Goal: Contribute content: Contribute content

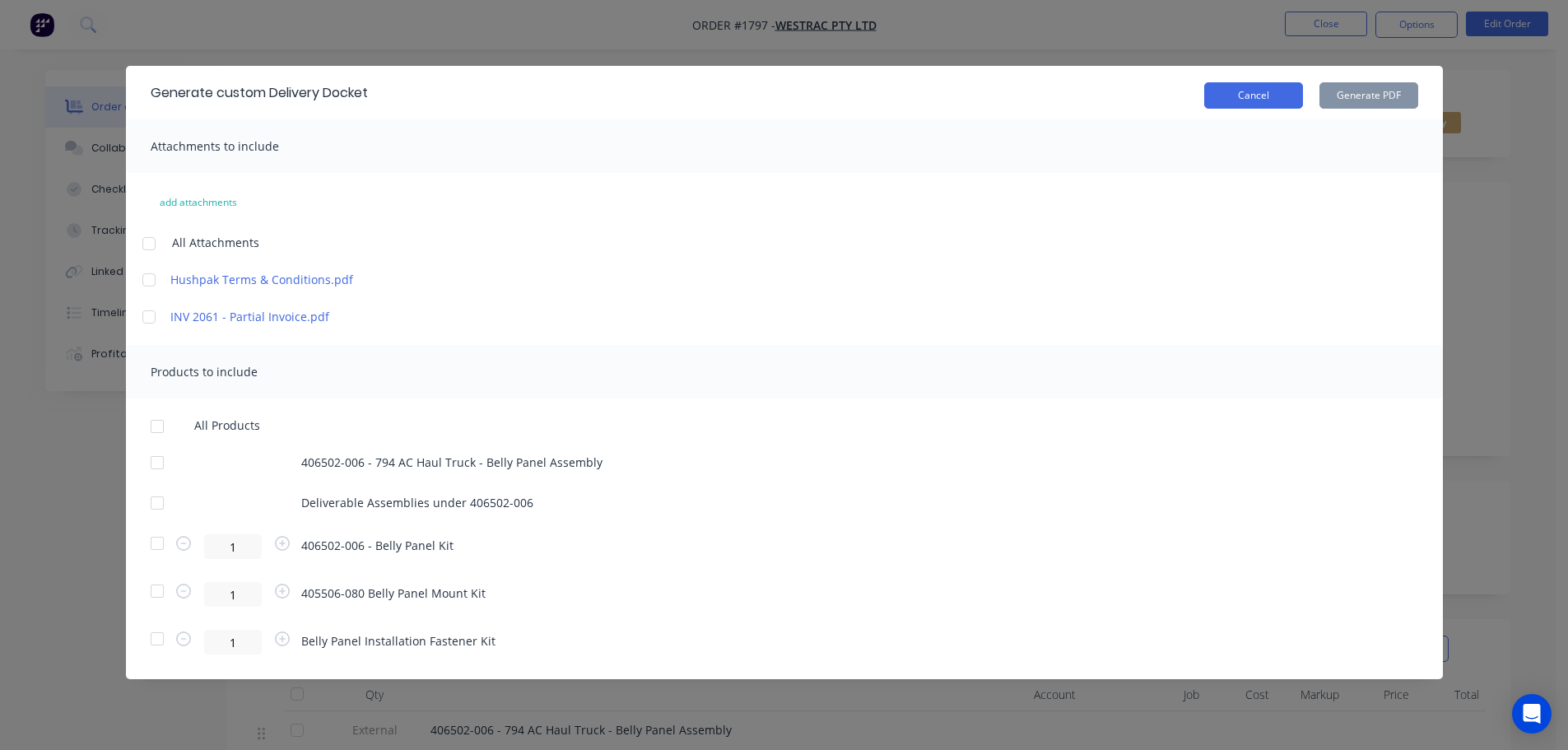
click at [1240, 92] on button "Cancel" at bounding box center [1253, 95] width 99 height 27
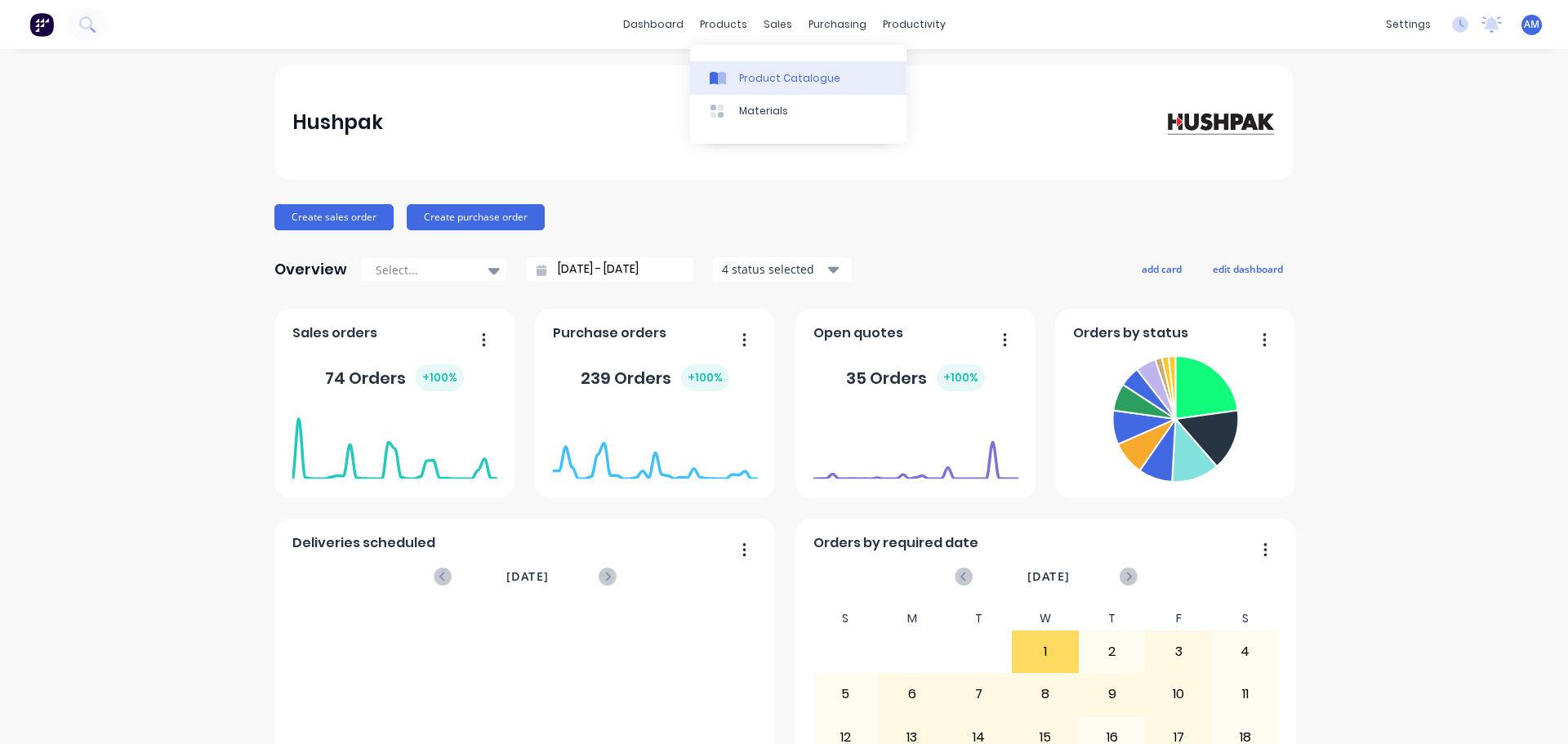
click at [769, 79] on div "Product Catalogue" at bounding box center [790, 78] width 102 height 15
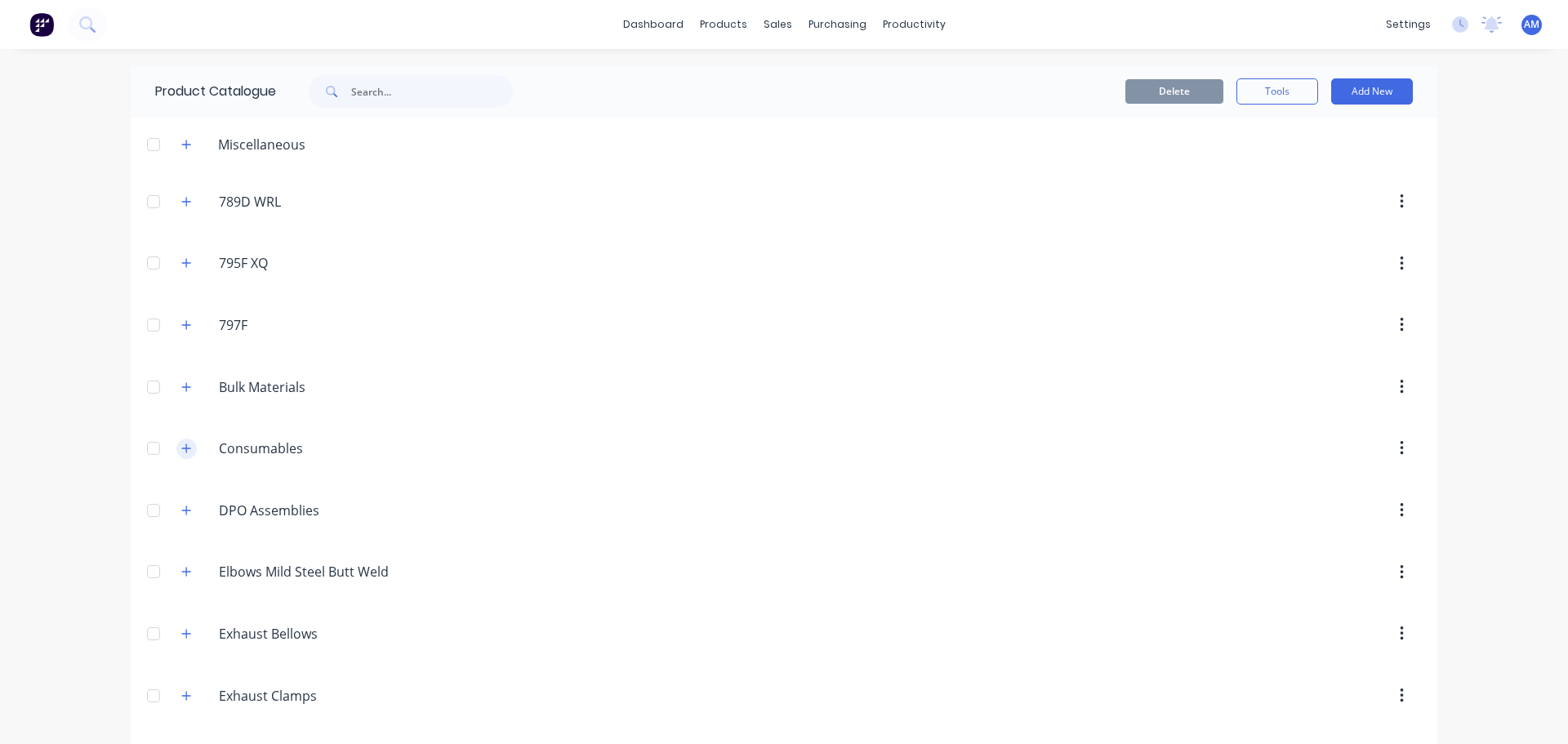
click at [183, 449] on icon "button" at bounding box center [185, 448] width 9 height 11
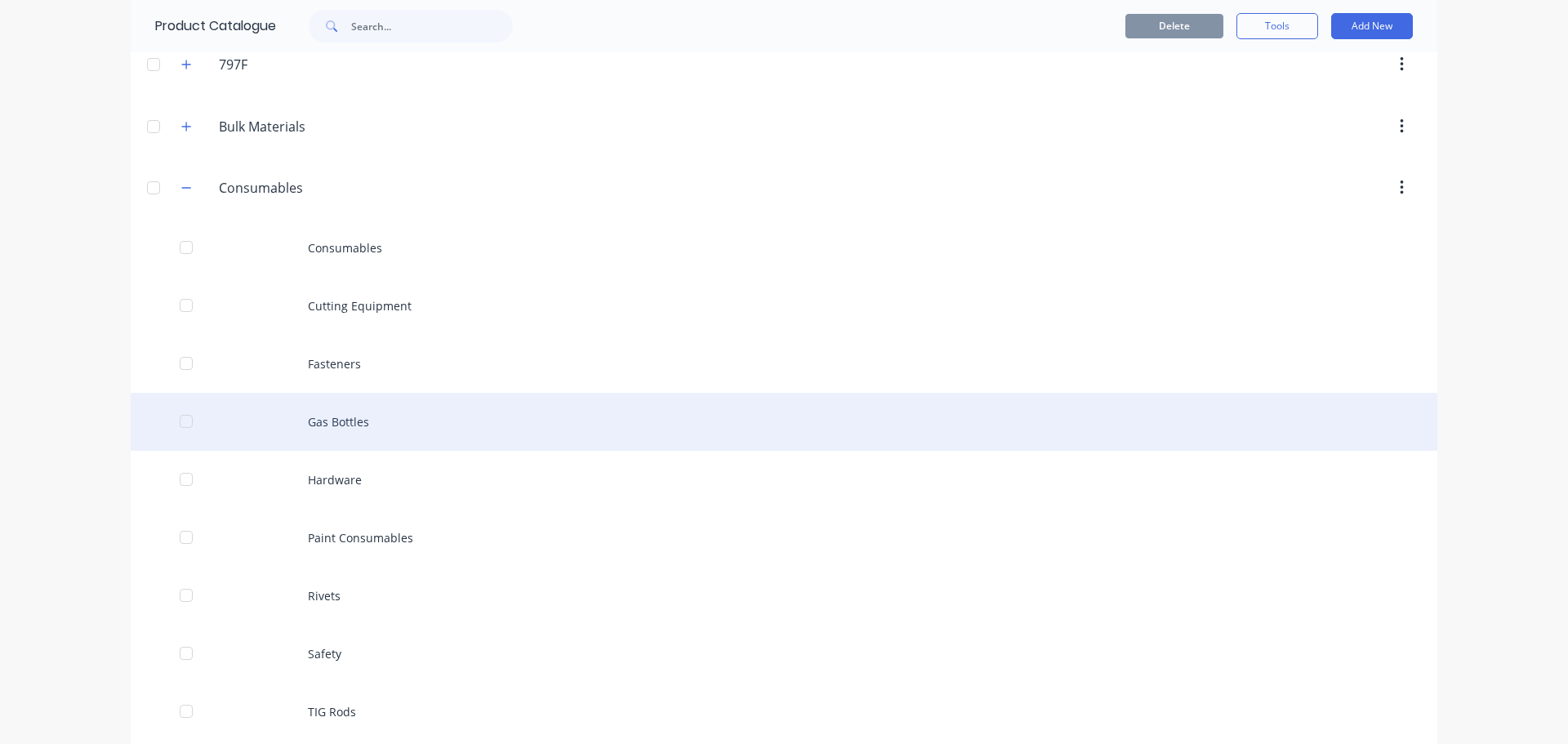
scroll to position [327, 0]
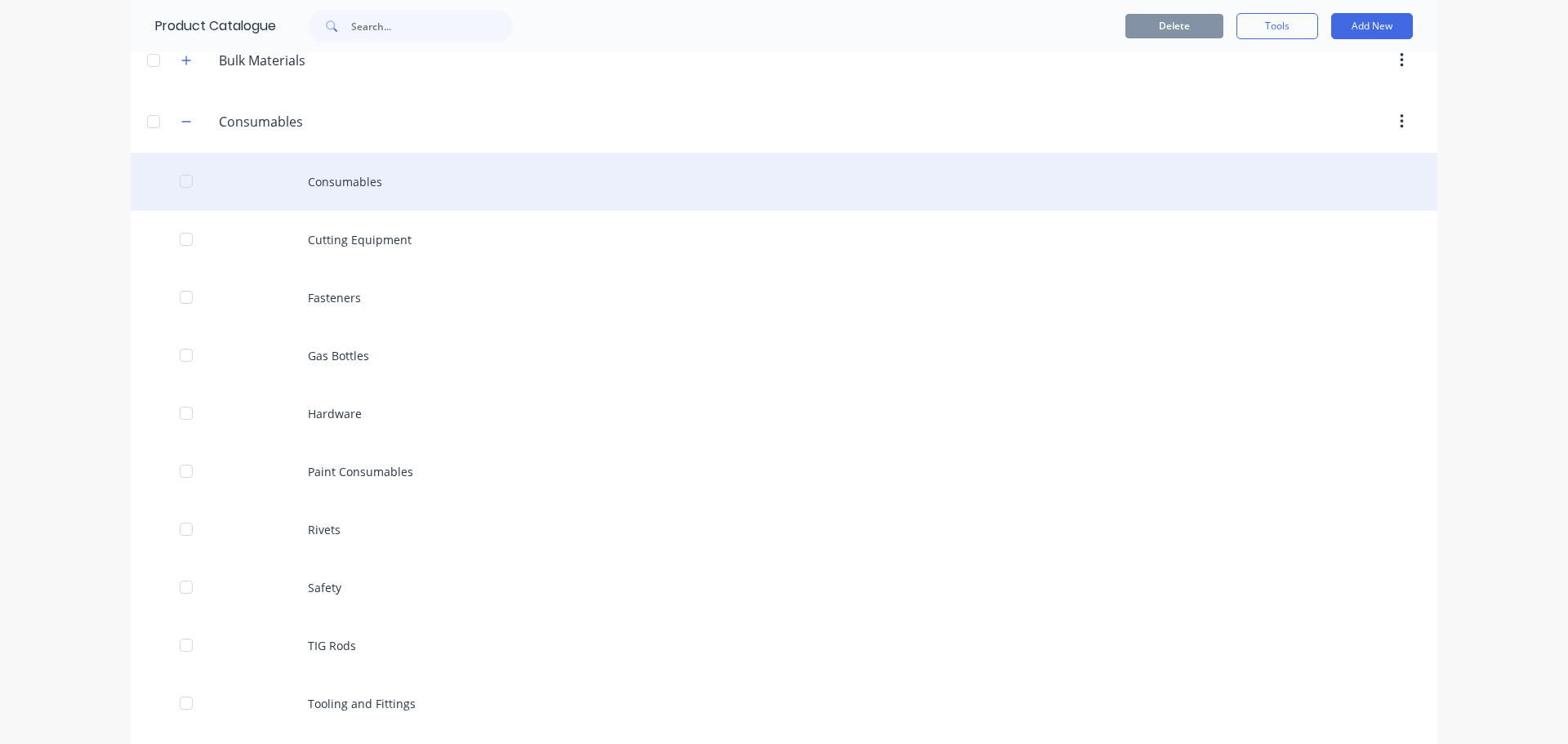
click at [353, 190] on div "Consumables" at bounding box center [784, 182] width 1307 height 58
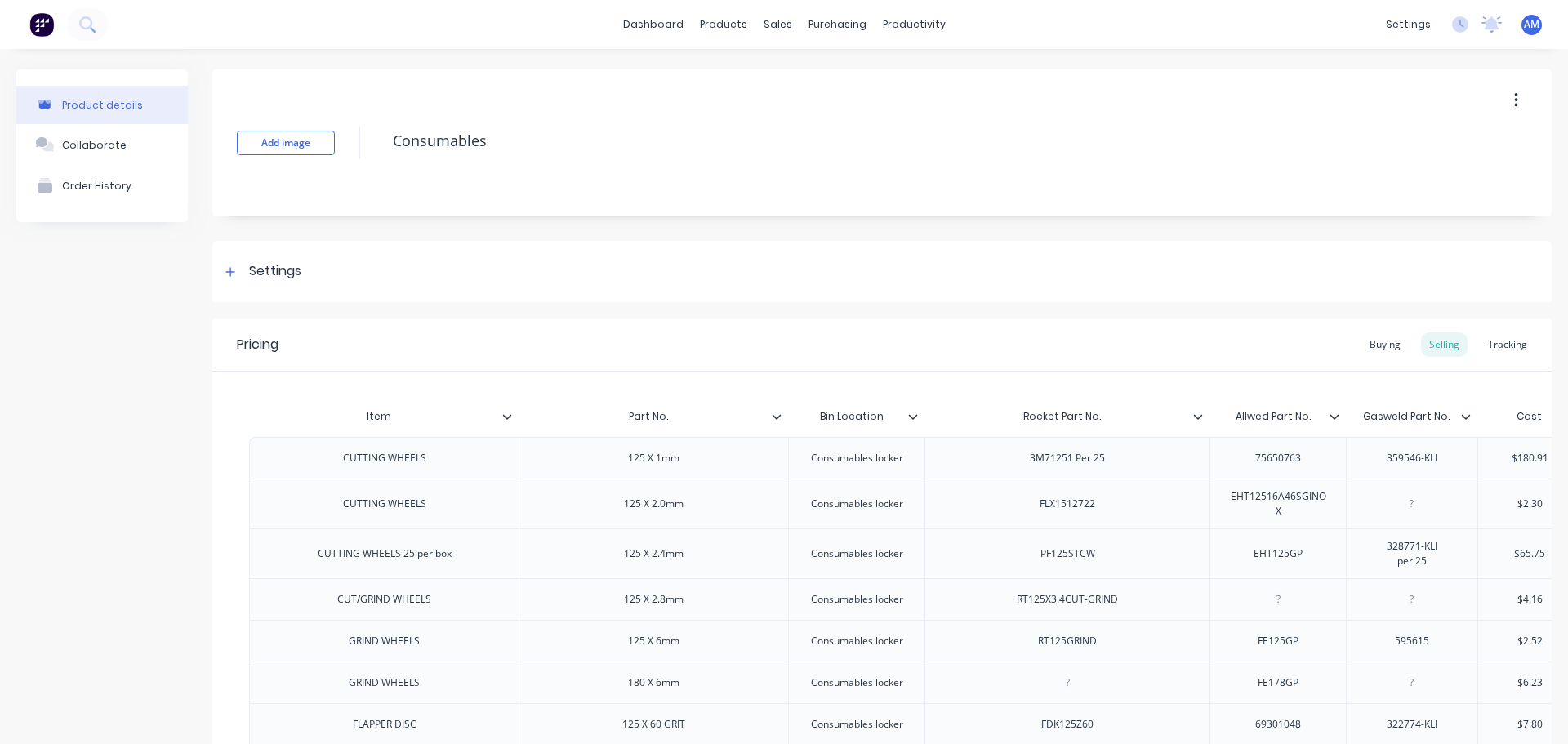
type textarea "x"
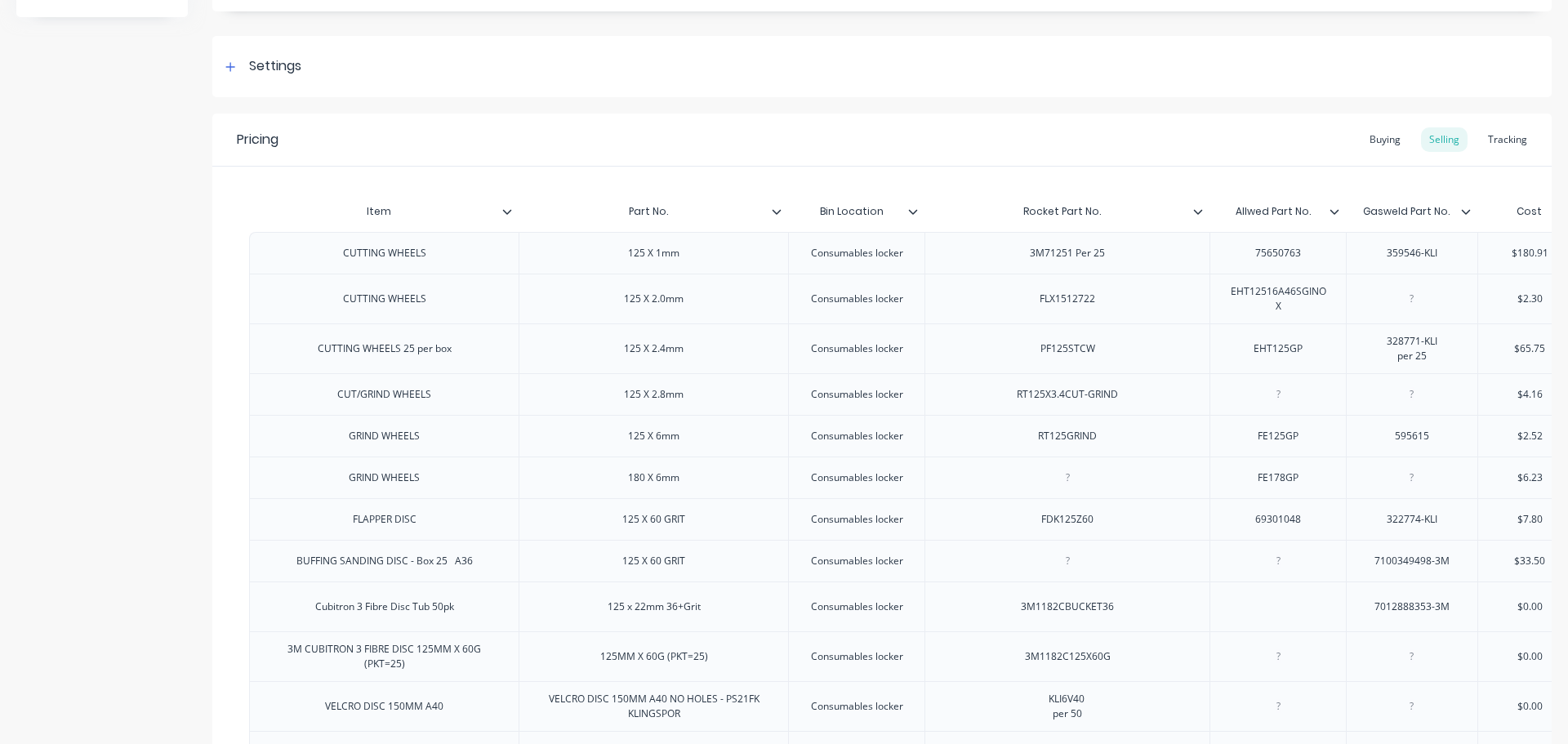
scroll to position [245, 0]
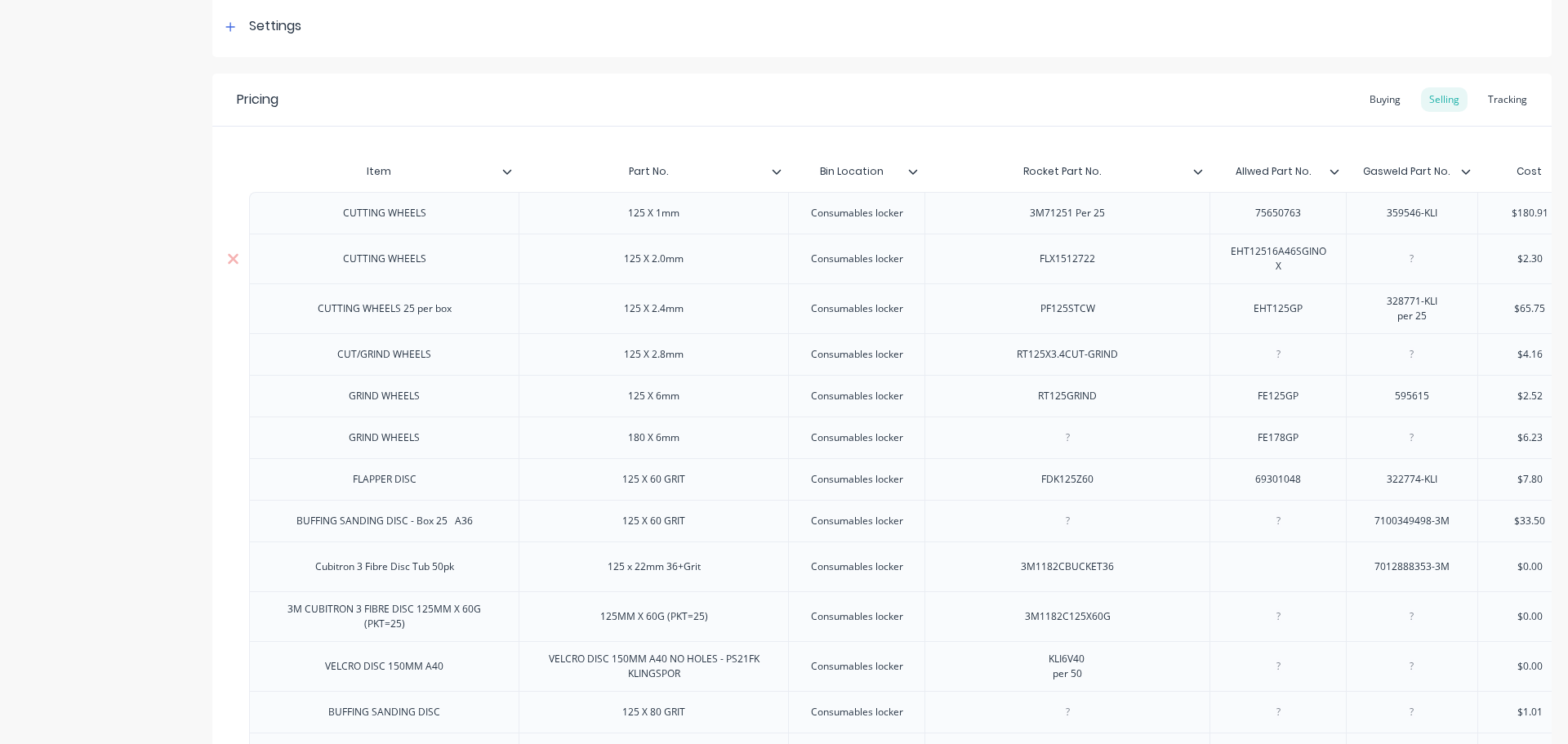
click at [281, 281] on div "CUTTING WHEELS" at bounding box center [384, 259] width 270 height 49
type input "Rocket Part No."
drag, startPoint x: 1105, startPoint y: 169, endPoint x: 1023, endPoint y: 168, distance: 82.0
click at [1023, 168] on input "Rocket Part No." at bounding box center [1062, 171] width 275 height 15
type textarea "x"
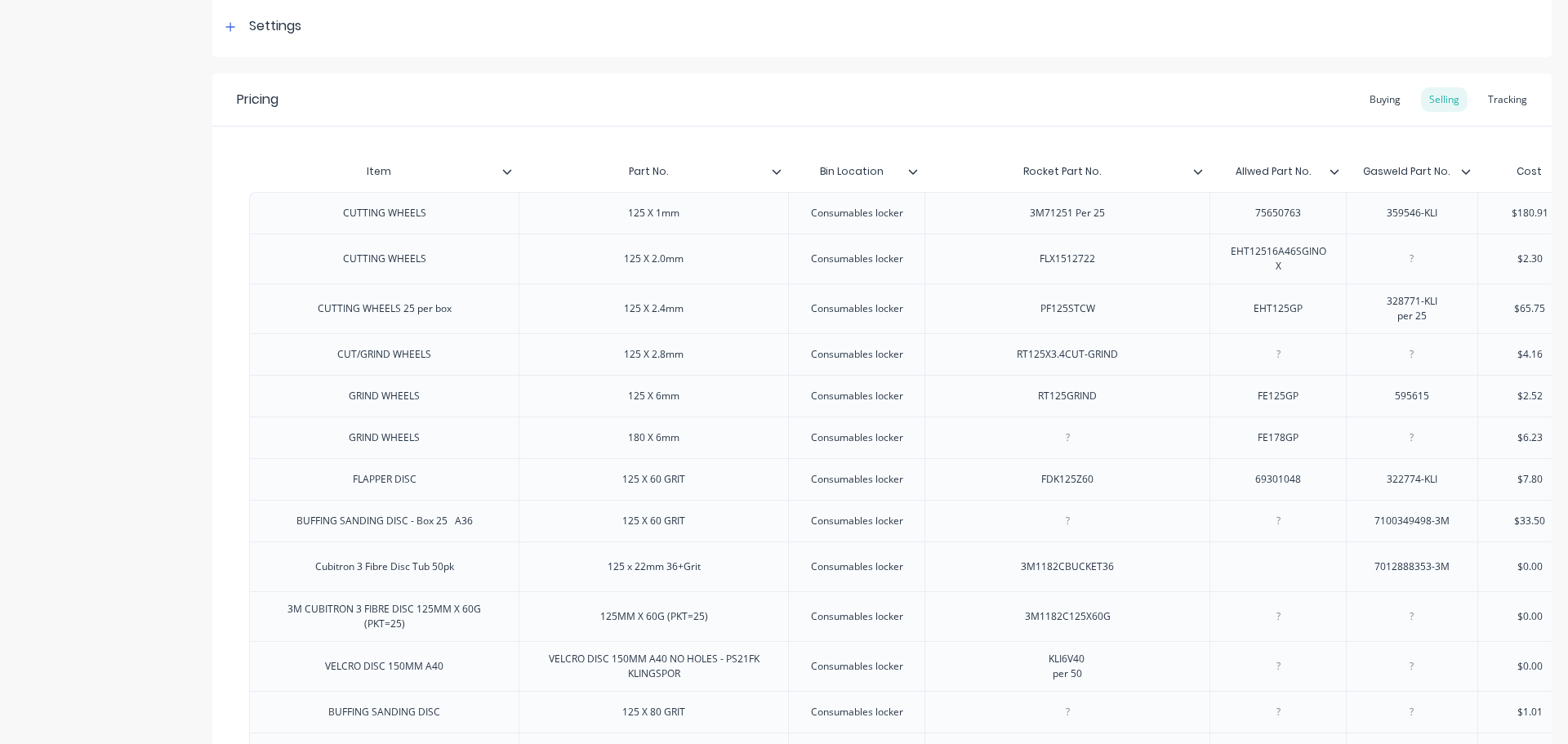
type input "Allwed Part No."
drag, startPoint x: 1310, startPoint y: 172, endPoint x: 1241, endPoint y: 161, distance: 69.9
click at [1241, 161] on div "Allwed Part No. Allwed Part No." at bounding box center [1273, 171] width 126 height 41
type textarea "x"
type input "Allwed Part No."
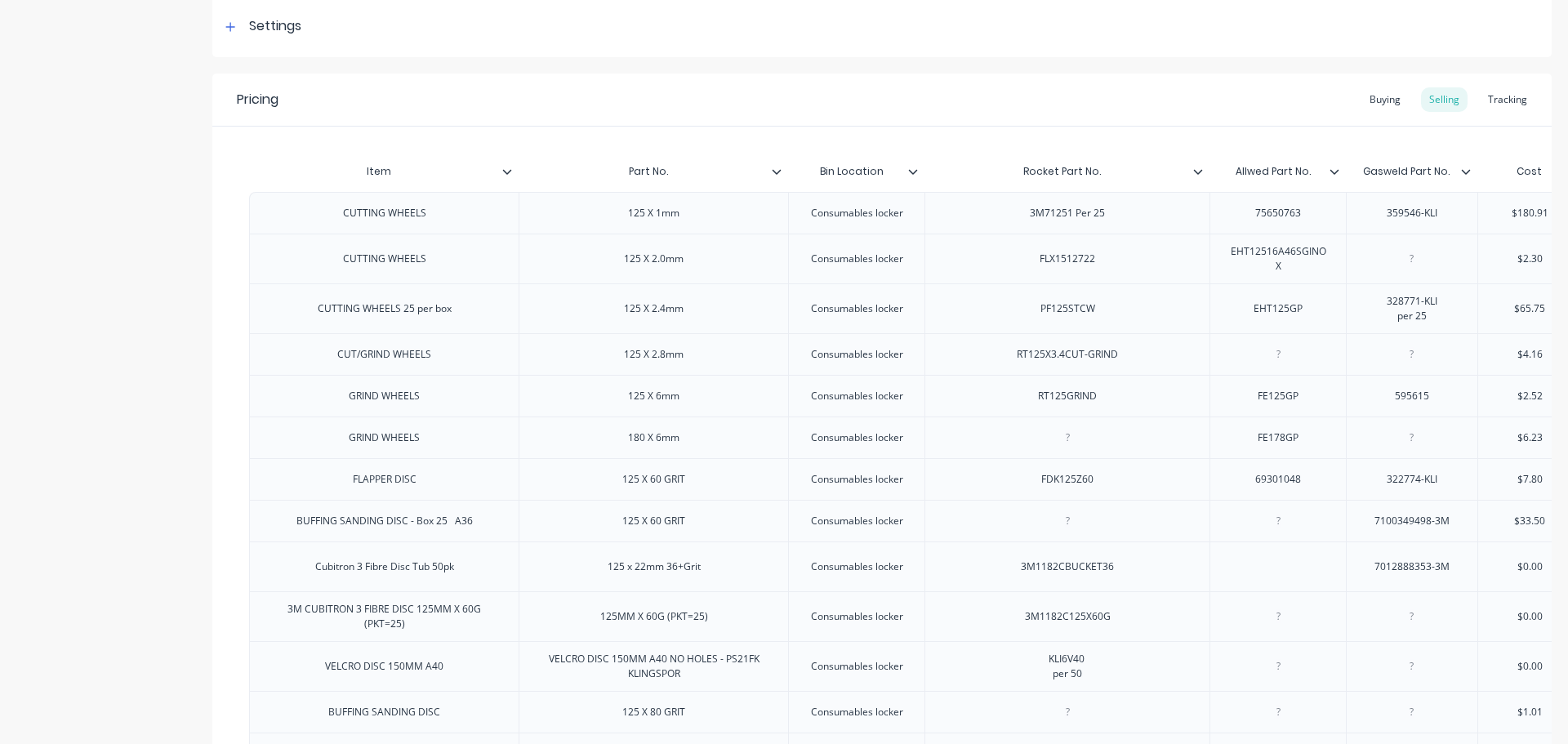
drag, startPoint x: 1312, startPoint y: 173, endPoint x: 1228, endPoint y: 171, distance: 84.0
click at [1228, 171] on input "Allwed Part No." at bounding box center [1273, 171] width 126 height 15
type textarea "x"
type input "Gasweld Part No."
drag, startPoint x: 1448, startPoint y: 171, endPoint x: 1360, endPoint y: 170, distance: 88.0
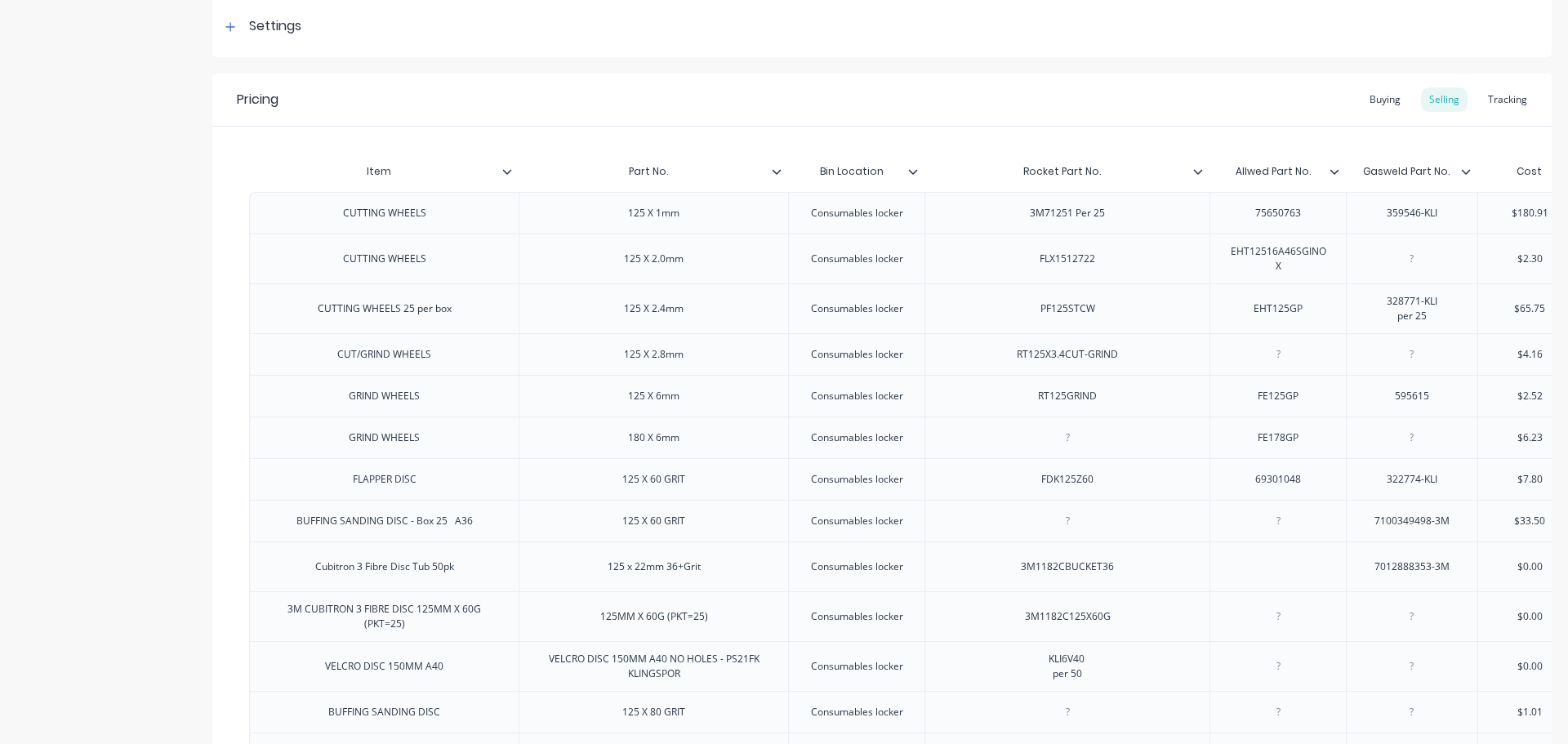
click at [1360, 170] on input "Gasweld Part No." at bounding box center [1407, 171] width 122 height 15
drag, startPoint x: 436, startPoint y: 221, endPoint x: 329, endPoint y: 221, distance: 107.0
click at [329, 221] on div "CUTTING WHEELS" at bounding box center [384, 212] width 270 height 42
copy div "CUTTING WHEELS"
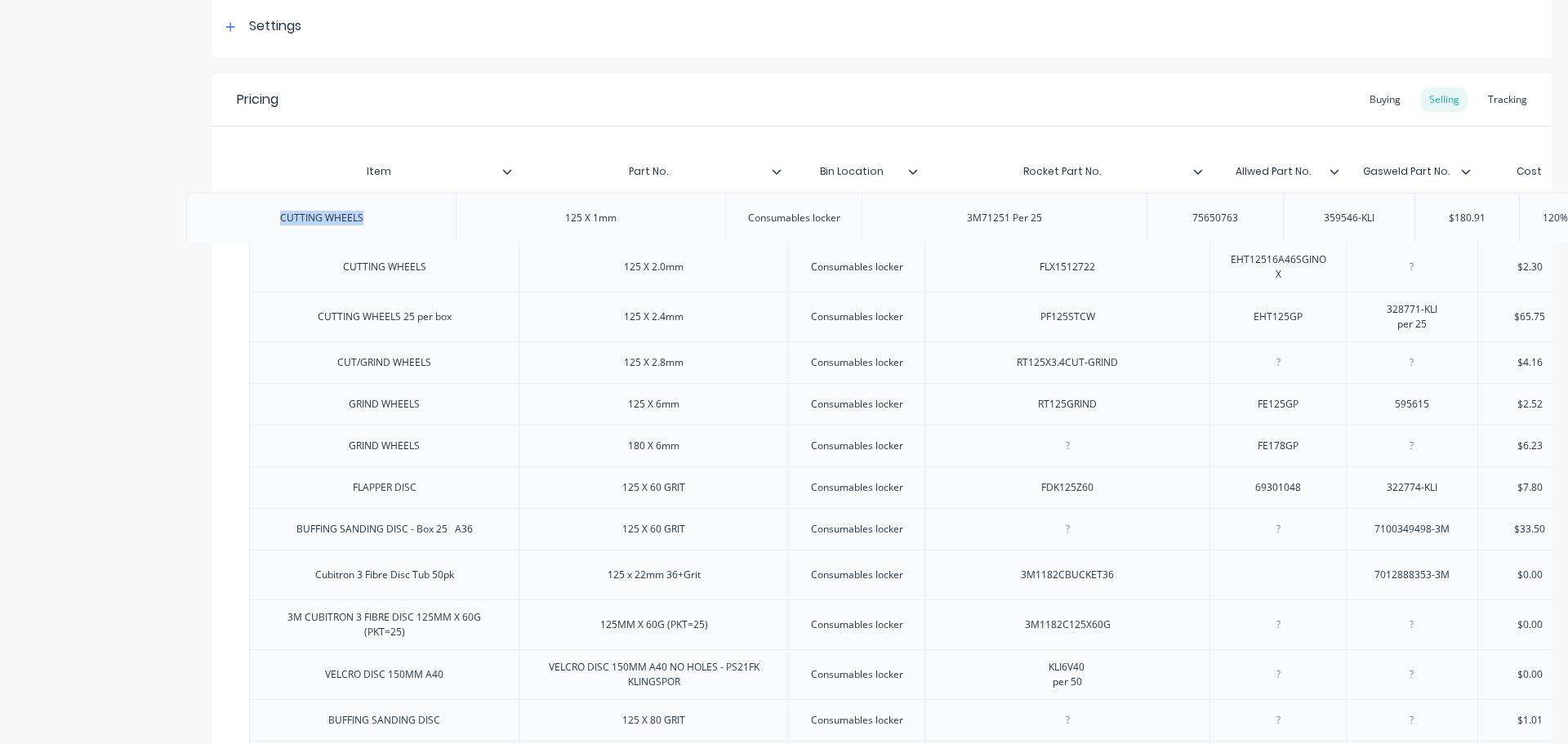
drag, startPoint x: 696, startPoint y: 223, endPoint x: 629, endPoint y: 223, distance: 67.0
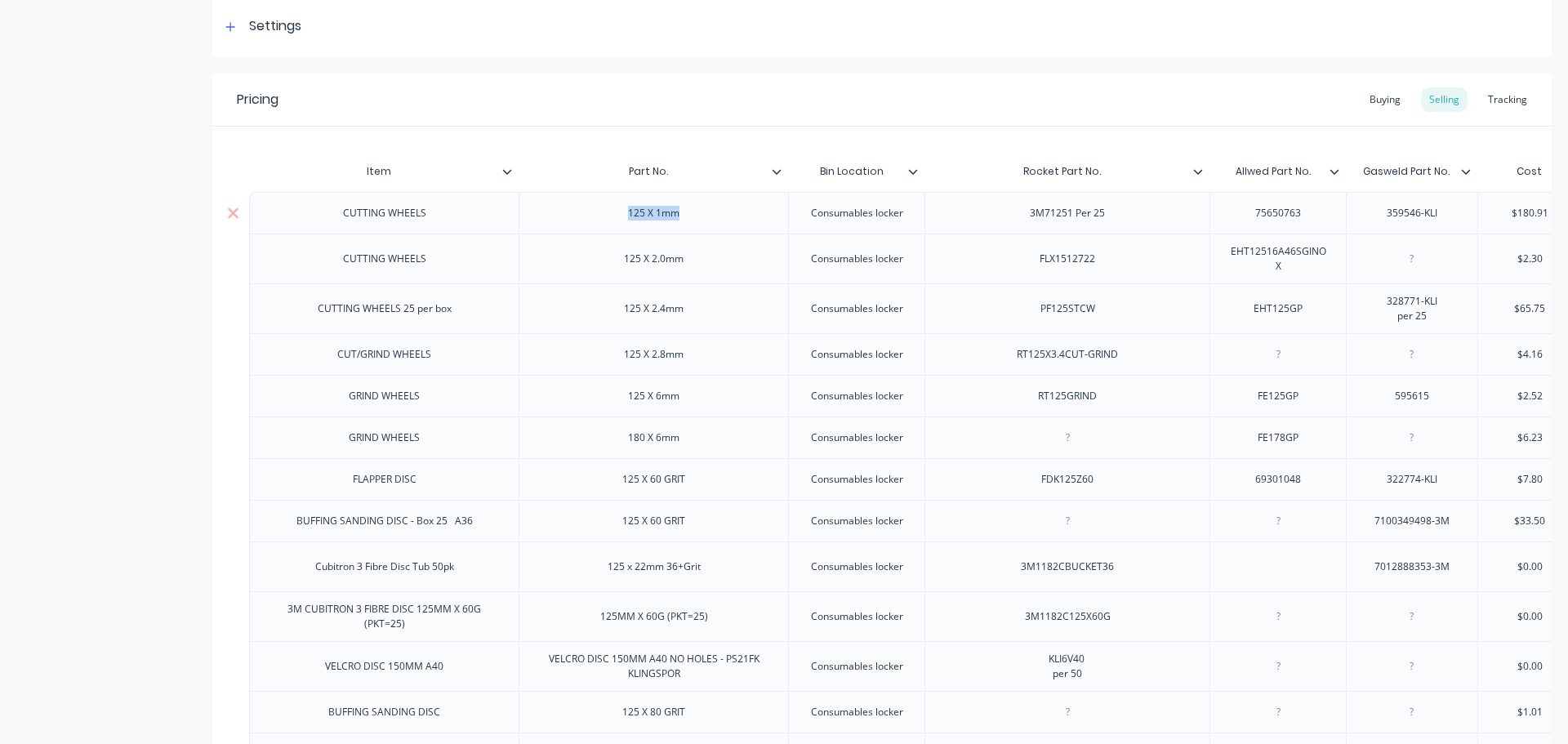
drag, startPoint x: 685, startPoint y: 220, endPoint x: 630, endPoint y: 224, distance: 55.1
click at [630, 224] on div "125 X 1mm" at bounding box center [655, 212] width 82 height 21
copy div "125 X 1mm"
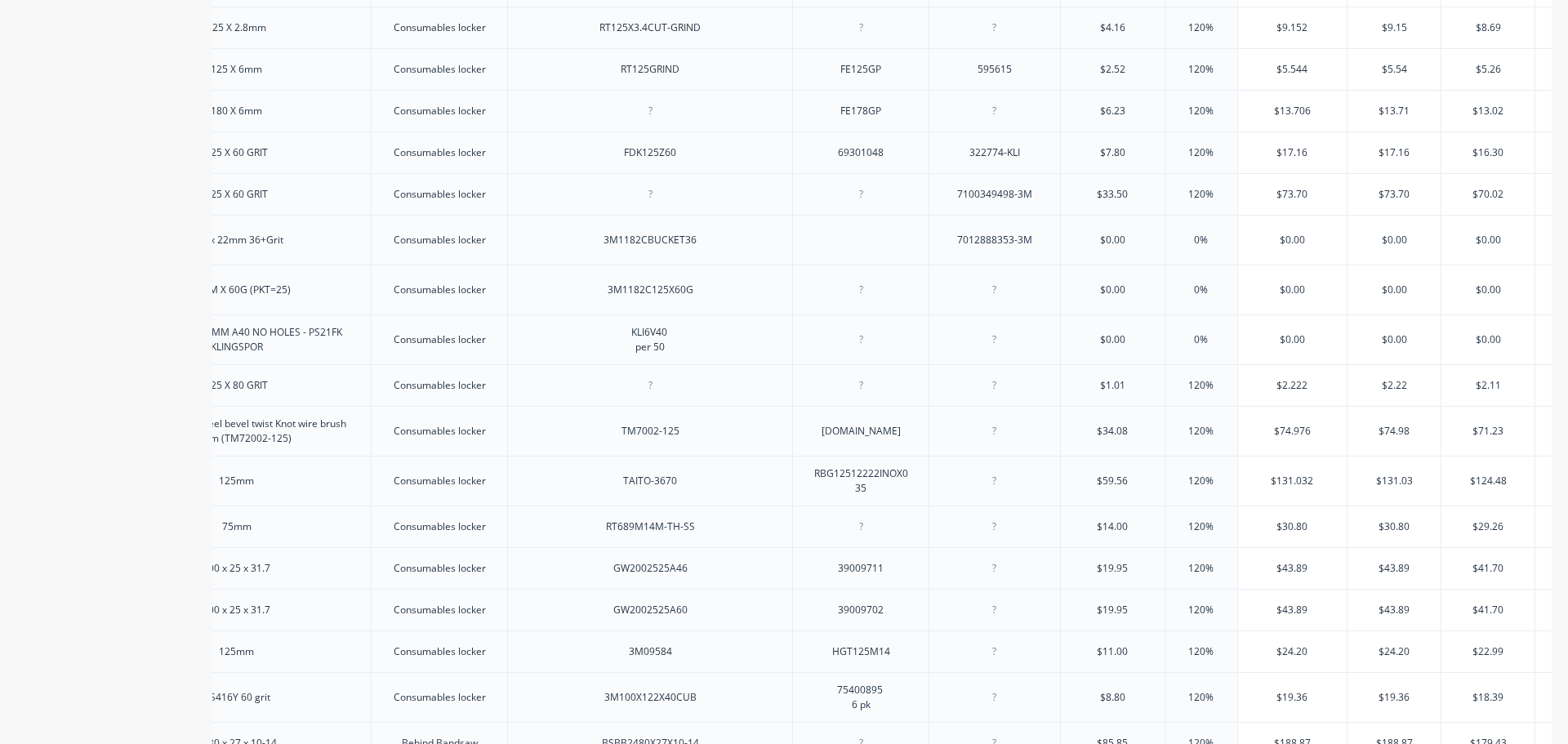
scroll to position [0, 0]
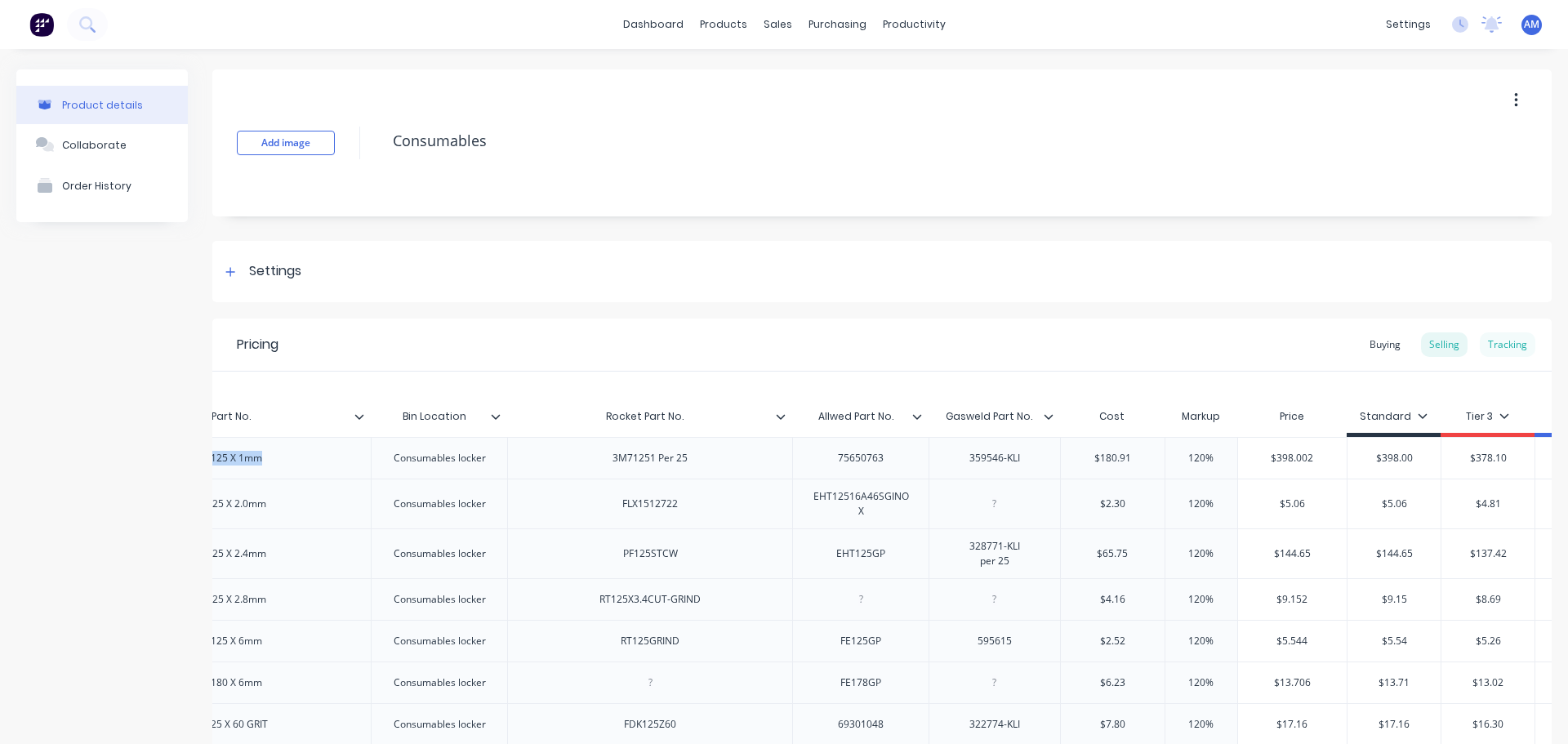
click at [1501, 343] on div "Tracking" at bounding box center [1507, 344] width 55 height 25
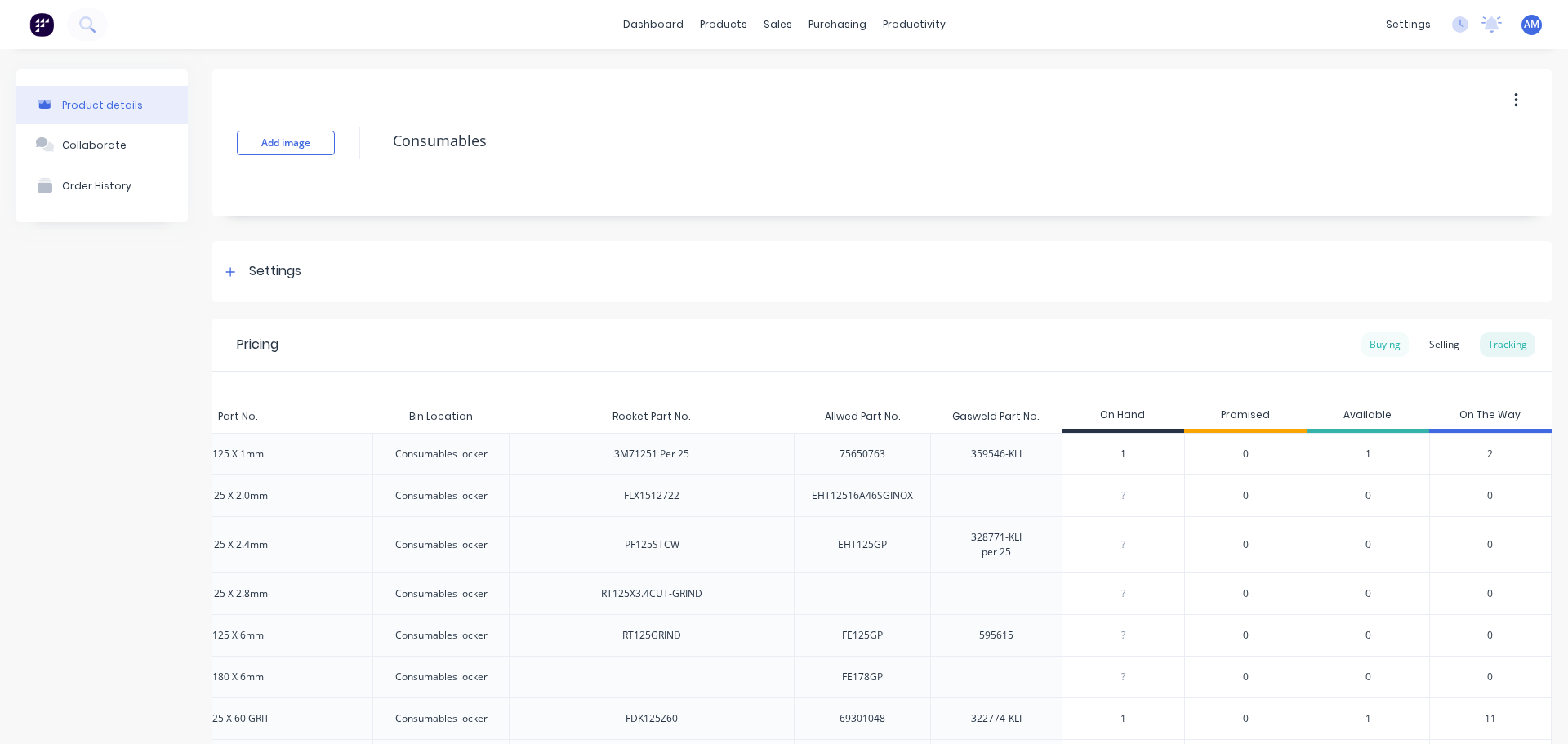
click at [1379, 341] on div "Buying" at bounding box center [1385, 344] width 48 height 25
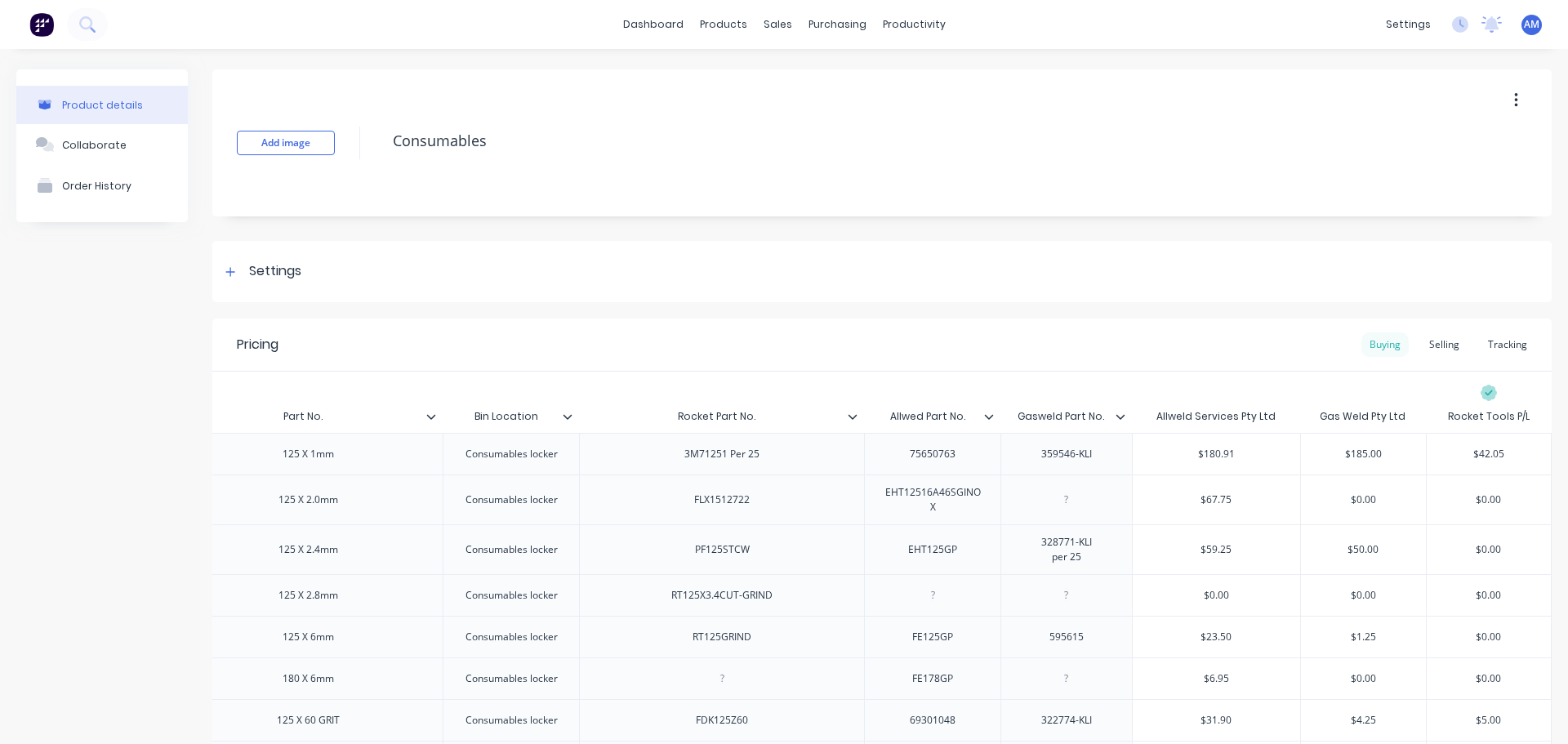
scroll to position [0, 358]
drag, startPoint x: 760, startPoint y: 462, endPoint x: 650, endPoint y: 462, distance: 110.0
click at [650, 462] on div "3M71251 Per 25" at bounding box center [721, 453] width 285 height 42
copy div "3M71251 Per 25"
drag, startPoint x: 947, startPoint y: 457, endPoint x: 879, endPoint y: 458, distance: 68.0
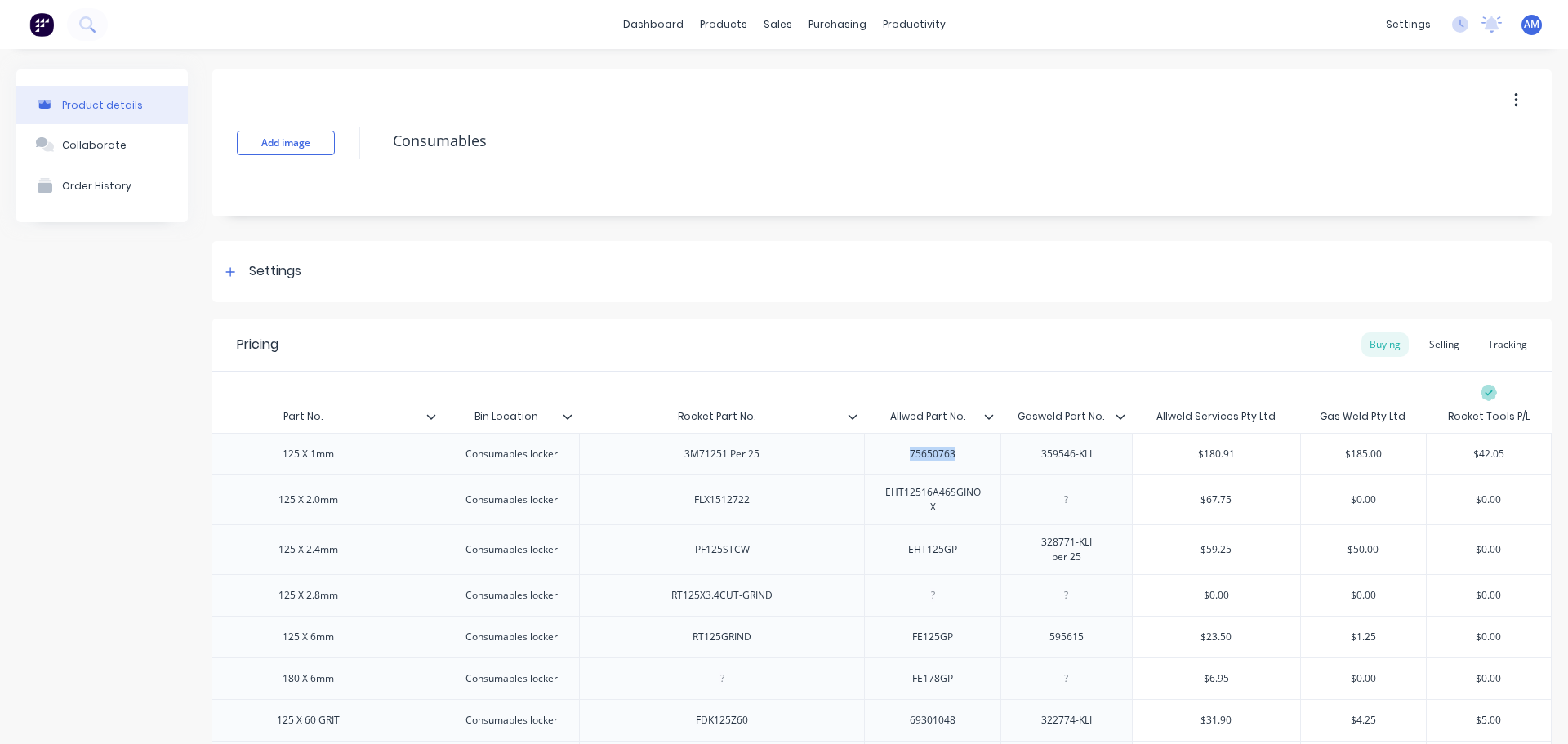
click at [892, 457] on div "75650763" at bounding box center [933, 454] width 82 height 21
copy div "75650763"
drag, startPoint x: 1086, startPoint y: 458, endPoint x: 1031, endPoint y: 455, distance: 55.1
click at [1031, 455] on div "359546-KLI" at bounding box center [1067, 454] width 82 height 21
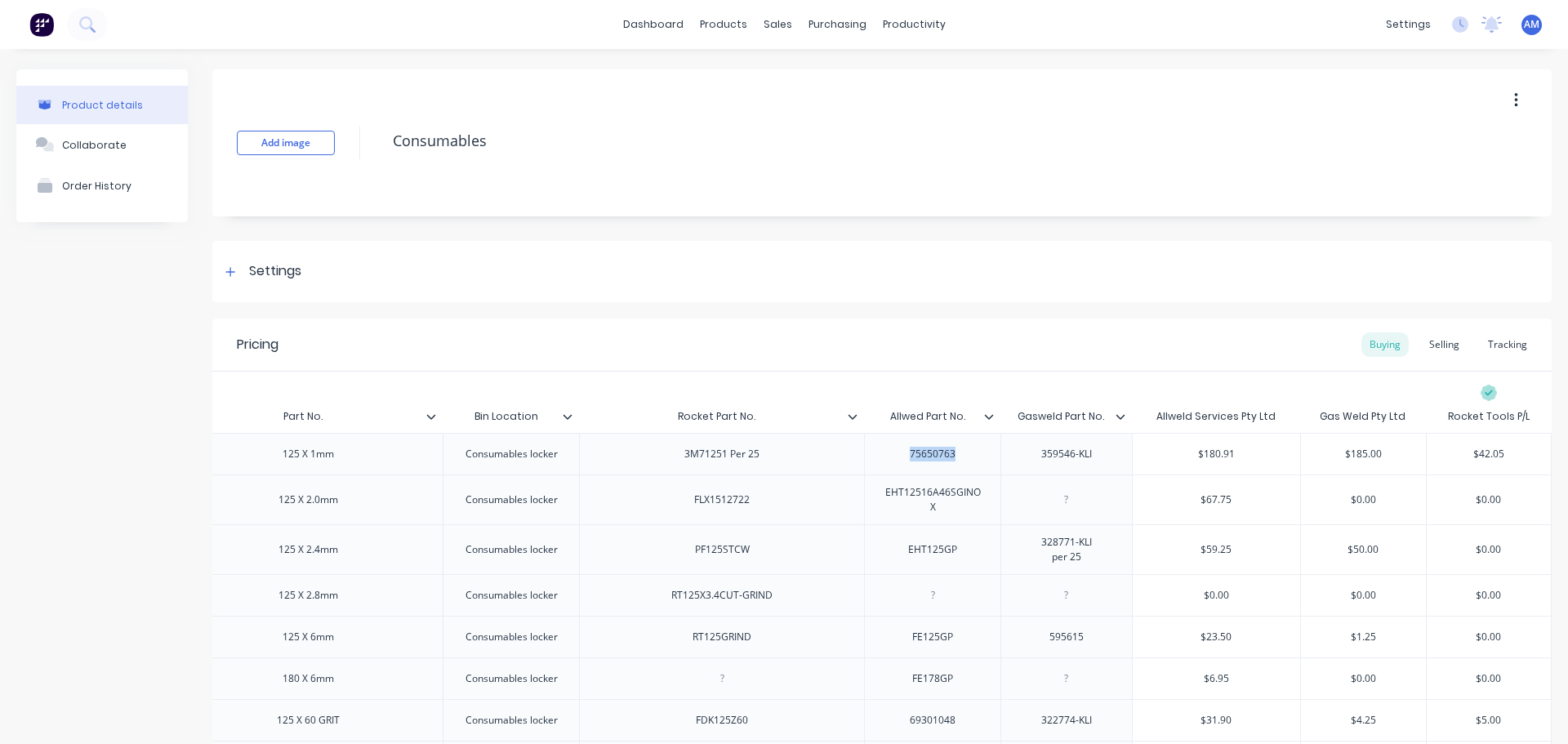
copy div "359546-KLI"
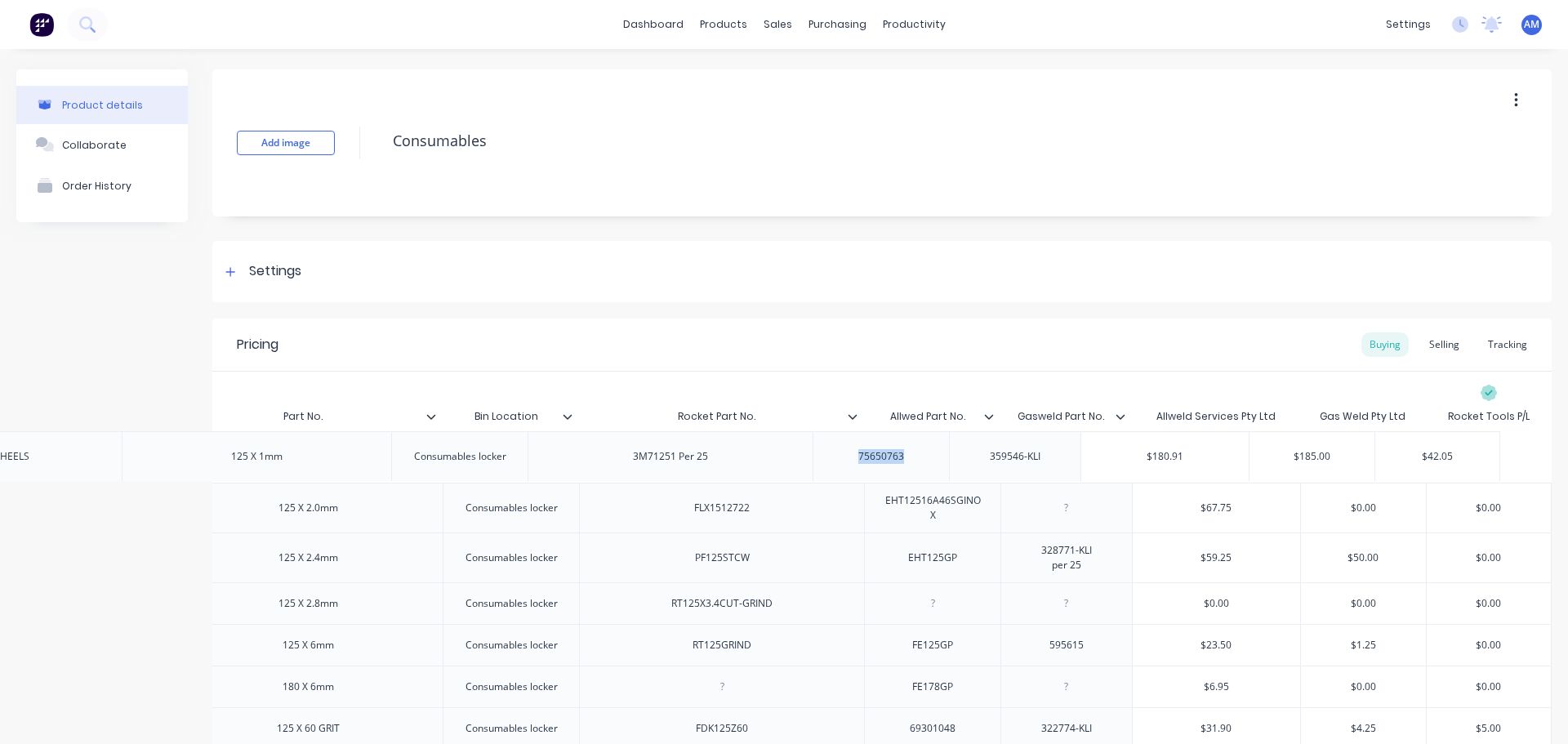
drag, startPoint x: 1244, startPoint y: 468, endPoint x: 1192, endPoint y: 464, distance: 52.2
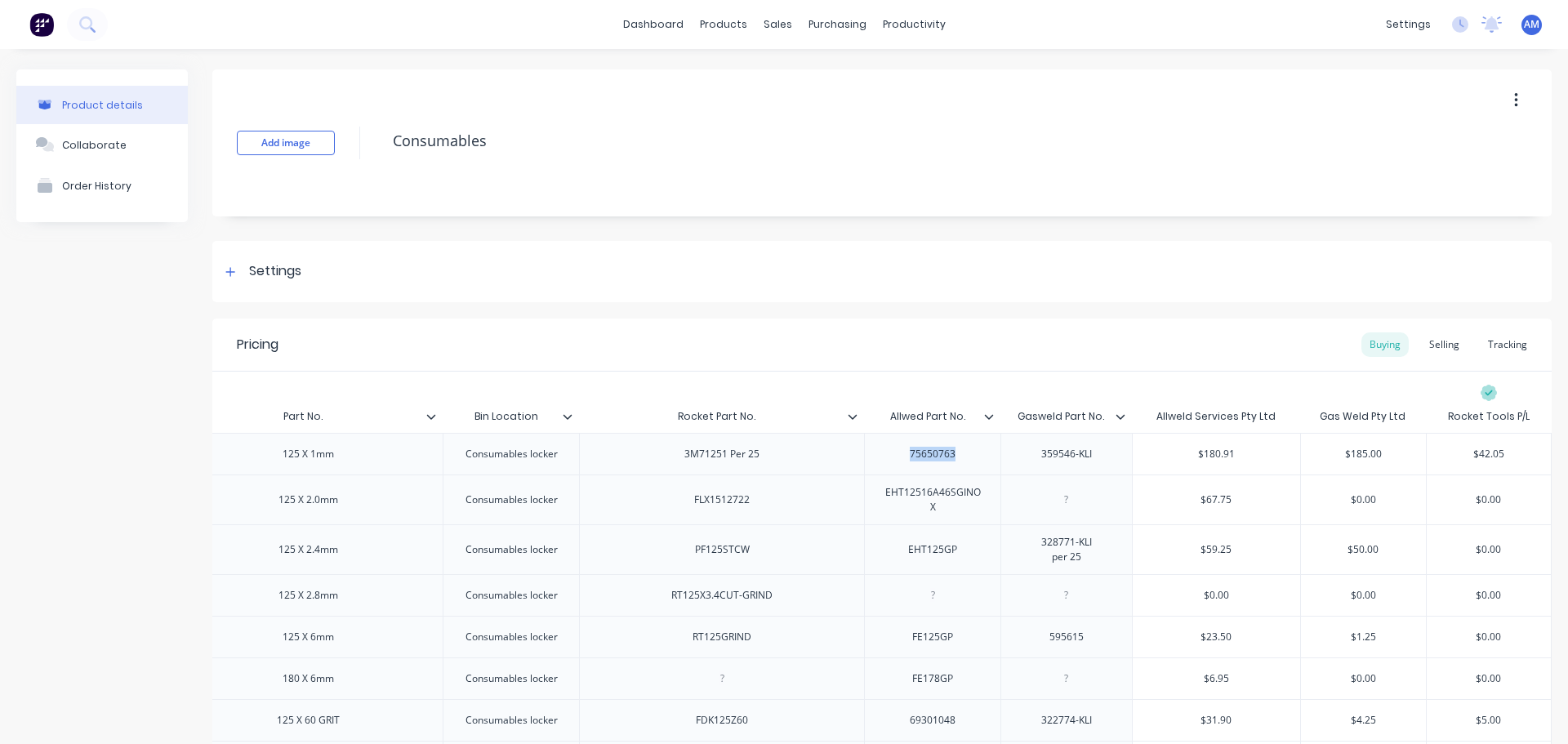
type textarea "x"
type input "$180.91"
drag, startPoint x: 1215, startPoint y: 457, endPoint x: 1144, endPoint y: 465, distance: 71.4
click at [1144, 465] on div "$180.91 $180.91" at bounding box center [1216, 454] width 167 height 41
type input "$185.00"
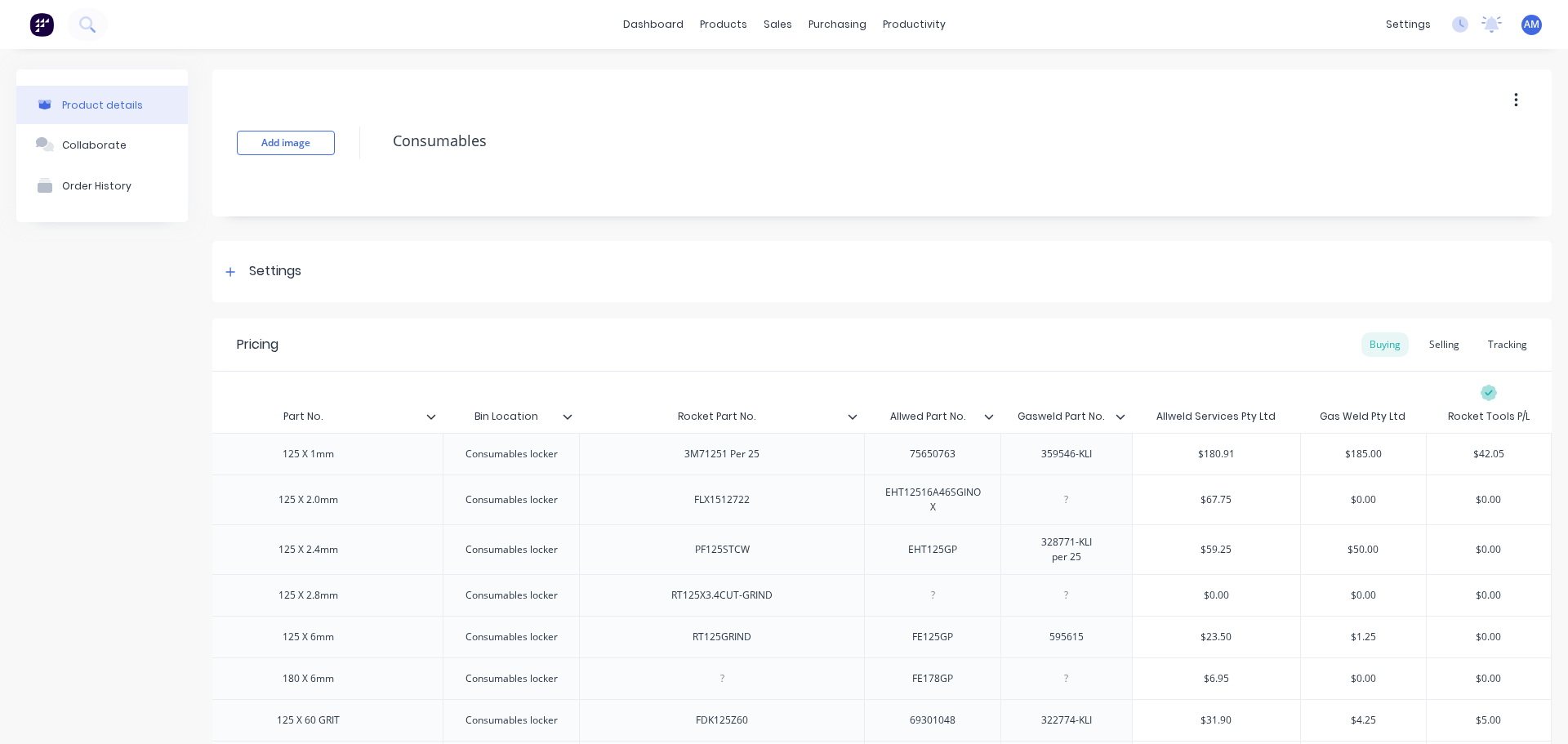
drag, startPoint x: 1376, startPoint y: 456, endPoint x: 1309, endPoint y: 460, distance: 67.1
click at [1309, 460] on input "$185.00" at bounding box center [1363, 453] width 125 height 15
type input "$42.05"
drag, startPoint x: 1500, startPoint y: 462, endPoint x: 1438, endPoint y: 467, distance: 62.2
click at [1438, 467] on div "$42.05 $42.05" at bounding box center [1489, 454] width 124 height 41
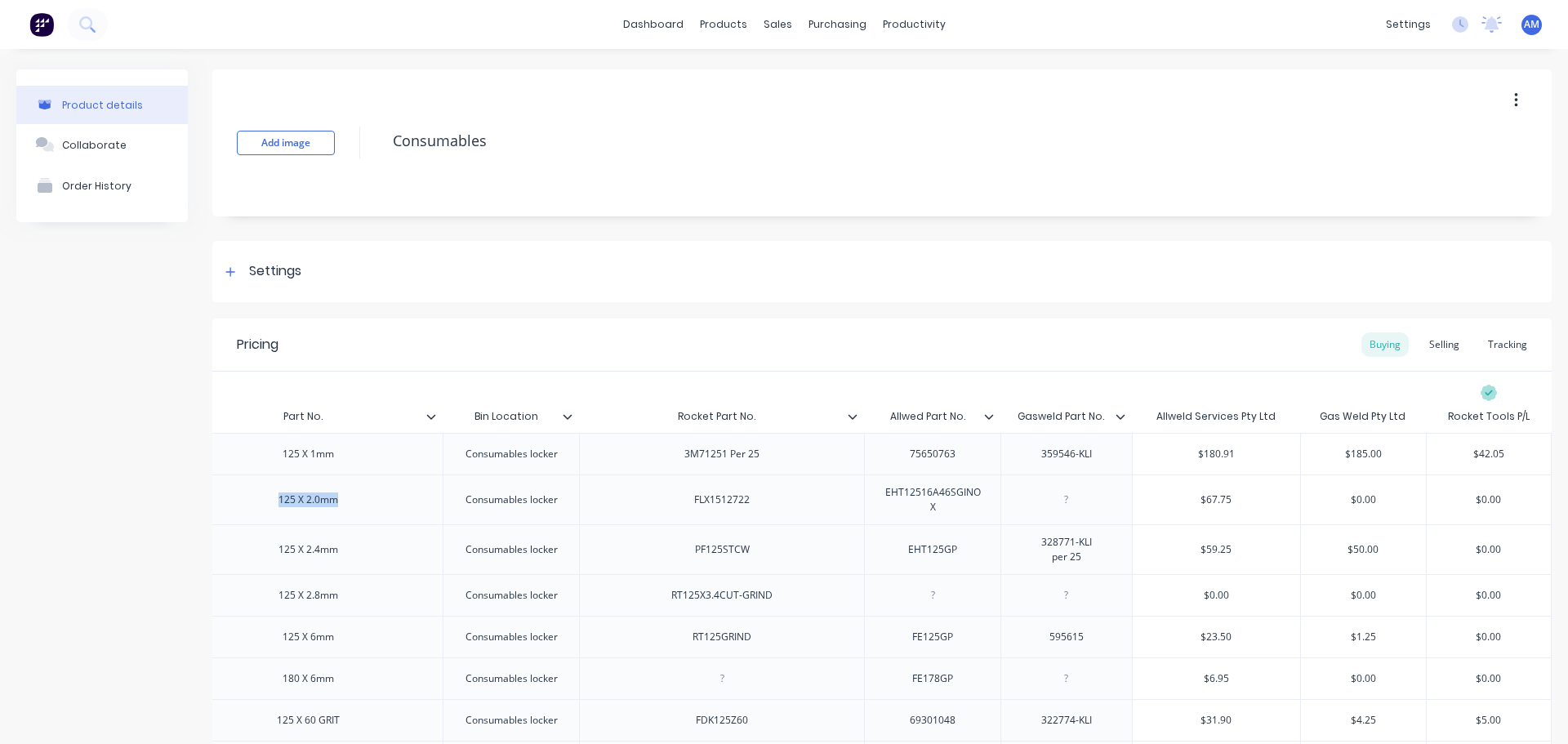
drag, startPoint x: 337, startPoint y: 509, endPoint x: 248, endPoint y: 513, distance: 89.1
click at [248, 513] on div "125 X 2.0mm" at bounding box center [308, 499] width 270 height 49
type textarea "x"
drag, startPoint x: 528, startPoint y: 418, endPoint x: 453, endPoint y: 415, distance: 75.1
type input "Bin Location"
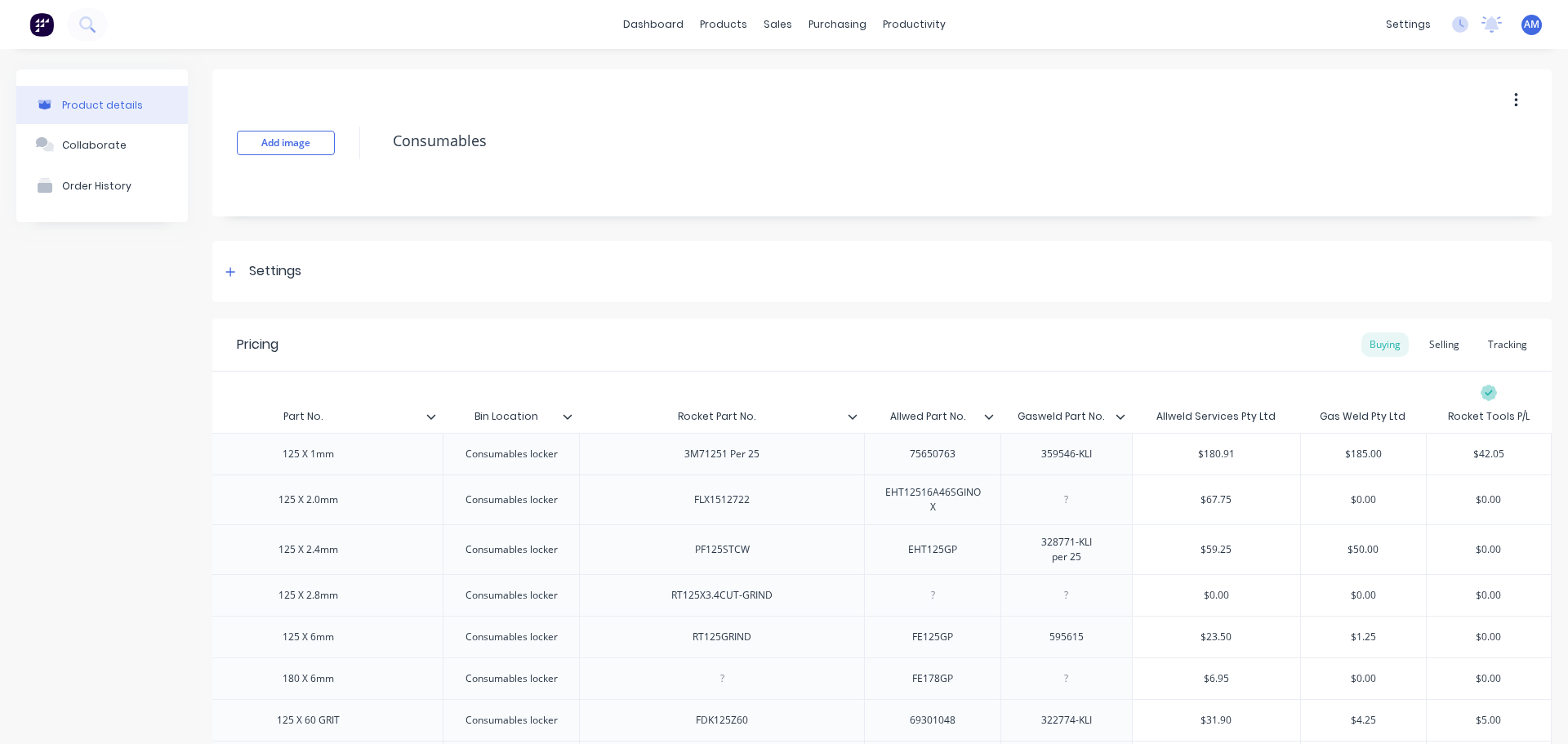
drag, startPoint x: 453, startPoint y: 415, endPoint x: 536, endPoint y: 414, distance: 83.0
click at [536, 414] on input "Bin Location" at bounding box center [506, 416] width 126 height 15
type textarea "x"
type input "Rocket Part No."
drag, startPoint x: 749, startPoint y: 417, endPoint x: 659, endPoint y: 407, distance: 90.6
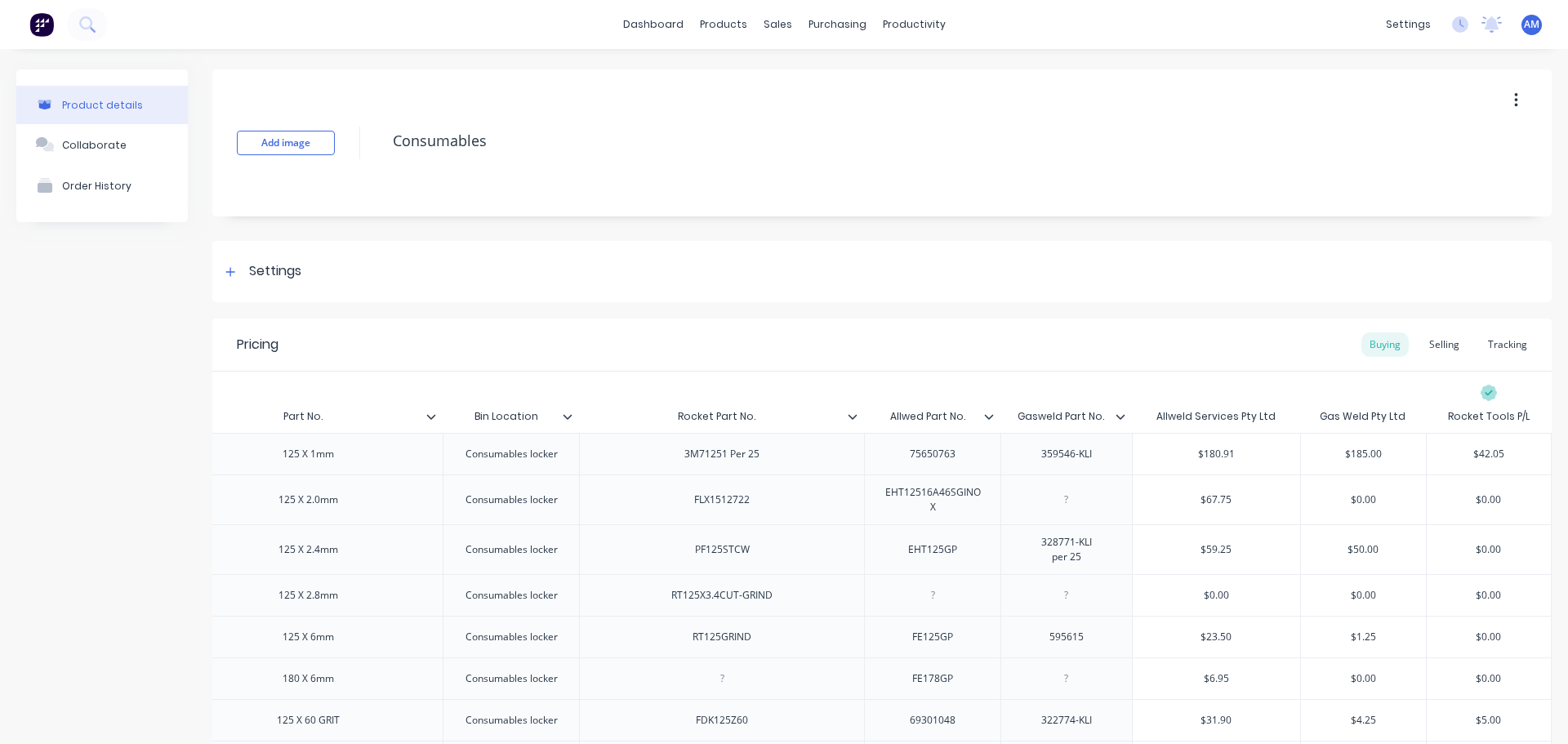
click at [659, 407] on div "Rocket Part No. Rocket Part No." at bounding box center [716, 416] width 275 height 41
type textarea "x"
type input "Allwed Part No."
drag, startPoint x: 952, startPoint y: 413, endPoint x: 876, endPoint y: 415, distance: 76.0
click at [876, 415] on input "Allwed Part No." at bounding box center [927, 416] width 126 height 15
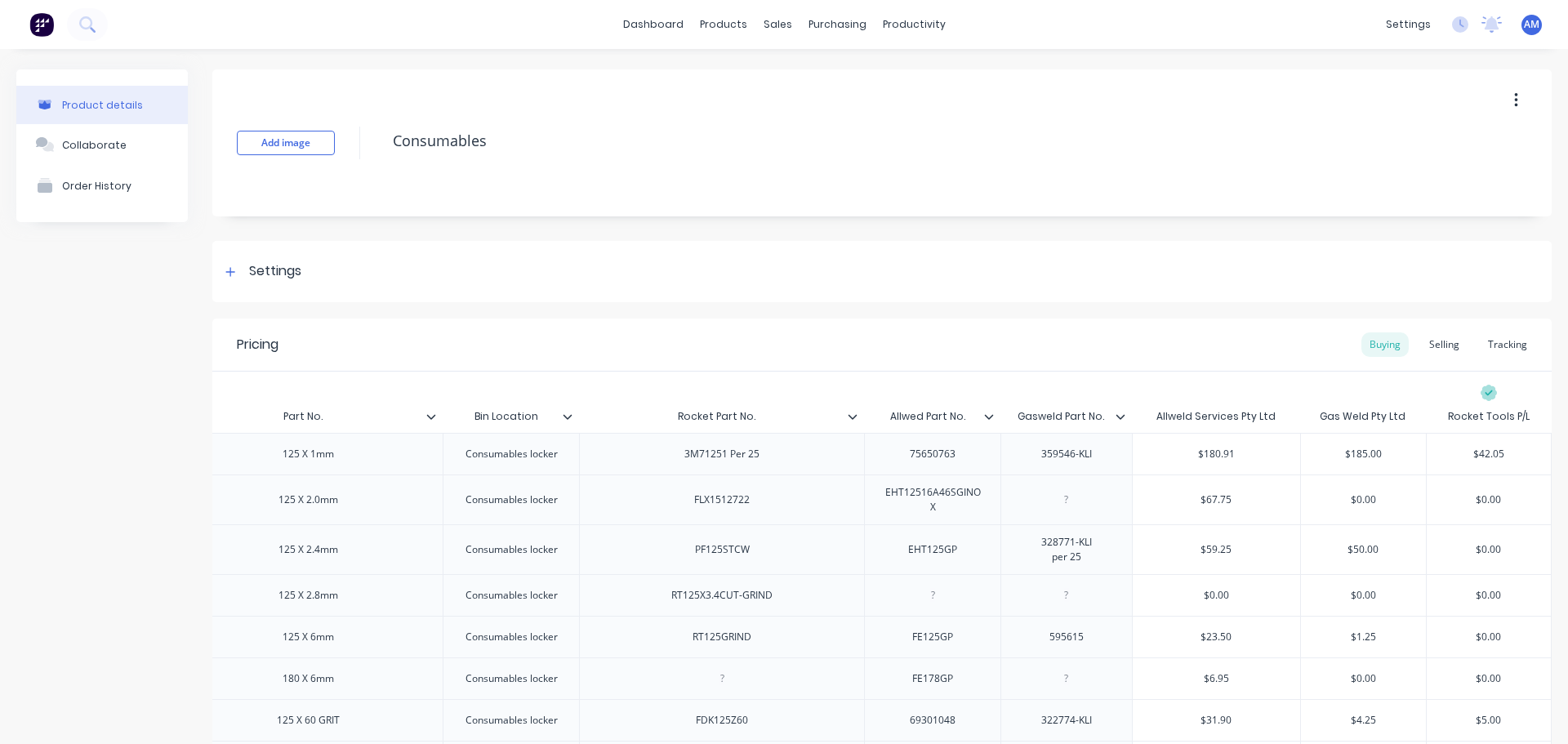
type textarea "x"
type input "Gasweld Part No."
drag, startPoint x: 1091, startPoint y: 414, endPoint x: 1010, endPoint y: 406, distance: 81.4
click at [1010, 406] on div "Gasweld Part No. Gasweld Part No." at bounding box center [1061, 416] width 122 height 41
type textarea "x"
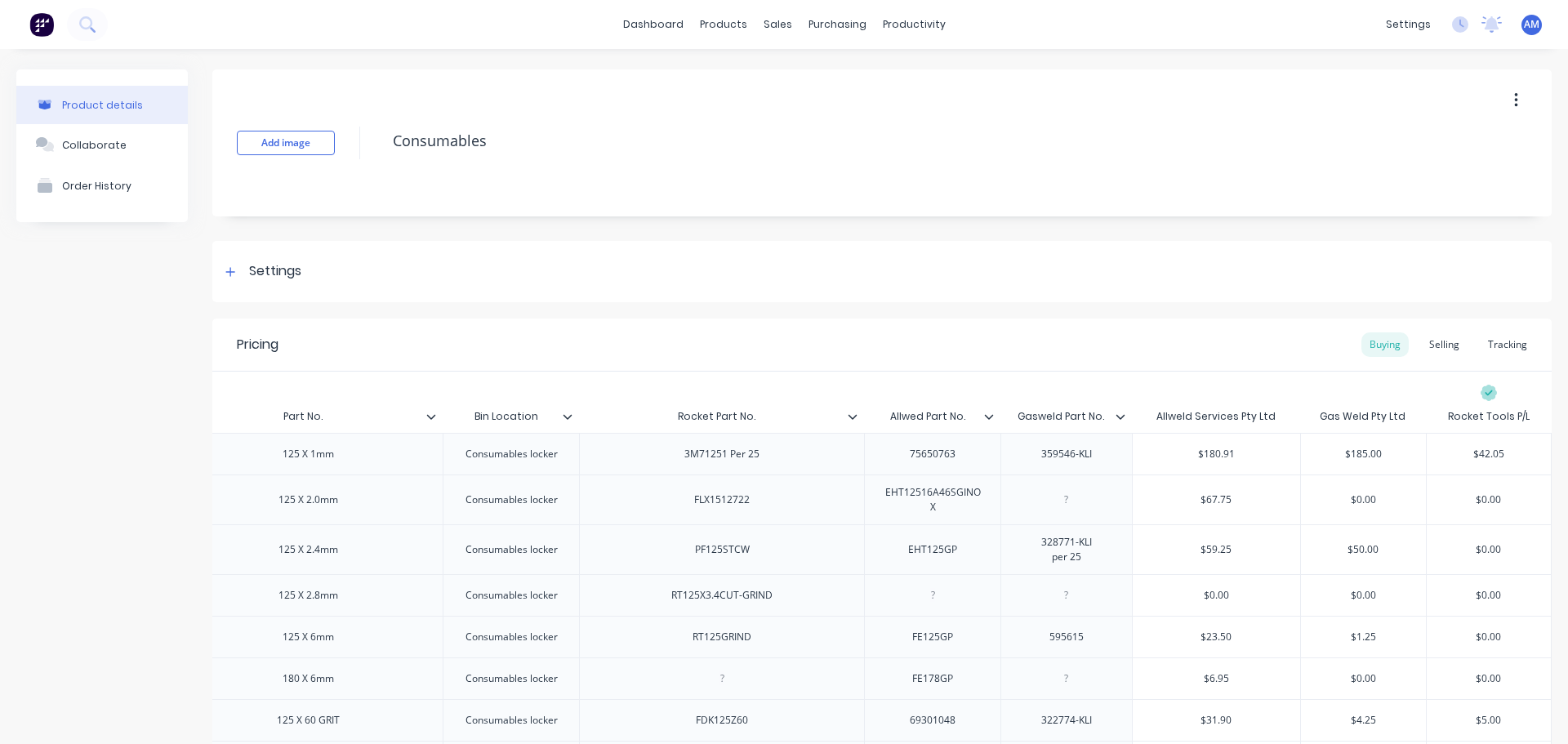
type input "$67.75"
click at [1230, 503] on input "$67.75" at bounding box center [1216, 499] width 167 height 15
drag, startPoint x: 975, startPoint y: 503, endPoint x: 873, endPoint y: 495, distance: 102.3
click at [873, 495] on div "EHT12516A46SGINOX" at bounding box center [933, 500] width 123 height 36
copy div "EHT12516A46SGINO"
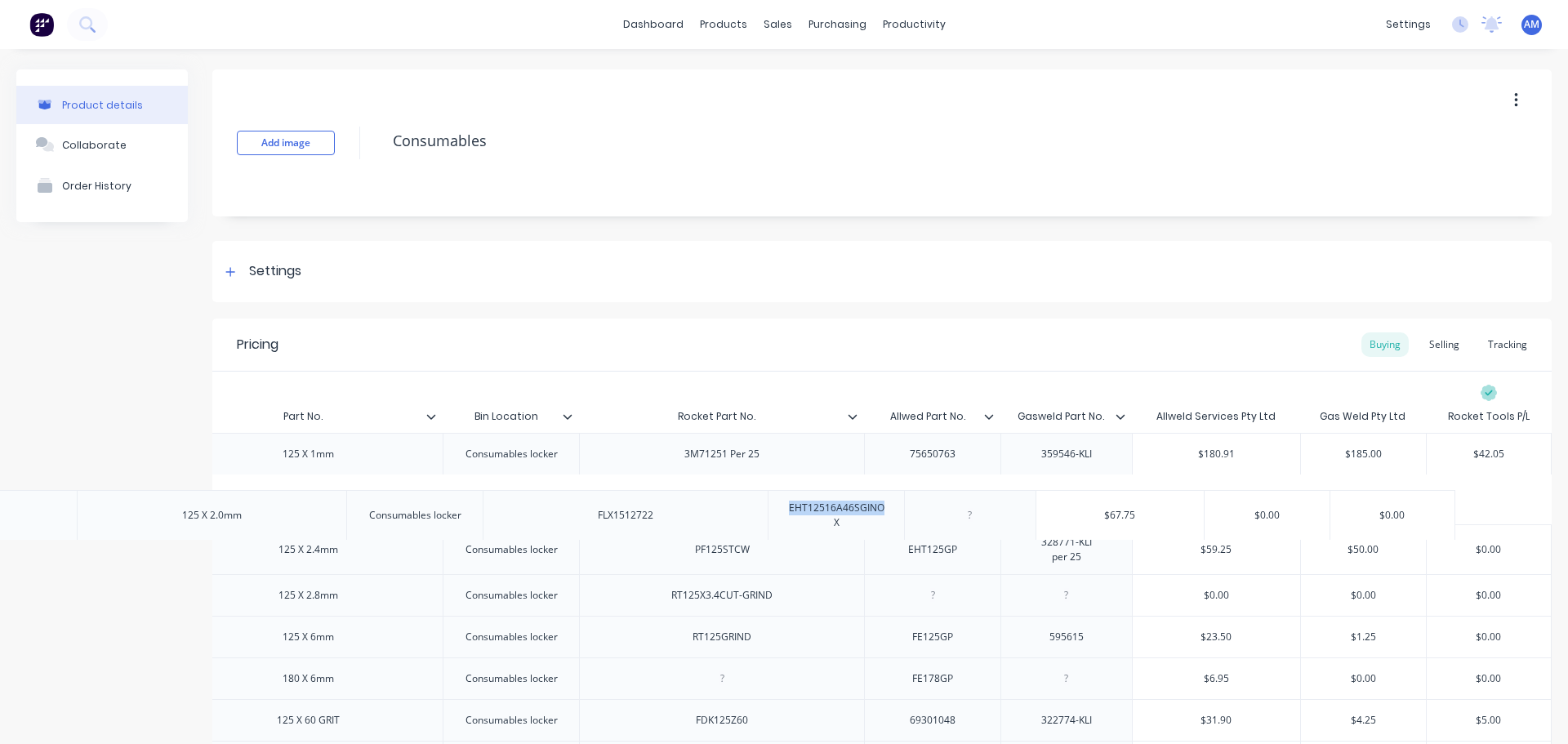
drag, startPoint x: 755, startPoint y: 504, endPoint x: 726, endPoint y: 518, distance: 32.2
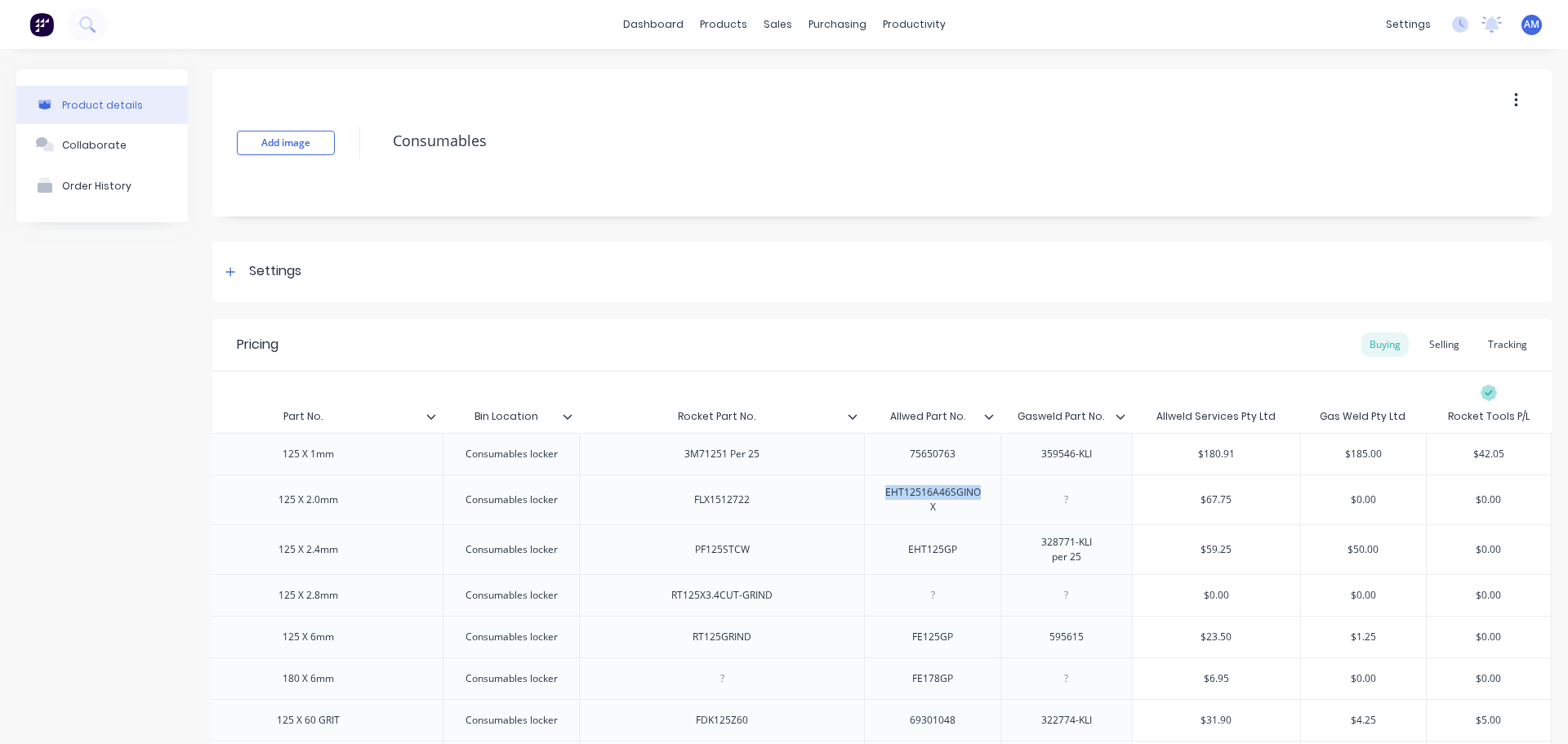
drag, startPoint x: 749, startPoint y: 506, endPoint x: 673, endPoint y: 507, distance: 76.0
click at [681, 507] on div "FLX1512722" at bounding box center [722, 499] width 82 height 21
copy div "FLX1512722"
drag, startPoint x: 1223, startPoint y: 509, endPoint x: 1165, endPoint y: 509, distance: 58.0
click at [1165, 507] on input "$67.75" at bounding box center [1216, 499] width 167 height 15
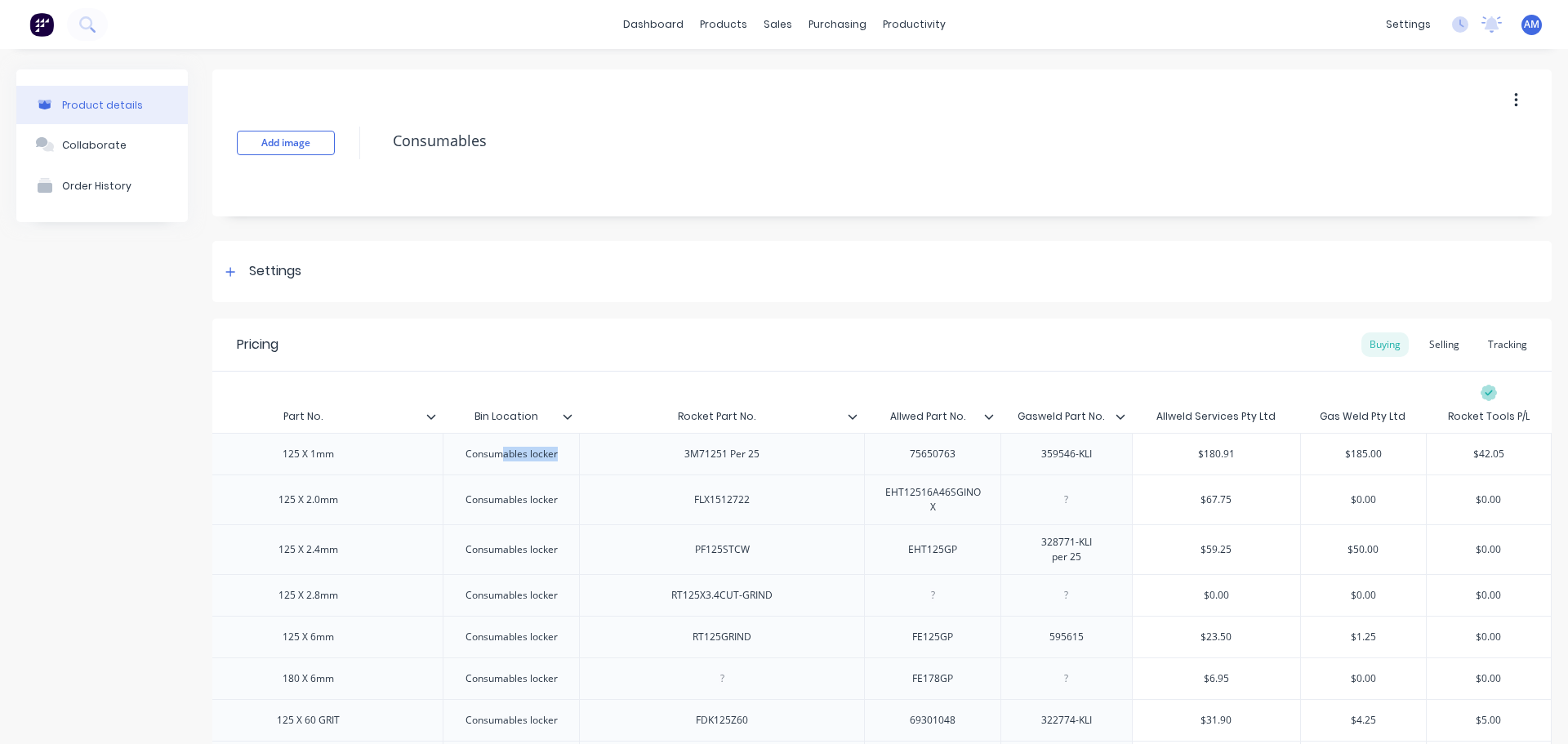
drag, startPoint x: 491, startPoint y: 459, endPoint x: 679, endPoint y: 463, distance: 188.0
click at [679, 463] on div "CUTTING WHEELS 125 X 1mm Consumables locker 3M71251 Per 25 75650763 359546-KLI …" at bounding box center [727, 453] width 1648 height 42
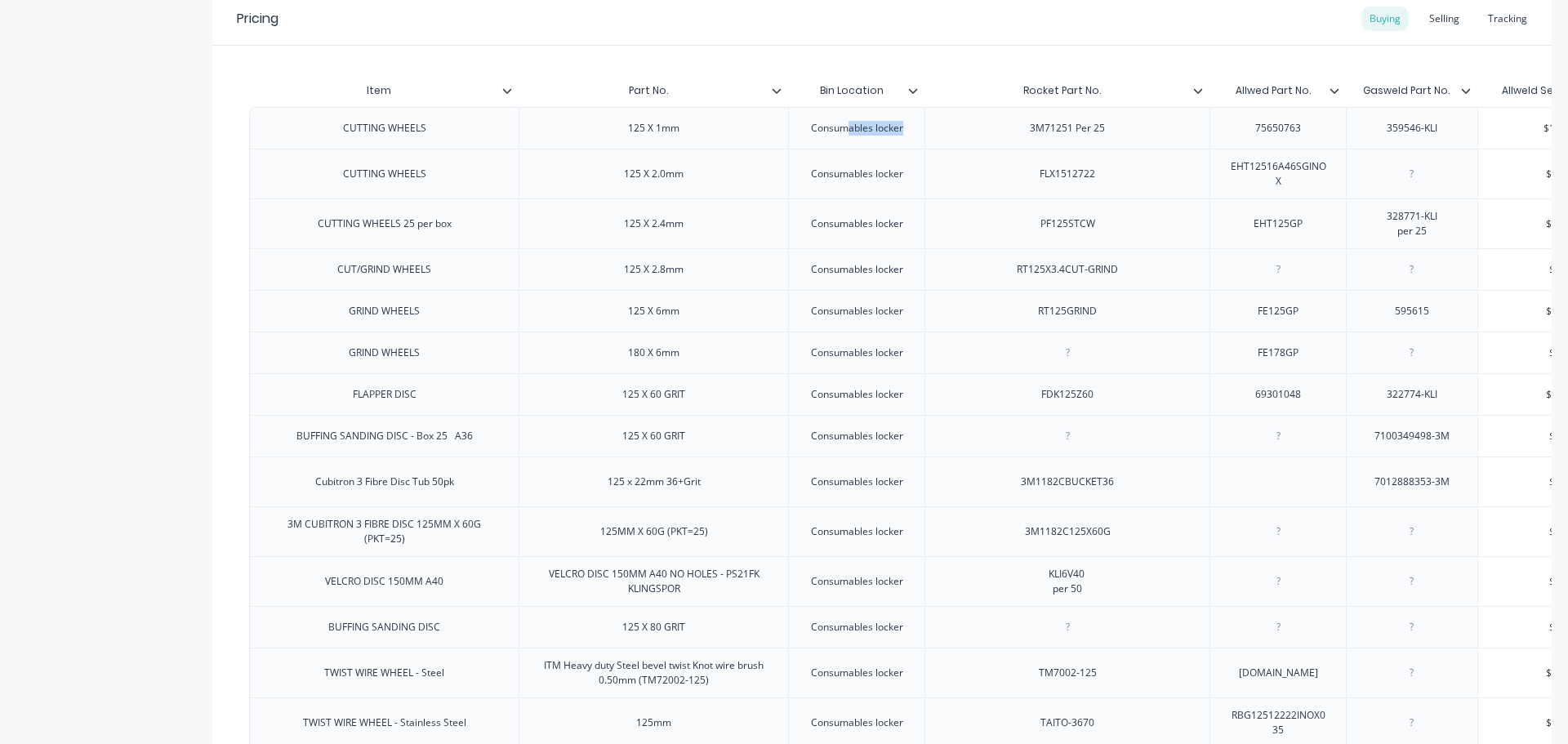
scroll to position [276, 0]
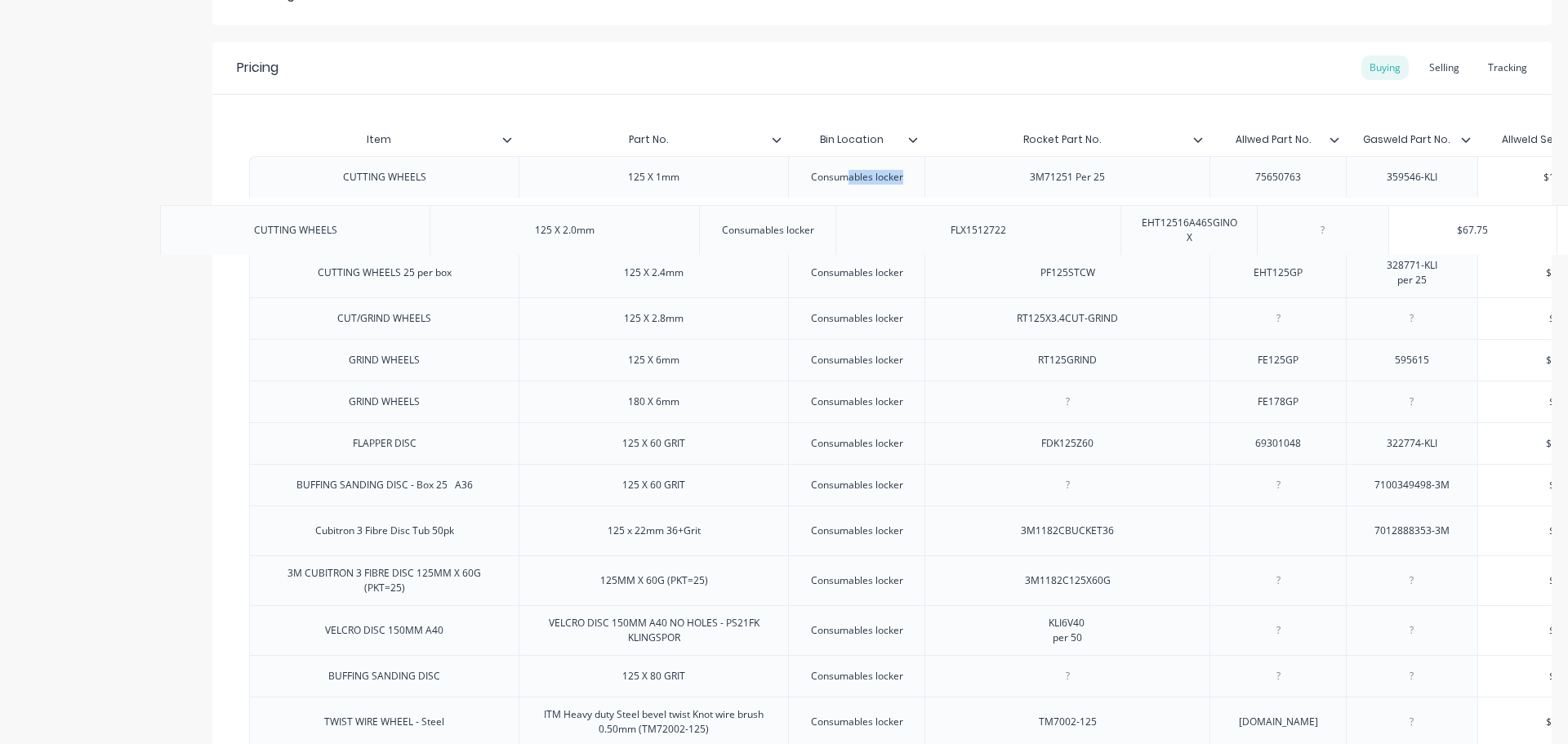
drag, startPoint x: 453, startPoint y: 237, endPoint x: 345, endPoint y: 237, distance: 108.0
drag, startPoint x: 337, startPoint y: 234, endPoint x: 444, endPoint y: 242, distance: 107.3
click at [444, 242] on div "CUTTING WHEELS" at bounding box center [384, 223] width 270 height 49
copy div "CUTTING WHEELS"
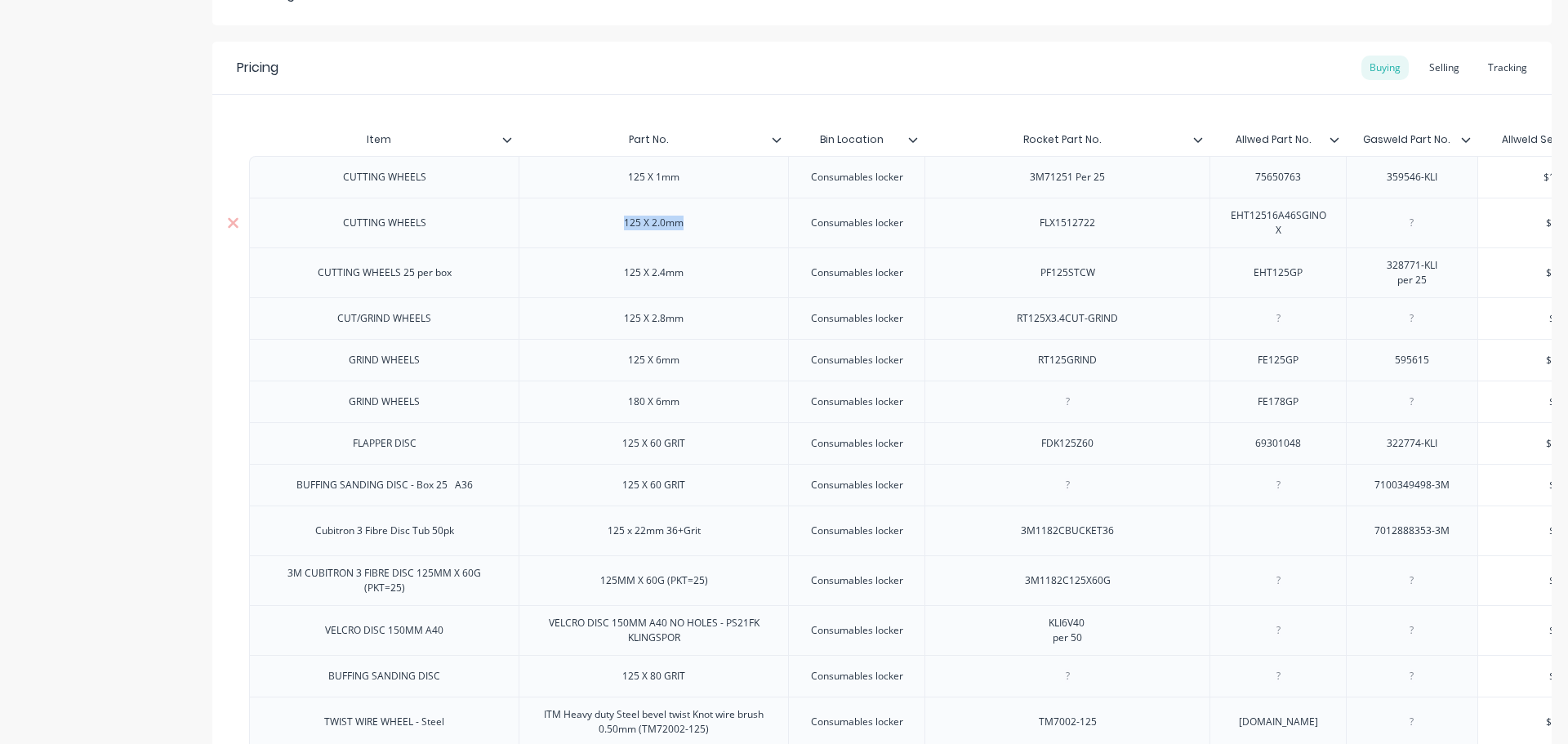
drag, startPoint x: 696, startPoint y: 230, endPoint x: 616, endPoint y: 231, distance: 80.0
click at [616, 231] on div "125 X 2.0mm" at bounding box center [654, 223] width 85 height 21
copy div "125 X 2.0mm"
drag, startPoint x: 471, startPoint y: 287, endPoint x: 405, endPoint y: 286, distance: 66.0
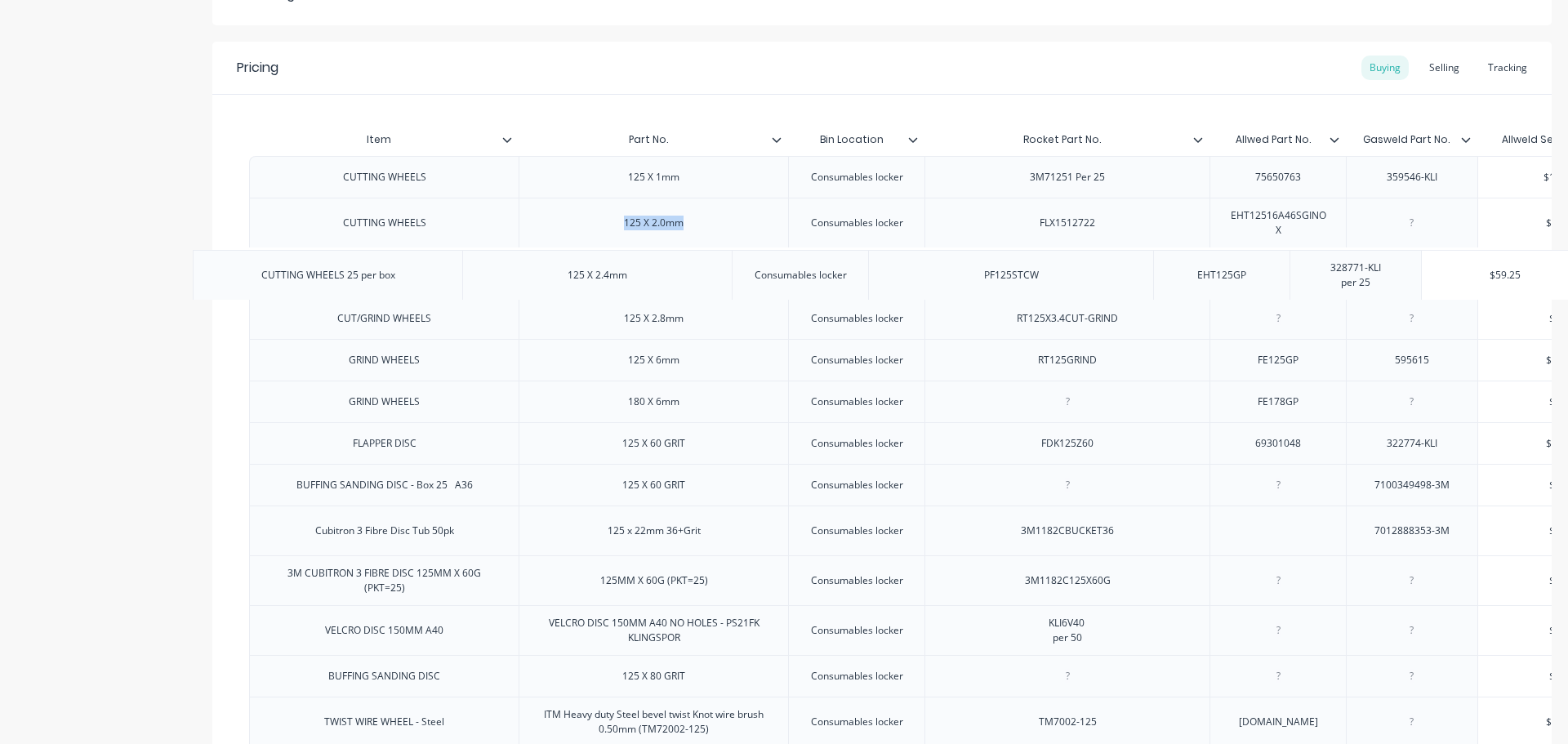
drag, startPoint x: 463, startPoint y: 288, endPoint x: 404, endPoint y: 282, distance: 59.3
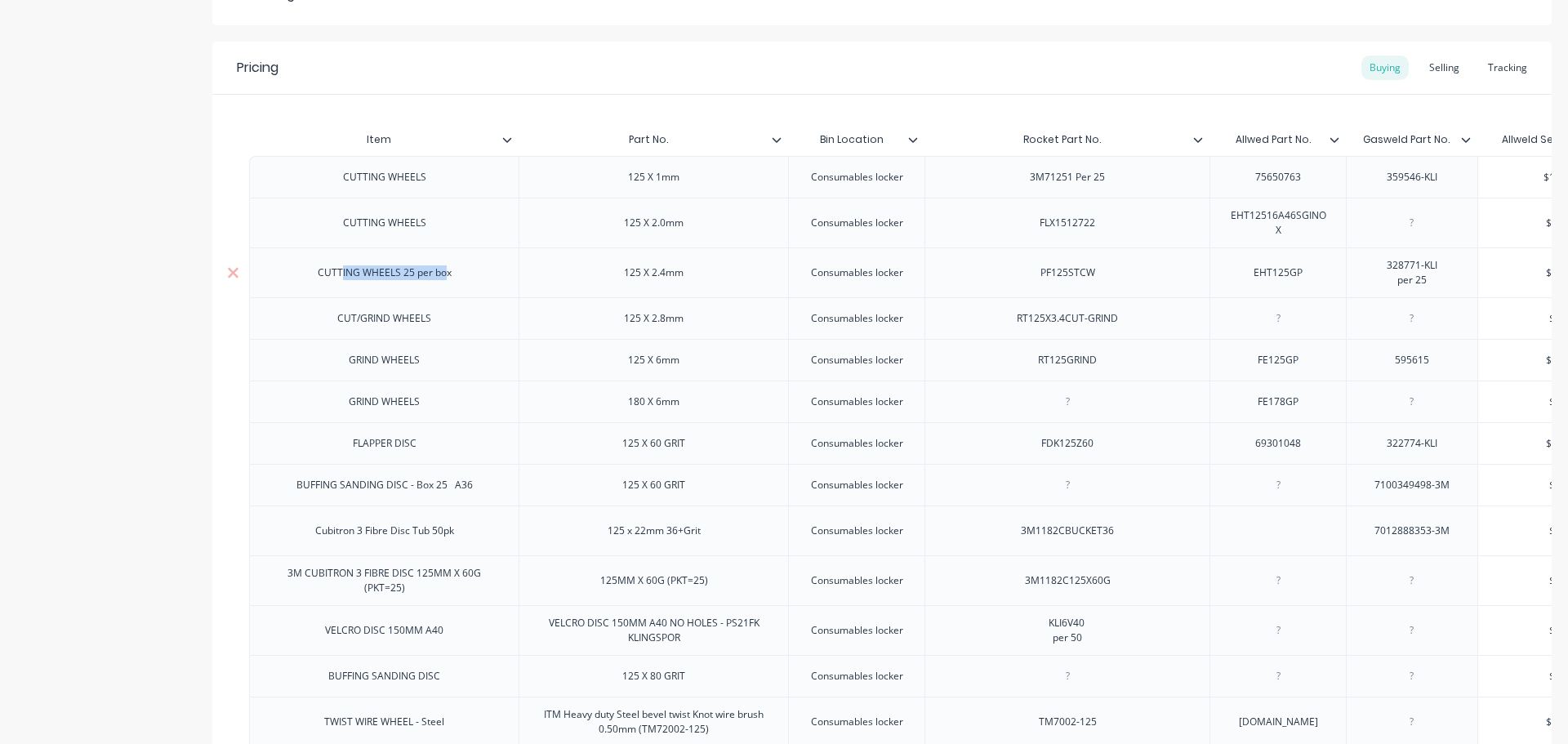
drag, startPoint x: 446, startPoint y: 280, endPoint x: 341, endPoint y: 280, distance: 105.0
click at [341, 280] on div "CUTTING WHEELS 25 per box" at bounding box center [385, 272] width 160 height 21
drag, startPoint x: 452, startPoint y: 285, endPoint x: 312, endPoint y: 284, distance: 140.0
click at [313, 283] on div "CUTTING WHEELS 25 per box" at bounding box center [385, 272] width 160 height 21
drag, startPoint x: 693, startPoint y: 290, endPoint x: 601, endPoint y: 291, distance: 92.0
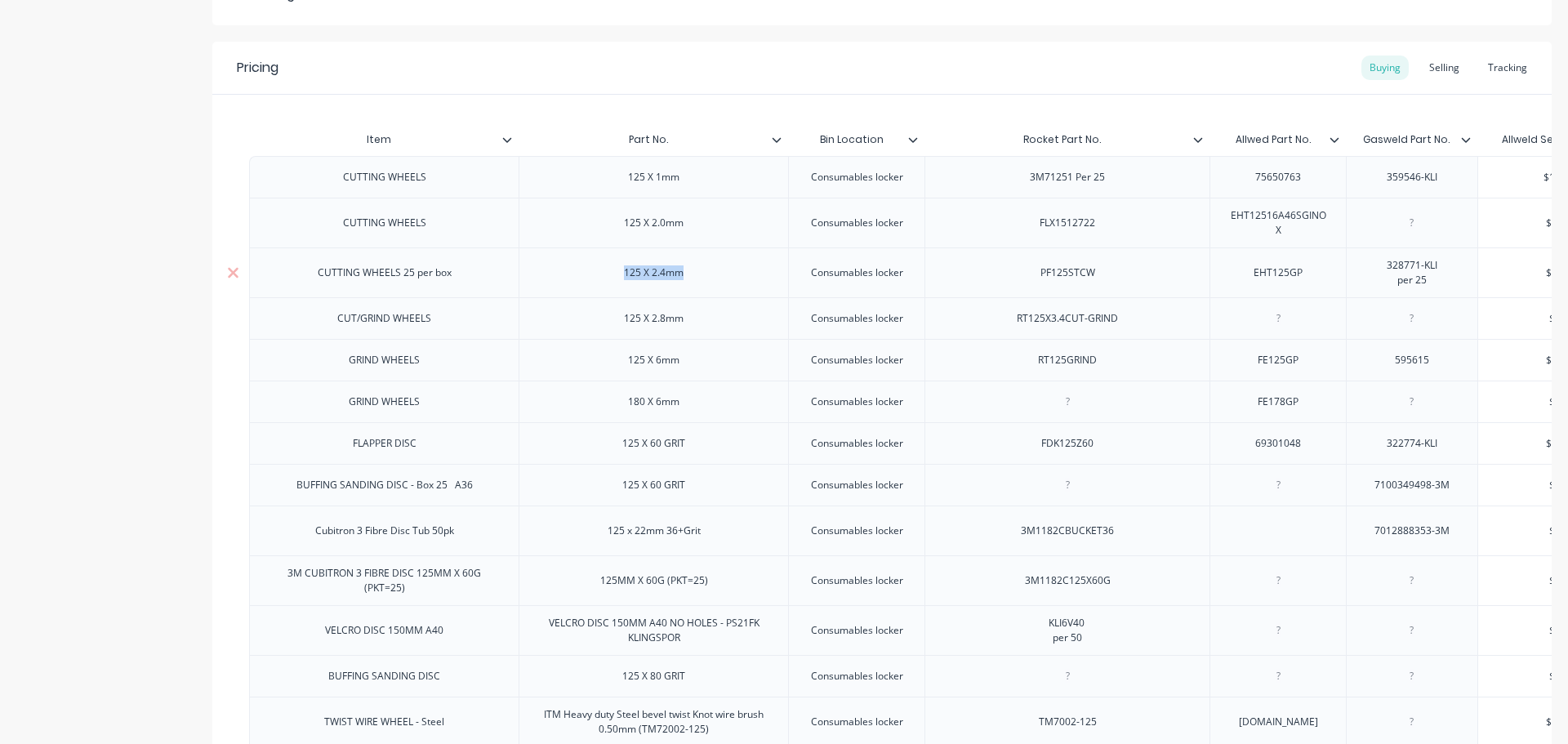
click at [601, 291] on div "125 X 2.4mm" at bounding box center [654, 272] width 270 height 49
type textarea "x"
drag, startPoint x: 887, startPoint y: 144, endPoint x: 844, endPoint y: 144, distance: 43.0
type input "Rocket Part No."
drag, startPoint x: 1112, startPoint y: 142, endPoint x: 1017, endPoint y: 142, distance: 95.0
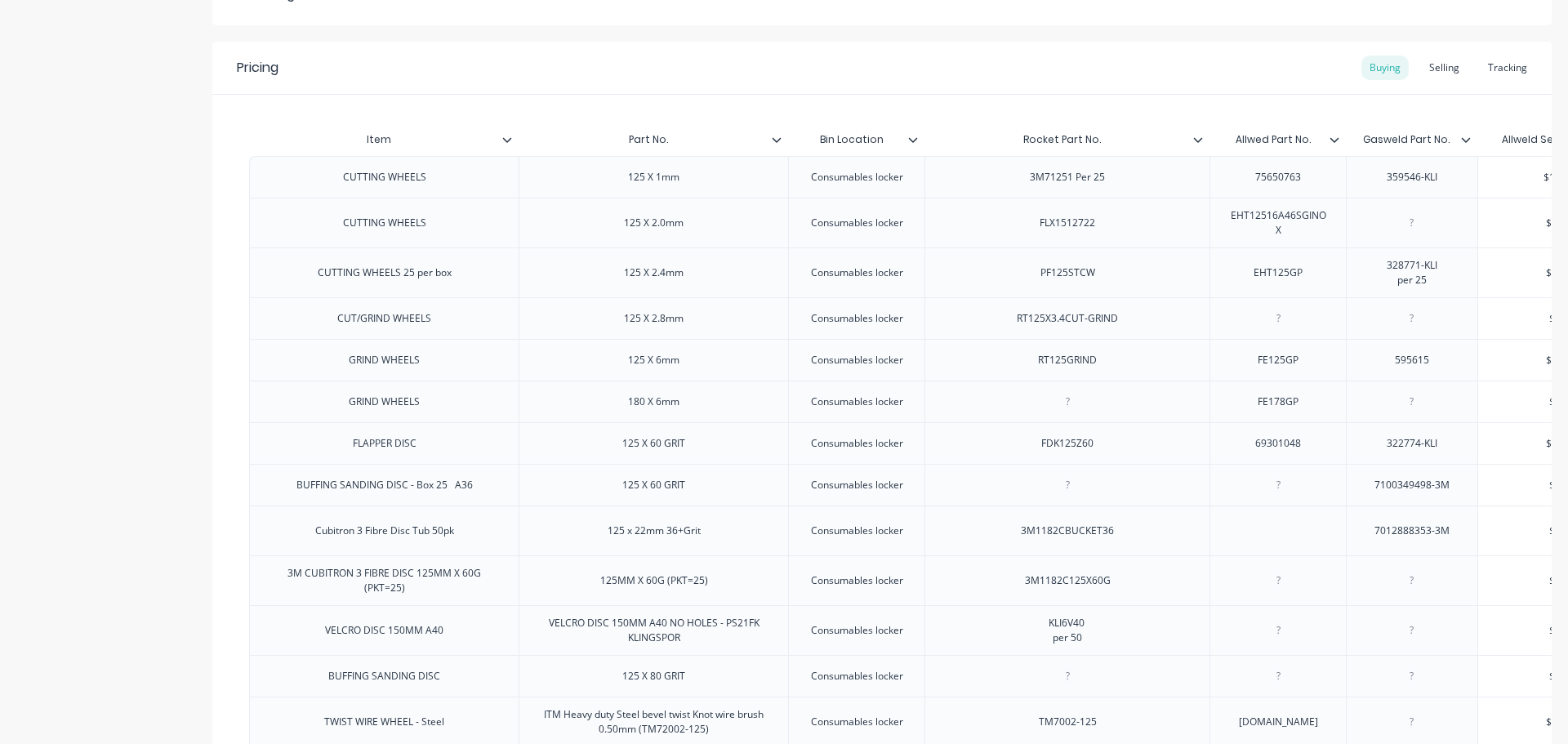
click at [1017, 142] on input "Rocket Part No." at bounding box center [1062, 139] width 275 height 15
type textarea "x"
type input "Allwed Part No."
drag, startPoint x: 1319, startPoint y: 137, endPoint x: 1216, endPoint y: 137, distance: 103.0
click at [1216, 137] on input "Allwed Part No." at bounding box center [1273, 139] width 126 height 15
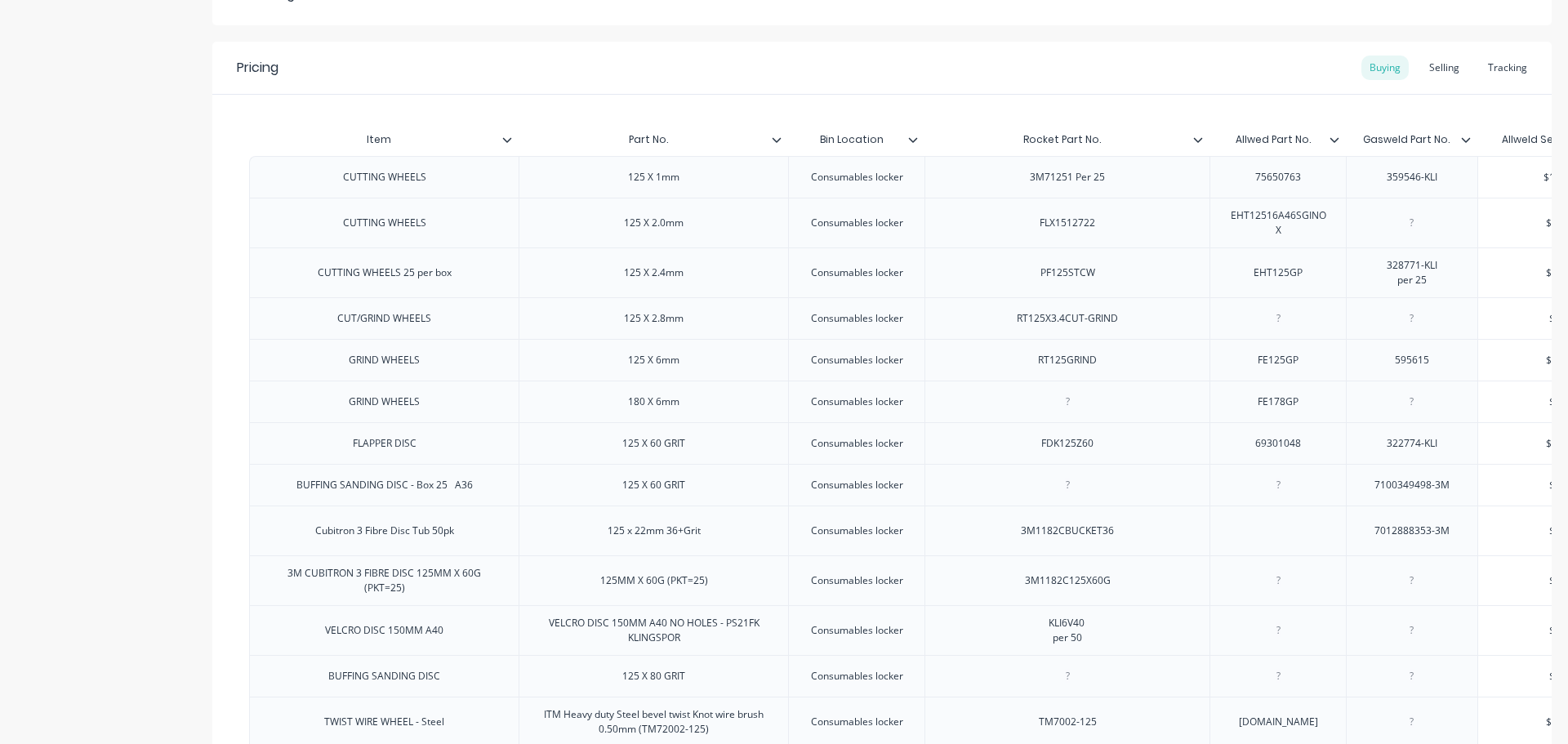
type textarea "x"
type input "Gasweld Part No."
drag, startPoint x: 1443, startPoint y: 138, endPoint x: 1332, endPoint y: 139, distance: 111.0
click at [1332, 139] on div "Item Part No. Bin Location Rocket Part No. Allwed Part No. Gasweld Part No. Gas…" at bounding box center [1073, 139] width 1648 height 32
drag, startPoint x: 1099, startPoint y: 285, endPoint x: 1000, endPoint y: 280, distance: 99.1
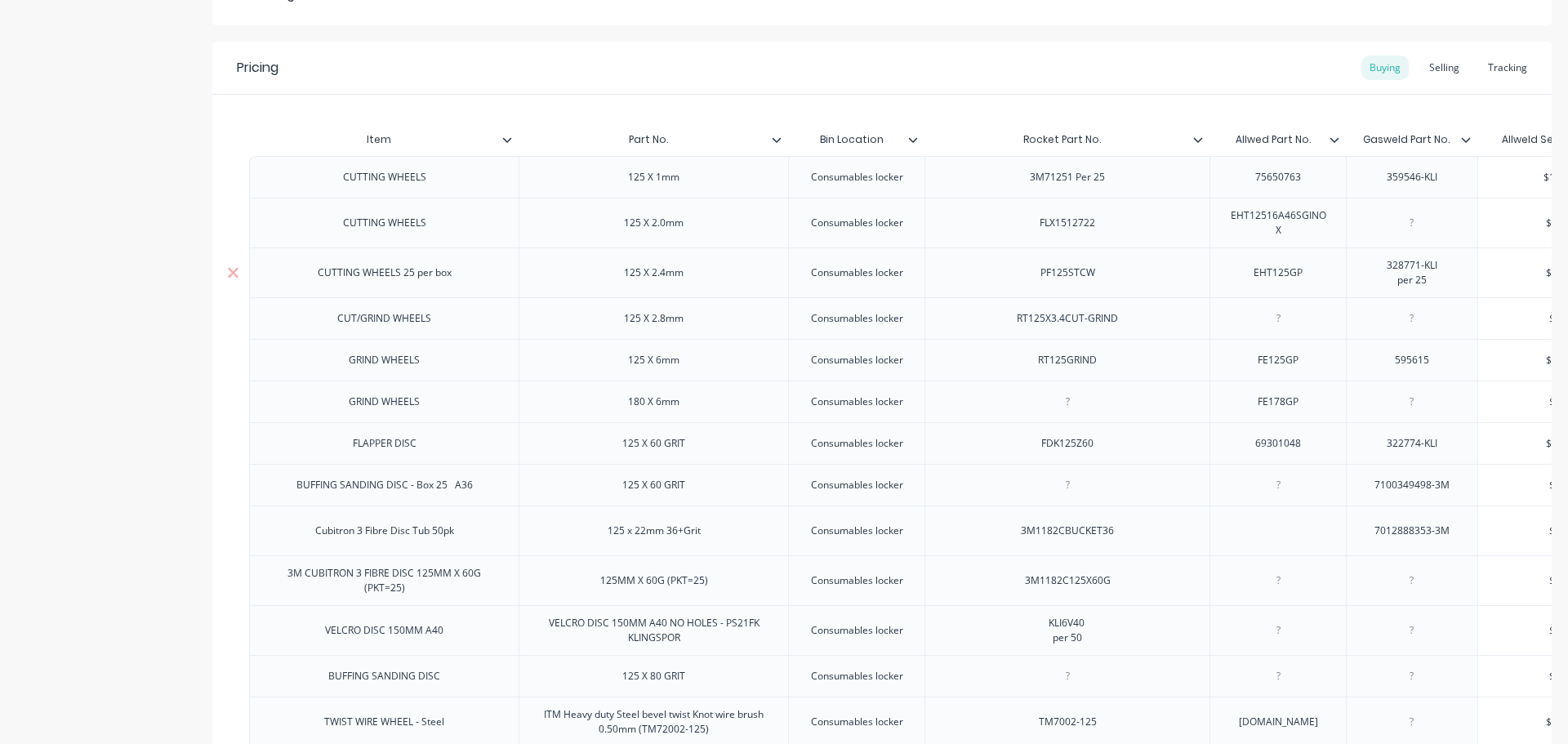
click at [1000, 280] on div "PF125STCW" at bounding box center [1067, 272] width 285 height 49
drag, startPoint x: 1313, startPoint y: 281, endPoint x: 1243, endPoint y: 286, distance: 70.2
click at [1243, 283] on div "EHT125GP" at bounding box center [1279, 272] width 82 height 21
drag, startPoint x: 1449, startPoint y: 276, endPoint x: 1401, endPoint y: 294, distance: 51.3
click at [1390, 291] on div "328771-KLI per 25" at bounding box center [1413, 273] width 82 height 36
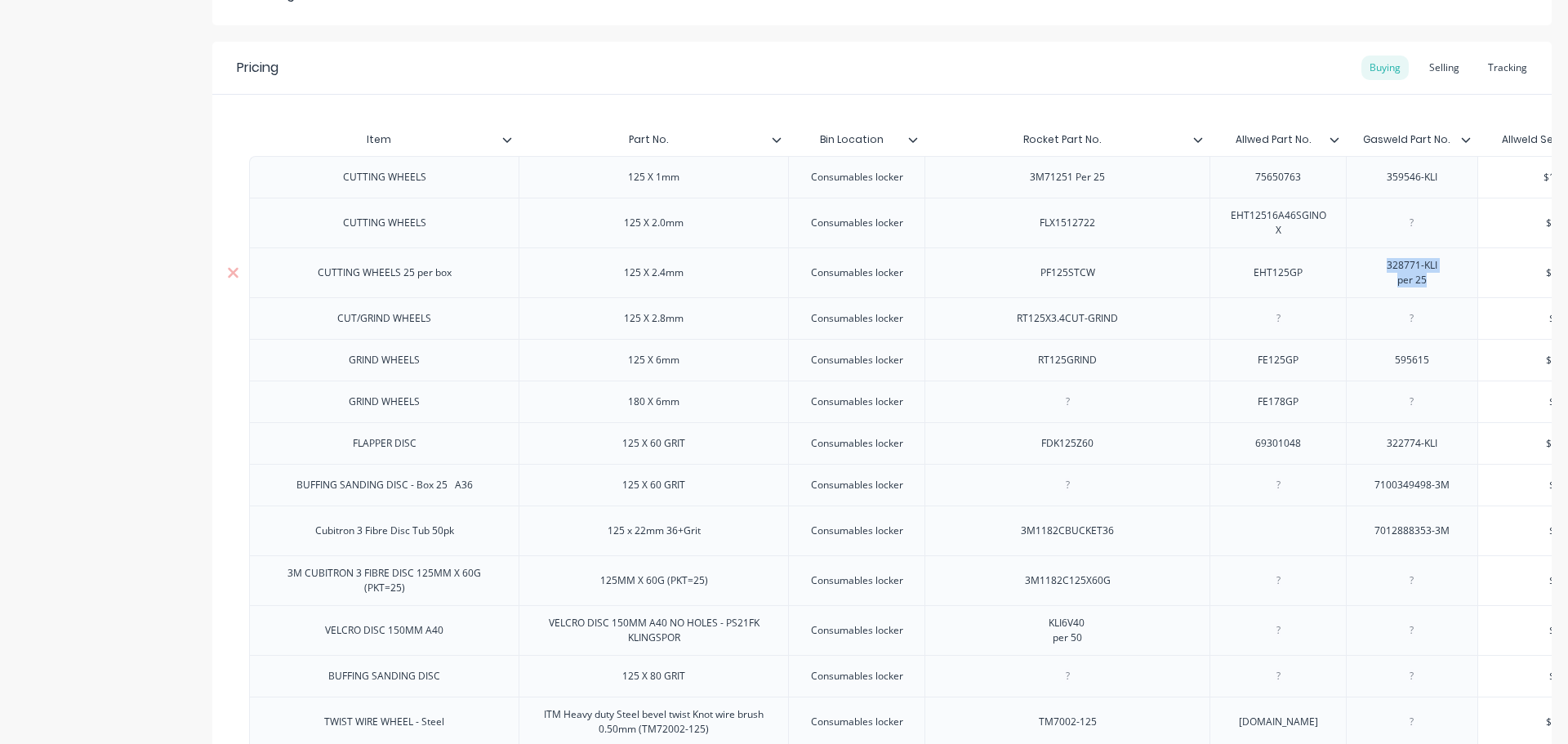
drag, startPoint x: 1435, startPoint y: 297, endPoint x: 1381, endPoint y: 277, distance: 57.6
click at [1381, 277] on div "328771-KLI per 25" at bounding box center [1413, 273] width 82 height 36
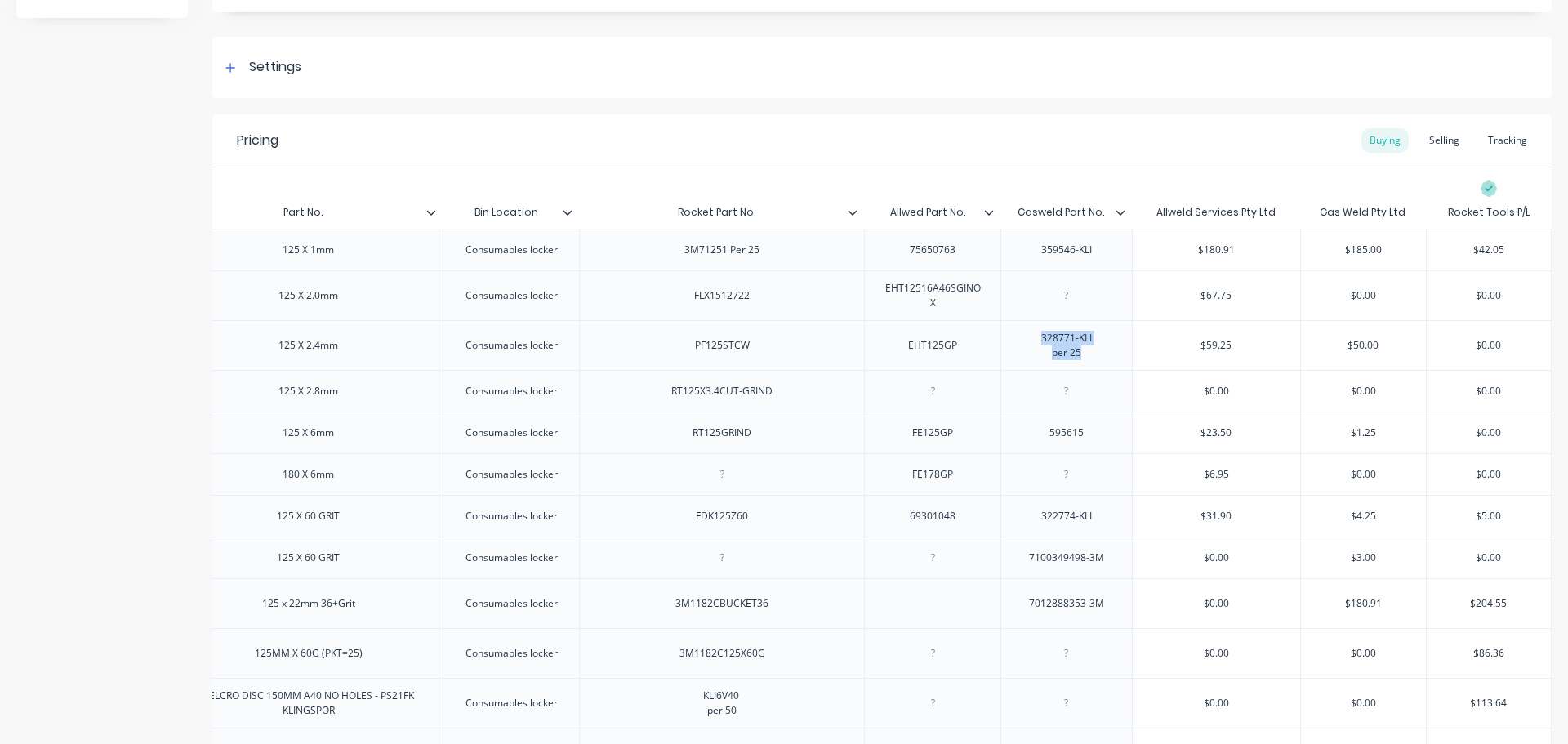
scroll to position [195, 0]
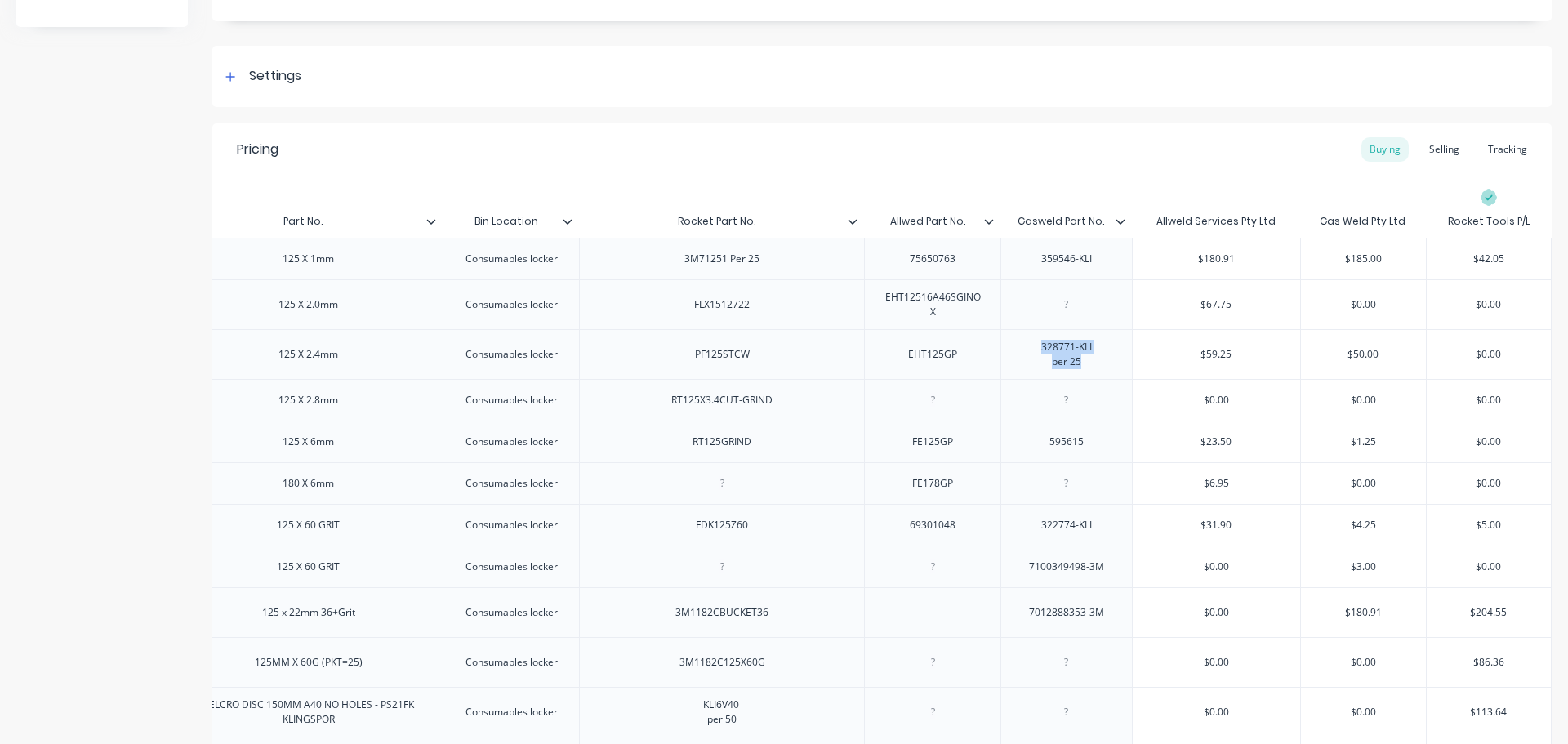
type textarea "x"
type input "$59.25"
drag, startPoint x: 1174, startPoint y: 363, endPoint x: 1237, endPoint y: 366, distance: 63.1
click at [1237, 362] on input "$59.25" at bounding box center [1216, 354] width 167 height 15
type input "$50.00"
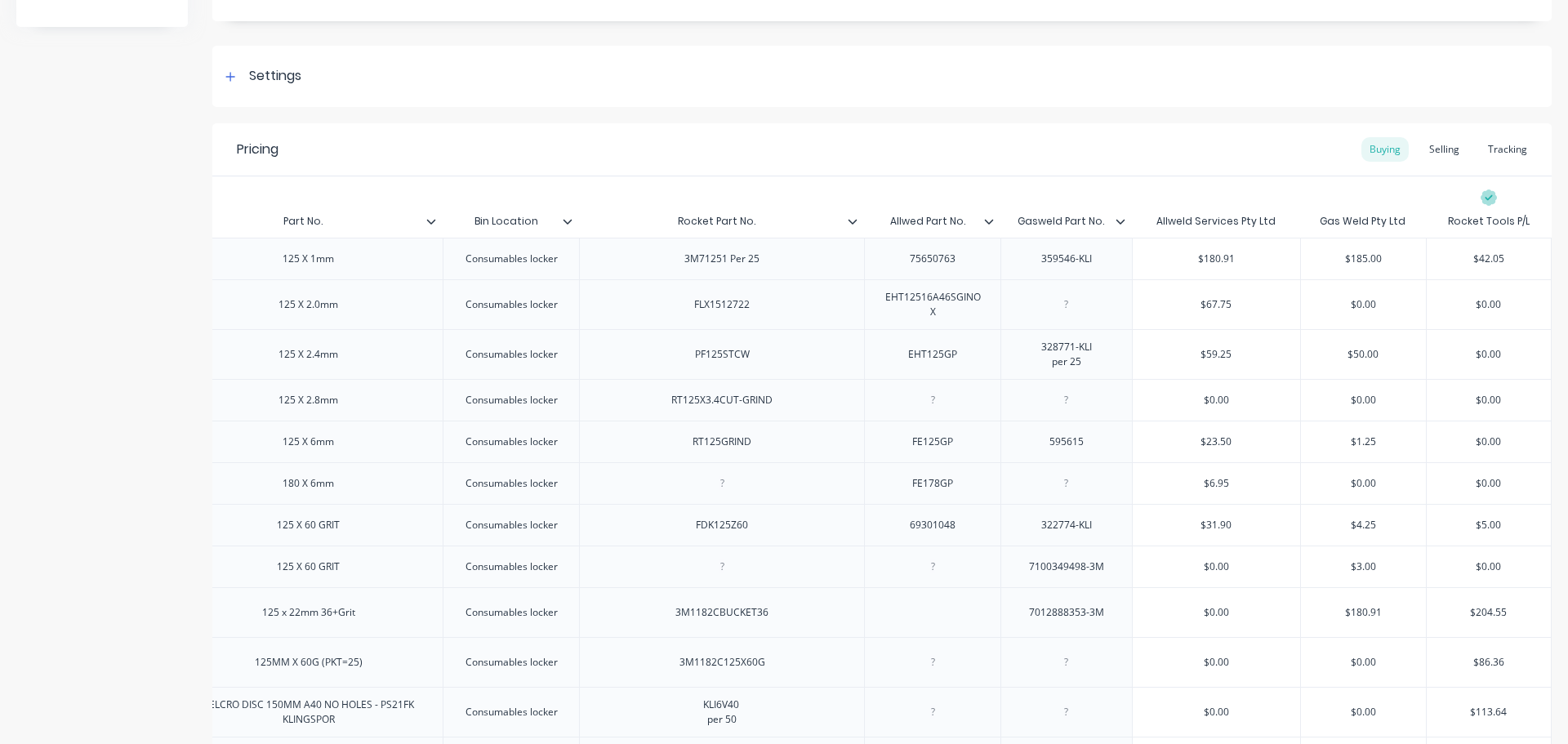
drag, startPoint x: 1371, startPoint y: 360, endPoint x: 1320, endPoint y: 362, distance: 51.0
click at [1320, 362] on input "$50.00" at bounding box center [1363, 354] width 125 height 15
type input "Bin Location"
click at [524, 223] on input "Bin Location" at bounding box center [506, 221] width 126 height 15
drag, startPoint x: 524, startPoint y: 223, endPoint x: 450, endPoint y: 218, distance: 74.2
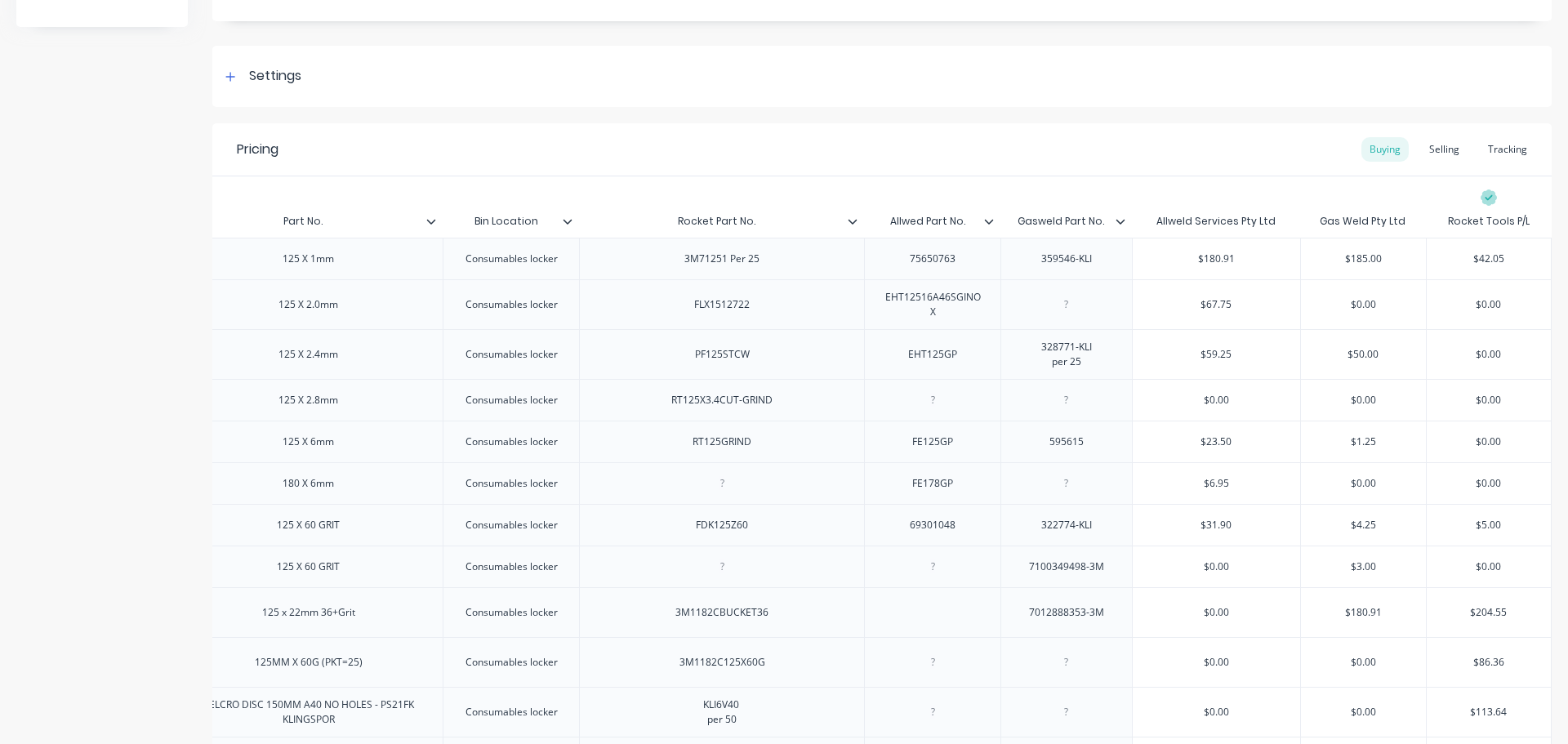
click at [450, 218] on input "Bin Location" at bounding box center [506, 221] width 126 height 15
type textarea "x"
type input "Rocket Part No."
drag, startPoint x: 751, startPoint y: 222, endPoint x: 662, endPoint y: 218, distance: 89.1
click at [664, 218] on input "Rocket Part No." at bounding box center [716, 221] width 275 height 15
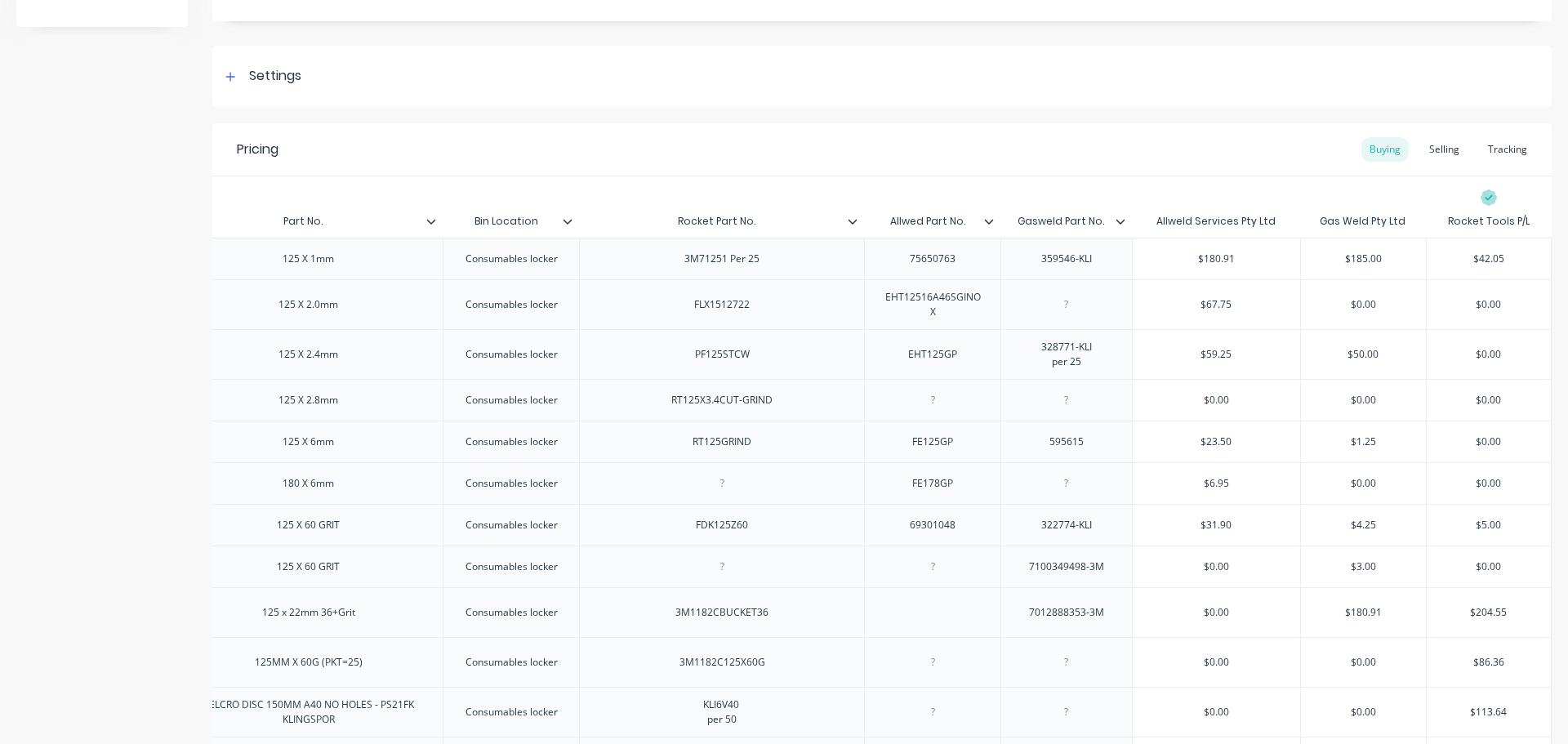
type textarea "x"
type input "Allwed Part No."
drag, startPoint x: 953, startPoint y: 221, endPoint x: 887, endPoint y: 211, distance: 66.8
click at [887, 211] on div "Allwed Part No. Allwed Part No." at bounding box center [927, 221] width 126 height 41
type textarea "x"
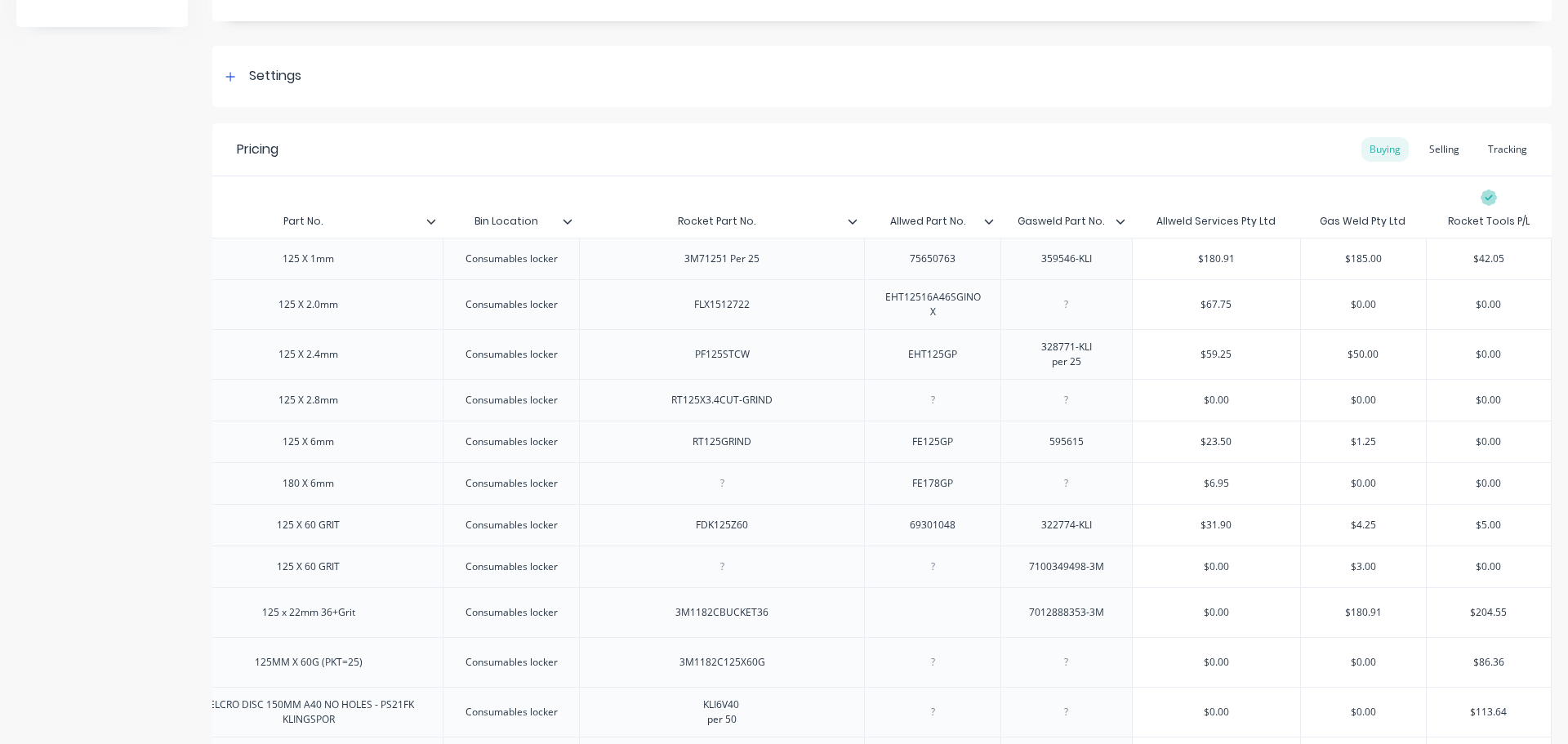
type input "Gasweld Part No."
drag, startPoint x: 1088, startPoint y: 223, endPoint x: 1004, endPoint y: 216, distance: 84.3
click at [1004, 216] on input "Gasweld Part No." at bounding box center [1061, 221] width 122 height 15
drag, startPoint x: 767, startPoint y: 413, endPoint x: 651, endPoint y: 411, distance: 116.0
click at [658, 410] on div "RT125X3.4CUT-GRIND" at bounding box center [721, 399] width 127 height 21
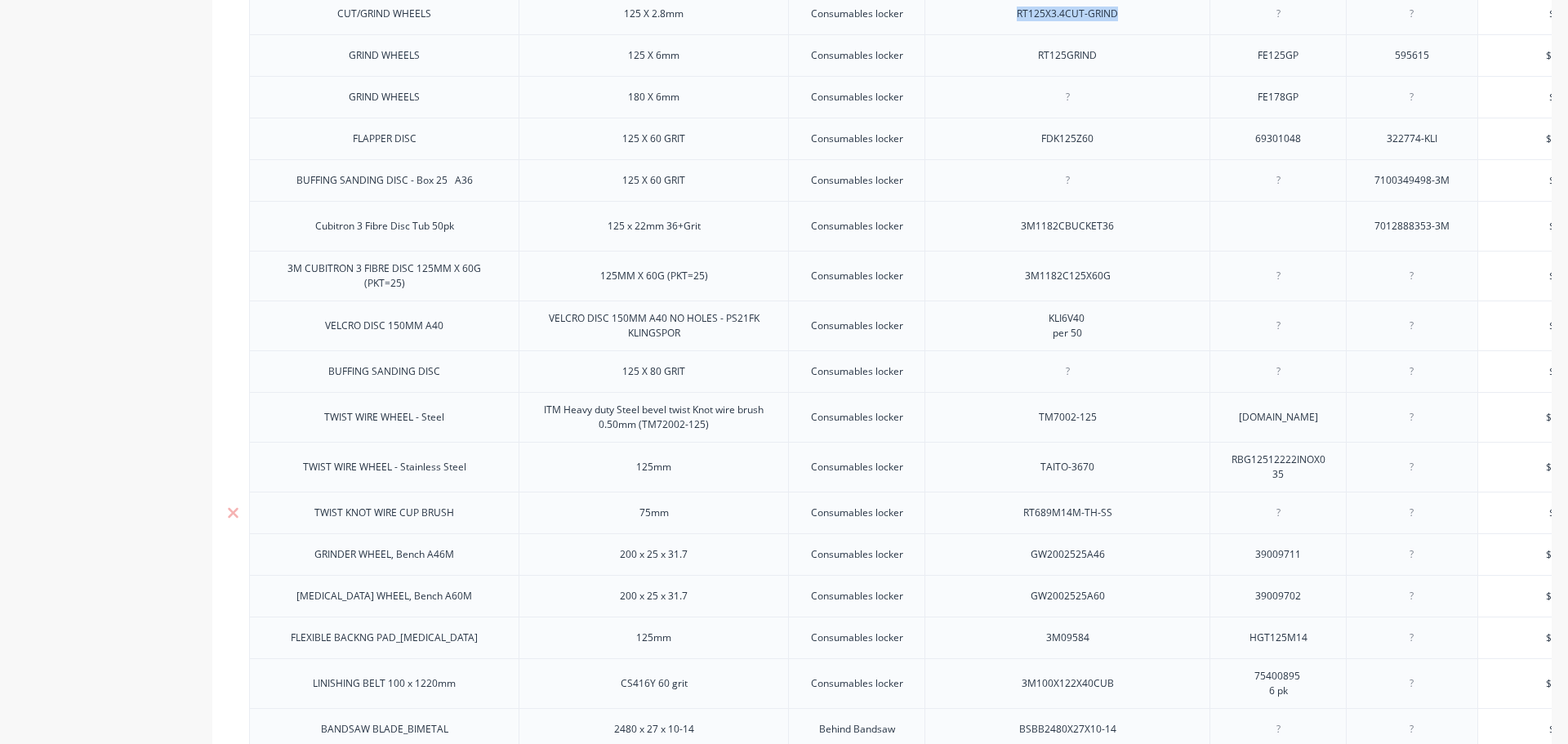
scroll to position [521, 0]
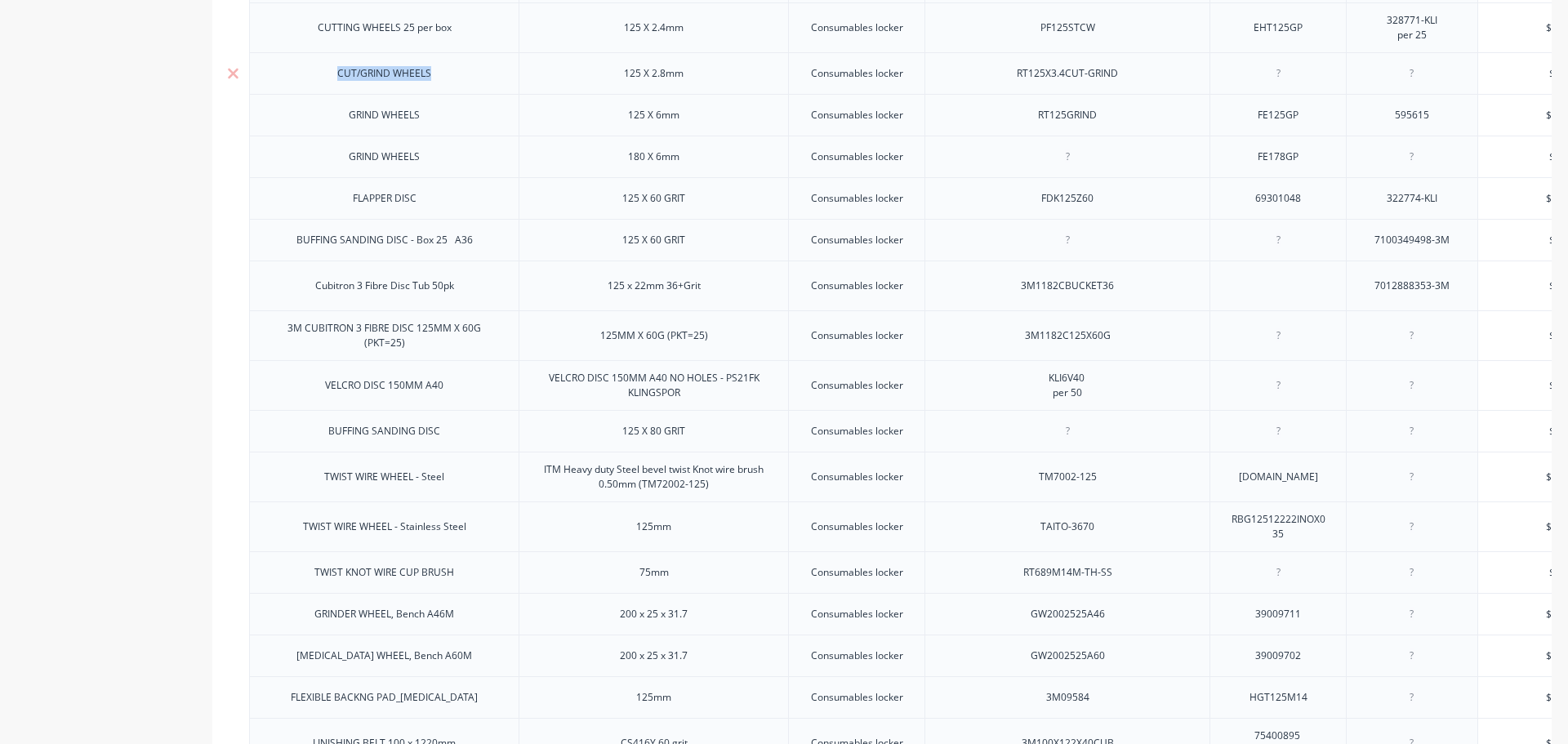
drag, startPoint x: 438, startPoint y: 85, endPoint x: 329, endPoint y: 91, distance: 109.2
click at [329, 84] on div "CUT/GRIND WHEELS" at bounding box center [384, 73] width 120 height 21
drag, startPoint x: 696, startPoint y: 84, endPoint x: 603, endPoint y: 88, distance: 93.1
click at [603, 88] on div "125 X 2.8mm" at bounding box center [654, 73] width 270 height 42
drag, startPoint x: 444, startPoint y: 129, endPoint x: 391, endPoint y: 123, distance: 53.3
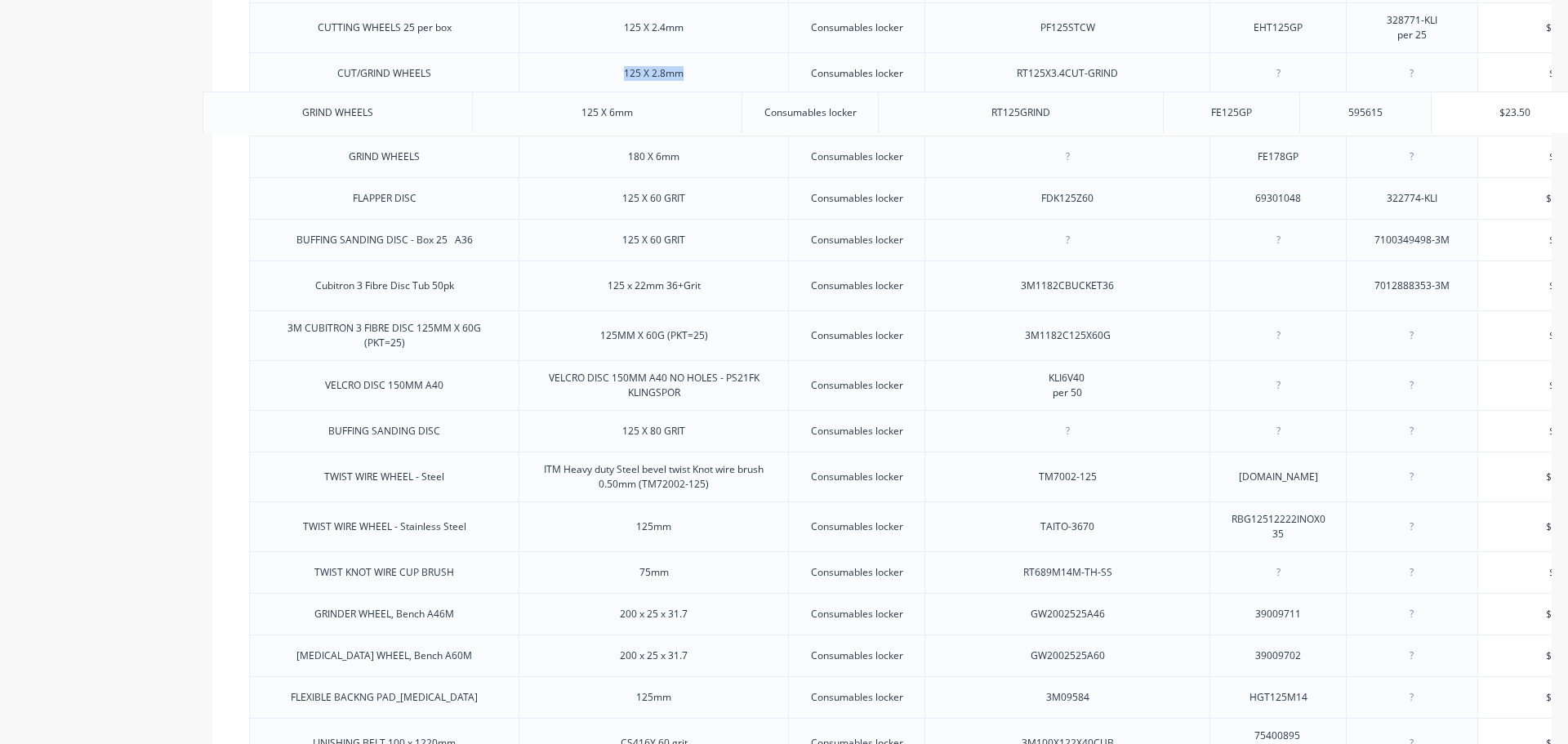
drag, startPoint x: 426, startPoint y: 120, endPoint x: 366, endPoint y: 119, distance: 60.0
click at [384, 120] on div "GRIND WHEELS" at bounding box center [384, 114] width 97 height 21
click at [354, 119] on div "GRIND WHEELS" at bounding box center [384, 114] width 97 height 21
drag, startPoint x: 417, startPoint y: 128, endPoint x: 390, endPoint y: 127, distance: 27.0
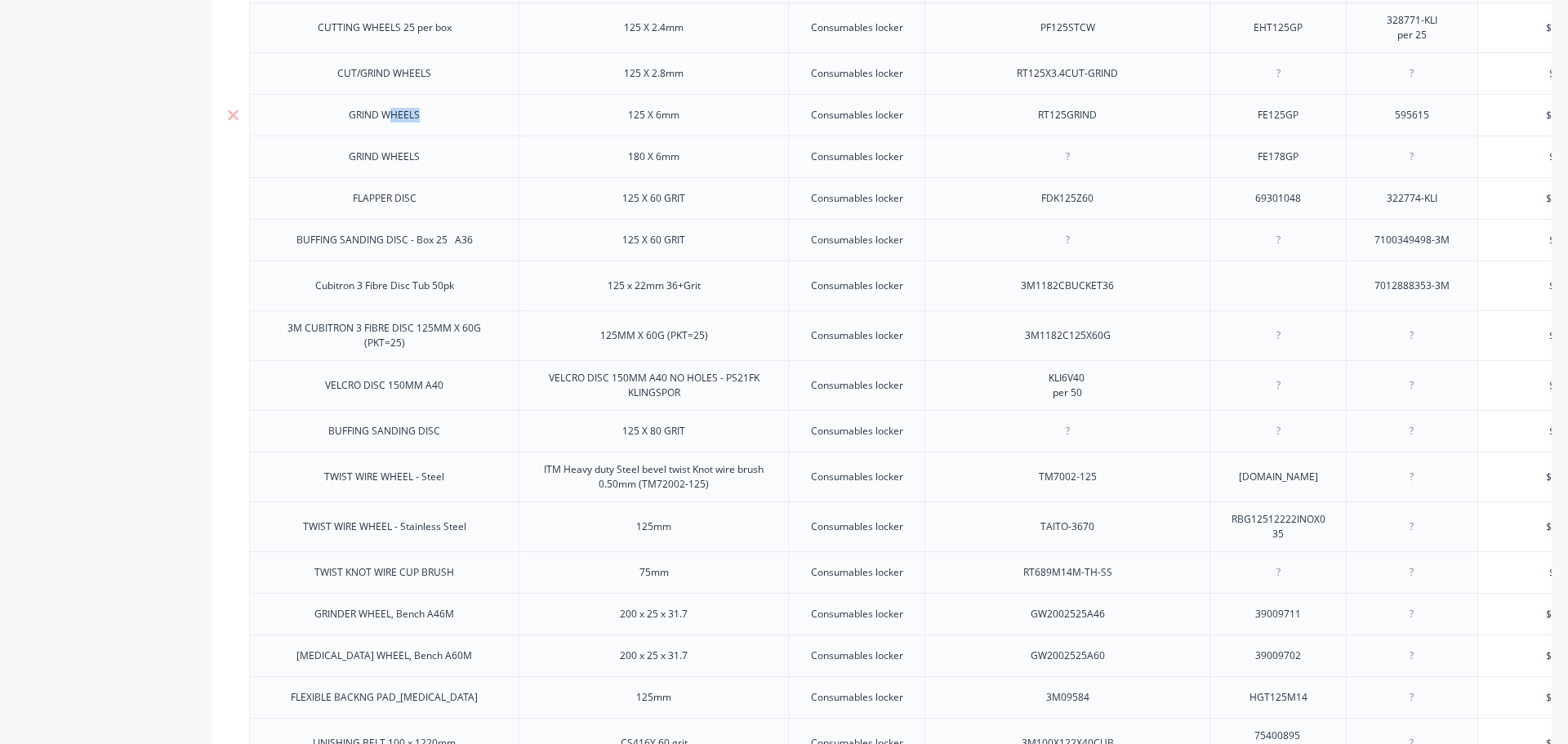
click at [390, 125] on div "GRIND WHEELS" at bounding box center [384, 114] width 97 height 21
drag, startPoint x: 368, startPoint y: 127, endPoint x: 354, endPoint y: 128, distance: 14.0
click at [360, 125] on div "GRIND WHEELS" at bounding box center [384, 114] width 97 height 21
drag, startPoint x: 420, startPoint y: 131, endPoint x: 330, endPoint y: 130, distance: 90.0
click at [330, 130] on div "GRIND WHEELS" at bounding box center [384, 114] width 270 height 42
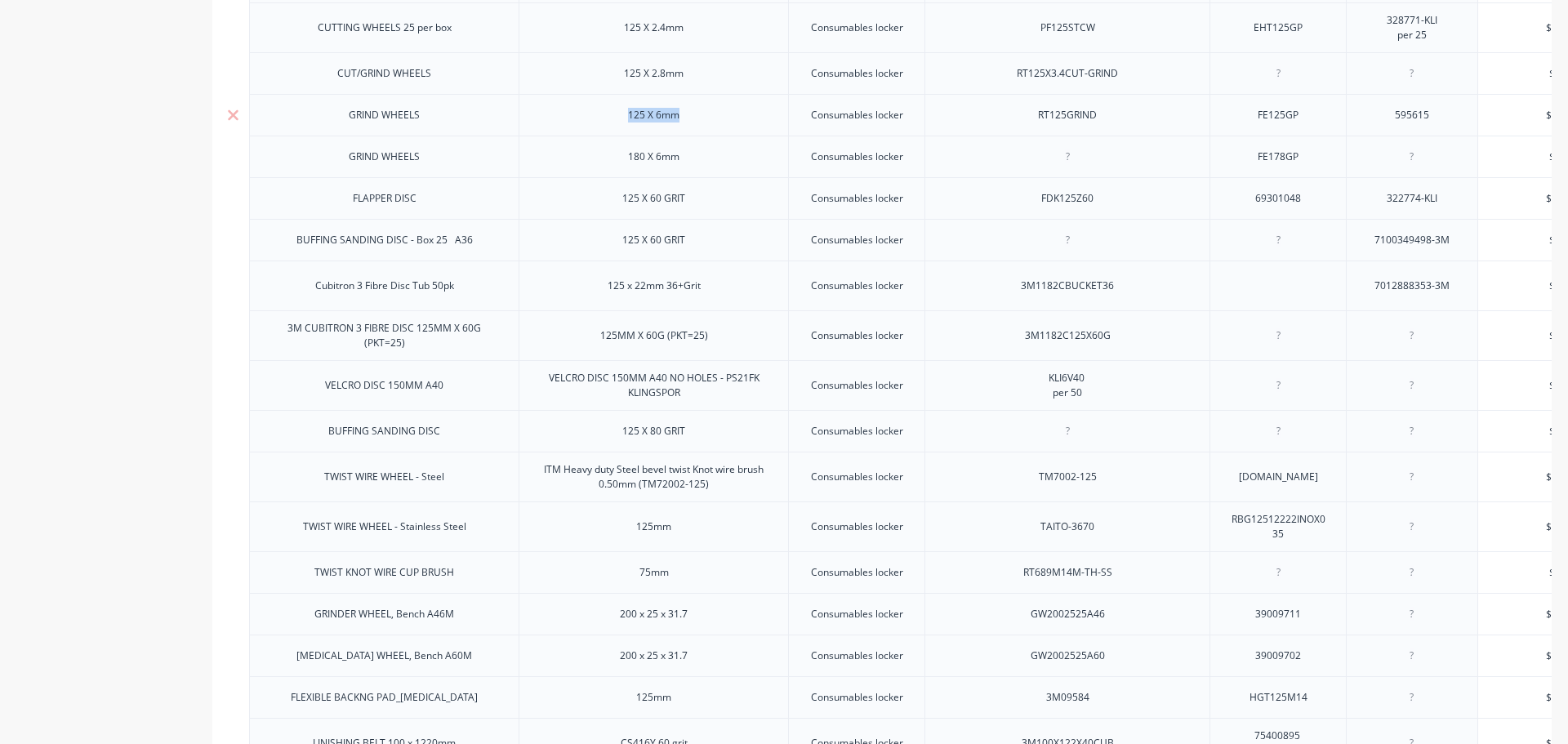
drag, startPoint x: 685, startPoint y: 127, endPoint x: 622, endPoint y: 129, distance: 63.0
click at [622, 125] on div "125 X 6mm" at bounding box center [655, 114] width 82 height 21
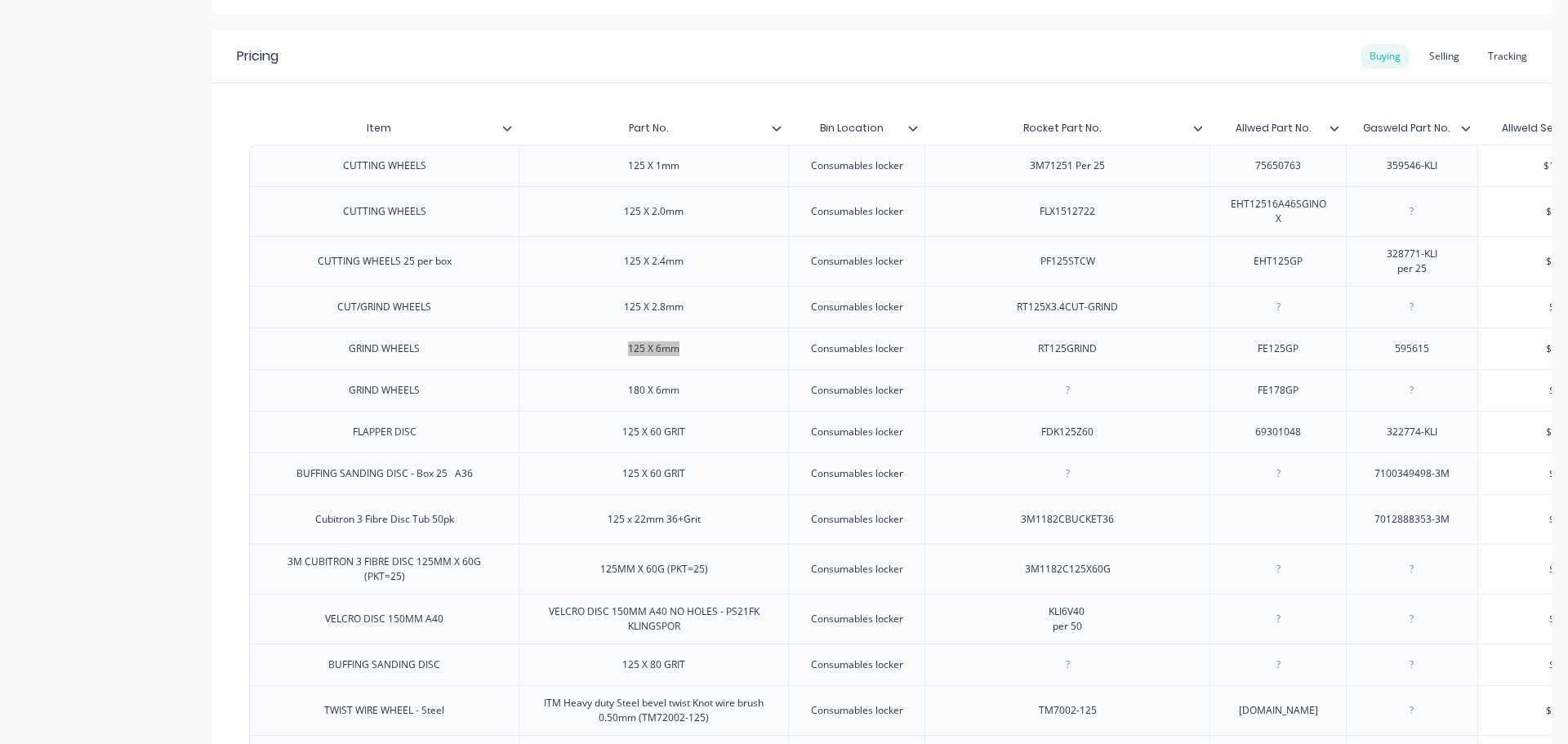
scroll to position [490, 0]
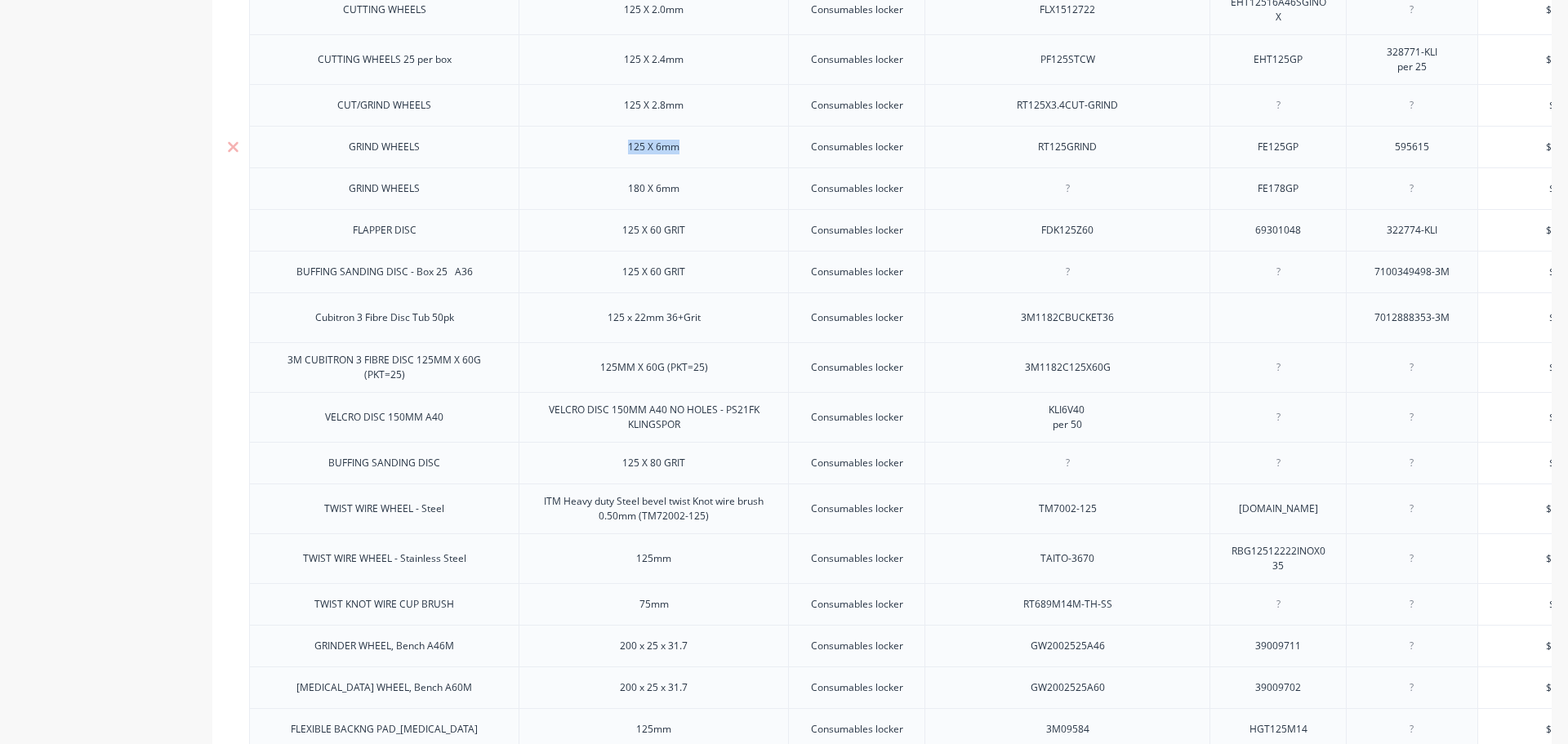
drag, startPoint x: 1107, startPoint y: 161, endPoint x: 1016, endPoint y: 160, distance: 91.0
click at [1016, 160] on div "RT125GRIND" at bounding box center [1067, 146] width 285 height 42
drag, startPoint x: 1308, startPoint y: 157, endPoint x: 1239, endPoint y: 155, distance: 69.0
click at [1239, 155] on div "FE125GP" at bounding box center [1279, 147] width 82 height 21
drag, startPoint x: 1433, startPoint y: 152, endPoint x: 1369, endPoint y: 161, distance: 64.6
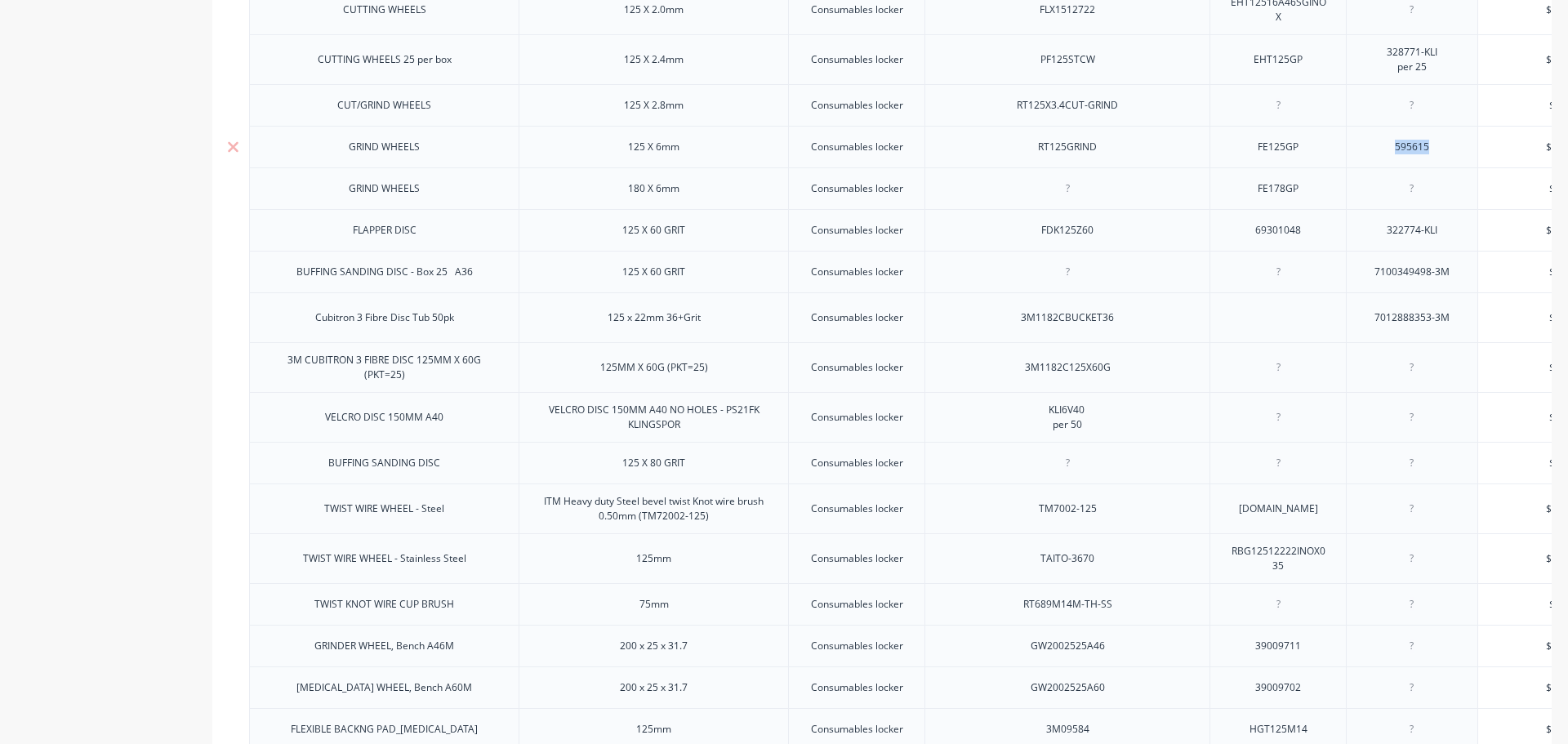
click at [1369, 161] on div "595615" at bounding box center [1412, 146] width 131 height 42
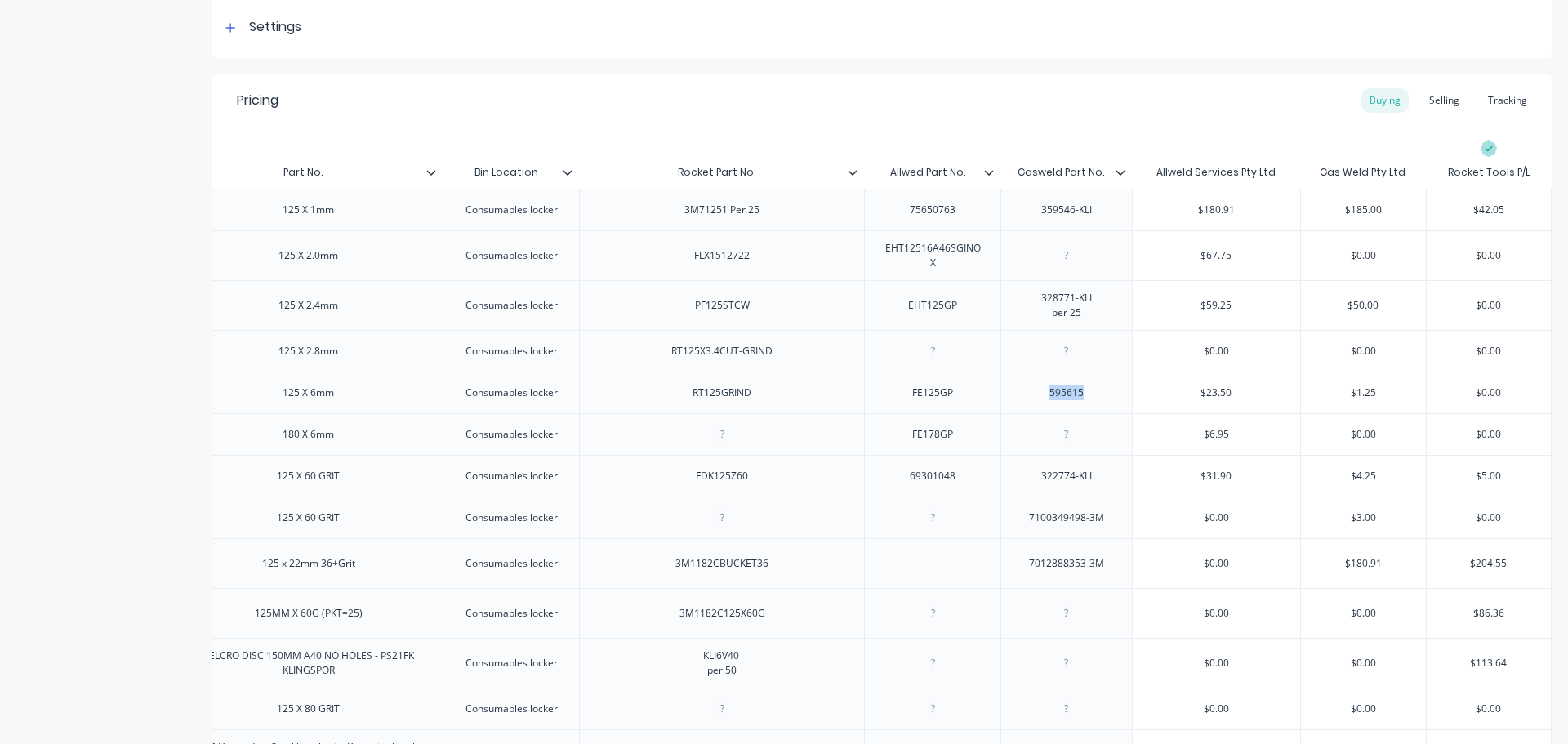
scroll to position [195, 0]
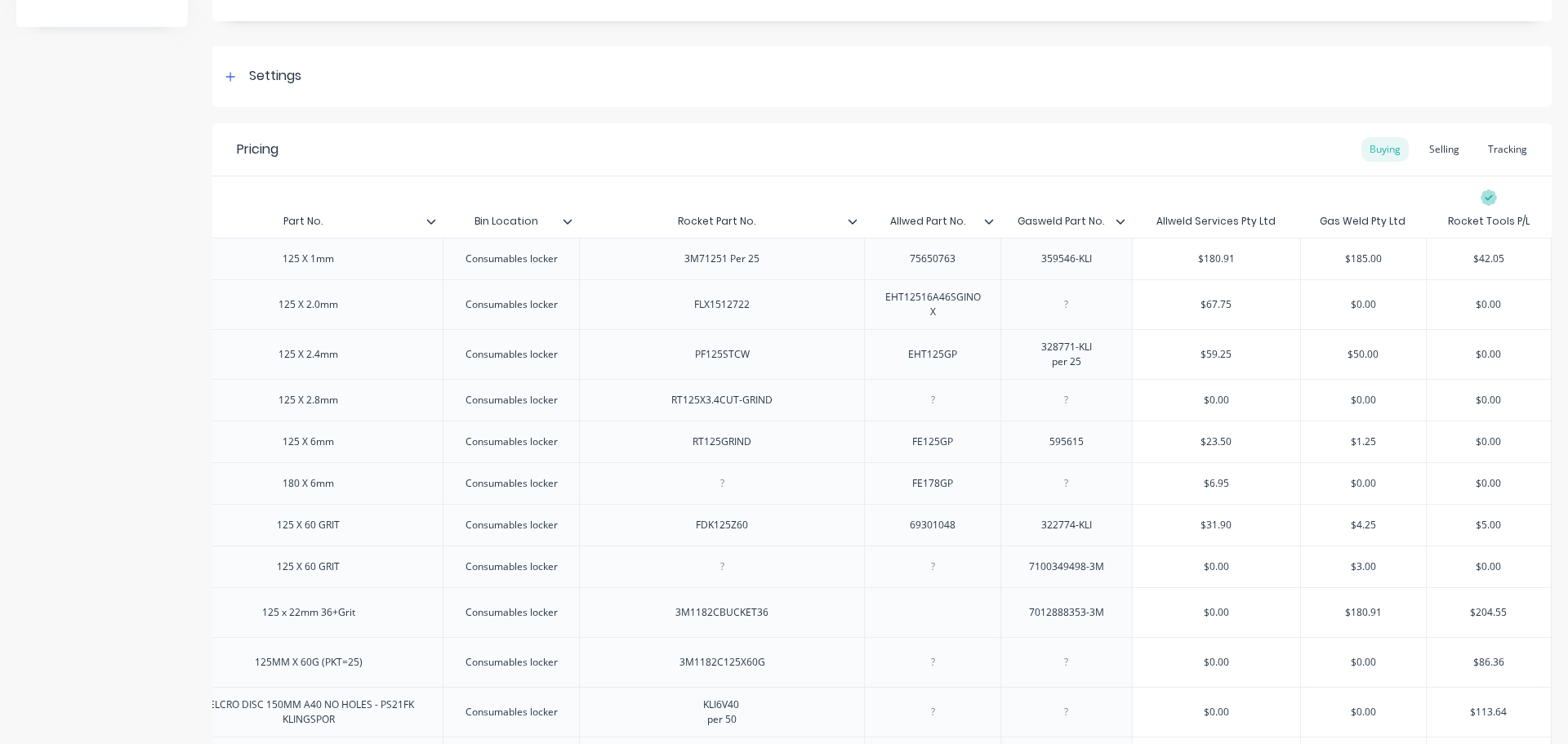
drag, startPoint x: 1093, startPoint y: 222, endPoint x: 999, endPoint y: 218, distance: 94.1
type textarea "x"
type input "Allwed Part No."
drag, startPoint x: 953, startPoint y: 224, endPoint x: 864, endPoint y: 218, distance: 89.2
click at [864, 218] on input "Allwed Part No." at bounding box center [927, 221] width 126 height 15
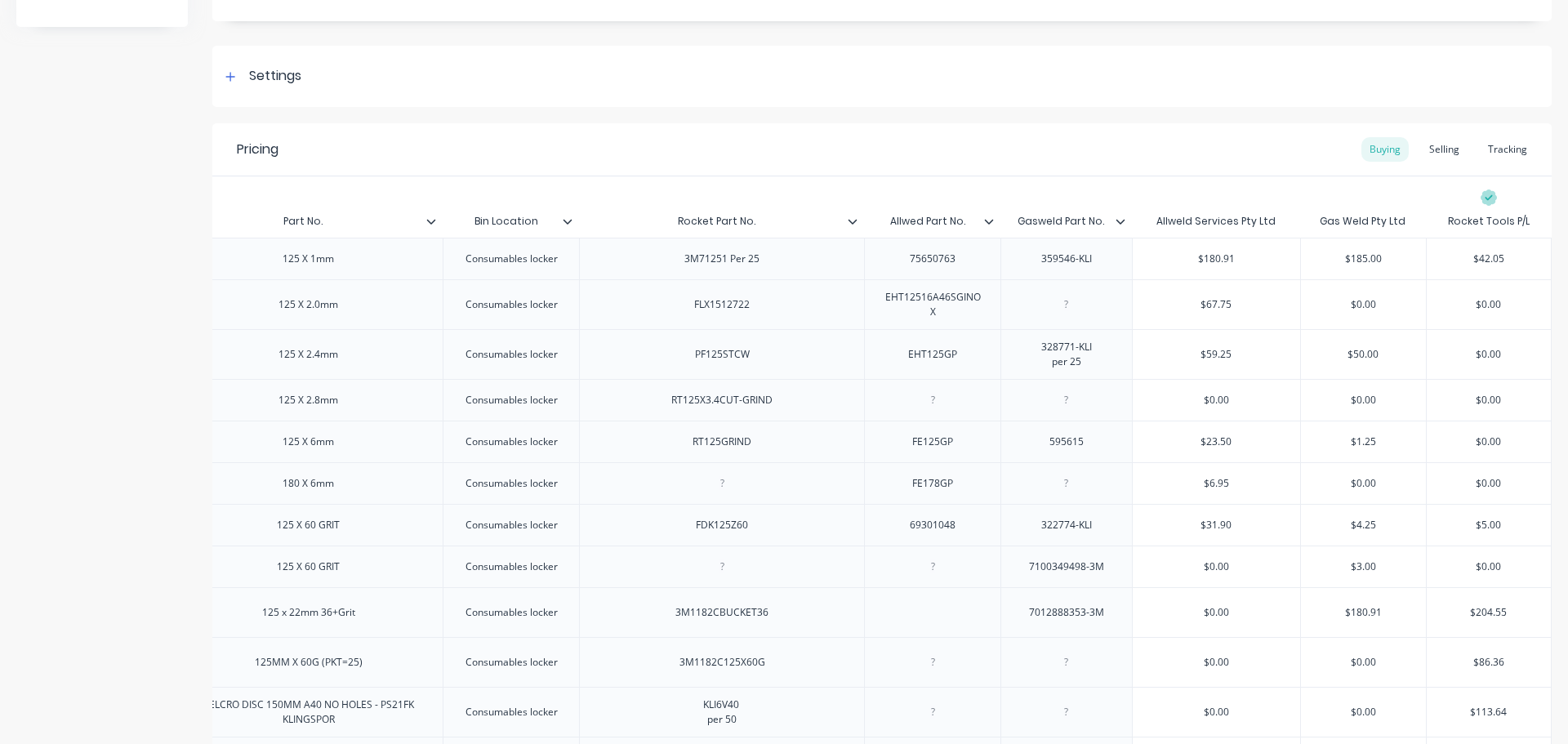
type textarea "x"
type input "Rocket Part No."
drag, startPoint x: 731, startPoint y: 218, endPoint x: 647, endPoint y: 214, distance: 84.1
click at [647, 214] on input "Rocket Part No." at bounding box center [716, 221] width 275 height 15
type textarea "x"
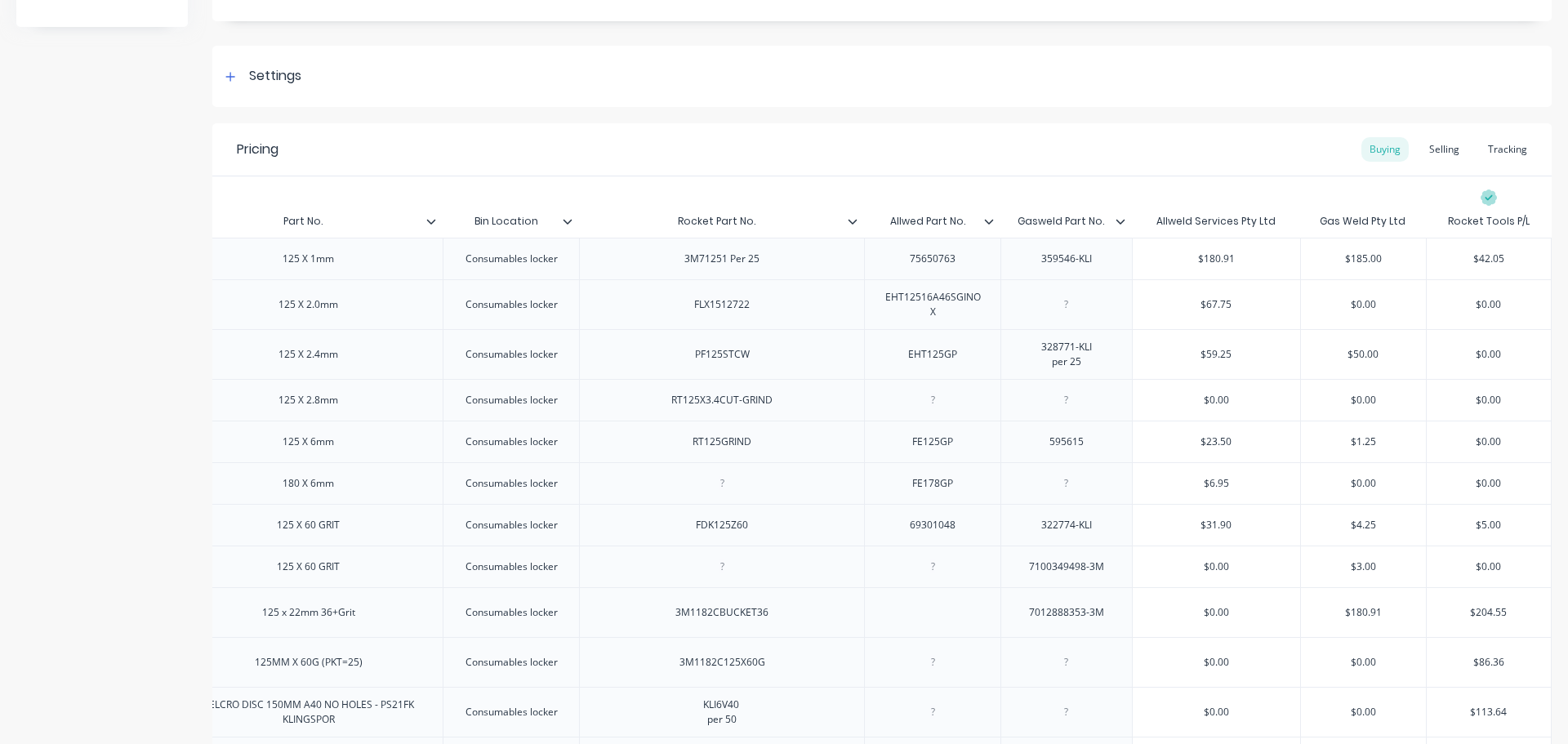
type input "Bin Location"
drag, startPoint x: 526, startPoint y: 222, endPoint x: 451, endPoint y: 216, distance: 75.2
click at [451, 216] on input "Bin Location" at bounding box center [506, 221] width 126 height 15
type textarea "x"
type input "$23.50"
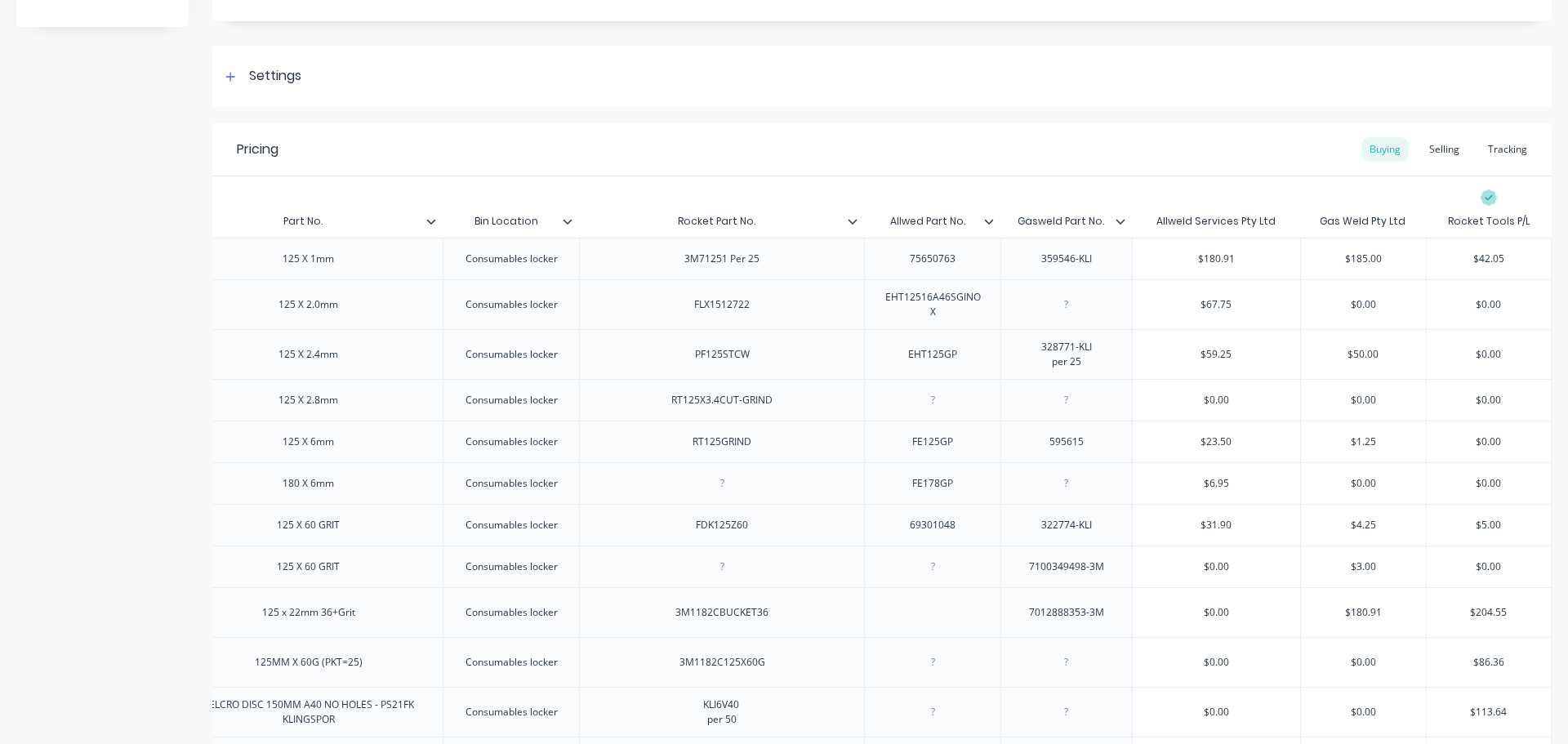
drag, startPoint x: 1229, startPoint y: 450, endPoint x: 1157, endPoint y: 450, distance: 72.0
click at [1157, 449] on input "$23.50" at bounding box center [1216, 441] width 167 height 15
type input "$1.25"
drag, startPoint x: 1375, startPoint y: 448, endPoint x: 1316, endPoint y: 447, distance: 59.0
click at [1317, 447] on input "$1.25" at bounding box center [1363, 441] width 125 height 15
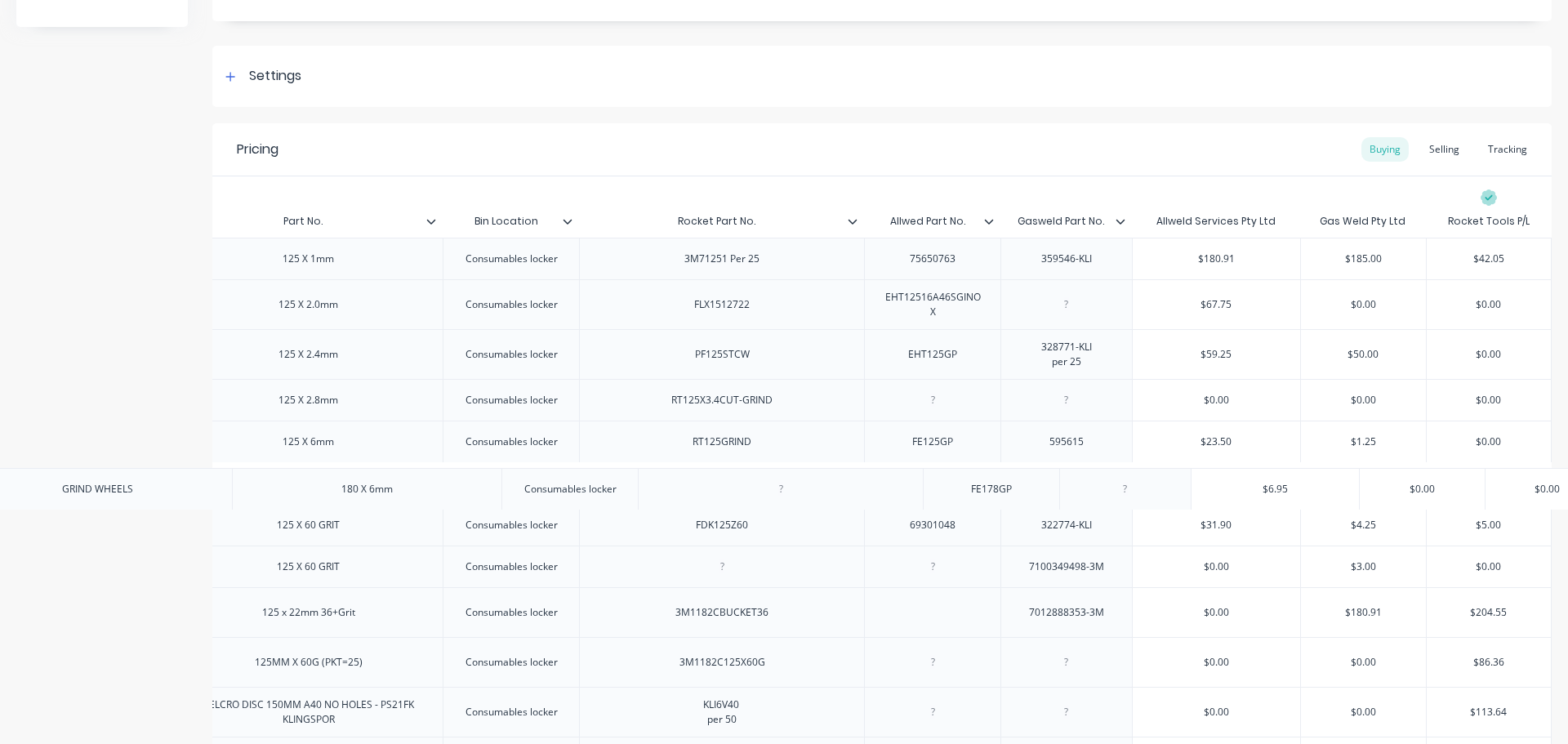
drag, startPoint x: 254, startPoint y: 497, endPoint x: 333, endPoint y: 494, distance: 79.1
drag, startPoint x: 327, startPoint y: 493, endPoint x: 262, endPoint y: 490, distance: 65.1
click at [268, 490] on div "180 X 6mm" at bounding box center [309, 483] width 82 height 21
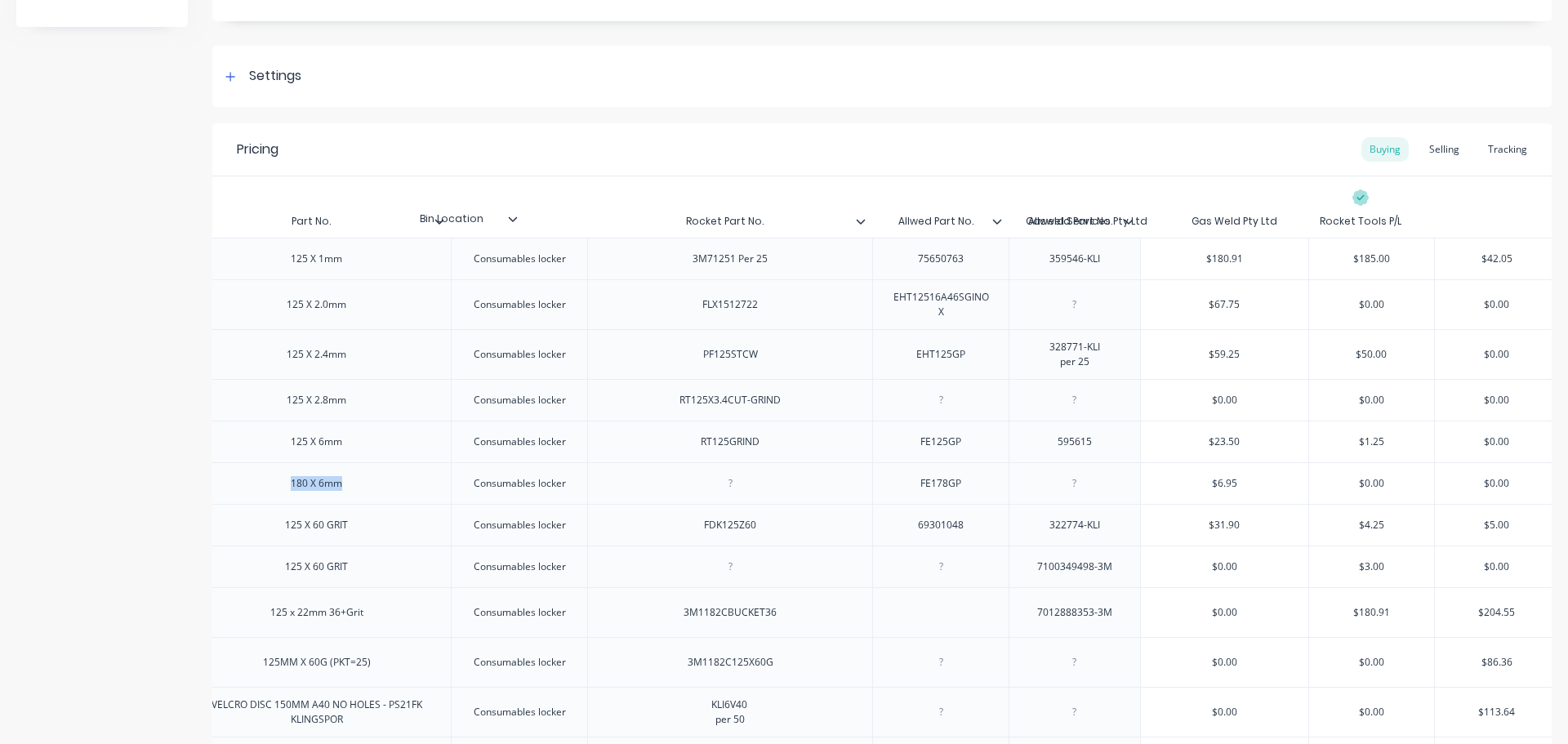
drag, startPoint x: 528, startPoint y: 230, endPoint x: 496, endPoint y: 230, distance: 32.0
click at [494, 230] on div "Item Part No. Bin Location Rocket Part No. Allwed Part No. Gasweld Part No. All…" at bounding box center [736, 221] width 1648 height 32
type textarea "x"
type input "Bin Location"
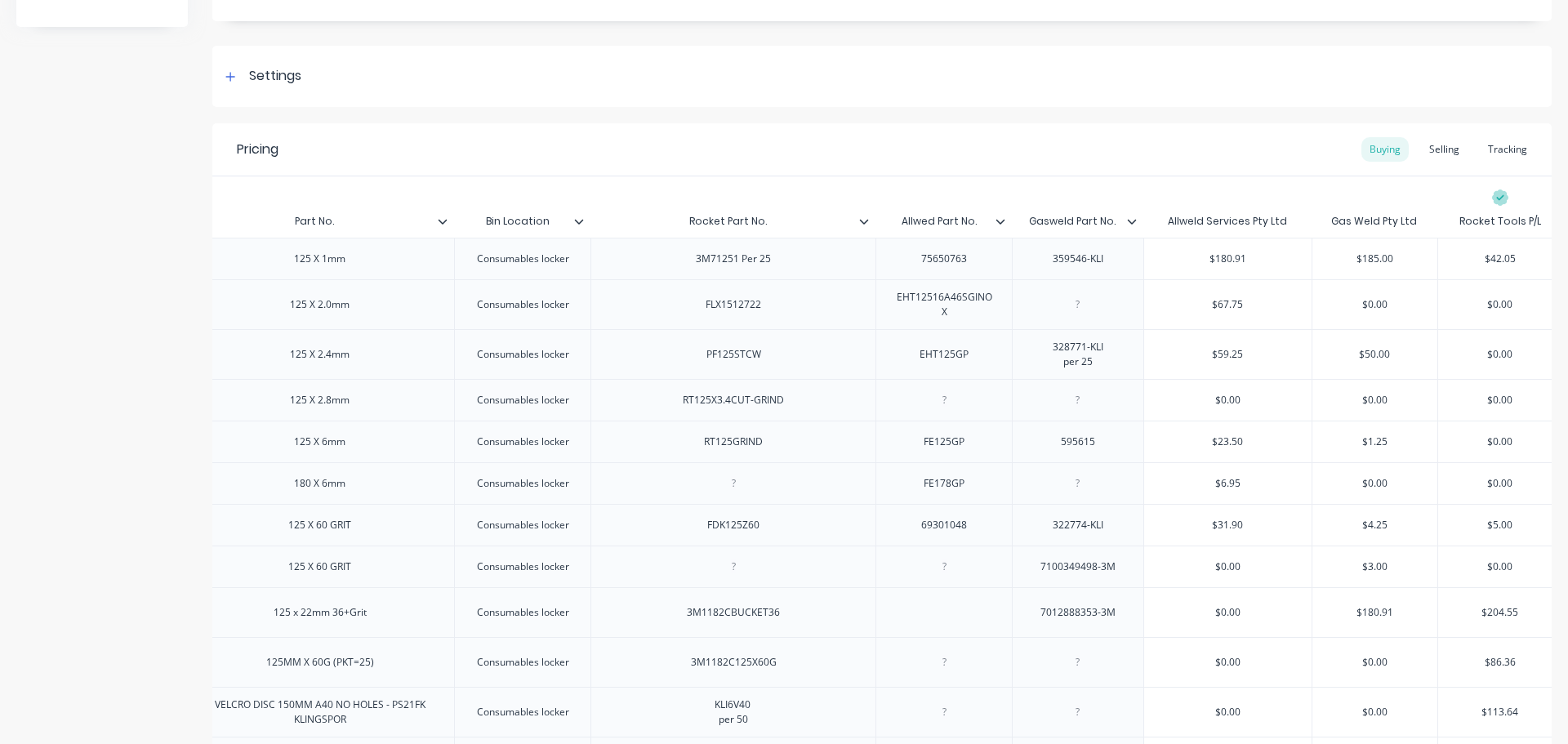
drag, startPoint x: 482, startPoint y: 221, endPoint x: 558, endPoint y: 220, distance: 76.0
type textarea "x"
drag, startPoint x: 702, startPoint y: 221, endPoint x: 778, endPoint y: 228, distance: 76.3
click at [778, 222] on input "Rocket Part No." at bounding box center [728, 221] width 275 height 15
paste input "Bin Location"
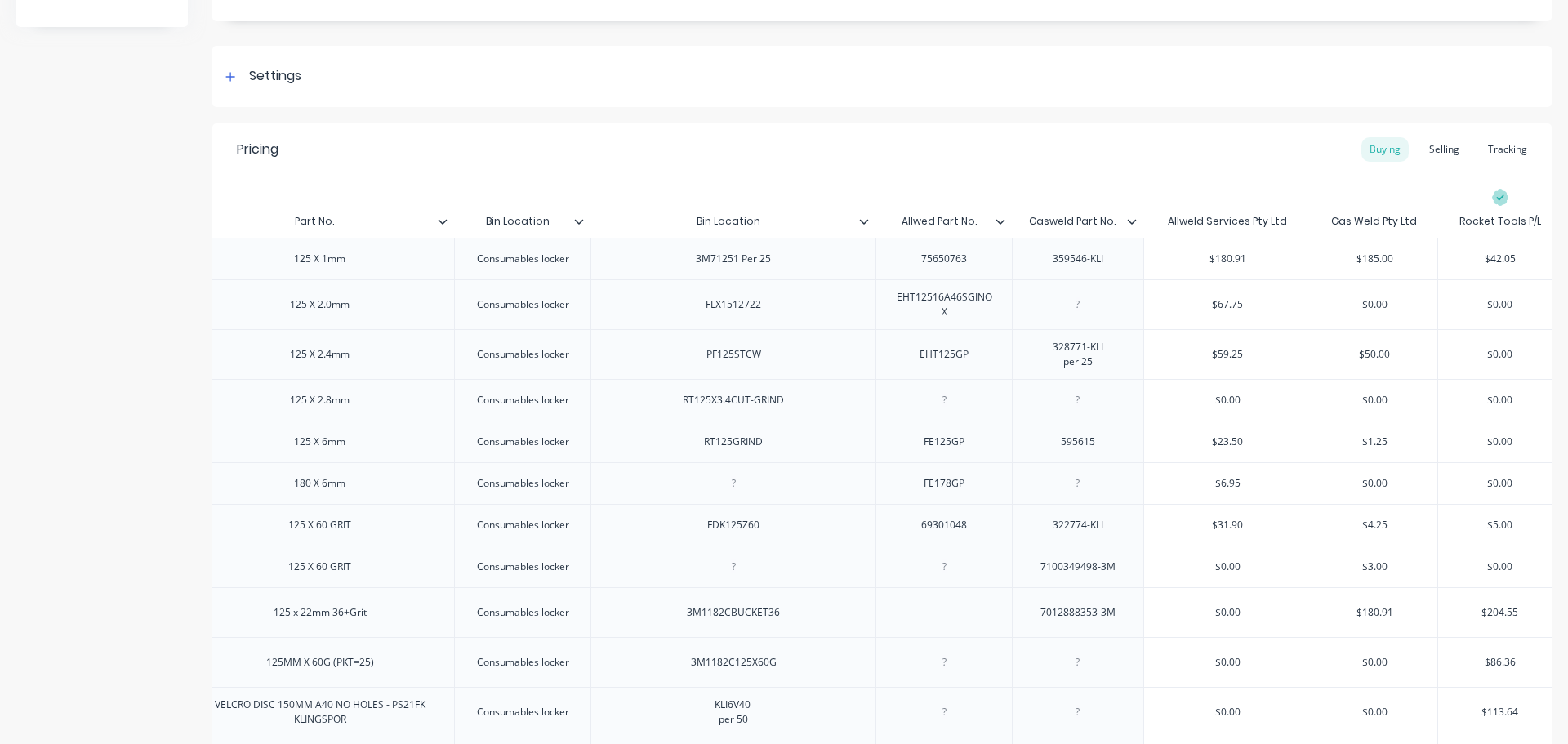
type input "Rocket Part No."
type textarea "x"
type input "Allwed Part No."
drag, startPoint x: 962, startPoint y: 218, endPoint x: 894, endPoint y: 218, distance: 68.0
click at [894, 218] on input "Allwed Part No." at bounding box center [939, 221] width 126 height 15
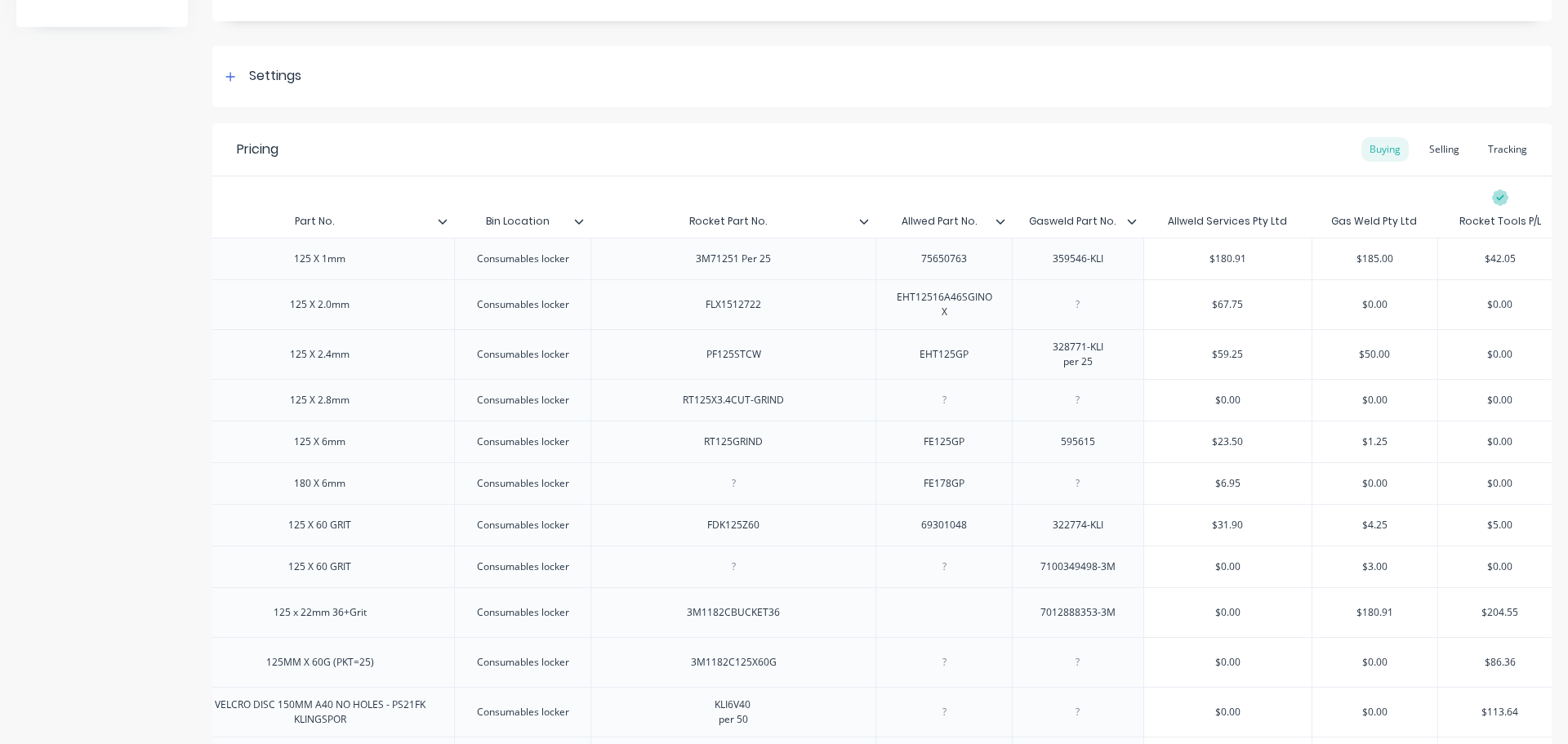
type textarea "x"
type input "Gasweld Part No."
drag, startPoint x: 1103, startPoint y: 218, endPoint x: 1043, endPoint y: 215, distance: 60.1
click at [1043, 215] on input "Gasweld Part No." at bounding box center [1073, 221] width 122 height 15
click at [1119, 224] on input "Gasweld Part No." at bounding box center [1073, 221] width 122 height 15
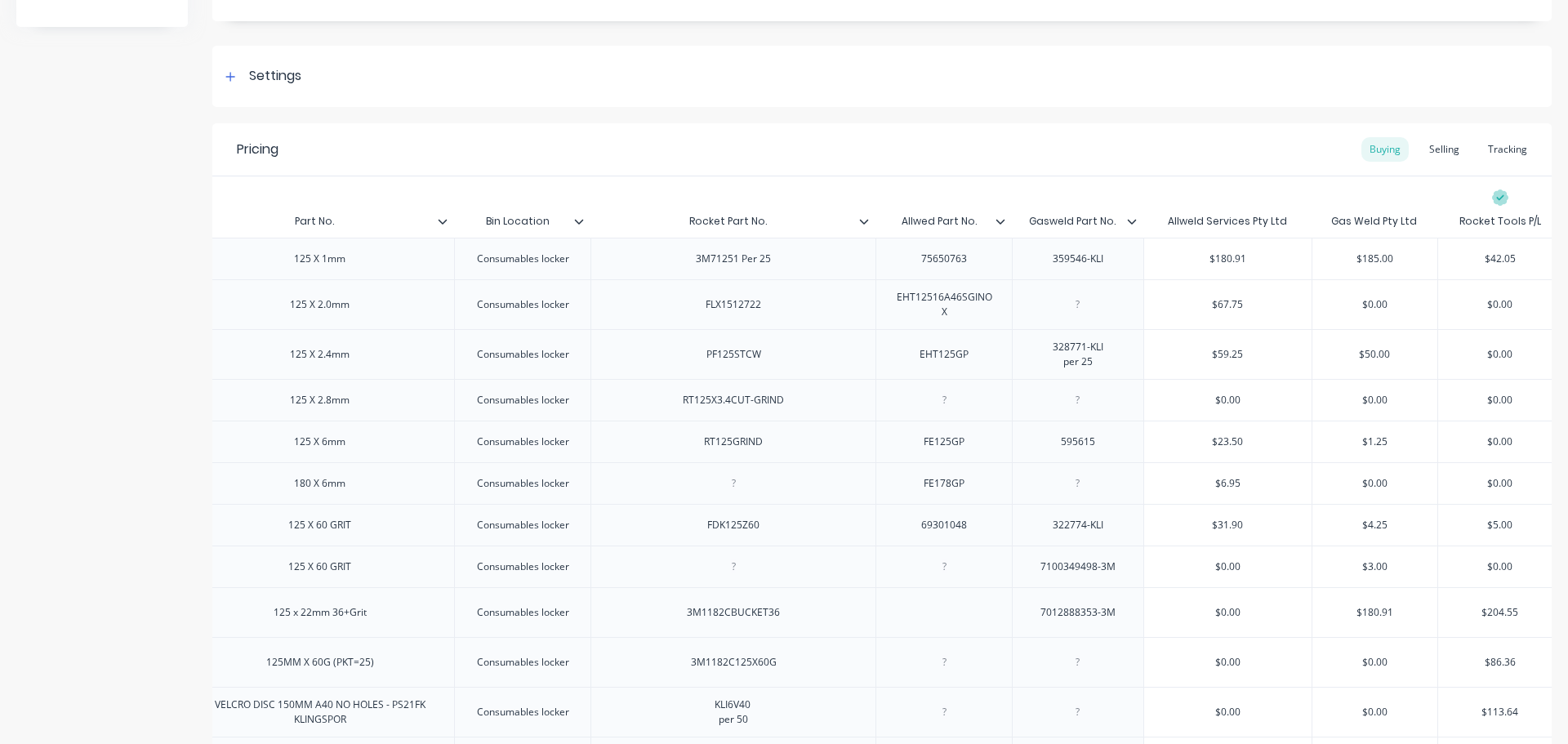
drag, startPoint x: 1119, startPoint y: 224, endPoint x: 1034, endPoint y: 224, distance: 85.0
click at [1034, 224] on input "Gasweld Part No." at bounding box center [1073, 221] width 122 height 15
drag, startPoint x: 971, startPoint y: 495, endPoint x: 907, endPoint y: 495, distance: 64.0
click at [907, 494] on div "FE178GP" at bounding box center [944, 483] width 82 height 21
type textarea "x"
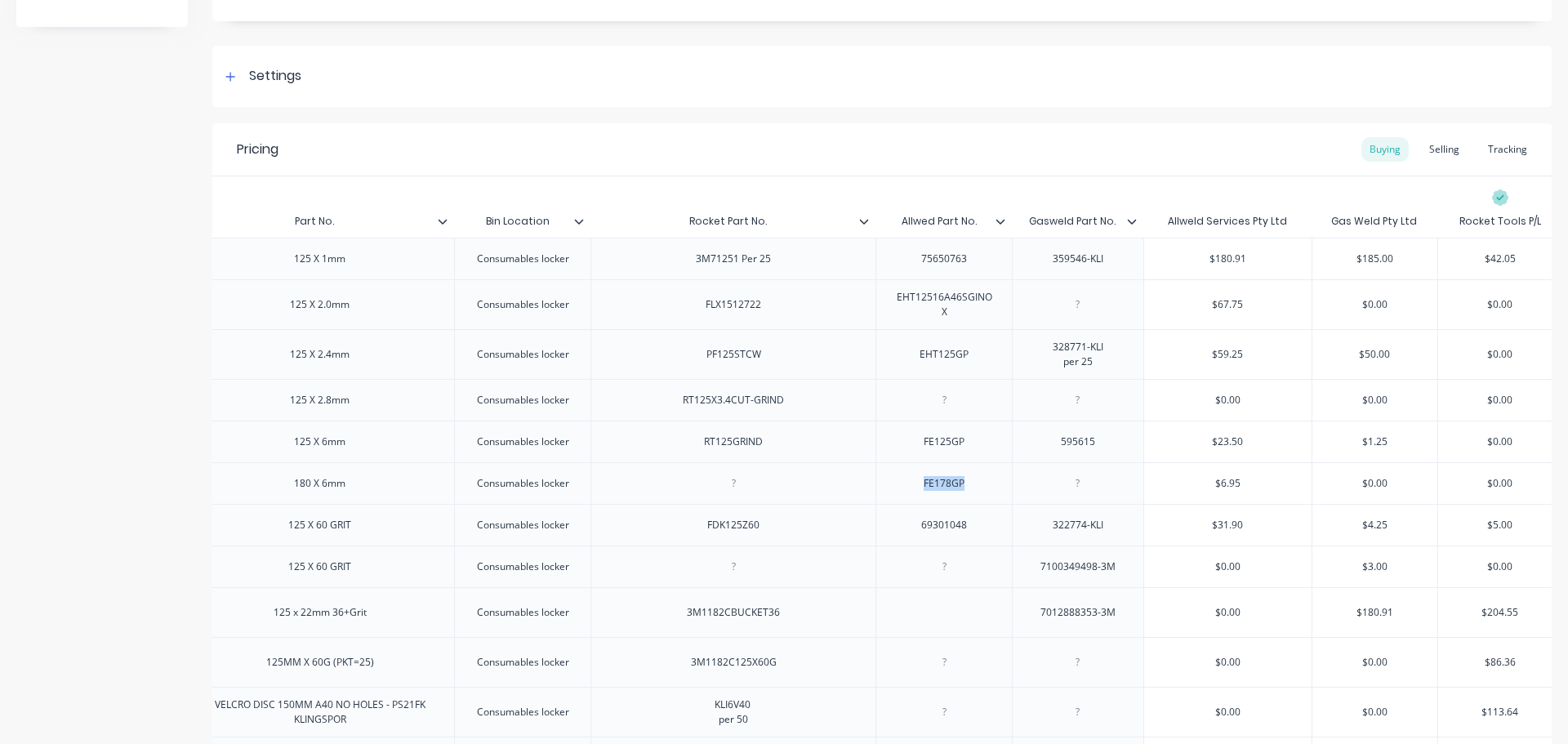
type input "$6.95"
drag, startPoint x: 1219, startPoint y: 491, endPoint x: 1280, endPoint y: 490, distance: 61.0
click at [1280, 490] on input "$6.95" at bounding box center [1228, 483] width 167 height 15
drag, startPoint x: 976, startPoint y: 491, endPoint x: 907, endPoint y: 495, distance: 69.1
click at [907, 494] on div "FE178GP" at bounding box center [944, 483] width 82 height 21
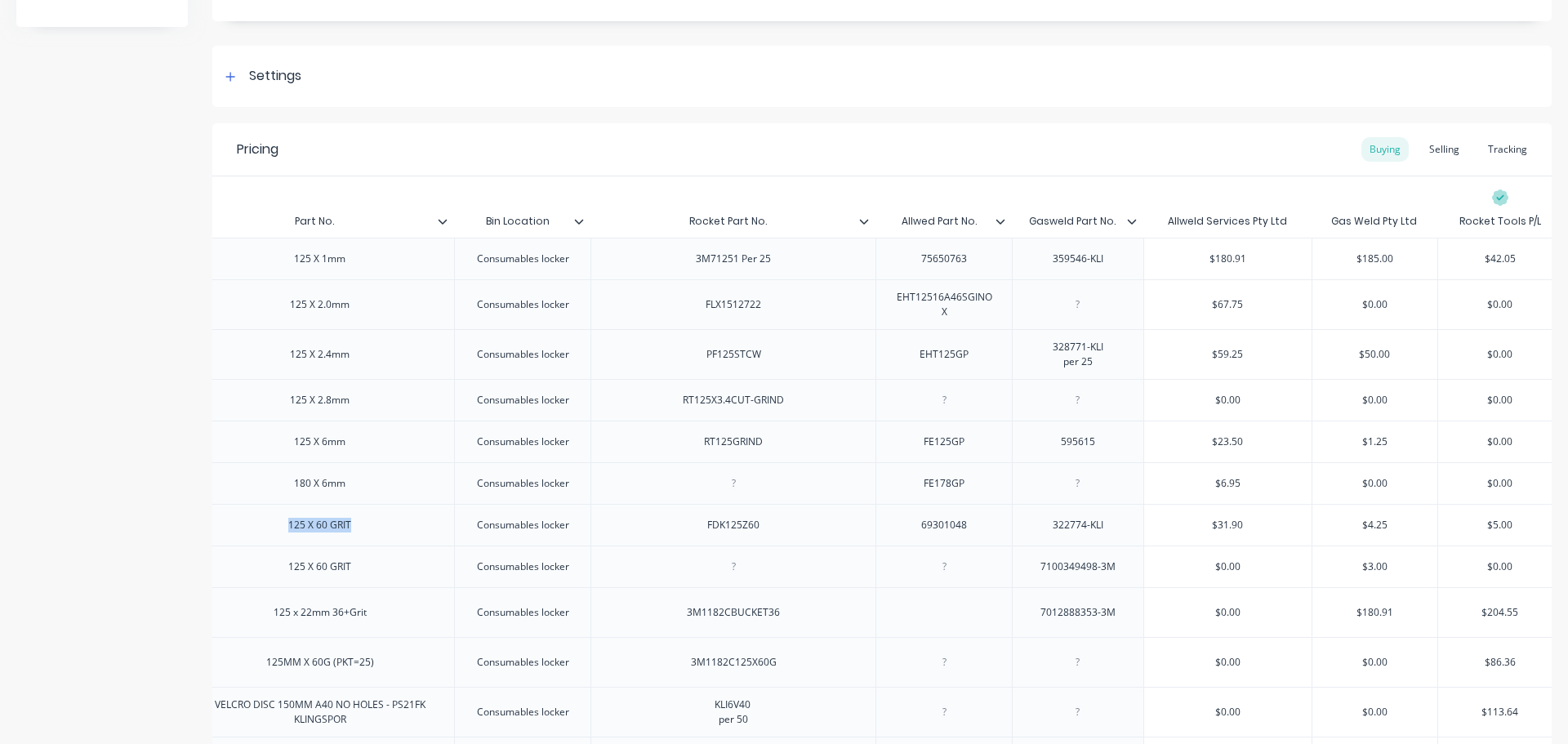
drag, startPoint x: 359, startPoint y: 538, endPoint x: 282, endPoint y: 538, distance: 77.0
click at [282, 536] on div "125 X 60 GRIT" at bounding box center [319, 525] width 89 height 21
drag, startPoint x: 748, startPoint y: 538, endPoint x: 726, endPoint y: 539, distance: 22.0
drag, startPoint x: 697, startPoint y: 536, endPoint x: 781, endPoint y: 538, distance: 84.0
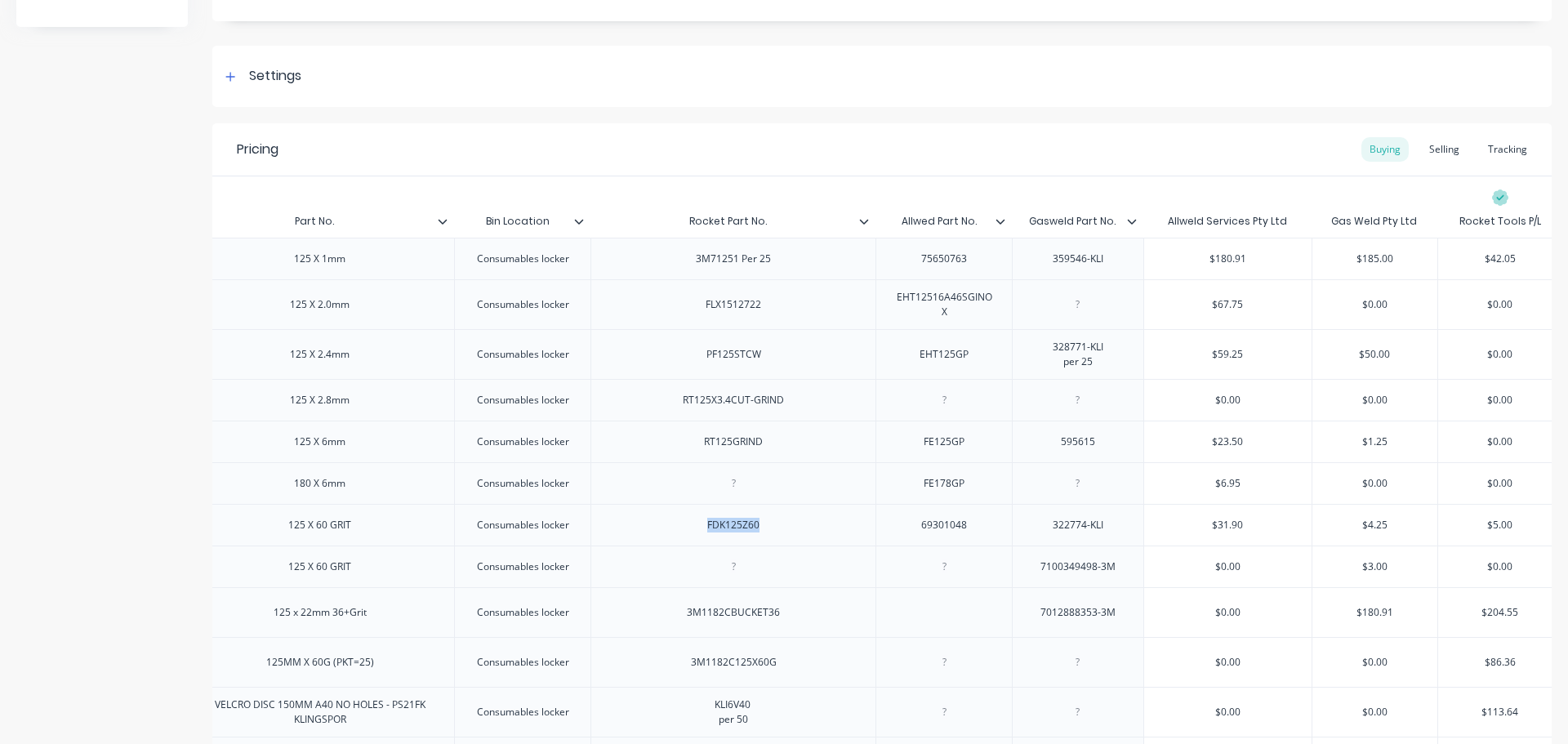
click at [781, 538] on div "FDK125Z60" at bounding box center [733, 524] width 285 height 42
drag, startPoint x: 905, startPoint y: 538, endPoint x: 997, endPoint y: 543, distance: 92.1
click at [997, 543] on div "69301048" at bounding box center [944, 524] width 137 height 42
drag, startPoint x: 1036, startPoint y: 540, endPoint x: 1135, endPoint y: 539, distance: 99.0
click at [1135, 539] on div "322774-KLI" at bounding box center [1078, 524] width 131 height 42
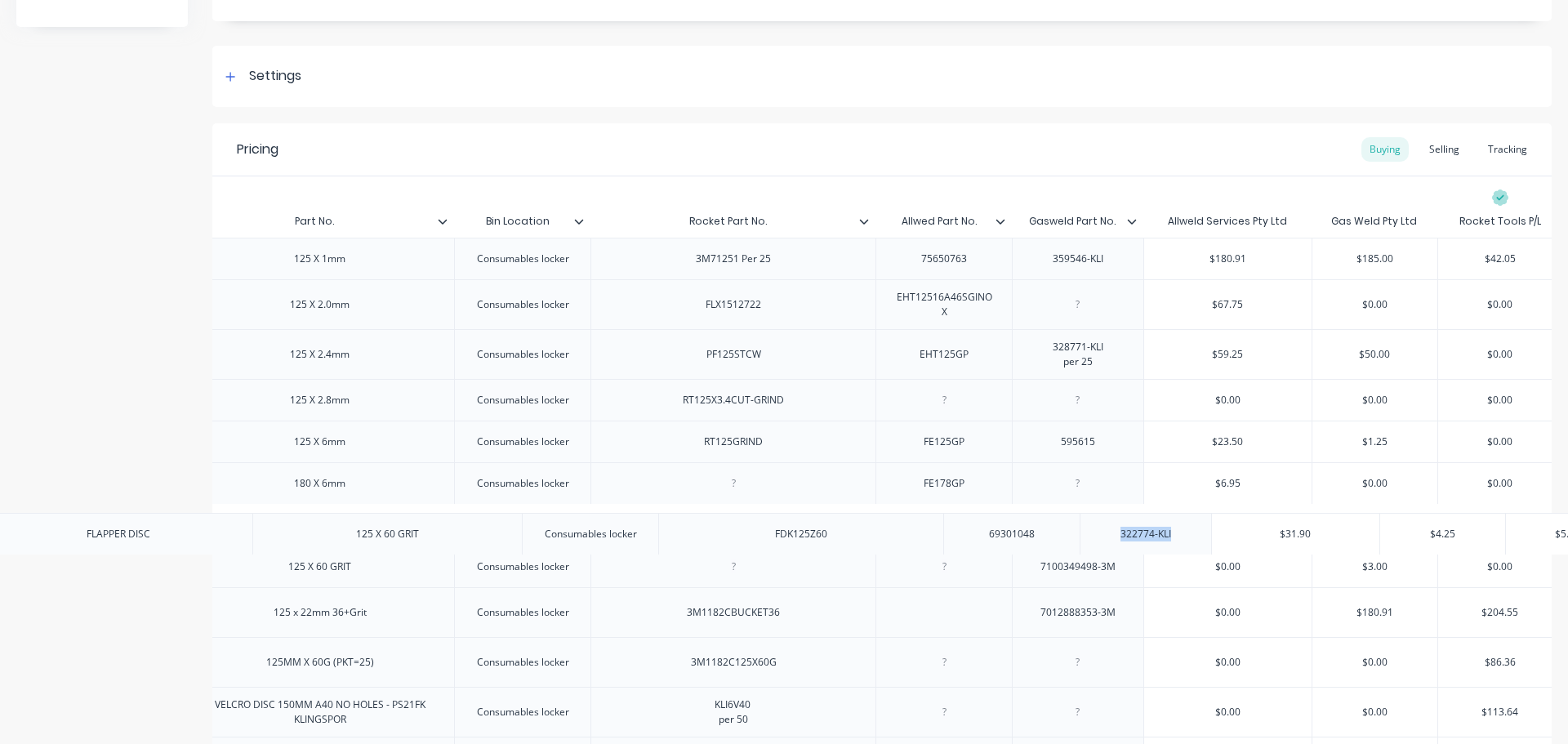
drag, startPoint x: 1180, startPoint y: 540, endPoint x: 1256, endPoint y: 541, distance: 76.0
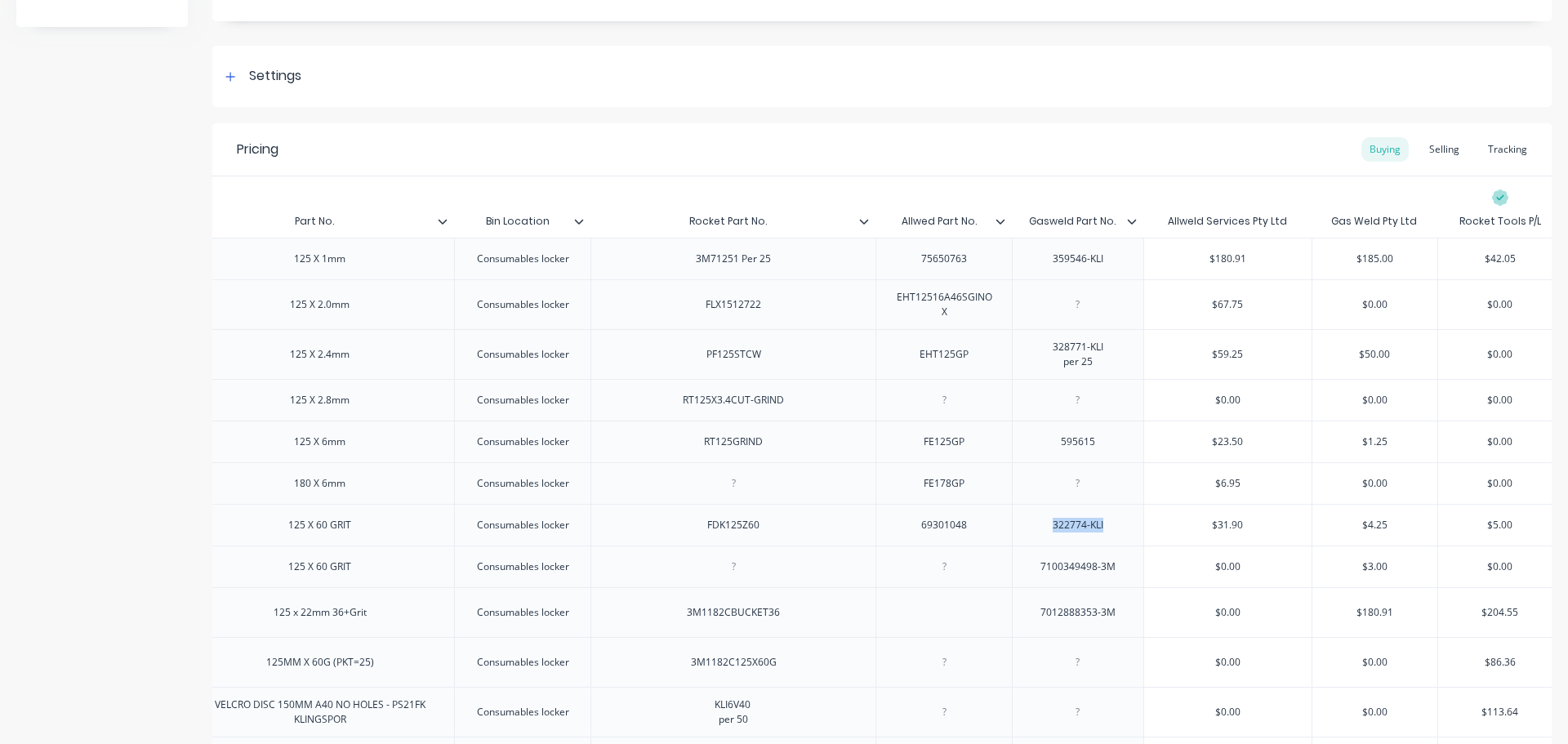
type textarea "x"
type input "$31.90"
drag, startPoint x: 1236, startPoint y: 538, endPoint x: 1262, endPoint y: 539, distance: 26.0
click at [1262, 532] on input "$31.90" at bounding box center [1228, 525] width 167 height 15
type input "$4.25"
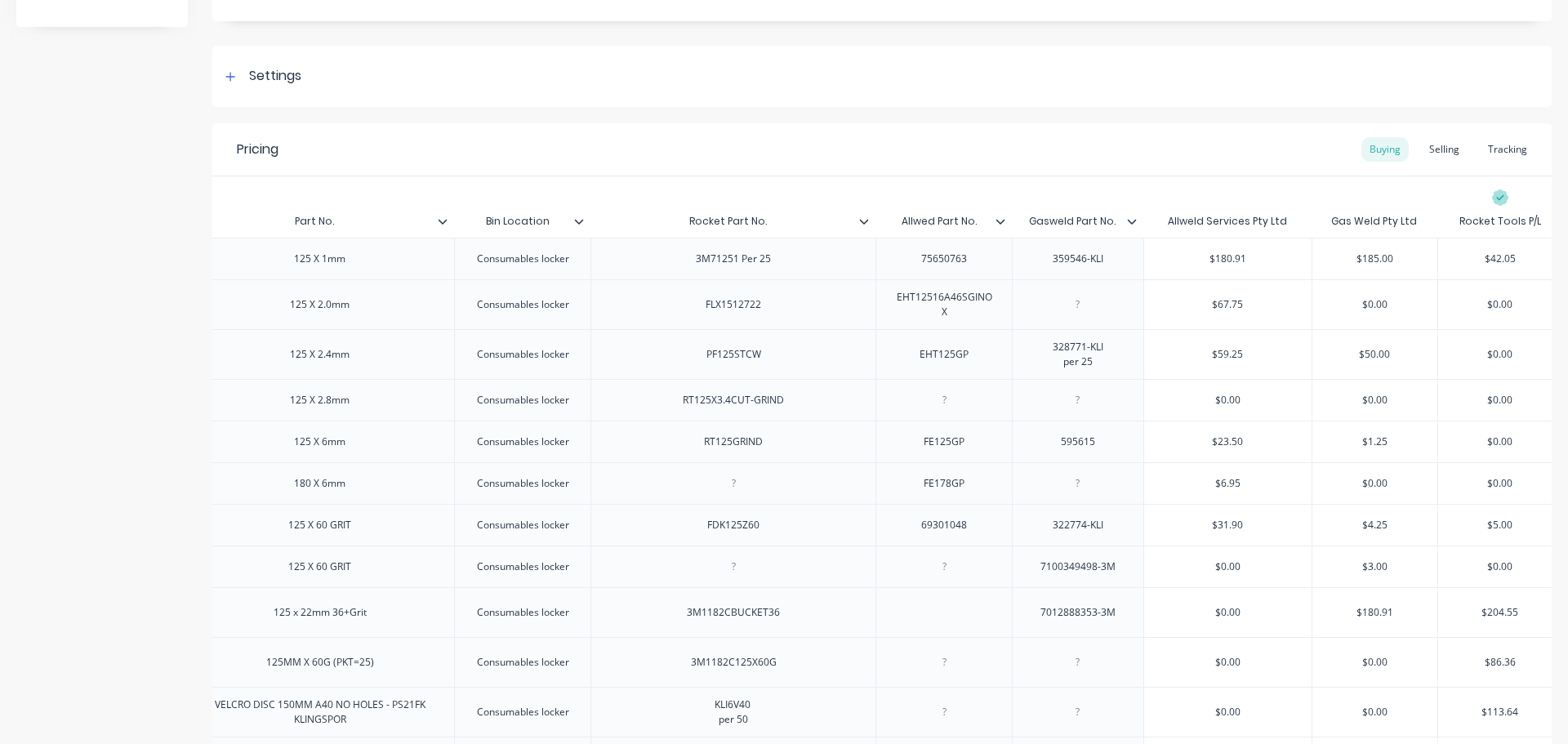
drag, startPoint x: 1351, startPoint y: 529, endPoint x: 1402, endPoint y: 532, distance: 51.1
click at [1402, 532] on input "$4.25" at bounding box center [1375, 525] width 125 height 15
type input "$5.00"
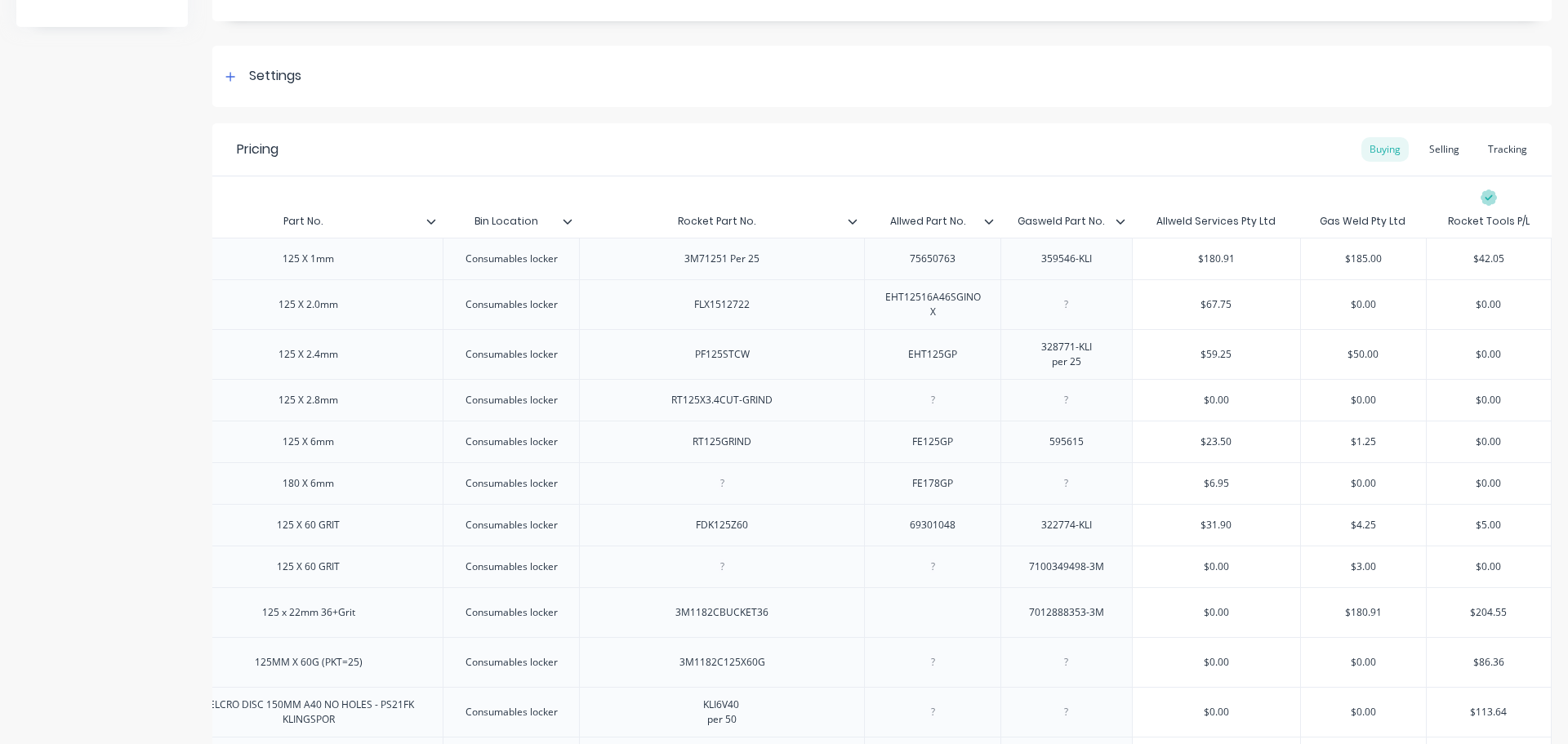
drag, startPoint x: 1483, startPoint y: 533, endPoint x: 1534, endPoint y: 536, distance: 51.1
click at [1534, 532] on input "$5.00" at bounding box center [1489, 525] width 124 height 15
type input "Gasweld Part No."
drag, startPoint x: 1090, startPoint y: 222, endPoint x: 996, endPoint y: 217, distance: 94.1
click at [1000, 217] on input "Gasweld Part No." at bounding box center [1061, 221] width 122 height 15
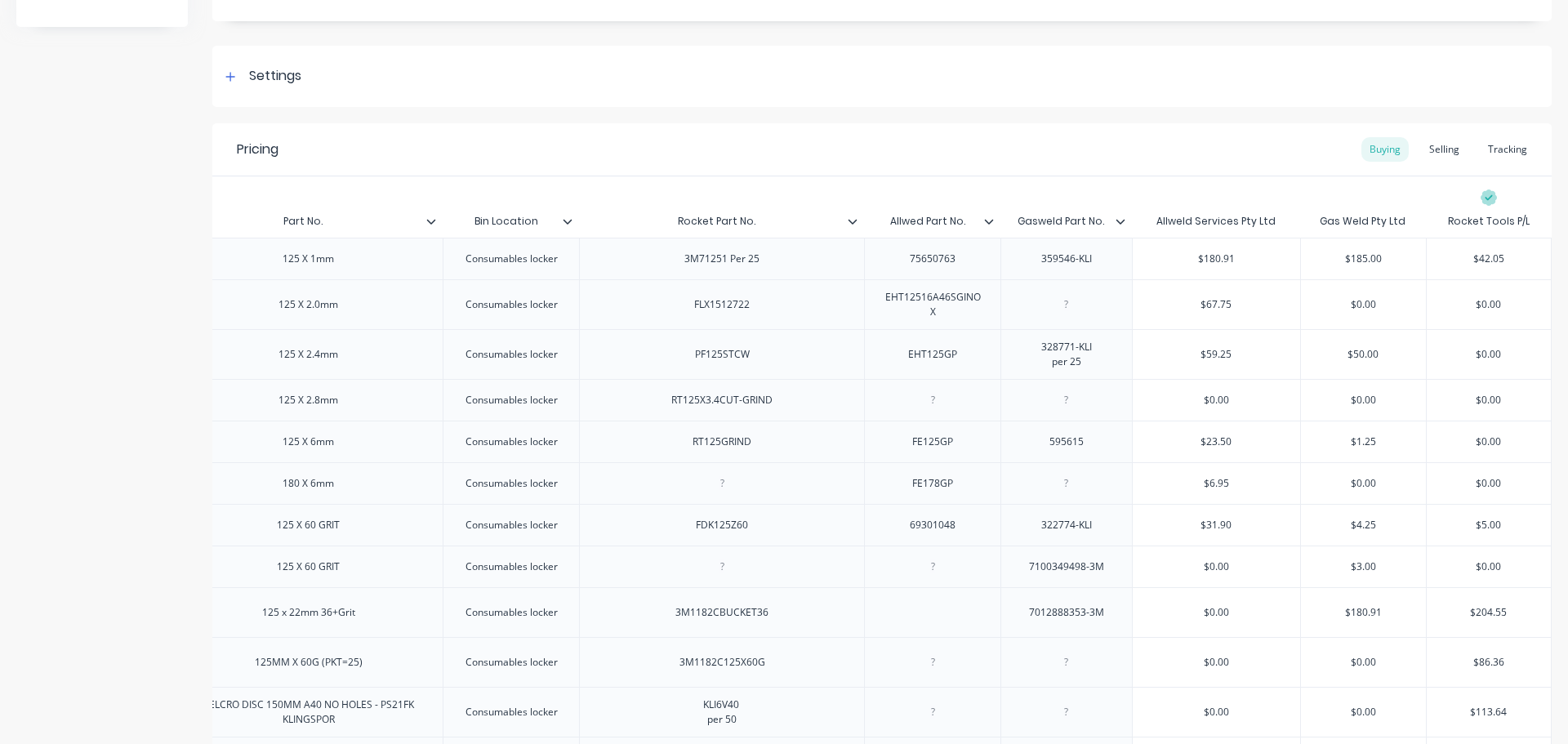
type textarea "x"
type input "Allwed Part No."
drag, startPoint x: 949, startPoint y: 222, endPoint x: 866, endPoint y: 222, distance: 83.0
click at [866, 222] on input "Allwed Part No." at bounding box center [927, 221] width 126 height 15
type textarea "x"
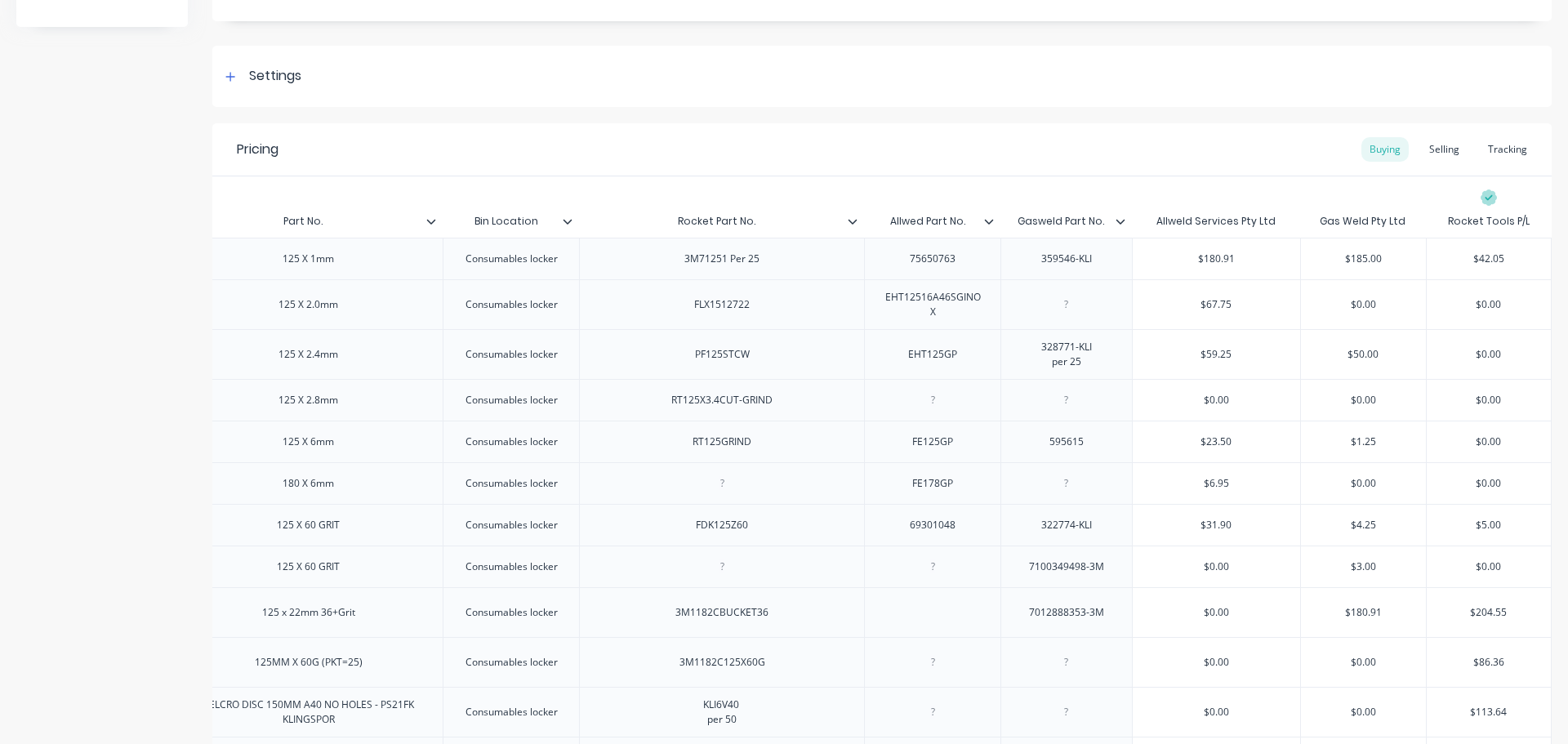
type input "Rocket Part No."
drag, startPoint x: 744, startPoint y: 223, endPoint x: 646, endPoint y: 224, distance: 98.0
click at [649, 224] on input "Rocket Part No." at bounding box center [716, 221] width 275 height 15
type textarea "x"
type input "Rocket Part No."
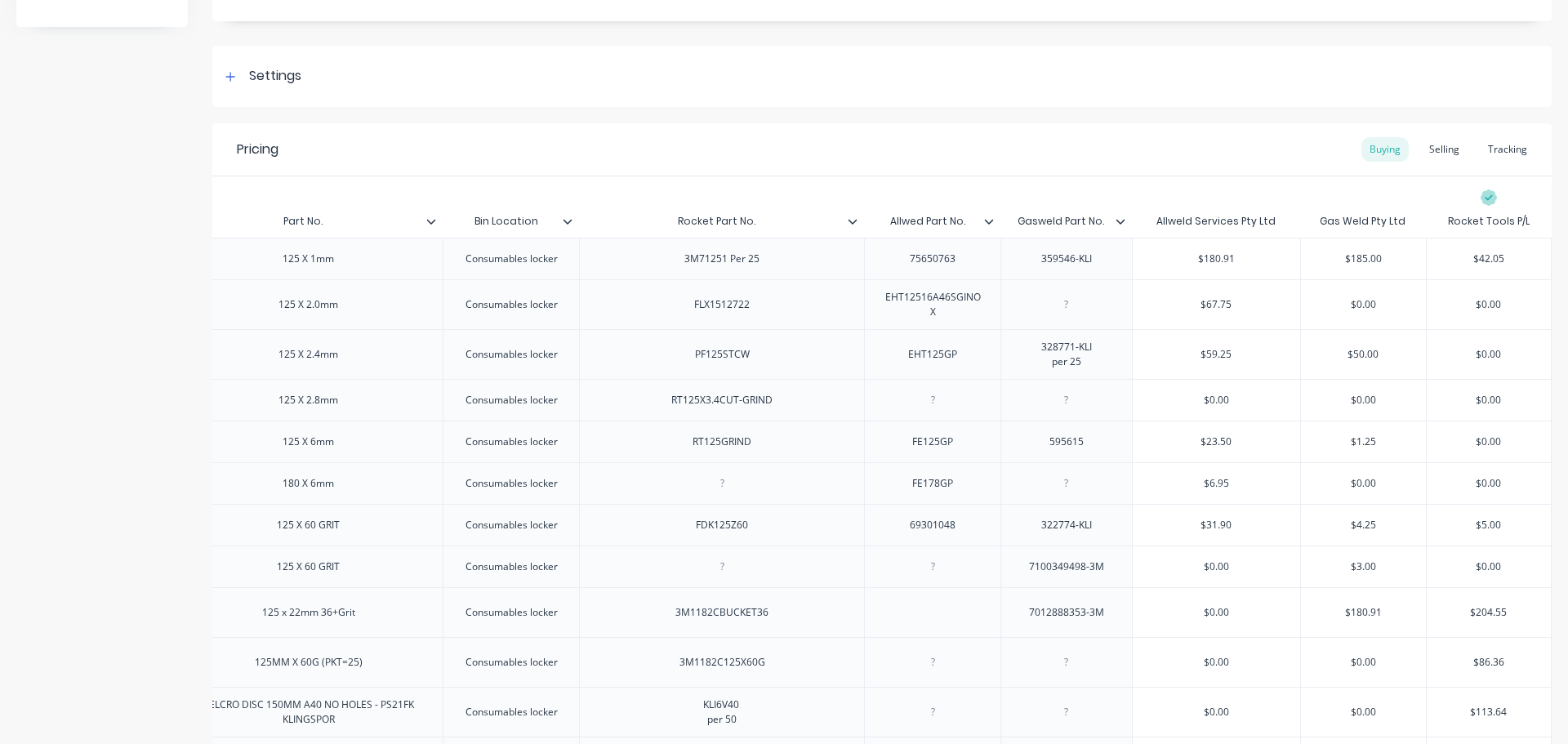
drag, startPoint x: 743, startPoint y: 224, endPoint x: 634, endPoint y: 218, distance: 109.2
click at [634, 218] on input "Rocket Part No." at bounding box center [716, 221] width 275 height 15
type textarea "x"
drag, startPoint x: 530, startPoint y: 229, endPoint x: 451, endPoint y: 227, distance: 79.0
click at [451, 227] on div "Item Part No. Bin Location Rocket Part No. Allwed Part No. Gasweld Part No. All…" at bounding box center [733, 221] width 1648 height 32
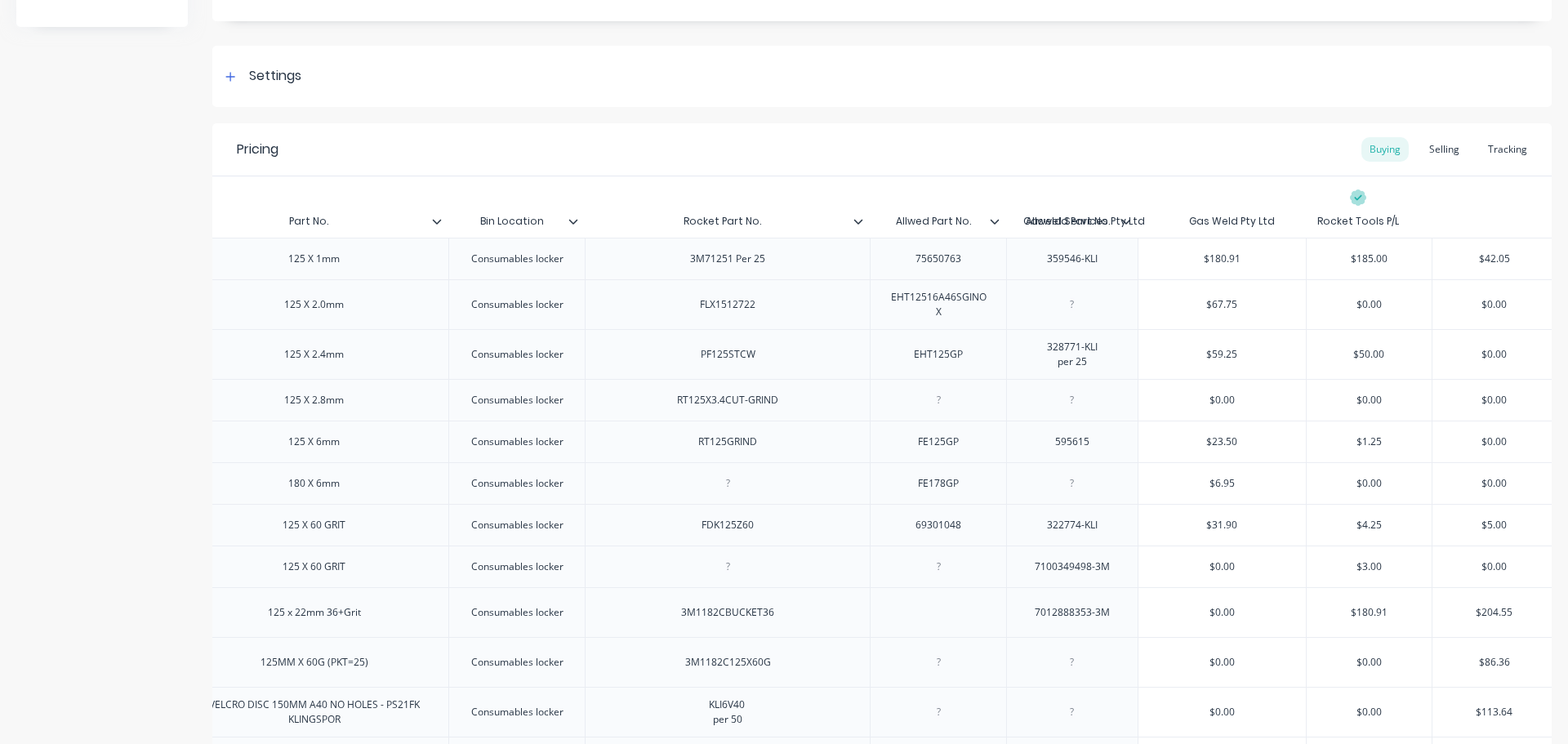
scroll to position [0, 340]
type input "Bin Location"
drag, startPoint x: 478, startPoint y: 223, endPoint x: 546, endPoint y: 233, distance: 68.7
click at [546, 233] on div "Bin Location Bin Location" at bounding box center [511, 221] width 126 height 41
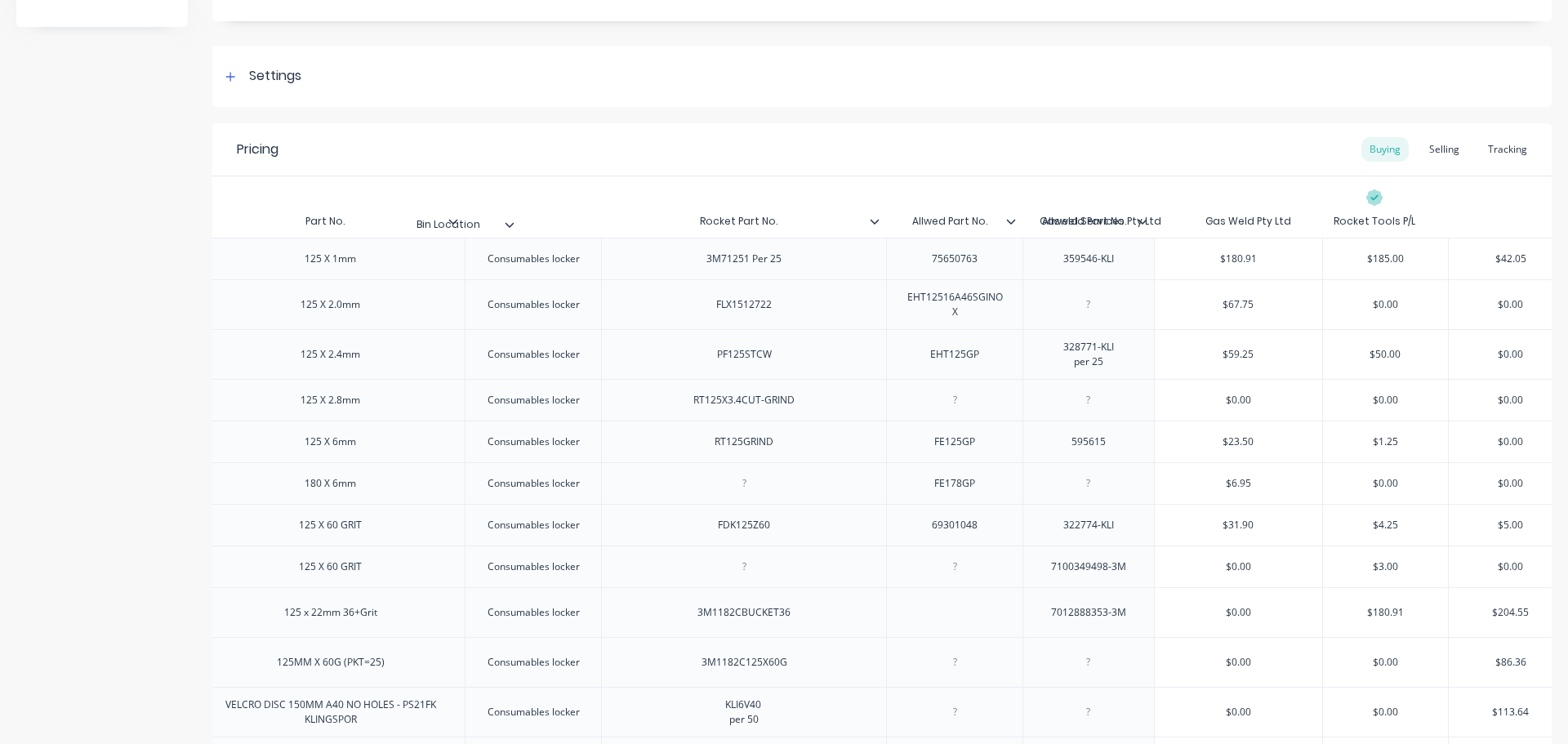
drag, startPoint x: 542, startPoint y: 231, endPoint x: 473, endPoint y: 231, distance: 69.0
click at [473, 231] on div "Item Part No. Bin Location Bin Location Rocket Part No. Allwed Part No. Gasweld…" at bounding box center [749, 221] width 1648 height 32
drag, startPoint x: 560, startPoint y: 221, endPoint x: 520, endPoint y: 221, distance: 40.0
click at [522, 220] on input "Bin Location" at bounding box center [528, 221] width 126 height 15
click at [504, 221] on input "Bin Location" at bounding box center [528, 221] width 126 height 15
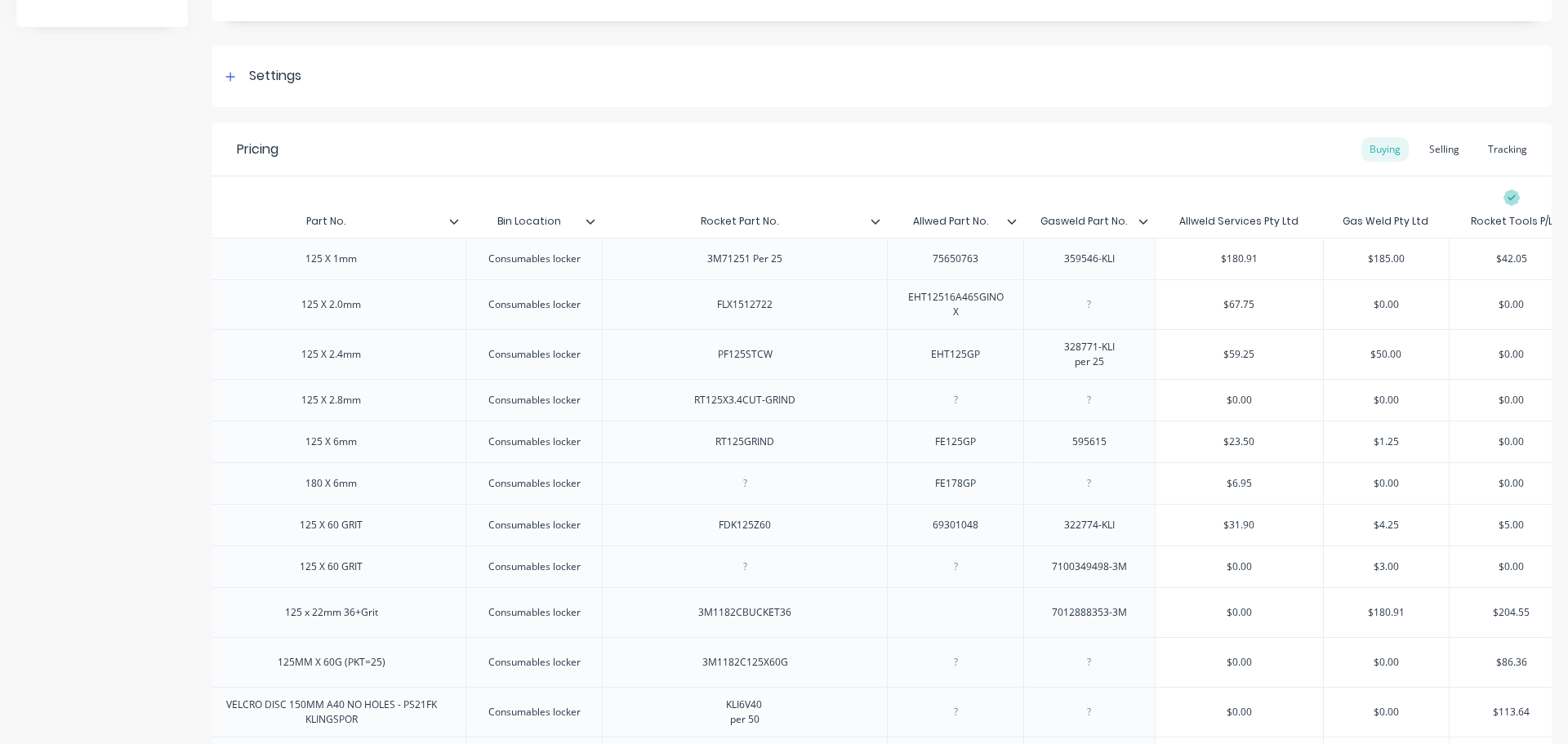
click at [498, 222] on input "Bin Location" at bounding box center [528, 221] width 126 height 15
click at [565, 203] on div "Bin Location" at bounding box center [528, 221] width 126 height 41
drag, startPoint x: 557, startPoint y: 222, endPoint x: 499, endPoint y: 221, distance: 58.0
click at [499, 221] on input "Bin Location" at bounding box center [528, 221] width 126 height 15
click at [494, 221] on input "Bin Location" at bounding box center [528, 221] width 126 height 15
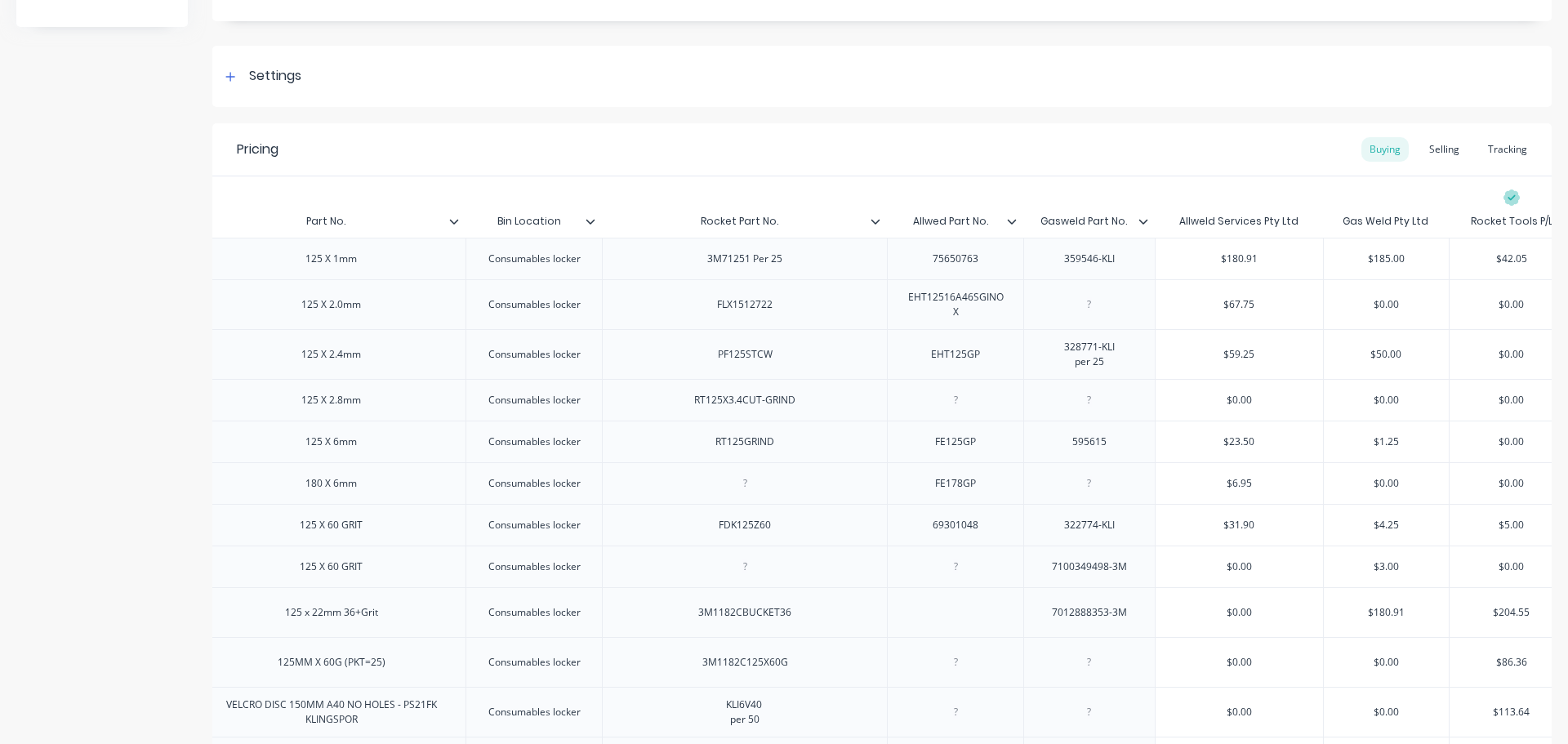
type textarea "x"
drag, startPoint x: 598, startPoint y: 110, endPoint x: 612, endPoint y: 123, distance: 19.1
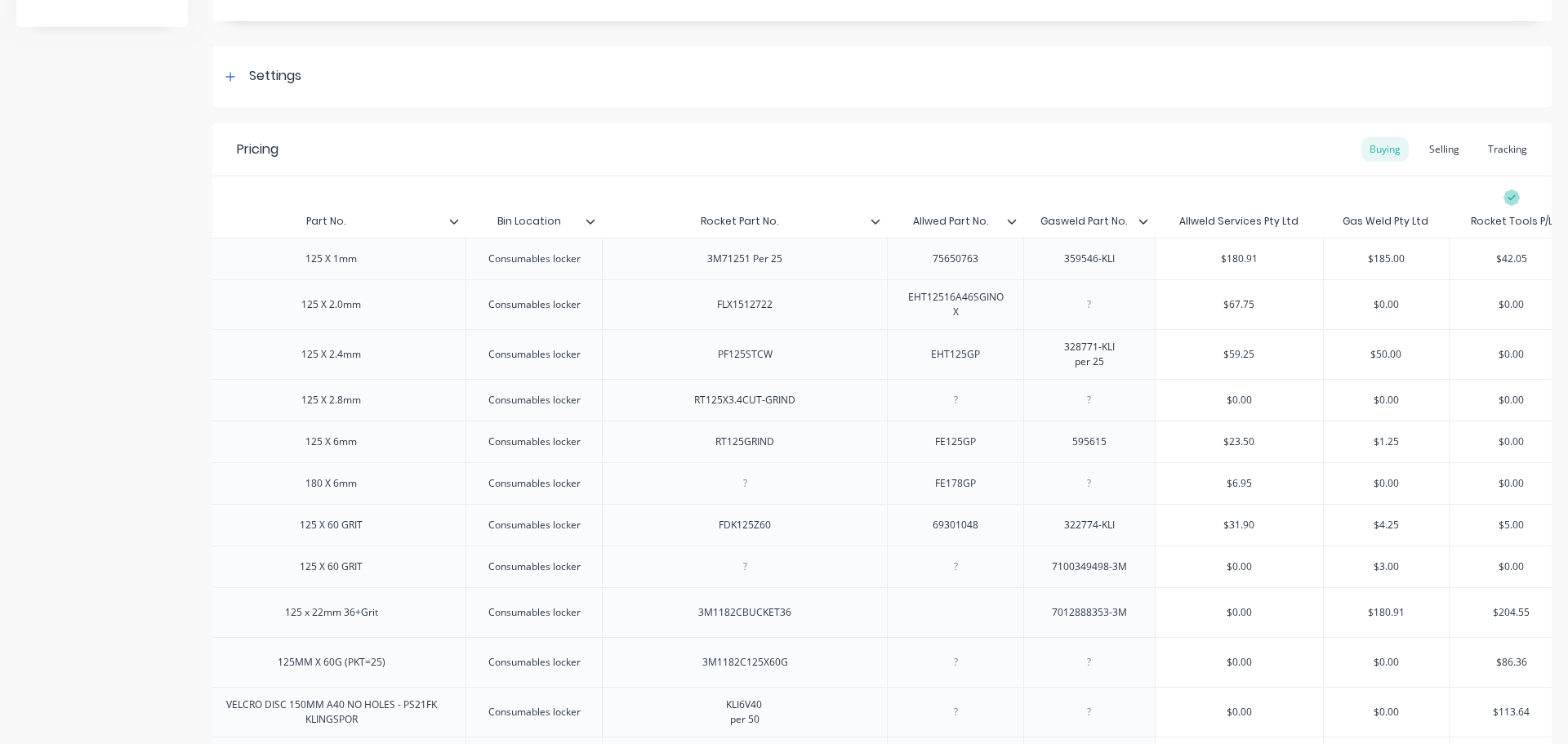
type input "Bin Location"
drag, startPoint x: 495, startPoint y: 227, endPoint x: 610, endPoint y: 227, distance: 115.0
click at [610, 227] on div "Item Part No. Bin Location Bin Location Rocket Part No. Allwed Part No. Gasweld…" at bounding box center [750, 221] width 1648 height 32
drag, startPoint x: 329, startPoint y: 534, endPoint x: 459, endPoint y: 543, distance: 130.3
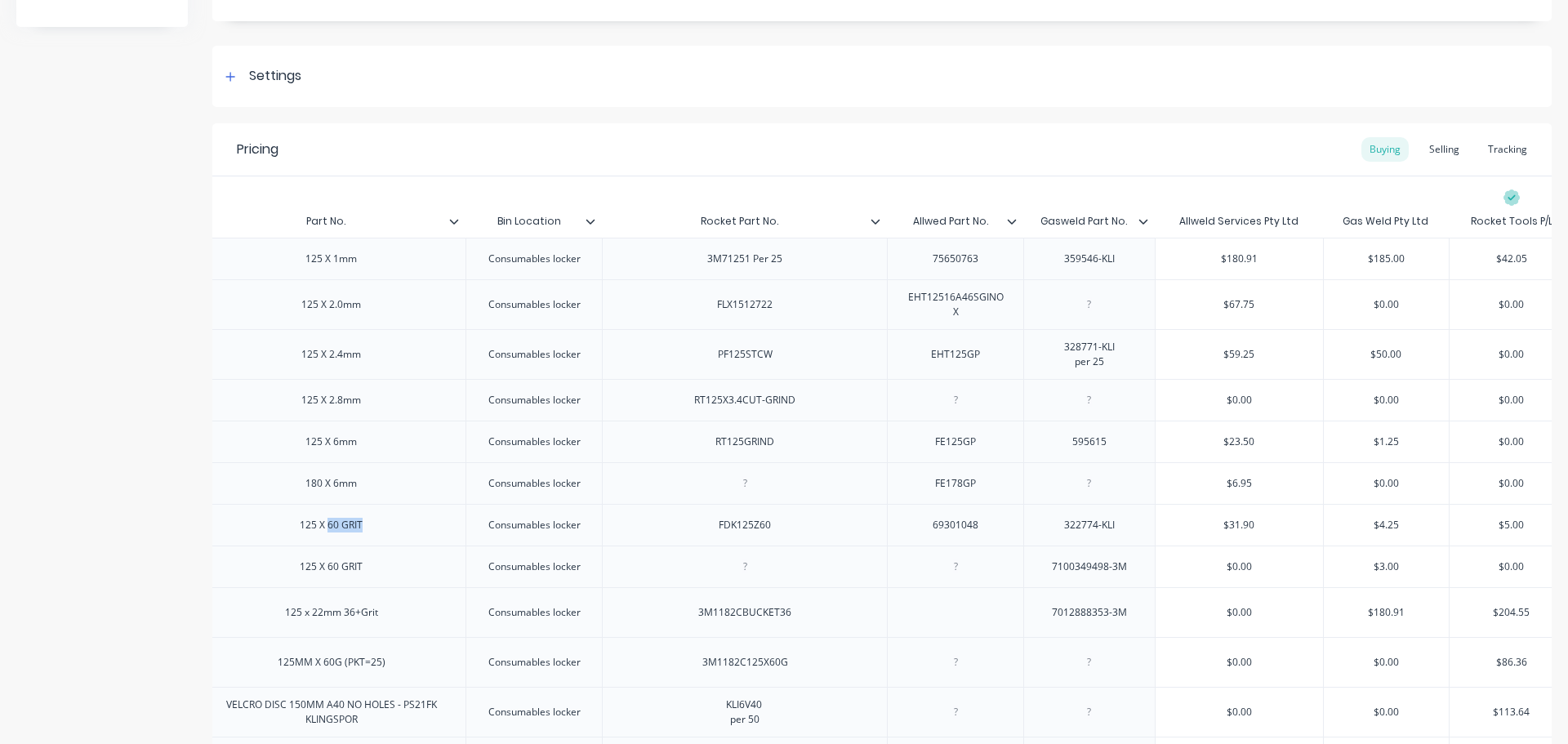
click at [459, 543] on div "125 X 60 GRIT" at bounding box center [331, 524] width 270 height 42
drag, startPoint x: 454, startPoint y: 543, endPoint x: 616, endPoint y: 543, distance: 162.0
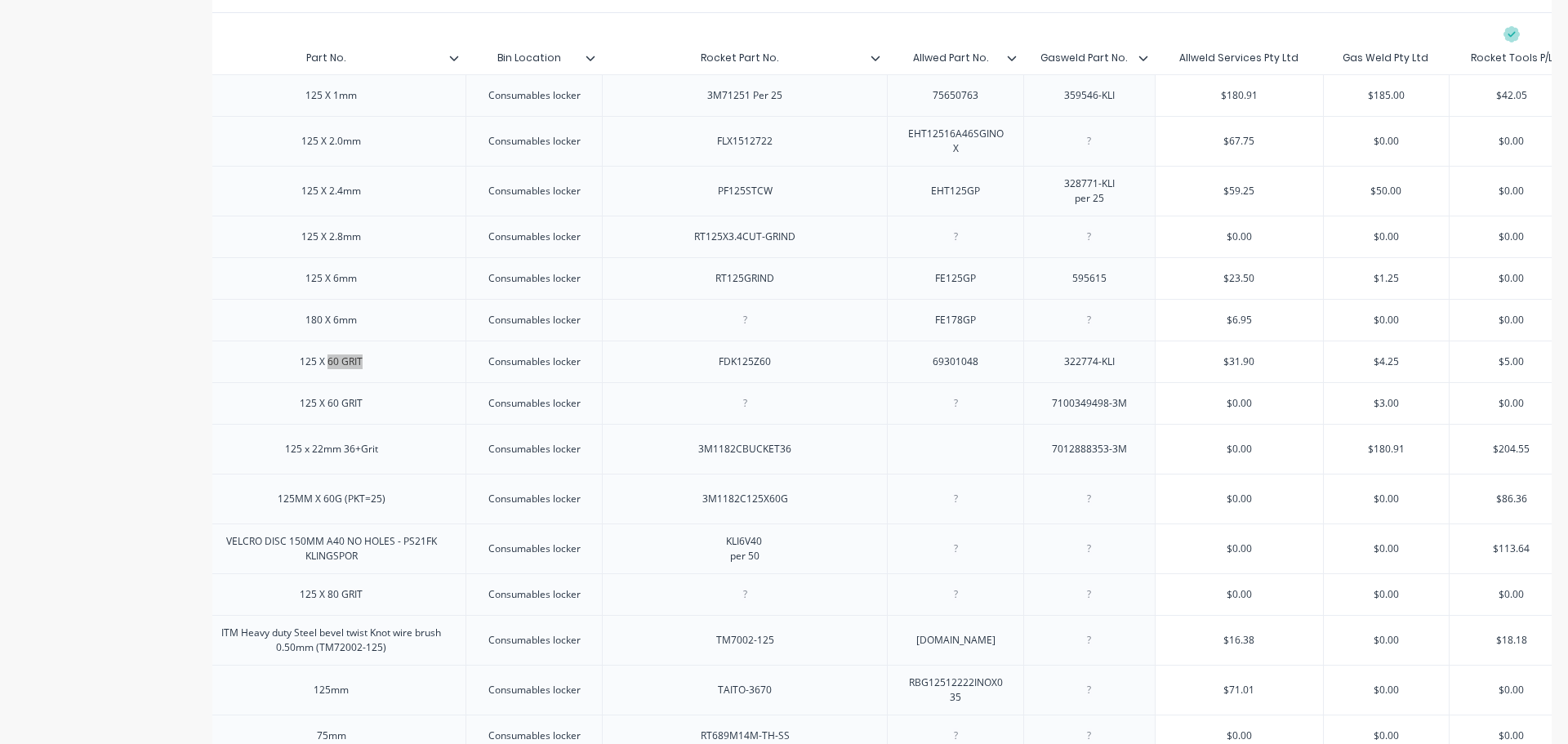
scroll to position [440, 0]
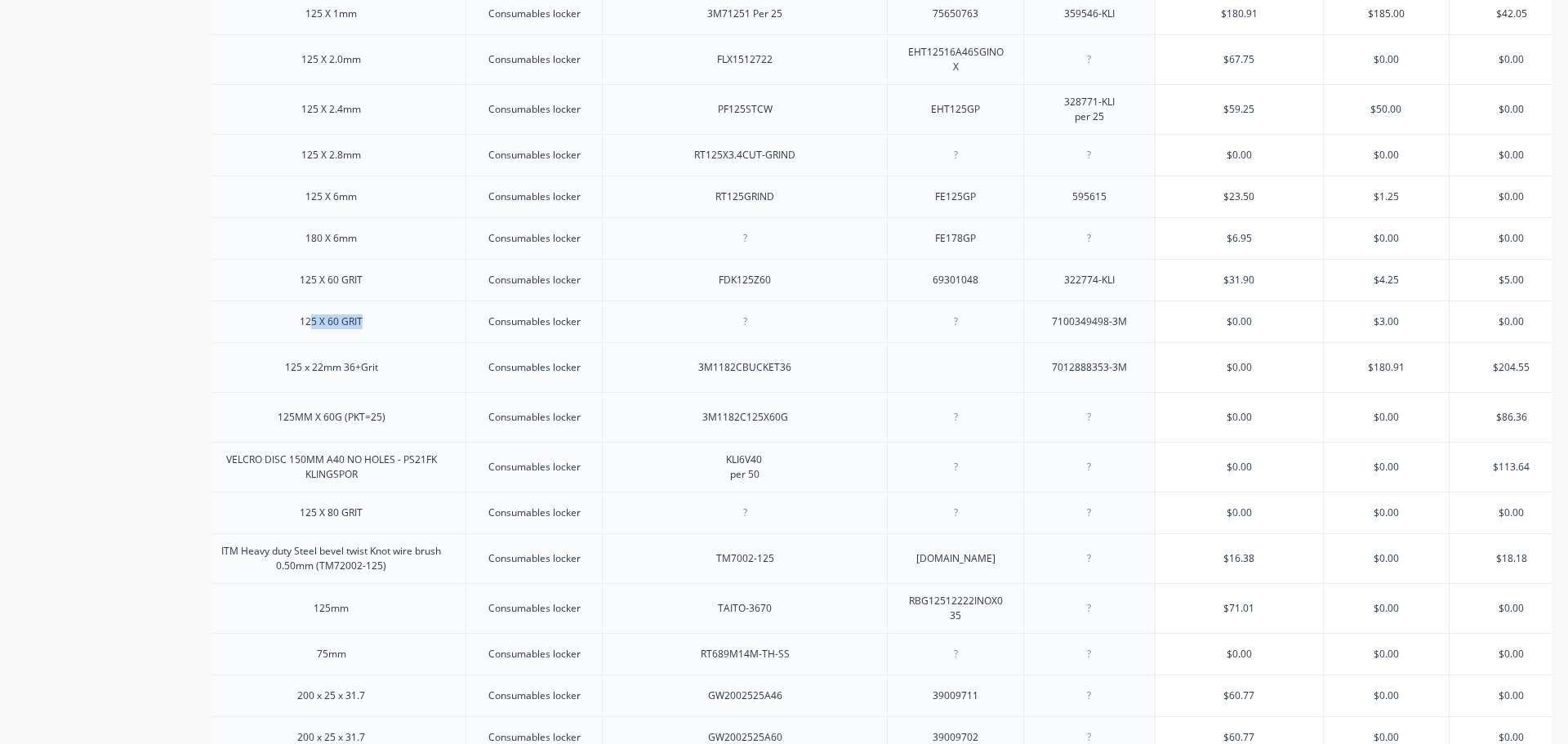
drag, startPoint x: 310, startPoint y: 334, endPoint x: 440, endPoint y: 336, distance: 130.0
click at [440, 336] on div "125 X 60 GRIT" at bounding box center [331, 321] width 270 height 42
drag, startPoint x: 434, startPoint y: 334, endPoint x: 62, endPoint y: 338, distance: 372.0
drag, startPoint x: 393, startPoint y: 334, endPoint x: 610, endPoint y: 337, distance: 217.0
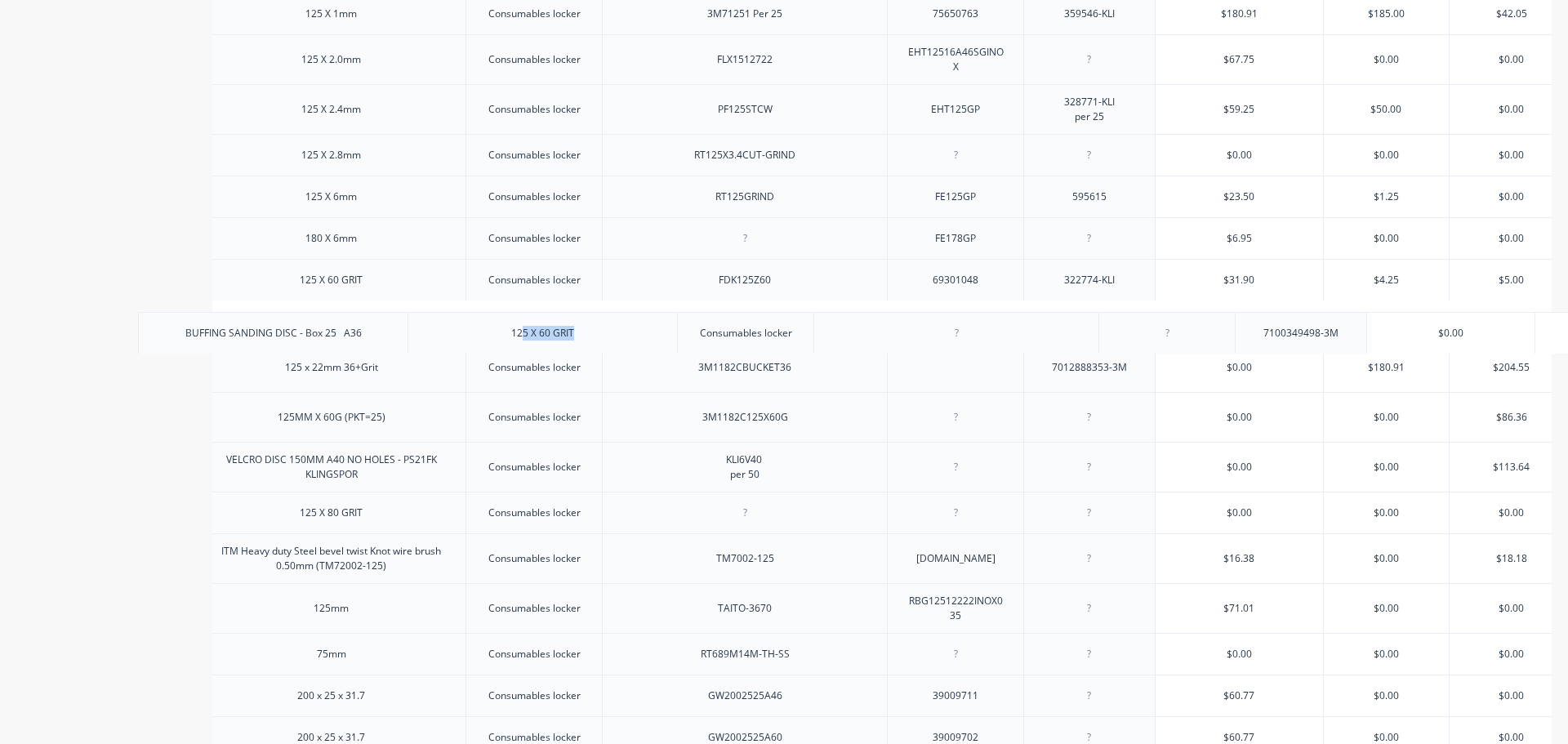
drag, startPoint x: 265, startPoint y: 427, endPoint x: 456, endPoint y: 431, distance: 191.0
click at [456, 431] on div "125MM X 60G (PKT=25)" at bounding box center [331, 416] width 270 height 49
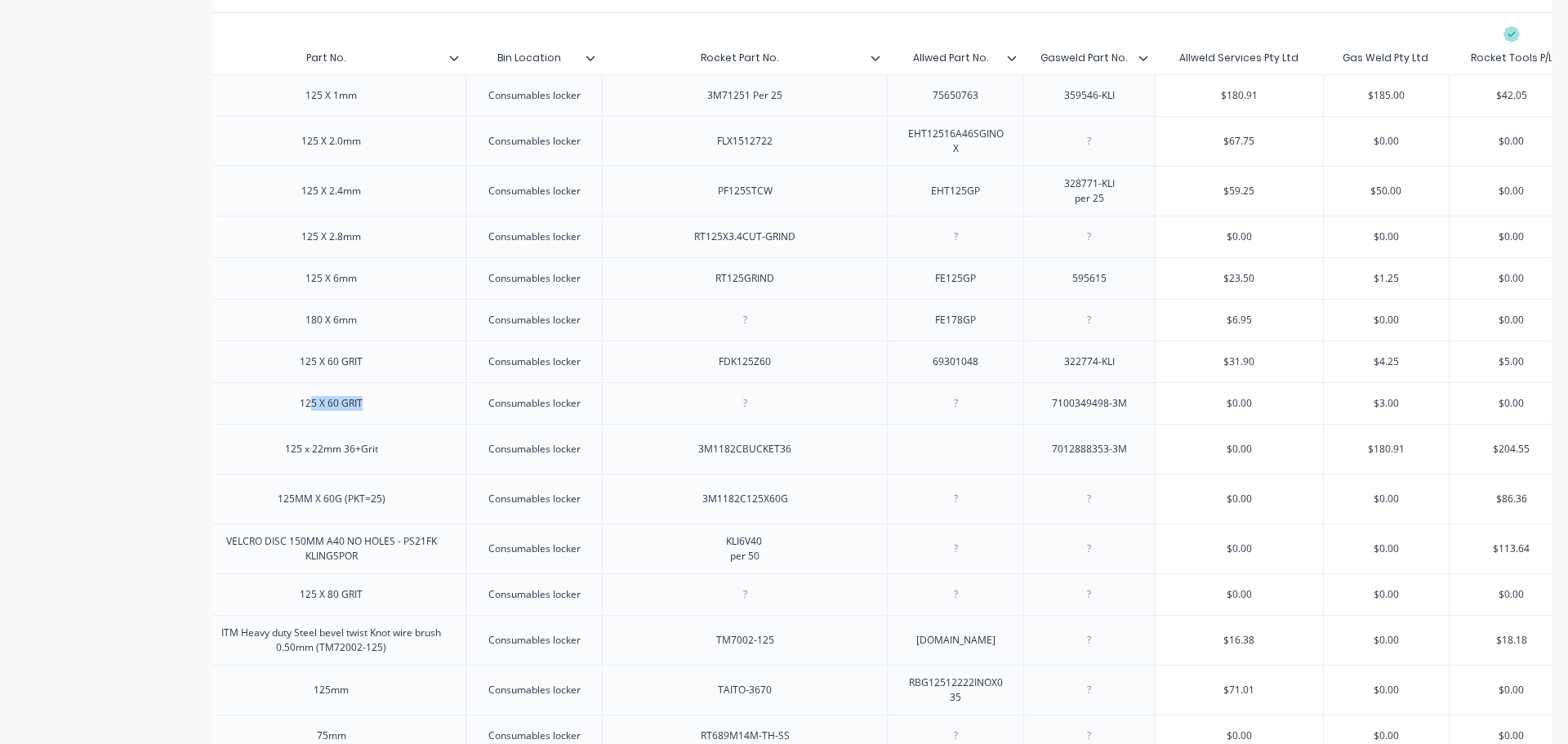
type textarea "x"
drag, startPoint x: 499, startPoint y: 62, endPoint x: 557, endPoint y: 56, distance: 58.3
type input "Rocket Part No."
drag, startPoint x: 696, startPoint y: 60, endPoint x: 825, endPoint y: 56, distance: 129.1
click at [825, 56] on input "Rocket Part No." at bounding box center [739, 57] width 275 height 15
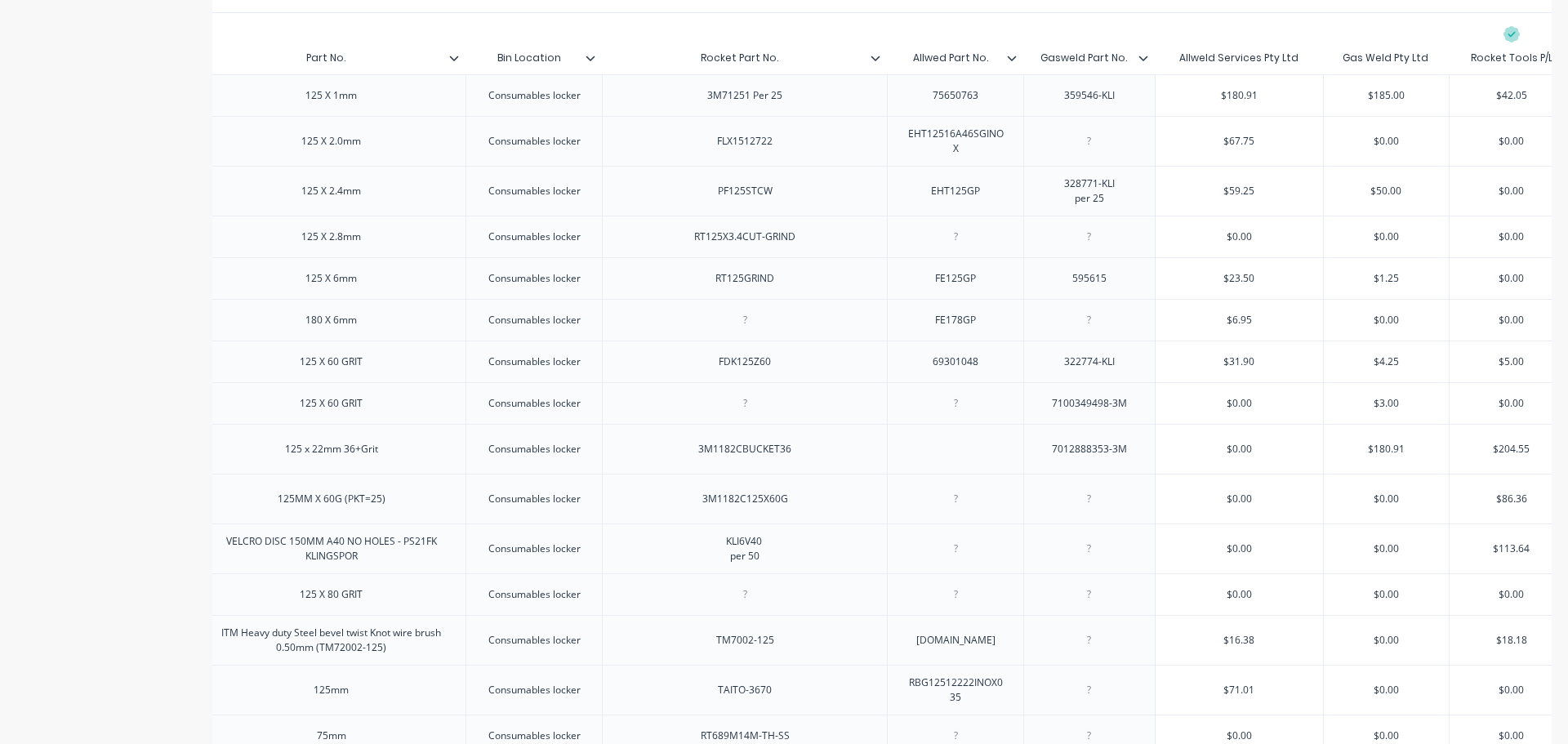
type textarea "x"
type input "Allwed Part No."
drag, startPoint x: 912, startPoint y: 56, endPoint x: 1005, endPoint y: 61, distance: 93.1
click at [1005, 61] on input "Allwed Part No." at bounding box center [950, 57] width 126 height 15
type textarea "x"
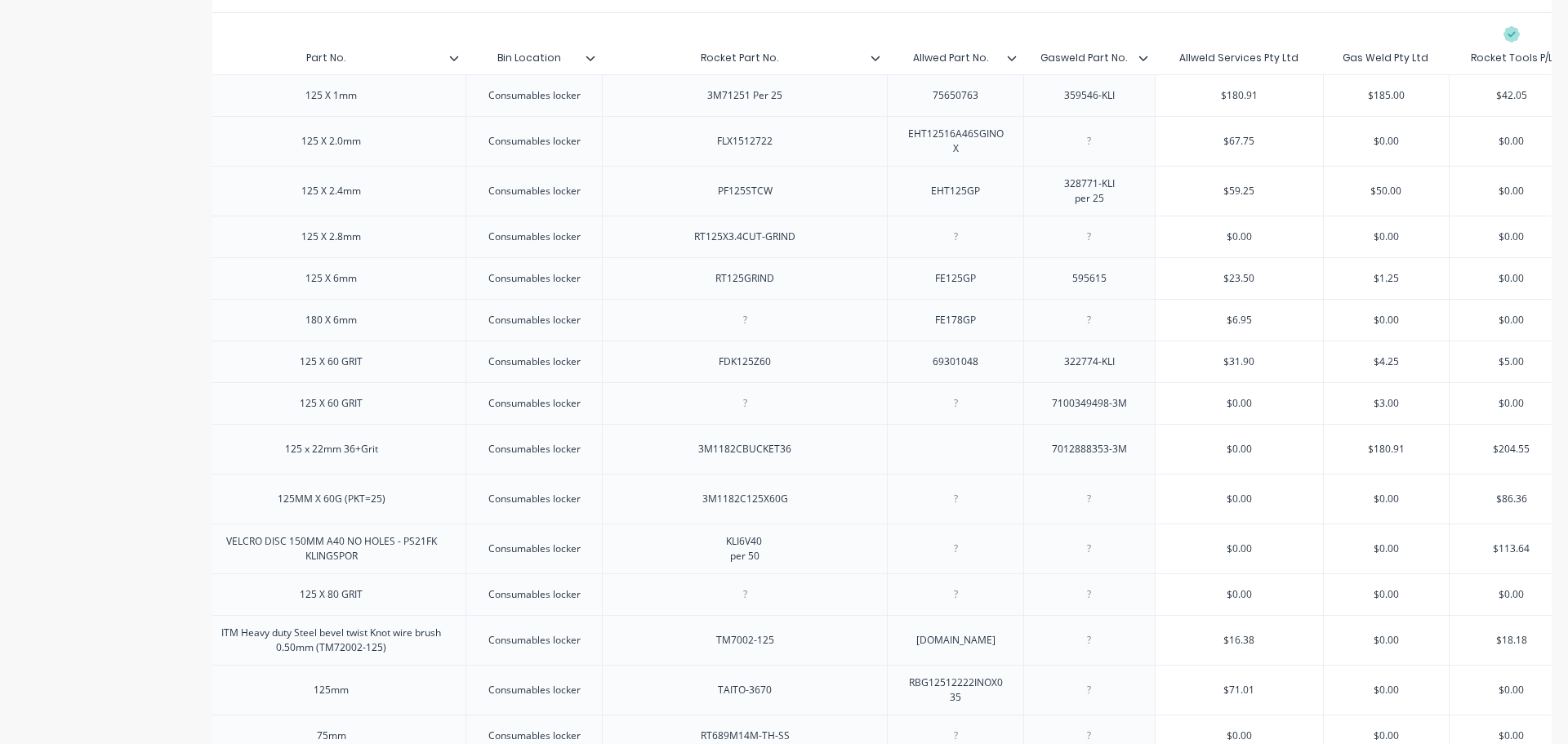
type input "Gasweld Part No."
drag, startPoint x: 1044, startPoint y: 55, endPoint x: 1134, endPoint y: 63, distance: 90.4
click at [1134, 63] on input "Gasweld Part No." at bounding box center [1084, 57] width 122 height 15
drag, startPoint x: 702, startPoint y: 508, endPoint x: 819, endPoint y: 514, distance: 117.2
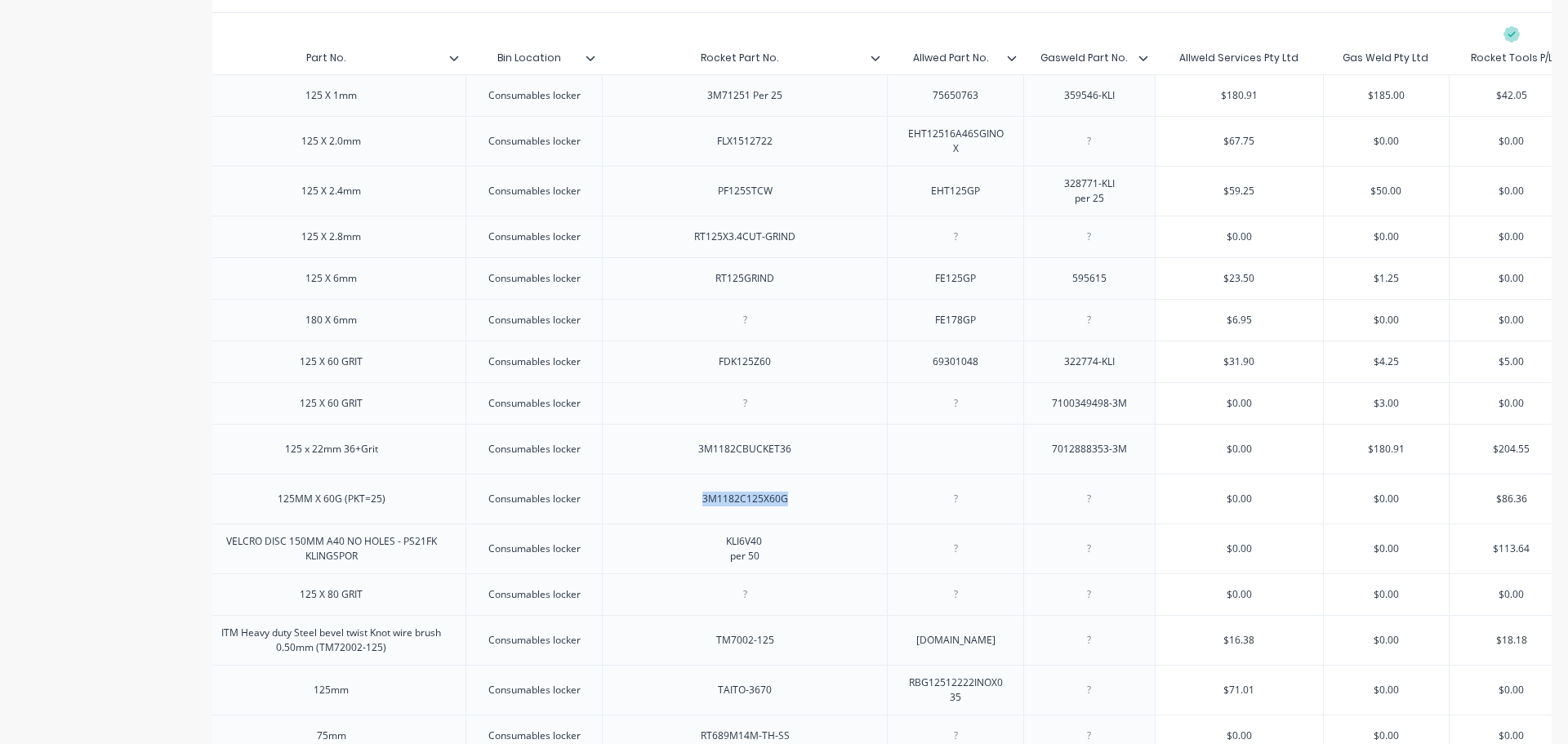
click at [819, 514] on div "3M1182C125X60G" at bounding box center [744, 498] width 285 height 49
type textarea "x"
type input "$86.36"
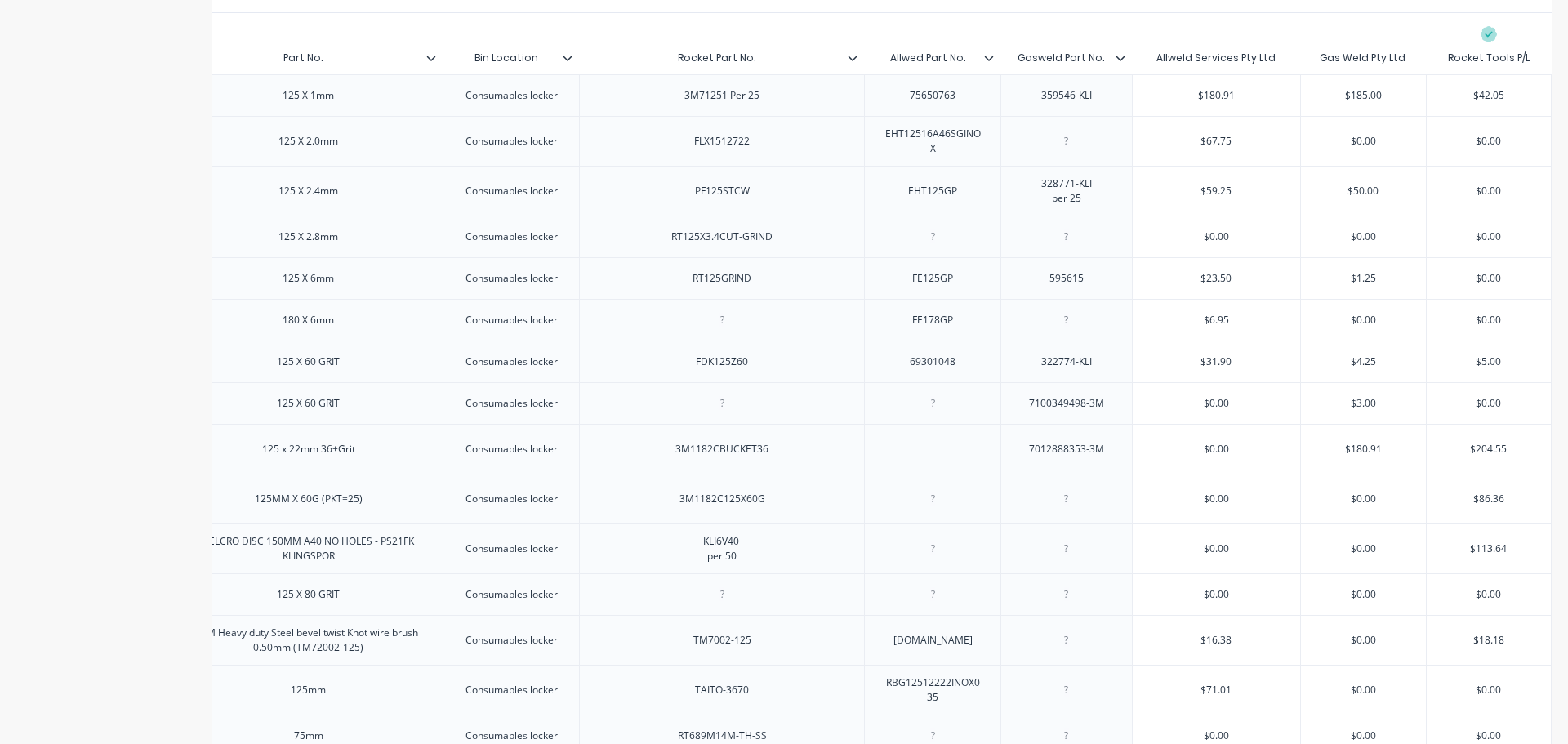
drag, startPoint x: 1478, startPoint y: 509, endPoint x: 1555, endPoint y: 507, distance: 77.0
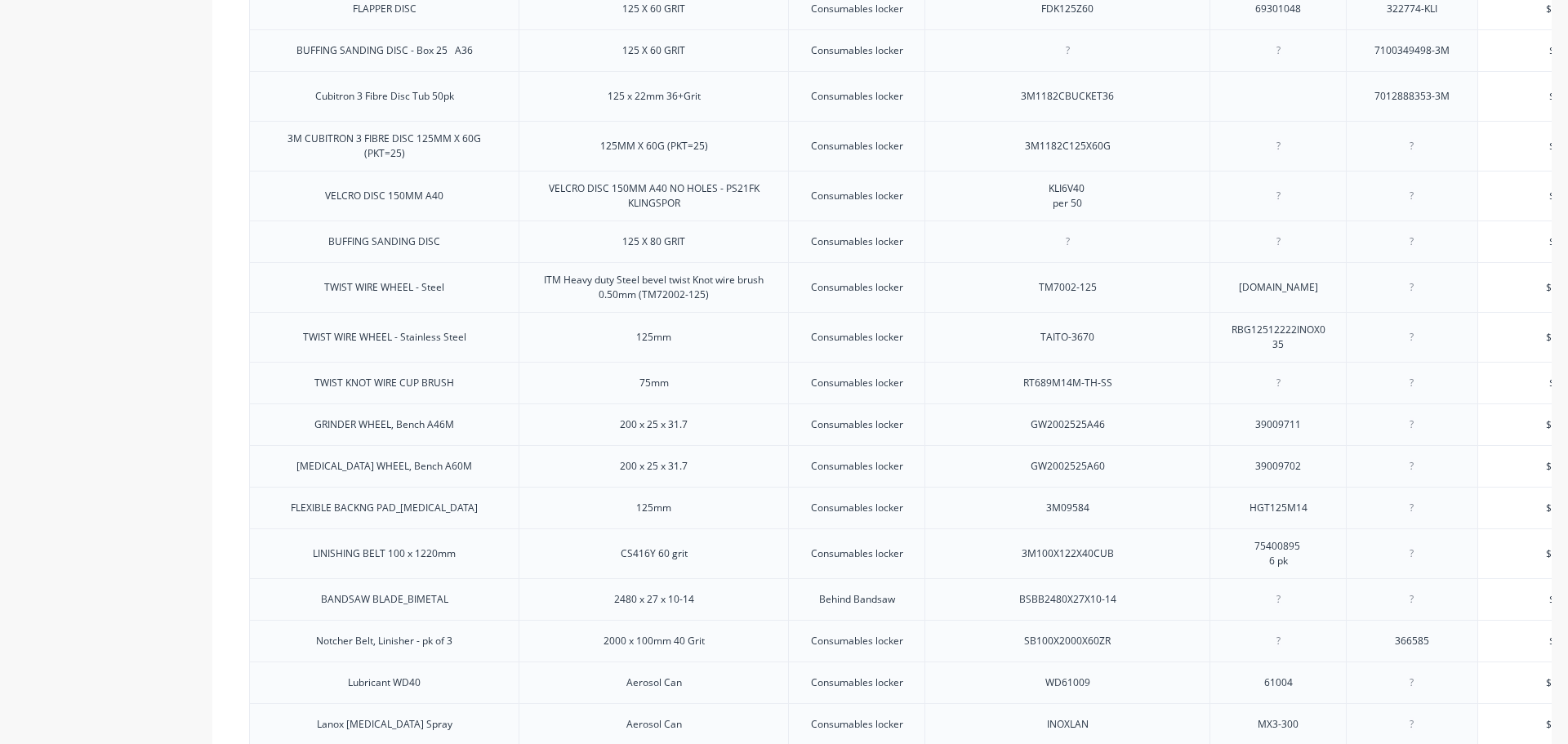
scroll to position [685, 0]
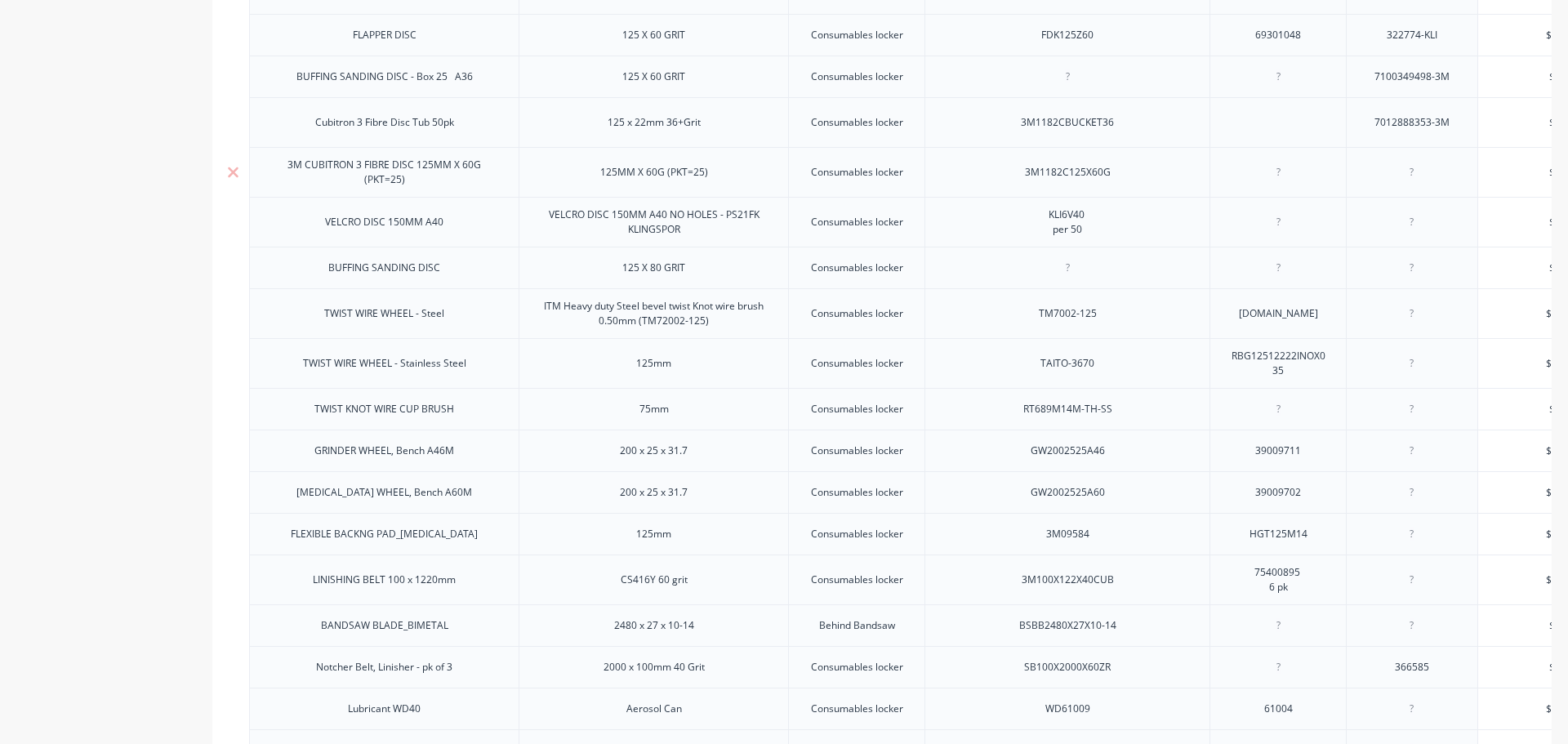
drag, startPoint x: 417, startPoint y: 189, endPoint x: 274, endPoint y: 166, distance: 144.8
click at [274, 166] on div "3M CUBITRON 3 FIBRE DISC 125MM X 60G (PKT=25)" at bounding box center [384, 172] width 256 height 36
drag, startPoint x: 465, startPoint y: 135, endPoint x: 306, endPoint y: 134, distance: 159.0
click at [306, 133] on div "Cubitron 3 Fibre Disc Tub 50pk" at bounding box center [384, 122] width 165 height 21
drag, startPoint x: 1124, startPoint y: 133, endPoint x: 1021, endPoint y: 135, distance: 103.0
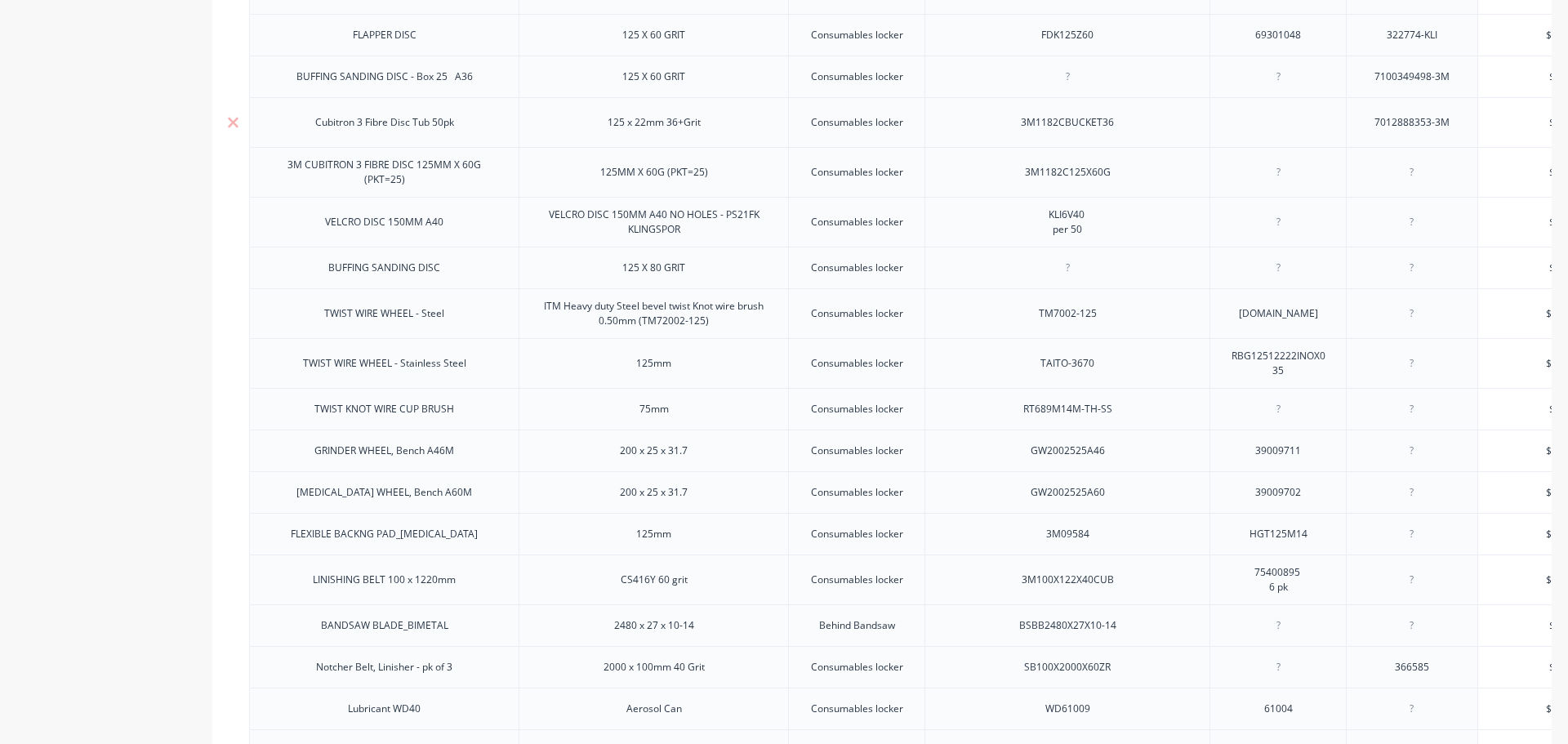
click at [1027, 133] on div "3M1182CBUCKET36" at bounding box center [1068, 122] width 119 height 21
drag, startPoint x: 1017, startPoint y: 136, endPoint x: 1117, endPoint y: 137, distance: 100.0
click at [1117, 133] on div "3M1182CBUCKET36" at bounding box center [1068, 122] width 119 height 21
drag, startPoint x: 1358, startPoint y: 137, endPoint x: 1367, endPoint y: 135, distance: 9.2
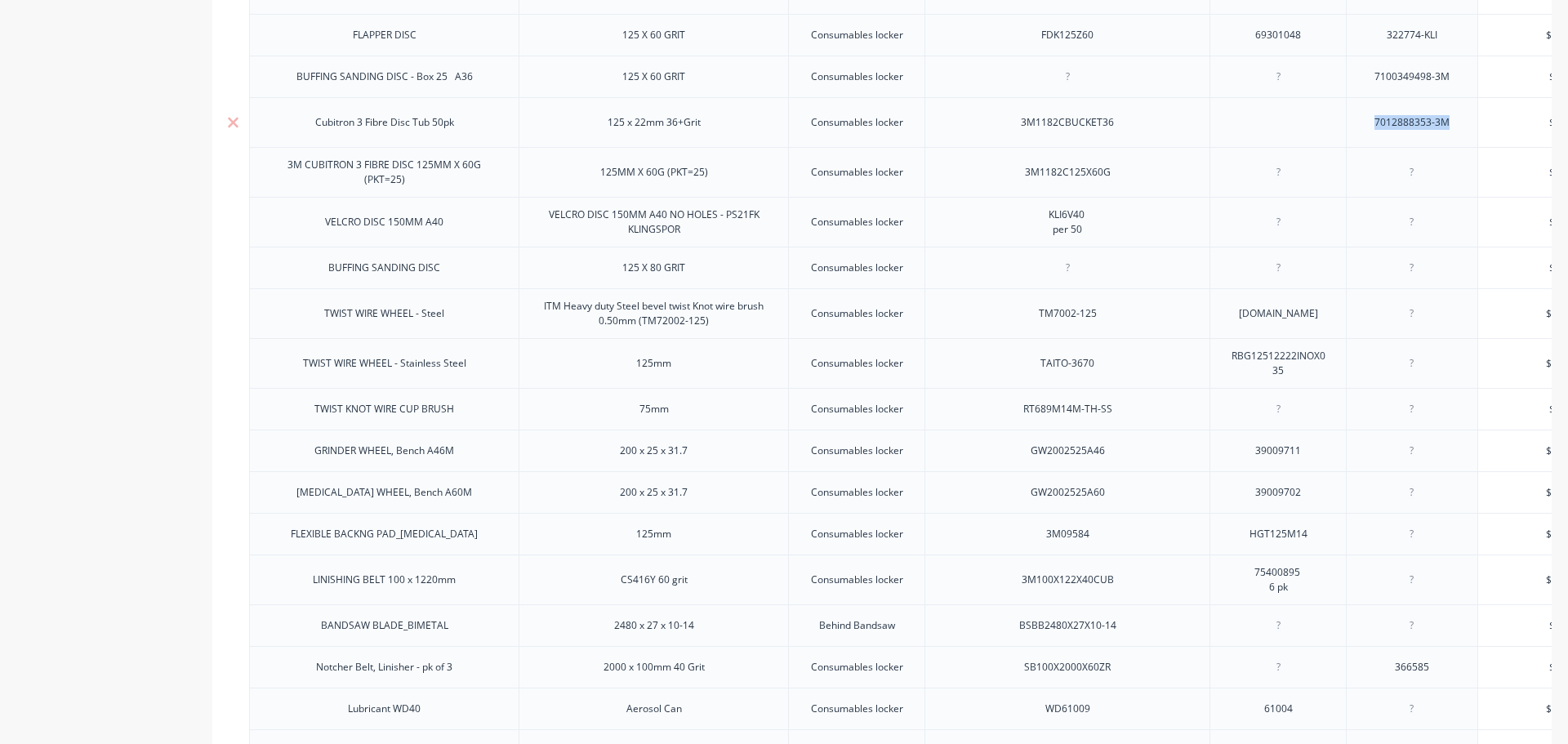
drag, startPoint x: 1367, startPoint y: 126, endPoint x: 1494, endPoint y: 123, distance: 127.0
click at [1494, 123] on div "Cubitron 3 Fibre Disc Tub 50pk 125 x 22mm 36+Grit Consumables locker 3M1182CBUC…" at bounding box center [1073, 122] width 1648 height 49
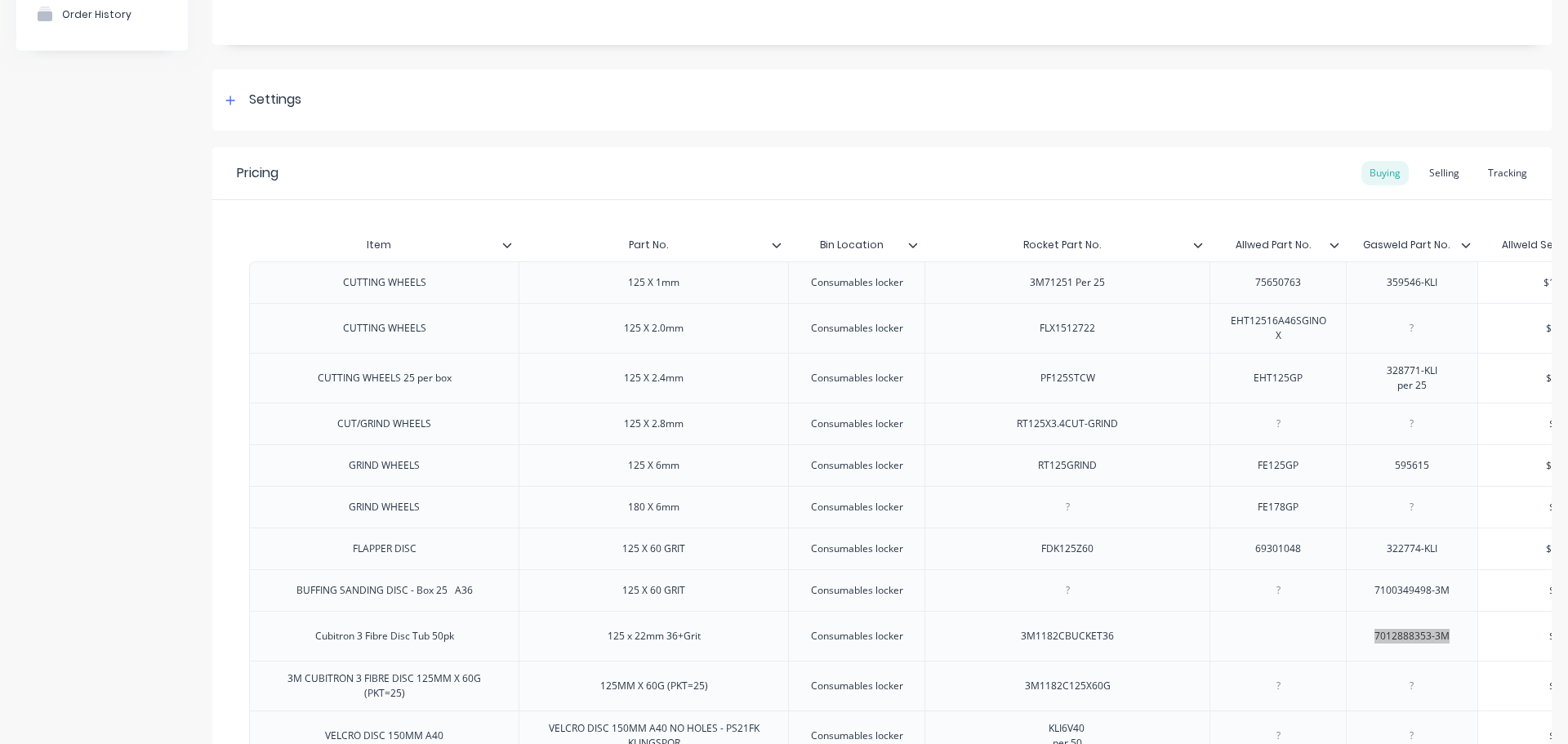
scroll to position [113, 0]
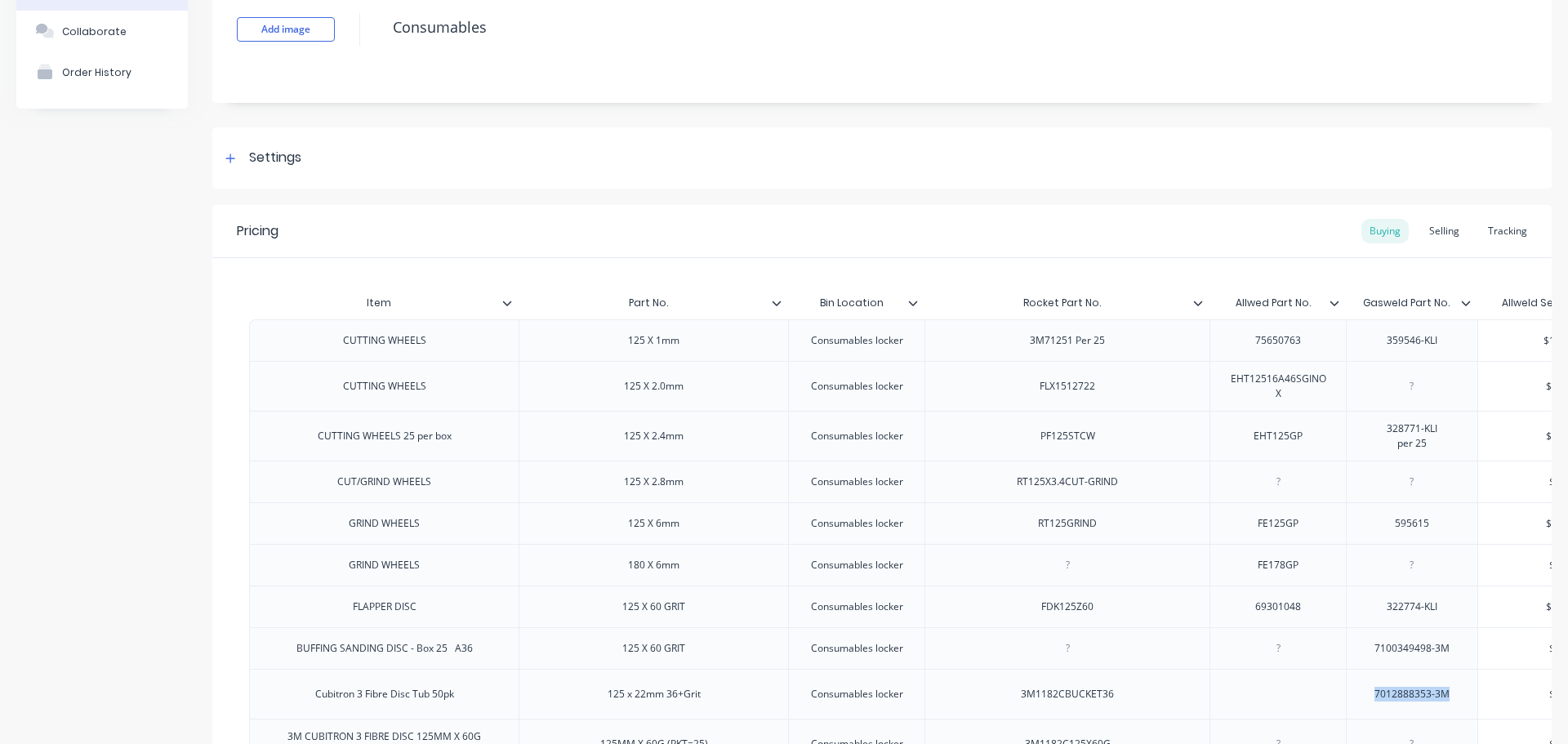
type textarea "x"
drag, startPoint x: 1448, startPoint y: 304, endPoint x: 1385, endPoint y: 303, distance: 63.0
type input "Allwed Part No."
drag, startPoint x: 1309, startPoint y: 303, endPoint x: 1229, endPoint y: 306, distance: 80.1
click at [1229, 306] on input "Allwed Part No." at bounding box center [1273, 302] width 126 height 15
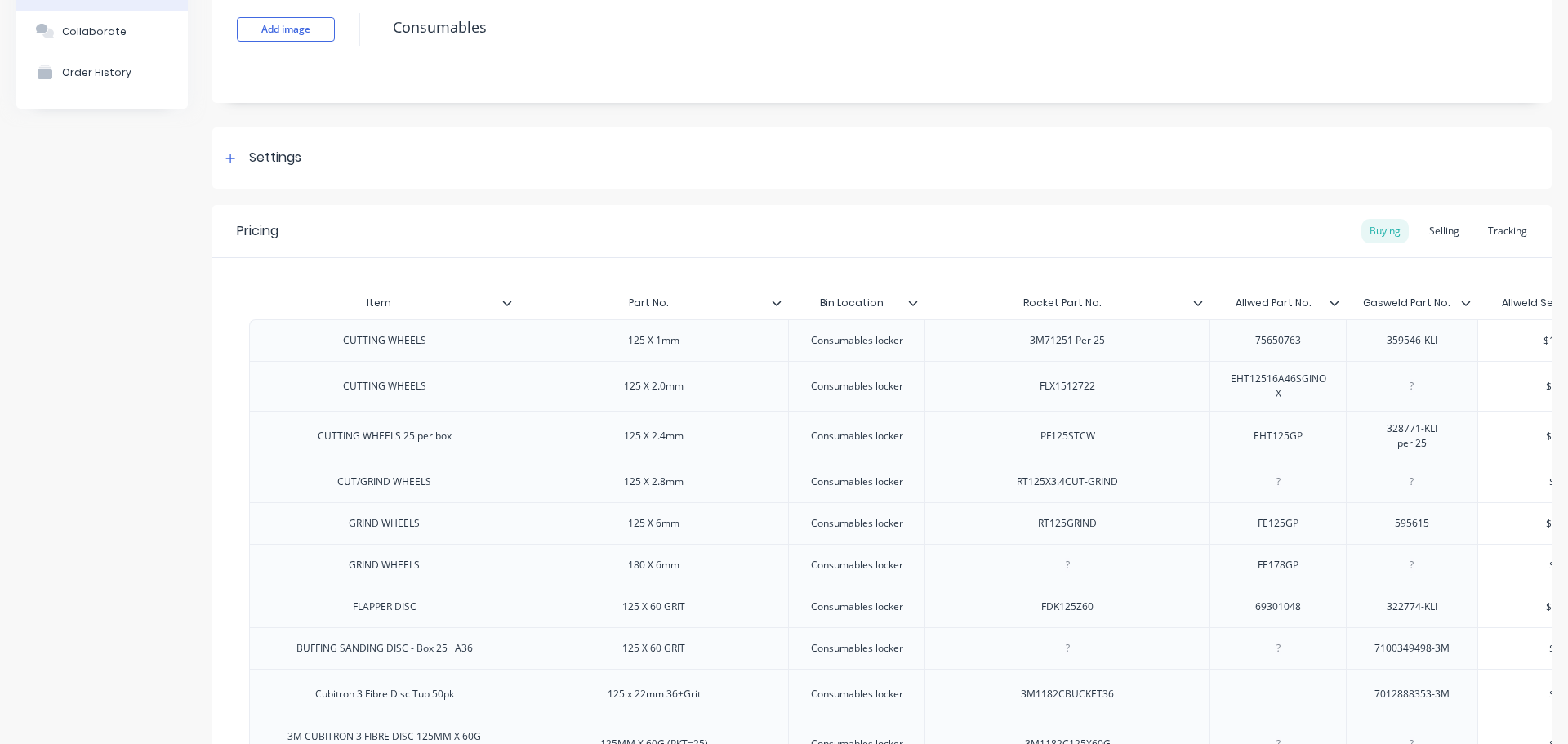
type textarea "x"
type input "Rocket Part No."
drag, startPoint x: 1100, startPoint y: 304, endPoint x: 997, endPoint y: 309, distance: 103.1
click at [997, 309] on input "Rocket Part No." at bounding box center [1062, 302] width 275 height 15
type textarea "x"
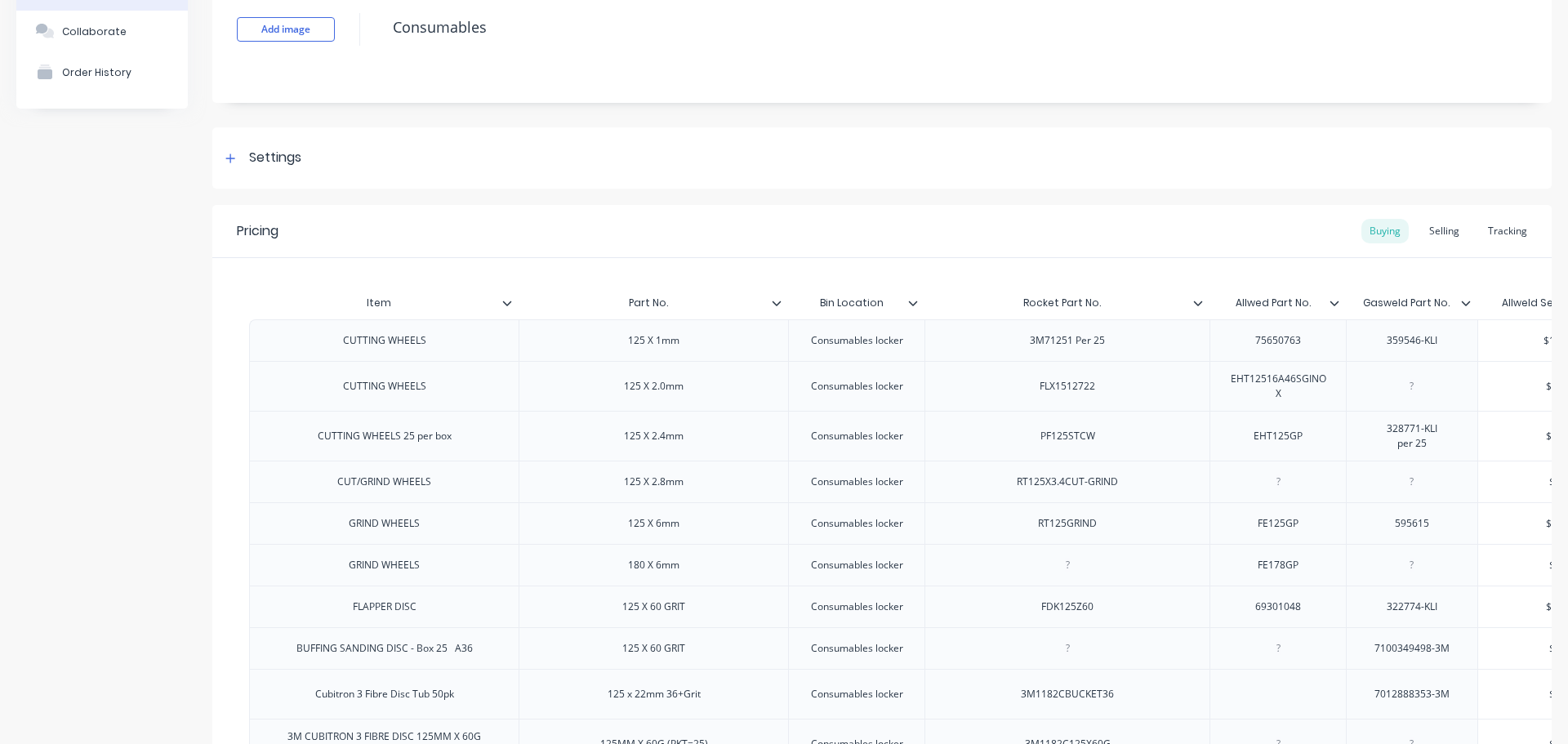
type input "Bin Location"
drag, startPoint x: 883, startPoint y: 307, endPoint x: 823, endPoint y: 299, distance: 60.5
click at [823, 299] on input "Bin Location" at bounding box center [851, 302] width 126 height 15
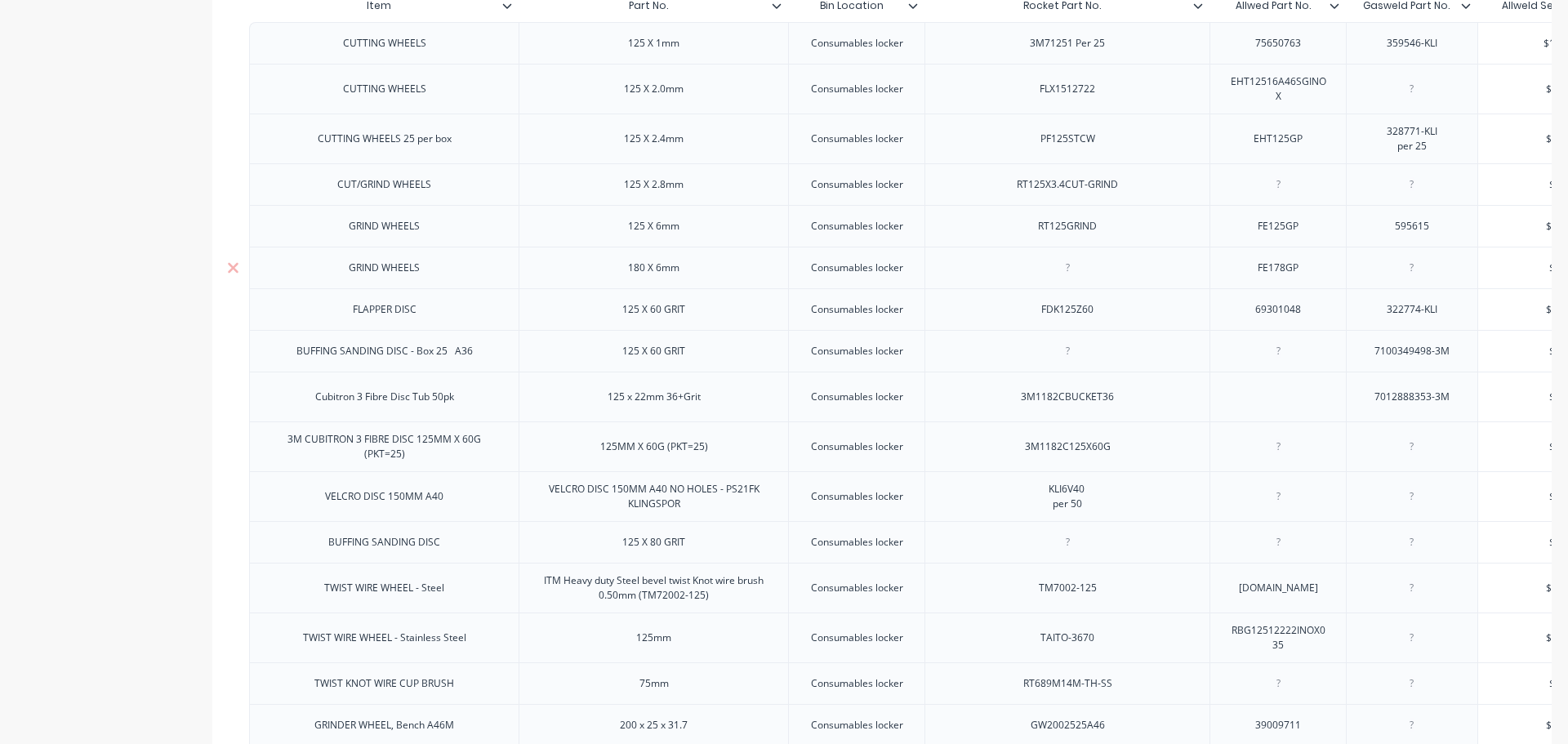
scroll to position [440, 0]
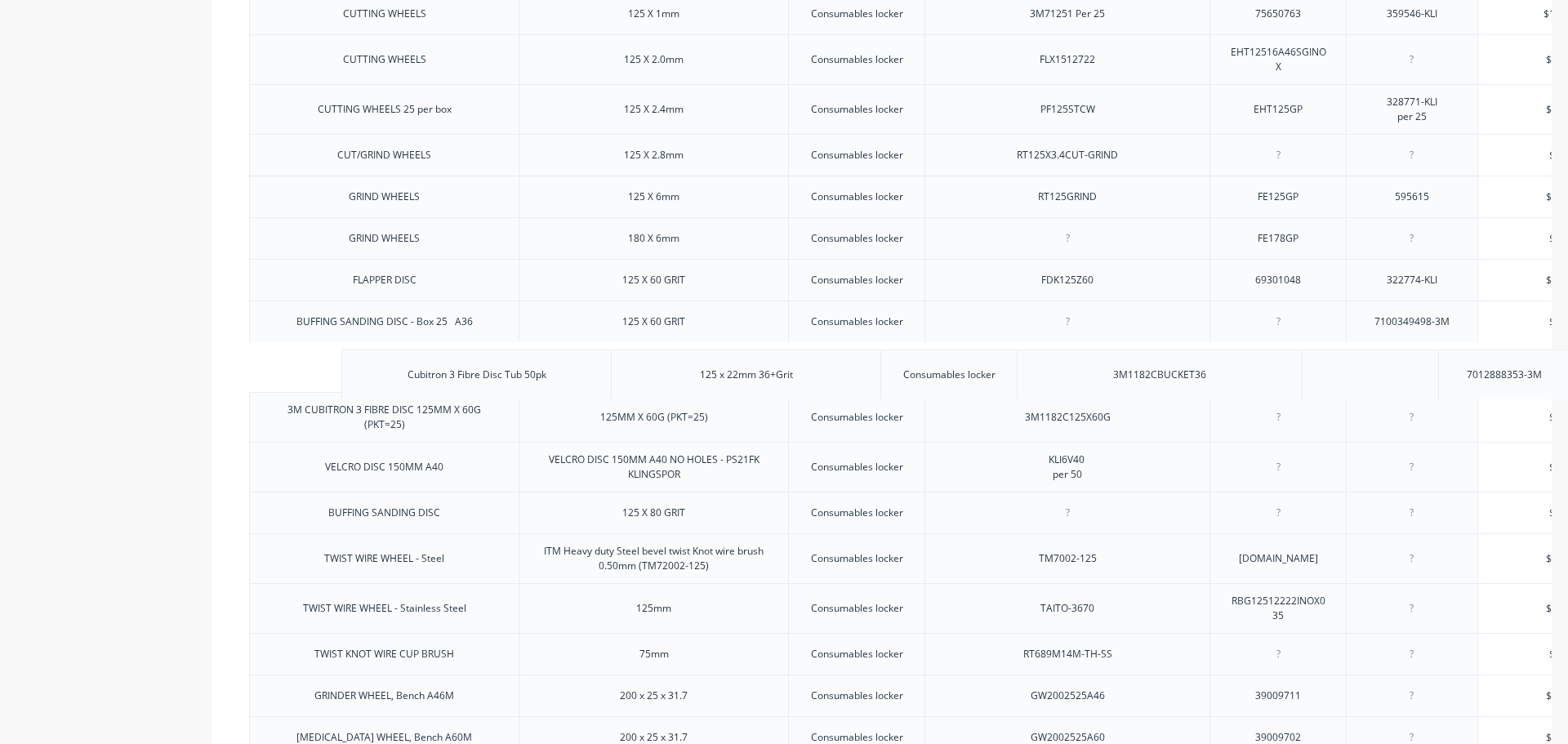
drag, startPoint x: 1361, startPoint y: 375, endPoint x: 1414, endPoint y: 380, distance: 53.2
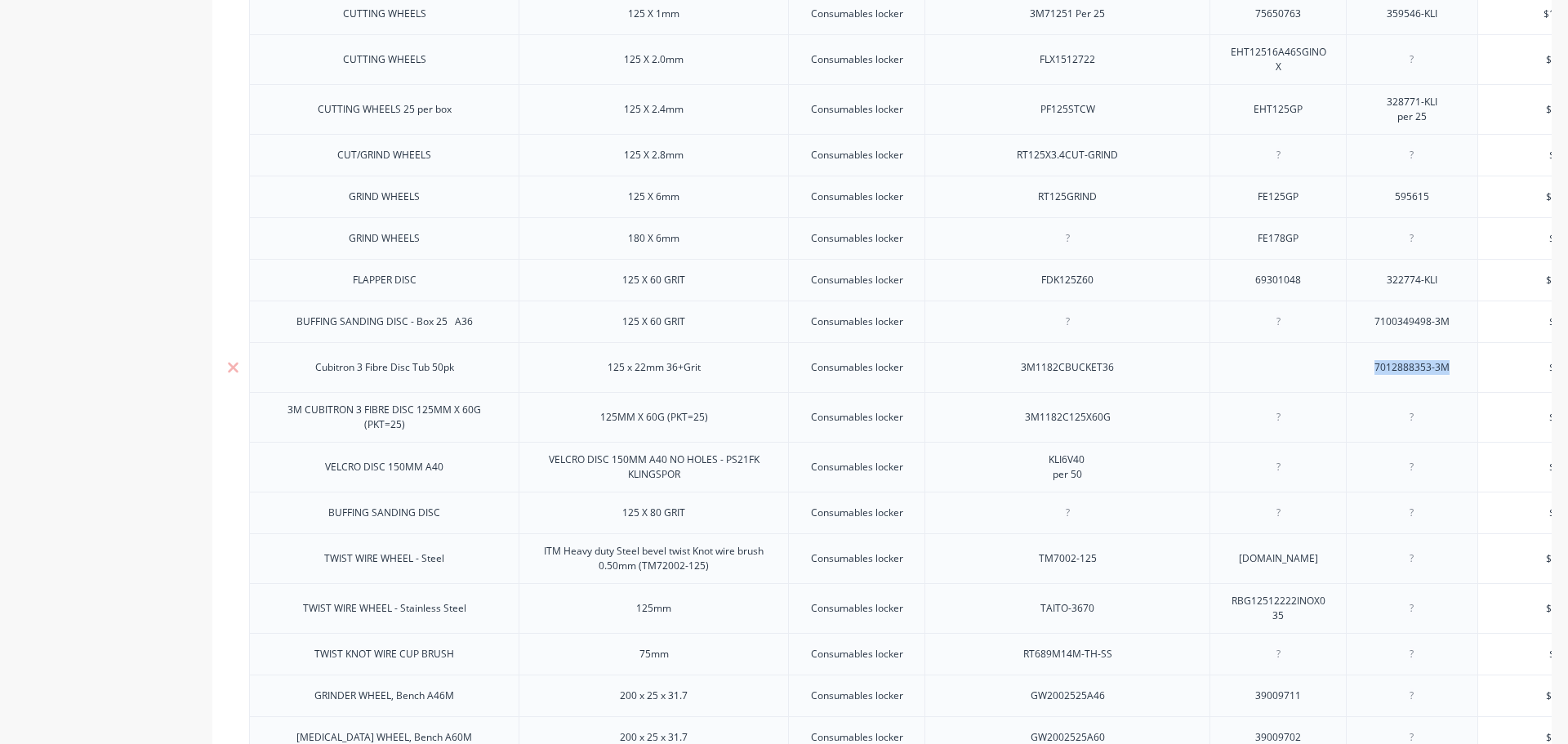
drag, startPoint x: 1364, startPoint y: 381, endPoint x: 1504, endPoint y: 377, distance: 140.1
click at [1504, 377] on div "Cubitron 3 Fibre Disc Tub 50pk 125 x 22mm 36+Grit Consumables locker 3M1182CBUC…" at bounding box center [1073, 367] width 1648 height 49
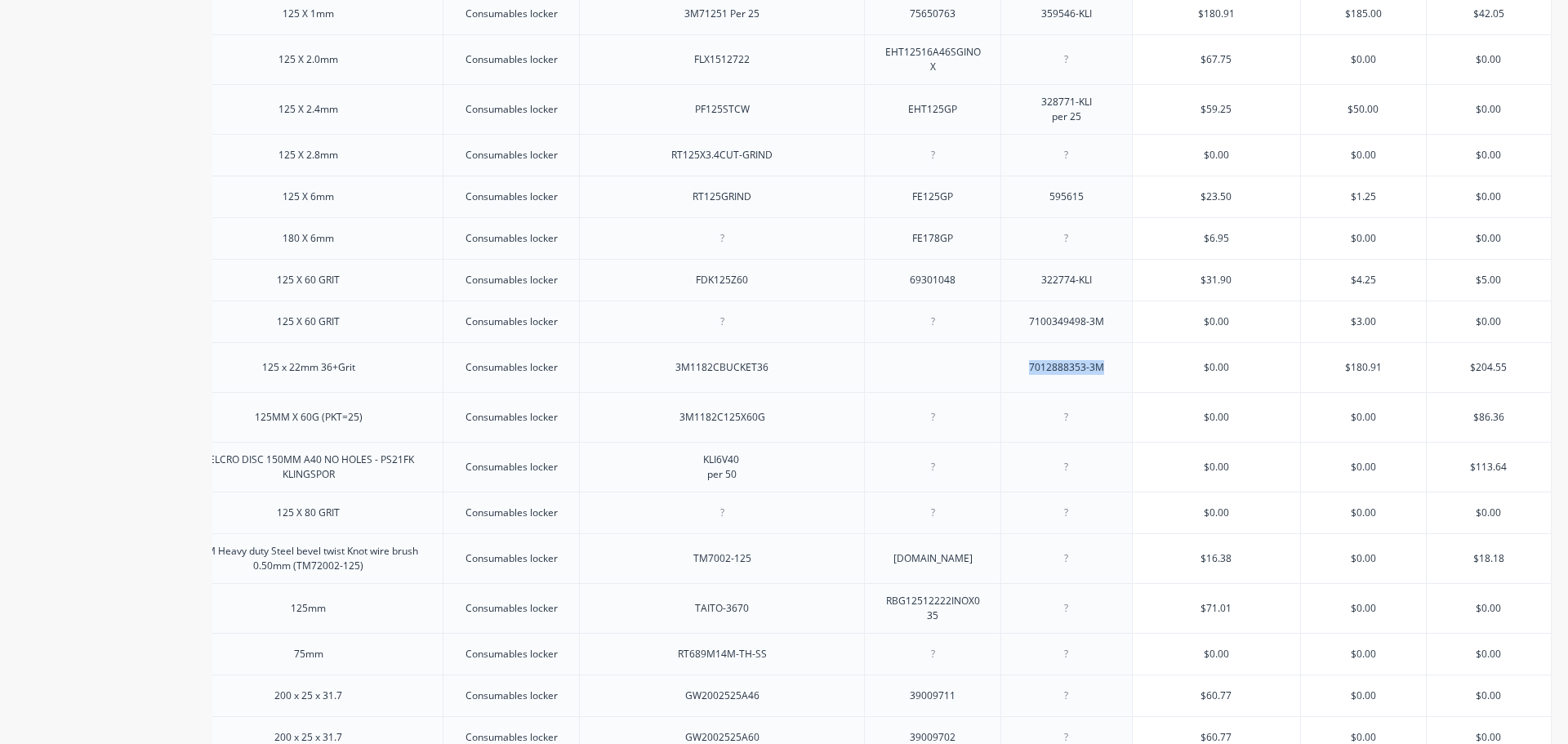
type textarea "x"
type input "$180.91"
drag, startPoint x: 1329, startPoint y: 375, endPoint x: 1383, endPoint y: 373, distance: 54.0
click at [1383, 373] on input "$180.91" at bounding box center [1363, 367] width 125 height 15
type input "$204.55"
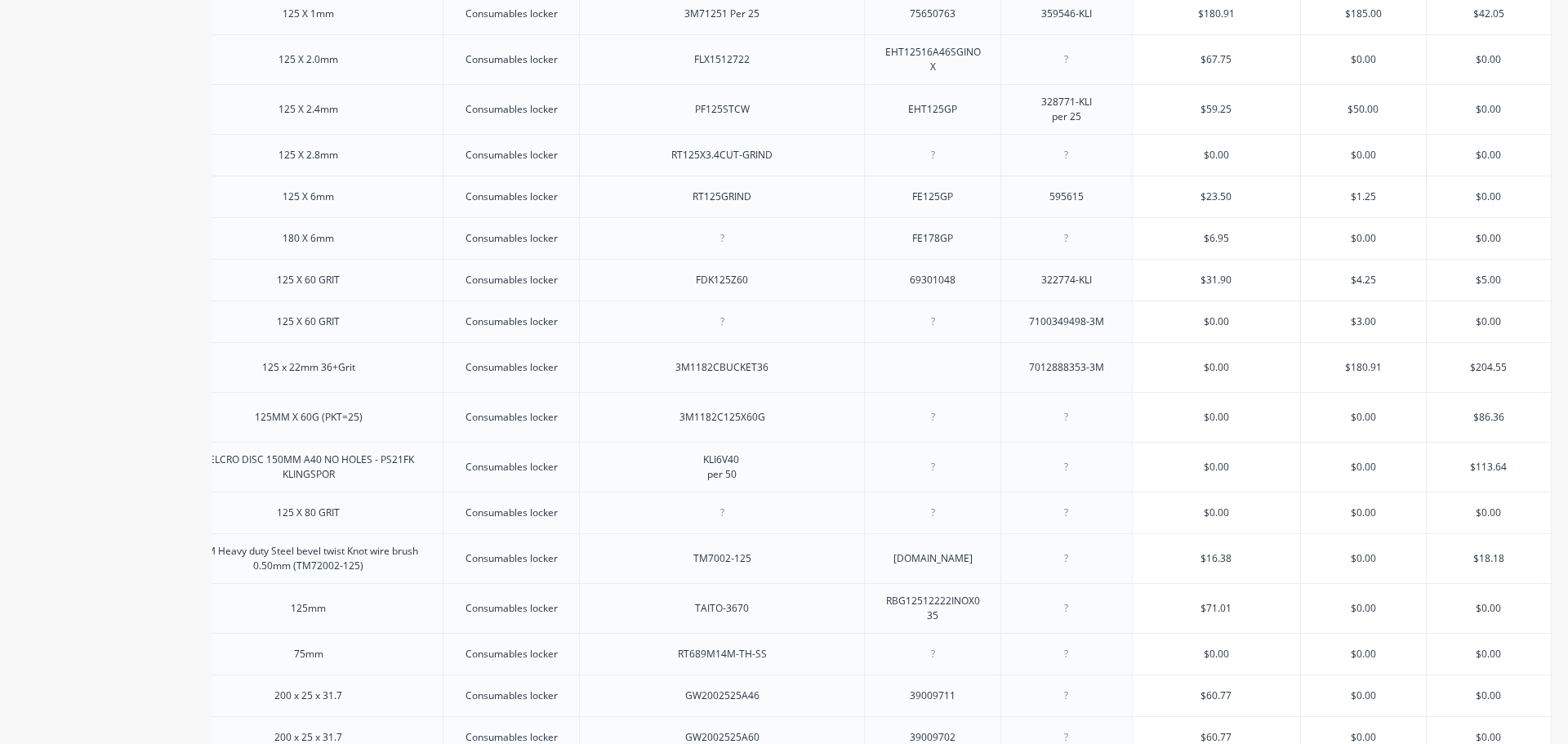
drag, startPoint x: 1480, startPoint y: 375, endPoint x: 1525, endPoint y: 375, distance: 45.0
click at [1525, 375] on input "$204.55" at bounding box center [1489, 367] width 124 height 15
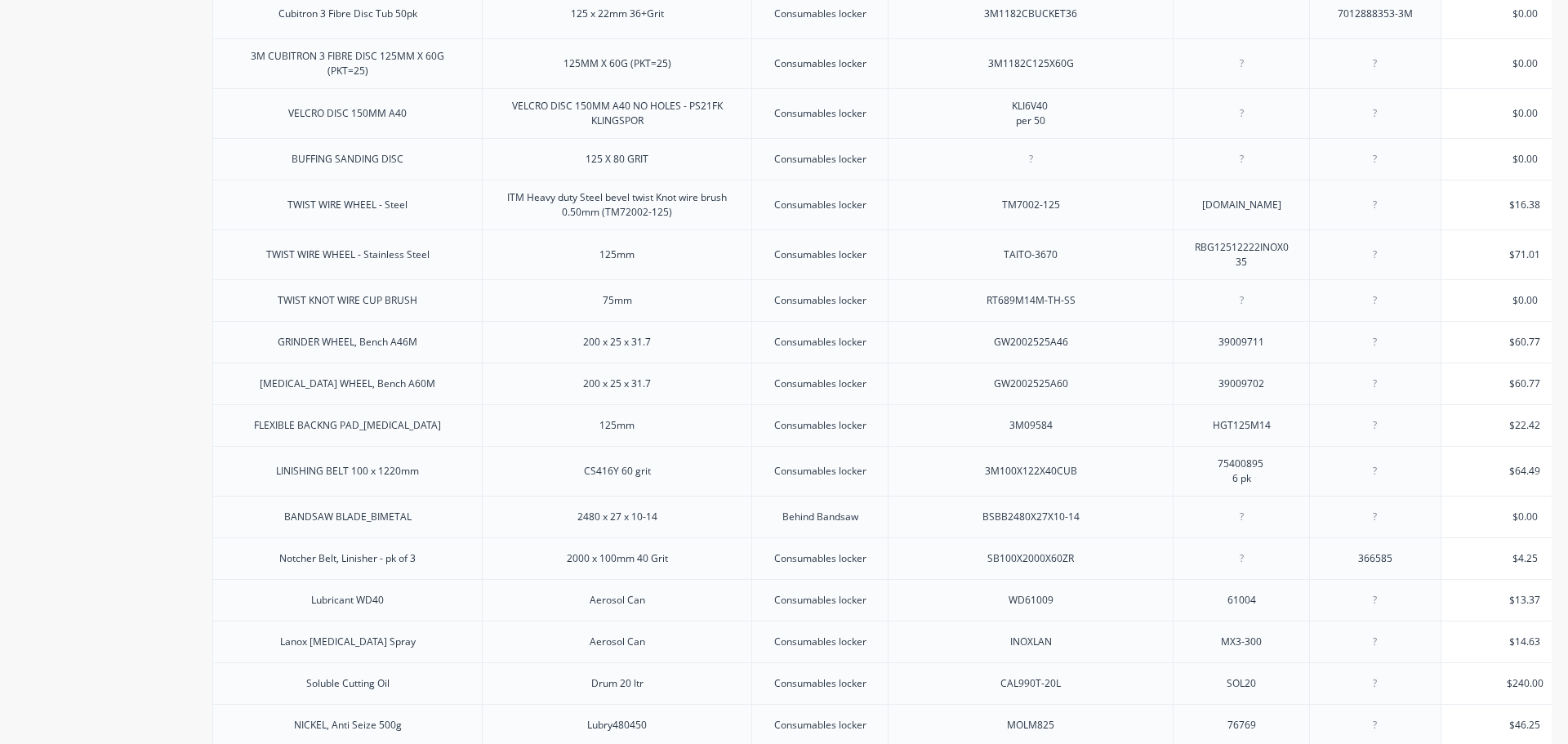
scroll to position [767, 0]
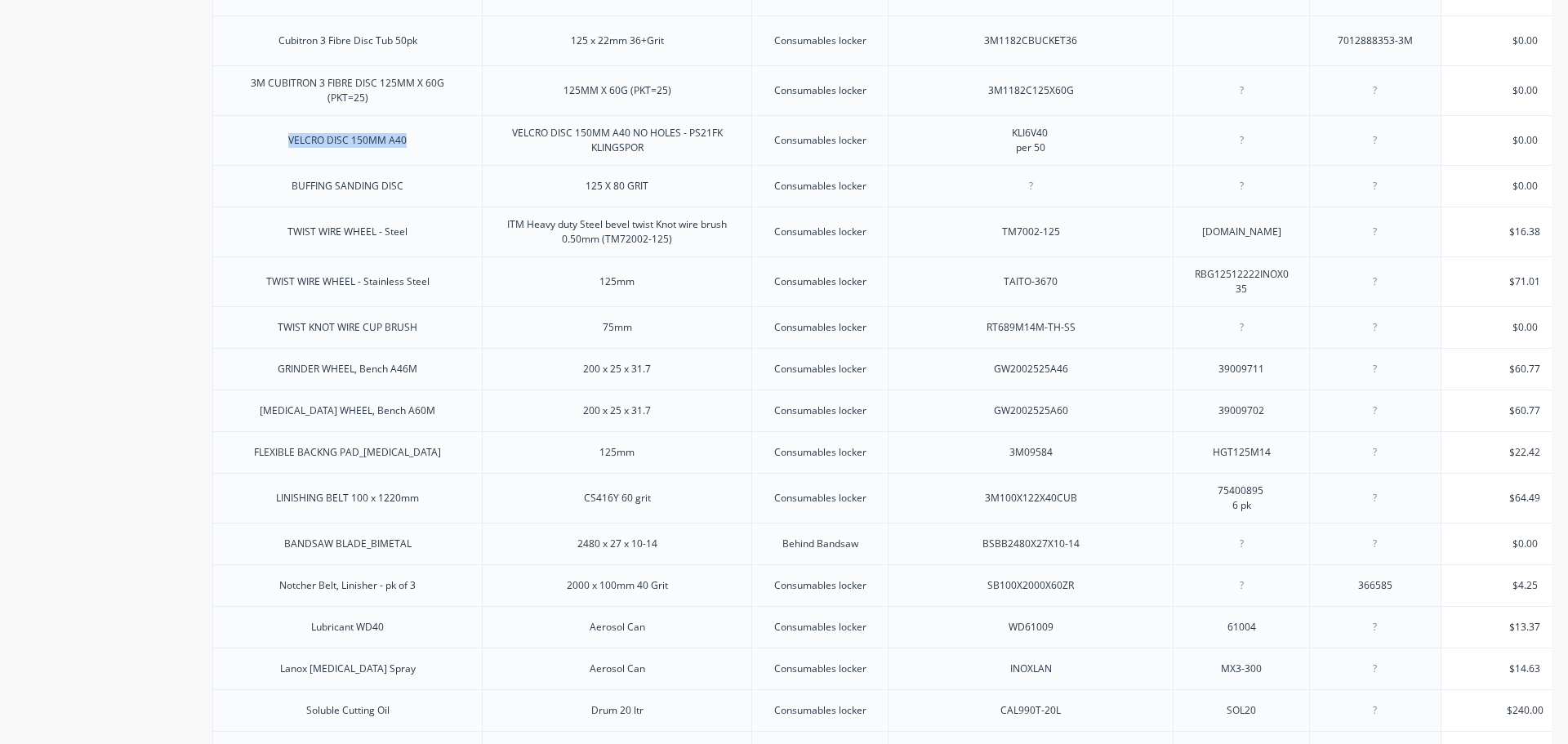
drag, startPoint x: 419, startPoint y: 148, endPoint x: 282, endPoint y: 151, distance: 137.0
click at [282, 151] on div "VELCRO DISC 150MM A40" at bounding box center [347, 140] width 144 height 21
drag, startPoint x: 667, startPoint y: 160, endPoint x: 496, endPoint y: 137, distance: 172.5
click at [496, 137] on div "VELCRO DISC 150MM A40 NO HOLES - PS21FK KLINGSPOR" at bounding box center [617, 141] width 256 height 36
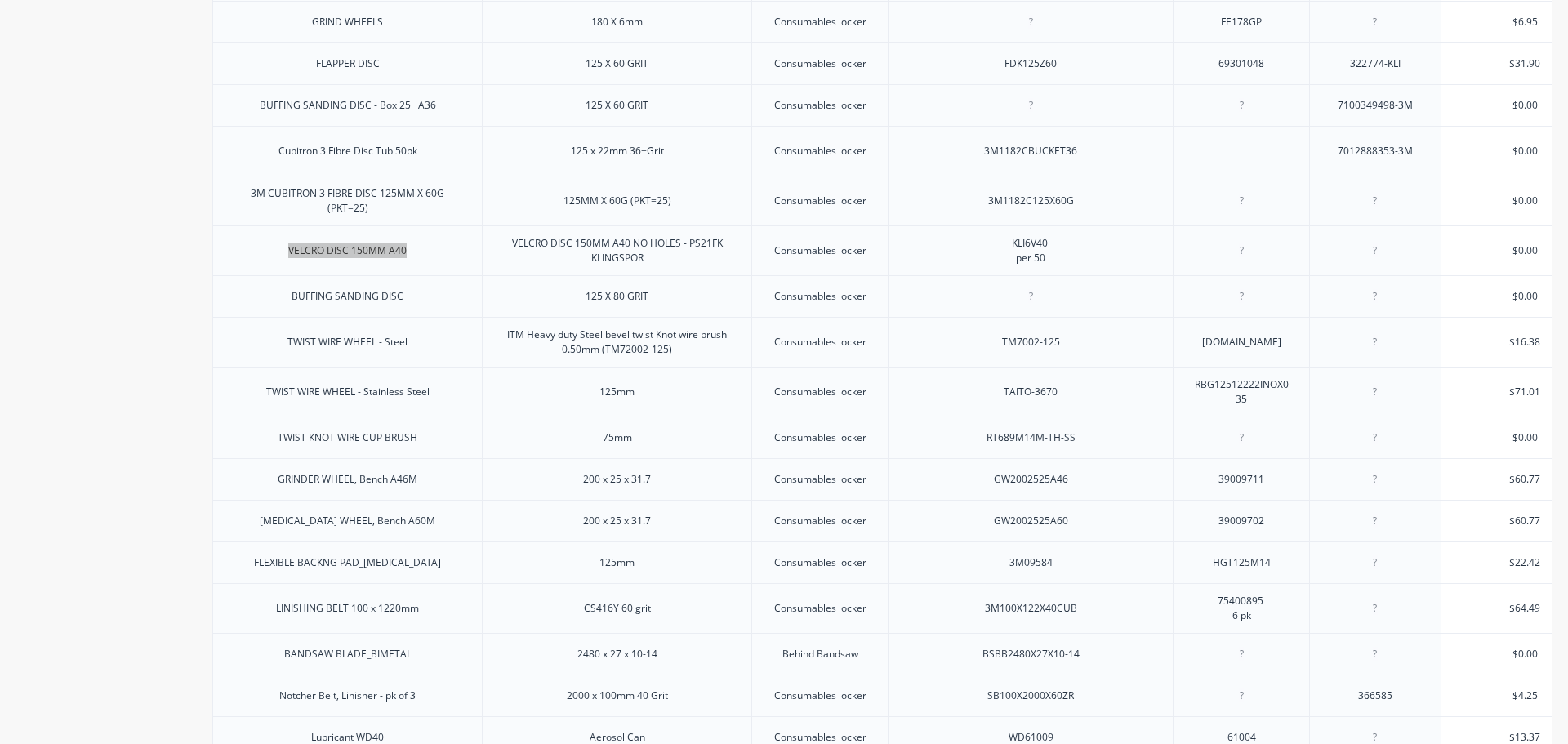
scroll to position [685, 0]
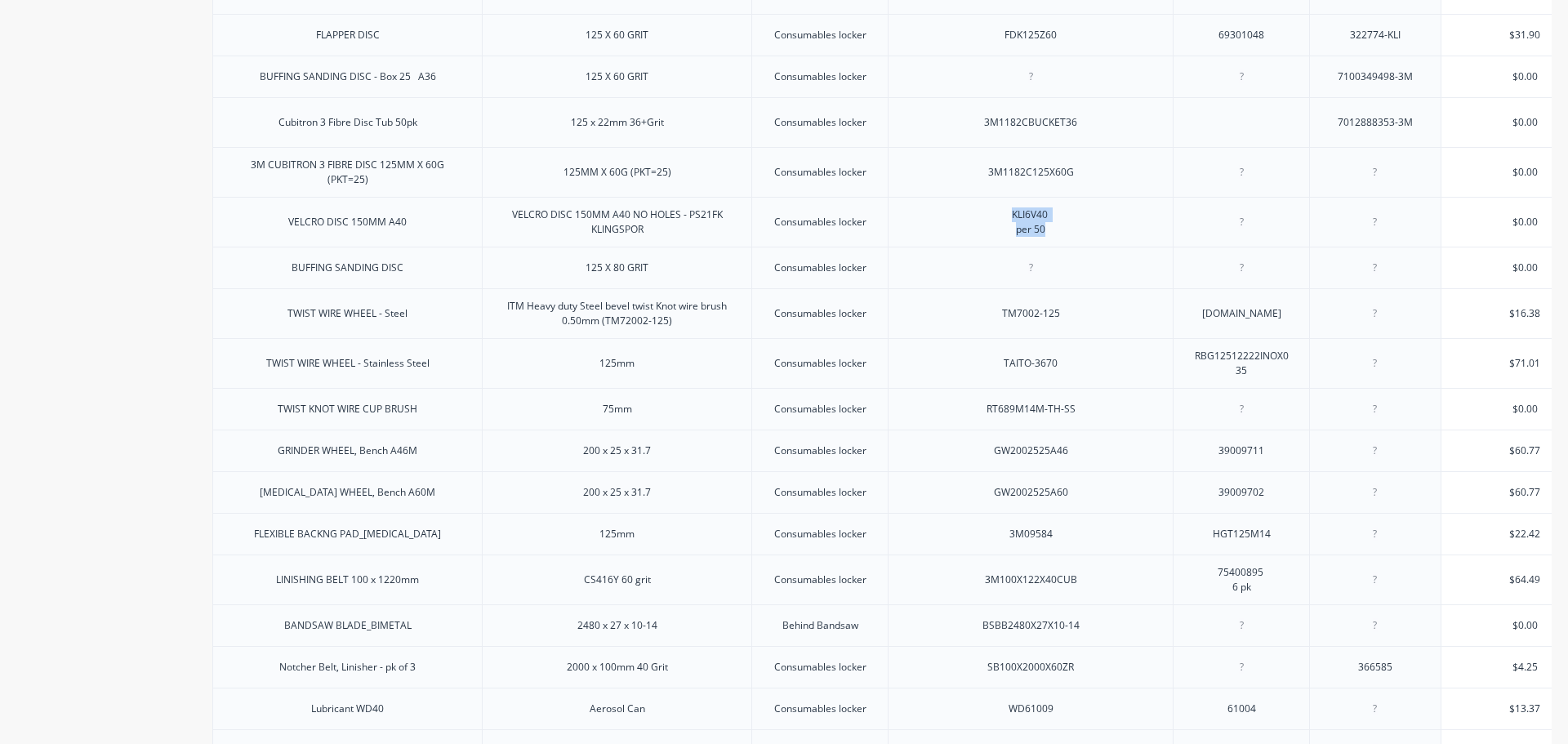
drag, startPoint x: 1060, startPoint y: 240, endPoint x: 1000, endPoint y: 222, distance: 62.6
click at [1000, 222] on div "KLI6V40 per 50" at bounding box center [1031, 222] width 82 height 36
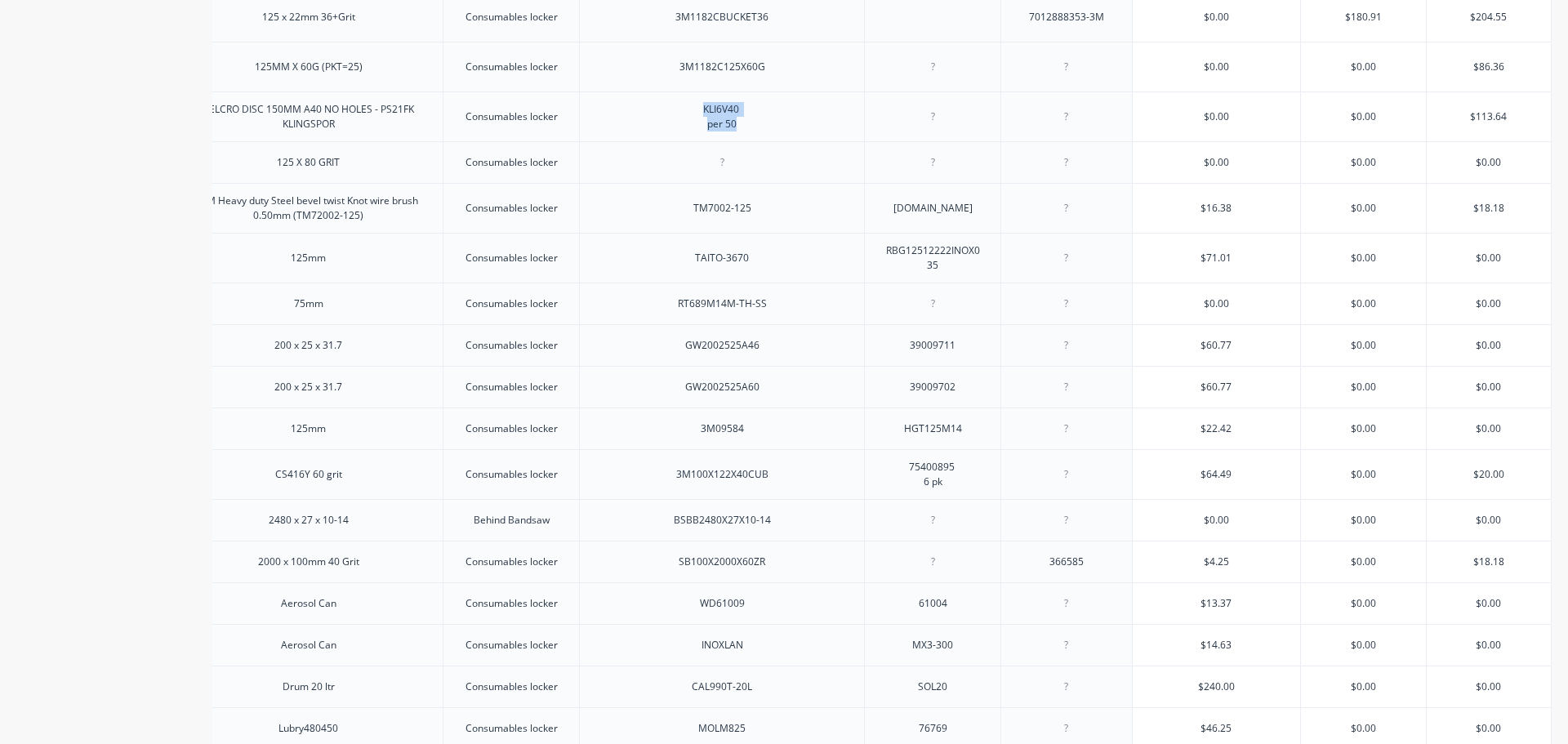
scroll to position [767, 0]
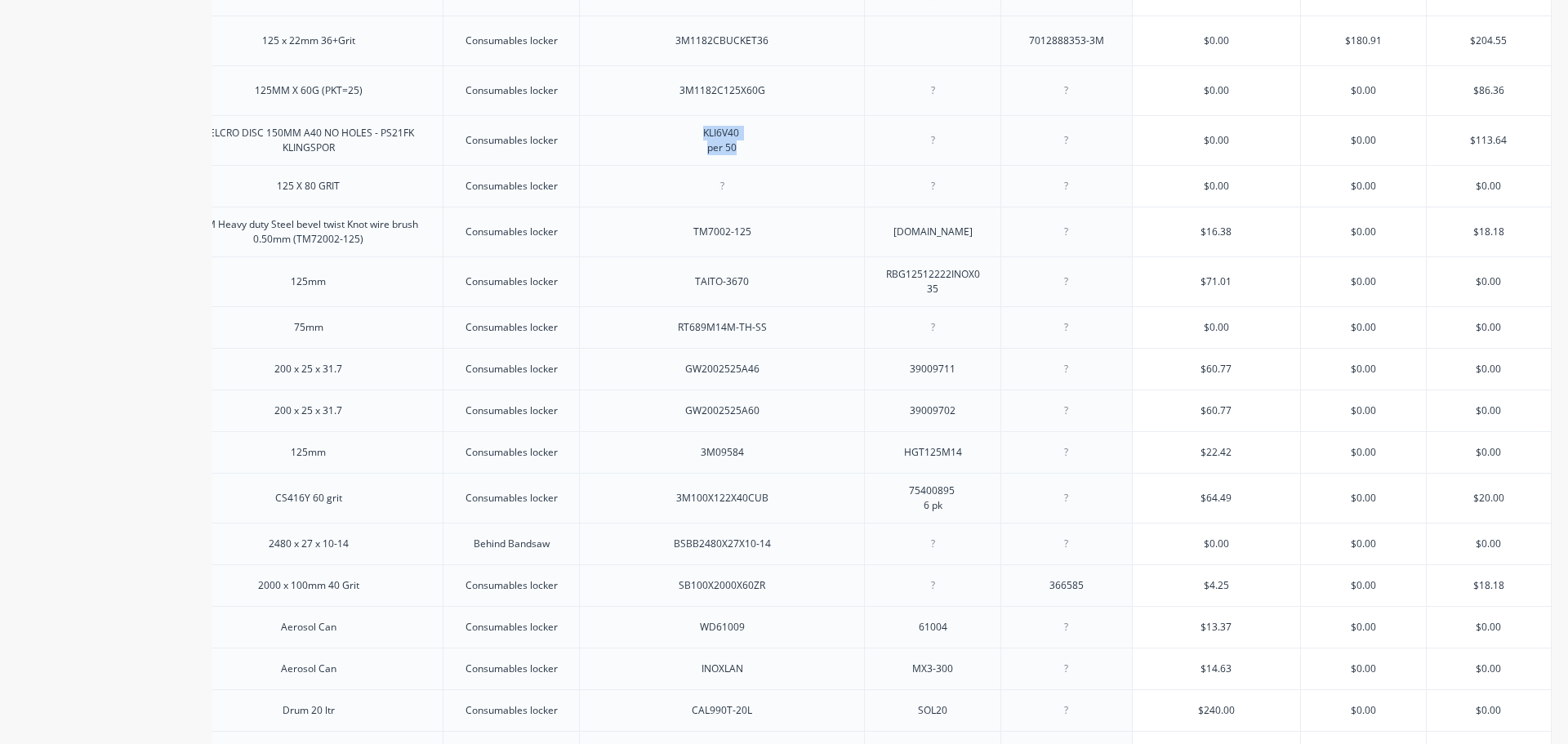
type textarea "x"
type input "$113.64"
drag, startPoint x: 1501, startPoint y: 146, endPoint x: 1452, endPoint y: 148, distance: 49.0
click at [1452, 148] on input "$113.64" at bounding box center [1489, 140] width 124 height 15
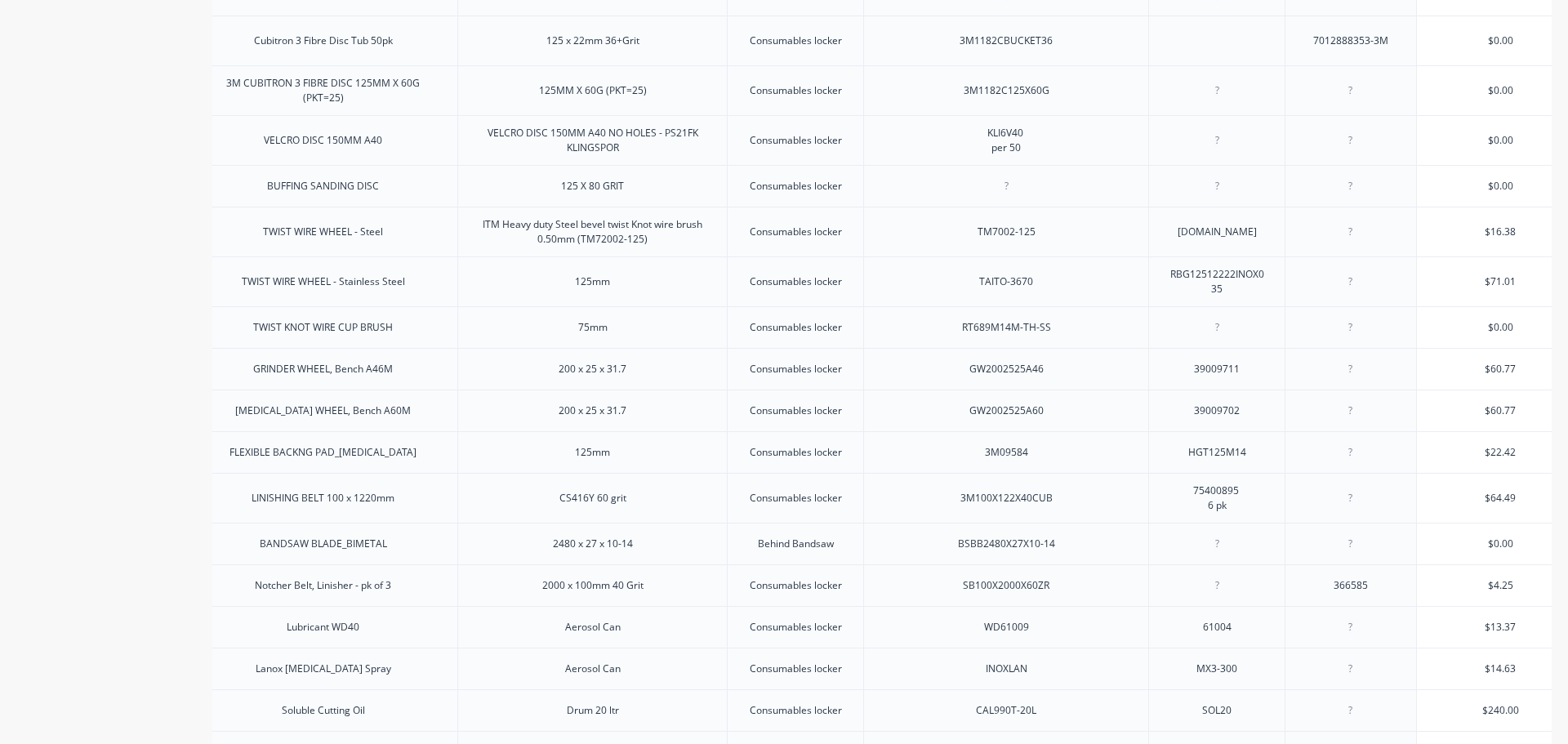
scroll to position [0, 0]
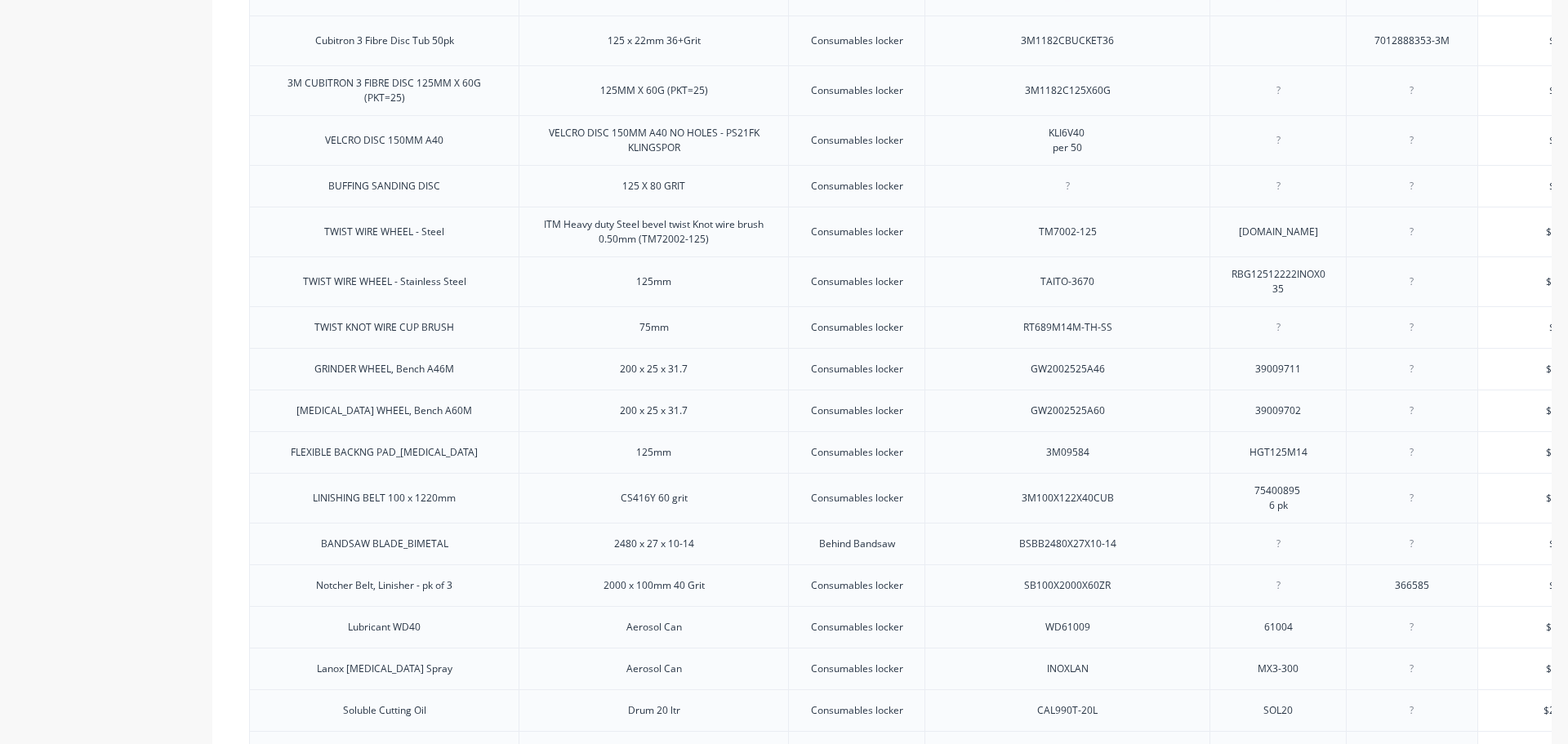
drag, startPoint x: 354, startPoint y: 253, endPoint x: 206, endPoint y: 235, distance: 149.1
drag, startPoint x: 1113, startPoint y: 242, endPoint x: 1050, endPoint y: 241, distance: 63.0
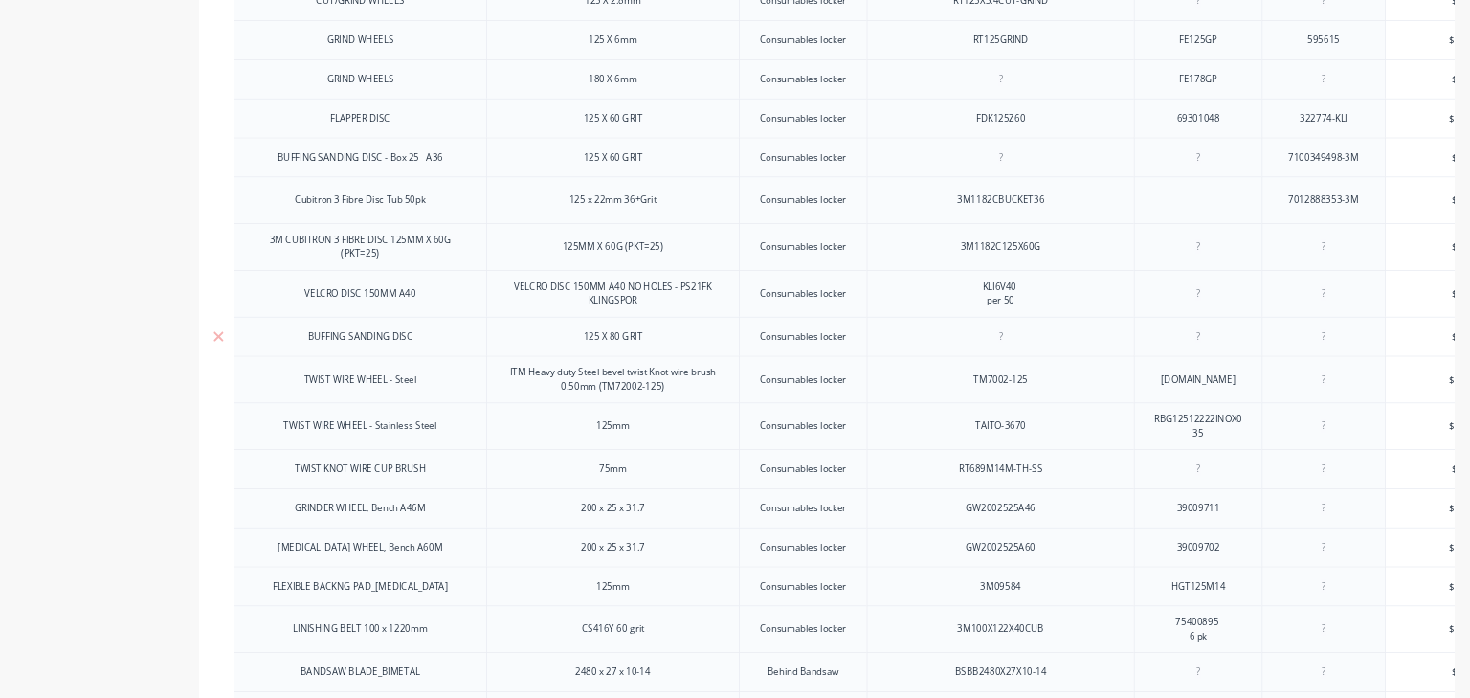
scroll to position [803, 0]
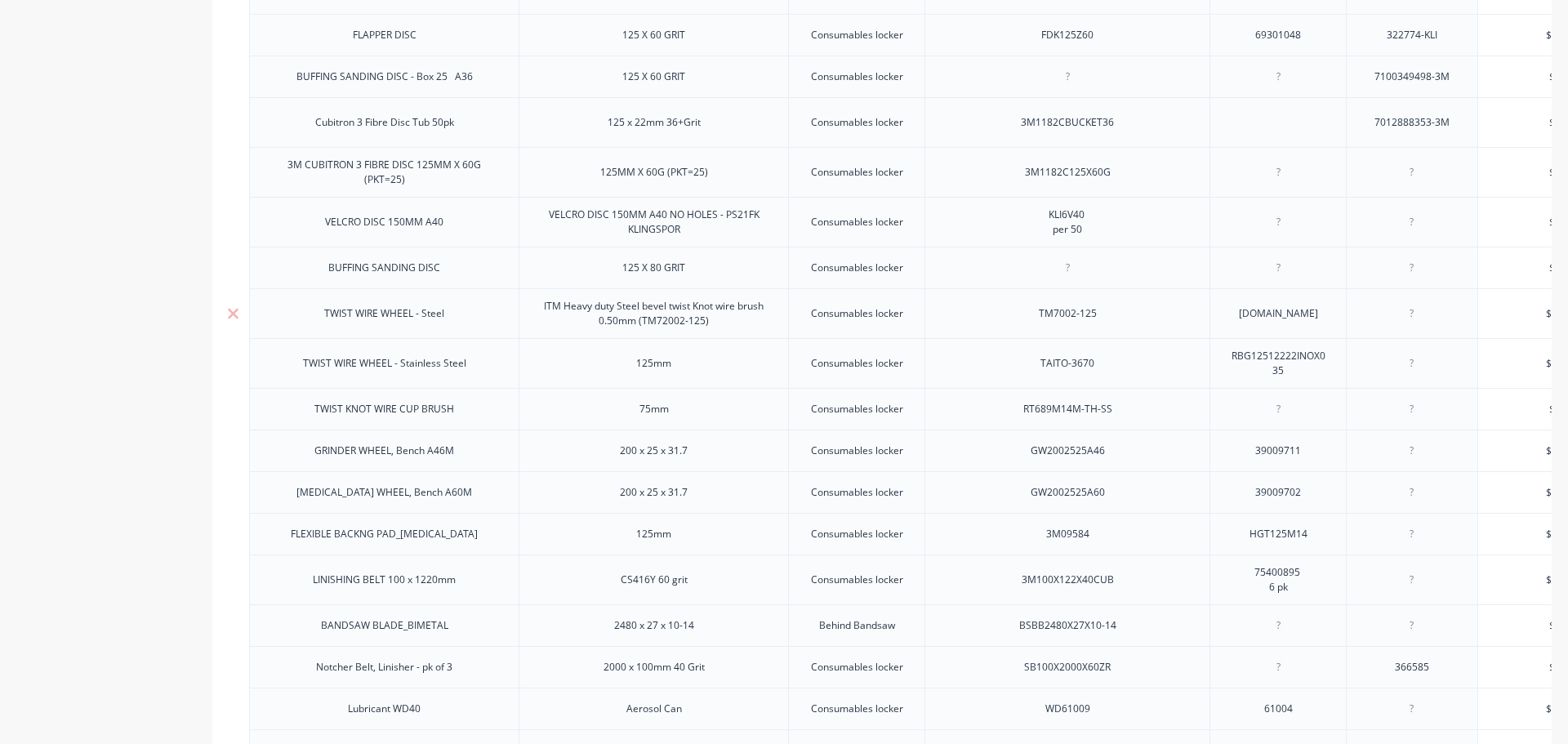
drag, startPoint x: 1103, startPoint y: 323, endPoint x: 1040, endPoint y: 324, distance: 63.0
click at [1038, 324] on div "TM7002-125" at bounding box center [1068, 313] width 85 height 21
click at [1125, 318] on div "TM7002-125" at bounding box center [1067, 313] width 285 height 49
drag, startPoint x: 1311, startPoint y: 325, endPoint x: 1252, endPoint y: 316, distance: 59.7
click at [1252, 316] on div "[DOMAIN_NAME]" at bounding box center [1278, 313] width 105 height 21
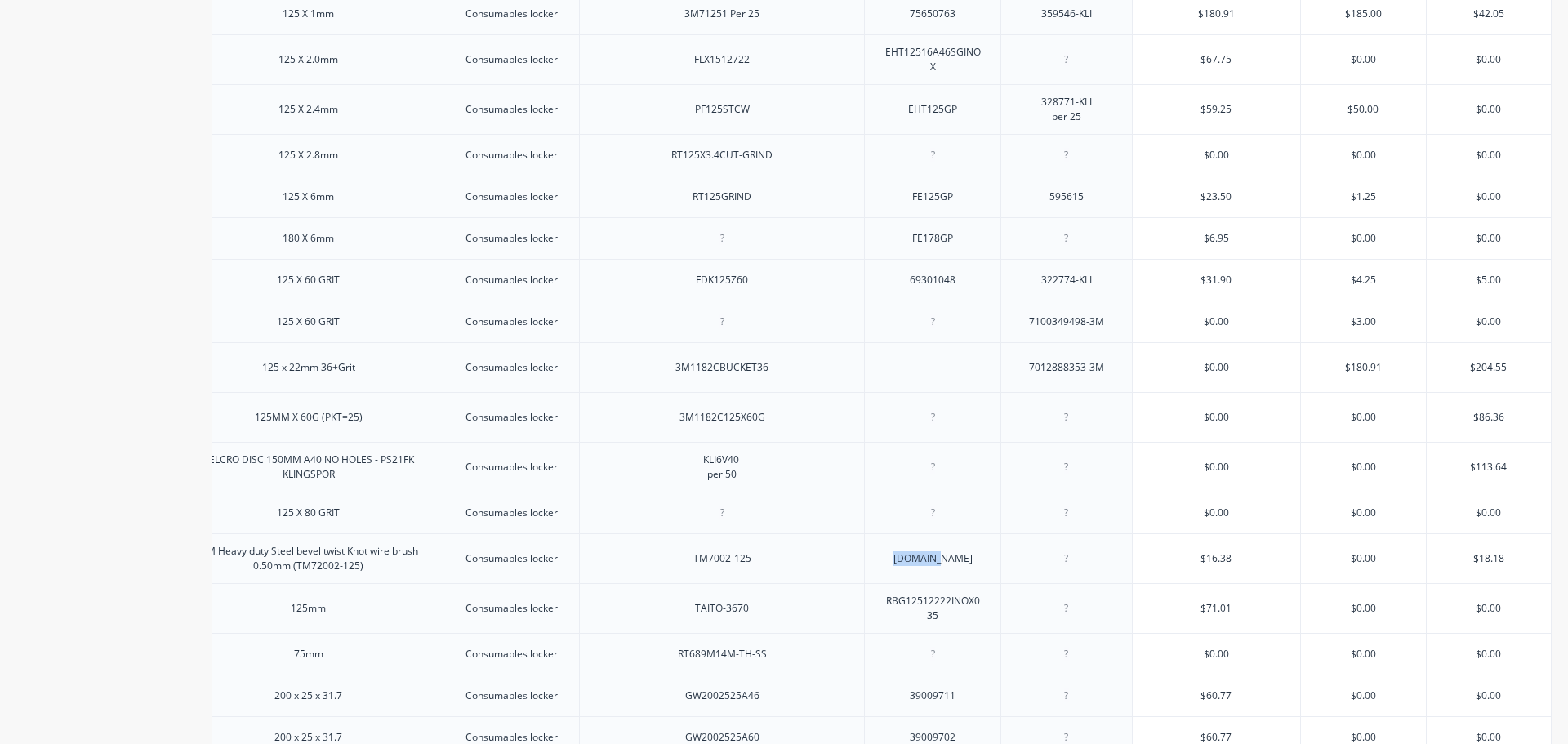
scroll to position [521, 0]
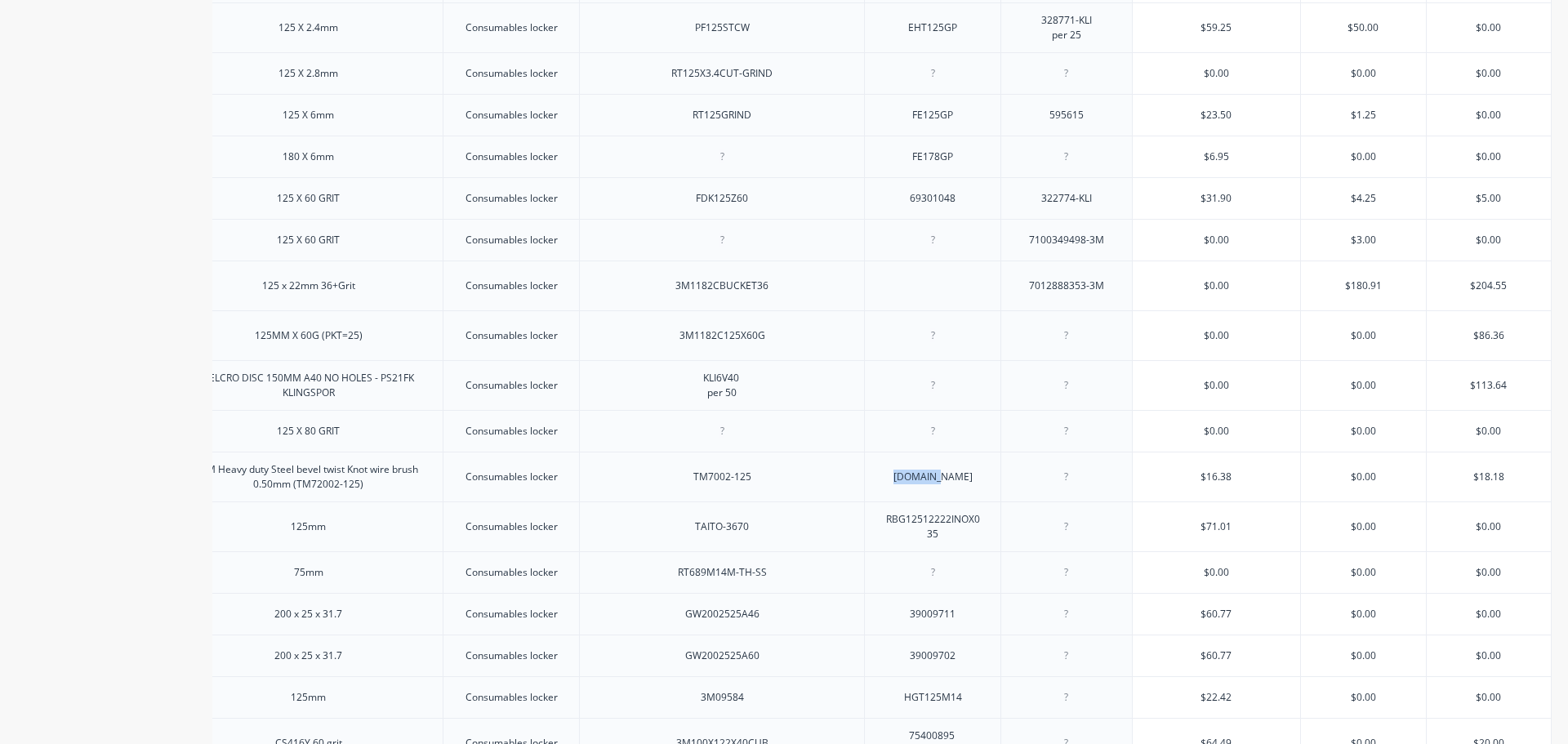
type textarea "x"
type input "$16.38"
drag, startPoint x: 1210, startPoint y: 485, endPoint x: 1178, endPoint y: 485, distance: 32.0
click at [1178, 484] on input "$16.38" at bounding box center [1216, 476] width 167 height 15
type input "$18.18"
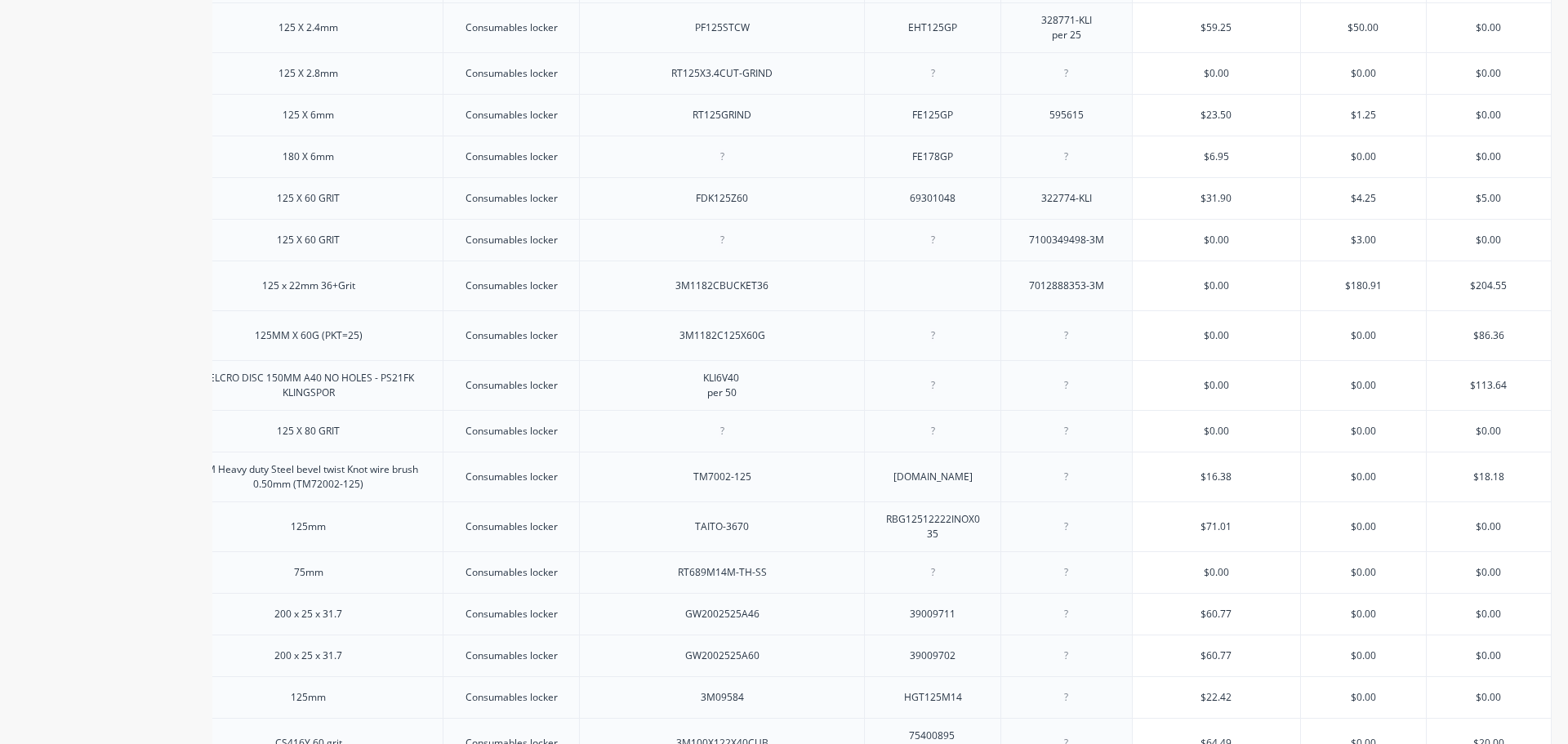
drag, startPoint x: 1492, startPoint y: 484, endPoint x: 1454, endPoint y: 484, distance: 38.0
click at [1454, 484] on input "$18.18" at bounding box center [1489, 476] width 124 height 15
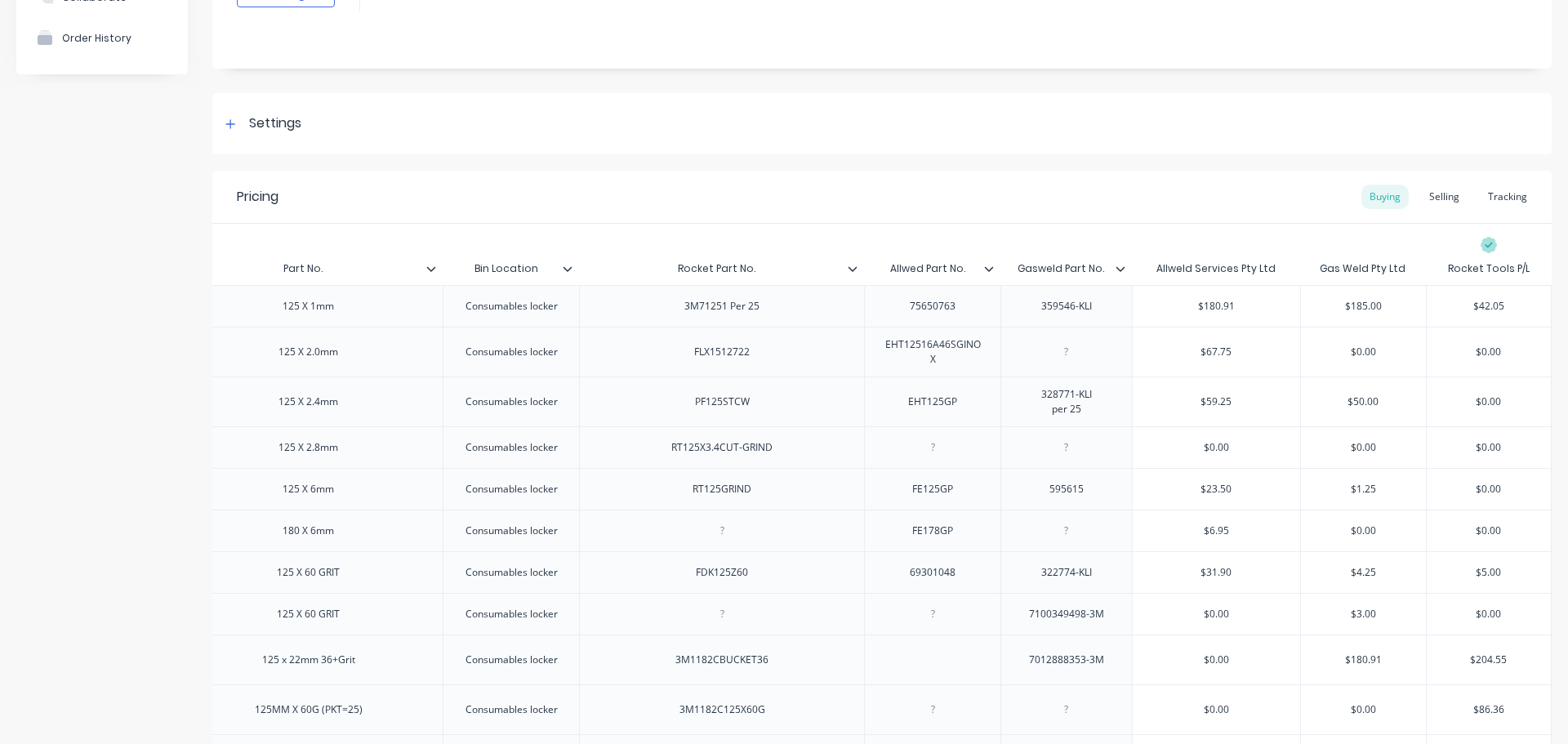
scroll to position [113, 0]
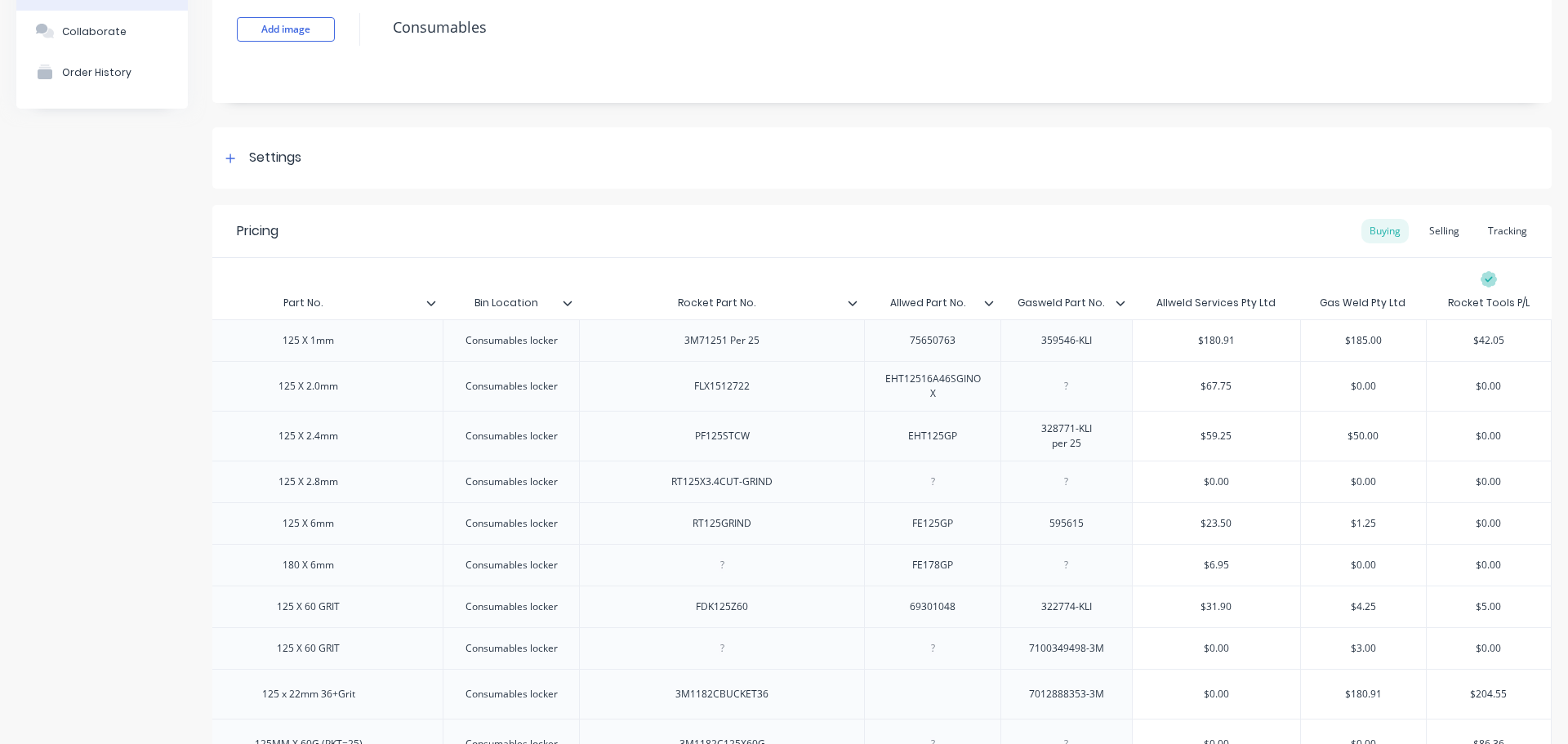
click at [533, 350] on div "Consumables locker" at bounding box center [511, 340] width 119 height 21
click at [562, 351] on div "Consumables locker" at bounding box center [511, 340] width 137 height 42
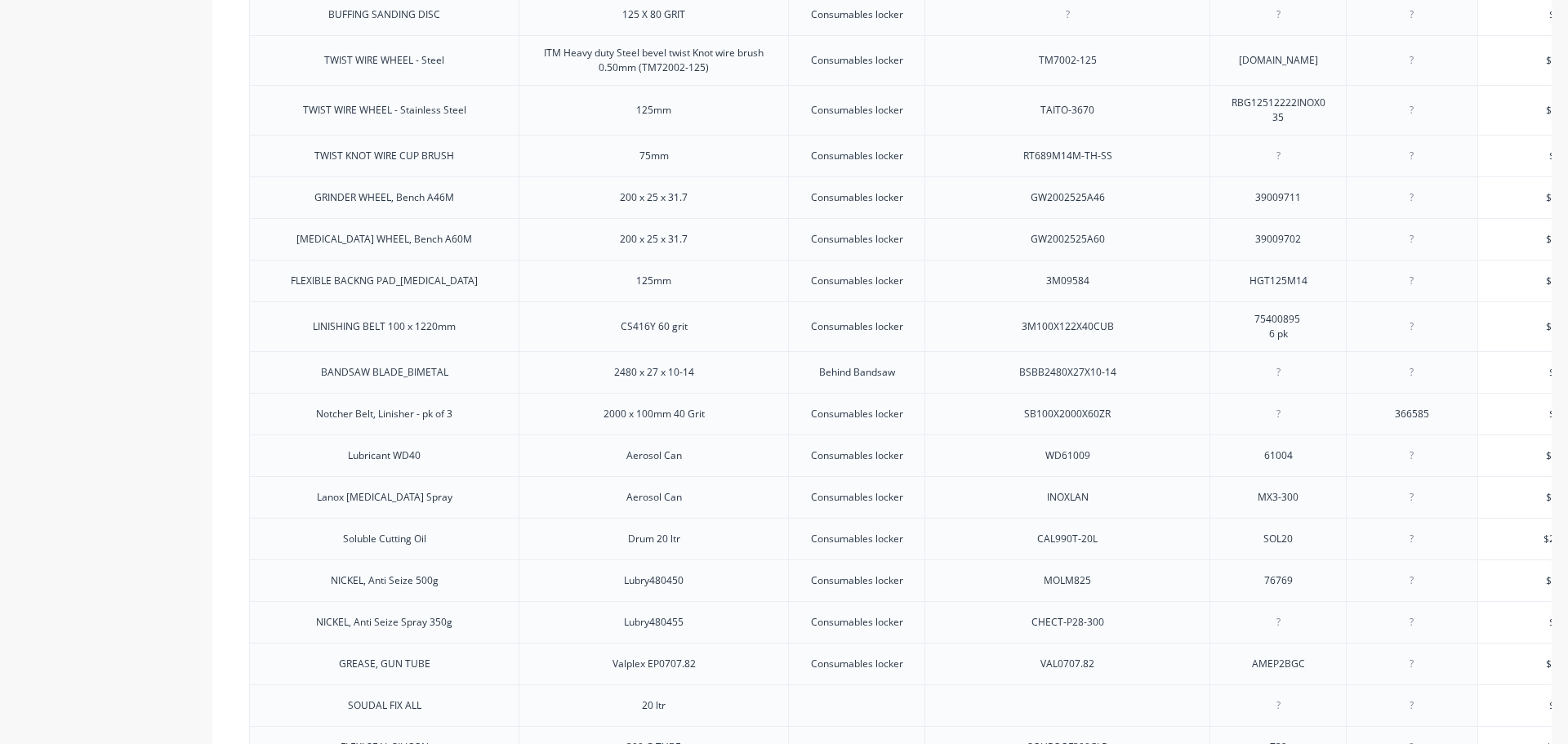
scroll to position [930, 0]
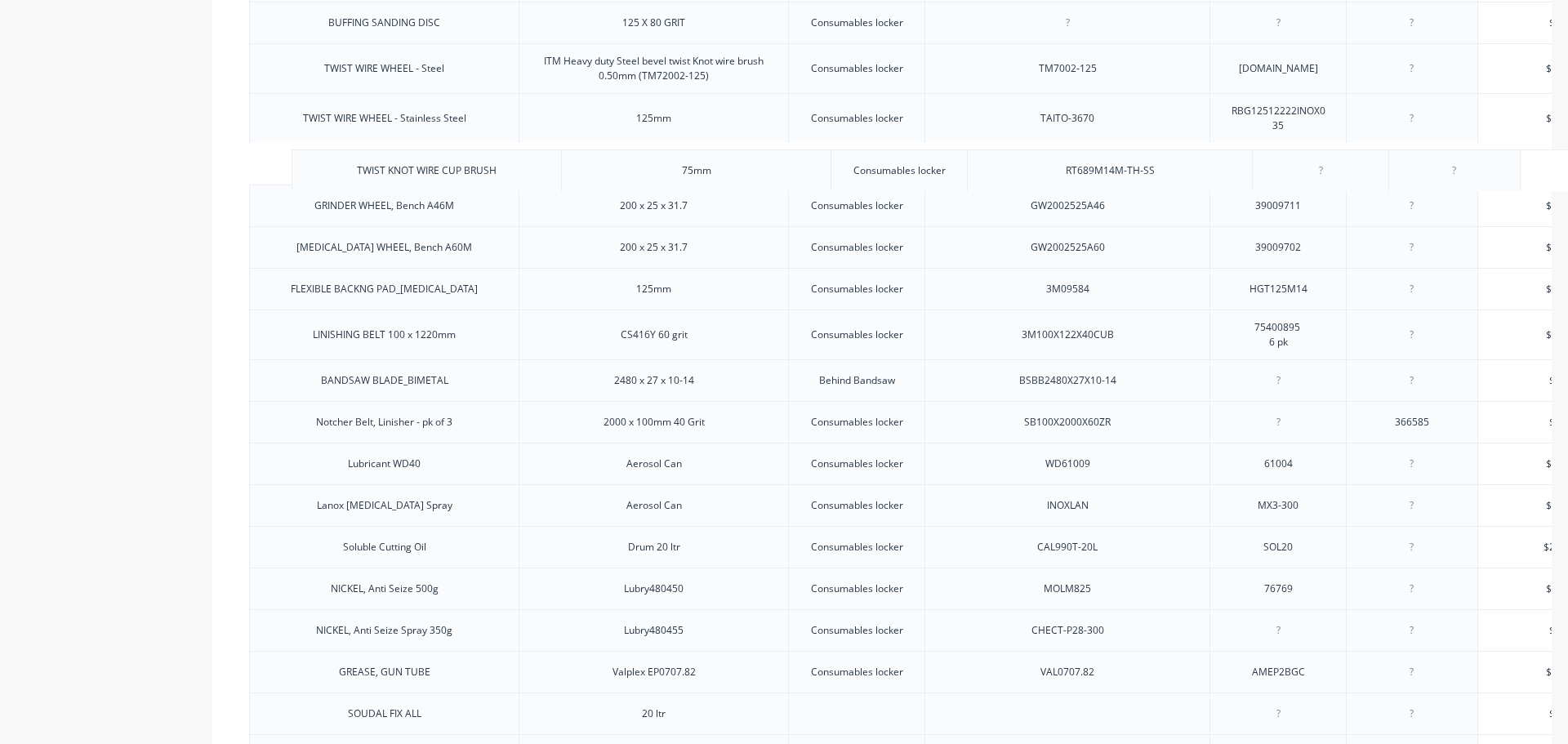
drag, startPoint x: 300, startPoint y: 177, endPoint x: 351, endPoint y: 174, distance: 51.1
click at [351, 174] on div "CUTTING WHEELS 125 X 1mm Consumables locker 3M71251 Per 25 75650763 359546-KLI …" at bounding box center [882, 725] width 1266 height 2446
drag, startPoint x: 447, startPoint y: 177, endPoint x: 298, endPoint y: 180, distance: 149.0
click at [298, 180] on div "TWIST KNOT WIRE CUP BRUSH" at bounding box center [384, 163] width 270 height 42
drag, startPoint x: 472, startPoint y: 132, endPoint x: 288, endPoint y: 130, distance: 184.0
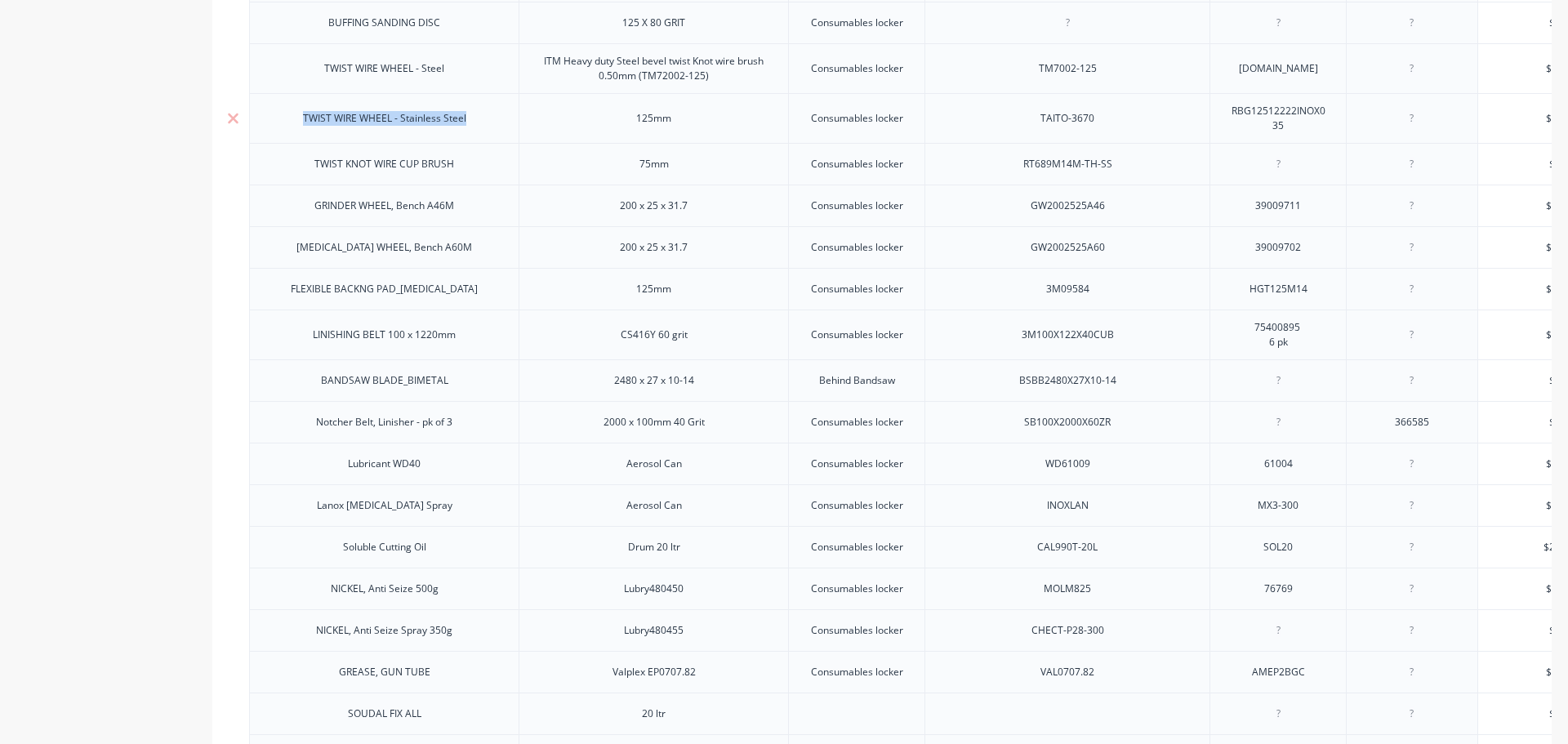
click at [288, 130] on div "TWIST WIRE WHEEL - Stainless Steel" at bounding box center [384, 118] width 270 height 49
drag, startPoint x: 658, startPoint y: 127, endPoint x: 618, endPoint y: 134, distance: 40.6
click at [618, 129] on div "125mm" at bounding box center [655, 118] width 82 height 21
drag, startPoint x: 1114, startPoint y: 129, endPoint x: 1070, endPoint y: 125, distance: 44.2
click at [1070, 125] on div "CUTTING WHEELS 125 X 1mm Consumables locker 3M71251 Per 25 75650763 359546-KLI …" at bounding box center [882, 725] width 1266 height 2446
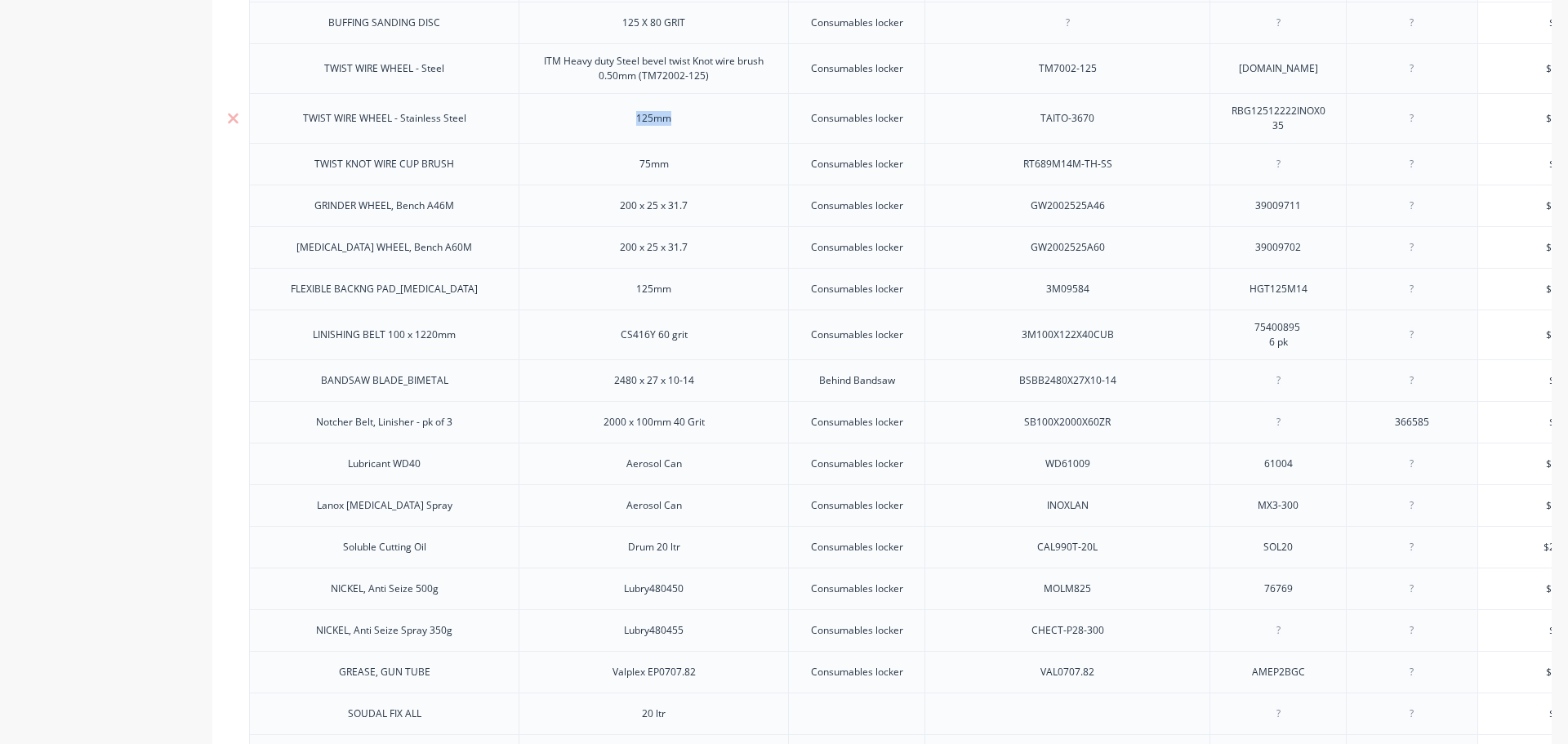
drag, startPoint x: 1100, startPoint y: 127, endPoint x: 1017, endPoint y: 129, distance: 83.0
click at [1017, 129] on div "TAITO-3670" at bounding box center [1067, 118] width 285 height 49
drag, startPoint x: 1337, startPoint y: 122, endPoint x: 1244, endPoint y: 129, distance: 93.3
click at [1244, 129] on div "RBG12512222INOX035" at bounding box center [1279, 119] width 123 height 36
drag, startPoint x: 1290, startPoint y: 137, endPoint x: 1224, endPoint y: 115, distance: 69.6
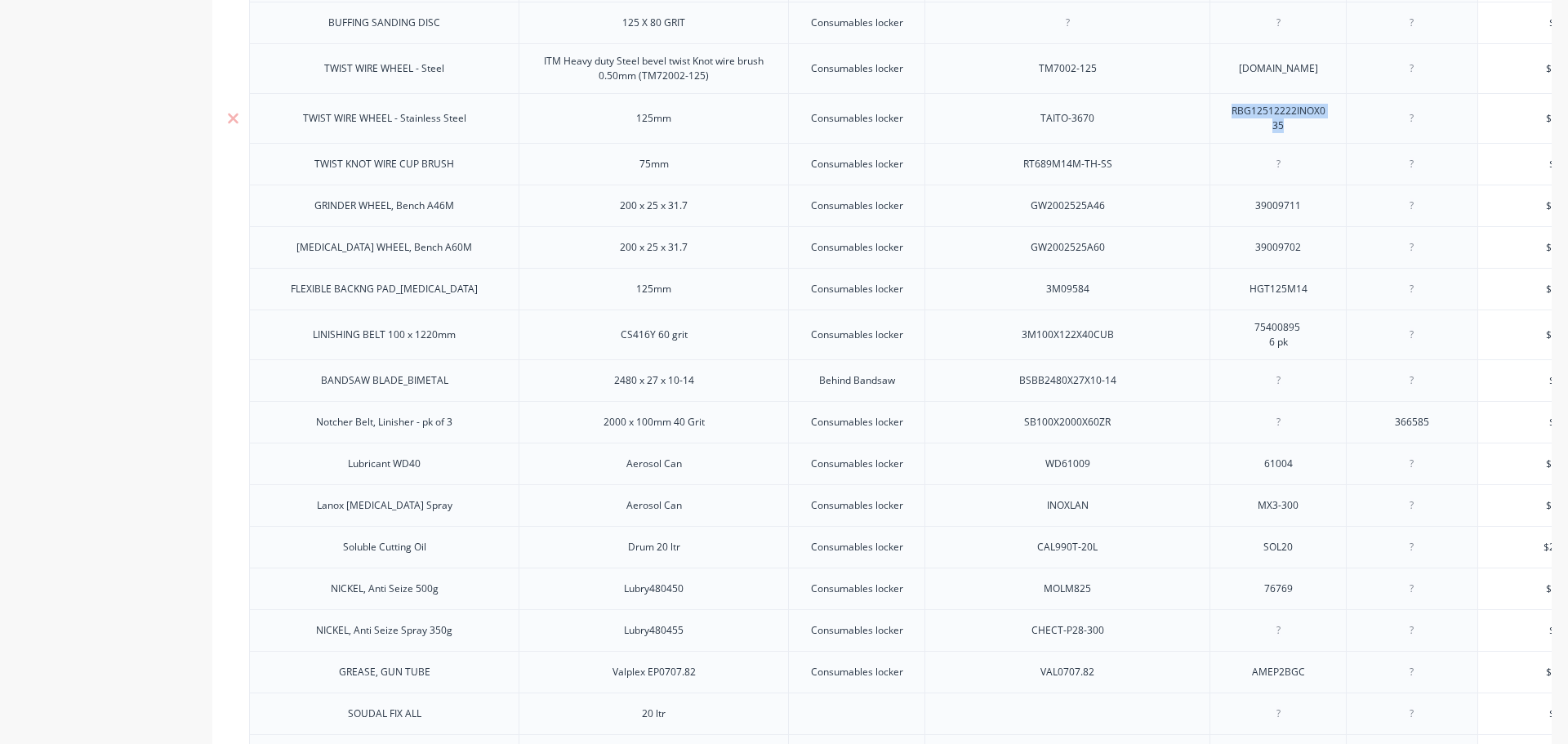
click at [1224, 115] on div "RBG12512222INOX035" at bounding box center [1279, 119] width 123 height 36
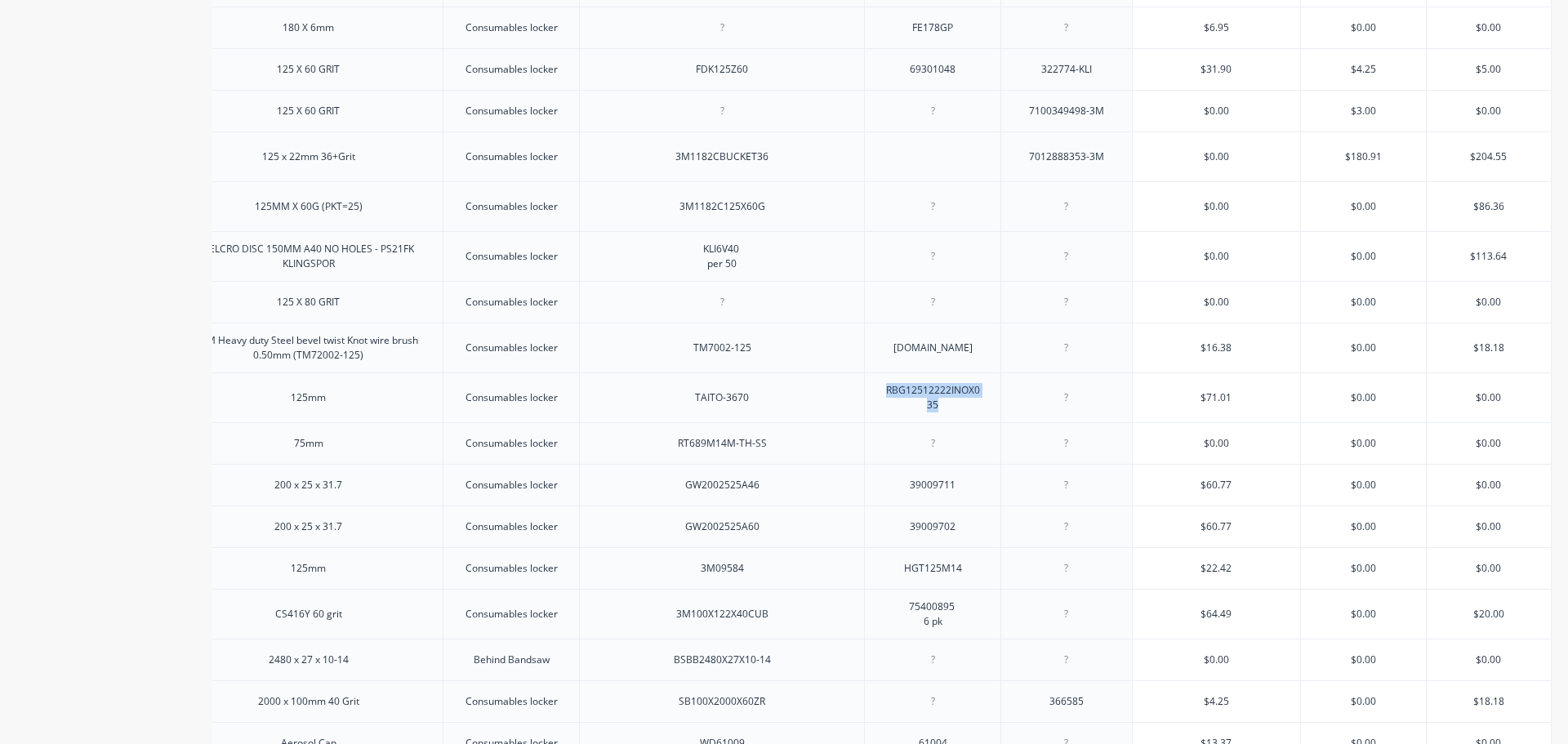
scroll to position [685, 0]
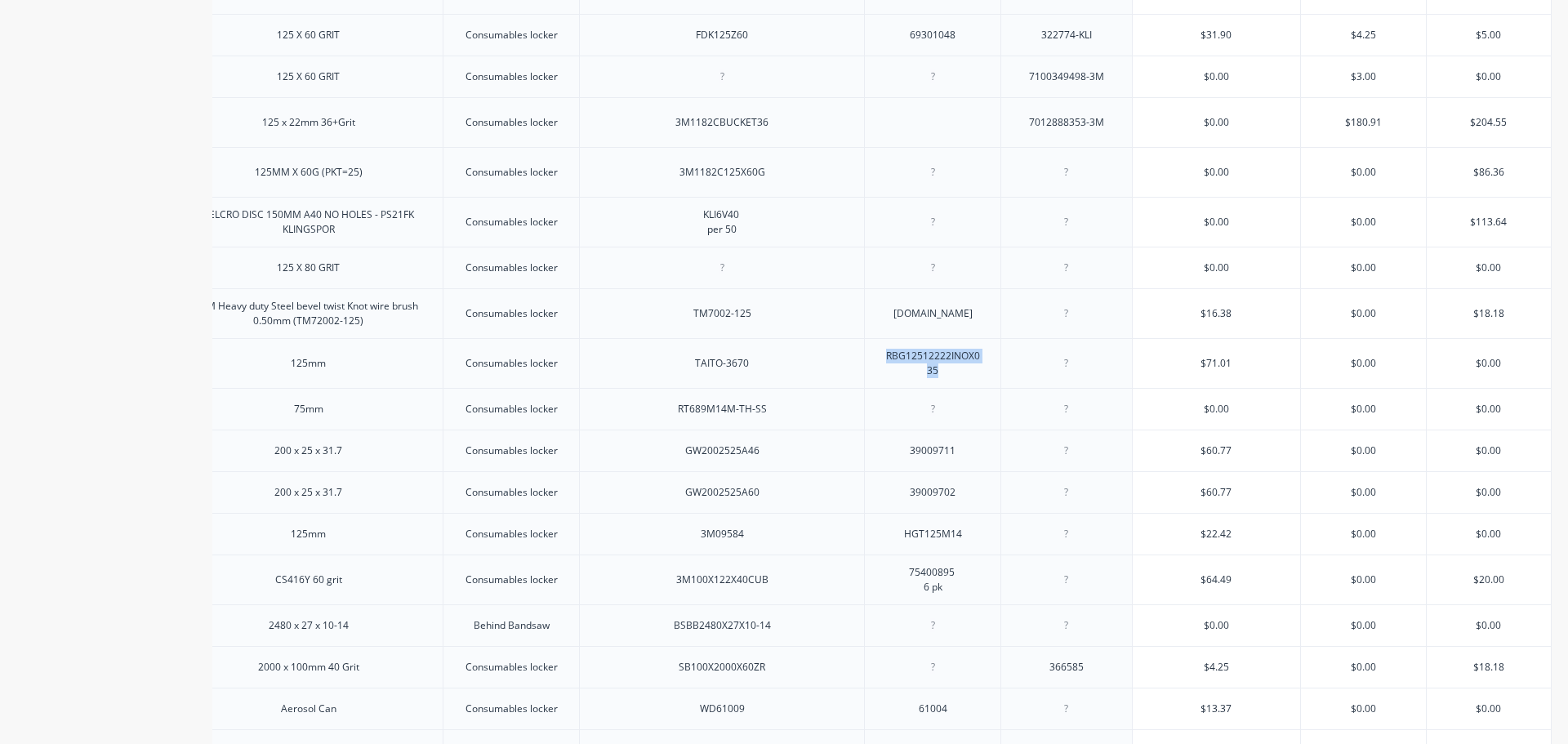
type textarea "x"
type input "$71.01"
drag, startPoint x: 1239, startPoint y: 372, endPoint x: 1192, endPoint y: 369, distance: 47.1
click at [1192, 369] on input "$71.01" at bounding box center [1216, 363] width 167 height 15
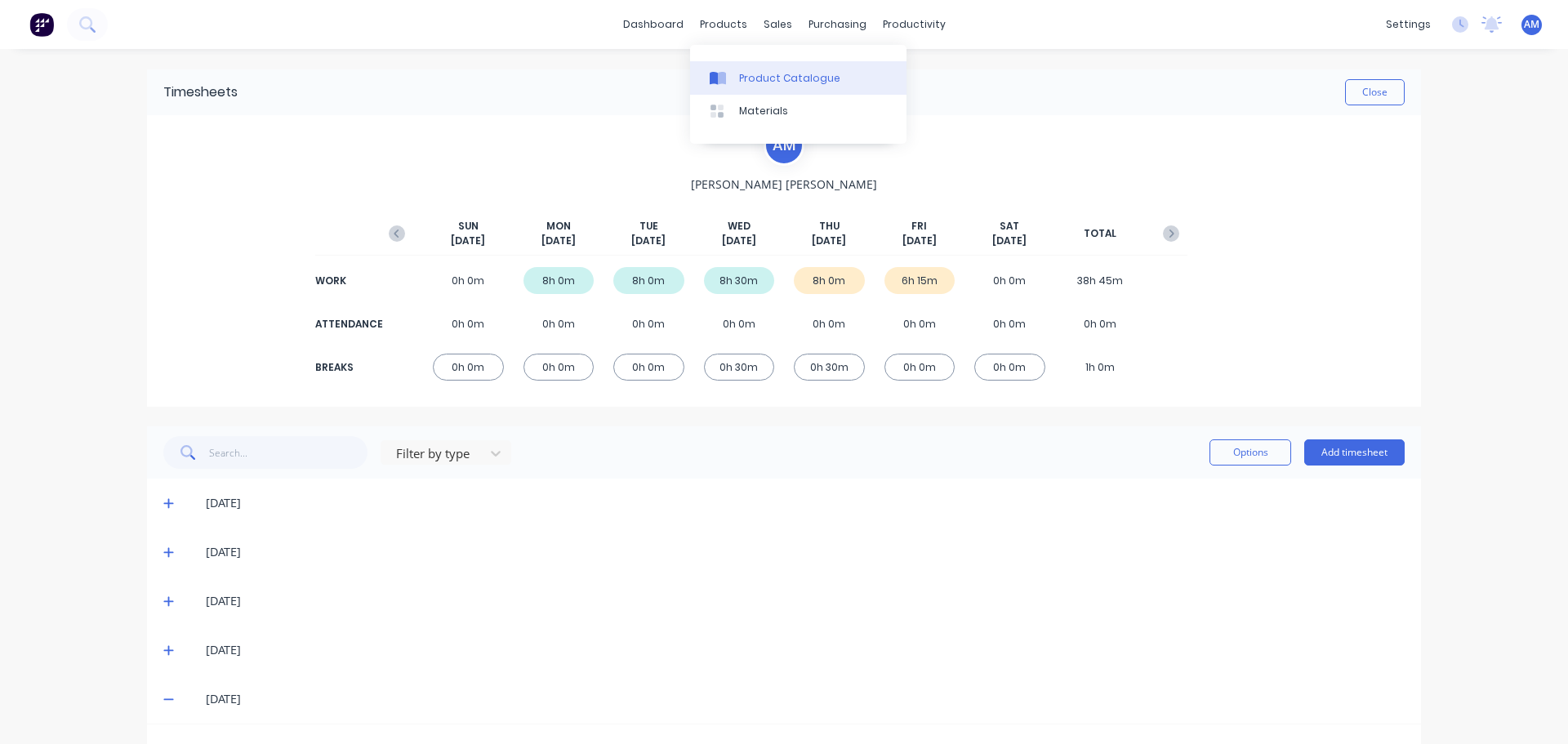
click at [763, 79] on div "Product Catalogue" at bounding box center [790, 78] width 102 height 15
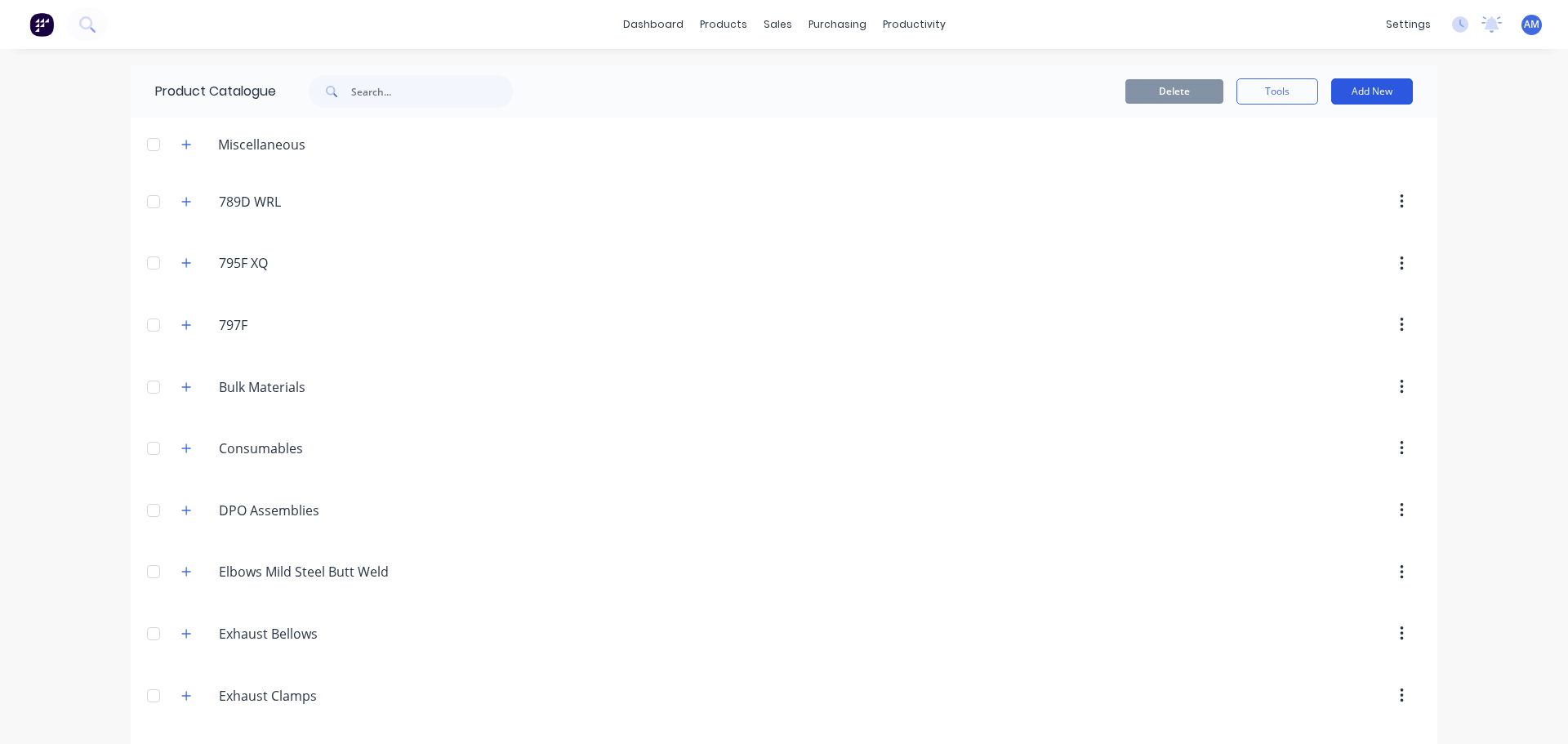
click at [1353, 96] on button "Add New" at bounding box center [1373, 91] width 82 height 26
click at [1299, 166] on div "Product" at bounding box center [1335, 166] width 125 height 24
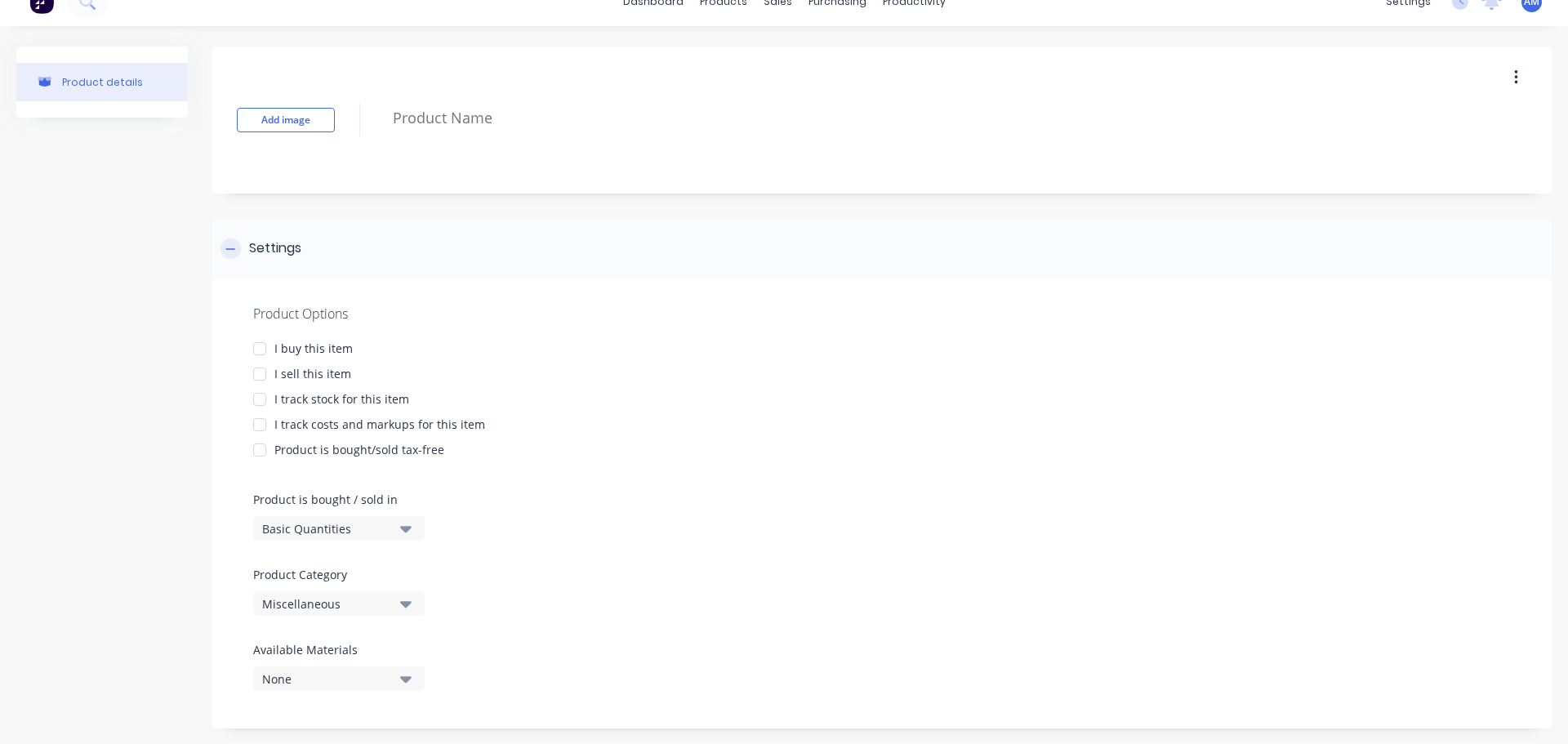
scroll to position [44, 0]
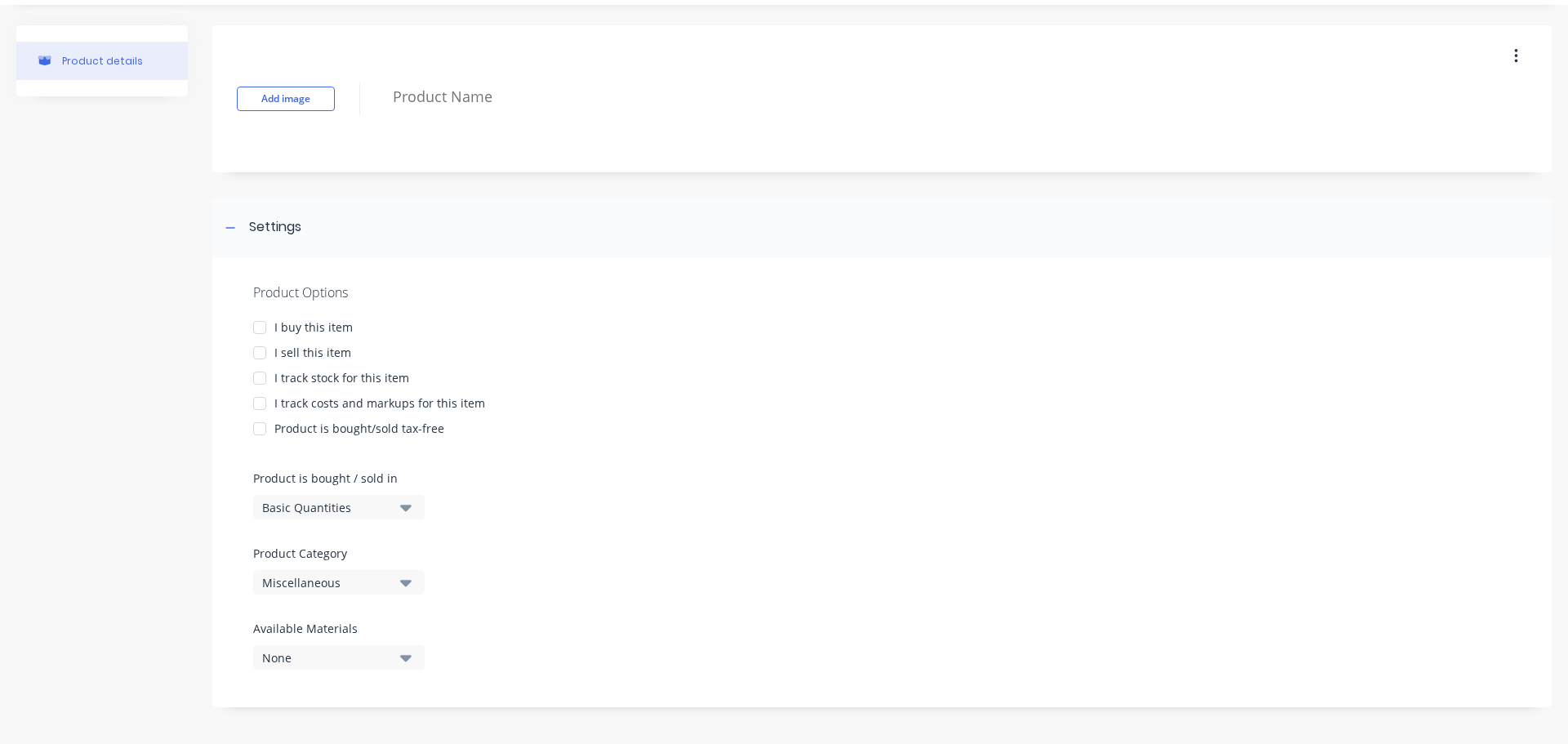
click at [256, 331] on div at bounding box center [259, 328] width 32 height 32
click at [257, 381] on div at bounding box center [259, 378] width 32 height 32
click at [256, 402] on div at bounding box center [259, 404] width 32 height 32
click at [405, 584] on icon "button" at bounding box center [405, 583] width 11 height 7
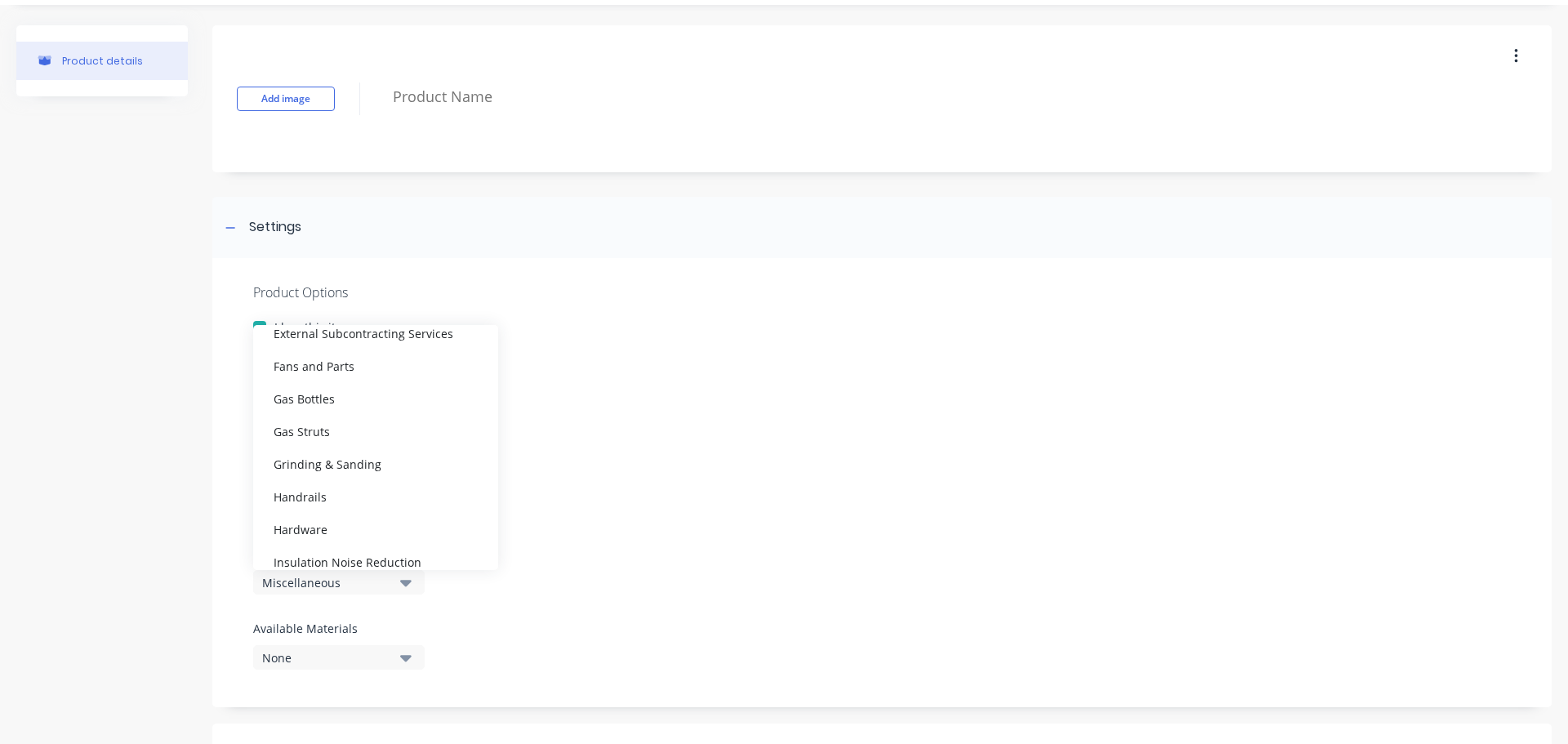
scroll to position [572, 0]
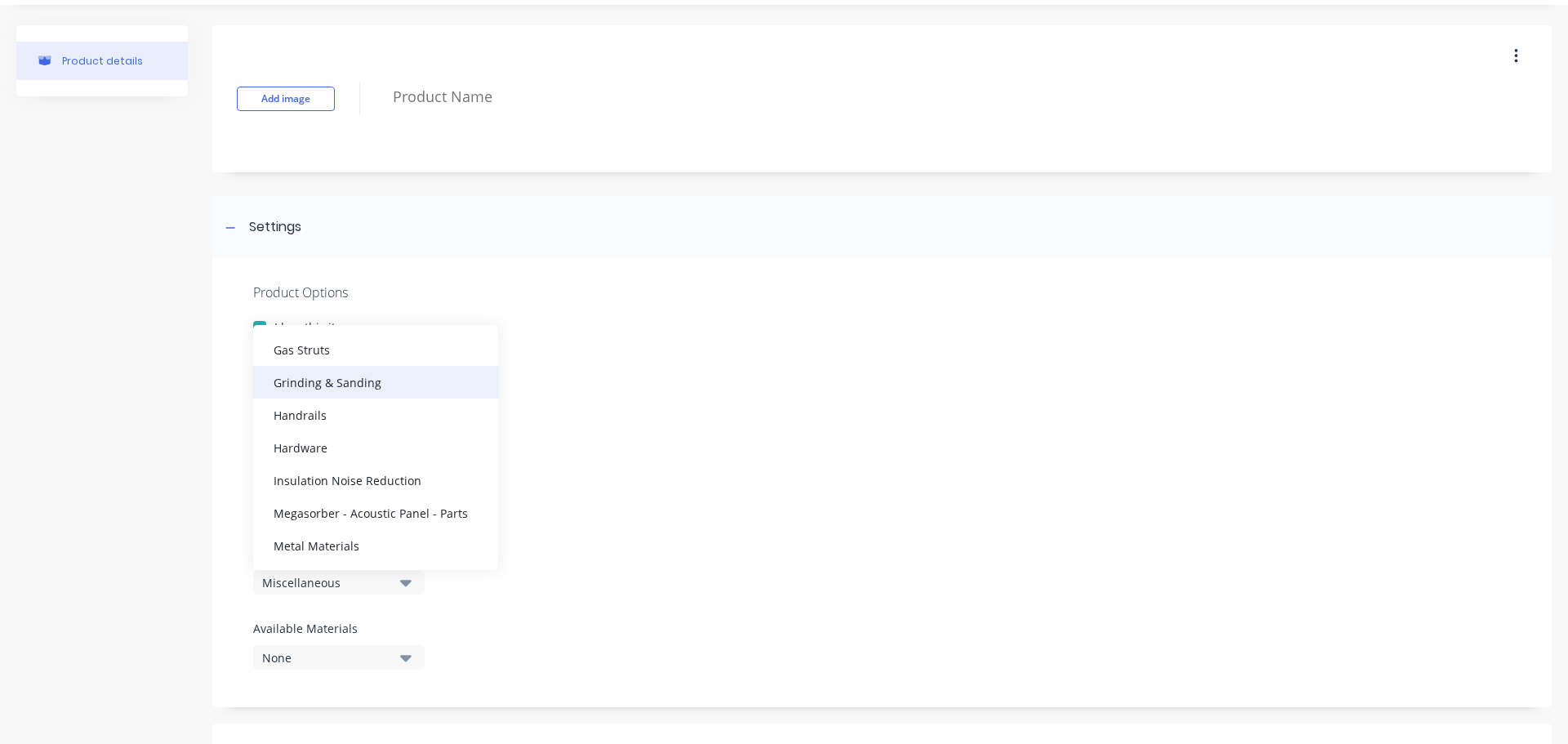
click at [353, 380] on div "Grinding & Sanding" at bounding box center [376, 382] width 245 height 32
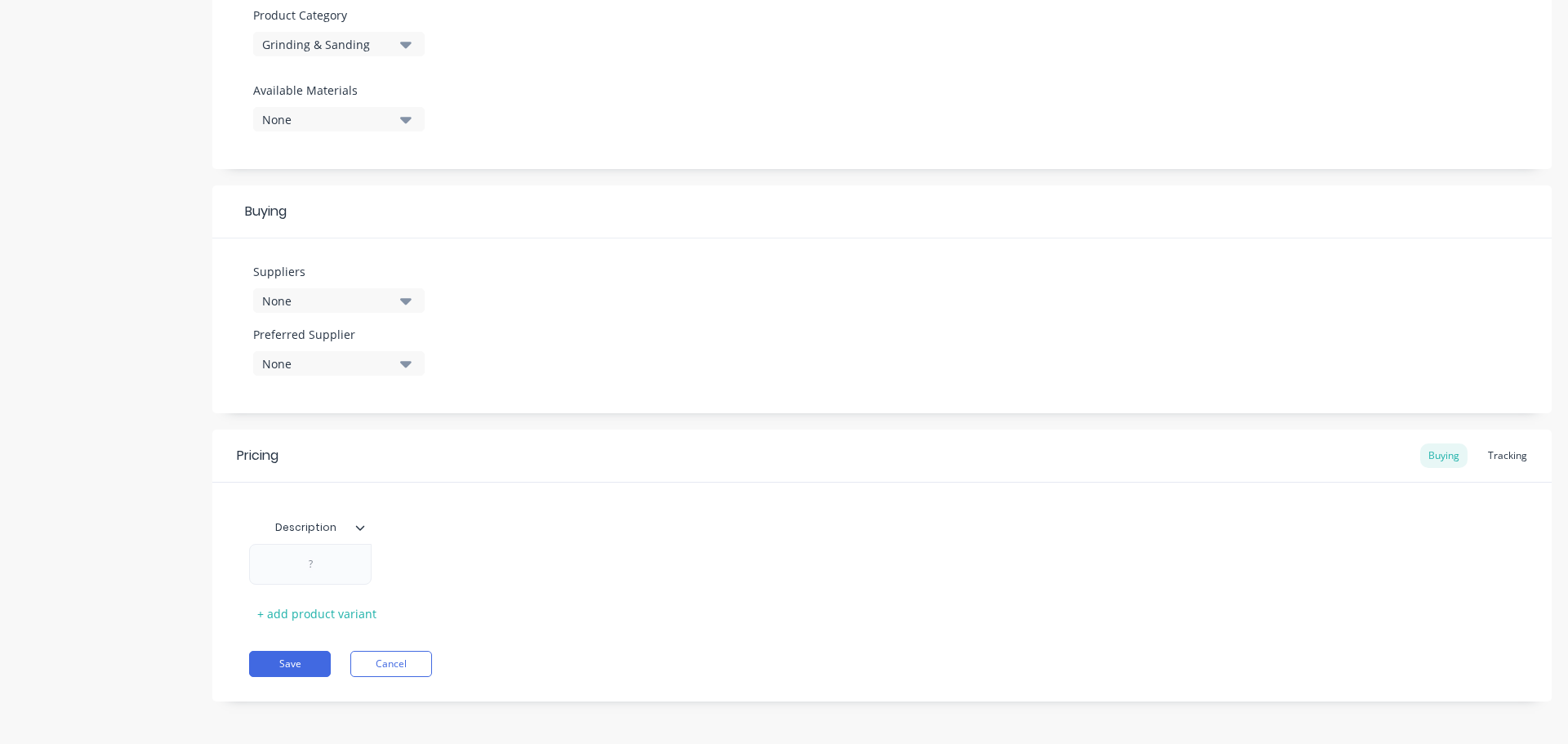
scroll to position [584, 0]
click at [405, 297] on icon "button" at bounding box center [405, 299] width 11 height 7
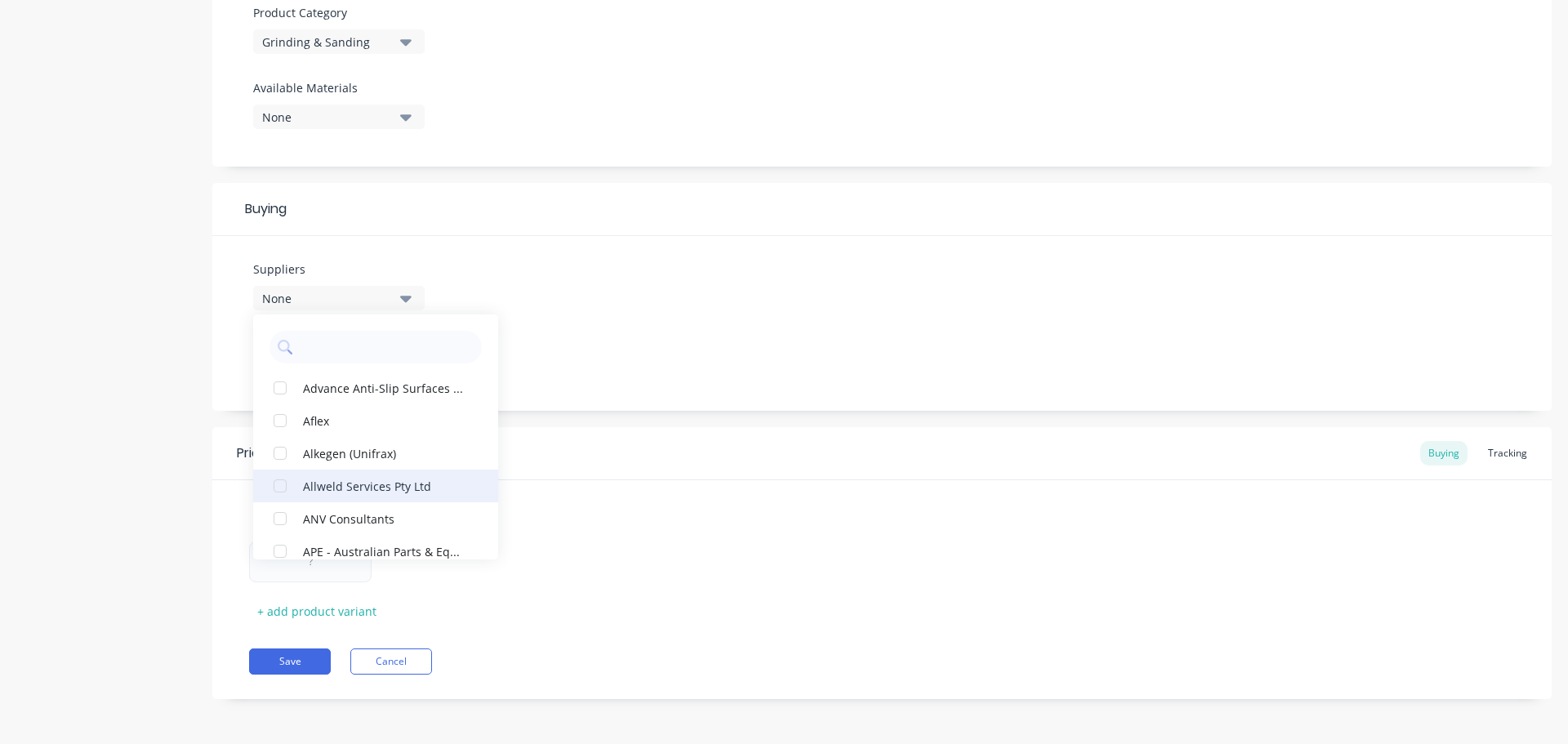
click at [364, 489] on div "Allweld Services Pty Ltd" at bounding box center [384, 485] width 163 height 17
type textarea "x"
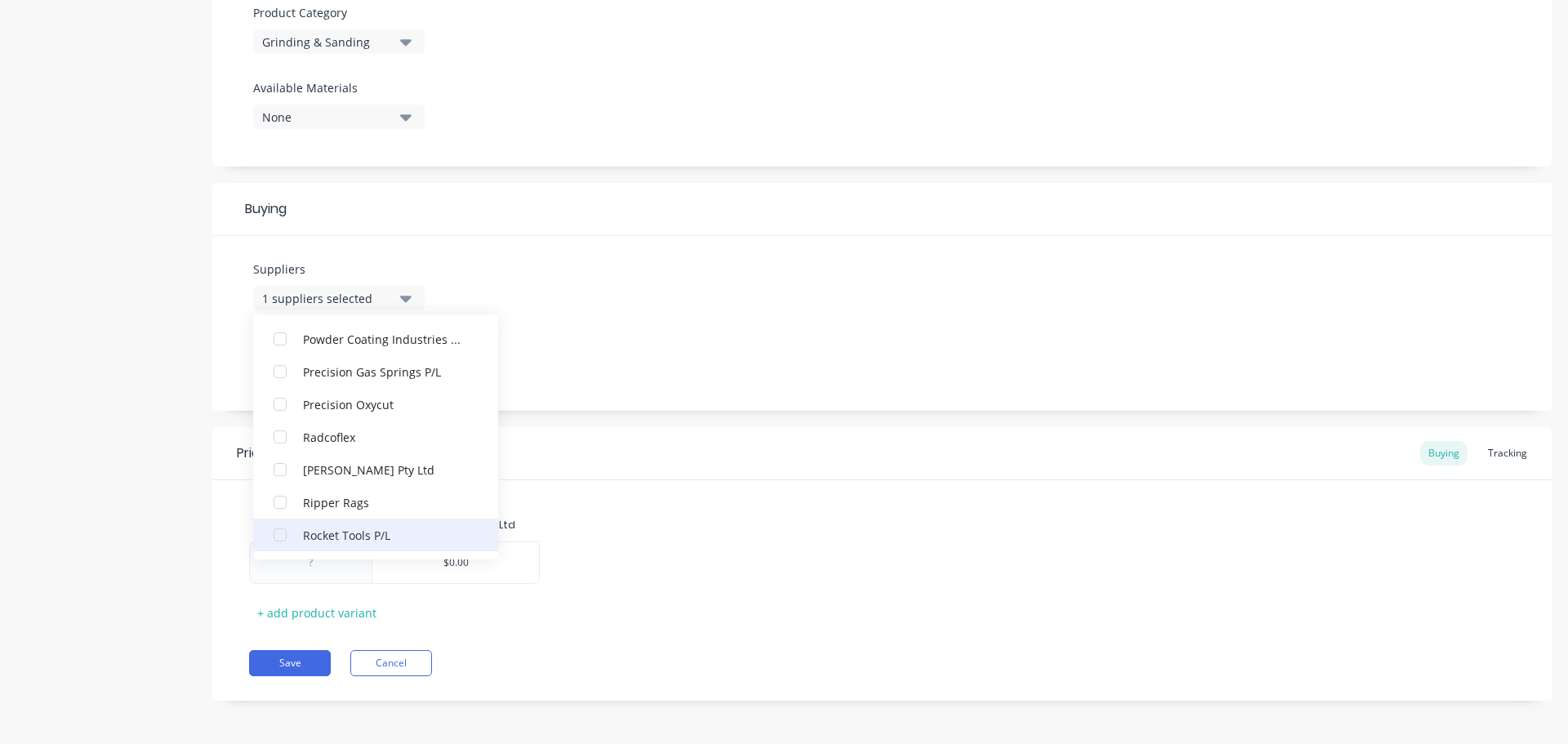
click at [341, 532] on div "Rocket Tools P/L" at bounding box center [384, 534] width 163 height 17
type textarea "x"
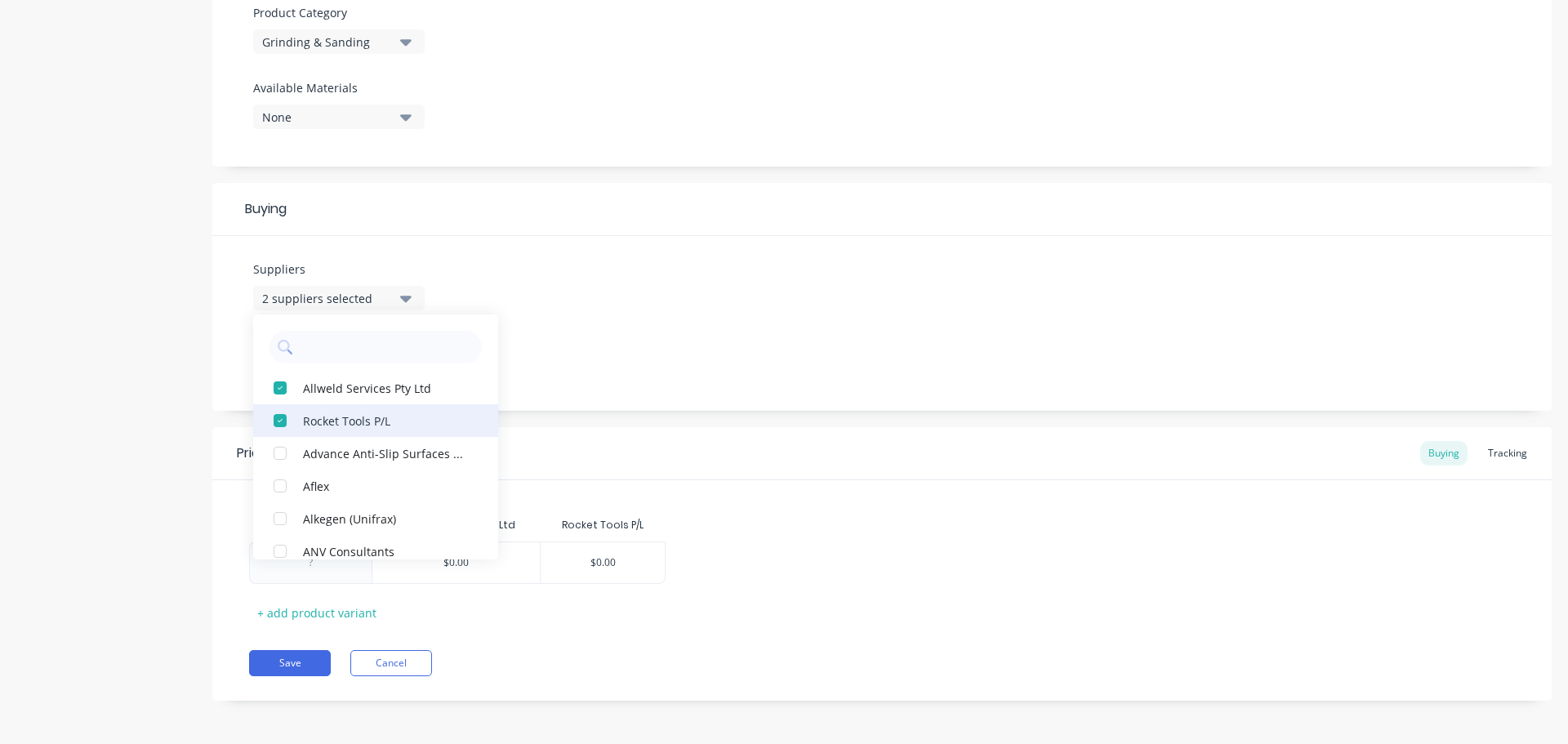
scroll to position [1322, 0]
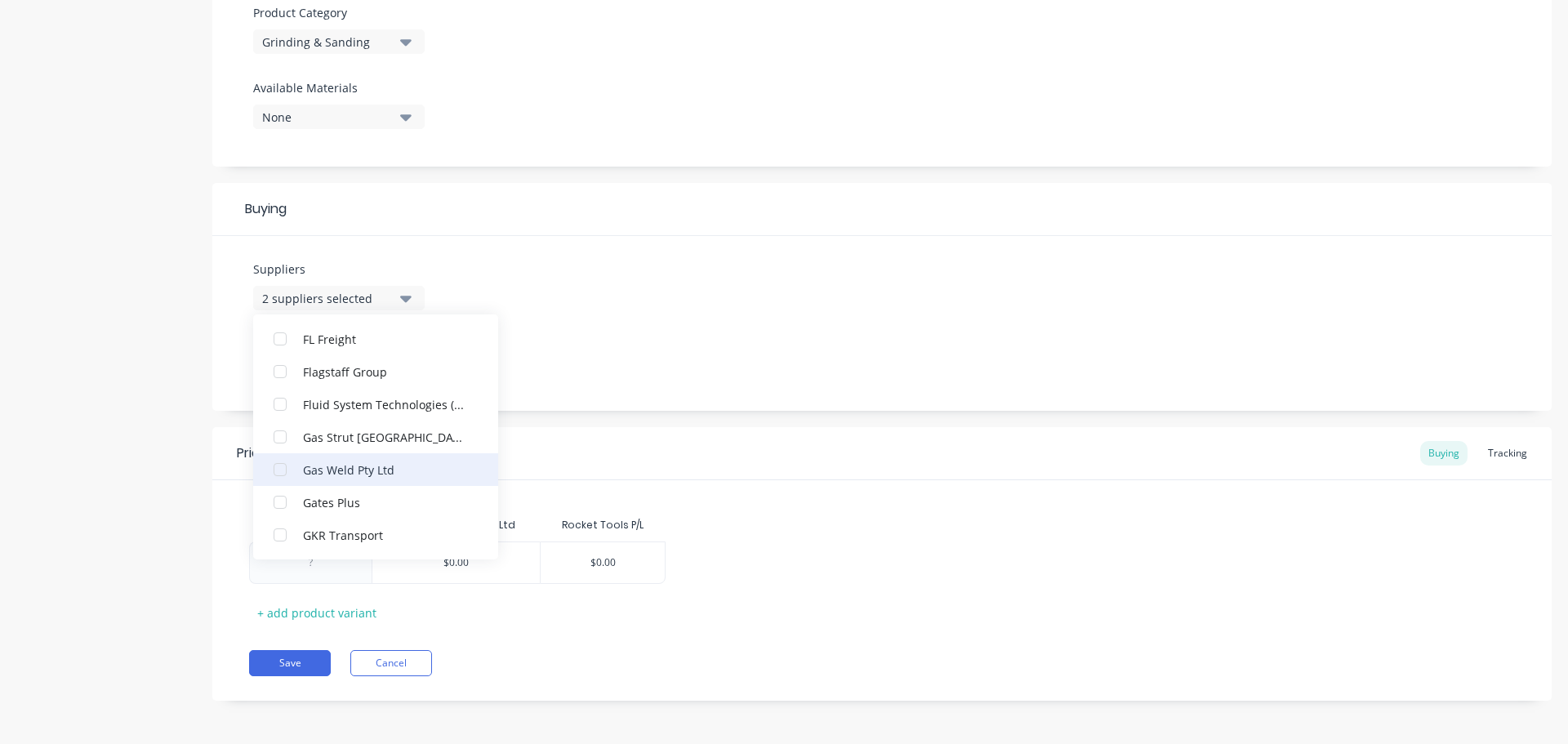
click at [344, 468] on div "Gas Weld Pty Ltd" at bounding box center [384, 469] width 163 height 17
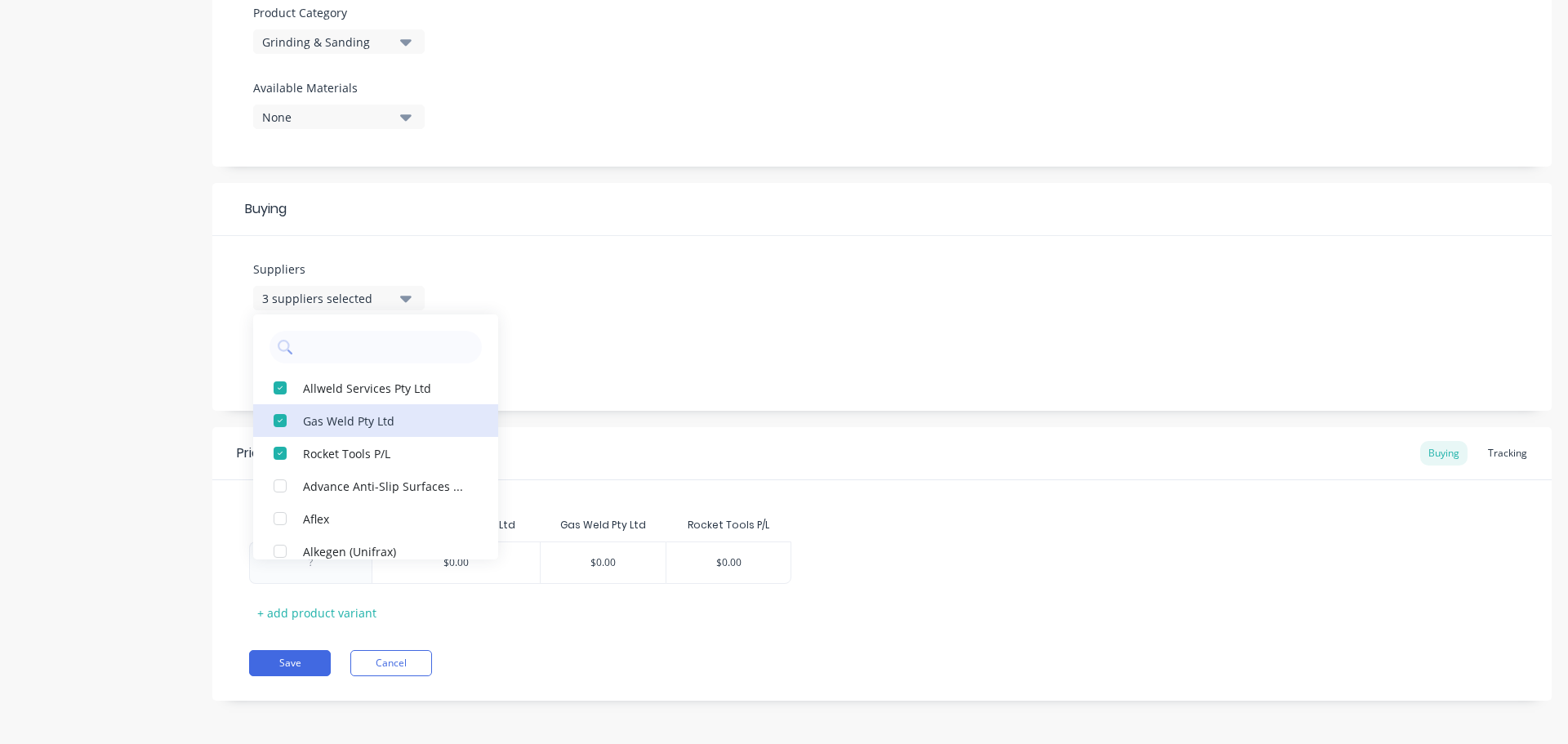
scroll to position [586, 0]
click at [684, 375] on div "Suppliers 3 suppliers selected Allweld Services Pty Ltd Gas Weld Pty Ltd Rocket…" at bounding box center [882, 322] width 1339 height 175
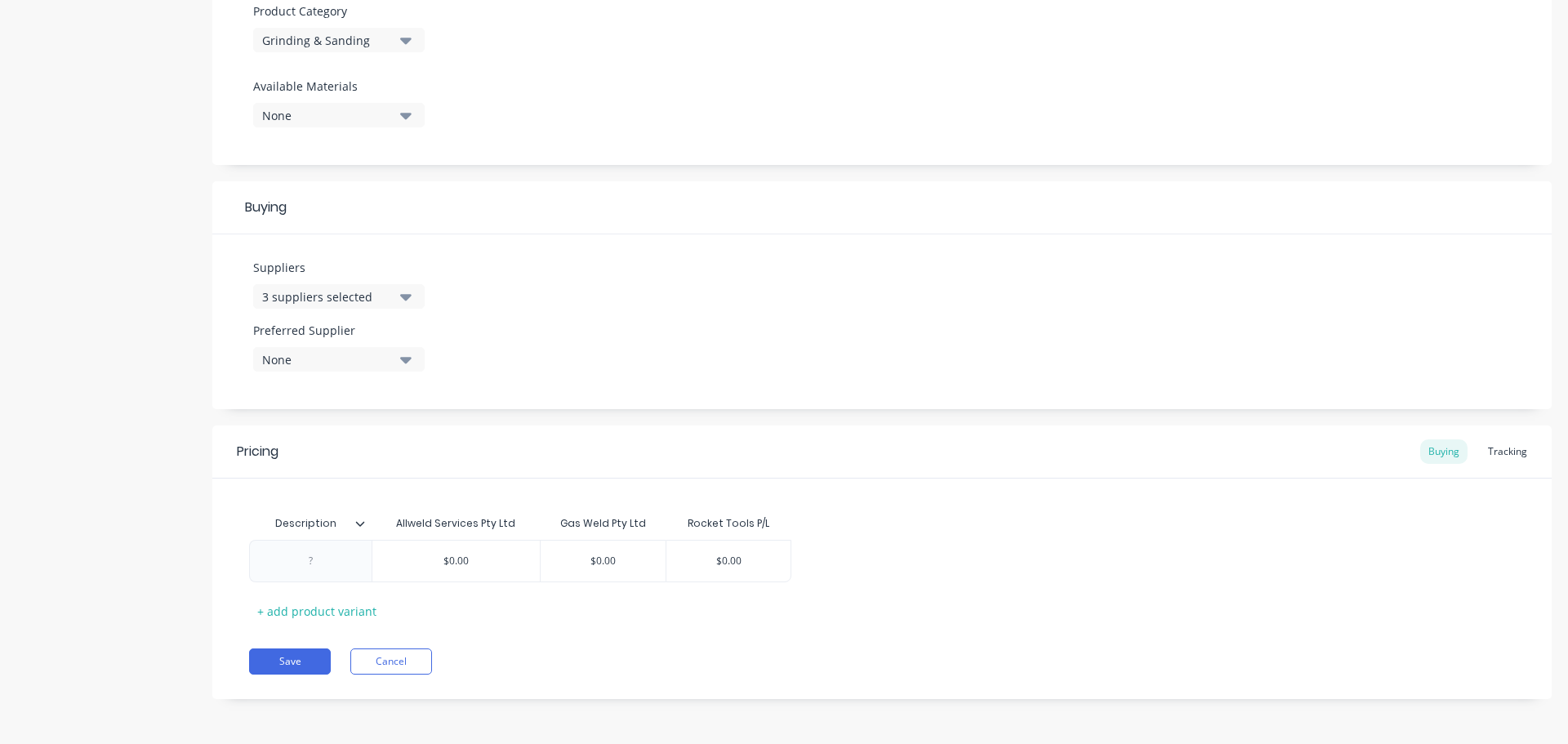
click at [362, 523] on icon at bounding box center [360, 524] width 9 height 5
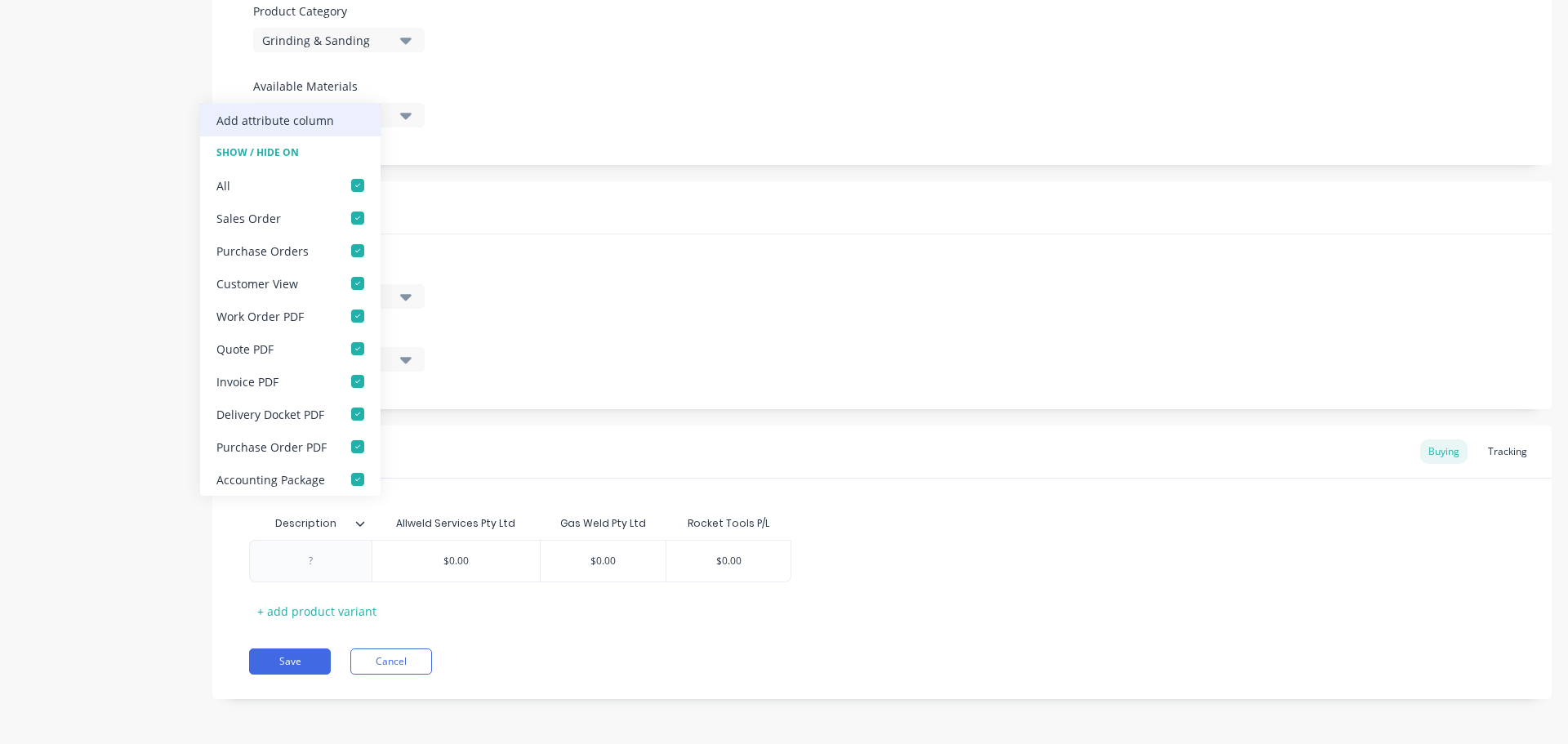
click at [308, 116] on div "Add attribute column" at bounding box center [276, 120] width 118 height 17
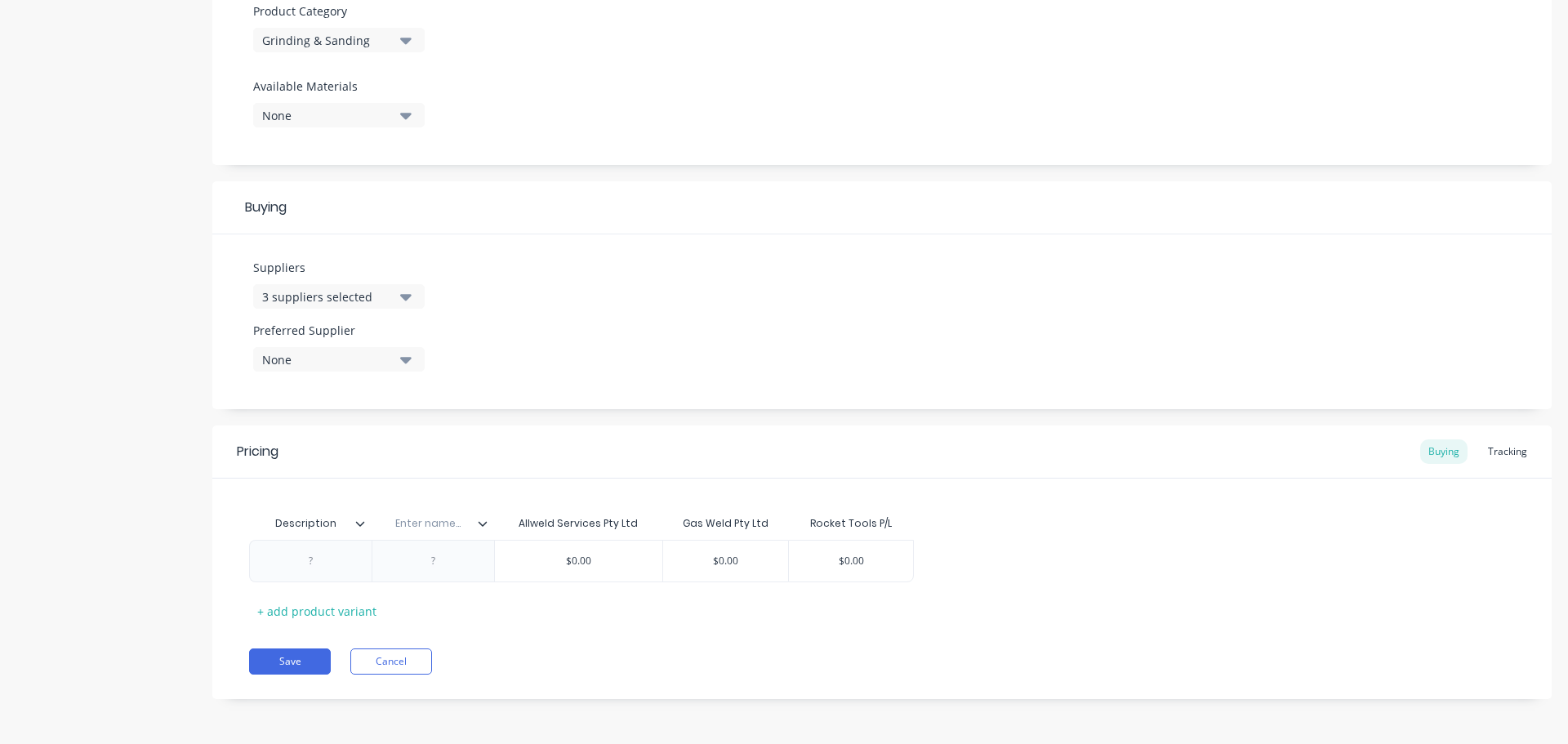
click at [484, 525] on icon at bounding box center [483, 524] width 9 height 5
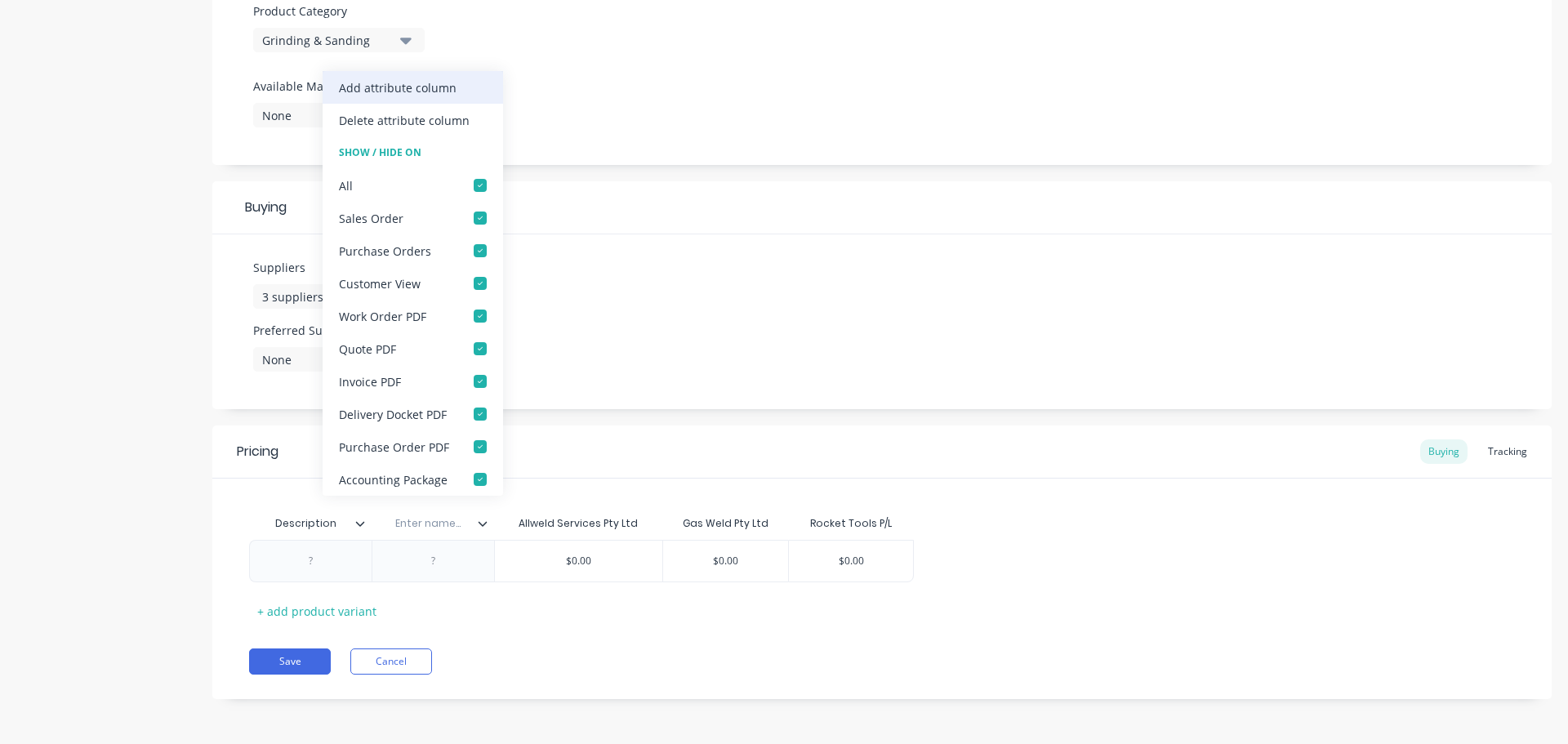
click at [413, 86] on div "Add attribute column" at bounding box center [398, 88] width 118 height 17
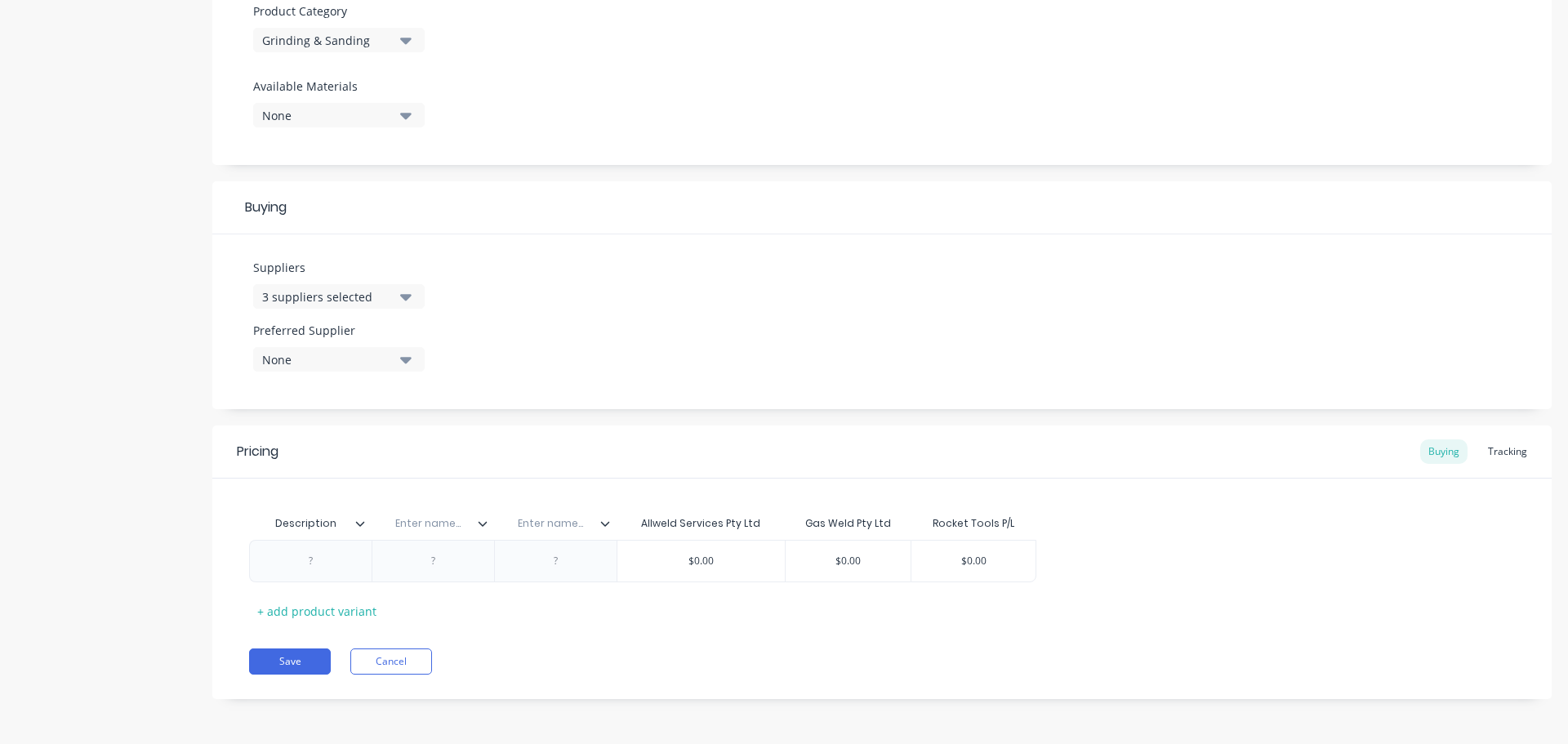
click at [607, 525] on icon at bounding box center [604, 523] width 9 height 9
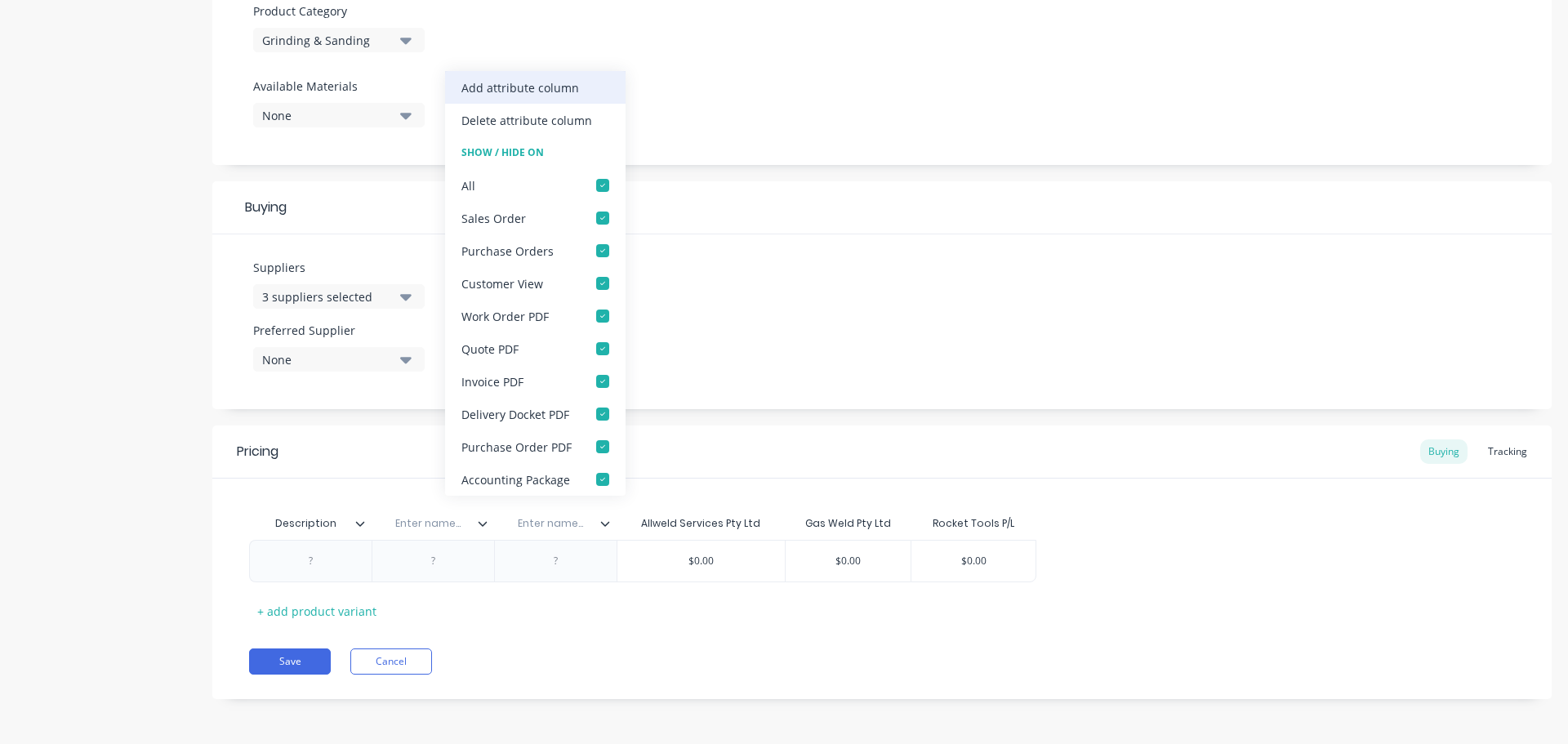
click at [560, 84] on div "Add attribute column" at bounding box center [521, 88] width 118 height 17
type textarea "x"
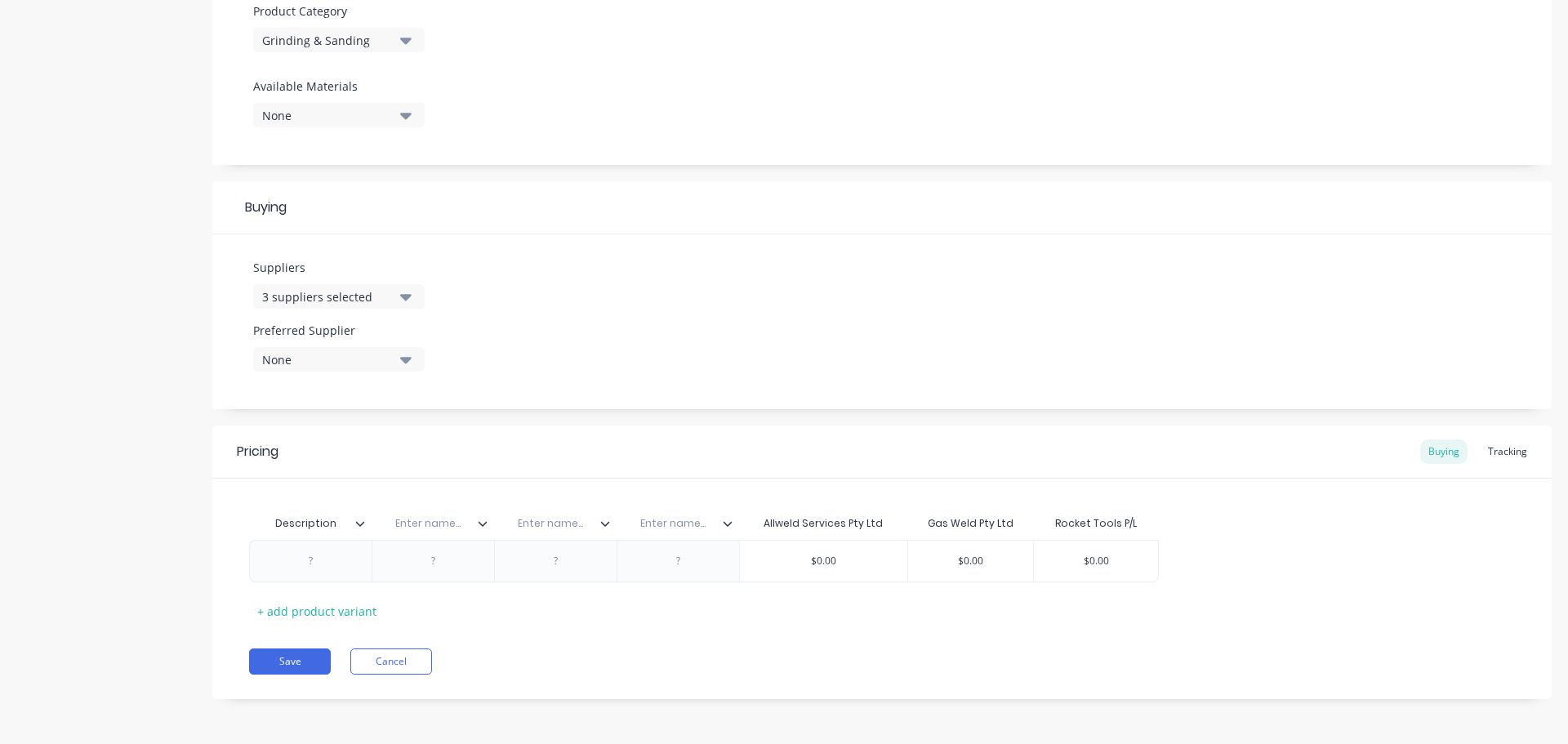
click at [433, 525] on input "text" at bounding box center [428, 523] width 113 height 15
type input "Location"
type textarea "x"
click at [549, 525] on input "text" at bounding box center [551, 523] width 113 height 15
paste input "Rocket Part No."
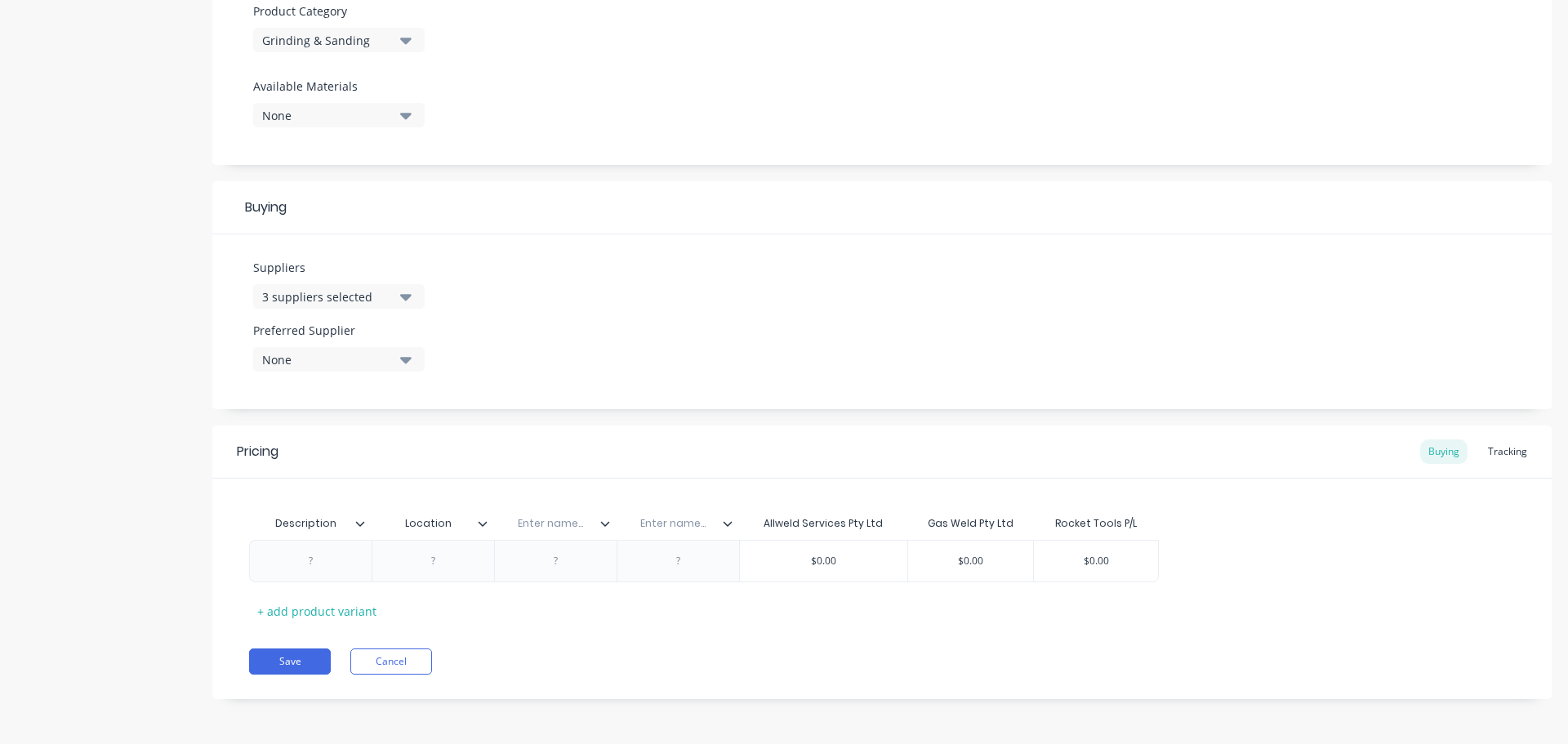
type input "Rocket Part No."
type textarea "x"
click at [668, 521] on input "text" at bounding box center [673, 523] width 113 height 15
paste input "Allwed Part No."
type input "Allwed Part No."
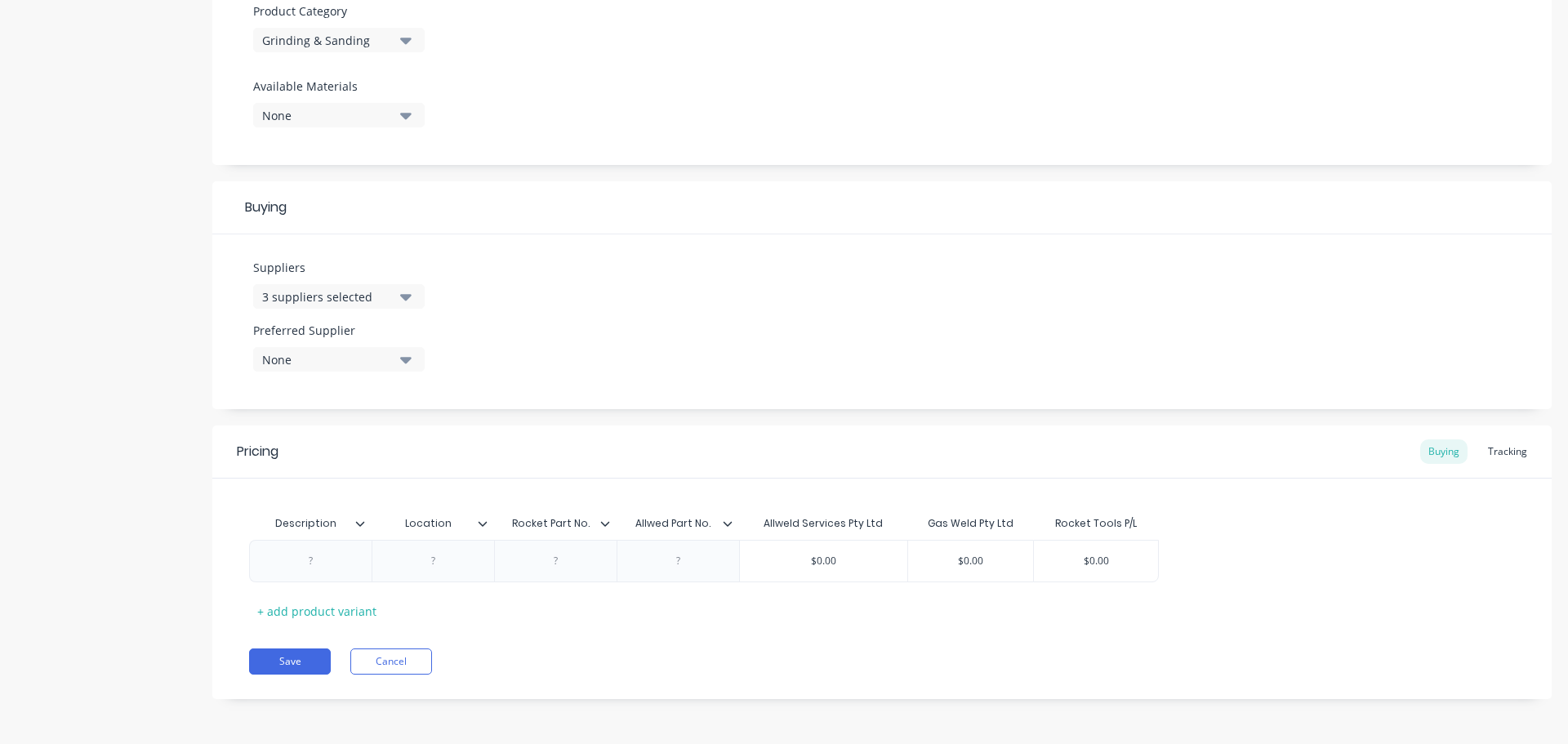
click at [727, 525] on icon at bounding box center [728, 524] width 9 height 5
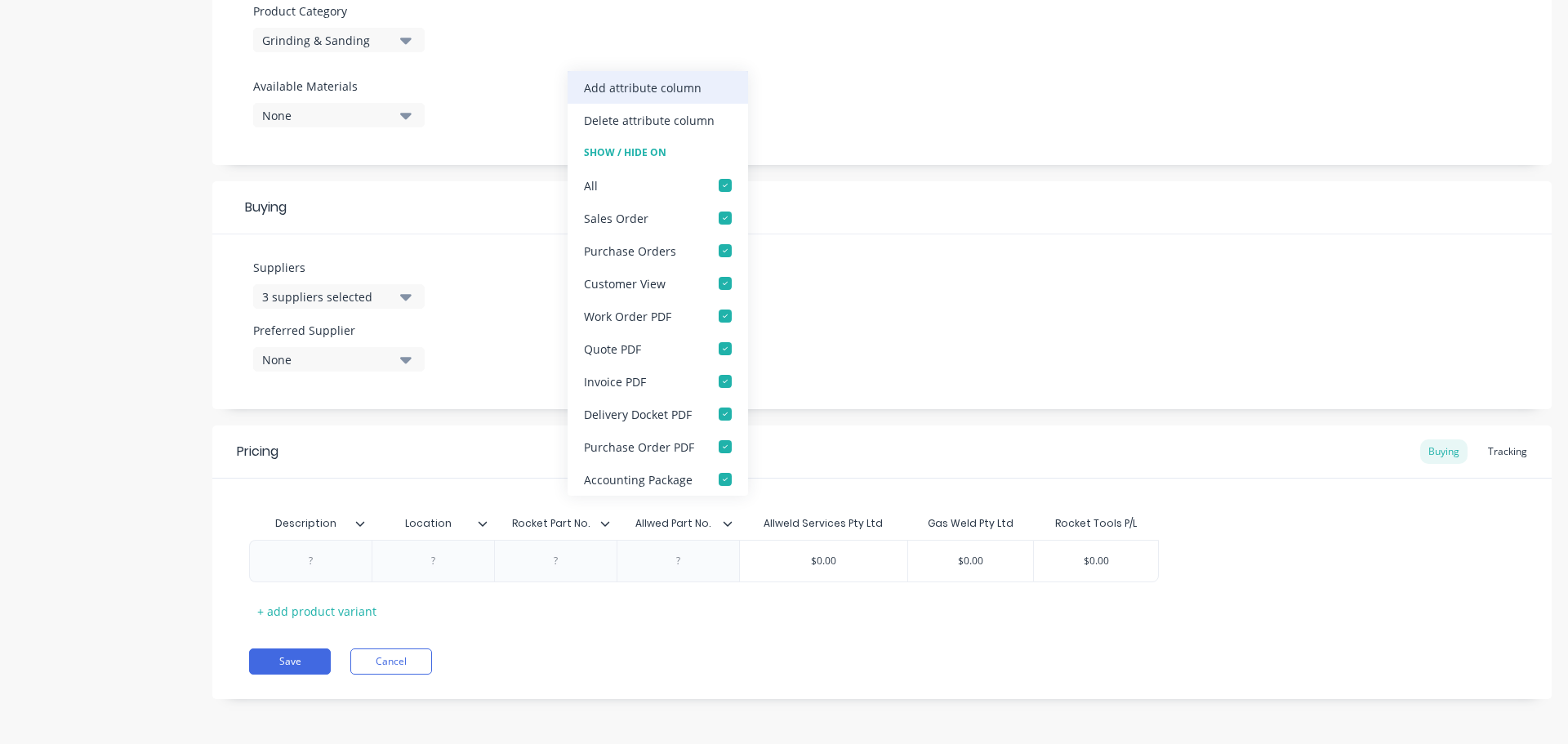
click at [679, 79] on div "Add attribute column" at bounding box center [643, 88] width 118 height 17
type textarea "x"
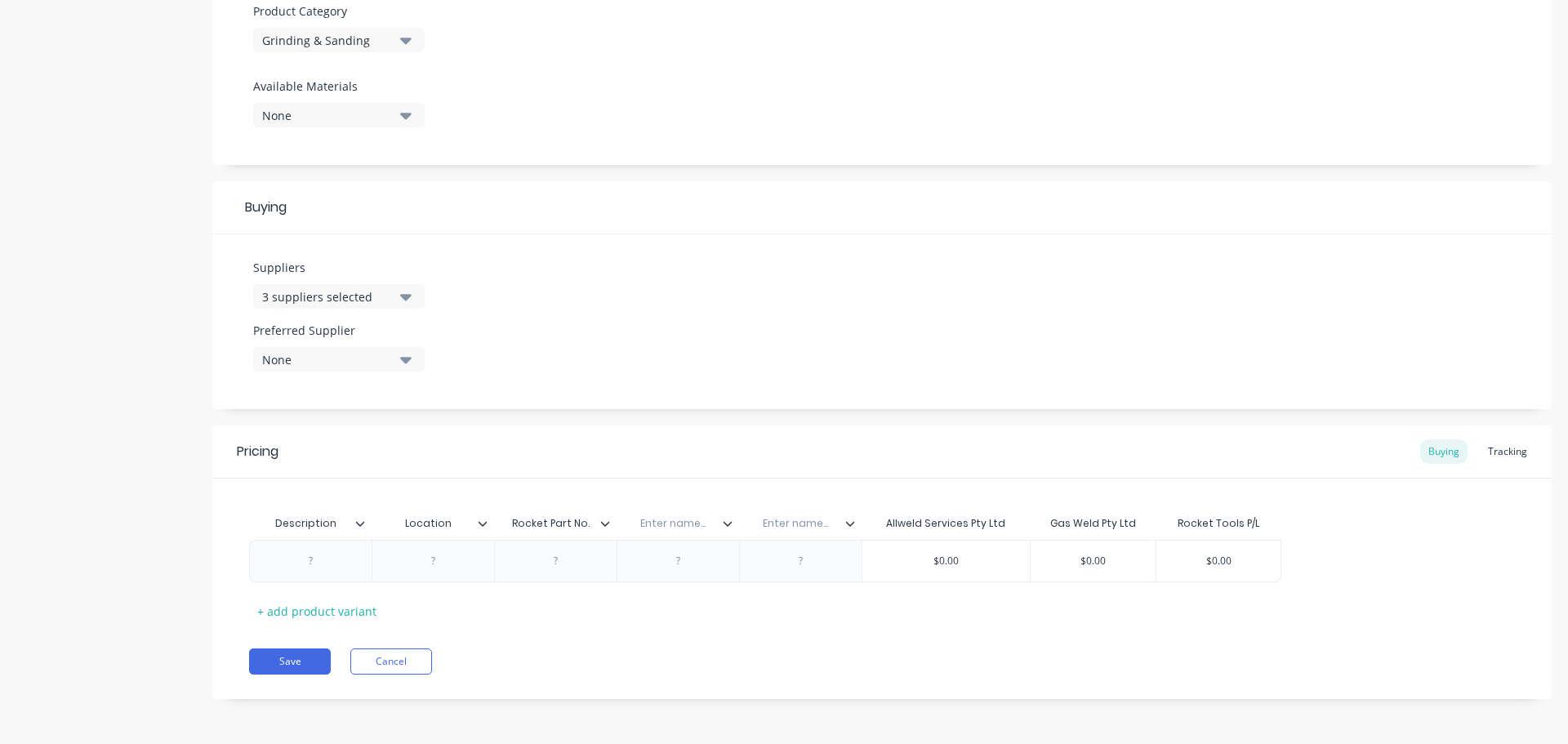
click at [672, 522] on input "text" at bounding box center [673, 523] width 113 height 15
paste input "Allwed Part No."
type input "Allwed Part No."
type textarea "x"
click at [799, 518] on input "text" at bounding box center [796, 523] width 113 height 15
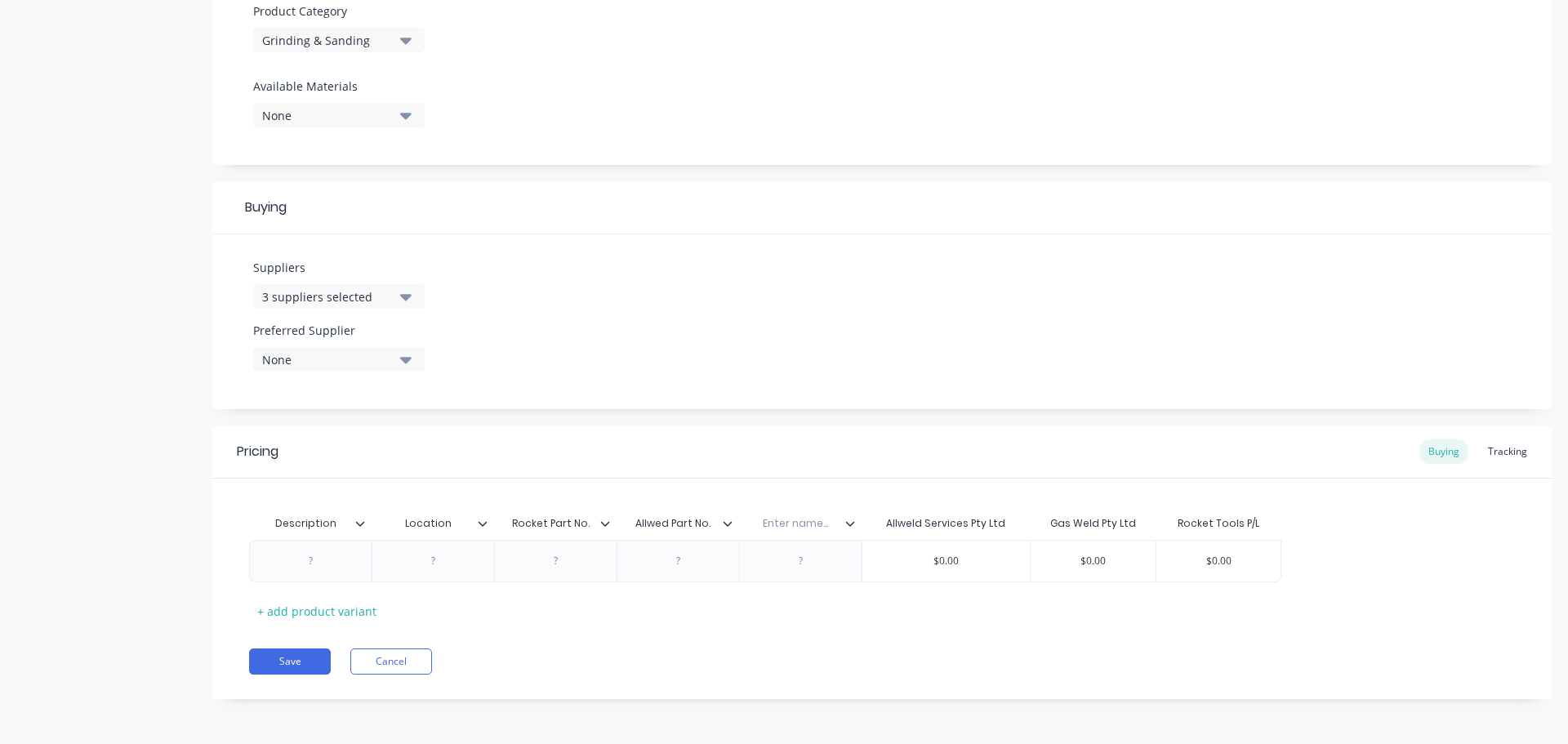
paste input "Gasweld Part No."
type input "Gasweld Part No."
type textarea "x"
click at [312, 565] on div at bounding box center [312, 561] width 82 height 21
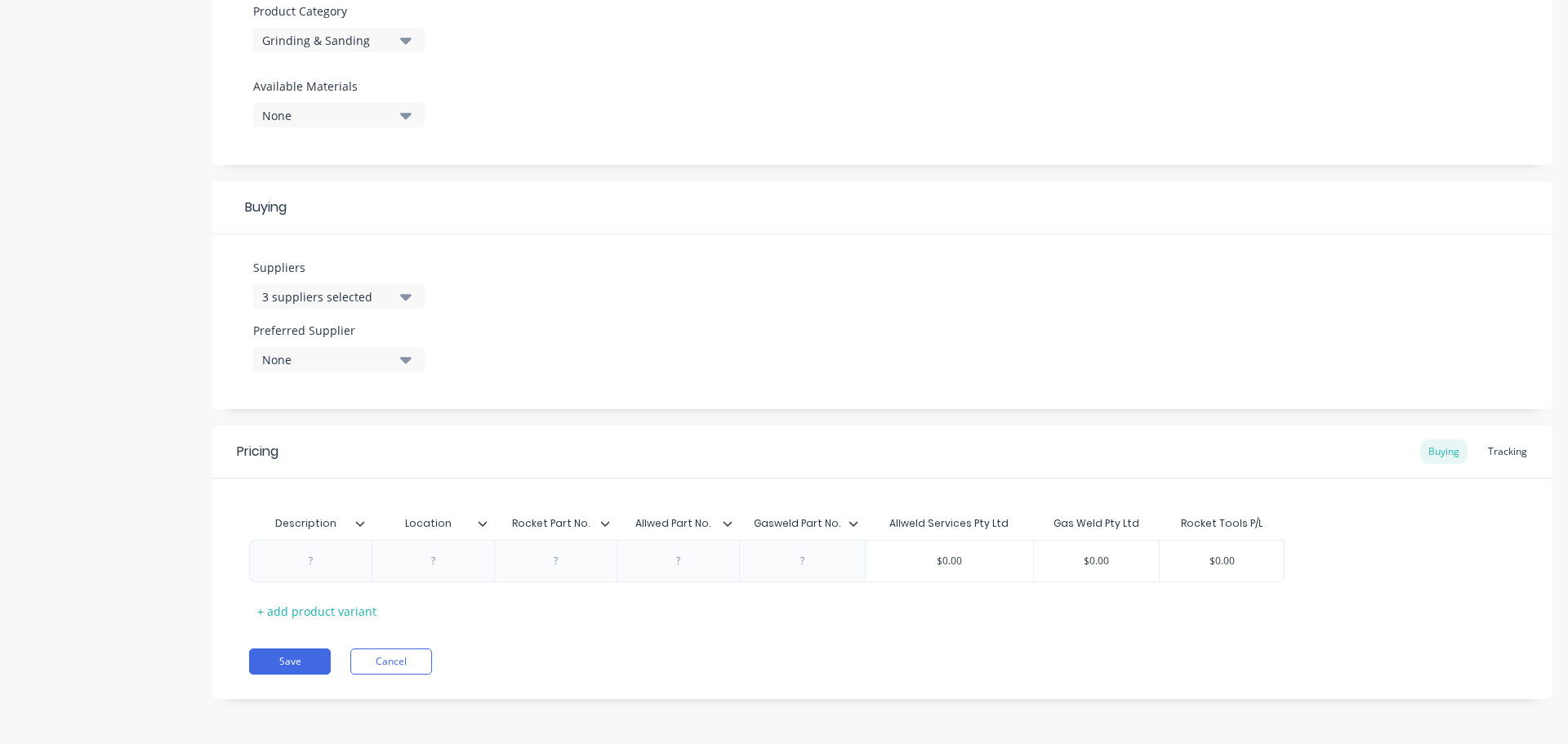
paste div
type textarea "x"
click at [437, 567] on div at bounding box center [434, 565] width 82 height 21
paste div
drag, startPoint x: 473, startPoint y: 560, endPoint x: 408, endPoint y: 566, distance: 65.3
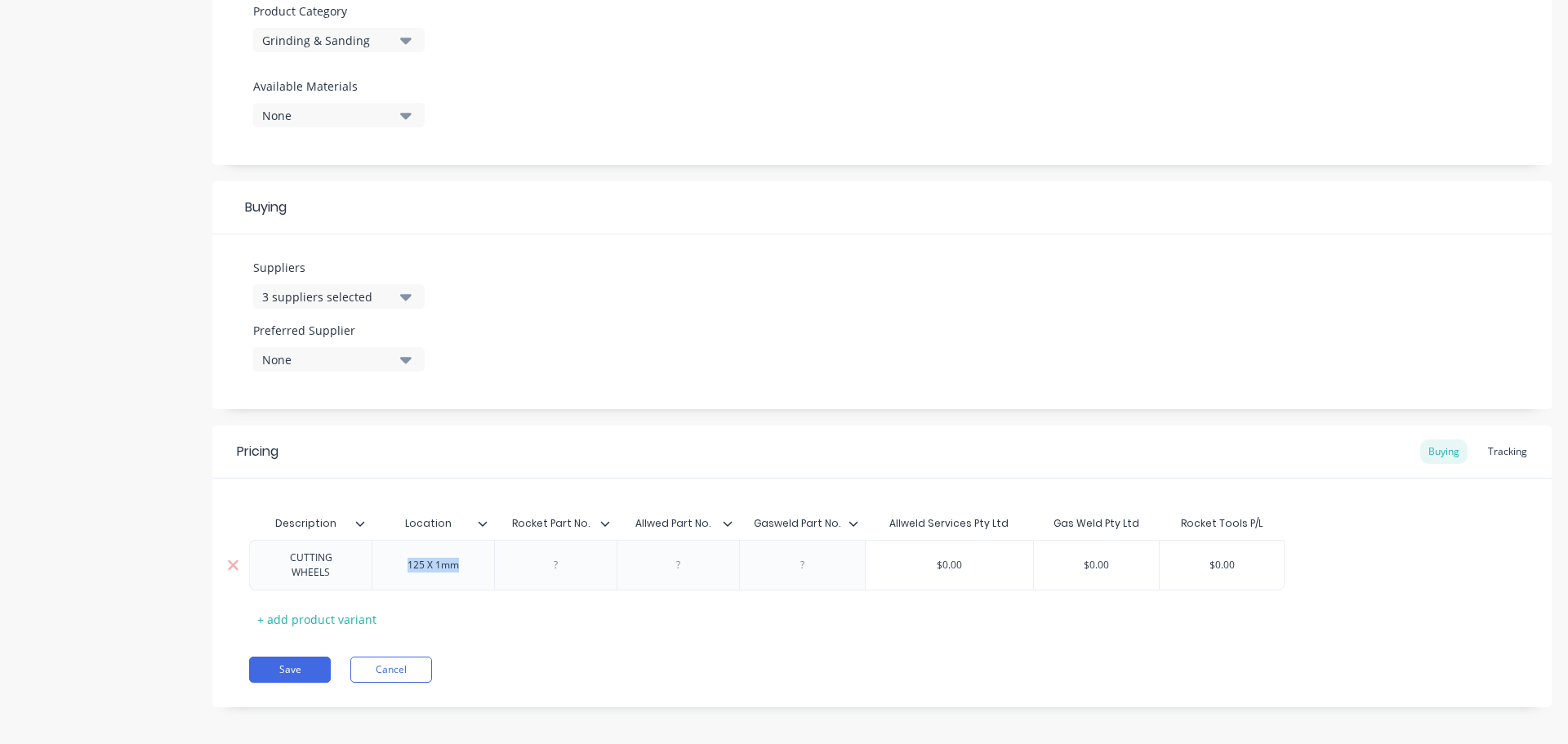
click at [408, 566] on div "125 X 1mm" at bounding box center [434, 565] width 82 height 21
copy div "125 X 1mm"
click at [353, 561] on div "CUTTING WHEELS" at bounding box center [310, 565] width 108 height 36
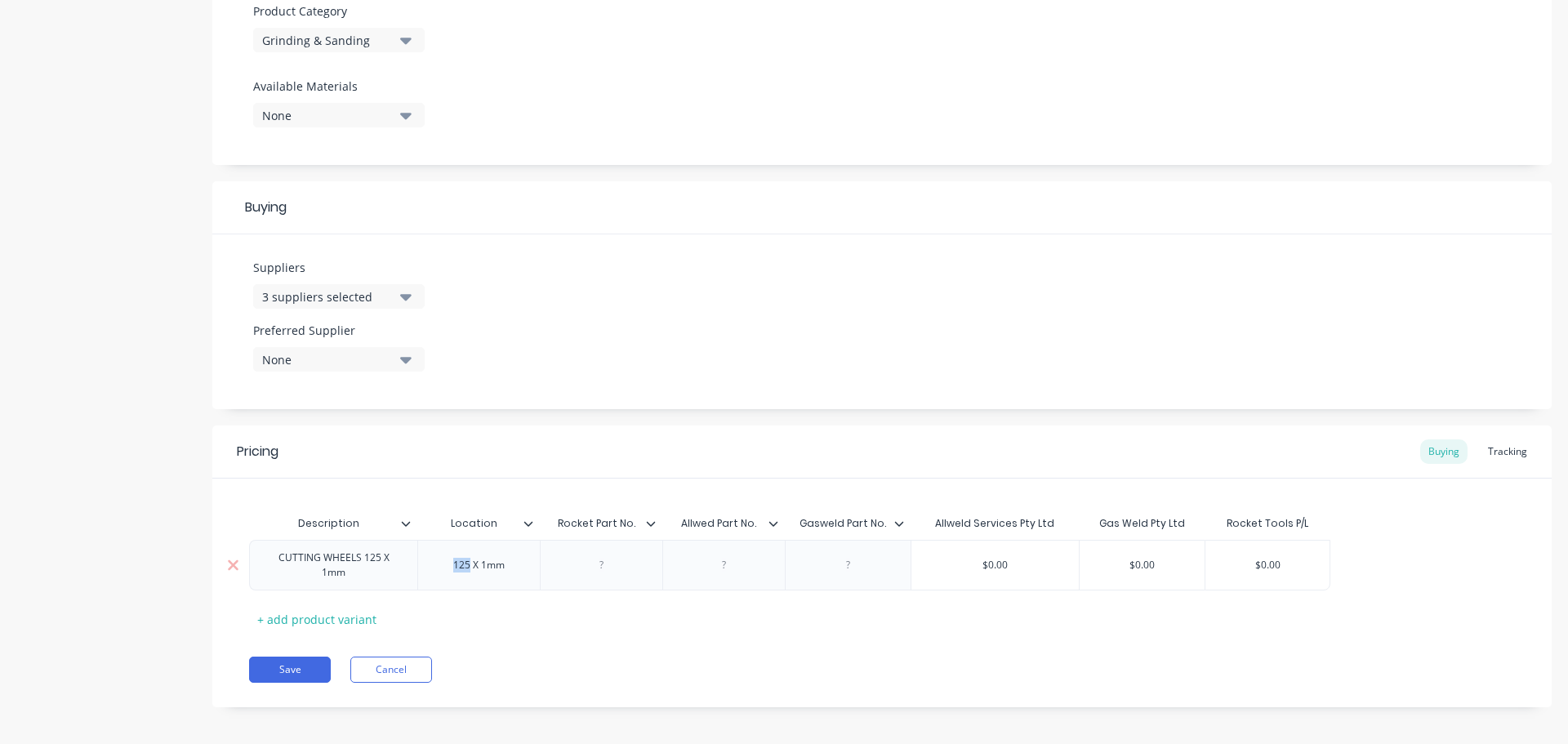
drag, startPoint x: 471, startPoint y: 571, endPoint x: 446, endPoint y: 571, distance: 25.0
click at [446, 571] on div "125 X 1mm" at bounding box center [480, 565] width 82 height 21
drag, startPoint x: 490, startPoint y: 572, endPoint x: 464, endPoint y: 574, distance: 26.1
click at [474, 571] on div "125 X 1mm" at bounding box center [480, 565] width 82 height 21
drag, startPoint x: 513, startPoint y: 573, endPoint x: 453, endPoint y: 577, distance: 60.1
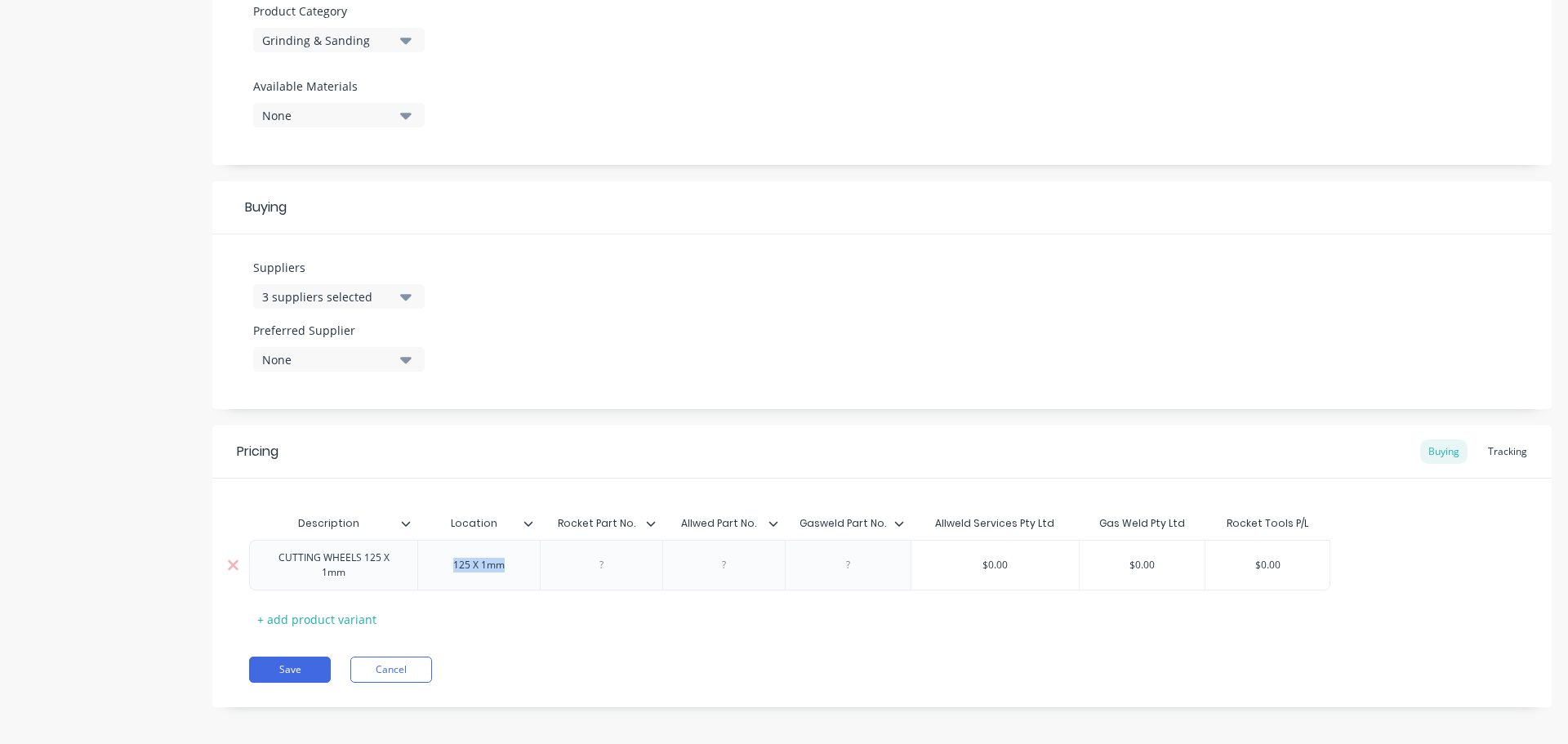
click at [453, 577] on div "125 X 1mm" at bounding box center [479, 565] width 123 height 50
type textarea "x"
click at [606, 565] on div at bounding box center [602, 565] width 82 height 21
paste div
type textarea "x"
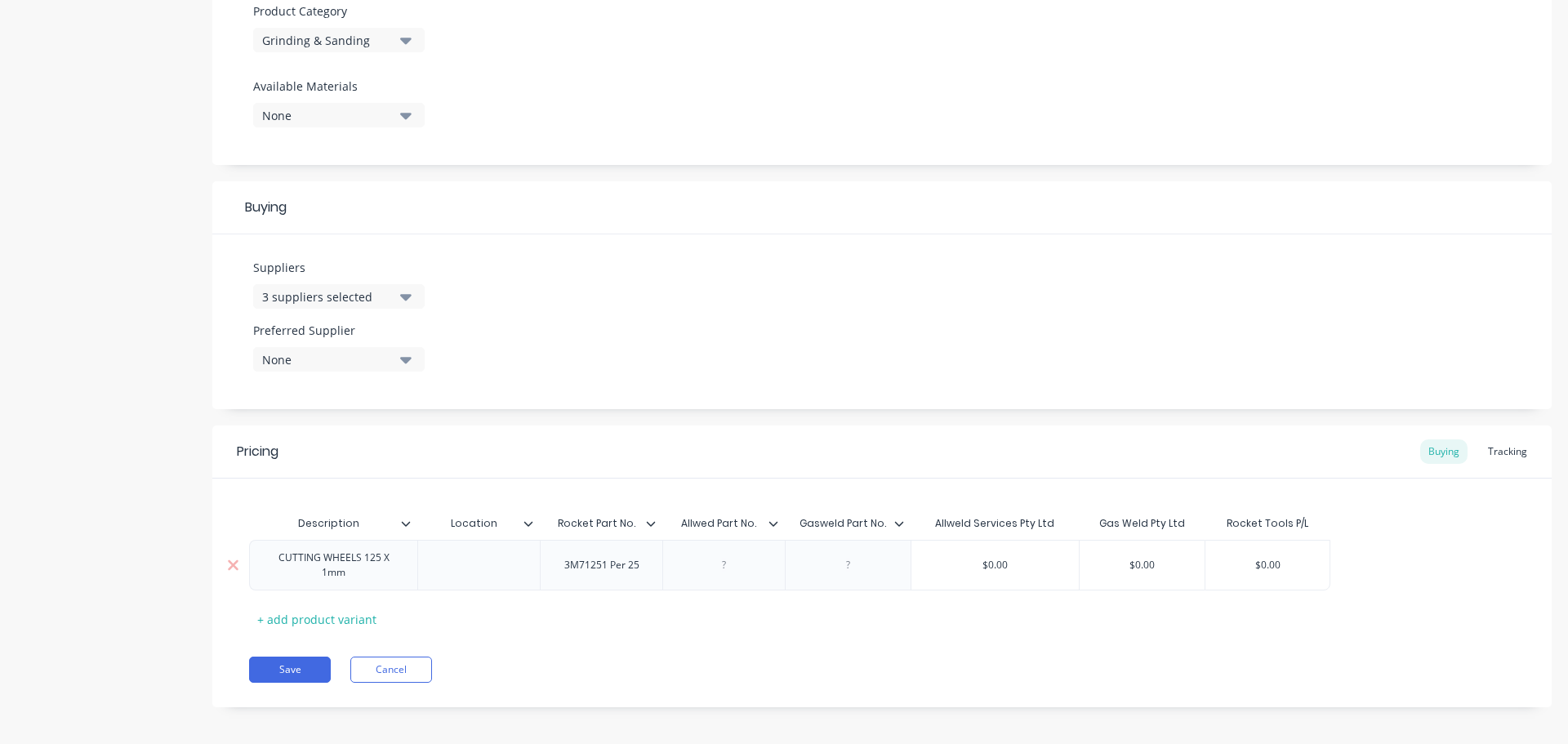
click at [719, 569] on div at bounding box center [725, 565] width 82 height 21
paste div
type textarea "x"
click at [846, 567] on div at bounding box center [848, 565] width 82 height 21
paste div
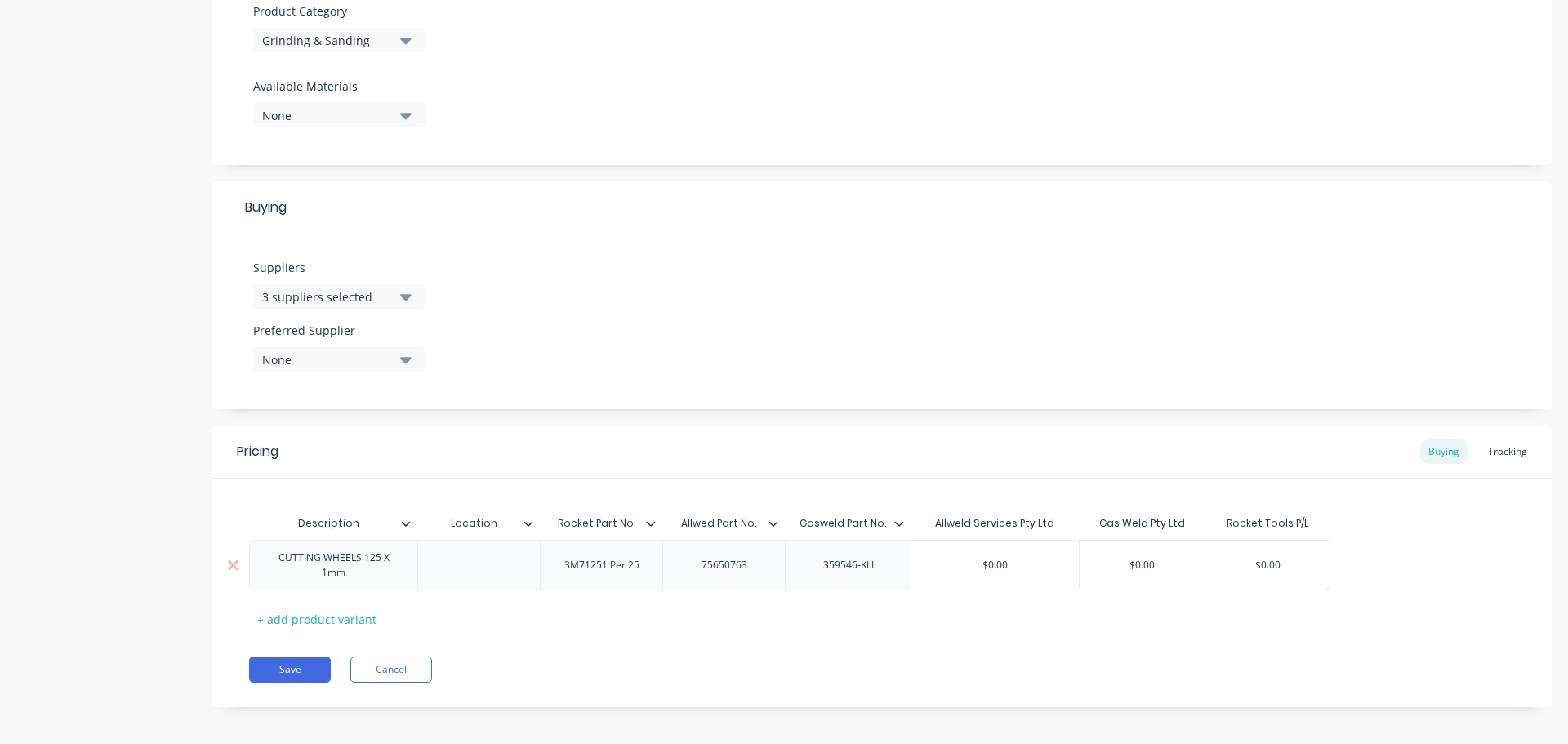
type textarea "x"
type input "$0.00"
drag, startPoint x: 1015, startPoint y: 562, endPoint x: 967, endPoint y: 561, distance: 48.0
click at [968, 561] on input "$0.00" at bounding box center [995, 565] width 167 height 15
paste input "180.91"
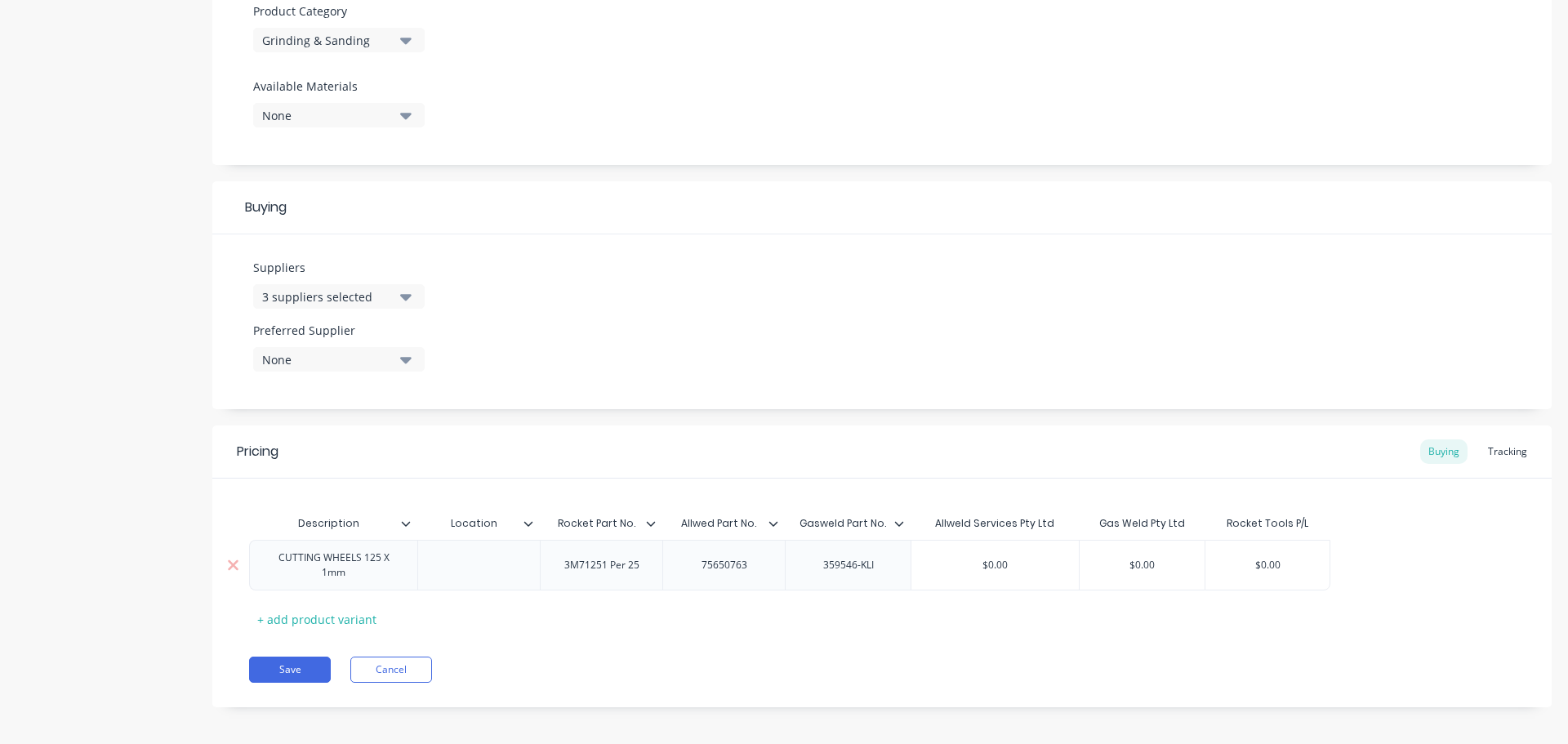
type textarea "x"
type input "$180.91"
type input "$0.00"
drag, startPoint x: 1167, startPoint y: 564, endPoint x: 1110, endPoint y: 559, distance: 57.2
click at [1110, 559] on input "$0.00" at bounding box center [1142, 565] width 125 height 15
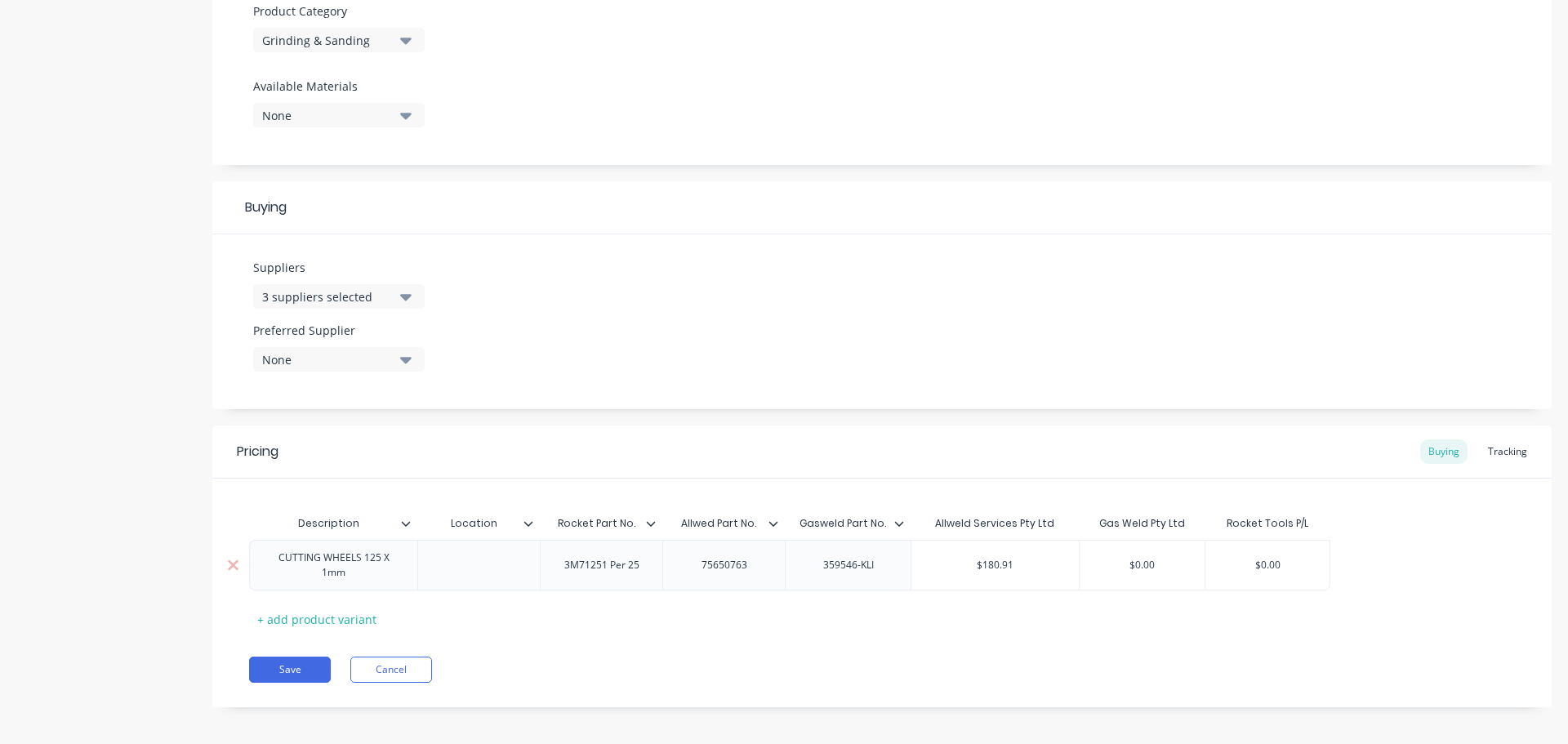
paste input "185"
type textarea "x"
type input "$185.00"
type input "$0.00"
drag, startPoint x: 1288, startPoint y: 567, endPoint x: 1225, endPoint y: 564, distance: 63.1
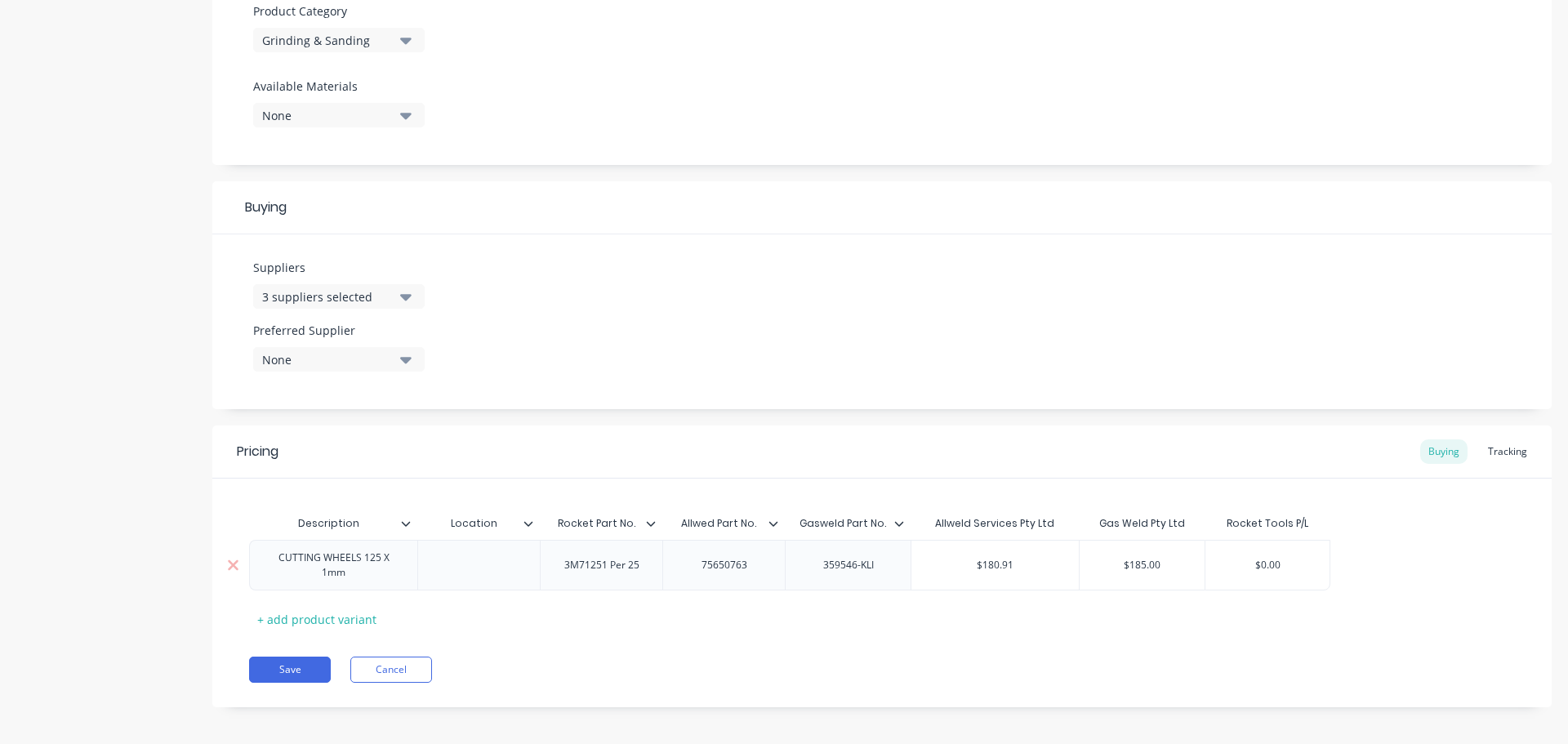
click at [1225, 564] on input "$0.00" at bounding box center [1267, 565] width 124 height 15
paste input "42.05"
type textarea "x"
type input "$42.05"
click at [290, 669] on button "Save" at bounding box center [290, 669] width 82 height 26
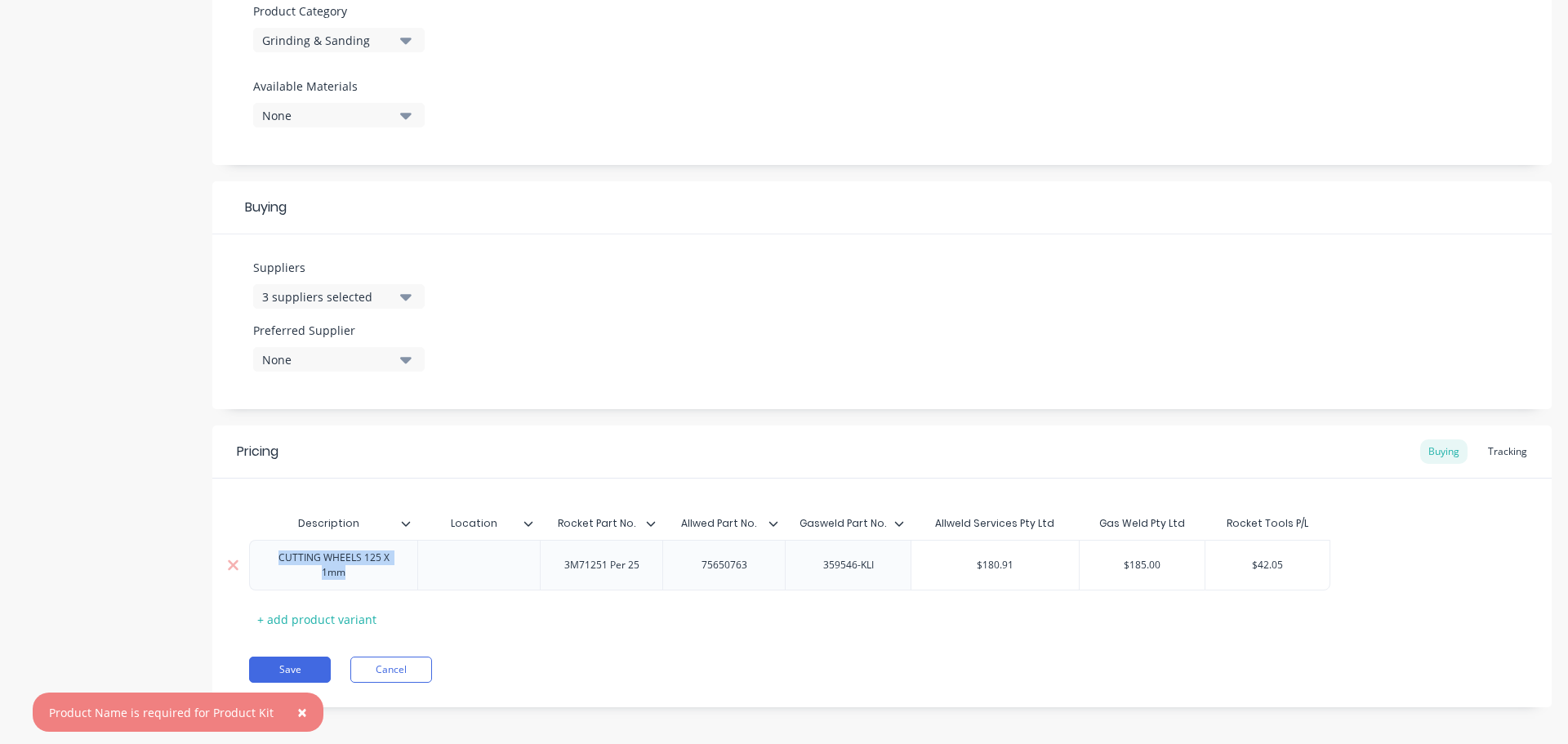
drag, startPoint x: 374, startPoint y: 578, endPoint x: 275, endPoint y: 558, distance: 101.0
click at [275, 558] on div "CUTTING WHEELS 125 X 1mm" at bounding box center [333, 565] width 154 height 36
copy div "CUTTING WHEELS 125 X 1mm"
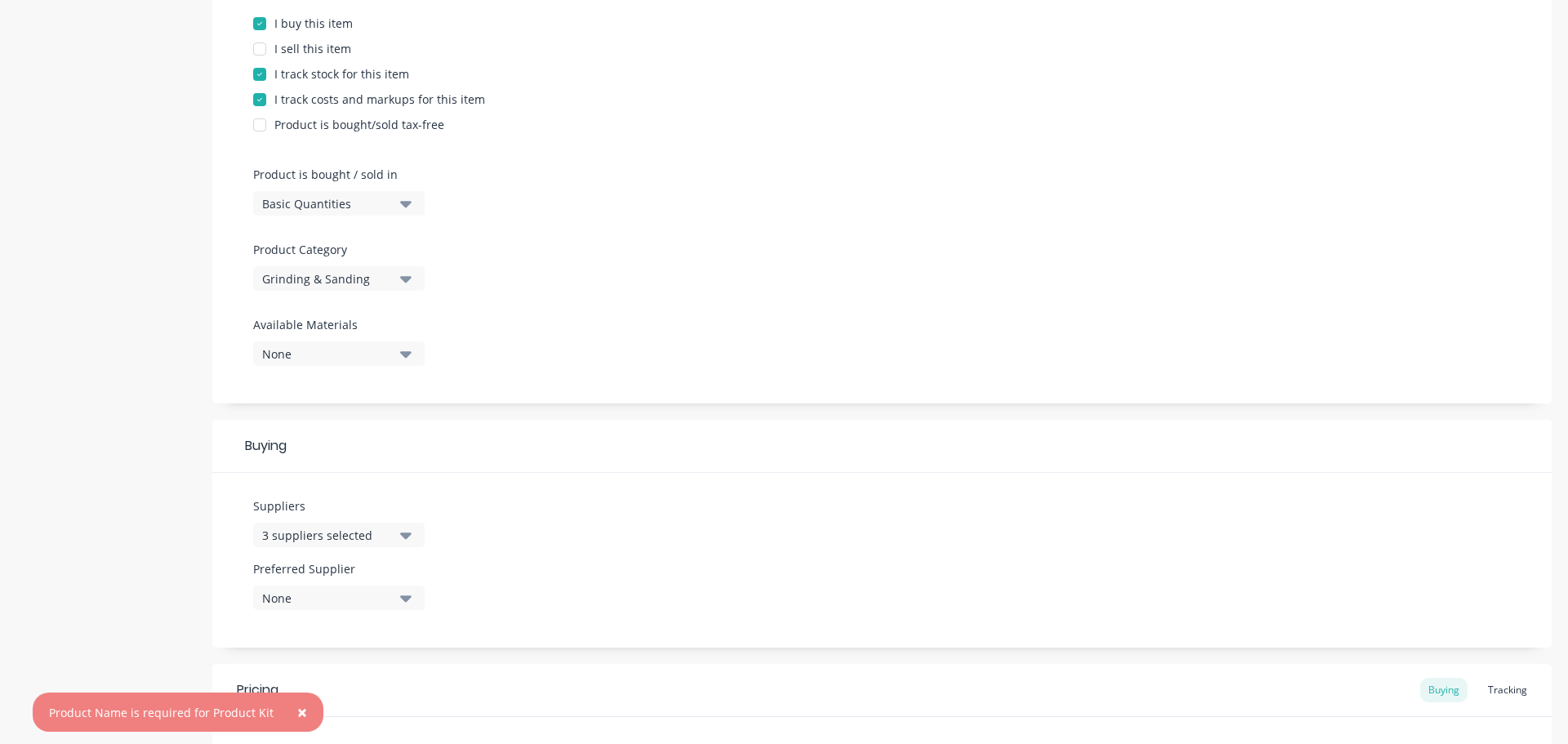
scroll to position [15, 0]
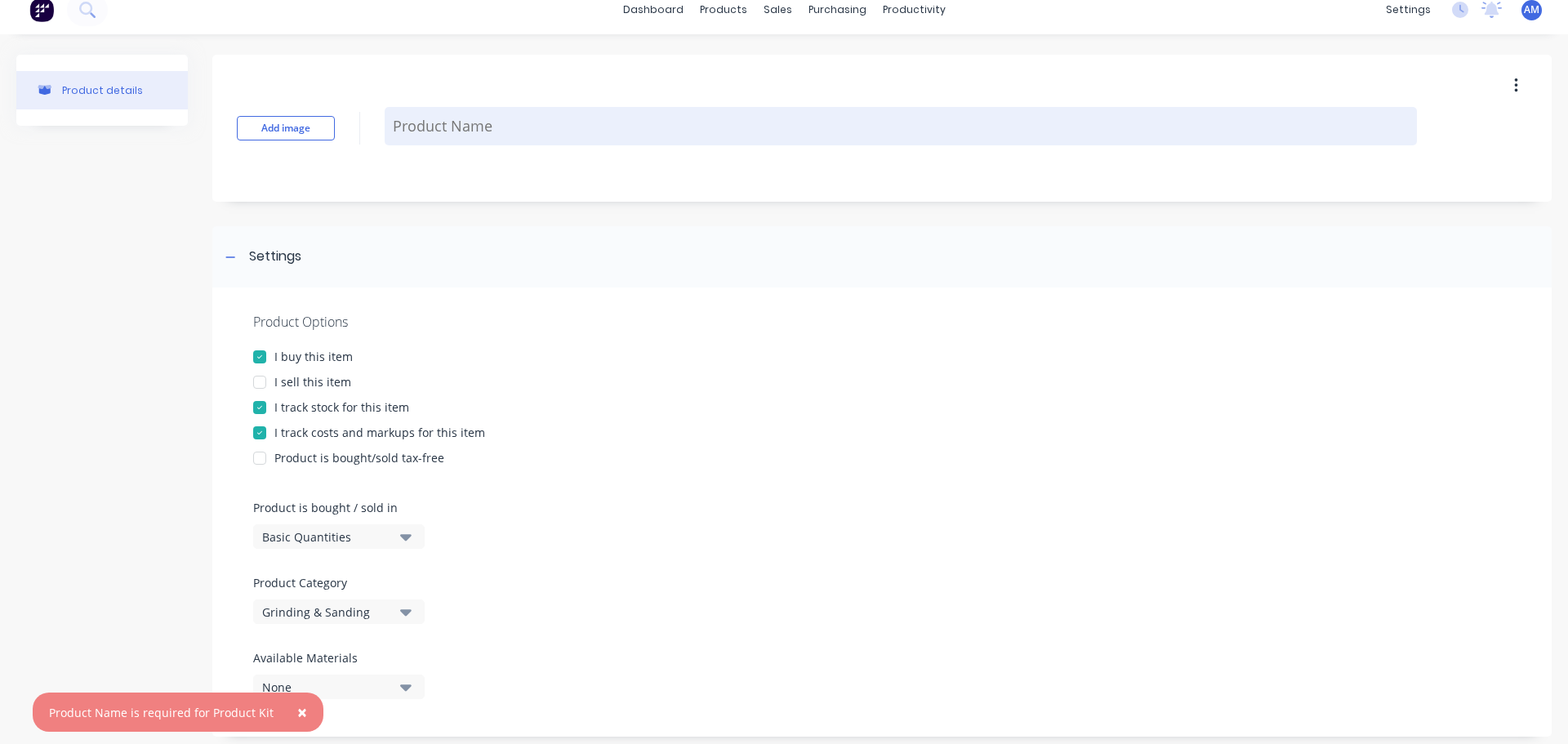
click at [446, 124] on textarea at bounding box center [901, 125] width 1033 height 38
paste textarea "CUTTING WHEELS 125 X 1mm"
type textarea "x"
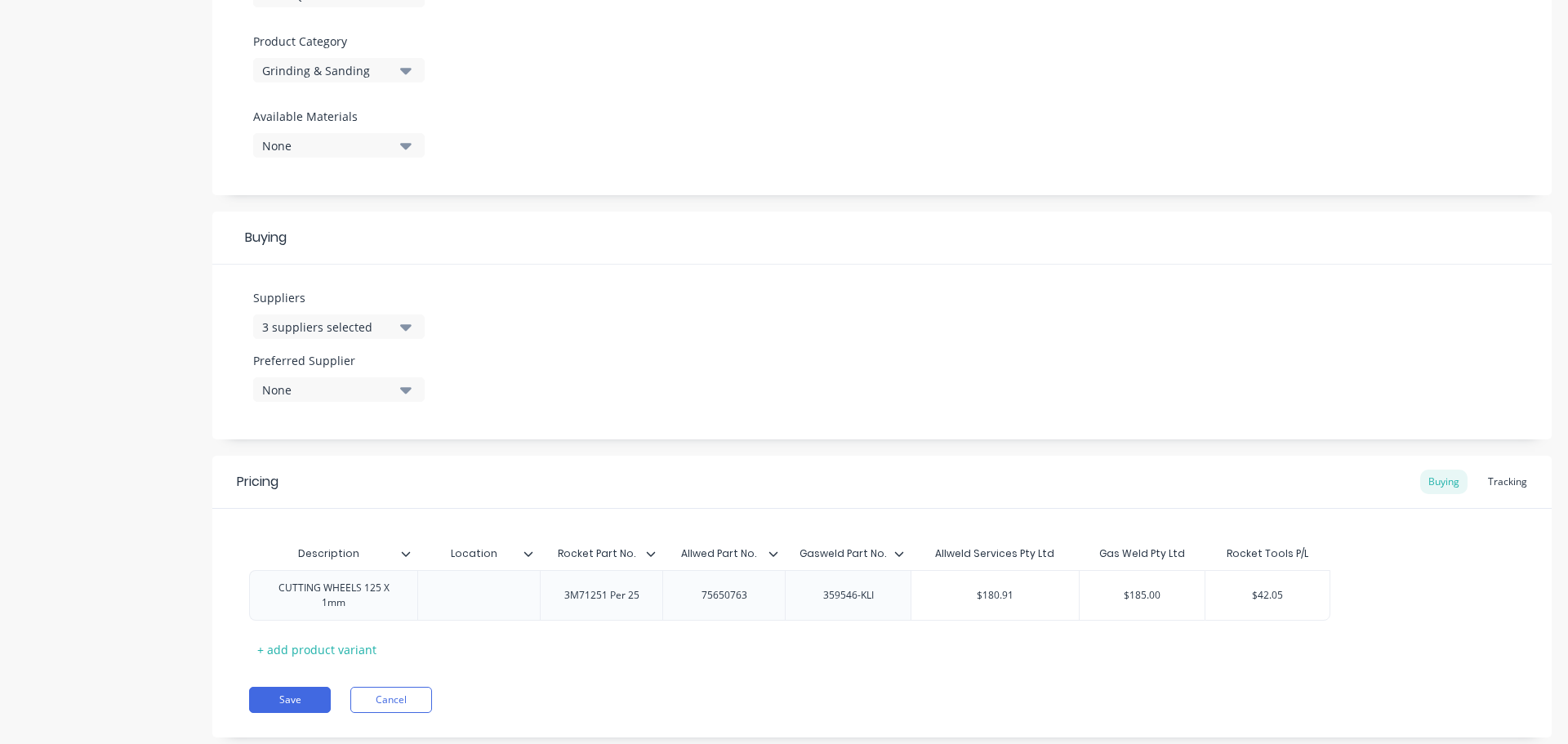
scroll to position [595, 0]
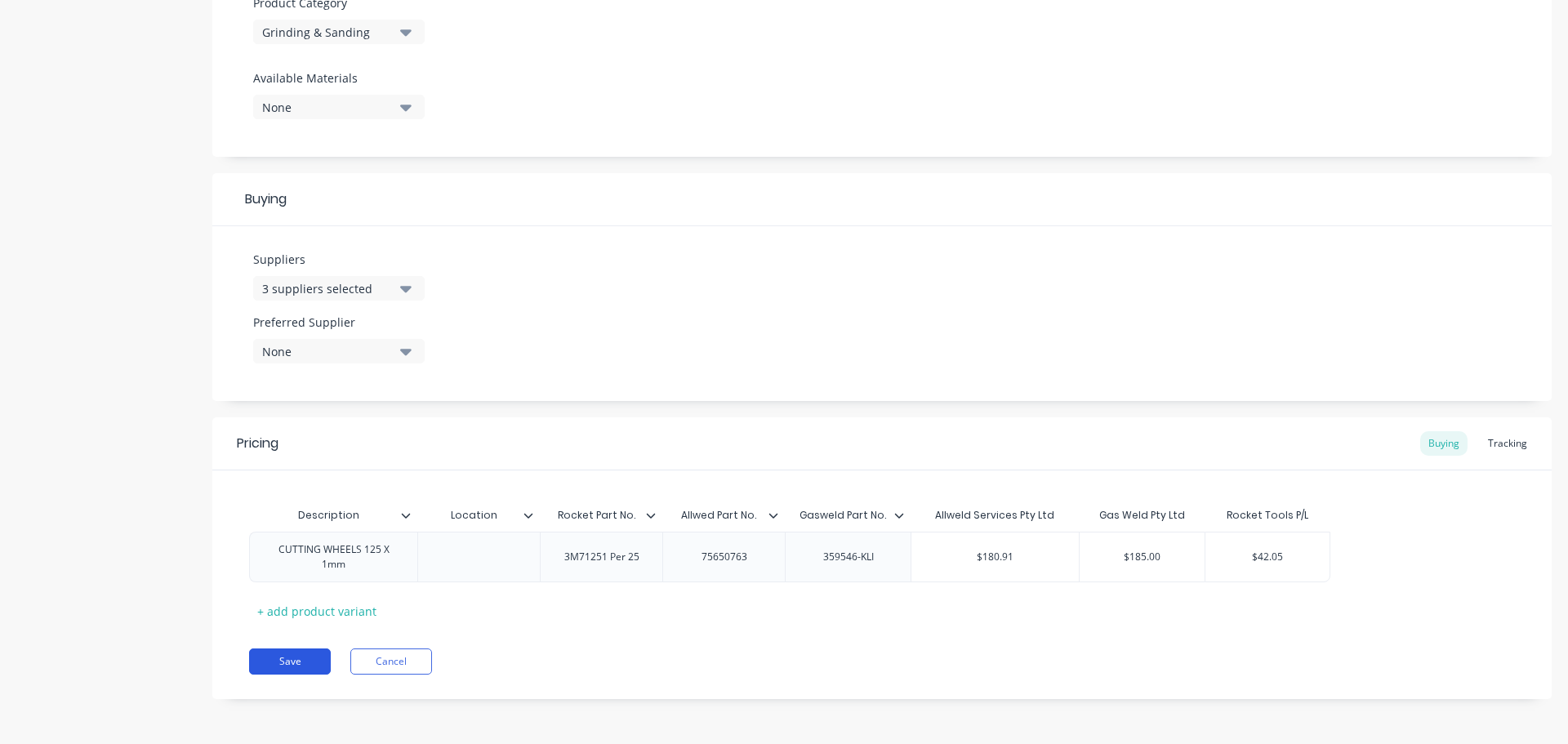
type textarea "CUTTING WHEELS 125 X 1mm"
type textarea "x"
type textarea "CUTTING WHEELS 125 X 1mm"
click at [270, 662] on button "Save" at bounding box center [290, 661] width 82 height 26
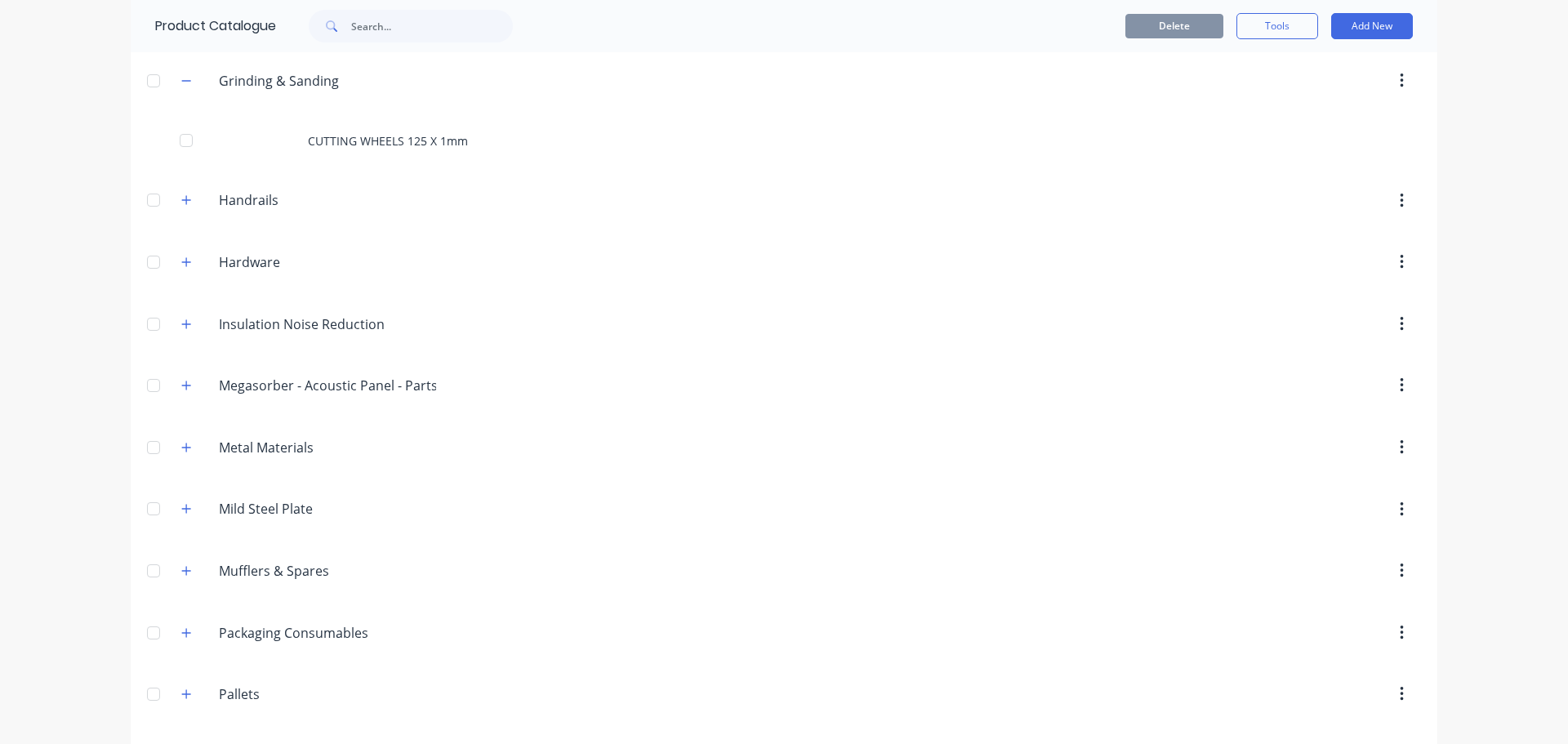
scroll to position [1130, 0]
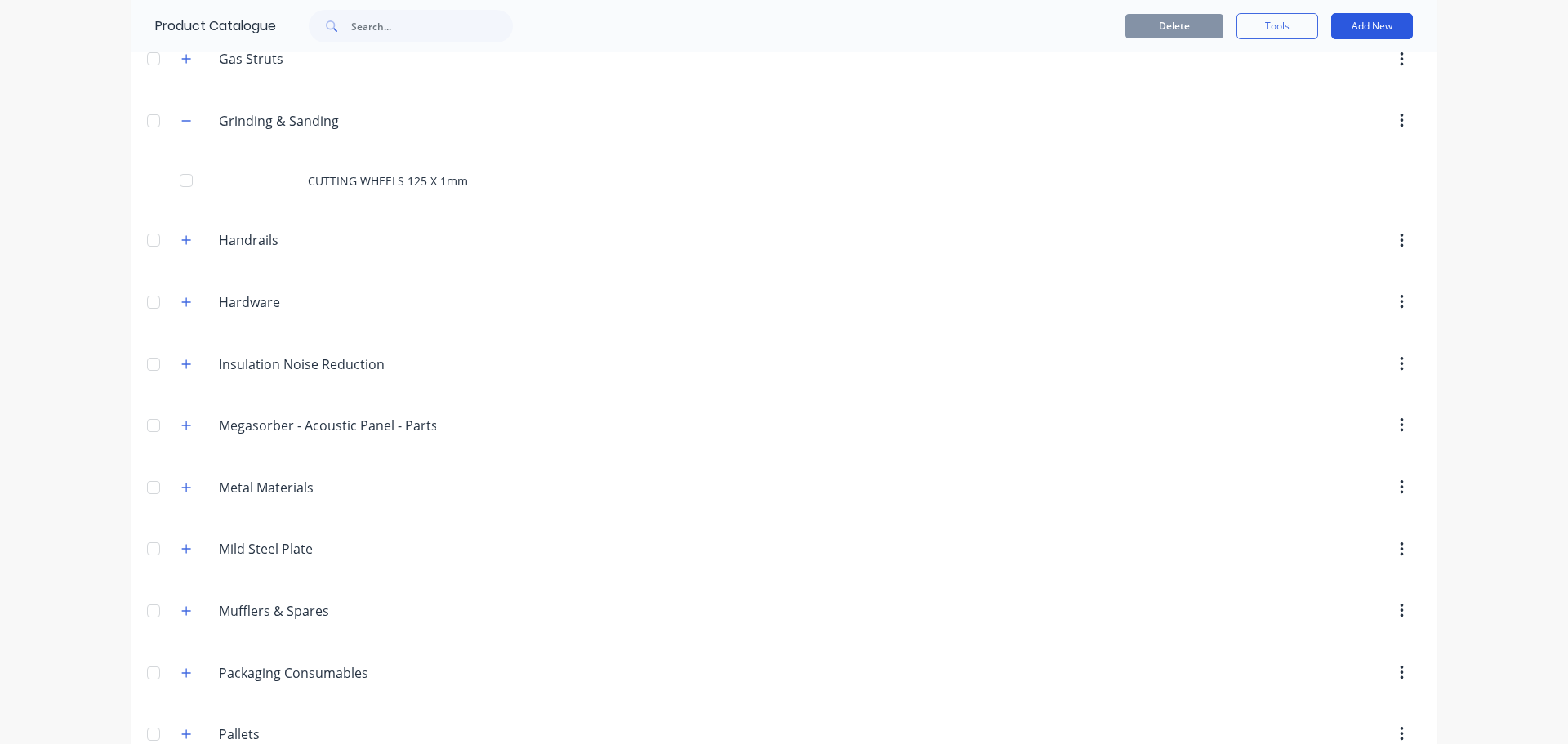
click at [1356, 27] on button "Add New" at bounding box center [1373, 26] width 82 height 26
click at [1297, 100] on div "Product" at bounding box center [1335, 101] width 125 height 24
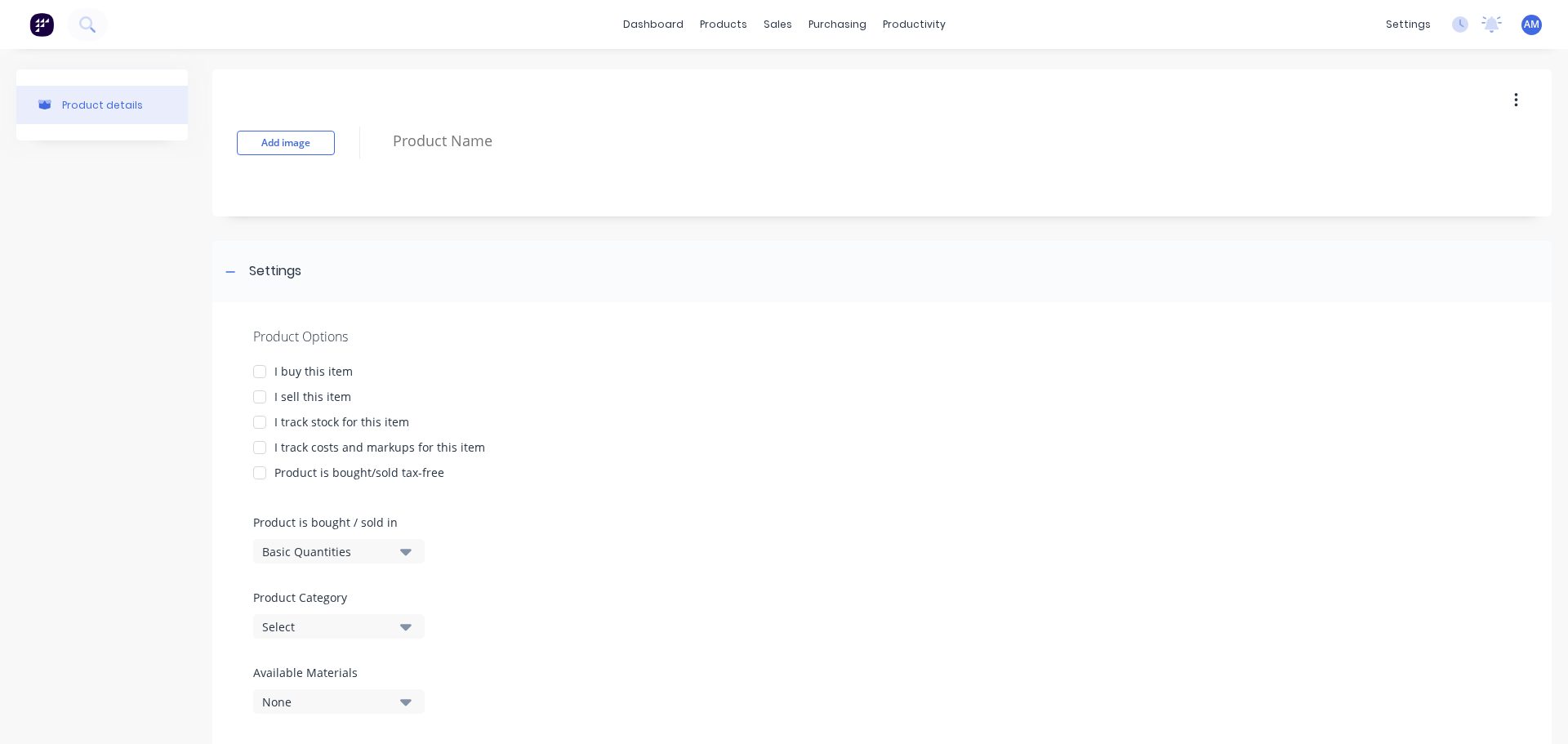
click at [255, 371] on div at bounding box center [259, 371] width 32 height 32
click at [260, 427] on div at bounding box center [259, 422] width 32 height 32
click at [256, 449] on div at bounding box center [259, 447] width 32 height 32
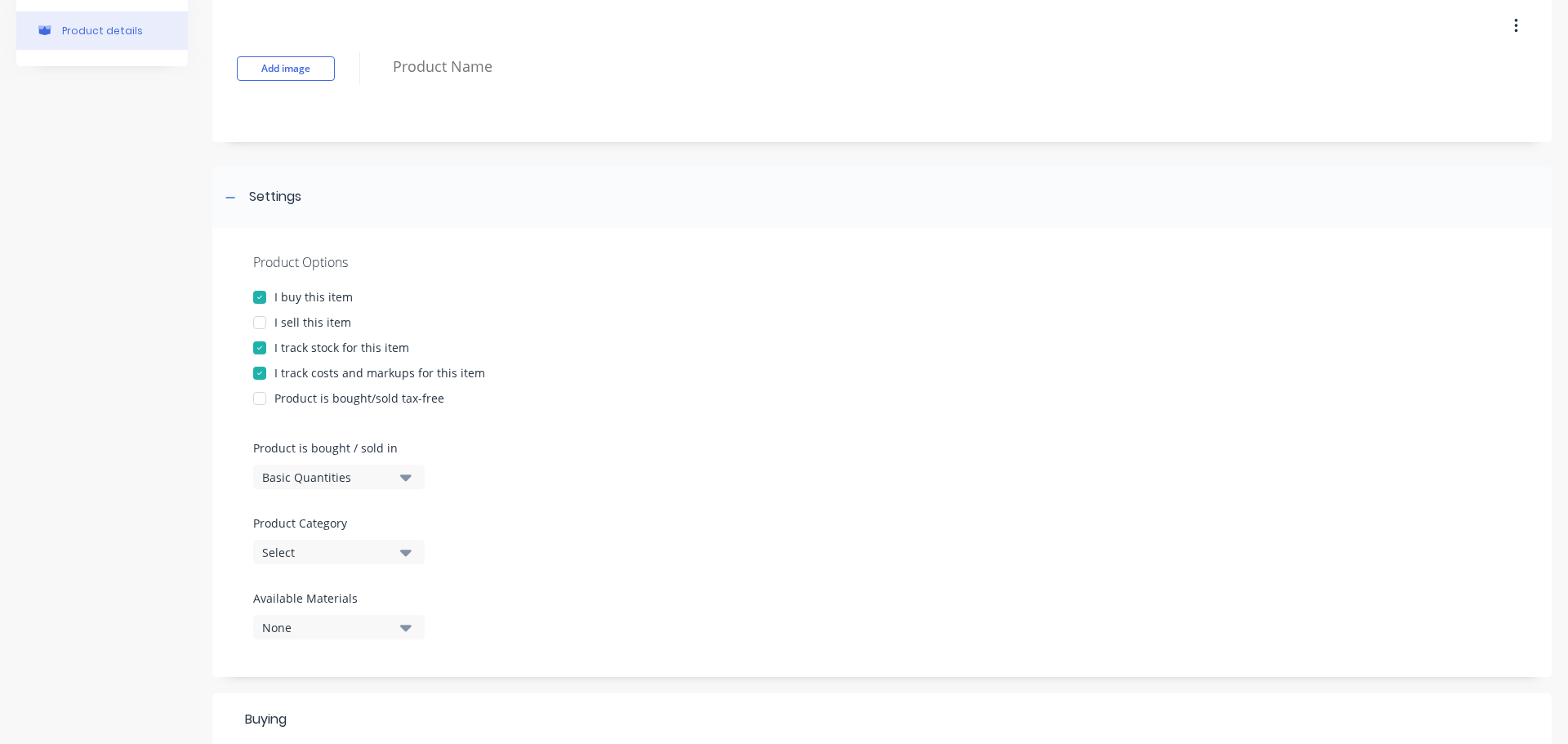
scroll to position [163, 0]
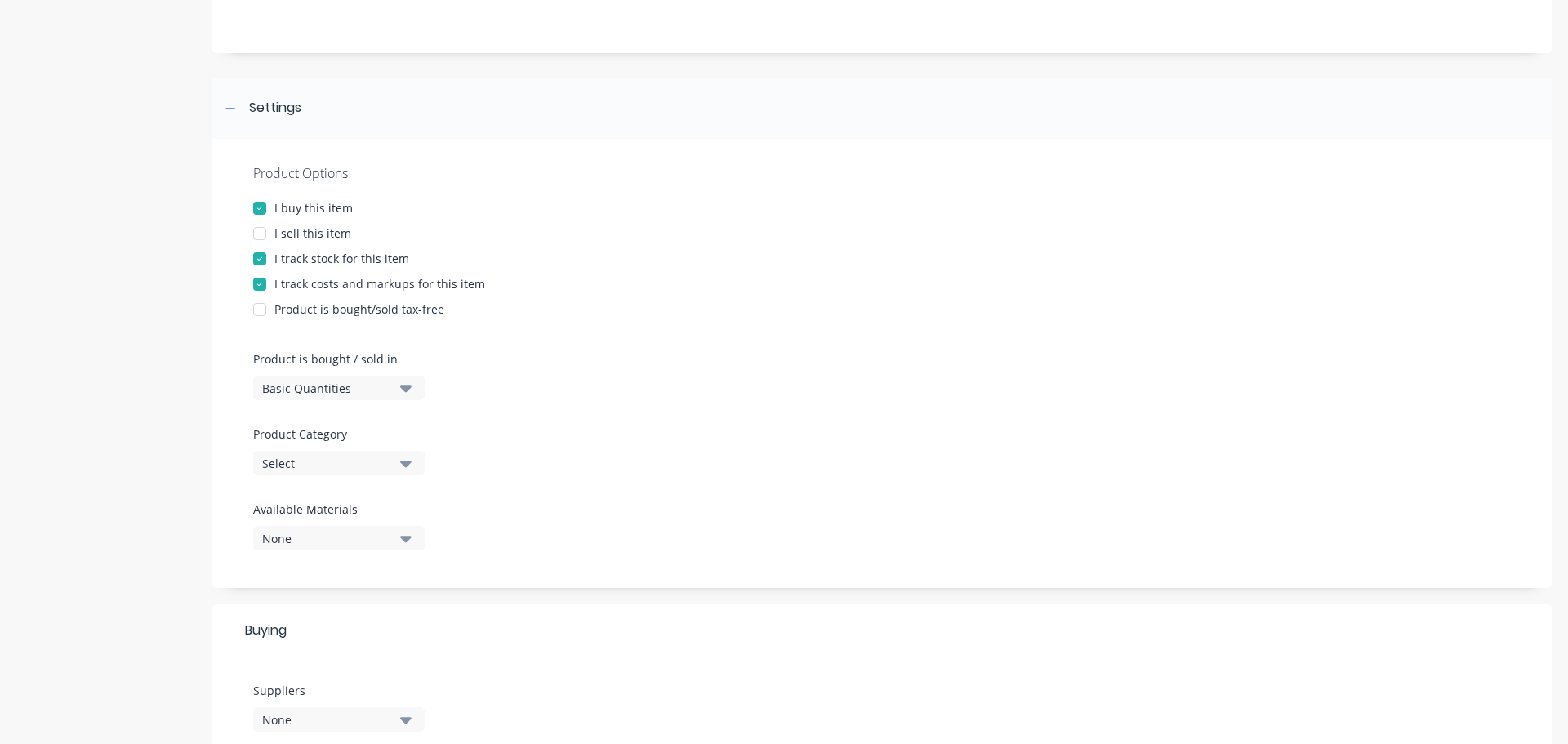
click at [404, 458] on icon "button" at bounding box center [405, 462] width 11 height 18
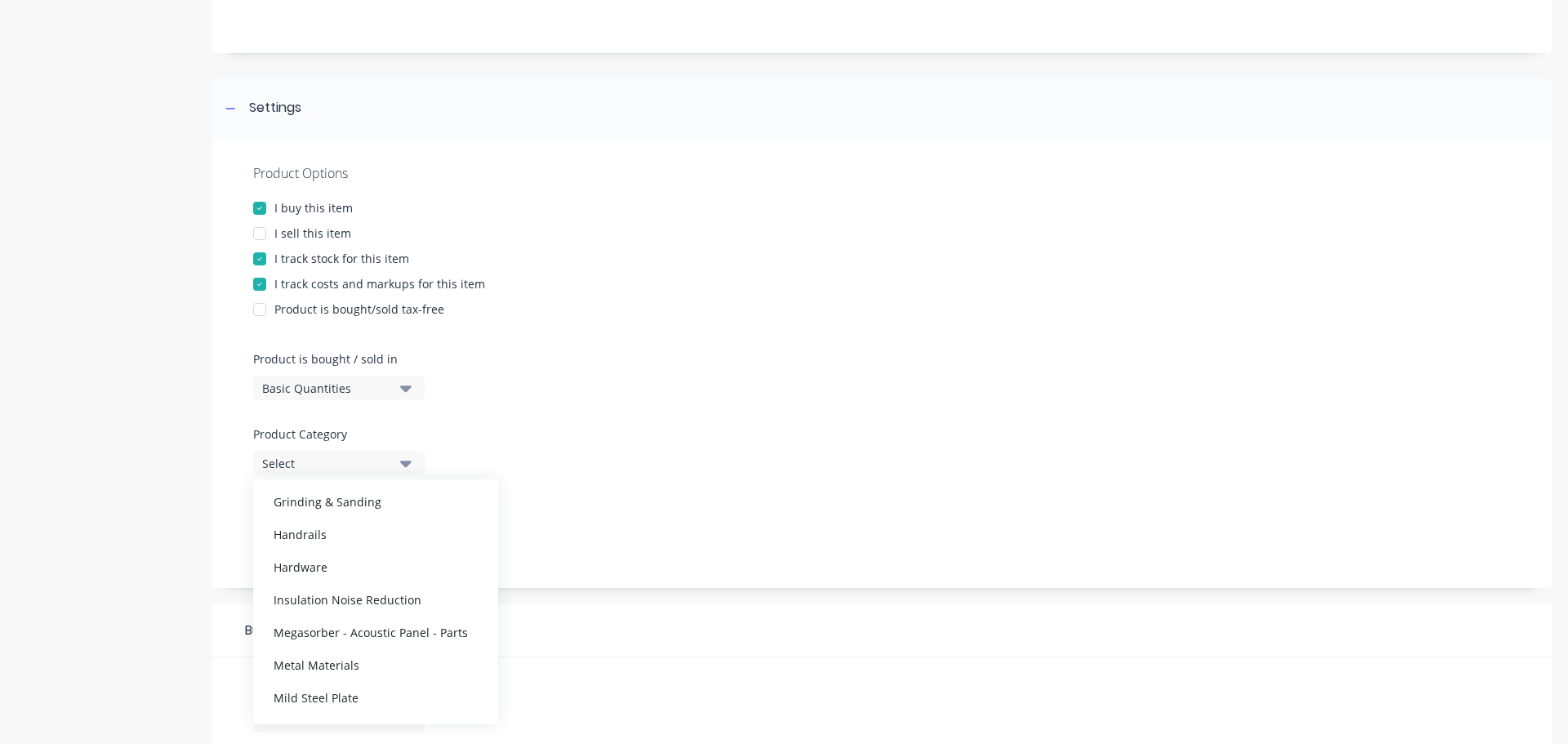
scroll to position [604, 0]
click at [362, 499] on div "Grinding & Sanding" at bounding box center [376, 503] width 245 height 32
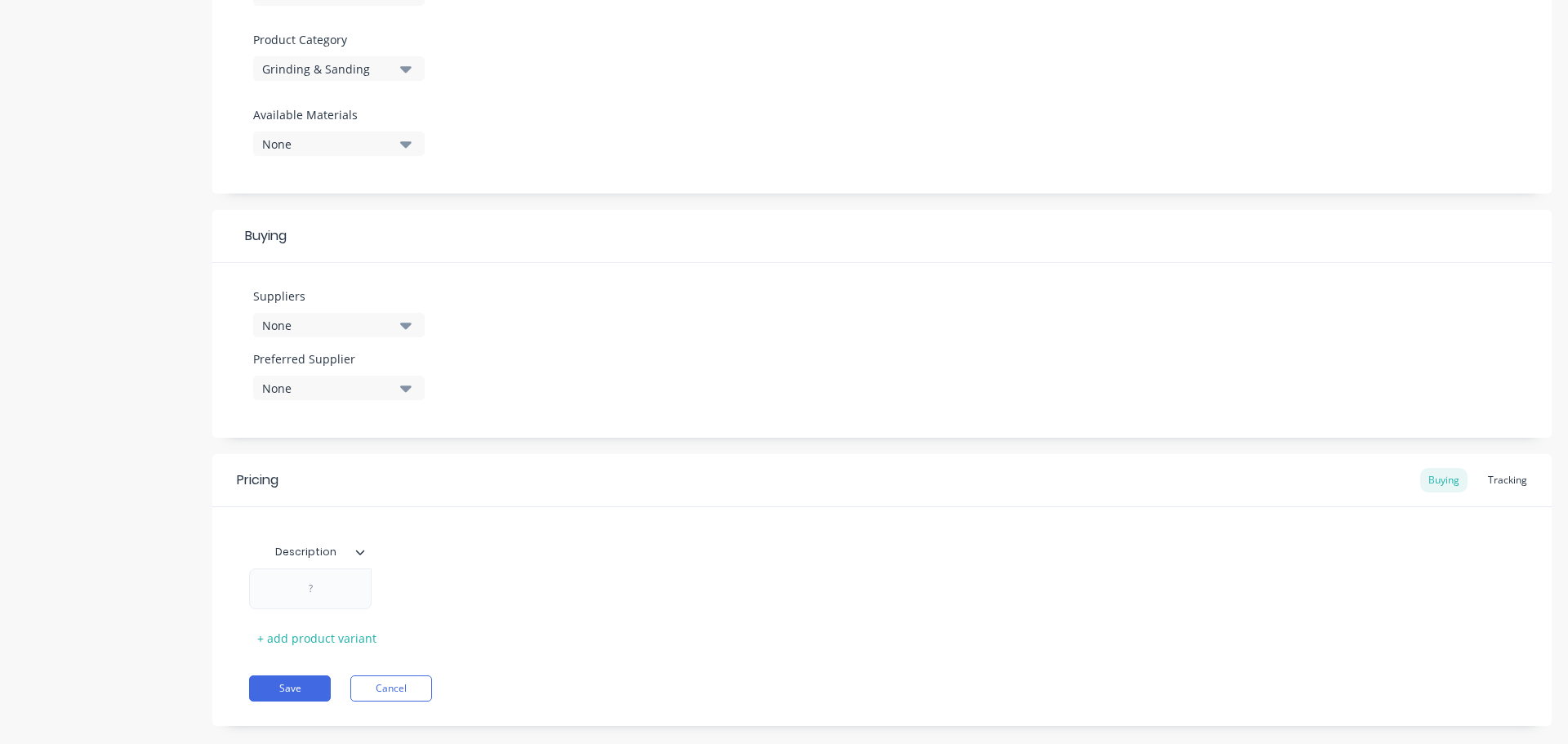
scroll to position [584, 0]
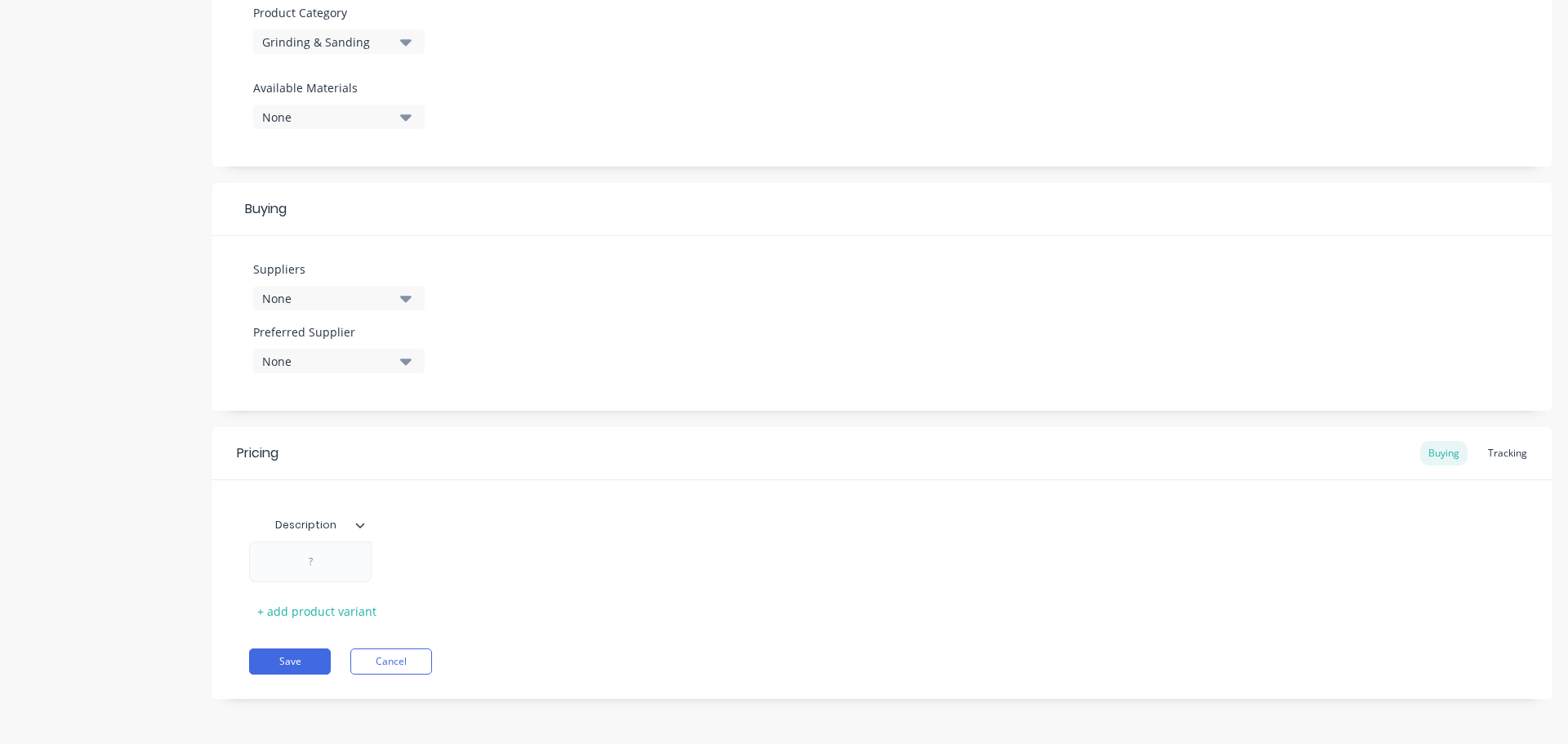
click at [410, 296] on icon "button" at bounding box center [405, 299] width 11 height 7
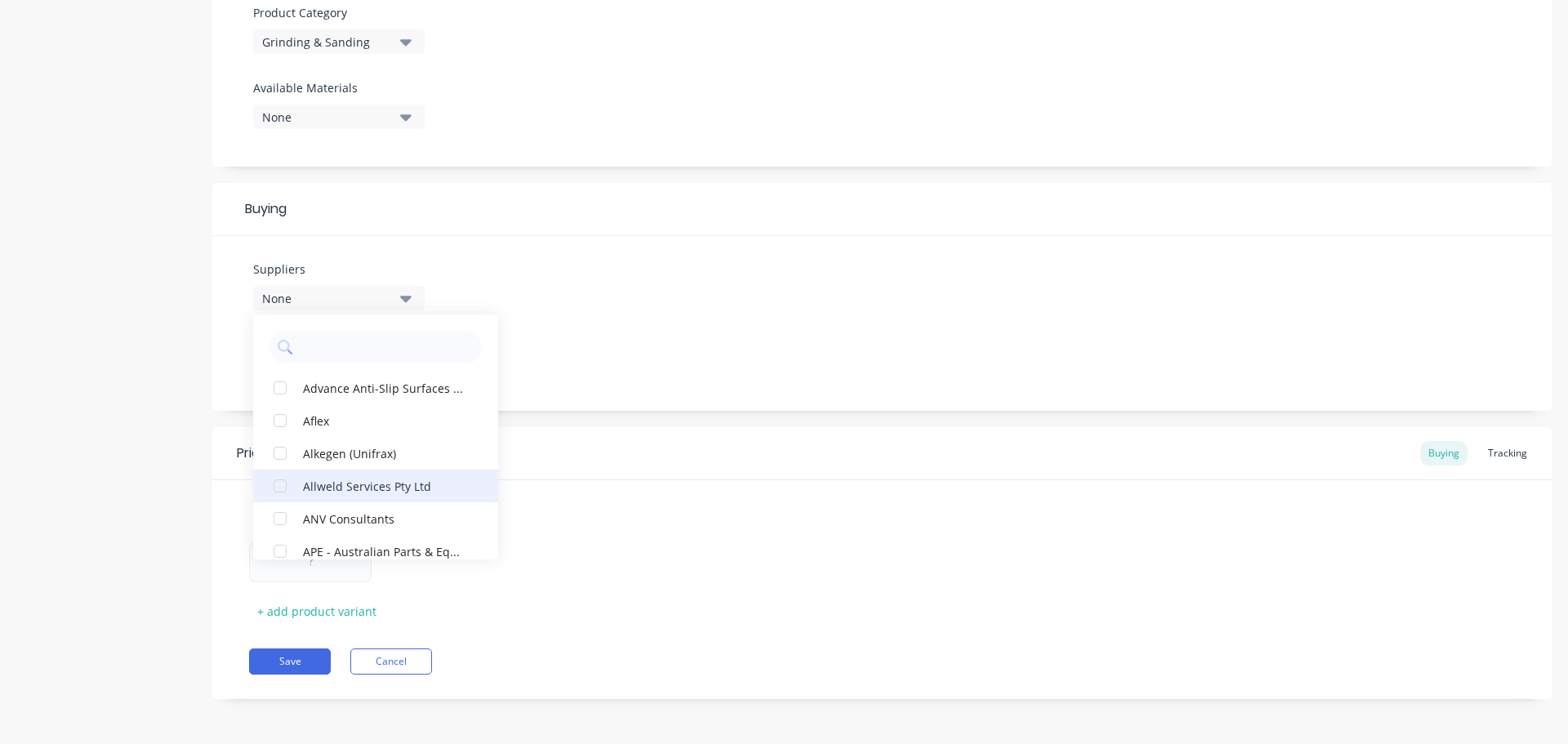
click at [359, 483] on div "Allweld Services Pty Ltd" at bounding box center [384, 485] width 163 height 17
type textarea "x"
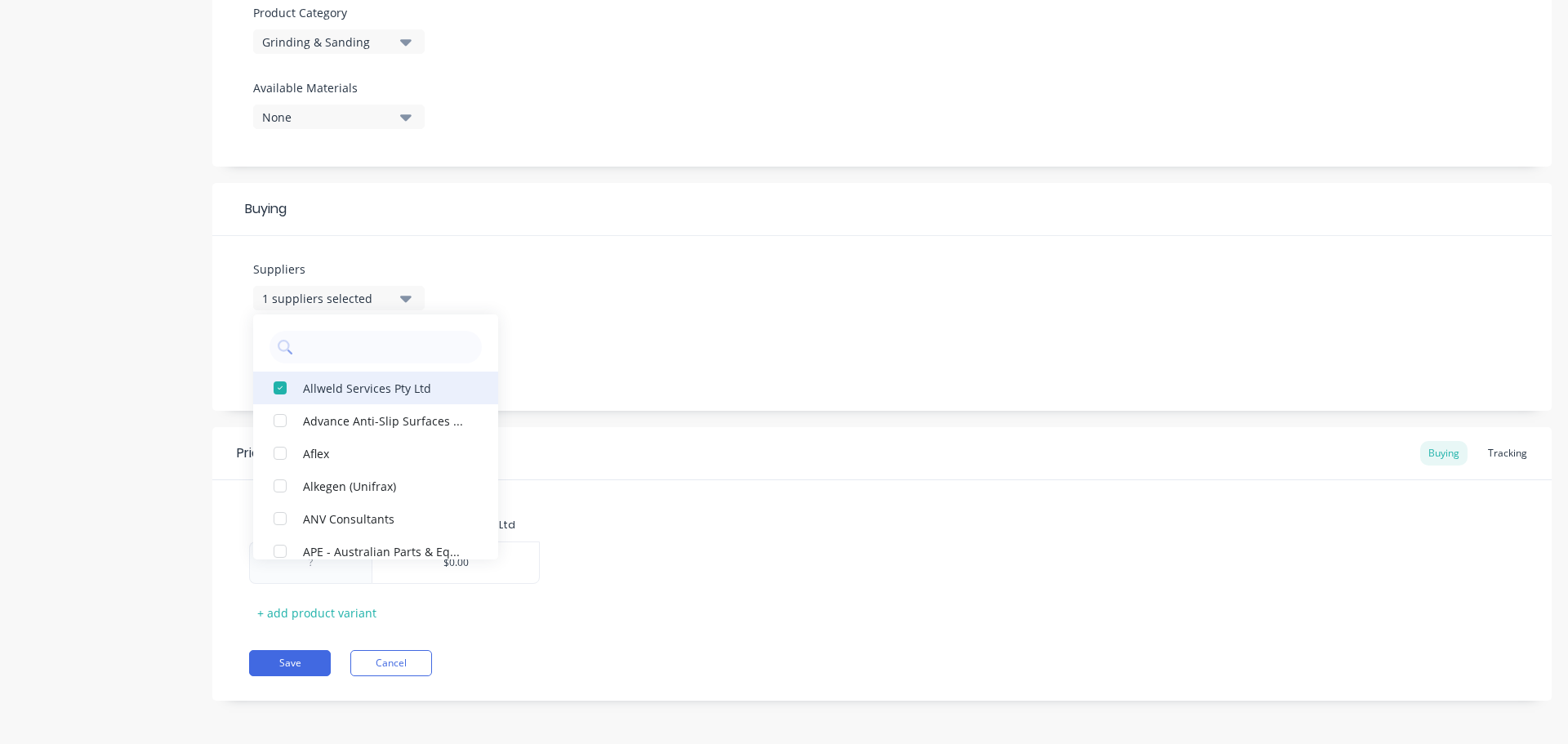
scroll to position [3511, 0]
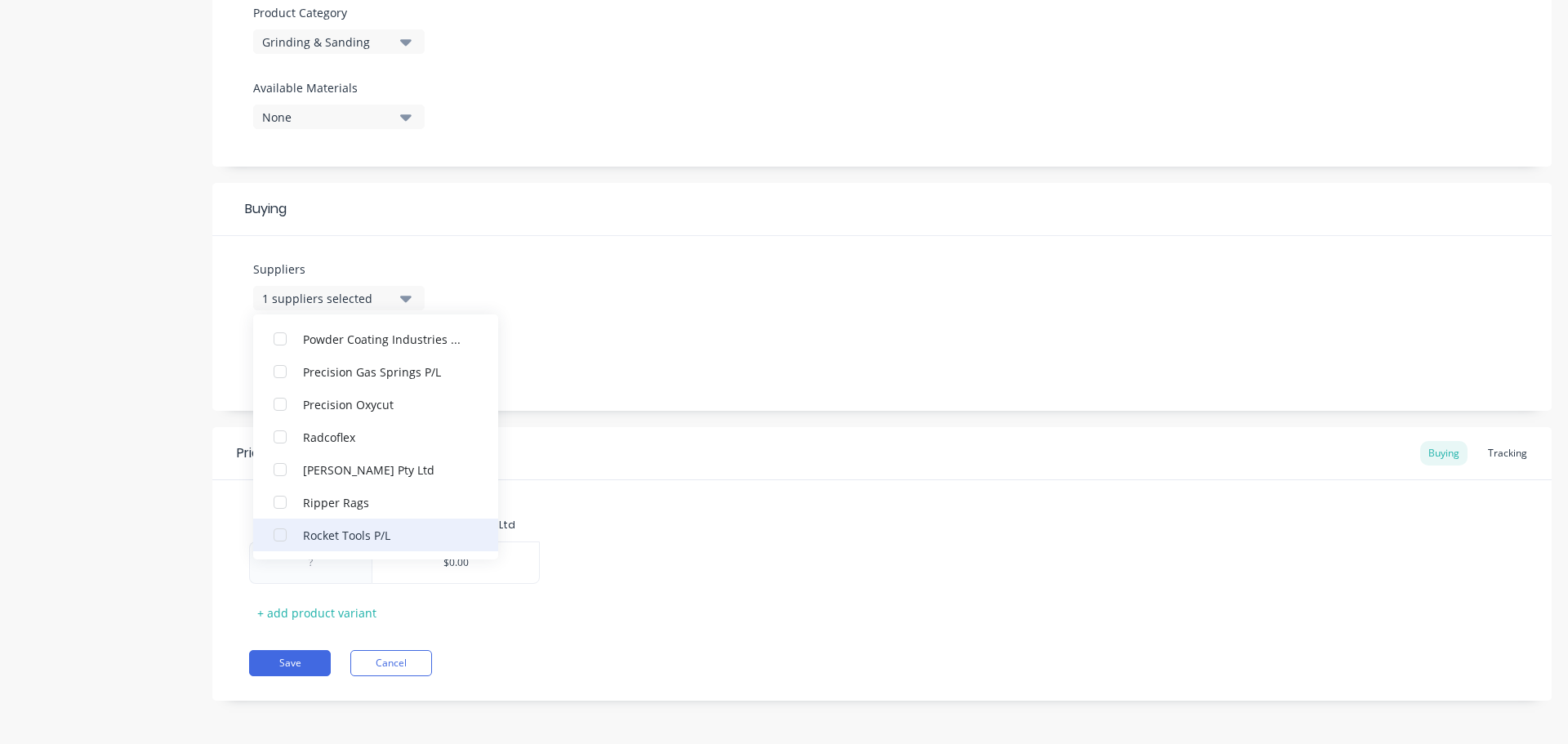
click at [360, 527] on div "Rocket Tools P/L" at bounding box center [384, 534] width 163 height 17
type textarea "x"
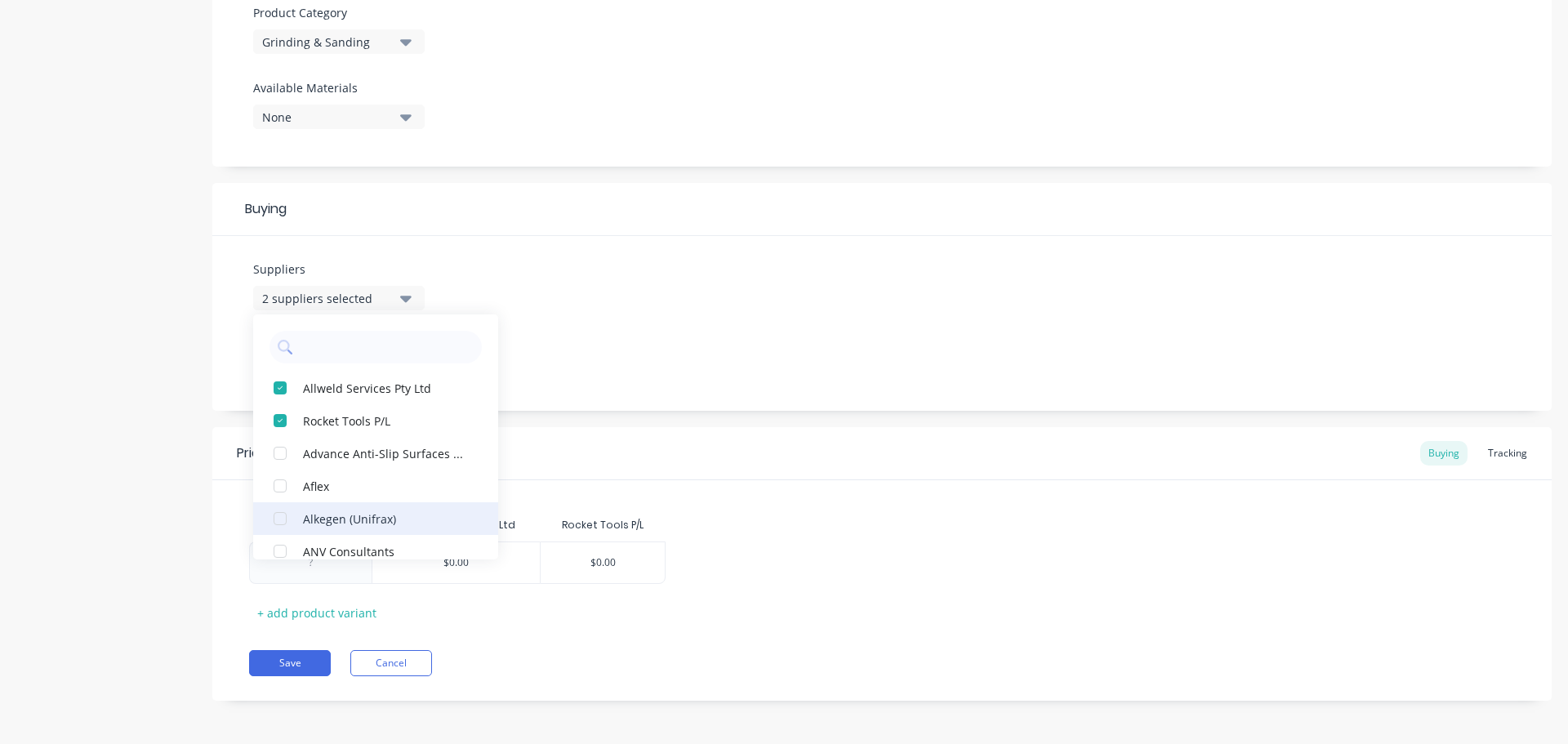
scroll to position [1322, 0]
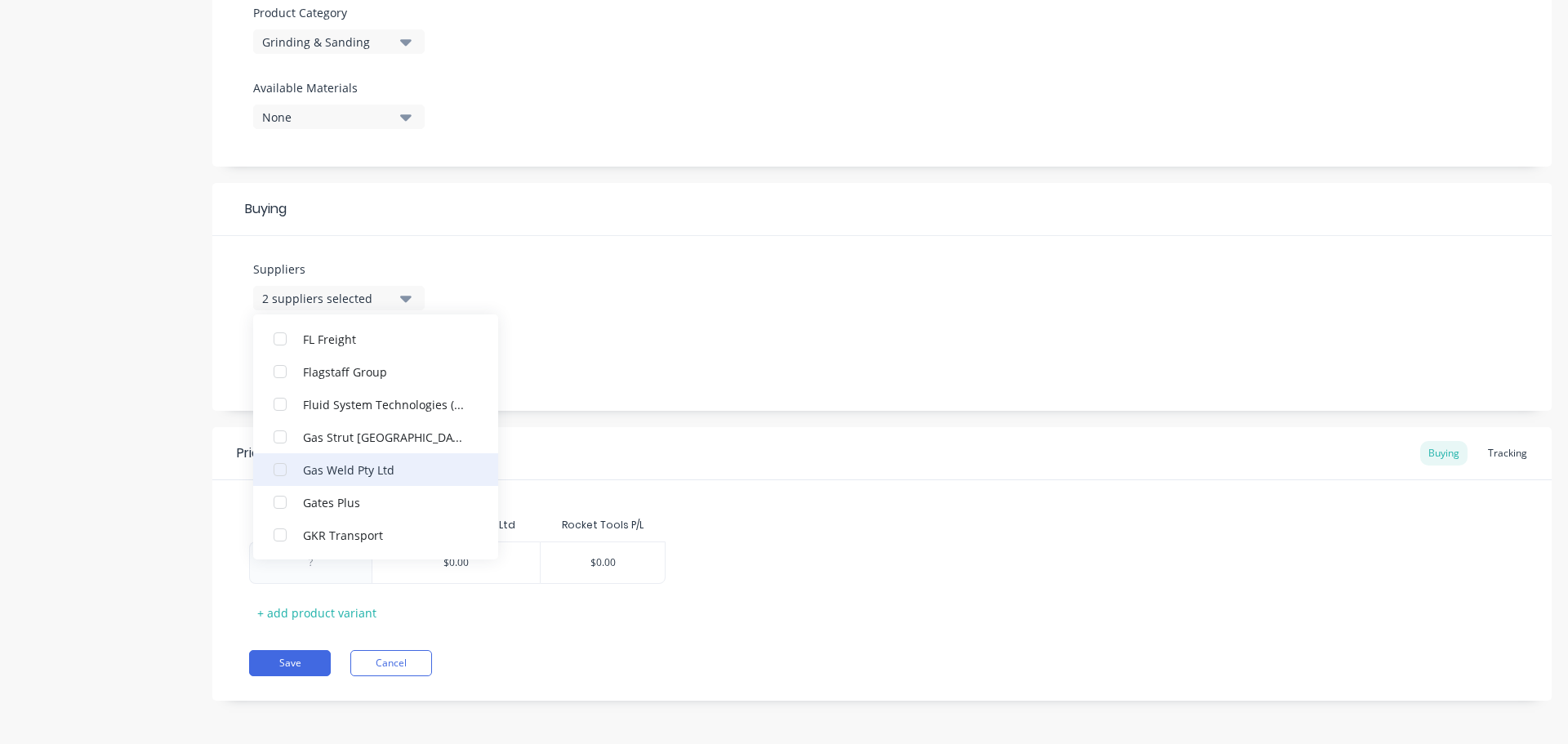
click at [358, 473] on div "Gas Weld Pty Ltd" at bounding box center [384, 469] width 163 height 17
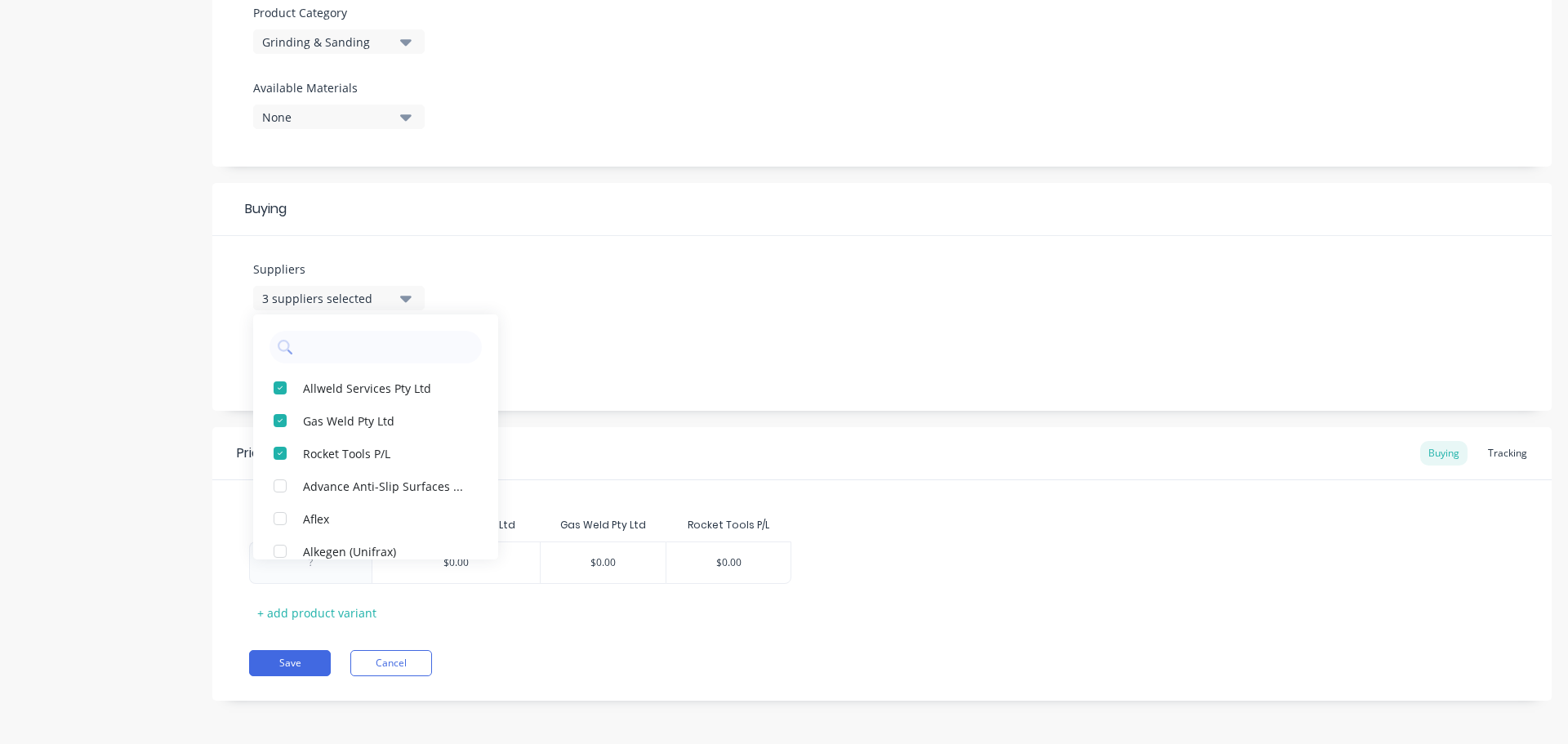
click at [705, 388] on div "Suppliers 3 suppliers selected Allweld Services Pty Ltd Gas Weld Pty Ltd Rocket…" at bounding box center [882, 323] width 1339 height 175
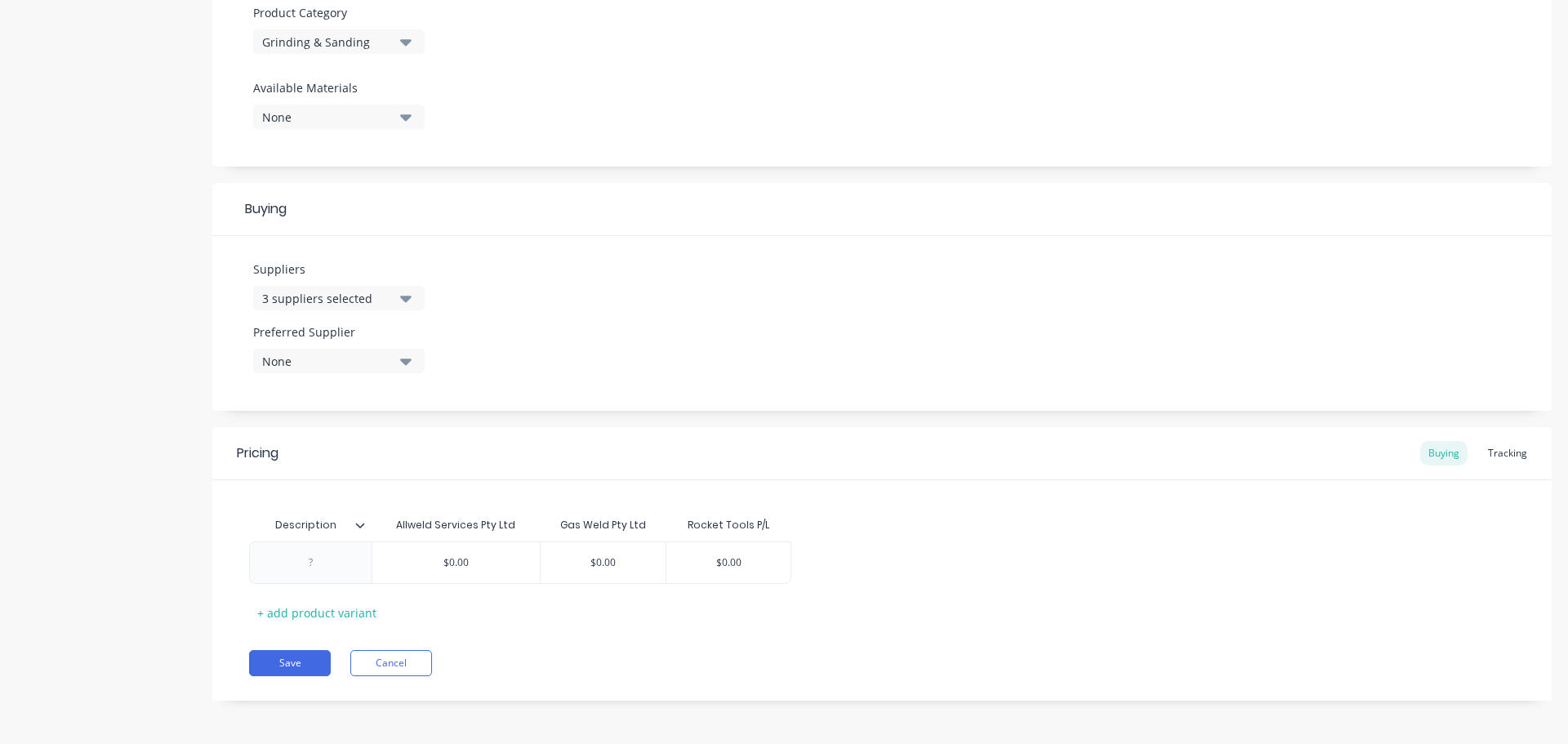
click at [361, 525] on icon at bounding box center [359, 525] width 9 height 9
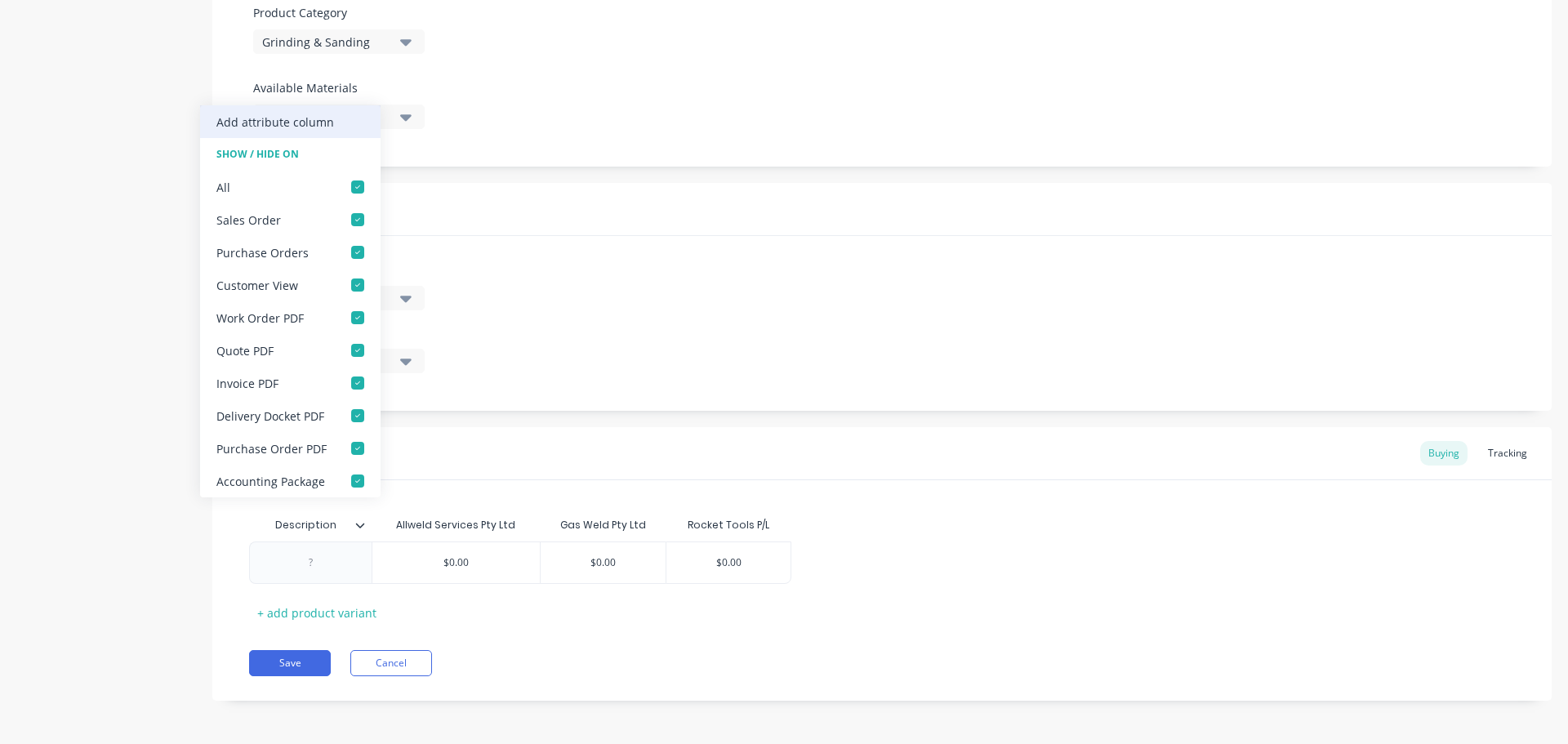
click at [318, 117] on div "Add attribute column" at bounding box center [276, 122] width 118 height 17
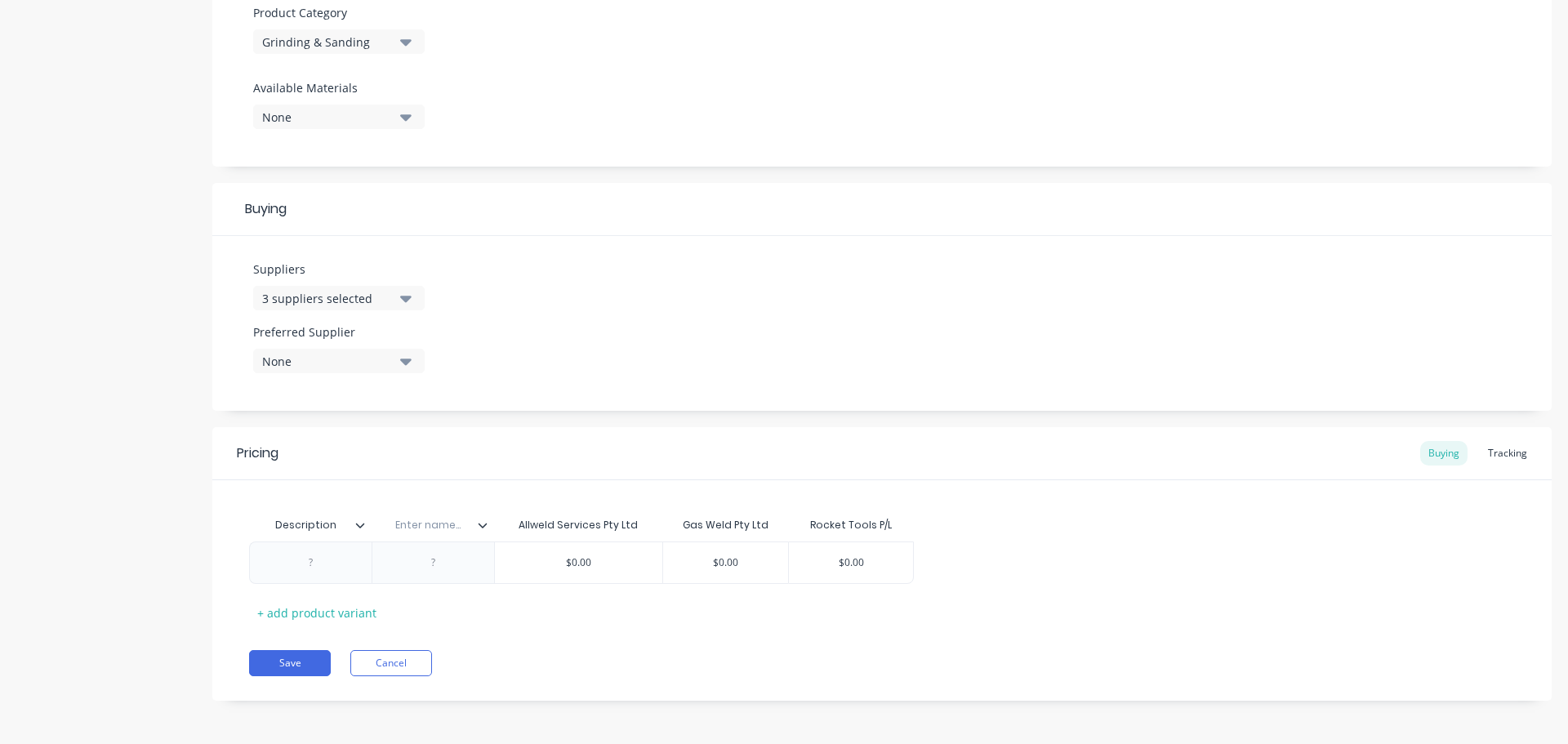
click at [485, 528] on icon at bounding box center [482, 525] width 9 height 9
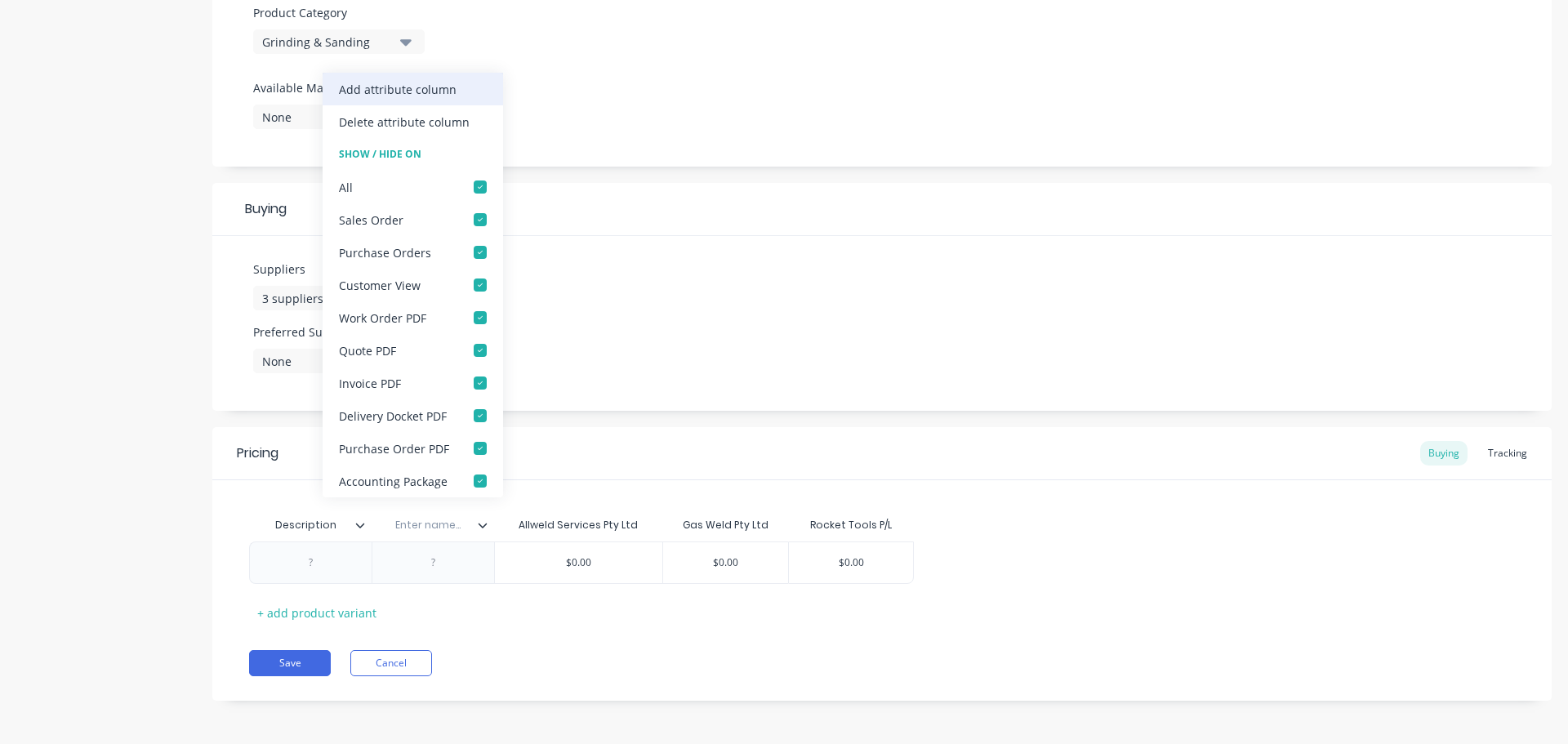
click at [438, 88] on div "Add attribute column" at bounding box center [398, 90] width 118 height 17
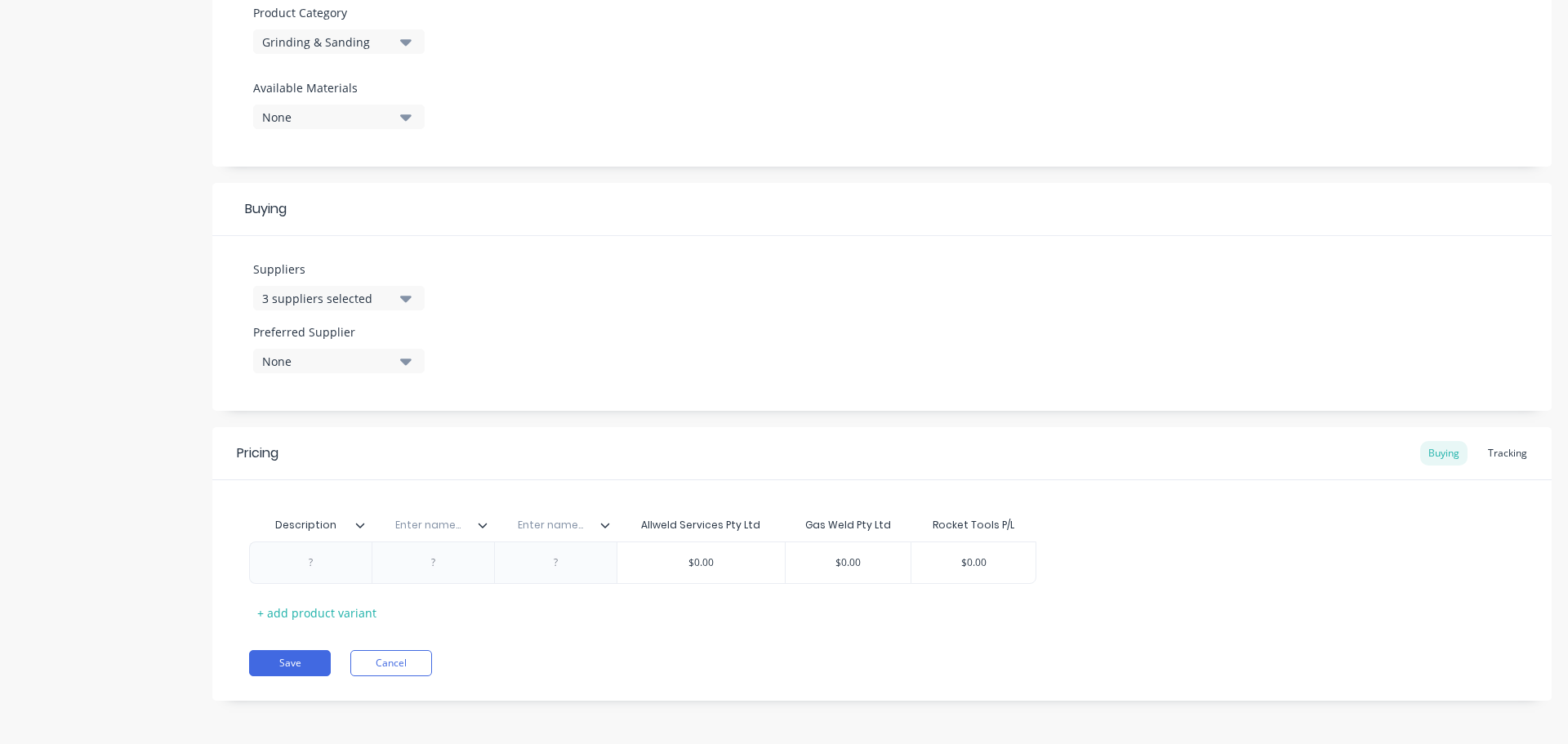
click at [602, 526] on icon at bounding box center [604, 525] width 9 height 9
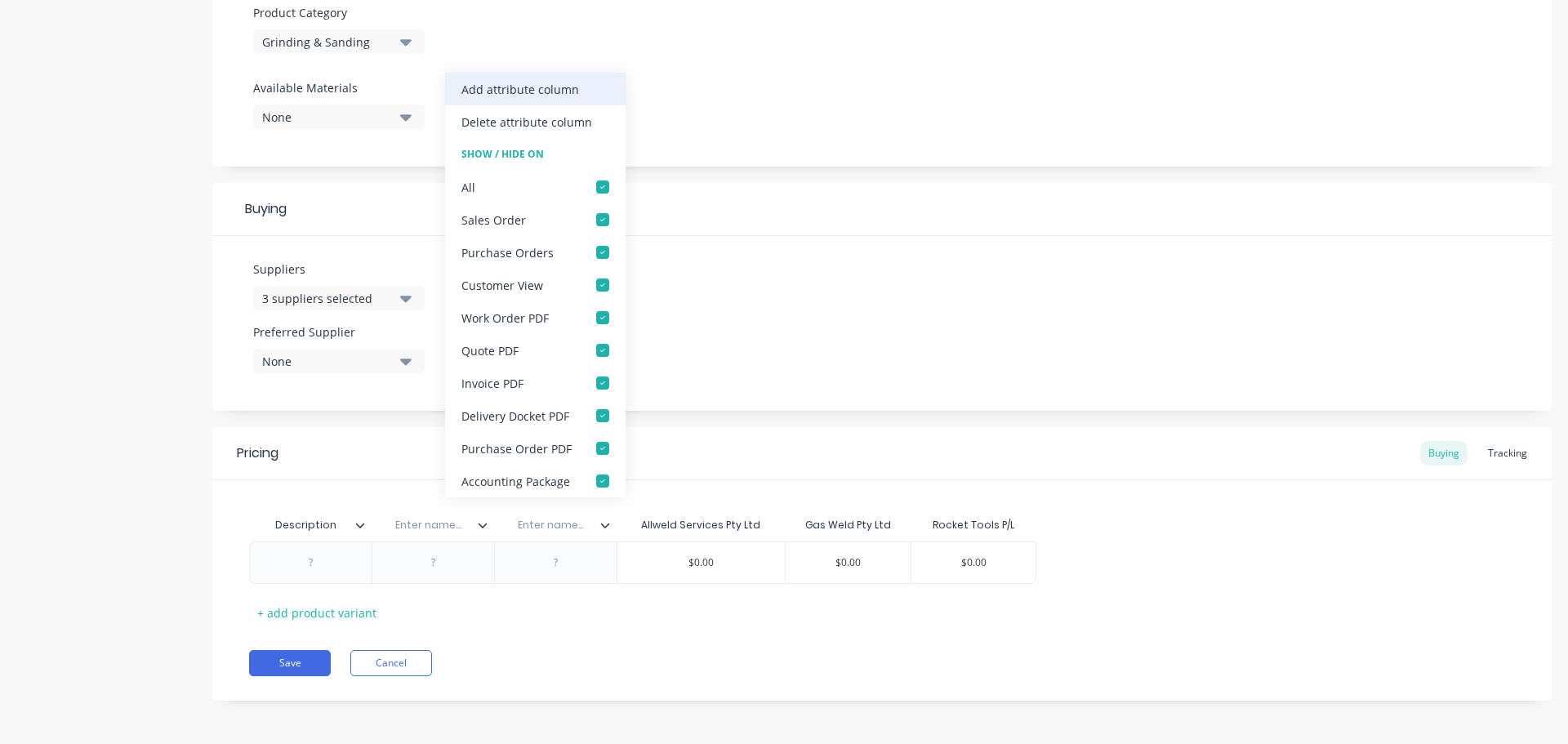
click at [528, 85] on div "Add attribute column" at bounding box center [521, 90] width 118 height 17
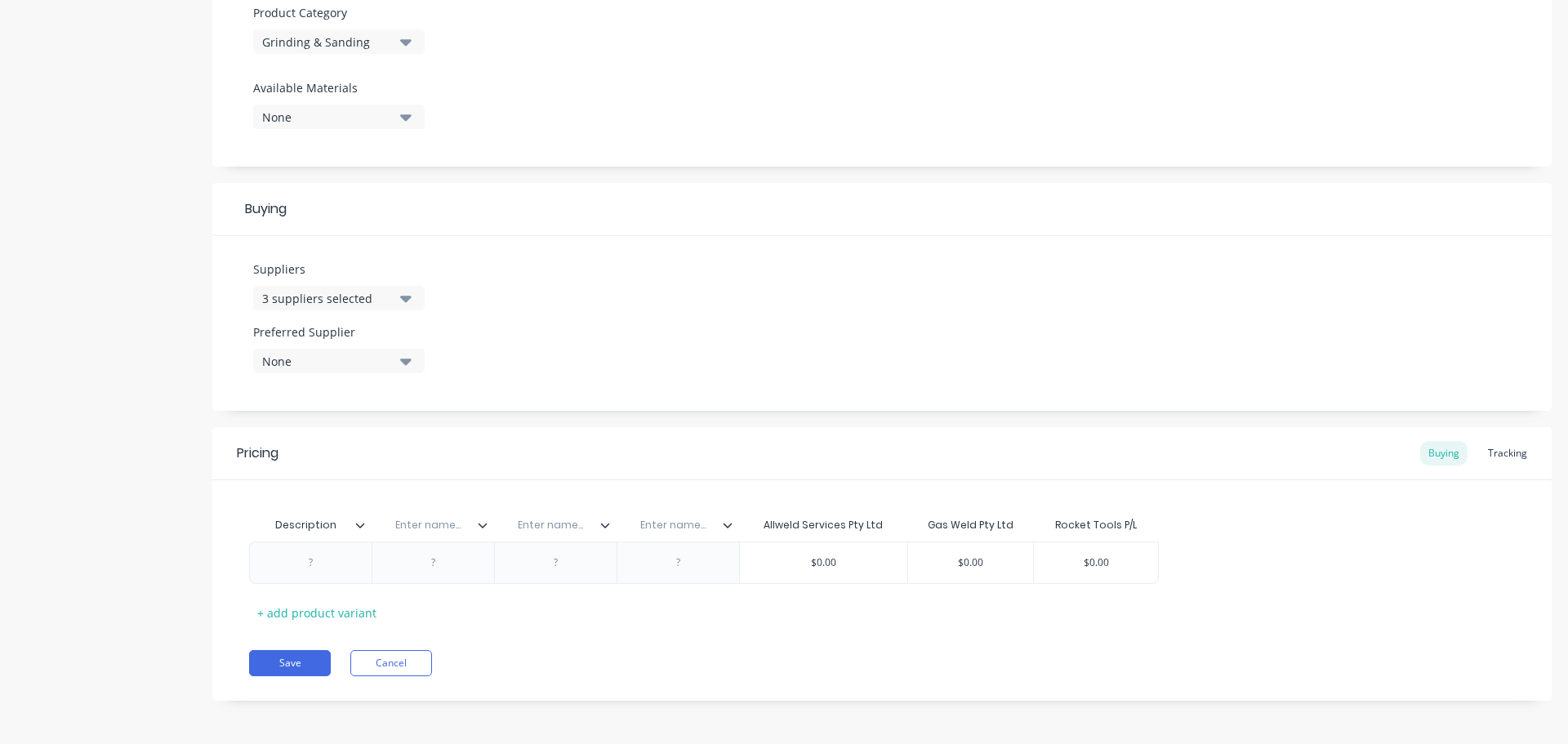
click at [726, 526] on icon at bounding box center [727, 525] width 9 height 9
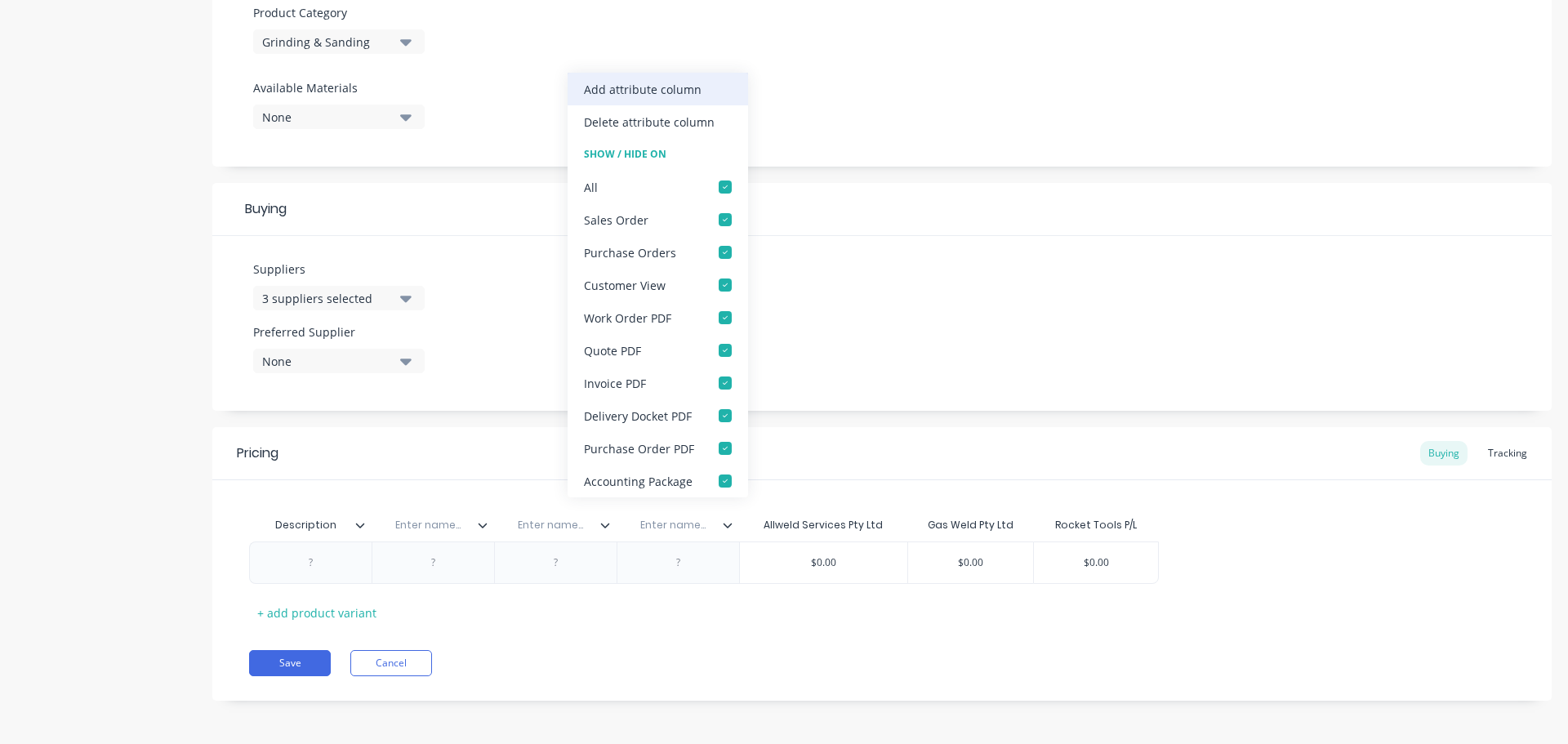
click at [688, 89] on div "Add attribute column" at bounding box center [643, 90] width 118 height 17
type textarea "x"
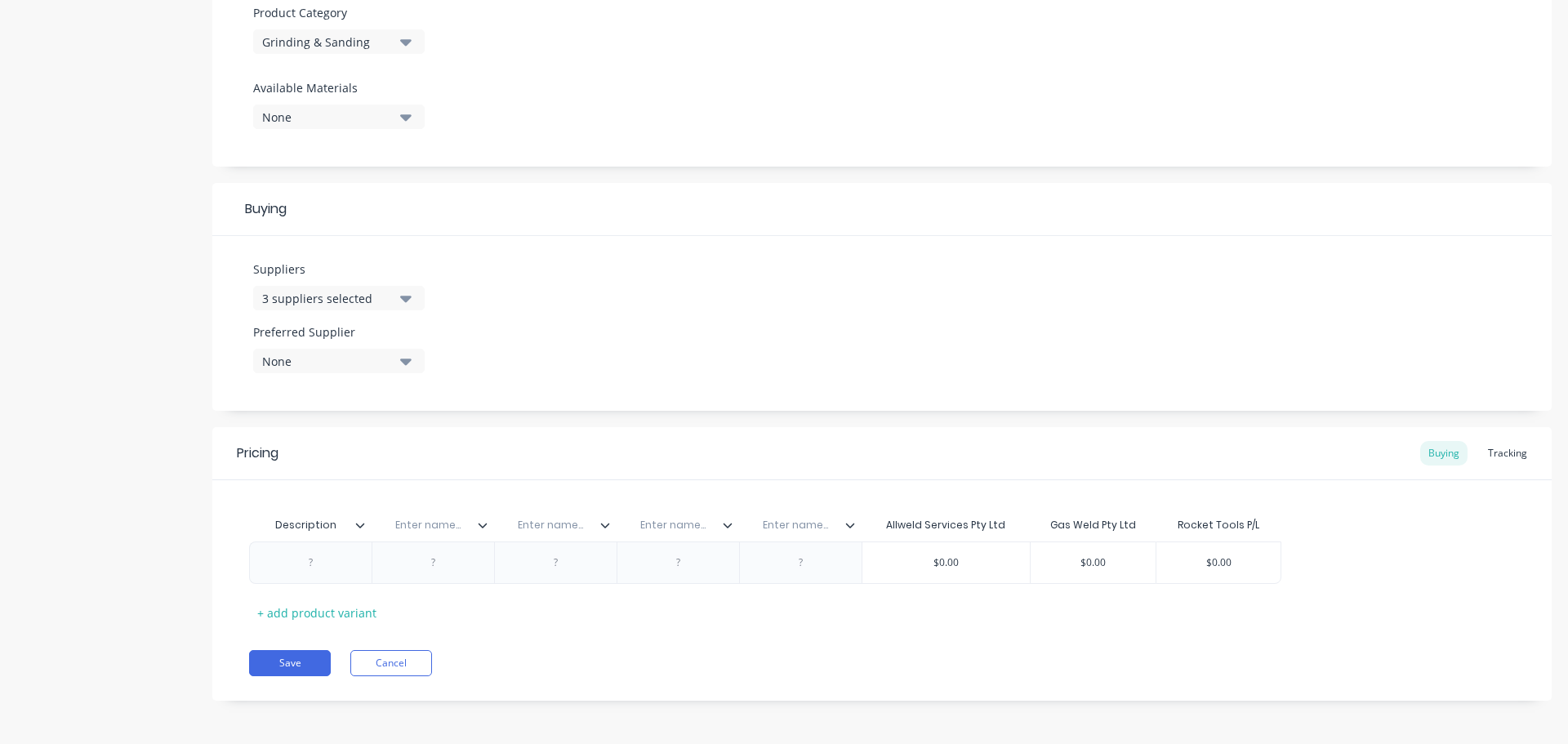
click at [428, 531] on input "text" at bounding box center [428, 525] width 113 height 15
paste input "Bin Location"
type input "Bin Location"
type textarea "x"
click at [555, 519] on input "text" at bounding box center [551, 525] width 113 height 15
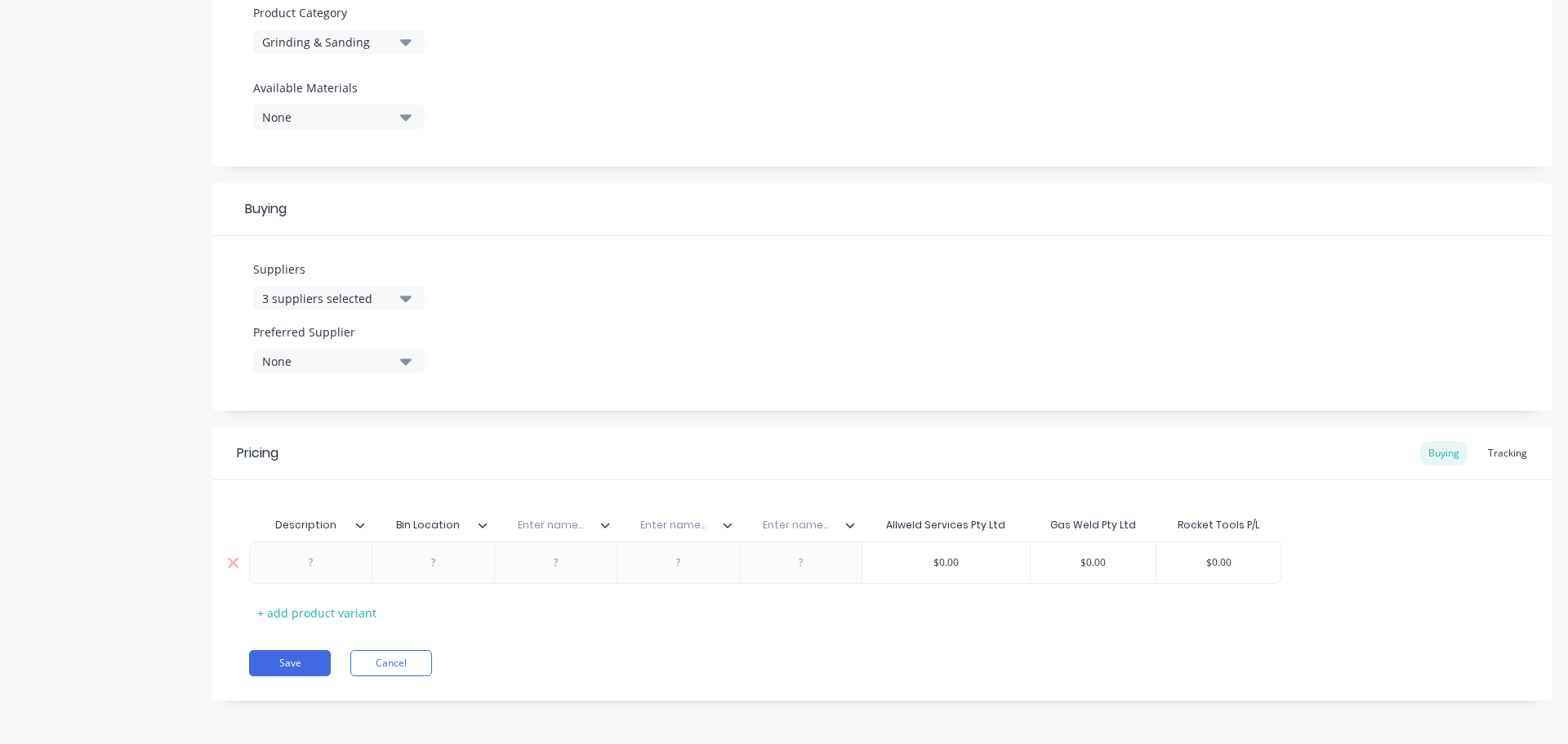
paste input "Rocket Part No."
type input "Rocket Part No."
type textarea "x"
click at [673, 524] on input "text" at bounding box center [673, 525] width 113 height 15
paste input "Allwed Part No."
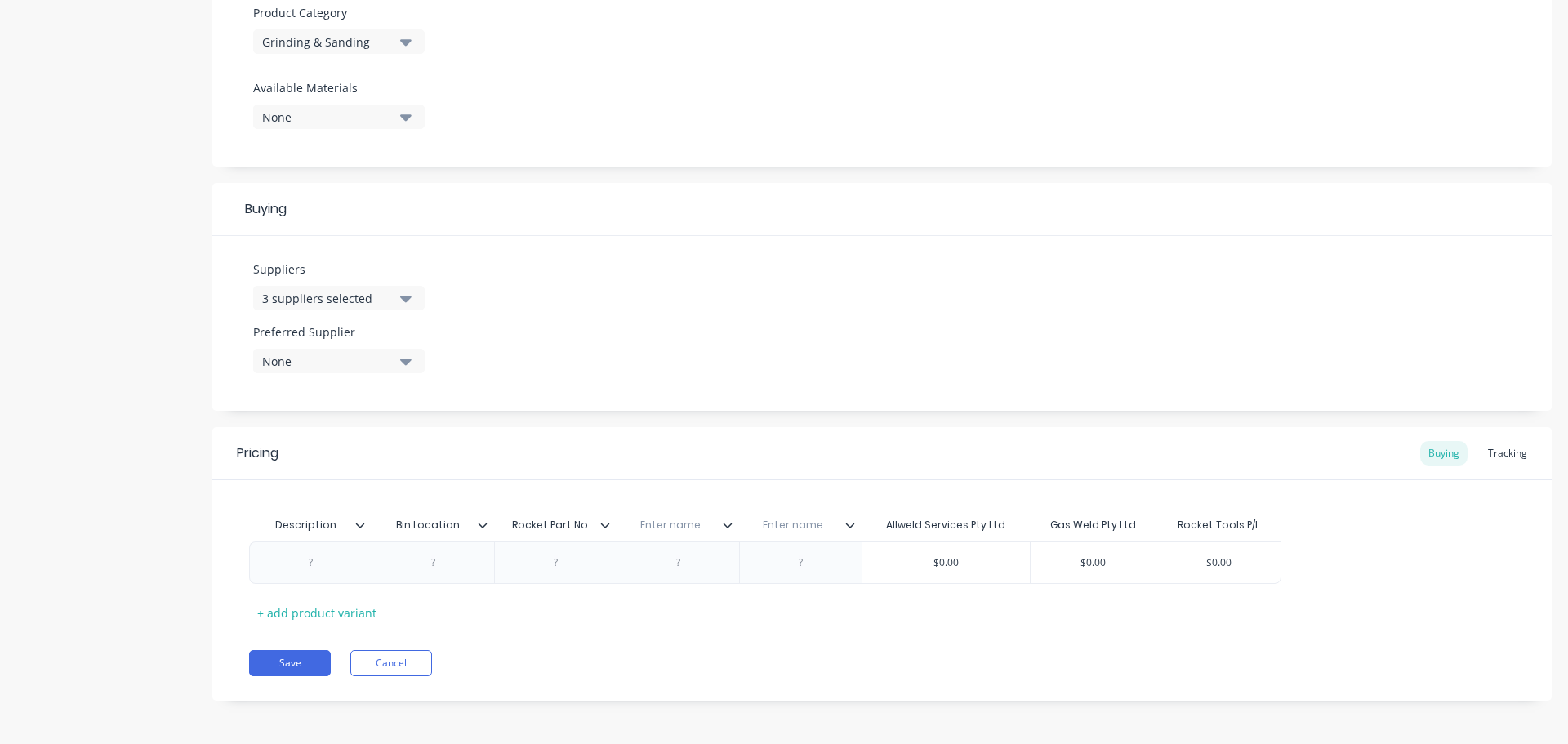
type input "Allwed Part No."
type textarea "x"
drag, startPoint x: 825, startPoint y: 529, endPoint x: 767, endPoint y: 519, distance: 58.9
click at [767, 519] on input "text" at bounding box center [796, 525] width 113 height 15
paste input "Gasweld Part No."
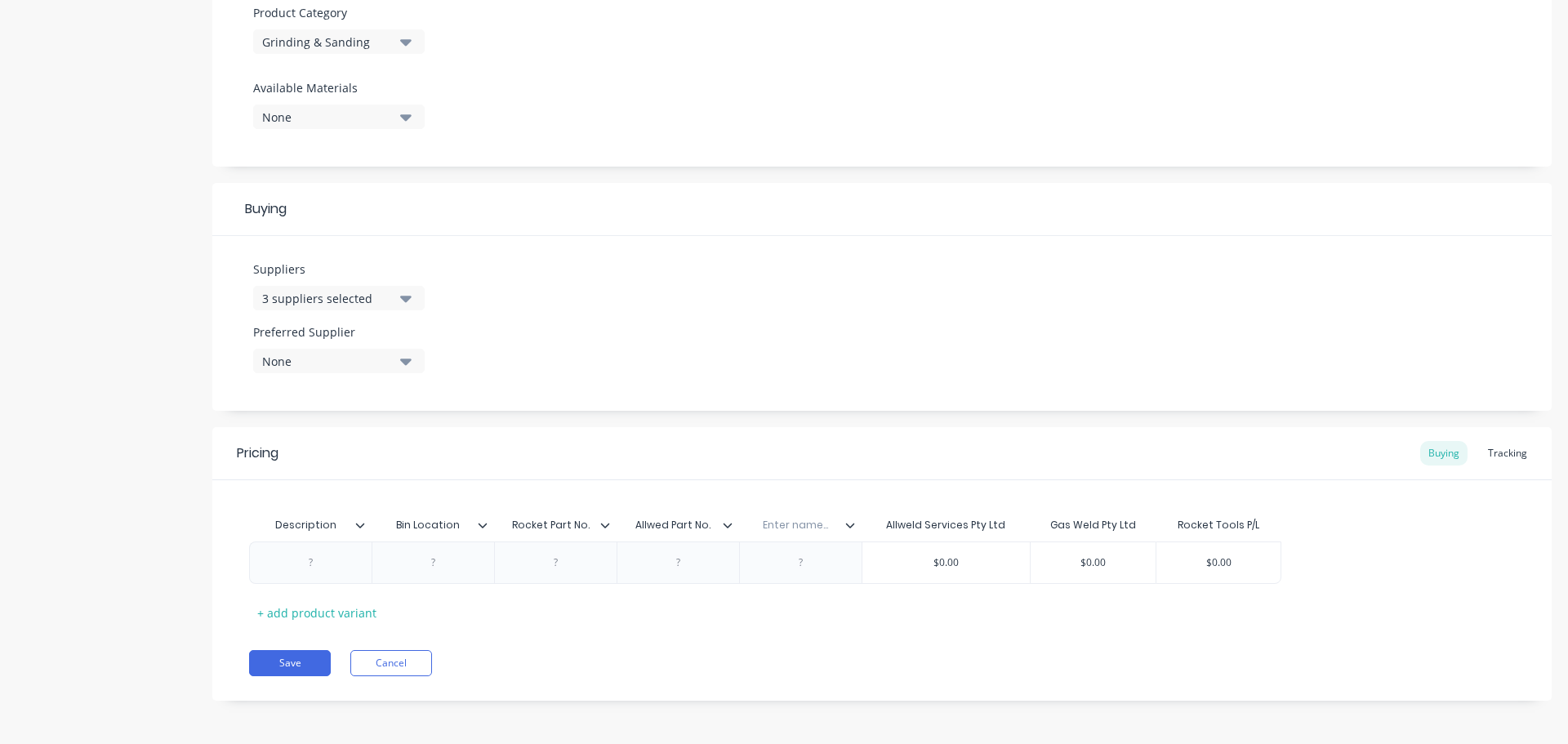
type input "Gasweld Part No."
type textarea "x"
click at [675, 562] on div at bounding box center [679, 562] width 82 height 21
paste div
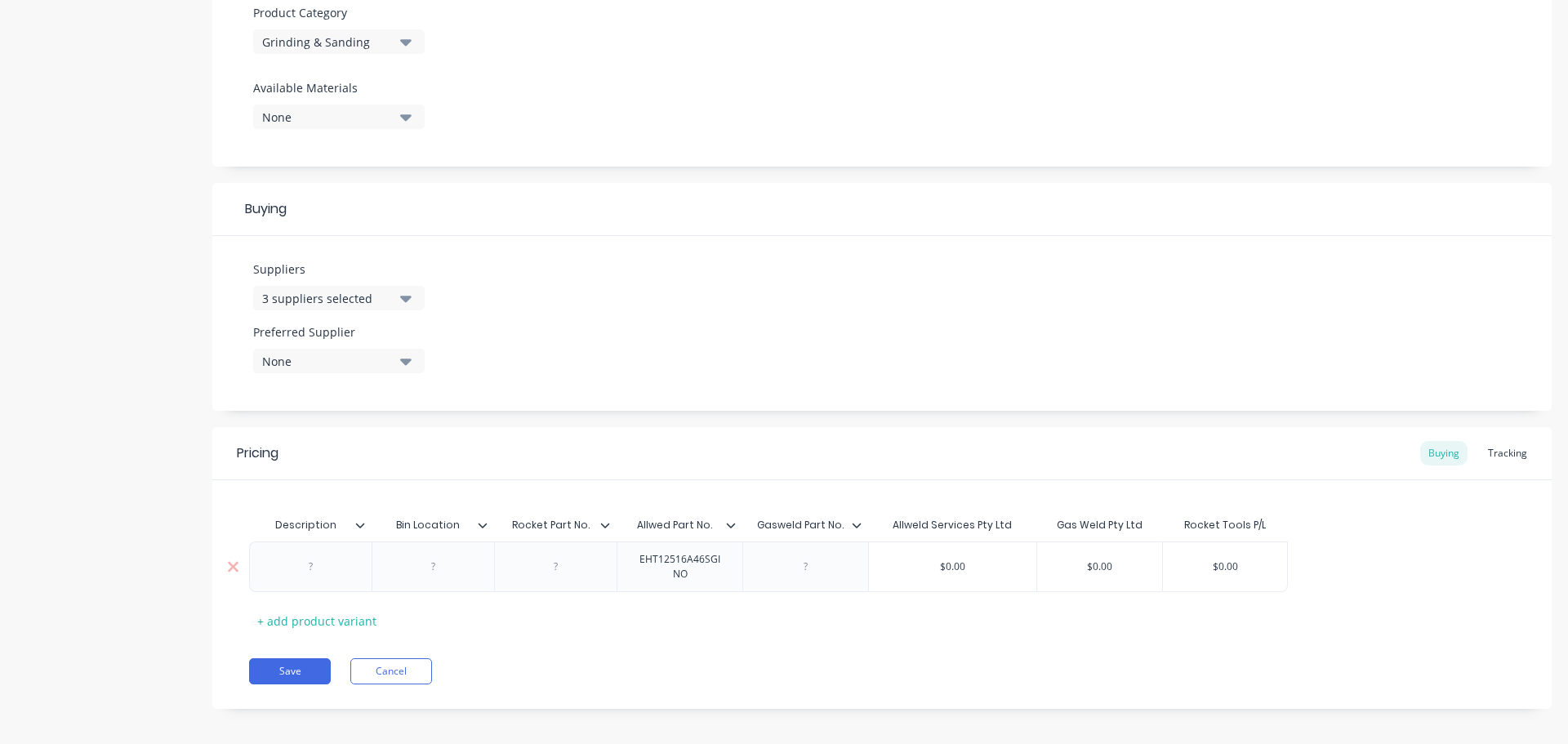
type textarea "x"
click at [557, 567] on div at bounding box center [557, 567] width 82 height 21
paste div
type textarea "x"
type input "$0.00"
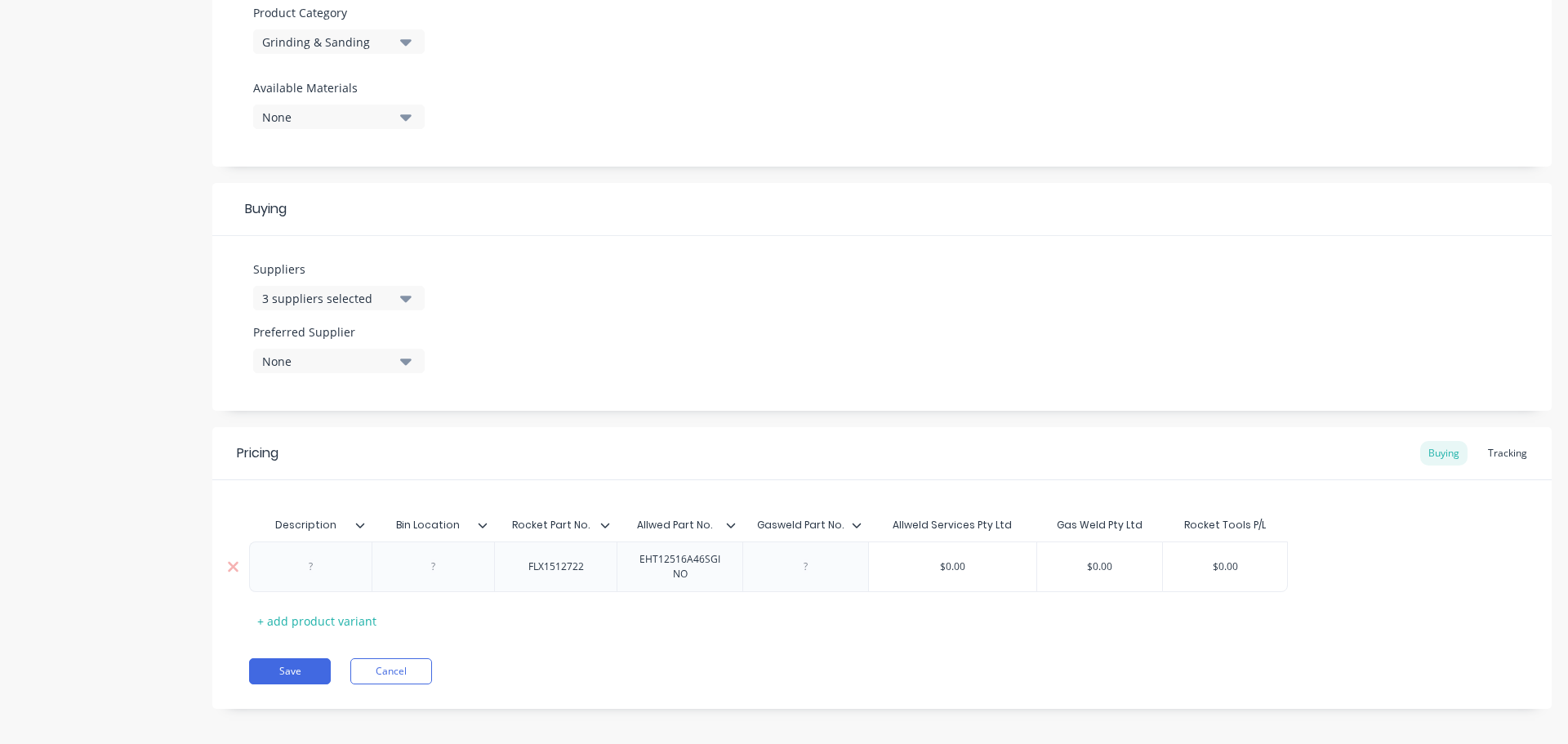
drag, startPoint x: 977, startPoint y: 566, endPoint x: 924, endPoint y: 564, distance: 53.0
click at [924, 564] on input "$0.00" at bounding box center [953, 567] width 167 height 15
paste input "67.75"
type textarea "x"
type input "$67.75"
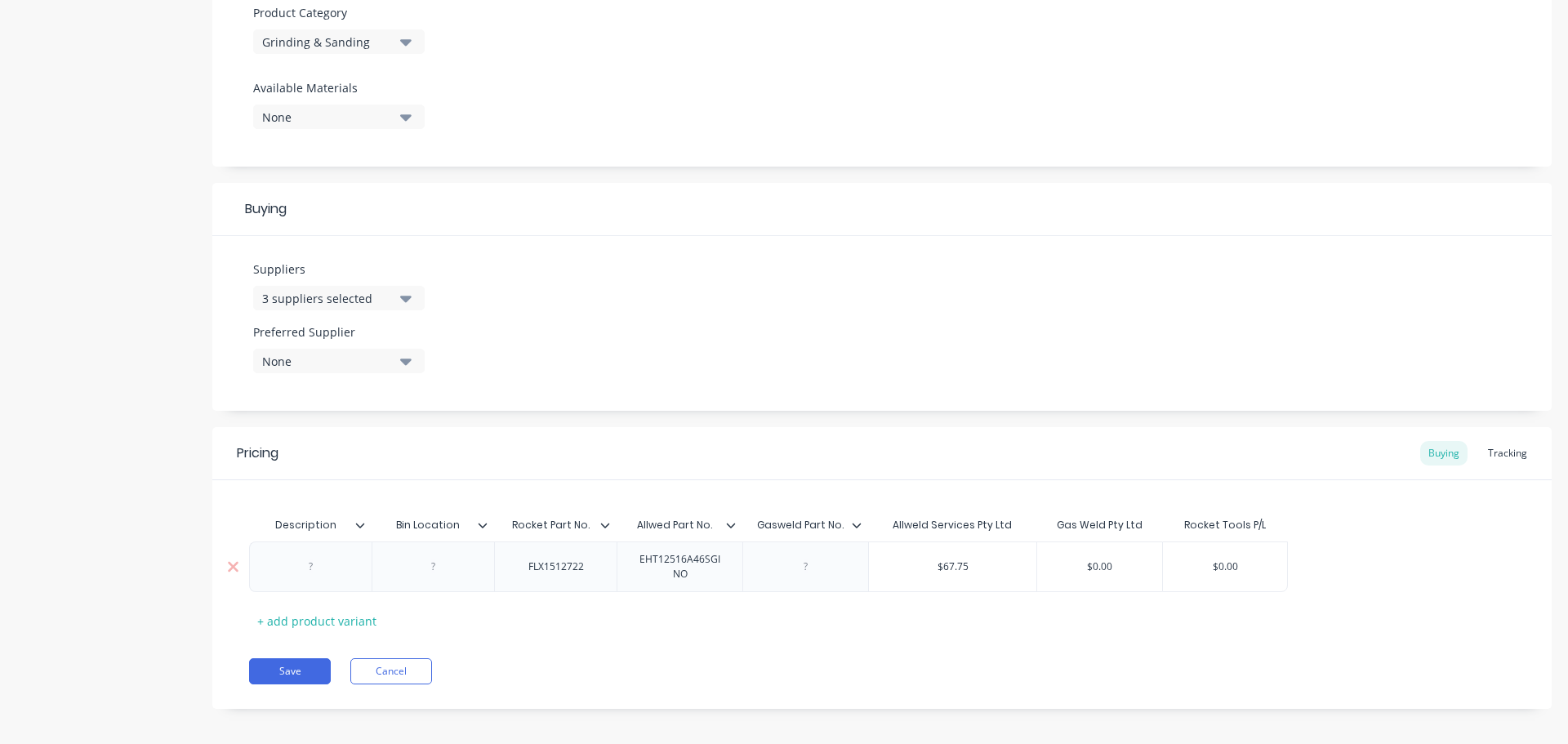
click at [308, 567] on div at bounding box center [312, 567] width 82 height 21
paste div
click at [363, 571] on div "CUTTING WHEELS" at bounding box center [310, 567] width 108 height 36
drag, startPoint x: 371, startPoint y: 581, endPoint x: 315, endPoint y: 585, distance: 56.1
click at [298, 582] on div "CUTTING WHEELS 125 X 2.0mm FLX1512722 EHT12516A46SGINO $67.75 $67.75 $0.00 $0.00" at bounding box center [882, 566] width 1266 height 50
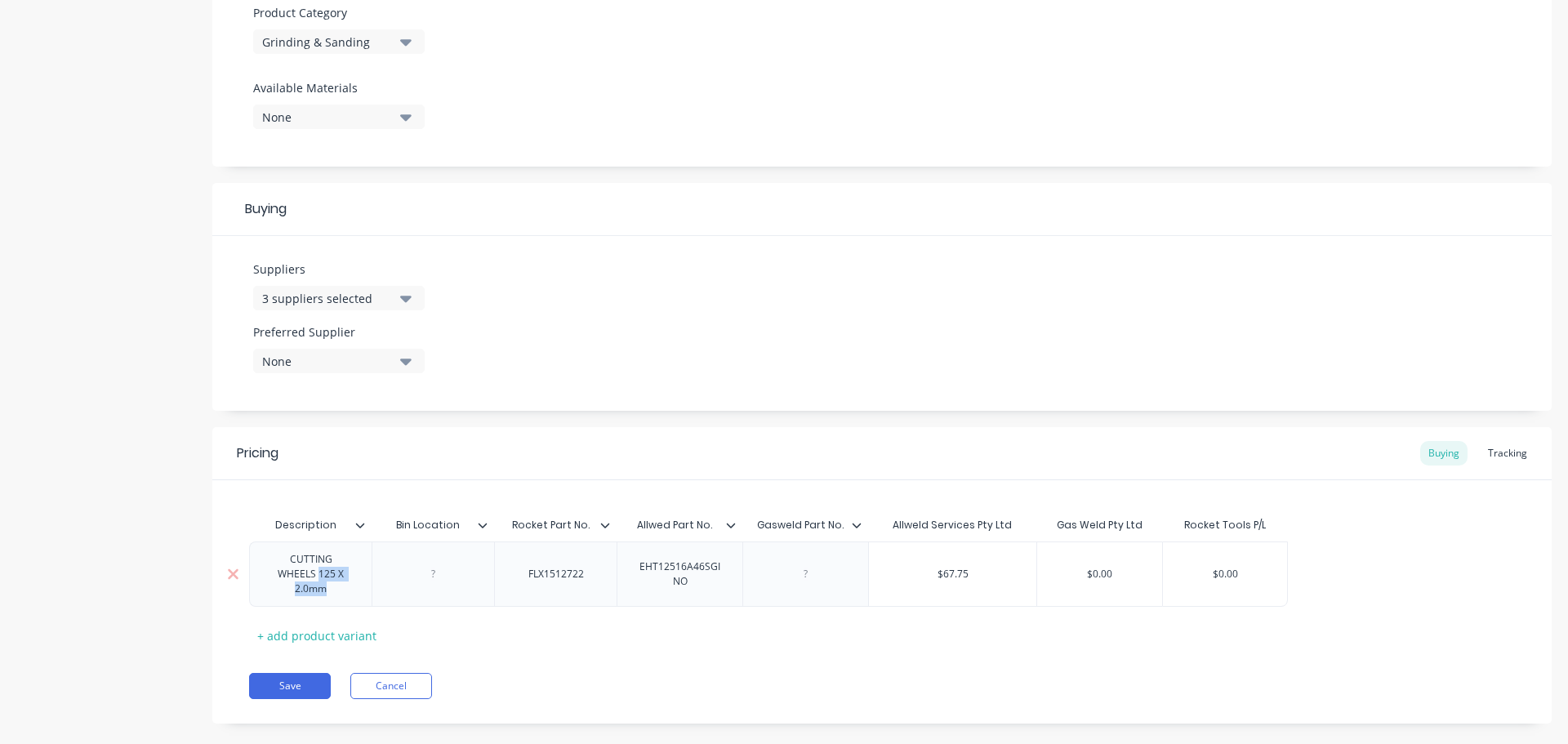
drag, startPoint x: 342, startPoint y: 576, endPoint x: 271, endPoint y: 562, distance: 72.4
click at [275, 568] on div "CUTTING WHEELS 125 X 2.0mm" at bounding box center [310, 573] width 108 height 50
drag, startPoint x: 271, startPoint y: 562, endPoint x: 353, endPoint y: 584, distance: 84.9
click at [353, 584] on div "CUTTING WHEELS 125 X 2.0mm" at bounding box center [311, 573] width 123 height 66
copy div "CUTTING WHEELS 125 X 2.0mm"
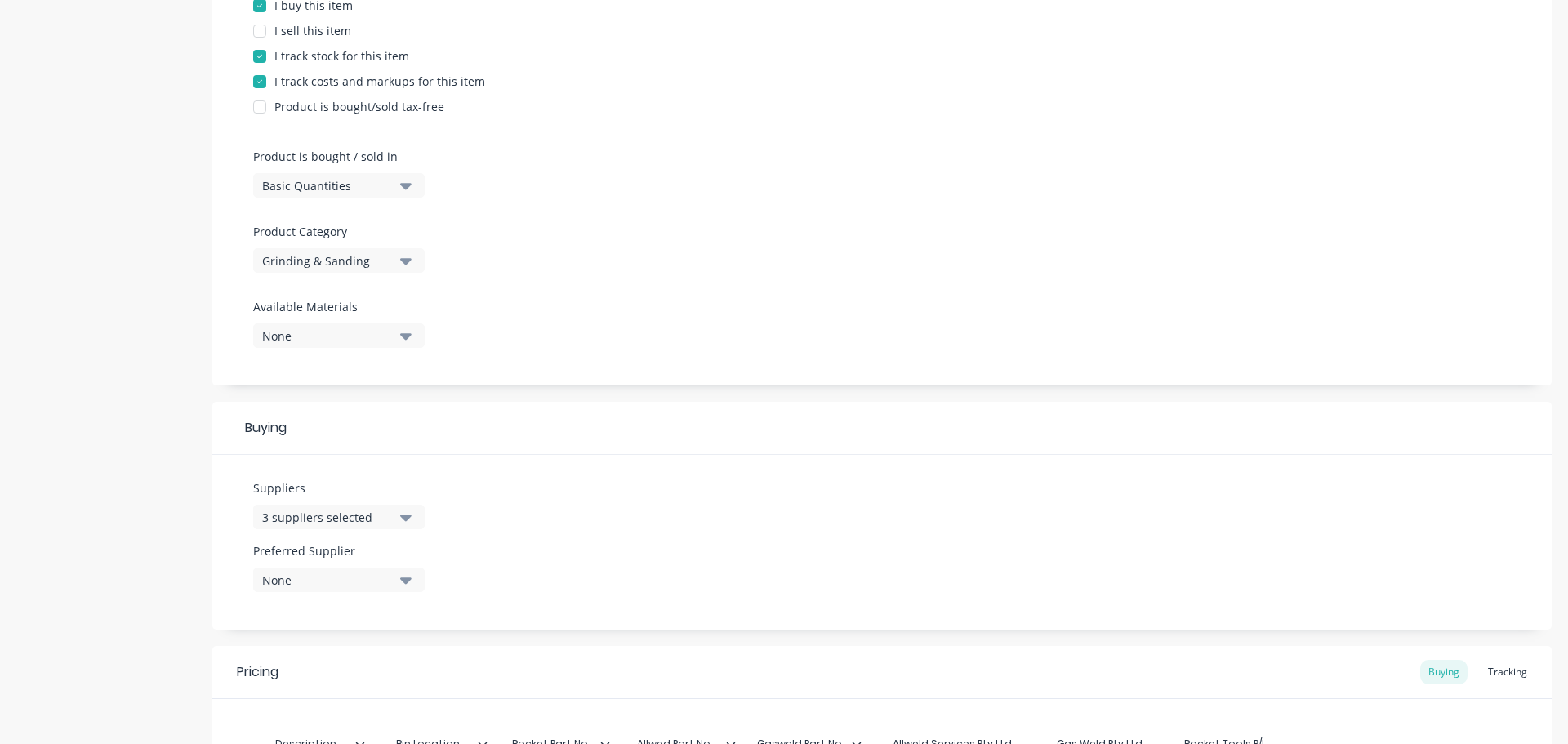
scroll to position [13, 0]
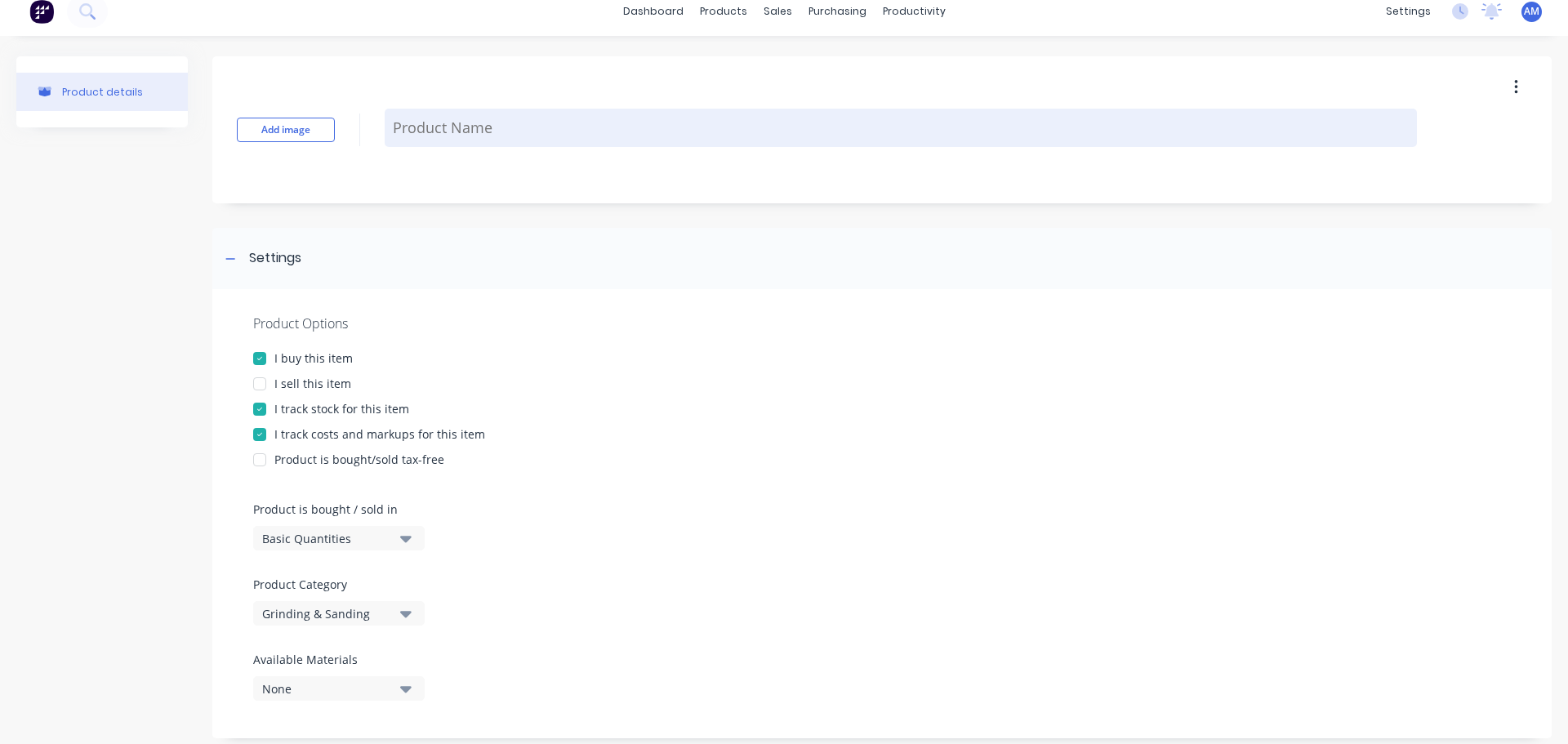
click at [461, 125] on textarea at bounding box center [901, 127] width 1033 height 38
paste textarea "CUTTING WHEELS 125 X 2.0mm"
type textarea "x"
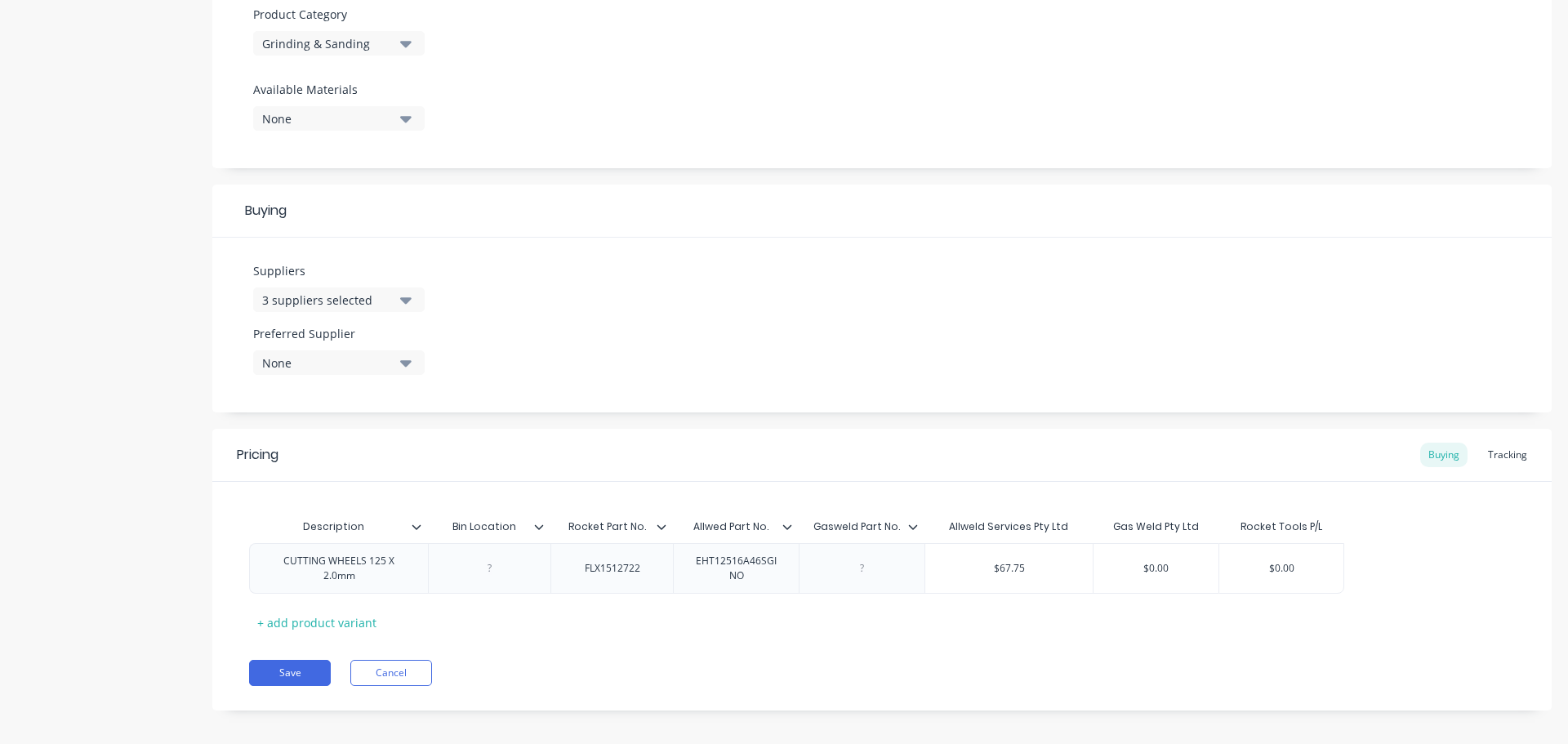
scroll to position [595, 0]
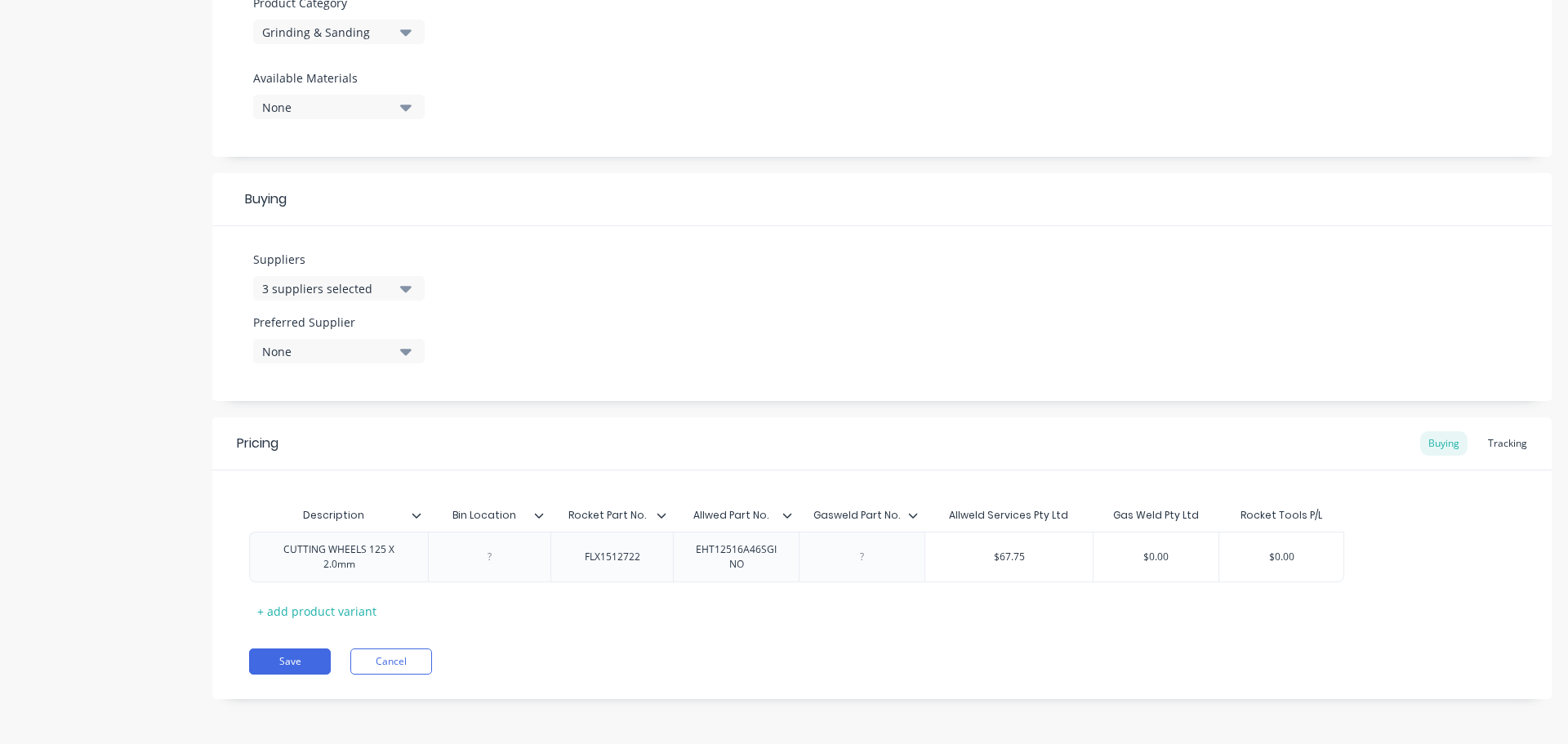
type textarea "CUTTING WHEELS 125 X 2.0mm"
type textarea "x"
type textarea "CUTTING WHEELS 125 X 2.0mm"
click at [407, 352] on icon "button" at bounding box center [405, 352] width 11 height 7
click at [348, 445] on div "Allweld Services Pty Ltd" at bounding box center [384, 440] width 163 height 17
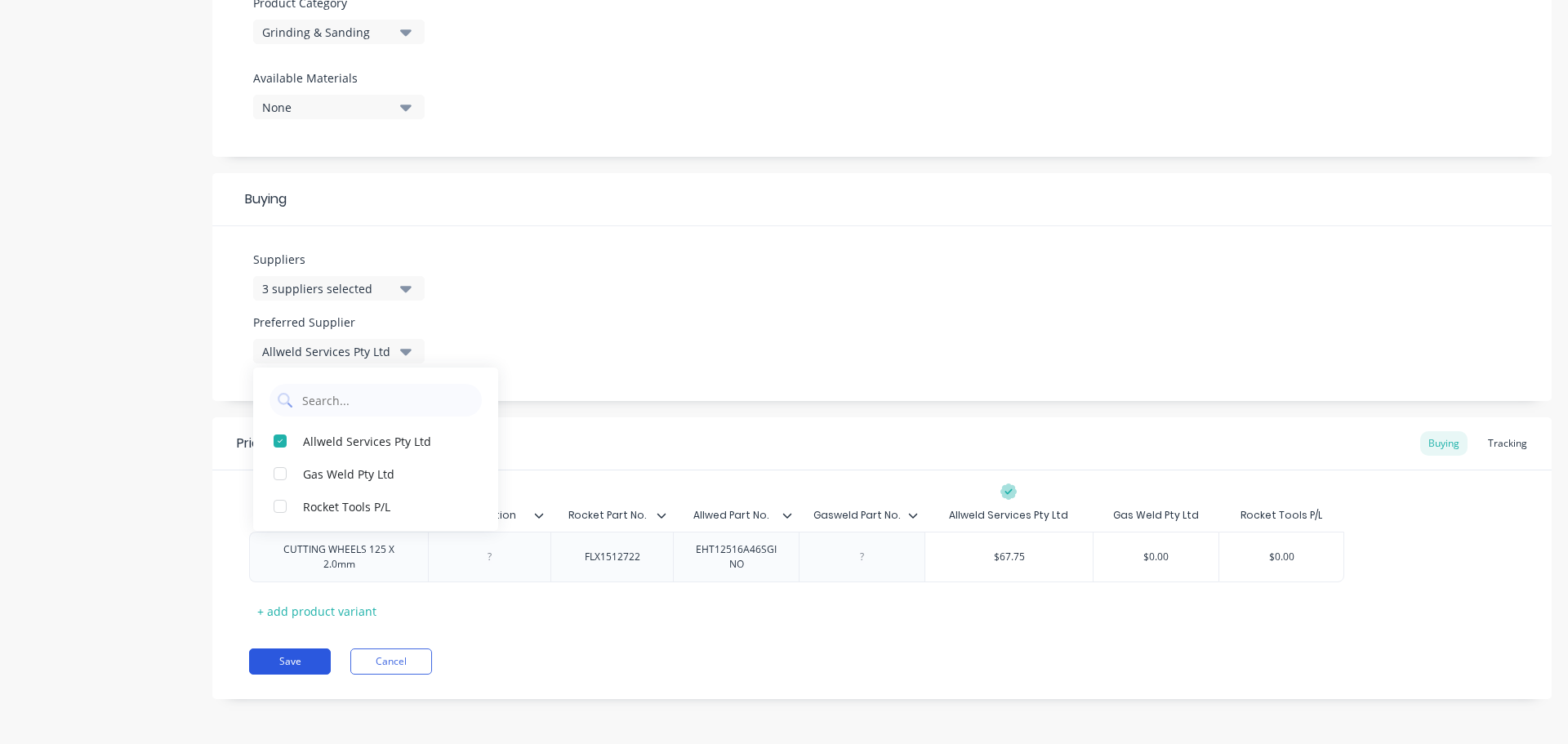
click at [300, 671] on button "Save" at bounding box center [290, 661] width 82 height 26
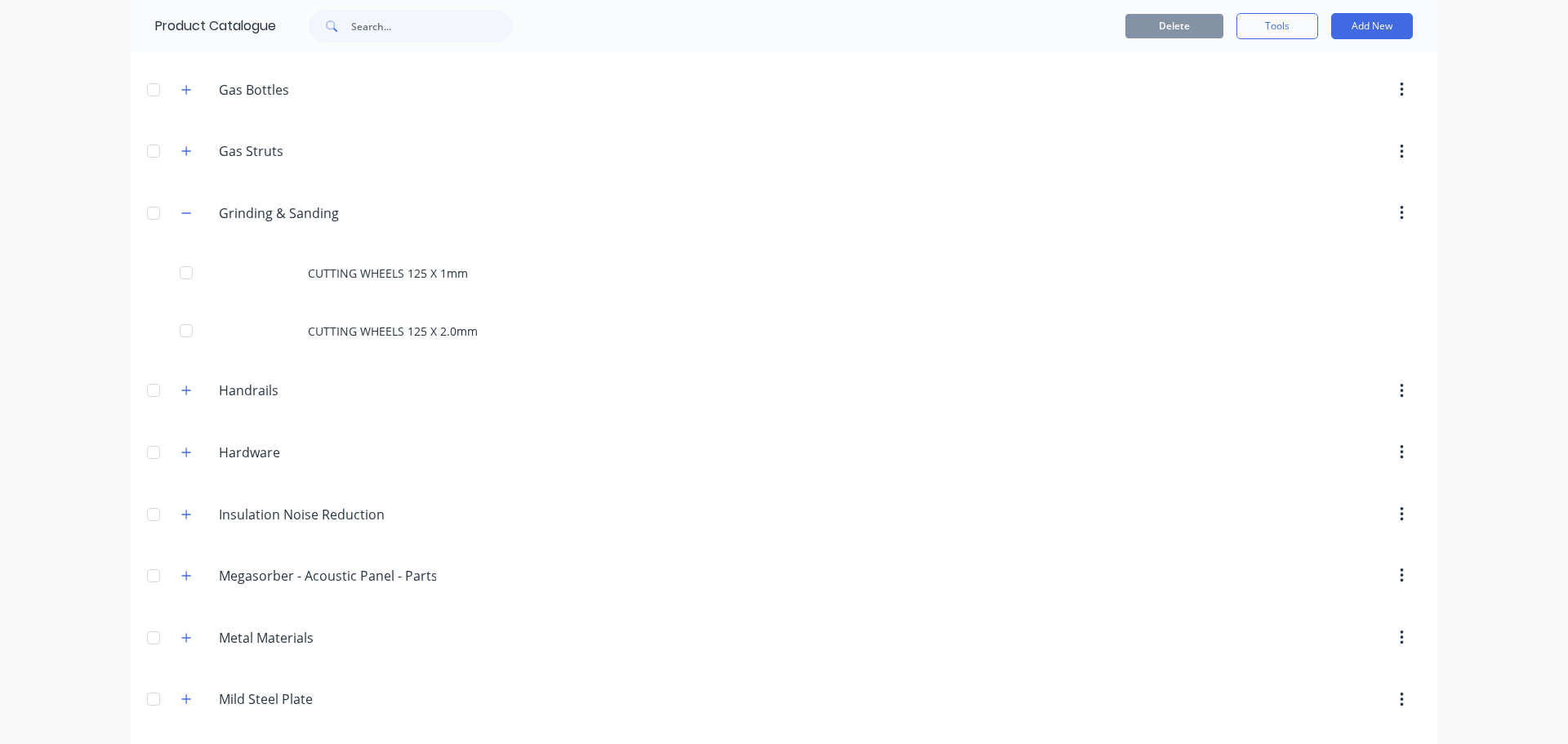
scroll to position [1061, 0]
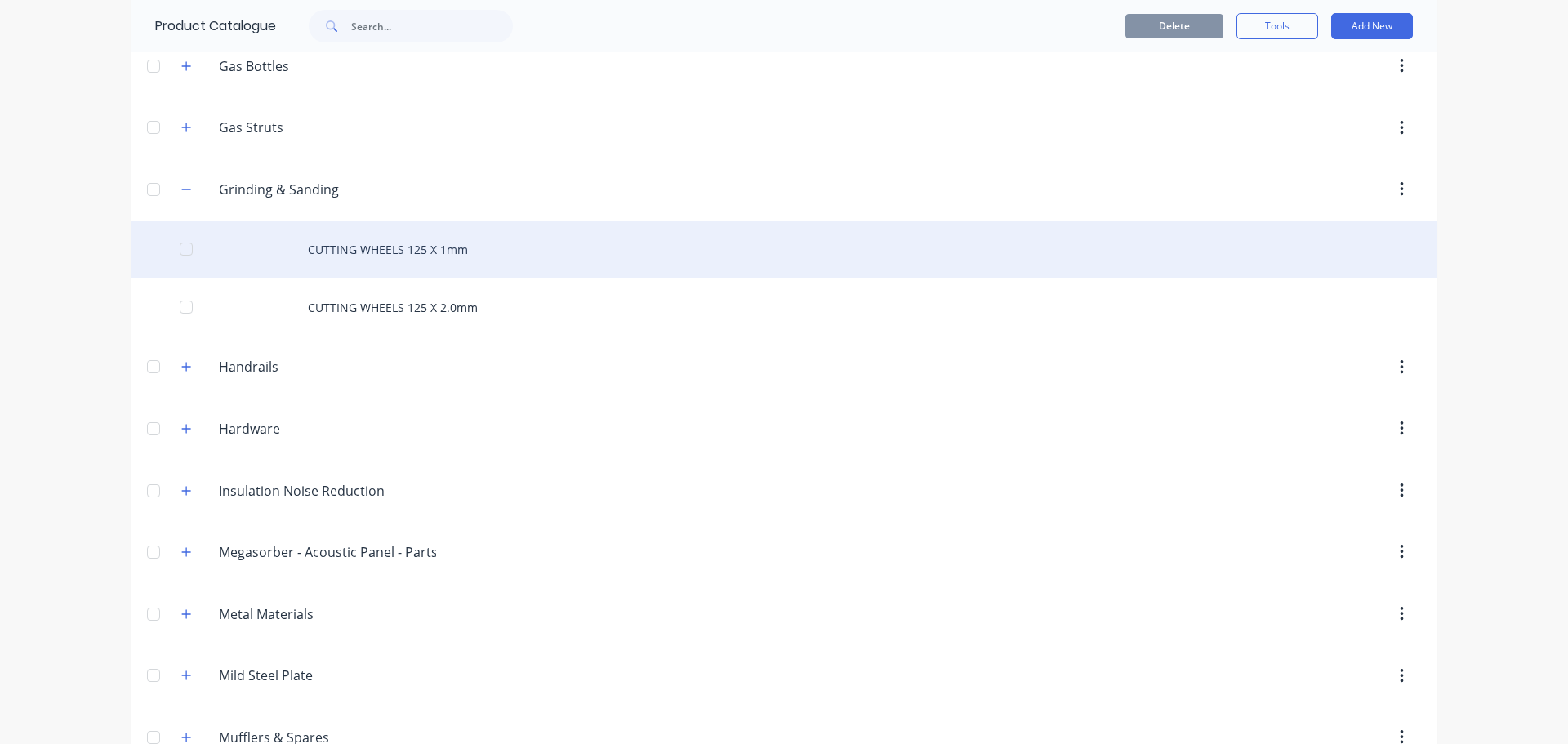
click at [411, 240] on div "CUTTING WHEELS 125 X 1mm" at bounding box center [784, 249] width 1307 height 58
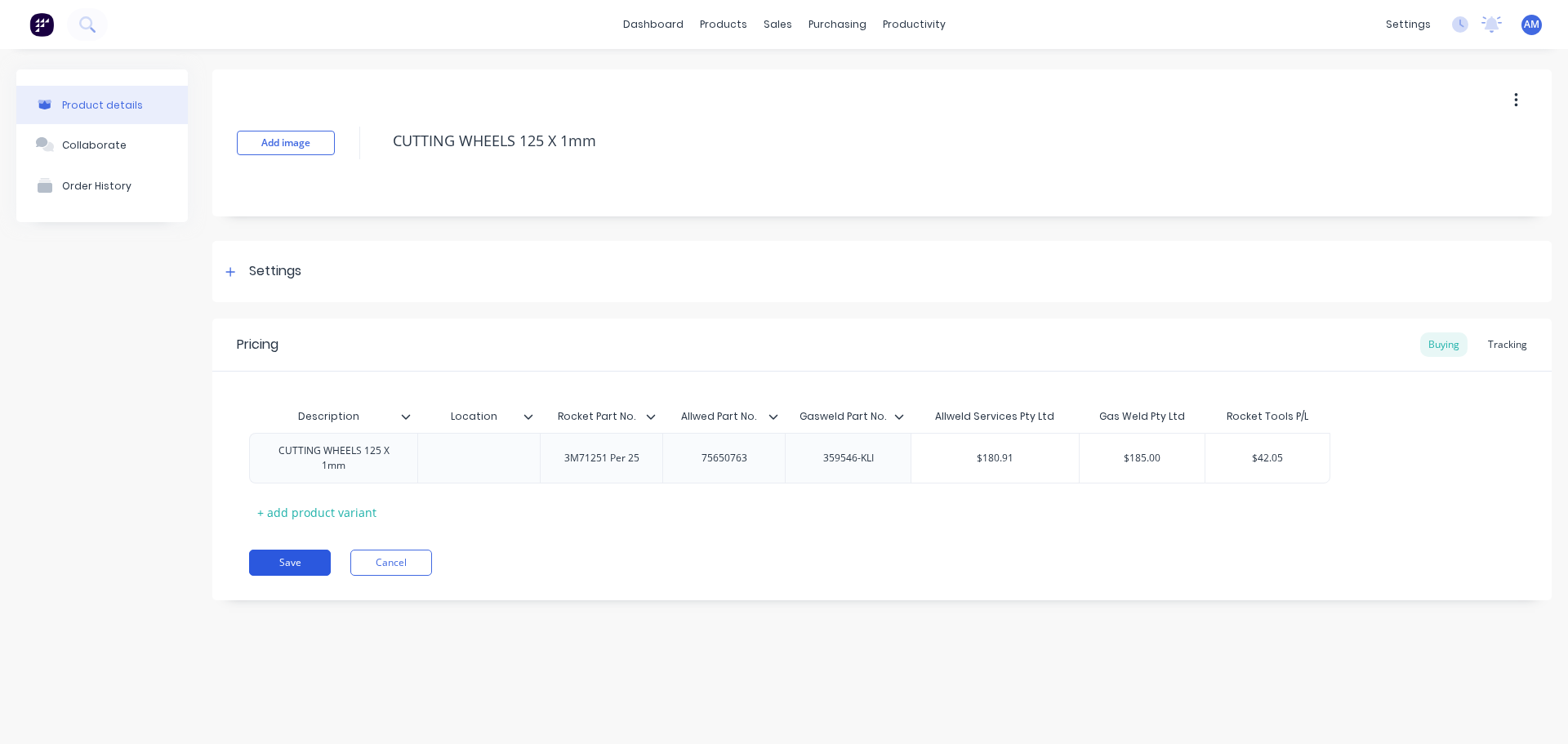
click at [301, 565] on button "Save" at bounding box center [290, 562] width 82 height 26
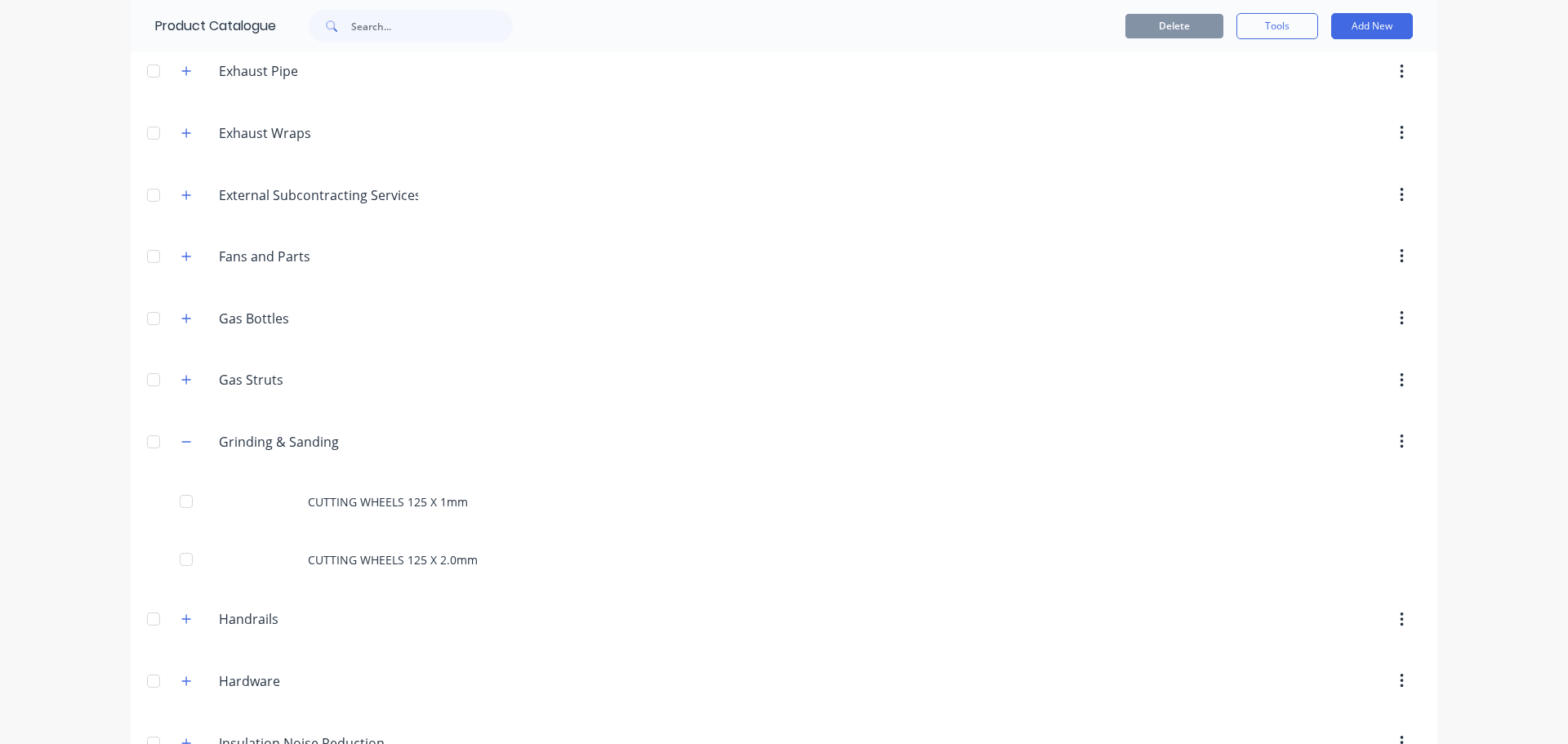
scroll to position [817, 0]
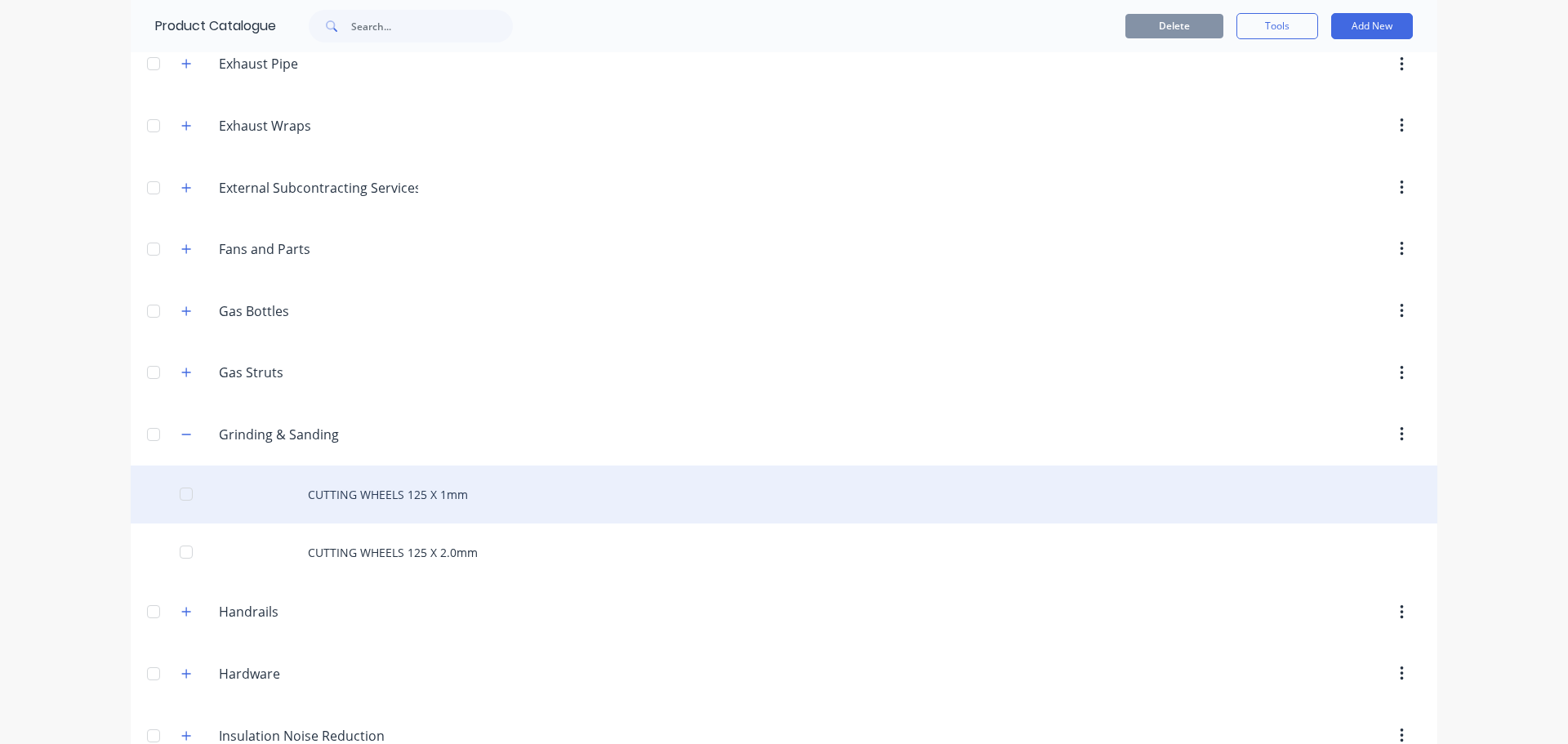
click at [412, 488] on div "CUTTING WHEELS 125 X 1mm" at bounding box center [784, 494] width 1307 height 58
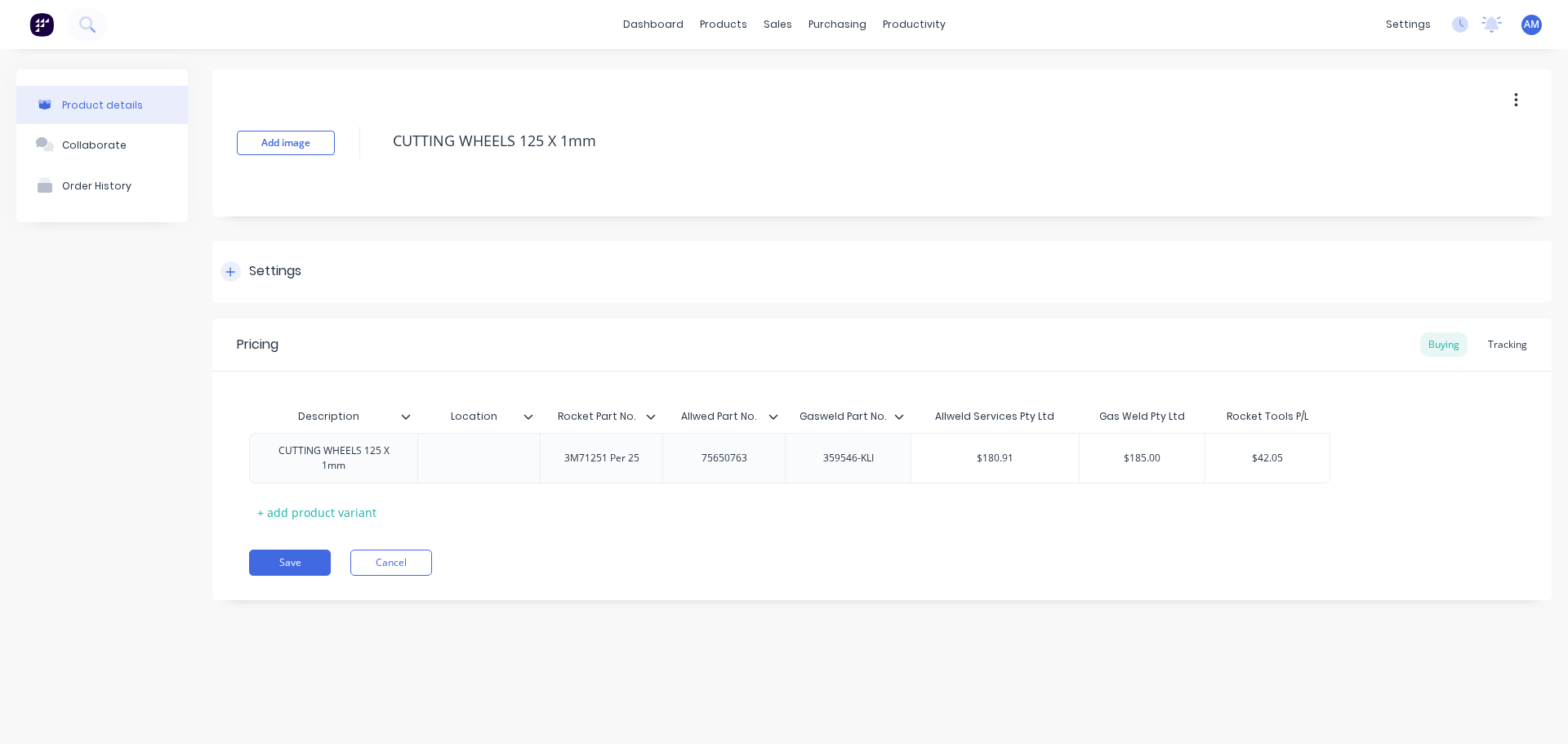
click at [230, 269] on icon at bounding box center [230, 271] width 9 height 9
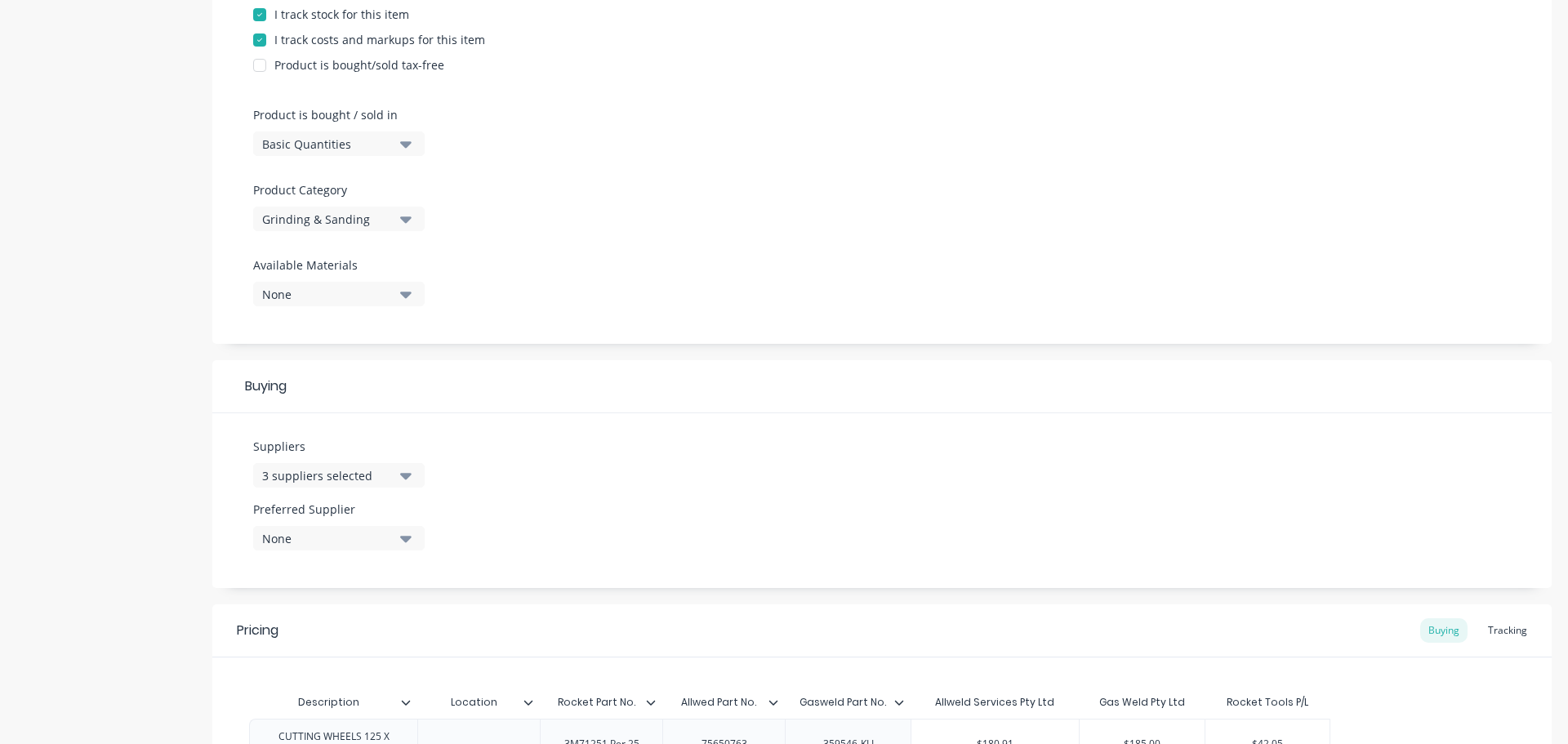
scroll to position [408, 0]
click at [402, 541] on icon "button" at bounding box center [405, 537] width 11 height 18
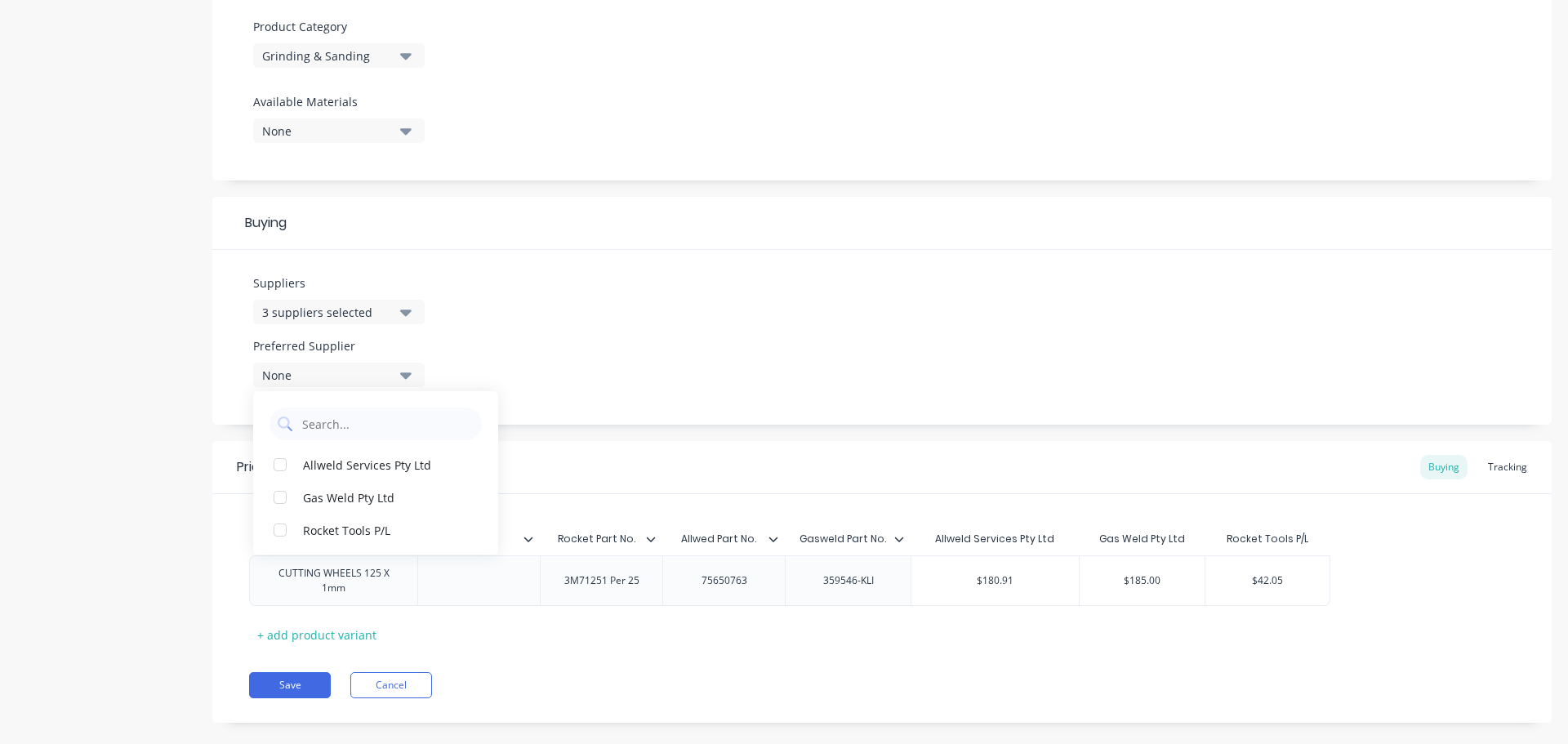
scroll to position [572, 0]
click at [347, 463] on div "Allweld Services Pty Ltd" at bounding box center [384, 463] width 163 height 17
click at [282, 677] on button "Save" at bounding box center [290, 684] width 82 height 26
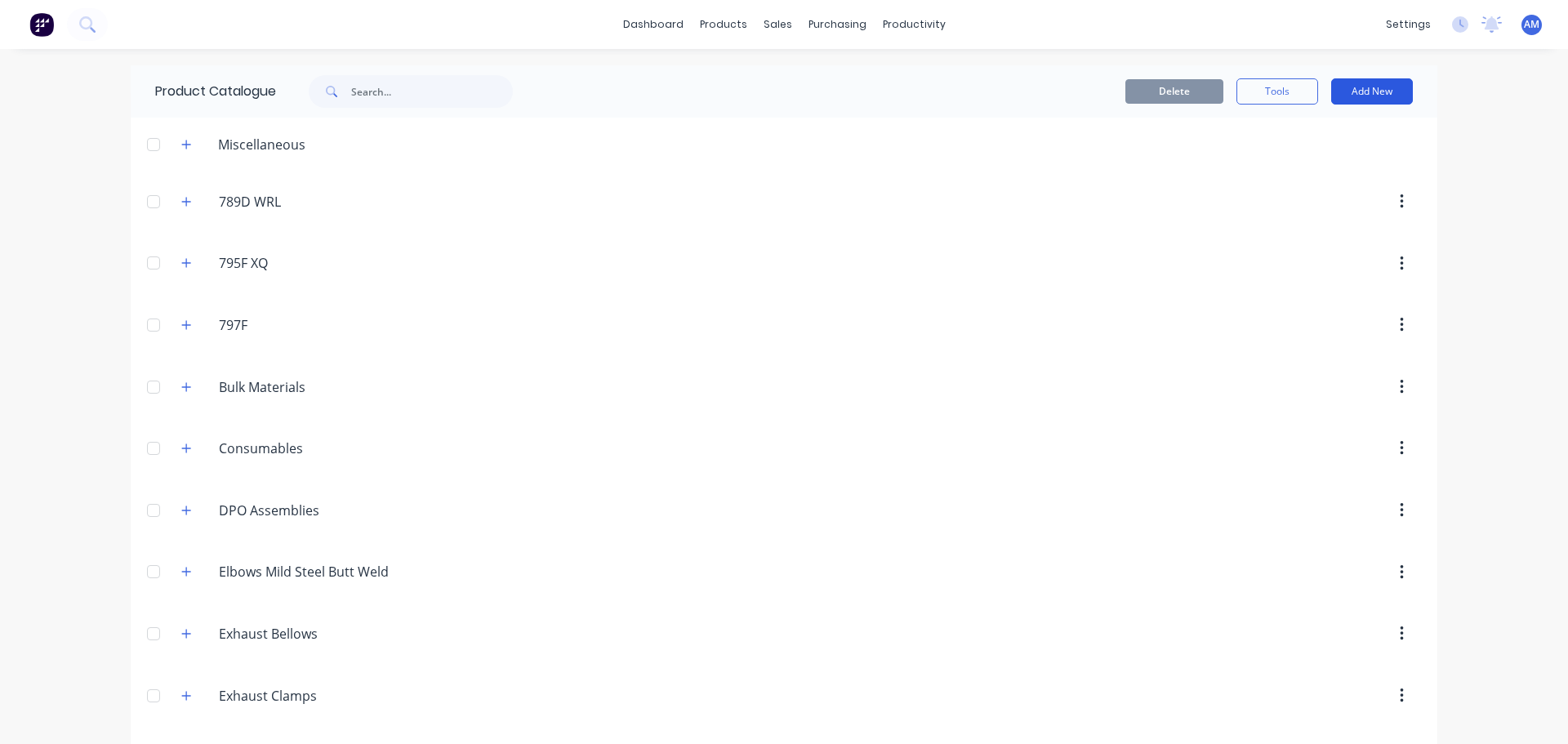
click at [1366, 94] on button "Add New" at bounding box center [1373, 91] width 82 height 26
click at [1299, 162] on div "Product" at bounding box center [1335, 166] width 125 height 24
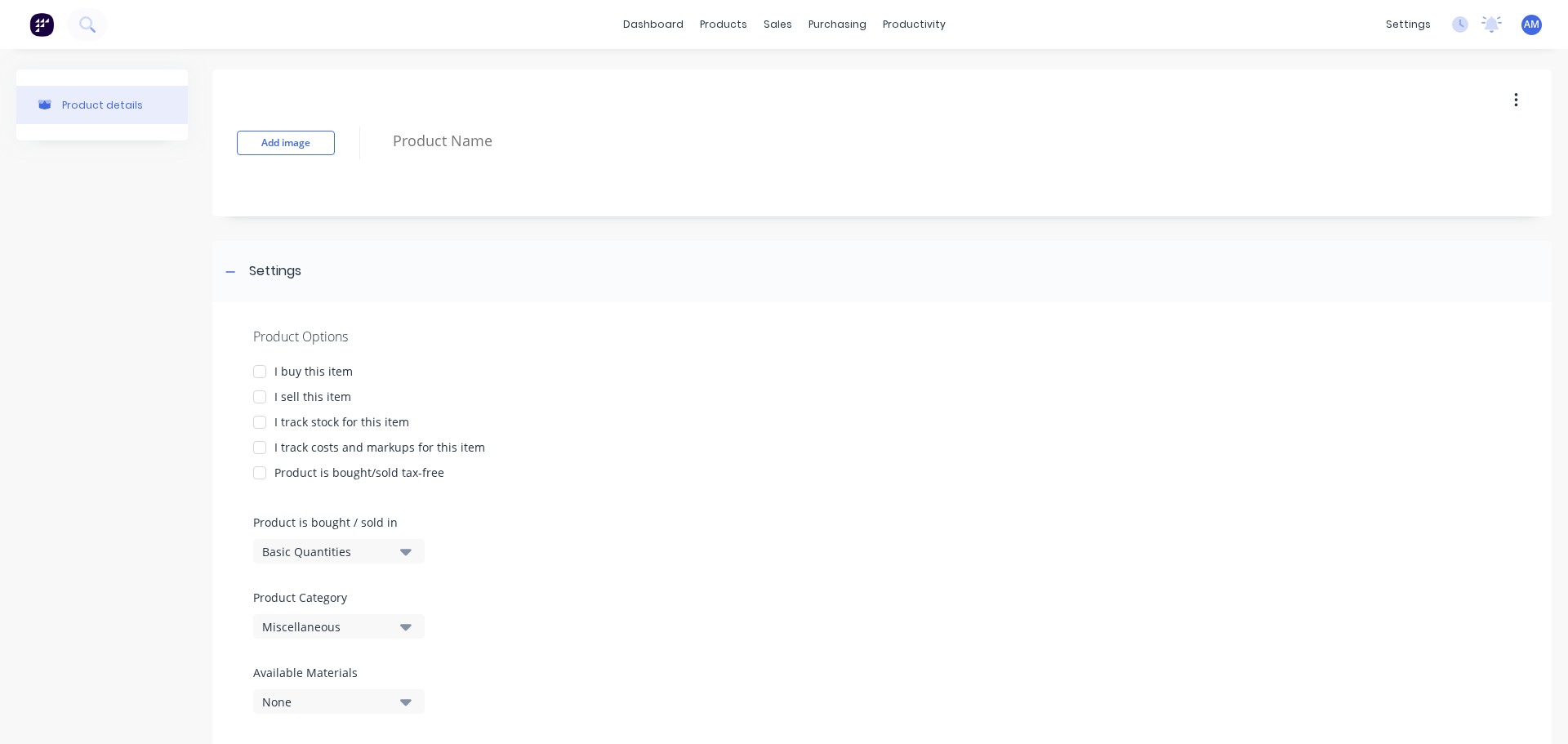
click at [258, 371] on div at bounding box center [259, 371] width 32 height 32
click at [261, 428] on div at bounding box center [259, 422] width 32 height 32
click at [260, 450] on div at bounding box center [259, 447] width 32 height 32
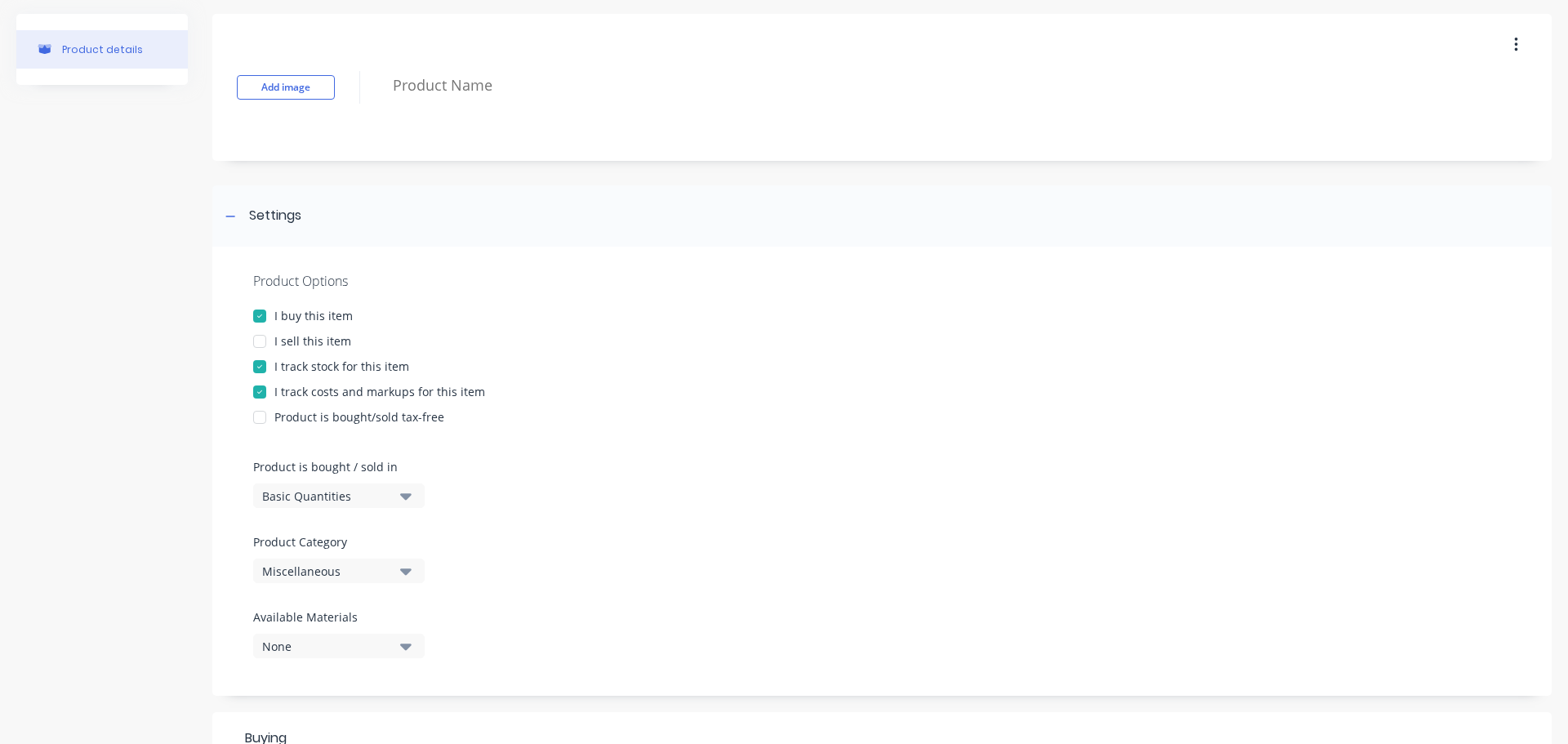
scroll to position [163, 0]
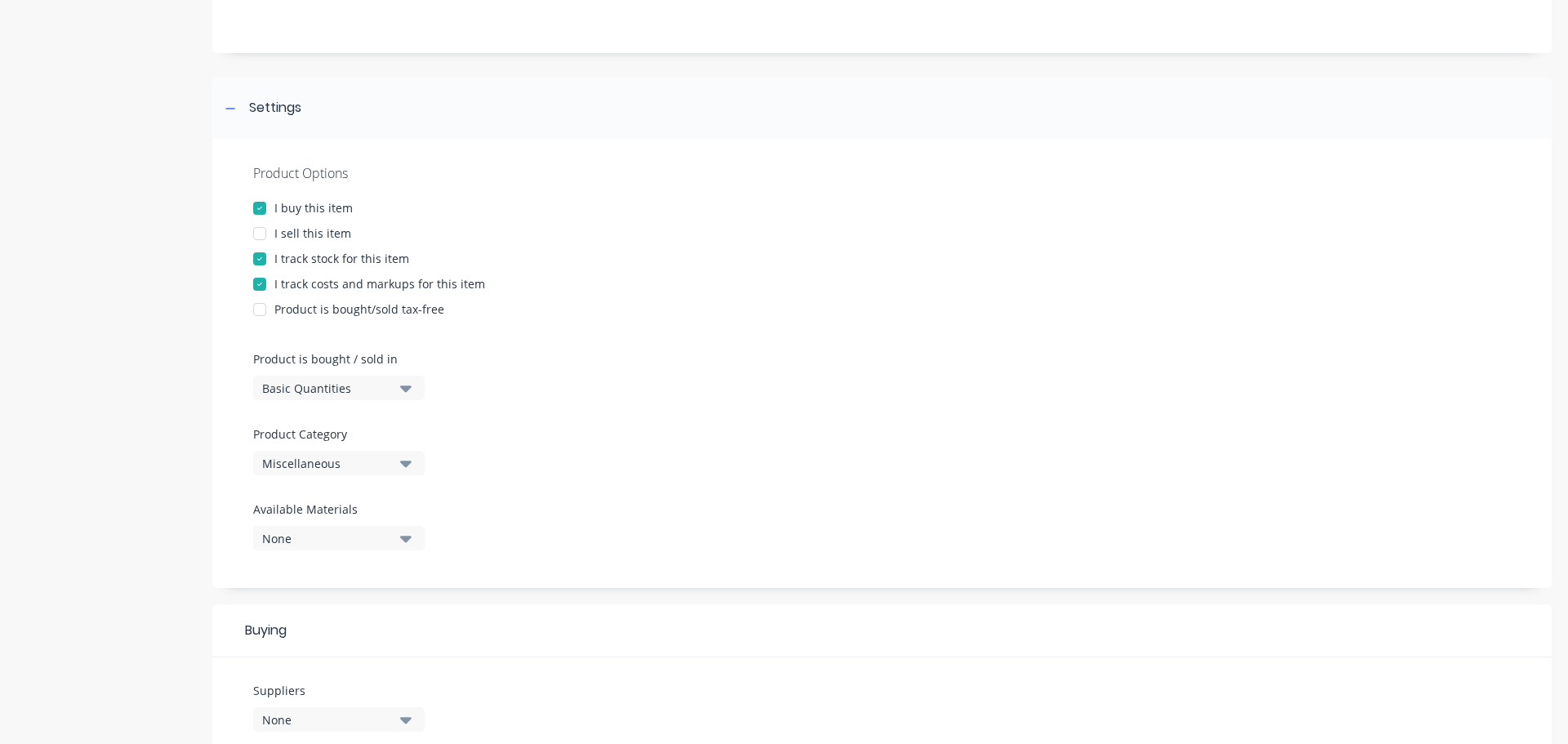
click at [405, 464] on icon "button" at bounding box center [405, 462] width 11 height 18
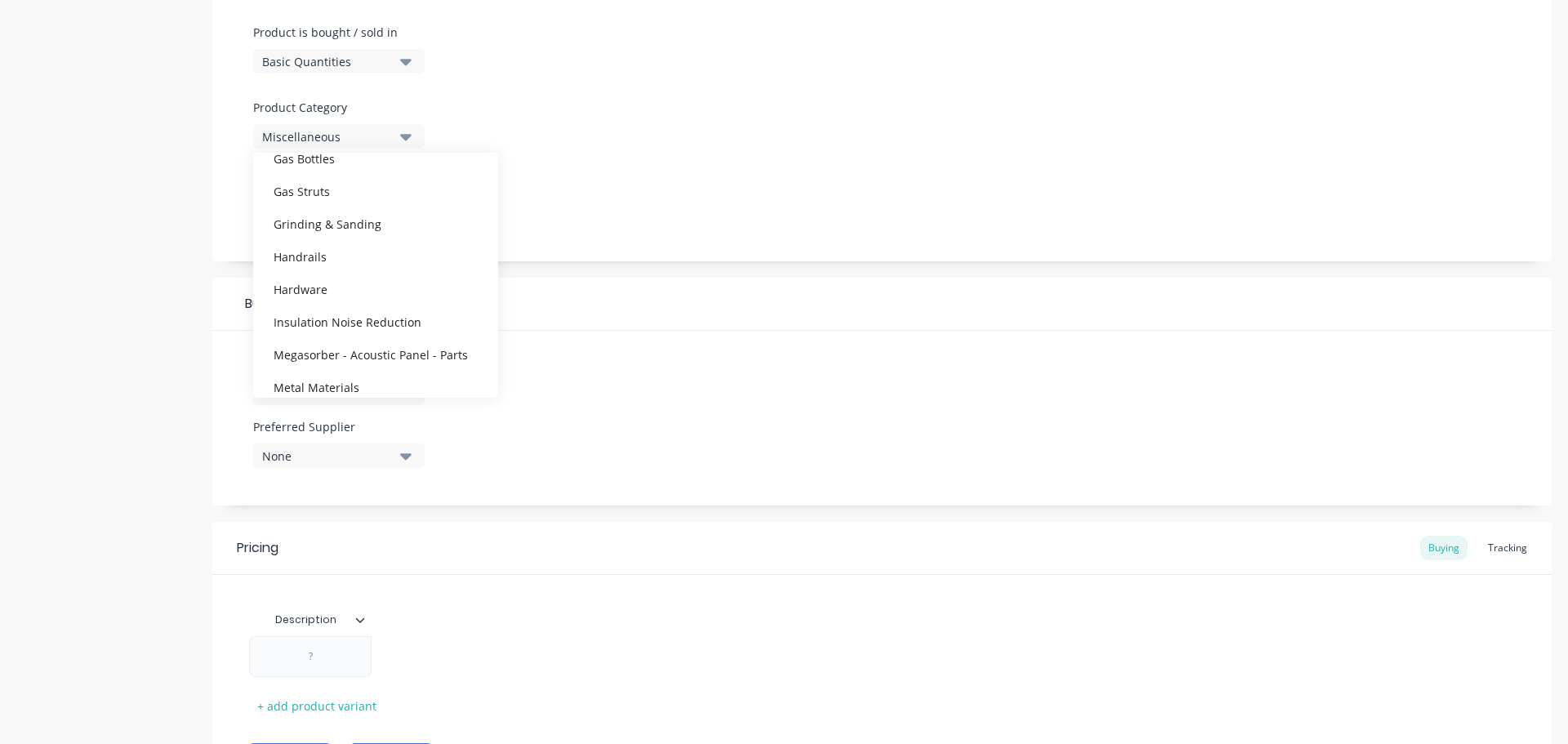
scroll to position [572, 0]
click at [358, 212] on div "Grinding & Sanding" at bounding box center [376, 210] width 245 height 32
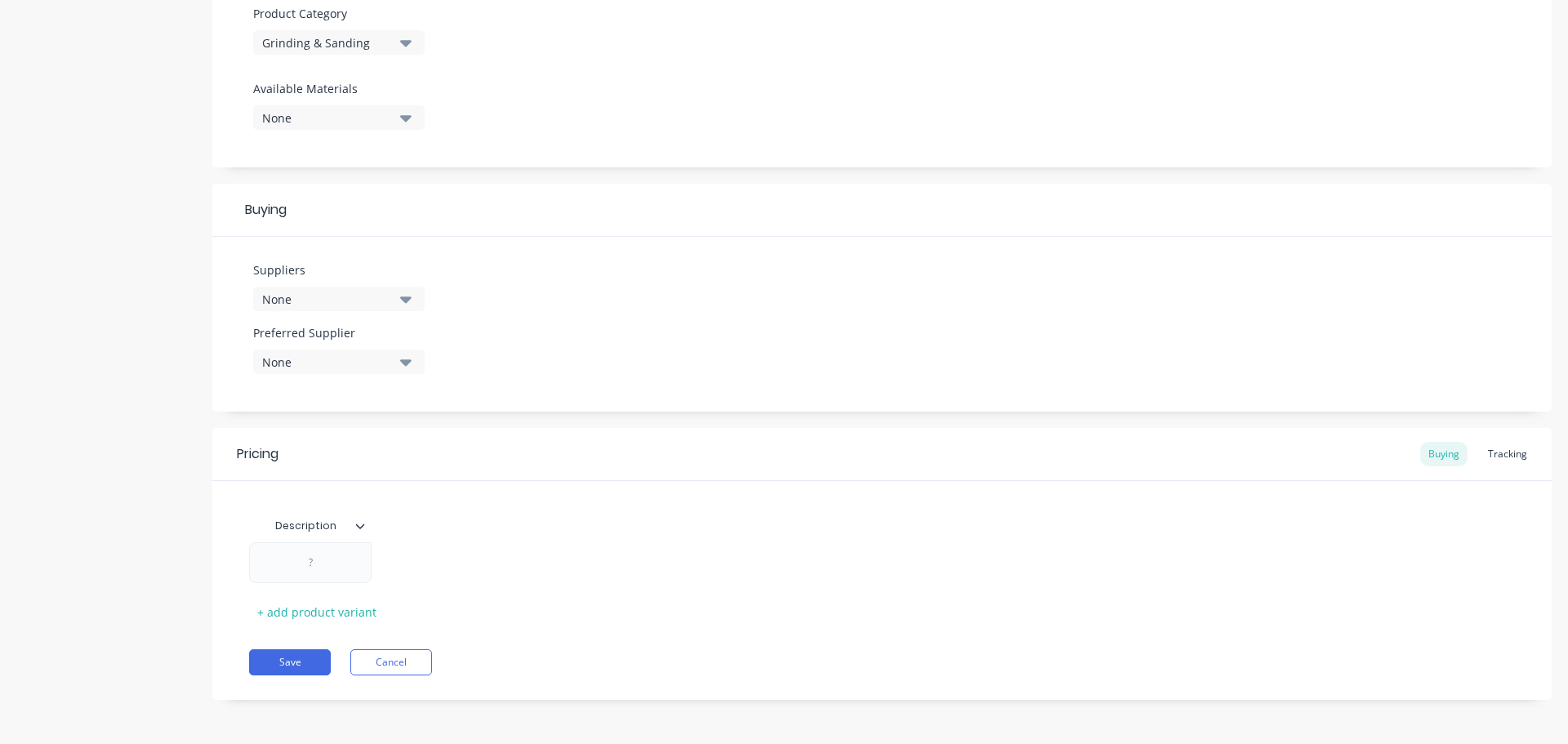
scroll to position [584, 0]
click at [408, 298] on icon "button" at bounding box center [405, 299] width 11 height 7
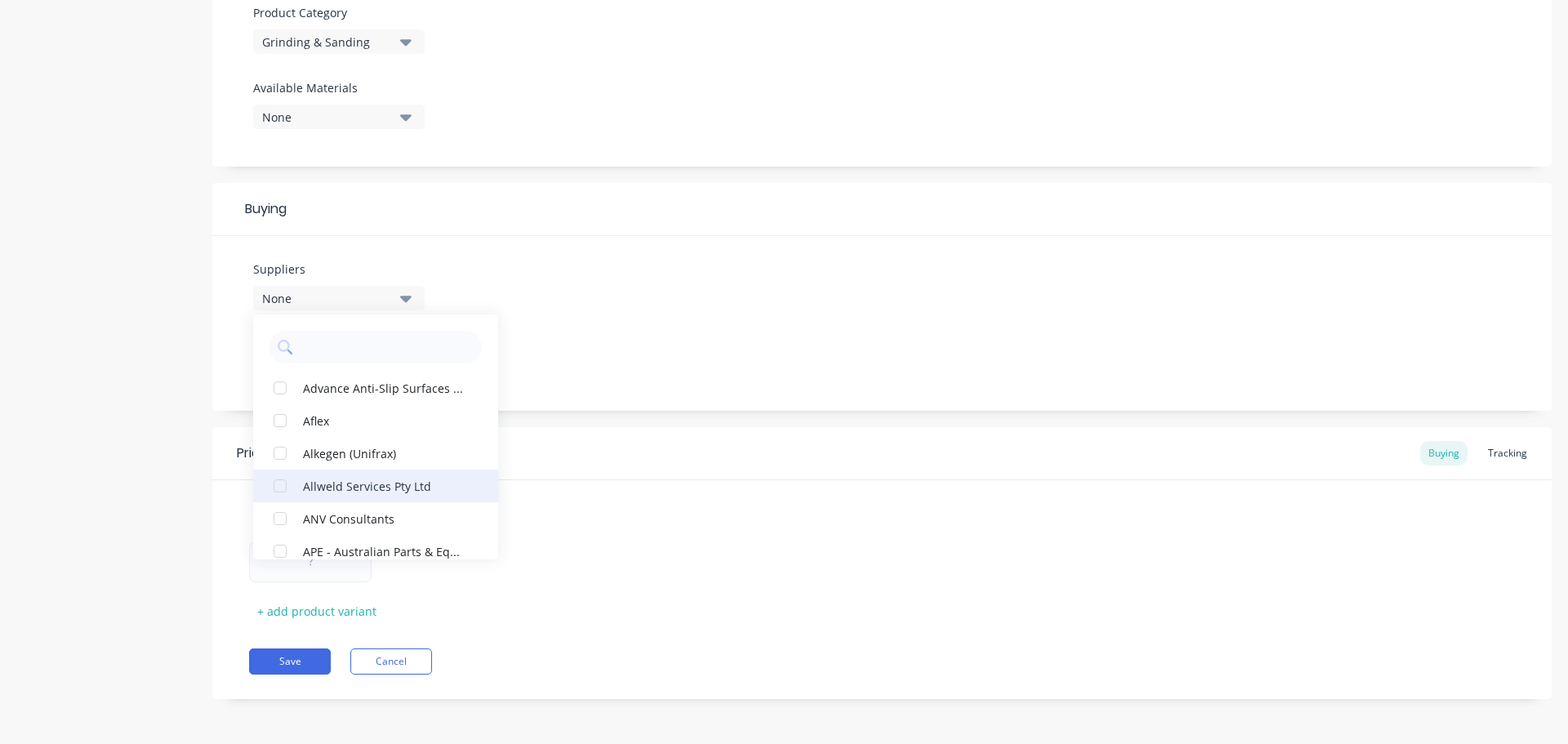
click at [326, 484] on div "Allweld Services Pty Ltd" at bounding box center [384, 485] width 163 height 17
type textarea "x"
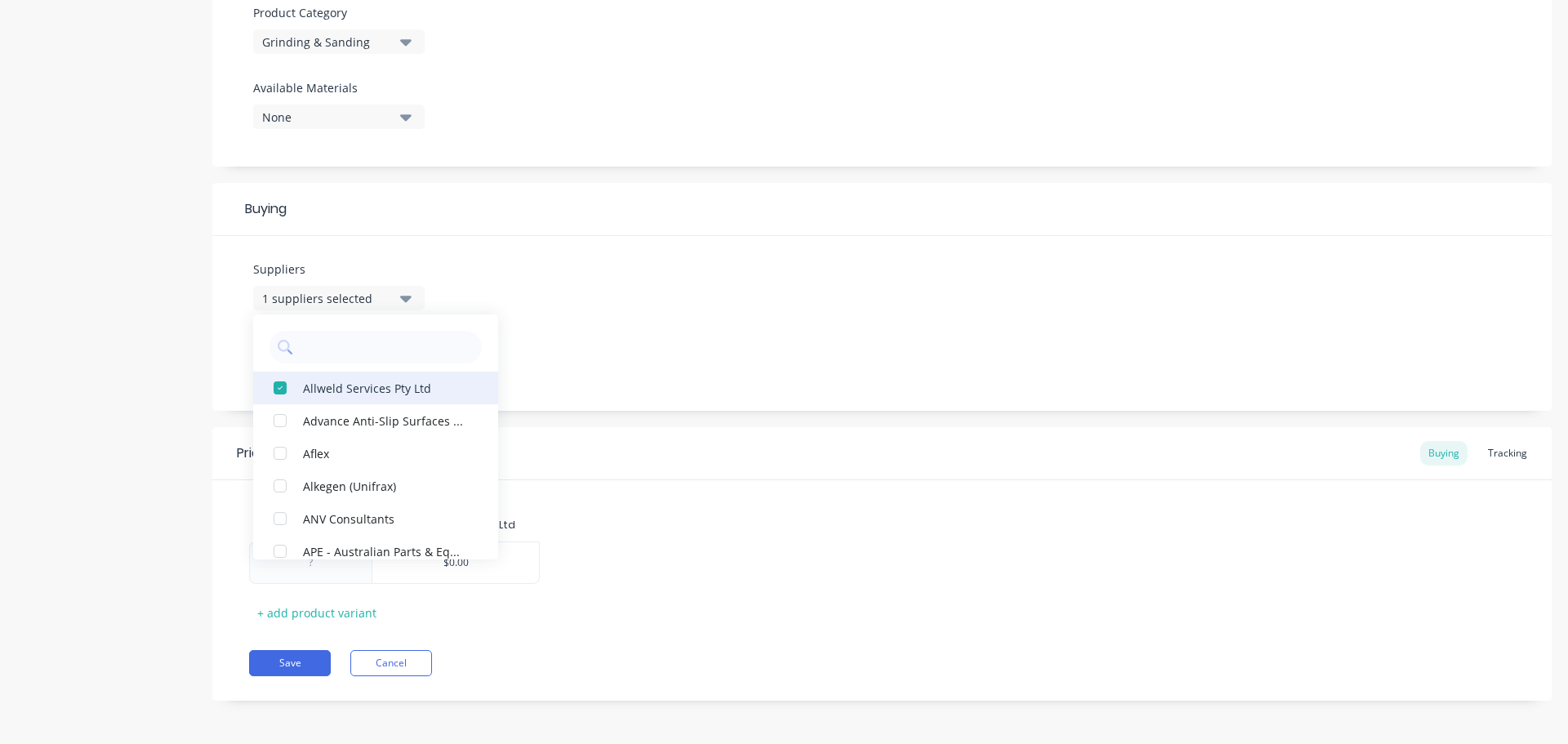
scroll to position [3511, 0]
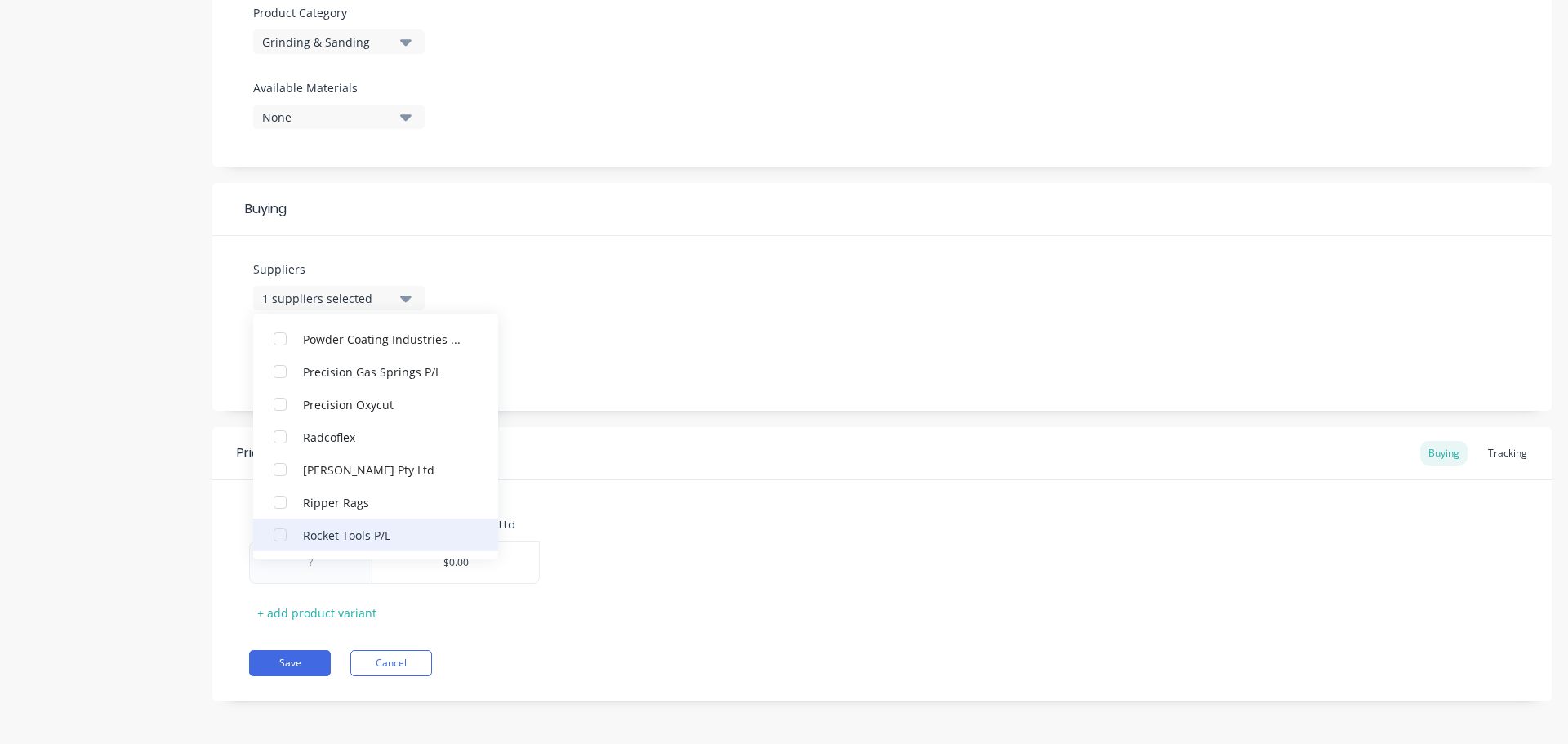
click at [344, 538] on div "Rocket Tools P/L" at bounding box center [384, 534] width 163 height 17
type textarea "x"
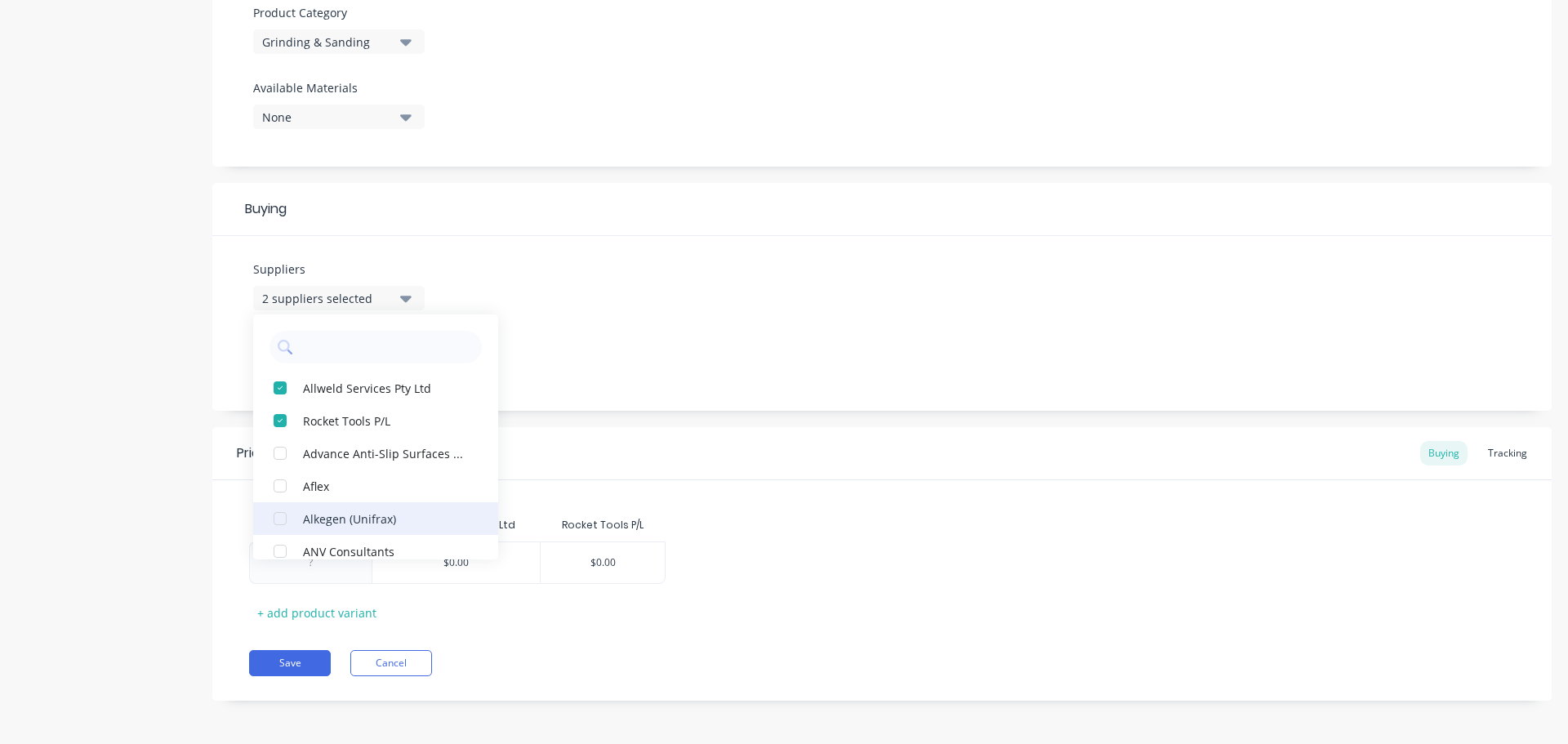
scroll to position [1322, 0]
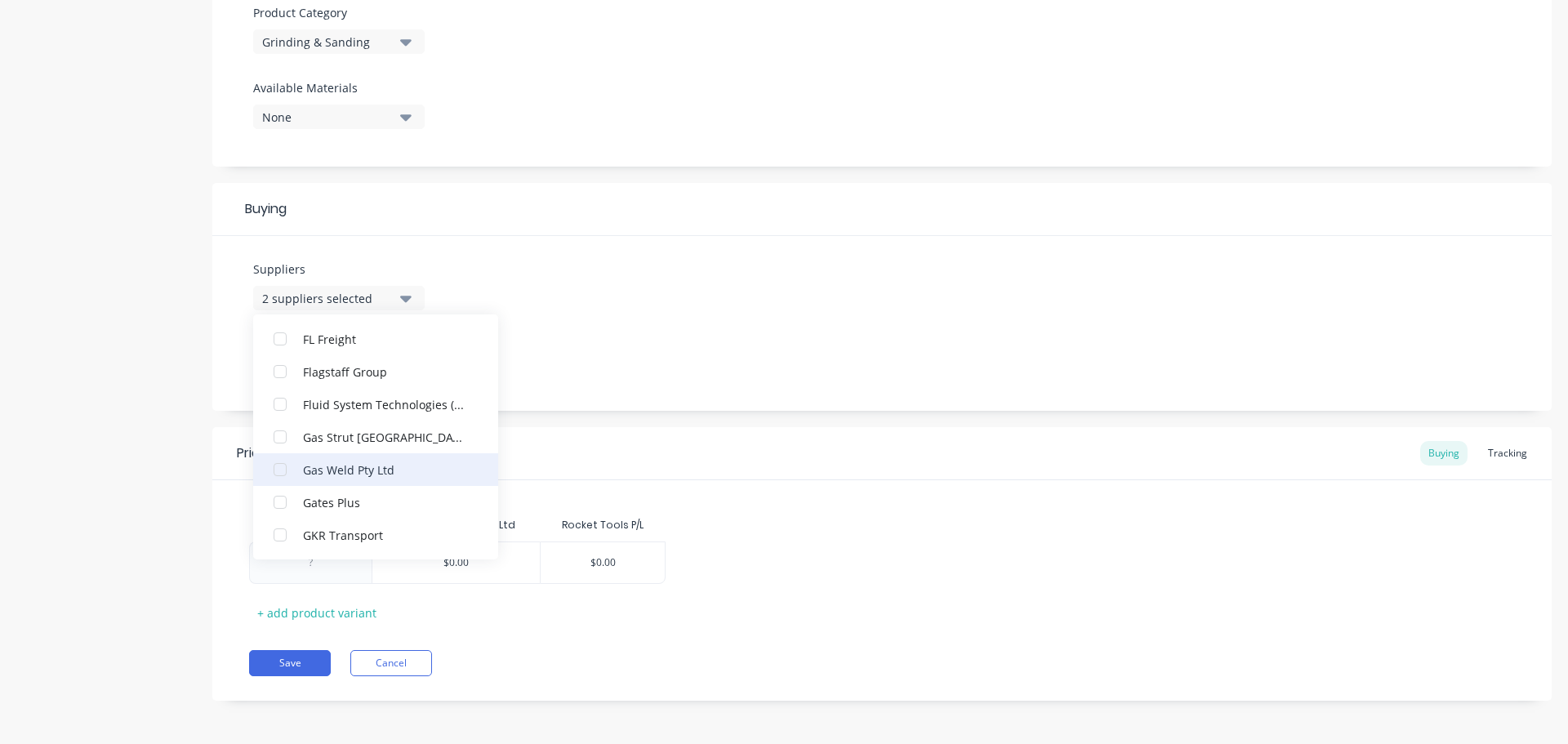
click at [351, 468] on div "Gas Weld Pty Ltd" at bounding box center [384, 469] width 163 height 17
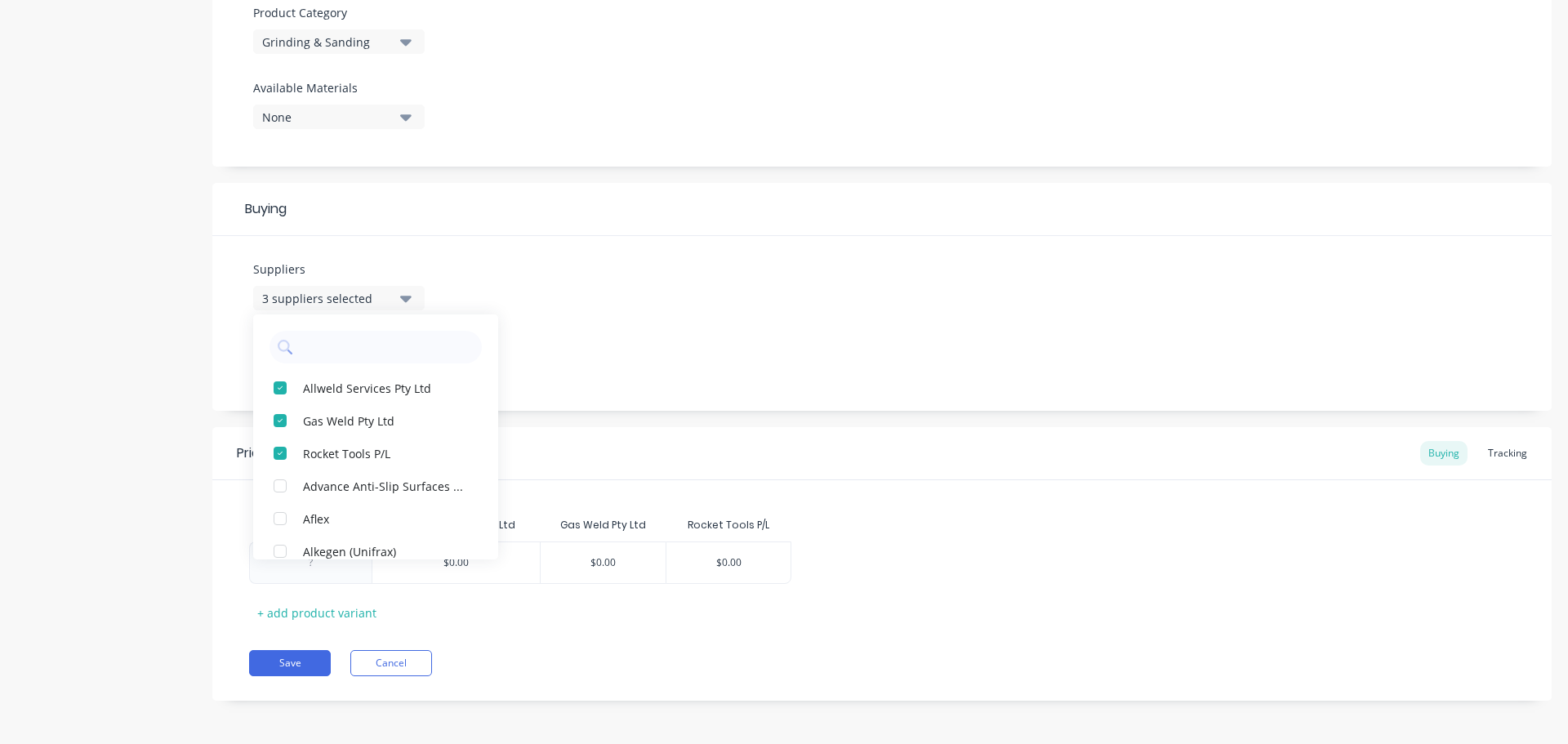
click at [644, 395] on div "Suppliers 3 suppliers selected Allweld Services Pty Ltd Gas Weld Pty Ltd Rocket…" at bounding box center [882, 323] width 1339 height 175
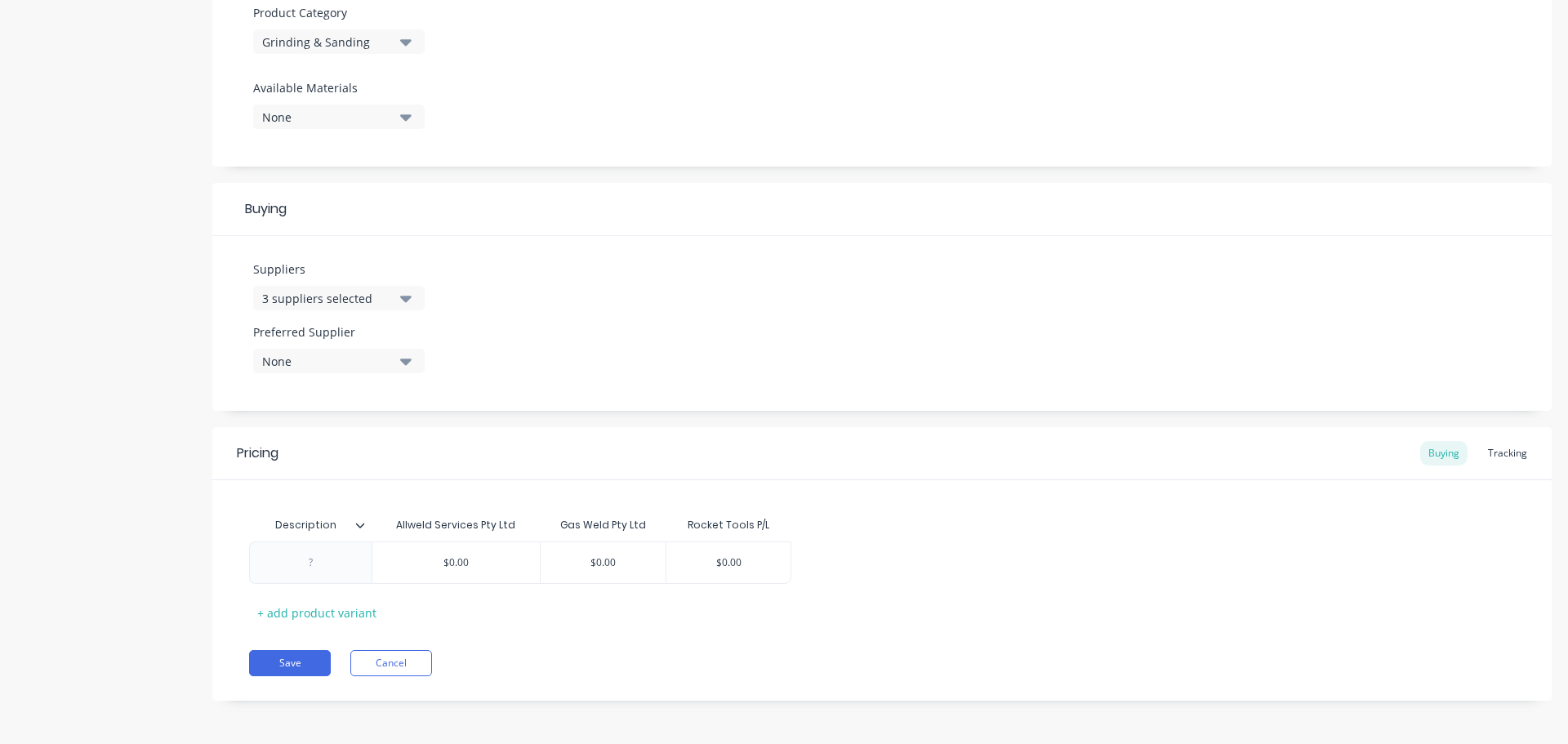
click at [359, 528] on icon at bounding box center [359, 525] width 9 height 9
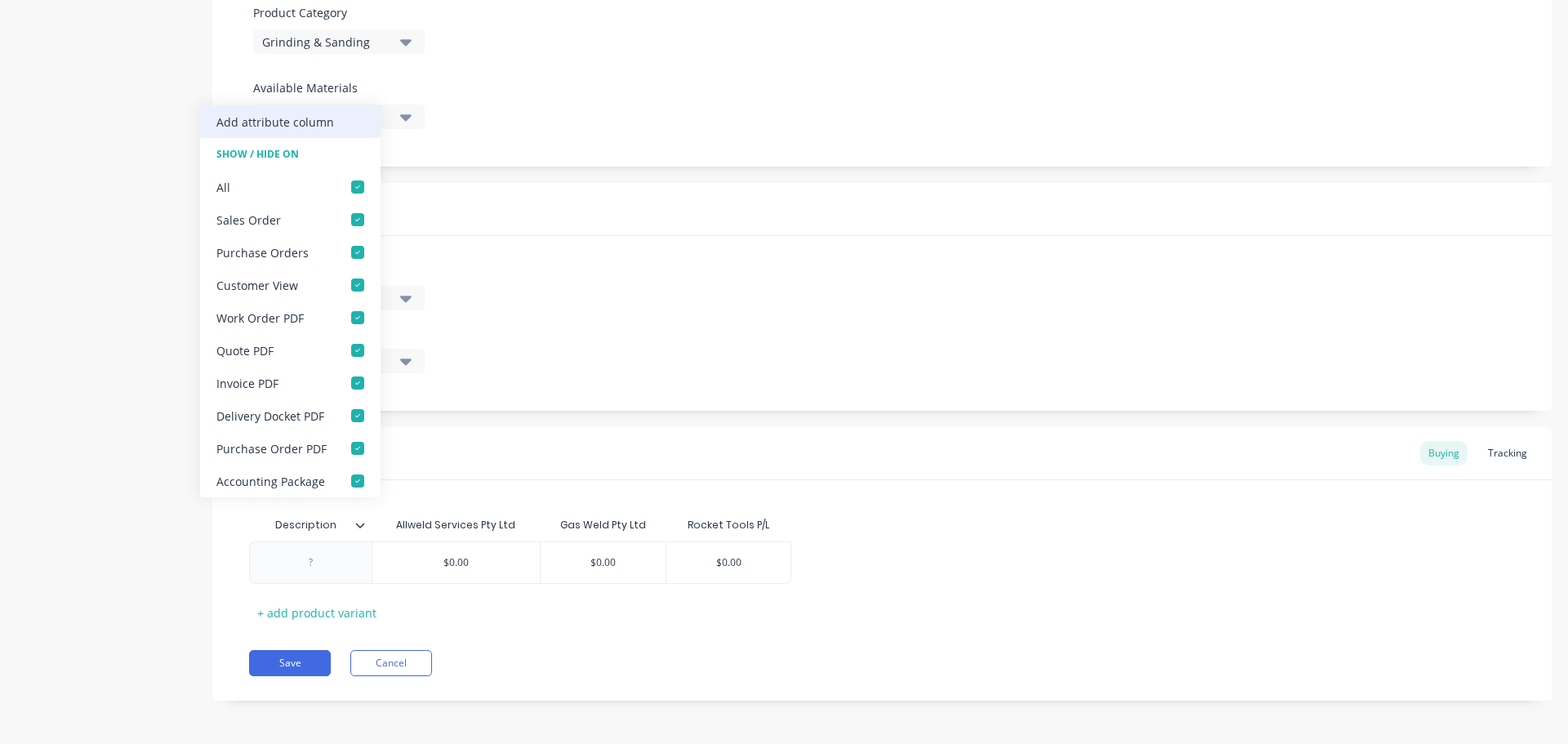
click at [312, 119] on div "Add attribute column" at bounding box center [276, 122] width 118 height 17
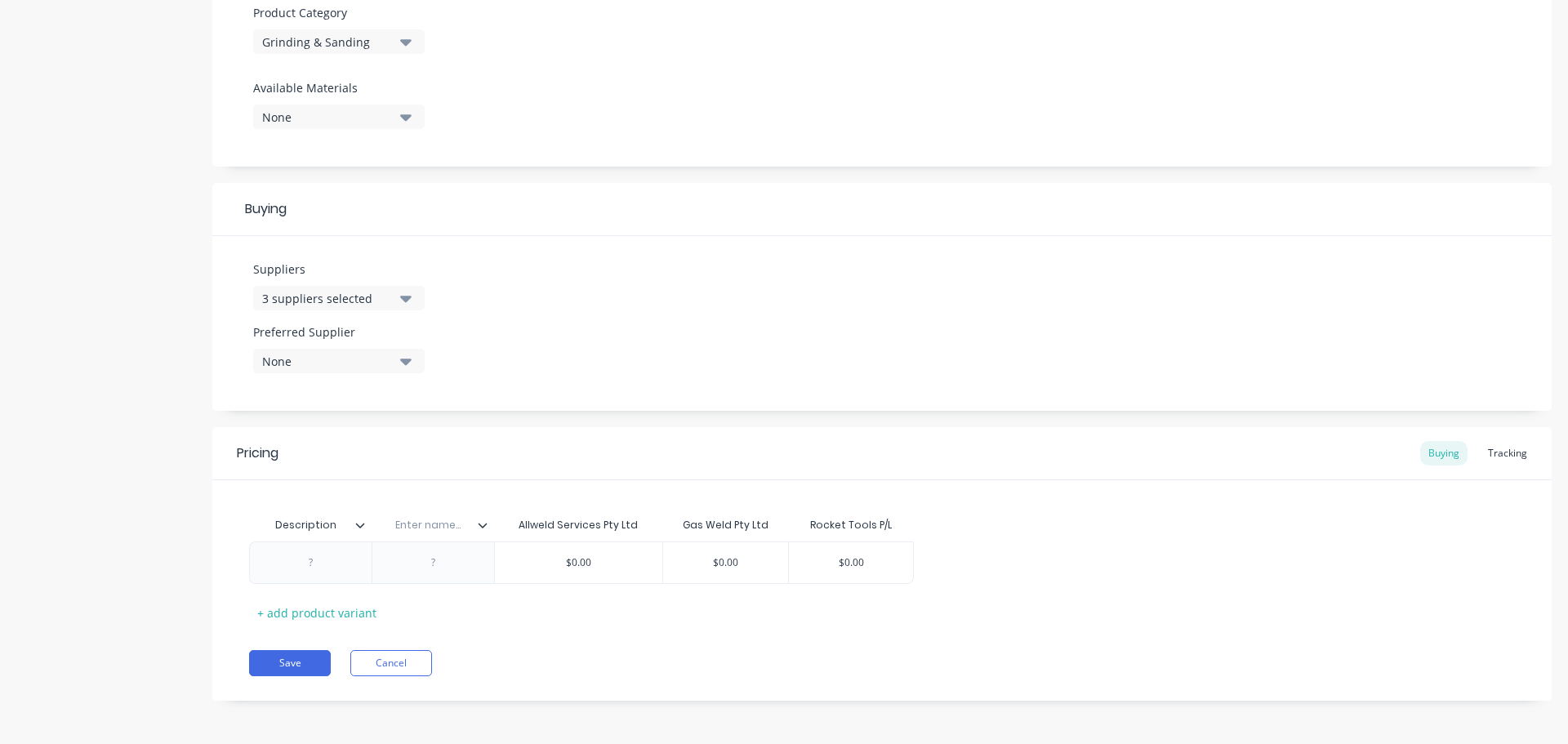
click at [486, 532] on div "Enter name..." at bounding box center [433, 525] width 123 height 41
click at [484, 527] on icon at bounding box center [482, 525] width 9 height 9
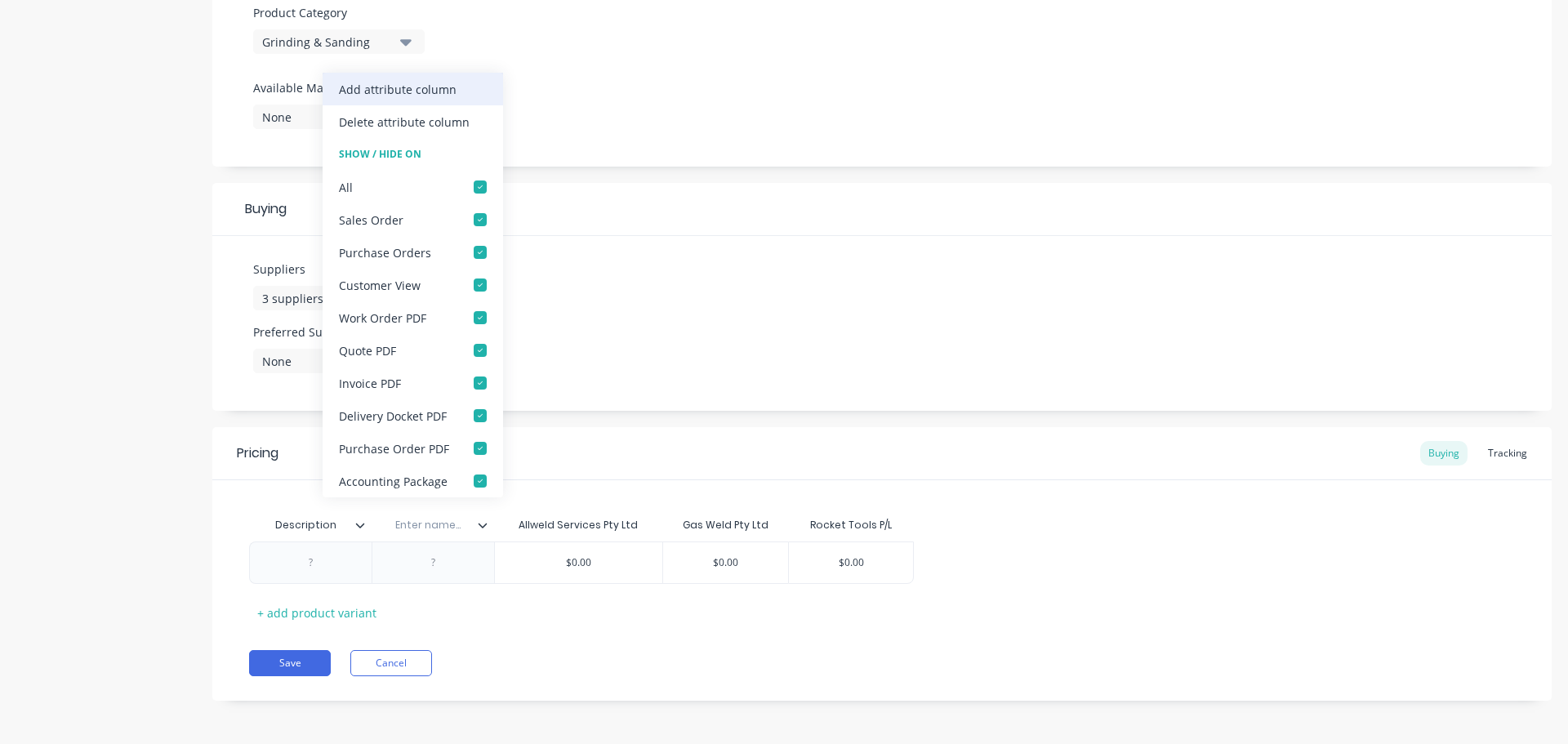
click at [440, 85] on div "Add attribute column" at bounding box center [398, 90] width 118 height 17
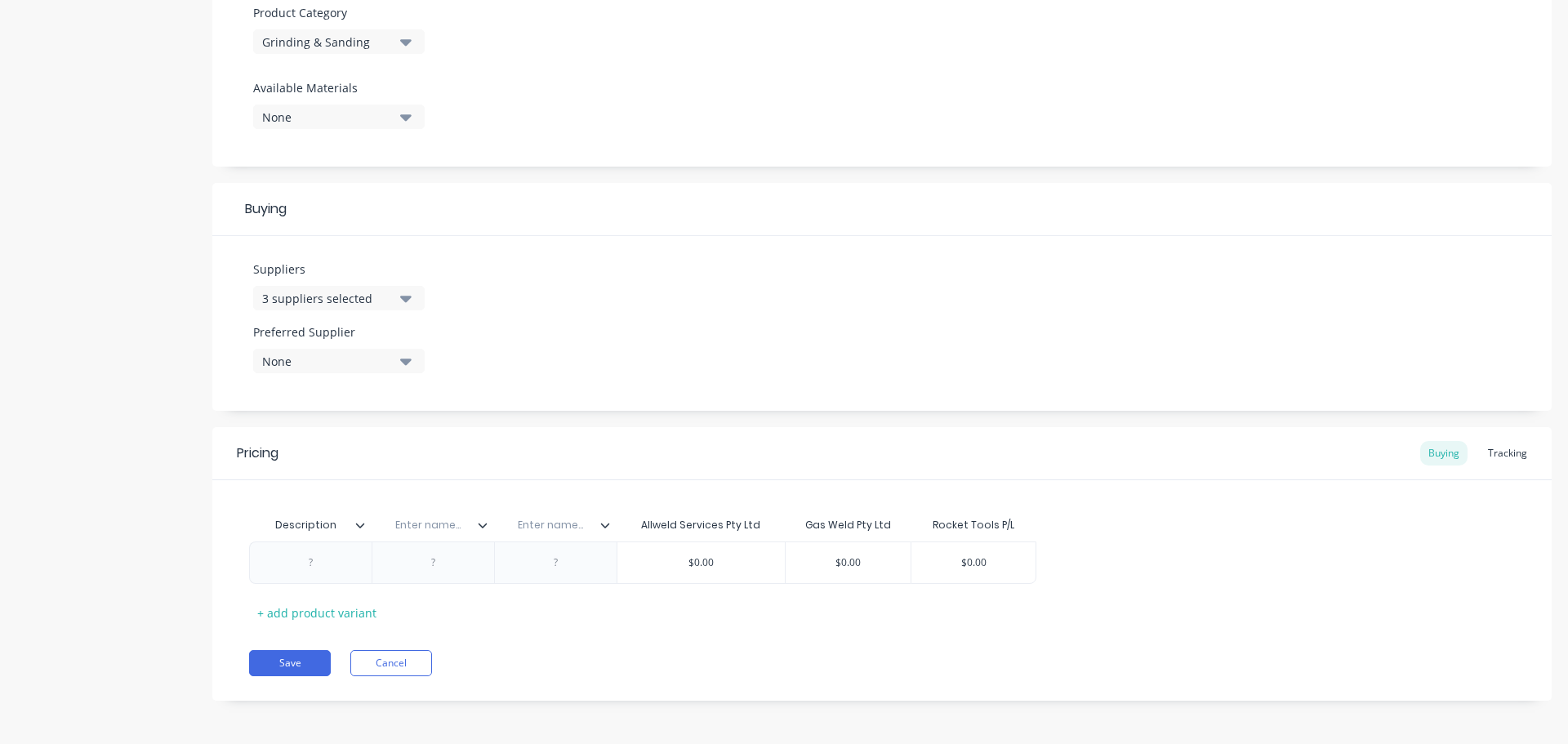
click at [602, 529] on icon at bounding box center [604, 525] width 9 height 9
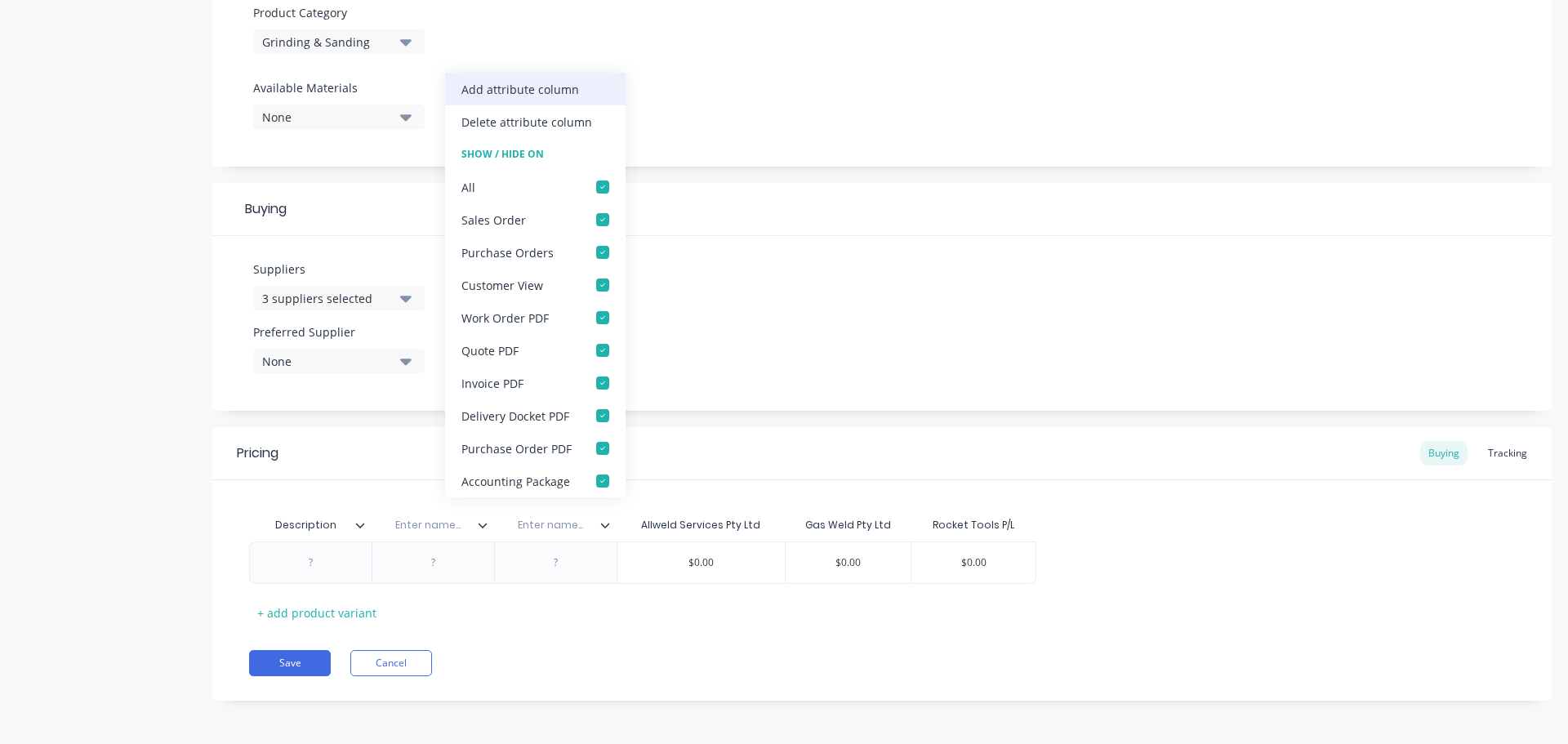
click at [566, 84] on div "Add attribute column" at bounding box center [521, 90] width 118 height 17
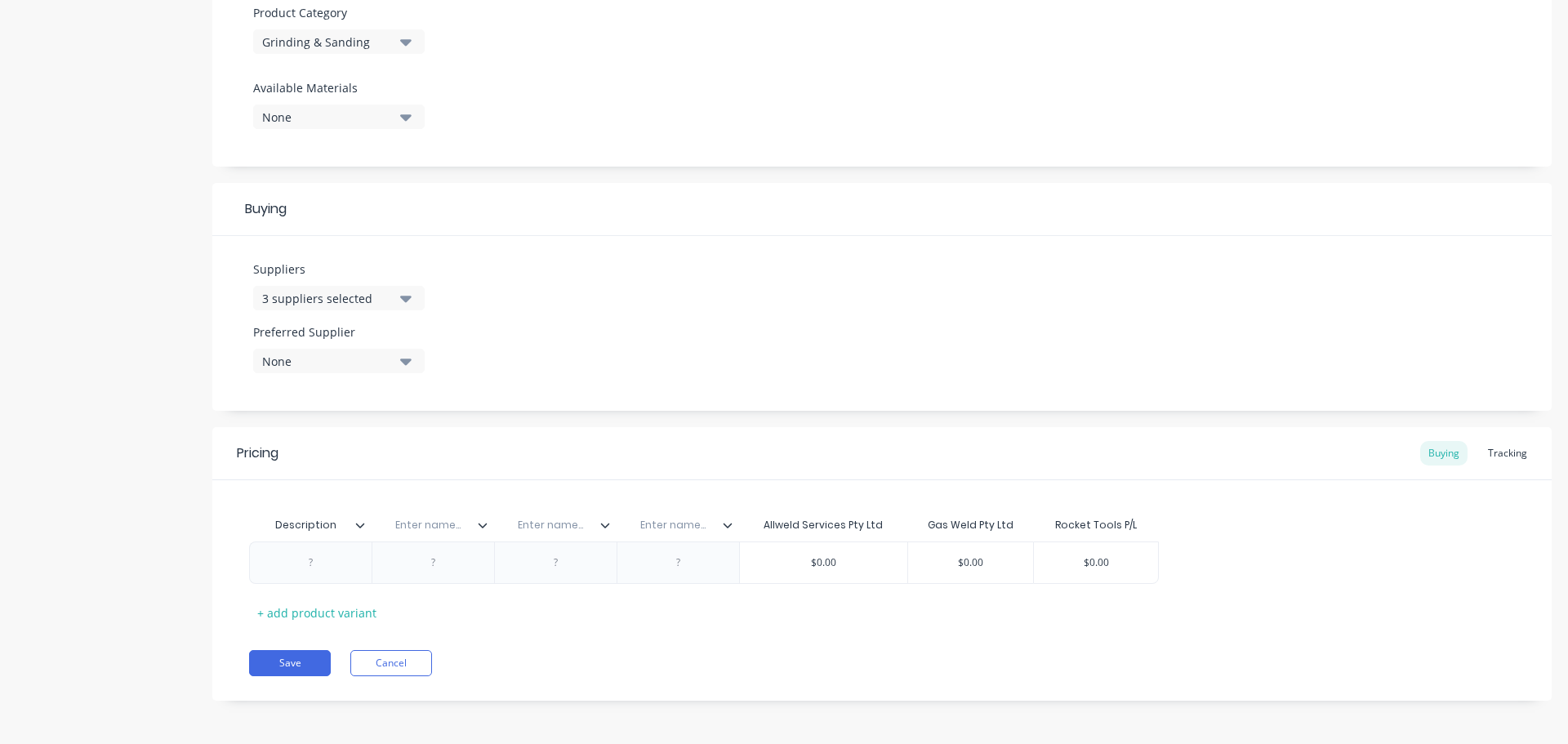
click at [731, 523] on icon at bounding box center [727, 525] width 9 height 9
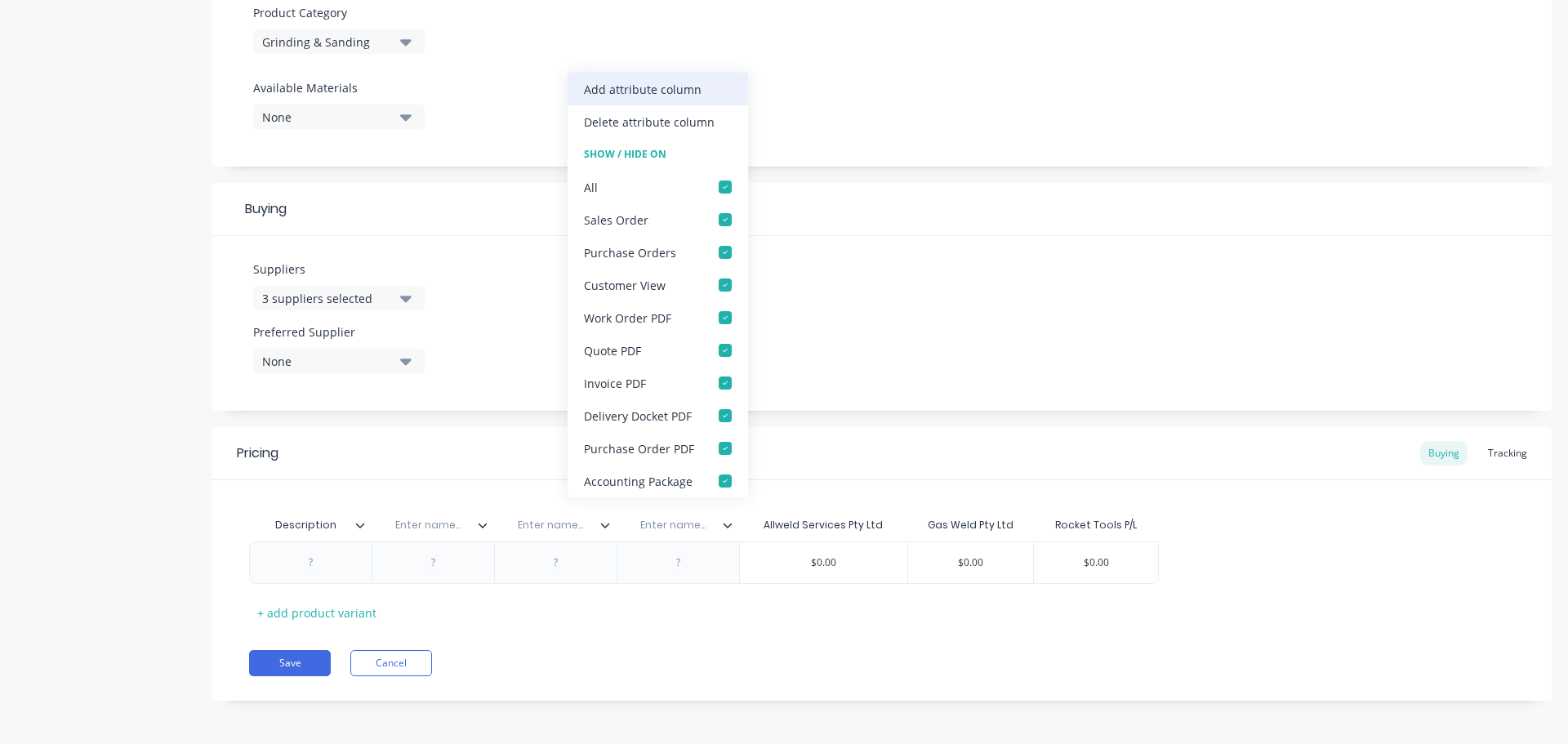
click at [689, 90] on div "Add attribute column" at bounding box center [643, 90] width 118 height 17
type textarea "x"
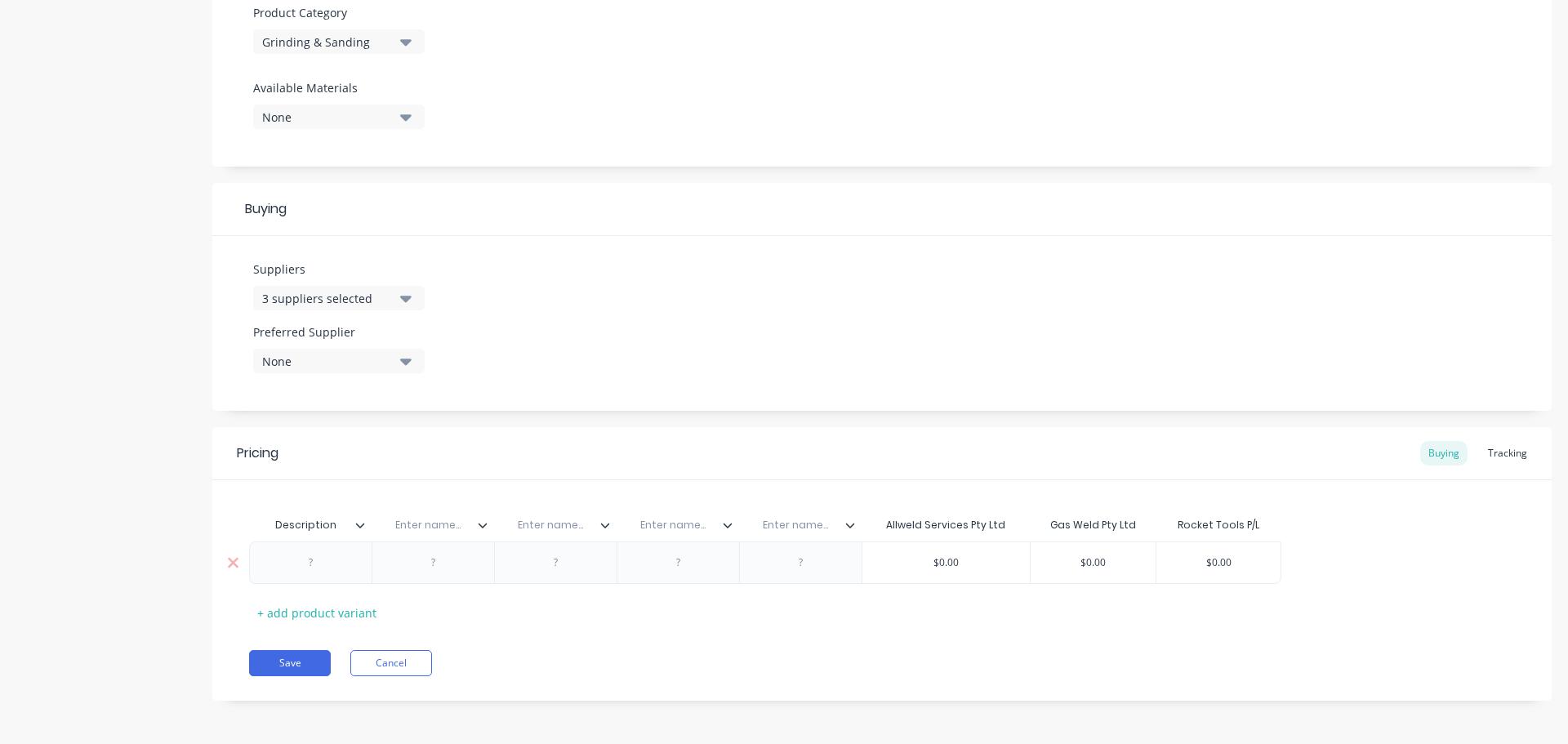
click at [311, 565] on div at bounding box center [312, 562] width 82 height 21
paste div
click at [412, 565] on div "CUTTING WHEELS 25 per box" at bounding box center [339, 562] width 160 height 21
type textarea "x"
click at [548, 520] on input "text" at bounding box center [543, 525] width 113 height 15
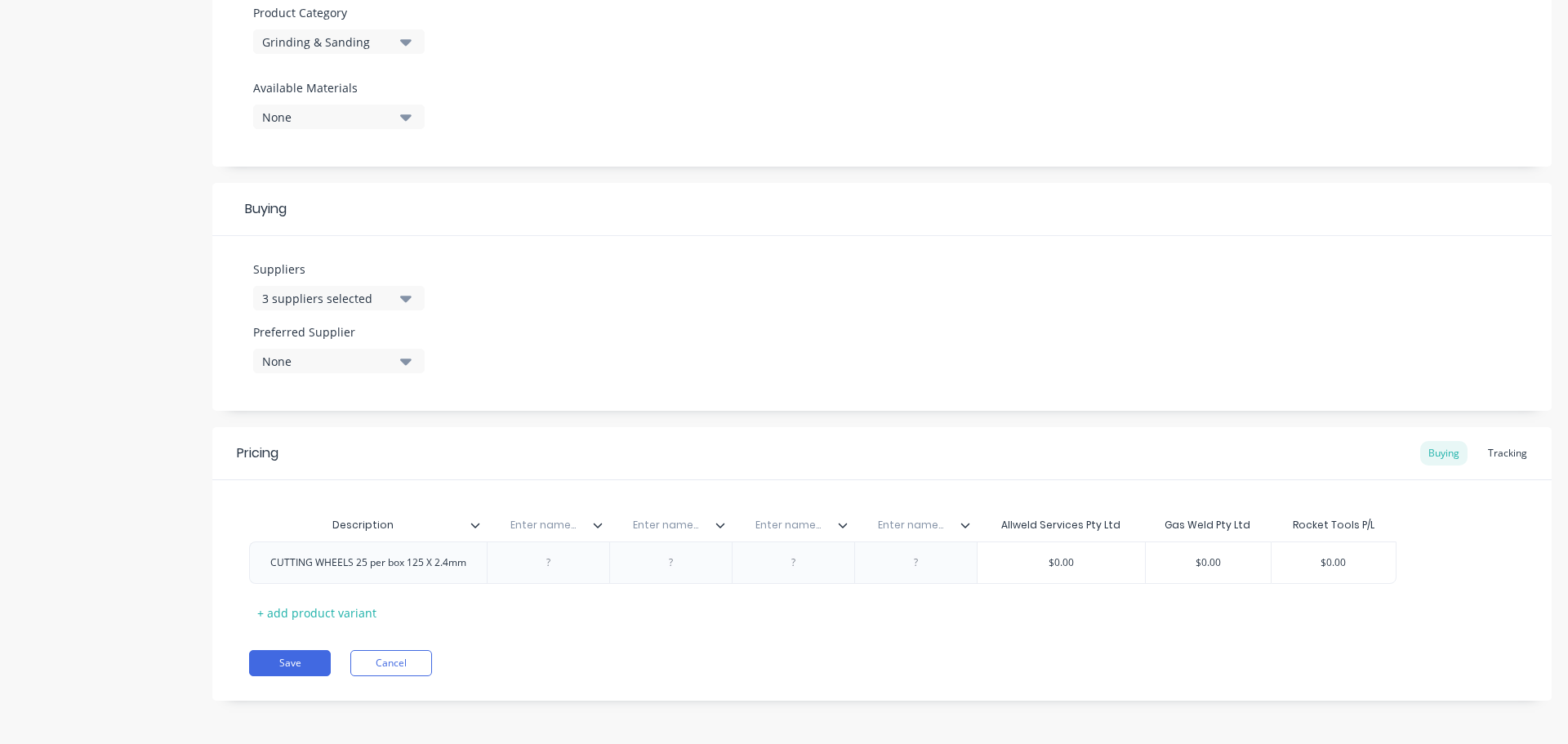
paste input "Bin Location"
type input "Bin Location"
type textarea "x"
click at [676, 521] on input "text" at bounding box center [666, 525] width 113 height 15
paste input "Rocket Part No."
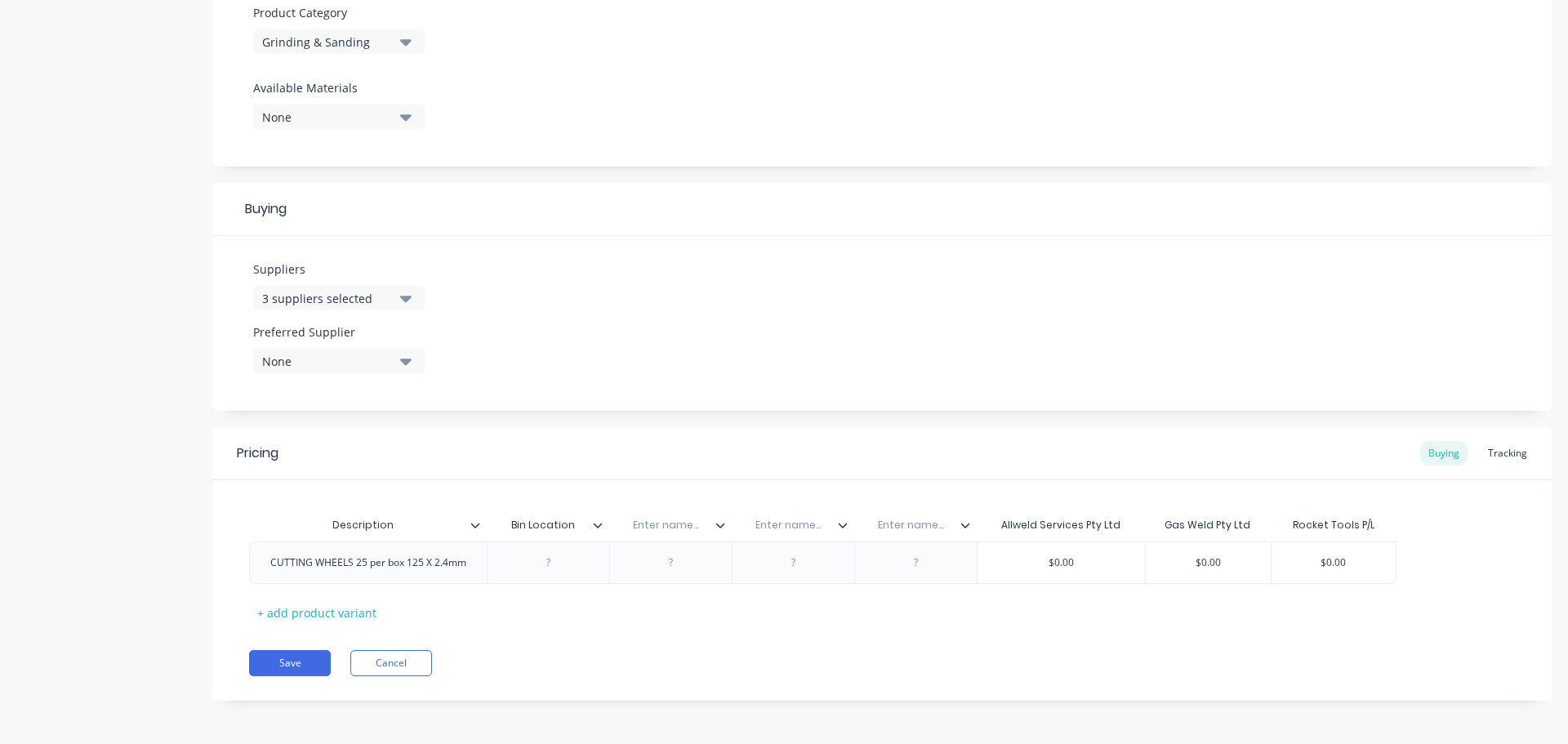
type input "Rocket Part No."
type textarea "x"
click at [782, 527] on input "text" at bounding box center [788, 525] width 113 height 15
paste input "Allwed Part No."
type input "Allwed Part No."
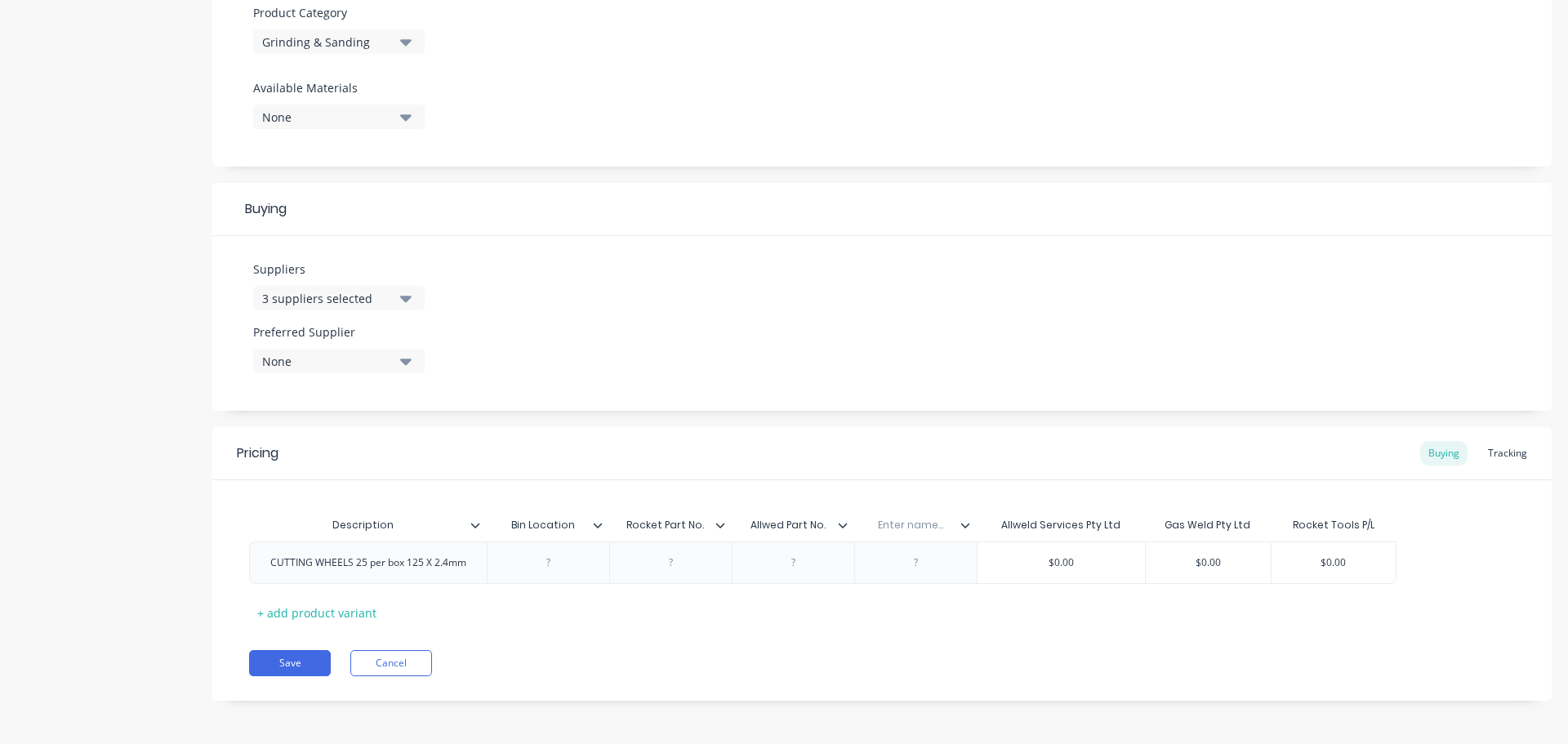
type textarea "x"
click at [919, 528] on input "text" at bounding box center [911, 525] width 113 height 15
paste input "Gasweld Part No."
type input "Gasweld Part No."
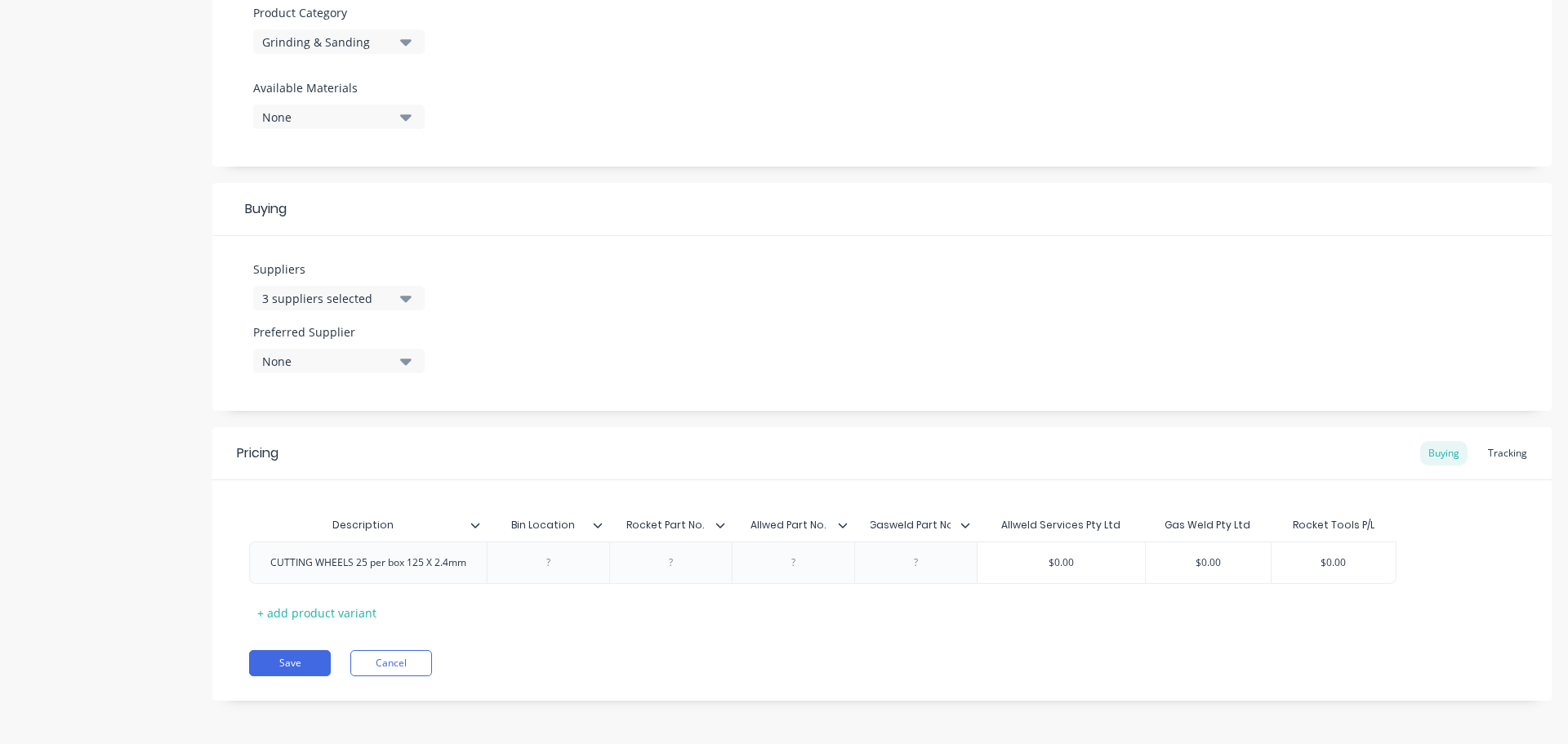
type textarea "x"
click at [674, 569] on div at bounding box center [671, 562] width 82 height 21
paste div
type textarea "x"
click at [790, 563] on div at bounding box center [793, 562] width 82 height 21
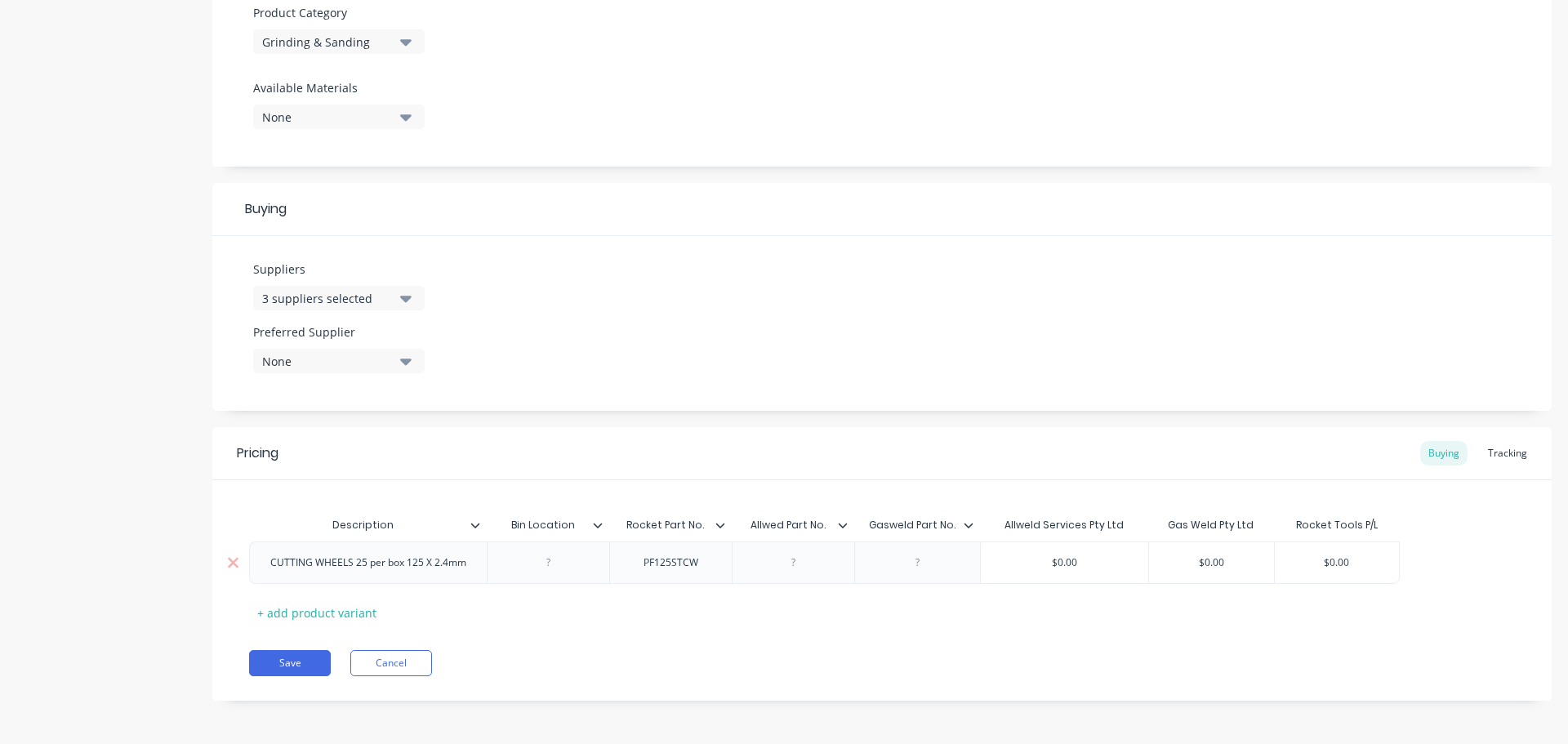
paste div
type textarea "x"
click at [920, 567] on div at bounding box center [918, 562] width 82 height 21
paste div
type textarea "x"
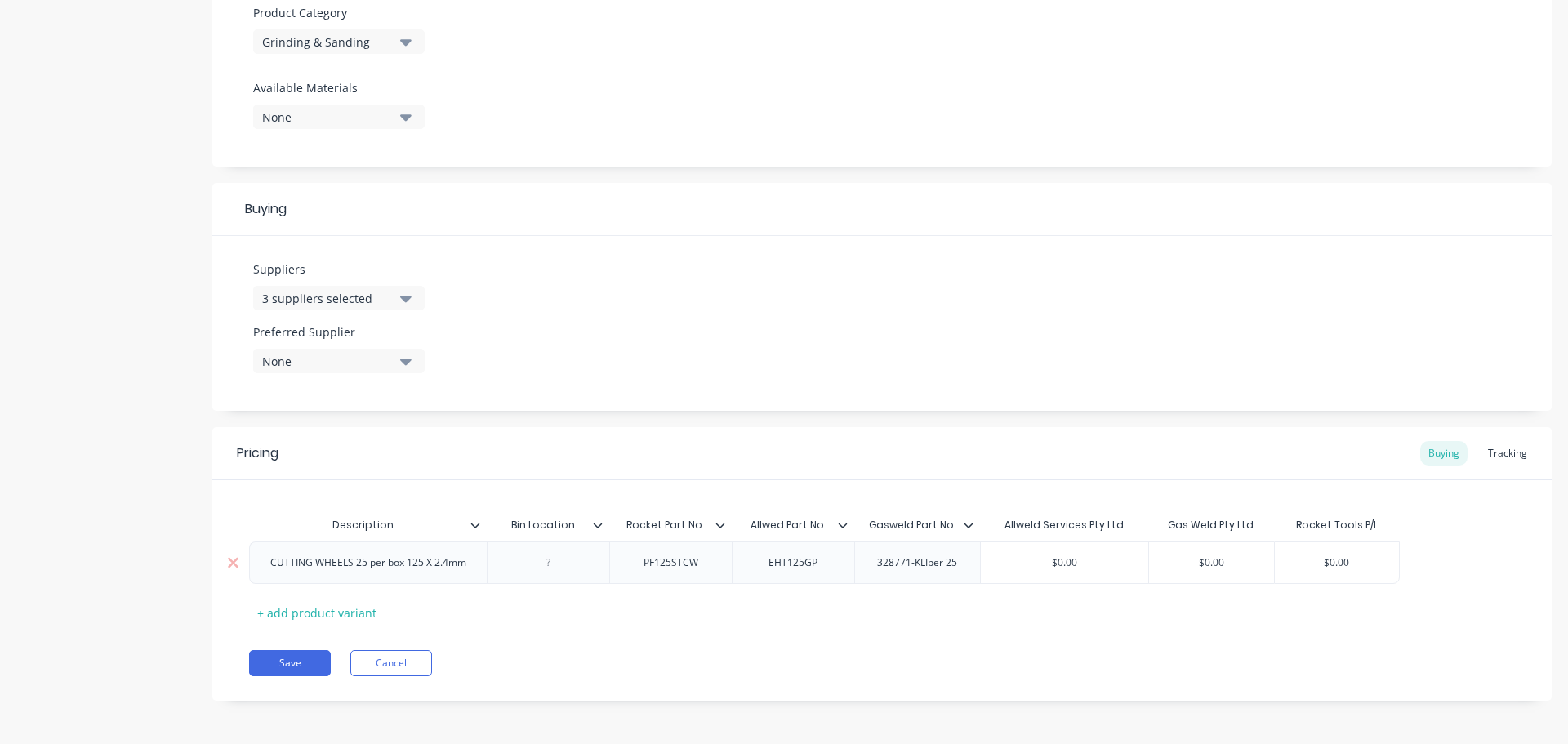
type input "$0.00"
click at [1064, 562] on input "$0.00" at bounding box center [1064, 562] width 167 height 15
drag, startPoint x: 1099, startPoint y: 566, endPoint x: 1051, endPoint y: 565, distance: 48.0
click at [1051, 565] on input "$0.00" at bounding box center [1064, 562] width 167 height 15
paste input "59.25"
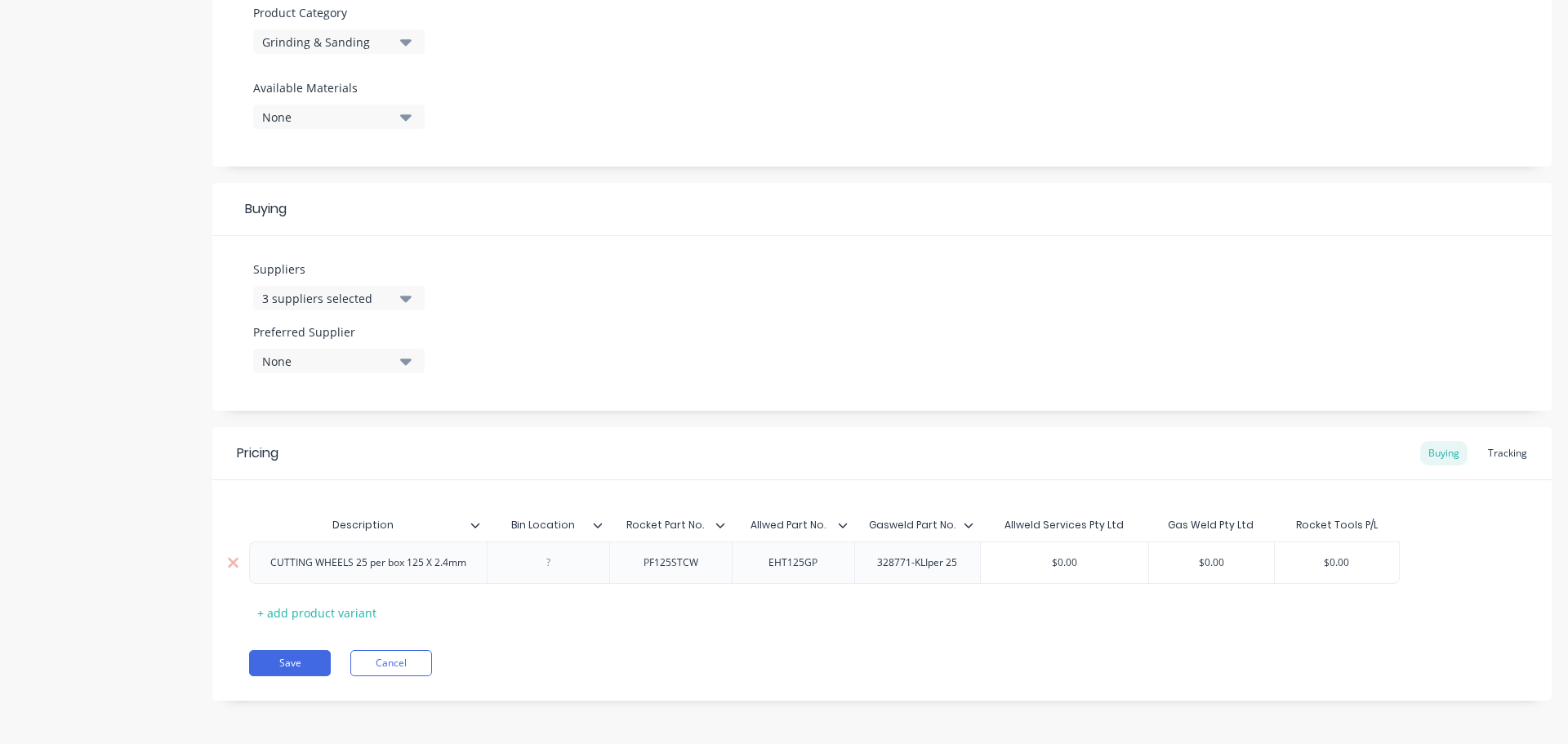
type textarea "x"
type input "$59.25"
type input "$0.00"
click at [1210, 561] on input "$0.00" at bounding box center [1211, 562] width 125 height 15
drag, startPoint x: 1232, startPoint y: 560, endPoint x: 1173, endPoint y: 557, distance: 59.1
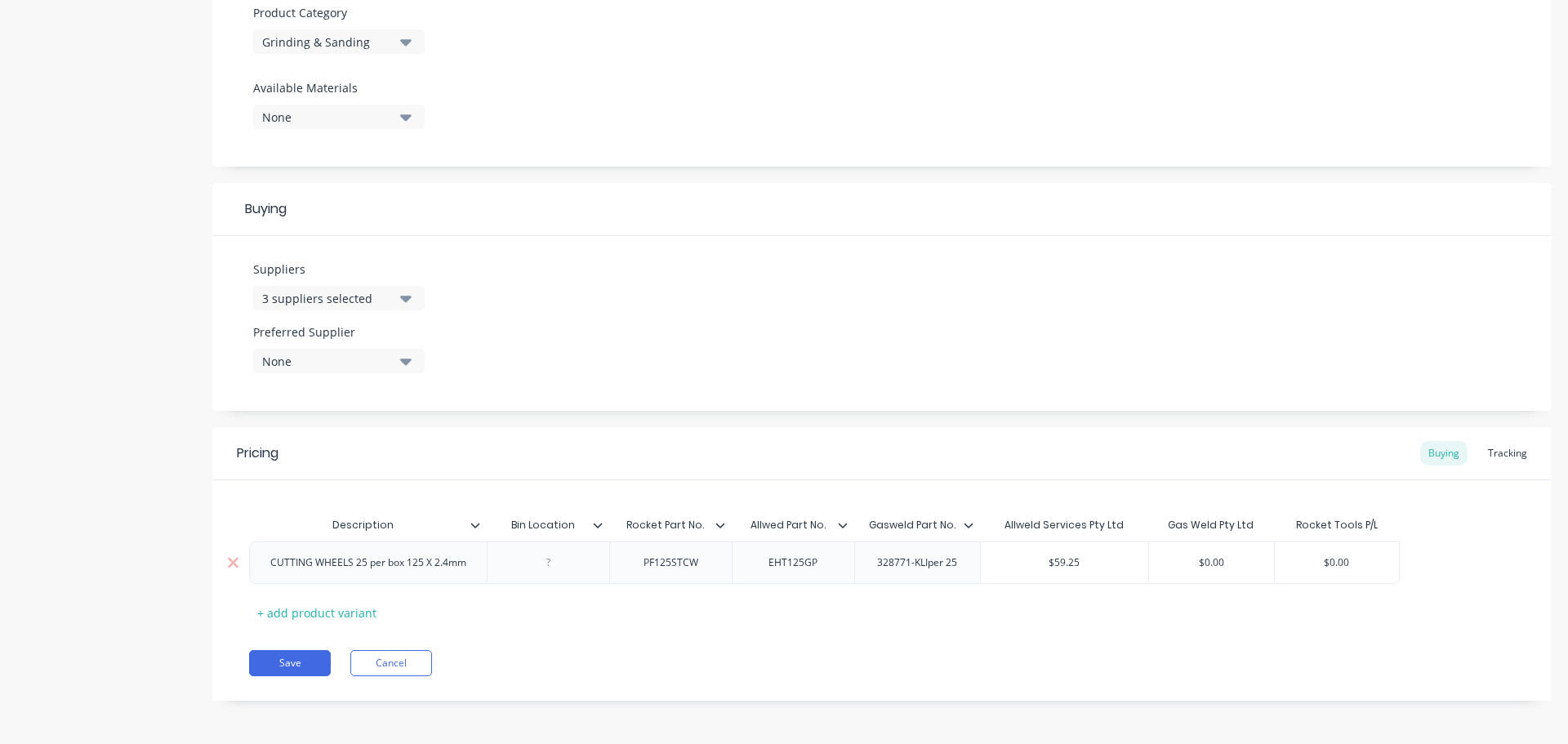
click at [1173, 557] on input "$0.00" at bounding box center [1211, 562] width 125 height 15
paste input "5"
type textarea "x"
type input "$50.00"
click at [399, 357] on button "None" at bounding box center [339, 361] width 172 height 25
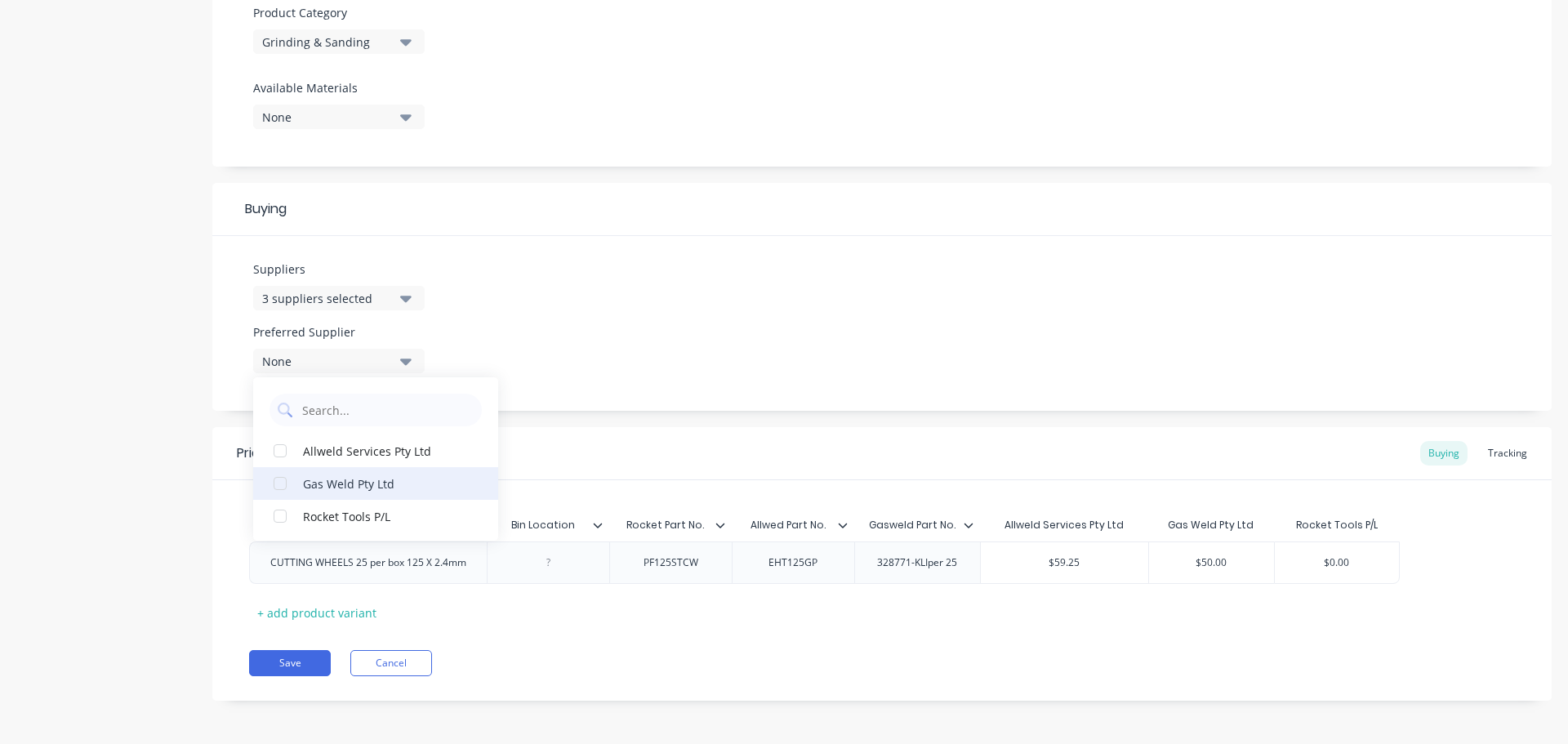
click at [351, 484] on div "Gas Weld Pty Ltd" at bounding box center [384, 483] width 163 height 17
click at [297, 664] on button "Save" at bounding box center [290, 663] width 82 height 26
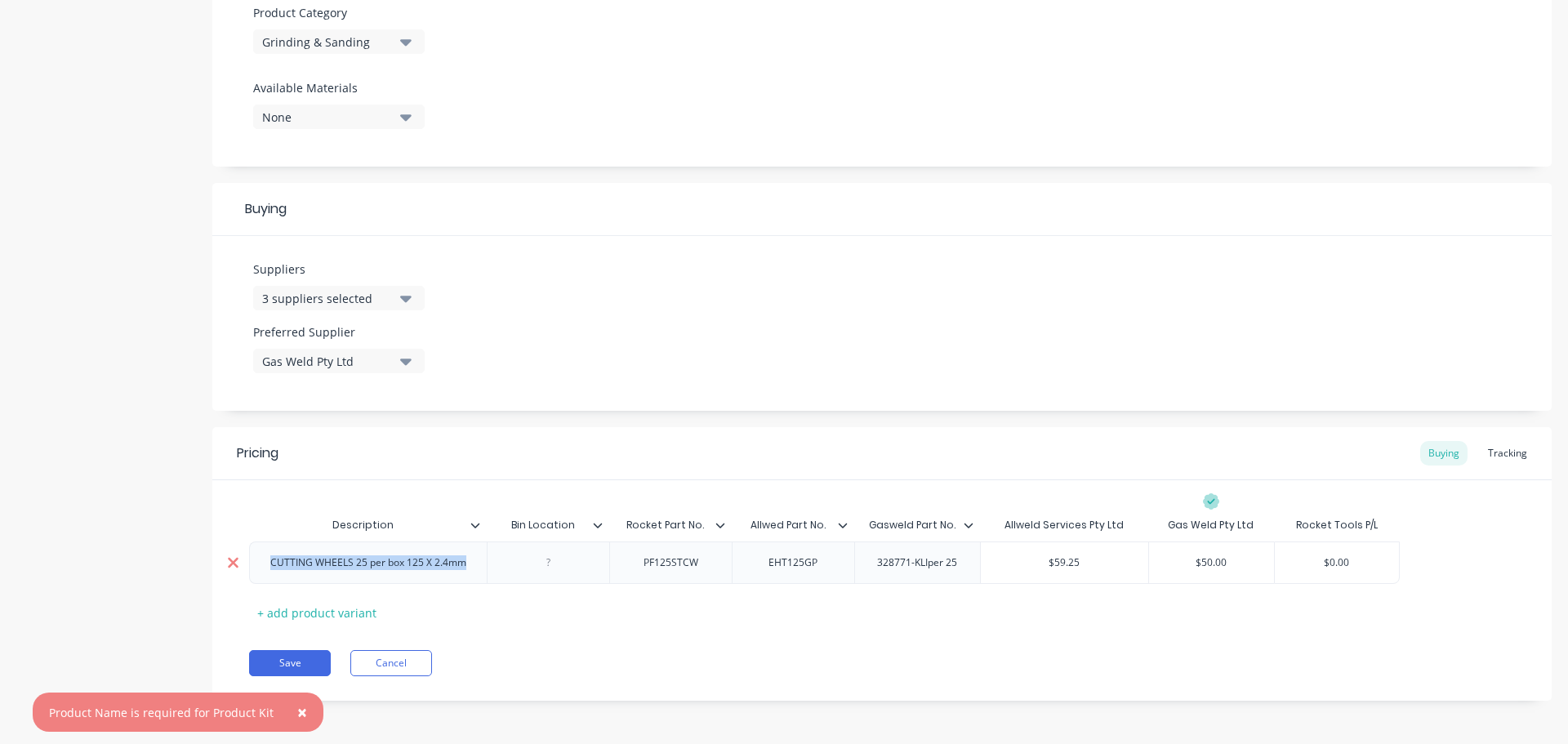
drag, startPoint x: 468, startPoint y: 568, endPoint x: 226, endPoint y: 572, distance: 242.0
click at [249, 572] on div "CUTTING WHEELS 25 per box 125 X 2.4mm PF125STCW EHT125GP 328771-KLIper 25 $59.2…" at bounding box center [825, 562] width 1151 height 43
copy div "CUTTING WHEELS 25 per box 125 X 2.4mm"
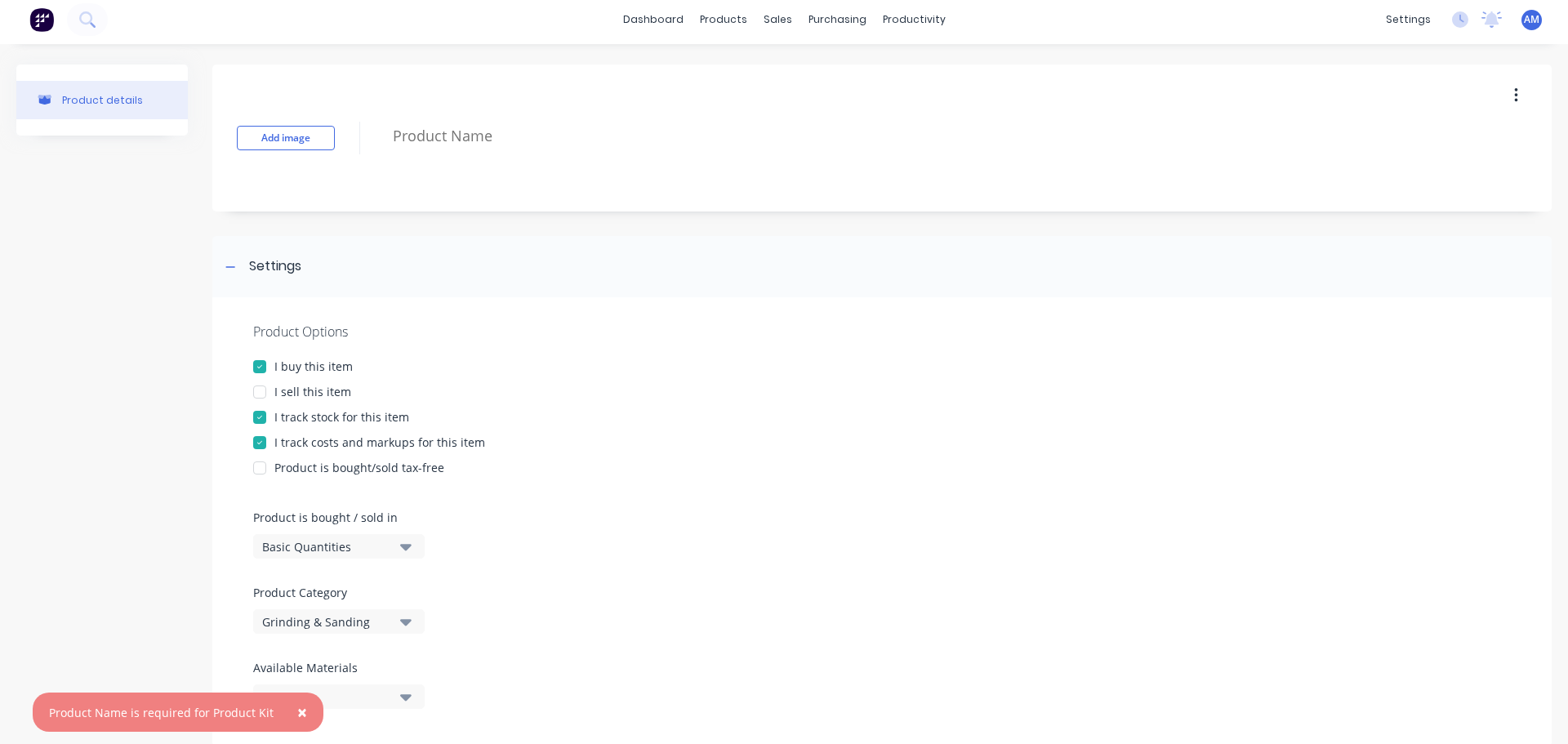
scroll to position [0, 0]
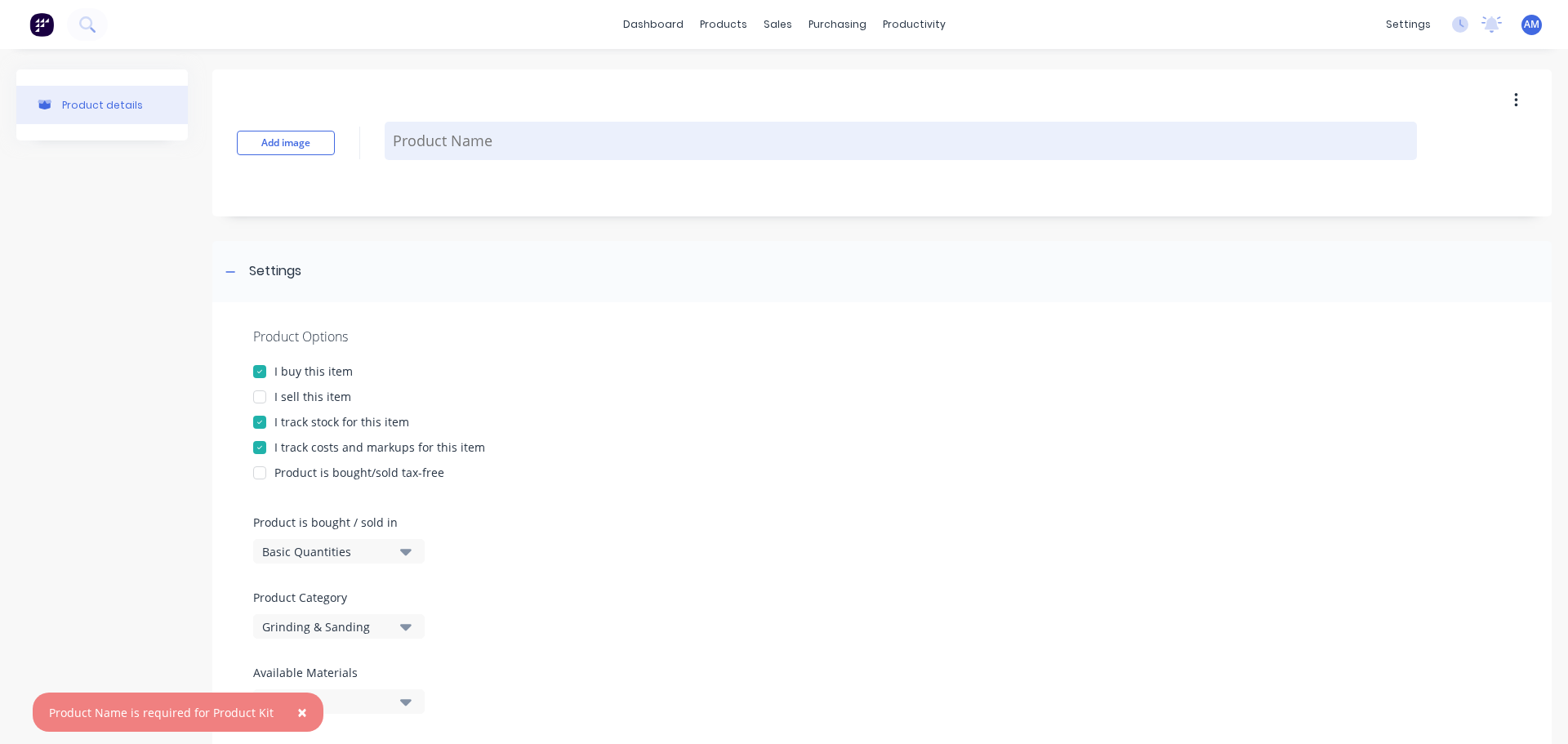
click at [458, 140] on textarea at bounding box center [901, 141] width 1033 height 38
paste textarea "CUTTING WHEELS 25 per box 125 X 2.4mm"
type textarea "x"
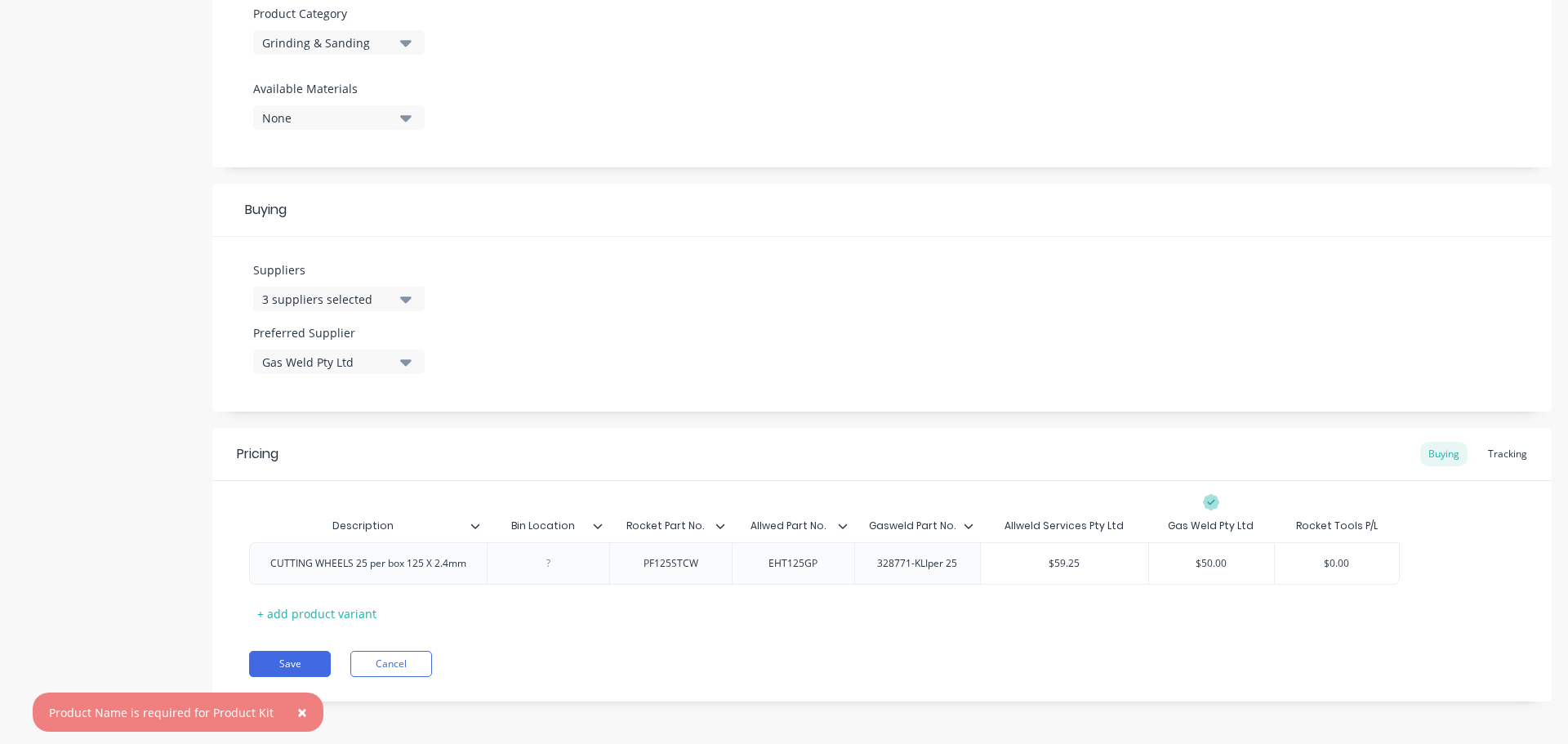
scroll to position [586, 0]
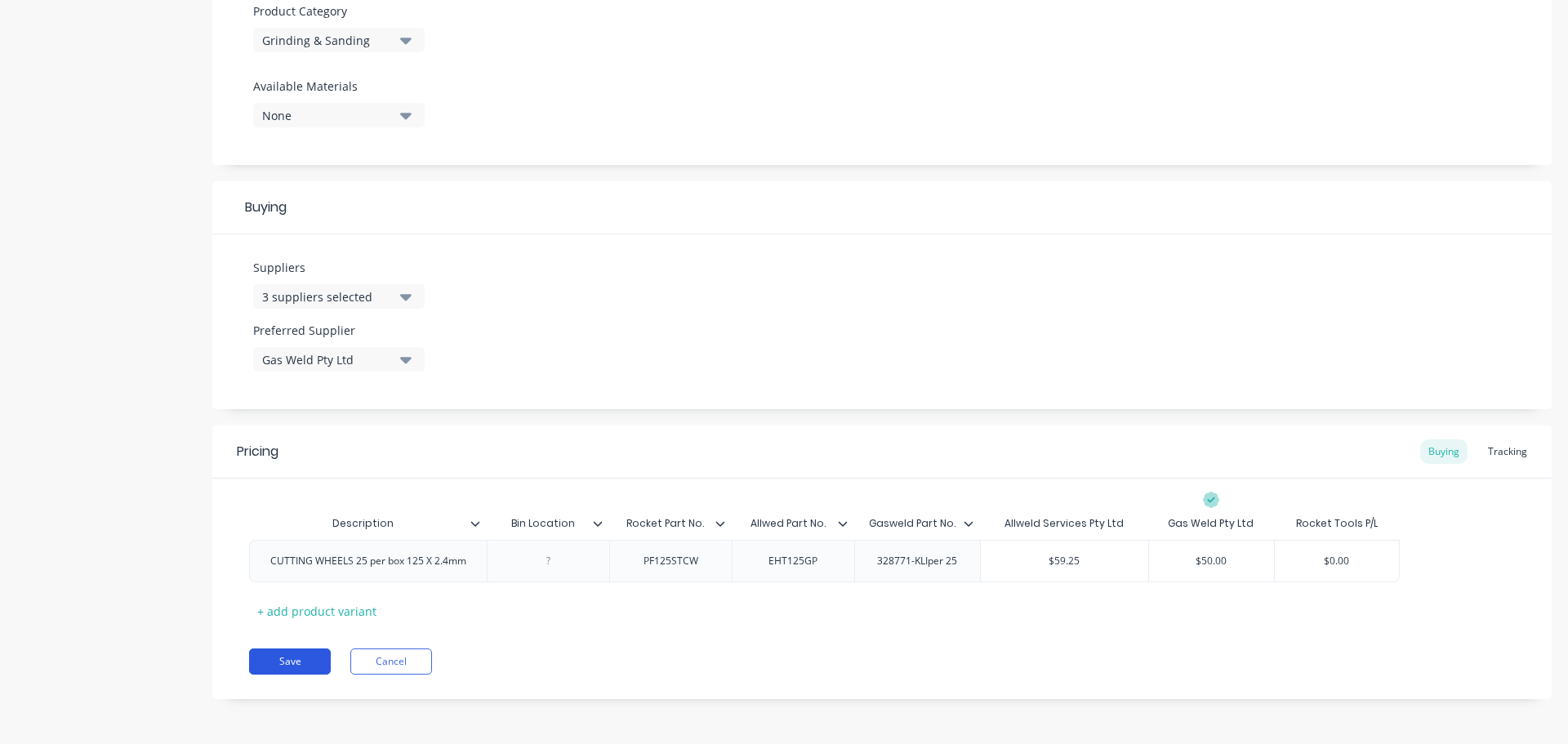
type textarea "CUTTING WHEELS 25 per box 125 X 2.4mm"
type textarea "x"
type textarea "CUTTING WHEELS 25 per box 125 X 2.4mm"
click at [288, 664] on button "Save" at bounding box center [290, 661] width 82 height 26
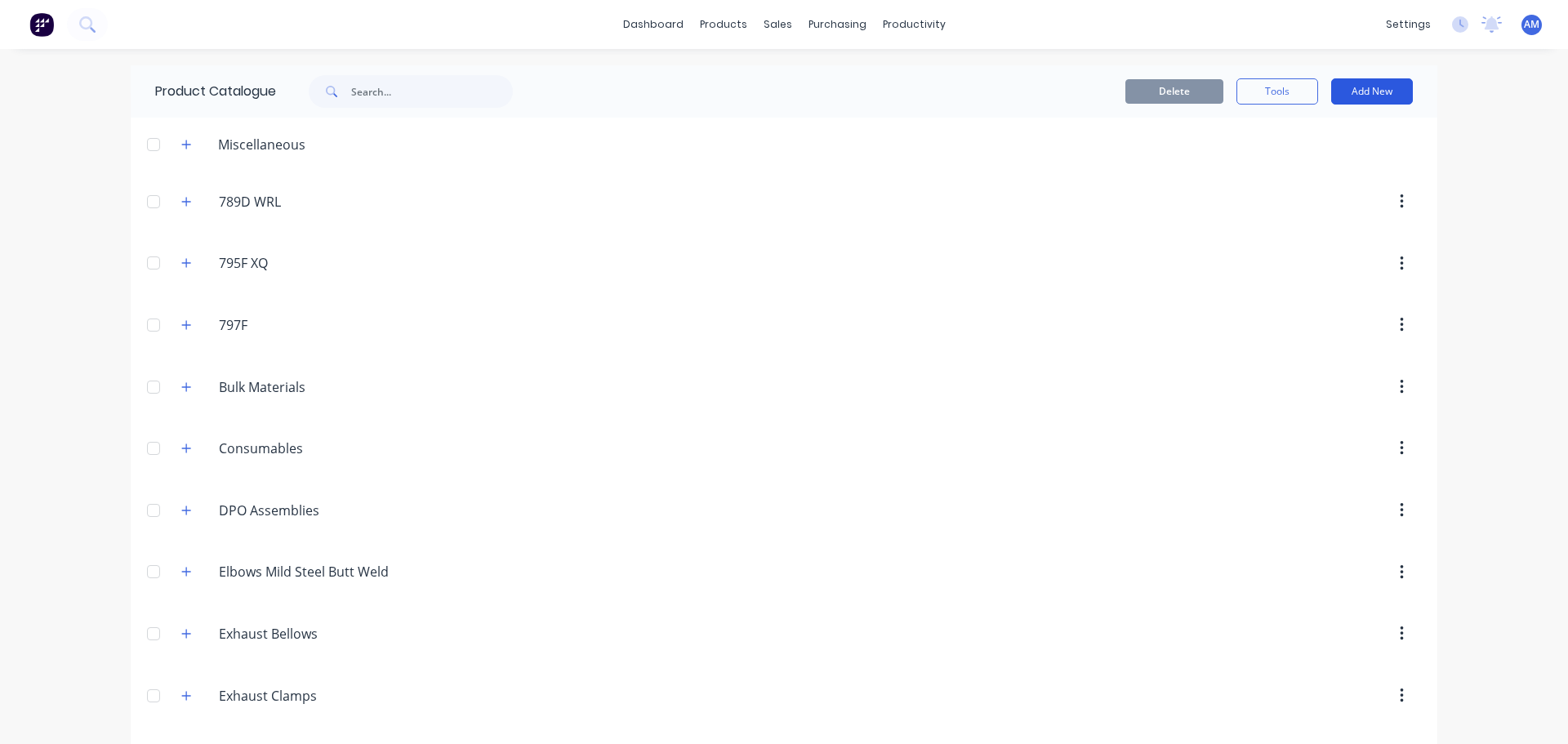
click at [1366, 90] on button "Add New" at bounding box center [1373, 91] width 82 height 26
click at [1310, 161] on div "Product" at bounding box center [1335, 166] width 125 height 24
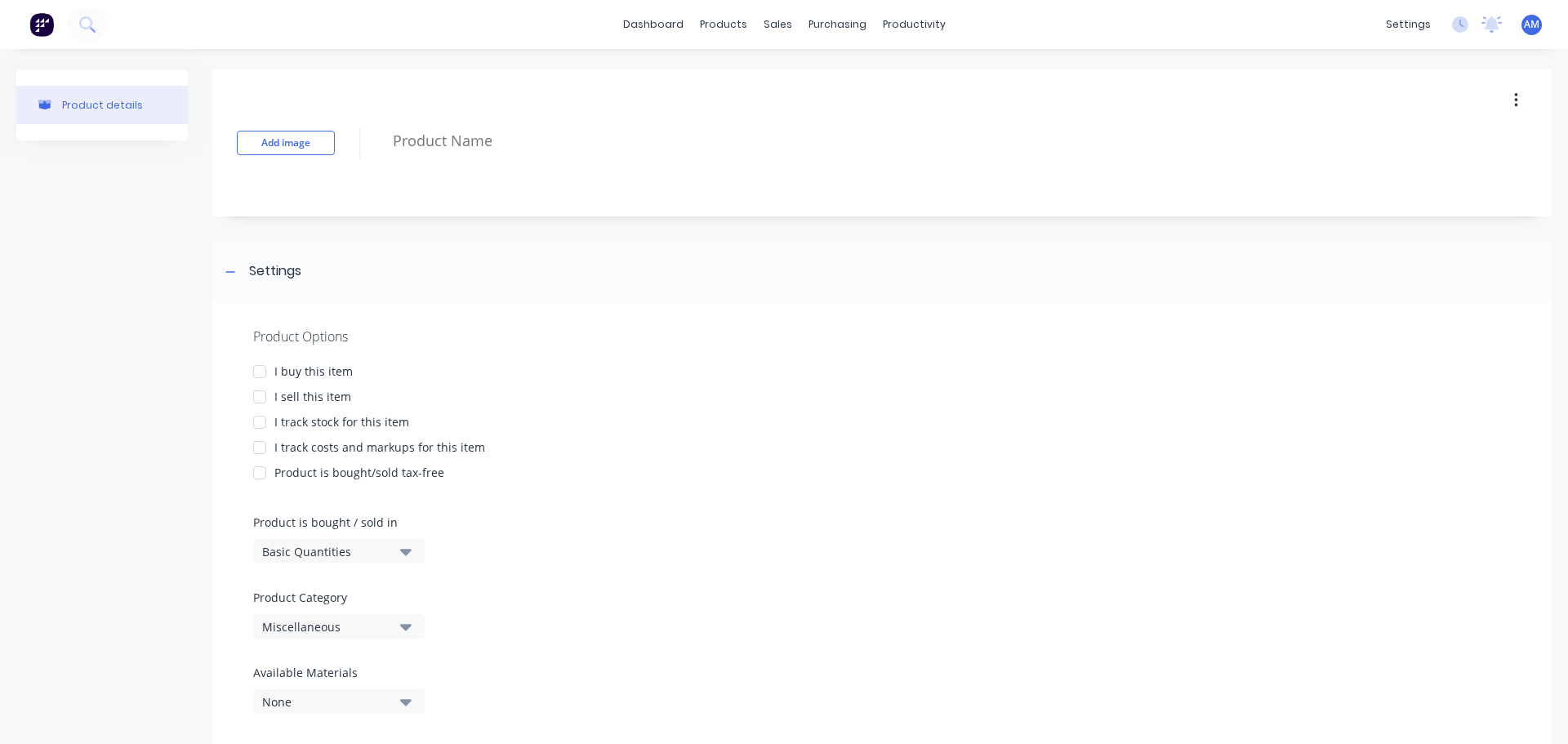
click at [258, 375] on div at bounding box center [259, 371] width 32 height 32
click at [259, 422] on div at bounding box center [259, 422] width 32 height 32
click at [259, 445] on div at bounding box center [259, 447] width 32 height 32
click at [406, 552] on icon "button" at bounding box center [405, 552] width 11 height 7
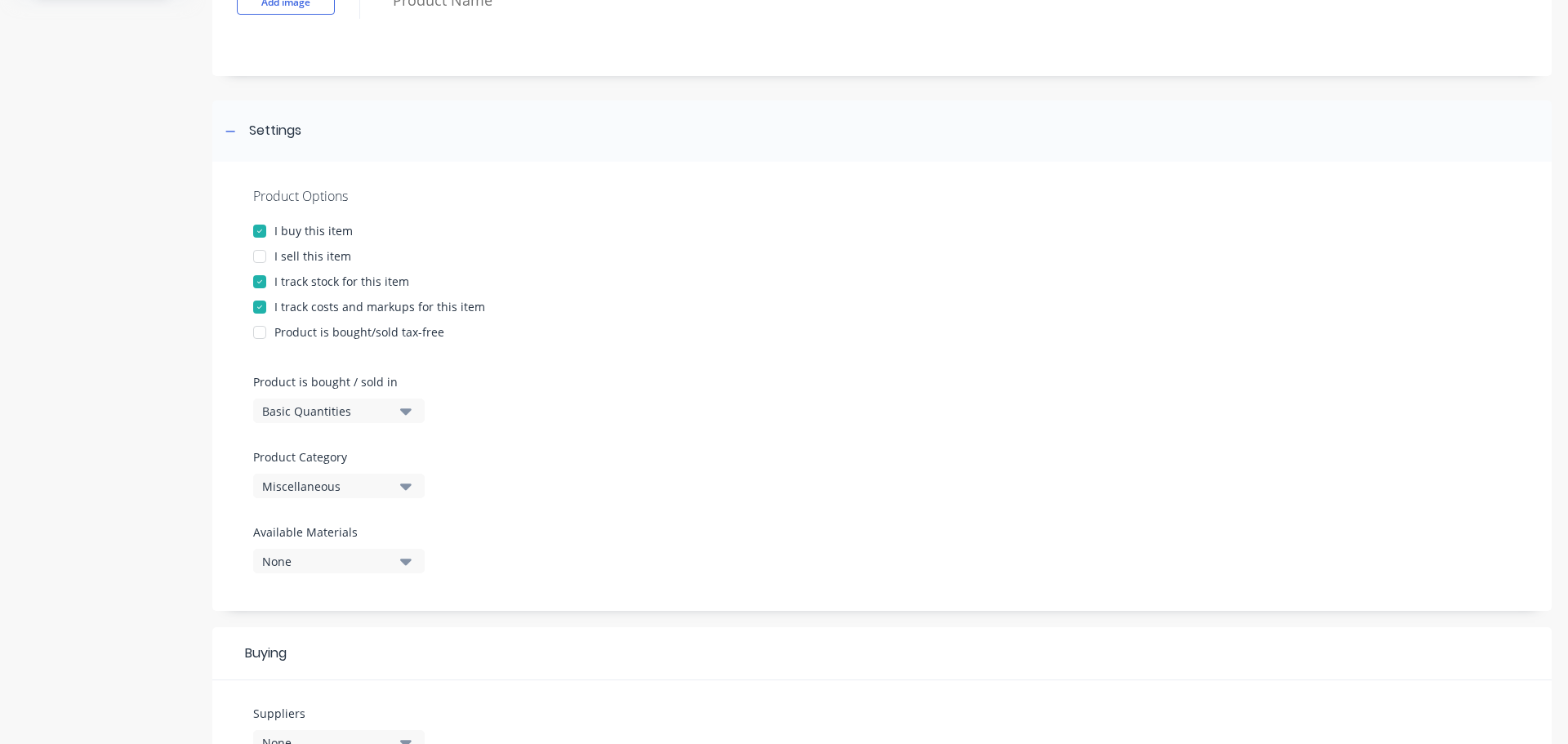
scroll to position [163, 0]
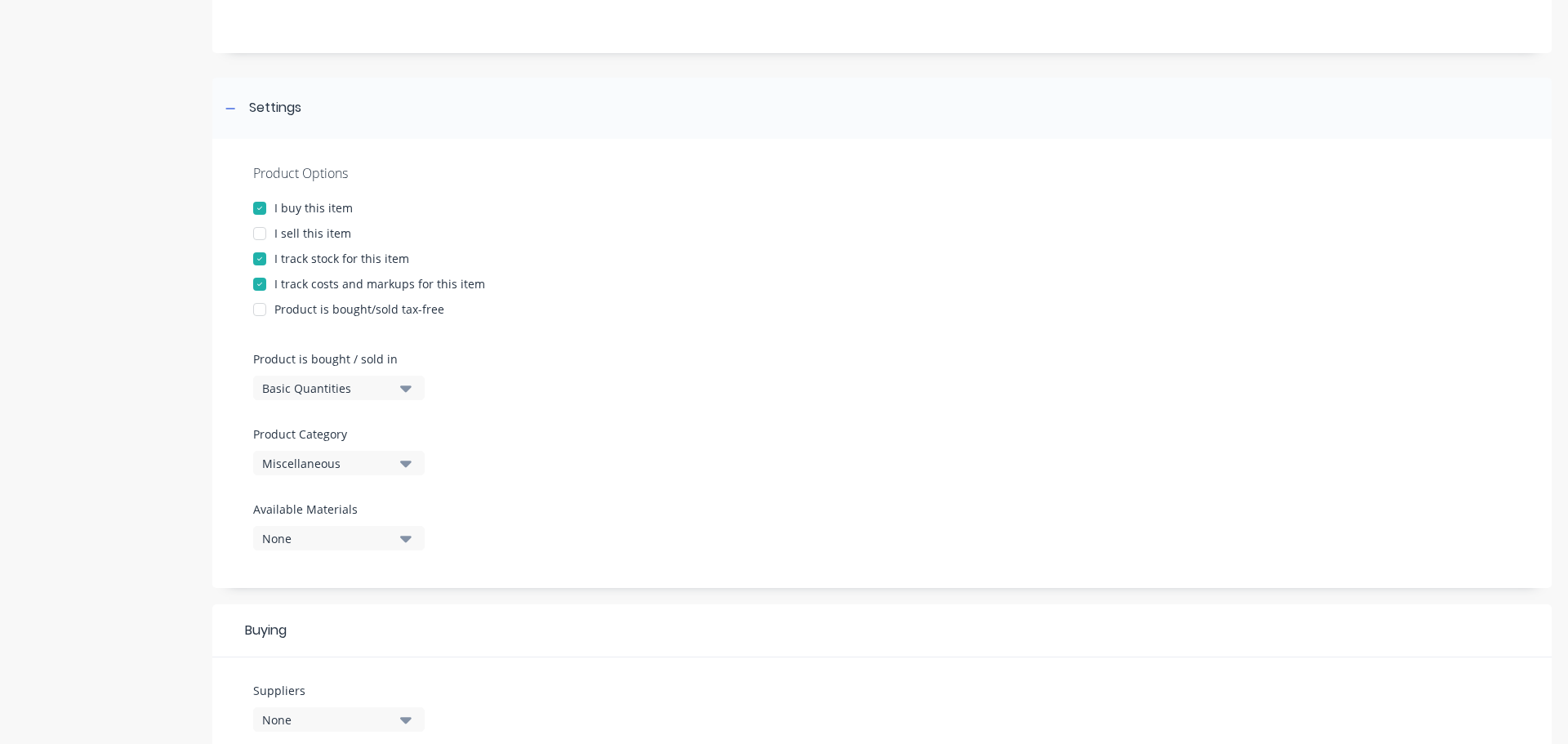
click at [408, 464] on icon "button" at bounding box center [405, 464] width 11 height 7
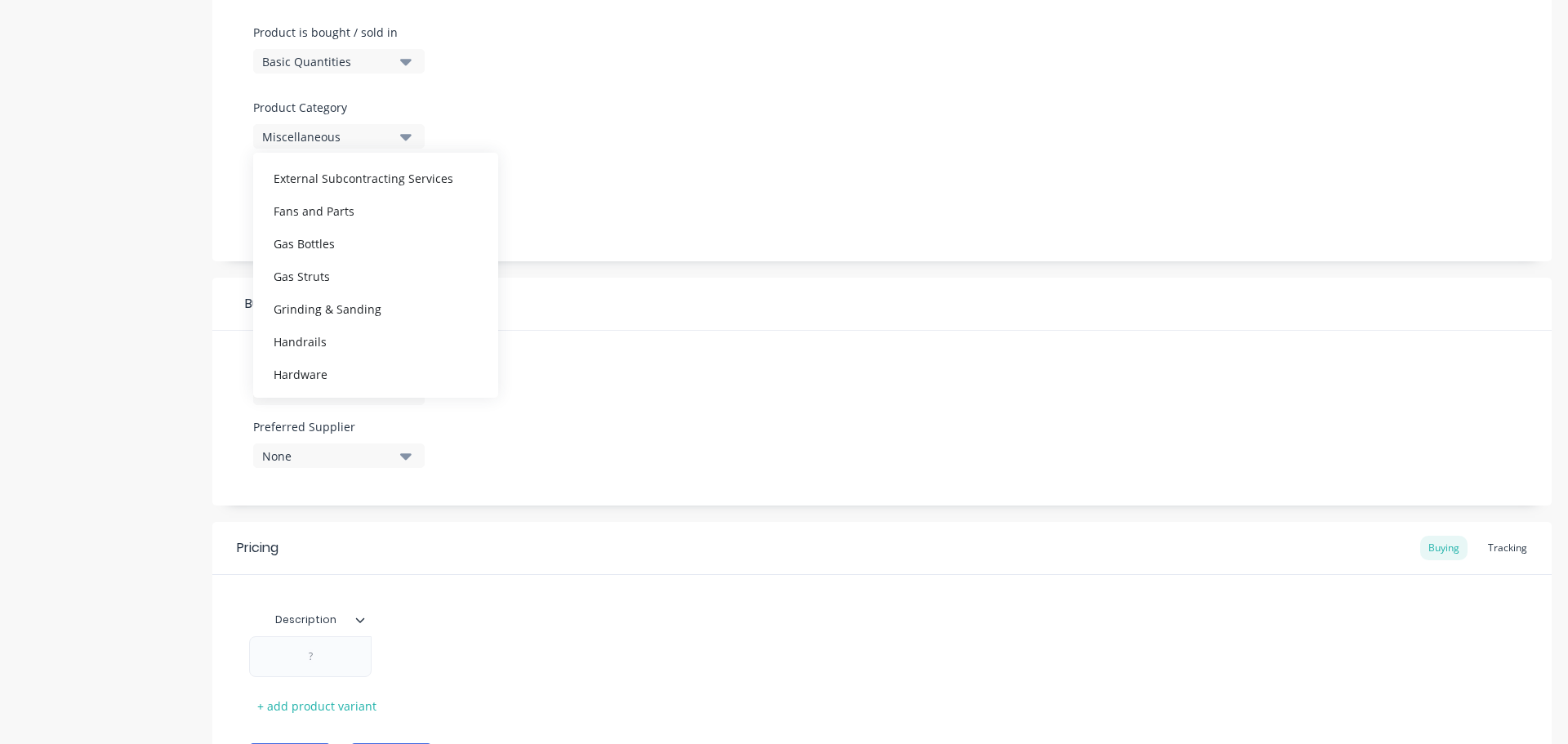
scroll to position [490, 0]
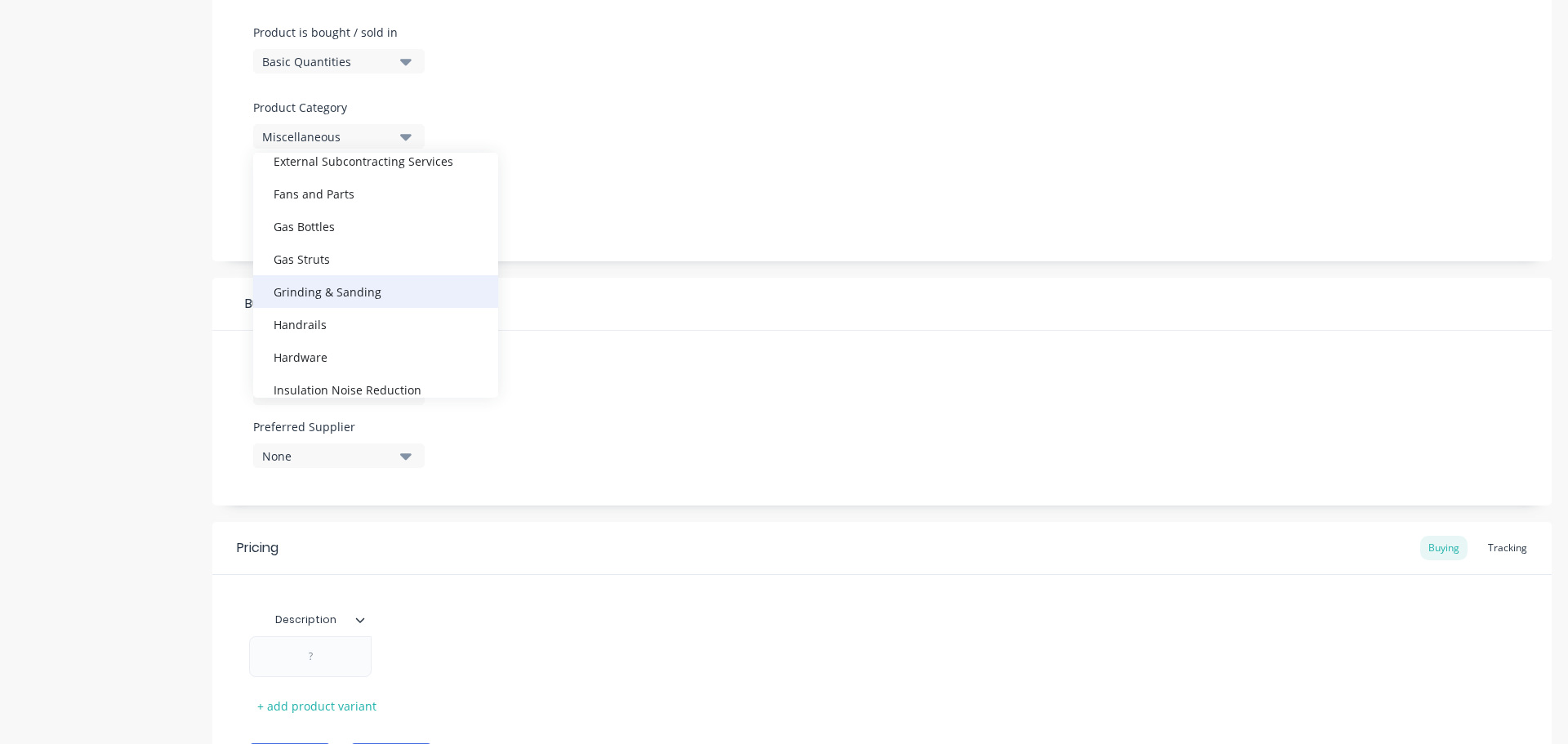
click at [358, 285] on div "Grinding & Sanding" at bounding box center [376, 291] width 245 height 32
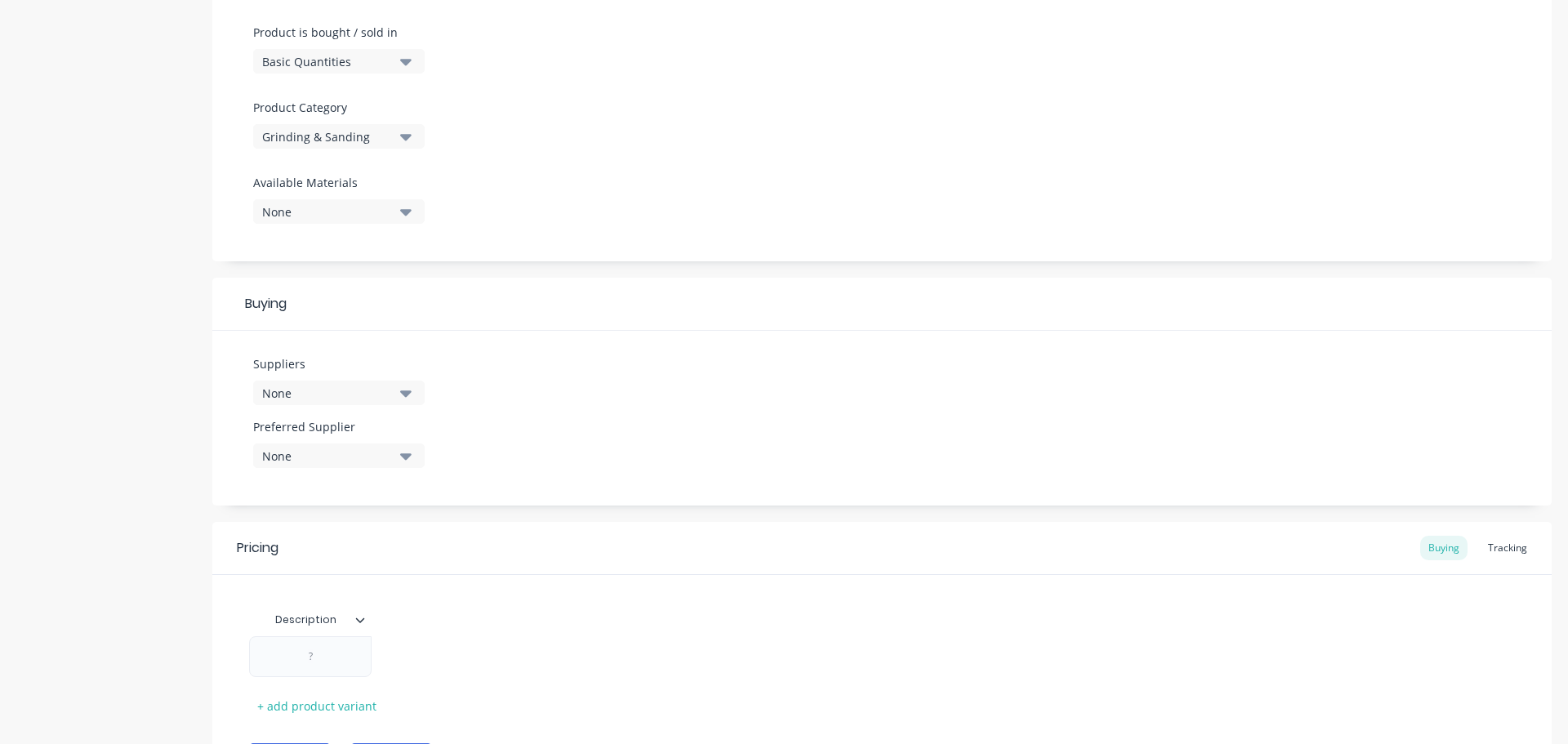
click at [412, 390] on button "None" at bounding box center [339, 392] width 172 height 25
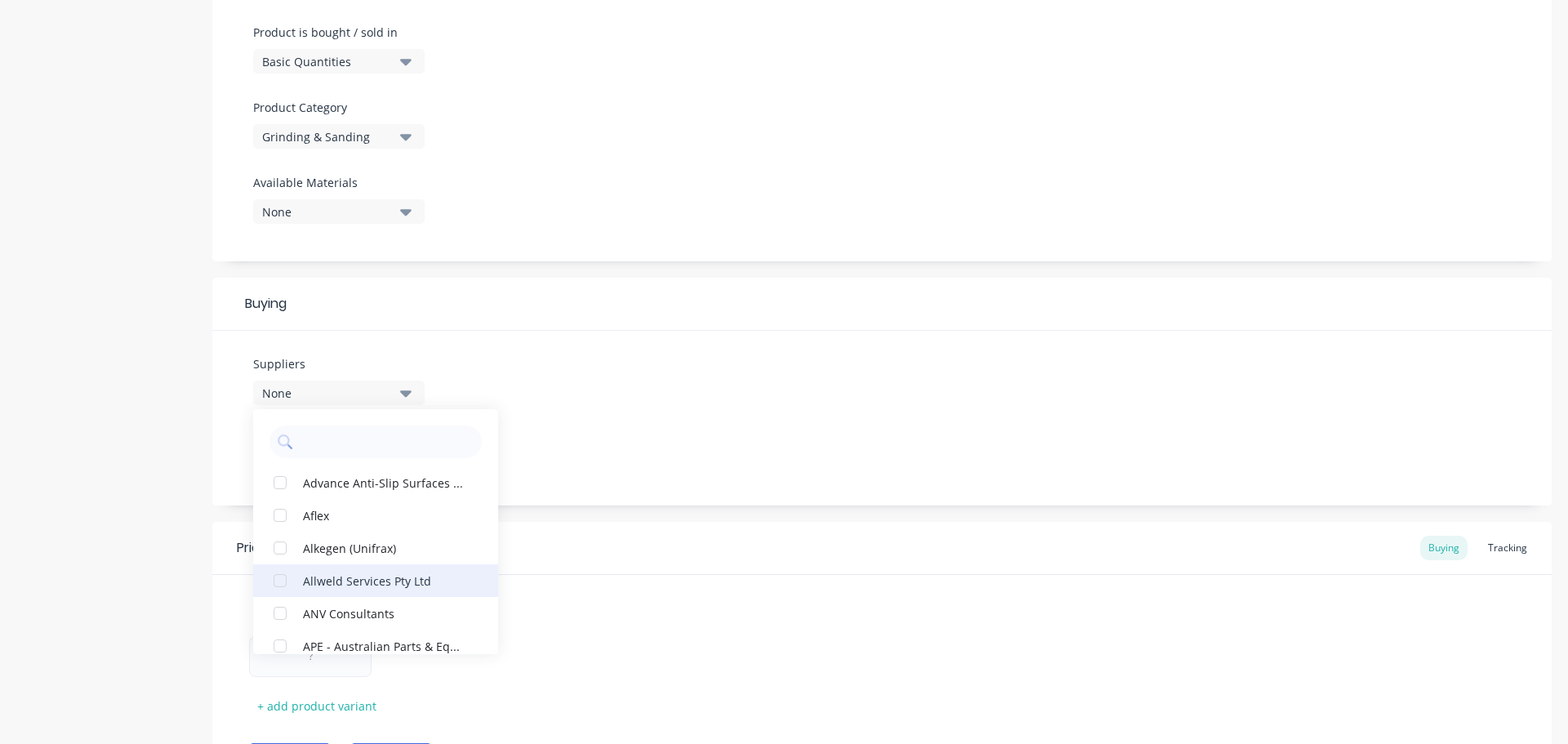
click at [344, 584] on div "Allweld Services Pty Ltd" at bounding box center [384, 580] width 163 height 17
type textarea "x"
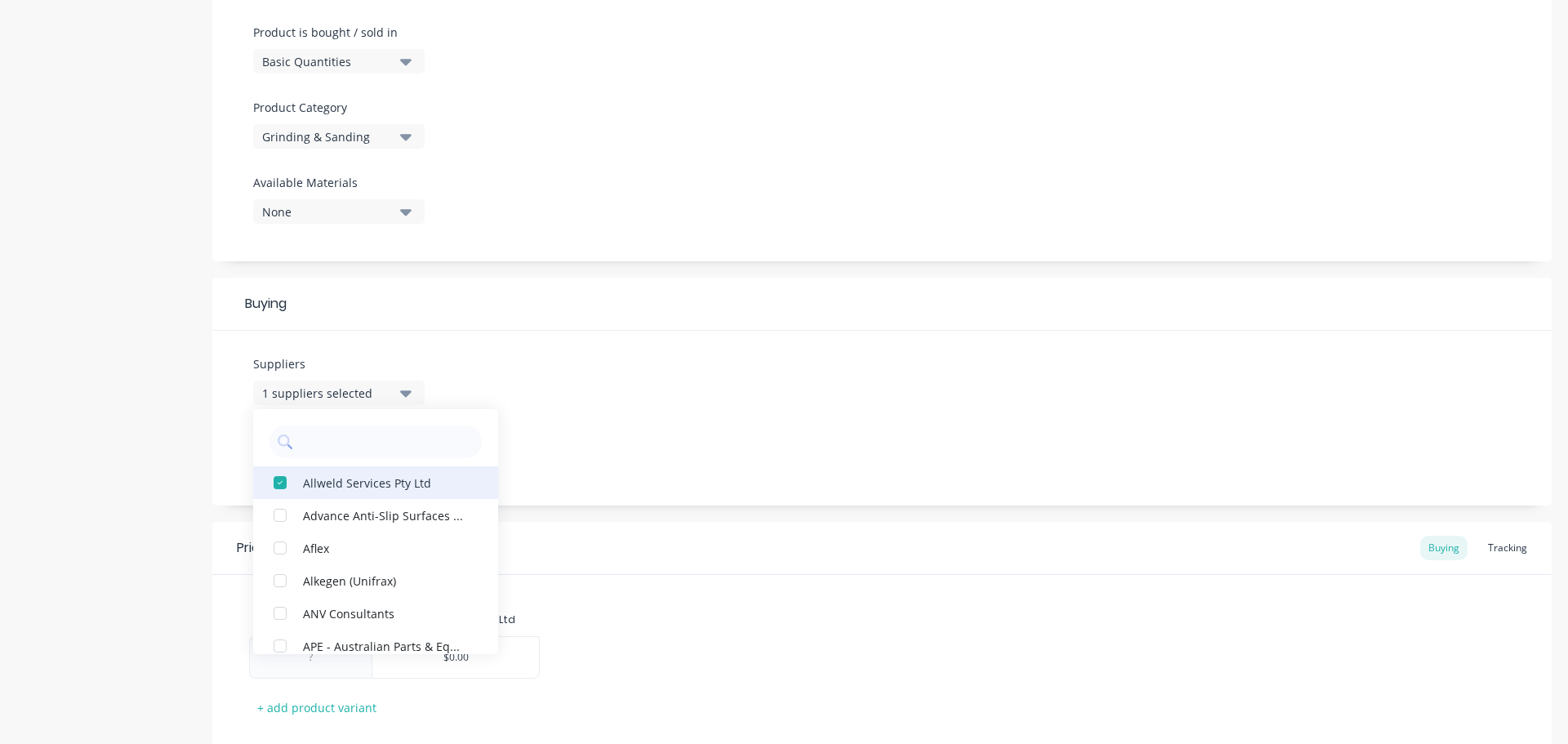
scroll to position [3511, 0]
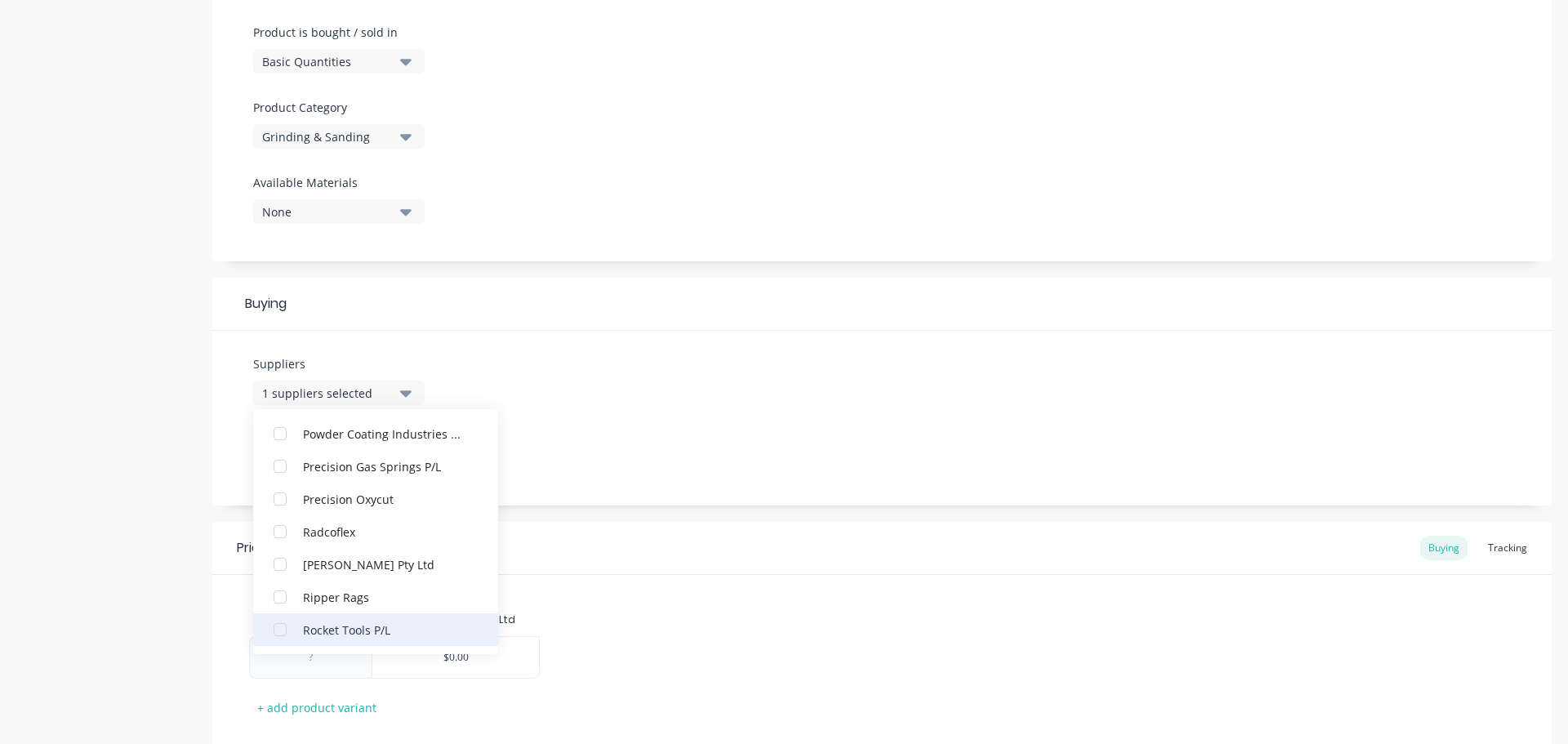
click at [347, 621] on div "Rocket Tools P/L" at bounding box center [384, 629] width 163 height 17
type textarea "x"
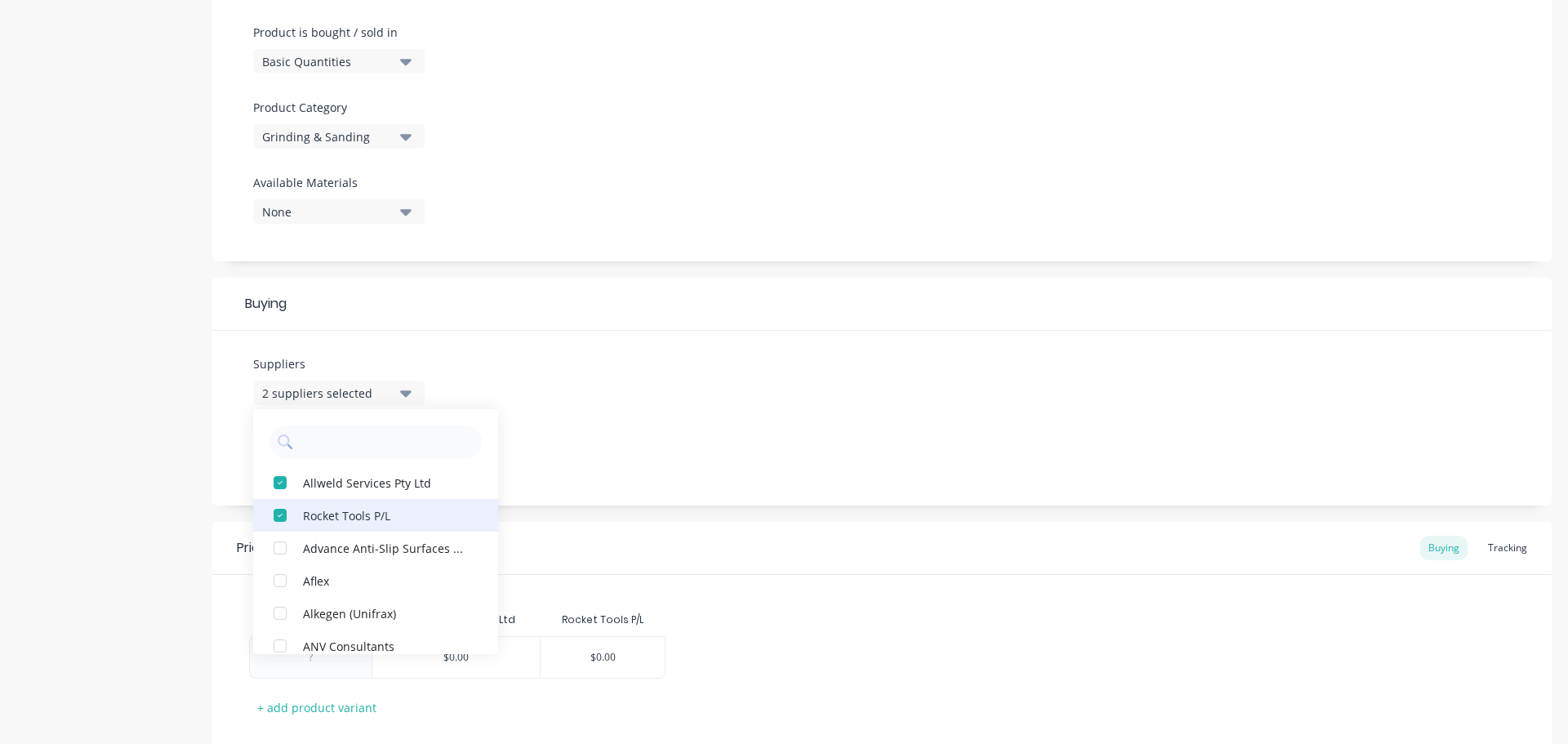
scroll to position [1322, 0]
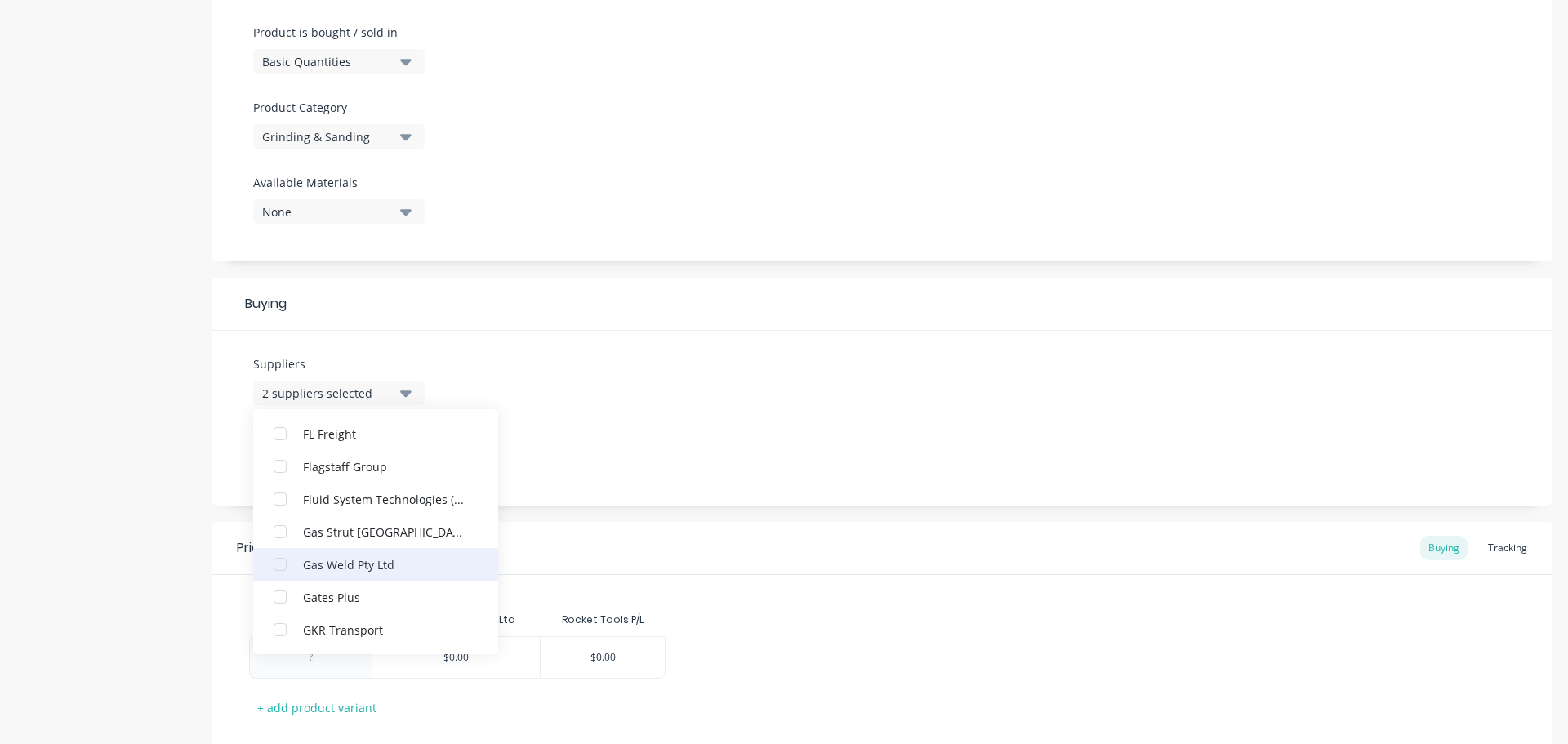
click at [338, 564] on div "Gas Weld Pty Ltd" at bounding box center [384, 564] width 163 height 17
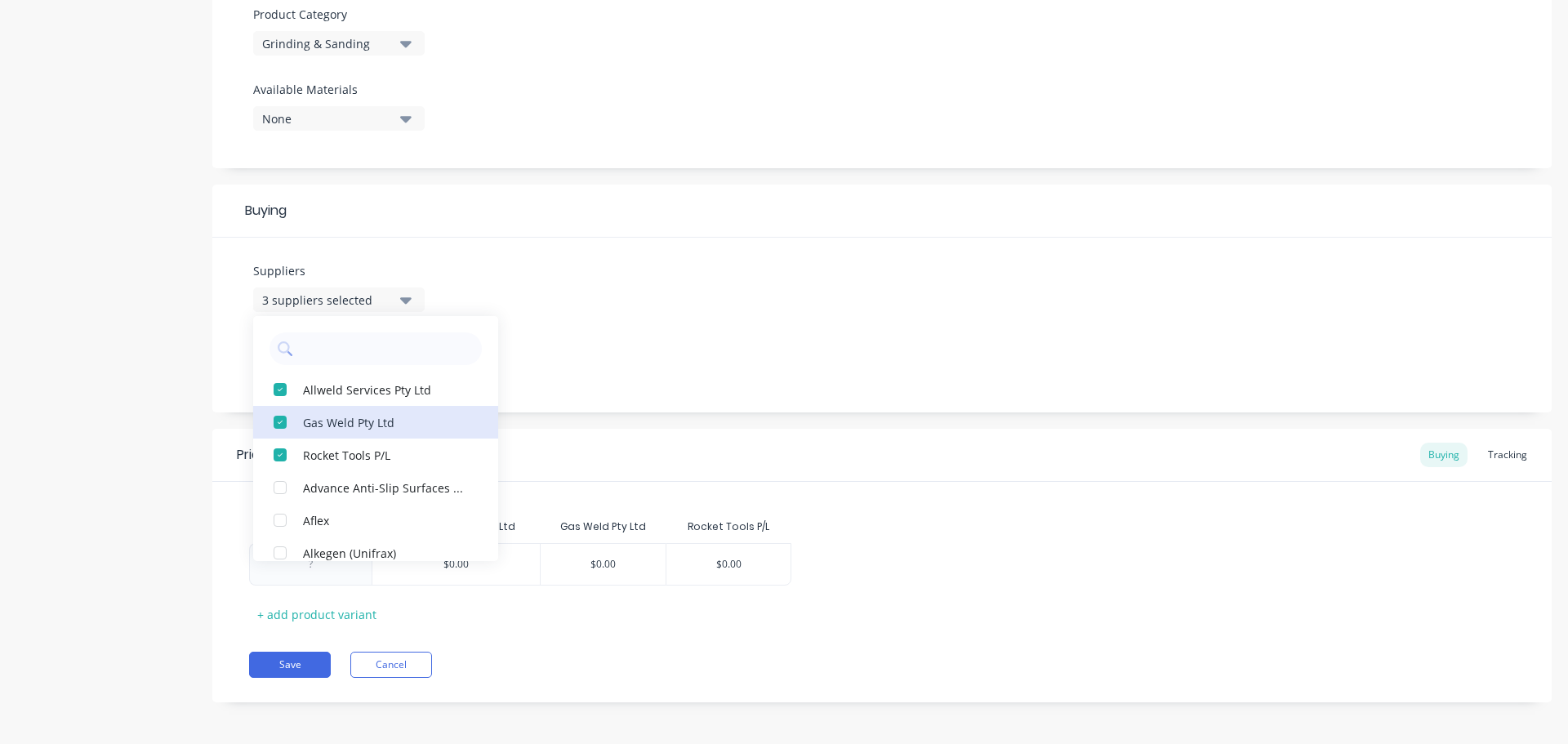
scroll to position [586, 0]
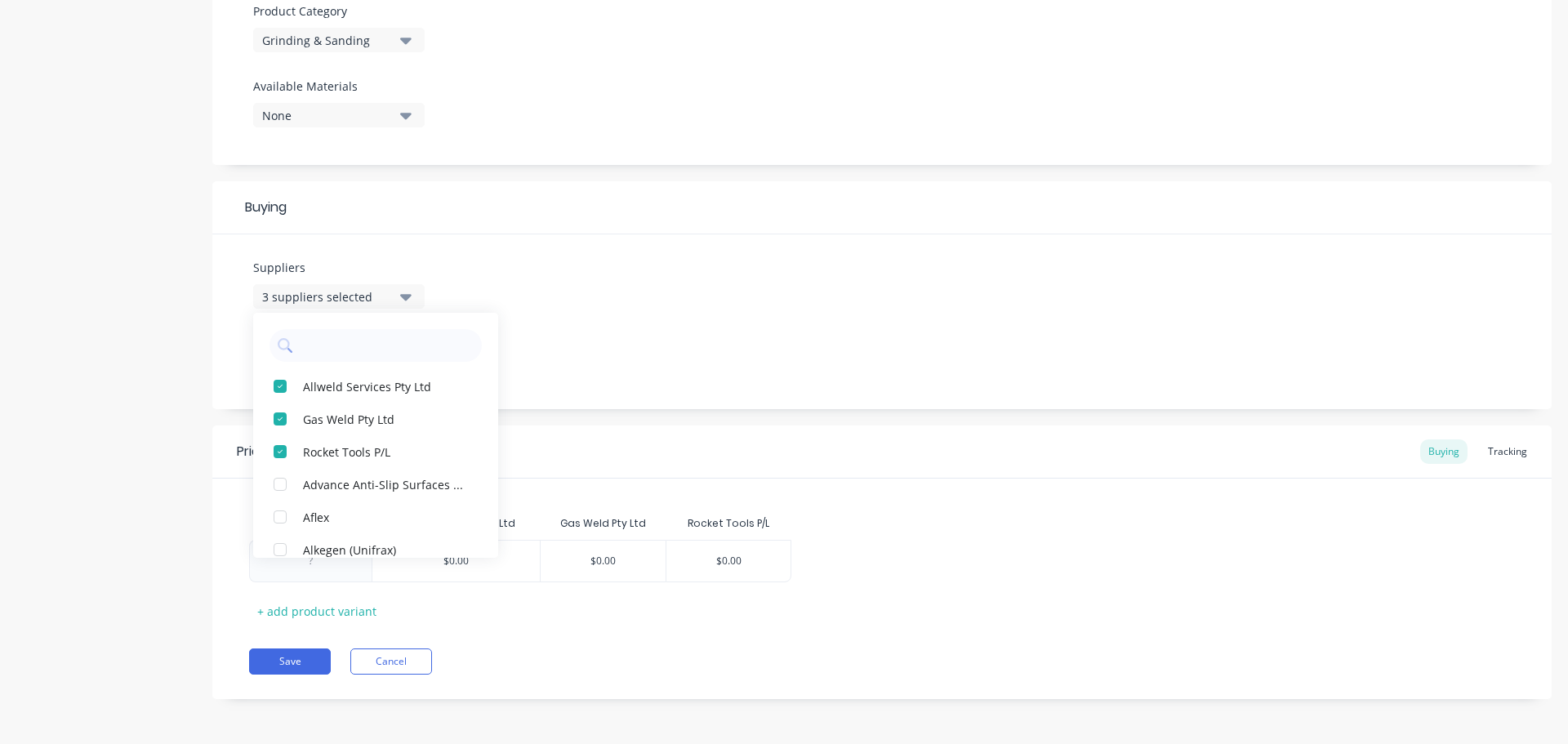
click at [639, 324] on div "Suppliers 3 suppliers selected Allweld Services Pty Ltd Gas Weld Pty Ltd Rocket…" at bounding box center [882, 322] width 1339 height 175
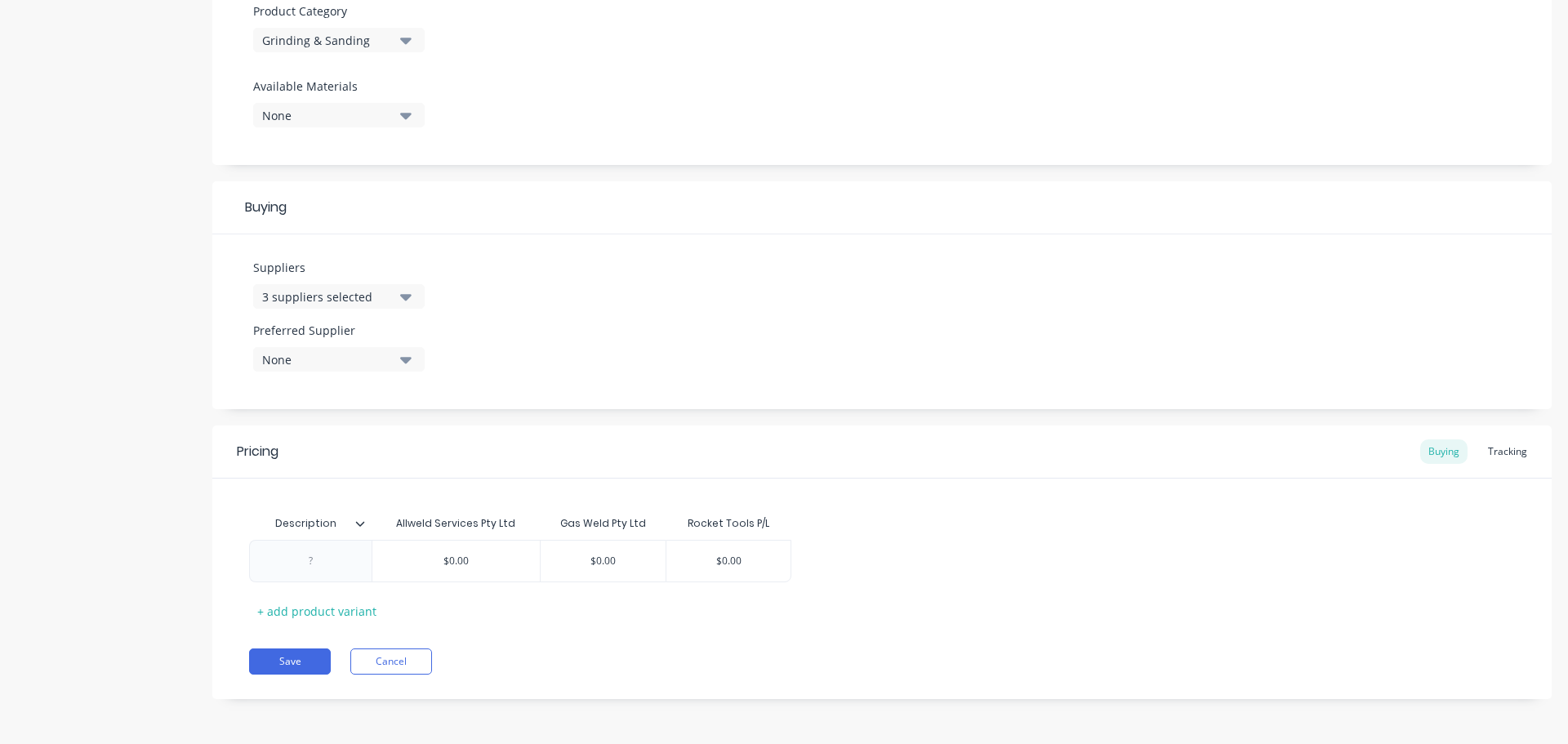
click at [363, 524] on icon at bounding box center [359, 523] width 9 height 9
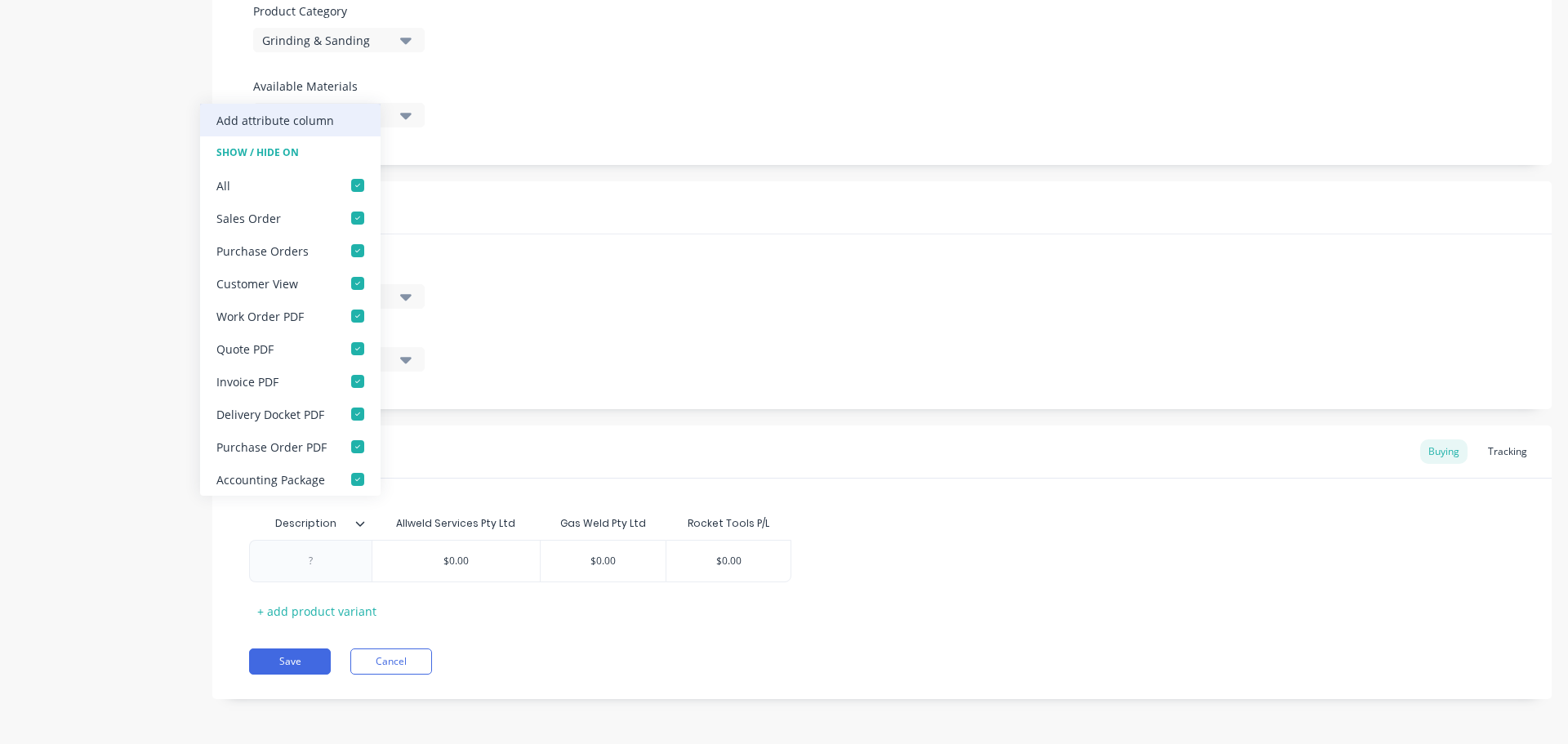
click at [306, 117] on div "Add attribute column" at bounding box center [276, 120] width 118 height 17
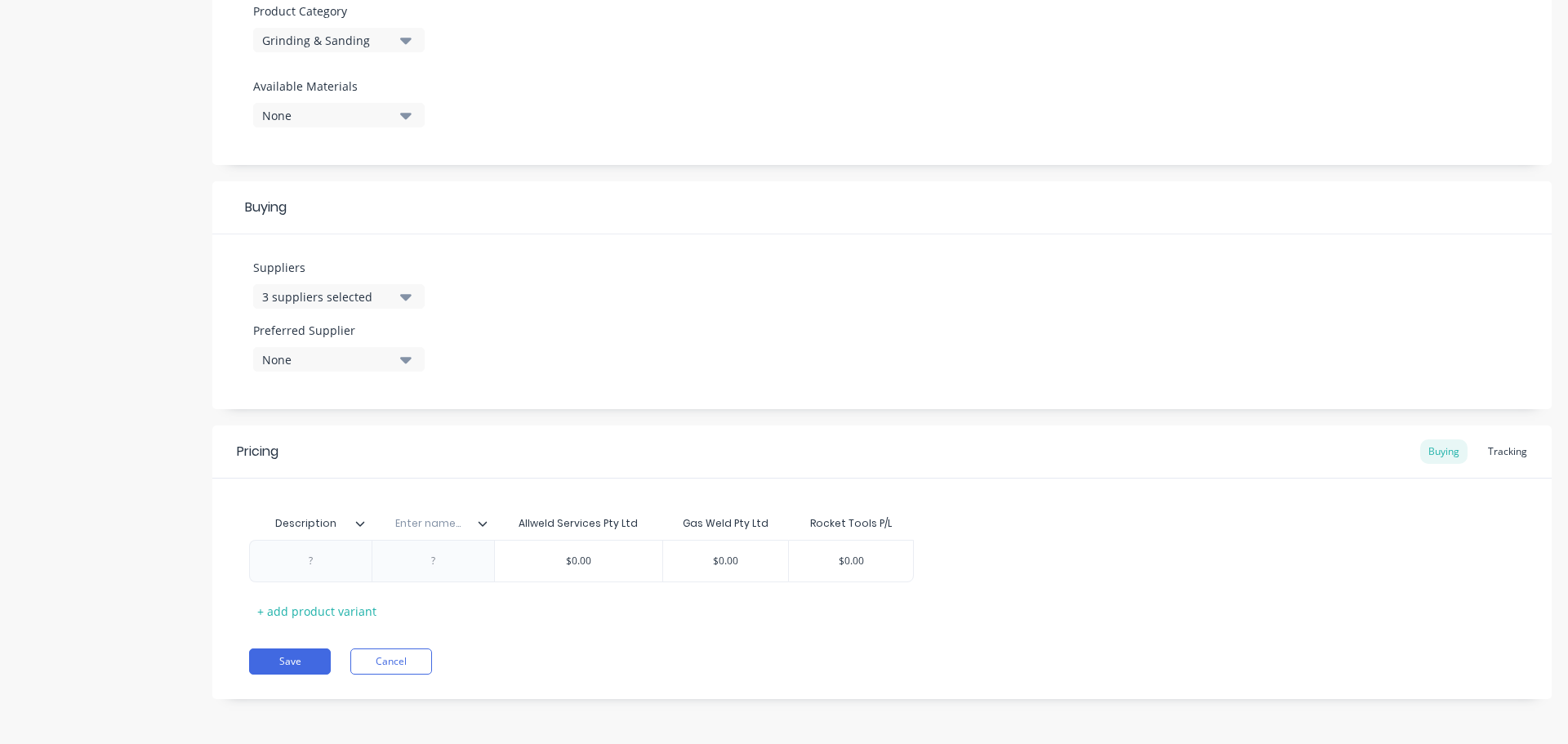
click at [482, 523] on icon at bounding box center [482, 523] width 9 height 9
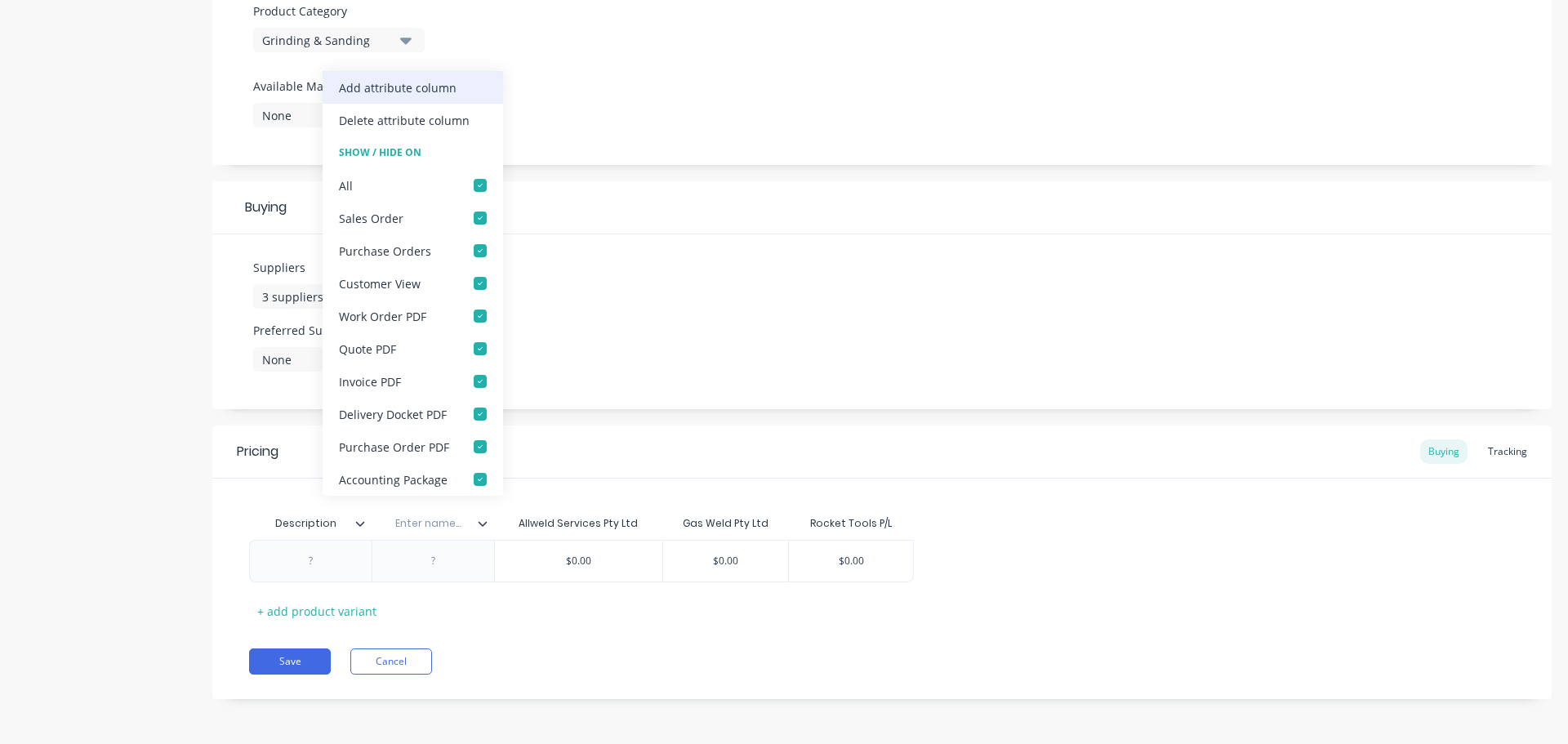
click at [446, 81] on div "Add attribute column" at bounding box center [398, 88] width 118 height 17
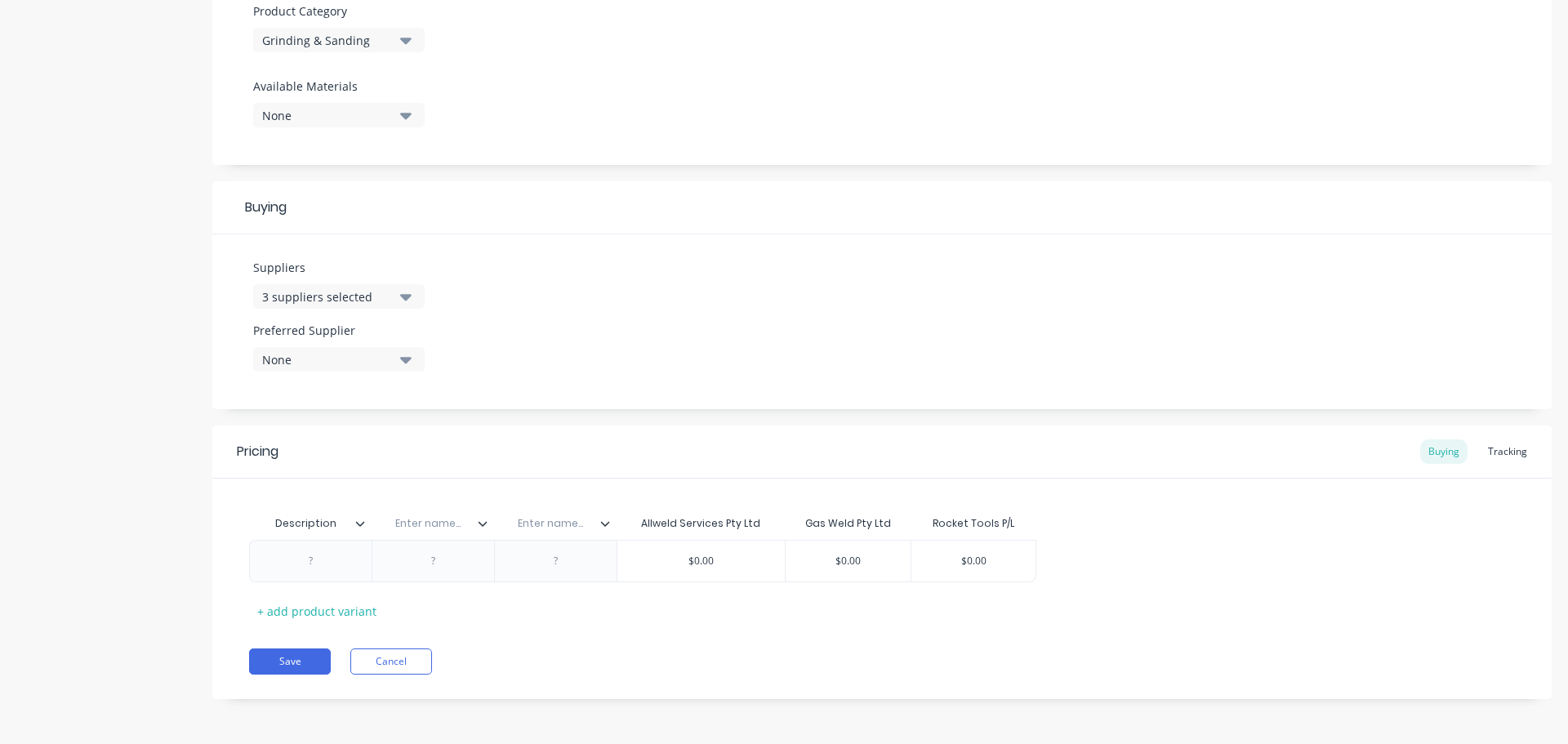
click at [608, 524] on icon at bounding box center [604, 523] width 9 height 9
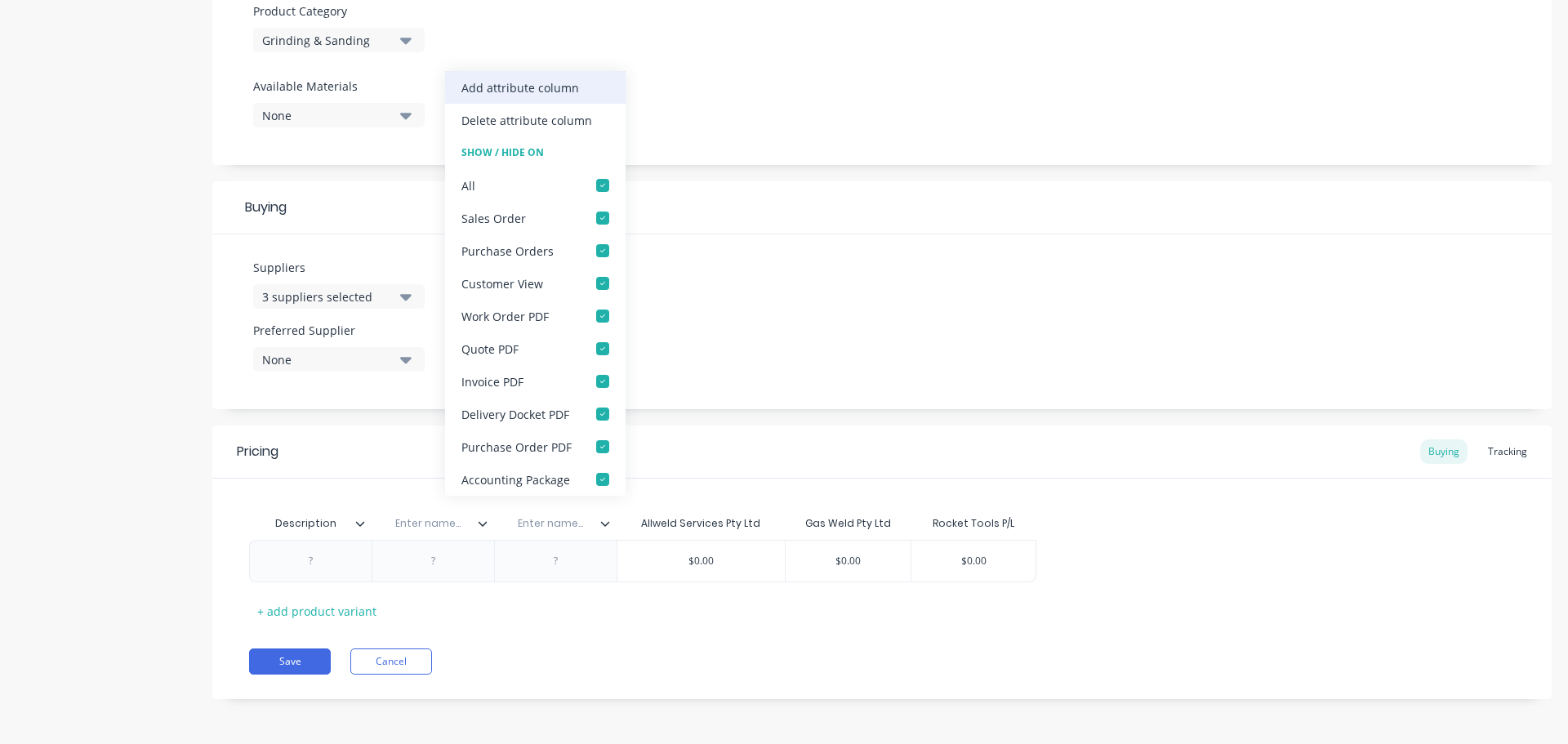
click at [565, 88] on div "Add attribute column" at bounding box center [521, 88] width 118 height 17
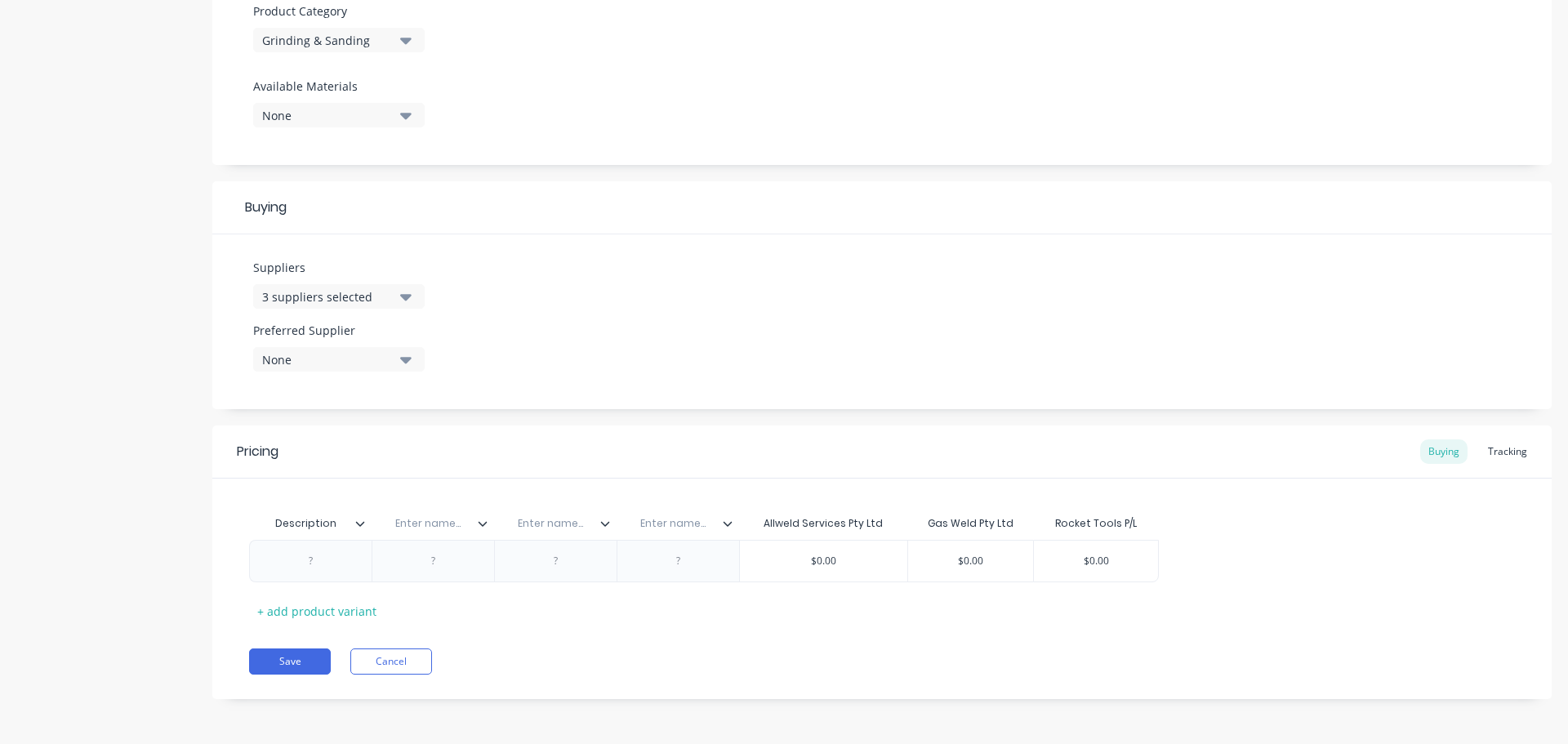
click at [727, 522] on icon at bounding box center [727, 523] width 9 height 9
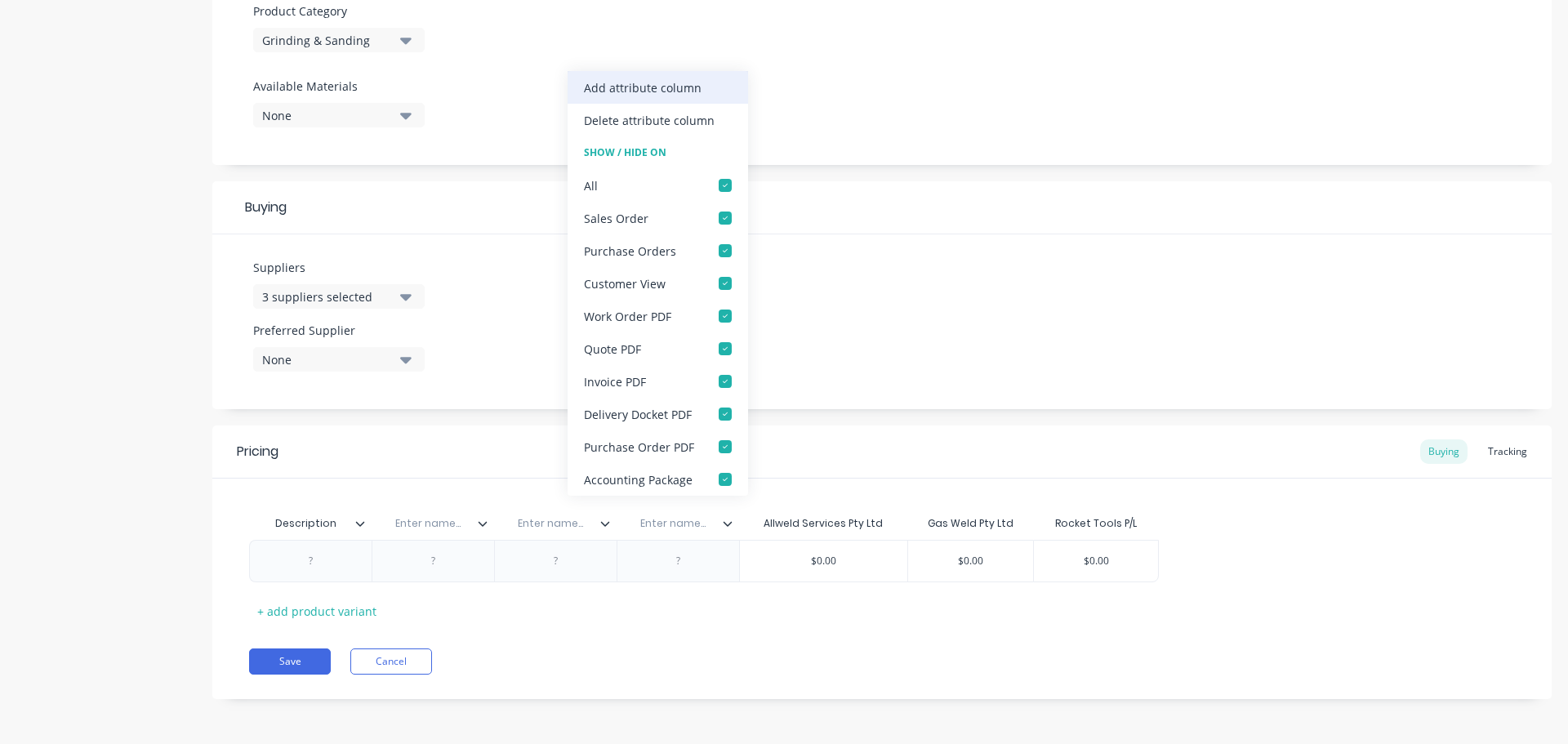
click at [687, 89] on div "Add attribute column" at bounding box center [643, 88] width 118 height 17
type textarea "x"
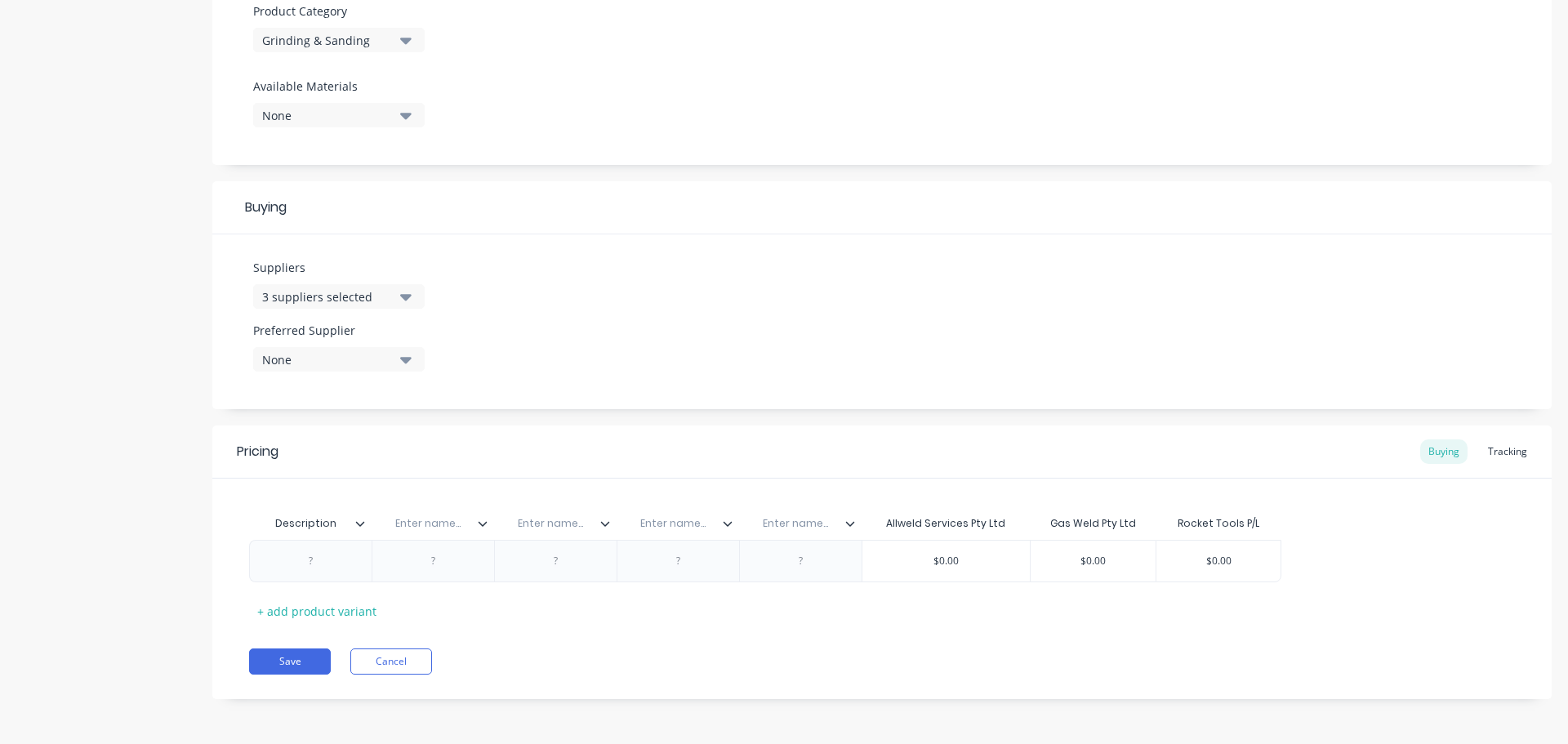
click at [434, 522] on input "text" at bounding box center [428, 523] width 113 height 15
paste input "Bin Location"
type input "Bin Location"
type textarea "x"
click at [557, 526] on input "text" at bounding box center [551, 523] width 113 height 15
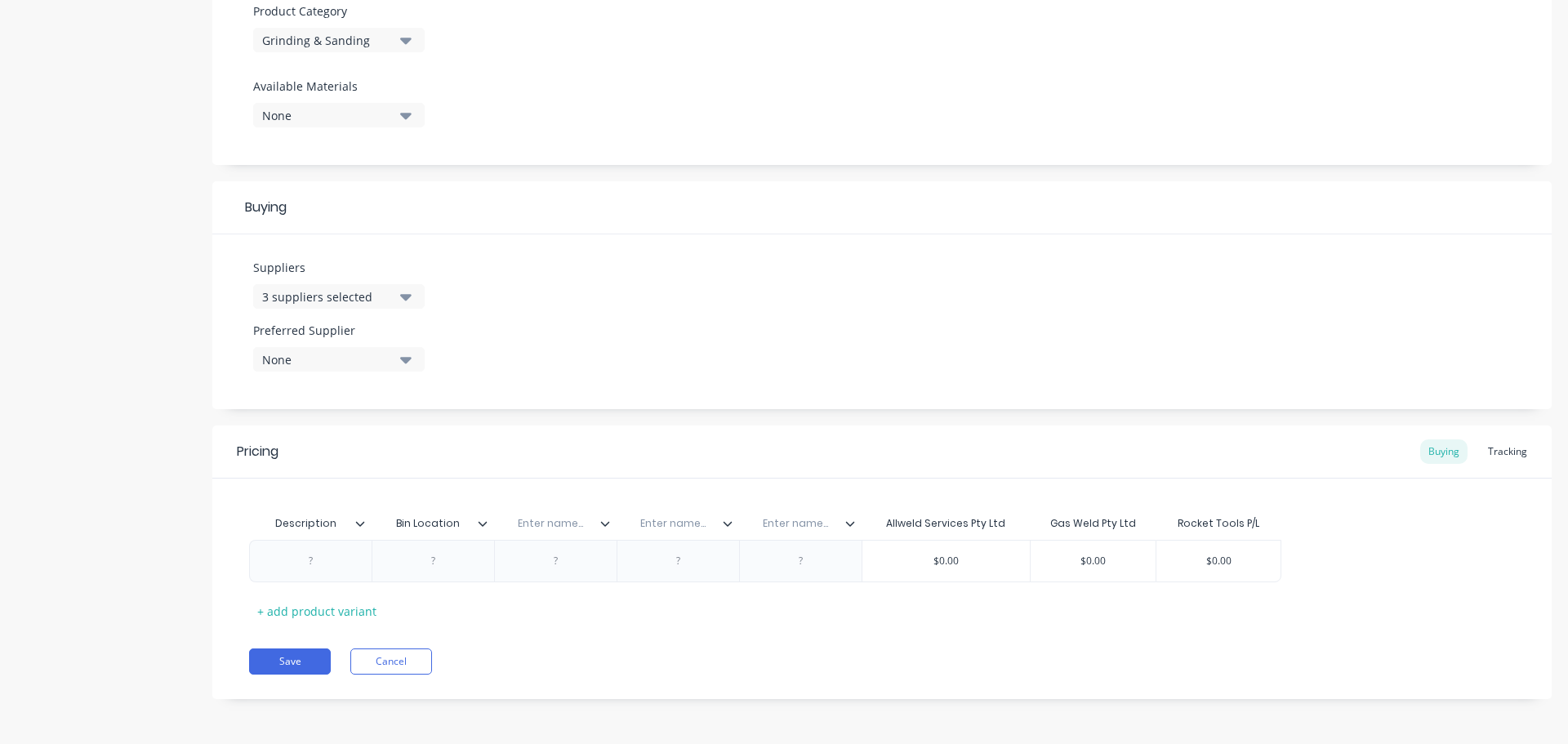
paste input "Rocket Part No."
type input "Rocket Part No."
type textarea "x"
click at [678, 522] on input "text" at bounding box center [673, 523] width 113 height 15
paste input "Allwed Part No."
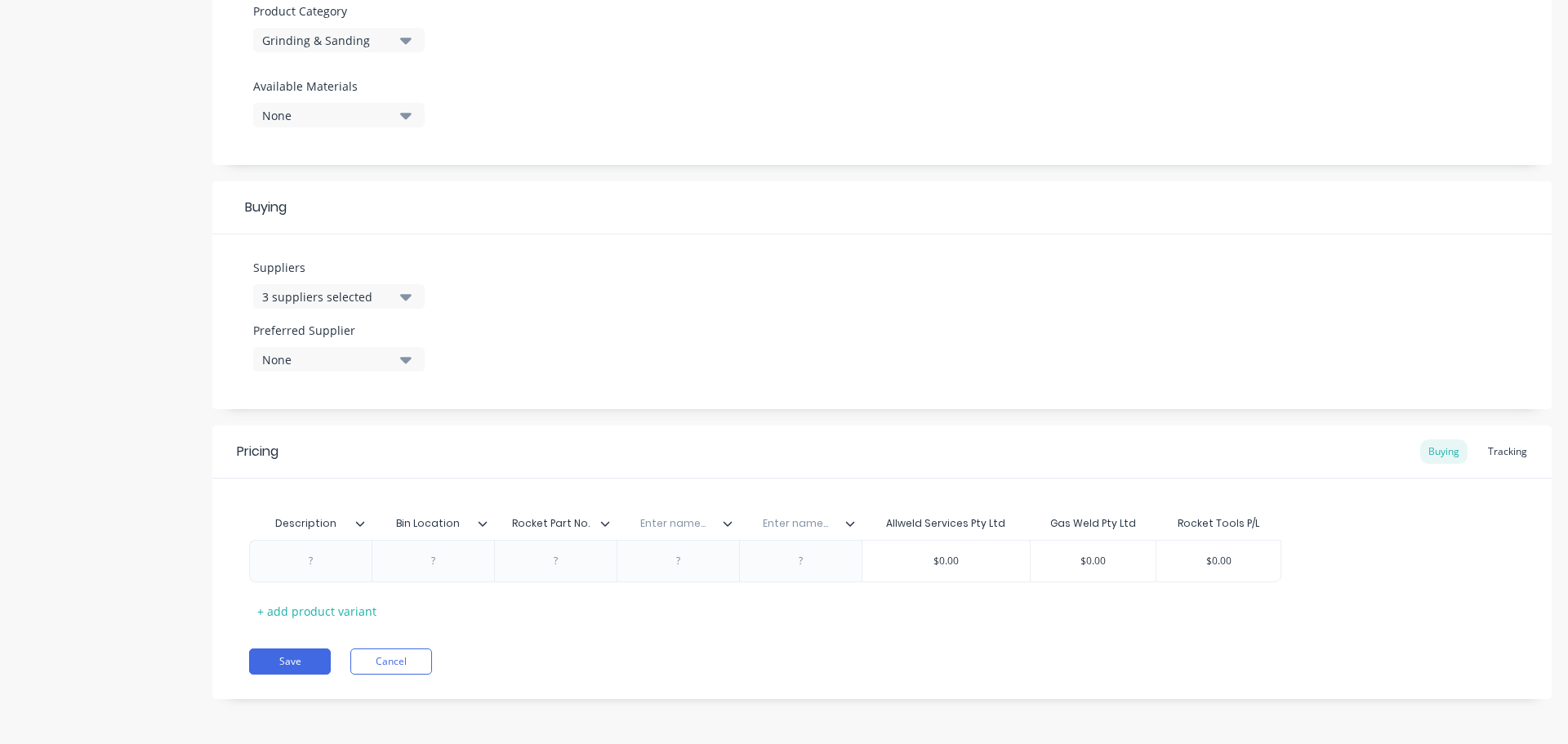
type input "Allwed Part No."
type textarea "x"
click at [796, 521] on input "text" at bounding box center [796, 523] width 113 height 15
paste input "Gasweld Part No"
type input "Gasweld Part No"
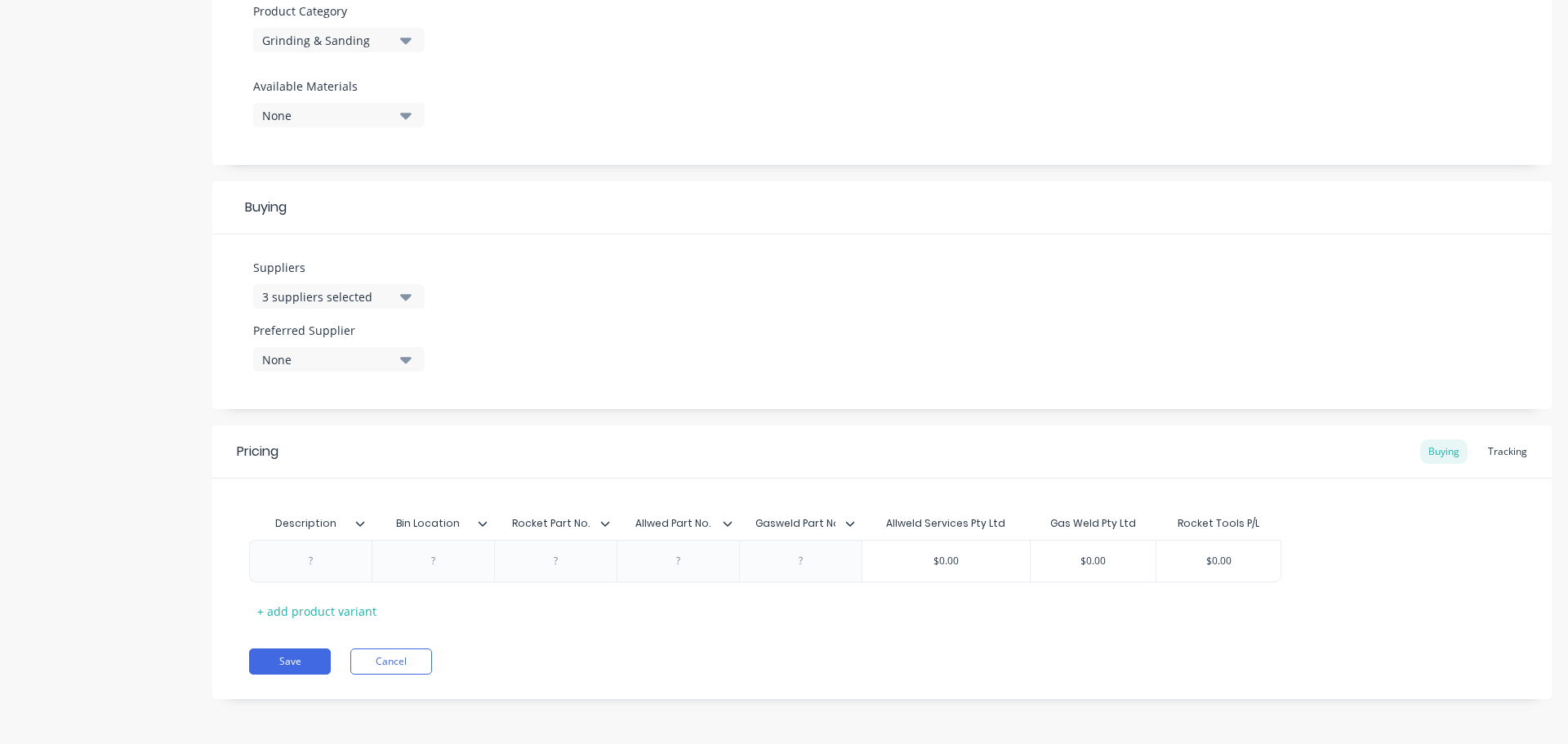
type textarea "x"
click at [555, 562] on div at bounding box center [557, 561] width 82 height 21
paste div
type textarea "x"
click at [307, 574] on div at bounding box center [312, 565] width 82 height 21
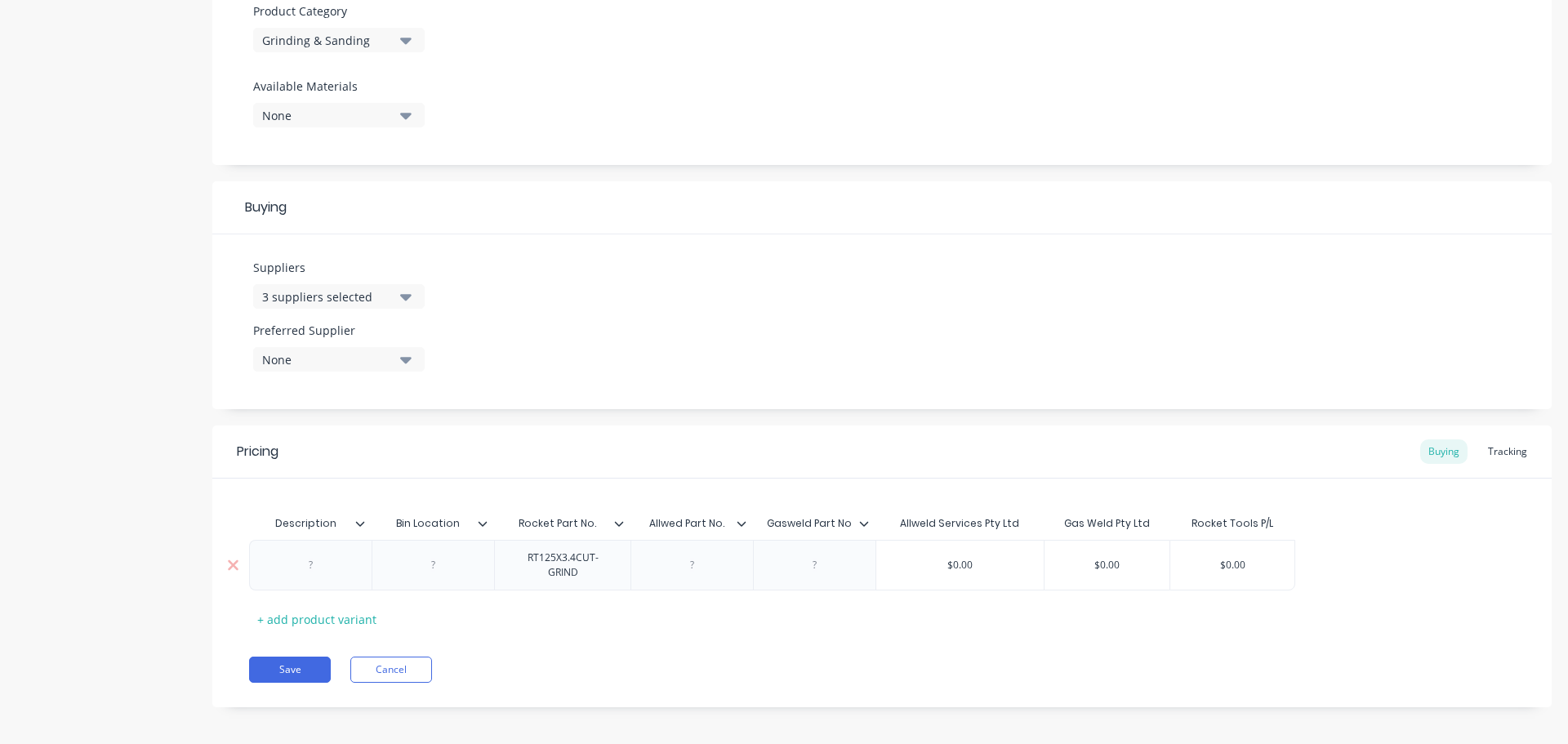
paste div
click at [344, 571] on div "CUT/GRIND WHEELS" at bounding box center [315, 565] width 118 height 36
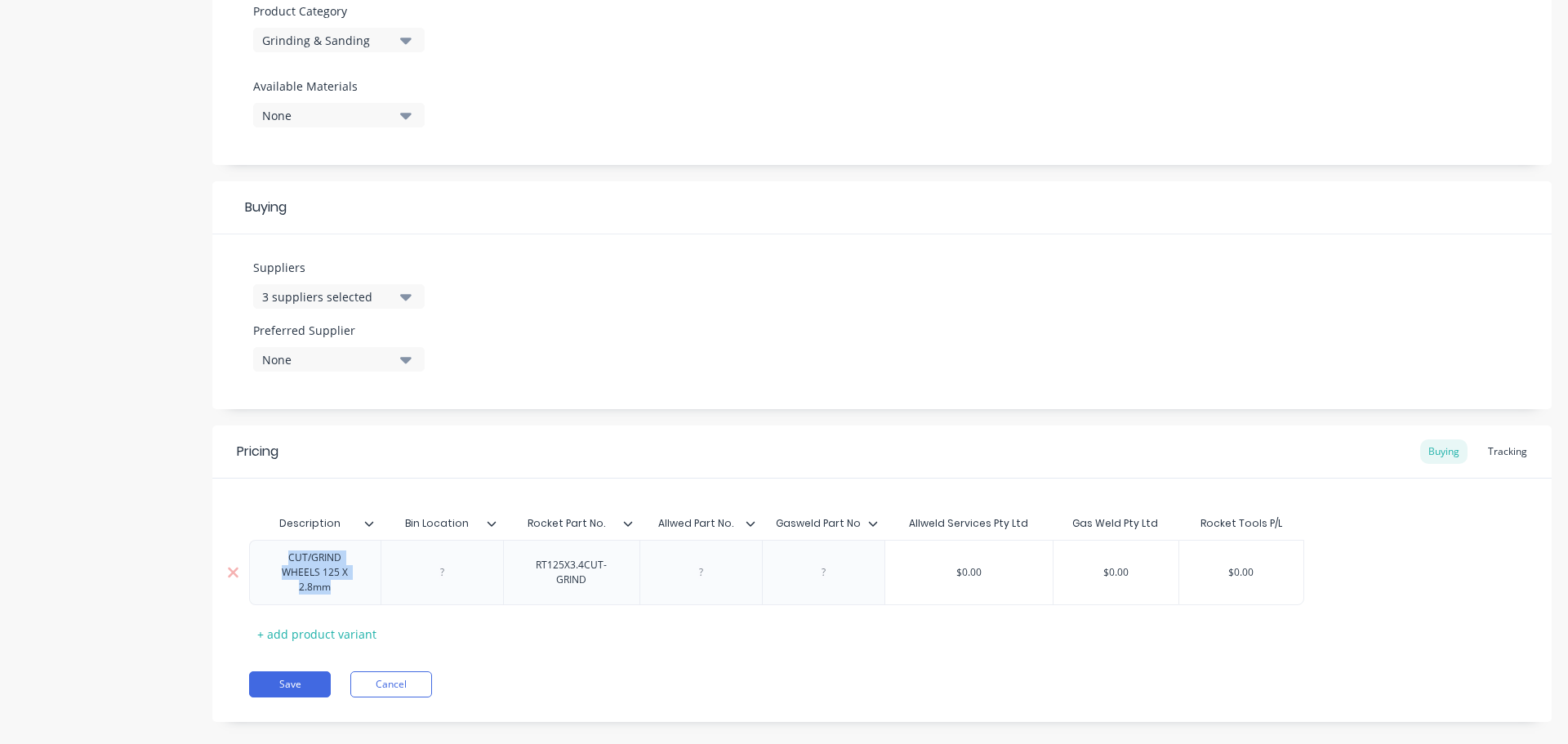
drag, startPoint x: 357, startPoint y: 593, endPoint x: 271, endPoint y: 553, distance: 94.8
click at [271, 553] on div "CUT/GRIND WHEELS 125 X 2.8mm" at bounding box center [315, 572] width 118 height 50
copy div "CUT/GRIND WHEELS 125 X 2.8mm"
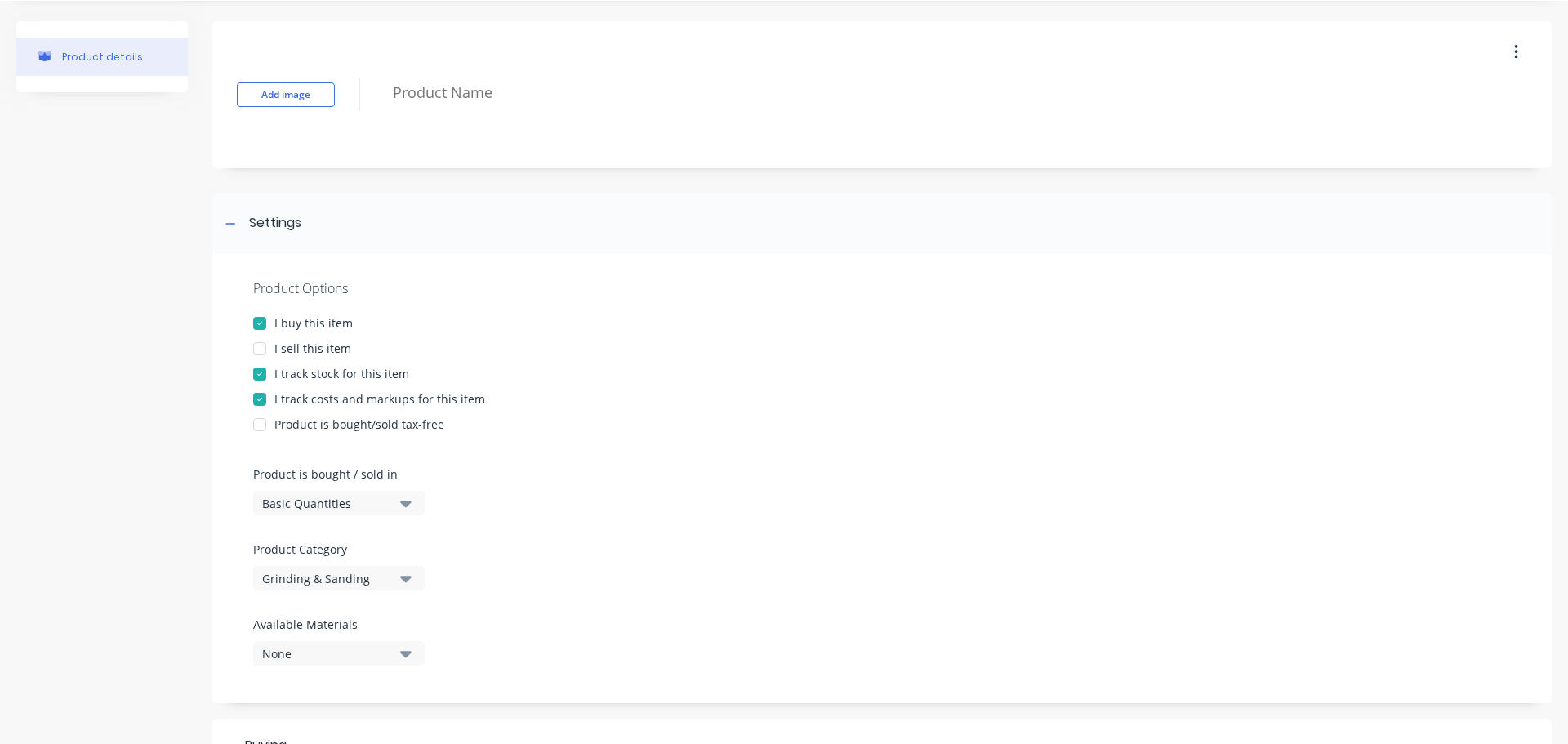
scroll to position [0, 0]
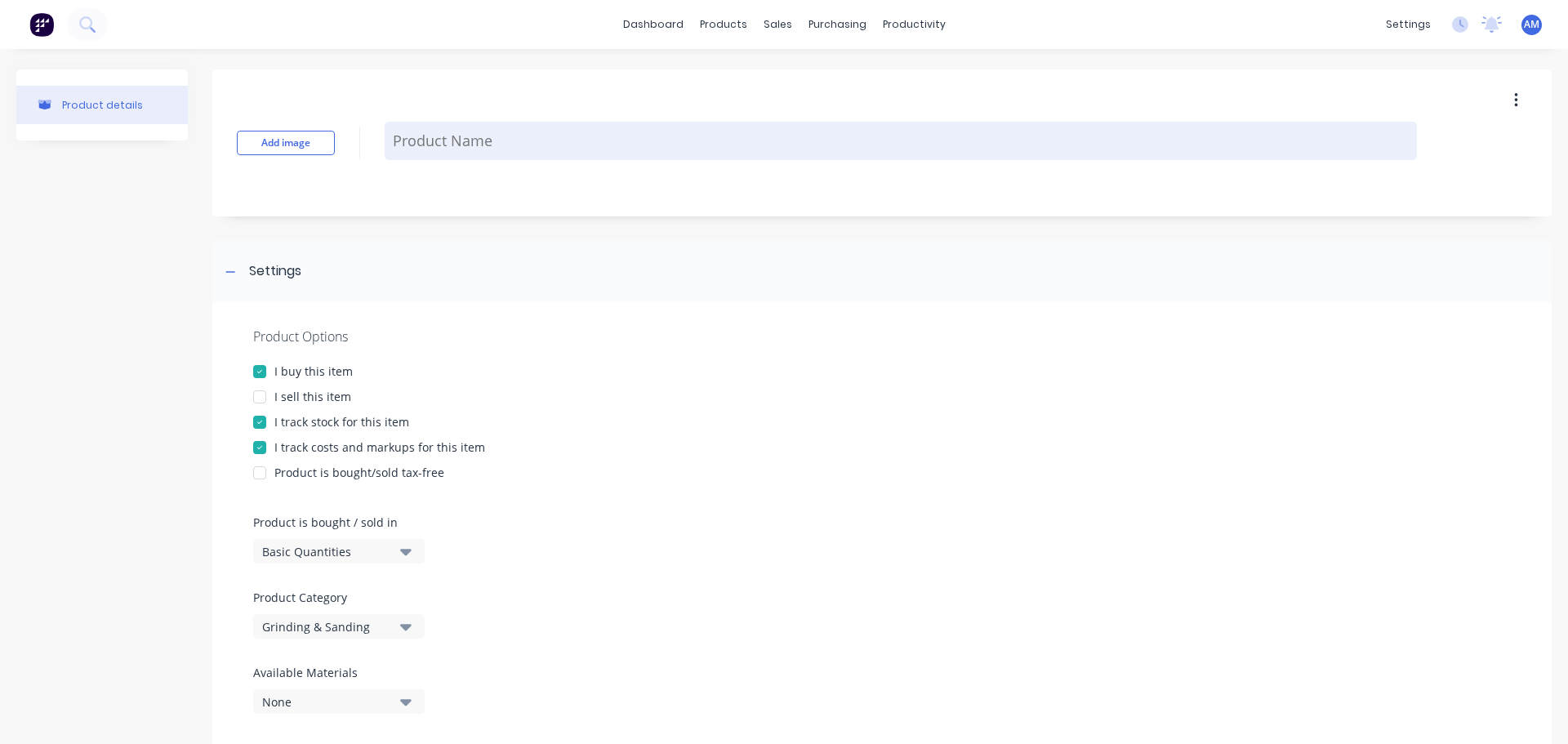
click at [451, 142] on textarea at bounding box center [901, 141] width 1033 height 38
paste textarea "CUT/GRIND WHEELS 125 X 2.8mm"
type textarea "x"
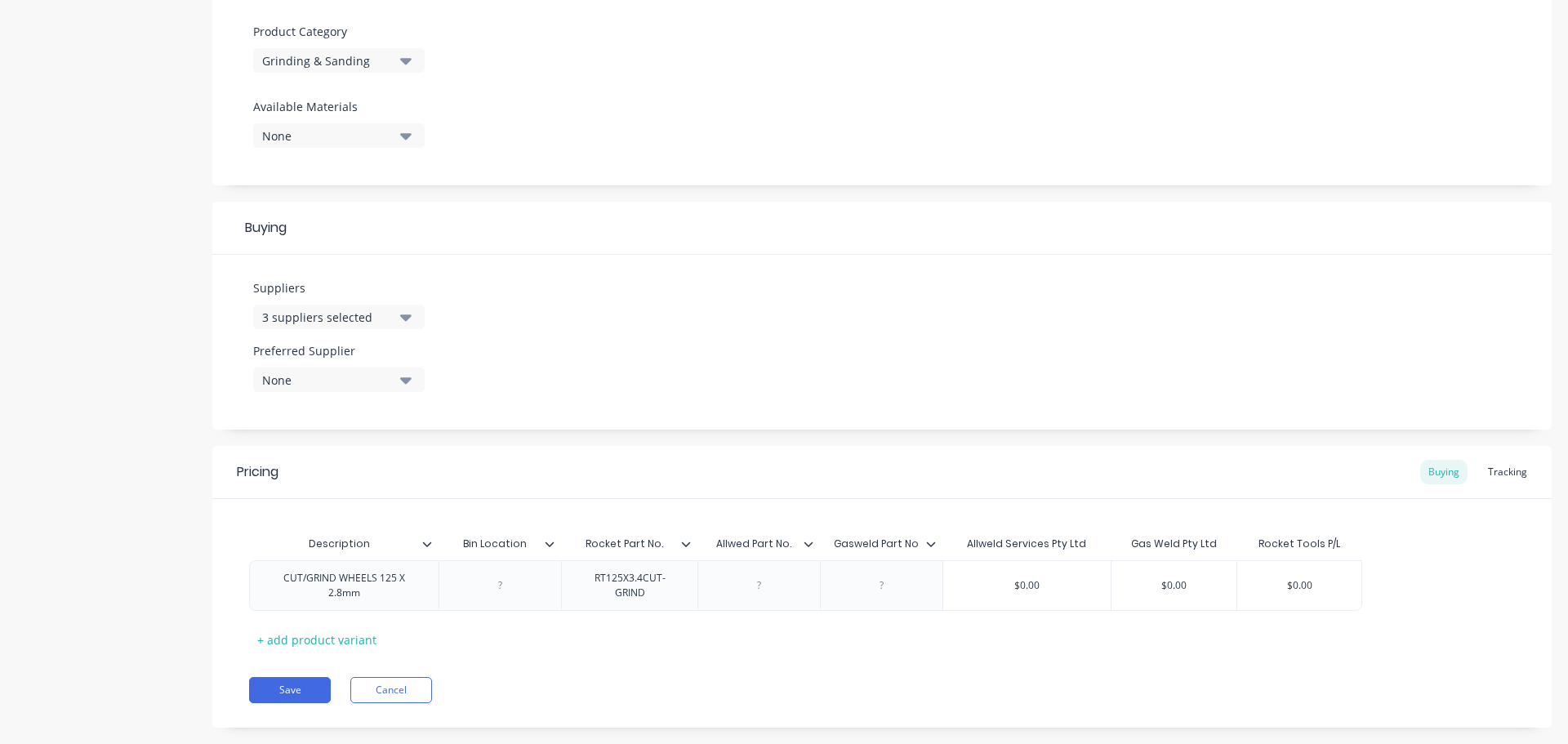
scroll to position [595, 0]
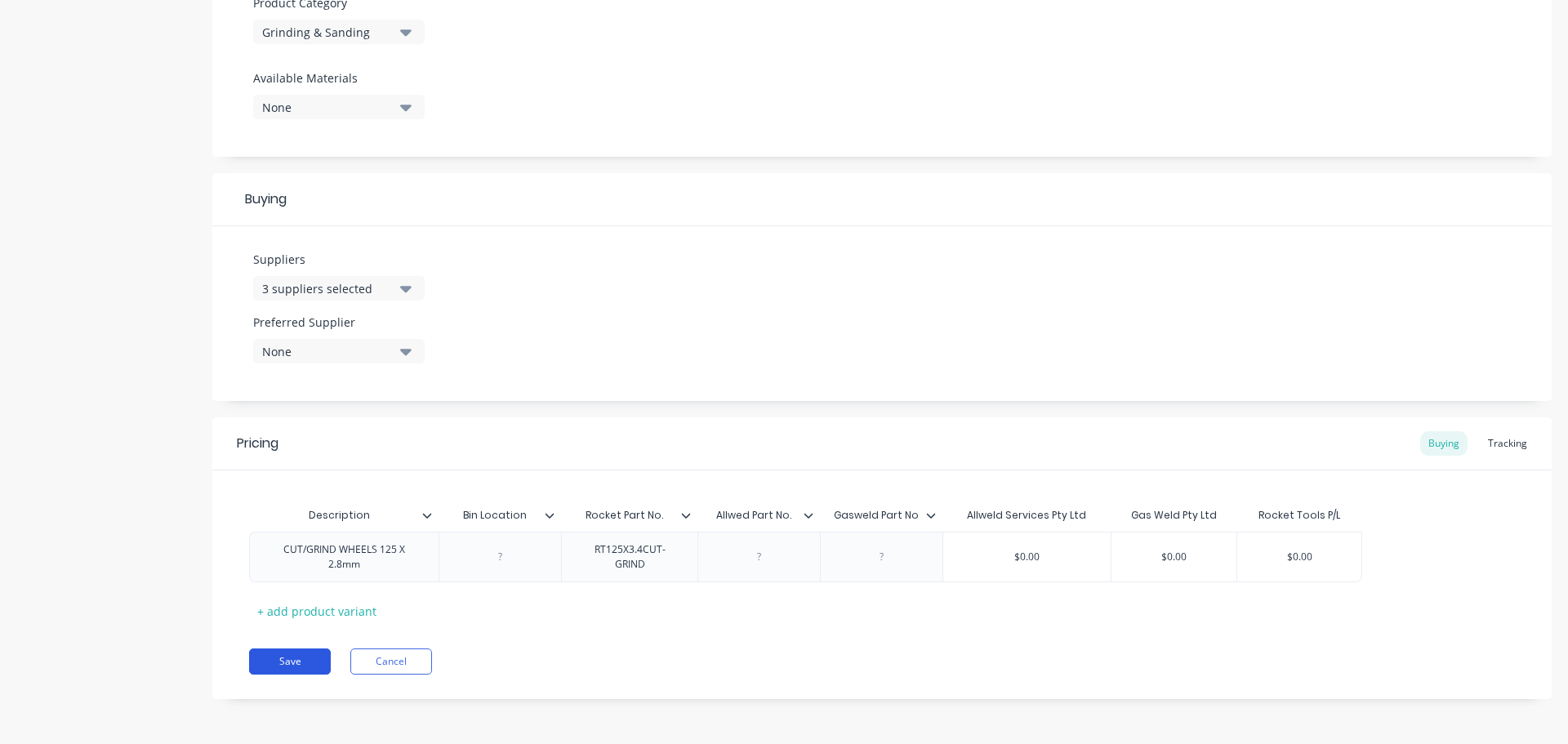
type textarea "CUT/GRIND WHEELS 125 X 2.8mm"
type textarea "x"
type textarea "CUT/GRIND WHEELS 125 X 2.8mm"
click at [300, 665] on button "Save" at bounding box center [290, 661] width 82 height 26
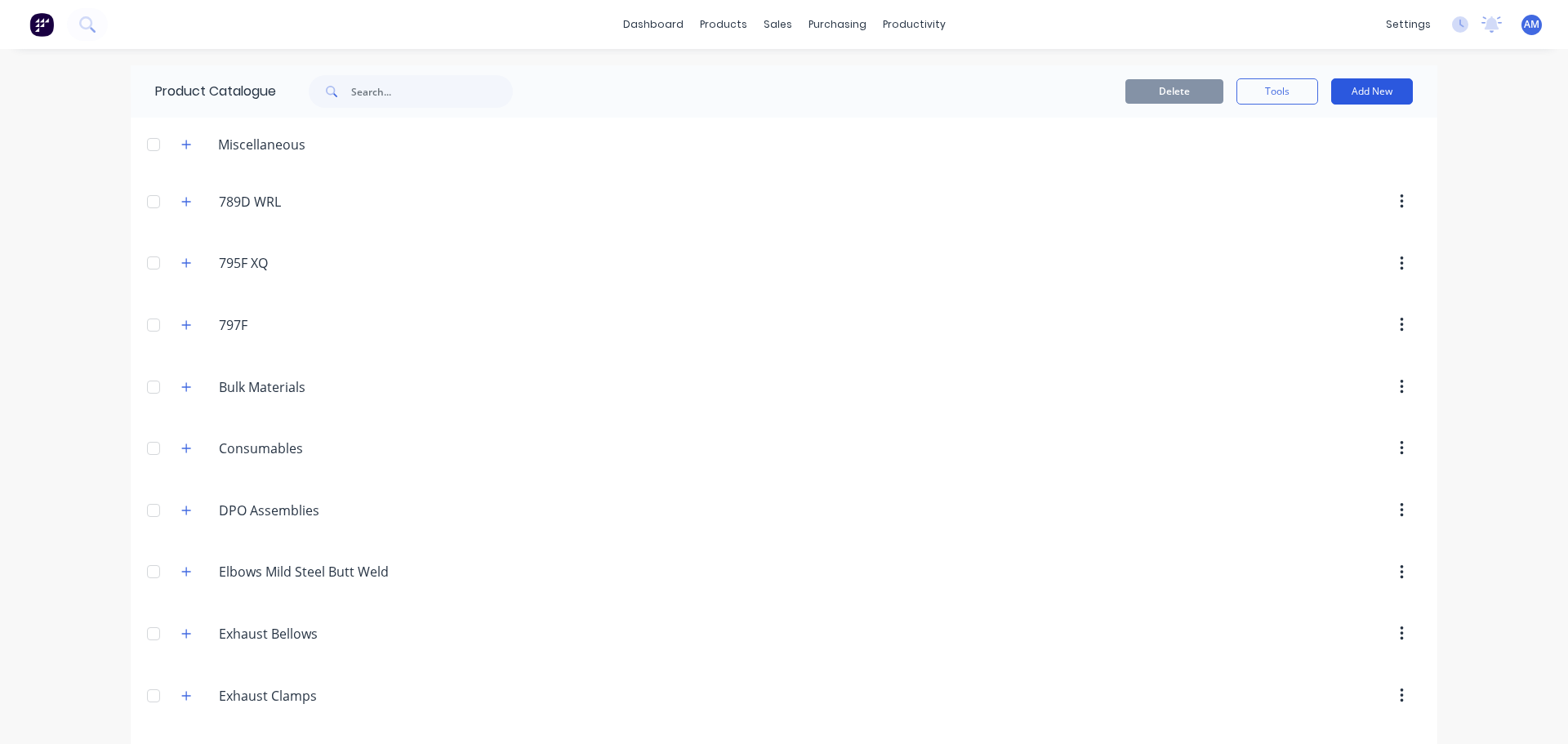
click at [1358, 94] on button "Add New" at bounding box center [1373, 91] width 82 height 26
click at [1283, 166] on div "Product" at bounding box center [1335, 166] width 125 height 24
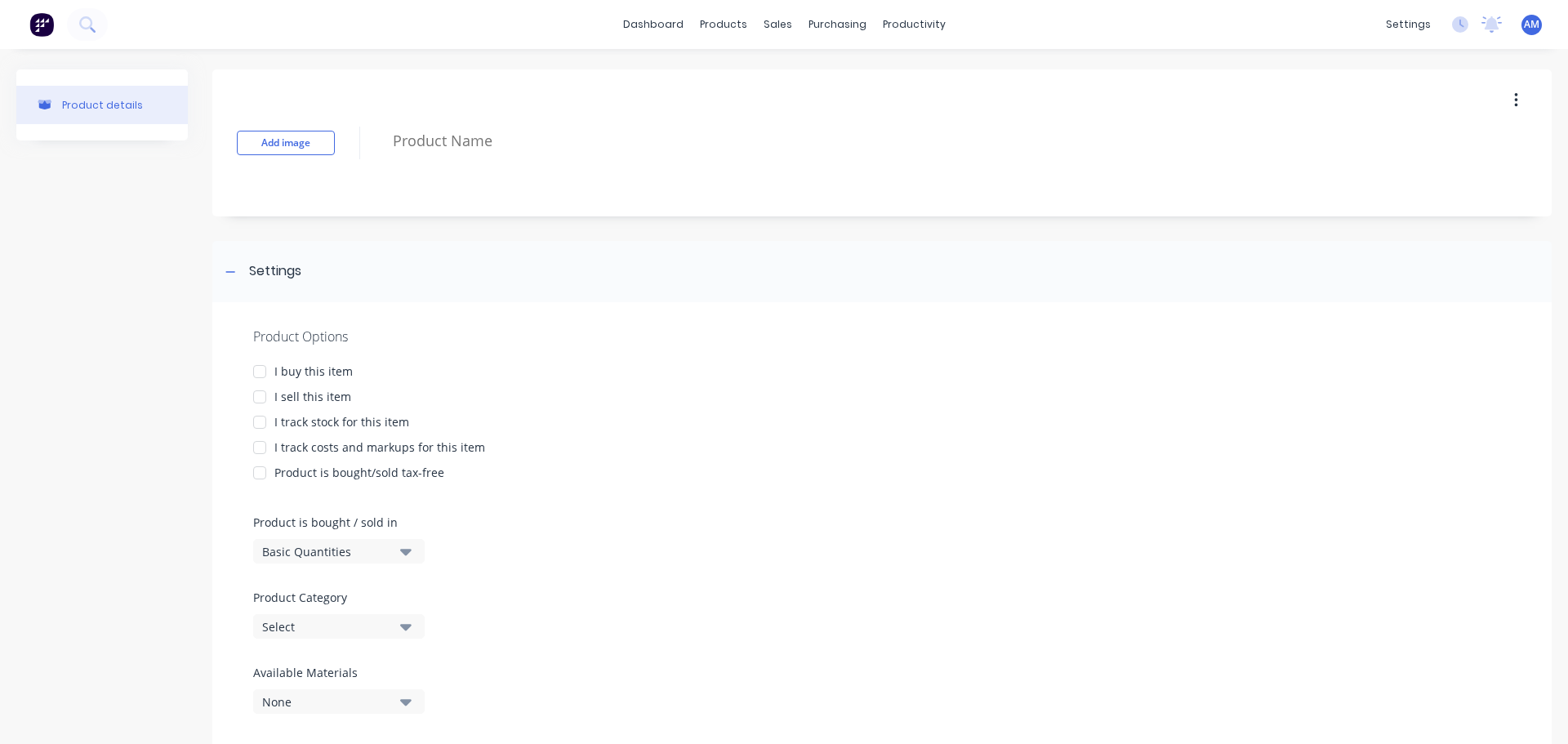
click at [261, 373] on div at bounding box center [259, 371] width 32 height 32
click at [259, 421] on div at bounding box center [259, 422] width 32 height 32
click at [262, 447] on div at bounding box center [259, 447] width 32 height 32
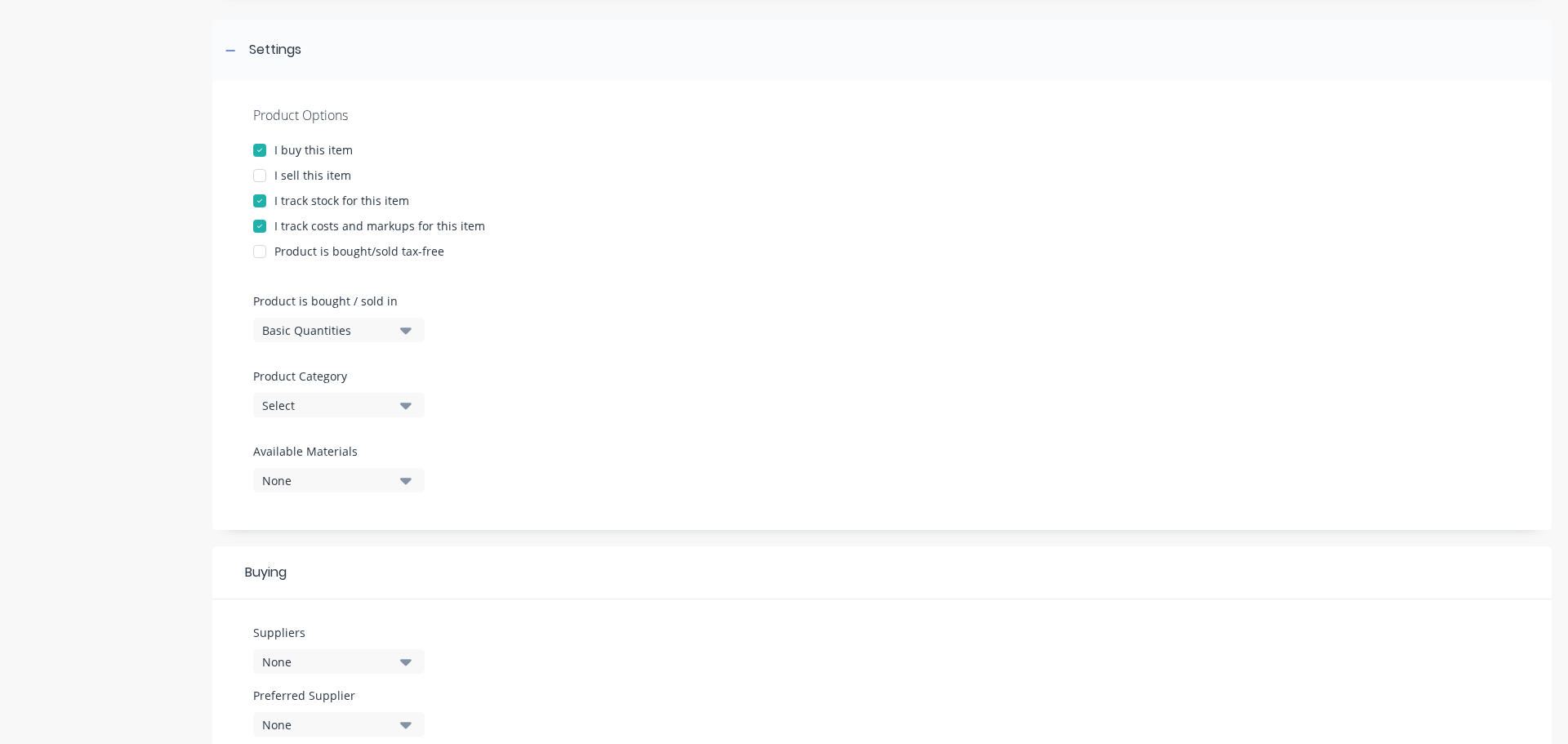
scroll to position [245, 0]
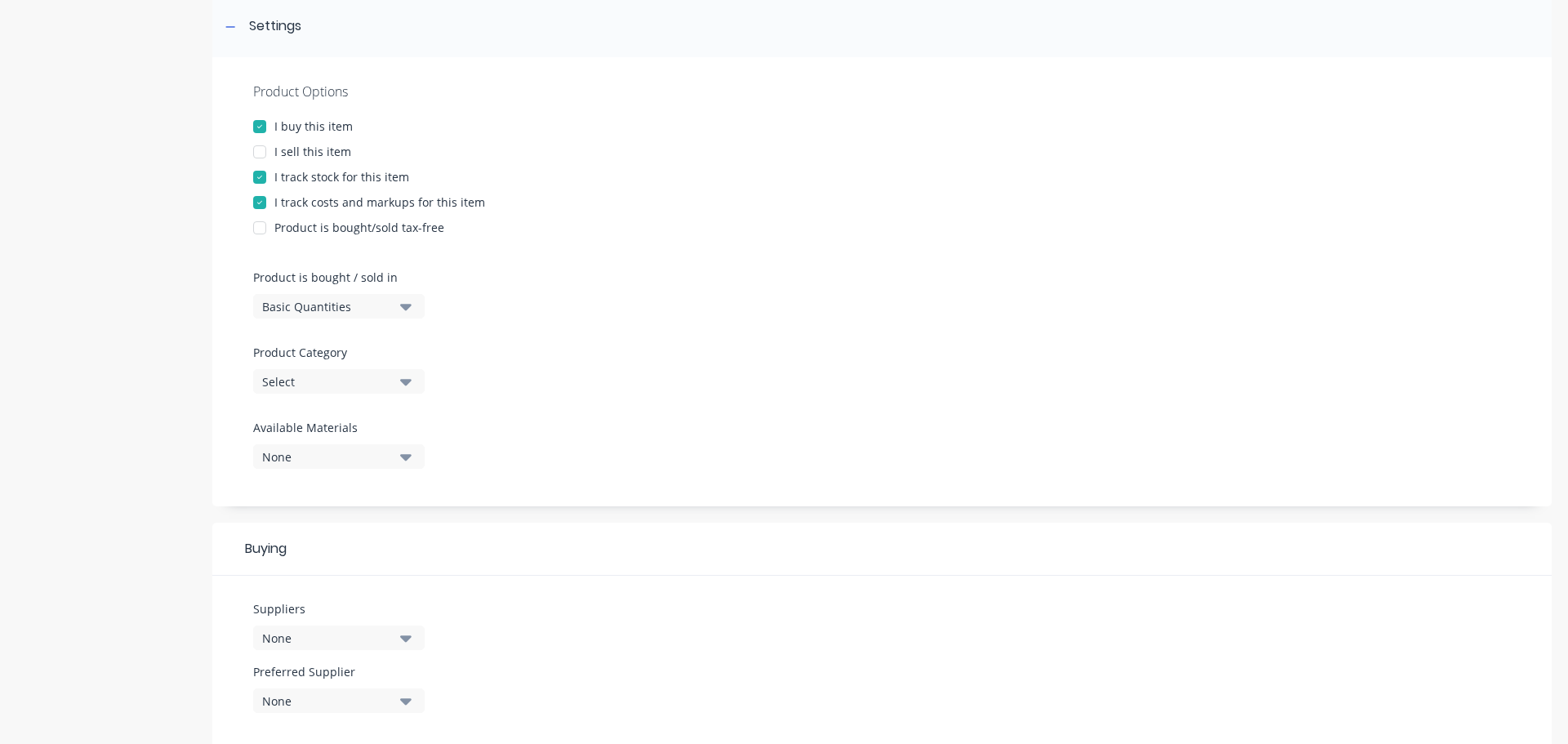
click at [407, 380] on icon "button" at bounding box center [405, 382] width 11 height 7
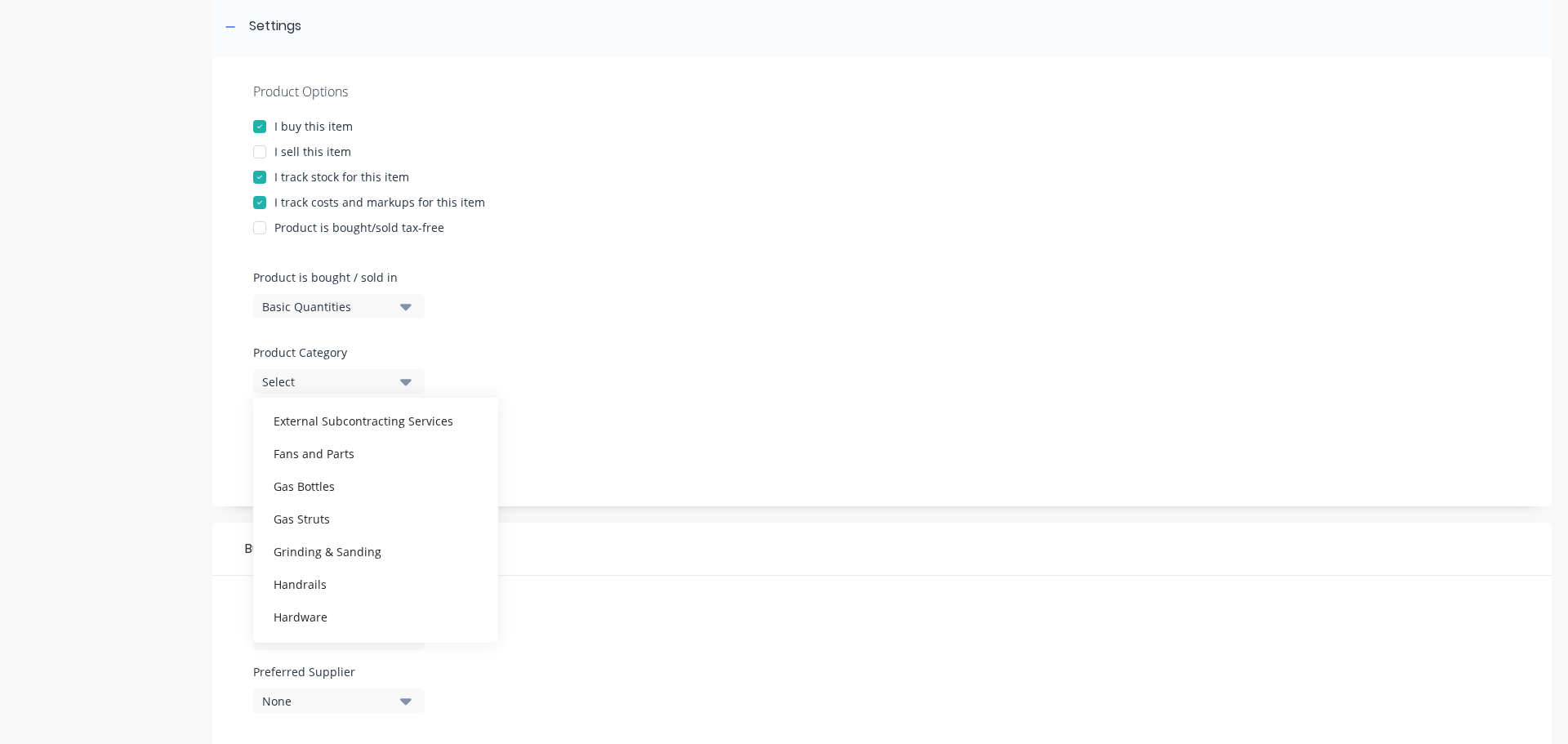
scroll to position [572, 0]
click at [348, 455] on div "Grinding & Sanding" at bounding box center [376, 455] width 245 height 32
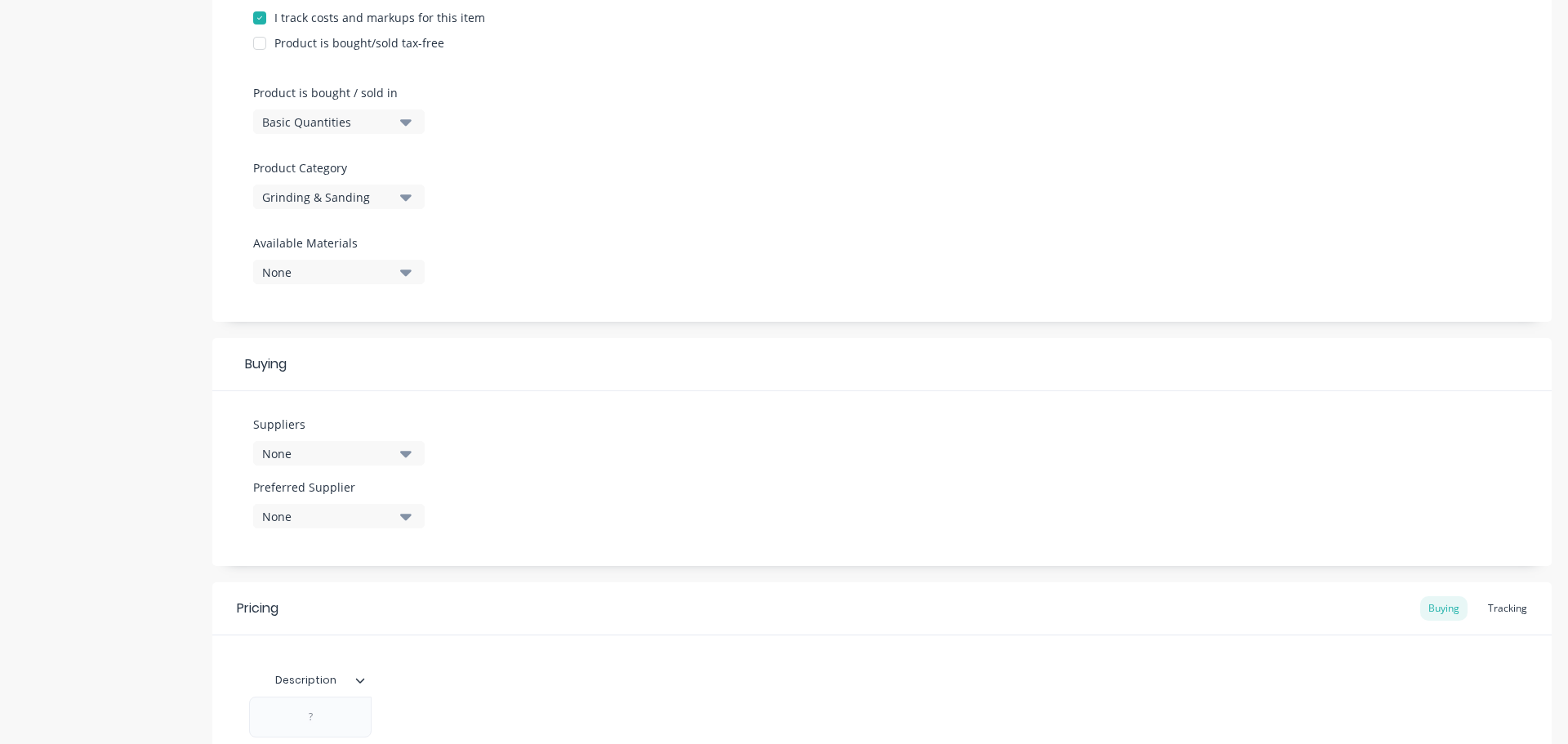
scroll to position [490, 0]
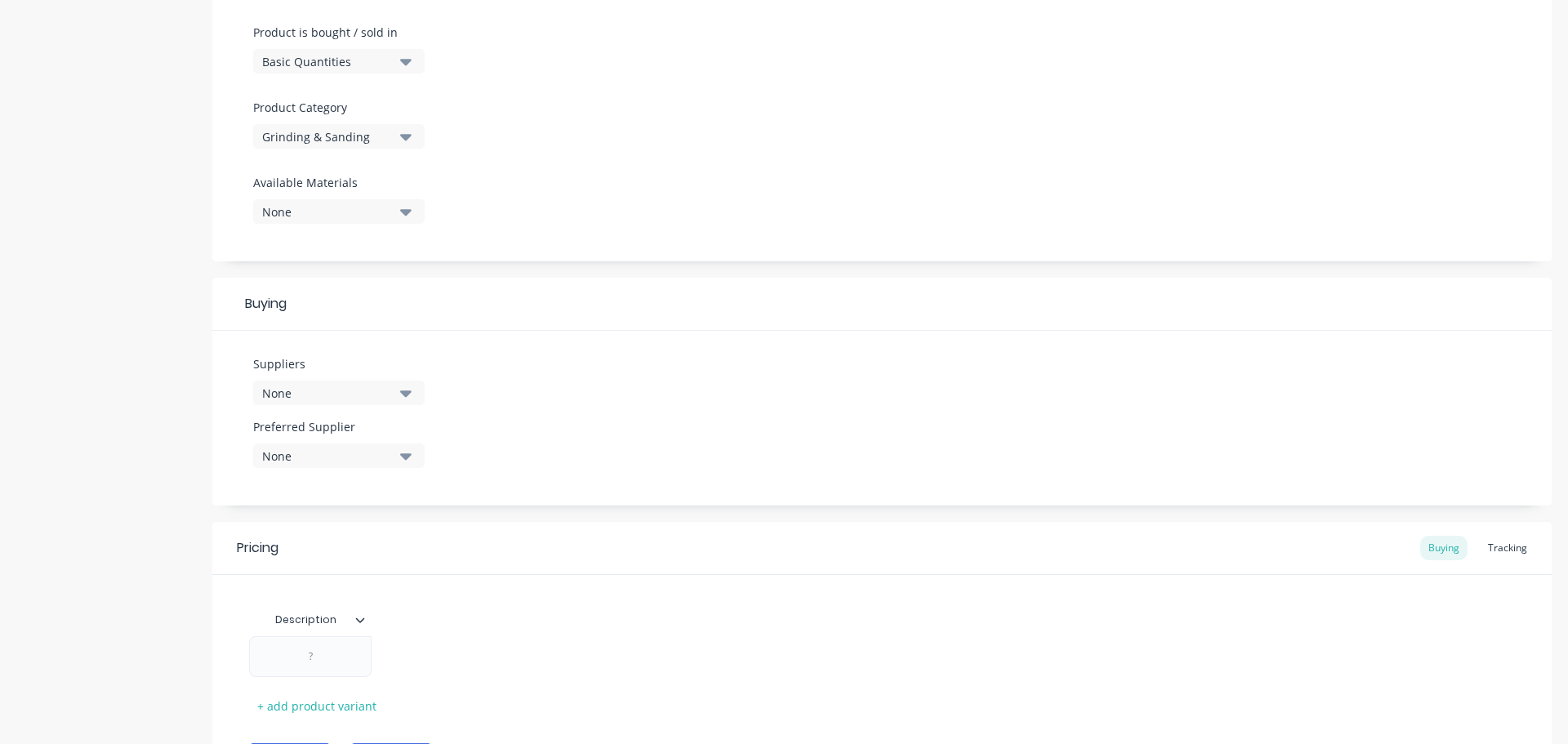
click at [405, 394] on icon "button" at bounding box center [405, 393] width 11 height 7
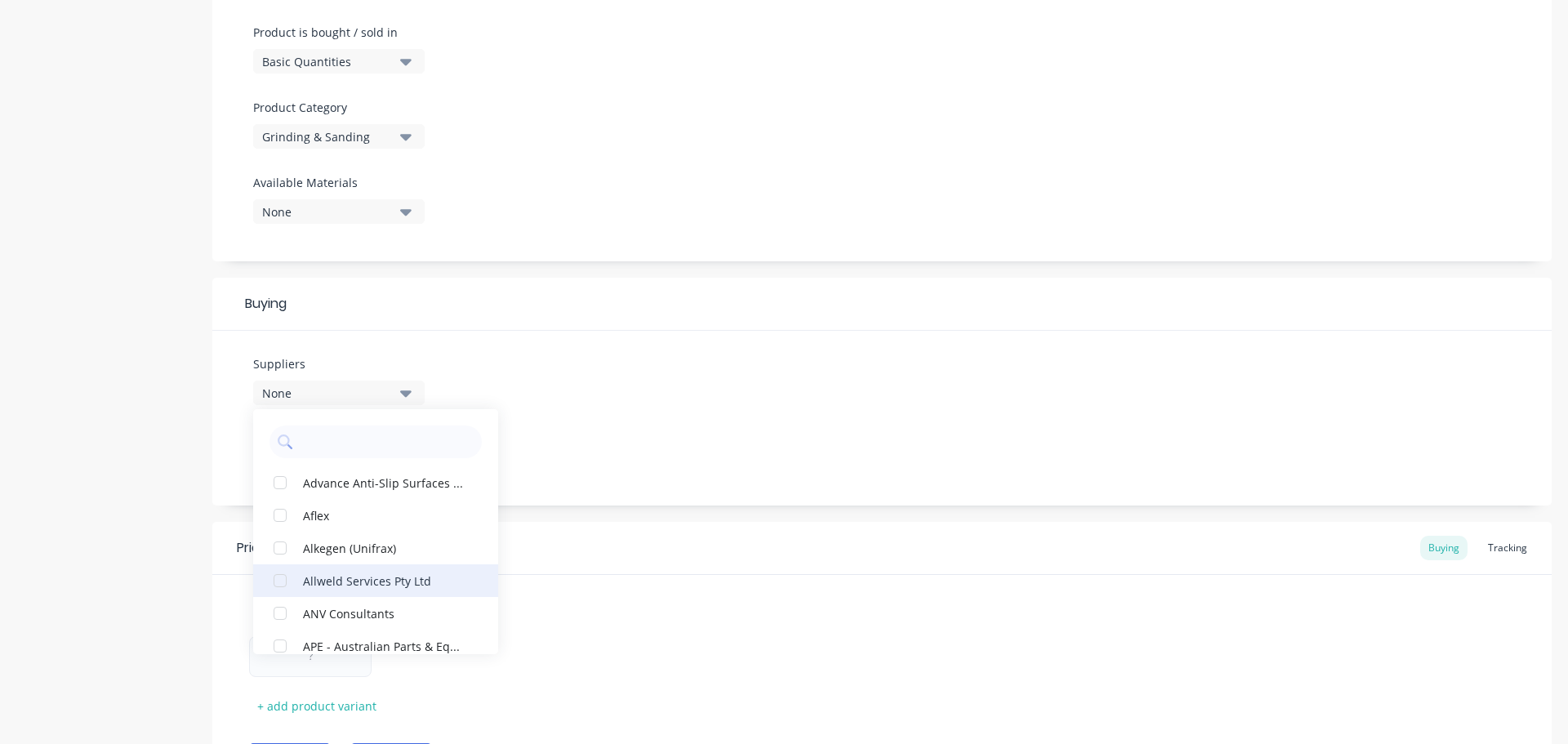
click at [341, 579] on div "Allweld Services Pty Ltd" at bounding box center [384, 580] width 163 height 17
type textarea "x"
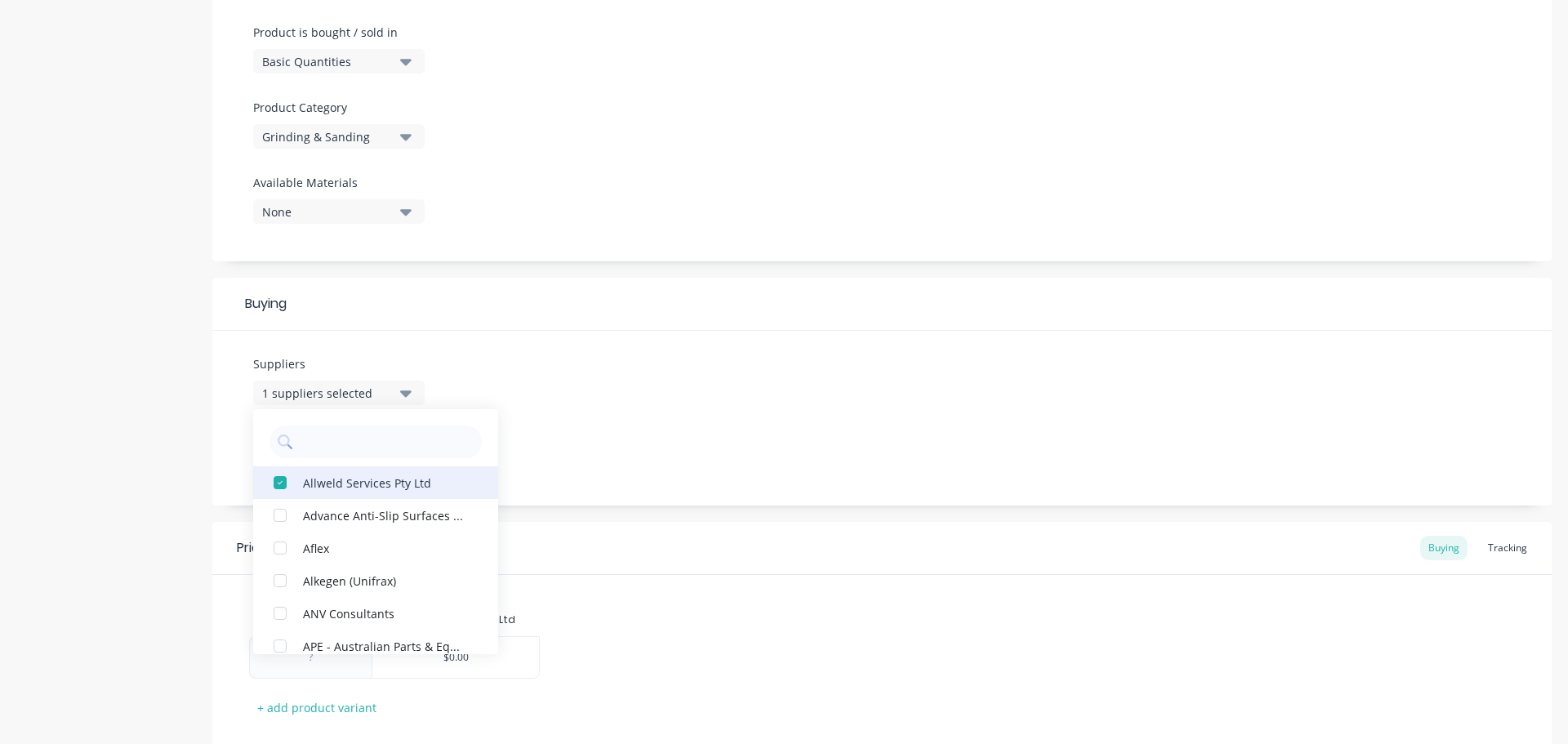
scroll to position [1290, 0]
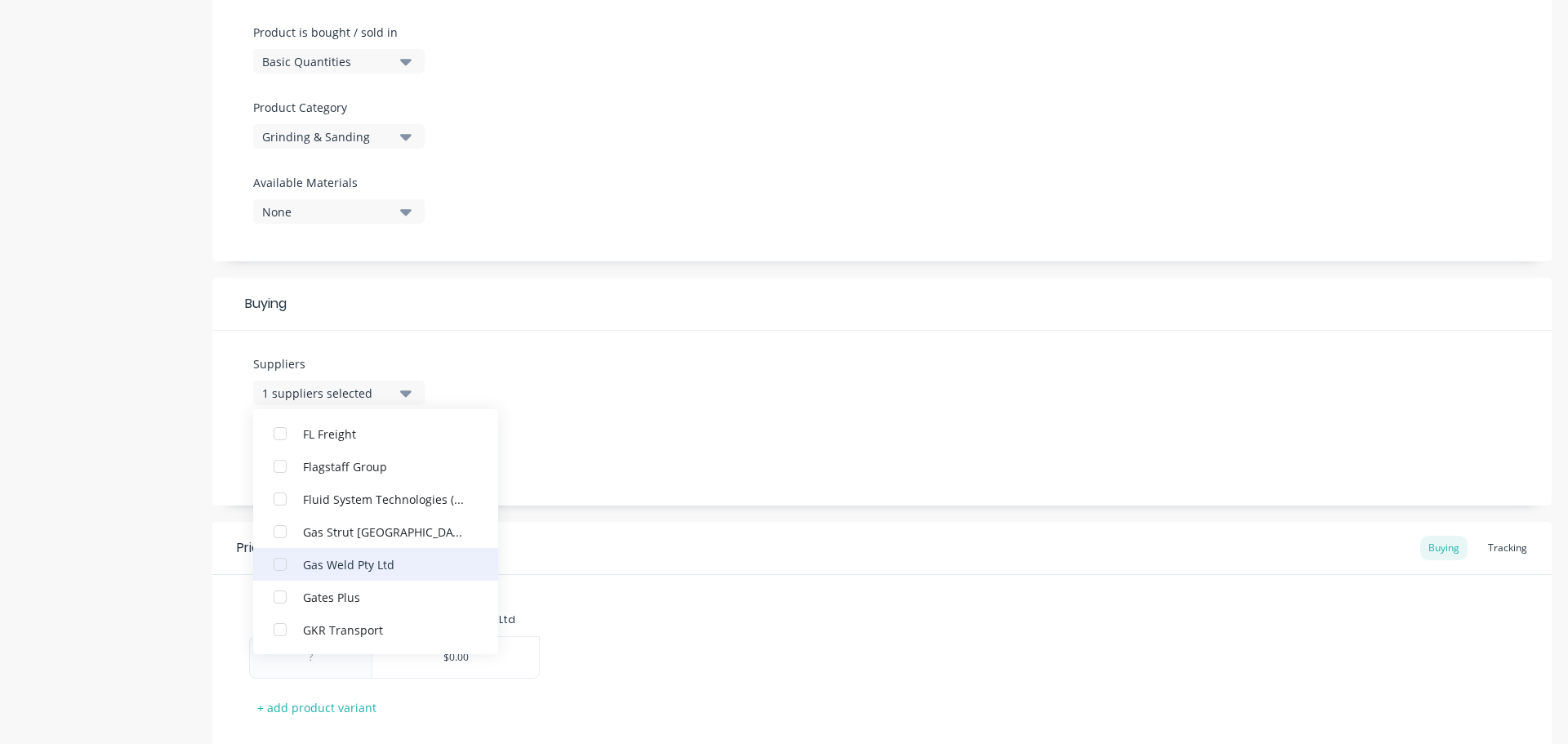
click at [339, 564] on div "Gas Weld Pty Ltd" at bounding box center [384, 564] width 163 height 17
type textarea "x"
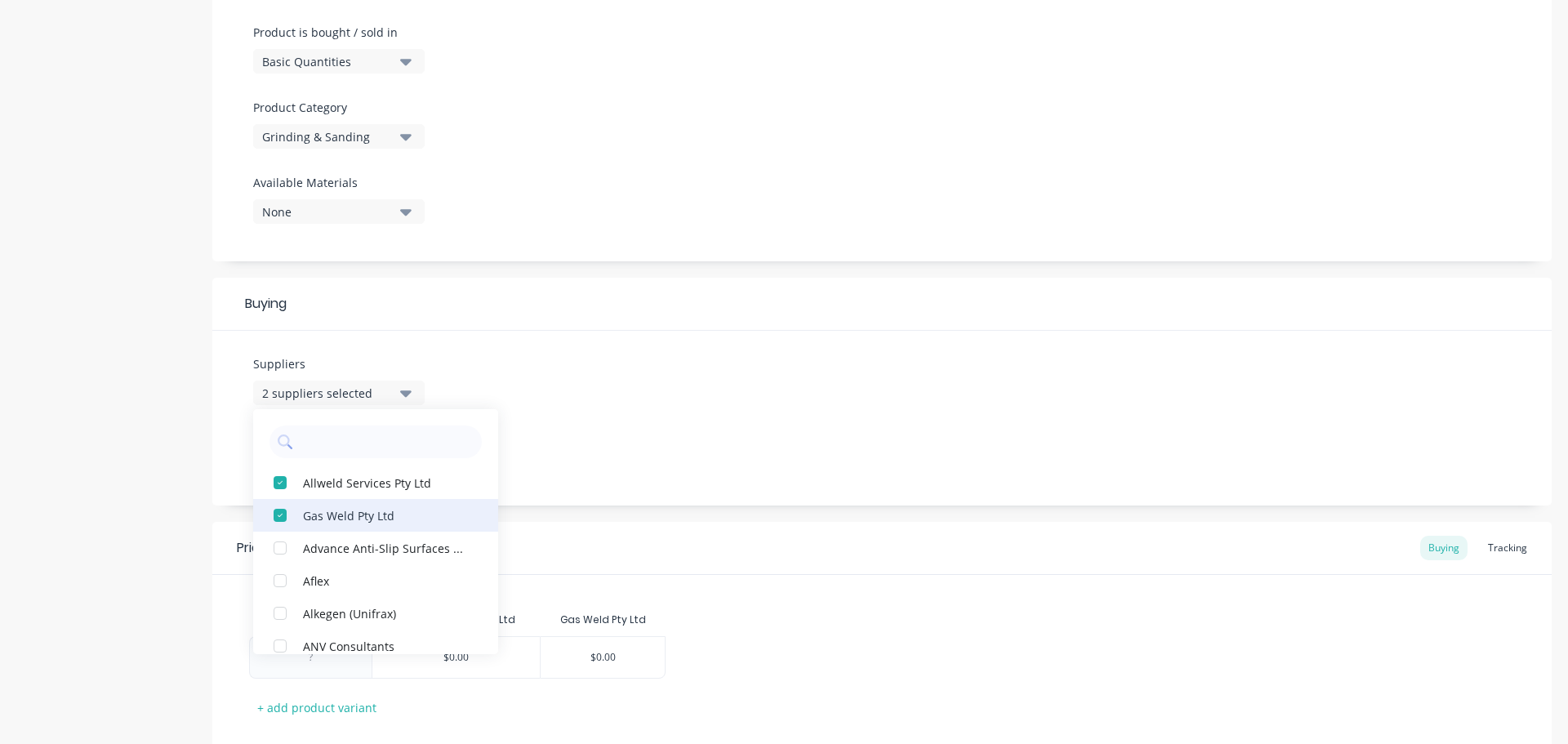
scroll to position [3511, 0]
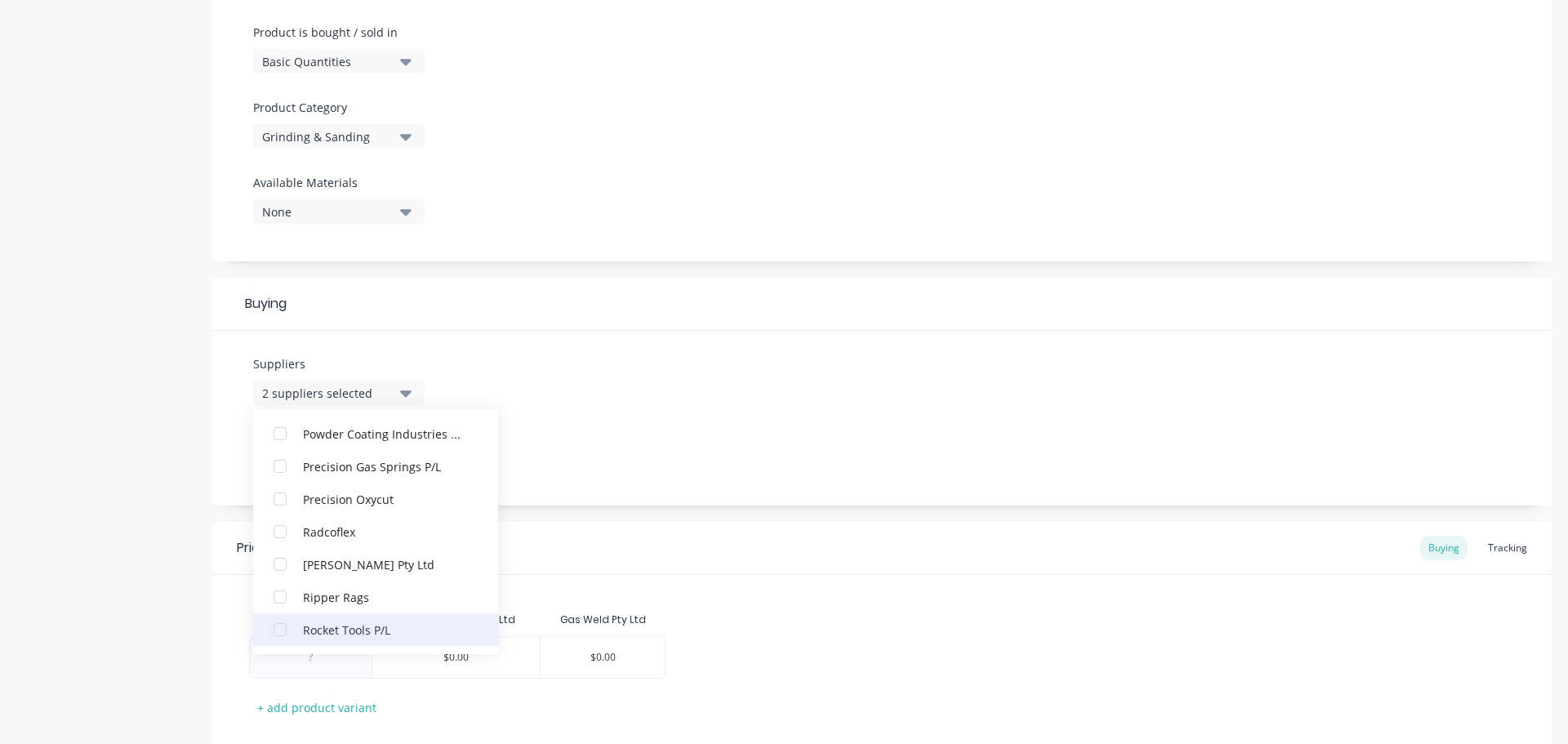
click at [347, 628] on div "Rocket Tools P/L" at bounding box center [384, 629] width 163 height 17
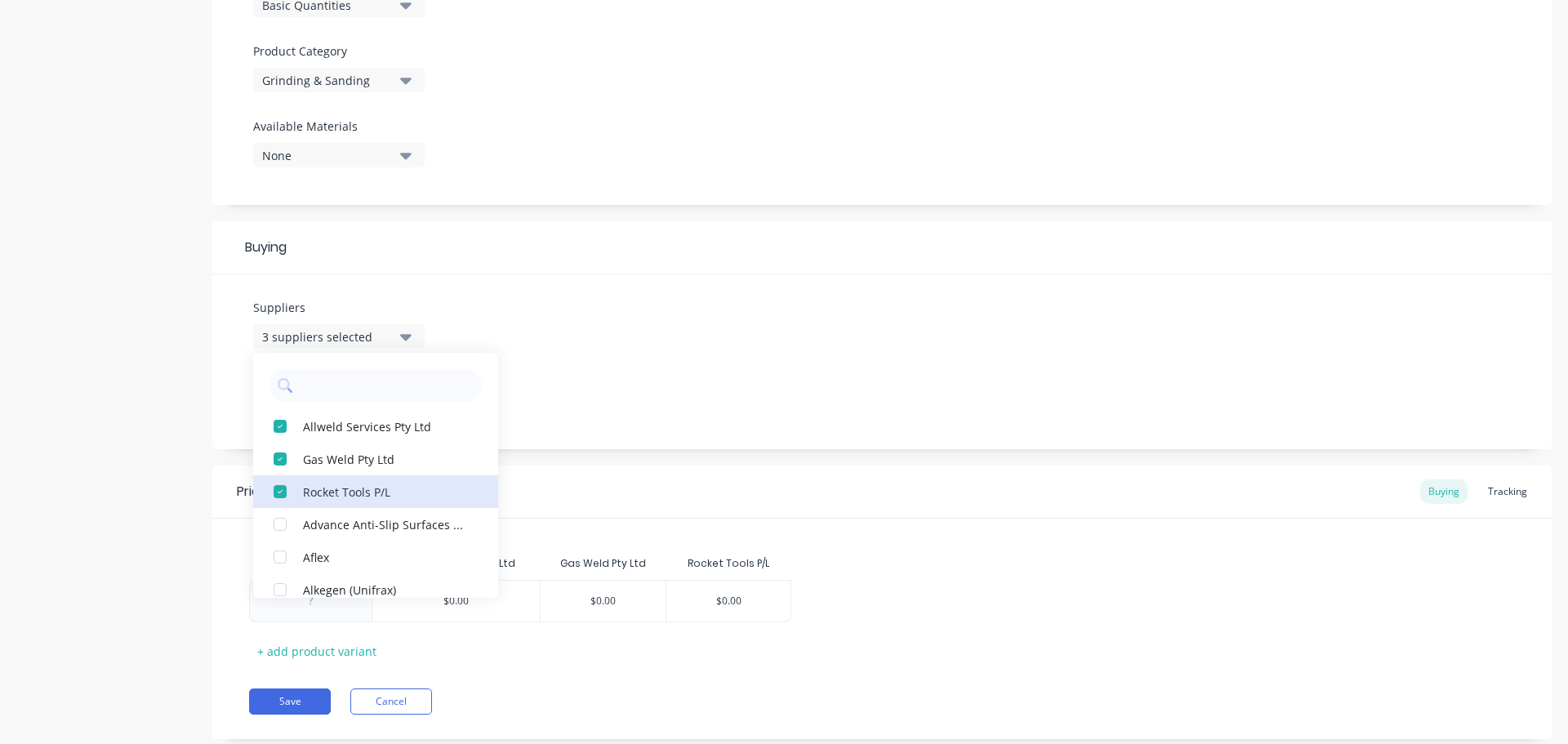
scroll to position [586, 0]
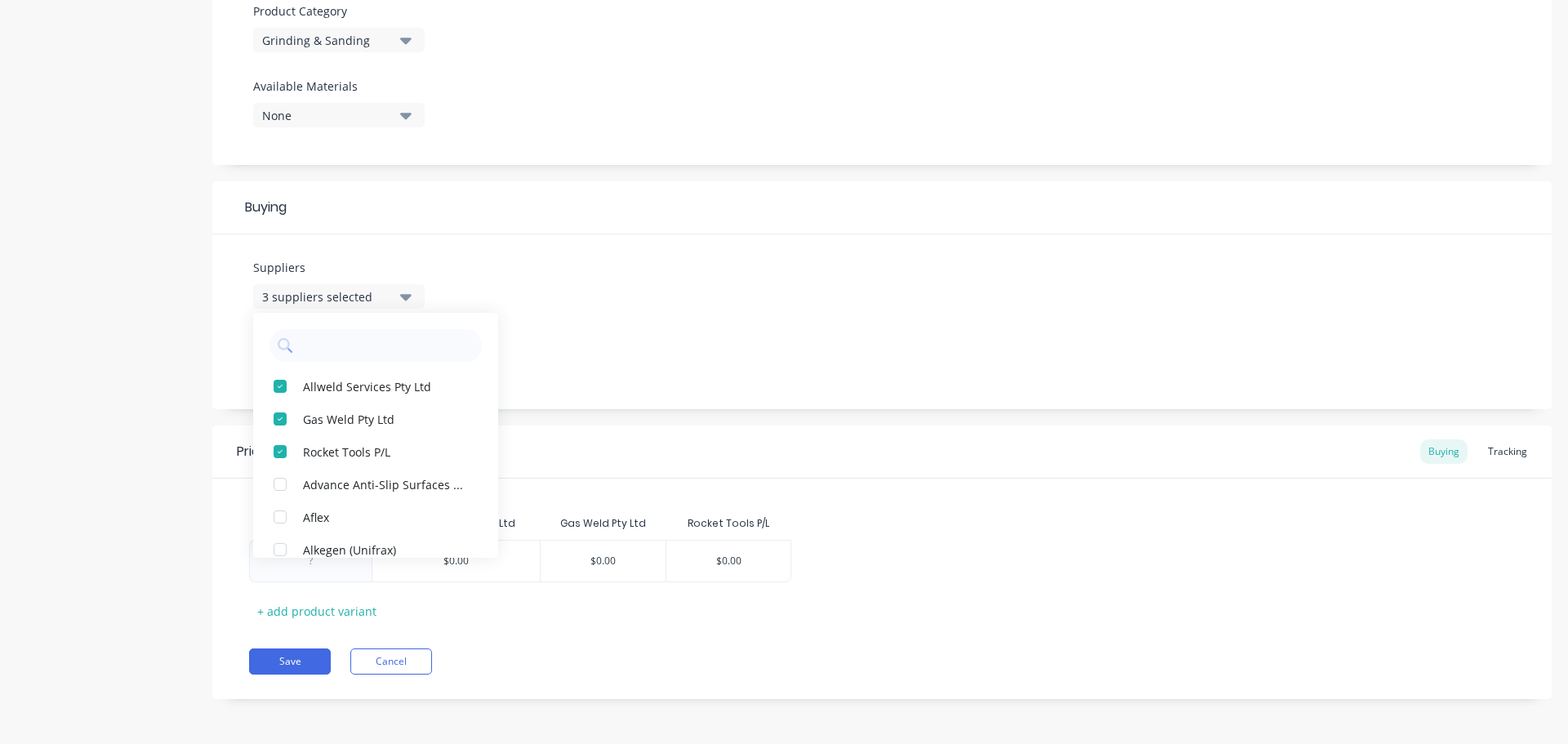
click at [662, 412] on div "Add image Settings Product Options I buy this item I sell this item I track sto…" at bounding box center [882, 103] width 1339 height 1241
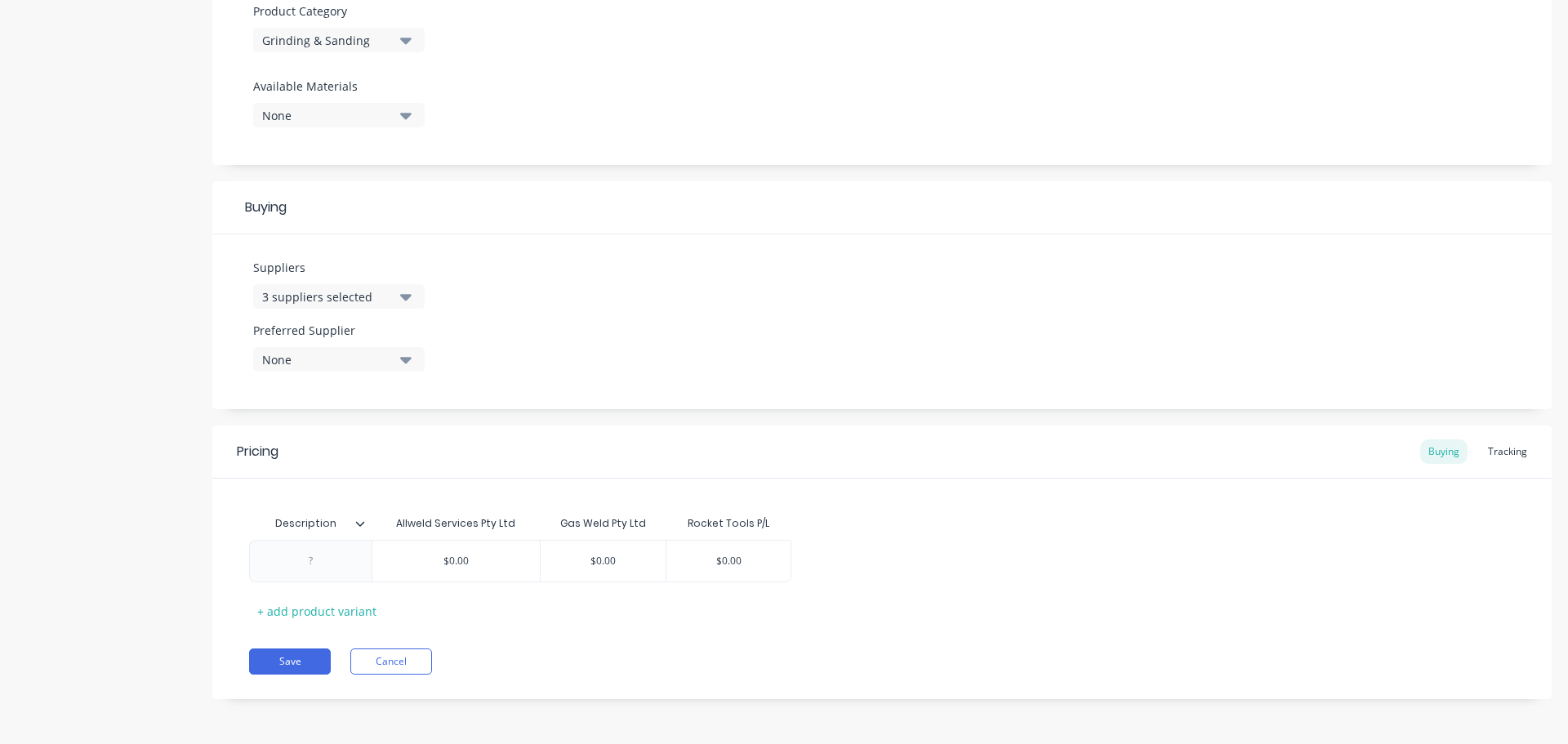
click at [358, 523] on icon at bounding box center [360, 524] width 9 height 5
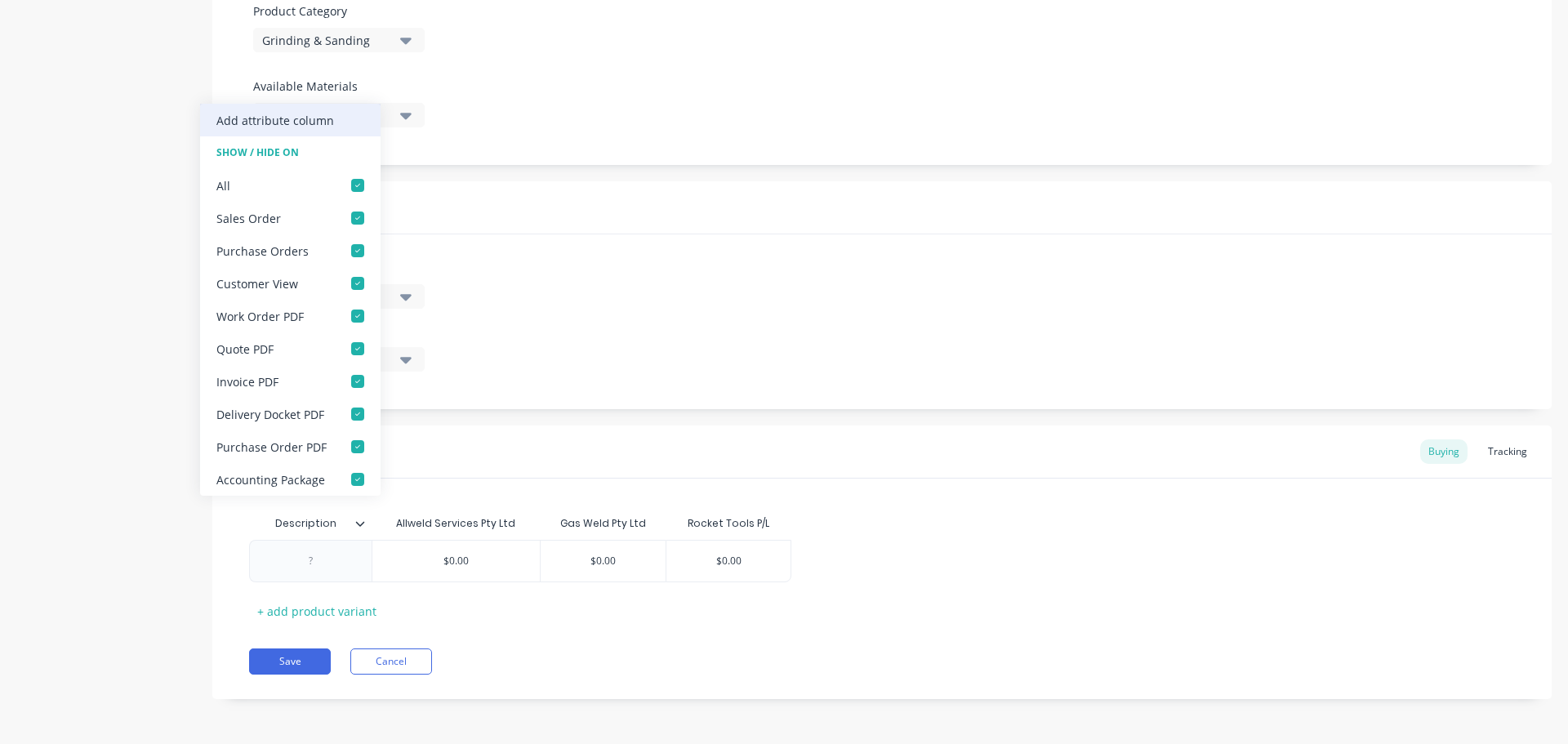
click at [289, 119] on div "Add attribute column" at bounding box center [276, 120] width 118 height 17
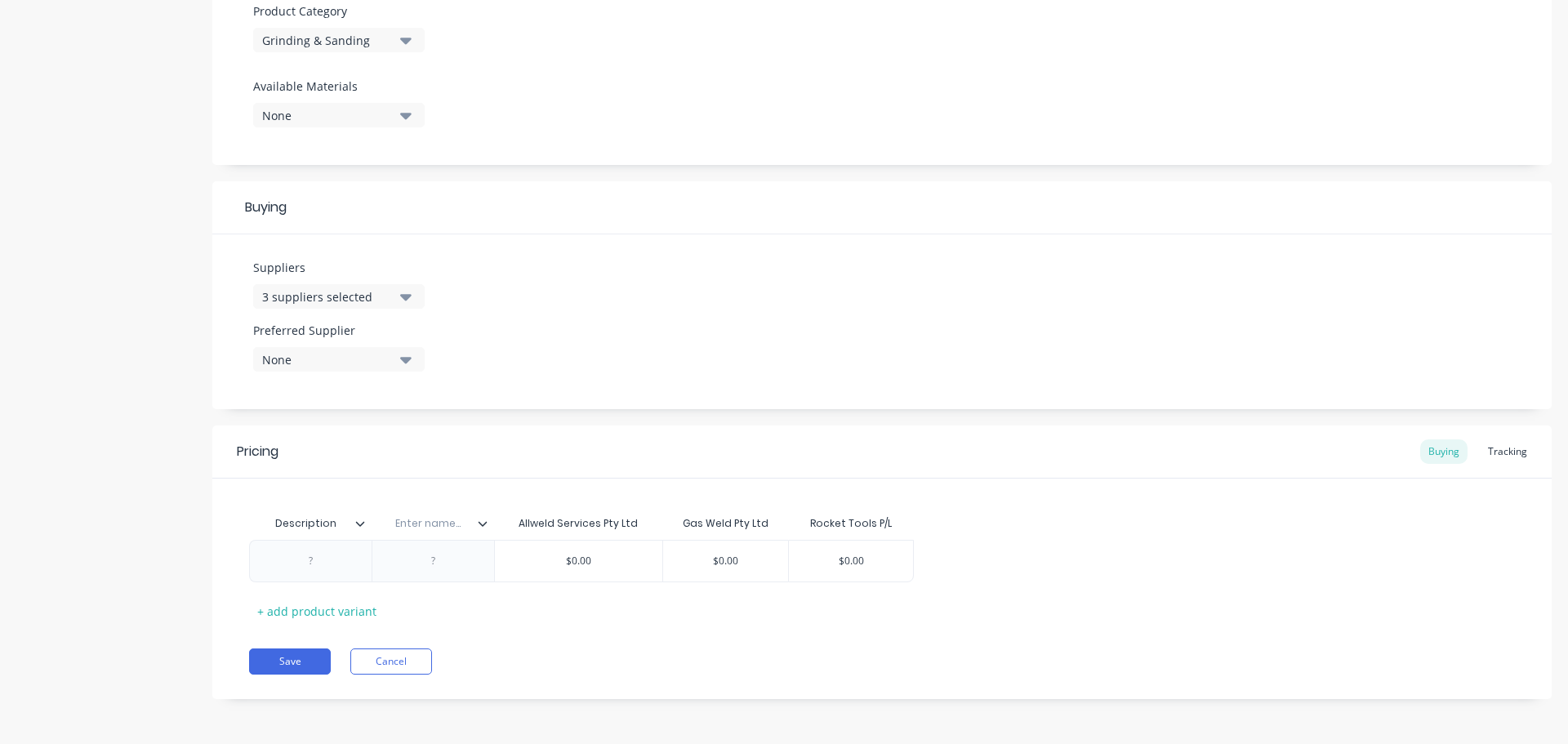
click at [484, 526] on icon at bounding box center [482, 523] width 9 height 9
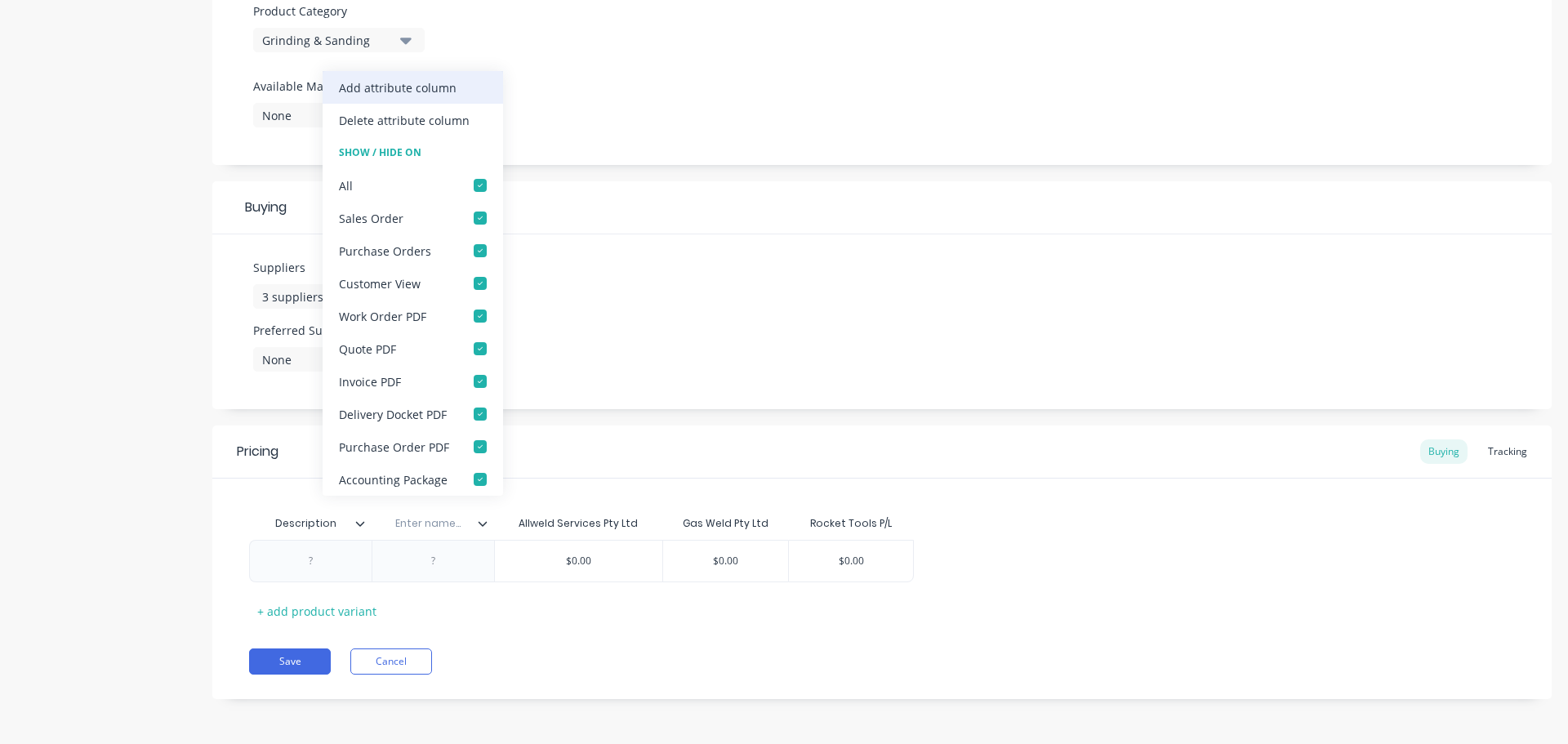
click at [417, 86] on div "Add attribute column" at bounding box center [398, 88] width 118 height 17
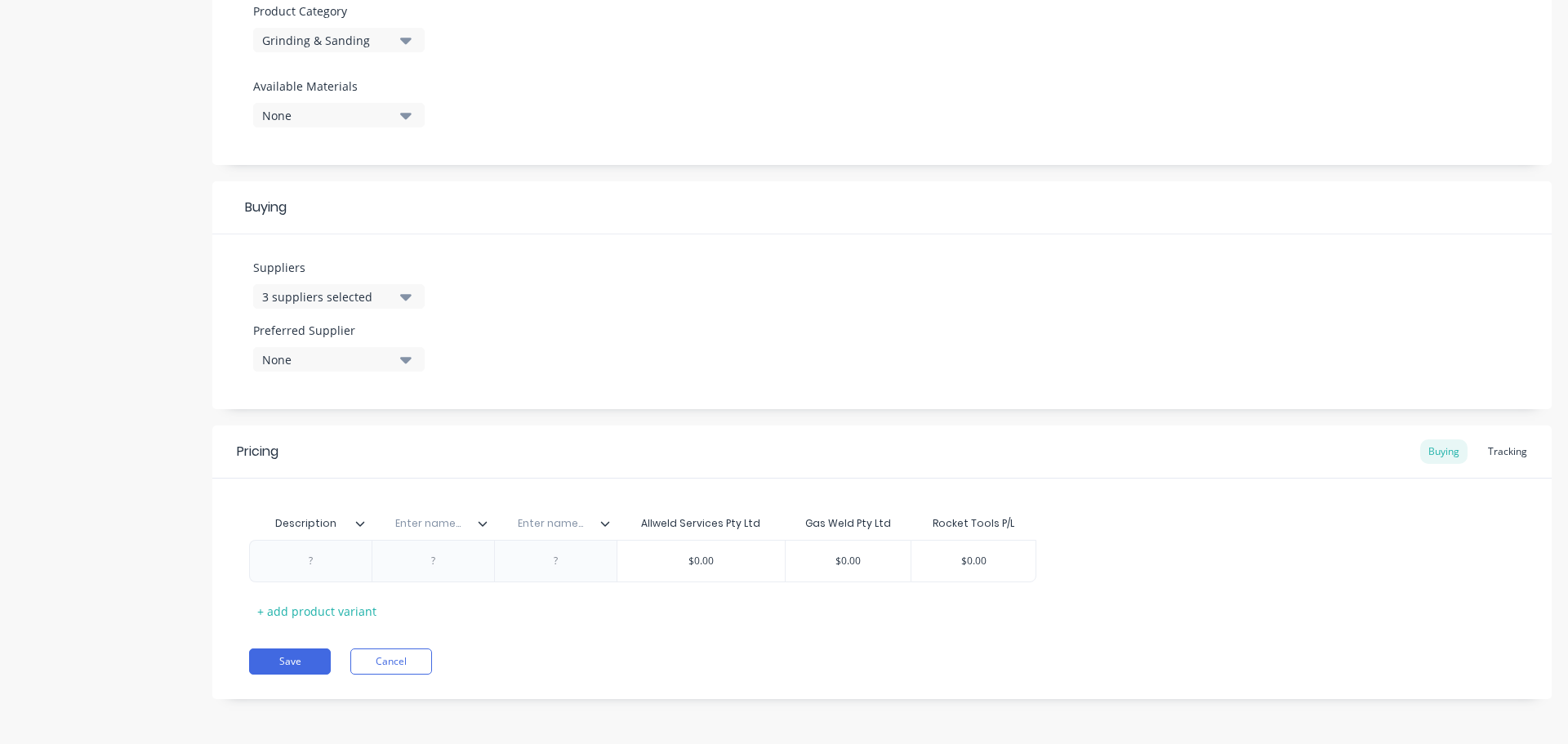
click at [607, 525] on icon at bounding box center [604, 523] width 9 height 9
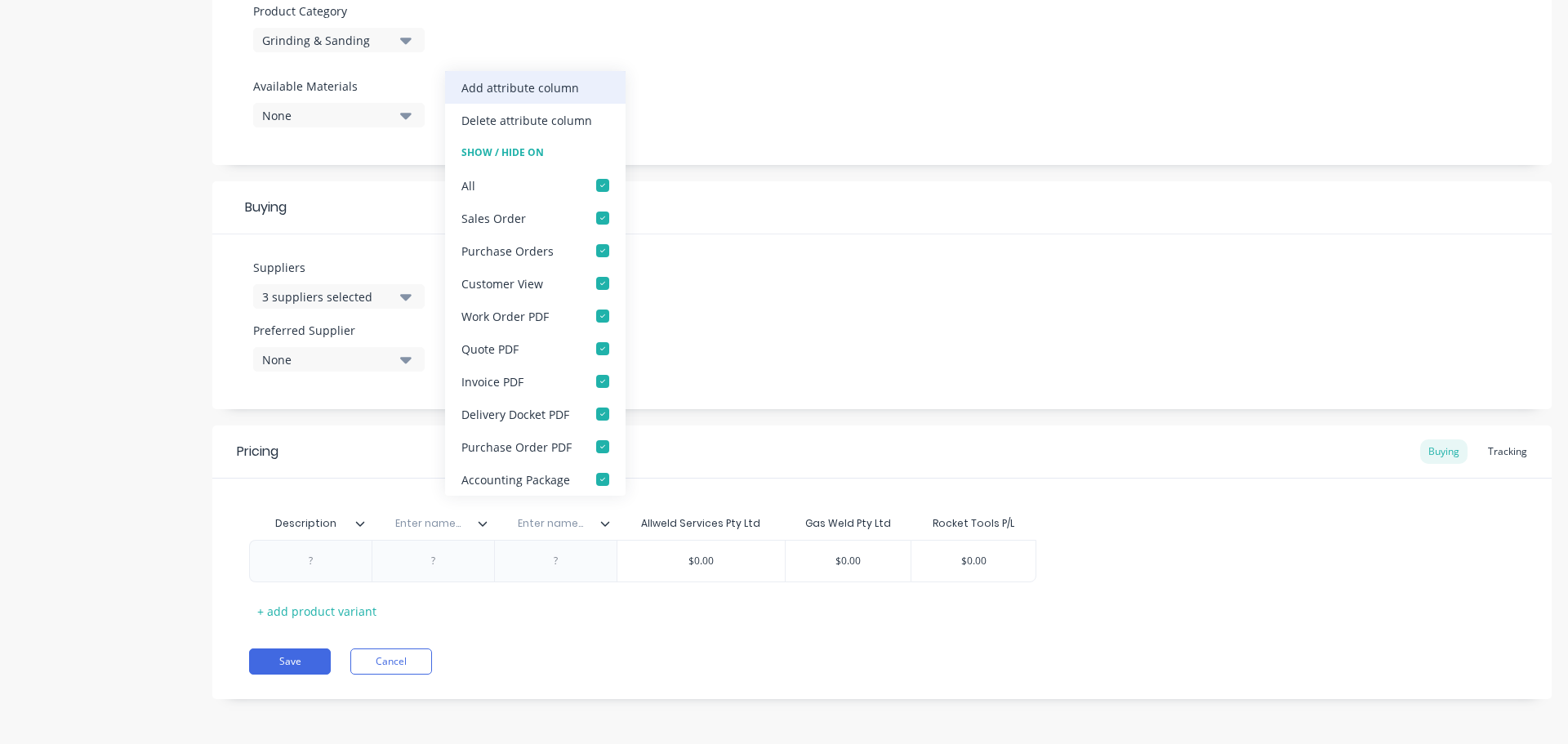
click at [544, 81] on div "Add attribute column" at bounding box center [521, 88] width 118 height 17
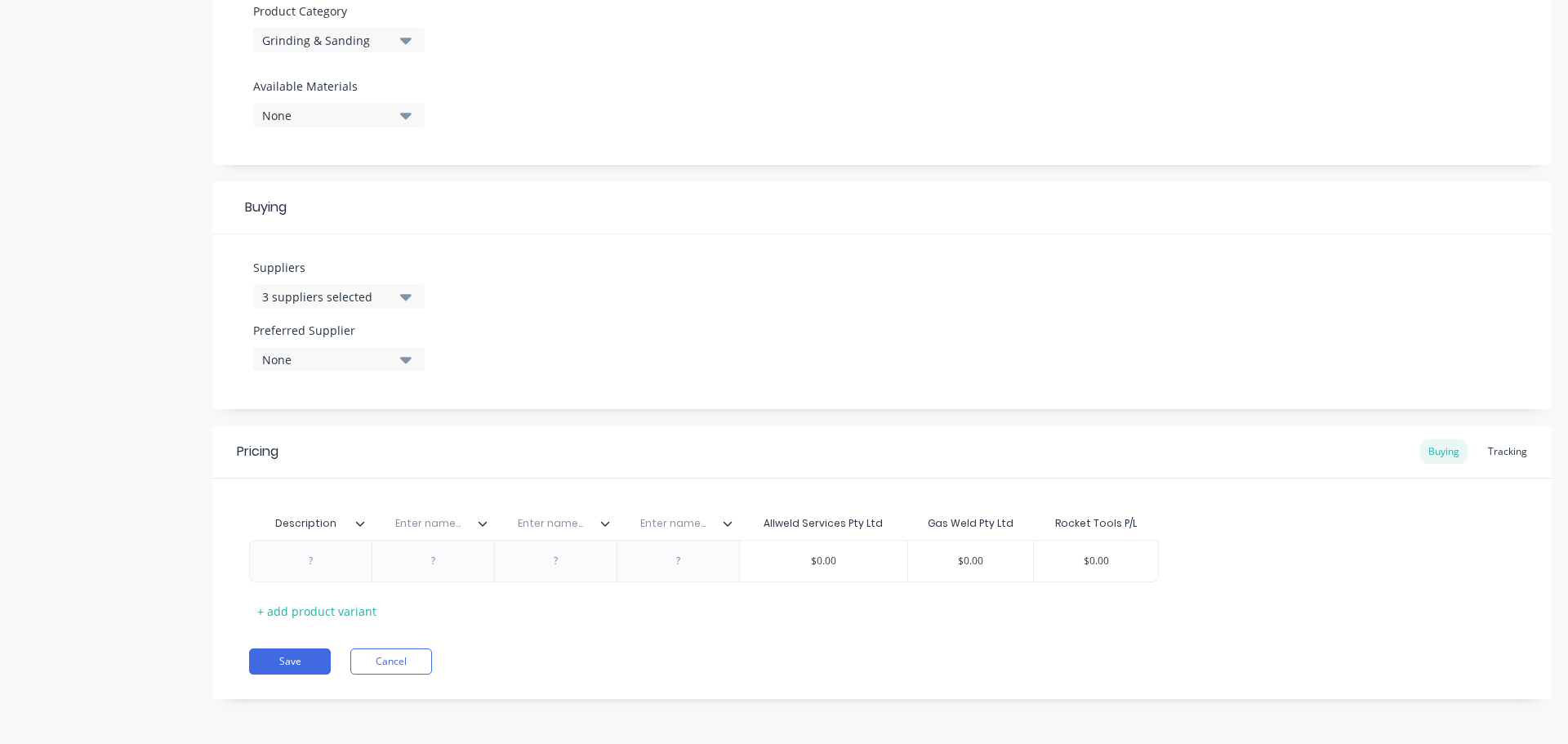
click at [730, 527] on icon at bounding box center [727, 523] width 9 height 9
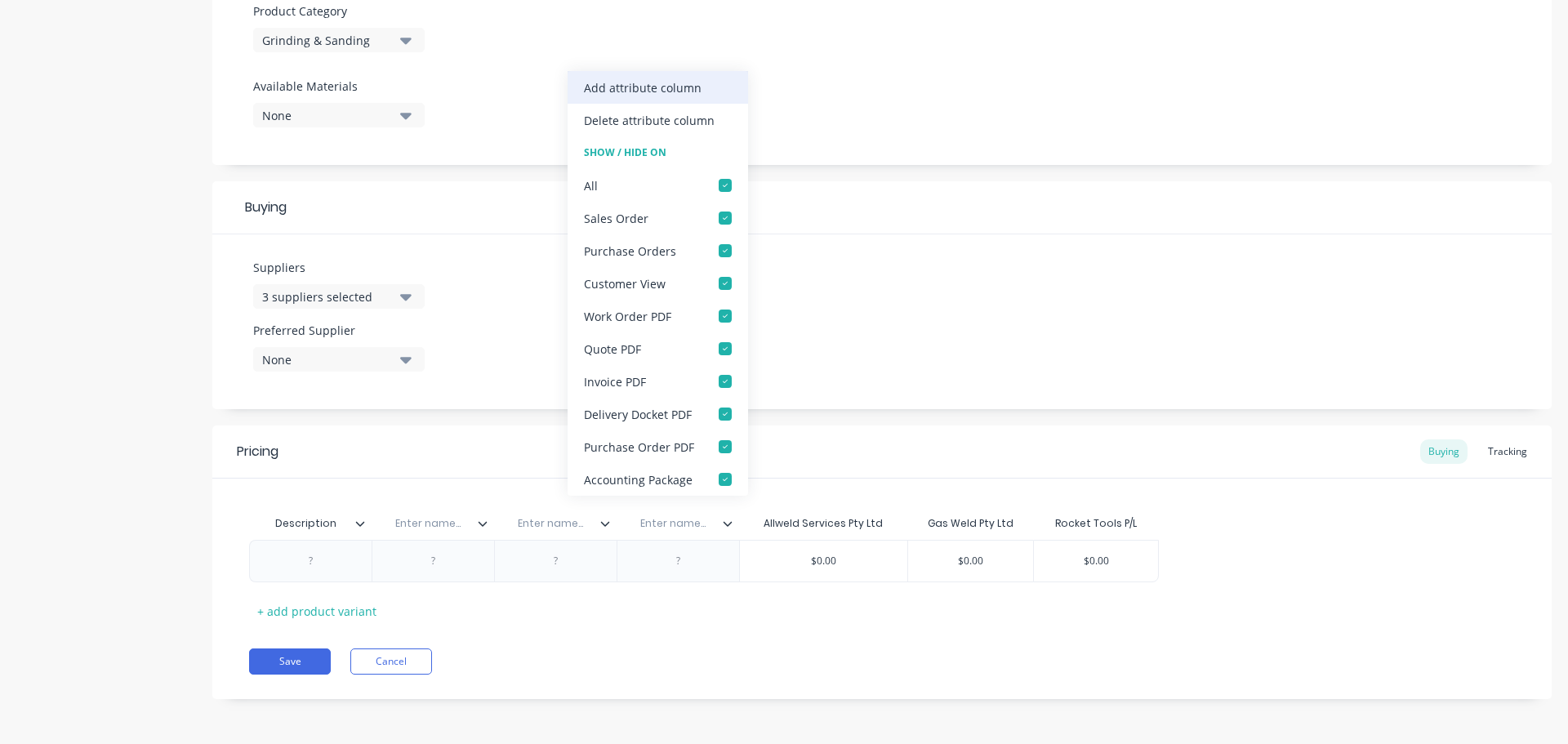
click at [663, 84] on div "Add attribute column" at bounding box center [643, 88] width 118 height 17
type textarea "x"
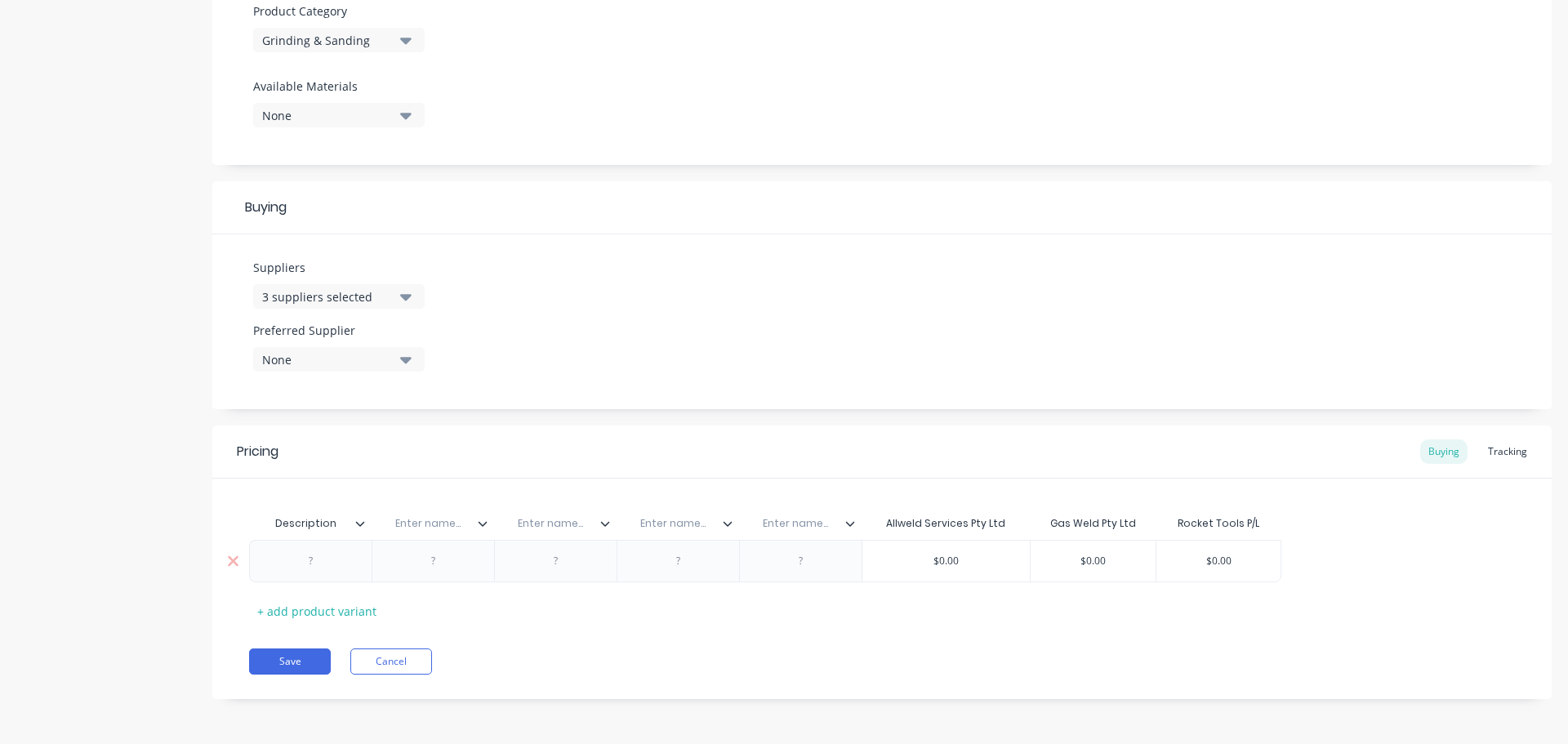
click at [314, 570] on div at bounding box center [312, 561] width 82 height 21
paste div
click at [354, 563] on div "GRIND WHEELS" at bounding box center [311, 561] width 97 height 21
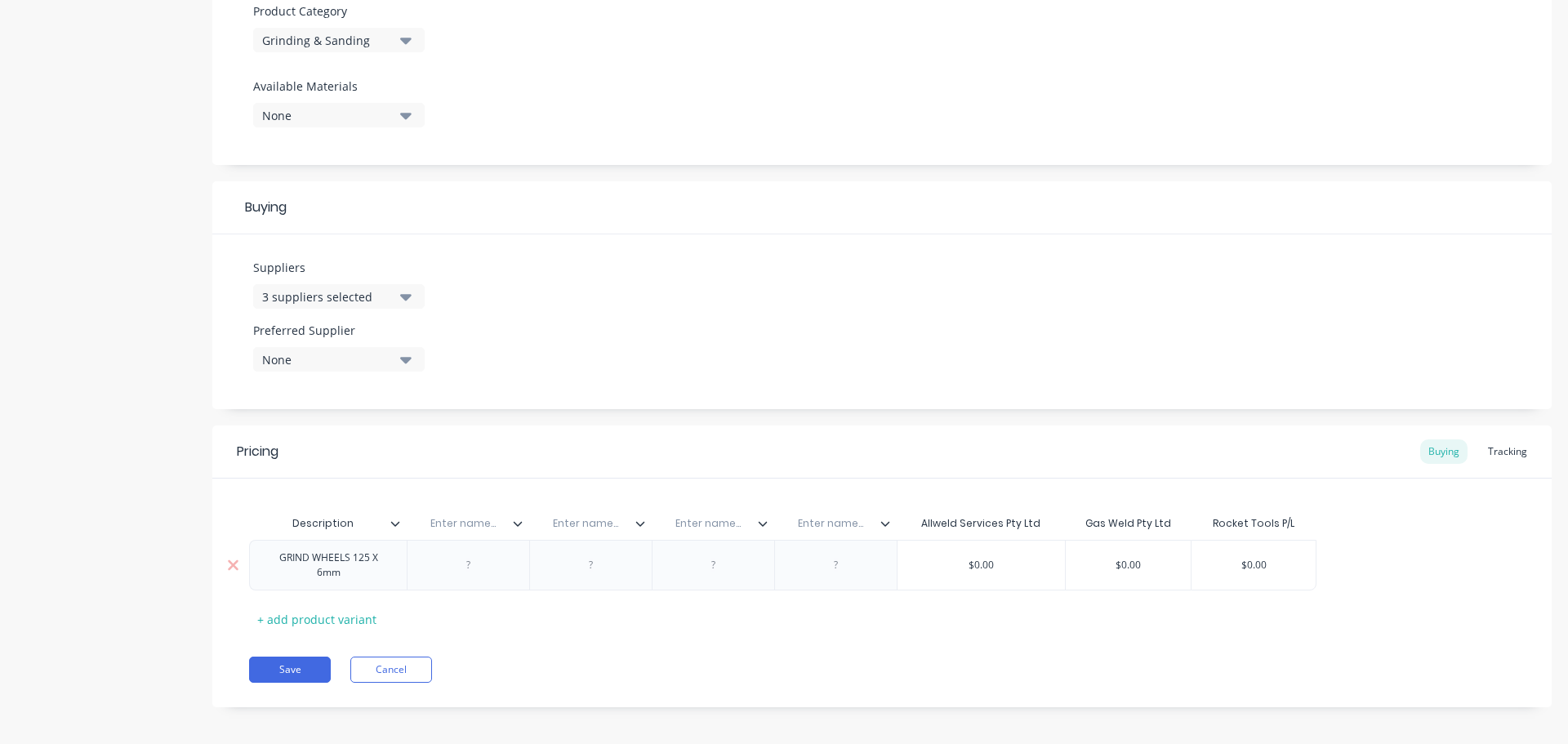
type textarea "x"
click at [596, 573] on div at bounding box center [592, 565] width 82 height 21
paste div
type textarea "x"
click at [715, 570] on div at bounding box center [714, 565] width 82 height 21
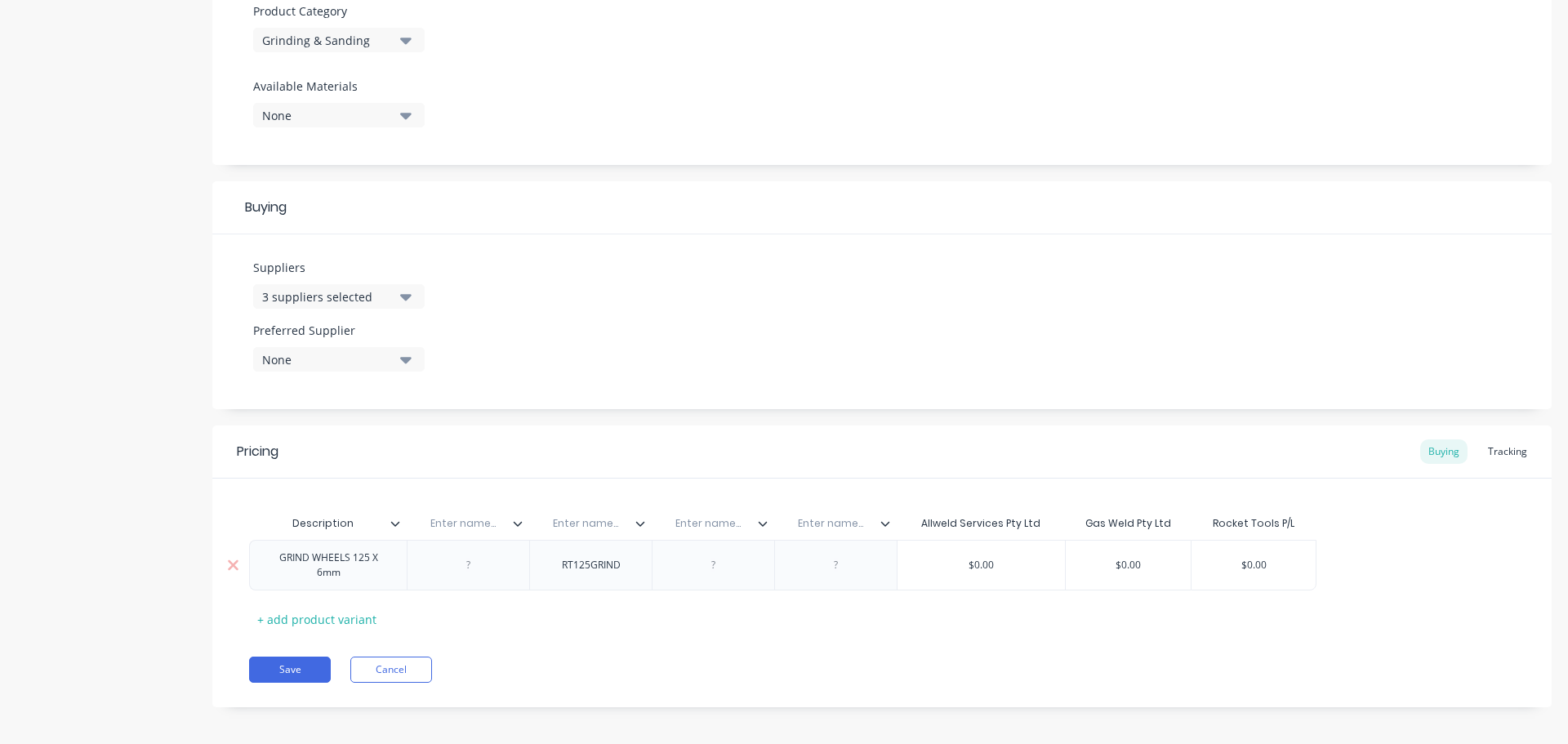
paste div
type textarea "x"
click at [838, 569] on div at bounding box center [836, 565] width 82 height 21
paste div
type textarea "x"
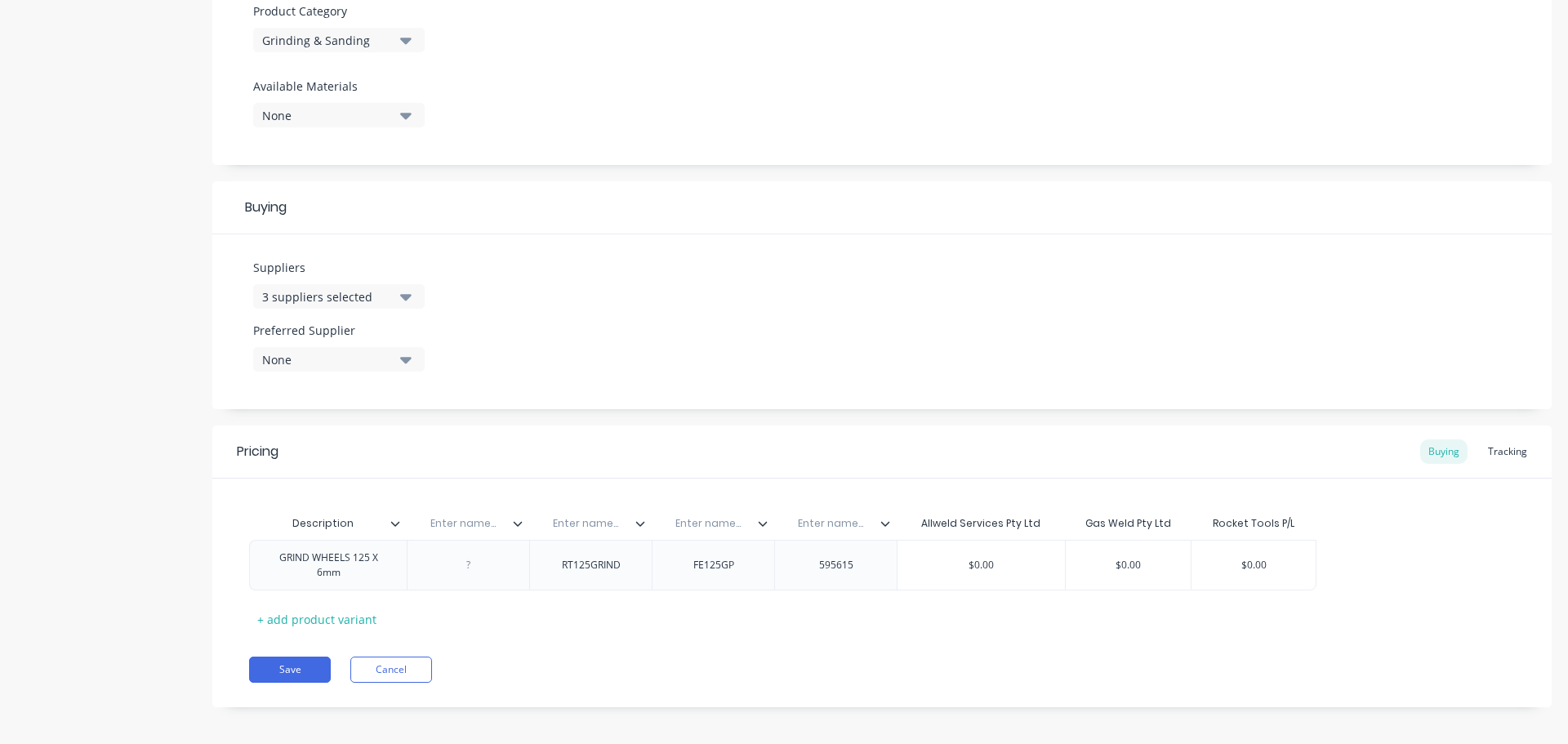
click at [831, 524] on input "text" at bounding box center [831, 523] width 113 height 15
paste input "Gasweld Part No."
type input "Gasweld Part No."
type textarea "x"
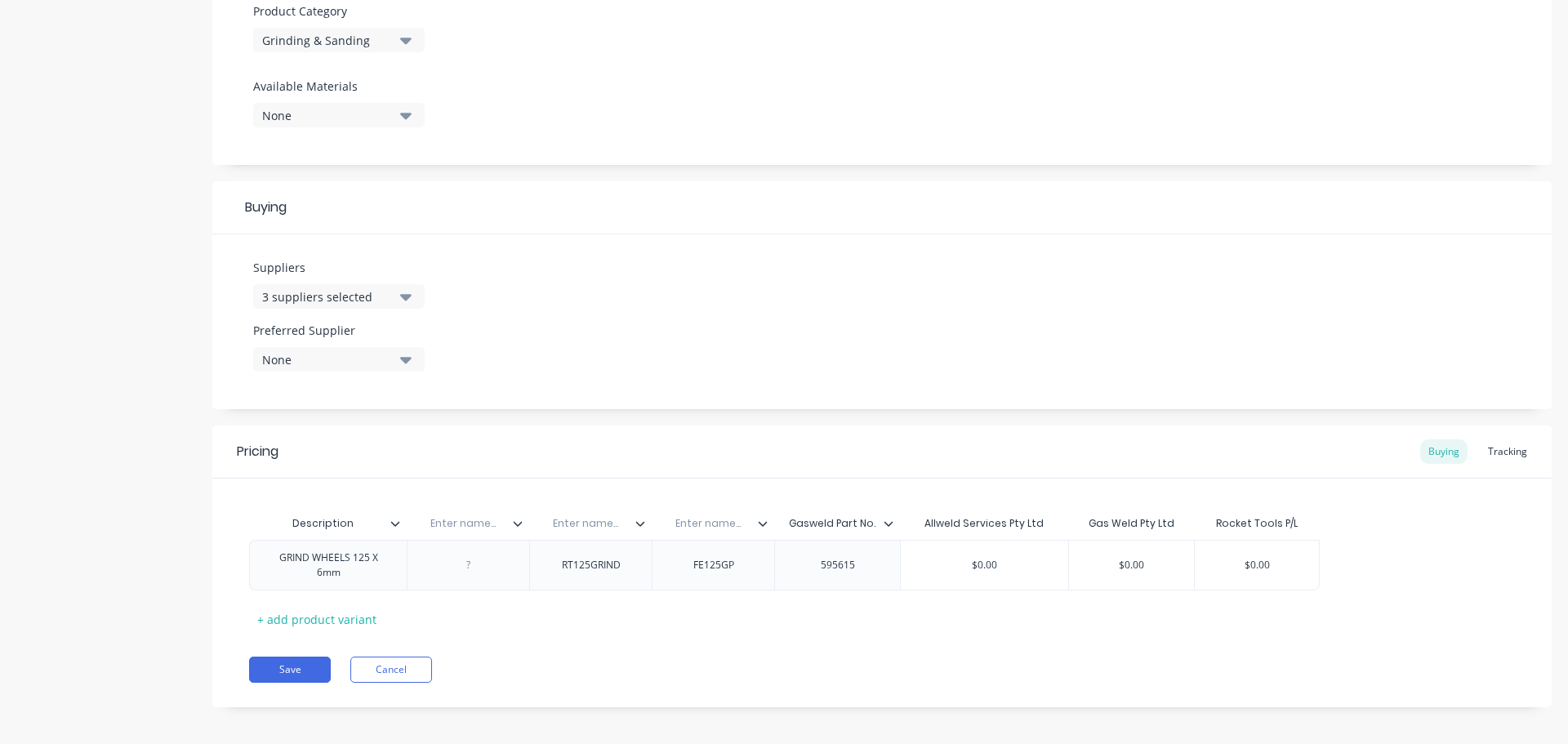
click at [705, 526] on input "text" at bounding box center [708, 523] width 113 height 15
paste input "Allwed Part No."
type input "Allwed Part No."
type textarea "x"
click at [583, 525] on input "text" at bounding box center [586, 523] width 113 height 15
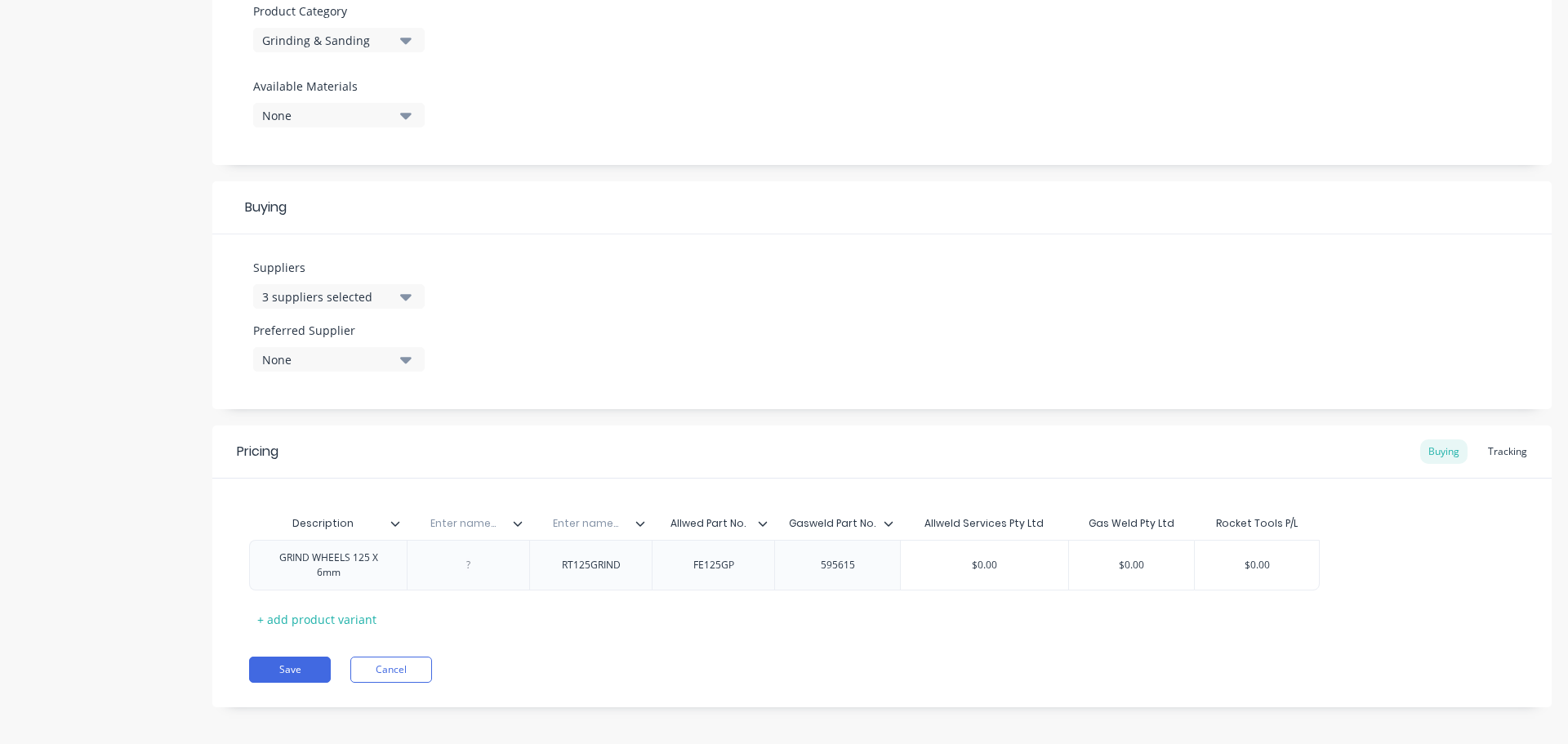
paste input "Rocket Part No."
type input "Rocket Part No."
type textarea "x"
click at [458, 521] on input "text" at bounding box center [463, 523] width 113 height 15
paste input "Bin Location"
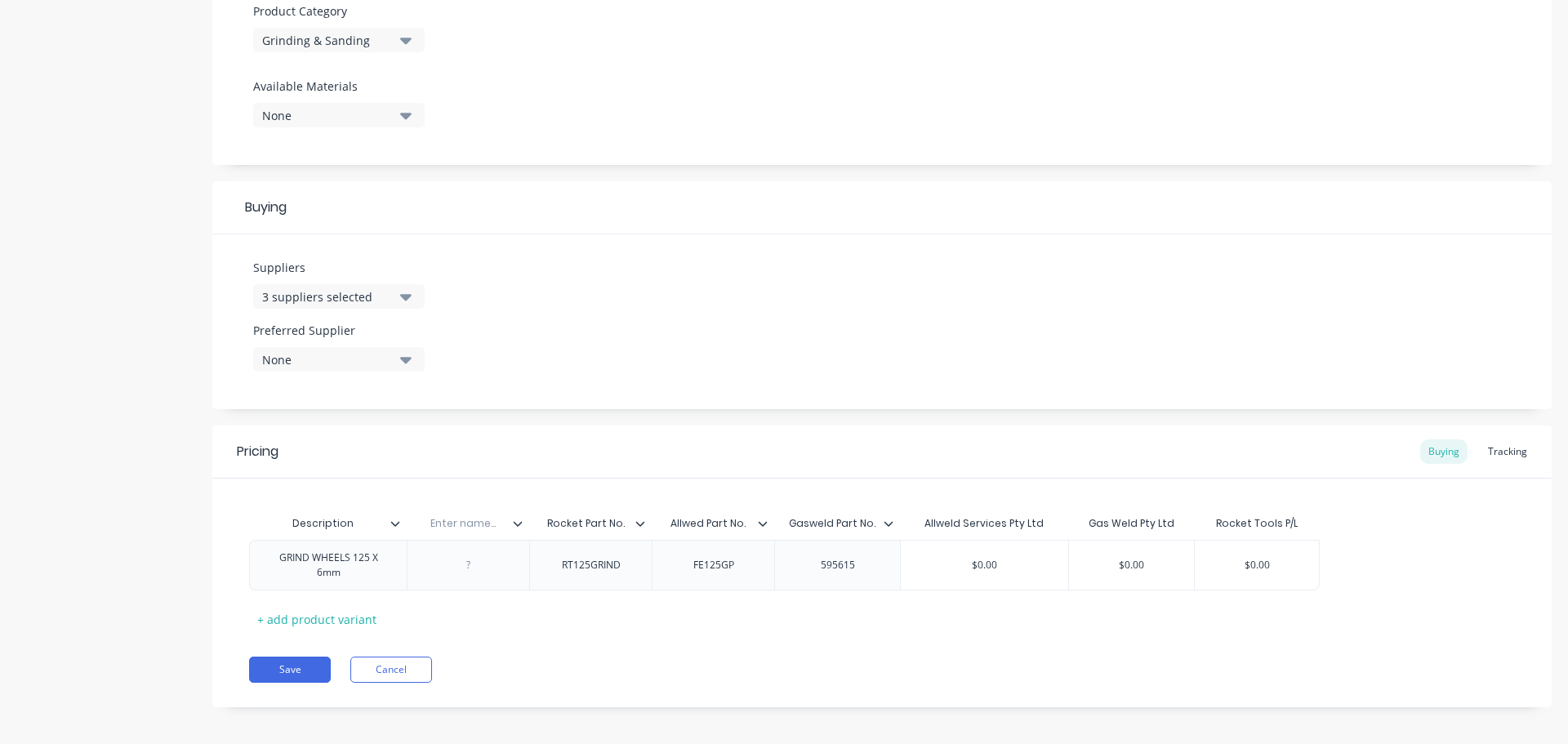
type input "Bin Location"
type textarea "x"
type input "$0.00"
drag, startPoint x: 1002, startPoint y: 565, endPoint x: 950, endPoint y: 565, distance: 52.0
click at [950, 565] on input "$0.00" at bounding box center [985, 565] width 167 height 15
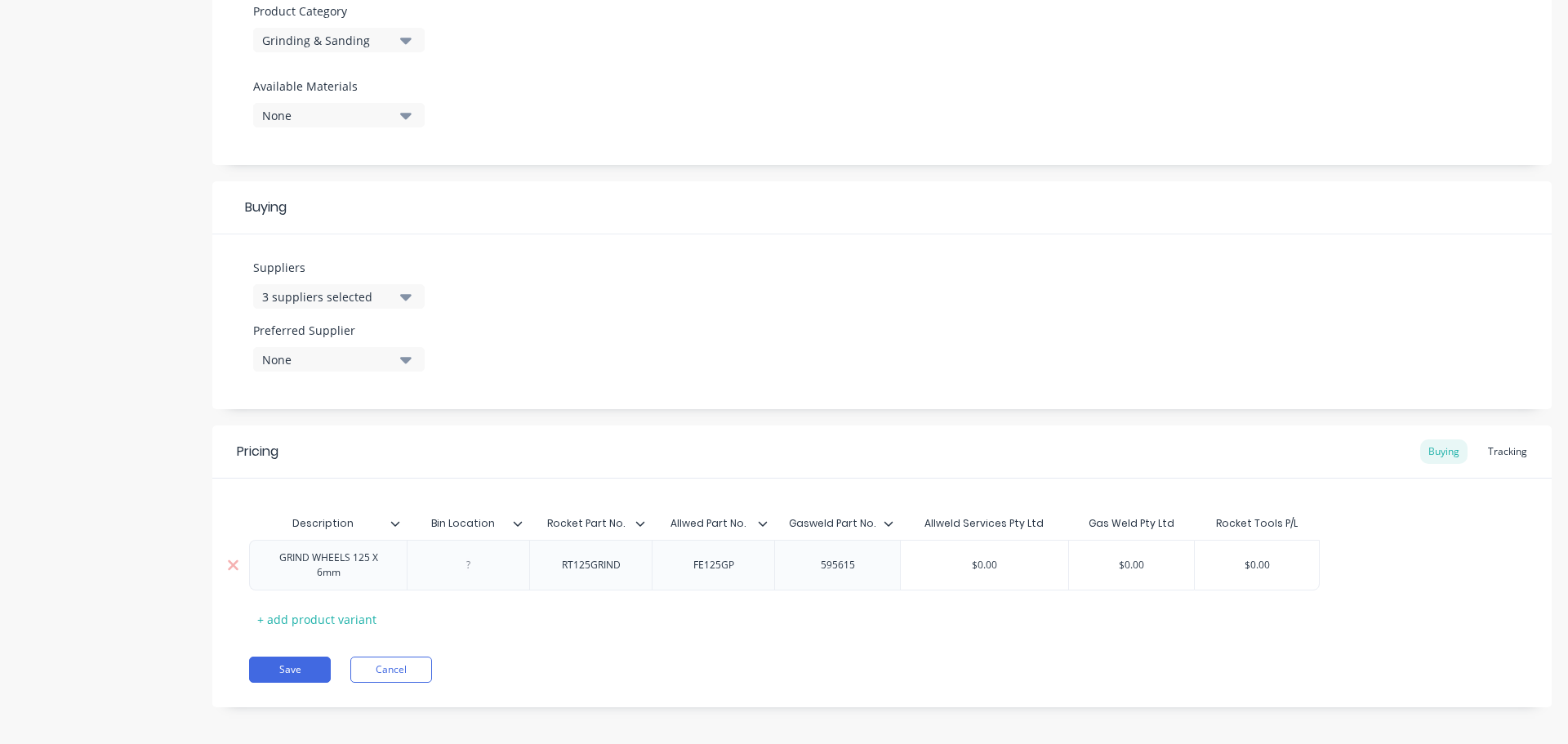
paste input "23.5"
type textarea "x"
type input "$23.50"
type input "$0.00"
drag, startPoint x: 1124, startPoint y: 560, endPoint x: 1077, endPoint y: 565, distance: 47.3
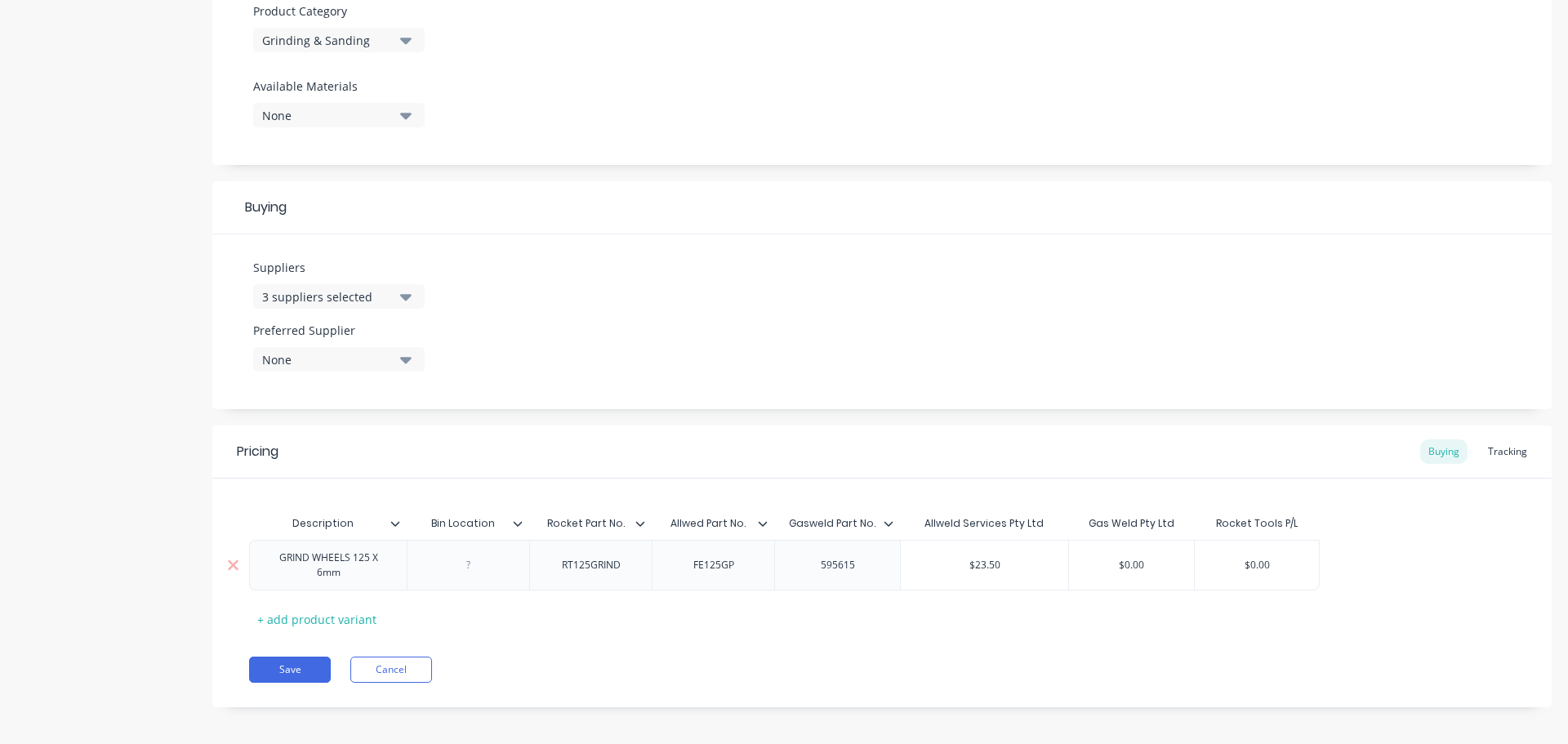
click at [1078, 565] on input "$0.00" at bounding box center [1132, 565] width 125 height 15
paste input "1.25"
type textarea "x"
type input "$1.25"
click at [405, 361] on icon "button" at bounding box center [405, 360] width 11 height 7
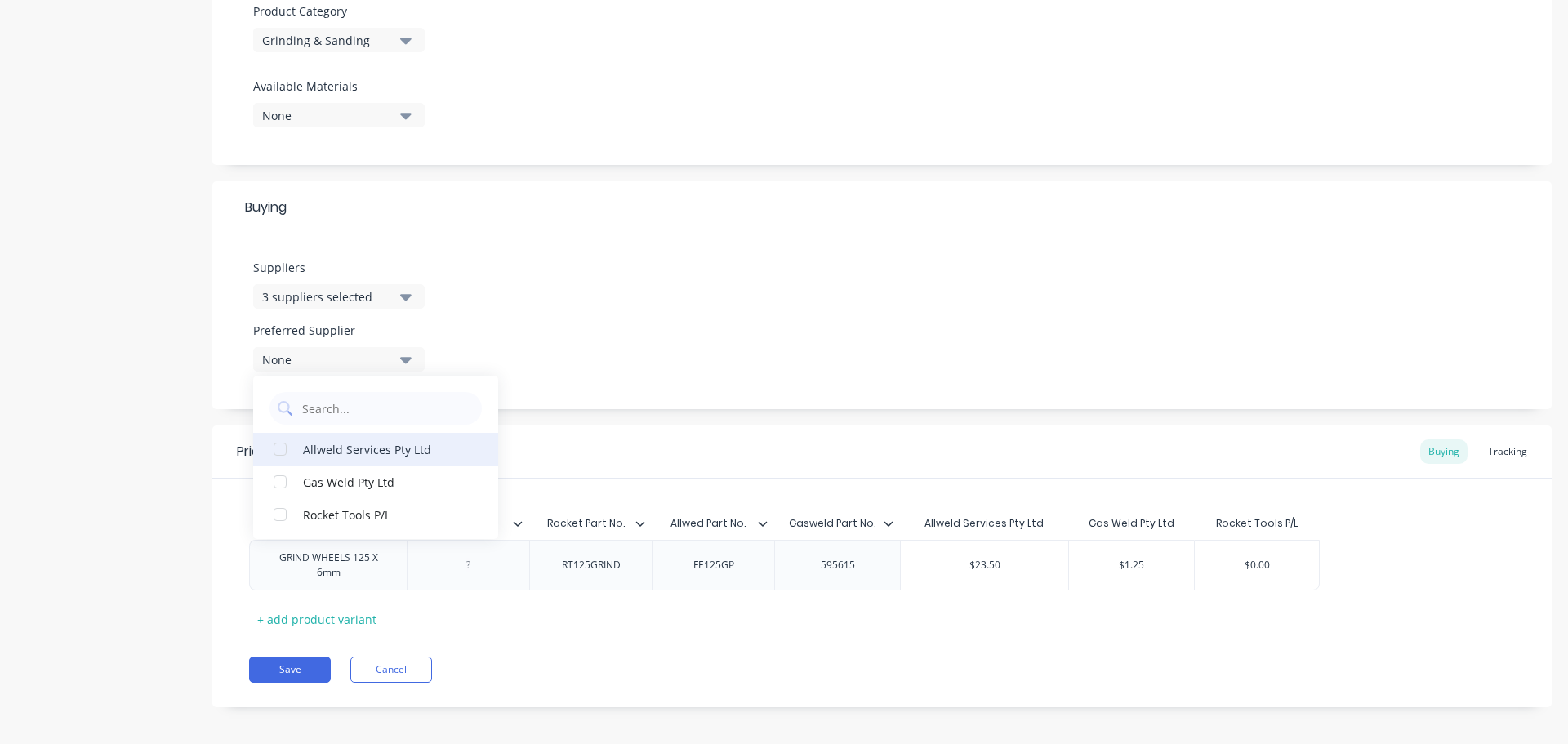
click at [303, 450] on div "Allweld Services Pty Ltd" at bounding box center [384, 449] width 163 height 17
drag, startPoint x: 370, startPoint y: 580, endPoint x: 258, endPoint y: 554, distance: 115.0
click at [258, 554] on div "GRIND WHEELS 125 X 6mm" at bounding box center [328, 565] width 143 height 36
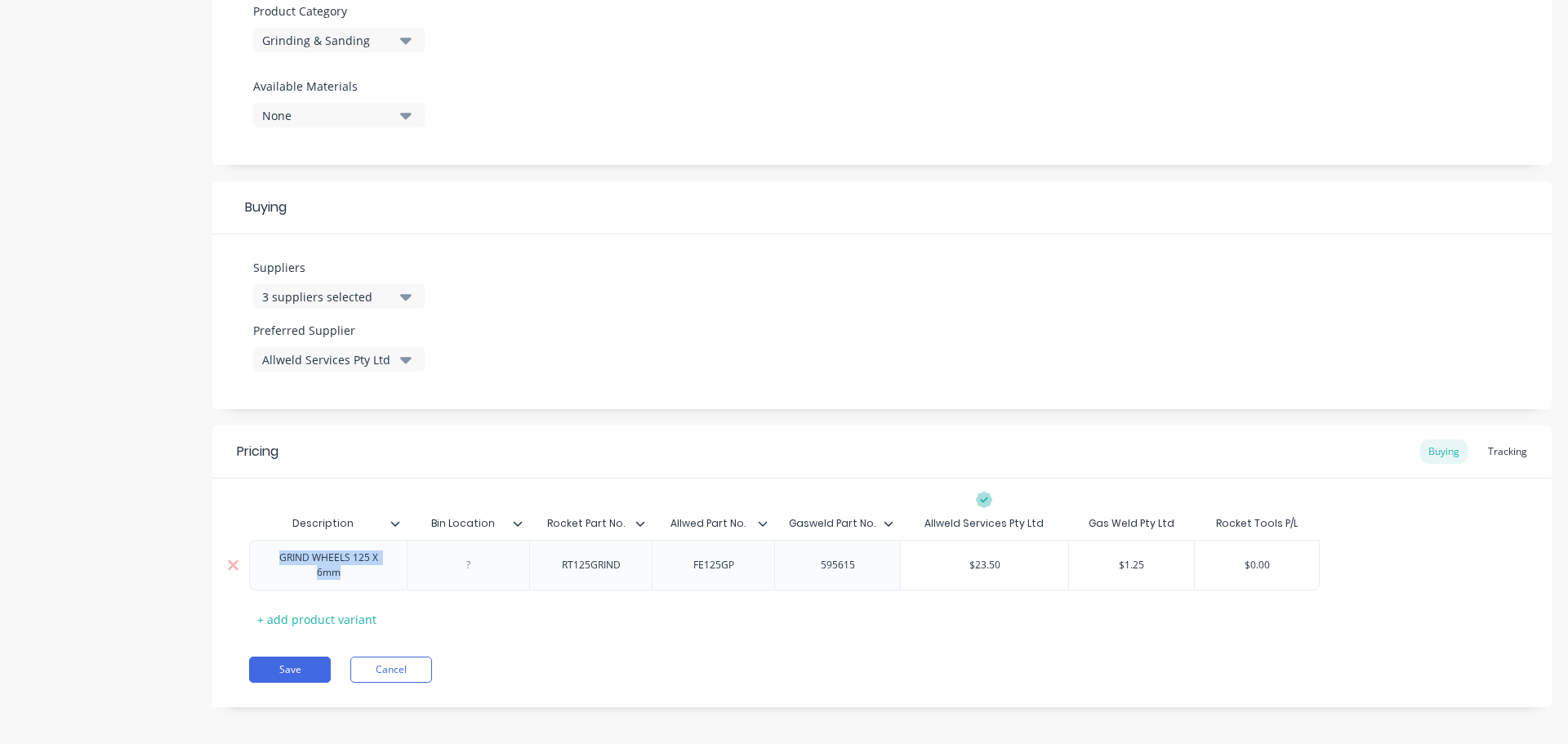
copy div "GRIND WHEELS 125 X 6mm"
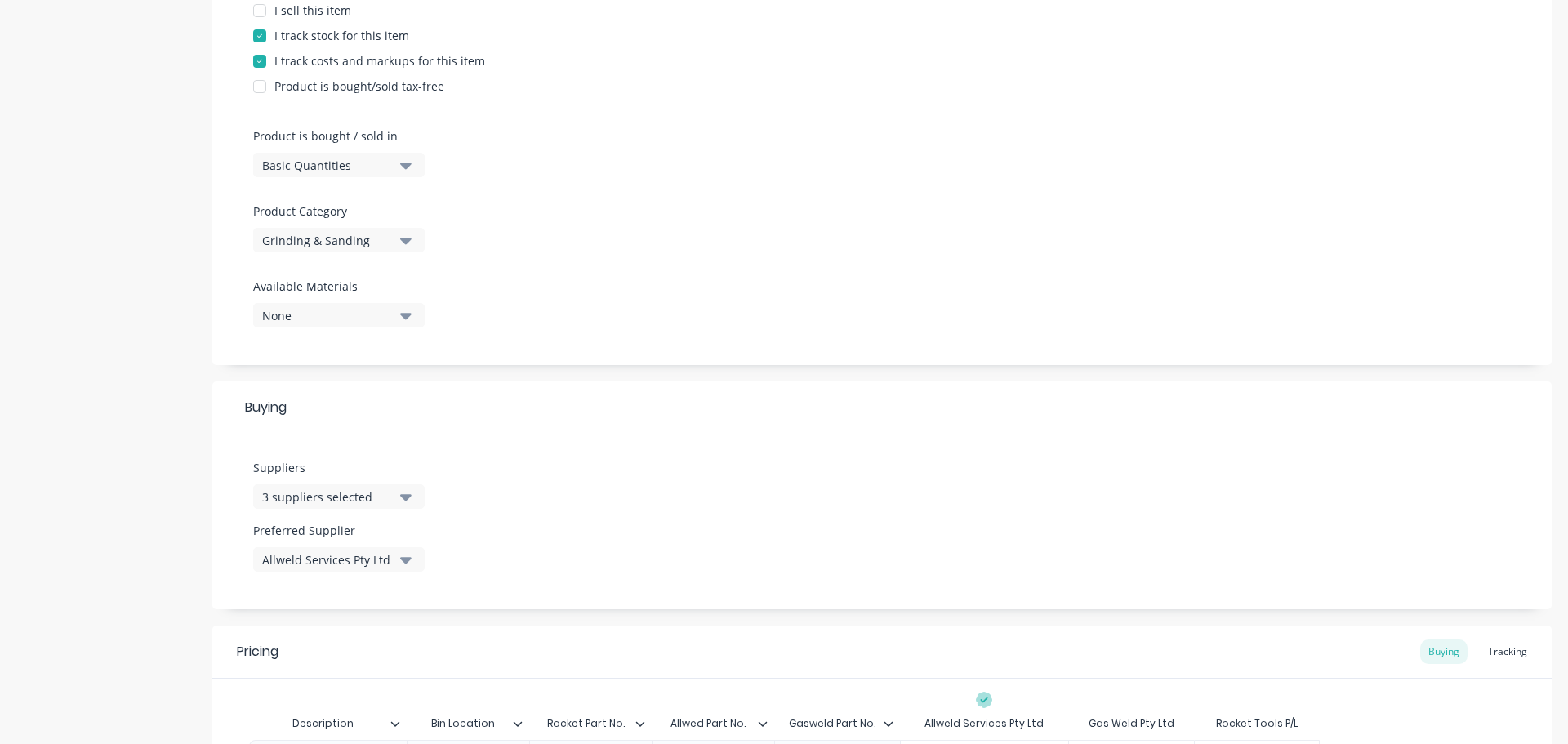
scroll to position [96, 0]
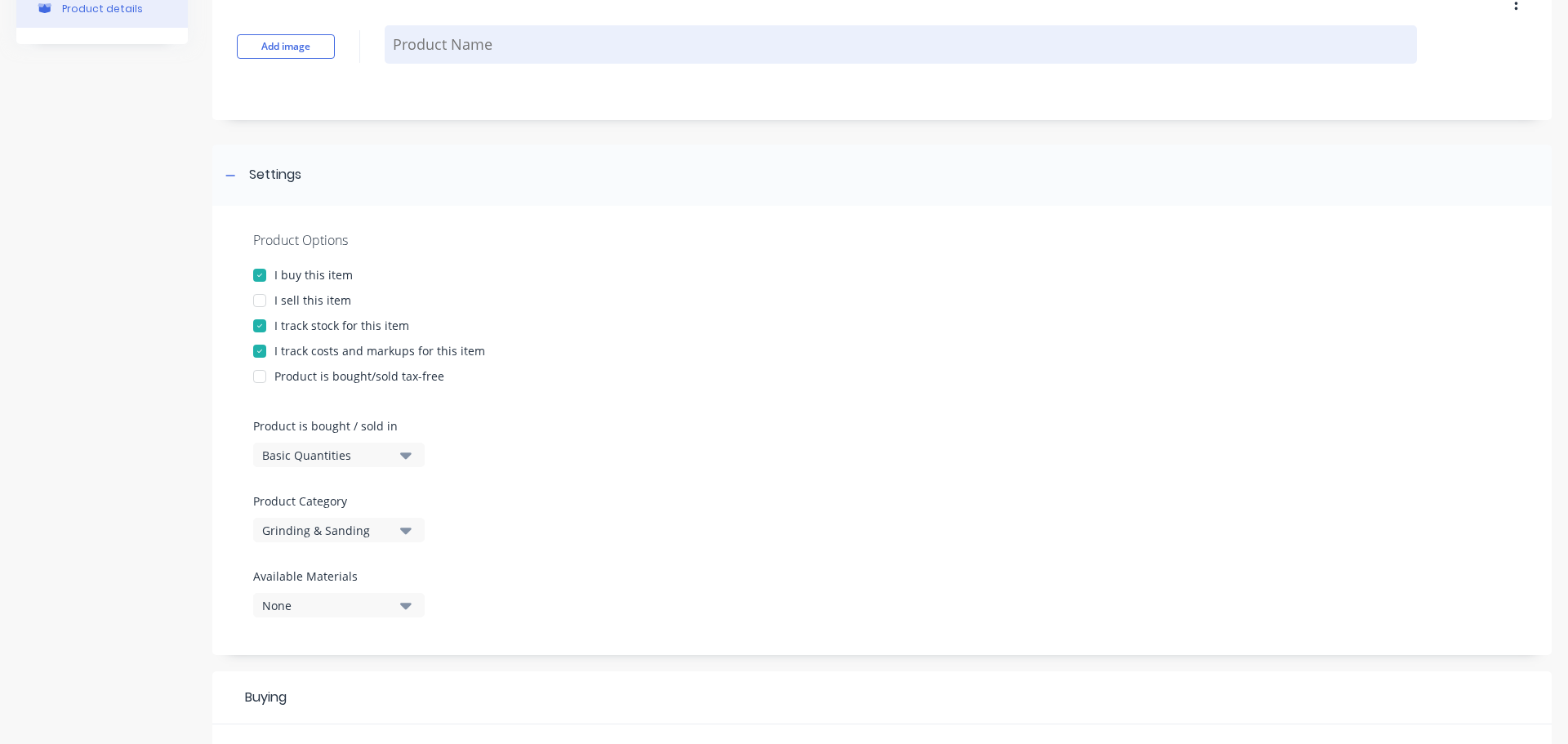
click at [482, 43] on textarea at bounding box center [901, 44] width 1033 height 38
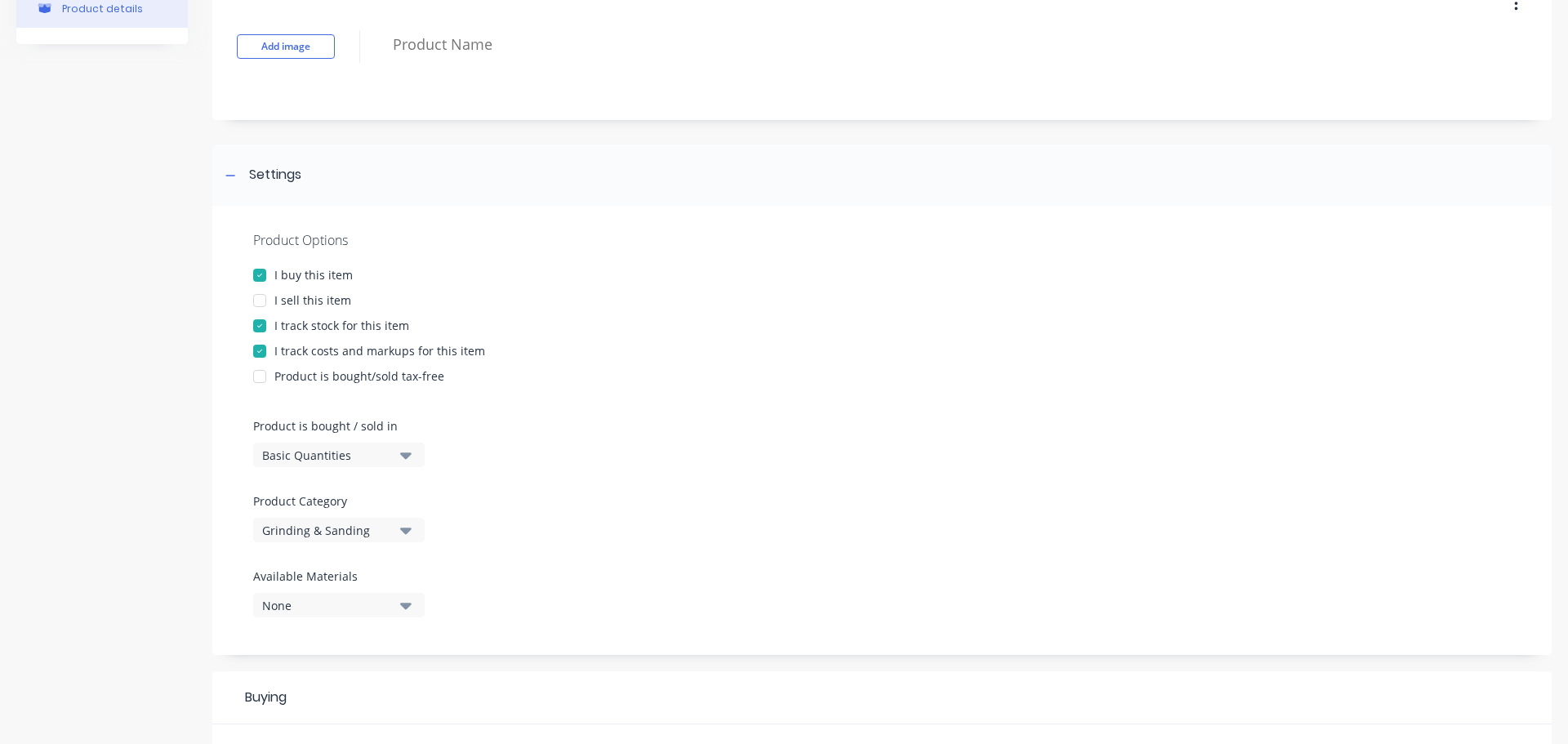
paste textarea "GRIND WHEELS 125 X 6mm"
type textarea "x"
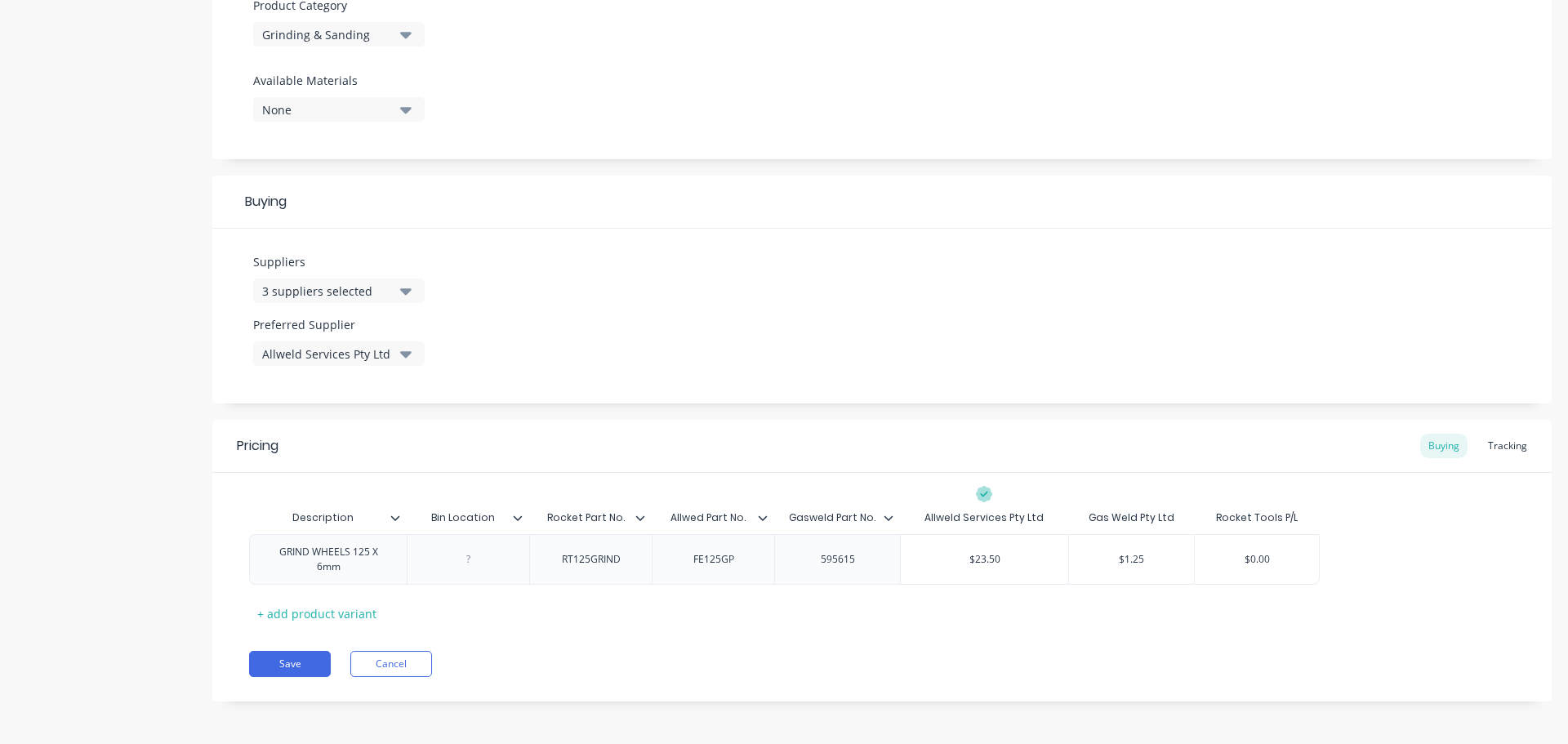
scroll to position [595, 0]
type textarea "GRIND WHEELS 125 X 6mm"
type textarea "x"
type textarea "GRIND WHEELS 125 X 6mm"
click at [306, 654] on button "Save" at bounding box center [290, 661] width 82 height 26
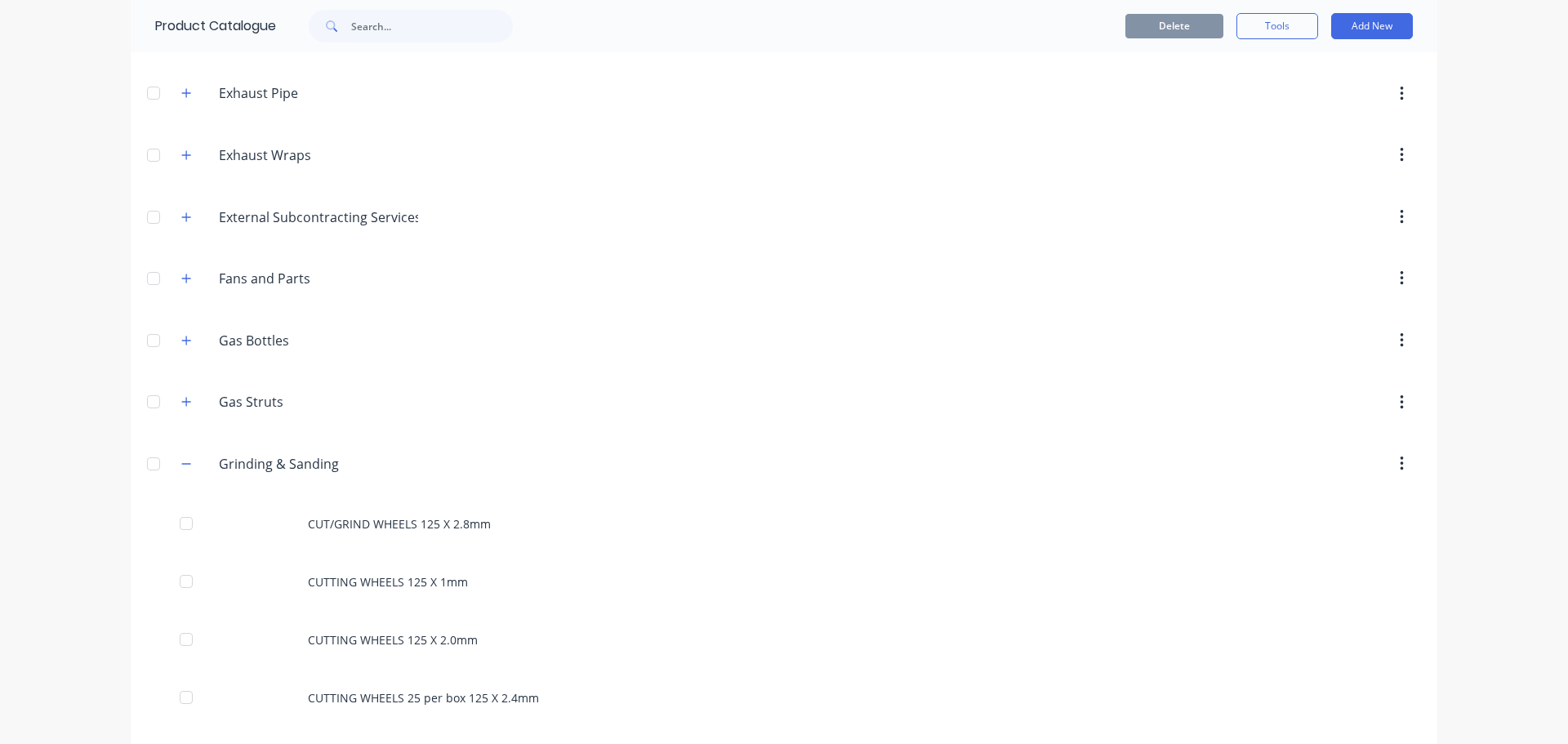
scroll to position [1061, 0]
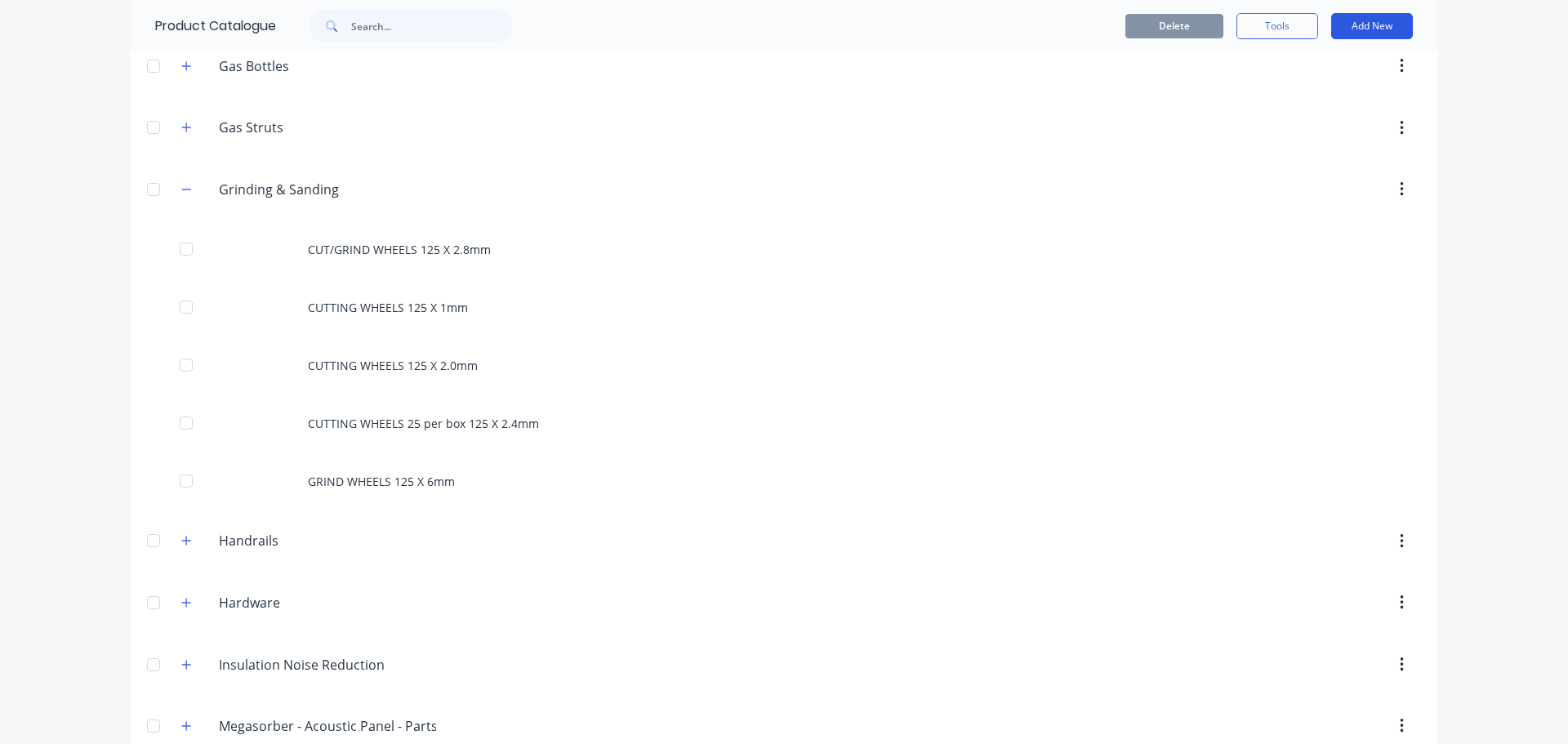
click at [1352, 25] on button "Add New" at bounding box center [1373, 26] width 82 height 26
click at [1297, 99] on div "Product" at bounding box center [1335, 101] width 125 height 24
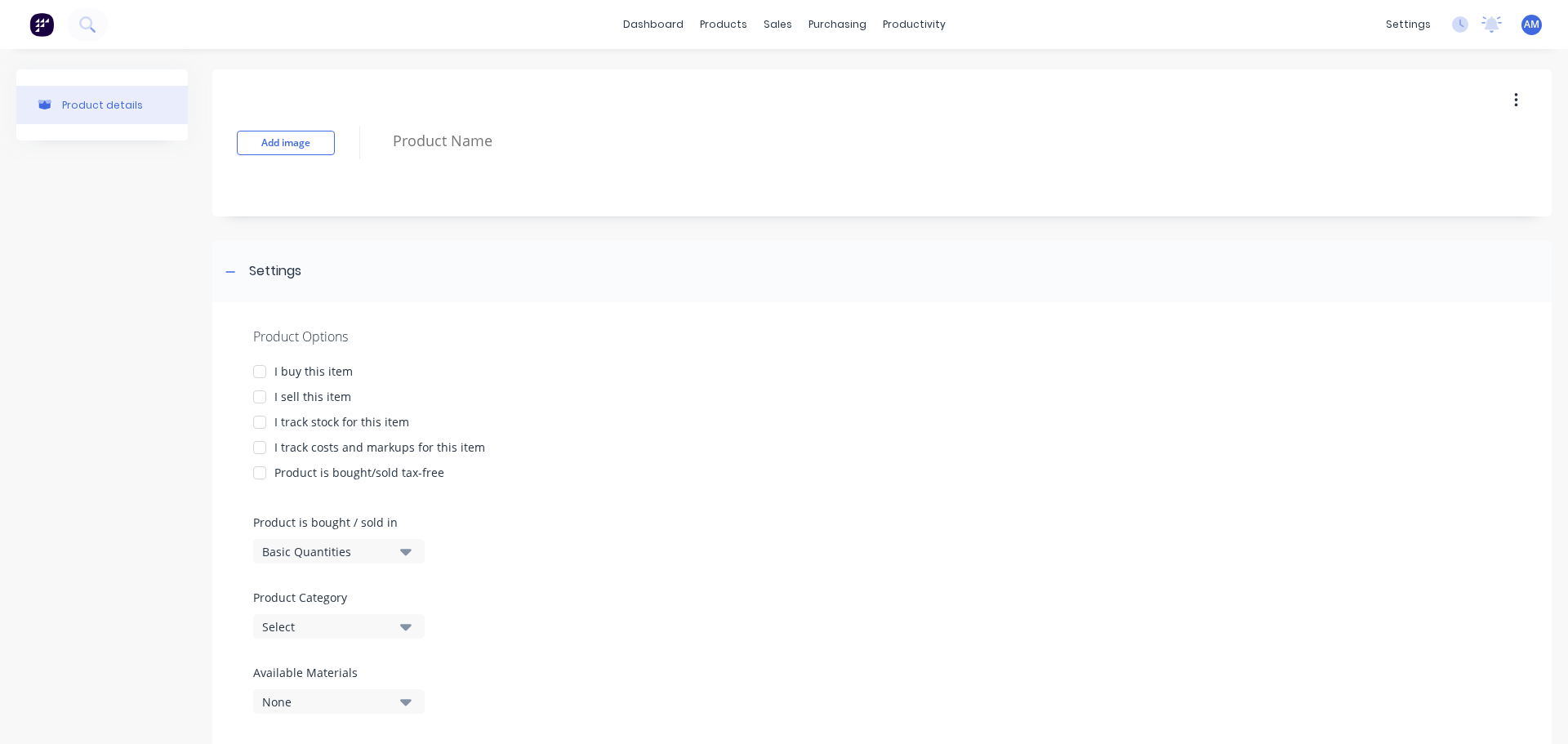
click at [258, 369] on div at bounding box center [259, 371] width 32 height 32
click at [262, 423] on div at bounding box center [259, 422] width 32 height 32
click at [256, 454] on div at bounding box center [259, 447] width 32 height 32
click at [364, 622] on div "Select" at bounding box center [327, 626] width 131 height 17
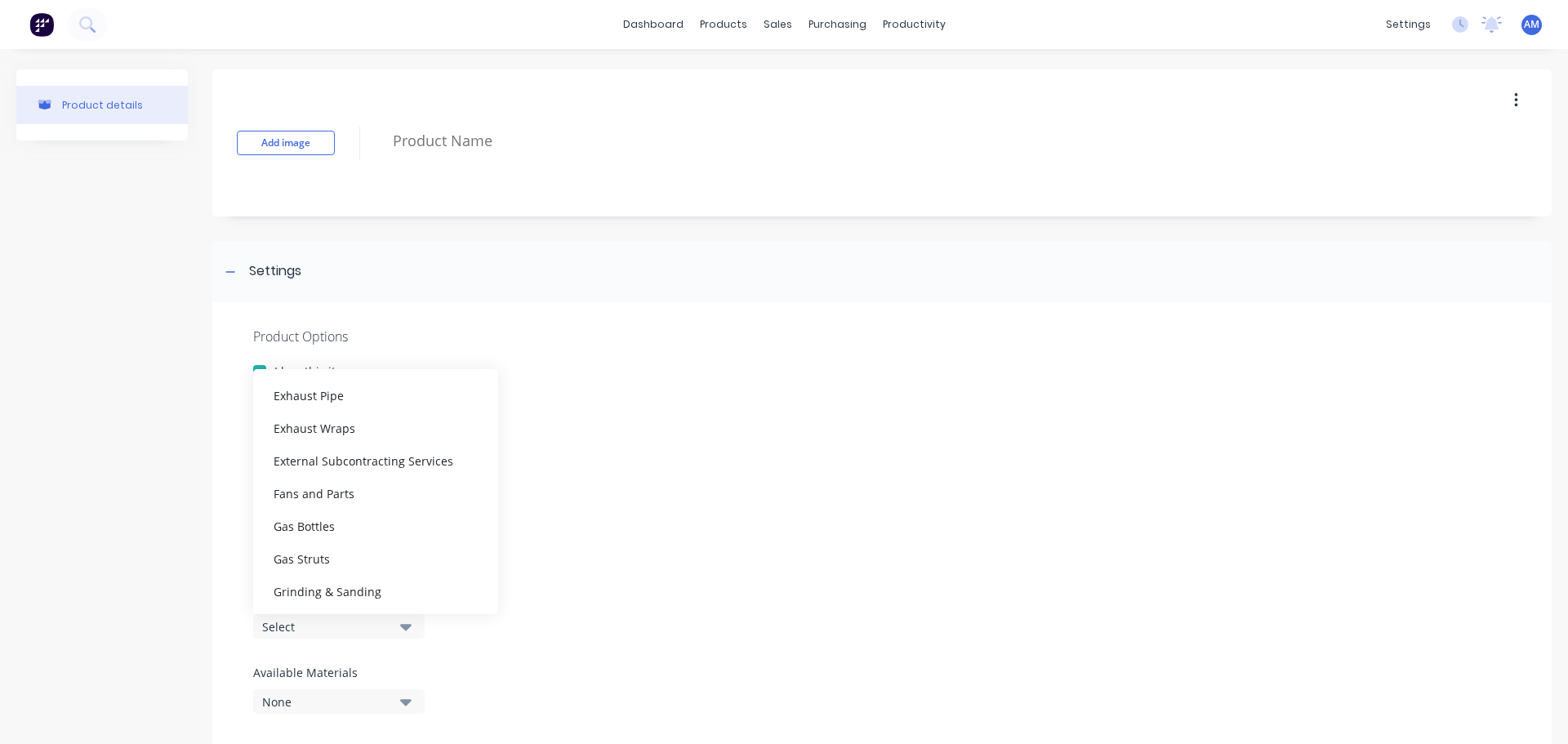
scroll to position [408, 0]
click at [339, 587] on div "Grinding & Sanding" at bounding box center [376, 590] width 245 height 32
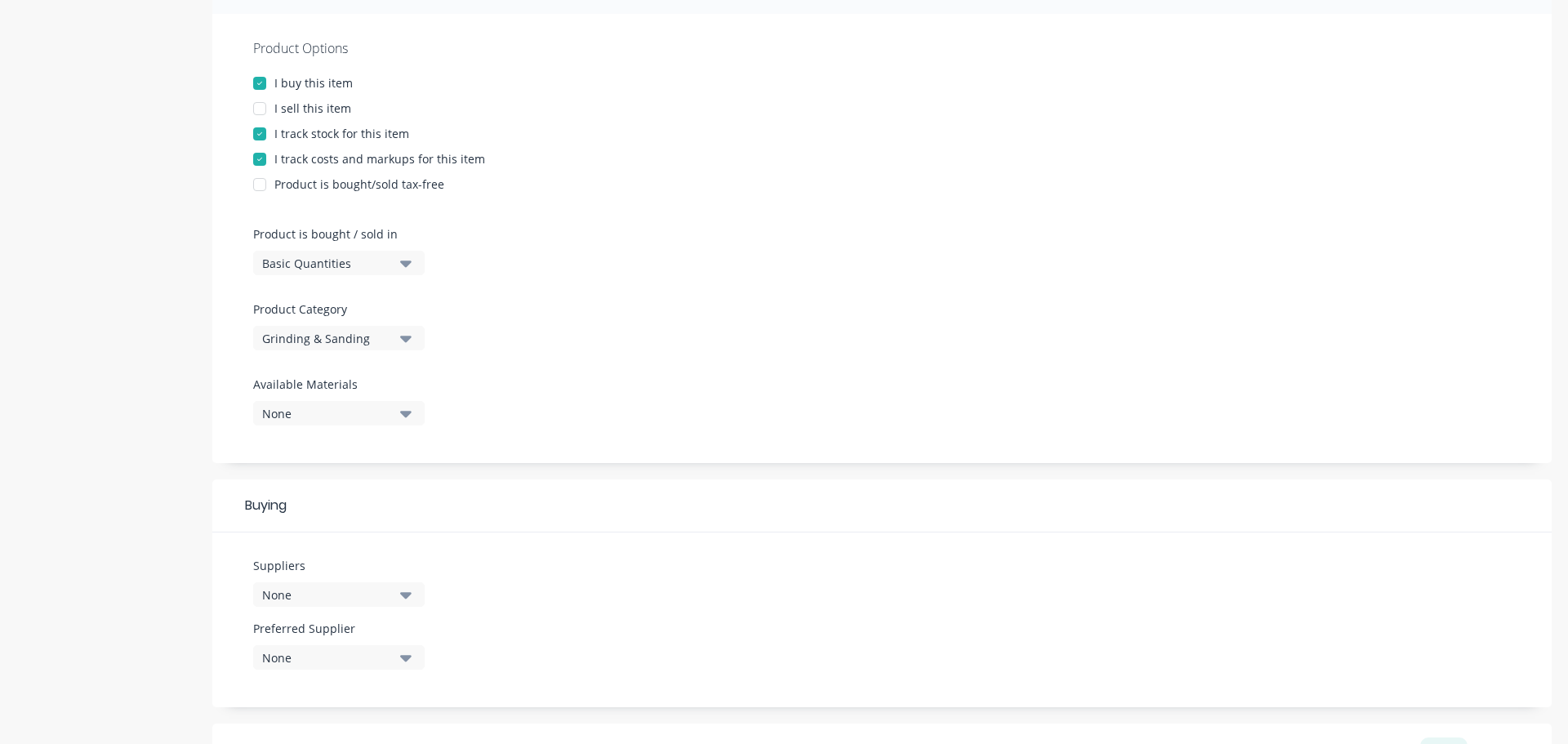
scroll to position [327, 0]
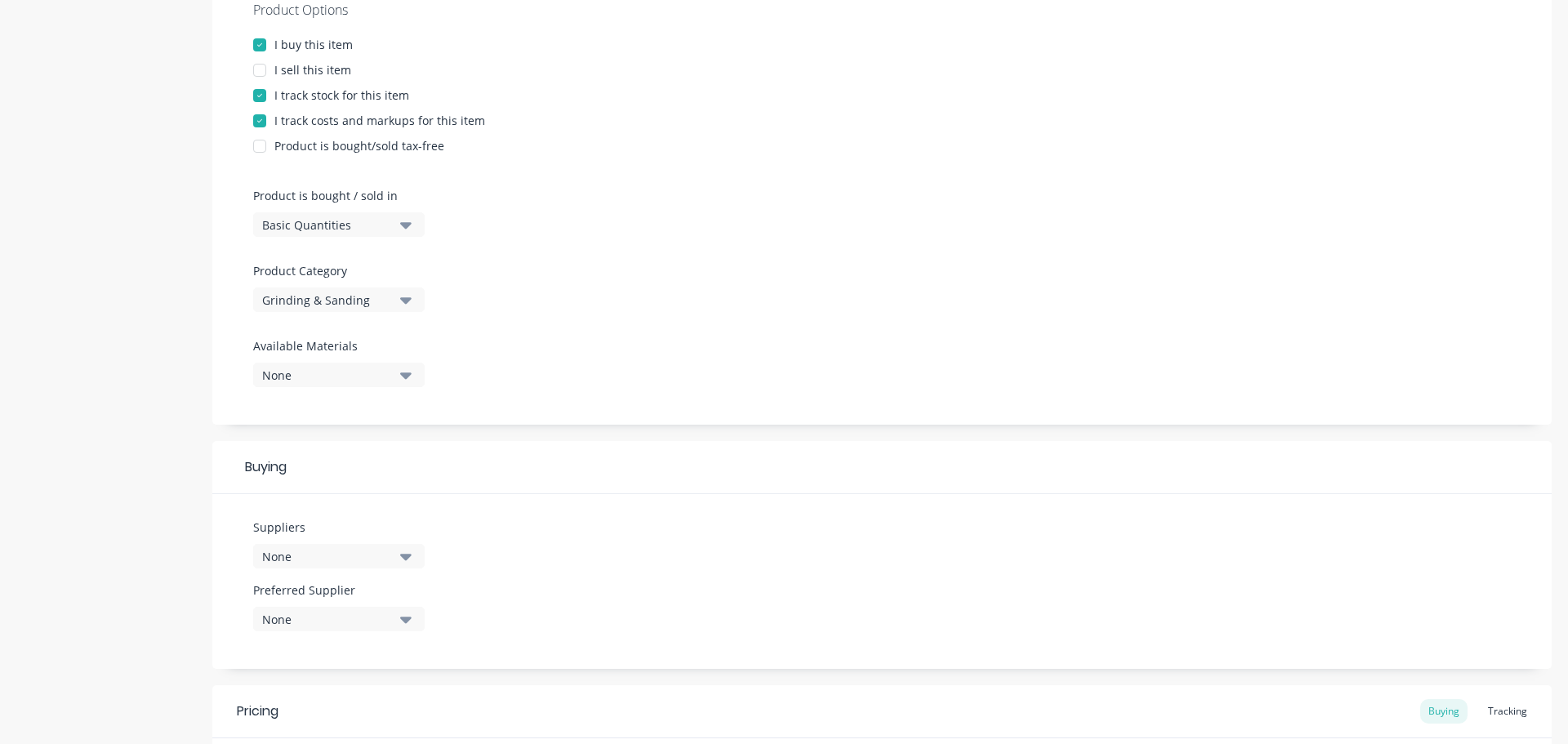
click at [329, 560] on div "None" at bounding box center [327, 556] width 131 height 17
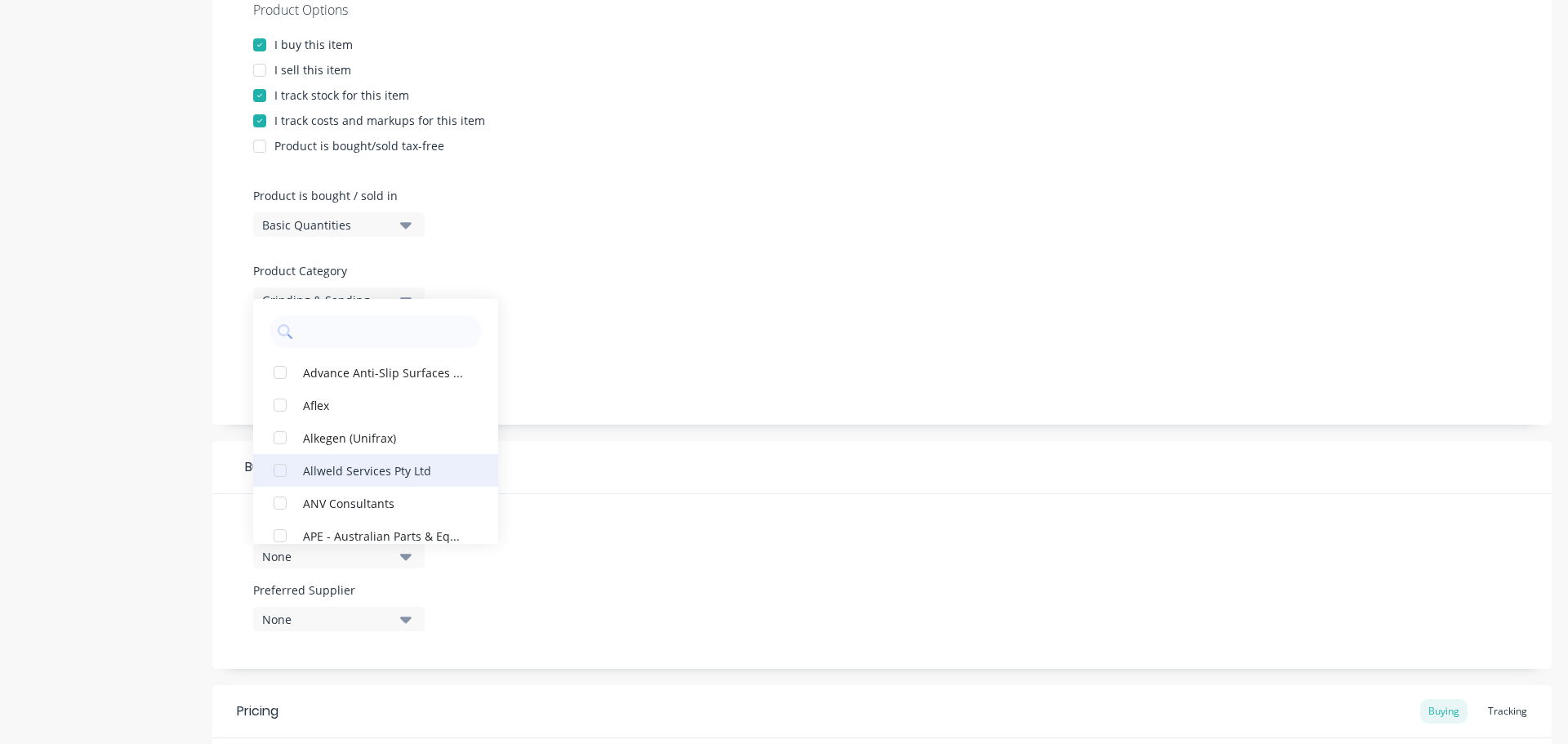
click at [341, 471] on div "Allweld Services Pty Ltd" at bounding box center [384, 470] width 163 height 17
type textarea "x"
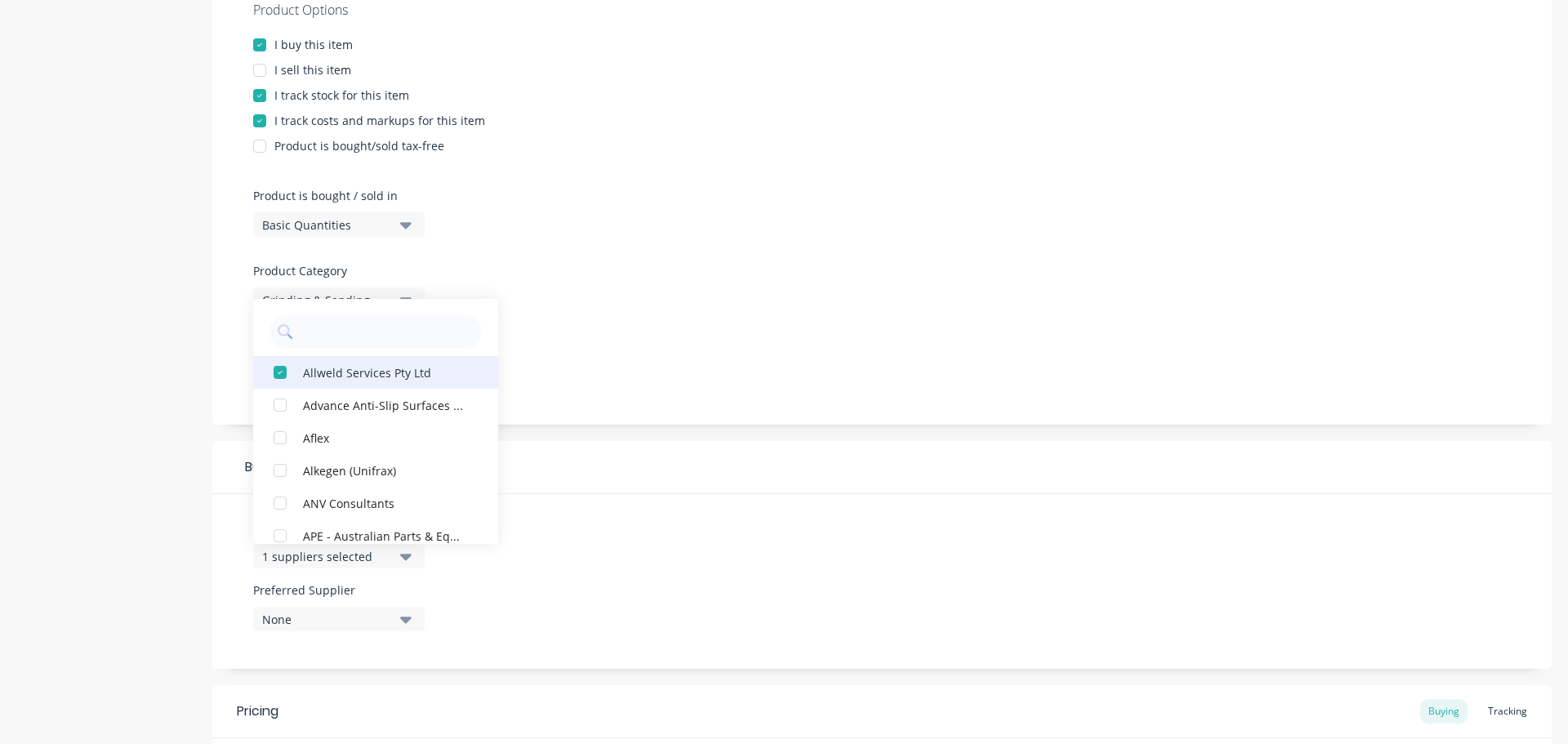
scroll to position [1290, 0]
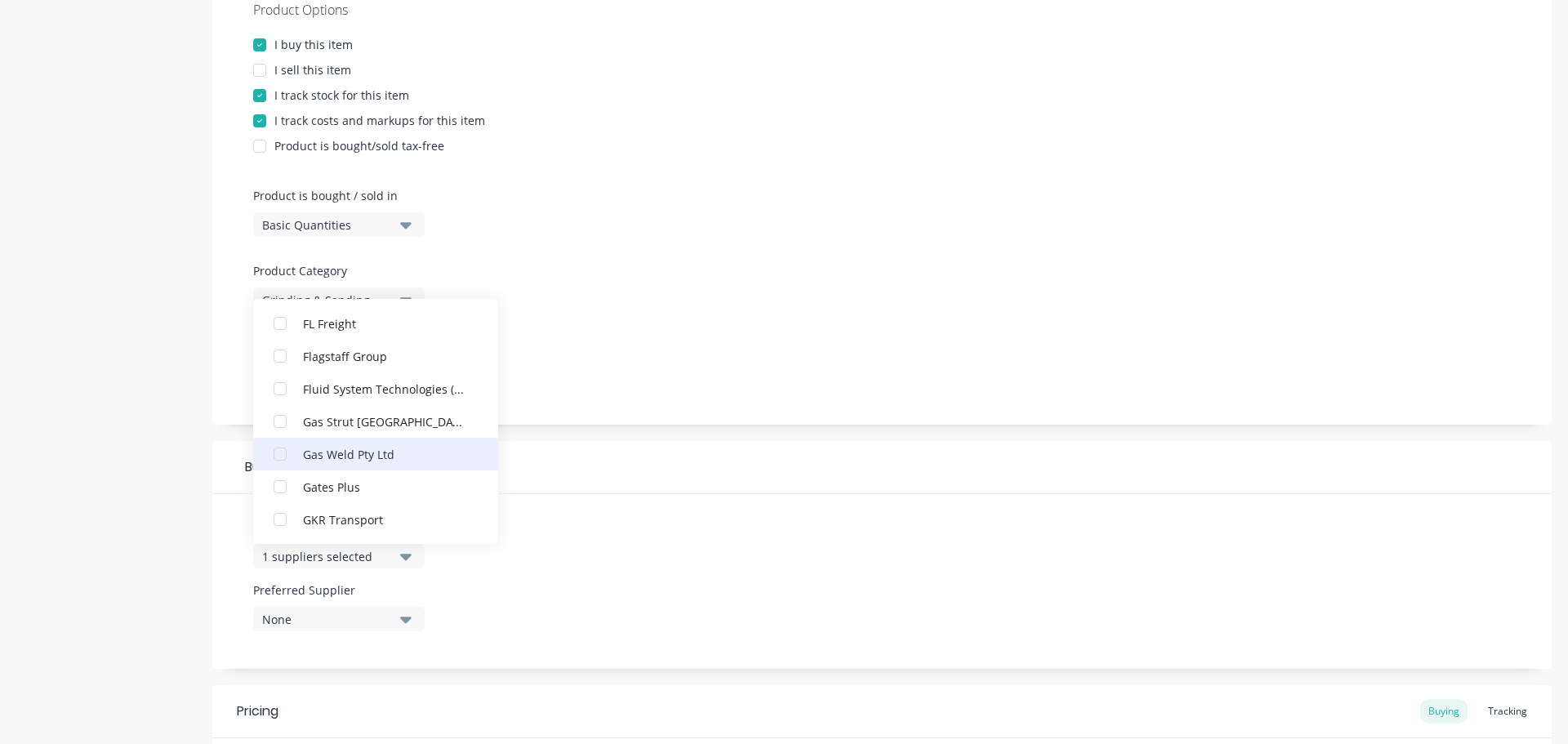
click at [351, 447] on div "Gas Weld Pty Ltd" at bounding box center [384, 454] width 163 height 17
type textarea "x"
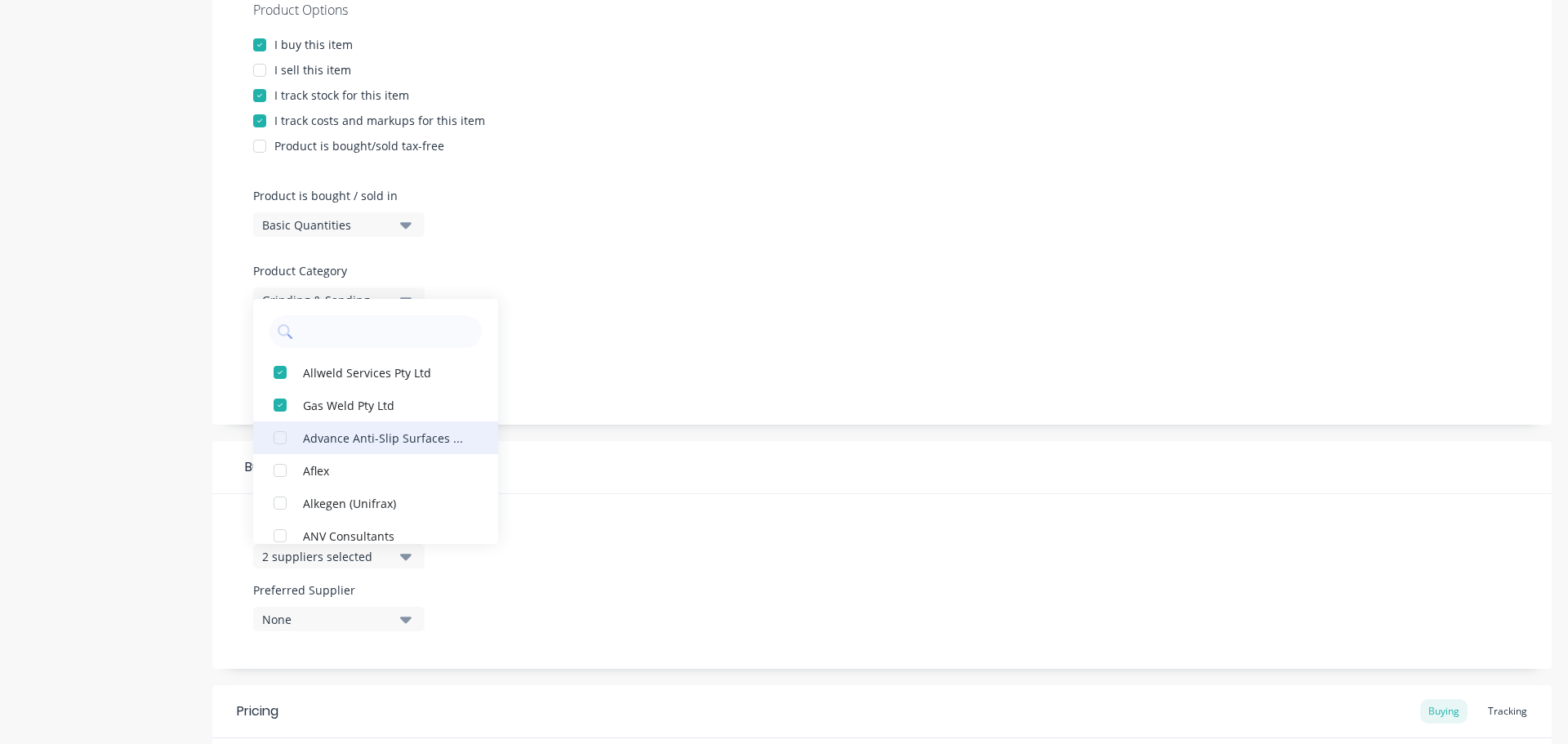
scroll to position [3511, 0]
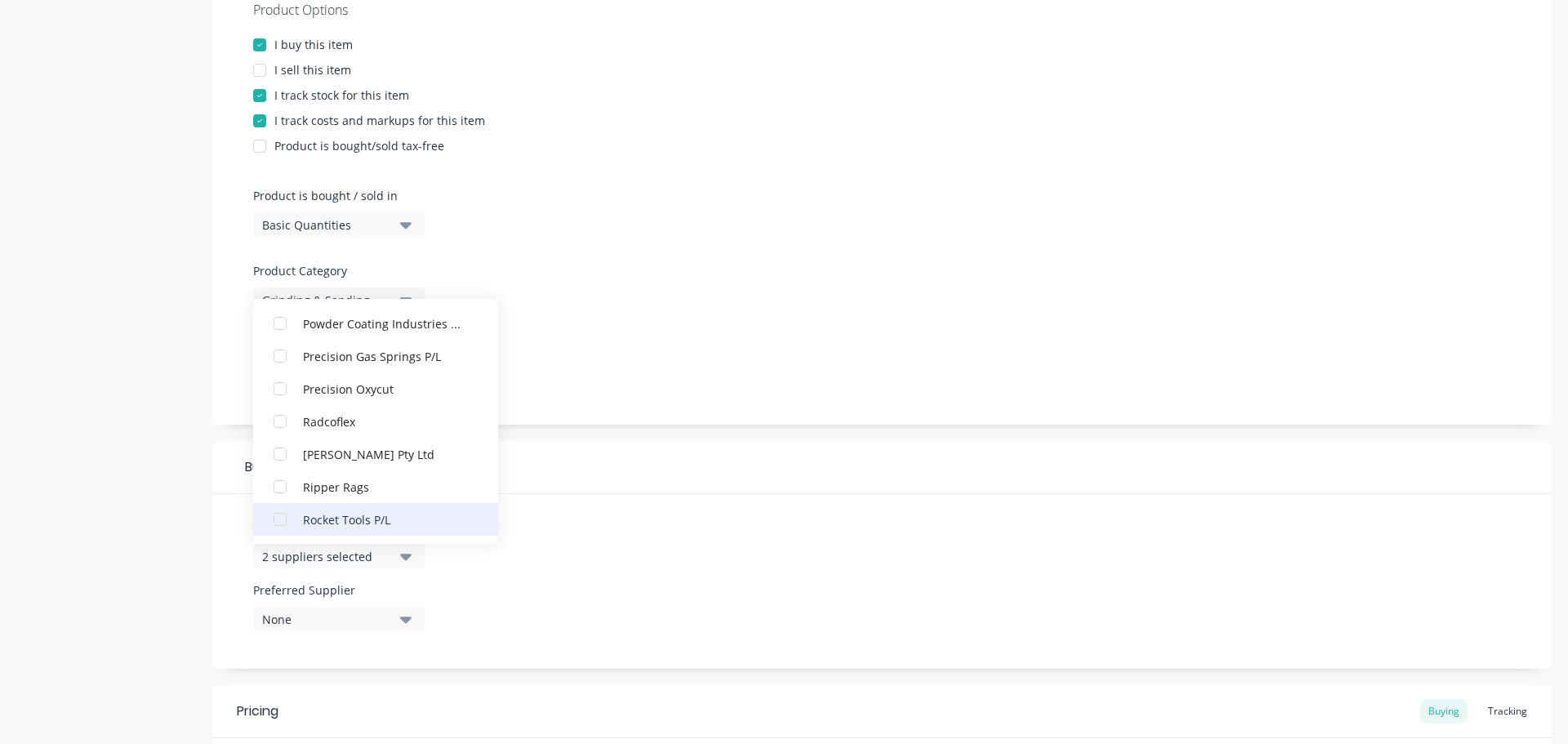
click at [335, 519] on div "Rocket Tools P/L" at bounding box center [384, 519] width 163 height 17
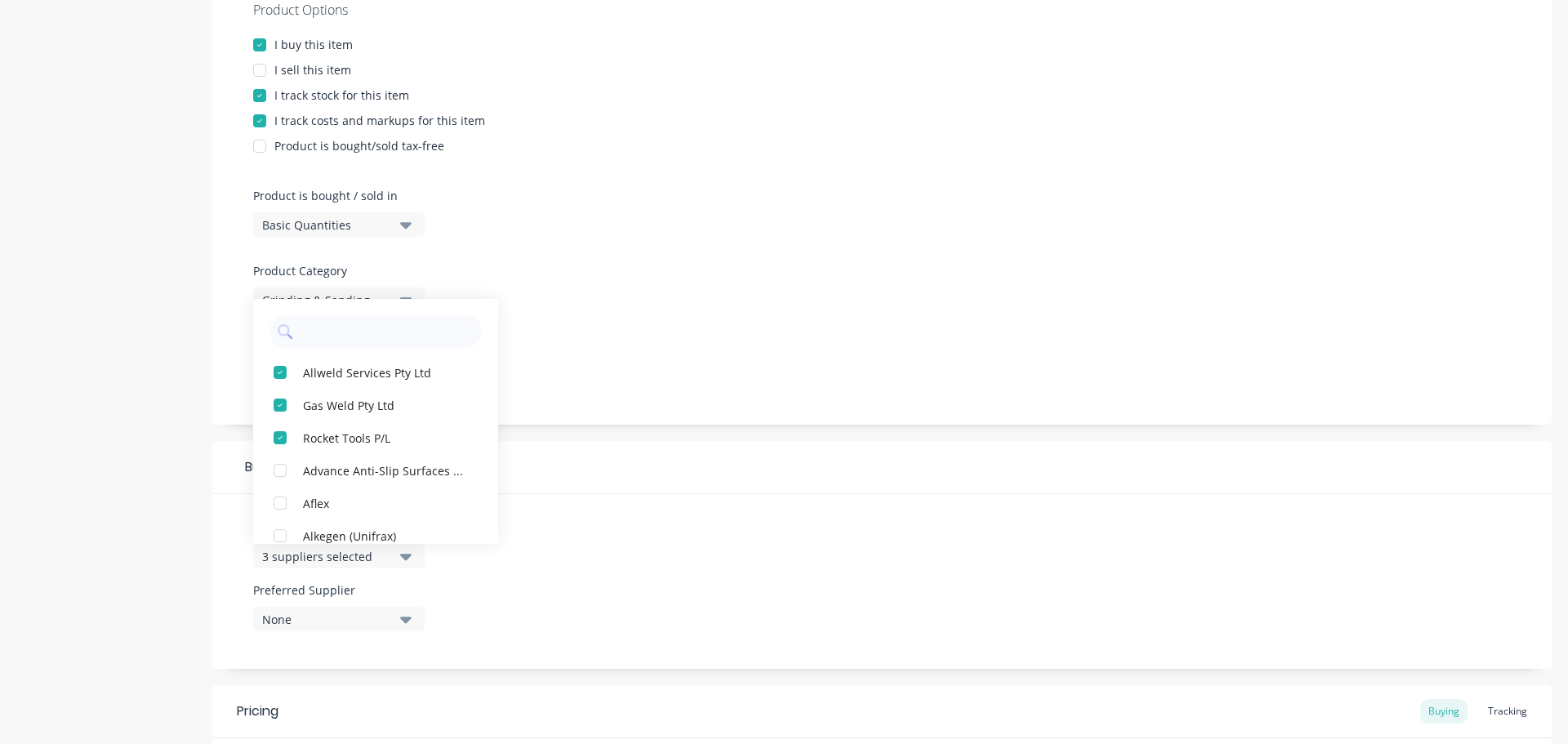
click at [664, 445] on div "Buying" at bounding box center [882, 468] width 1339 height 53
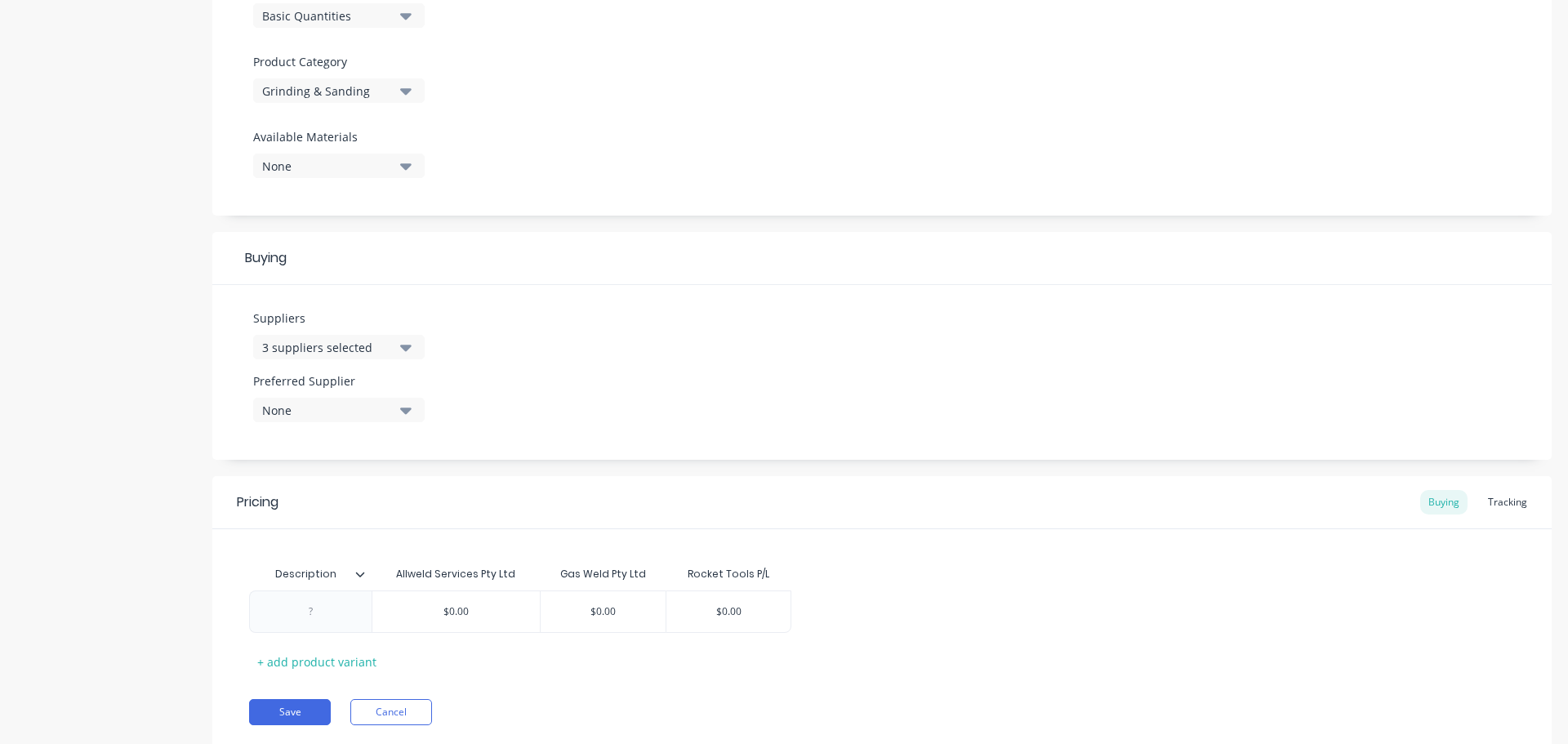
scroll to position [586, 0]
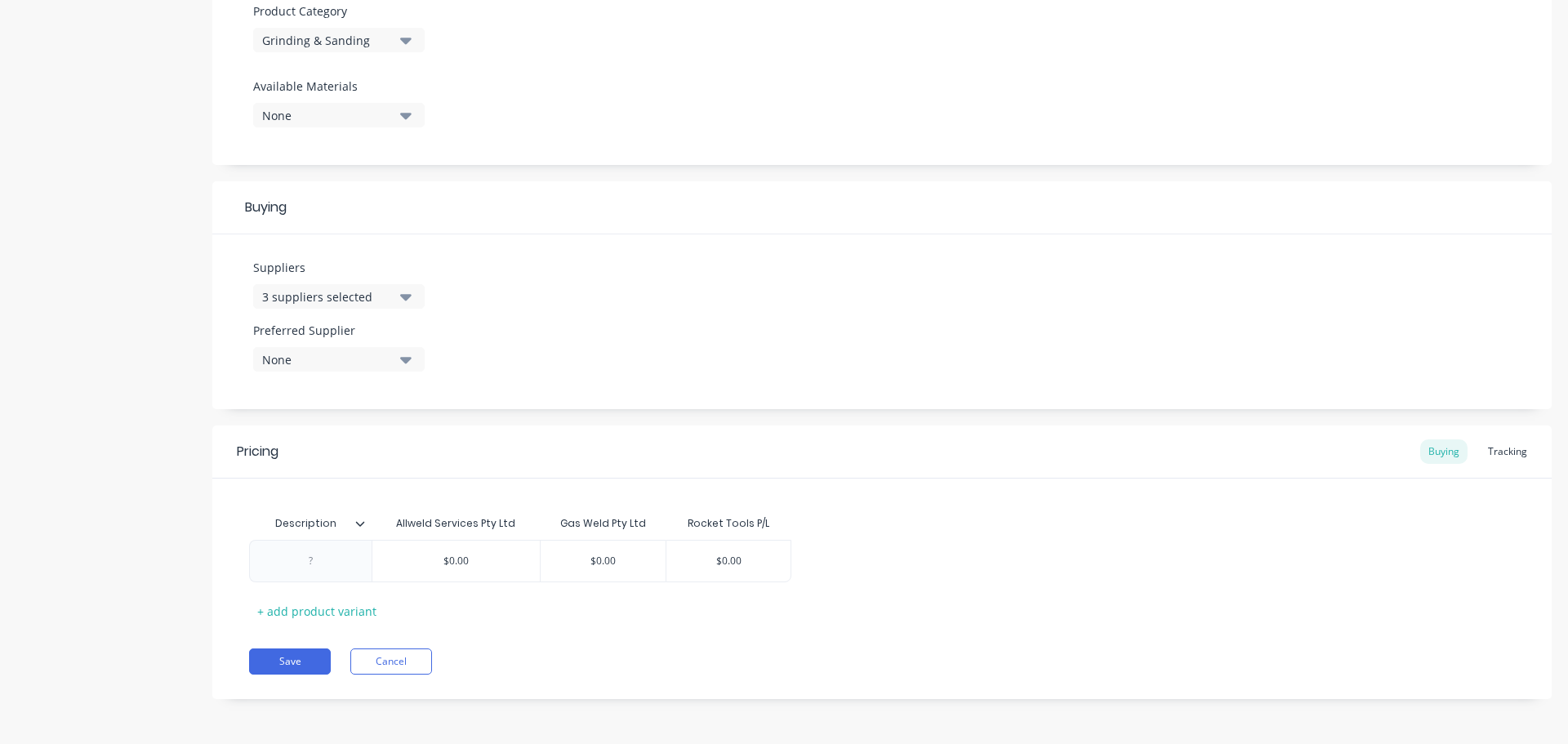
click at [361, 524] on icon at bounding box center [360, 524] width 9 height 5
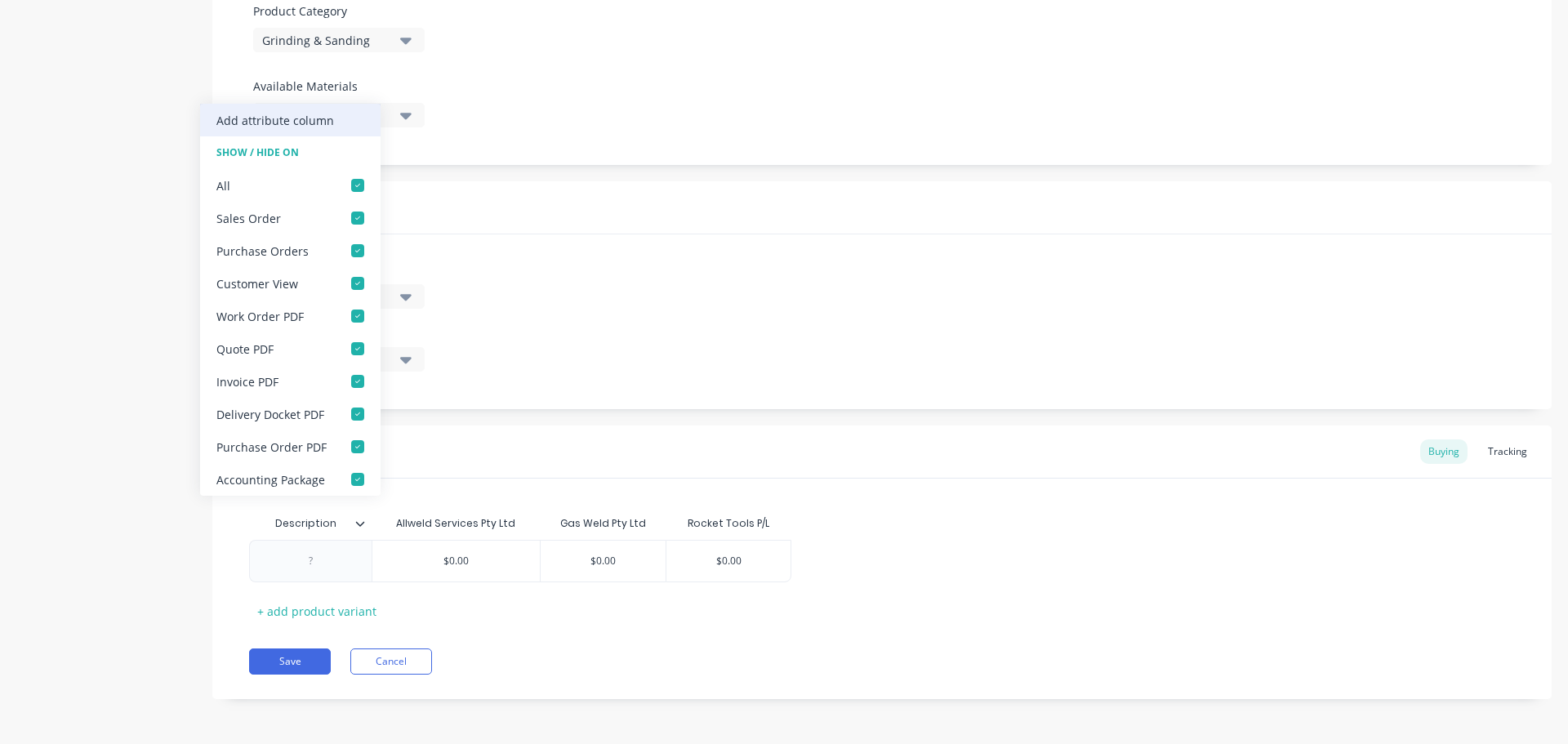
click at [289, 120] on div "Add attribute column" at bounding box center [276, 120] width 118 height 17
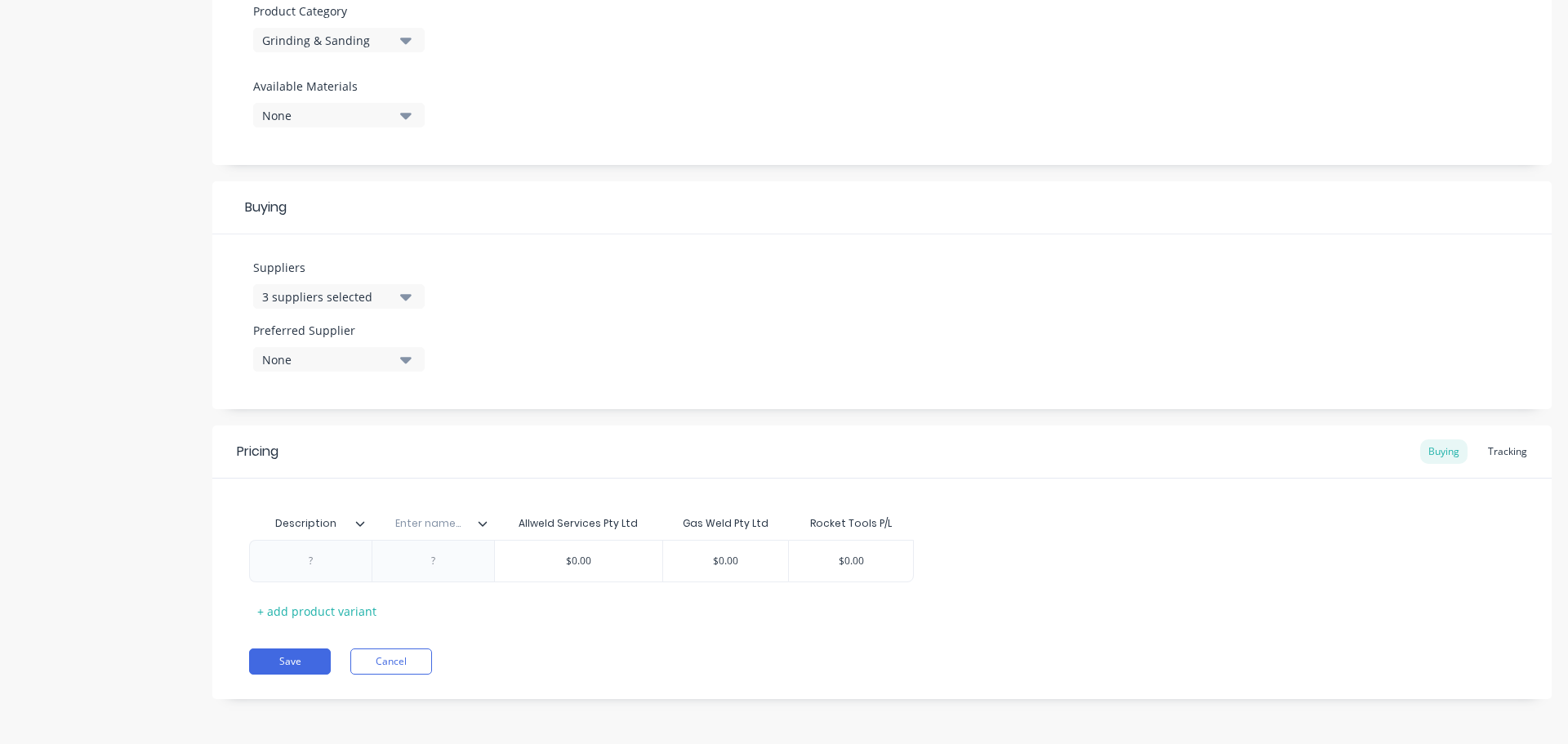
click at [484, 526] on icon at bounding box center [482, 523] width 9 height 9
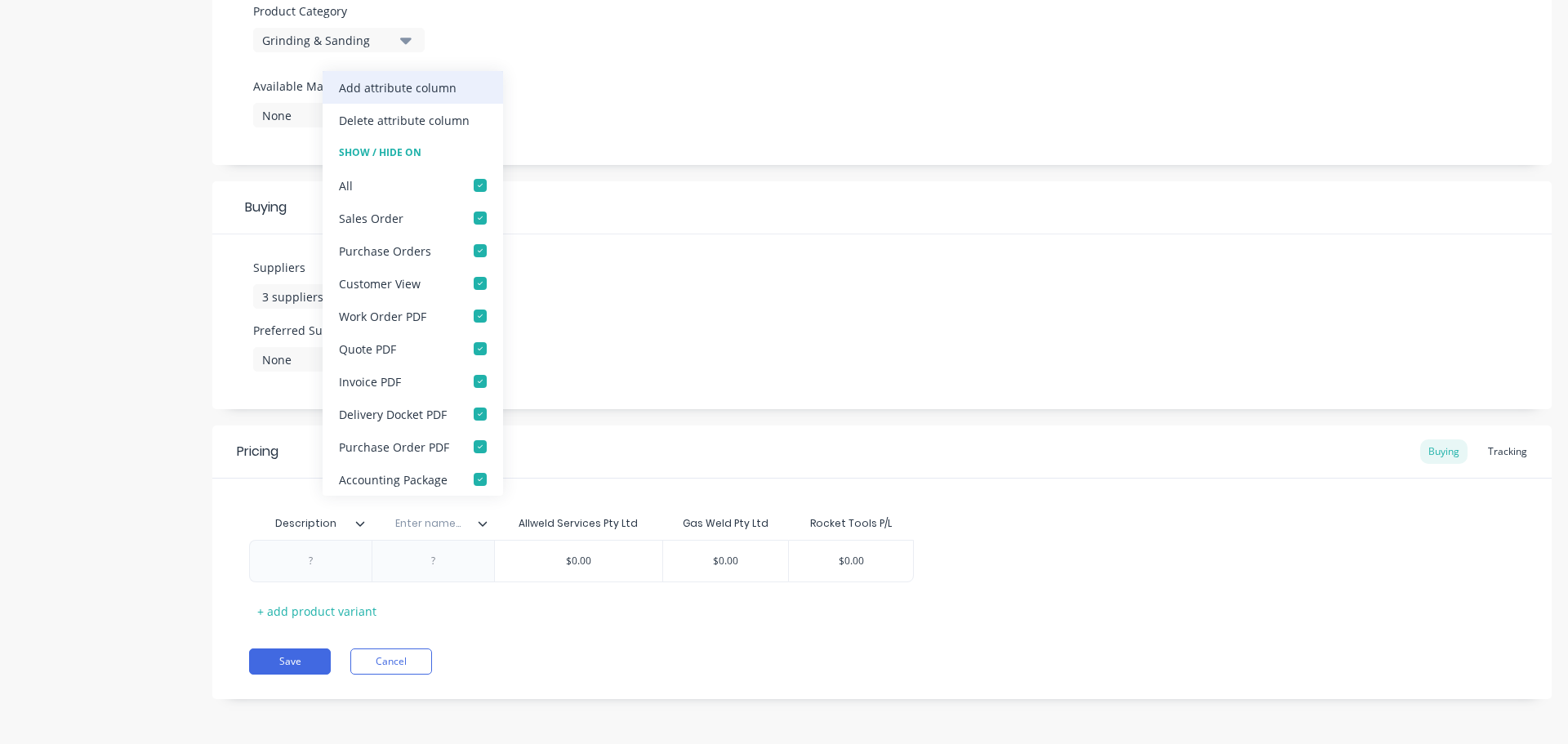
click at [445, 83] on div "Add attribute column" at bounding box center [398, 88] width 118 height 17
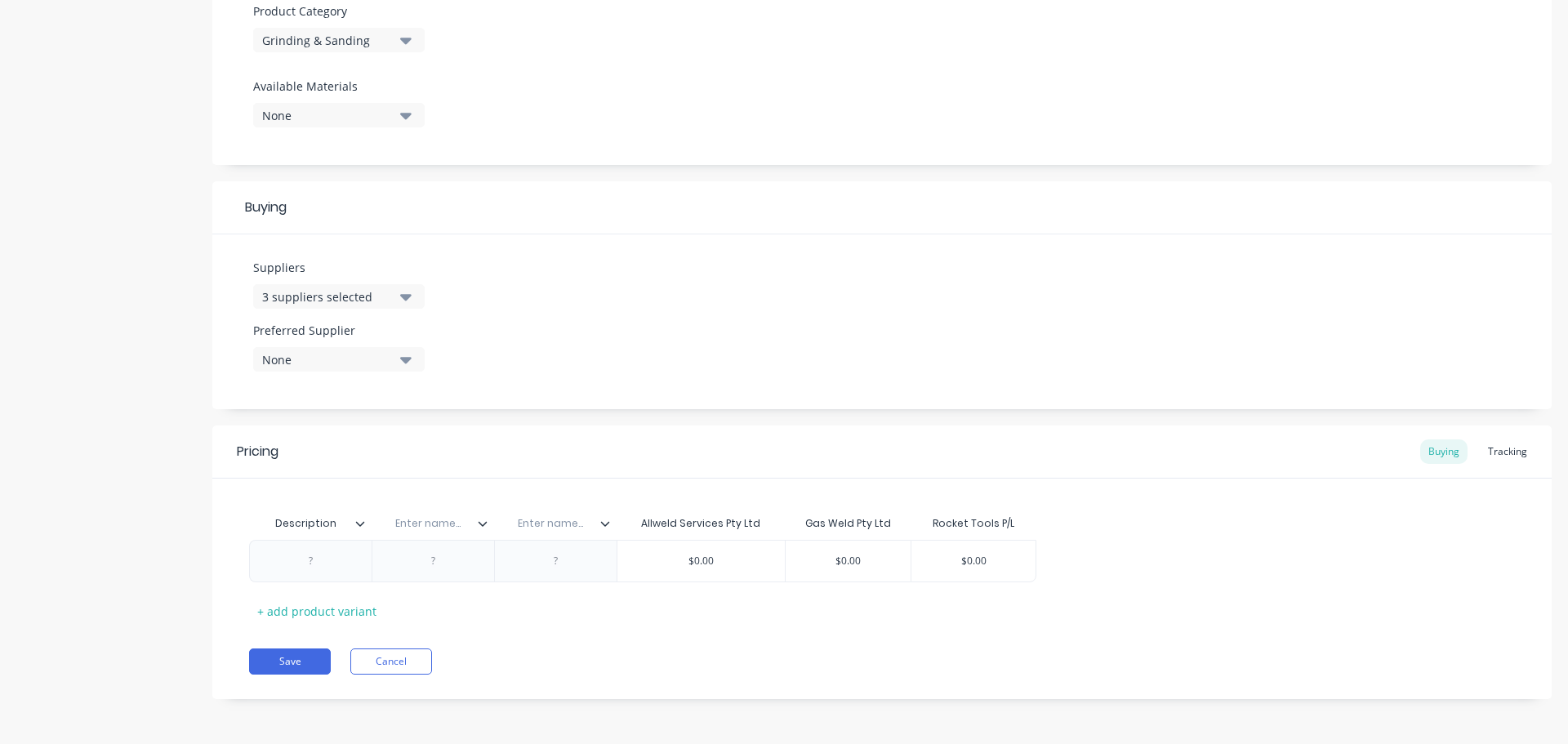
click at [604, 526] on icon at bounding box center [604, 523] width 9 height 9
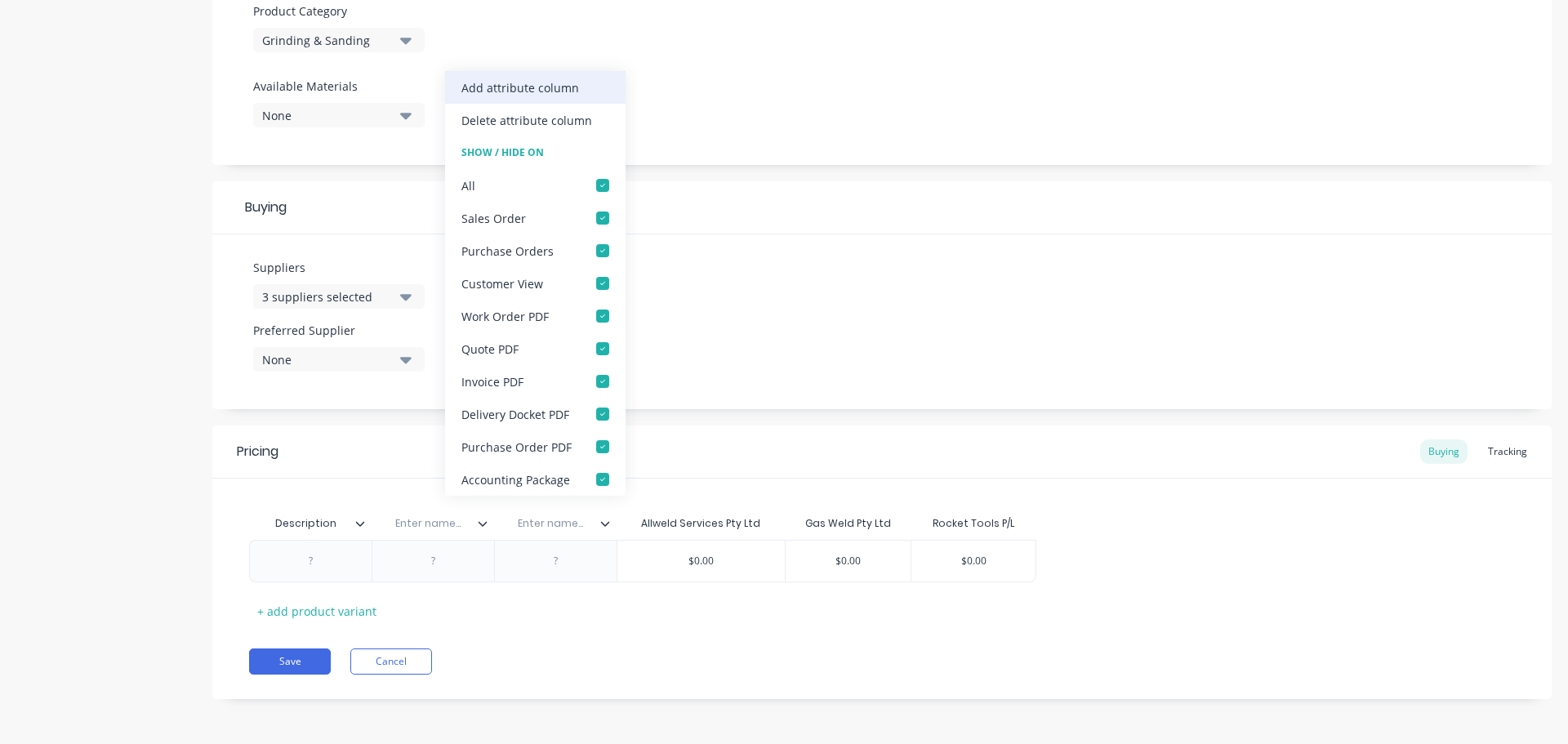
click at [527, 86] on div "Add attribute column" at bounding box center [521, 88] width 118 height 17
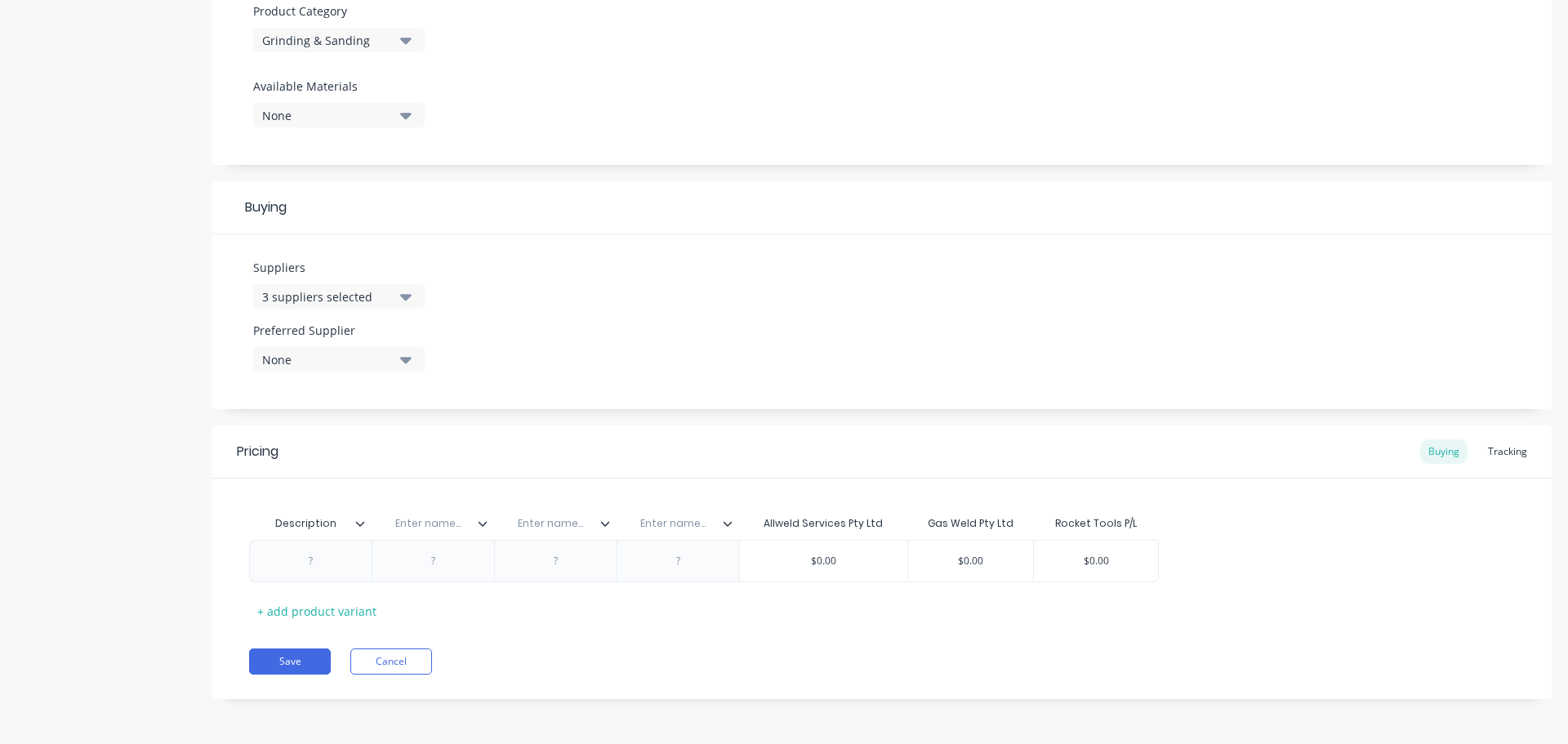
click at [731, 526] on icon at bounding box center [727, 523] width 9 height 9
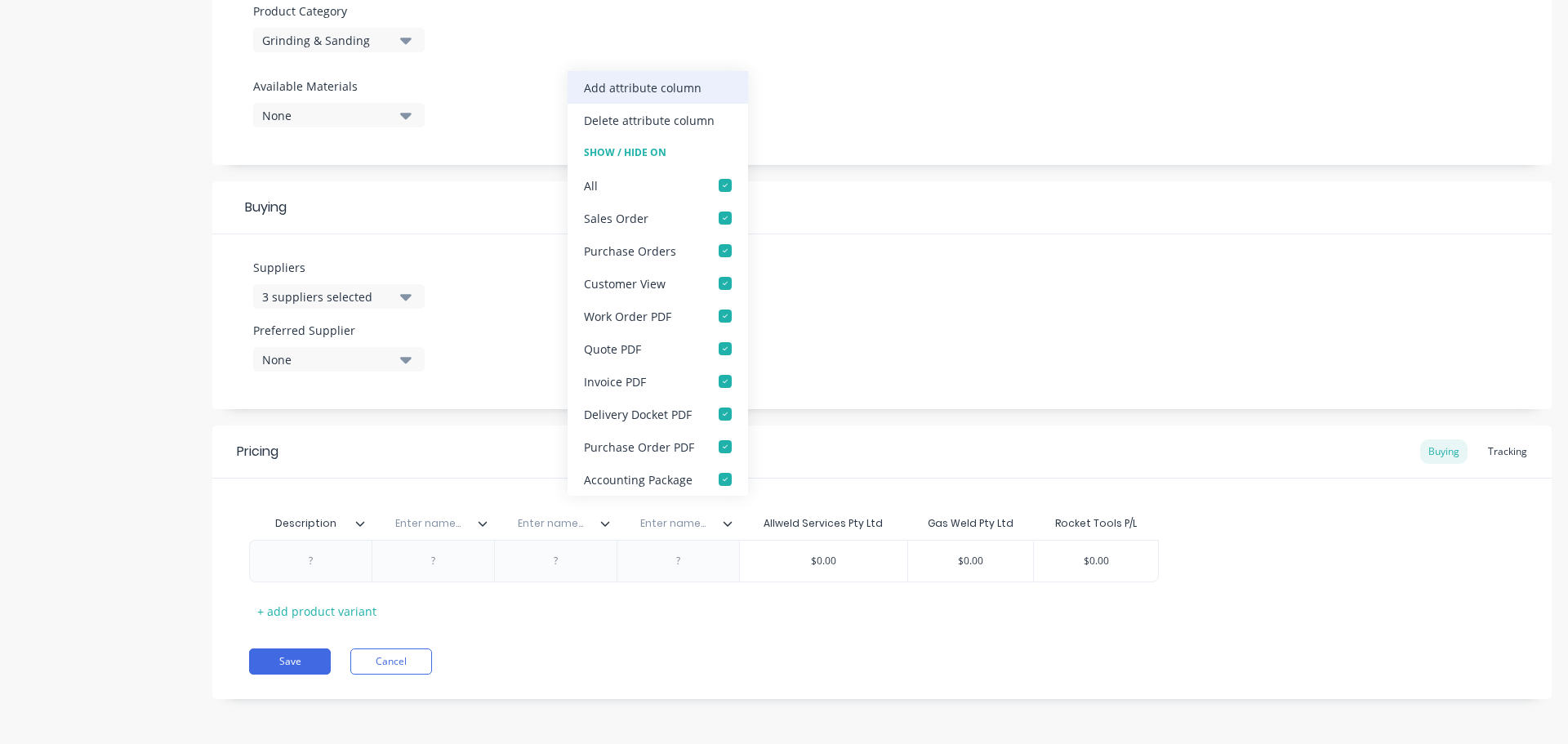
click at [675, 84] on div "Add attribute column" at bounding box center [643, 88] width 118 height 17
type textarea "x"
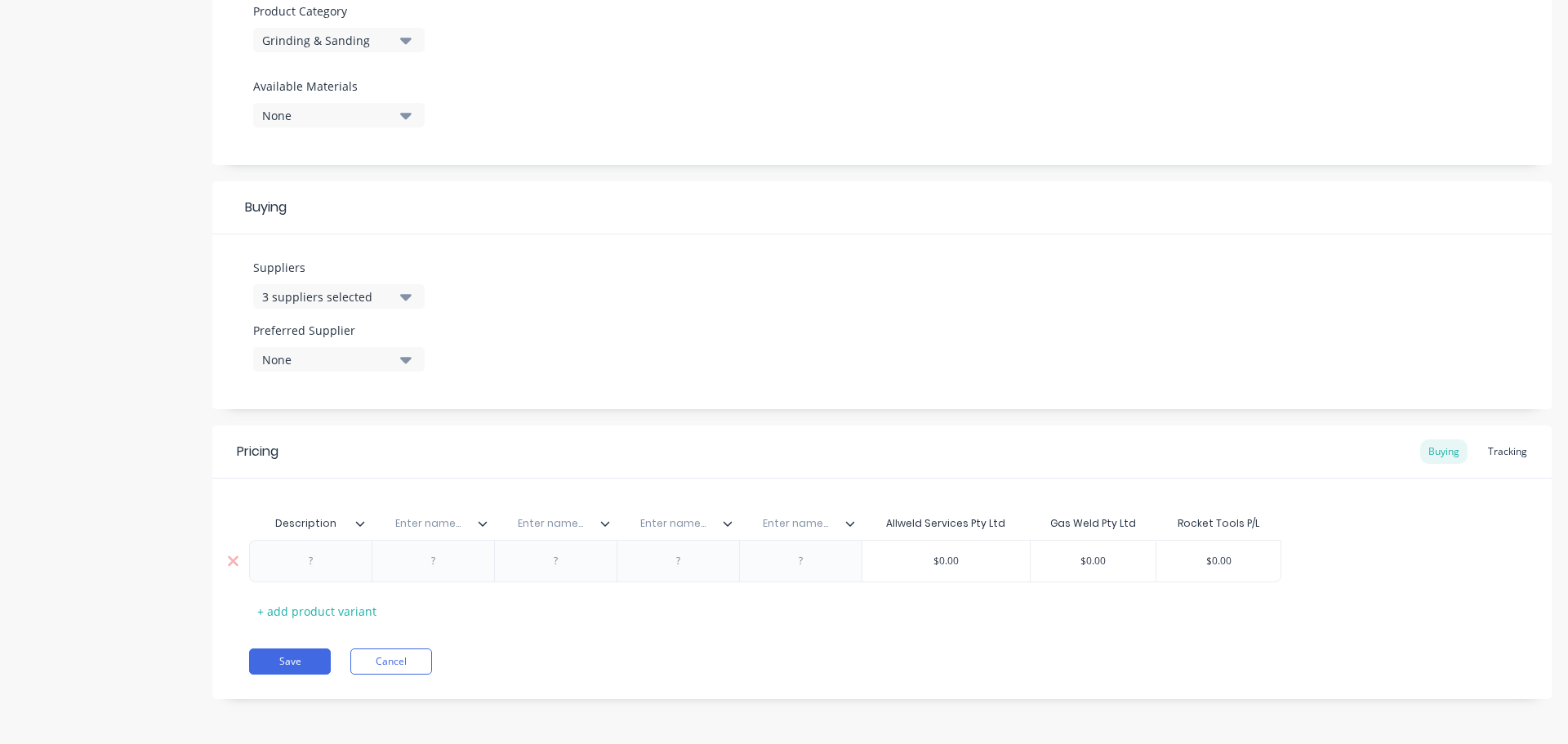
click at [312, 566] on div at bounding box center [312, 561] width 82 height 21
paste div
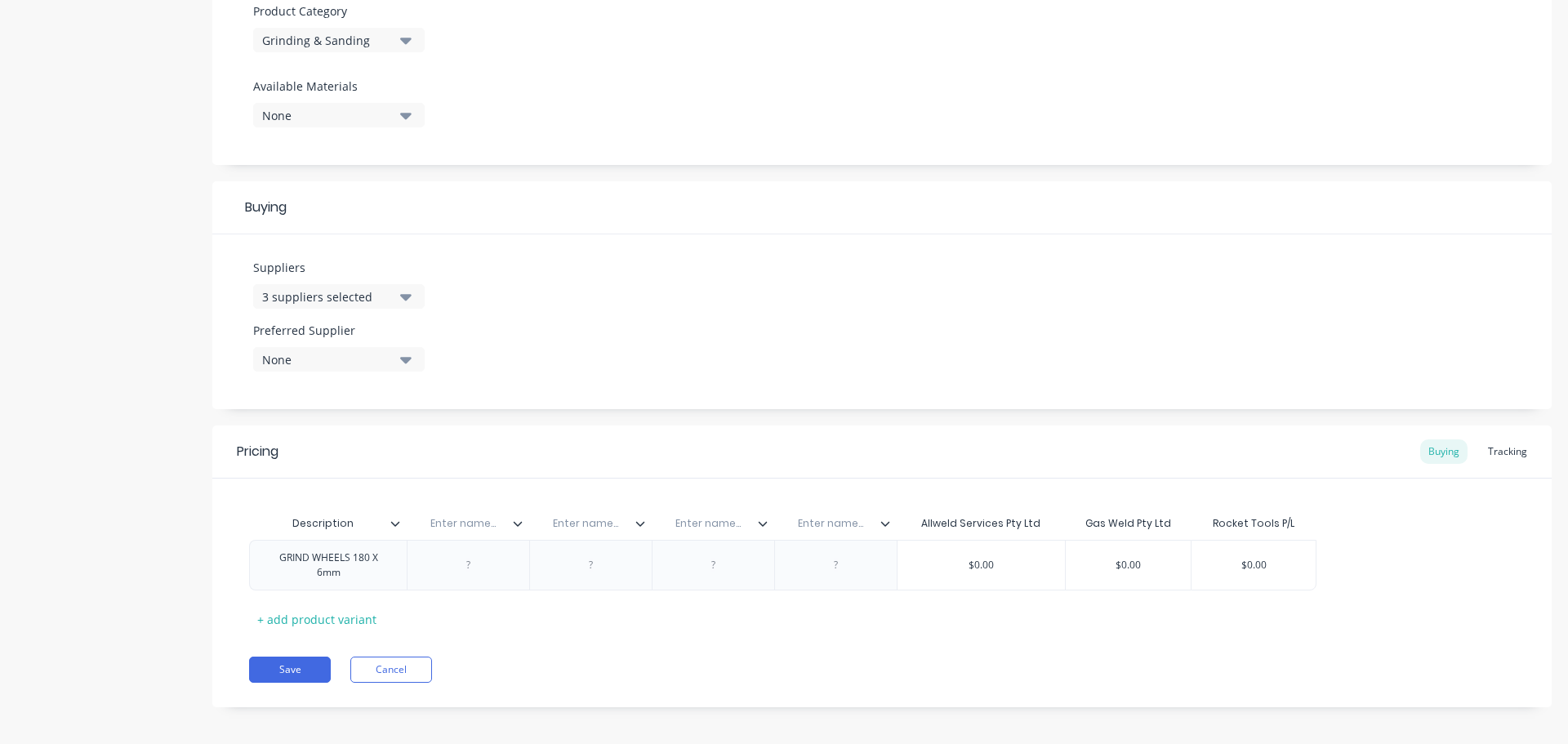
type textarea "x"
click at [459, 521] on input "text" at bounding box center [463, 523] width 113 height 15
paste input "Bin Location"
type input "Bin Location"
type textarea "x"
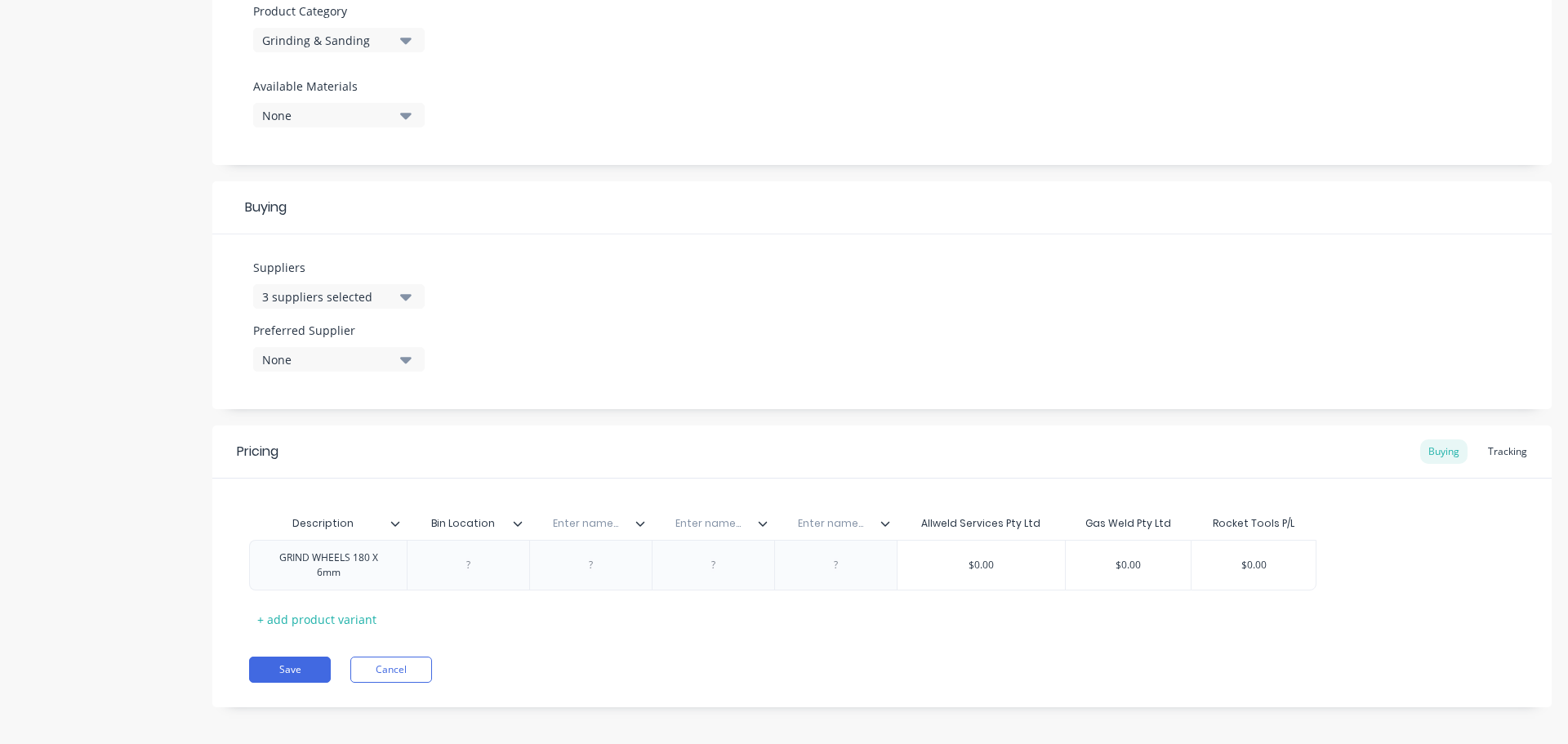
click at [592, 523] on input "text" at bounding box center [586, 523] width 113 height 15
paste input "Rocket Part No."
type input "Rocket Part No."
type textarea "x"
click at [704, 525] on input "text" at bounding box center [708, 523] width 113 height 15
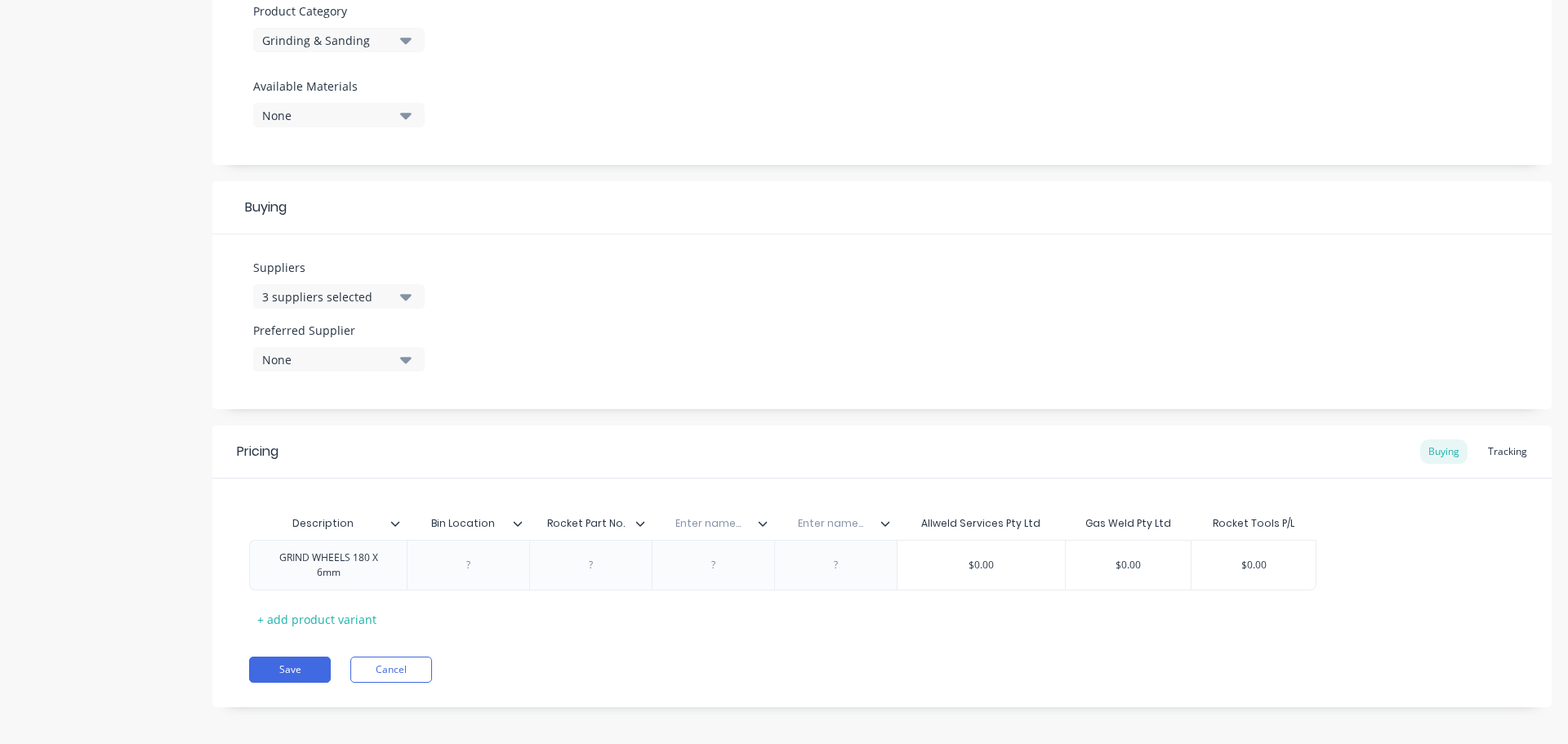
paste input "Allwed Part No."
type input "Allwed Part No."
type textarea "x"
click at [835, 526] on input "text" at bounding box center [831, 523] width 113 height 15
paste input "Gasweld Part No."
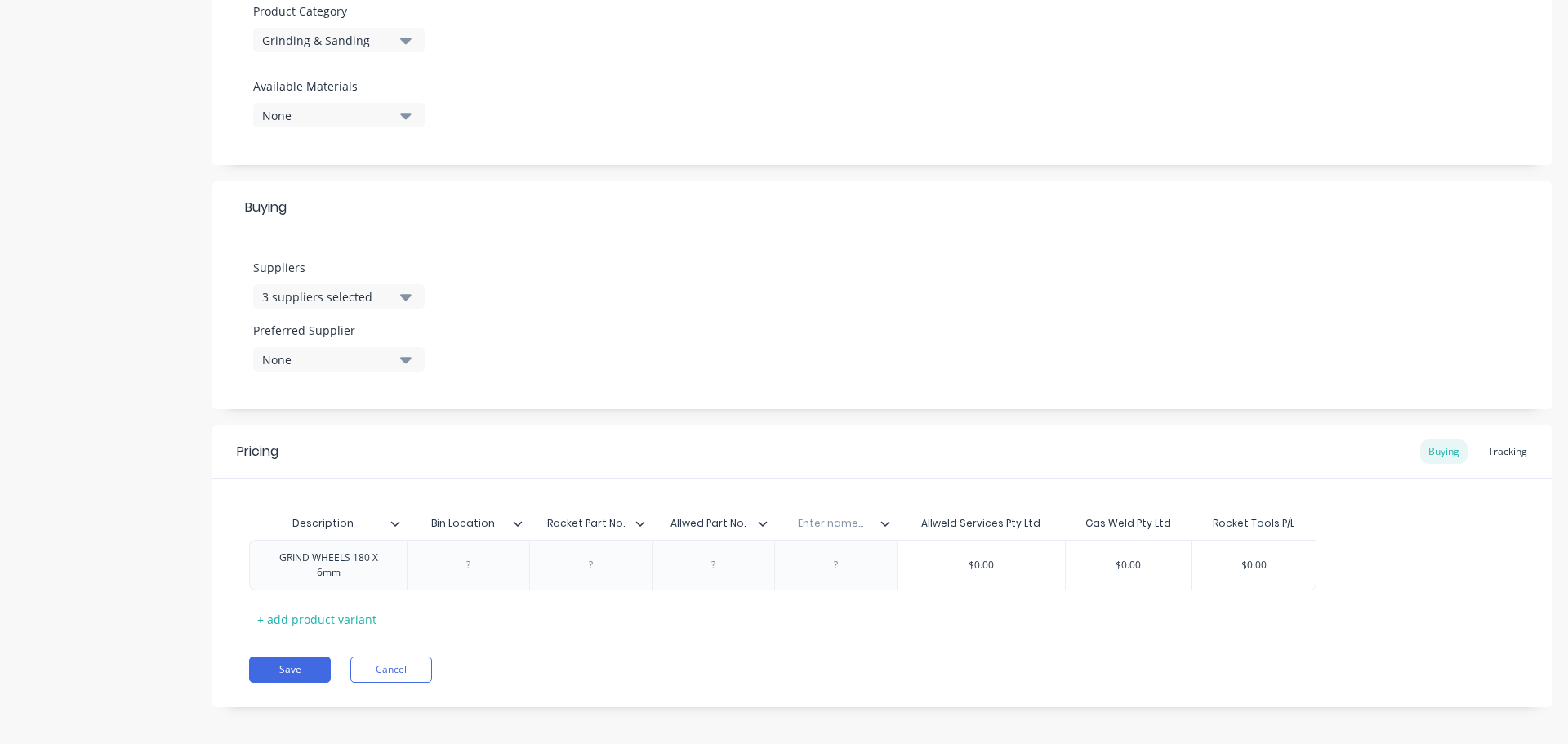
type input "Gasweld Part No."
type textarea "x"
click at [474, 562] on div at bounding box center [469, 565] width 82 height 21
paste div
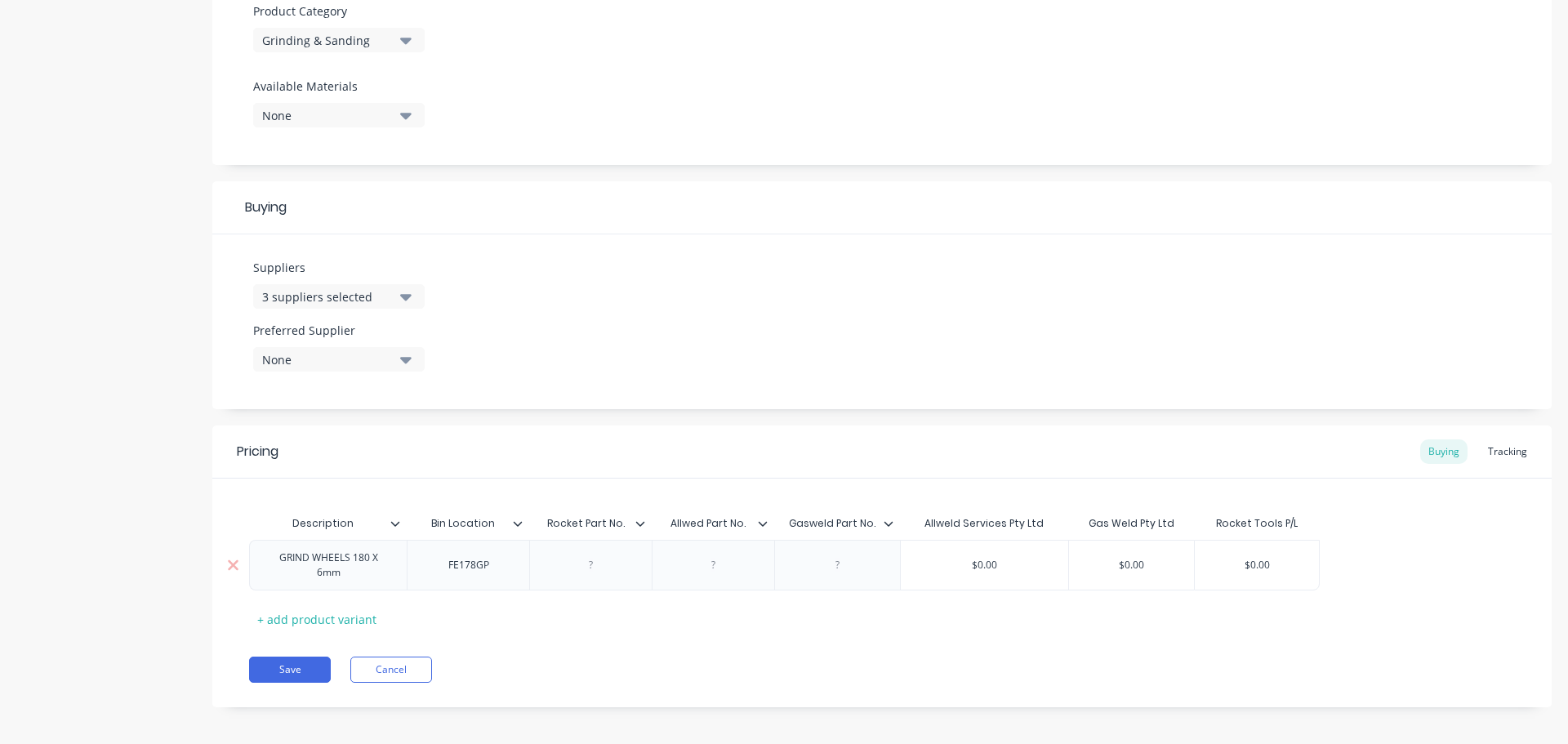
type textarea "x"
type input "$0.00"
drag, startPoint x: 1006, startPoint y: 560, endPoint x: 948, endPoint y: 556, distance: 58.1
click at [949, 556] on div "$0.00 $0.00" at bounding box center [985, 565] width 167 height 41
paste input "6.95"
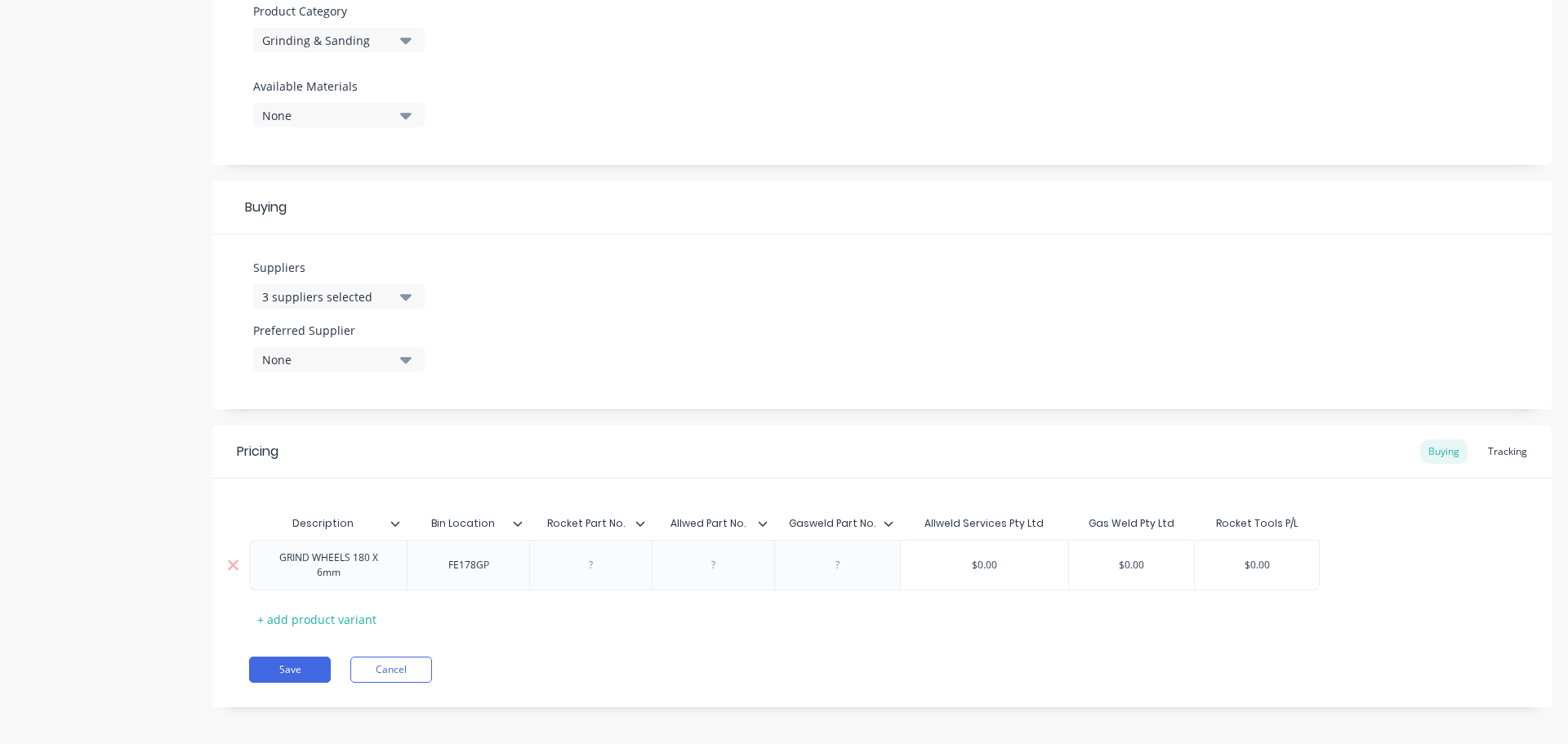
type textarea "x"
type input "$6.95"
click at [402, 358] on icon "button" at bounding box center [405, 360] width 11 height 7
click at [347, 449] on div "Allweld Services Pty Ltd" at bounding box center [384, 449] width 163 height 17
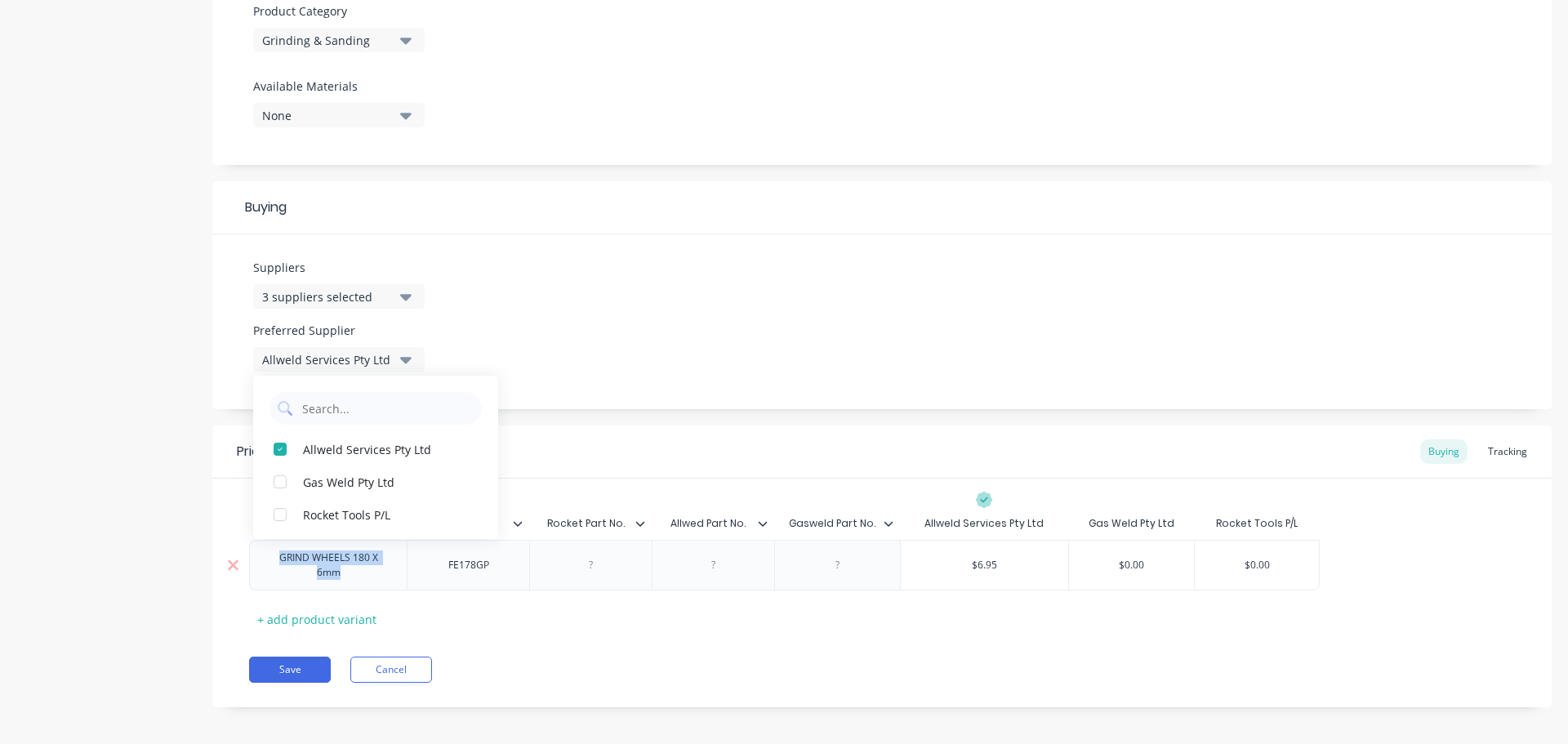
drag, startPoint x: 358, startPoint y: 575, endPoint x: 264, endPoint y: 556, distance: 95.9
click at [264, 556] on div "GRIND WHEELS 180 X 6mm" at bounding box center [328, 565] width 143 height 36
copy div "GRIND WHEELS 180 X 6mm"
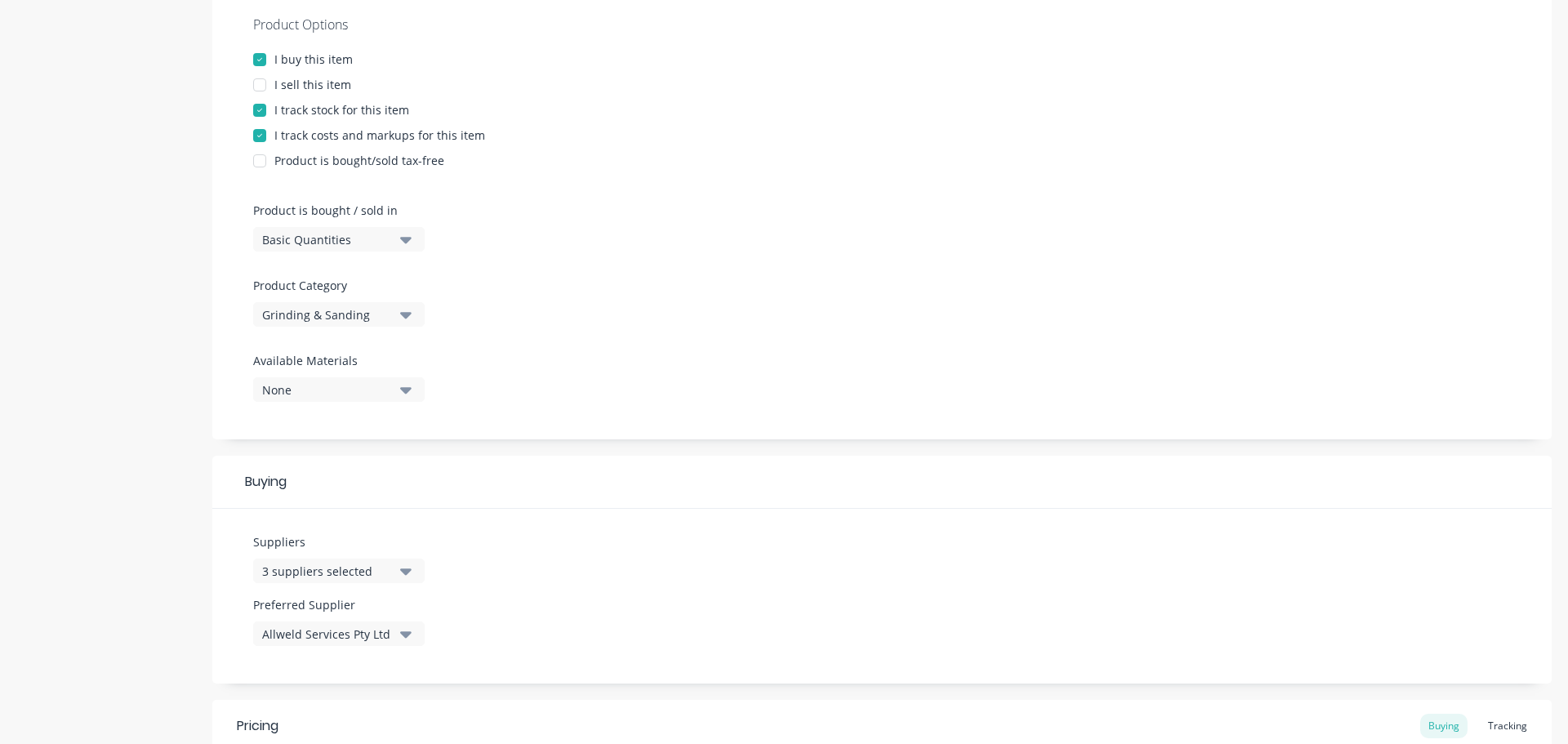
scroll to position [96, 0]
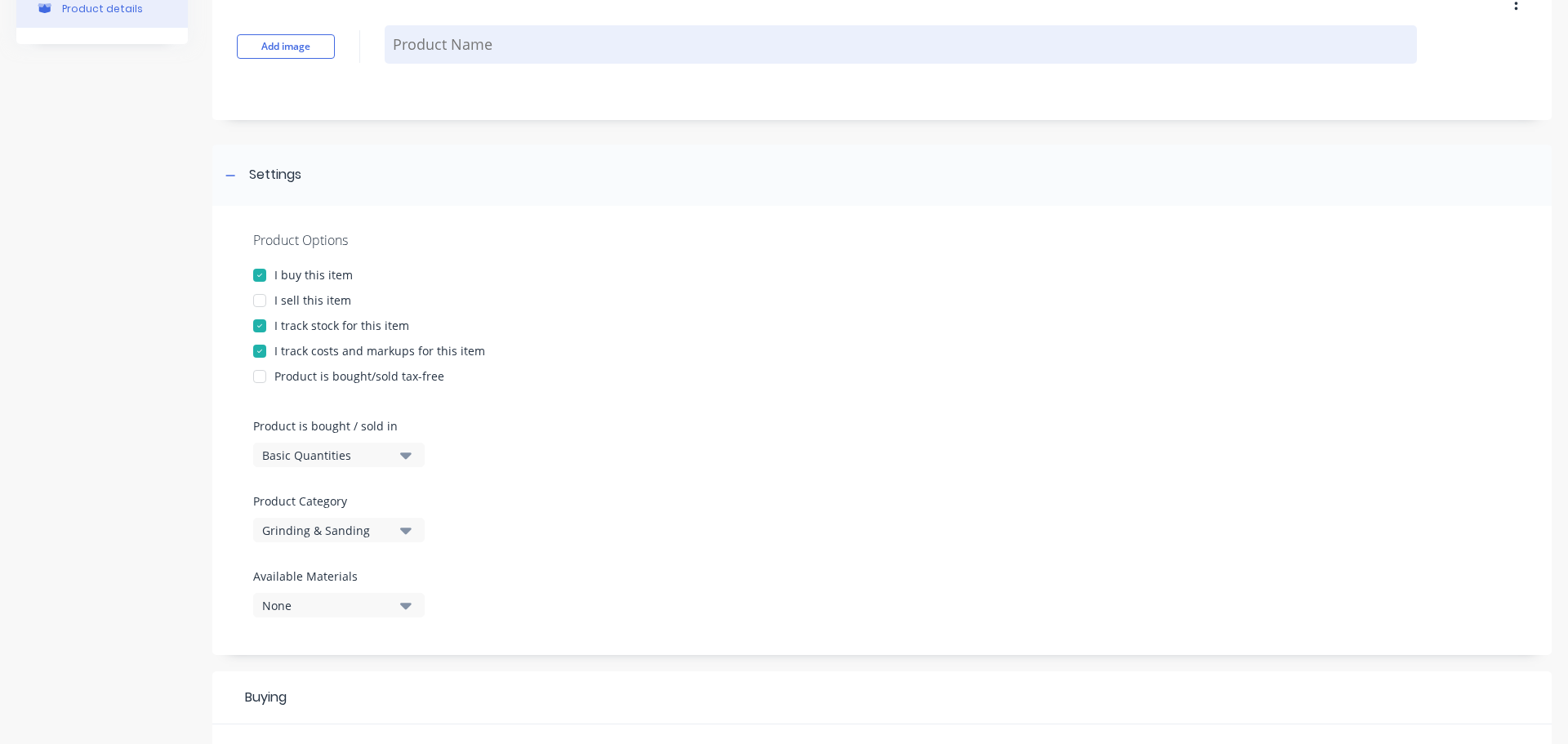
click at [456, 48] on textarea at bounding box center [901, 44] width 1033 height 38
paste textarea "GRIND WHEELS 180 X 6mm"
type textarea "x"
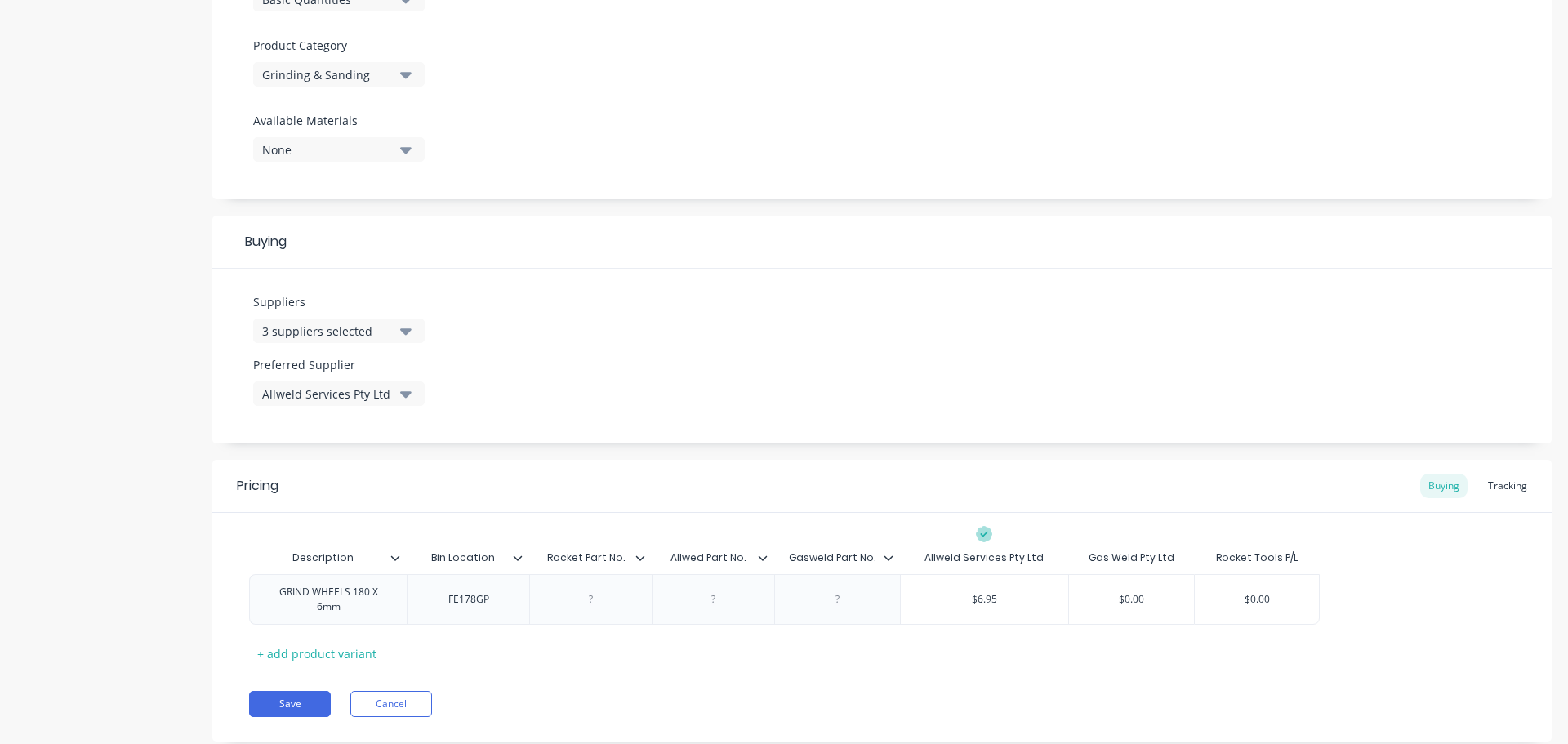
scroll to position [586, 0]
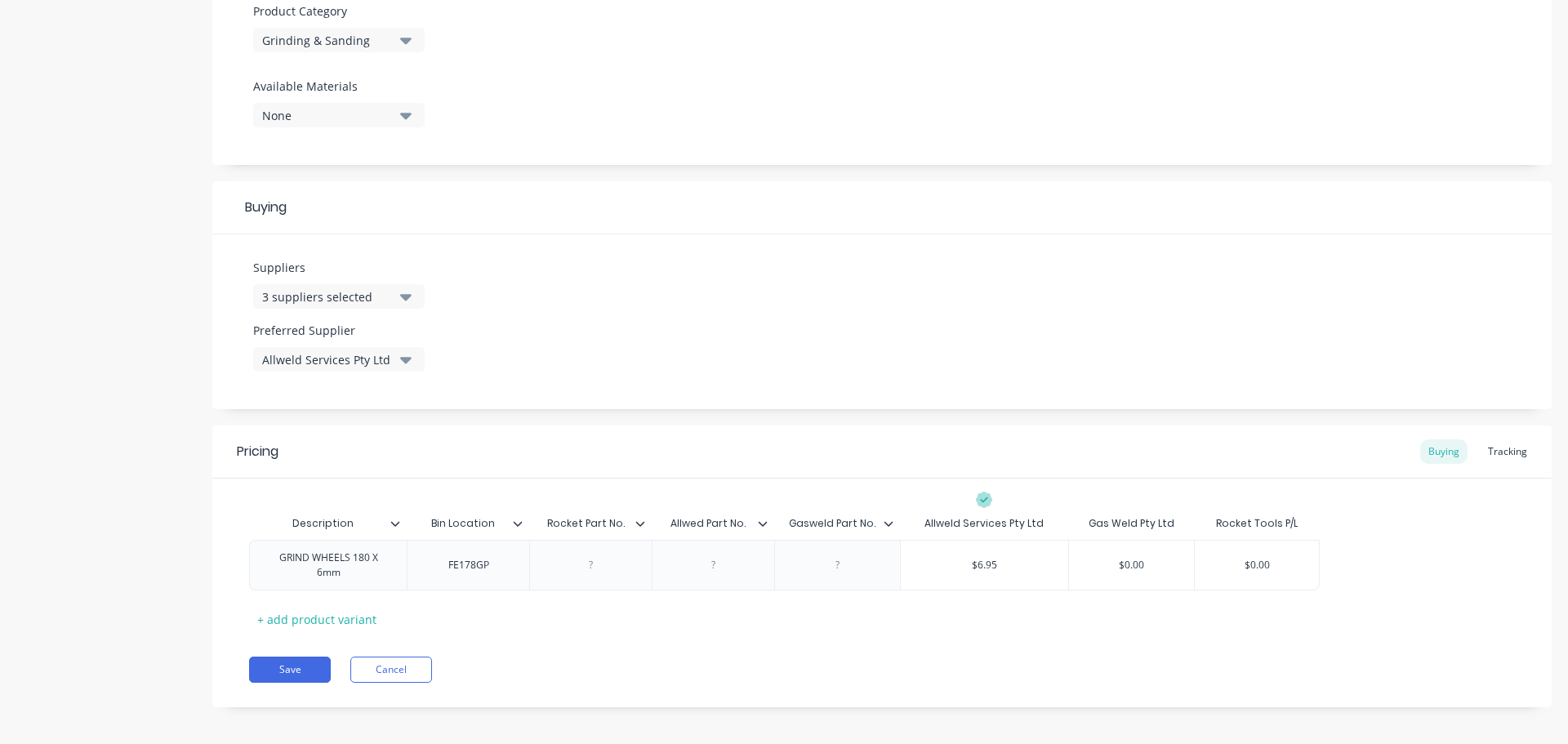
type textarea "GRIND WHEELS 180 X 6mm"
type textarea "x"
type textarea "GRIND WHEELS 180 X 6mm"
type textarea "x"
click at [712, 568] on div at bounding box center [714, 565] width 82 height 21
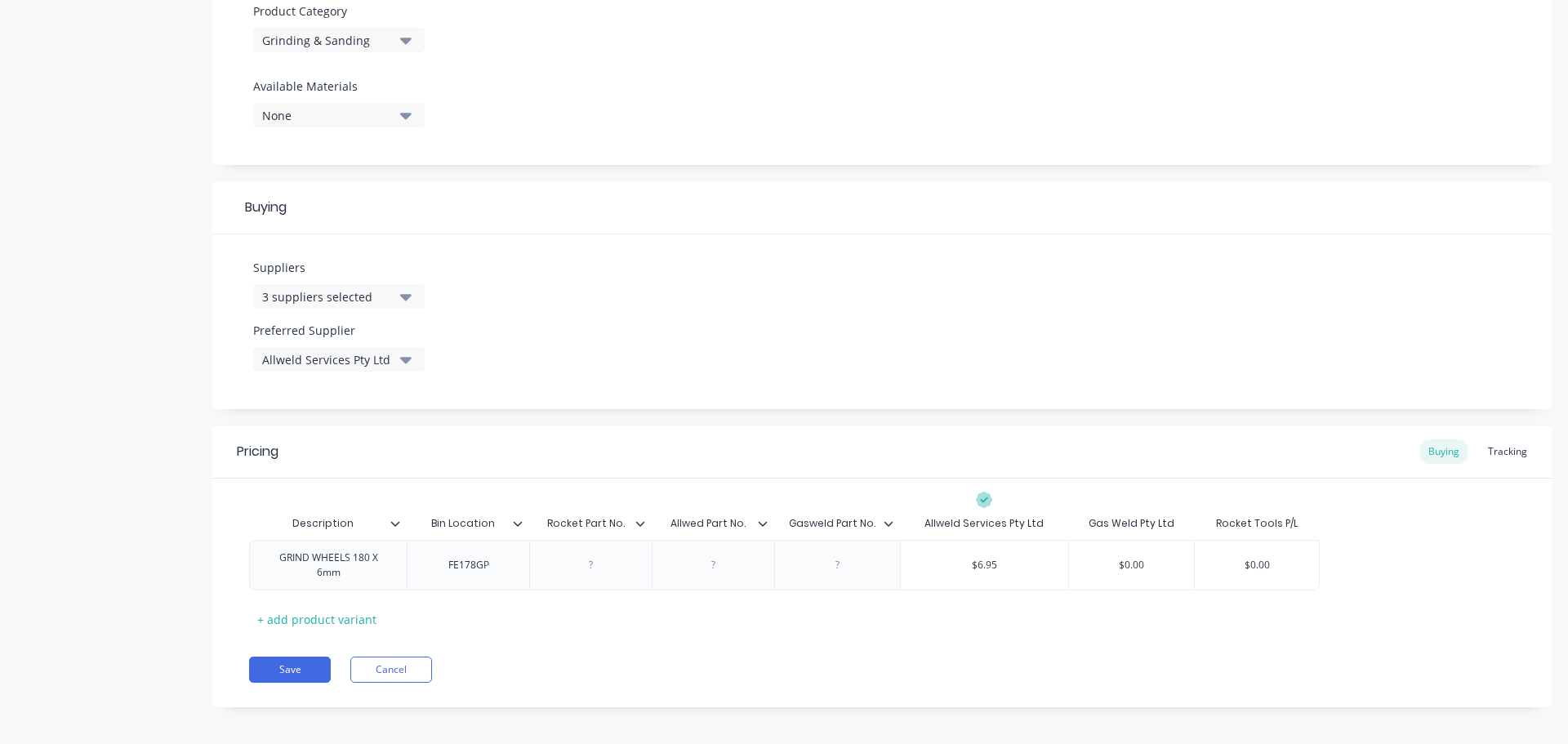
paste div
drag, startPoint x: 503, startPoint y: 565, endPoint x: 424, endPoint y: 565, distance: 79.0
click at [424, 565] on div "FE178GP" at bounding box center [469, 565] width 123 height 50
click at [306, 665] on button "Save" at bounding box center [290, 669] width 82 height 26
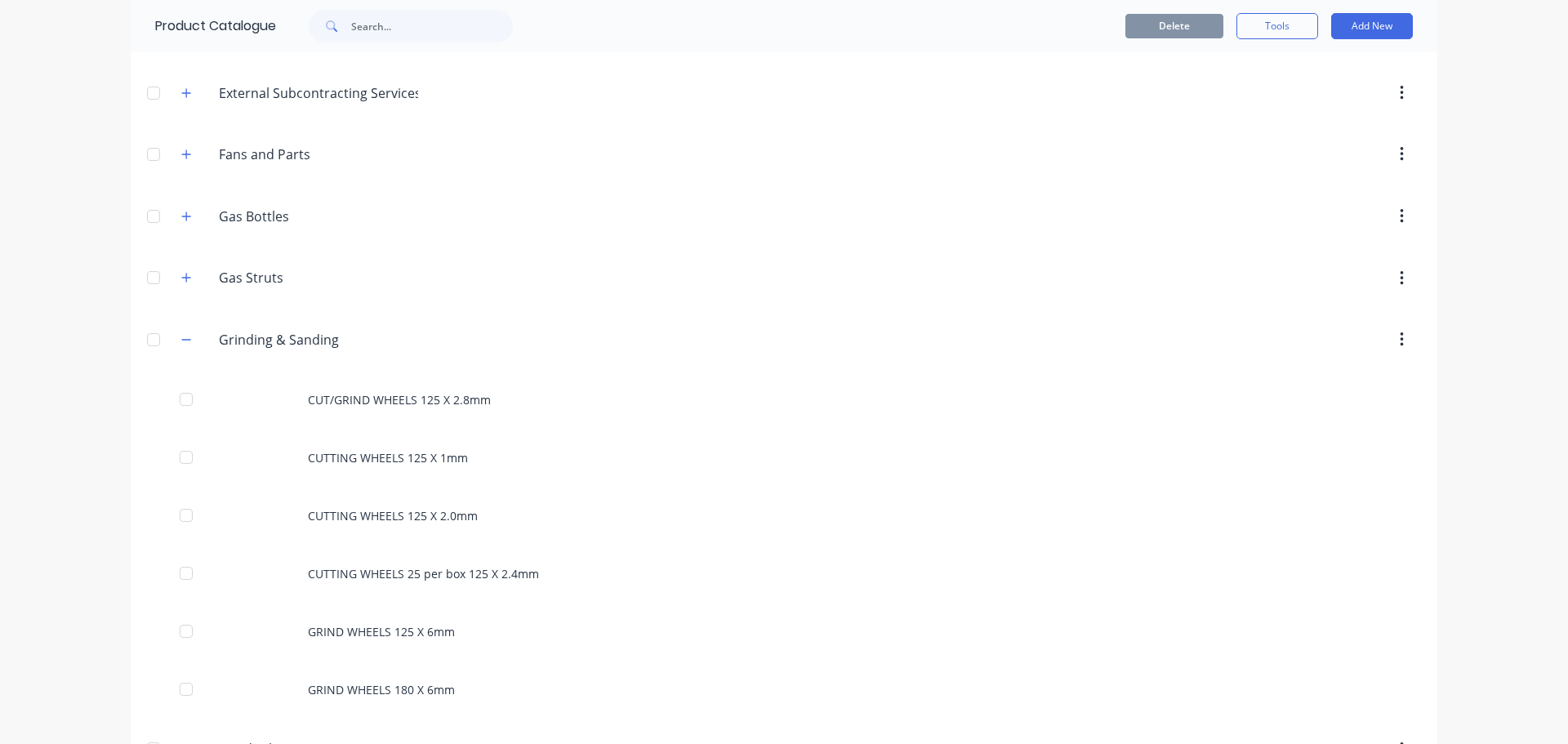
scroll to position [898, 0]
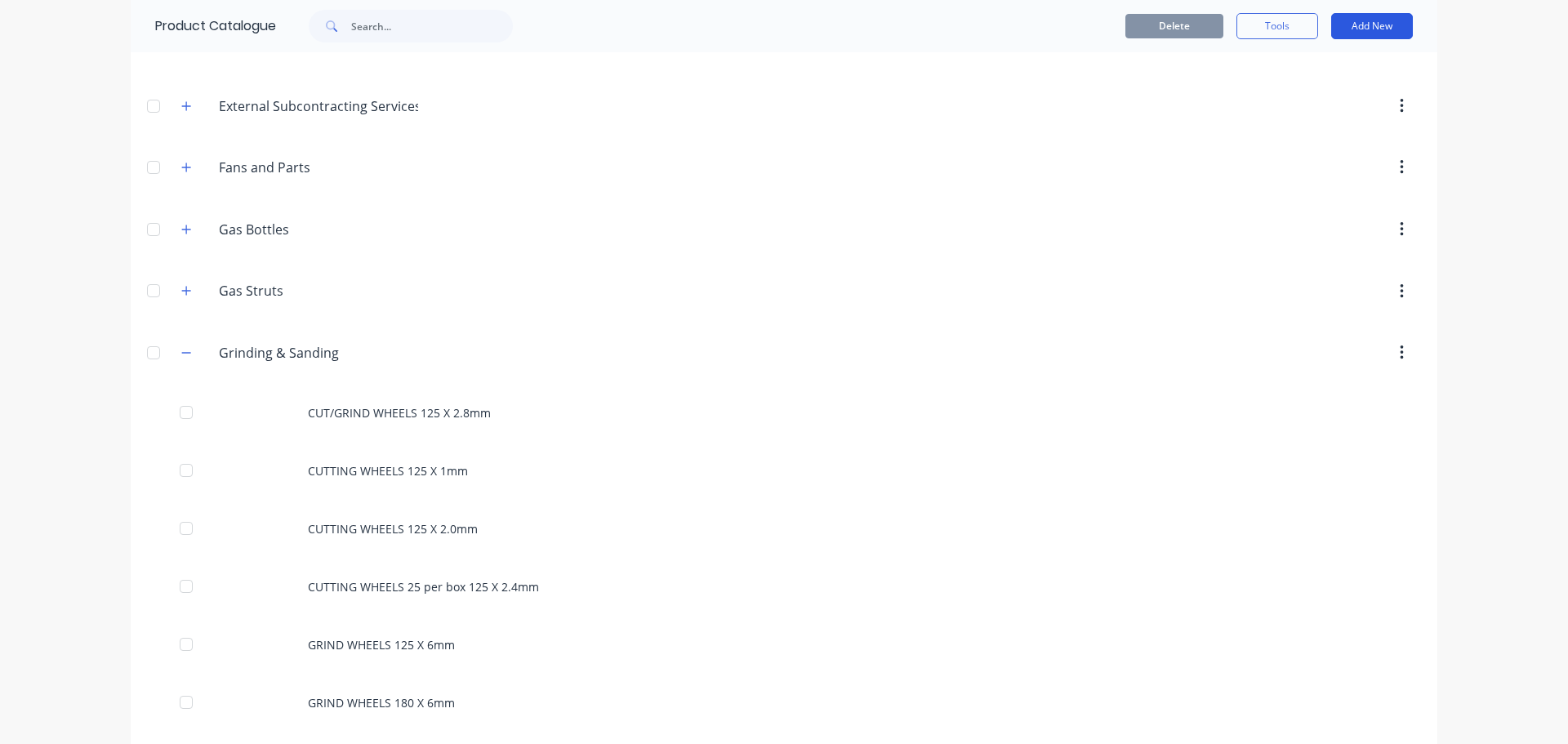
click at [1361, 28] on button "Add New" at bounding box center [1373, 26] width 82 height 26
click at [1293, 97] on div "Product" at bounding box center [1335, 101] width 125 height 24
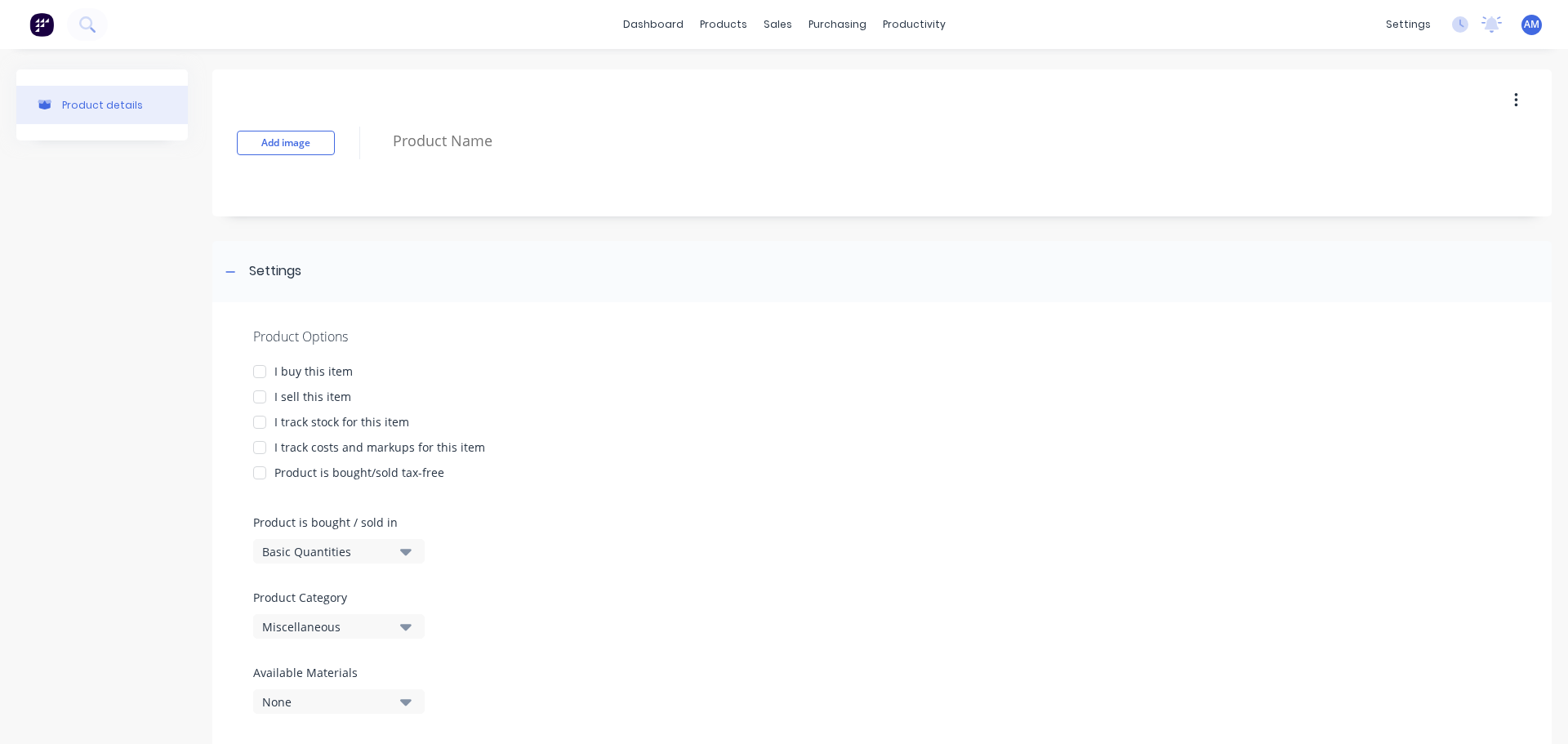
click at [259, 375] on div at bounding box center [259, 371] width 32 height 32
click at [258, 427] on div at bounding box center [259, 422] width 32 height 32
click at [256, 450] on div at bounding box center [259, 447] width 32 height 32
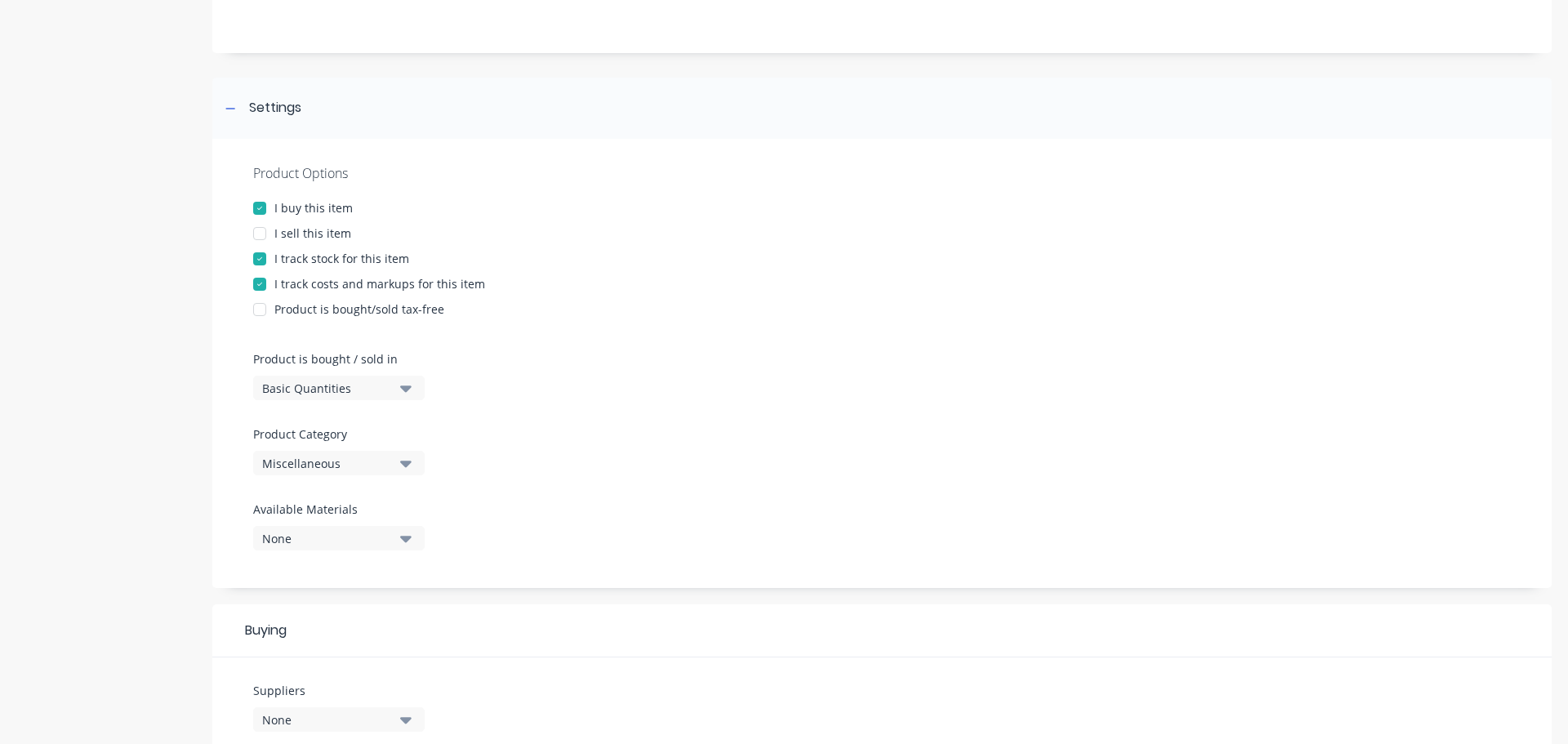
click at [408, 462] on icon "button" at bounding box center [405, 464] width 11 height 7
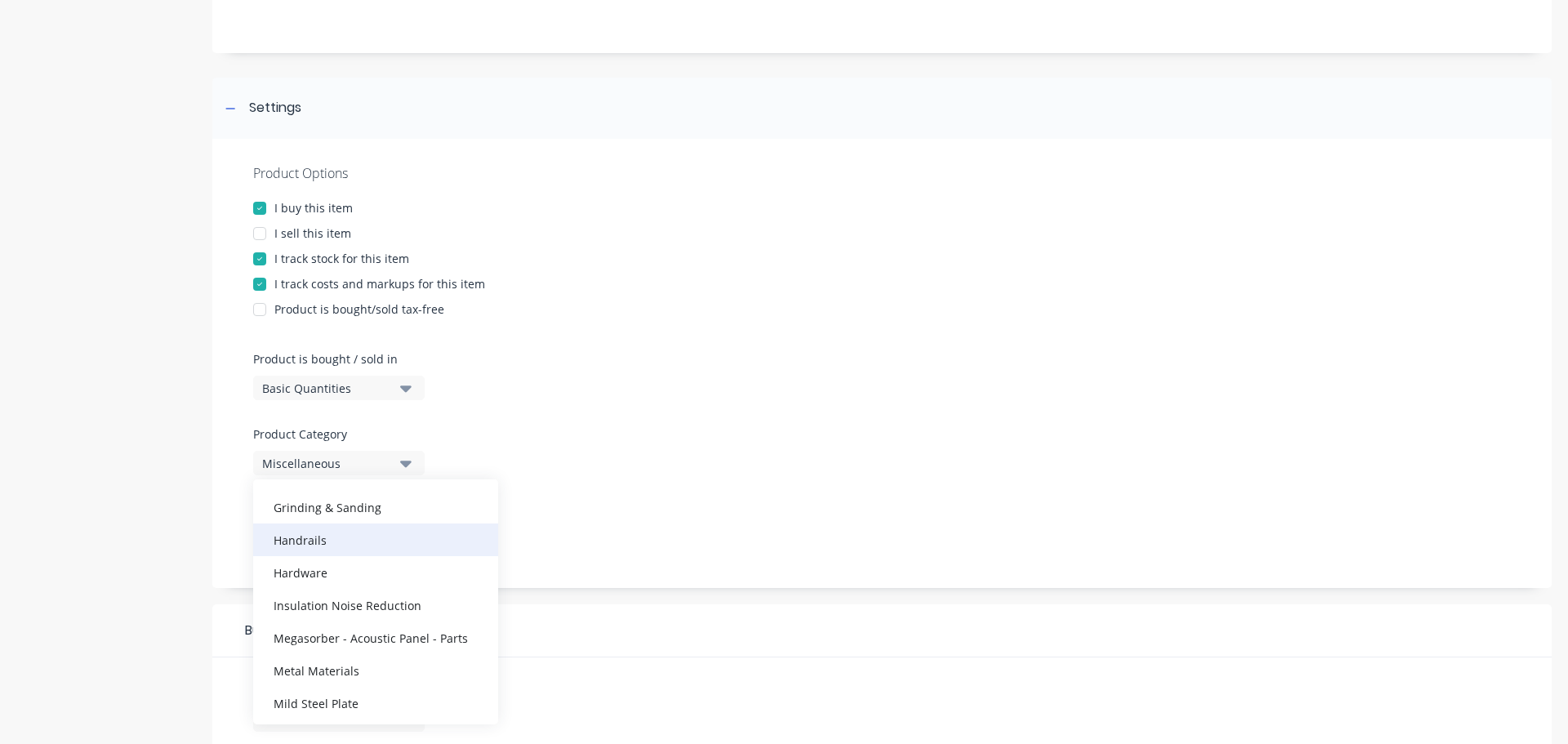
scroll to position [572, 0]
click at [366, 531] on div "Grinding & Sanding" at bounding box center [376, 537] width 245 height 32
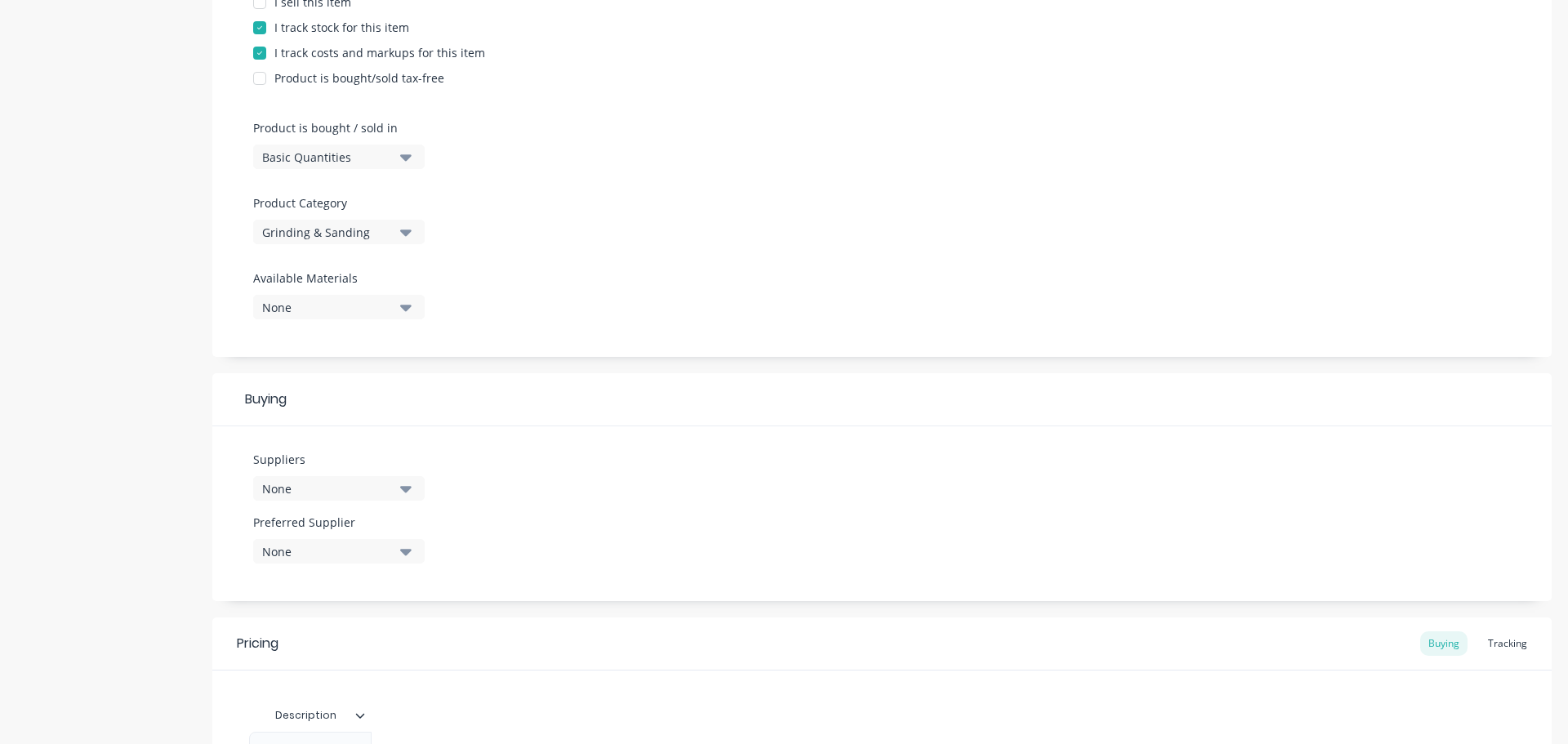
scroll to position [408, 0]
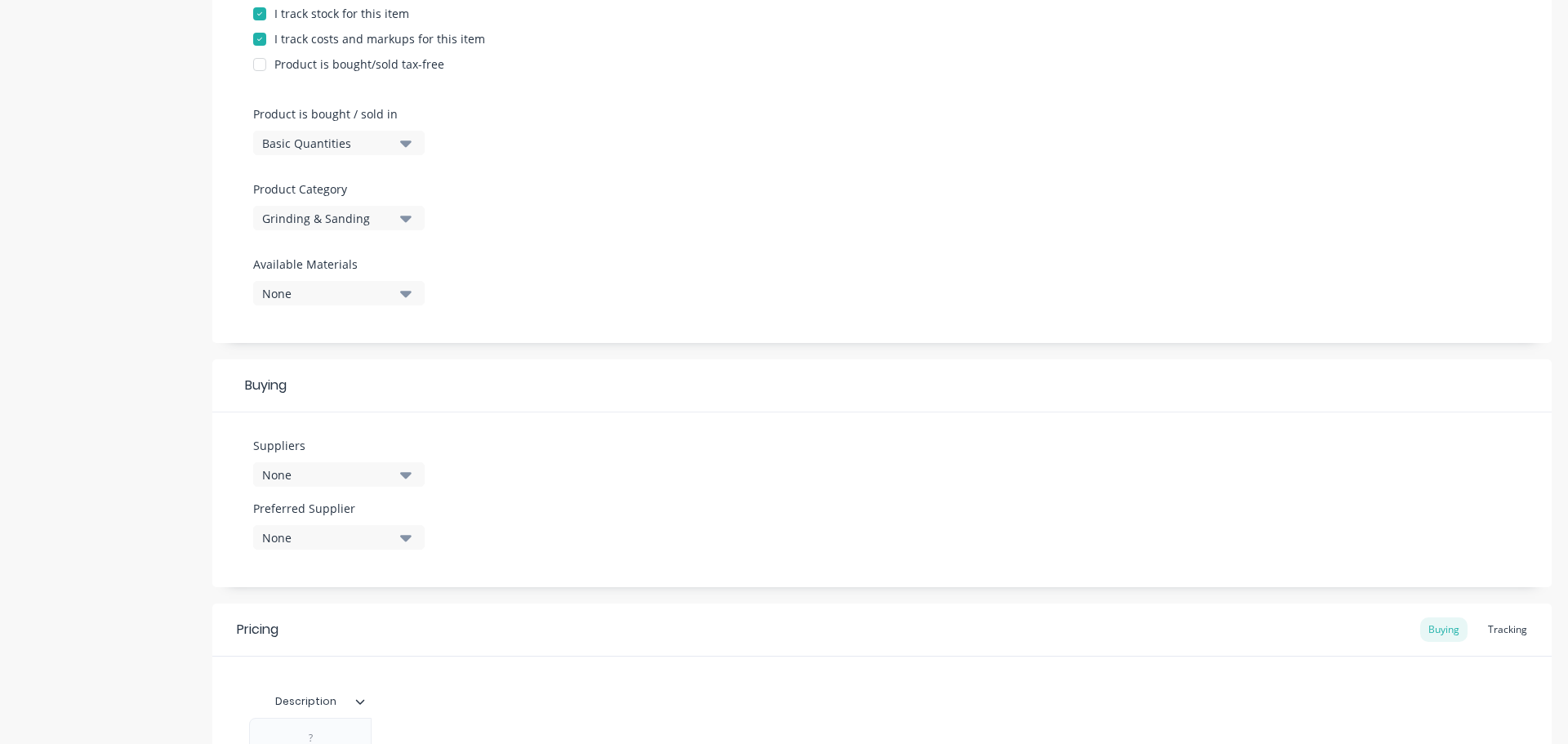
click at [408, 473] on icon "button" at bounding box center [405, 475] width 11 height 7
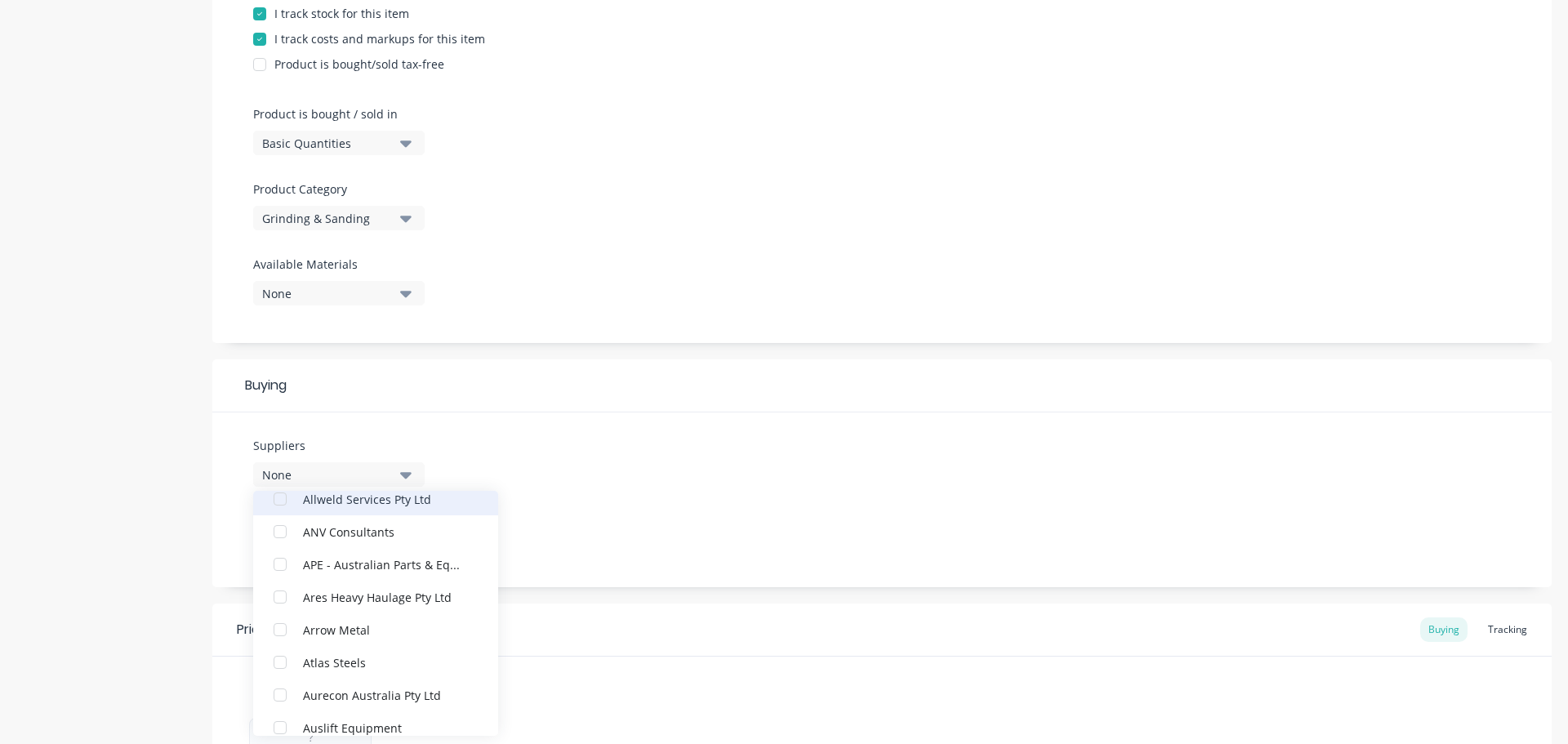
click at [361, 503] on div "Allweld Services Pty Ltd" at bounding box center [384, 498] width 163 height 17
type textarea "x"
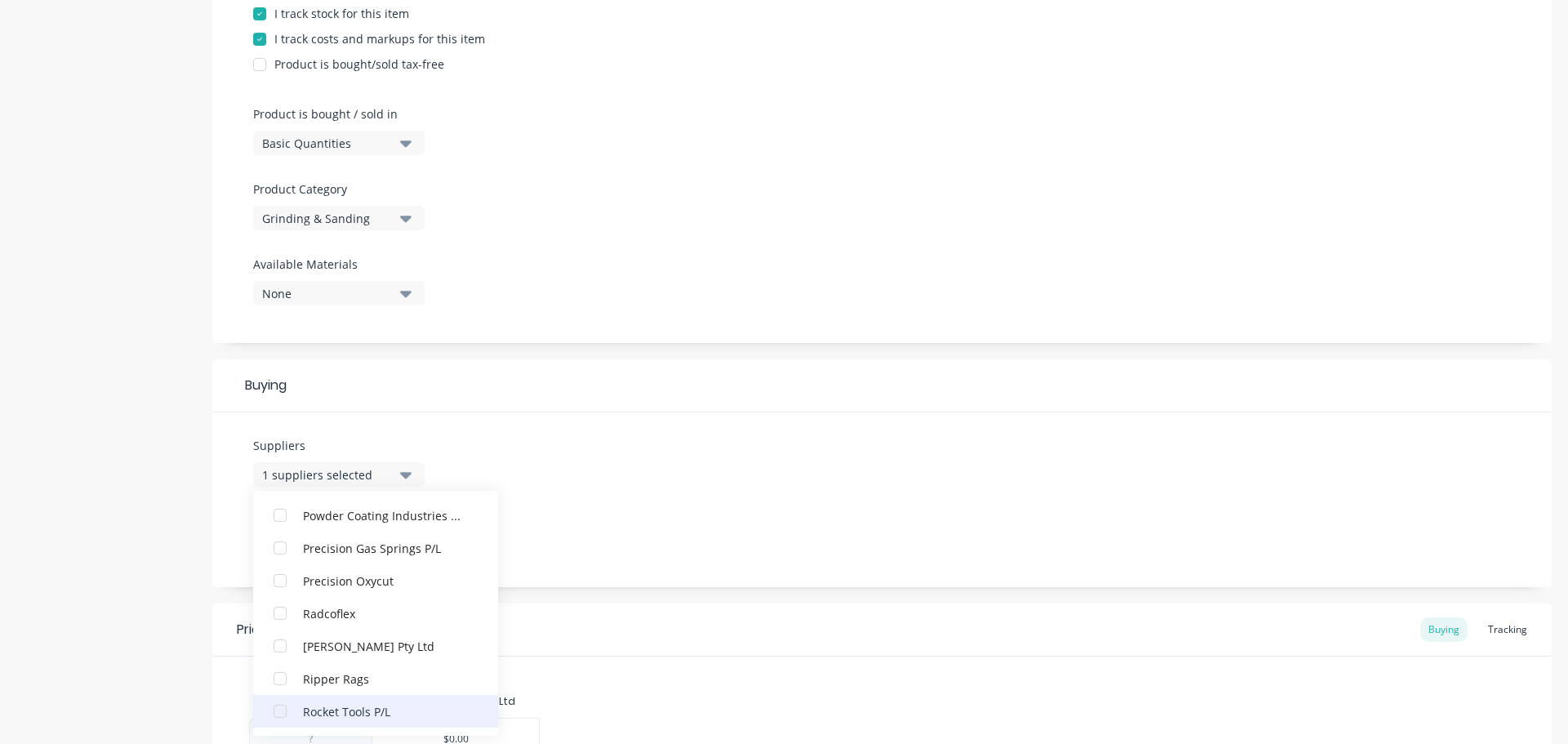
click at [378, 707] on div "Rocket Tools P/L" at bounding box center [384, 711] width 163 height 17
type textarea "x"
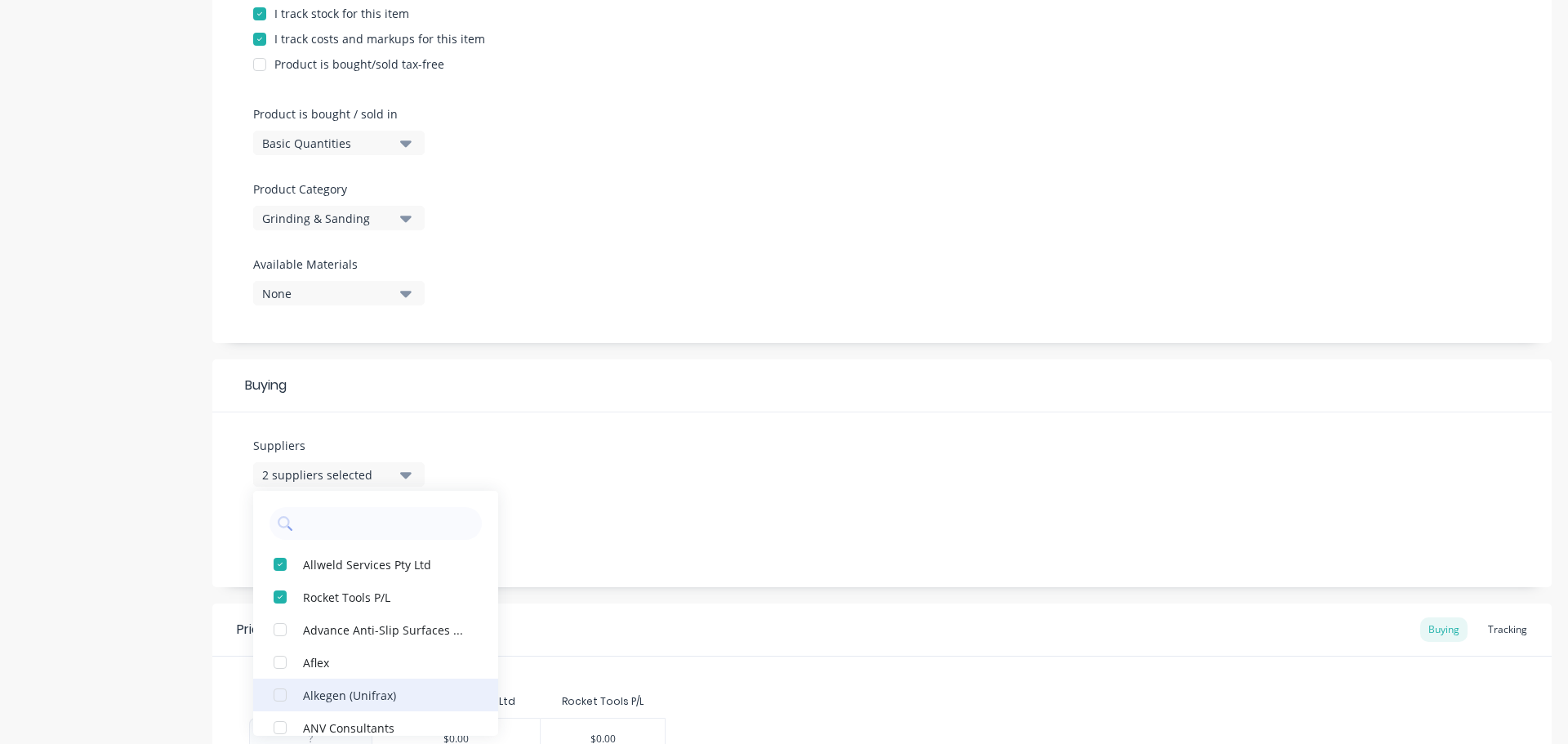
scroll to position [1322, 0]
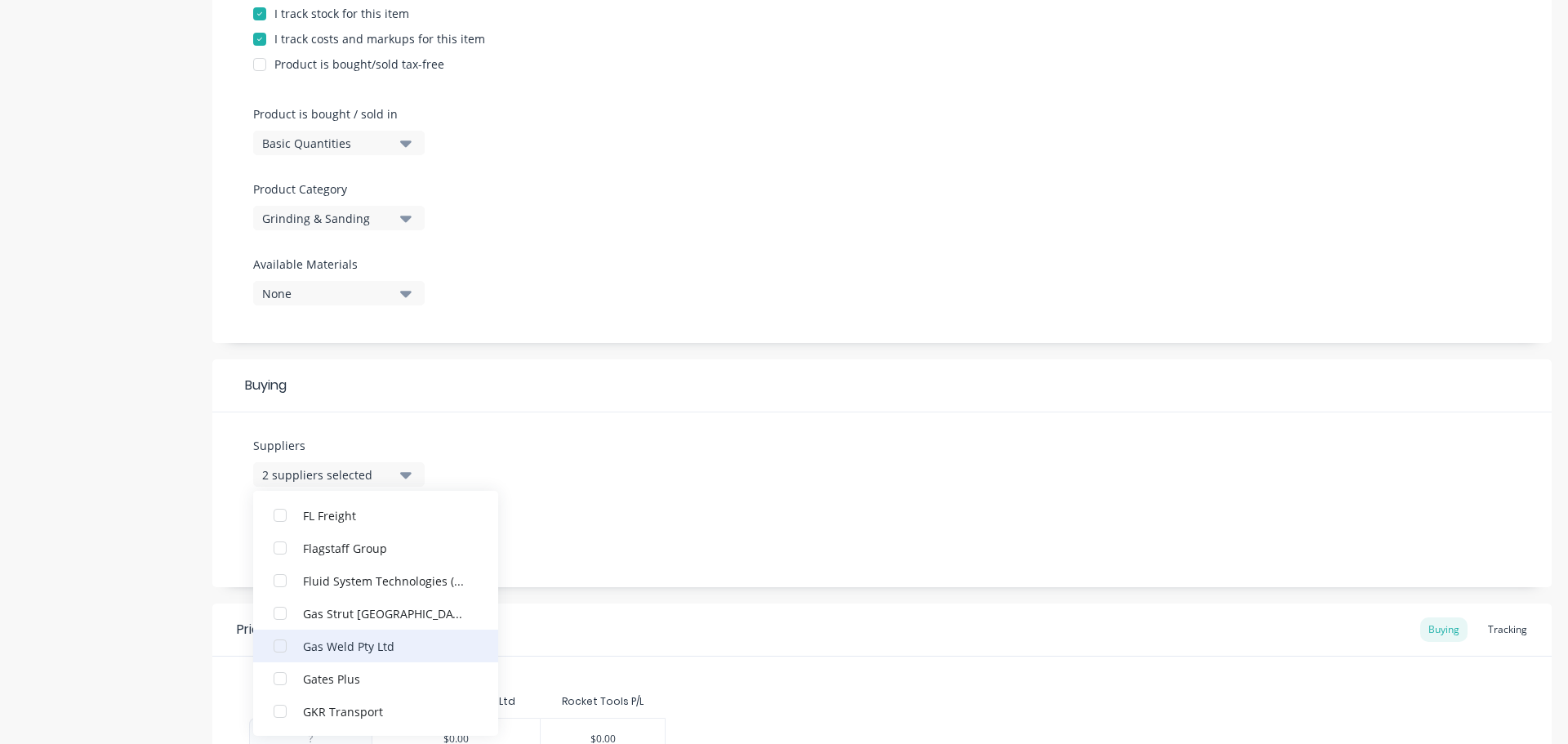
click at [359, 642] on div "Gas Weld Pty Ltd" at bounding box center [384, 645] width 163 height 17
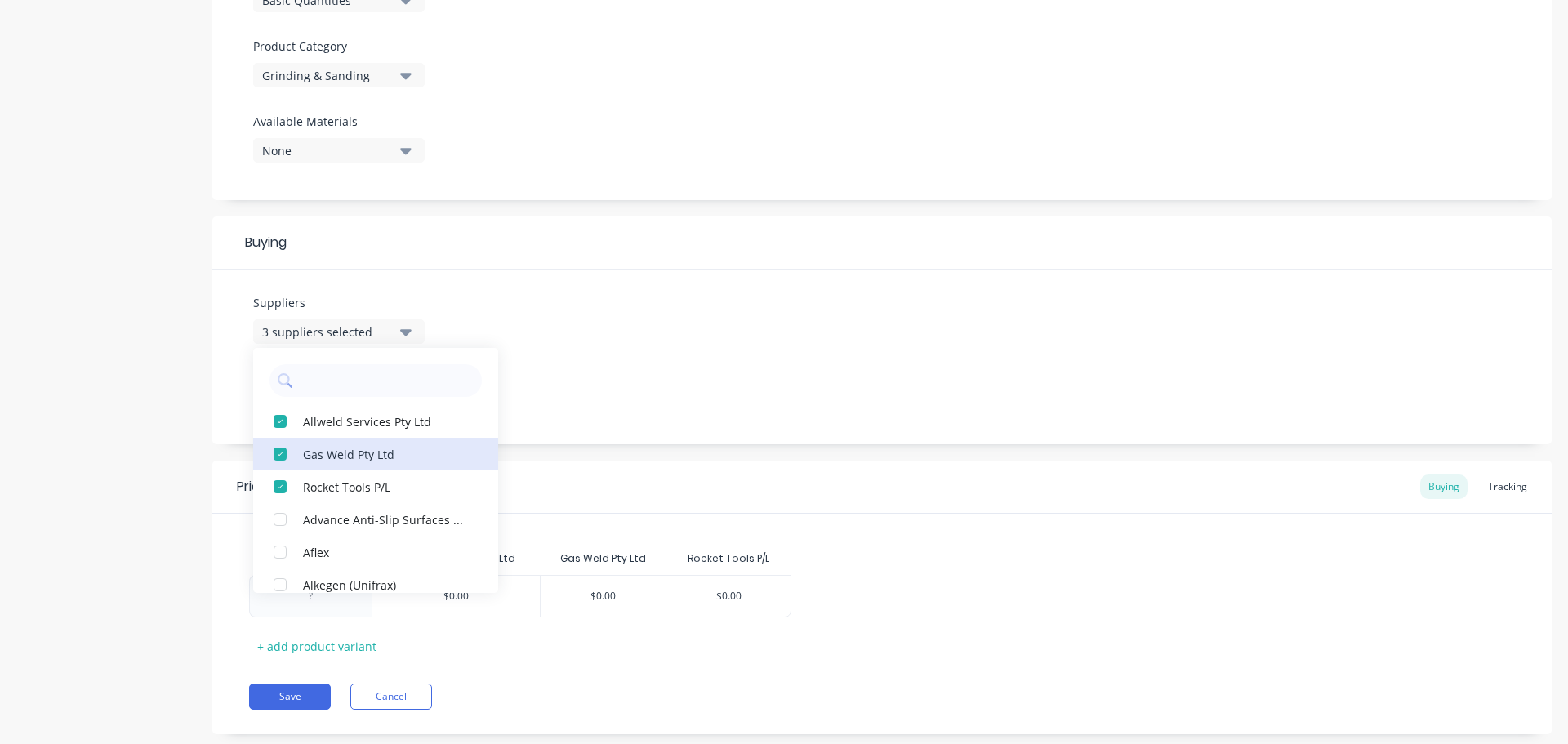
scroll to position [572, 0]
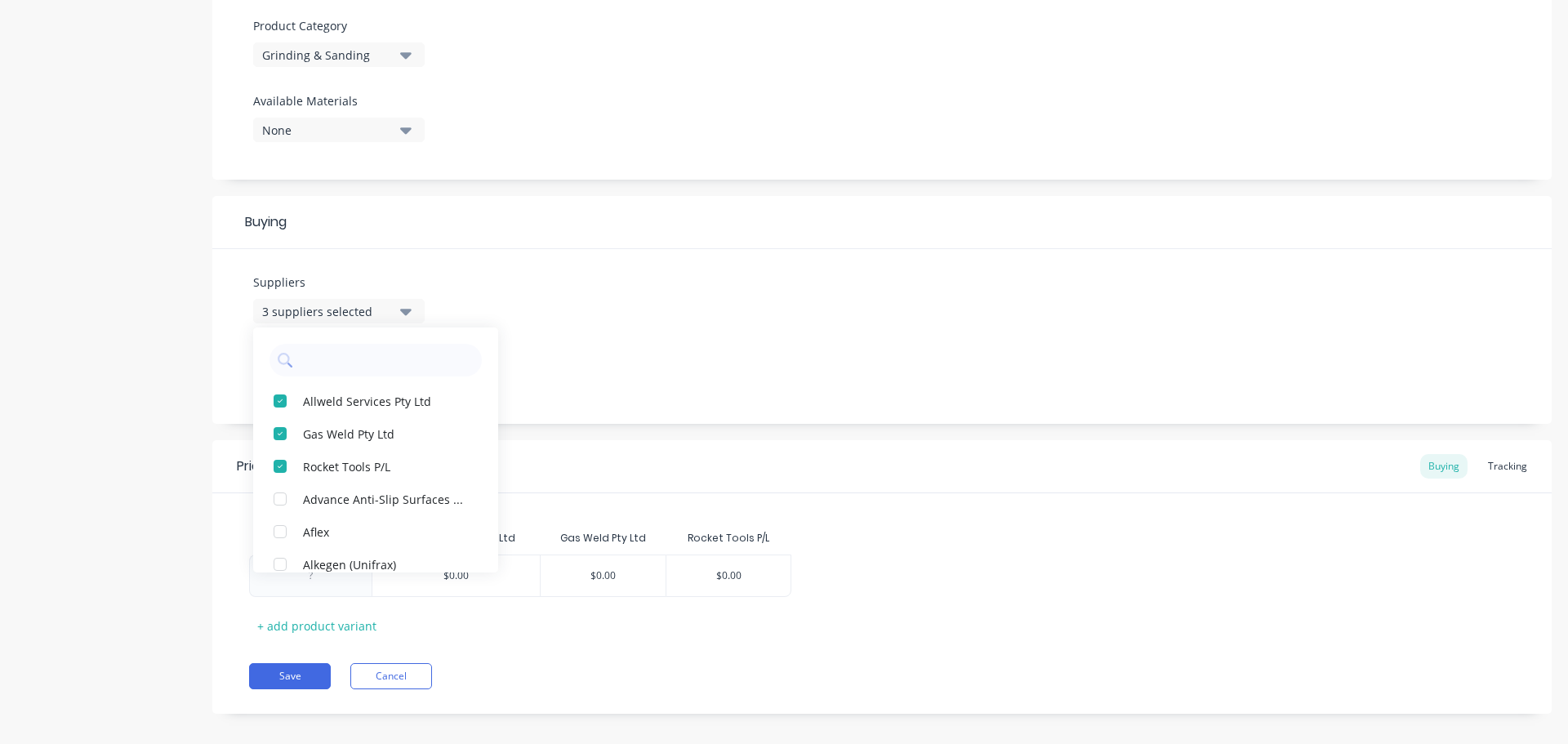
click at [676, 398] on div "Suppliers 3 suppliers selected Allweld Services Pty Ltd Gas Weld Pty Ltd Rocket…" at bounding box center [882, 336] width 1339 height 175
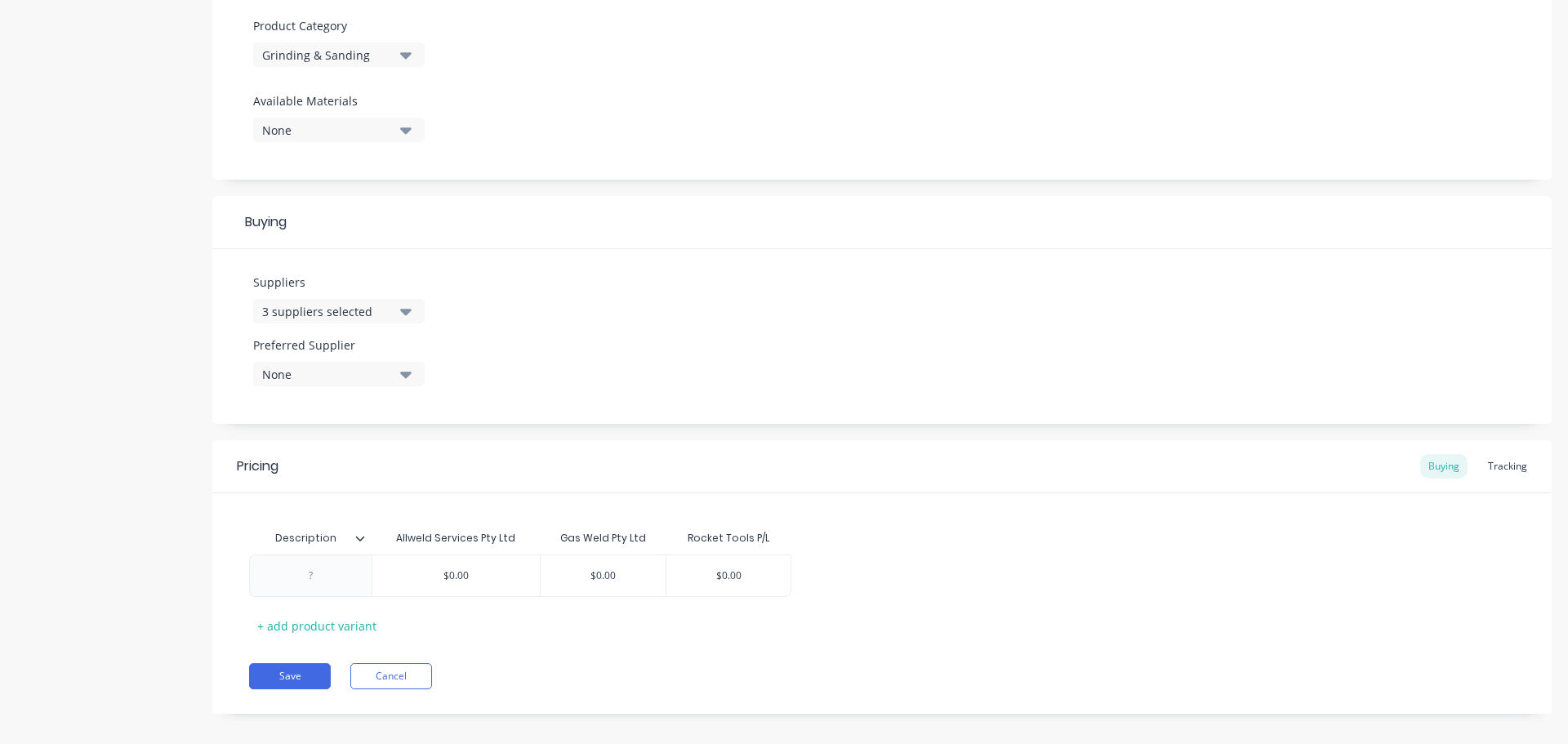
click at [364, 538] on icon at bounding box center [359, 538] width 9 height 9
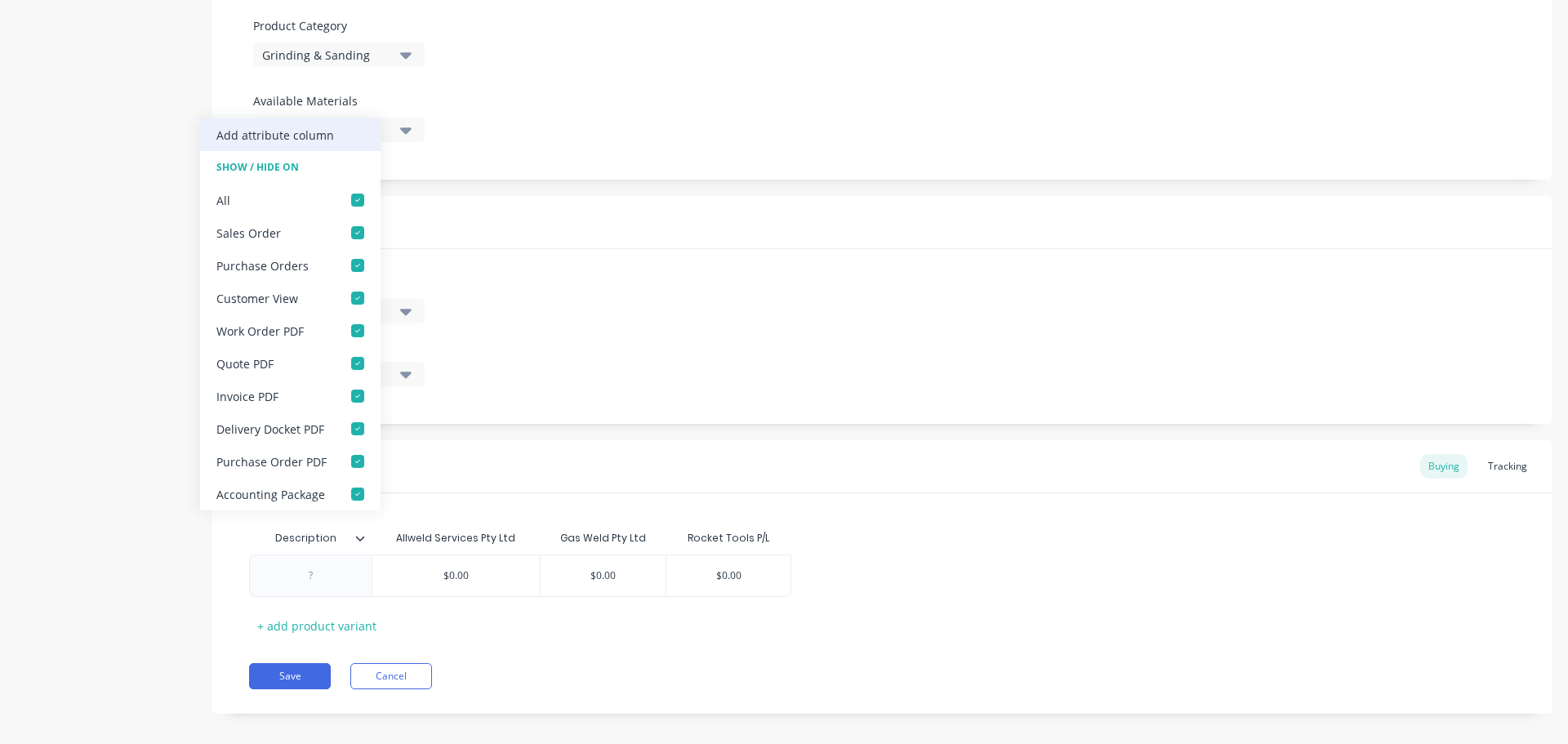
click at [307, 131] on div "Add attribute column" at bounding box center [276, 135] width 118 height 17
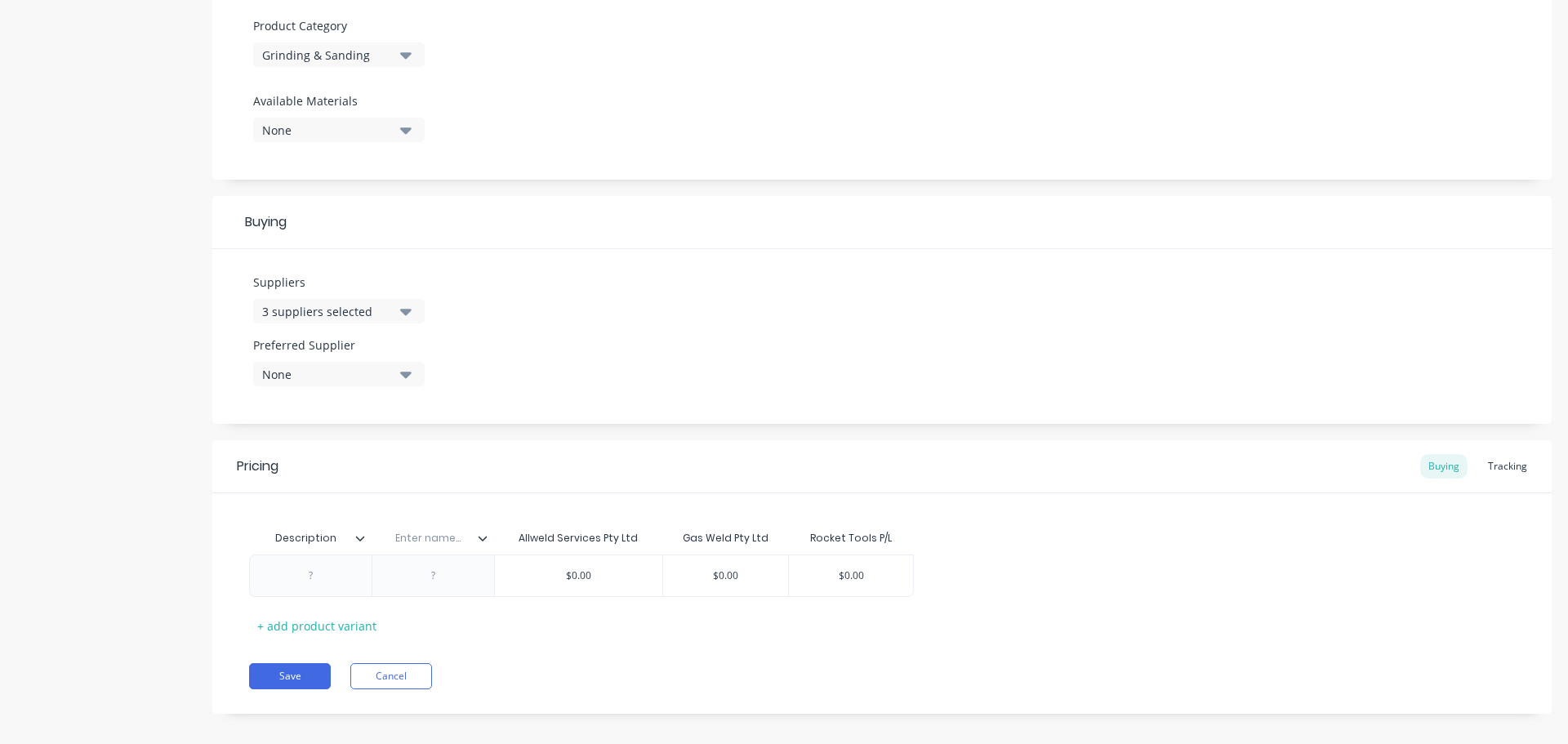
click at [485, 545] on div "Enter name..." at bounding box center [433, 538] width 123 height 41
click at [478, 540] on icon at bounding box center [482, 538] width 9 height 9
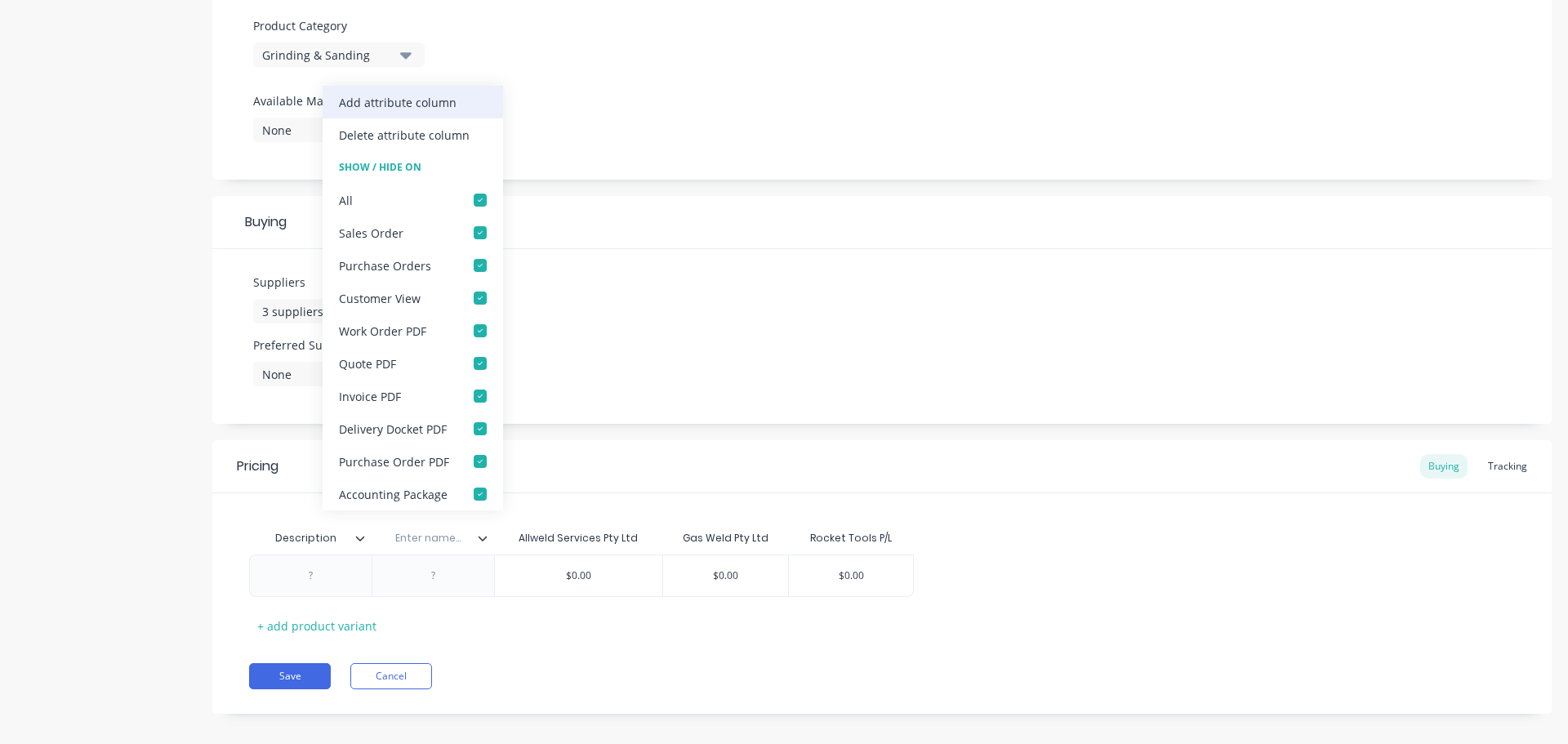
click at [442, 102] on div "Add attribute column" at bounding box center [398, 102] width 118 height 17
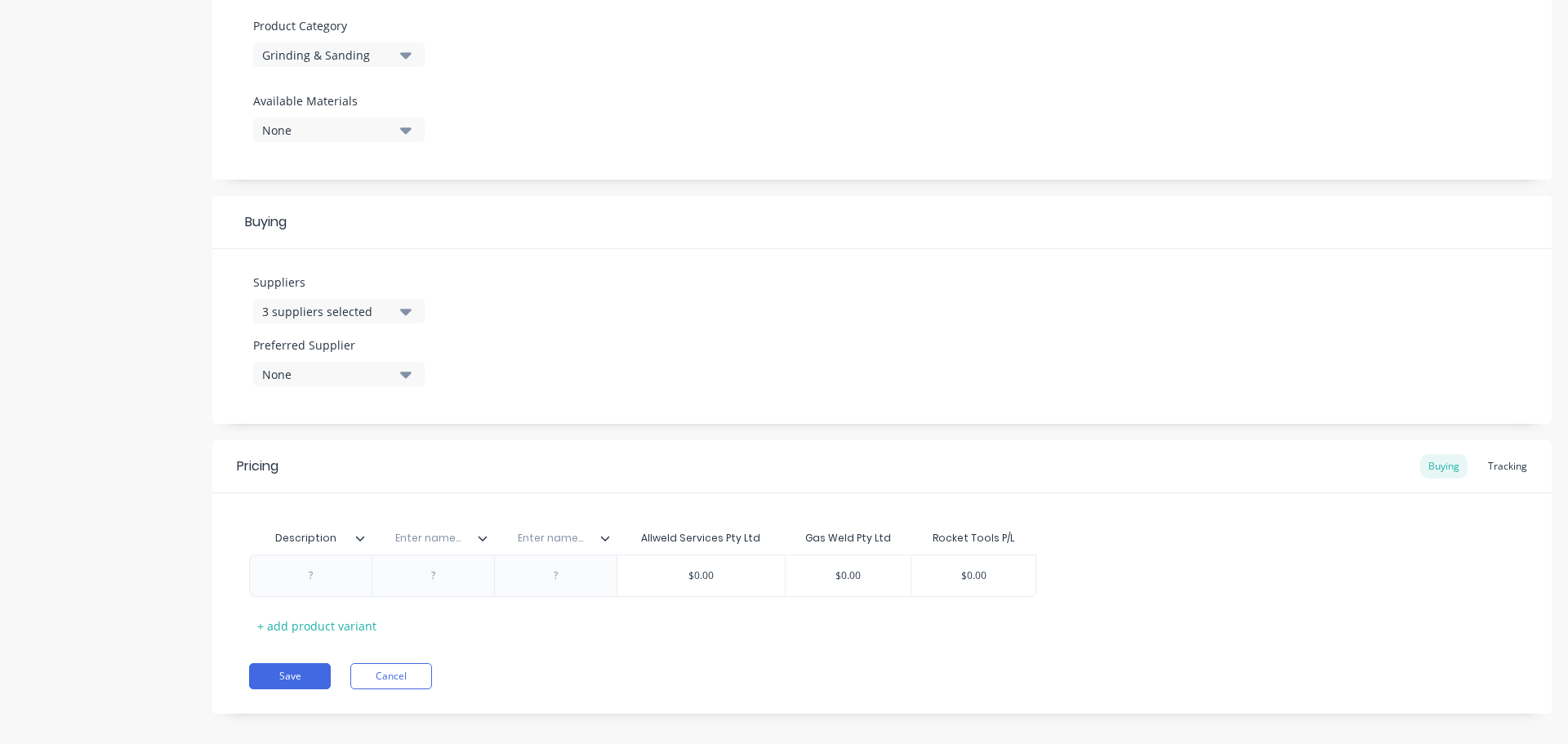
click at [603, 539] on icon at bounding box center [604, 538] width 9 height 9
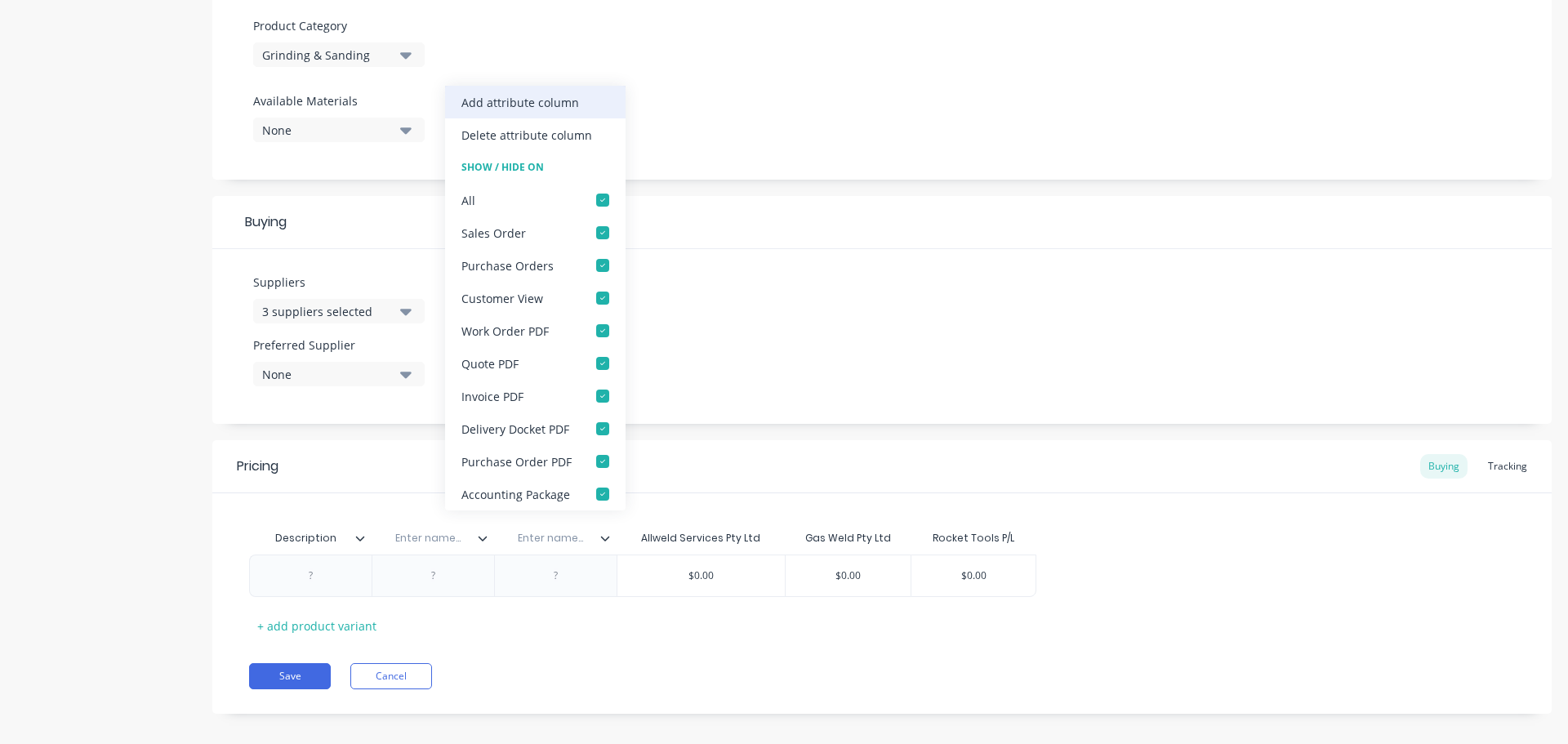
click at [551, 103] on div "Add attribute column" at bounding box center [521, 102] width 118 height 17
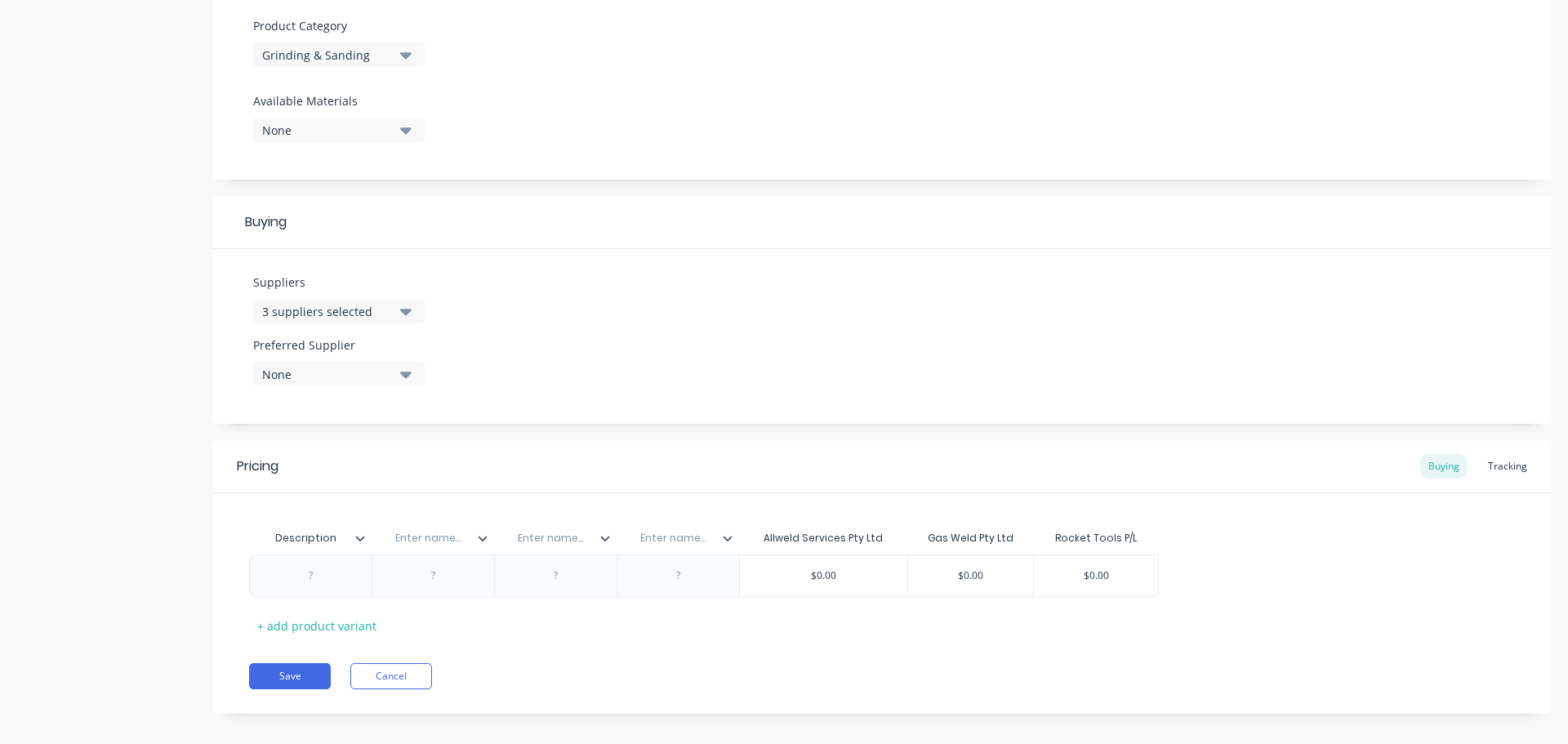
click at [726, 541] on icon at bounding box center [727, 538] width 9 height 9
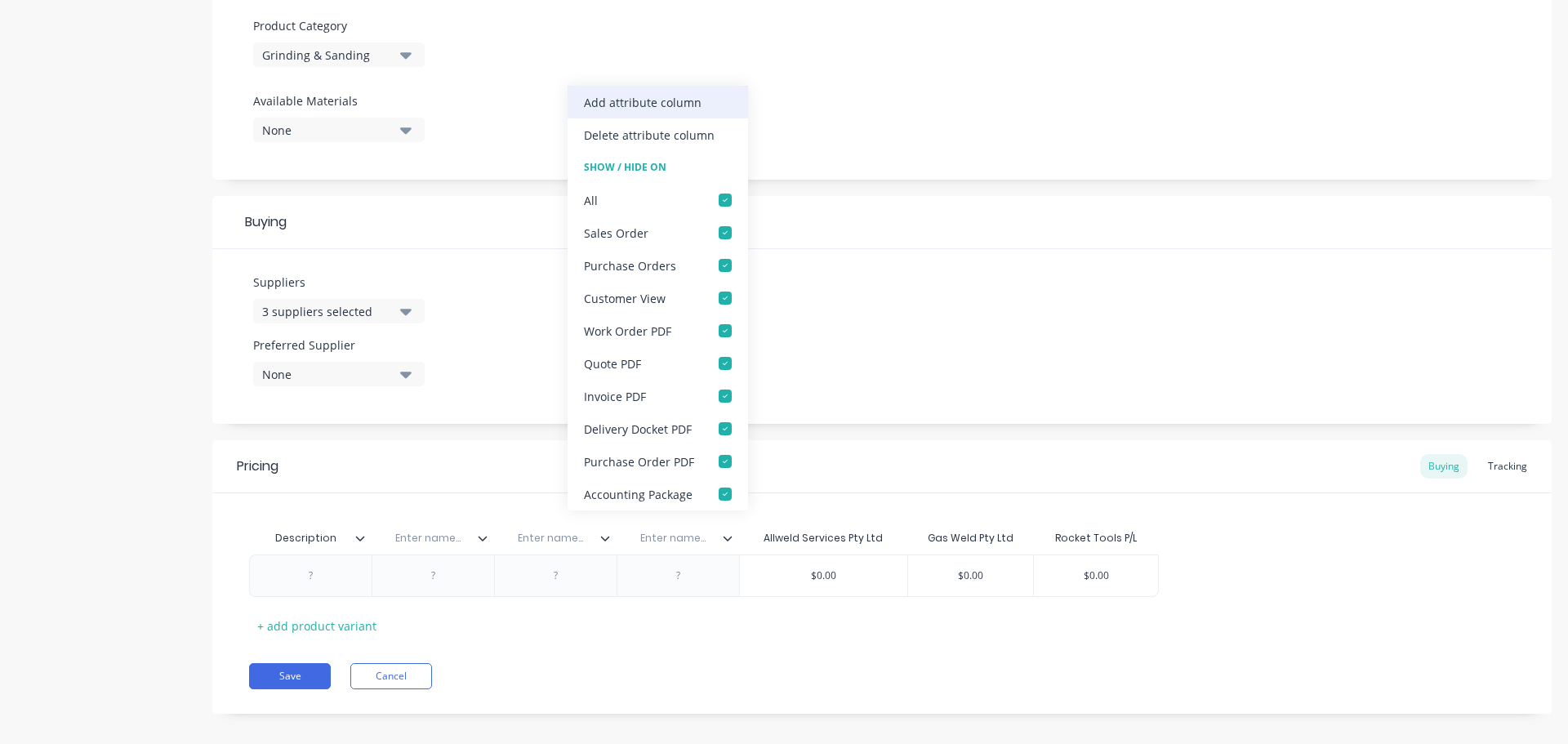
click at [673, 103] on div "Add attribute column" at bounding box center [643, 102] width 118 height 17
type textarea "x"
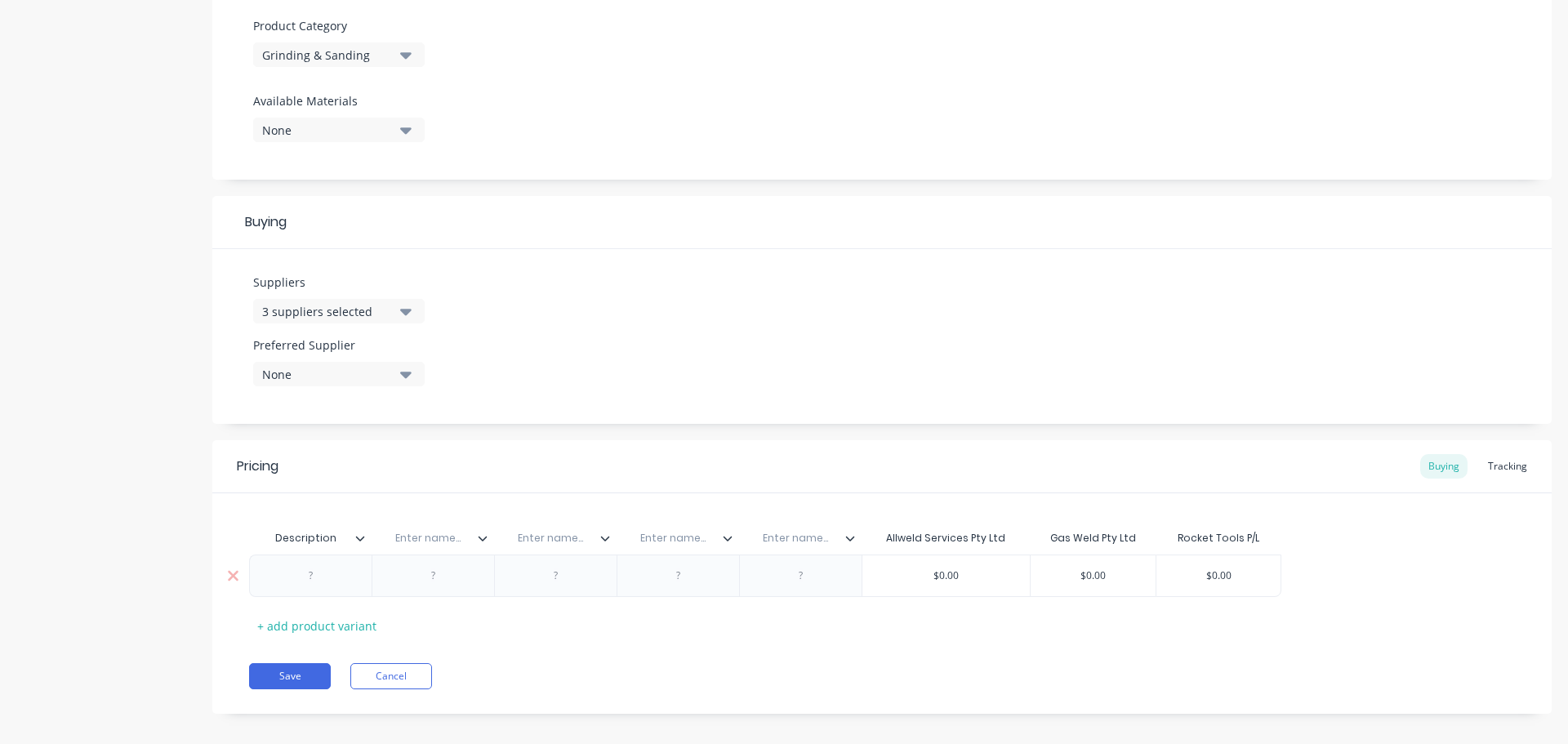
click at [315, 579] on div at bounding box center [312, 575] width 82 height 21
paste div
type textarea "x"
click at [557, 579] on div at bounding box center [557, 575] width 82 height 21
paste div
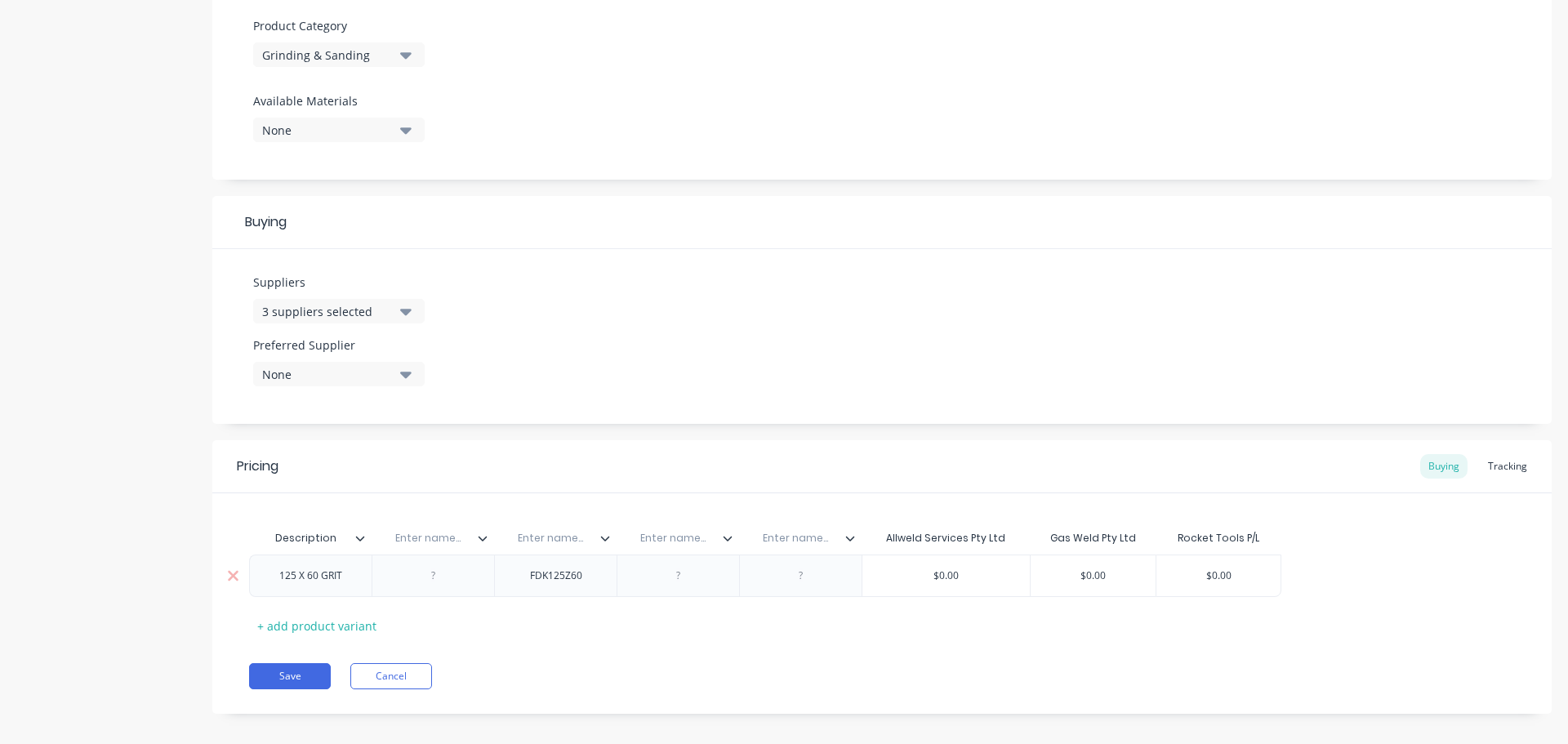
type textarea "x"
click at [681, 578] on div at bounding box center [679, 575] width 82 height 21
paste div
type textarea "x"
click at [797, 580] on div at bounding box center [801, 575] width 82 height 21
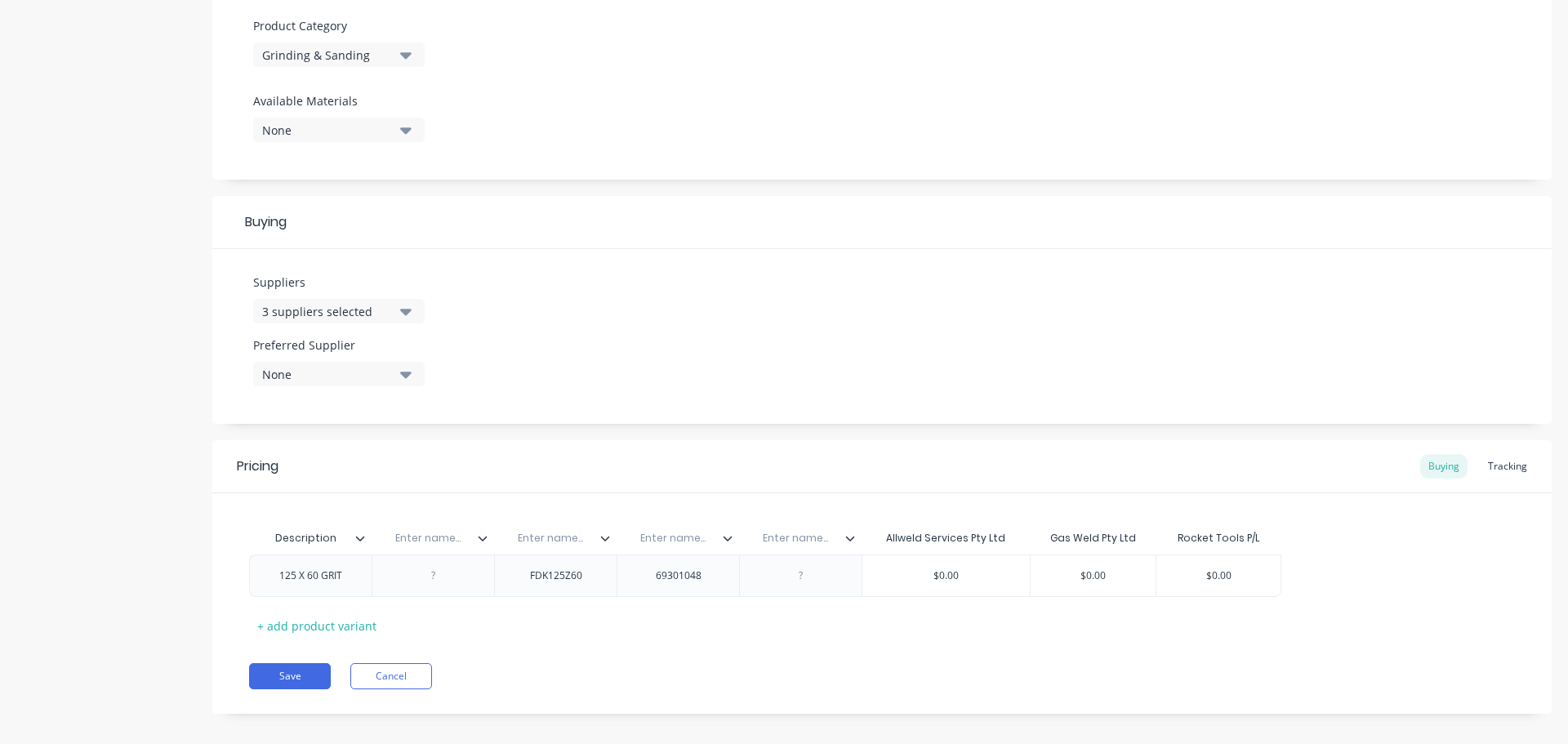
paste div
type textarea "x"
type input "$0.00"
drag, startPoint x: 926, startPoint y: 579, endPoint x: 964, endPoint y: 587, distance: 38.8
click at [964, 587] on div "$0.00 $0.00" at bounding box center [947, 576] width 167 height 41
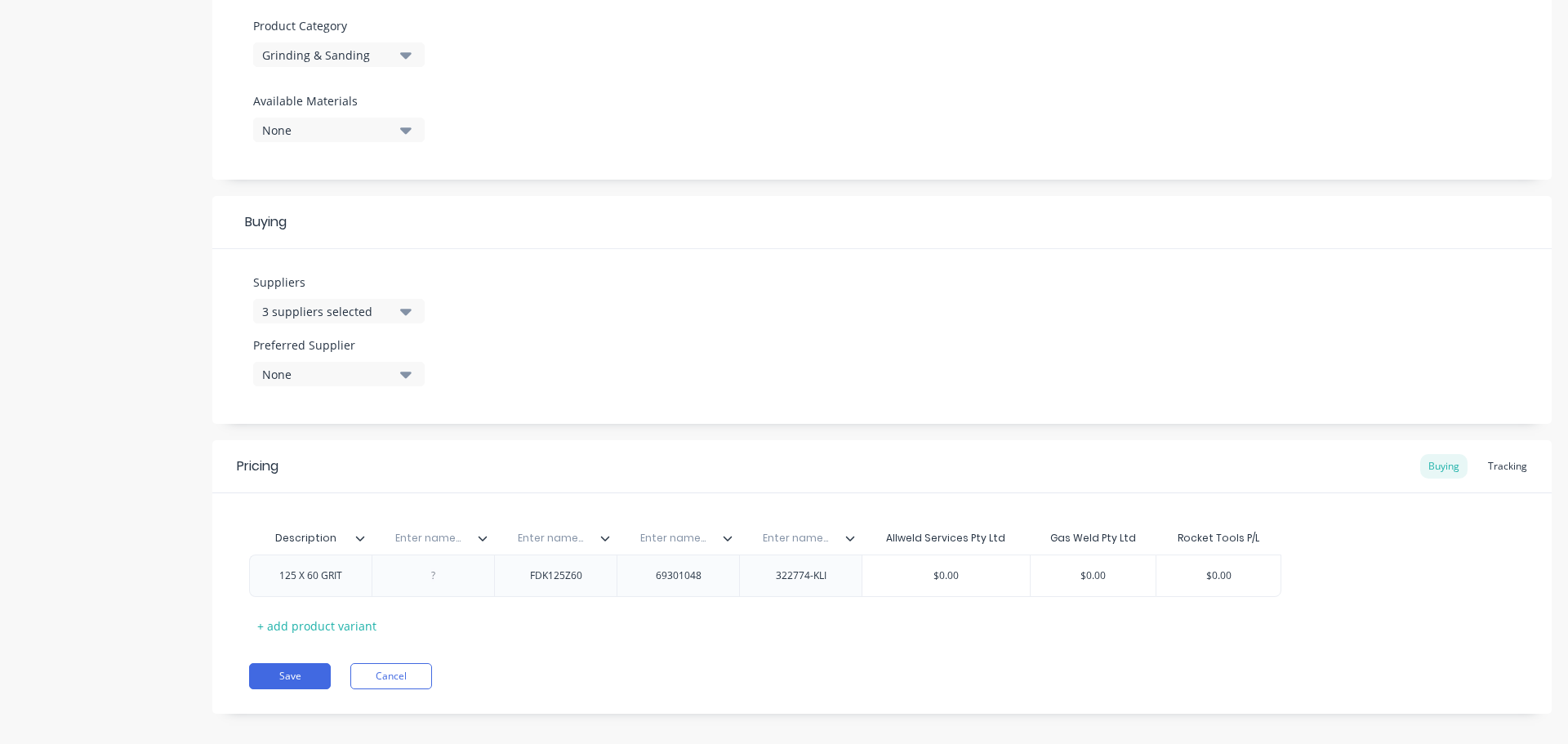
type textarea "x"
drag, startPoint x: 980, startPoint y: 575, endPoint x: 913, endPoint y: 578, distance: 67.1
click at [915, 578] on input "v$0.00" at bounding box center [947, 575] width 167 height 15
paste input "$31.9"
drag, startPoint x: 1075, startPoint y: 578, endPoint x: 1122, endPoint y: 574, distance: 47.2
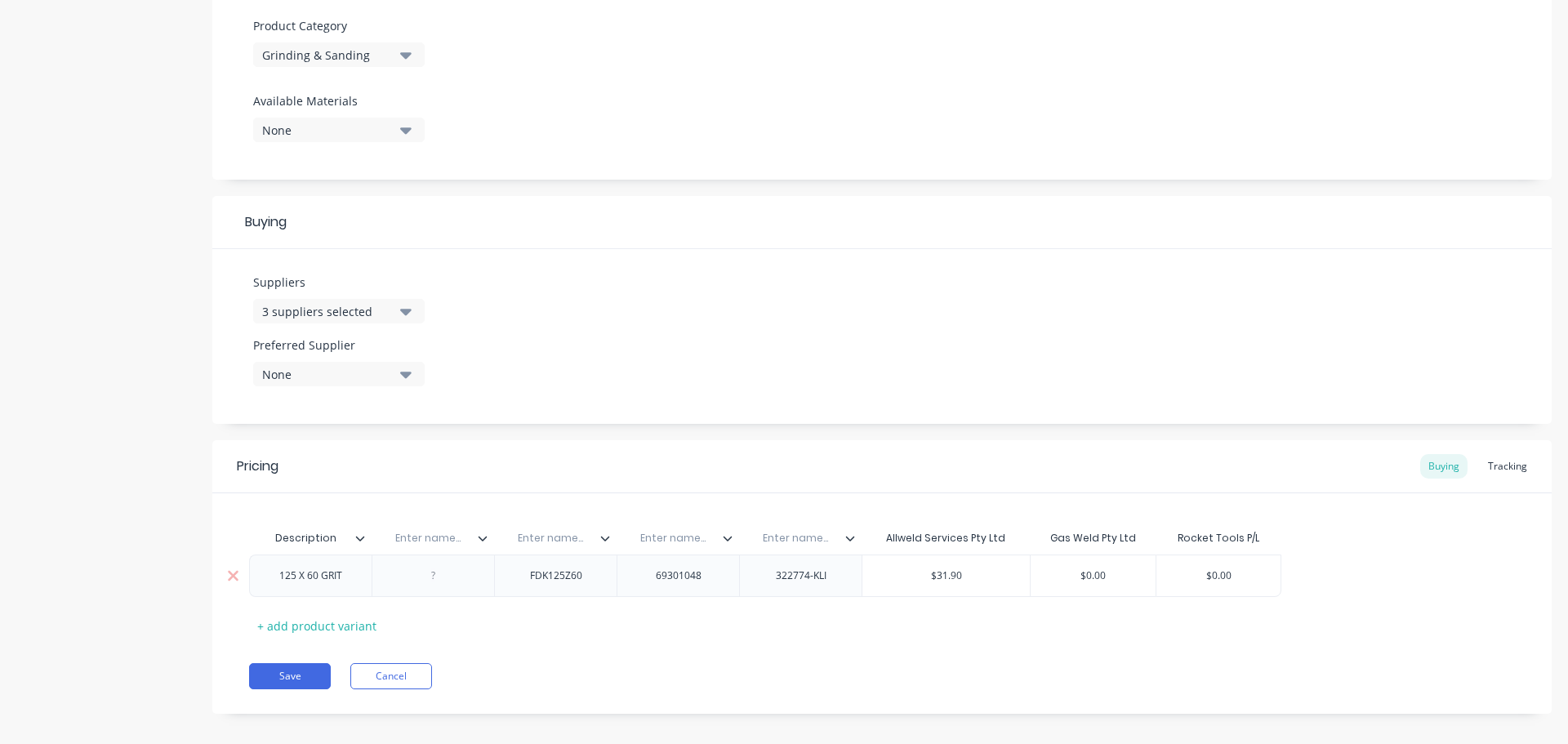
click at [1122, 574] on input "$0.00" at bounding box center [1093, 575] width 125 height 15
paste input "4.25"
drag, startPoint x: 1192, startPoint y: 566, endPoint x: 1271, endPoint y: 581, distance: 80.4
click at [1271, 581] on div "125 X 60 GRIT FDK125Z60 69301048 322774-KLI $31.90 $31.90 $4.25 $4.25 $0.00" at bounding box center [882, 576] width 1266 height 43
drag, startPoint x: 1198, startPoint y: 578, endPoint x: 1256, endPoint y: 578, distance: 58.0
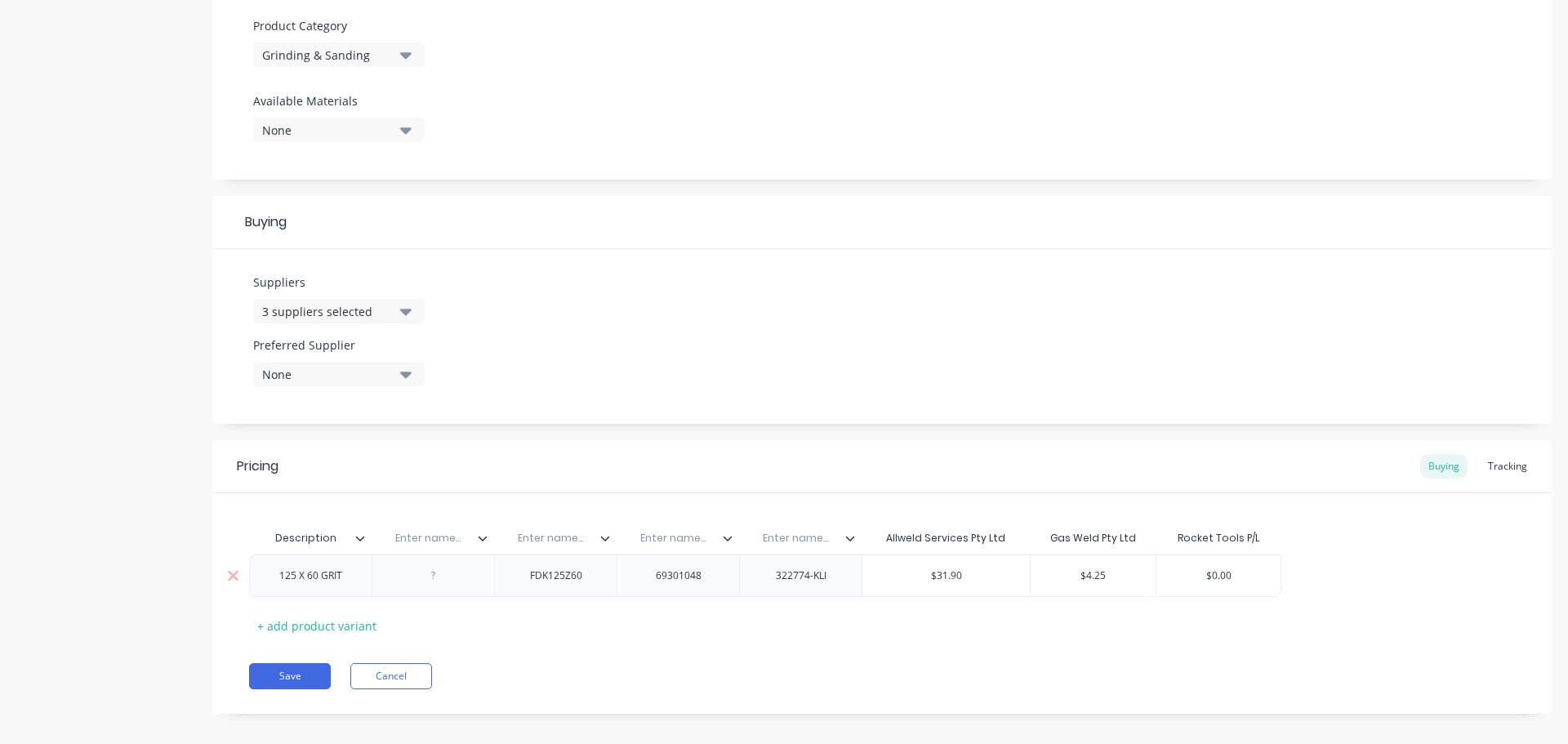
click at [1256, 578] on input "$0.00" at bounding box center [1218, 575] width 124 height 15
paste input "5"
click at [804, 540] on input "text" at bounding box center [796, 538] width 113 height 15
paste input "Gasweld Part No."
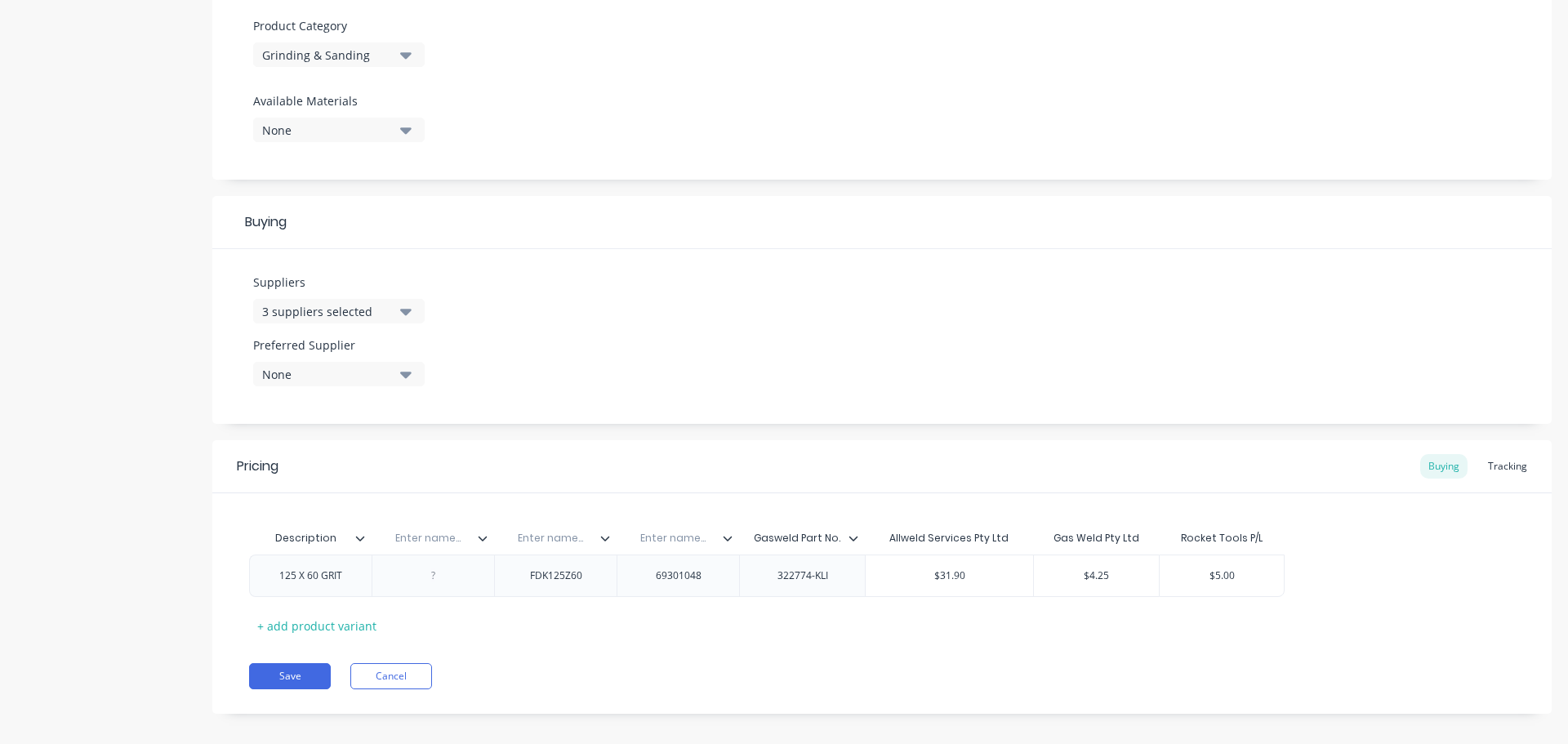
drag, startPoint x: 695, startPoint y: 543, endPoint x: 658, endPoint y: 538, distance: 37.3
click at [651, 540] on input "text" at bounding box center [673, 538] width 113 height 15
paste input "Allwed Part No"
drag, startPoint x: 516, startPoint y: 544, endPoint x: 625, endPoint y: 542, distance: 109.0
click at [625, 542] on div "Description Enter name... Enter name... Allwed Part No Gasweld Part No. Allweld…" at bounding box center [767, 538] width 1035 height 32
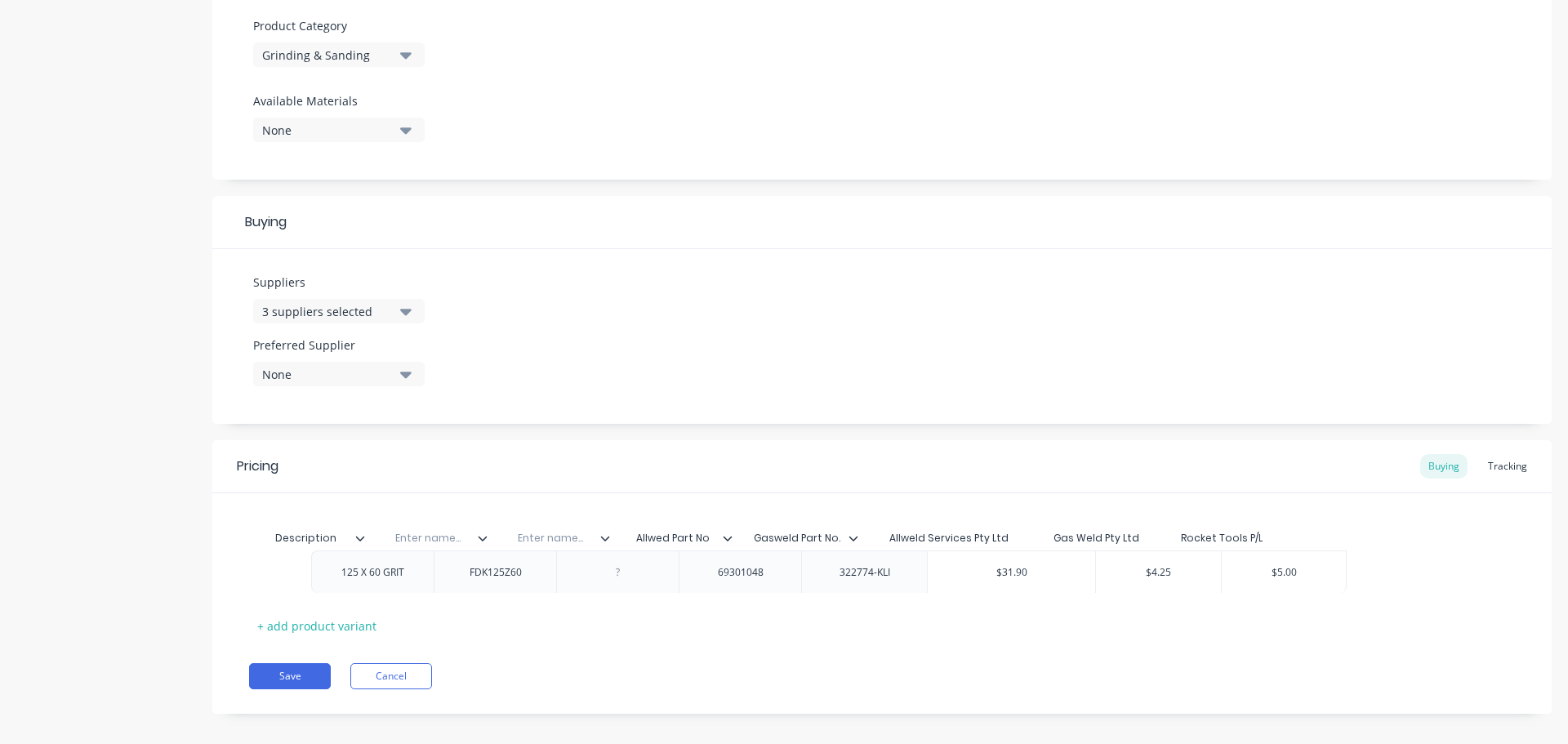
drag, startPoint x: 426, startPoint y: 586, endPoint x: 417, endPoint y: 582, distance: 9.8
click at [451, 582] on div "125 X 60 GRIT FDK125Z60 69301048 322774-KLI $31.90 $31.90 $4.25 $4.25 $5.00 $5.…" at bounding box center [882, 576] width 1266 height 43
drag, startPoint x: 426, startPoint y: 578, endPoint x: 516, endPoint y: 631, distance: 104.4
click at [516, 631] on div "Description Enter name... Enter name... Allwed Part No Gasweld Part No. Allweld…" at bounding box center [882, 579] width 1266 height 117
drag, startPoint x: 389, startPoint y: 577, endPoint x: 481, endPoint y: 568, distance: 92.4
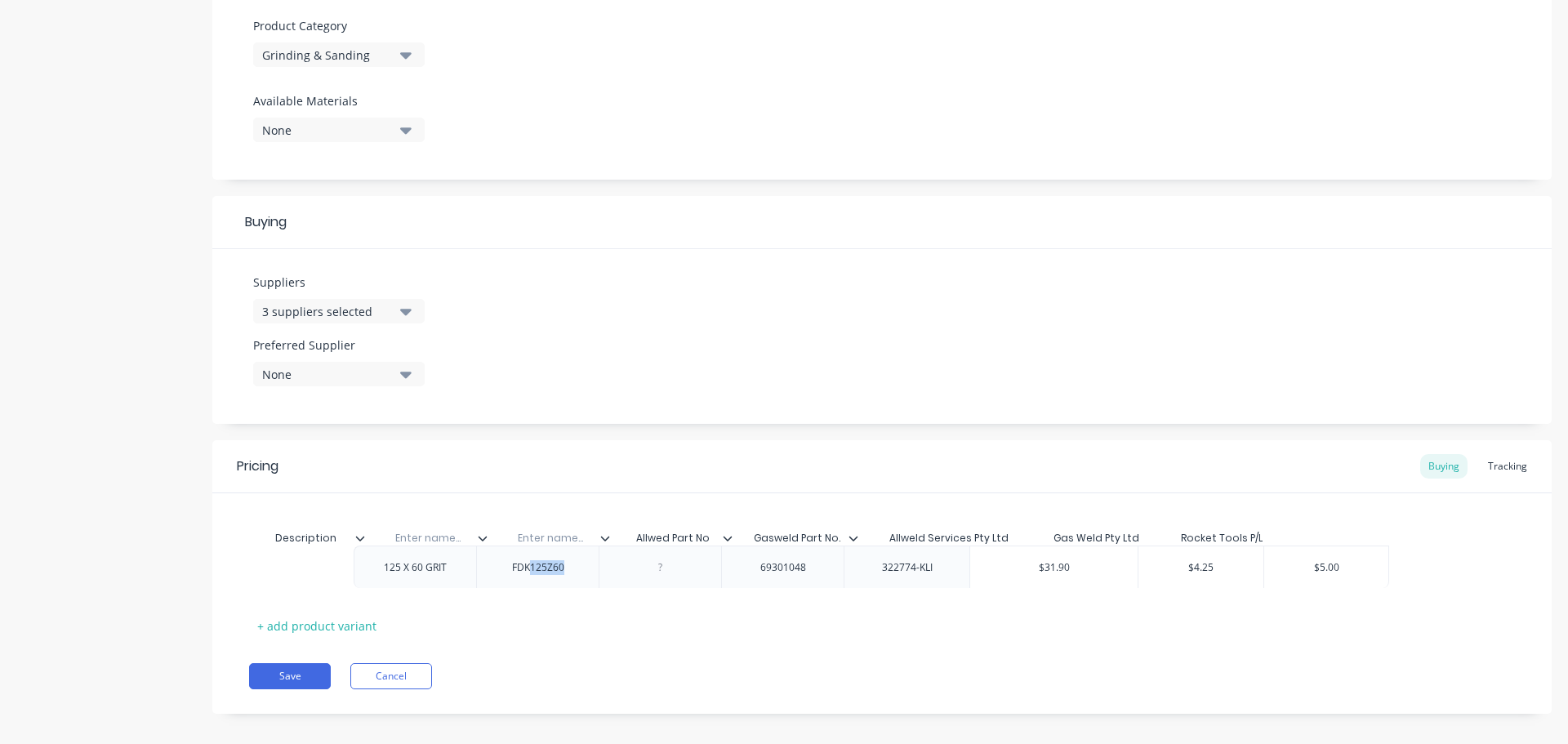
click at [498, 567] on div "125 X 60 GRIT FDK125Z60 69301048 322774-KLI $31.90 $31.90 $4.25 $4.25 $5.00 $5.…" at bounding box center [882, 576] width 1266 height 43
click at [475, 578] on div "125 X 60 GRIT FDK125Z60 69301048 322774-KLI $31.90 $31.90 $4.25 $4.25 $5.00 $5.…" at bounding box center [882, 576] width 1266 height 43
click at [404, 581] on div "FDK125Z60" at bounding box center [434, 575] width 82 height 21
drag, startPoint x: 407, startPoint y: 578, endPoint x: 483, endPoint y: 578, distance: 76.0
click at [483, 578] on div "FDK125Z60" at bounding box center [433, 576] width 123 height 43
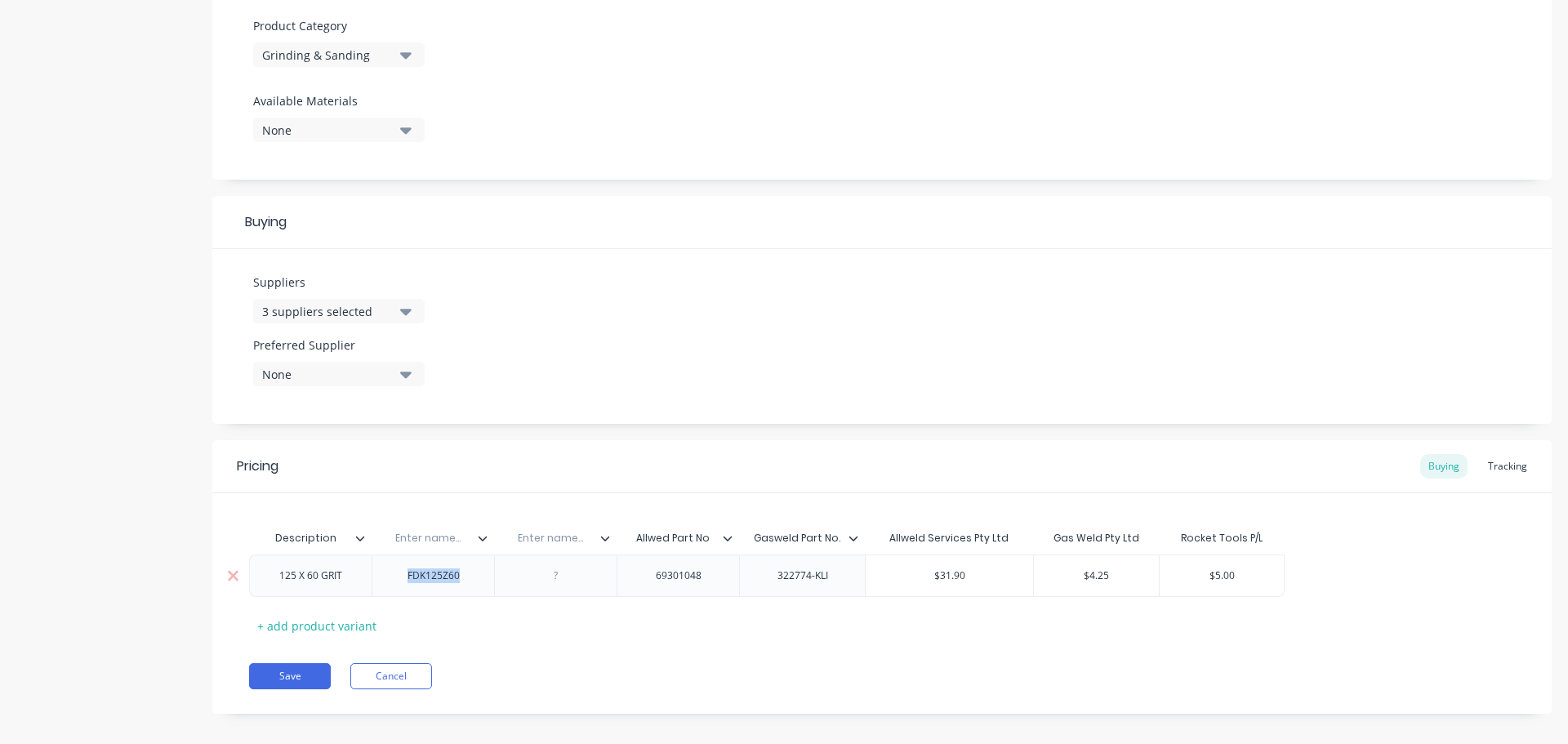
copy div "FDK125Z60"
click at [558, 580] on div at bounding box center [557, 575] width 82 height 21
drag, startPoint x: 469, startPoint y: 578, endPoint x: 375, endPoint y: 578, distance: 94.0
click at [375, 578] on div "FDK125Z60" at bounding box center [433, 576] width 123 height 43
click at [1369, 291] on div "Suppliers 3 suppliers selected Preferred Supplier None" at bounding box center [882, 336] width 1339 height 175
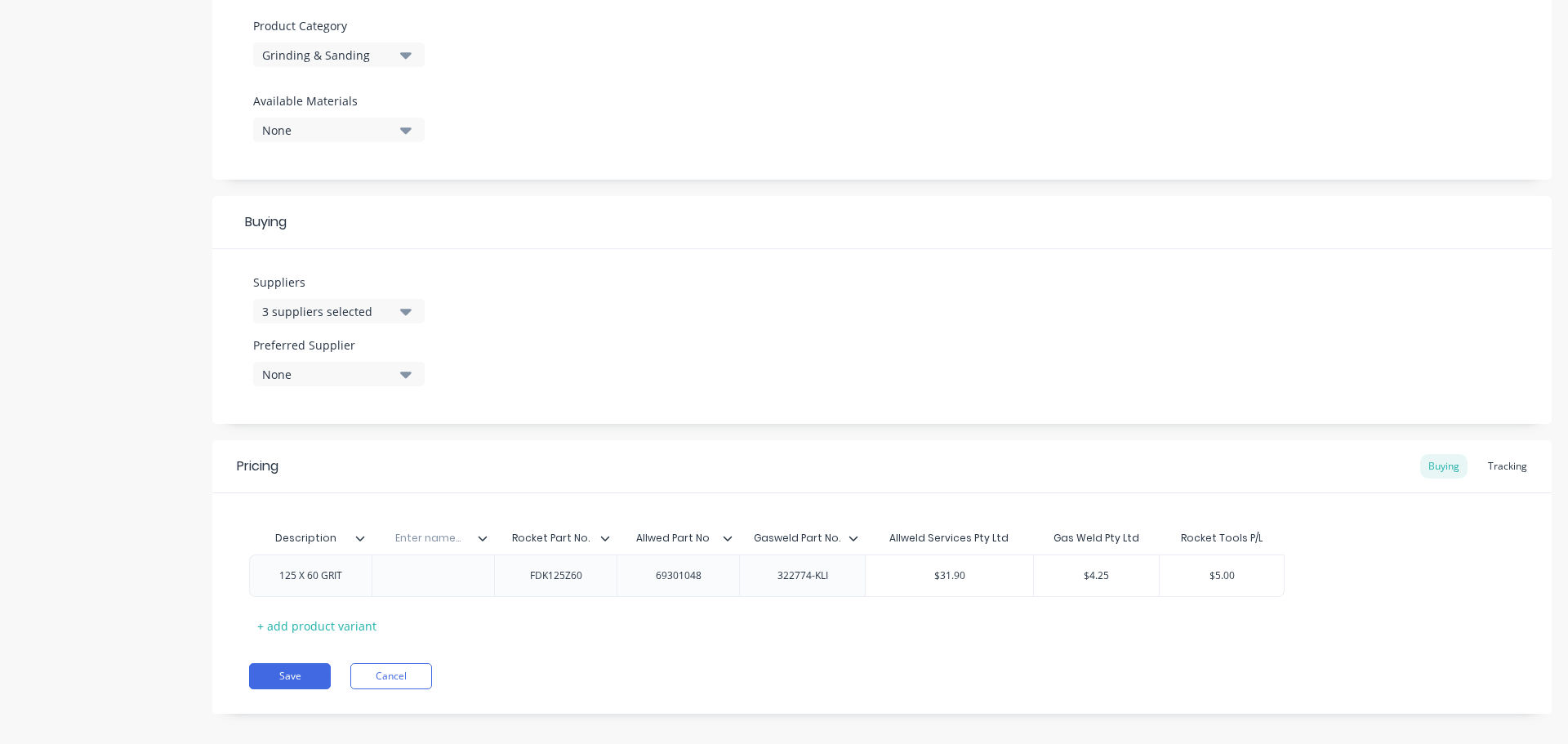
click at [437, 540] on input "text" at bounding box center [428, 538] width 113 height 15
paste input "Bin Location"
click at [271, 578] on div "125 X 60 GRIT" at bounding box center [311, 575] width 89 height 21
drag, startPoint x: 341, startPoint y: 590, endPoint x: 262, endPoint y: 568, distance: 82.0
click at [262, 568] on div "Flapper Disc125 X 60 GRIT" at bounding box center [310, 579] width 108 height 36
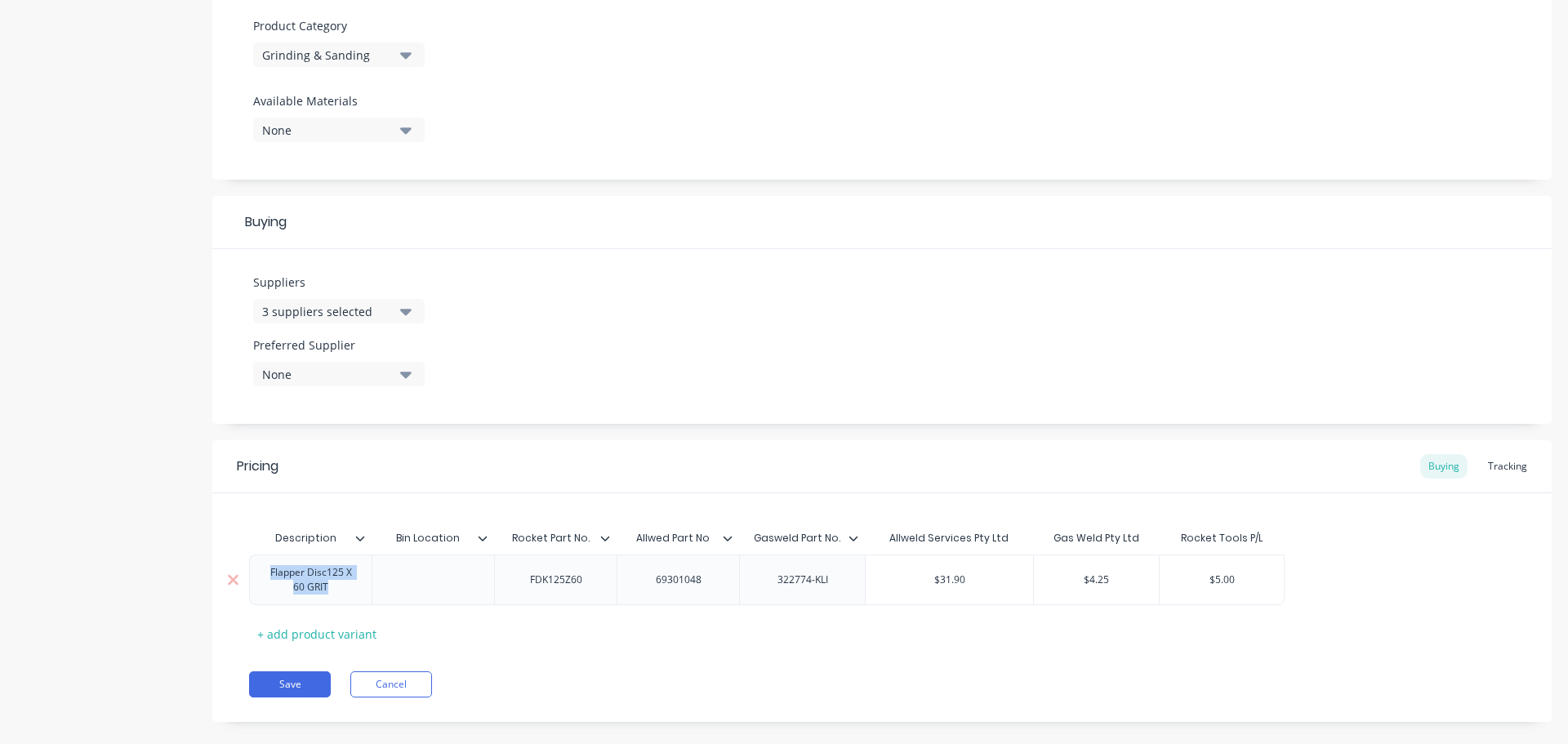
copy div "Flapper Disc125 X 60 GRIT"
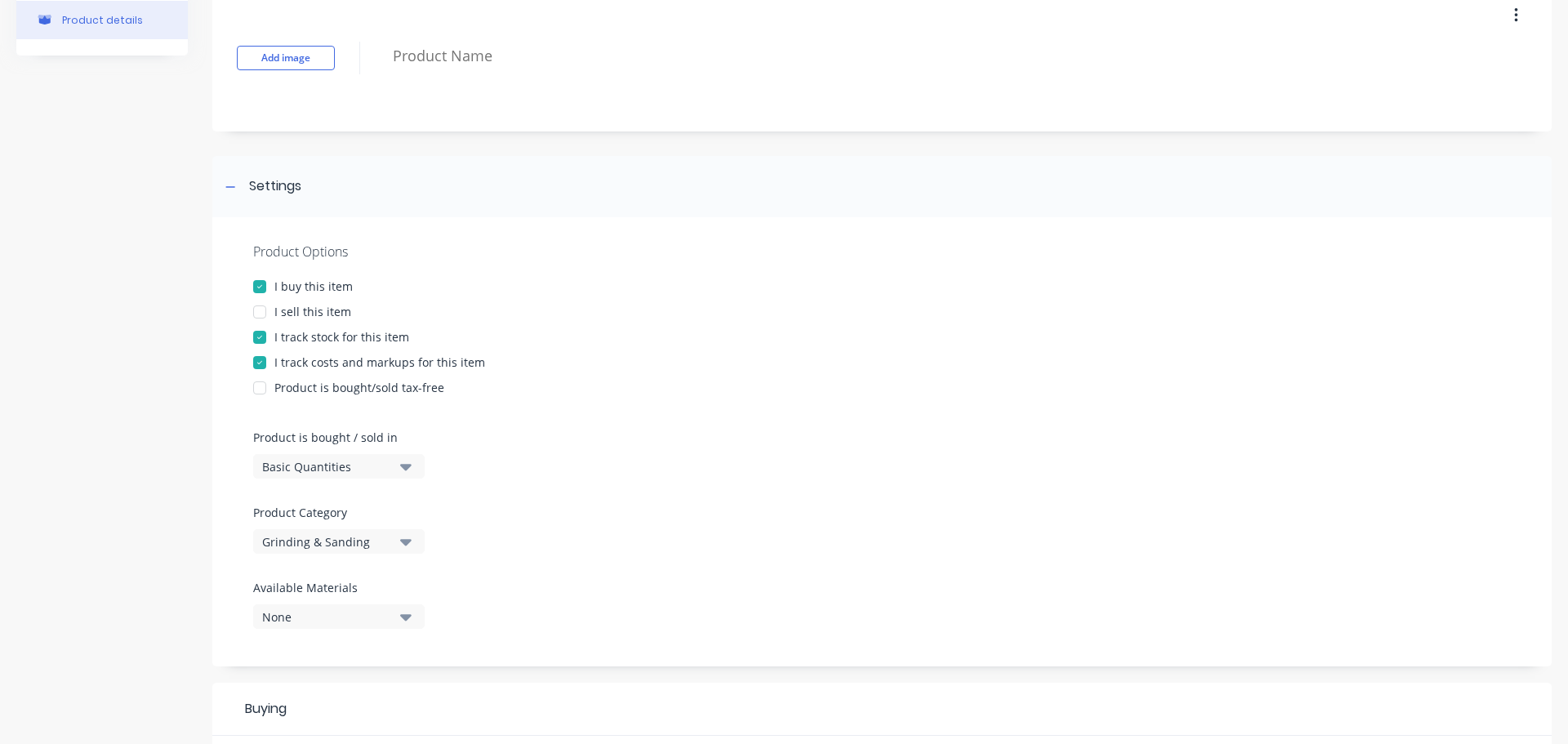
scroll to position [0, 0]
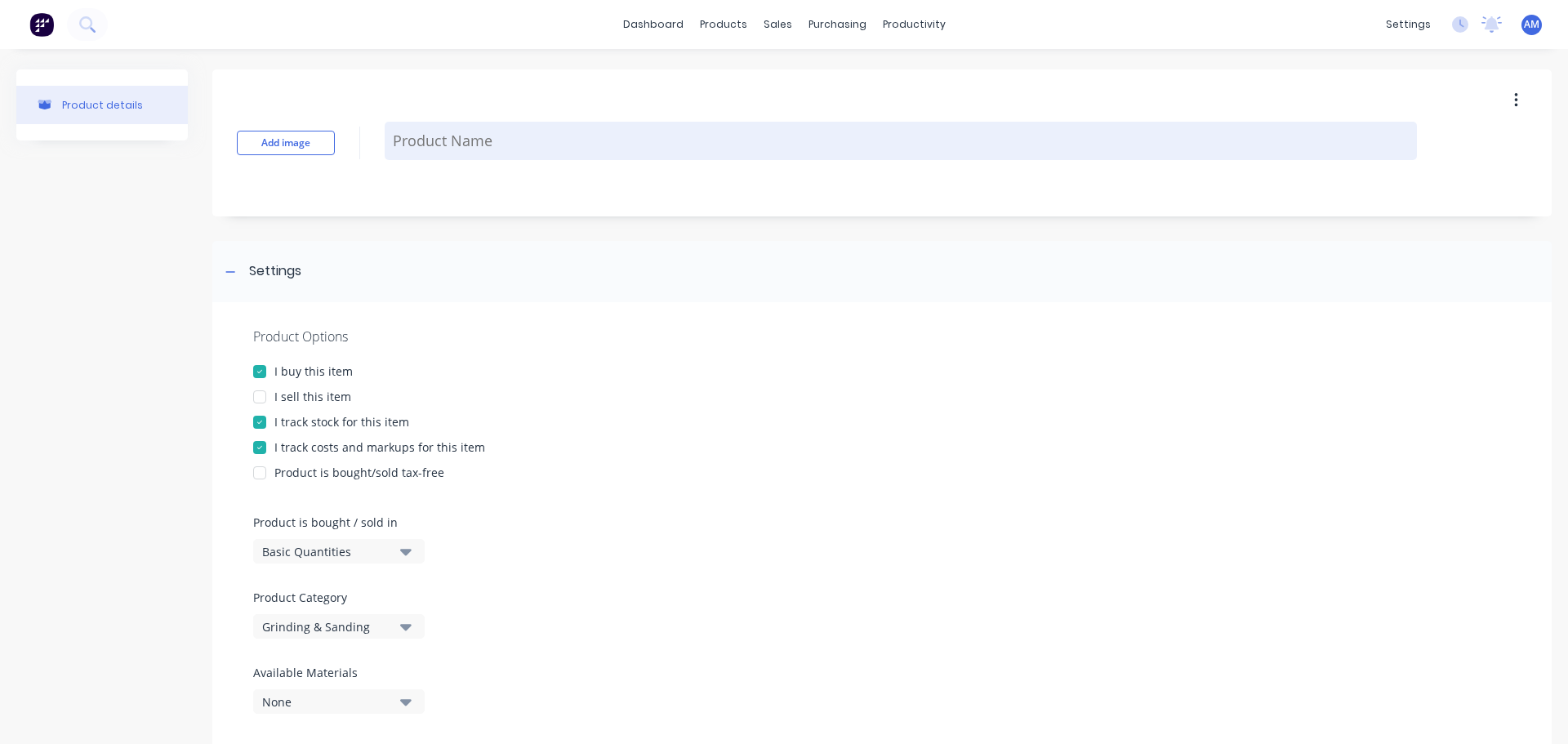
click at [447, 142] on textarea at bounding box center [901, 141] width 1033 height 38
paste textarea "Flapper Disc125 X 60 GRIT"
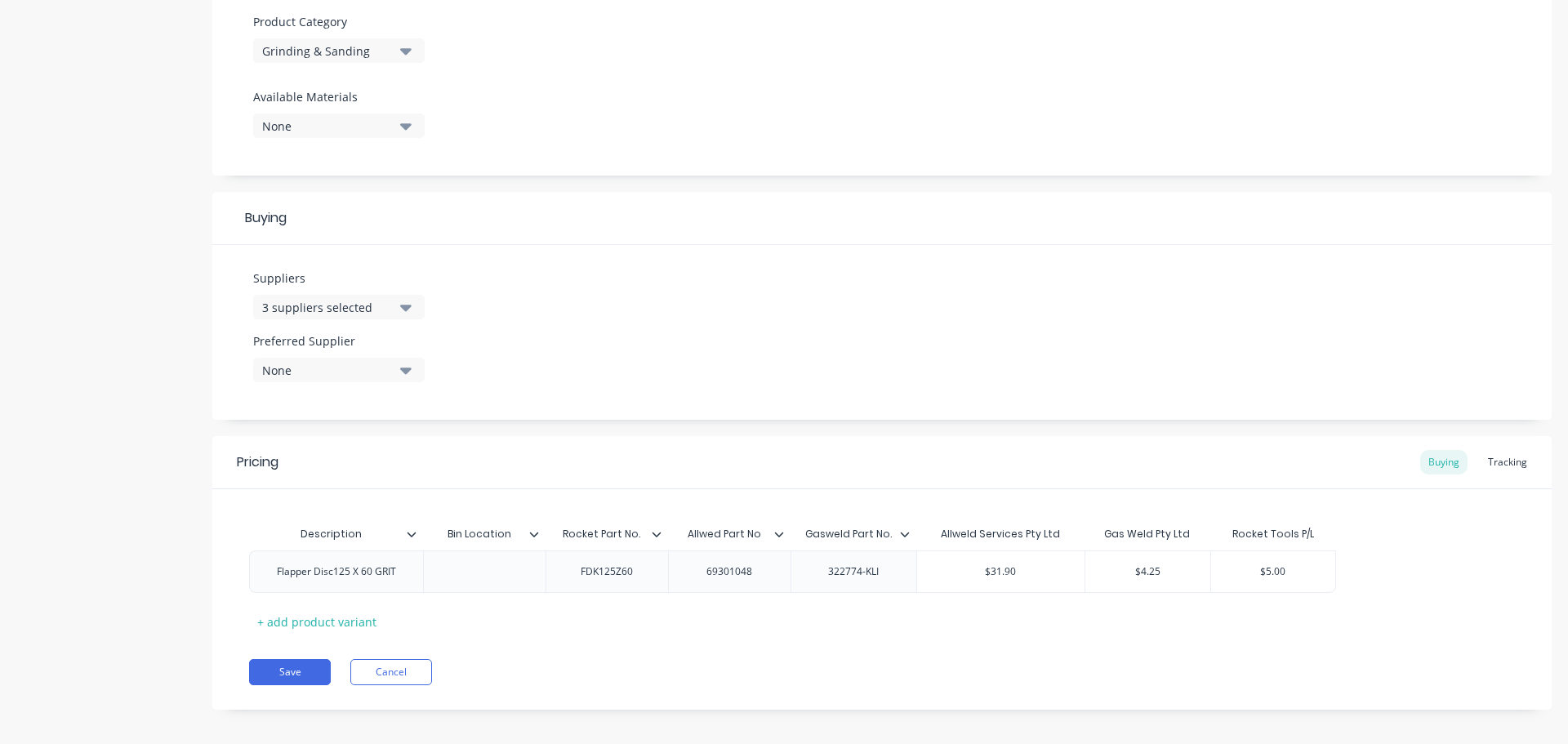
scroll to position [586, 0]
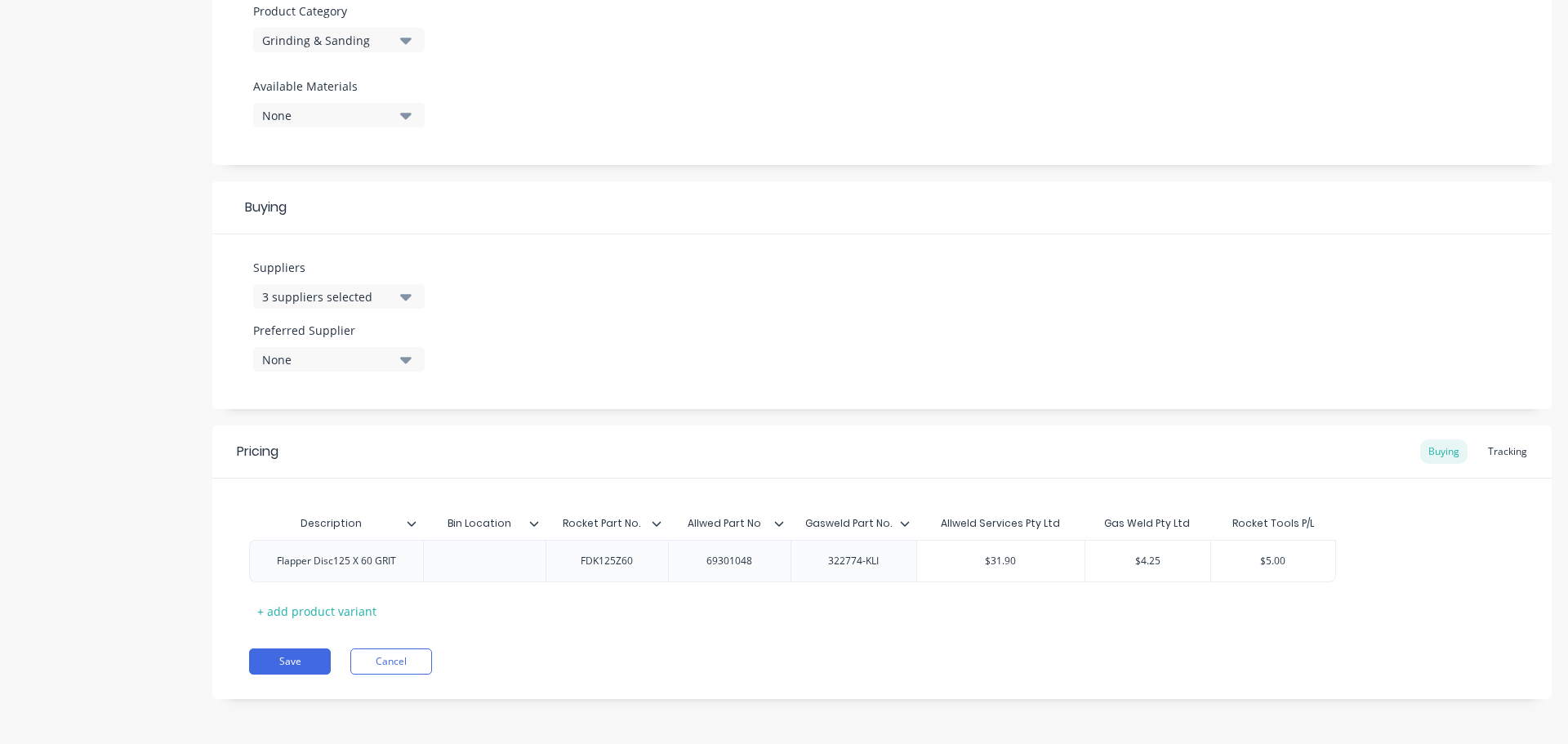
click at [399, 355] on button "None" at bounding box center [339, 359] width 172 height 25
click at [370, 448] on div "Allweld Services Pty Ltd" at bounding box center [384, 449] width 163 height 17
click at [293, 663] on button "Save" at bounding box center [290, 661] width 82 height 26
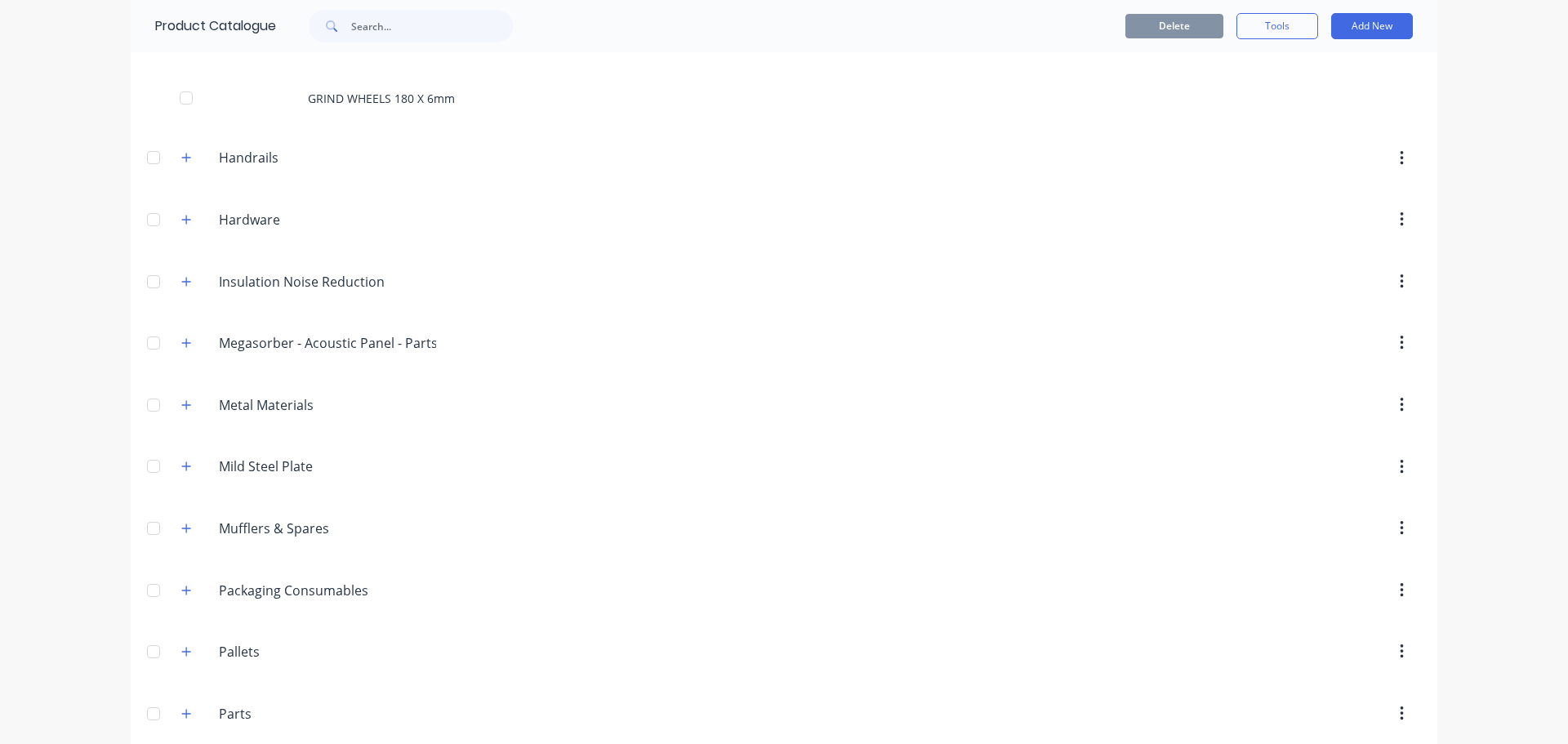
scroll to position [1560, 0]
click at [1359, 24] on button "Add New" at bounding box center [1373, 26] width 82 height 26
click at [1297, 98] on div "Product" at bounding box center [1335, 101] width 125 height 24
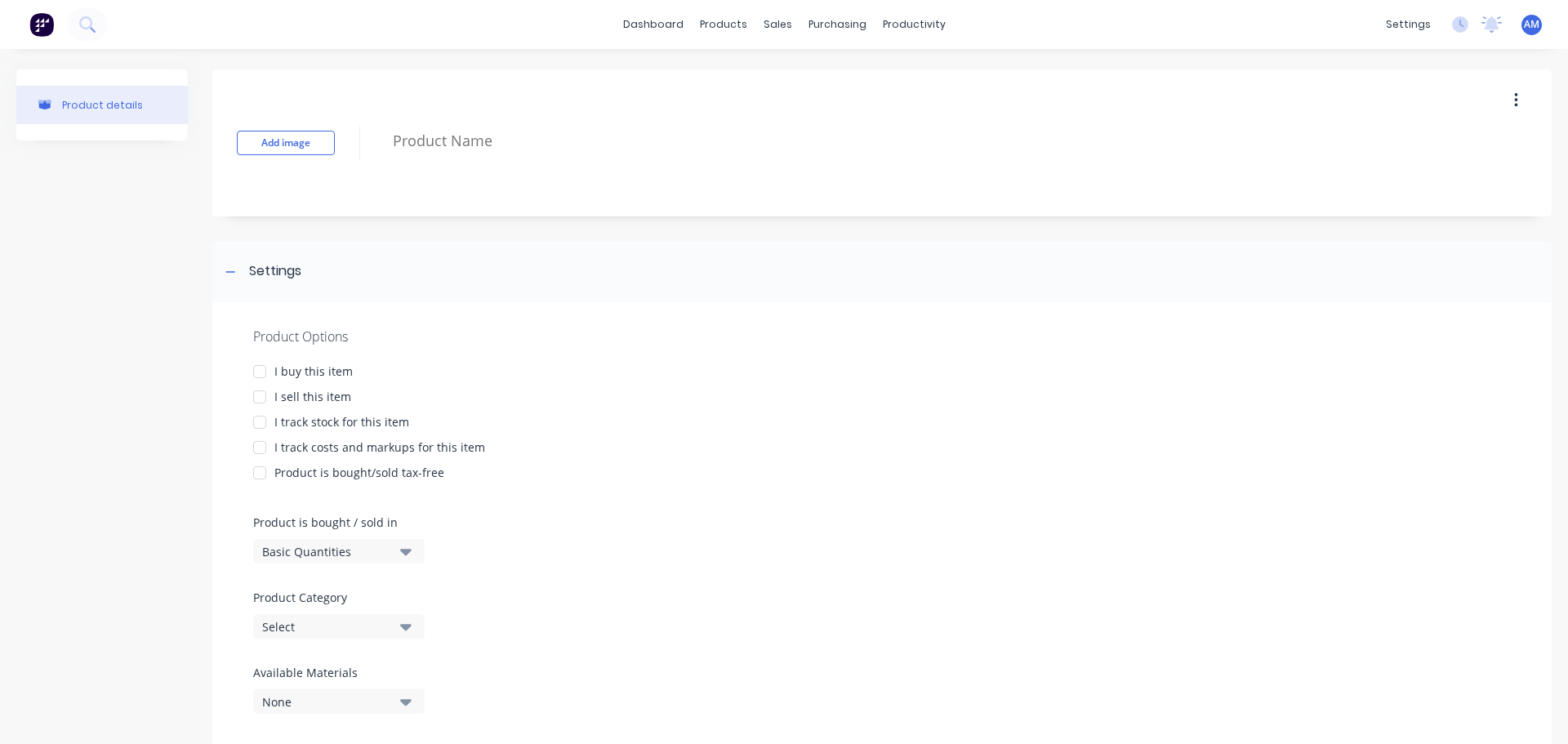
click at [259, 370] on div at bounding box center [259, 371] width 32 height 32
click at [256, 418] on div at bounding box center [259, 422] width 32 height 32
click at [261, 445] on div at bounding box center [259, 447] width 32 height 32
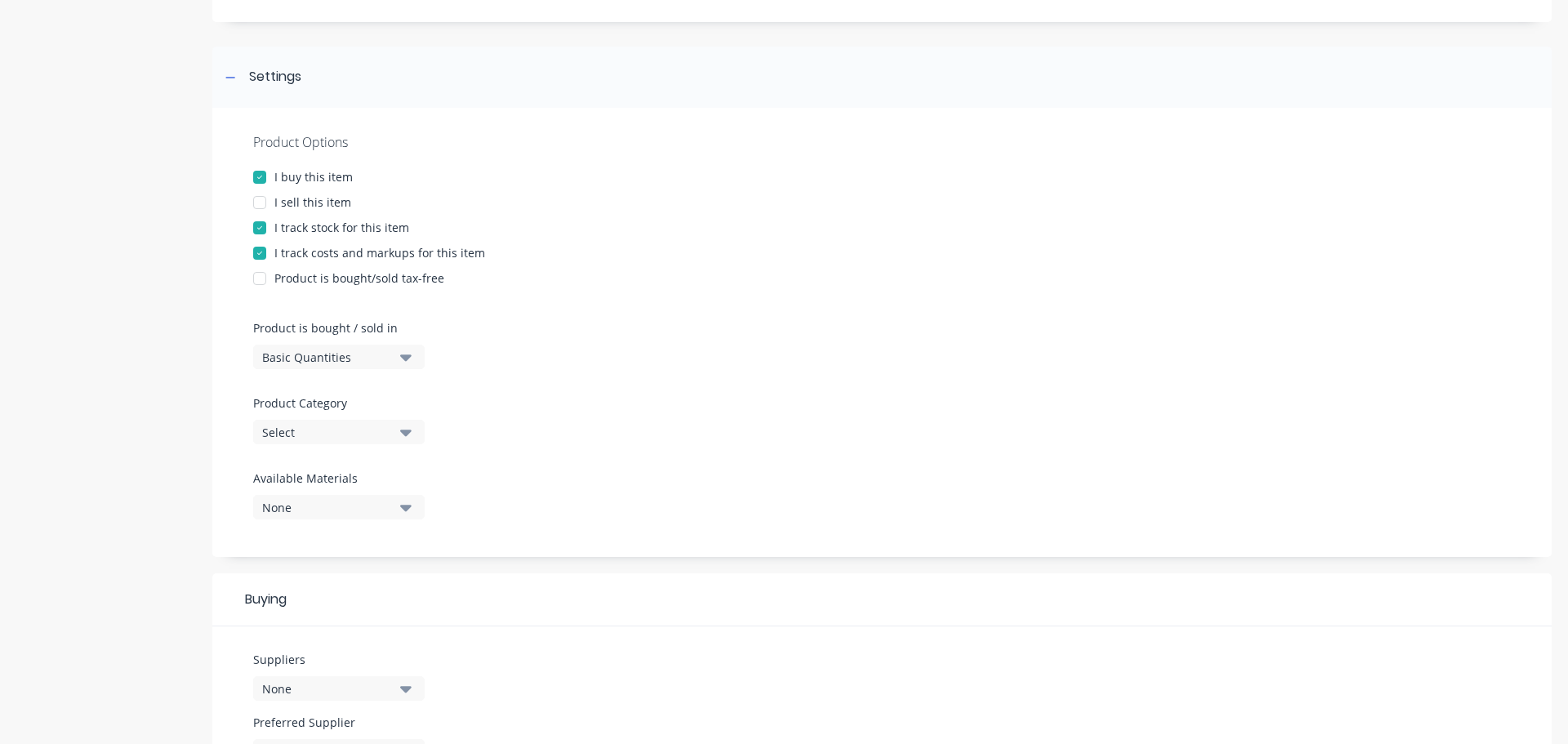
scroll to position [245, 0]
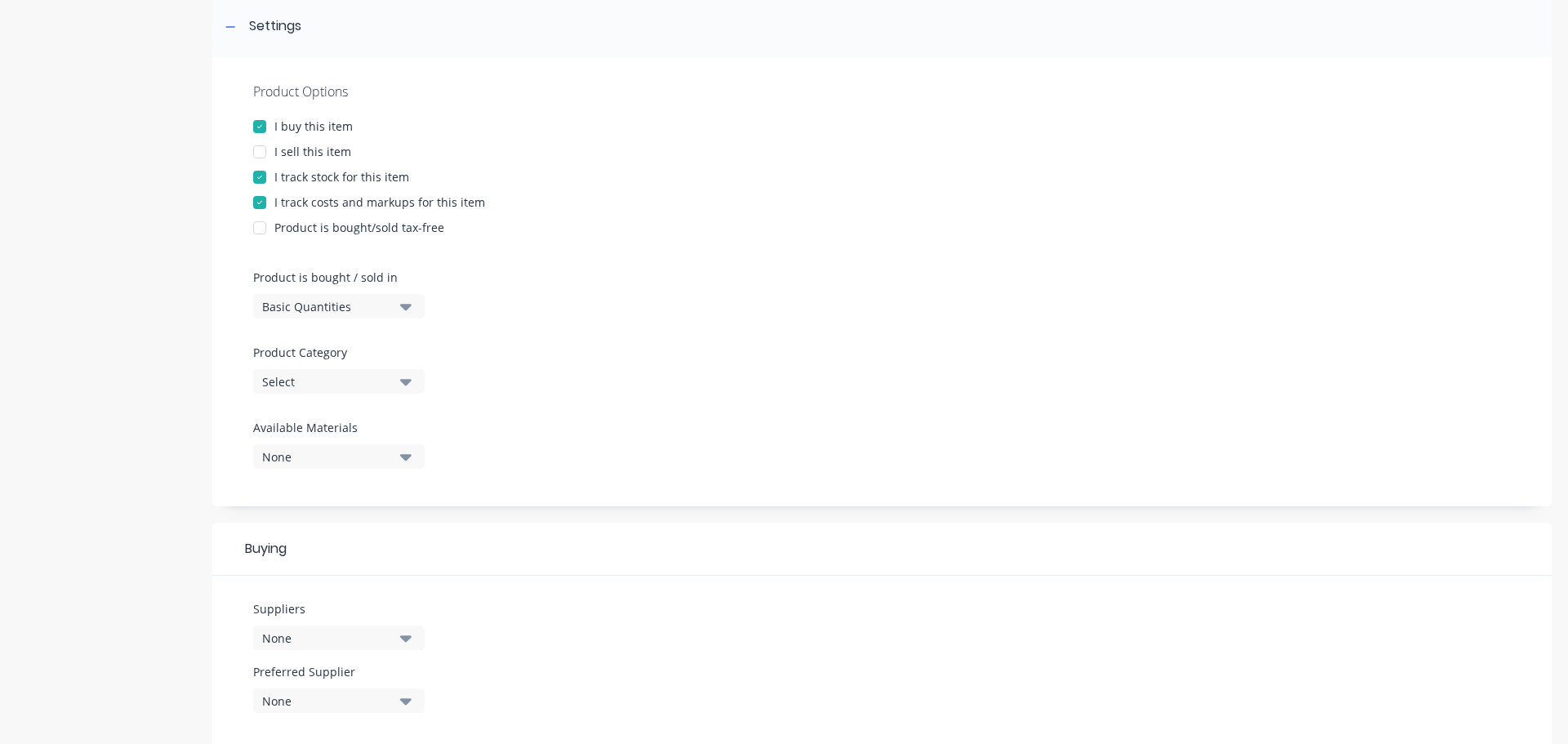
click at [399, 378] on button "Select" at bounding box center [339, 381] width 172 height 25
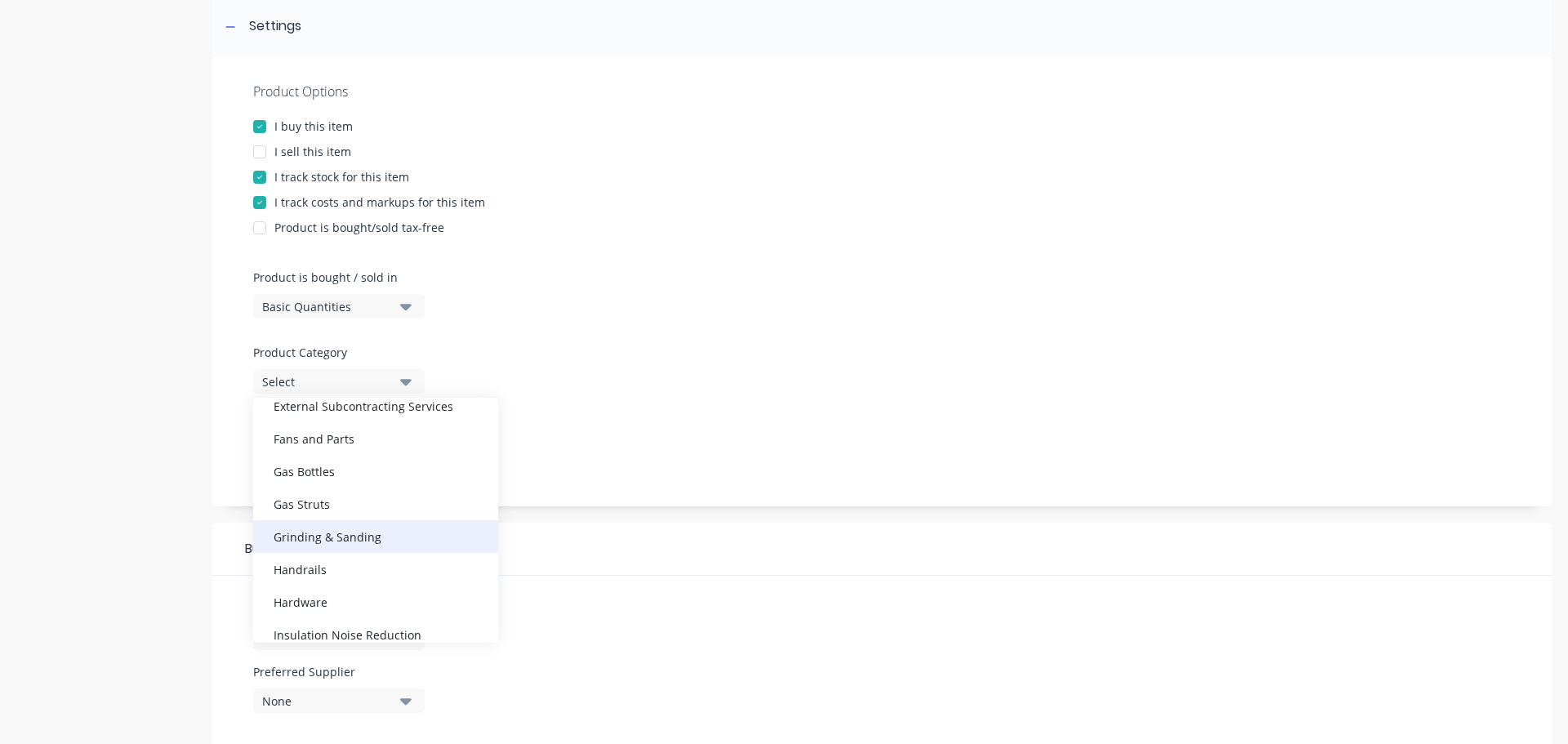
click at [336, 528] on div "Grinding & Sanding" at bounding box center [376, 537] width 245 height 32
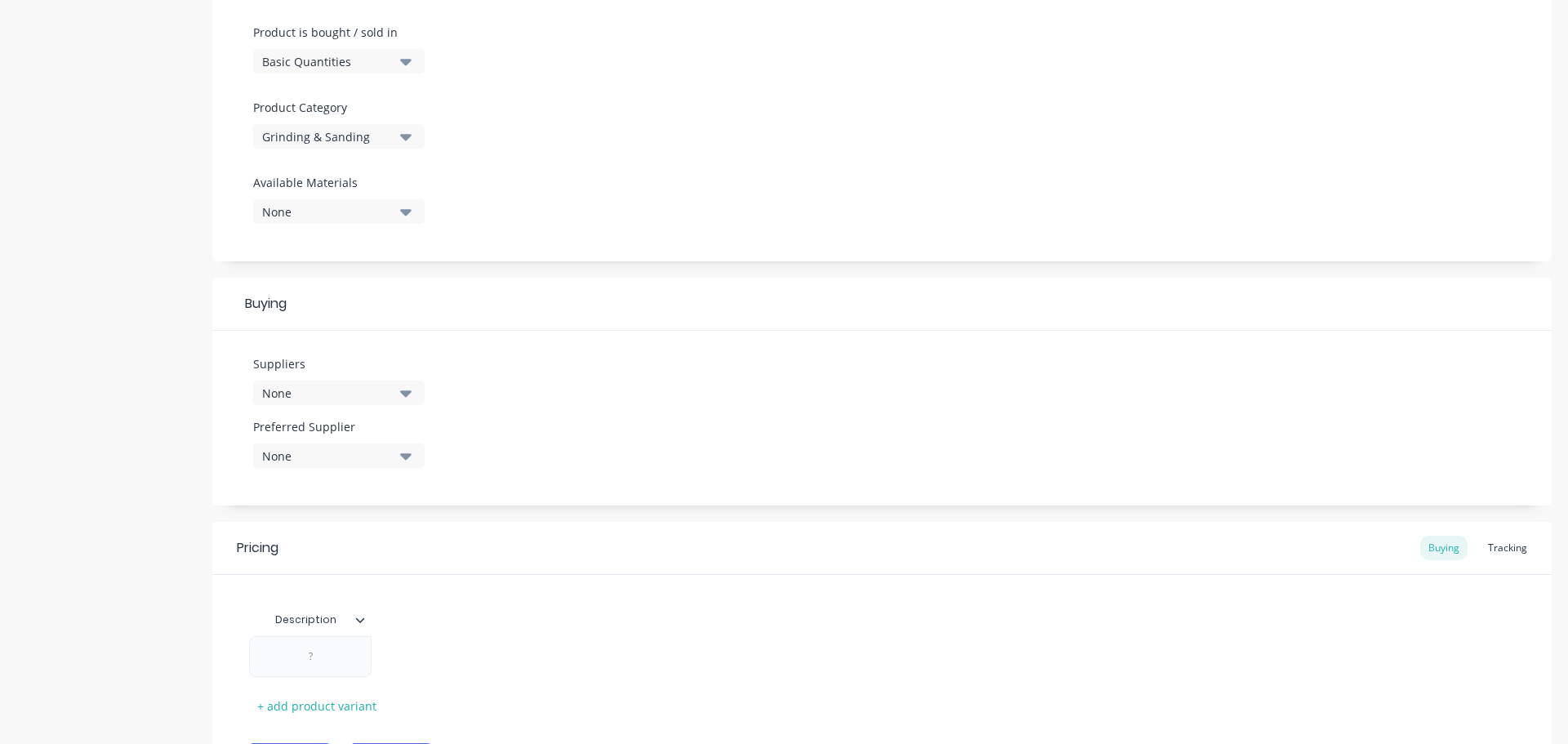
click at [399, 388] on button "None" at bounding box center [339, 392] width 172 height 25
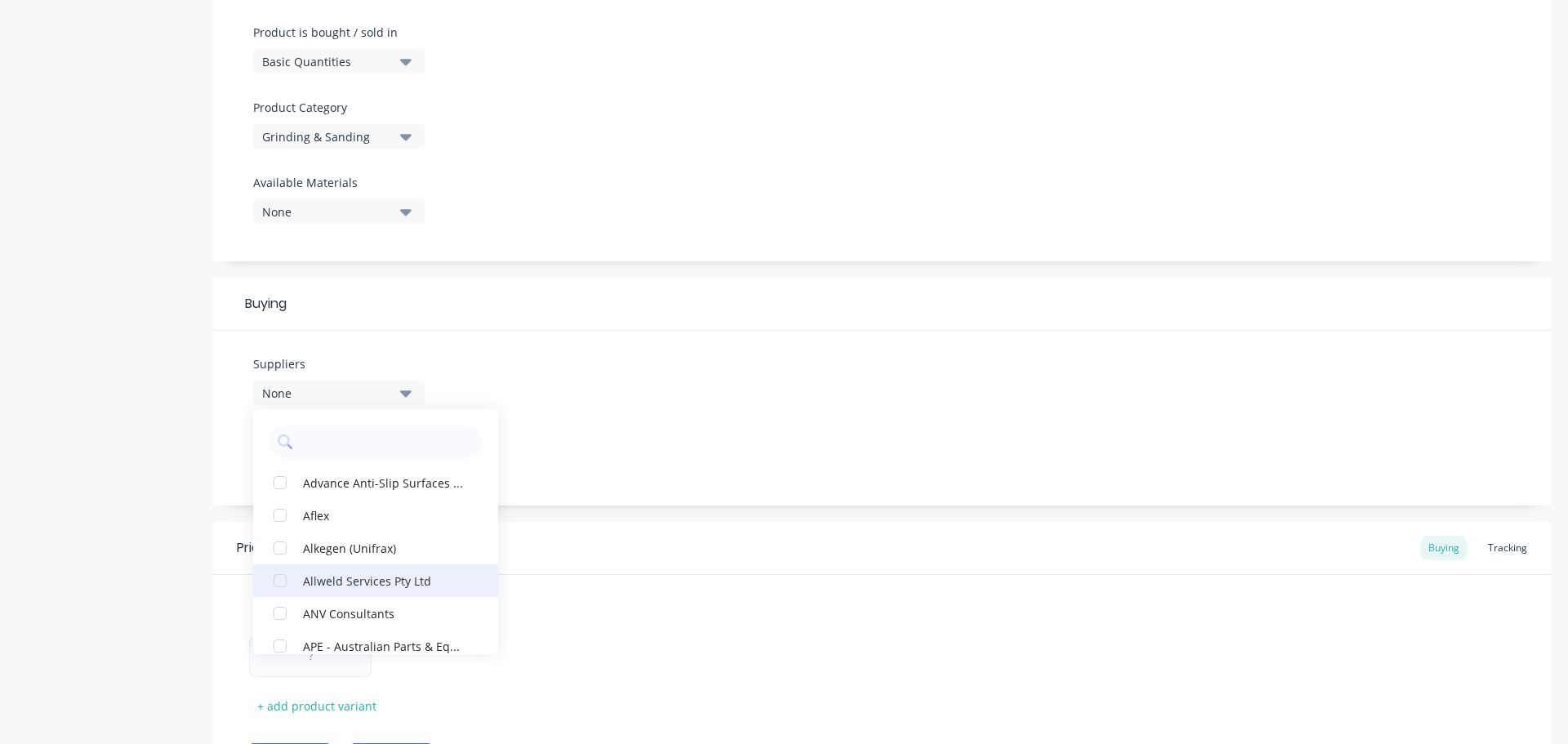
click at [355, 579] on div "Allweld Services Pty Ltd" at bounding box center [384, 580] width 163 height 17
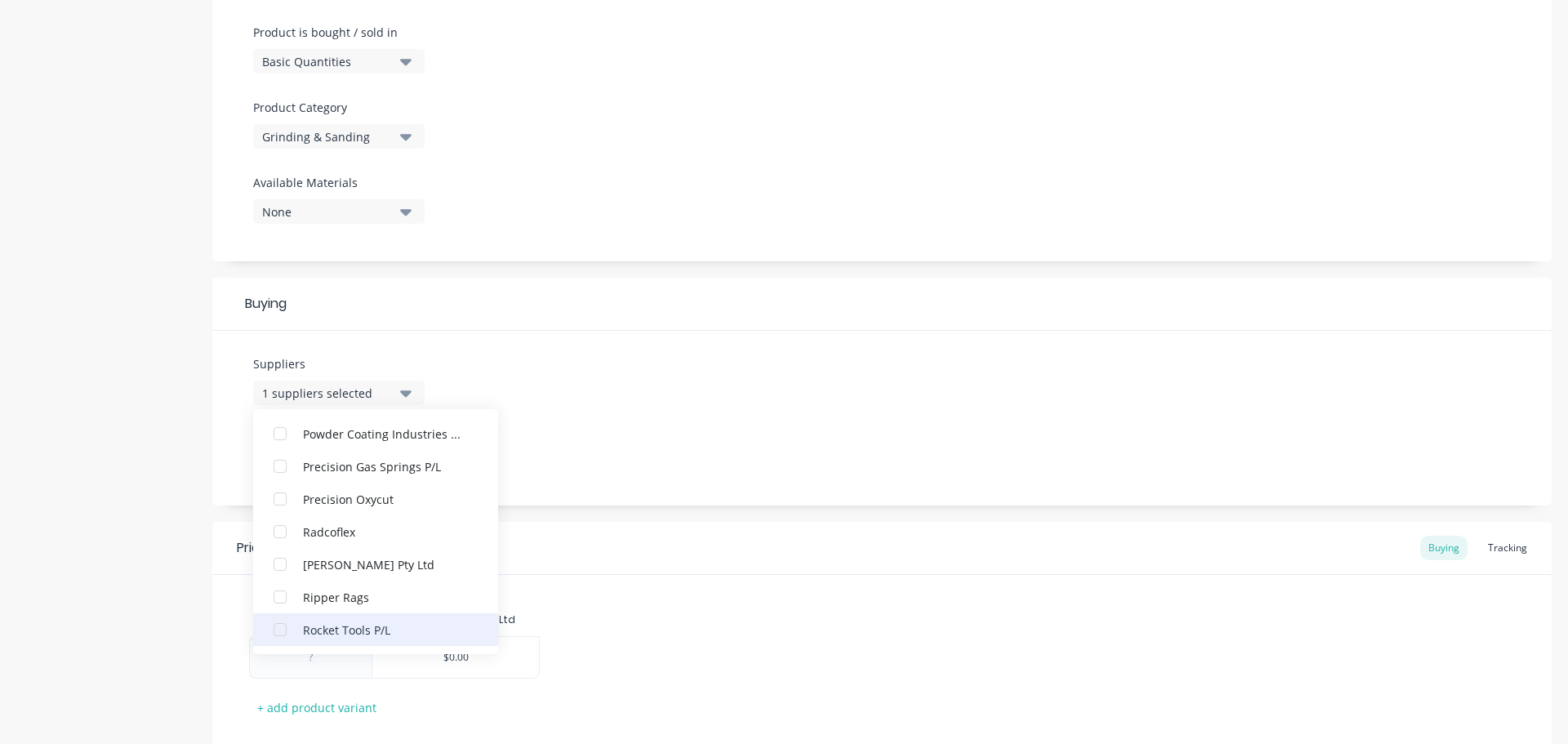
click at [347, 627] on div "Rocket Tools P/L" at bounding box center [384, 629] width 163 height 17
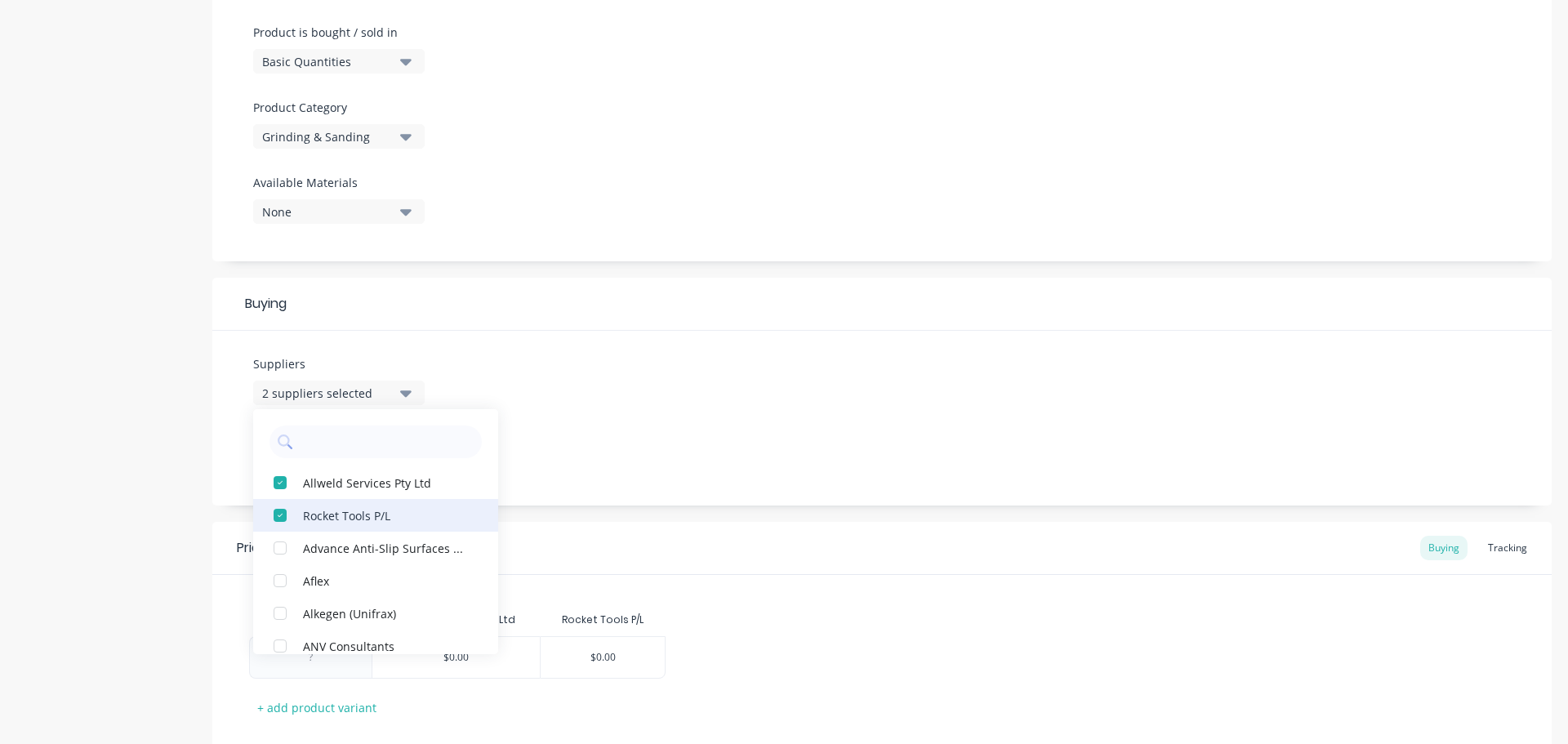
scroll to position [1322, 0]
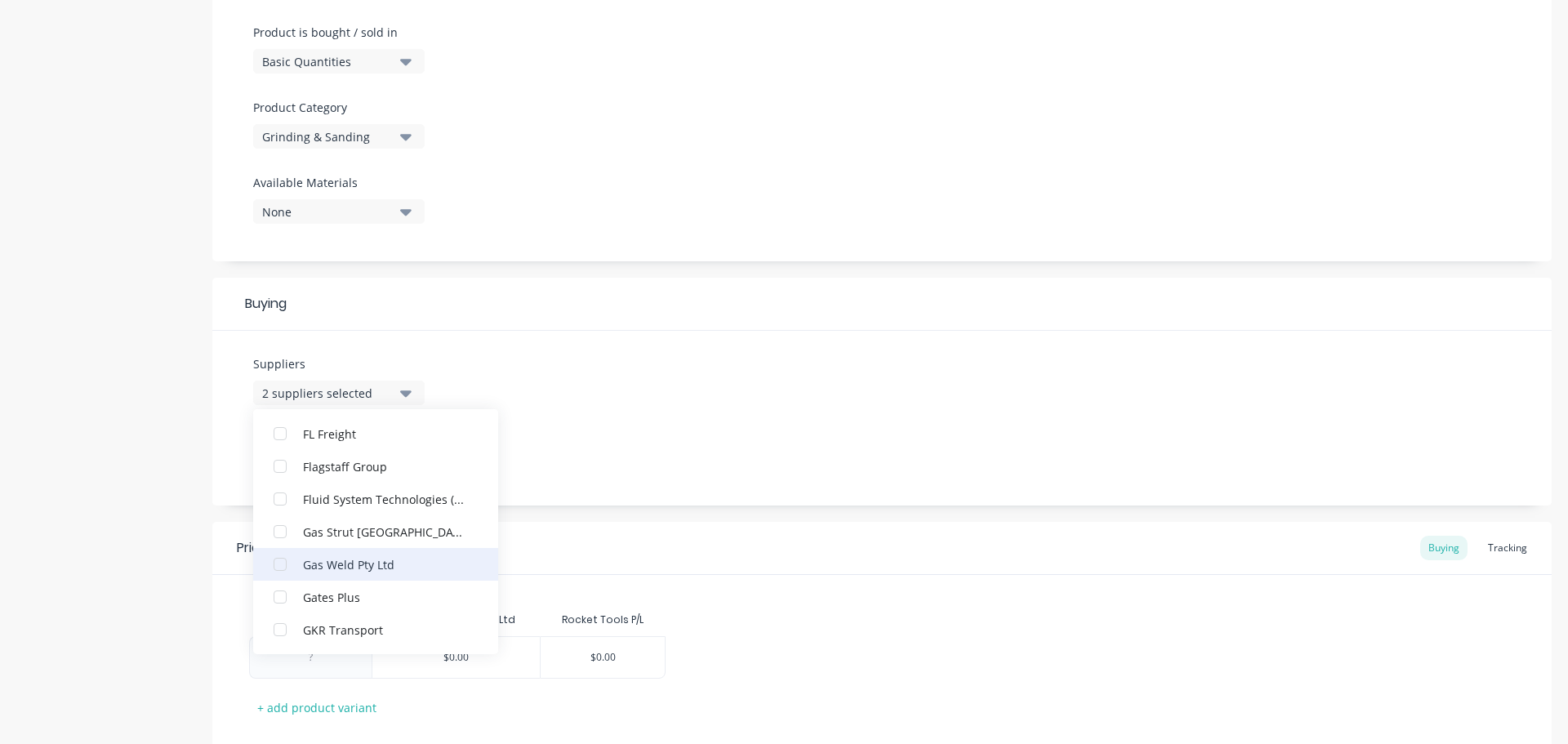
click at [367, 567] on div "Gas Weld Pty Ltd" at bounding box center [384, 564] width 163 height 17
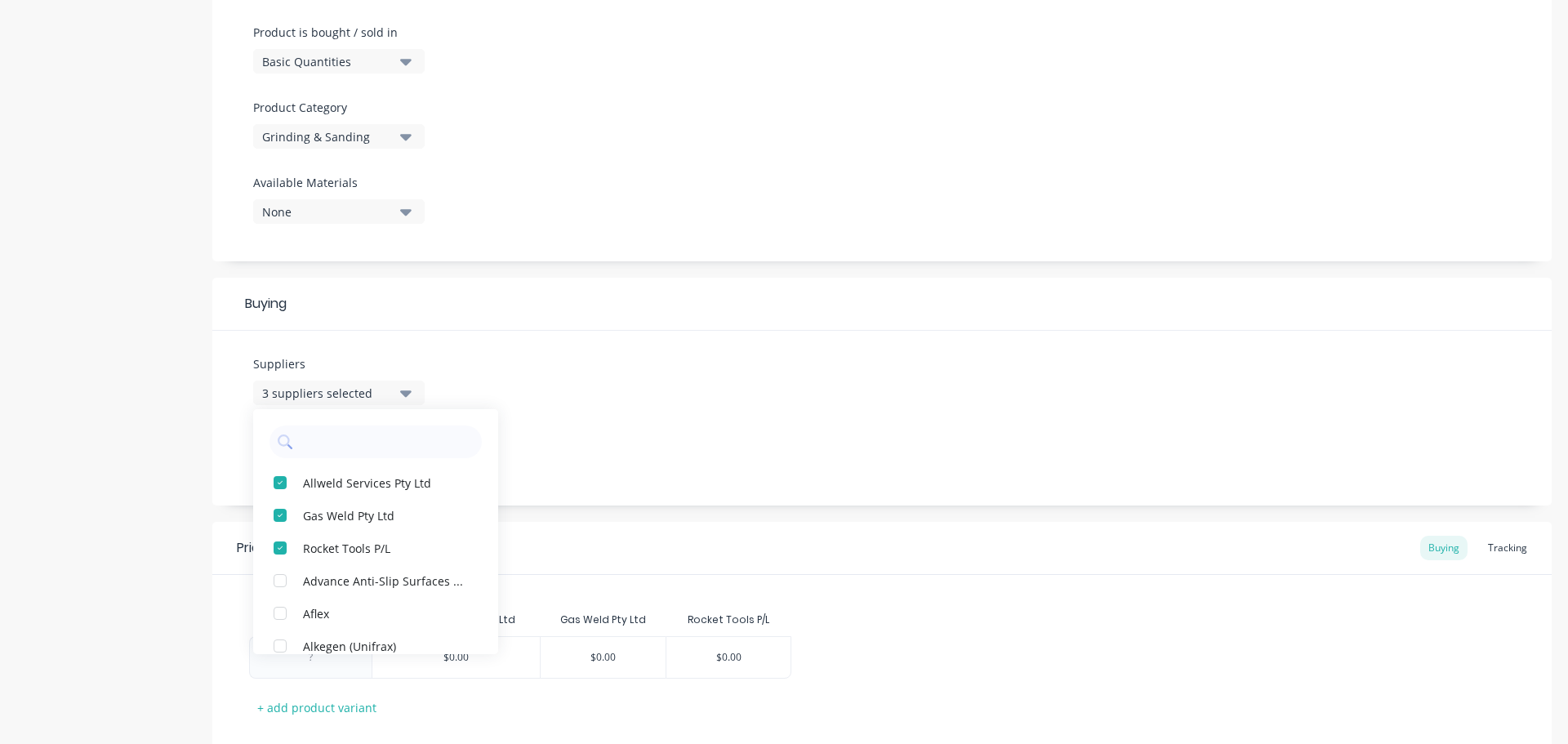
click at [673, 392] on div "Suppliers 3 suppliers selected Allweld Services Pty Ltd Gas Weld Pty Ltd Rocket…" at bounding box center [882, 418] width 1339 height 175
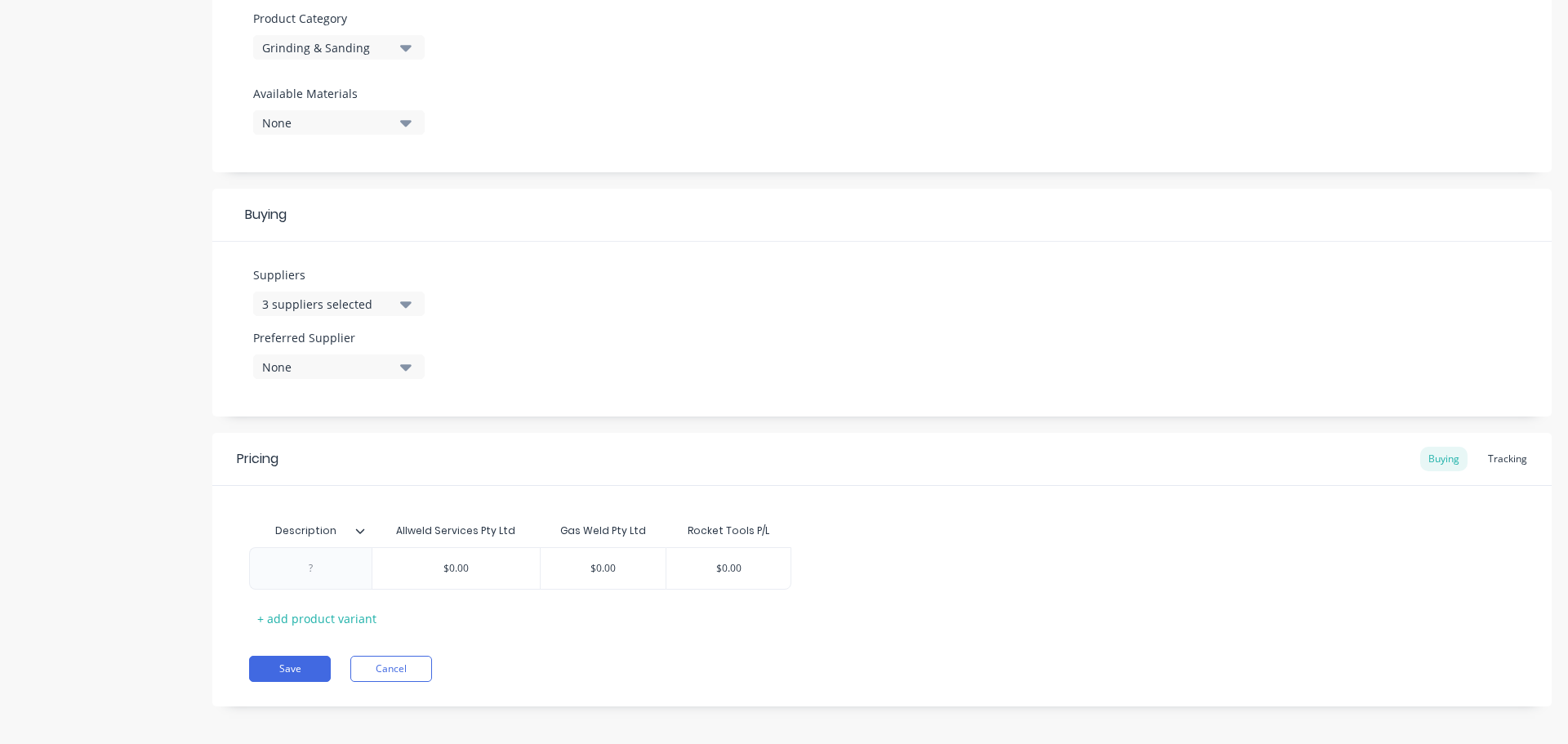
scroll to position [586, 0]
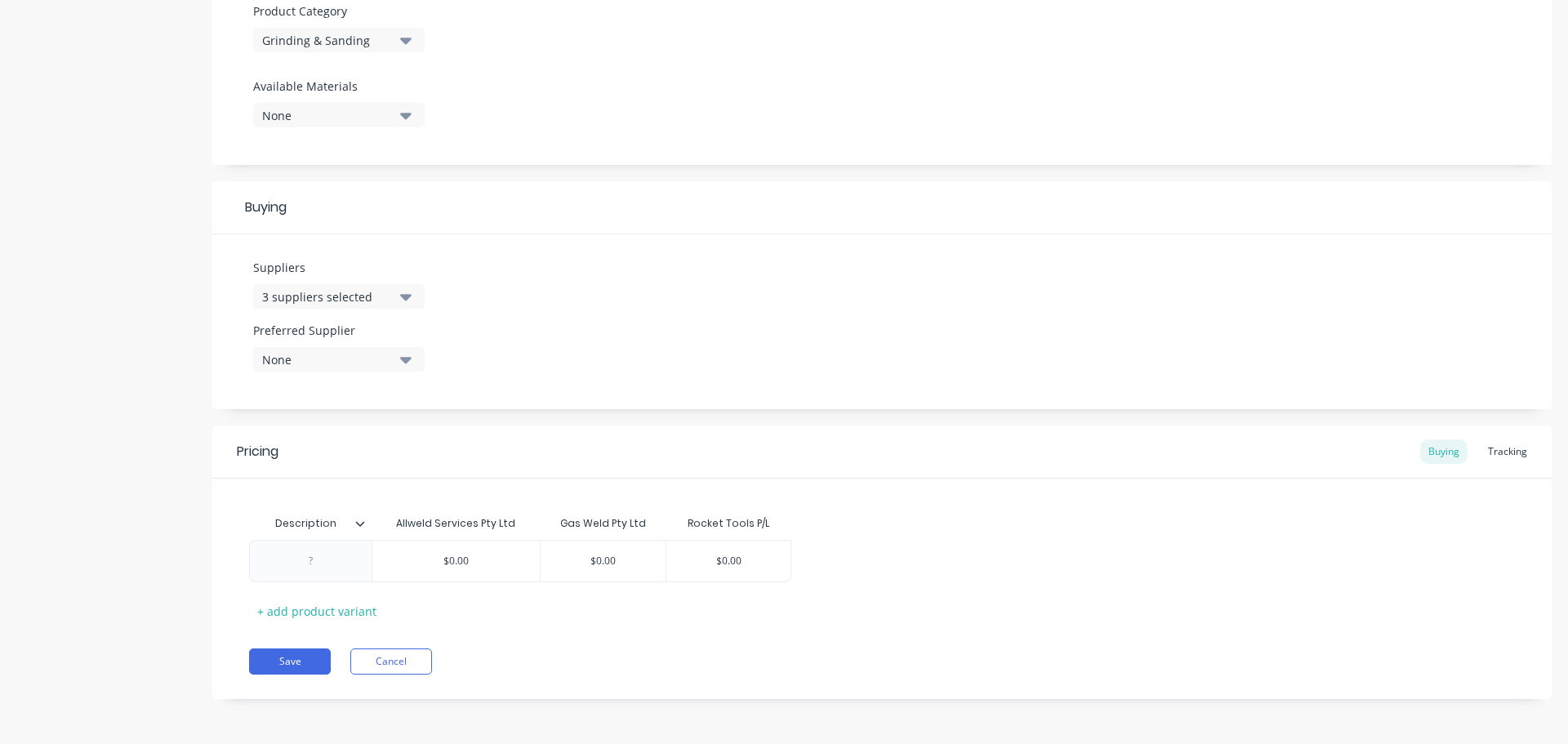
click at [358, 525] on icon at bounding box center [359, 523] width 9 height 9
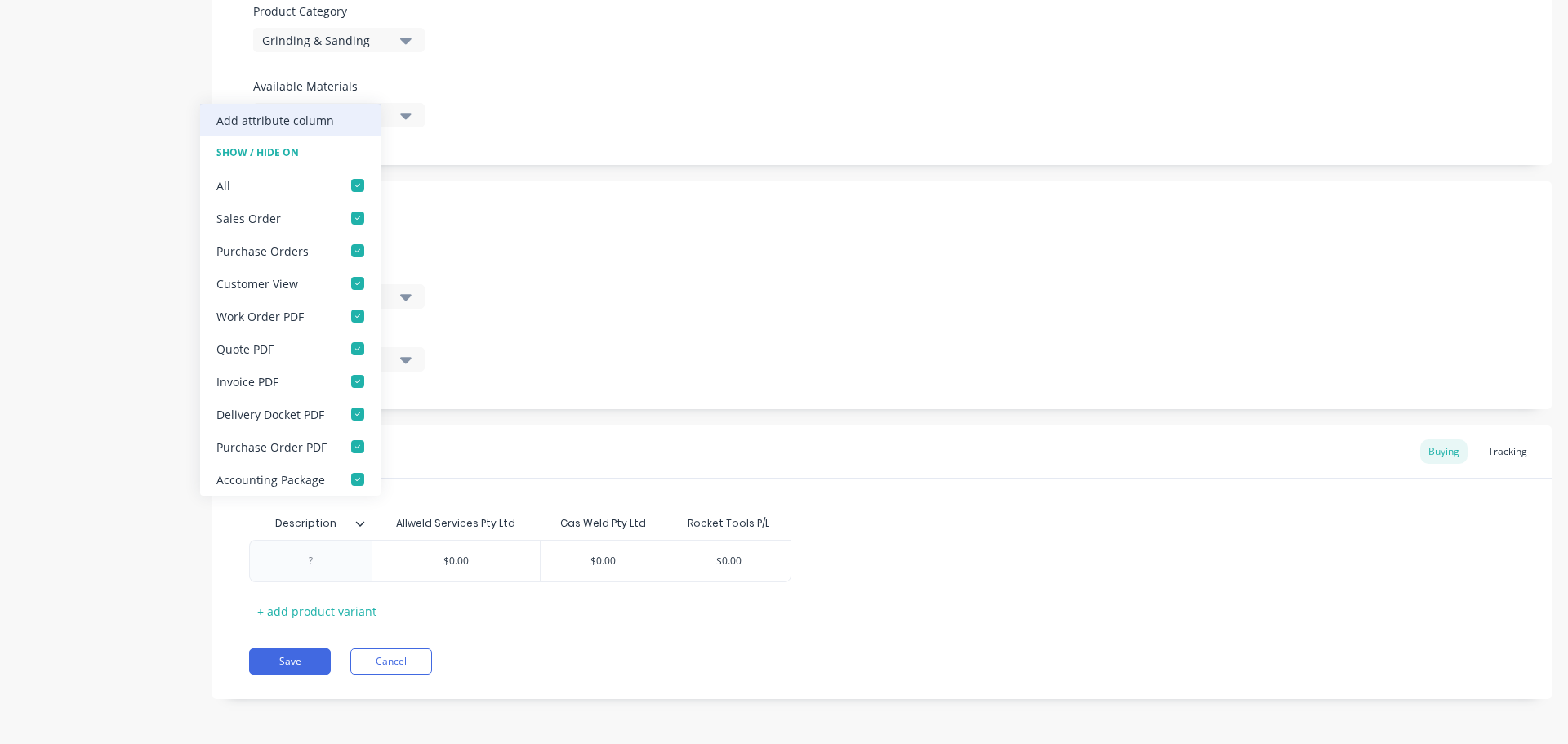
click at [296, 116] on div "Add attribute column" at bounding box center [276, 120] width 118 height 17
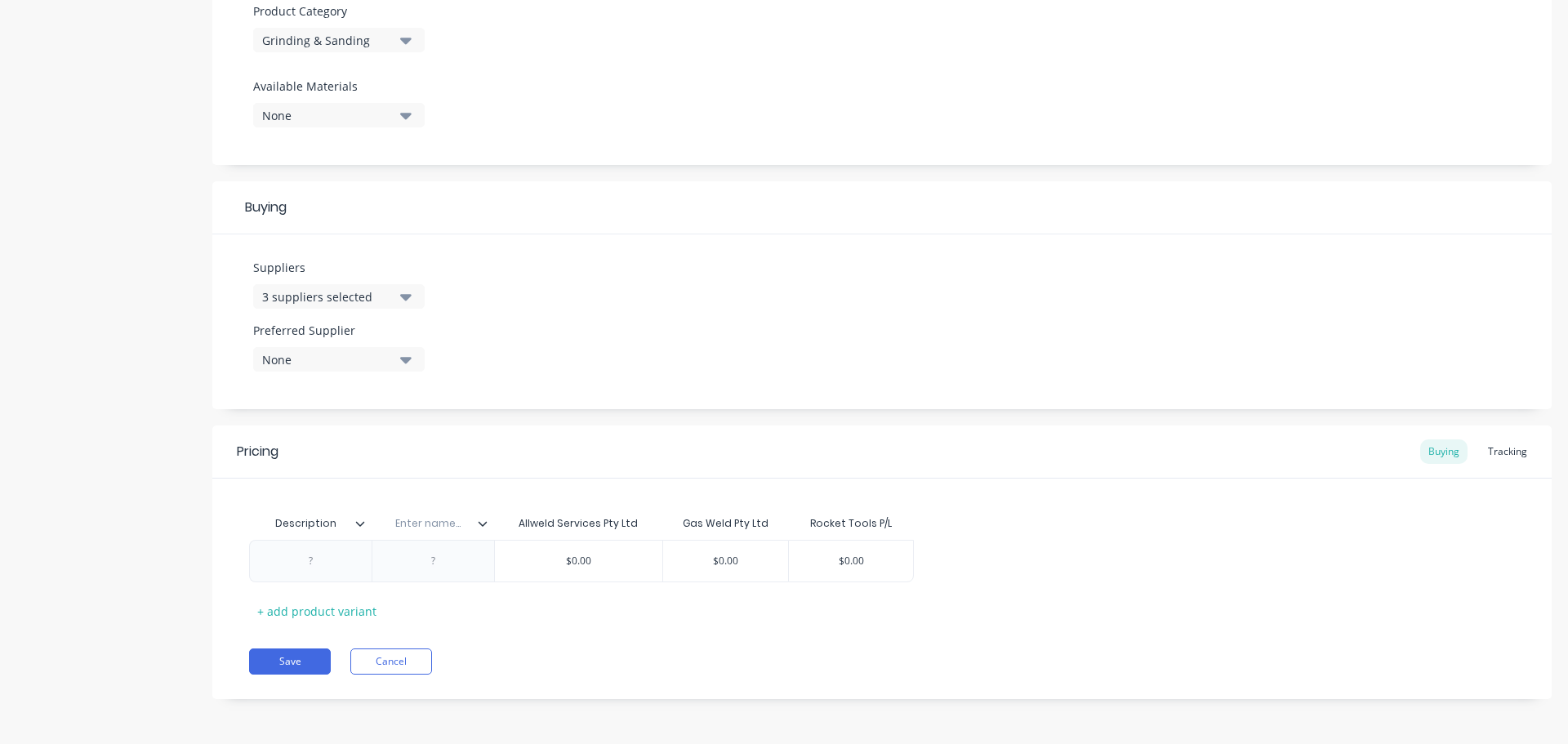
click at [481, 525] on icon at bounding box center [482, 523] width 9 height 9
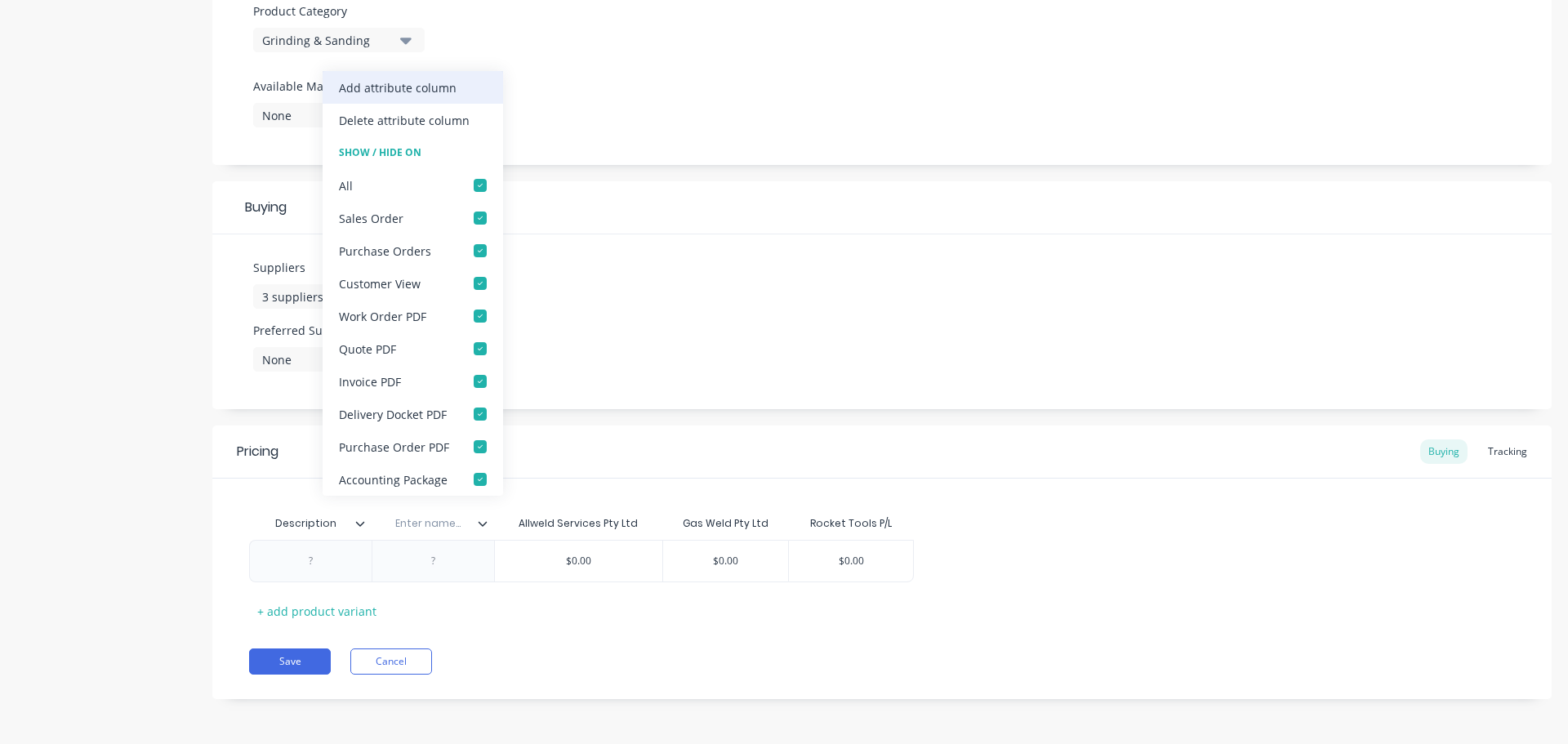
click at [427, 87] on div "Add attribute column" at bounding box center [398, 88] width 118 height 17
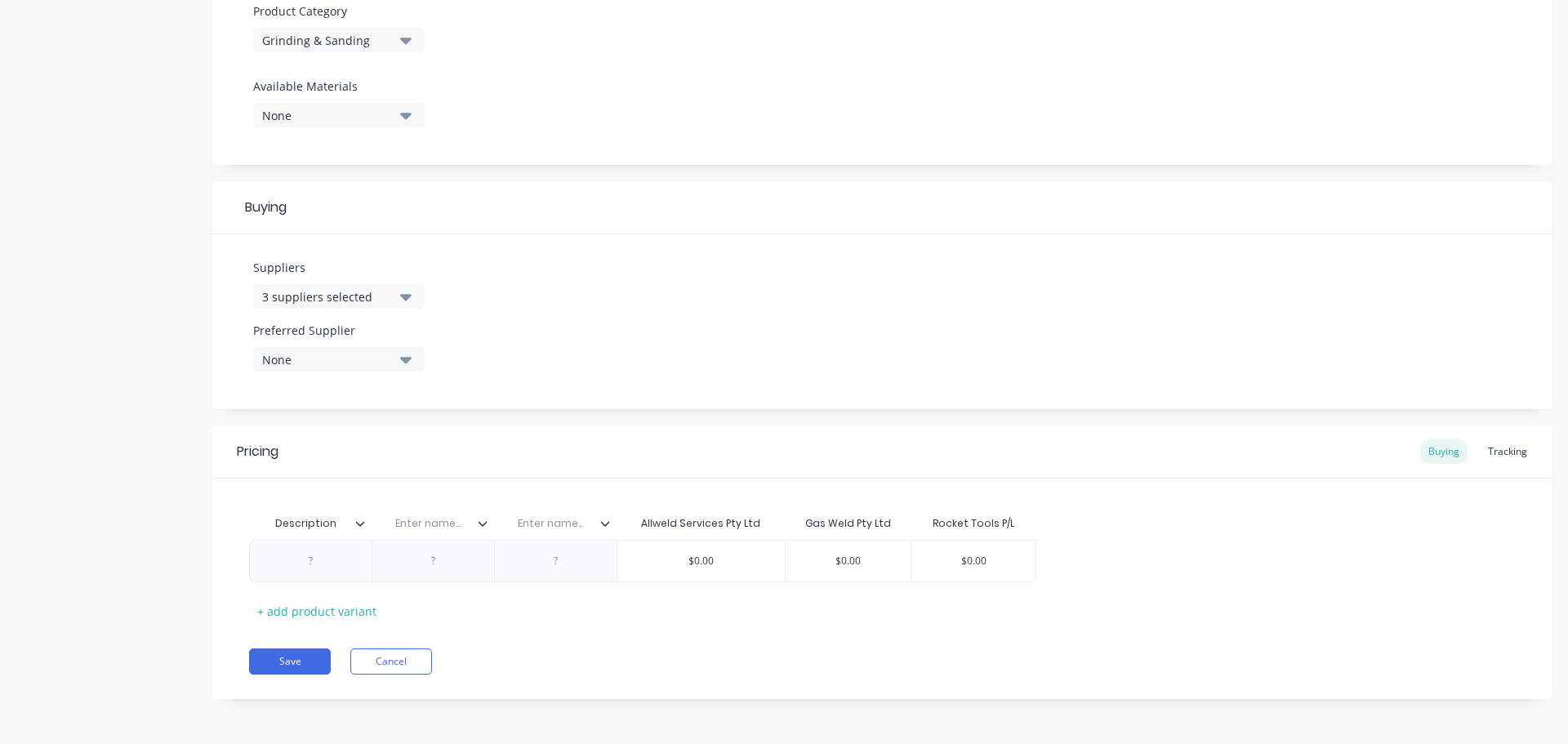
click at [606, 524] on icon at bounding box center [605, 524] width 9 height 5
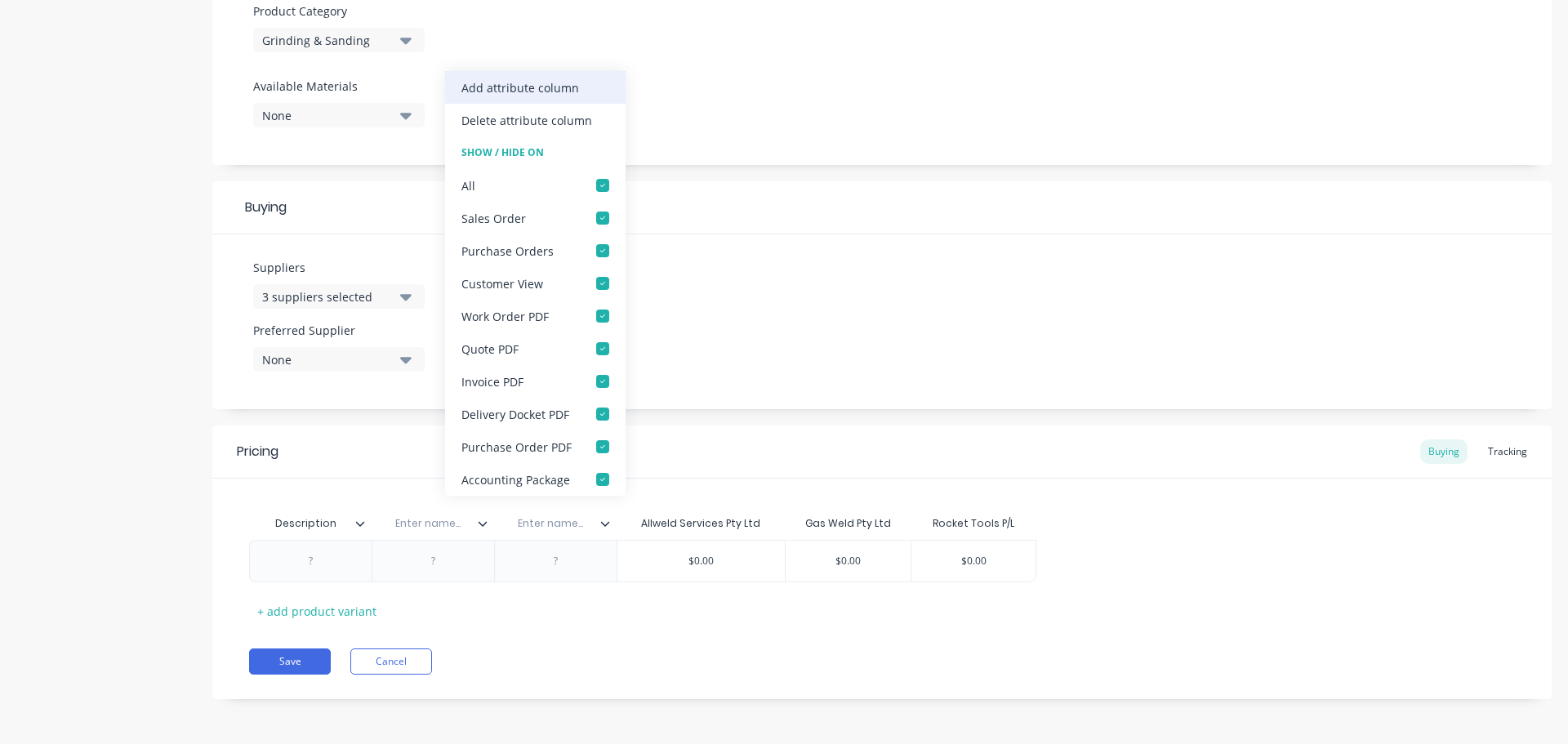
click at [539, 83] on div "Add attribute column" at bounding box center [521, 88] width 118 height 17
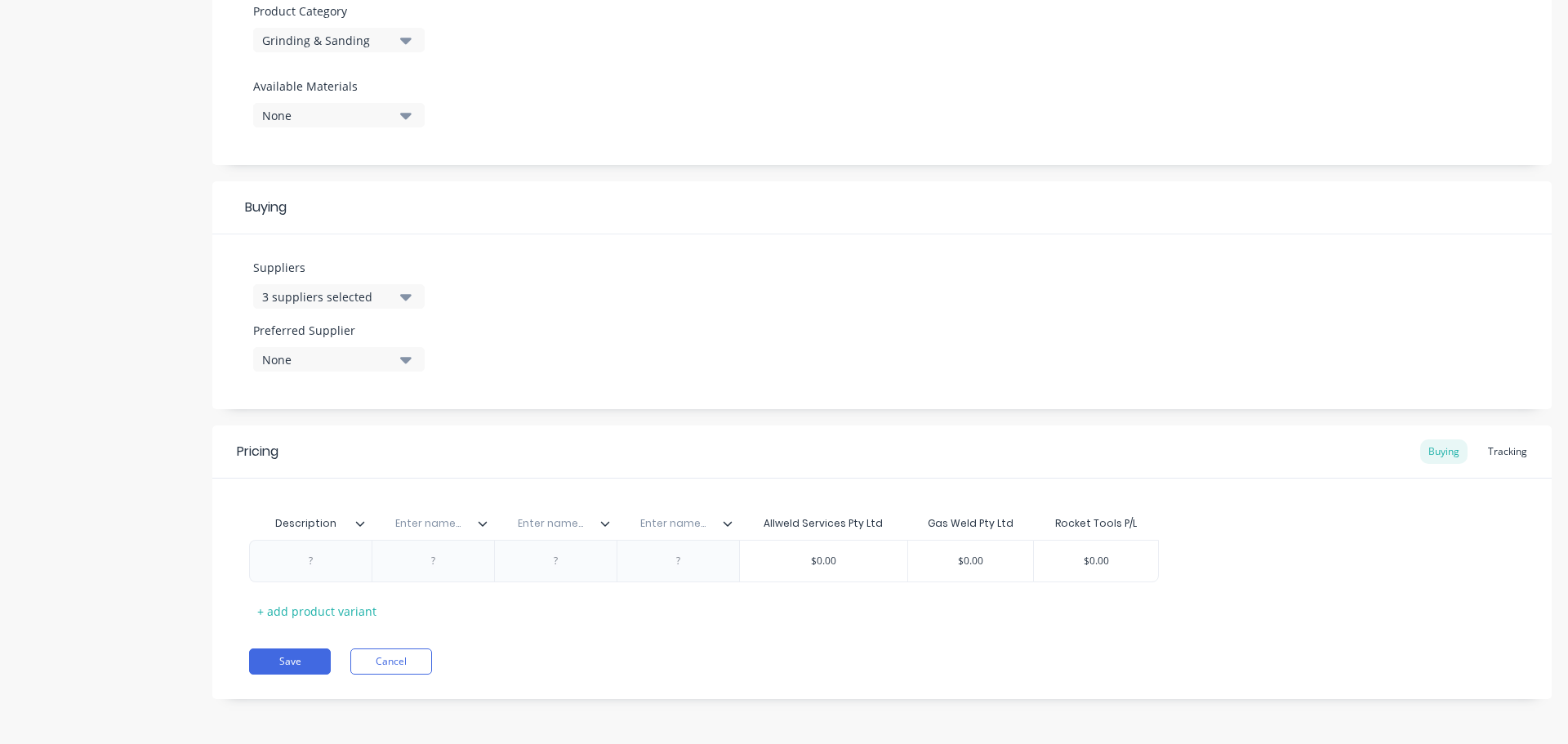
click at [729, 525] on icon at bounding box center [728, 524] width 9 height 5
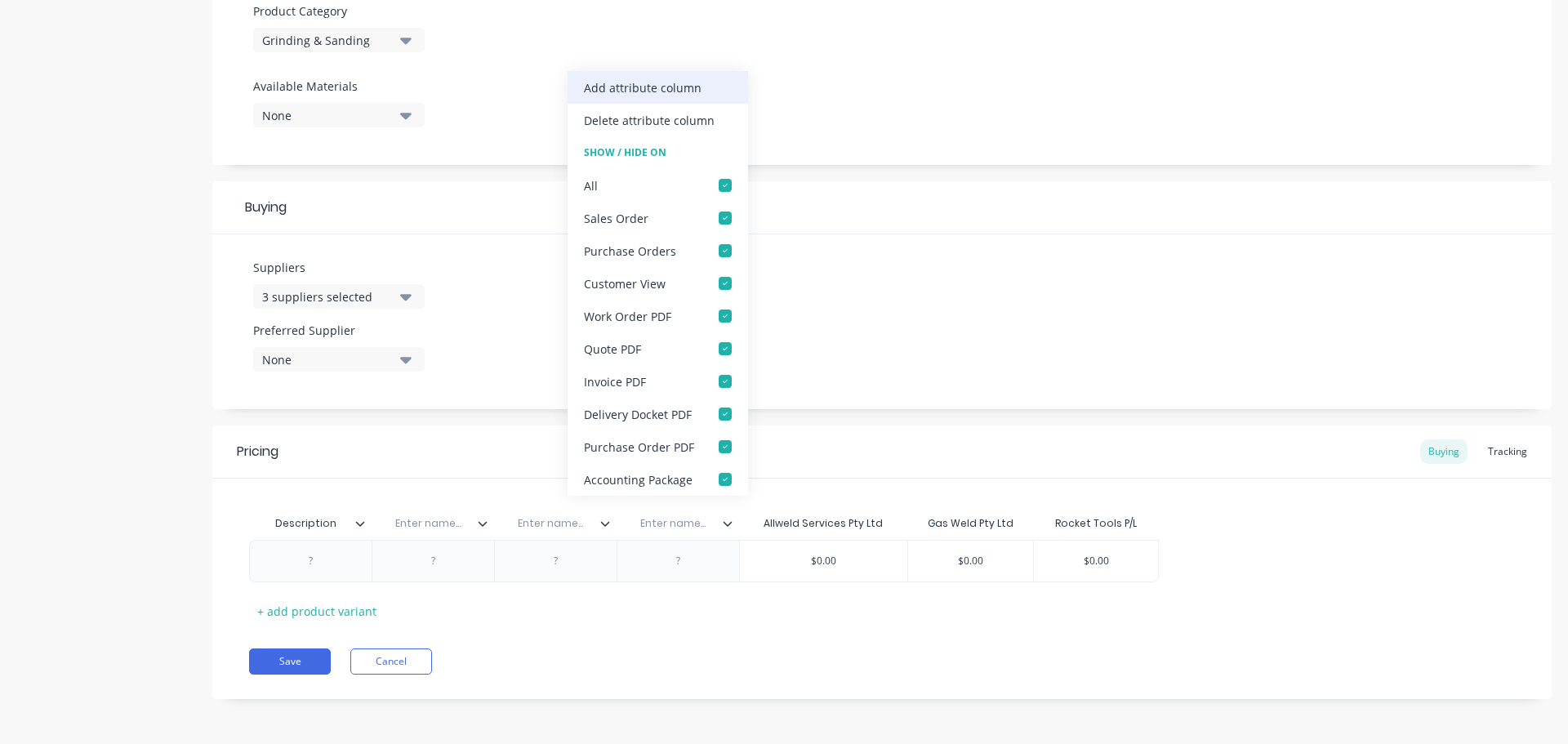
click at [654, 82] on div "Add attribute column" at bounding box center [643, 88] width 118 height 17
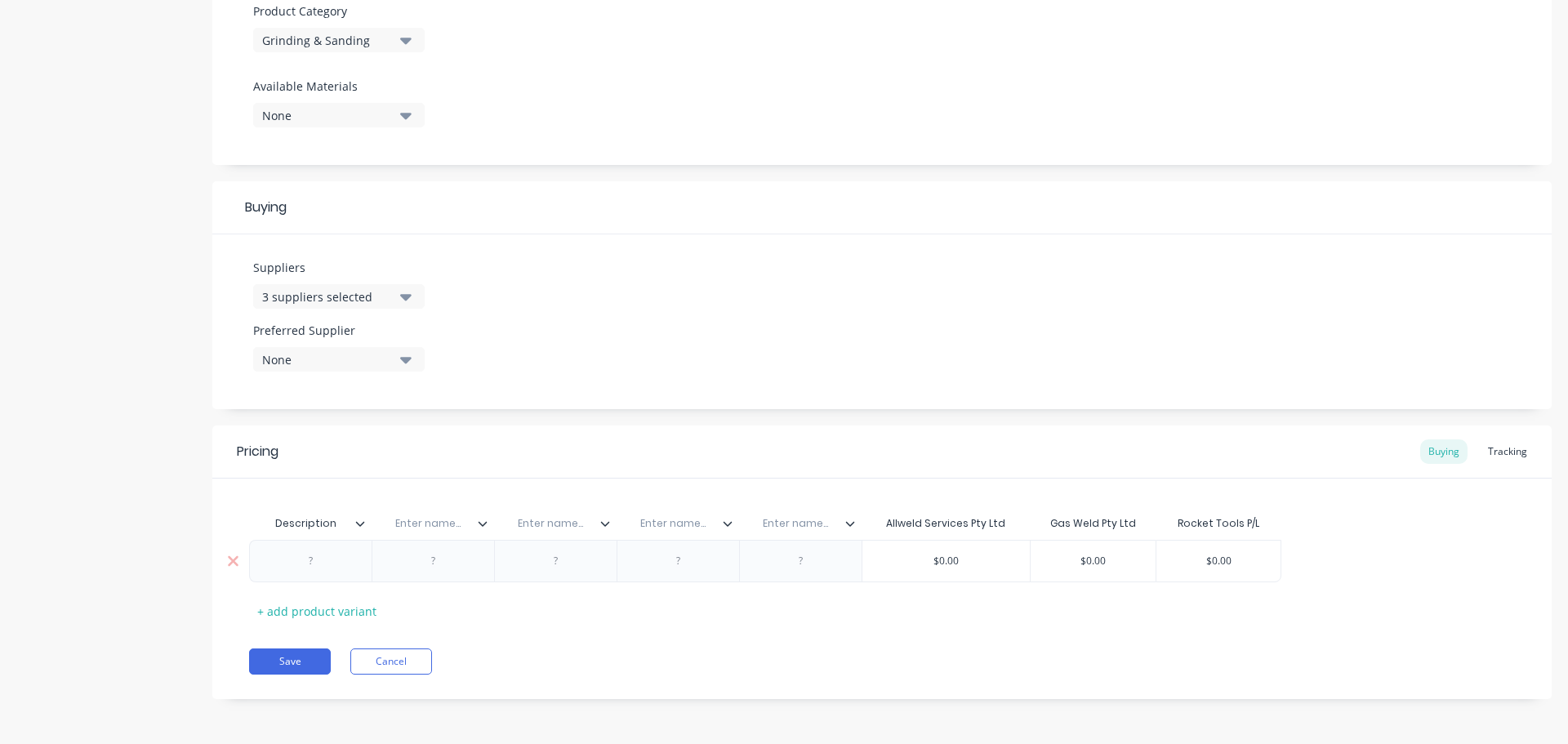
click at [308, 565] on div at bounding box center [312, 561] width 82 height 21
paste div
drag, startPoint x: 483, startPoint y: 512, endPoint x: 467, endPoint y: 534, distance: 27.2
click at [475, 527] on div "Description Enter name... Enter name... Enter name... Enter name... Allweld Ser…" at bounding box center [783, 523] width 1068 height 32
click at [464, 521] on input "text" at bounding box center [463, 523] width 113 height 15
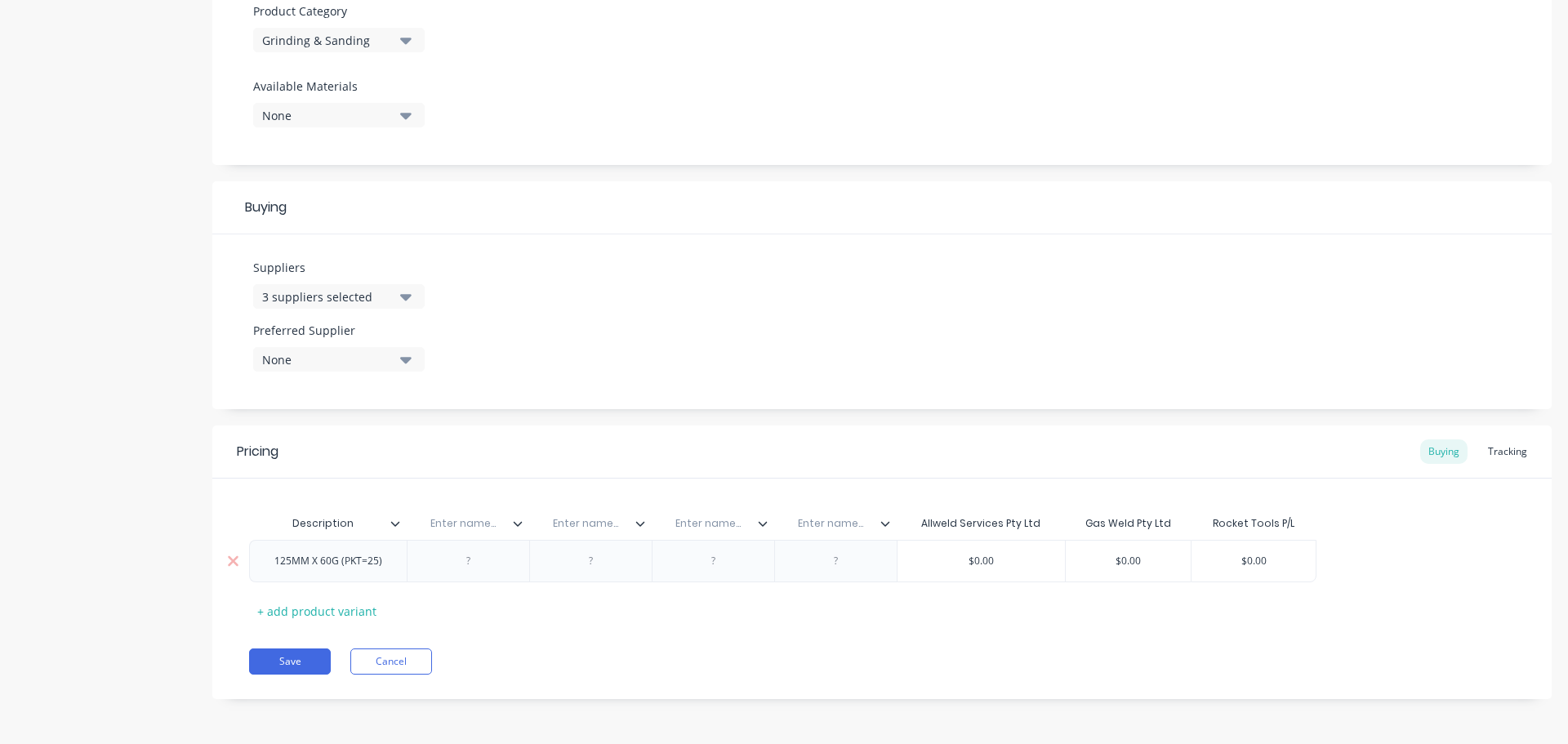
paste input "Bin Location"
click at [597, 525] on input "text" at bounding box center [586, 523] width 113 height 15
paste input "Rocket Part No."
click at [715, 521] on input "text" at bounding box center [708, 523] width 113 height 15
paste input "Allwed Part No."
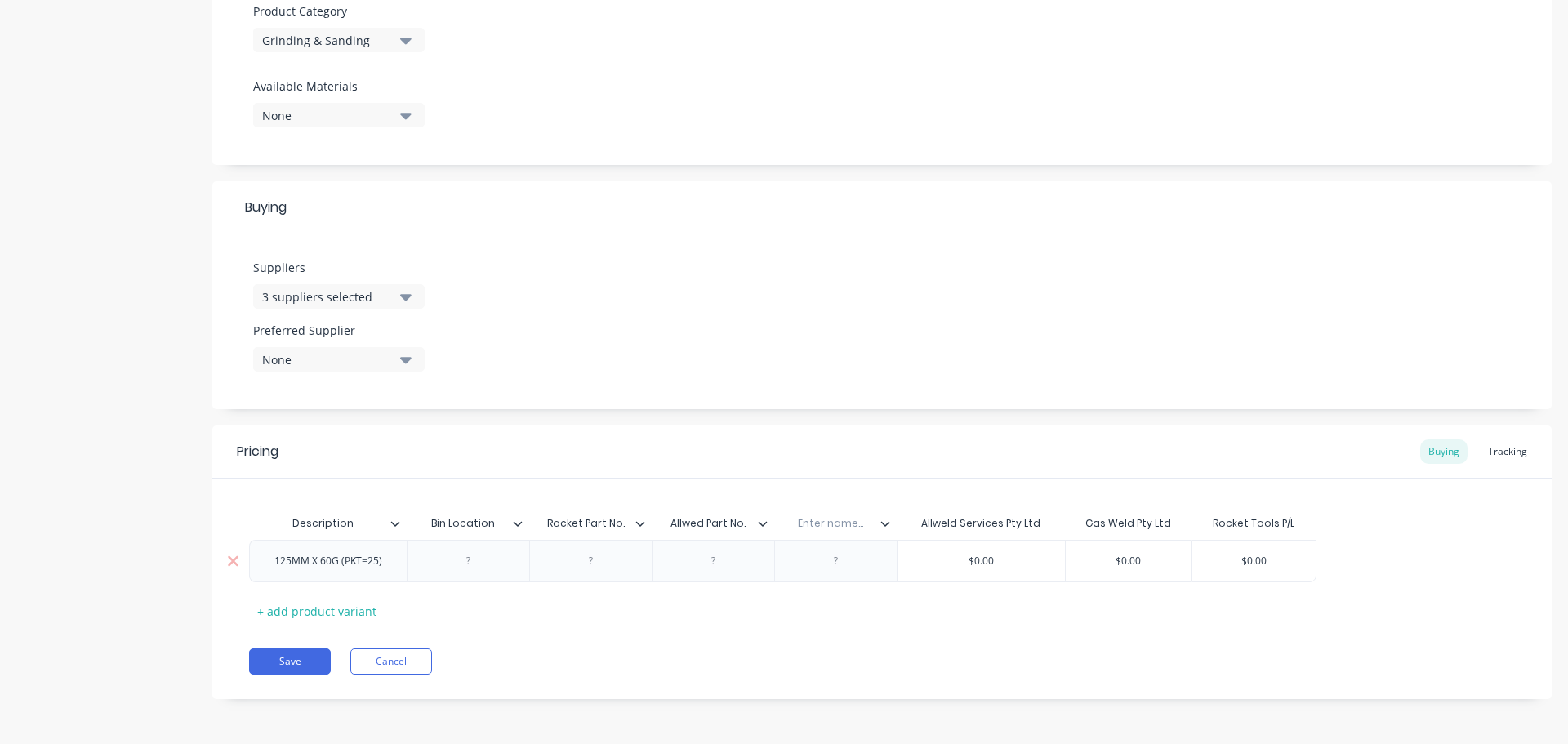
click at [841, 523] on input "text" at bounding box center [831, 523] width 113 height 15
paste input "Gasweld Part No."
click at [586, 560] on div at bounding box center [592, 561] width 82 height 21
paste div
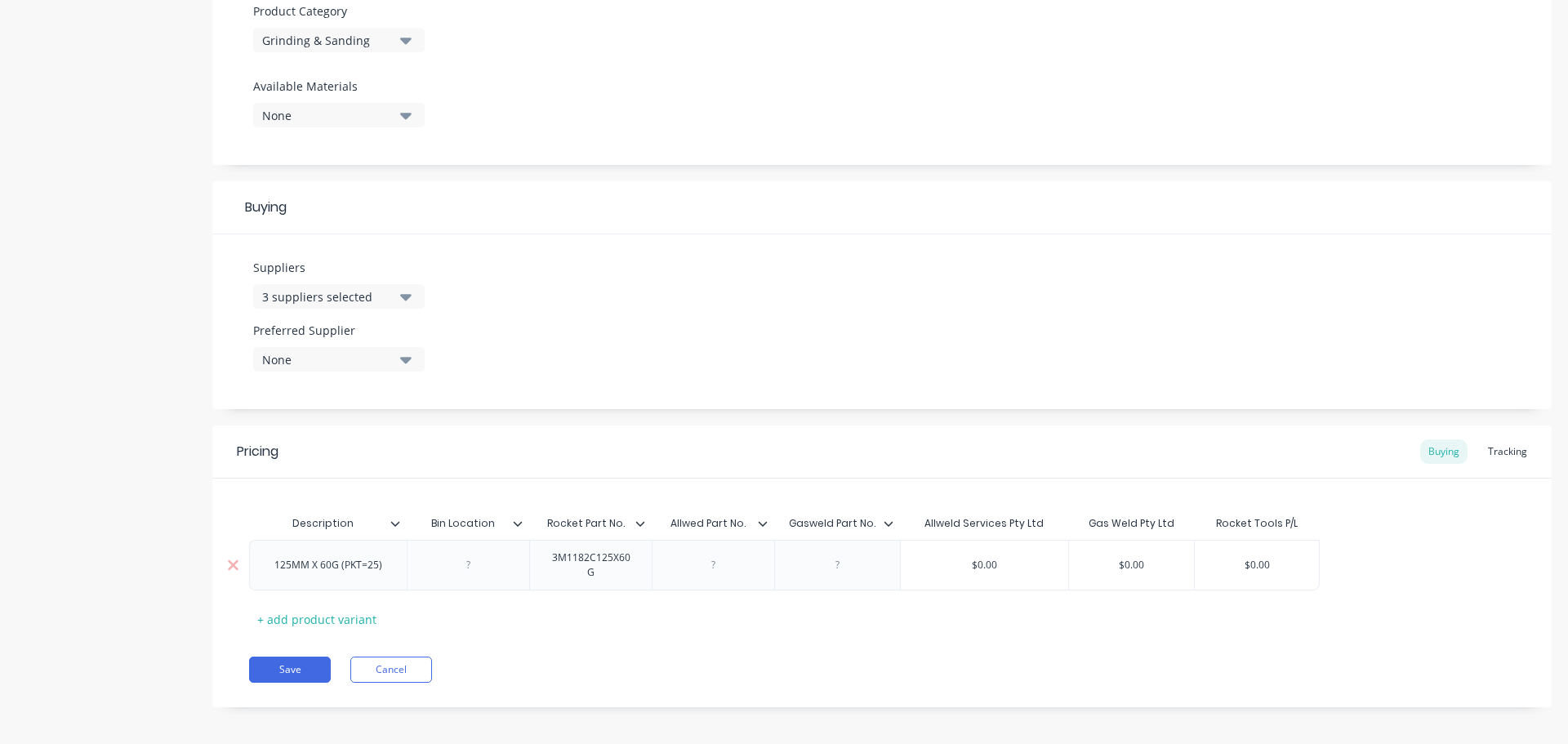
drag, startPoint x: 1241, startPoint y: 568, endPoint x: 1281, endPoint y: 560, distance: 40.8
click at [1281, 560] on input "$0.00" at bounding box center [1256, 565] width 124 height 15
paste input "86.36"
click at [404, 357] on icon "button" at bounding box center [405, 359] width 11 height 18
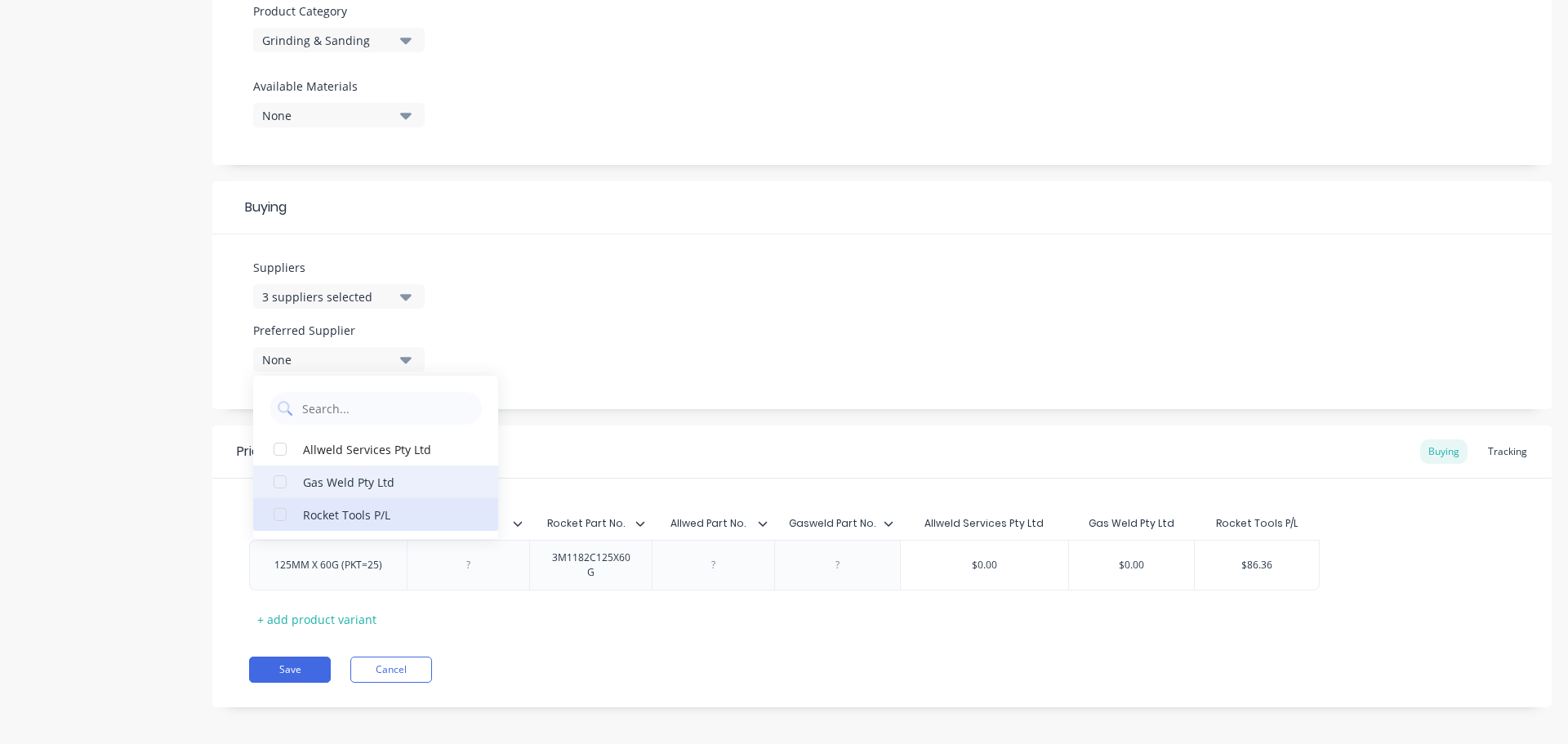
click at [311, 510] on div "Rocket Tools P/L" at bounding box center [384, 514] width 163 height 17
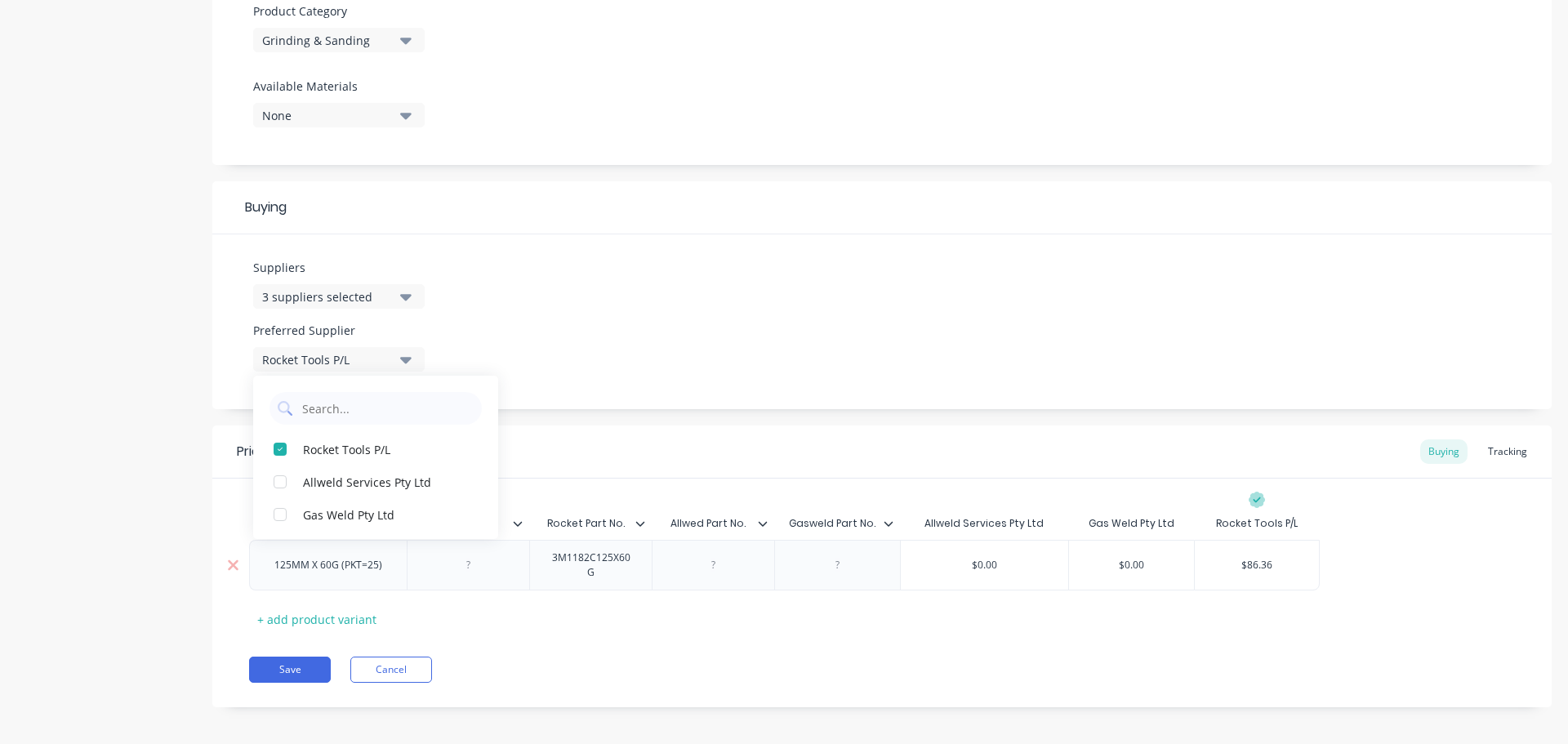
drag, startPoint x: 390, startPoint y: 572, endPoint x: 261, endPoint y: 571, distance: 129.0
click at [261, 571] on div "125MM X 60G (PKT=25)" at bounding box center [328, 565] width 134 height 21
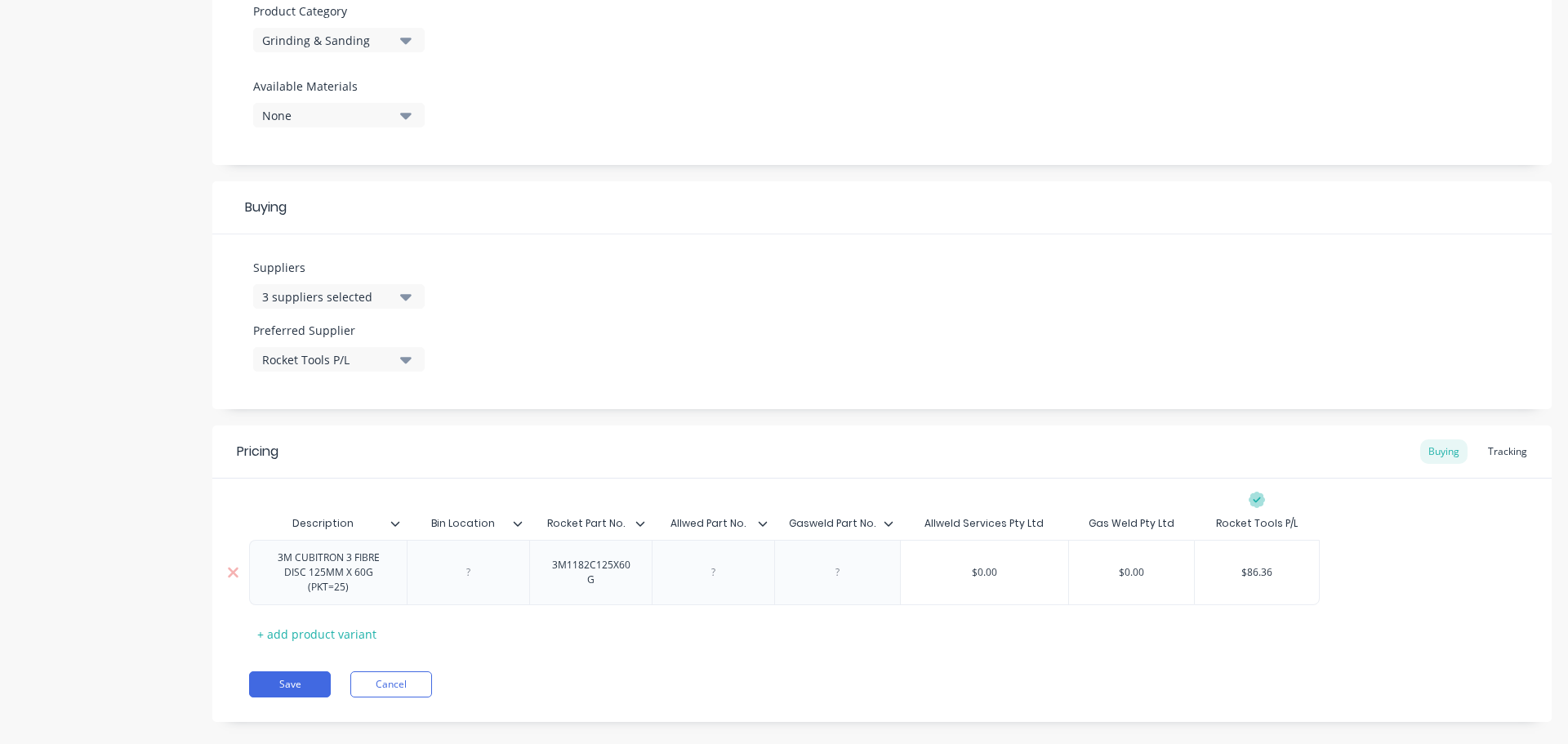
drag, startPoint x: 385, startPoint y: 596, endPoint x: 269, endPoint y: 557, distance: 122.4
click at [269, 557] on div "3M CUBITRON 3 FIBRE DISC 125MM X 60G (PKT=25)" at bounding box center [328, 572] width 143 height 50
copy div "3M CUBITRON 3 FIBRE DISC 125MM X 60G (PKT=25)"
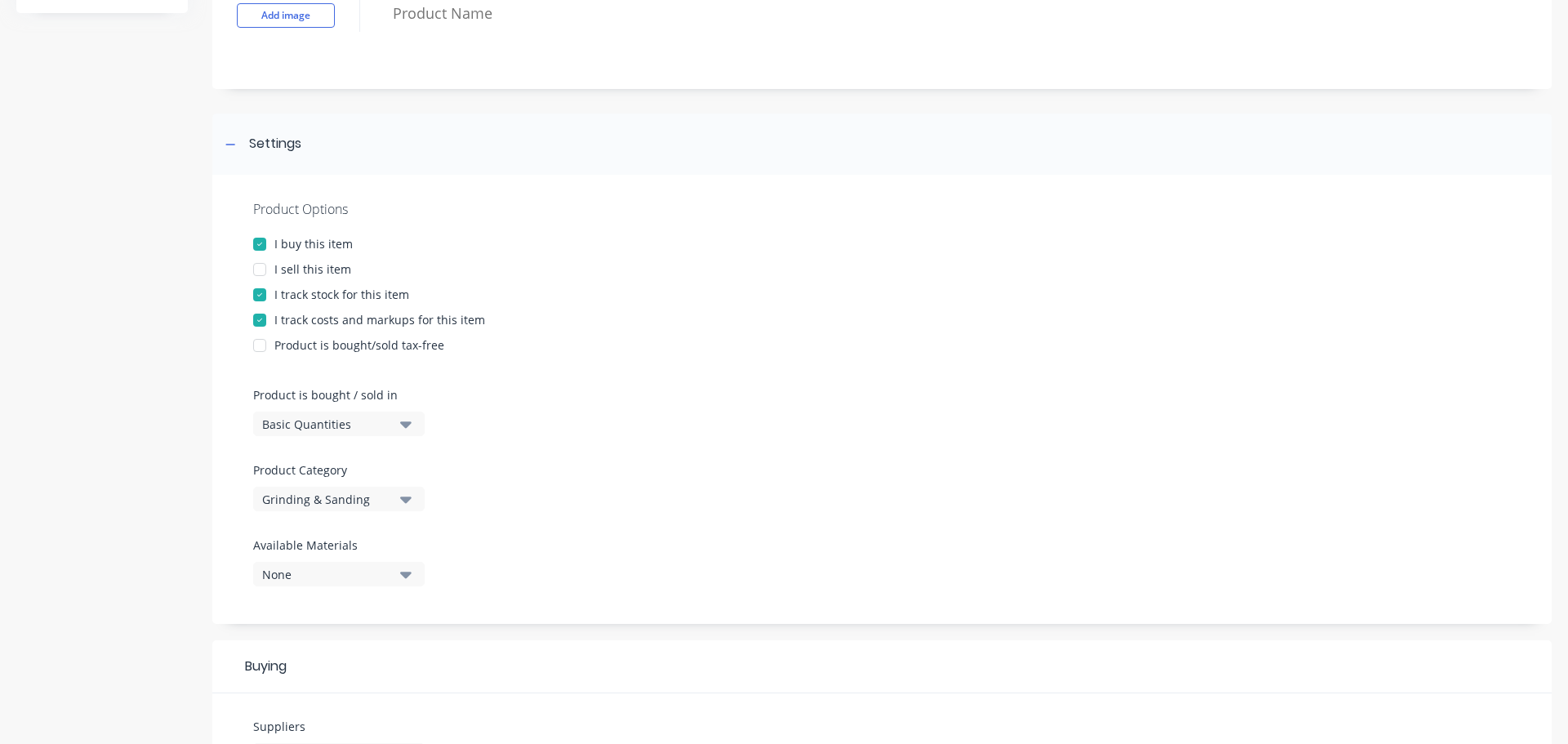
scroll to position [96, 0]
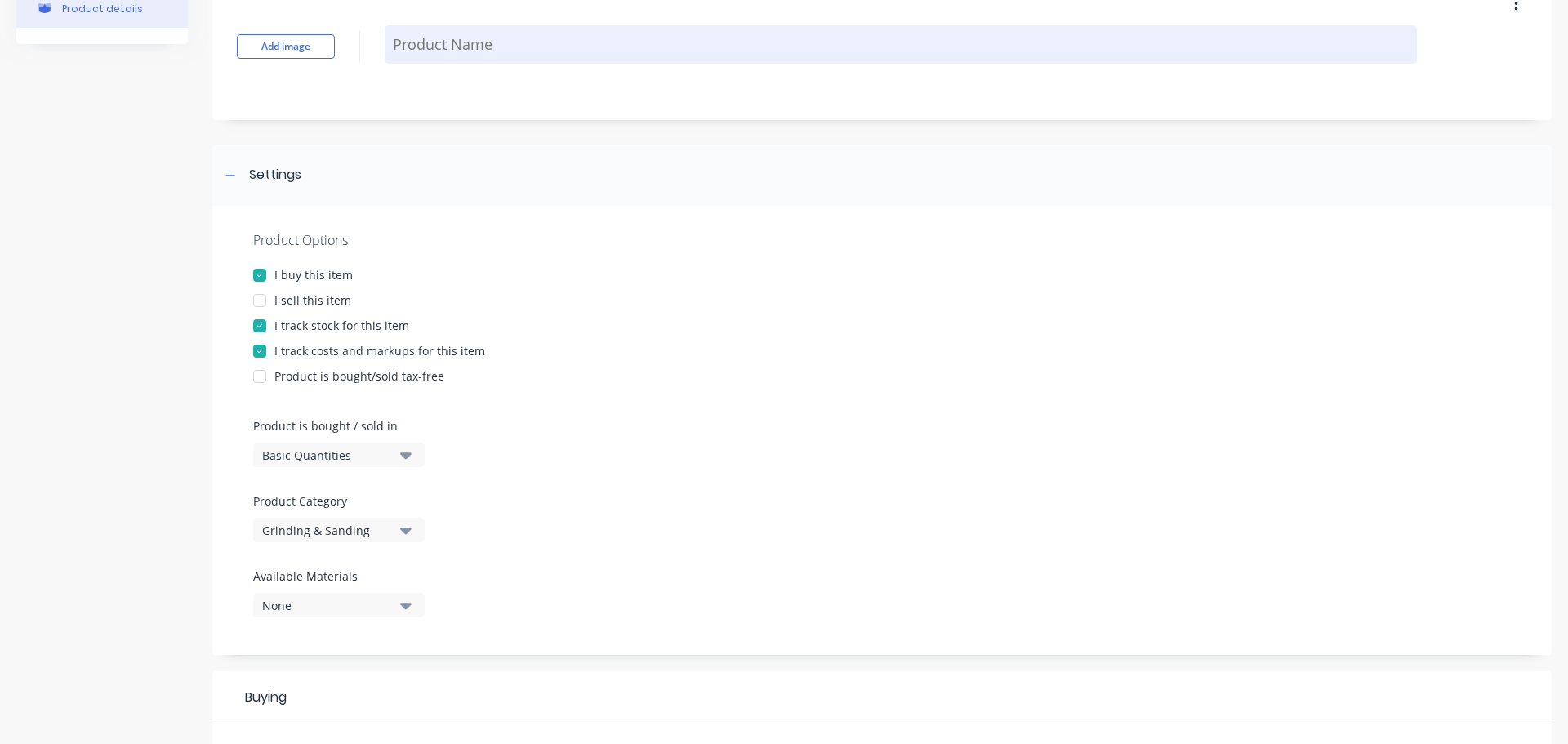
click at [437, 45] on textarea at bounding box center [901, 44] width 1033 height 38
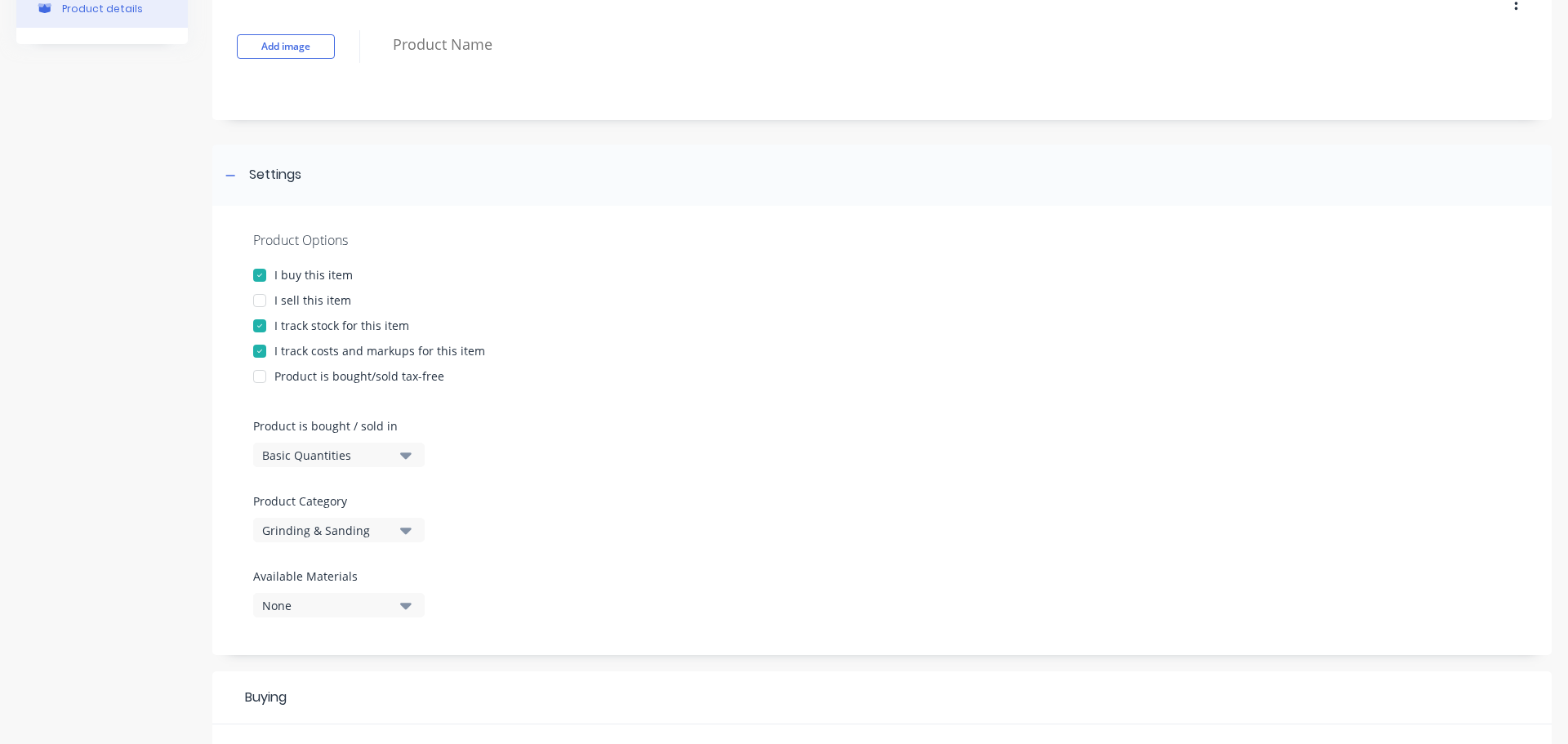
paste textarea "3M CUBITRON 3 FIBRE DISC 125MM X 60G (PKT=25)"
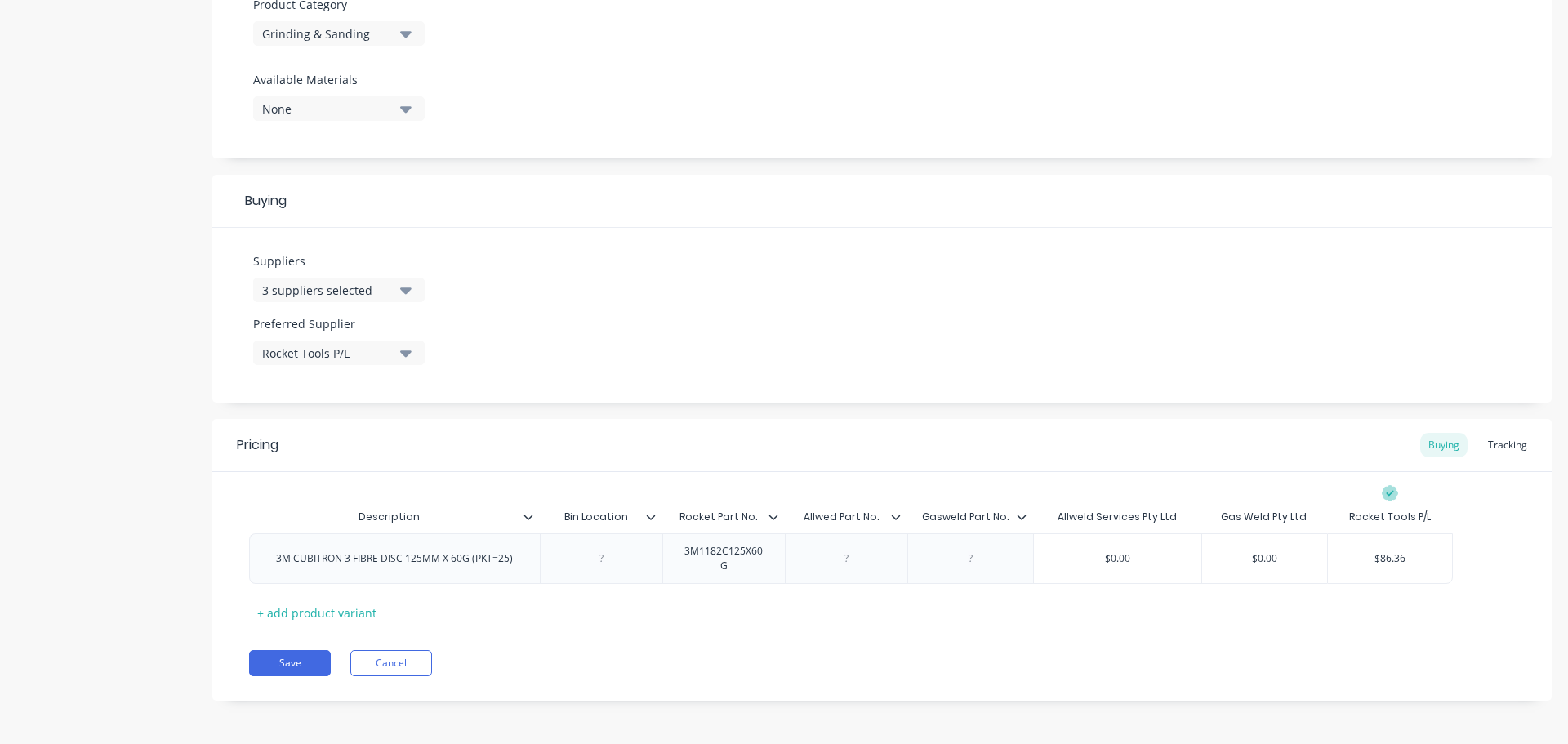
scroll to position [595, 0]
click at [289, 658] on button "Save" at bounding box center [290, 661] width 82 height 26
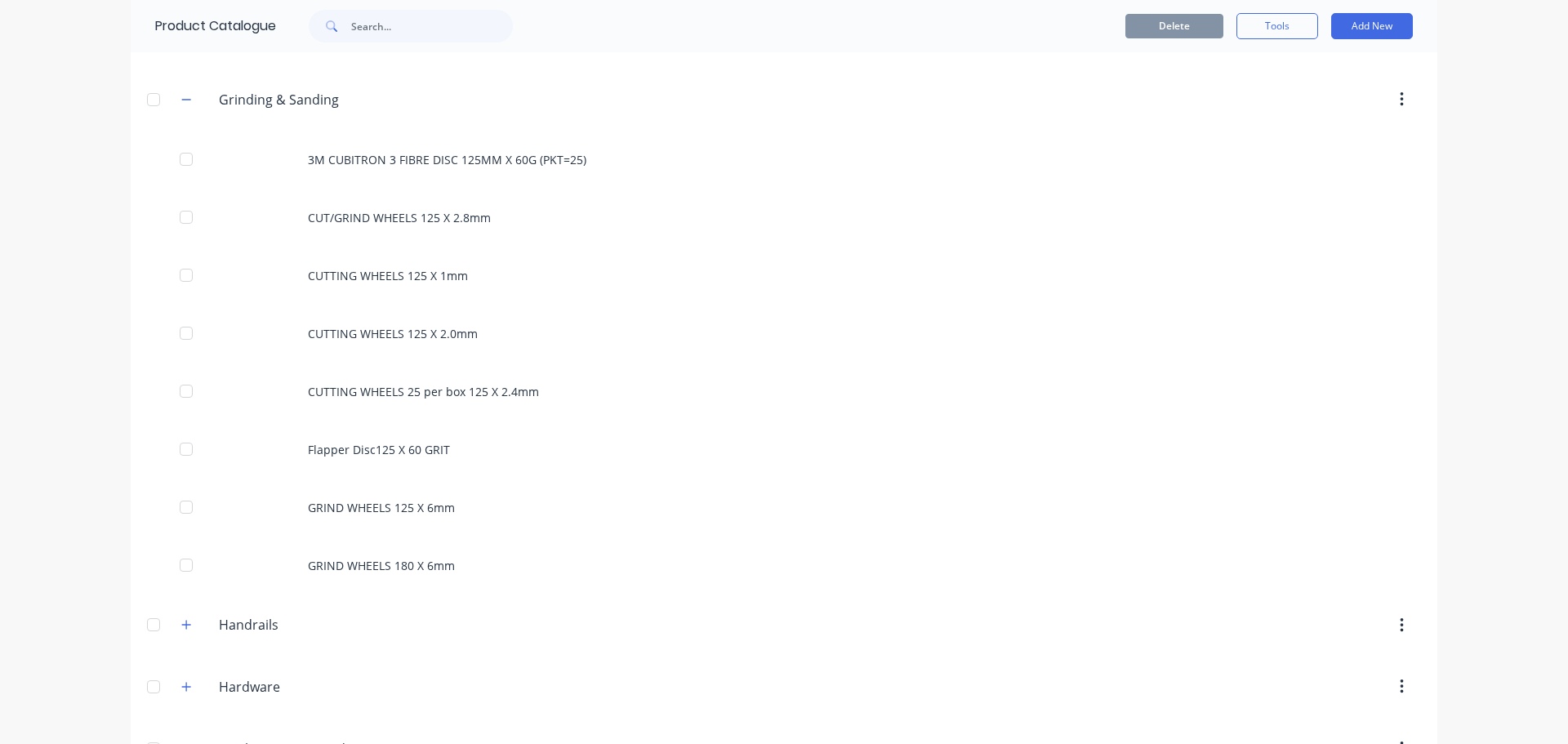
scroll to position [1224, 0]
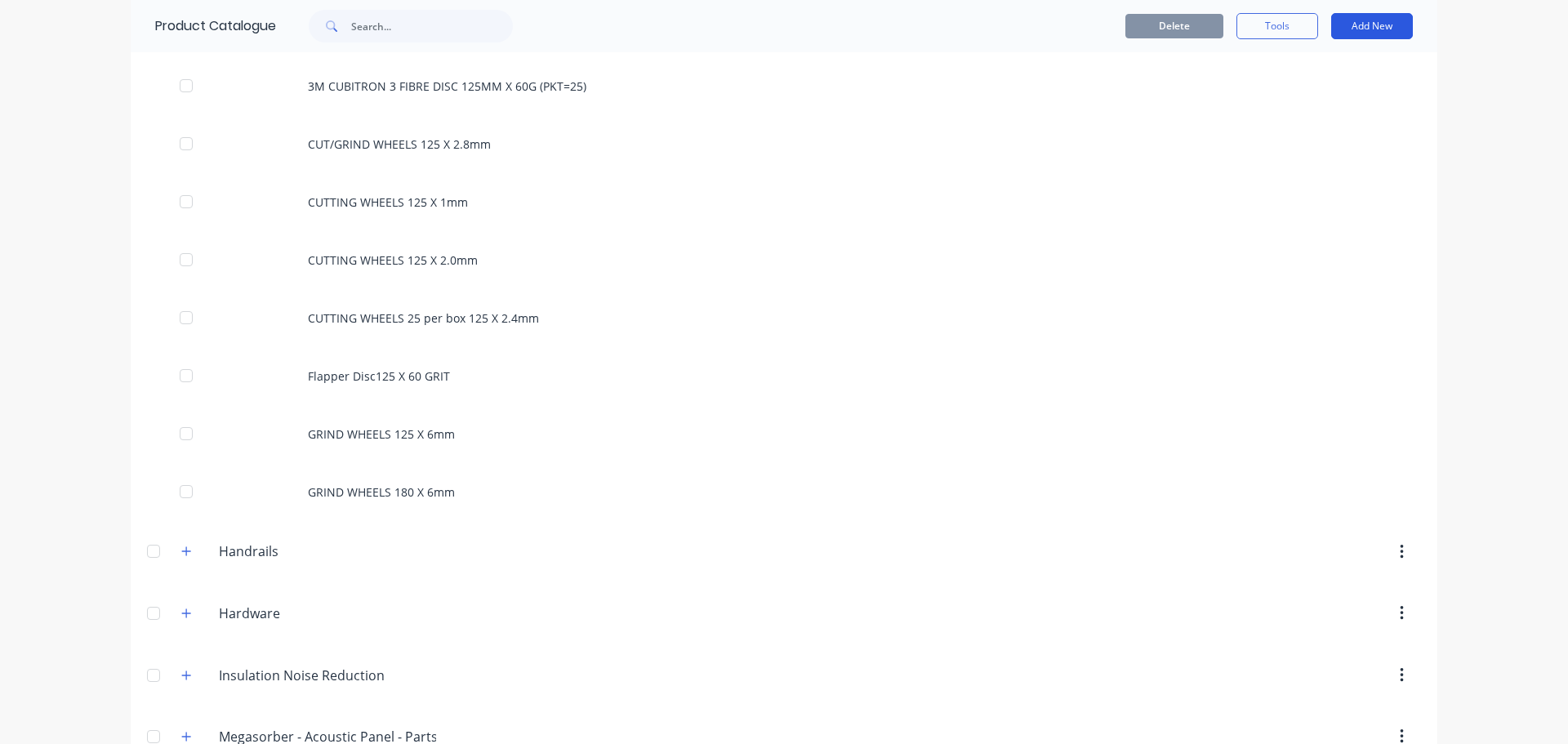
click at [1347, 27] on button "Add New" at bounding box center [1373, 26] width 82 height 26
click at [1306, 98] on div "Product" at bounding box center [1335, 101] width 125 height 24
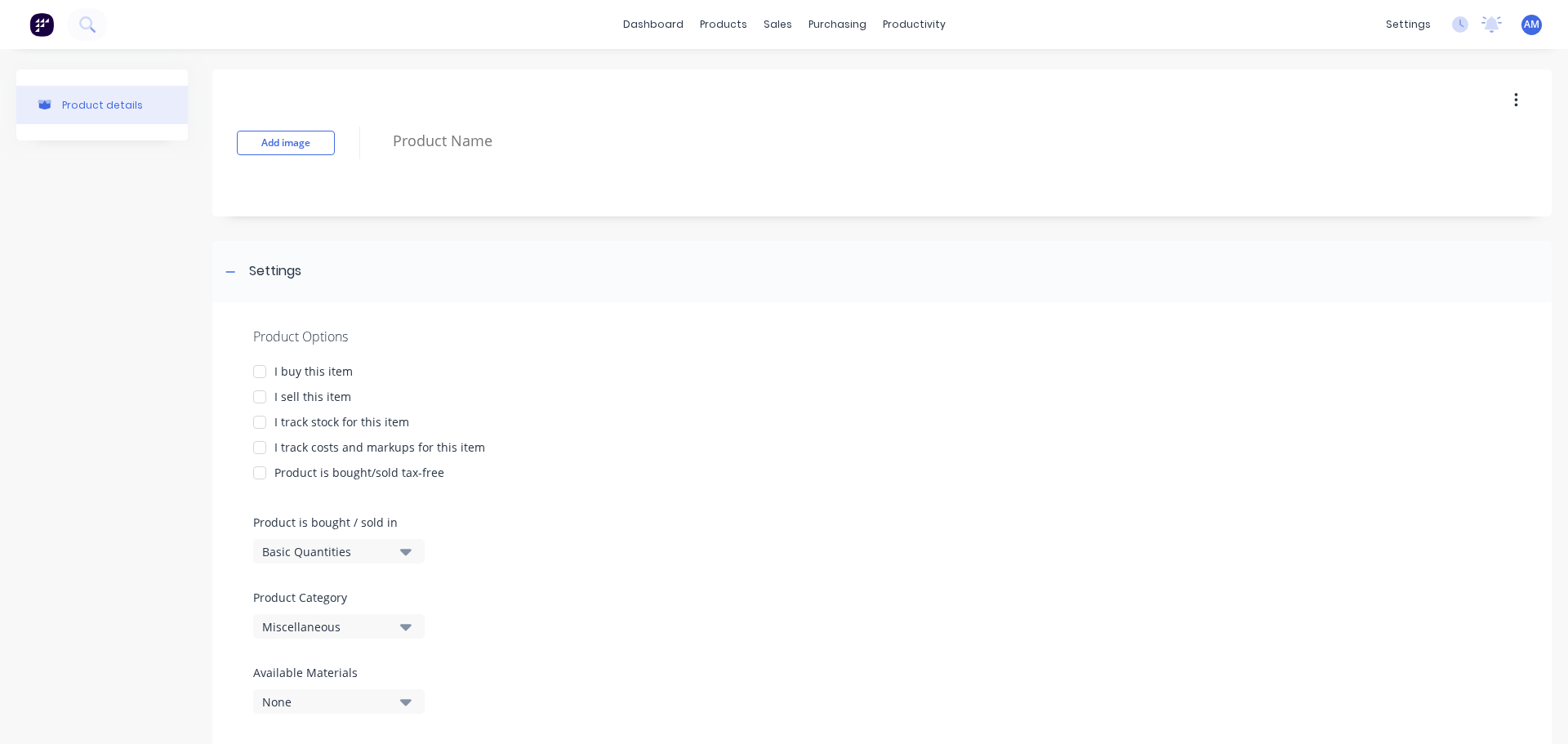
click at [256, 373] on div at bounding box center [259, 371] width 32 height 32
click at [259, 420] on div at bounding box center [259, 422] width 32 height 32
click at [257, 447] on div at bounding box center [259, 447] width 32 height 32
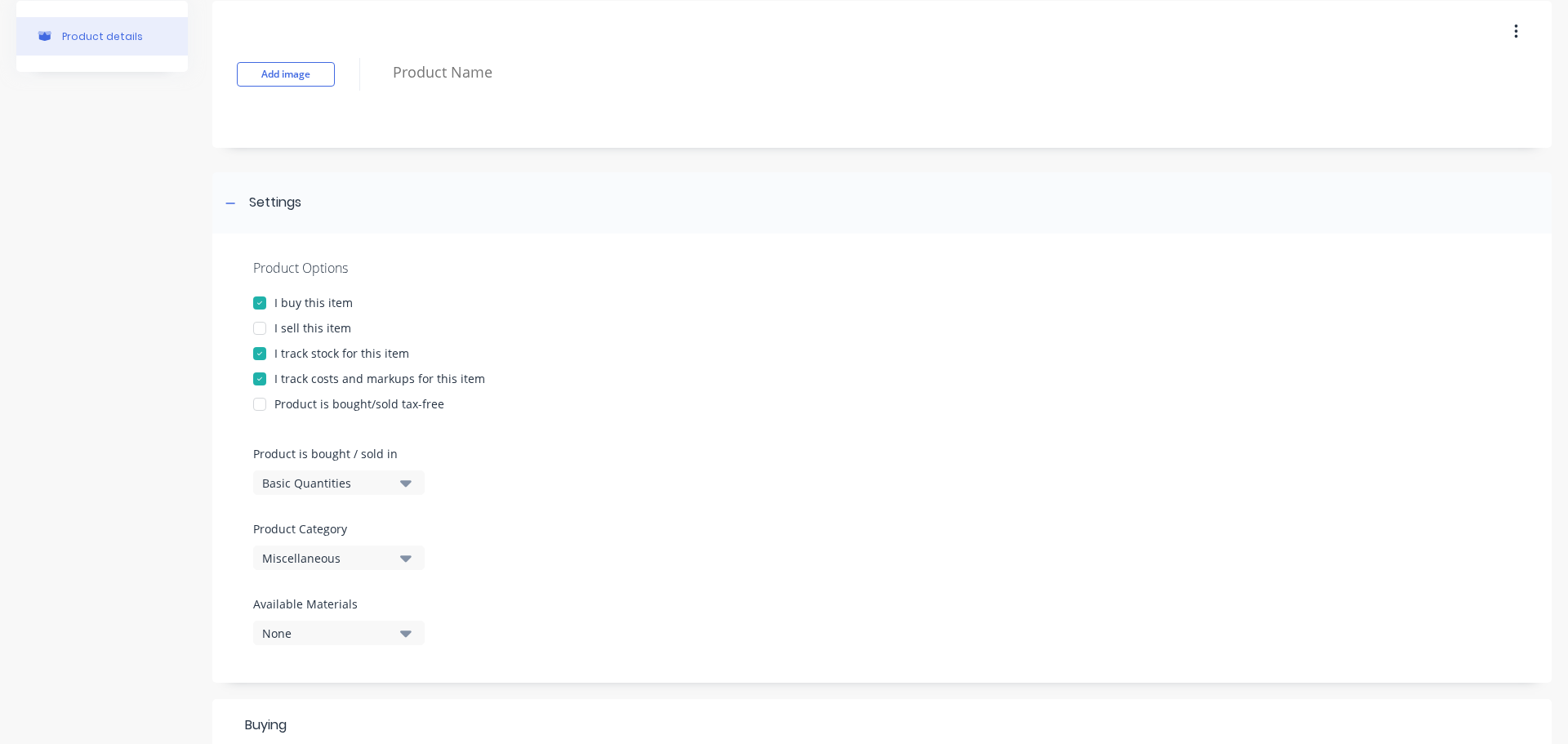
scroll to position [163, 0]
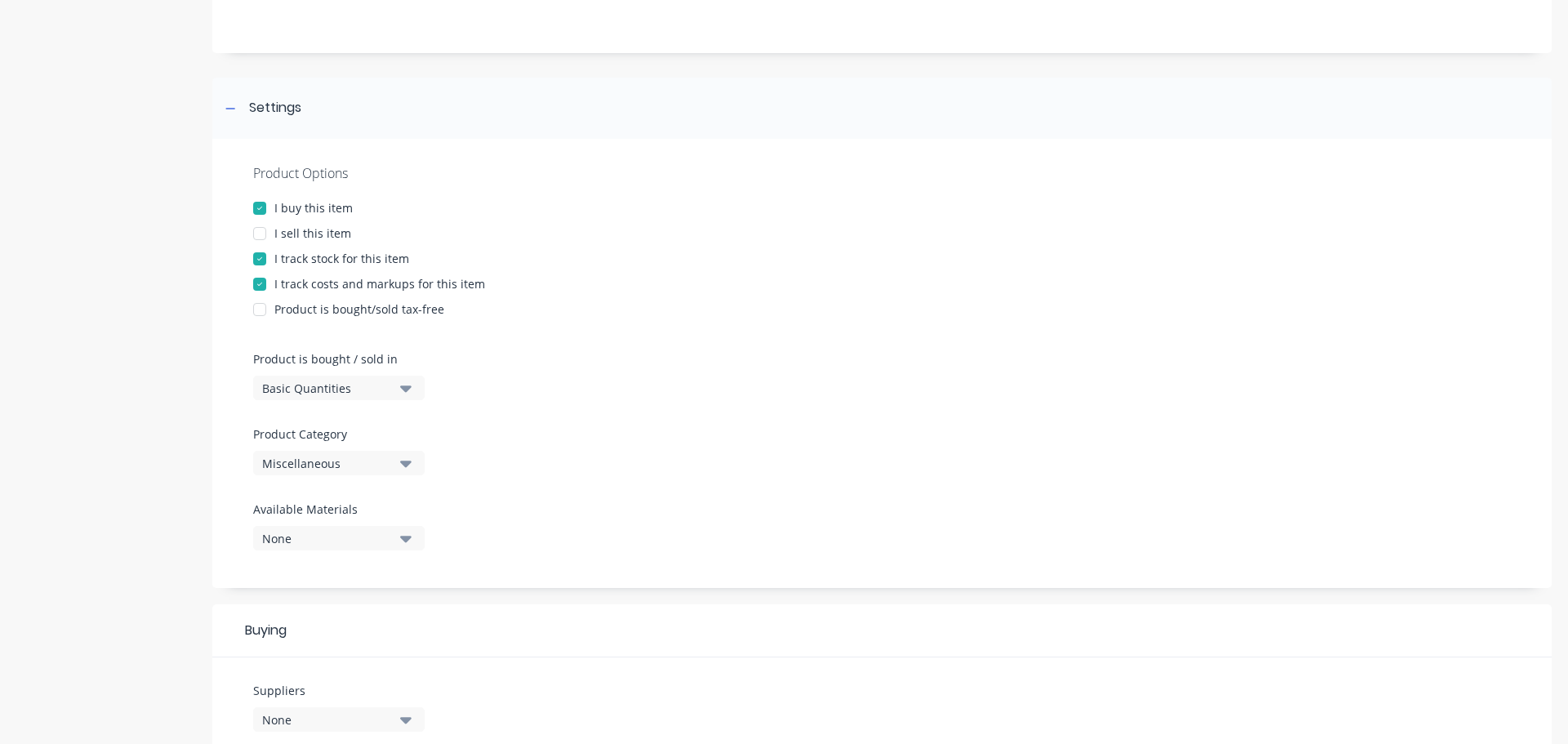
click at [408, 467] on icon "button" at bounding box center [405, 462] width 11 height 18
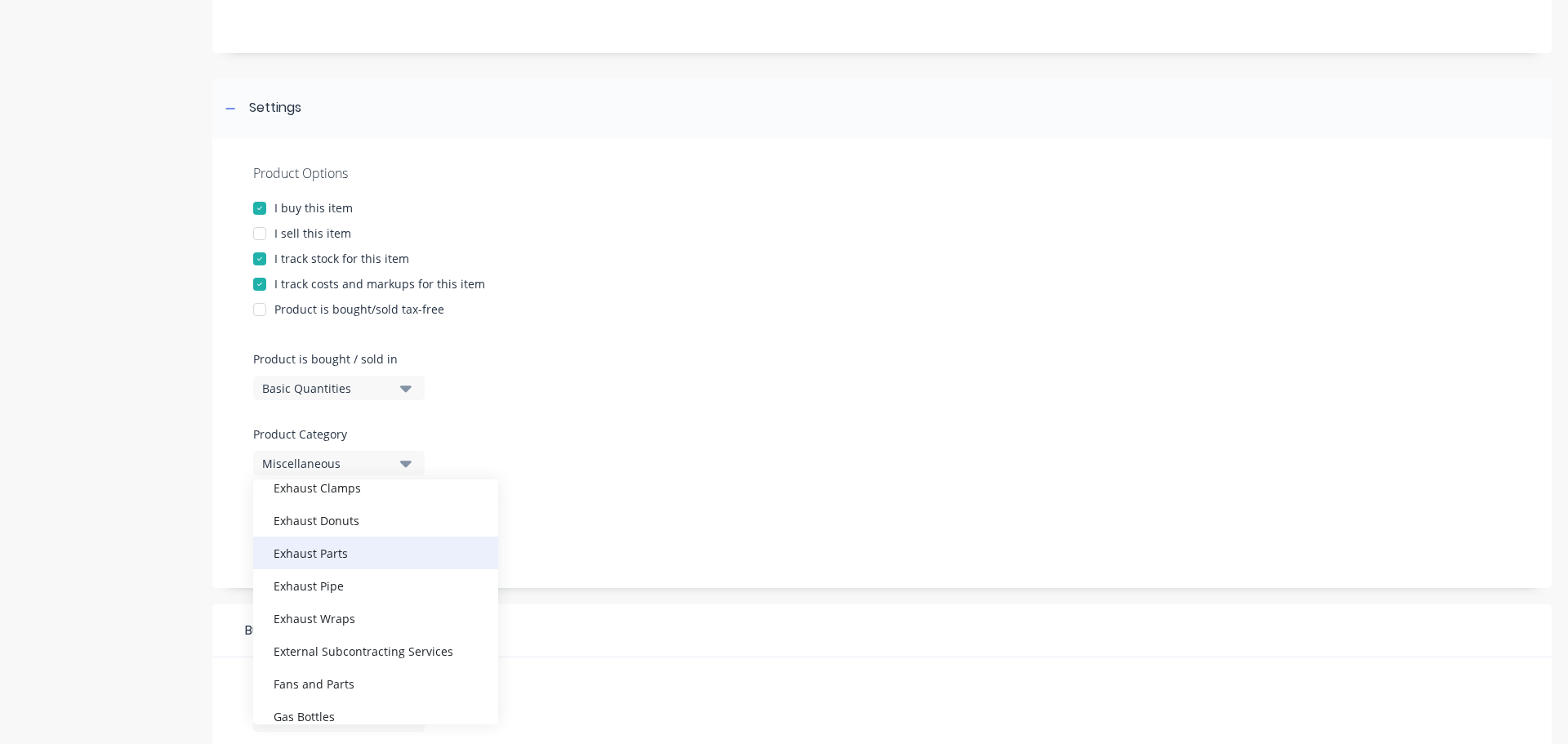
scroll to position [408, 0]
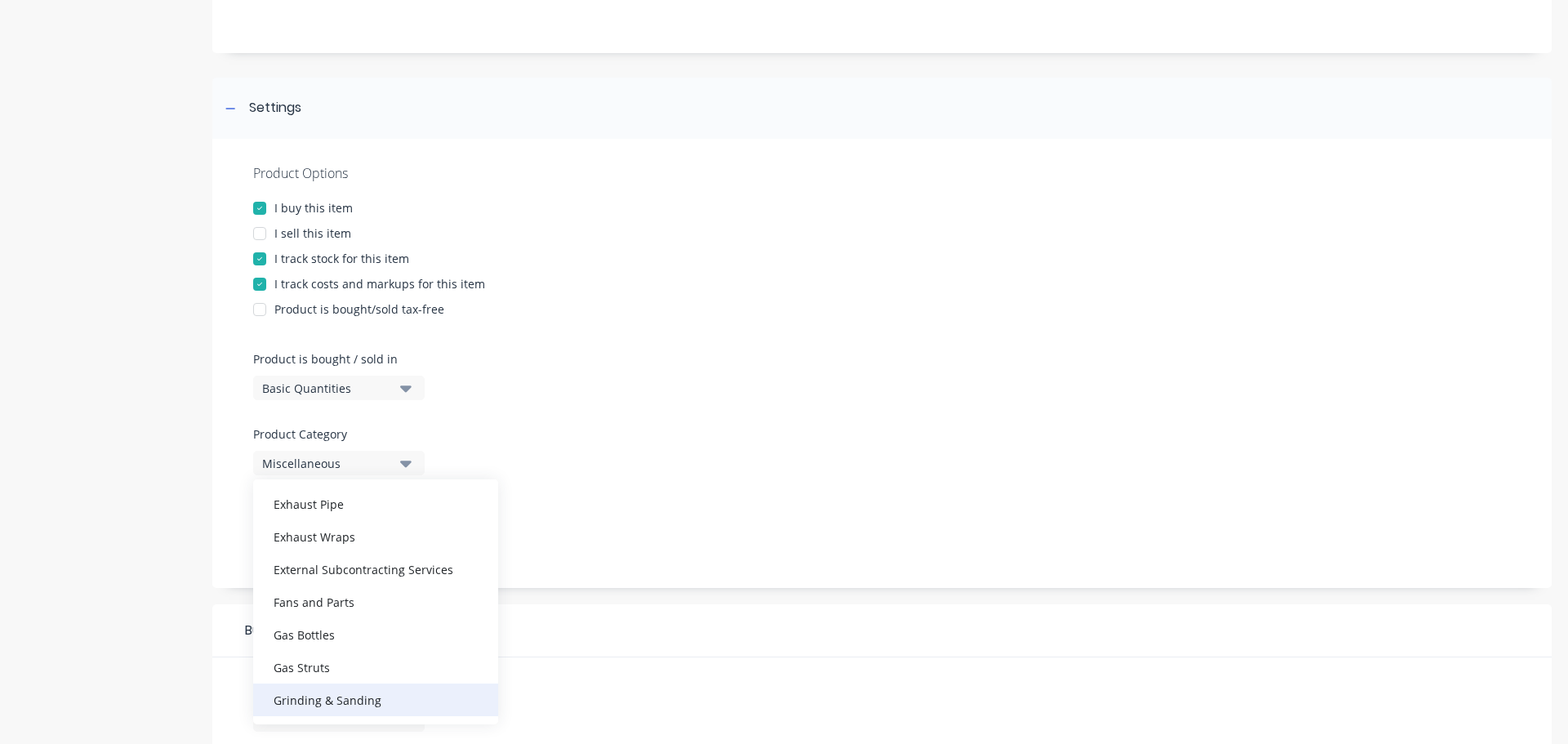
click at [341, 700] on div "Grinding & Sanding" at bounding box center [376, 700] width 245 height 32
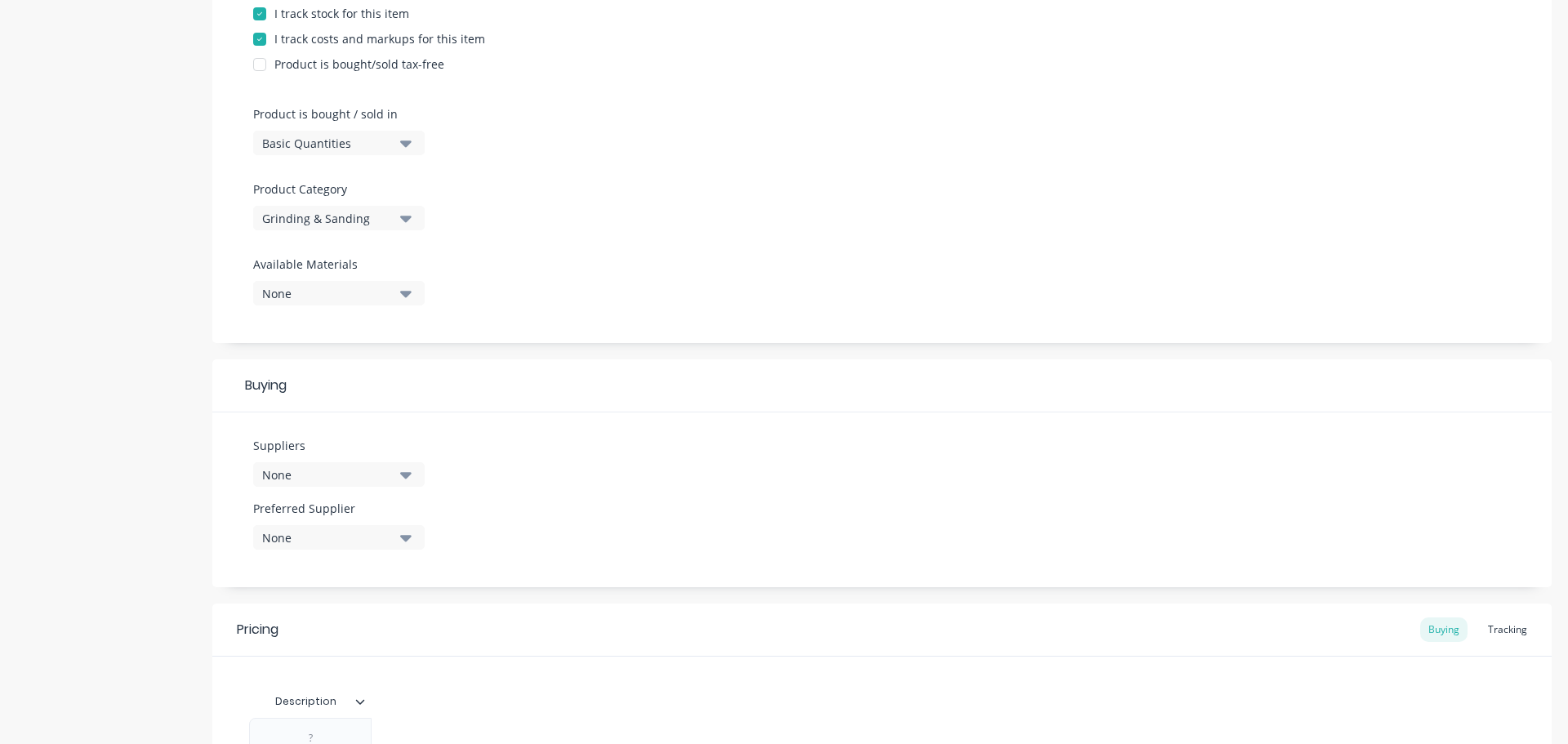
click at [409, 480] on icon "button" at bounding box center [405, 474] width 11 height 18
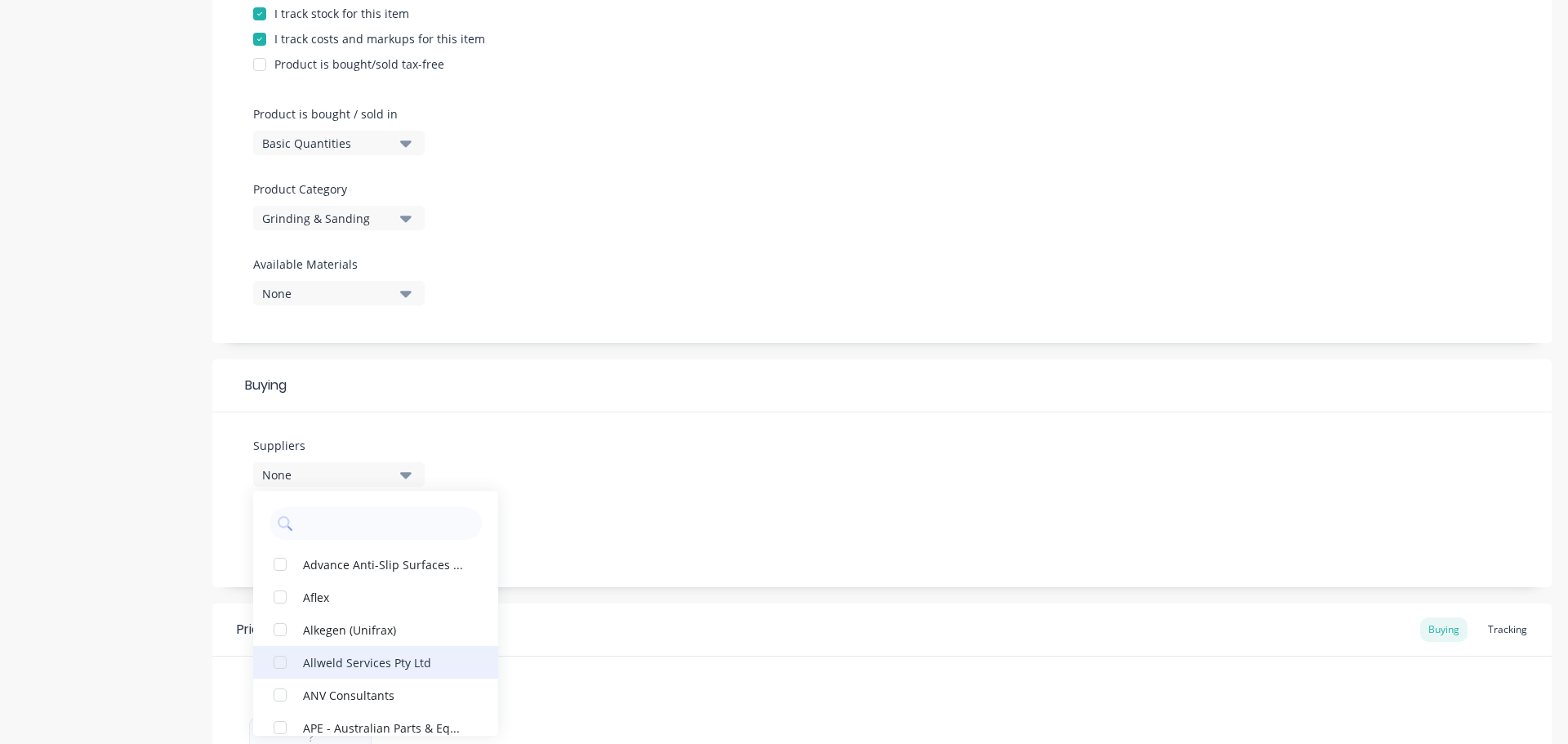
click at [347, 655] on div "Allweld Services Pty Ltd" at bounding box center [384, 662] width 163 height 17
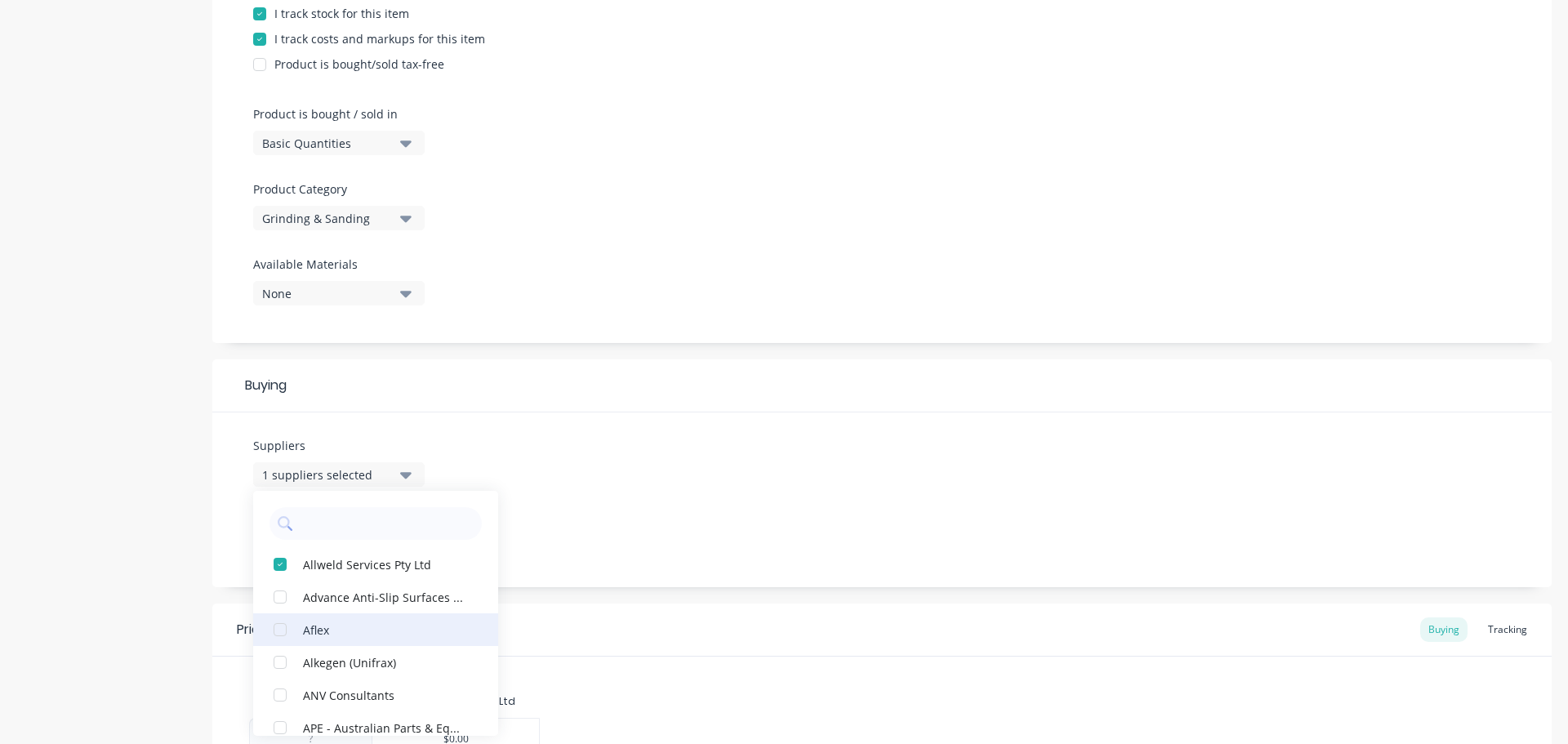
scroll to position [3511, 0]
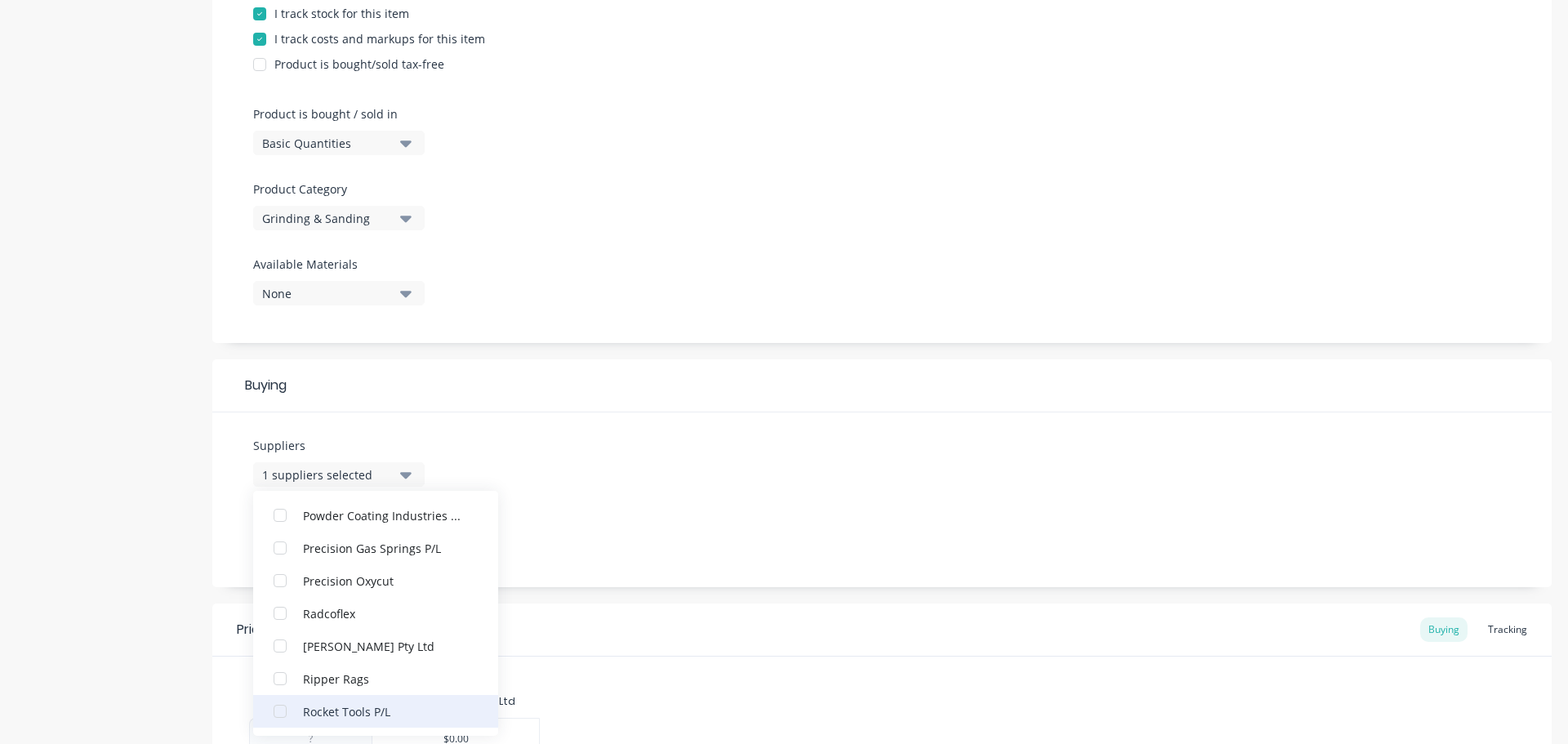
click at [371, 703] on div "Rocket Tools P/L" at bounding box center [384, 711] width 163 height 17
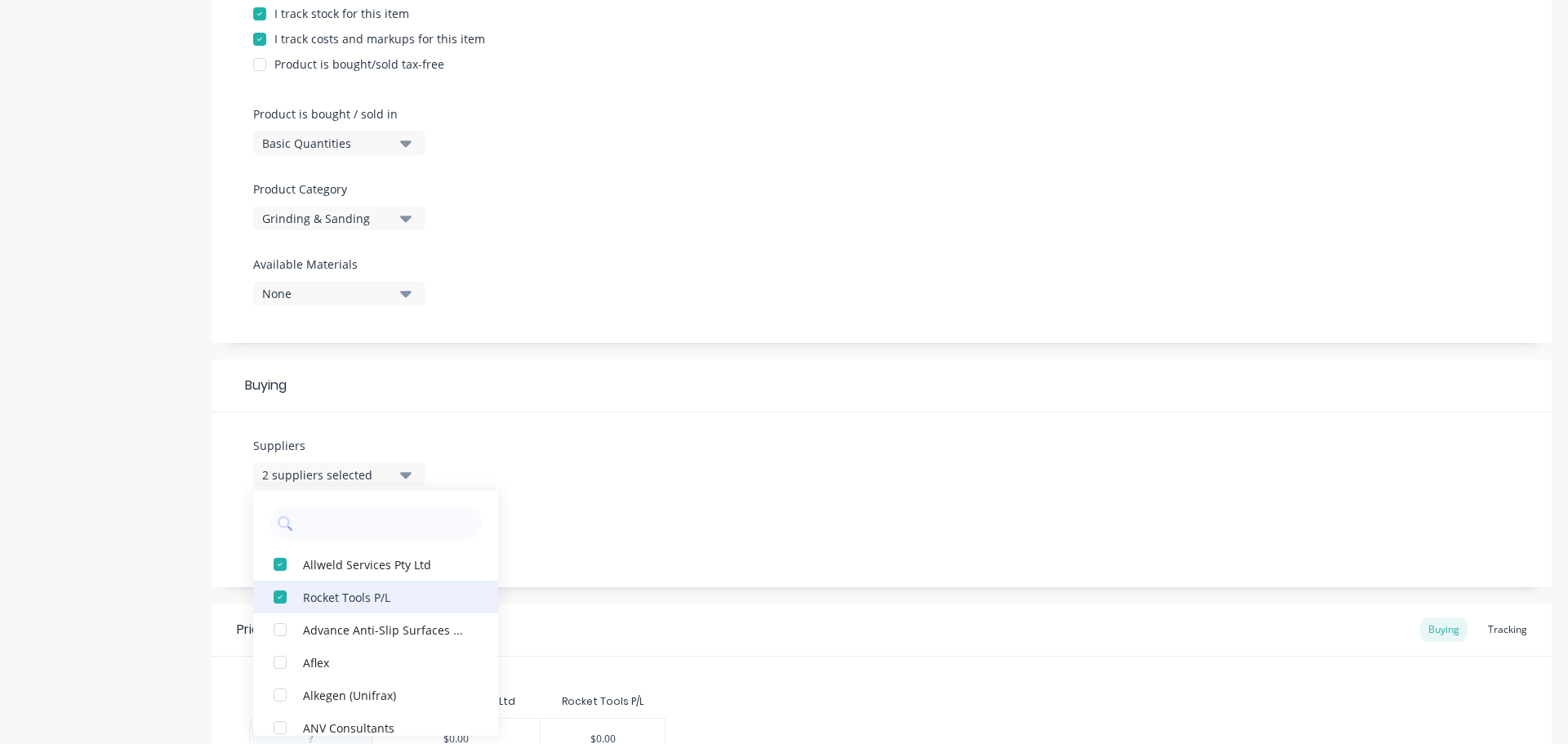
scroll to position [1322, 0]
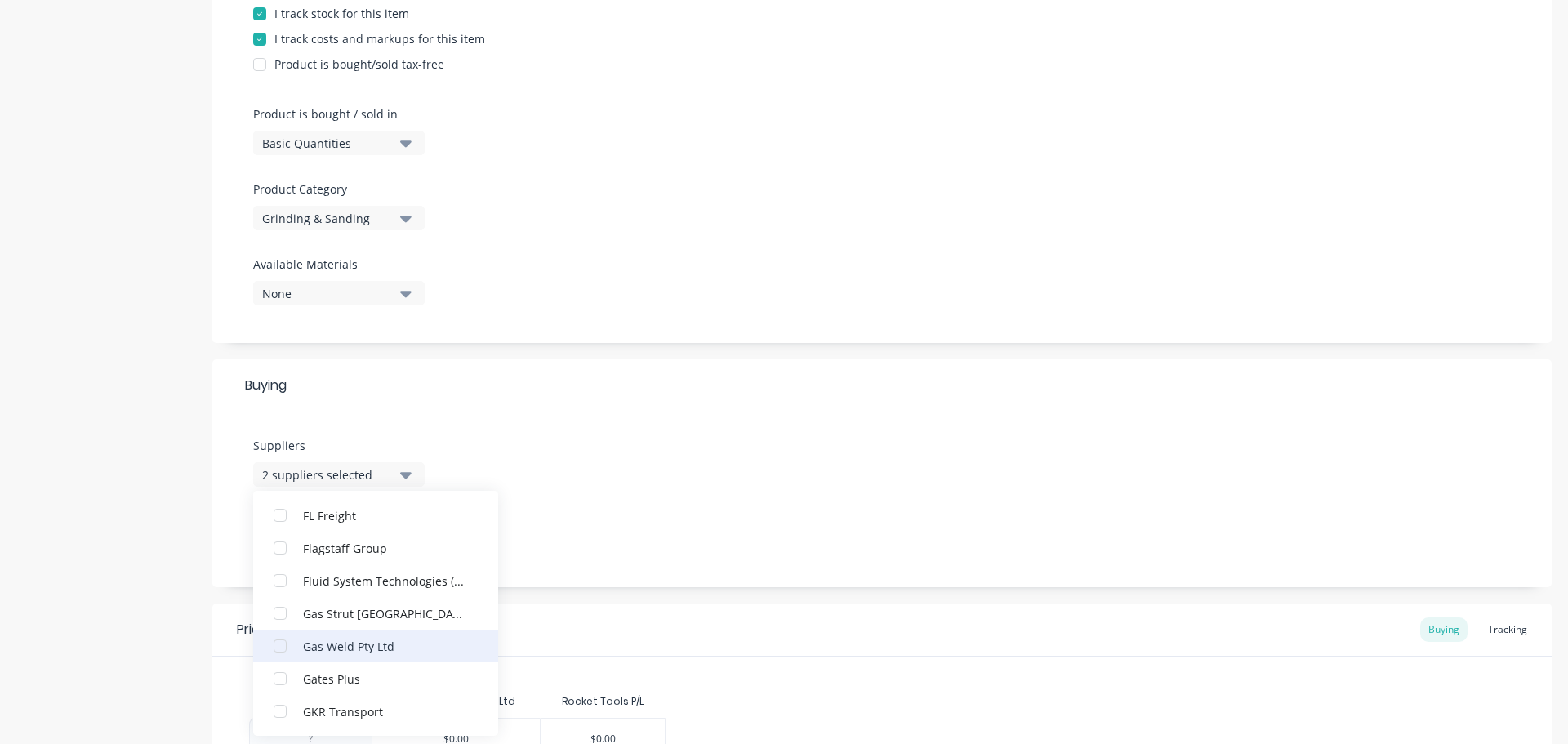
click at [366, 642] on div "Gas Weld Pty Ltd" at bounding box center [384, 645] width 163 height 17
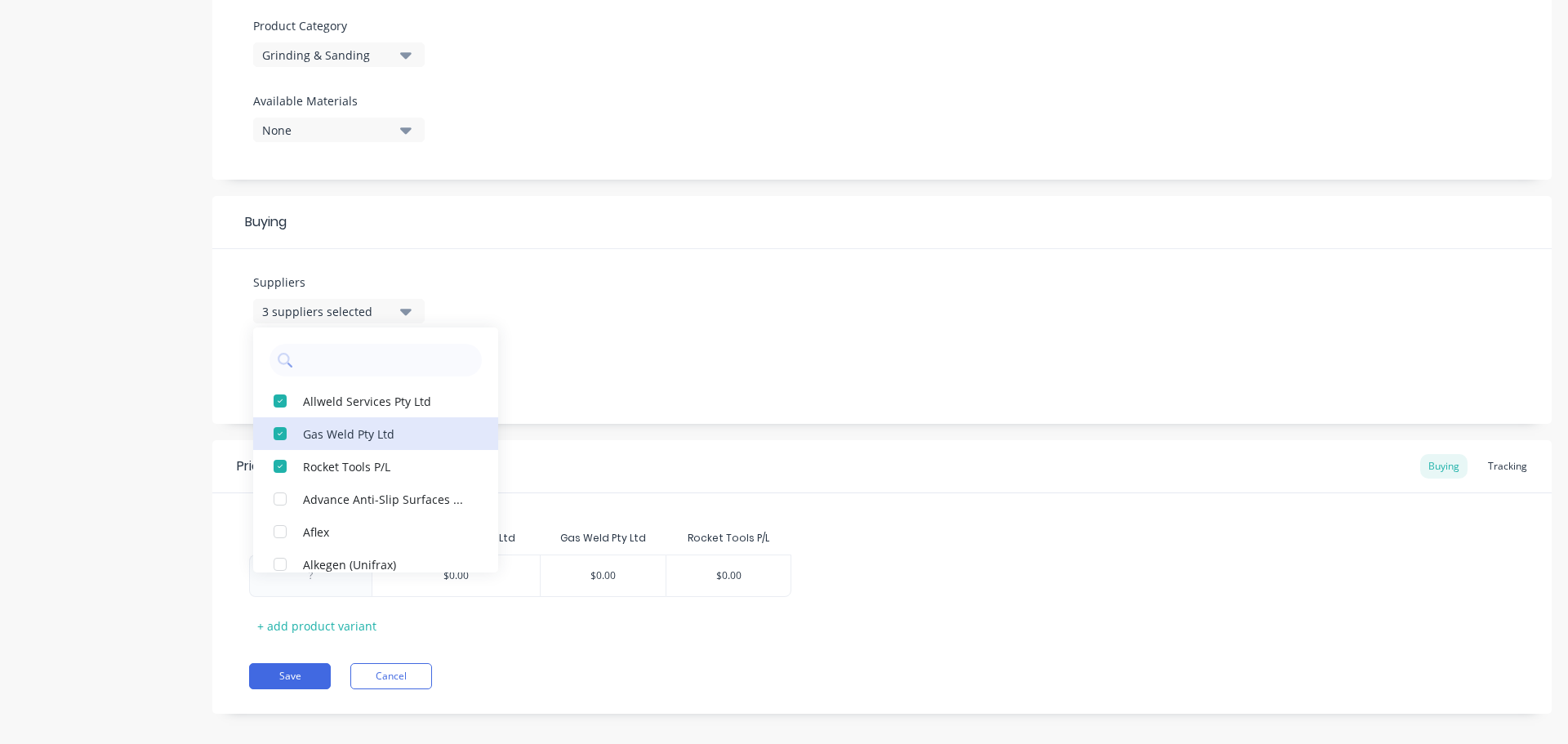
scroll to position [586, 0]
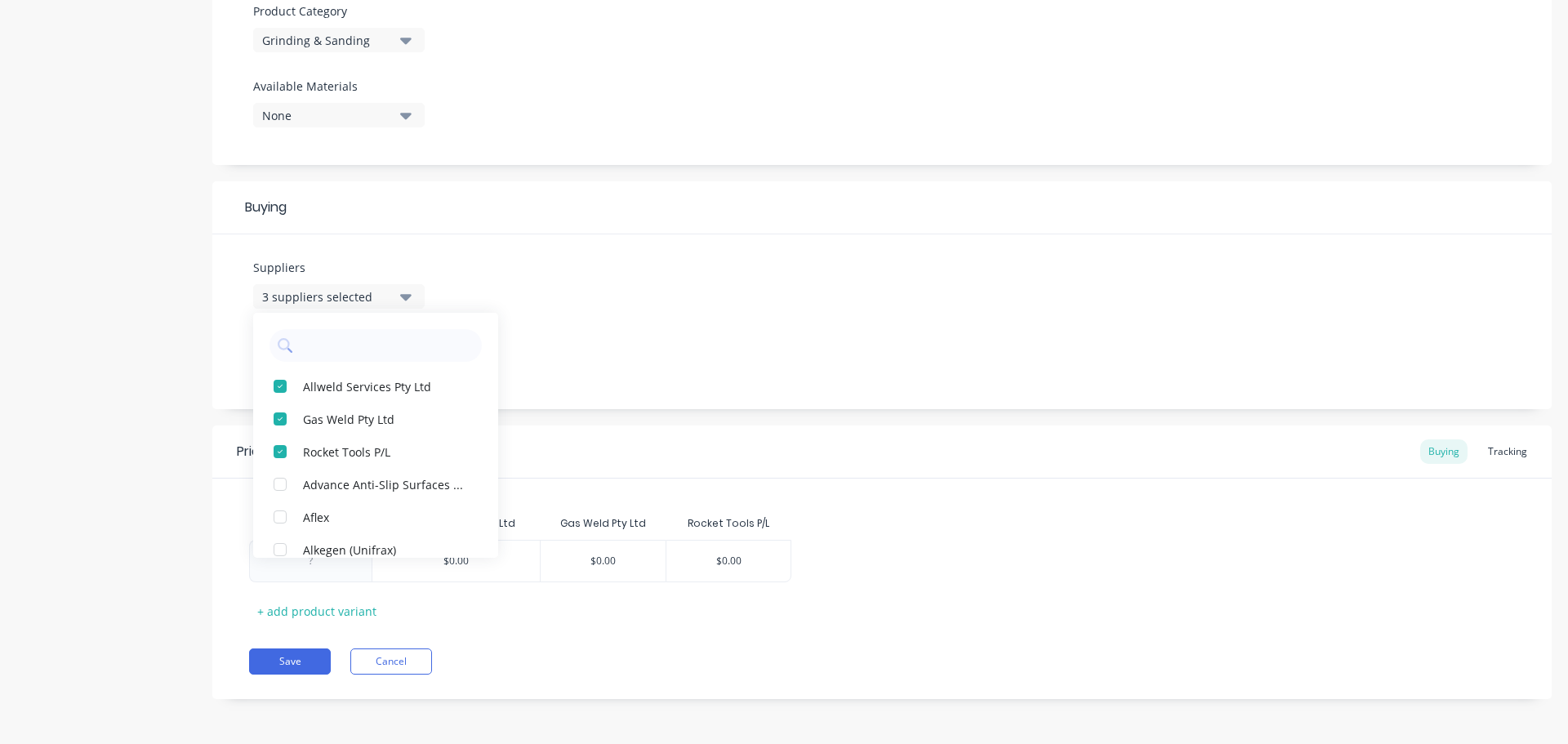
click at [767, 318] on div "Suppliers 3 suppliers selected Allweld Services Pty Ltd Gas Weld Pty Ltd Rocket…" at bounding box center [882, 322] width 1339 height 175
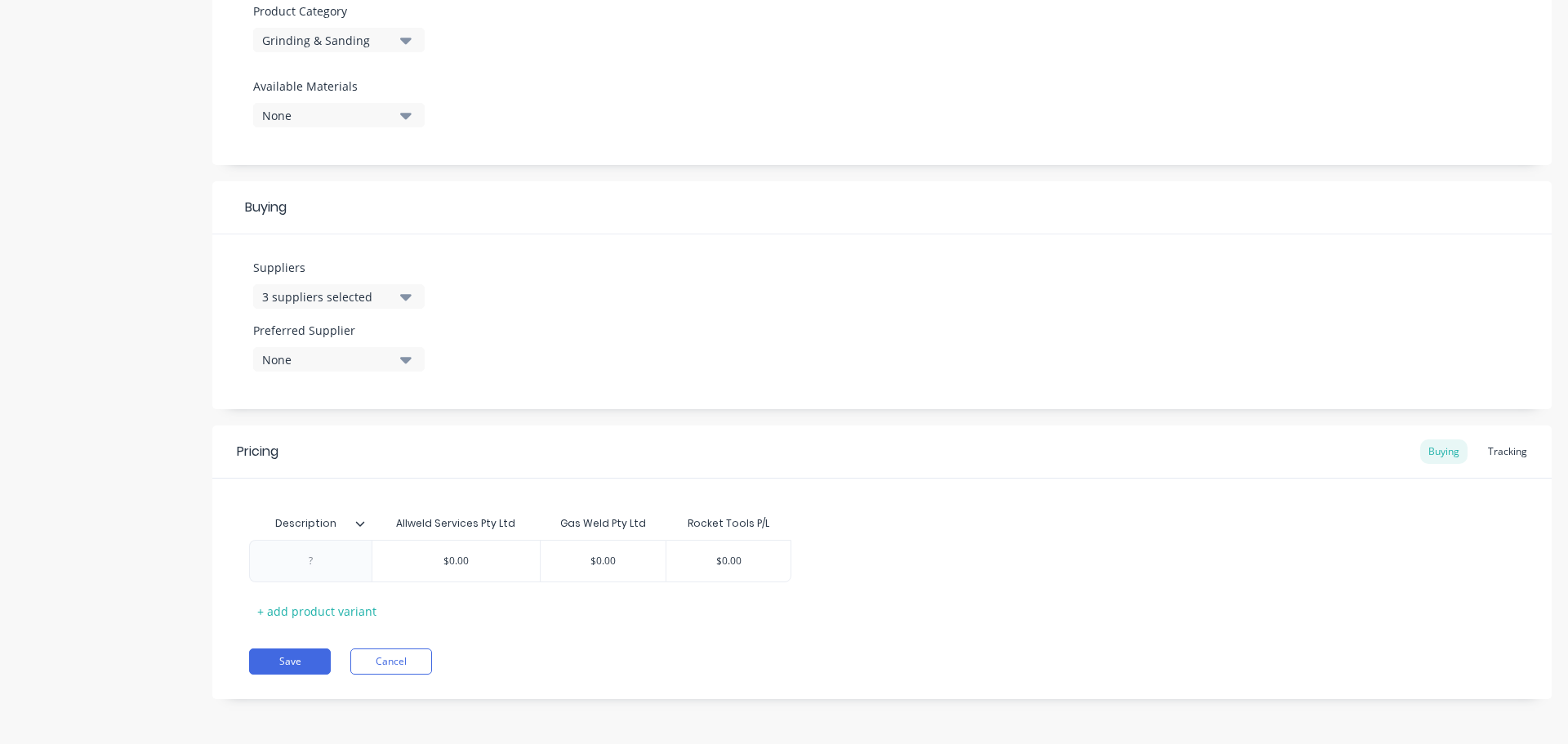
click at [359, 527] on icon at bounding box center [359, 523] width 9 height 9
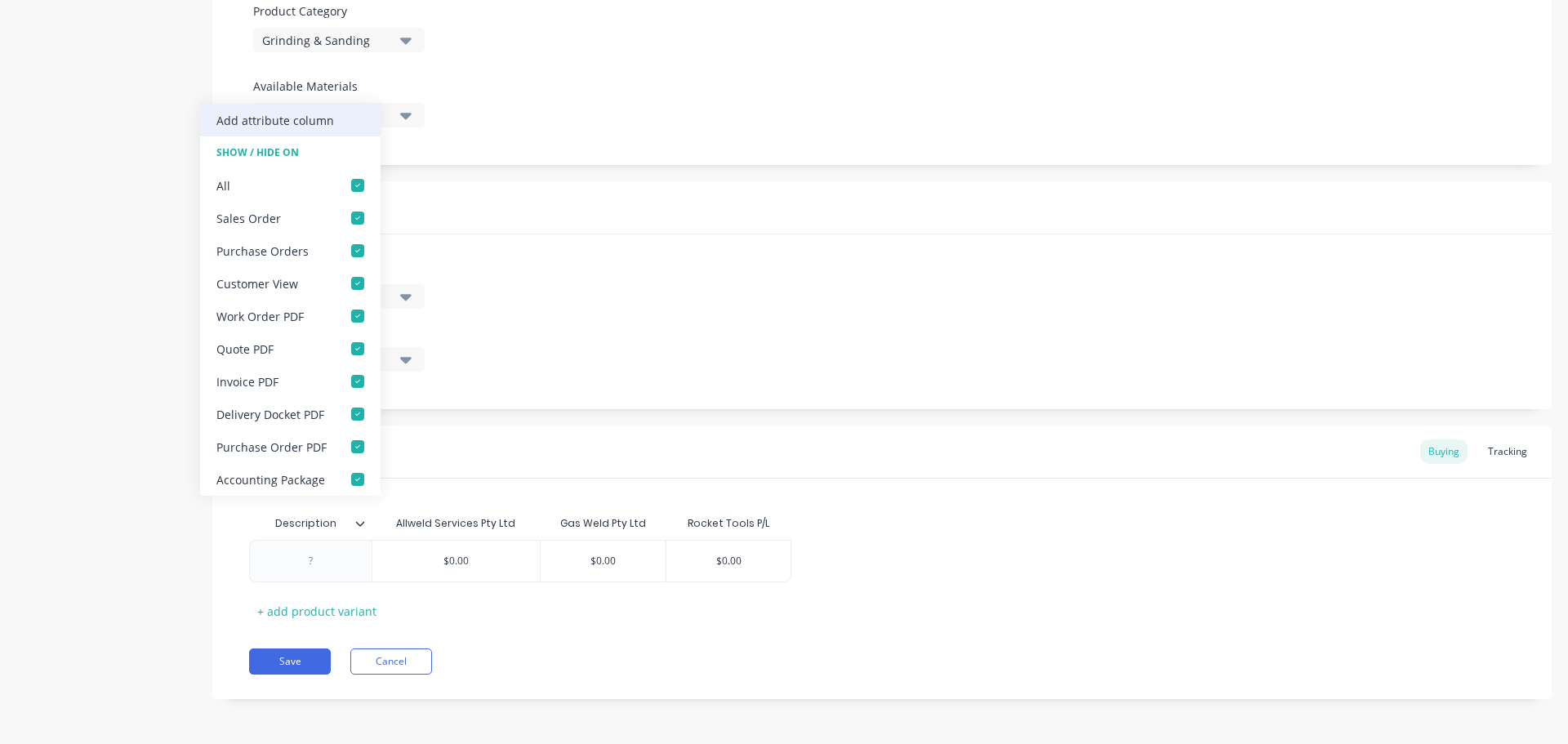
click at [311, 118] on div "Add attribute column" at bounding box center [276, 120] width 118 height 17
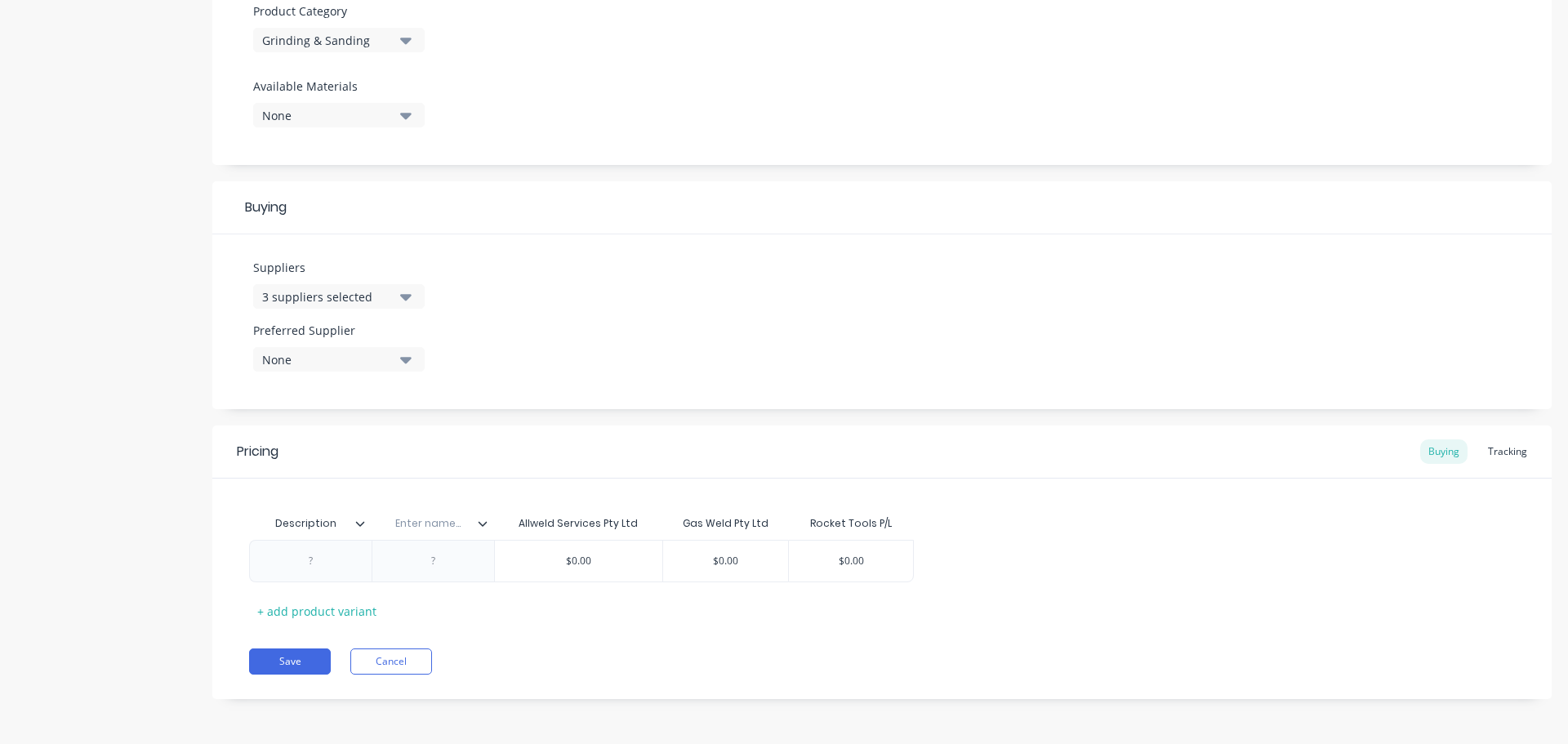
click at [482, 525] on icon at bounding box center [483, 524] width 9 height 5
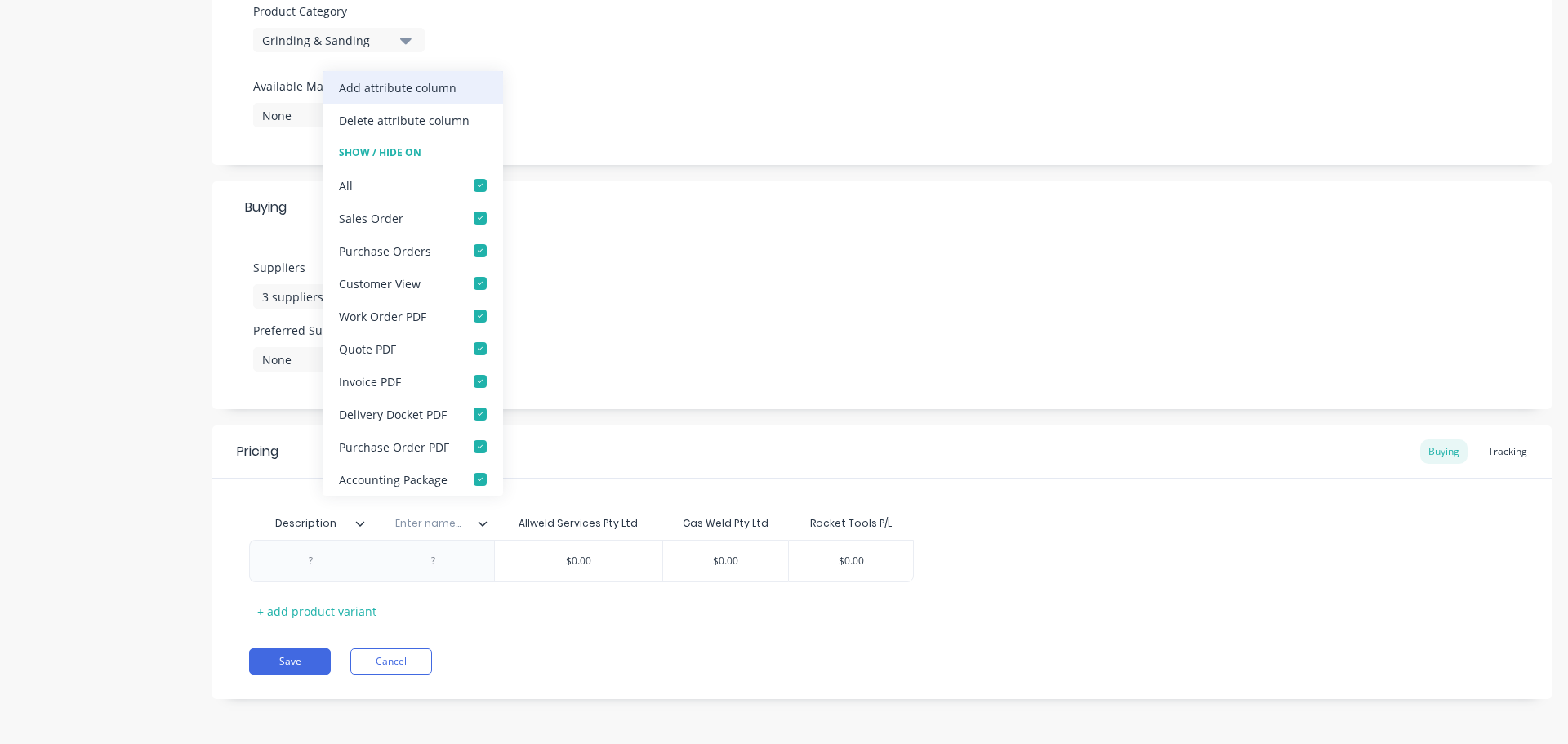
click at [434, 87] on div "Add attribute column" at bounding box center [398, 88] width 118 height 17
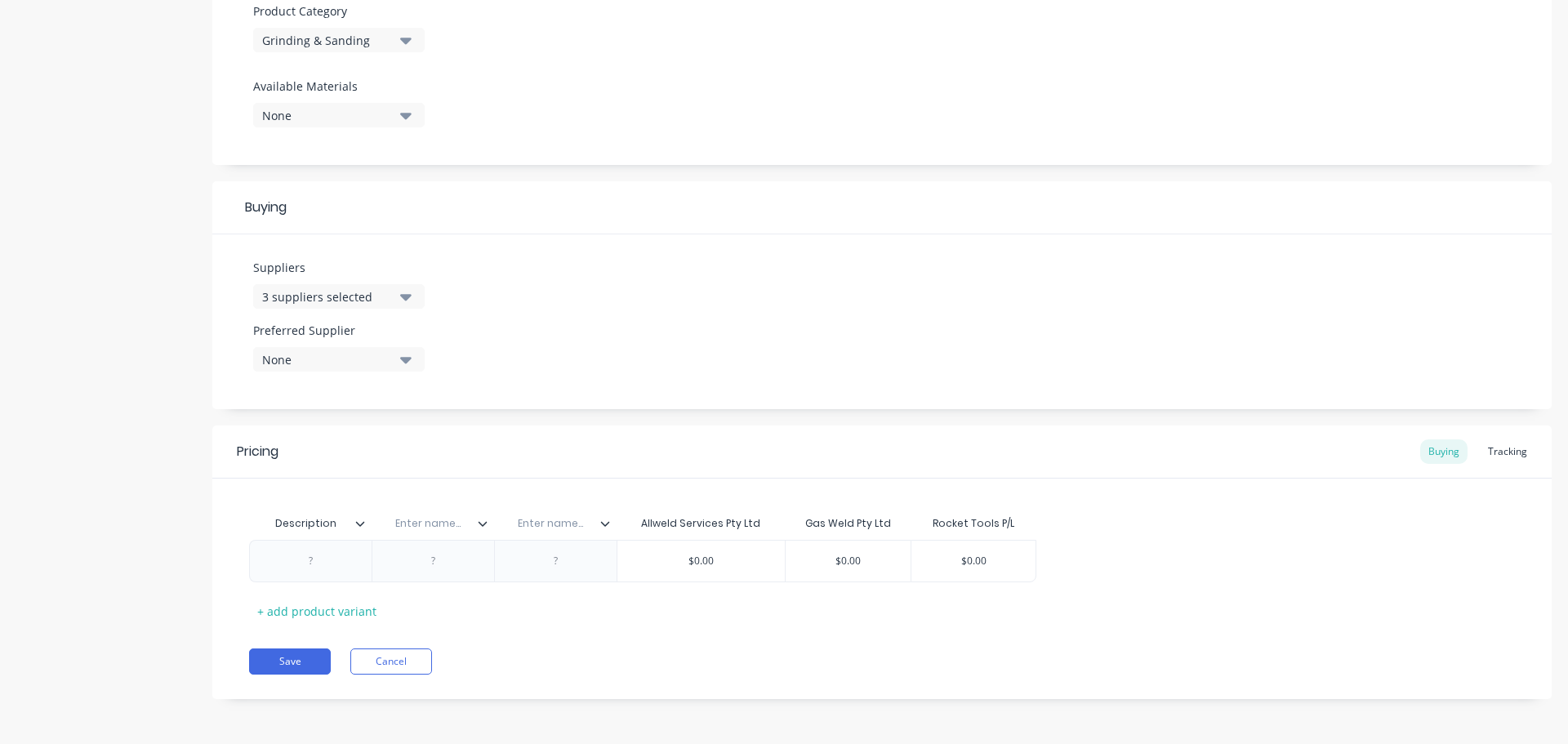
click at [606, 523] on icon at bounding box center [604, 523] width 9 height 9
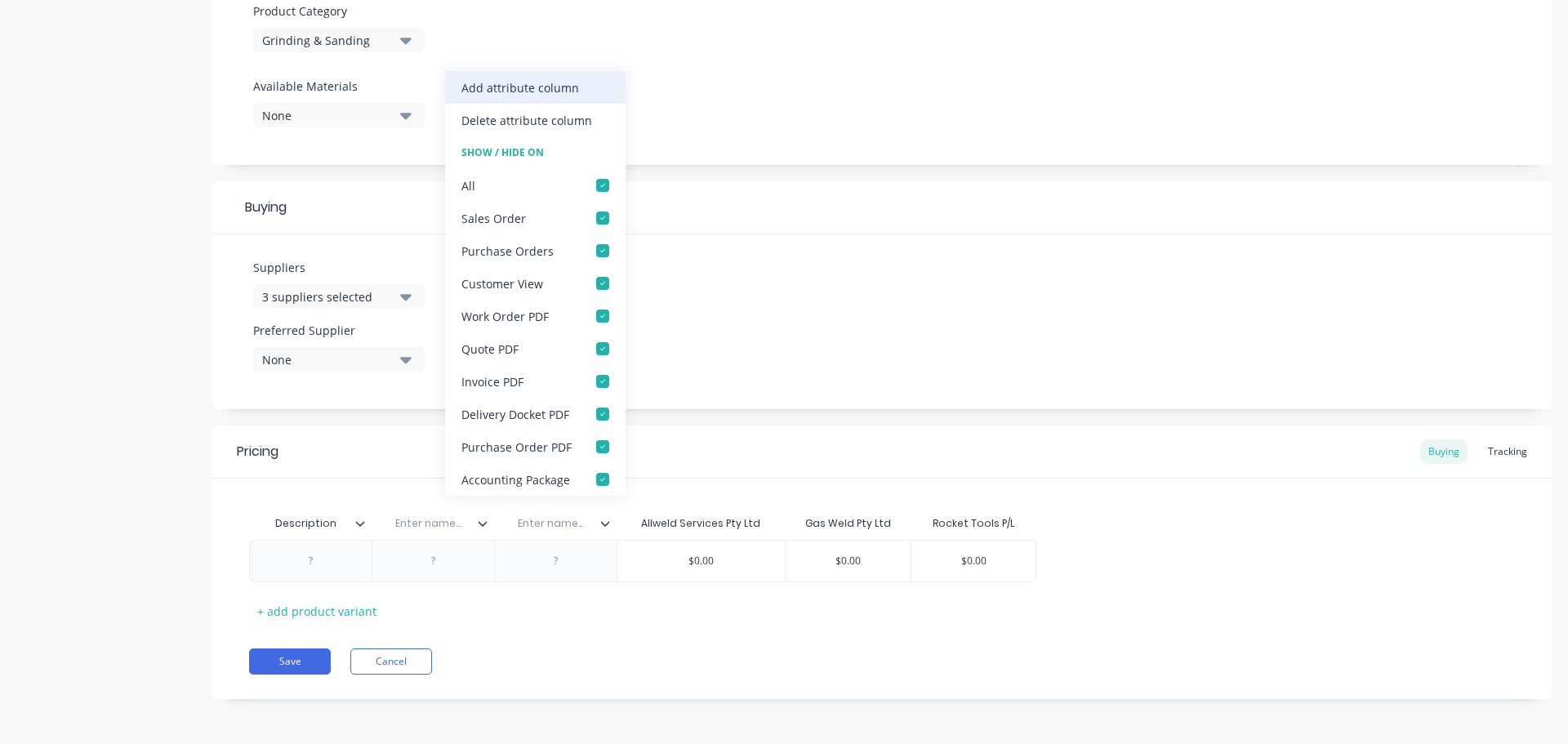
click at [559, 87] on div "Add attribute column" at bounding box center [521, 88] width 118 height 17
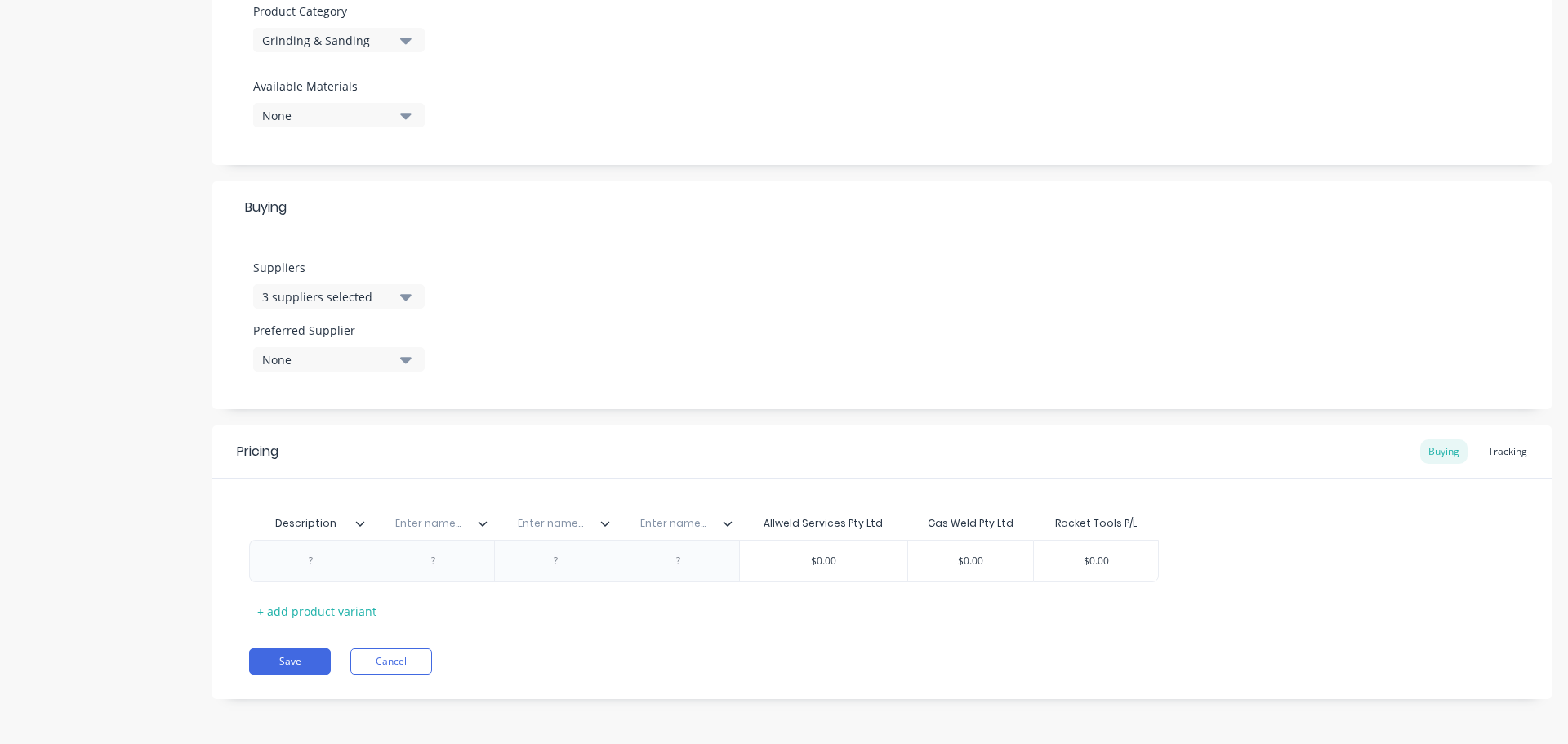
click at [729, 522] on icon at bounding box center [727, 523] width 9 height 9
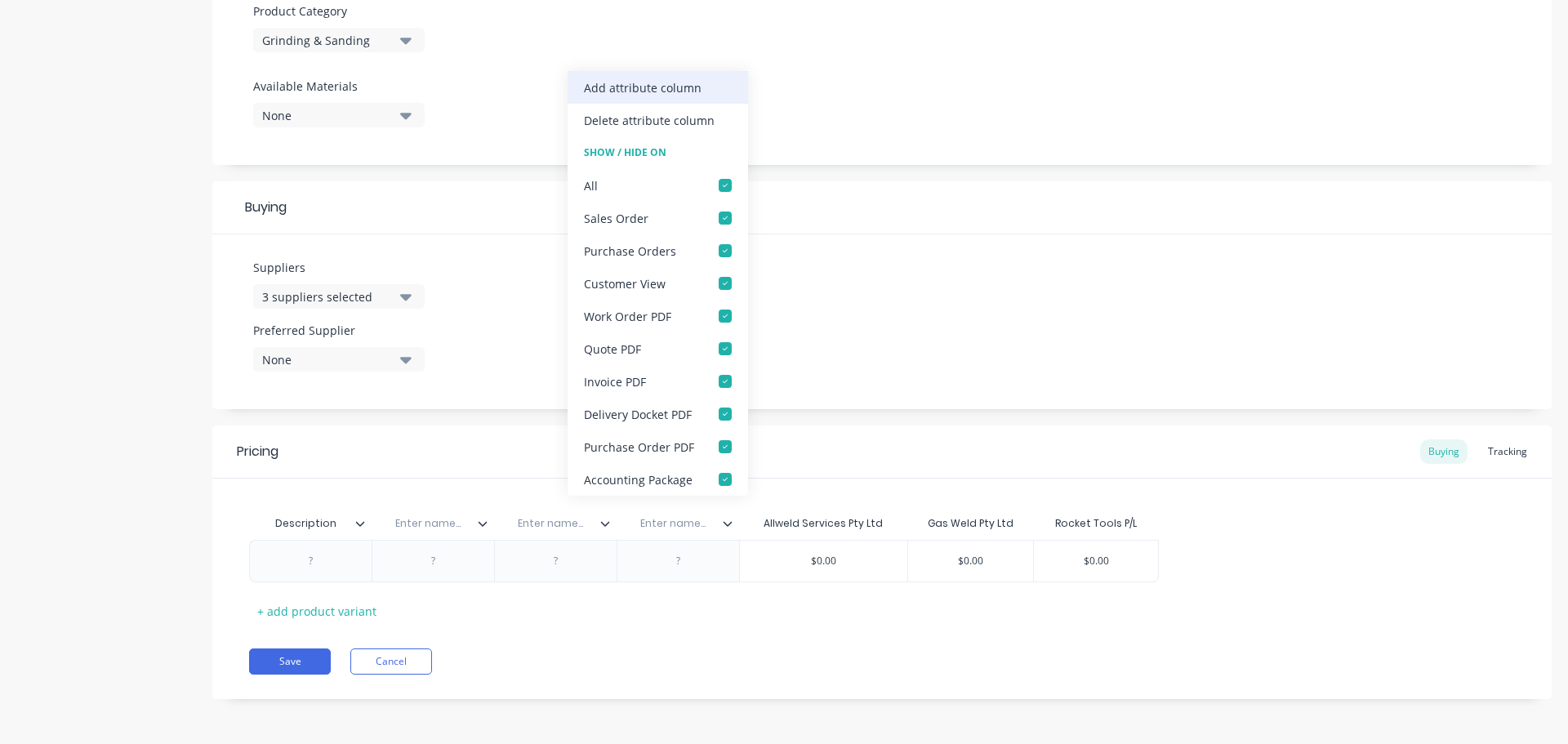
click at [681, 80] on div "Add attribute column" at bounding box center [643, 88] width 118 height 17
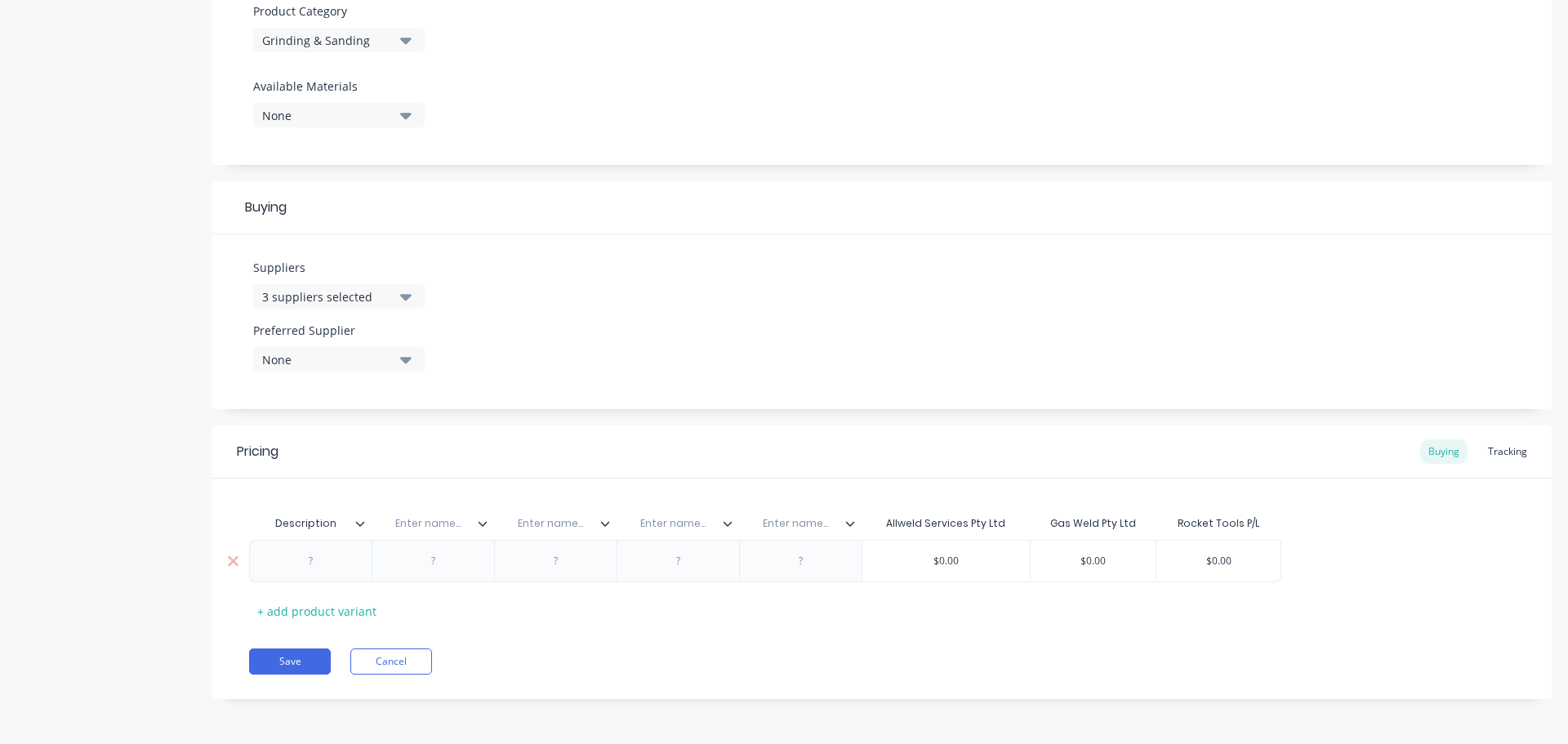
click at [313, 565] on div at bounding box center [312, 561] width 82 height 21
paste div
click at [266, 558] on div "Cubitron 3 Fibre Disc Tub 50pk" at bounding box center [310, 565] width 108 height 36
click at [661, 568] on div at bounding box center [656, 561] width 82 height 21
paste div
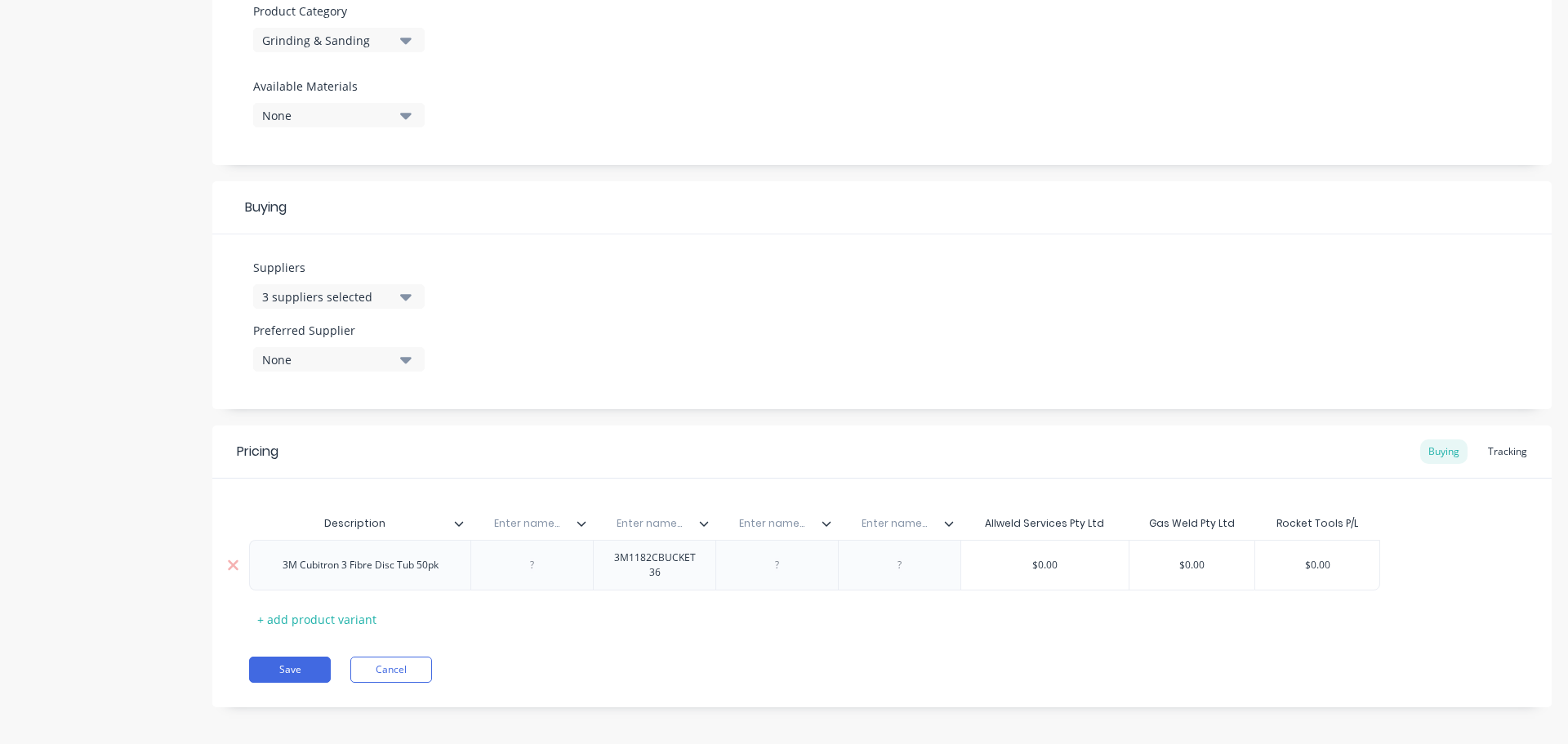
click at [895, 564] on div at bounding box center [901, 565] width 82 height 21
paste div
click at [895, 527] on input "text" at bounding box center [895, 523] width 113 height 15
paste input "Gasweld Part No."
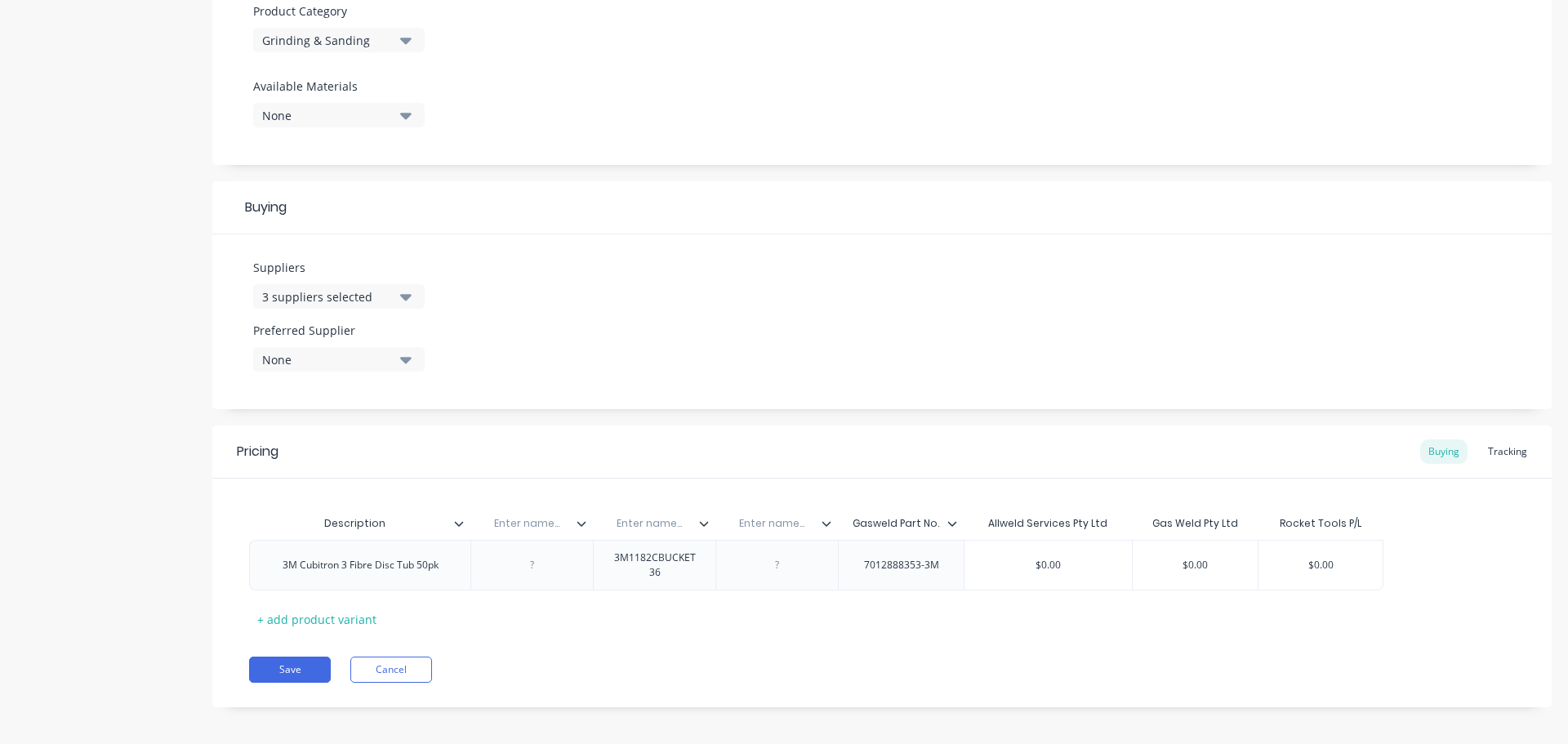
click at [773, 531] on div "Enter name..." at bounding box center [772, 523] width 113 height 41
paste input "Allwed Part No."
click at [655, 525] on input "text" at bounding box center [650, 523] width 113 height 15
paste input "Rocket Part No."
click at [527, 528] on input "text" at bounding box center [527, 523] width 113 height 15
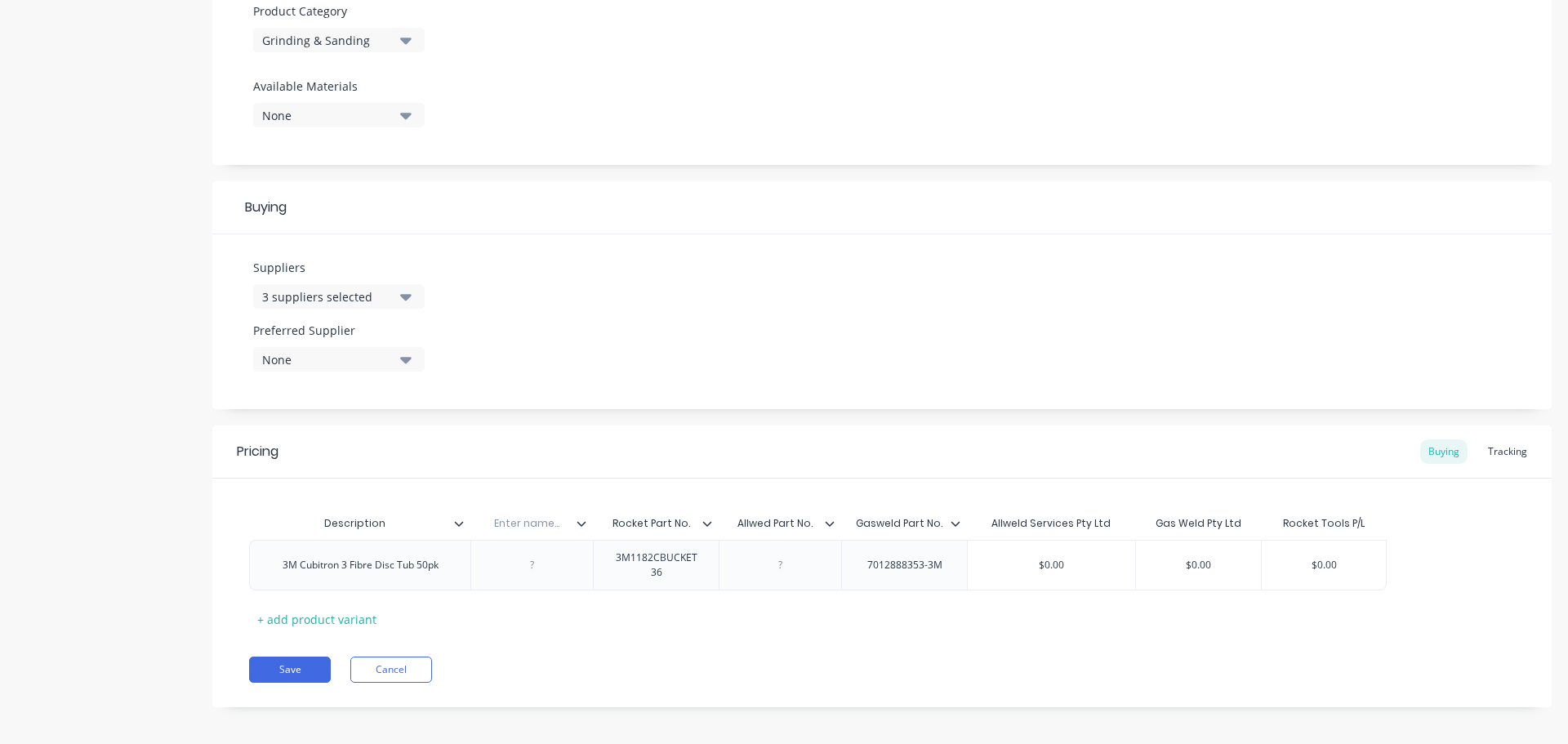
paste input "Bin Location"
drag, startPoint x: 1213, startPoint y: 566, endPoint x: 1170, endPoint y: 560, distance: 43.4
click at [1170, 560] on input "$0.00" at bounding box center [1198, 565] width 125 height 15
paste input "180.91"
drag, startPoint x: 1285, startPoint y: 566, endPoint x: 1367, endPoint y: 574, distance: 82.4
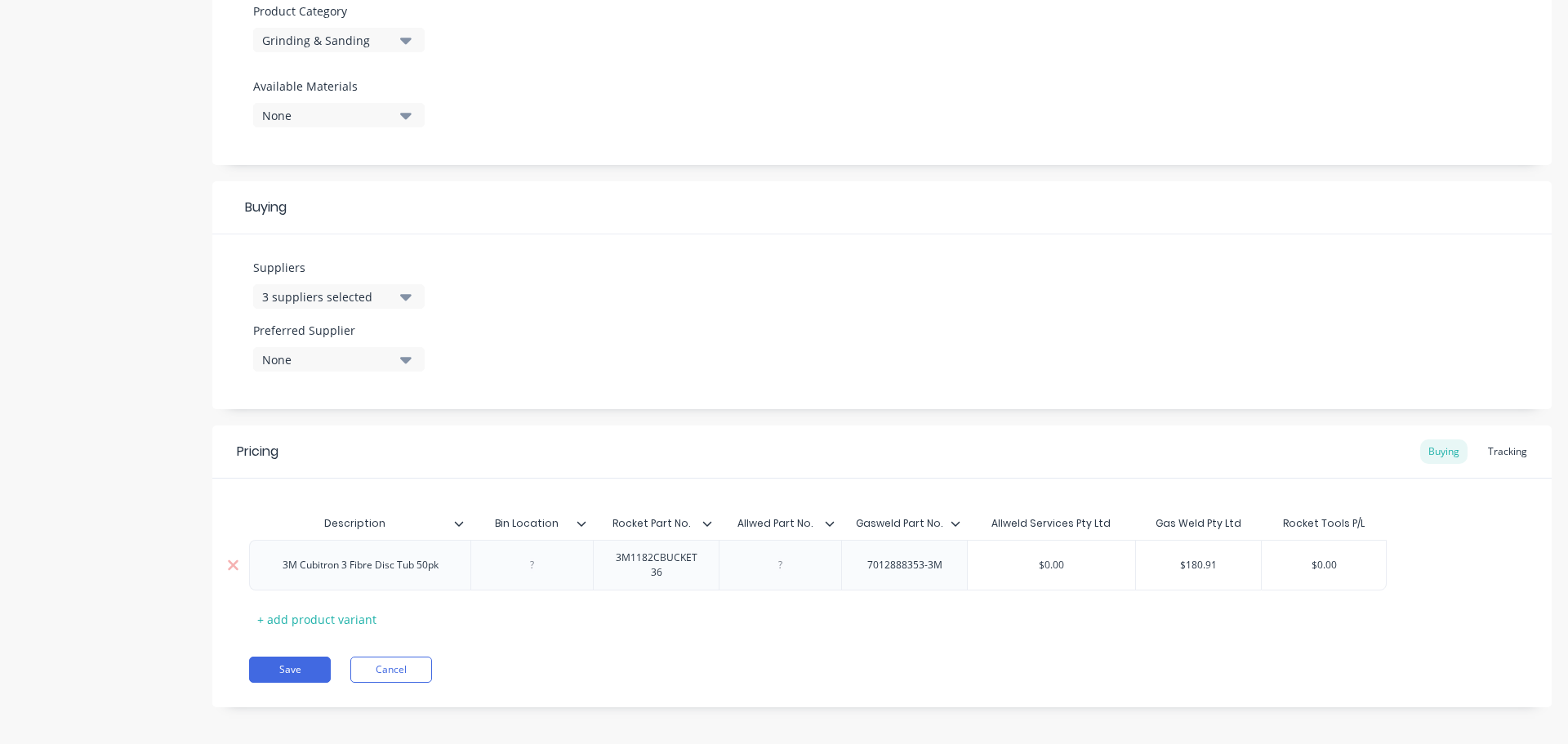
click at [1364, 574] on div "$0.00 $0.00" at bounding box center [1323, 565] width 124 height 41
paste input "$204.55"
drag, startPoint x: 447, startPoint y: 568, endPoint x: 256, endPoint y: 573, distance: 191.1
click at [256, 573] on div "3M Cubitron 3 Fibre Disc Tub 50pk" at bounding box center [359, 565] width 221 height 50
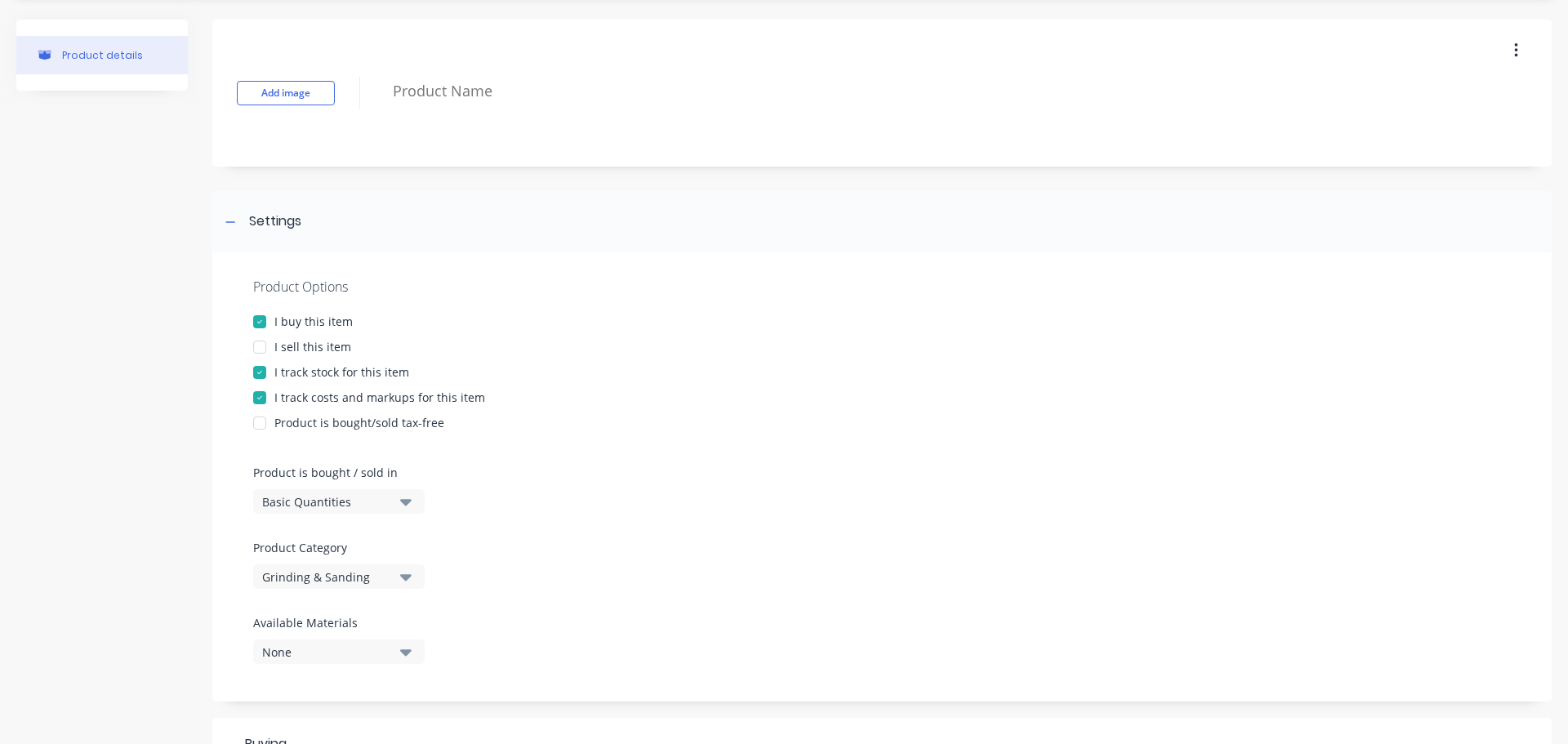
scroll to position [15, 0]
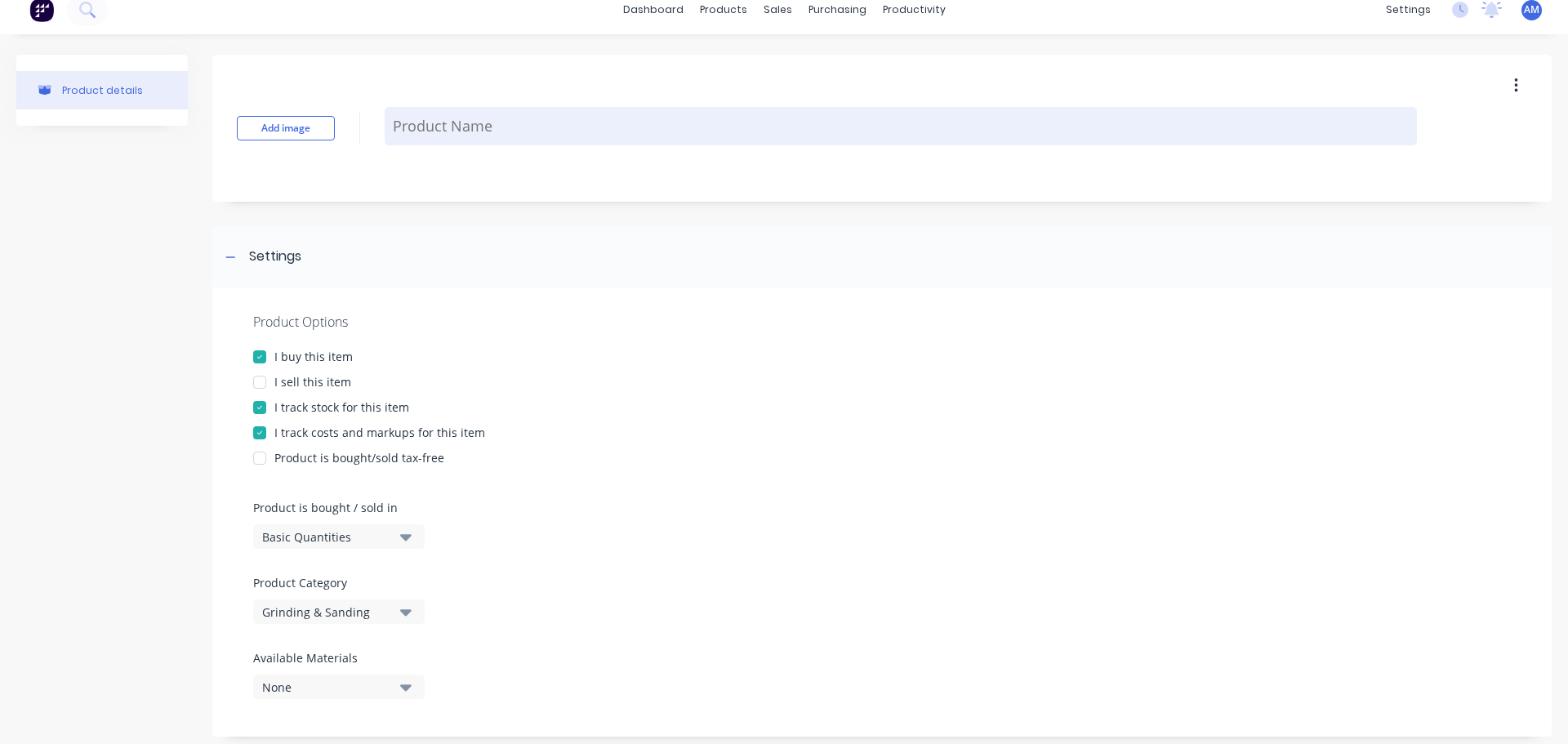
click at [441, 125] on textarea at bounding box center [901, 125] width 1033 height 38
paste textarea "3M Cubitron 3 Fibre Disc Tub 50pk"
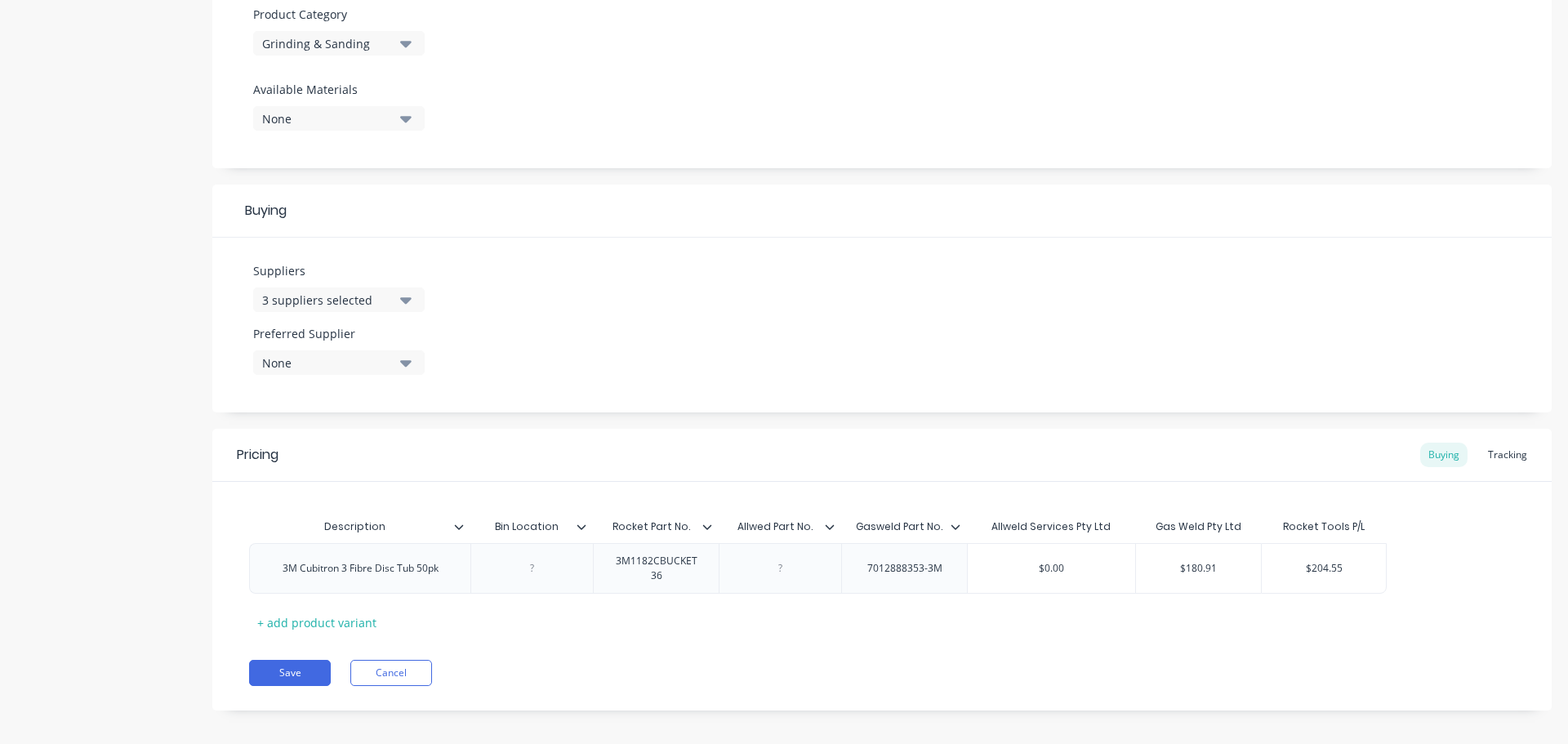
scroll to position [595, 0]
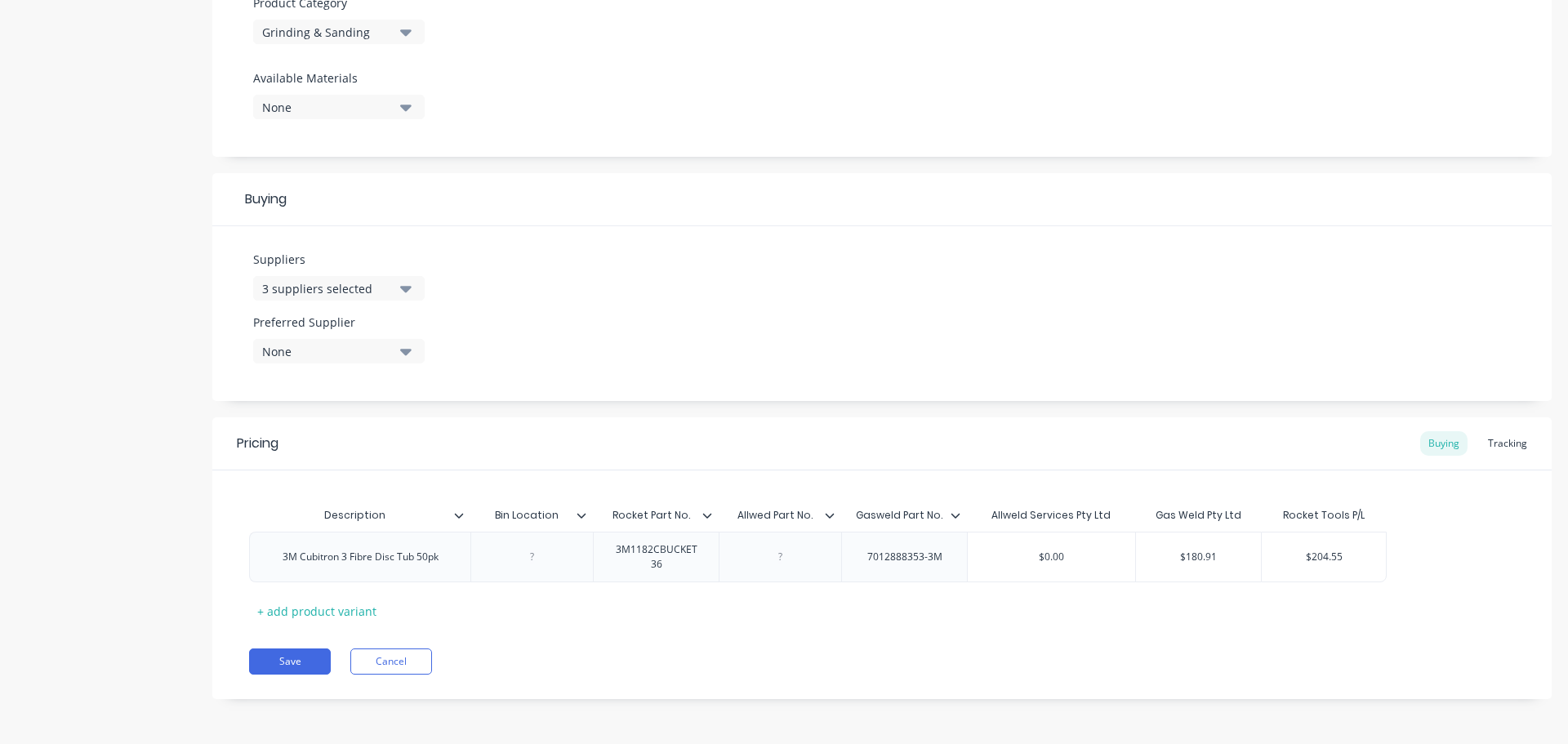
click at [407, 357] on icon "button" at bounding box center [405, 351] width 11 height 18
click at [346, 474] on div "Gas Weld Pty Ltd" at bounding box center [384, 473] width 163 height 17
click at [287, 662] on button "Save" at bounding box center [290, 661] width 82 height 26
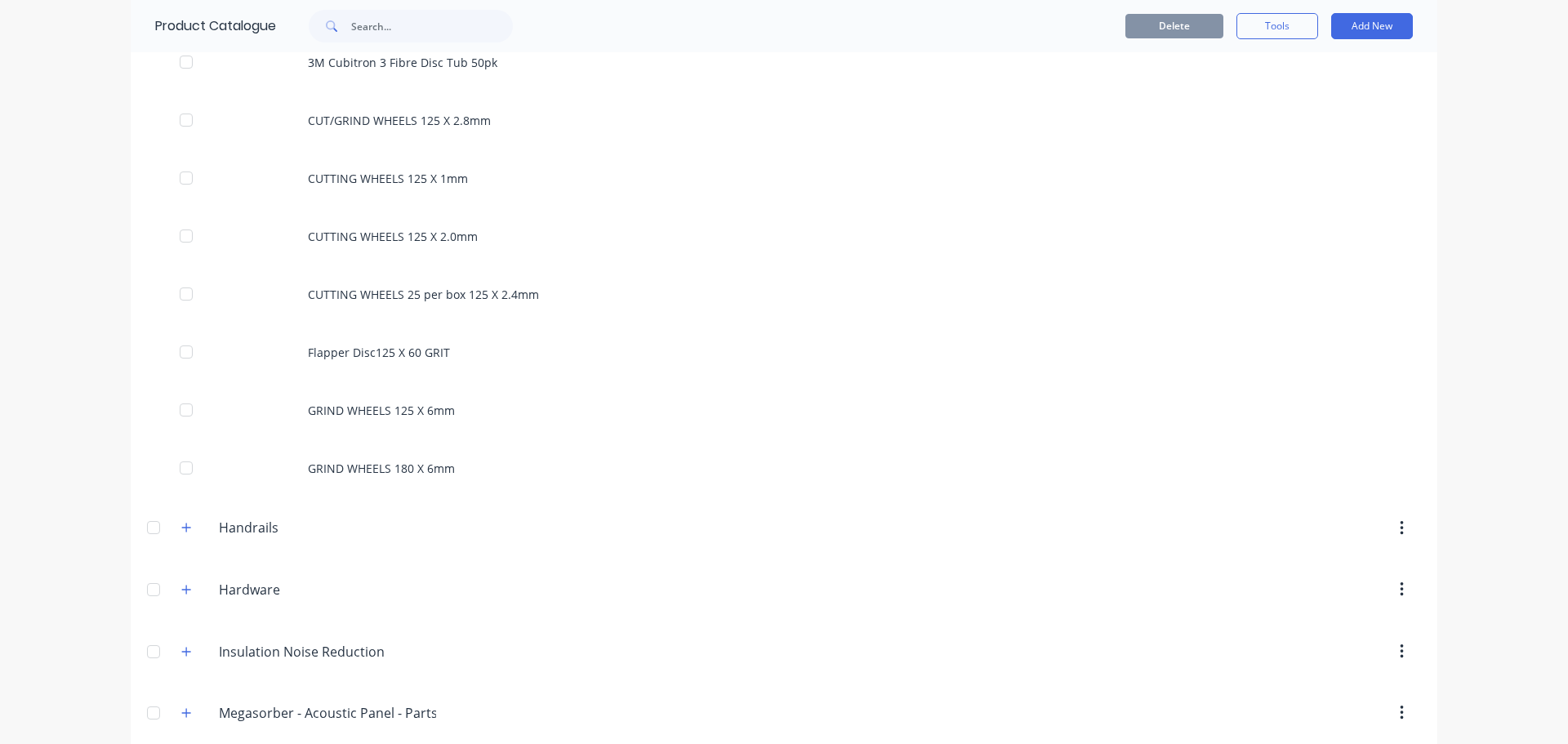
scroll to position [1143, 0]
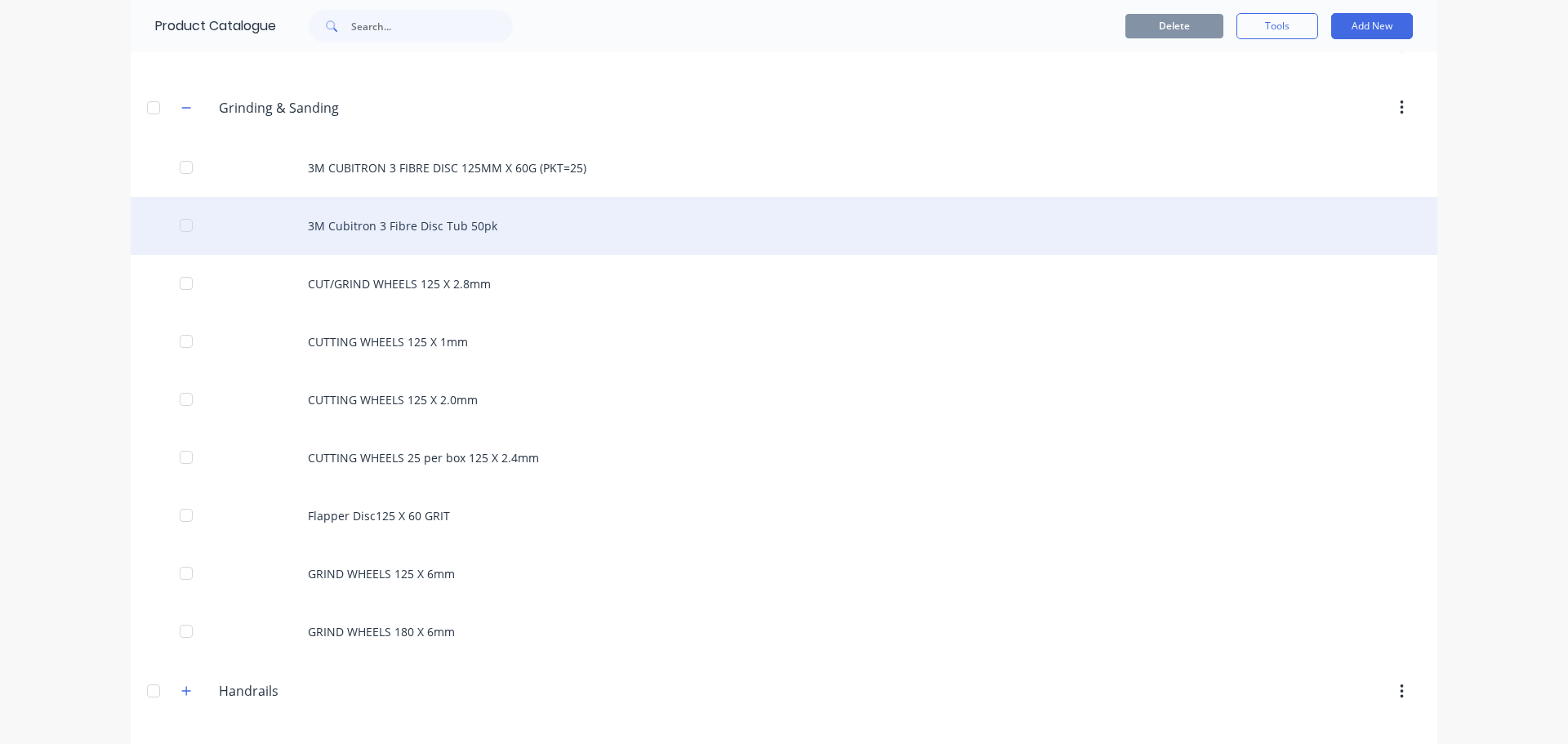
click at [468, 218] on div "3M Cubitron 3 Fibre Disc Tub 50pk" at bounding box center [784, 226] width 1307 height 58
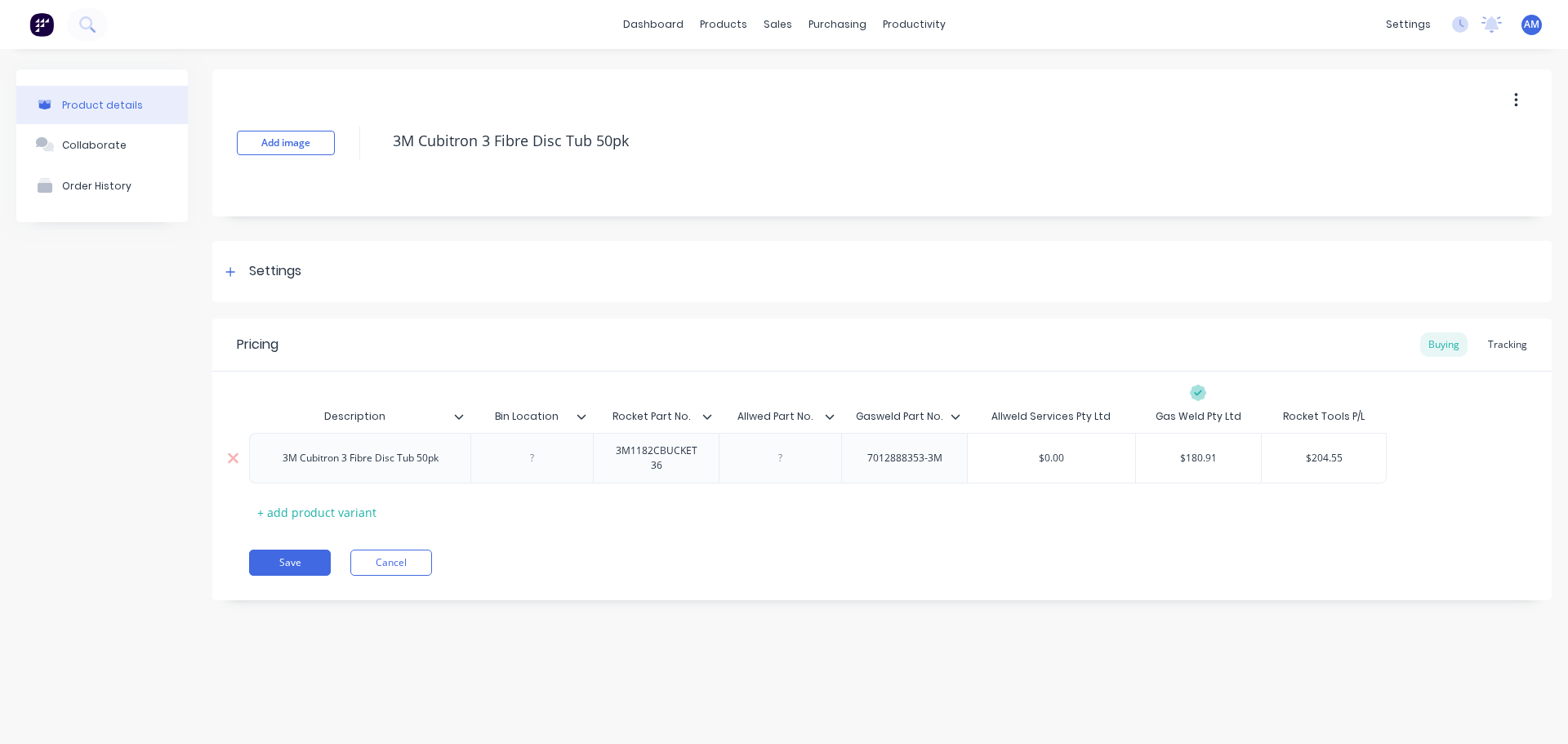
click at [446, 463] on div "3M Cubitron 3 Fibre Disc Tub 50pk" at bounding box center [360, 457] width 182 height 21
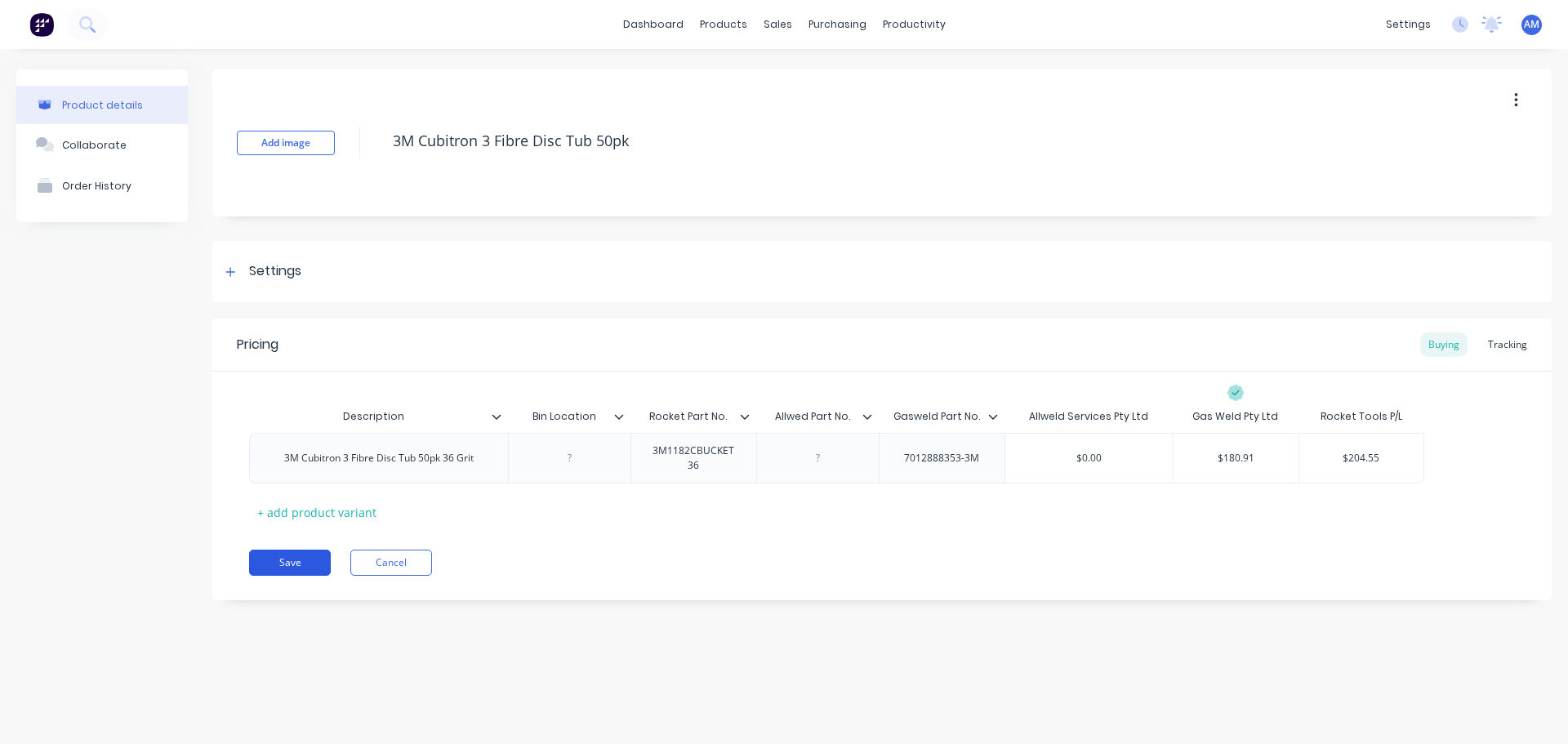
click at [292, 565] on button "Save" at bounding box center [290, 562] width 82 height 26
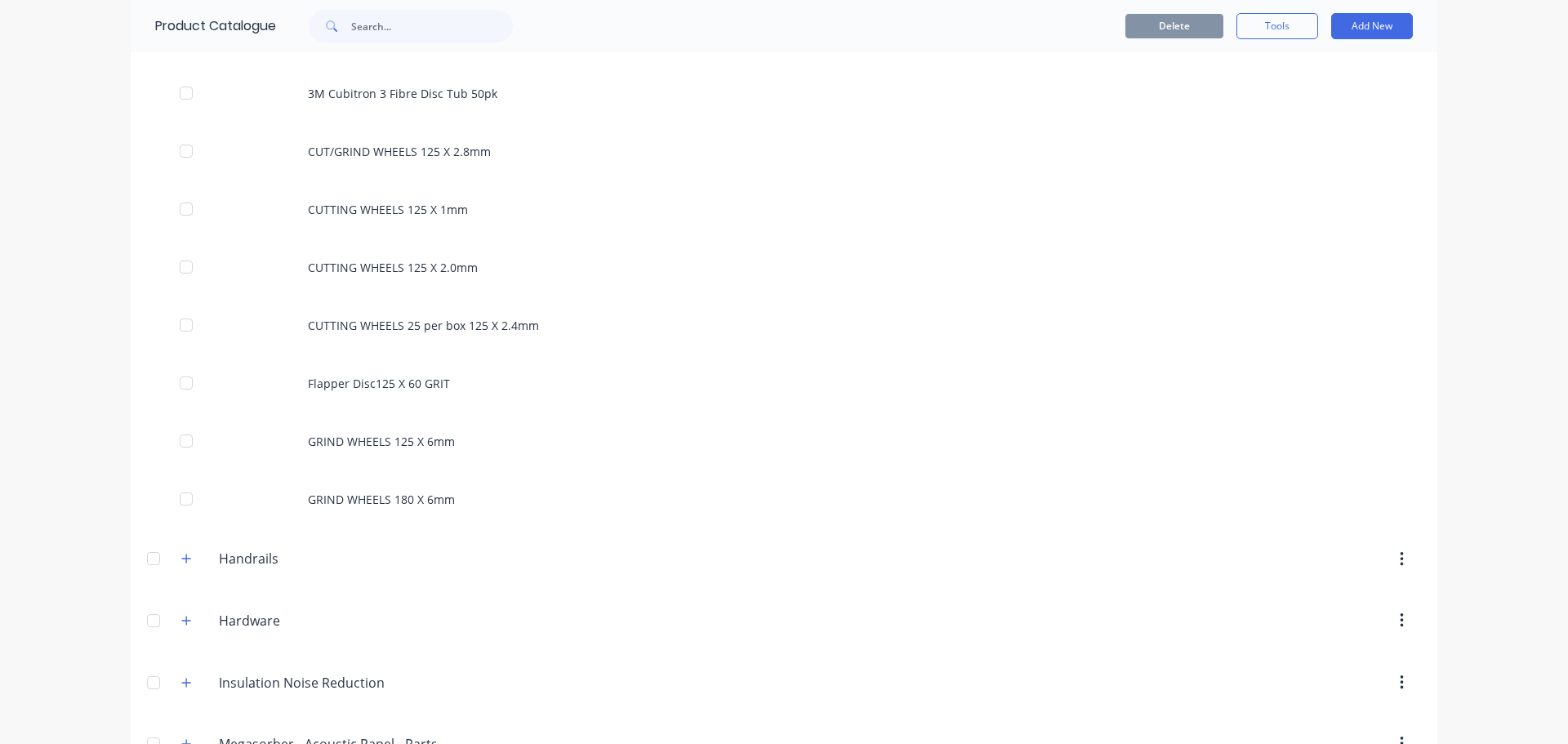
scroll to position [1306, 0]
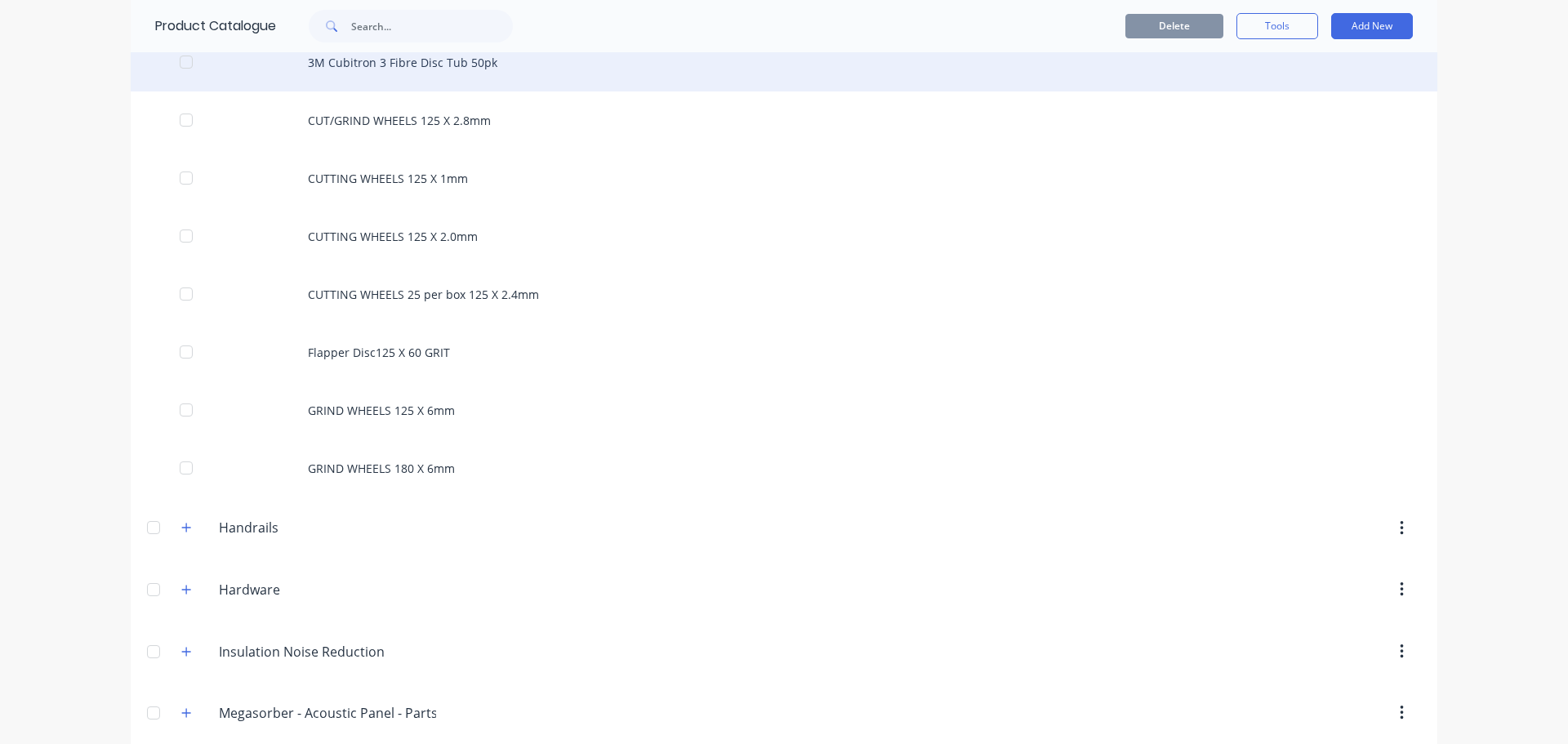
click at [446, 62] on div "3M Cubitron 3 Fibre Disc Tub 50pk" at bounding box center [784, 62] width 1307 height 58
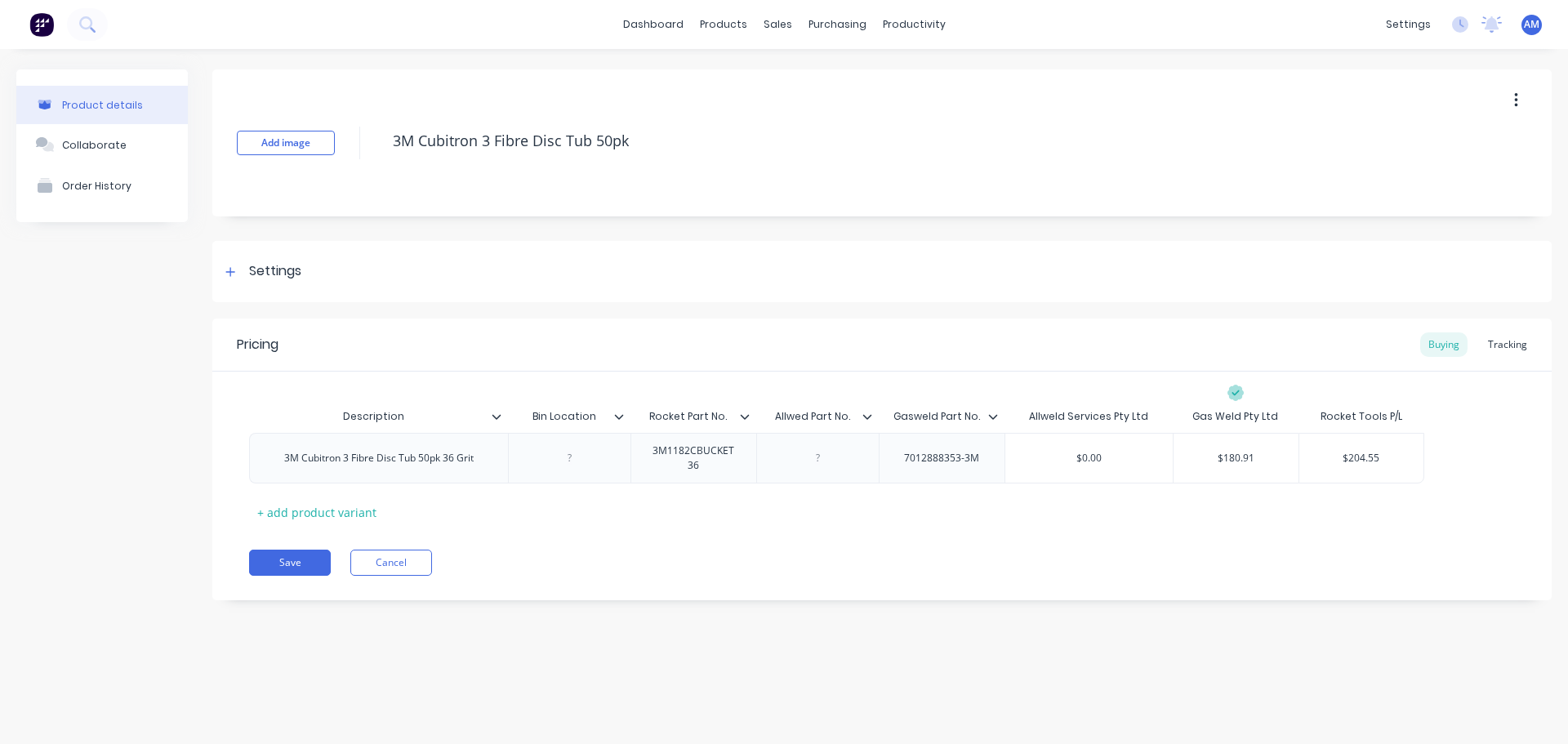
click at [1514, 103] on icon "button" at bounding box center [1516, 100] width 4 height 18
click at [294, 564] on button "Save" at bounding box center [290, 562] width 82 height 26
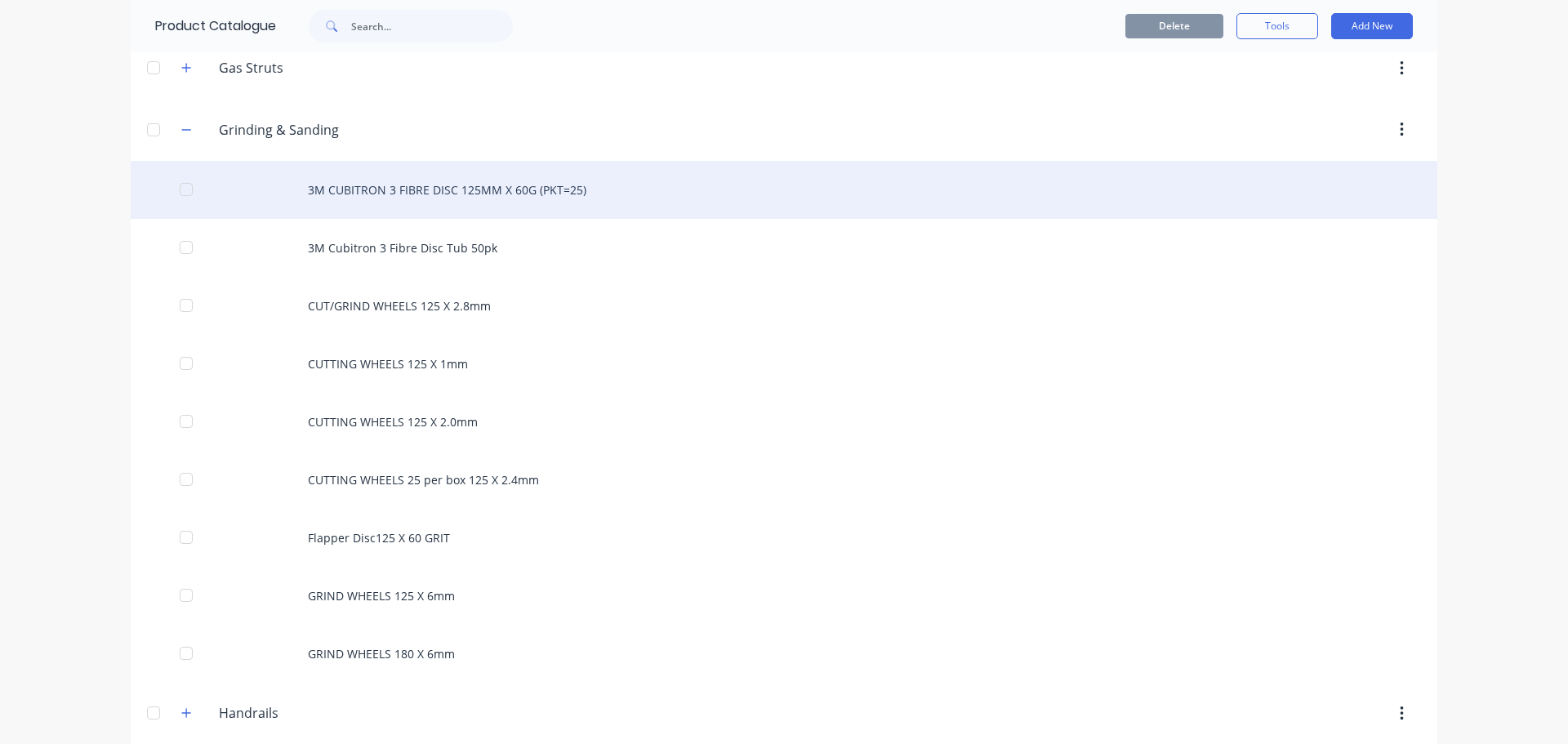
scroll to position [1224, 0]
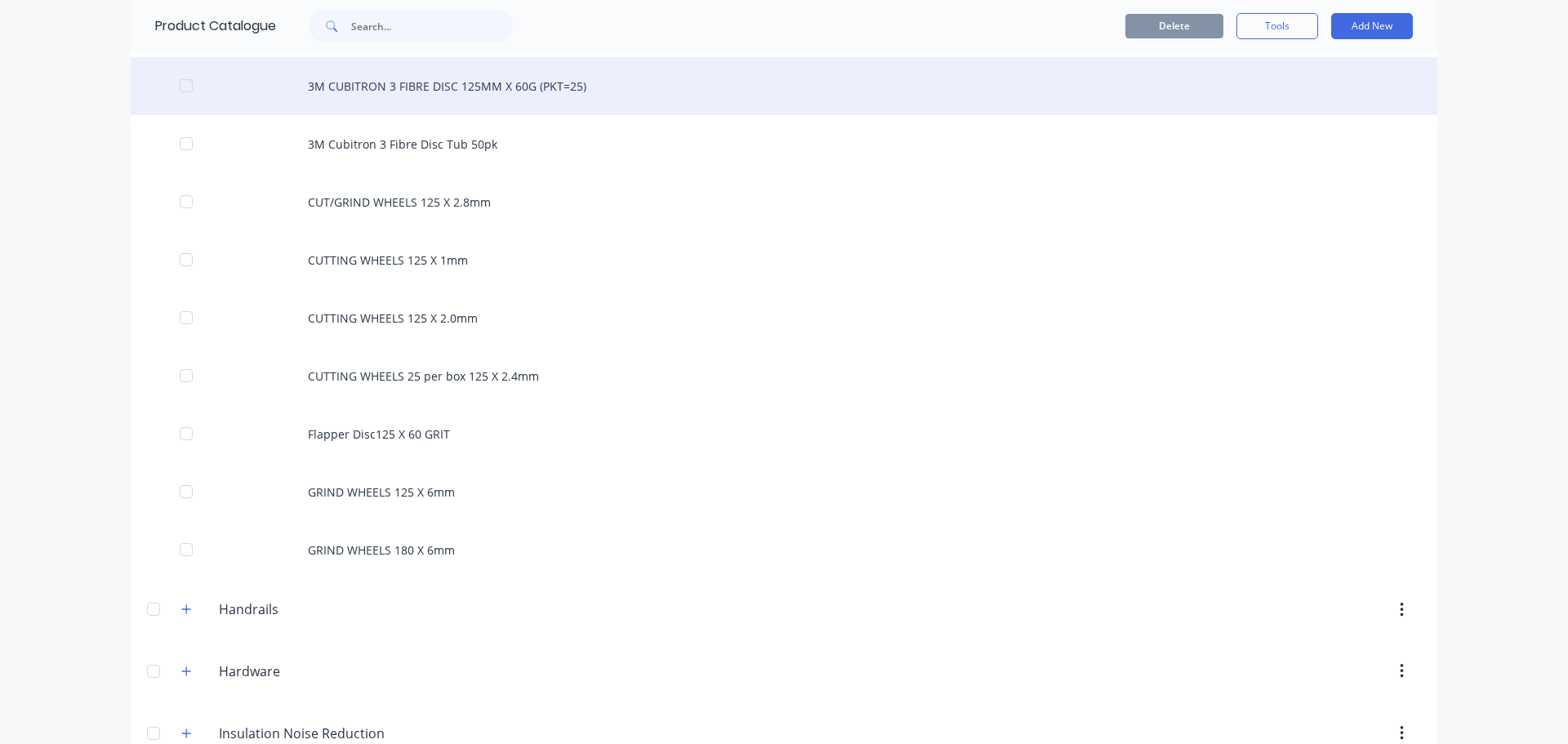
click at [433, 83] on div "3M CUBITRON 3 FIBRE DISC 125MM X 60G (PKT=25)" at bounding box center [784, 86] width 1307 height 58
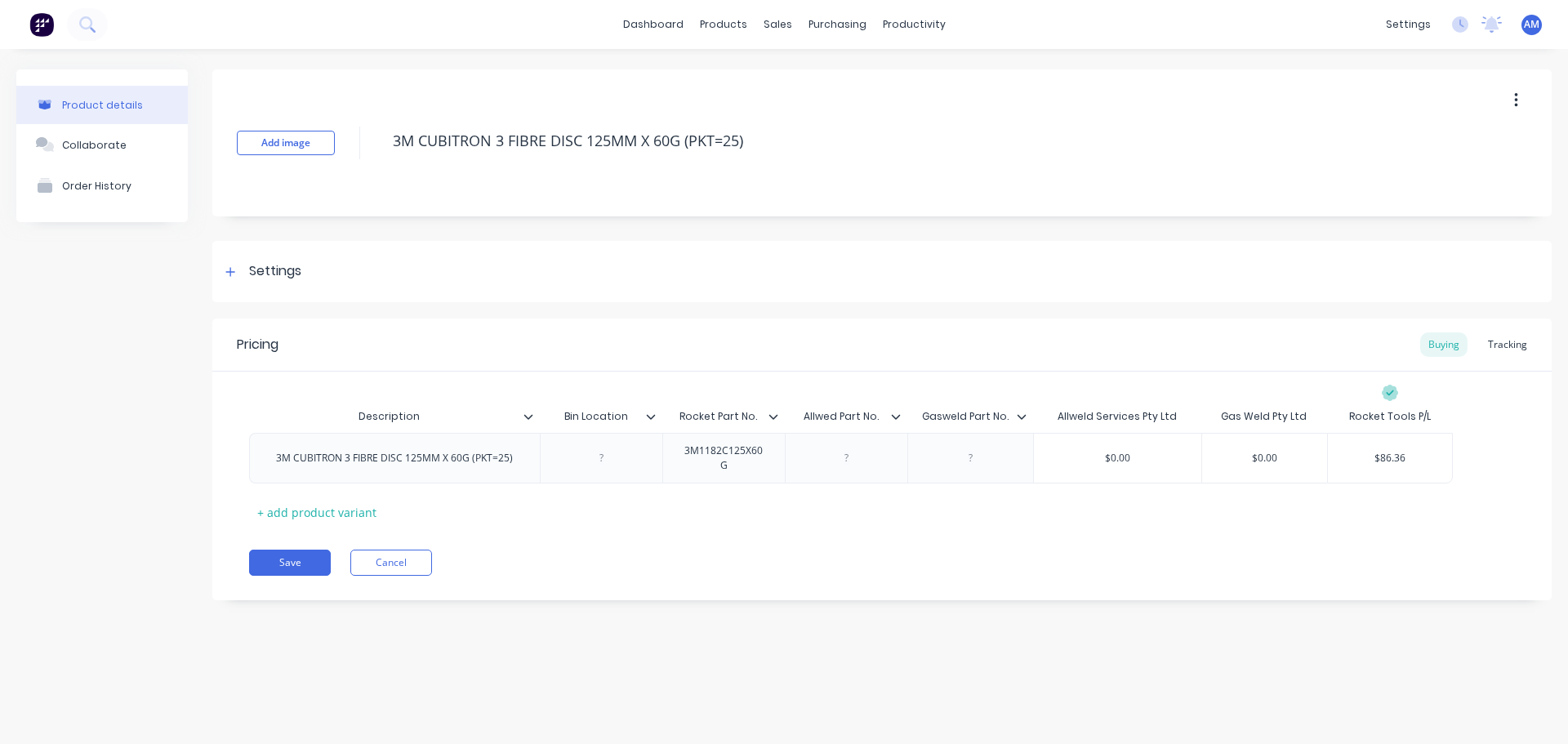
click at [1514, 96] on icon "button" at bounding box center [1516, 100] width 4 height 18
click at [1445, 138] on span "Duplicate" at bounding box center [1456, 143] width 123 height 17
click at [862, 241] on div "Settings" at bounding box center [882, 271] width 1339 height 61
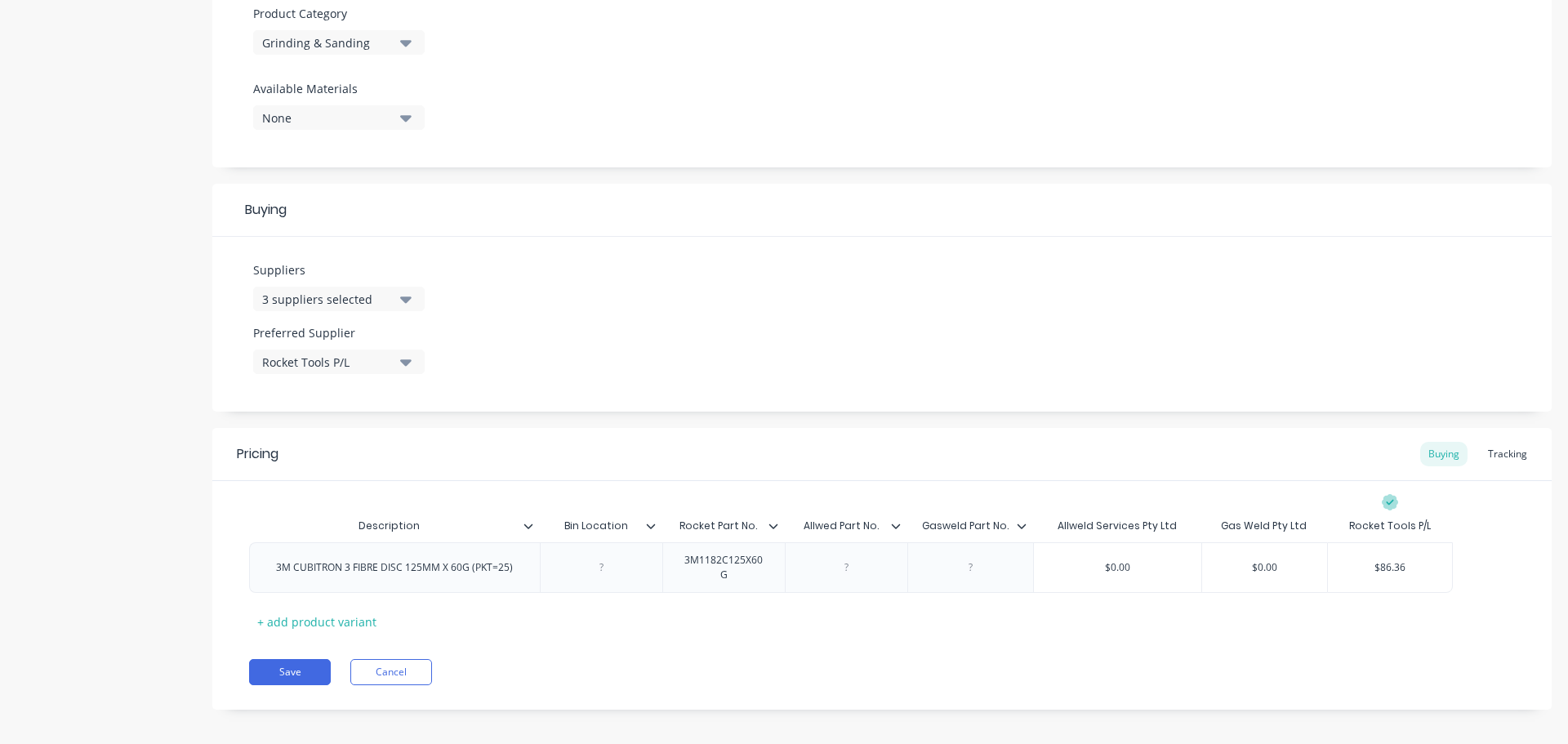
scroll to position [595, 0]
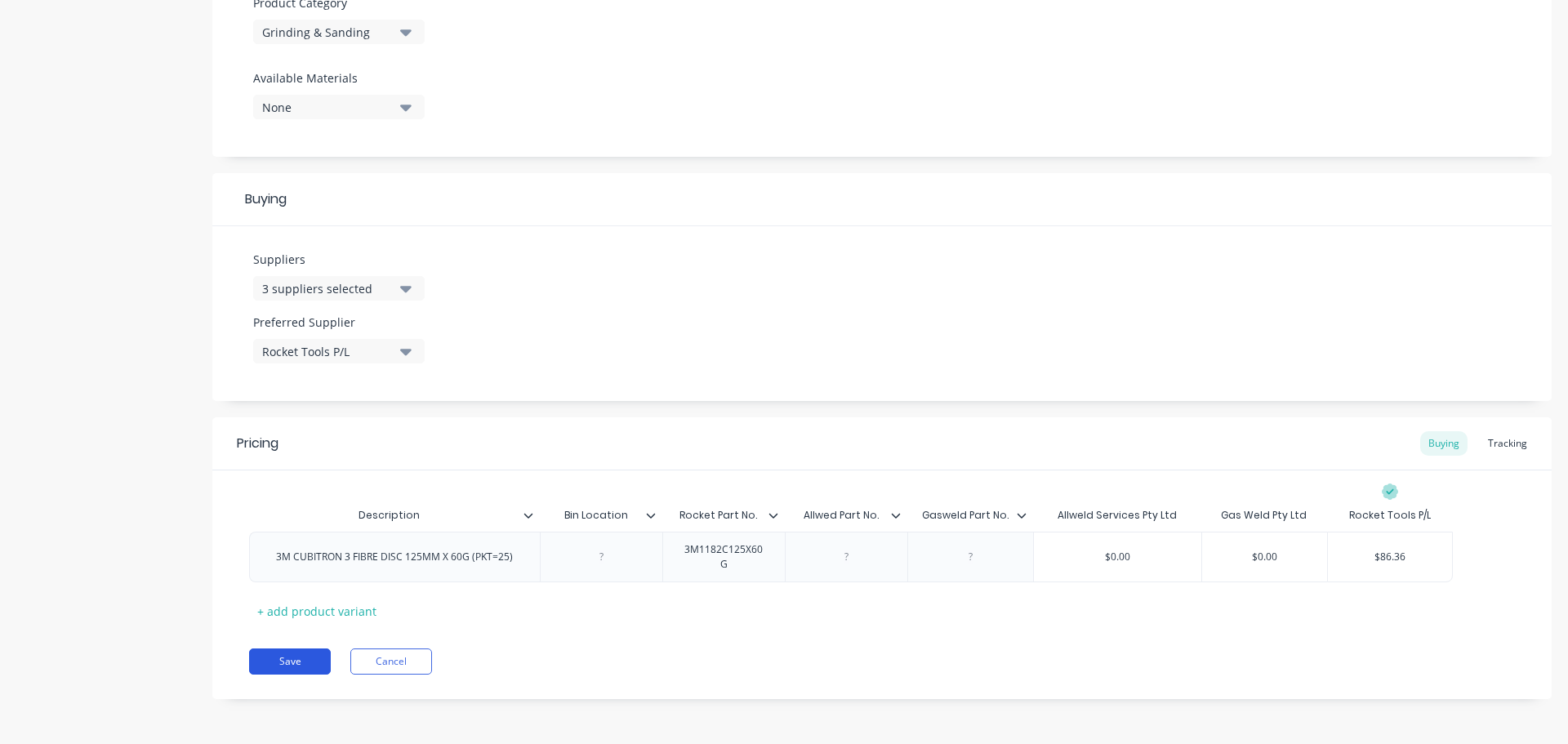
click at [281, 661] on button "Save" at bounding box center [290, 661] width 82 height 26
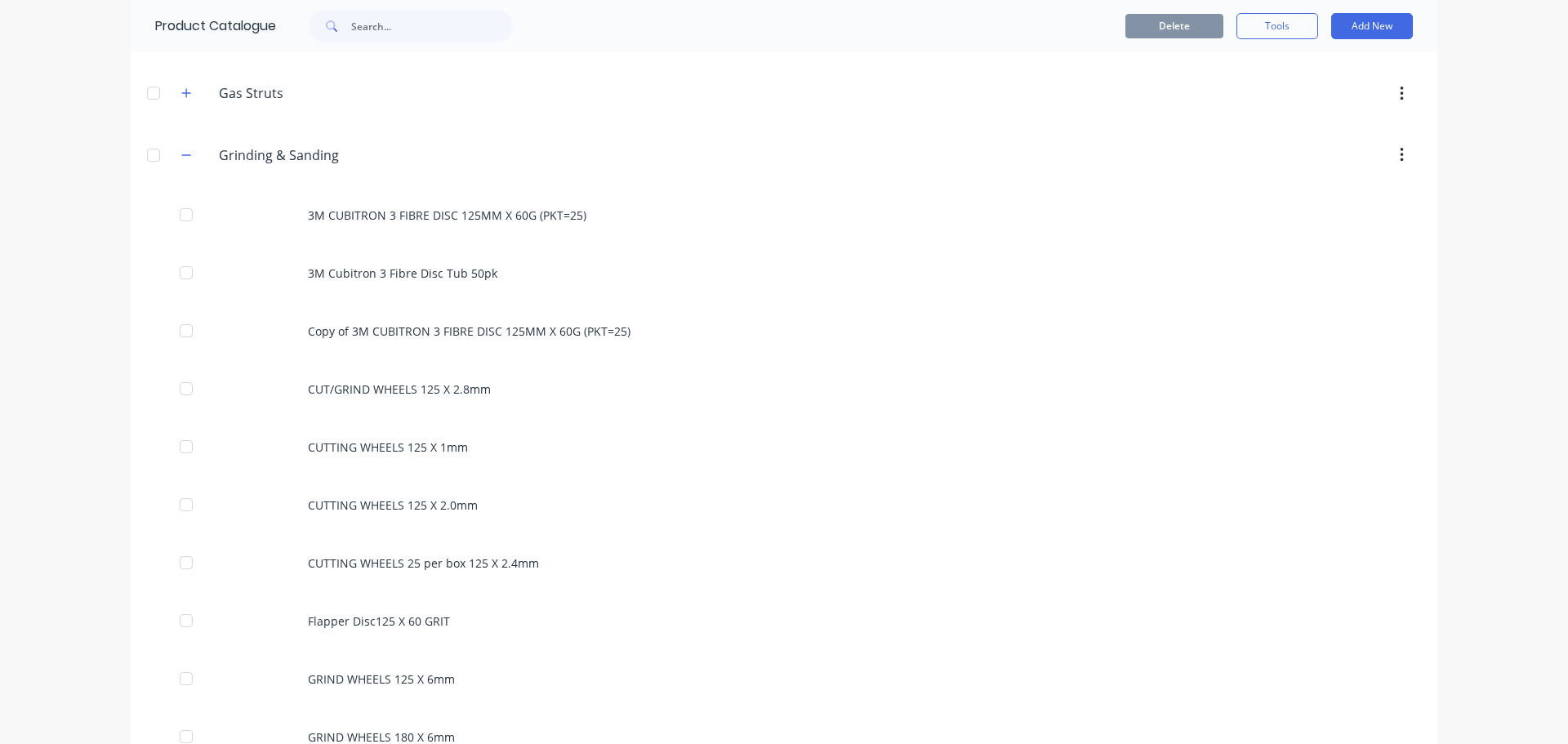
scroll to position [1143, 0]
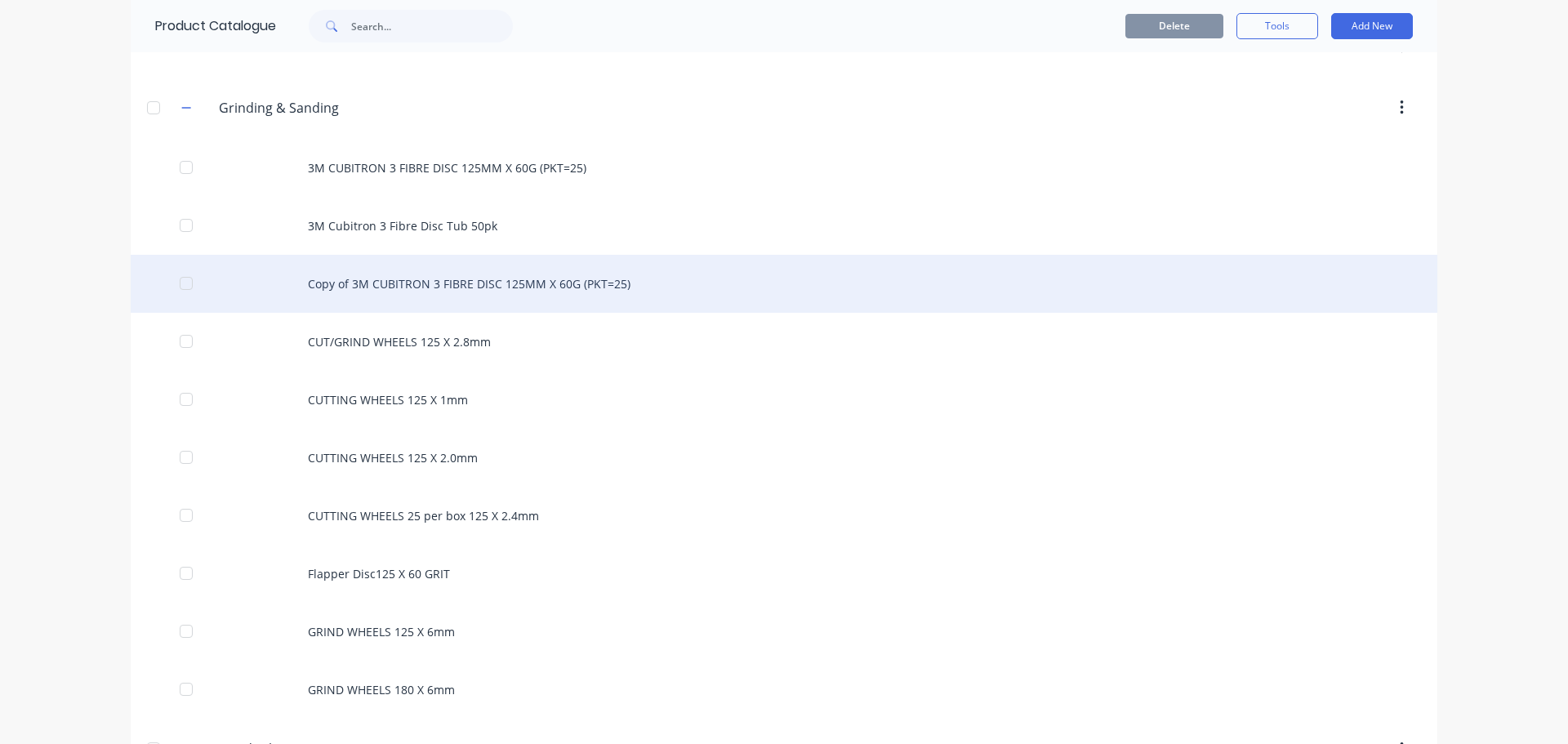
click at [578, 282] on div "Copy of 3M CUBITRON 3 FIBRE DISC 125MM X 60G (PKT=25)" at bounding box center [784, 284] width 1307 height 58
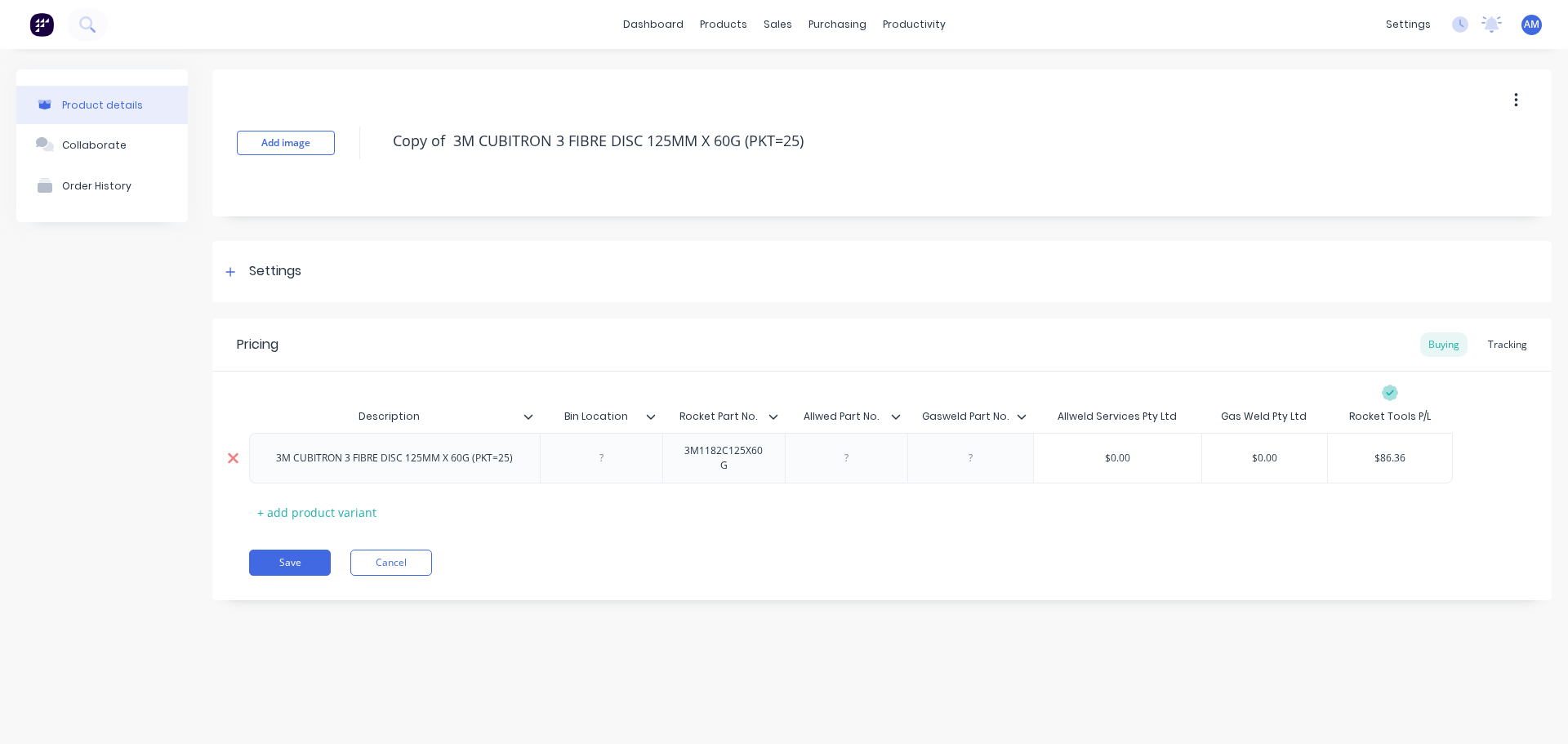
drag, startPoint x: 521, startPoint y: 461, endPoint x: 247, endPoint y: 457, distance: 274.0
click at [249, 457] on div "3M CUBITRON 3 FIBRE DISC 125MM X 60G (PKT=25) 3M1182C125X60G $0.00 $0.00 $86.36" at bounding box center [851, 457] width 1204 height 50
paste div
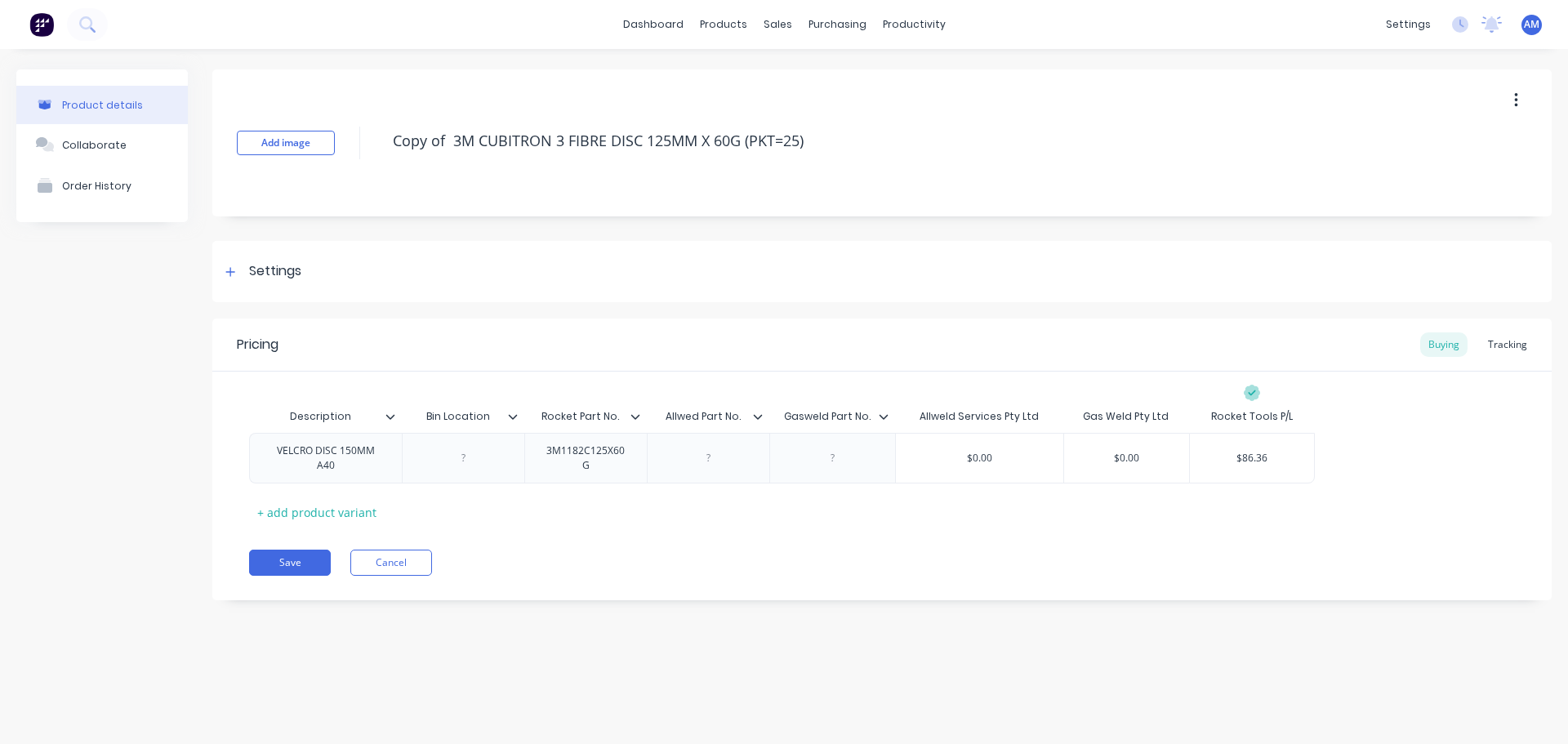
drag, startPoint x: 813, startPoint y: 143, endPoint x: 372, endPoint y: 127, distance: 441.3
click at [373, 127] on div "Add image Copy of 3M CUBITRON 3 FIBRE DISC 125MM X 60G (PKT=25)" at bounding box center [882, 142] width 1339 height 147
paste textarea "VELCRO DISC 150MM A40"
drag, startPoint x: 358, startPoint y: 473, endPoint x: 269, endPoint y: 441, distance: 94.6
click at [269, 441] on div "VELCRO DISC 150MM A40" at bounding box center [325, 458] width 139 height 36
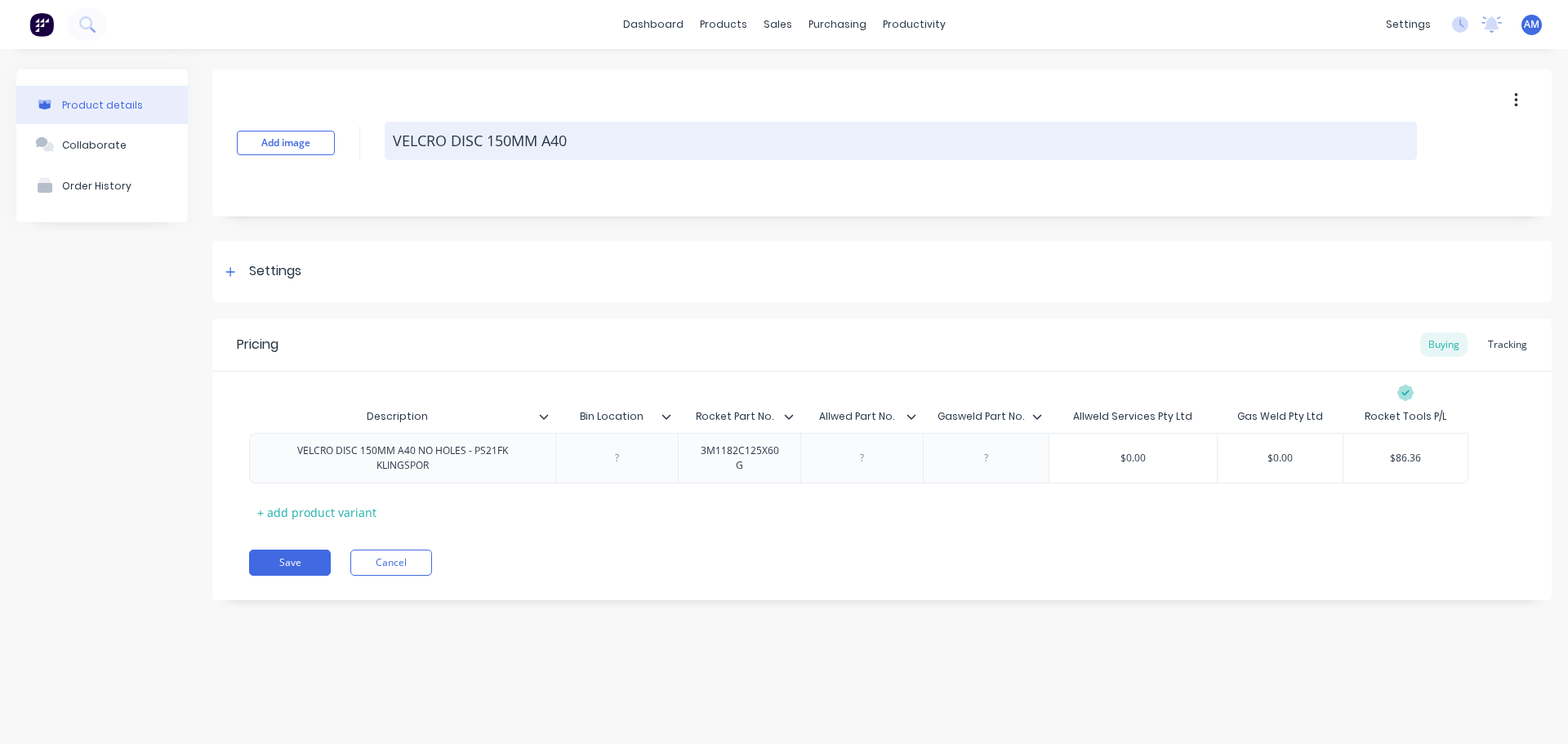
drag, startPoint x: 579, startPoint y: 138, endPoint x: 385, endPoint y: 140, distance: 194.0
click at [385, 140] on textarea "VELCRO DISC 150MM A40" at bounding box center [901, 141] width 1033 height 38
paste textarea "NO HOLES - PS21FK KLINGSPOR"
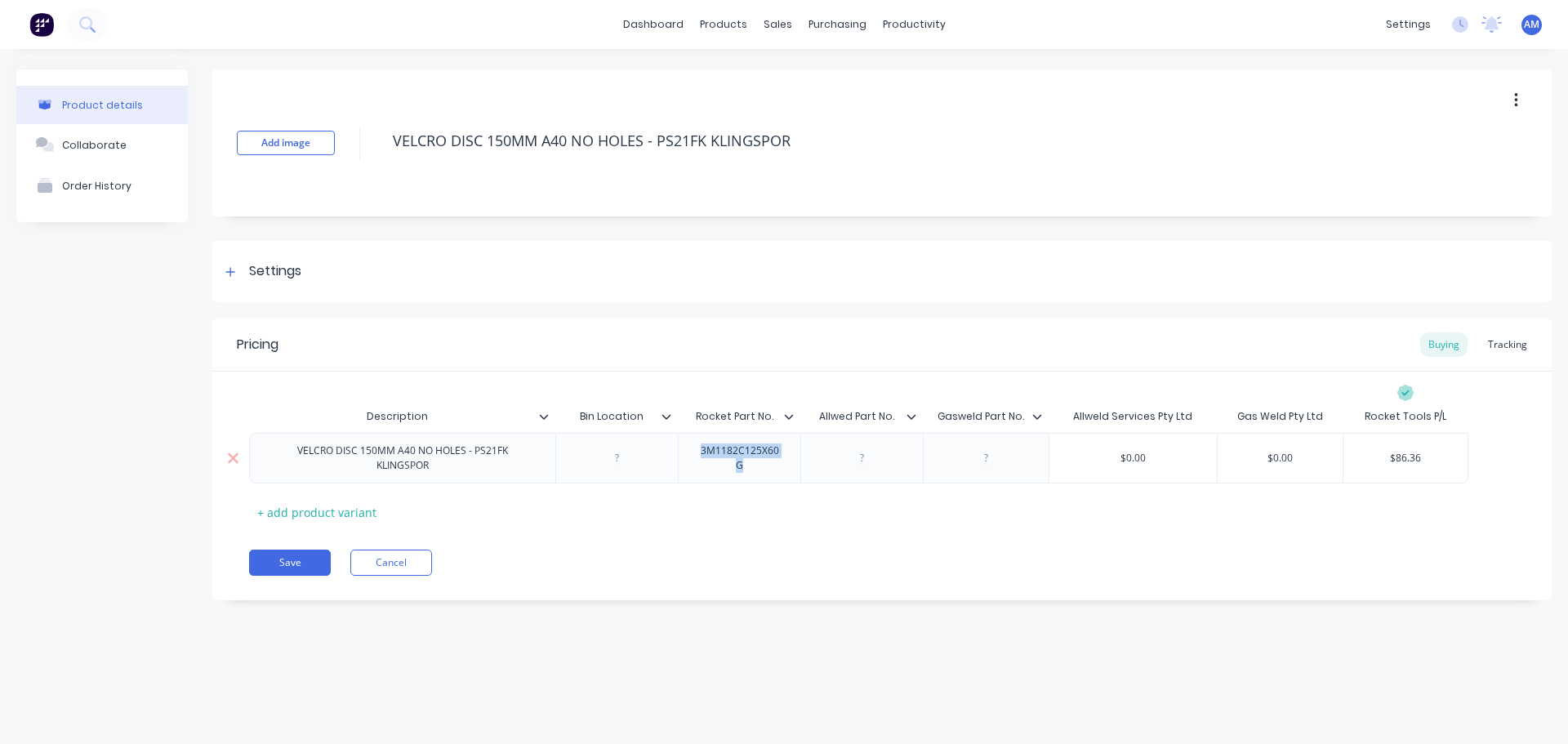
drag, startPoint x: 761, startPoint y: 472, endPoint x: 695, endPoint y: 445, distance: 71.3
click at [695, 445] on div "3M1182C125X60G" at bounding box center [739, 458] width 108 height 36
paste div
drag, startPoint x: 1416, startPoint y: 459, endPoint x: 1370, endPoint y: 459, distance: 46.0
click at [1376, 459] on input "$86.36" at bounding box center [1405, 457] width 124 height 15
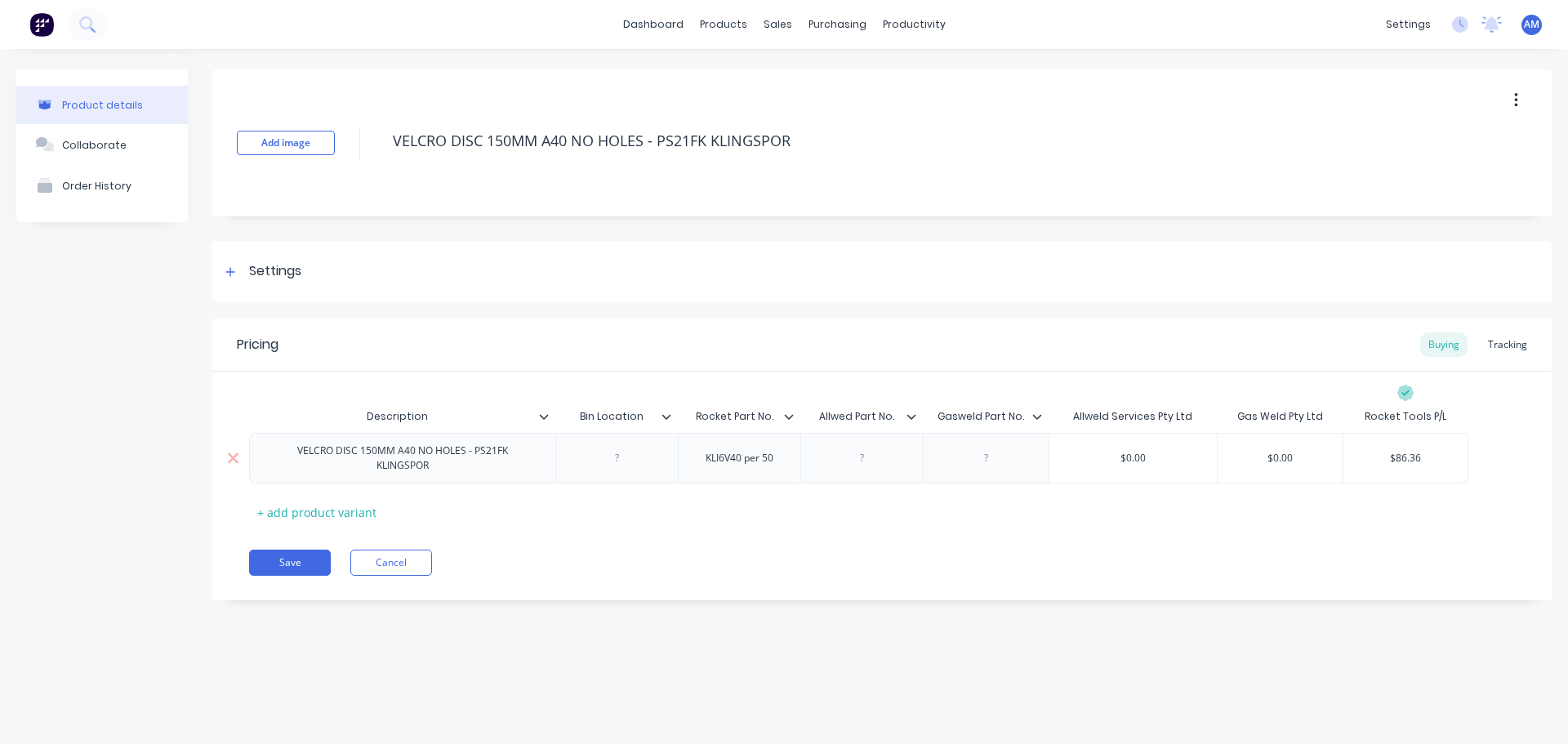
paste input "113.64"
click at [289, 567] on button "Save" at bounding box center [290, 562] width 82 height 26
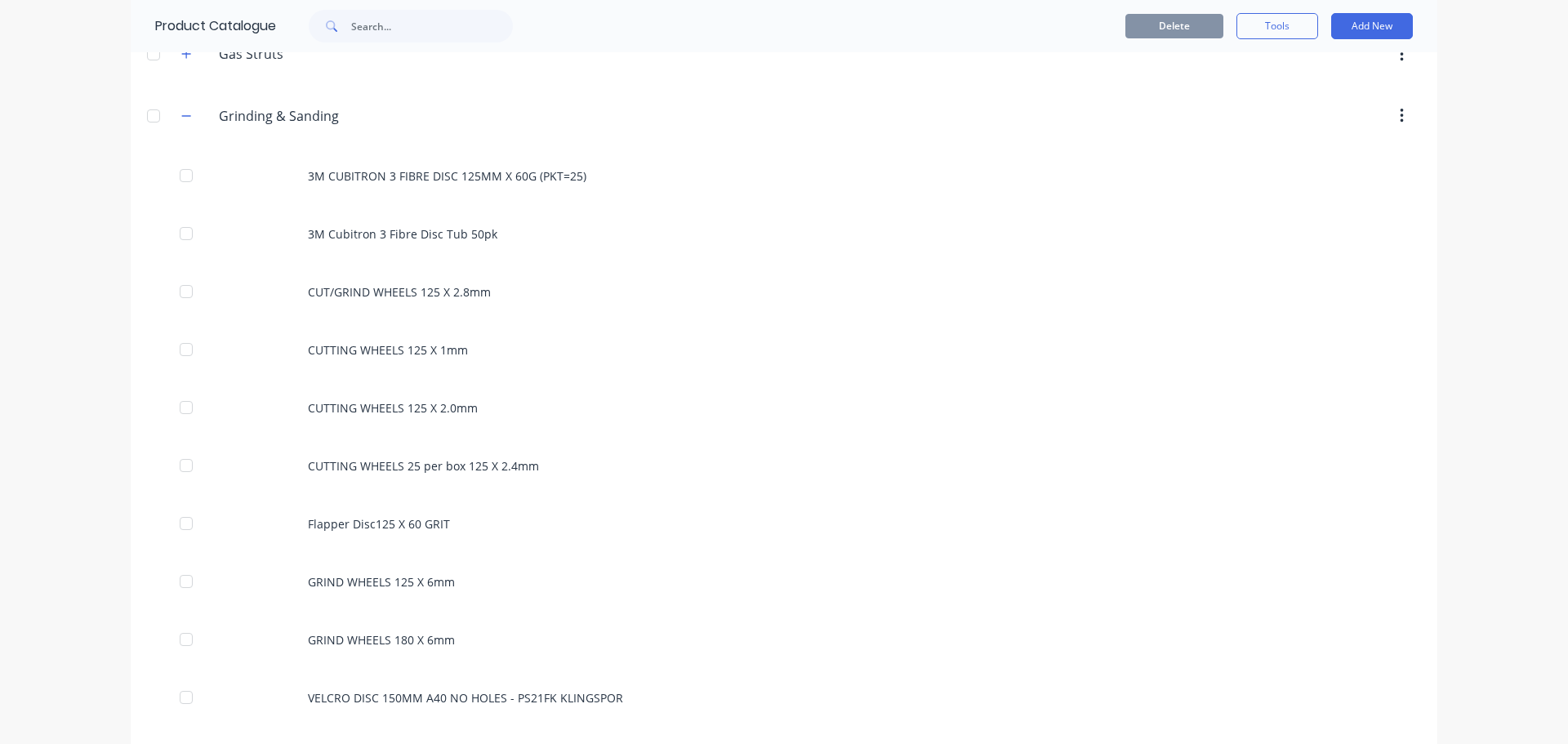
scroll to position [1224, 0]
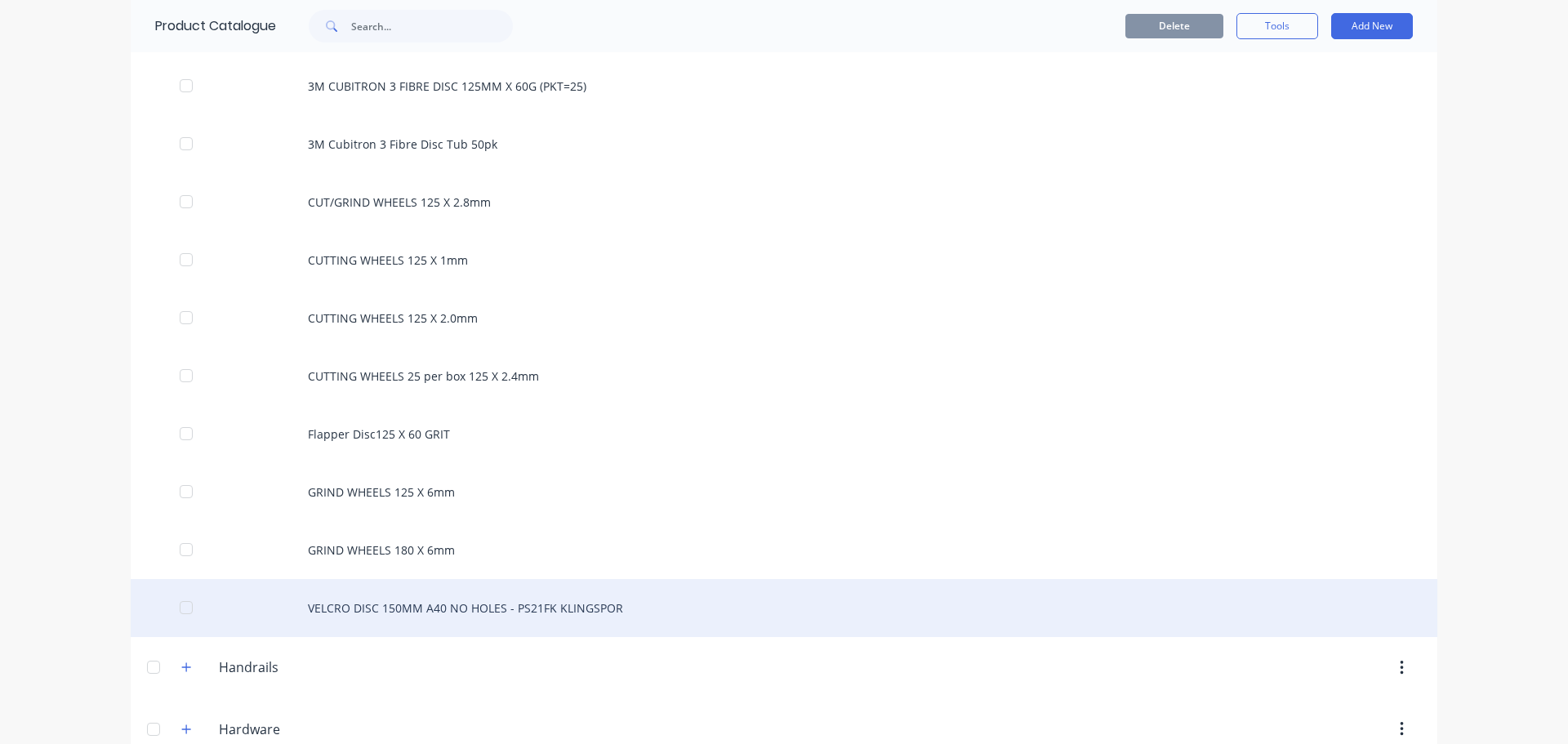
click at [540, 594] on div "VELCRO DISC 150MM A40 NO HOLES - PS21FK KLINGSPOR" at bounding box center [784, 607] width 1307 height 58
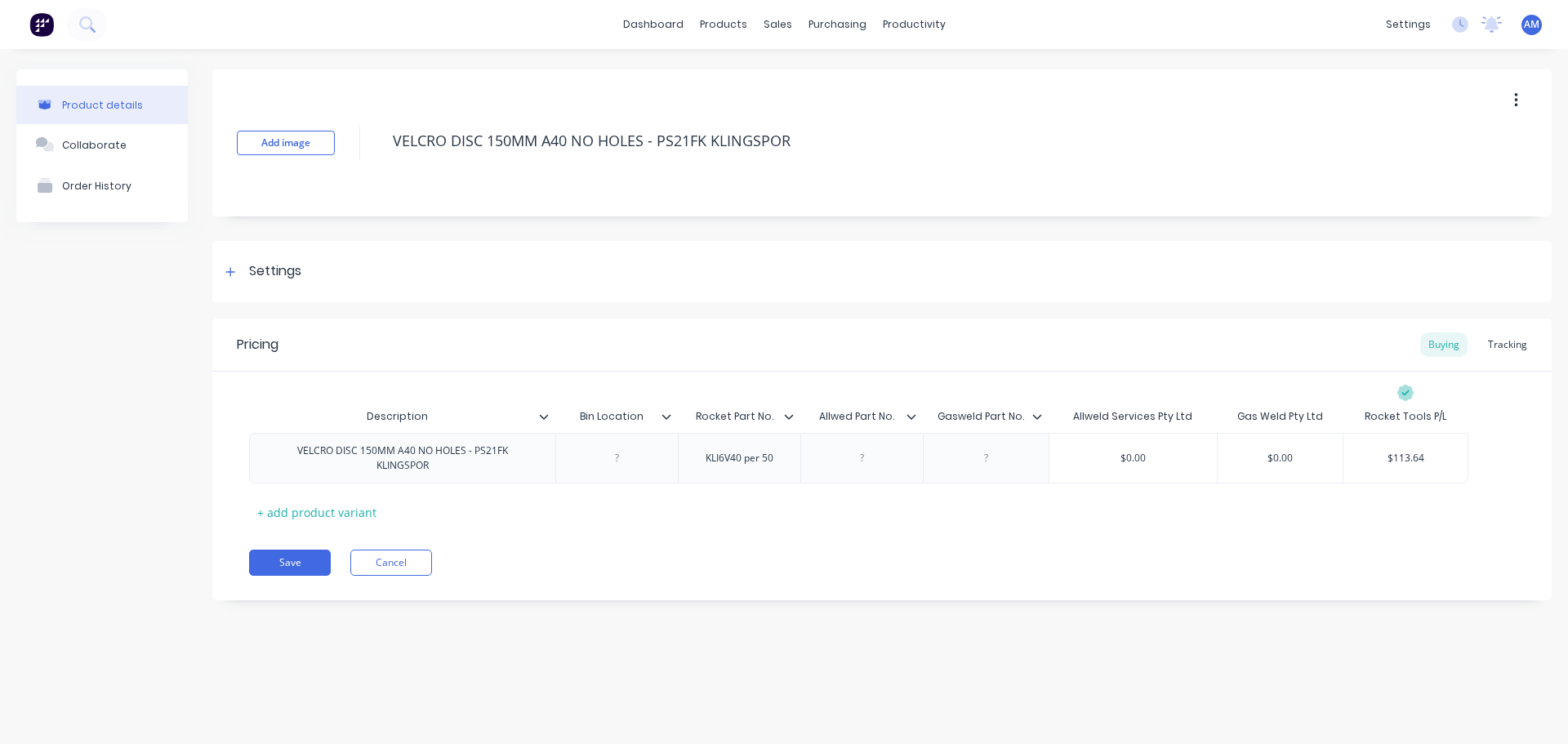
click at [1515, 101] on icon "button" at bounding box center [1516, 100] width 3 height 15
click at [1432, 140] on span "Duplicate" at bounding box center [1456, 143] width 123 height 17
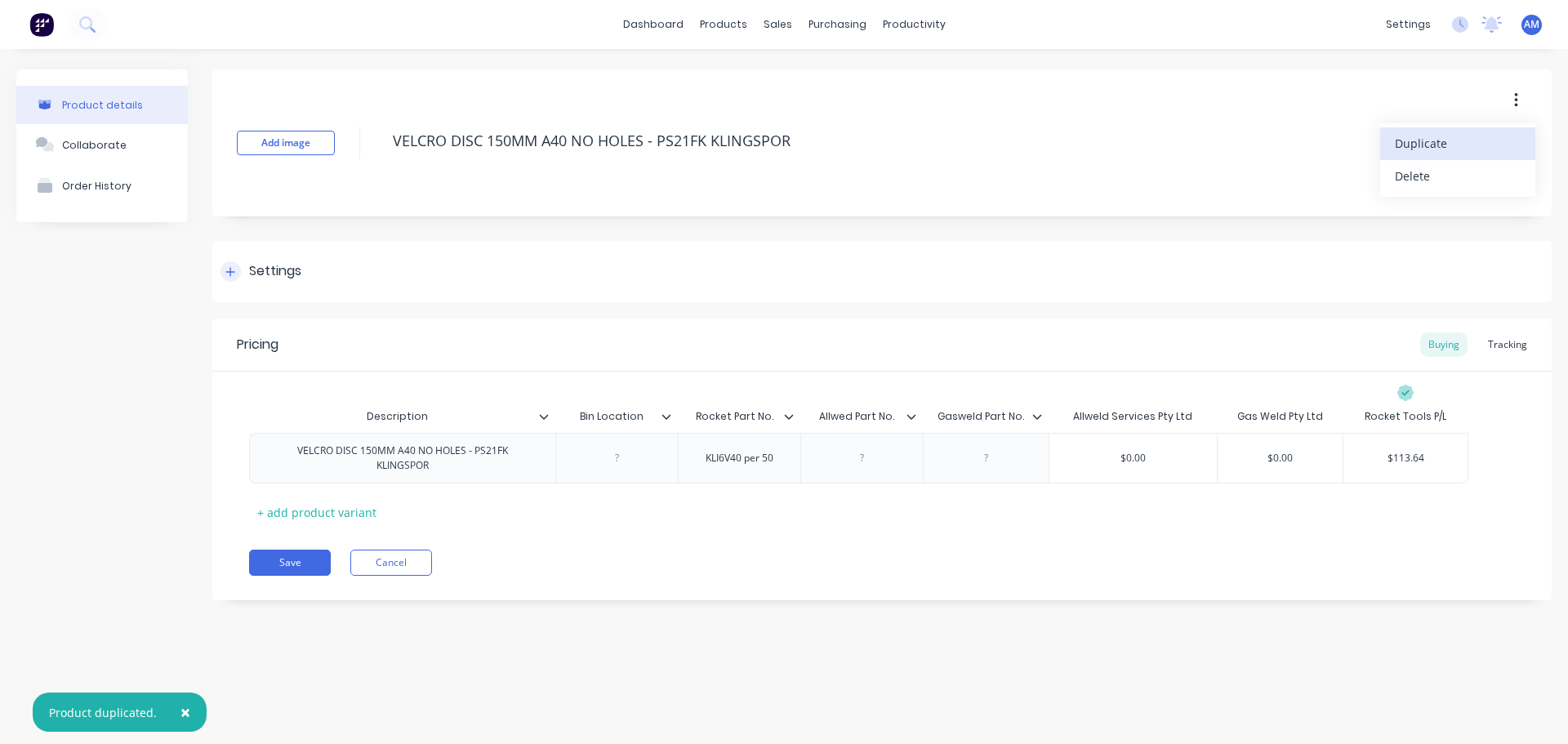
click at [665, 261] on div "Settings" at bounding box center [882, 271] width 1339 height 61
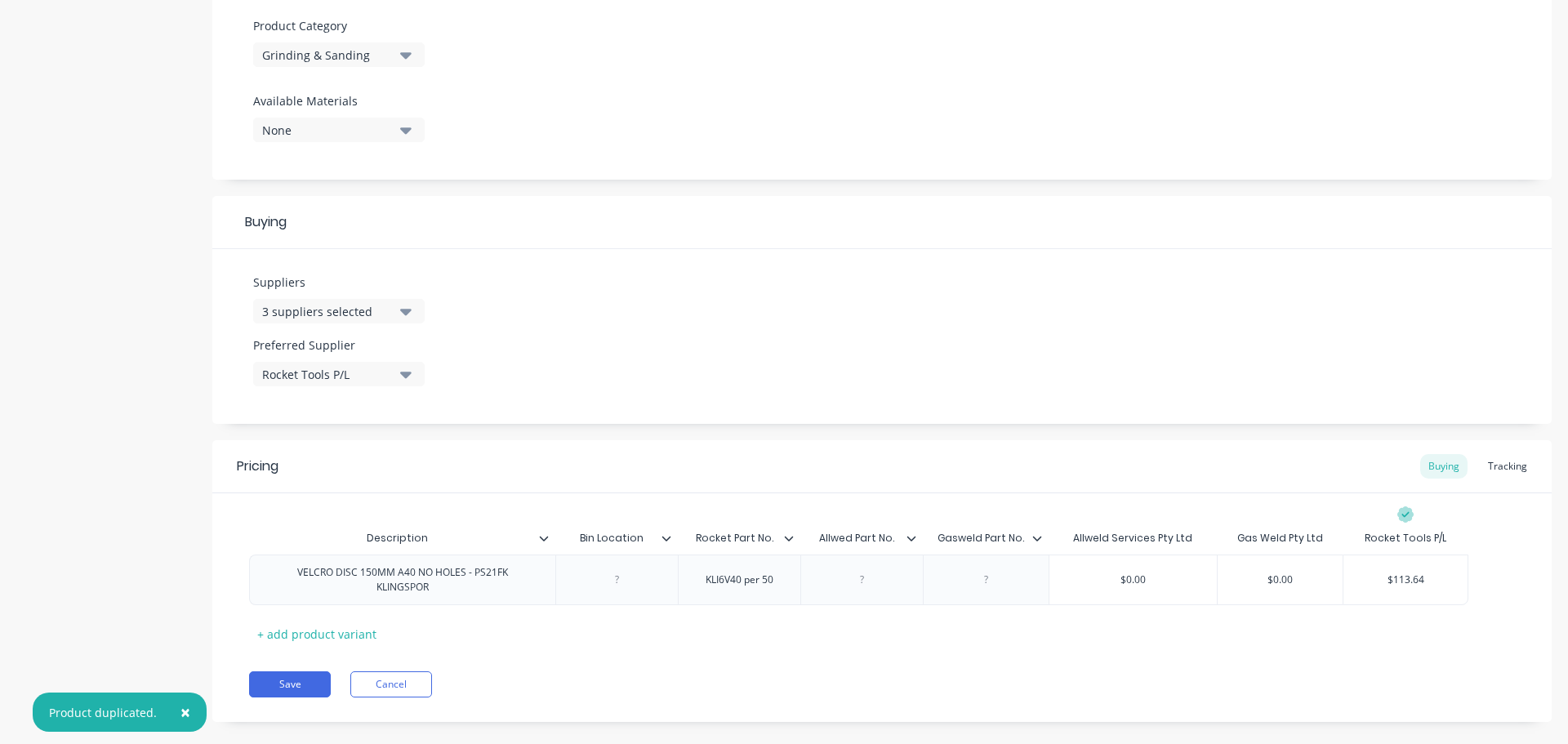
scroll to position [595, 0]
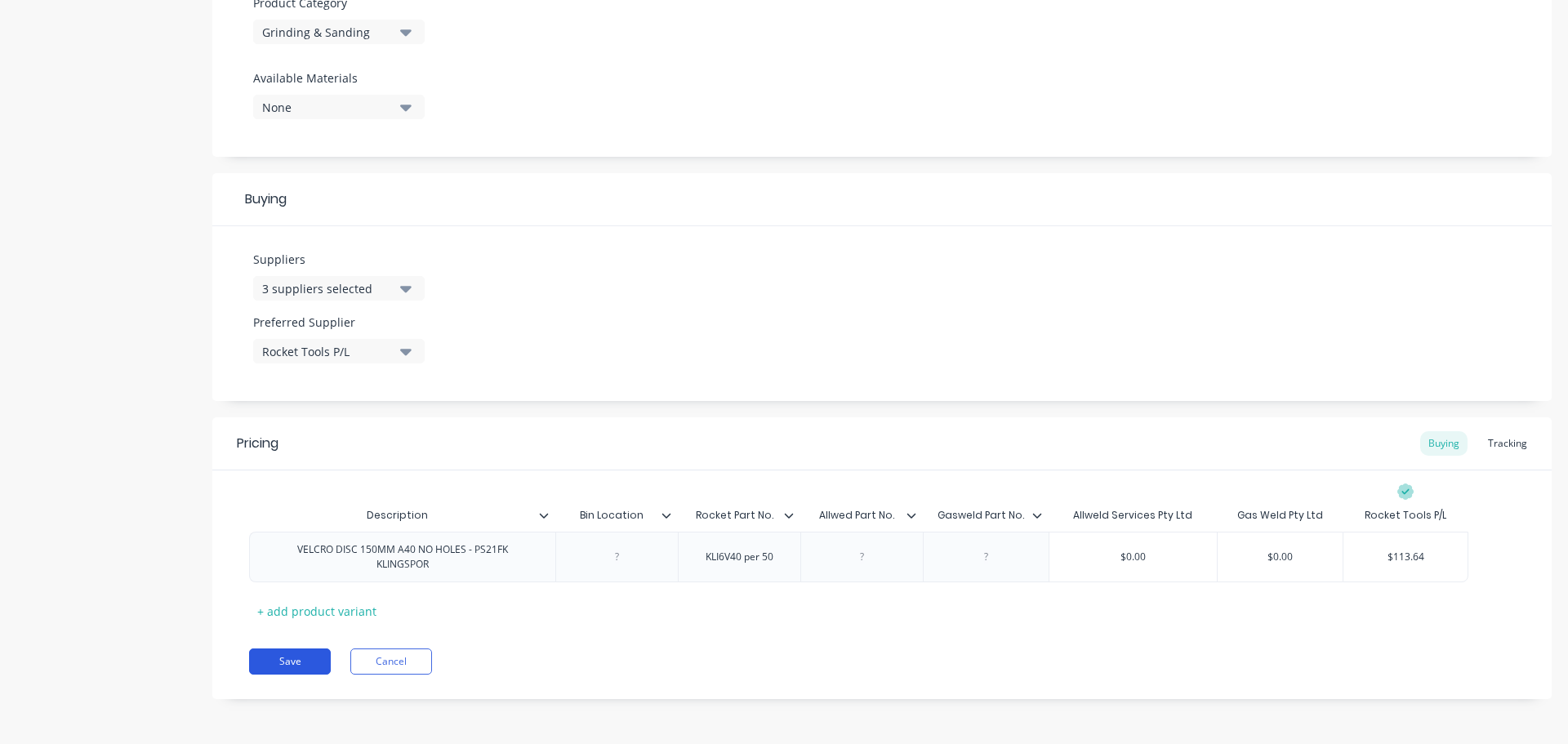
click at [278, 670] on button "Save" at bounding box center [290, 661] width 82 height 26
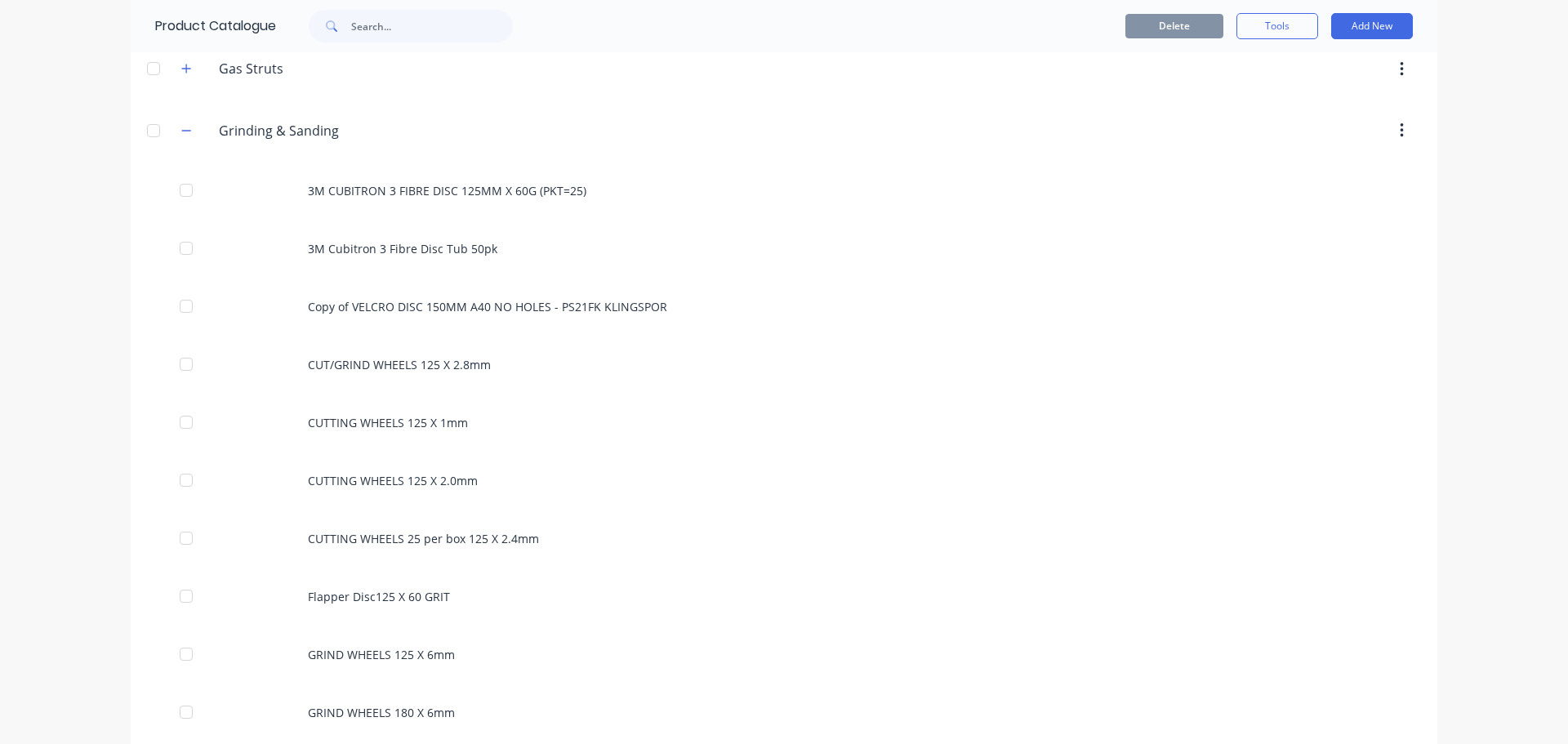
scroll to position [1143, 0]
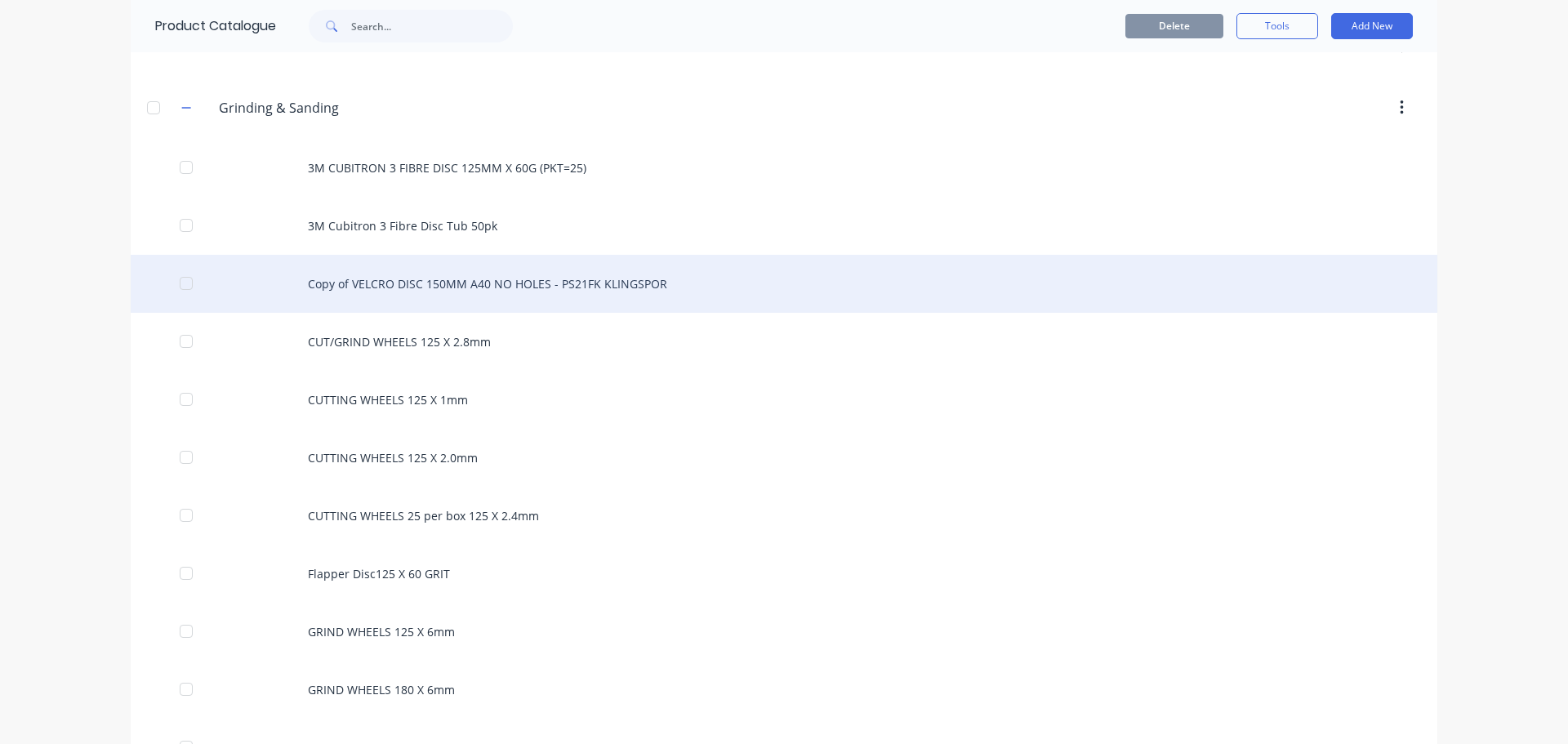
click at [560, 280] on div "Copy of VELCRO DISC 150MM A40 NO HOLES - PS21FK KLINGSPOR" at bounding box center [784, 284] width 1307 height 58
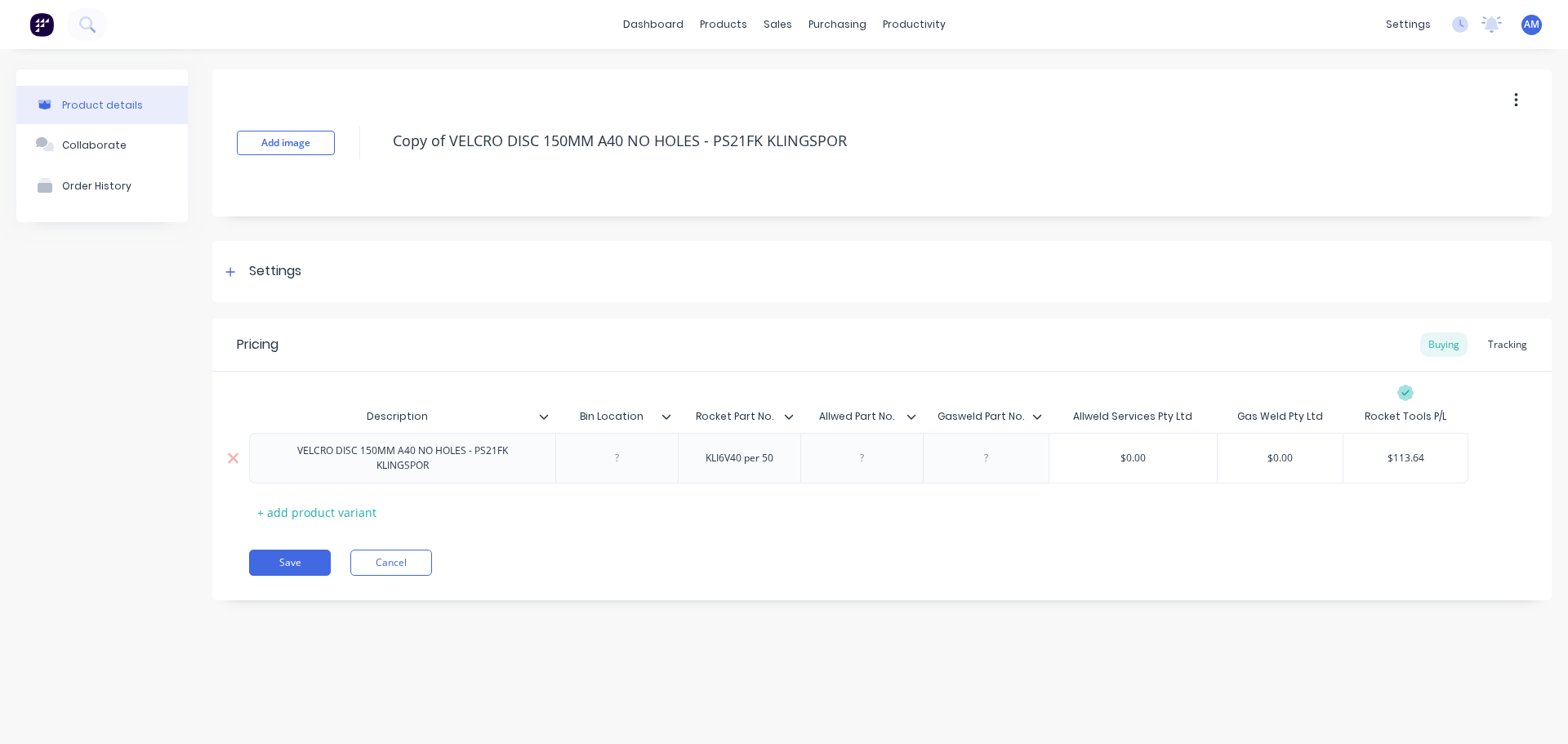
drag, startPoint x: 448, startPoint y: 468, endPoint x: 292, endPoint y: 450, distance: 157.0
click at [292, 450] on div "VELCRO DISC 150MM A40 NO HOLES - PS21FK KLINGSPOR" at bounding box center [403, 458] width 270 height 36
paste div
drag, startPoint x: 850, startPoint y: 142, endPoint x: 384, endPoint y: 134, distance: 466.1
click at [384, 134] on div "Add image Copy of VELCRO DISC 150MM A40 NO HOLES - PS21FK KLINGSPOR" at bounding box center [882, 142] width 1339 height 147
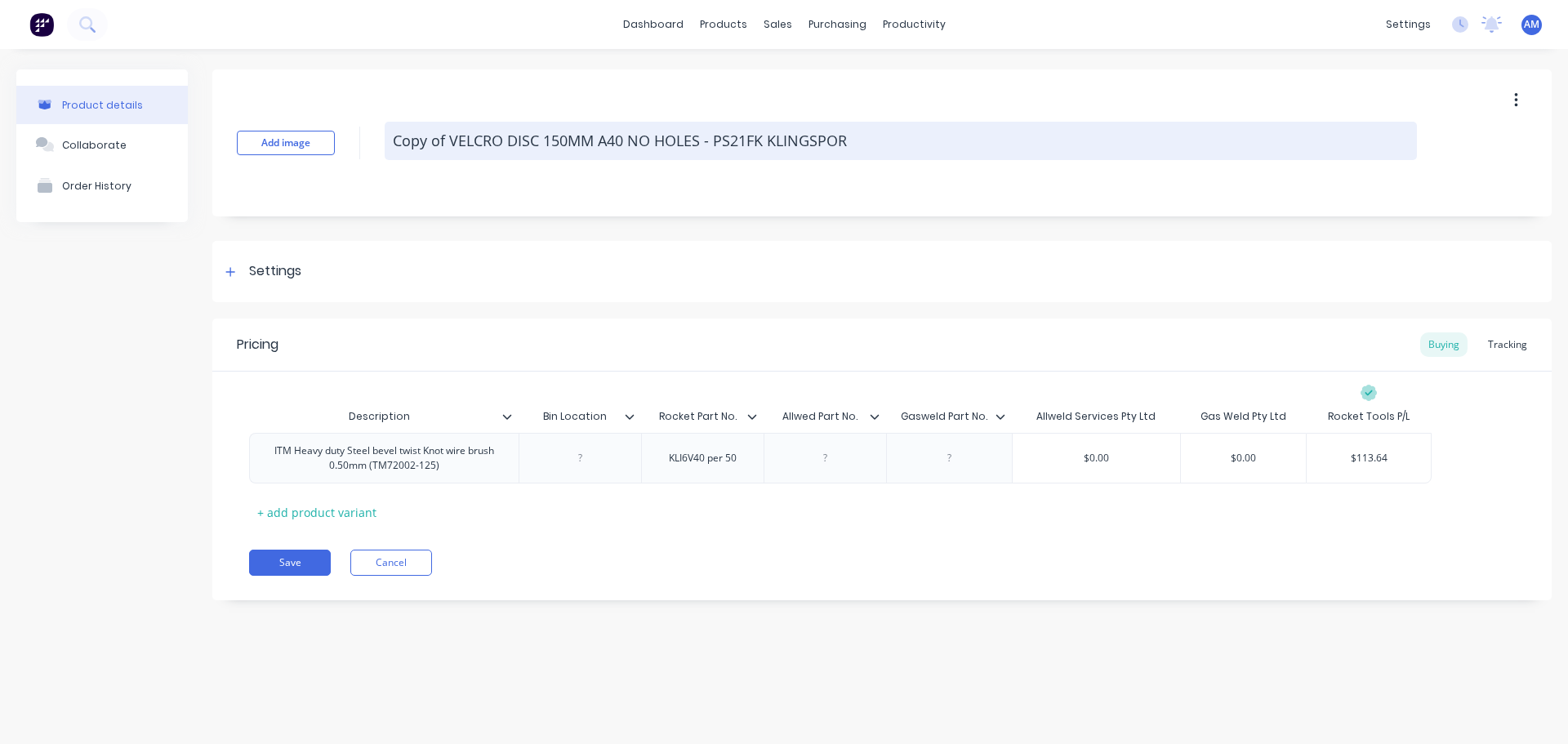
paste textarea "ITM Heavy duty Steel bevel twist Knot wire brush 0.50mm (TM72002-125)"
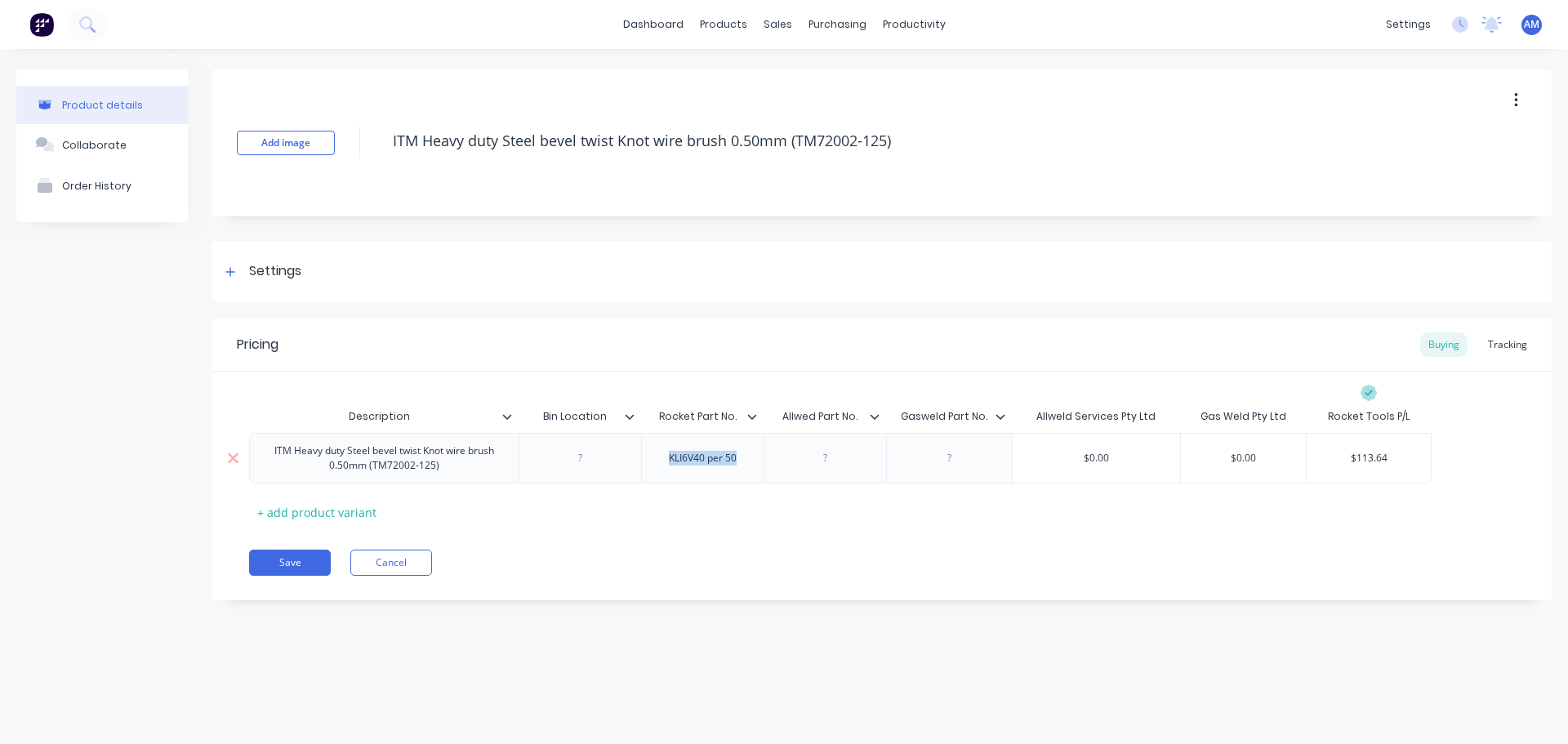
drag, startPoint x: 738, startPoint y: 464, endPoint x: 665, endPoint y: 455, distance: 73.6
click at [665, 455] on div "KLI6V40 per 50" at bounding box center [702, 457] width 94 height 21
paste div
click at [827, 462] on div at bounding box center [826, 457] width 82 height 21
paste div
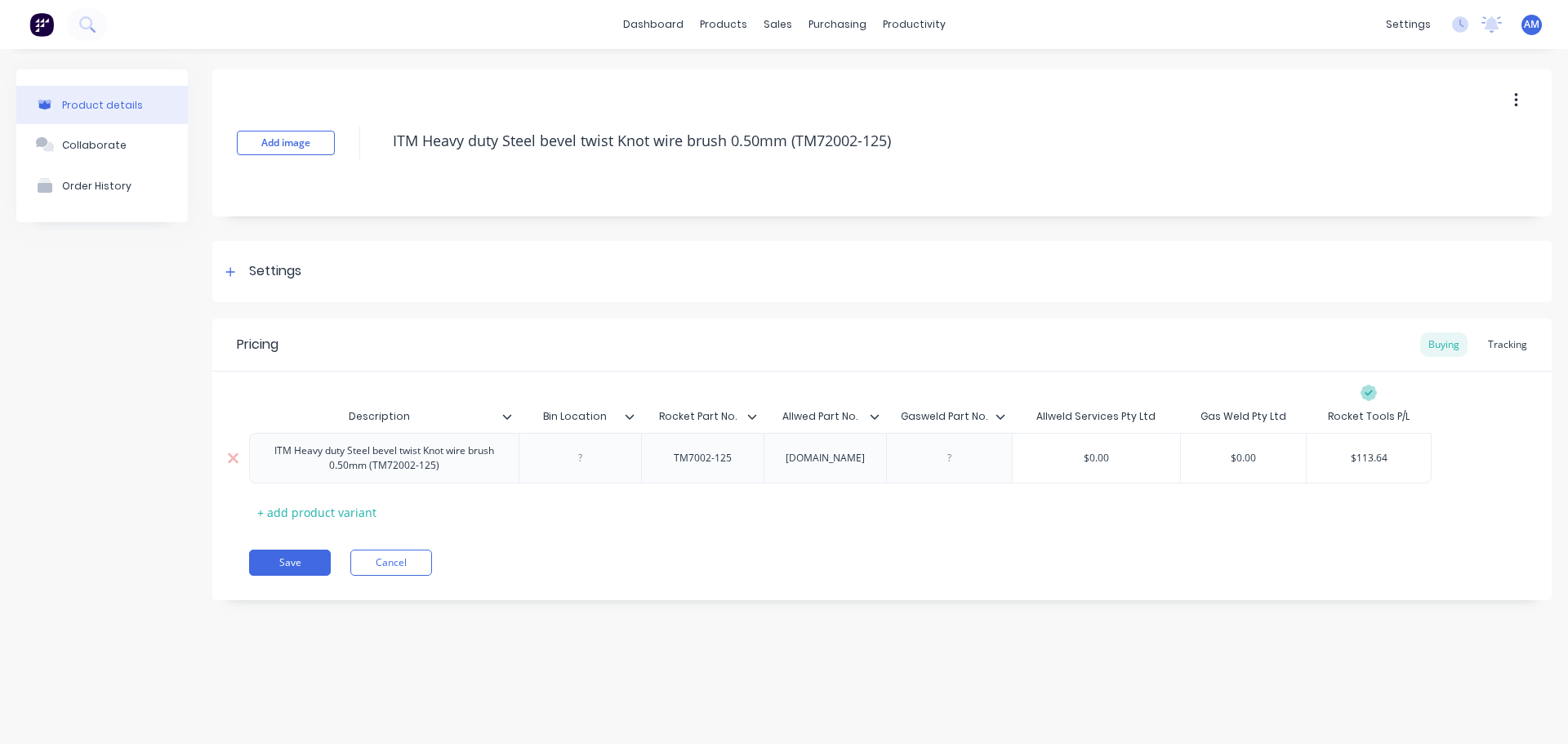
drag, startPoint x: 1111, startPoint y: 456, endPoint x: 1069, endPoint y: 458, distance: 42.0
click at [1069, 458] on input "$0.00" at bounding box center [1097, 457] width 167 height 15
paste input "16.38"
drag, startPoint x: 1388, startPoint y: 461, endPoint x: 1347, endPoint y: 457, distance: 41.2
click at [1347, 457] on input "$113.64" at bounding box center [1368, 457] width 124 height 15
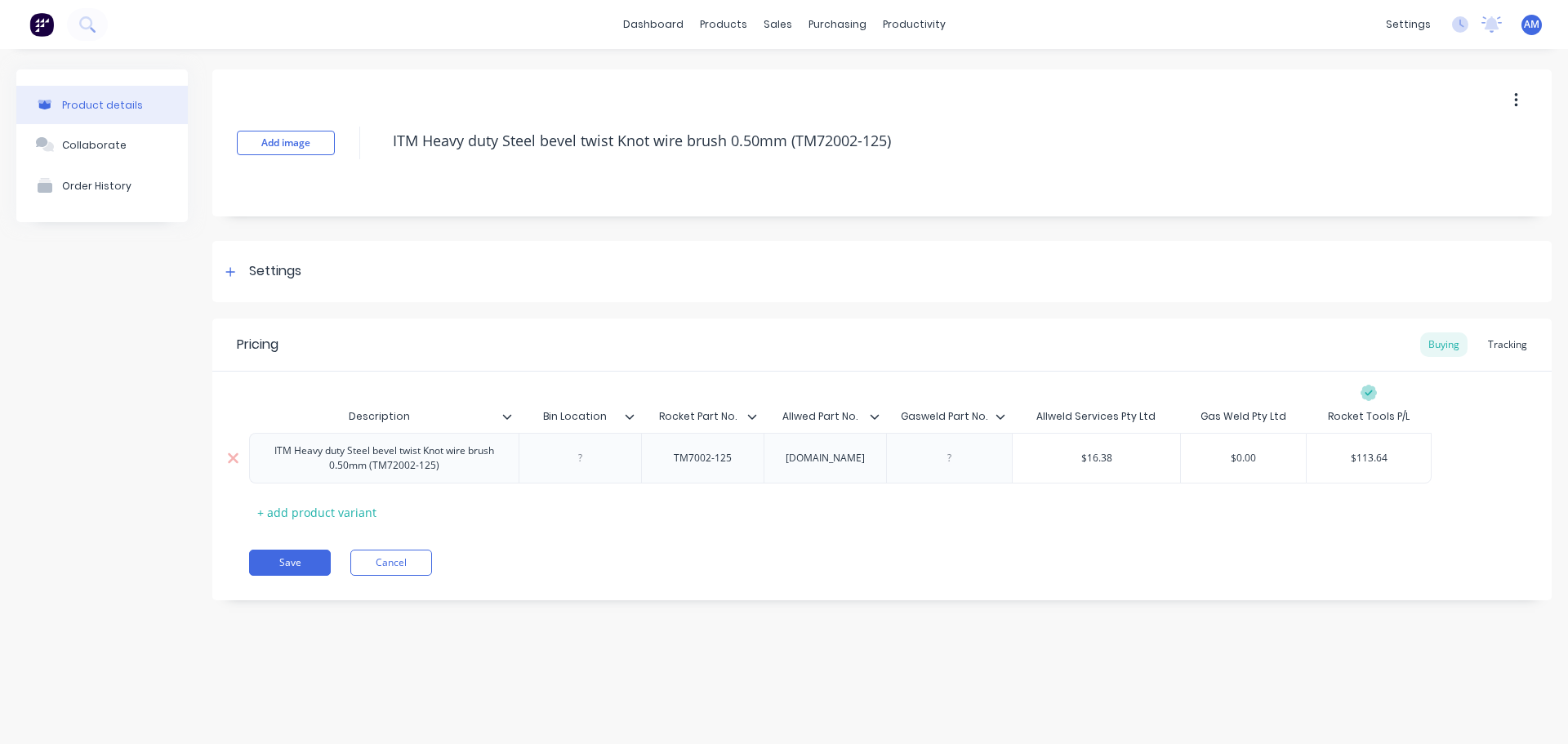
paste input "8.18"
click at [283, 561] on button "Save" at bounding box center [290, 562] width 82 height 26
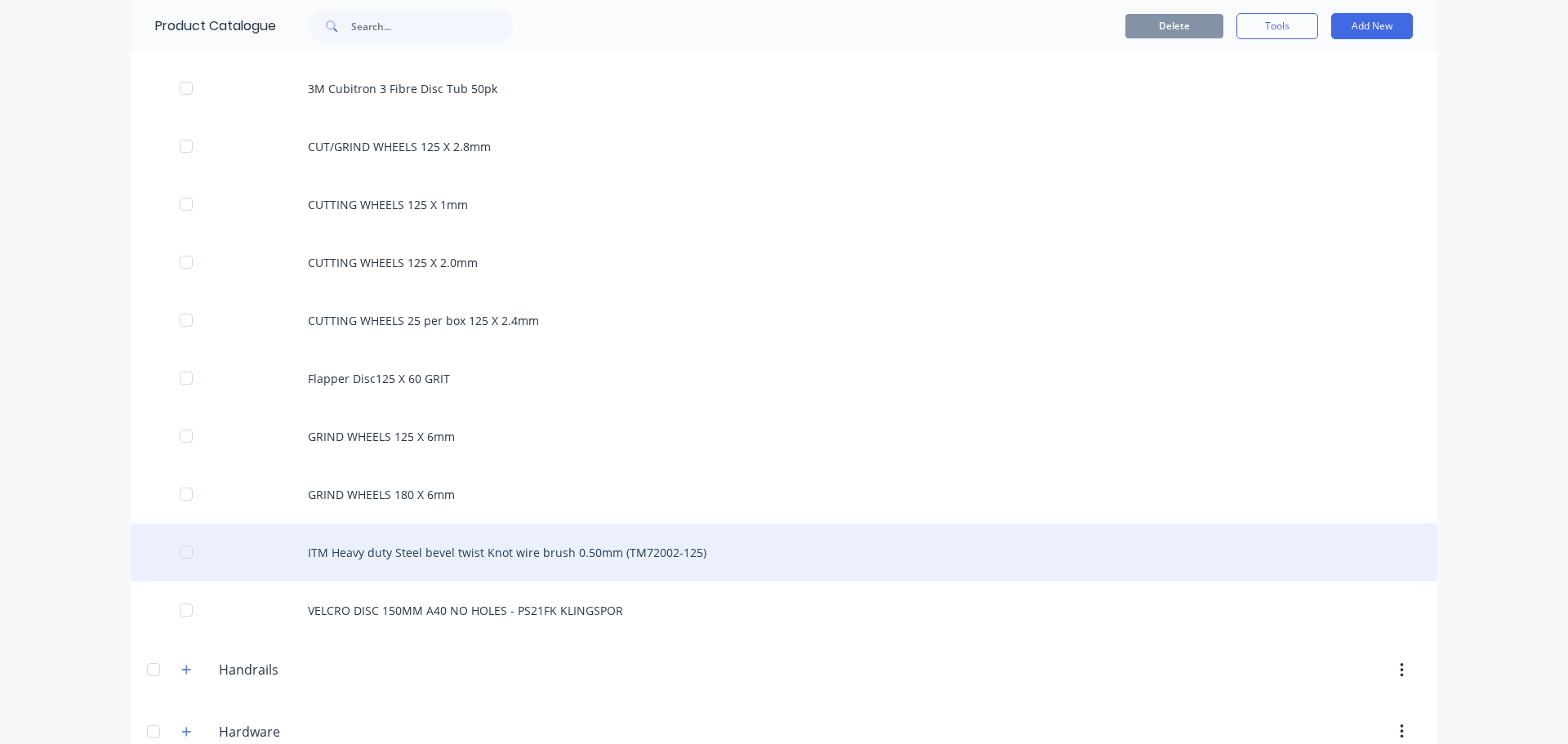
scroll to position [1306, 0]
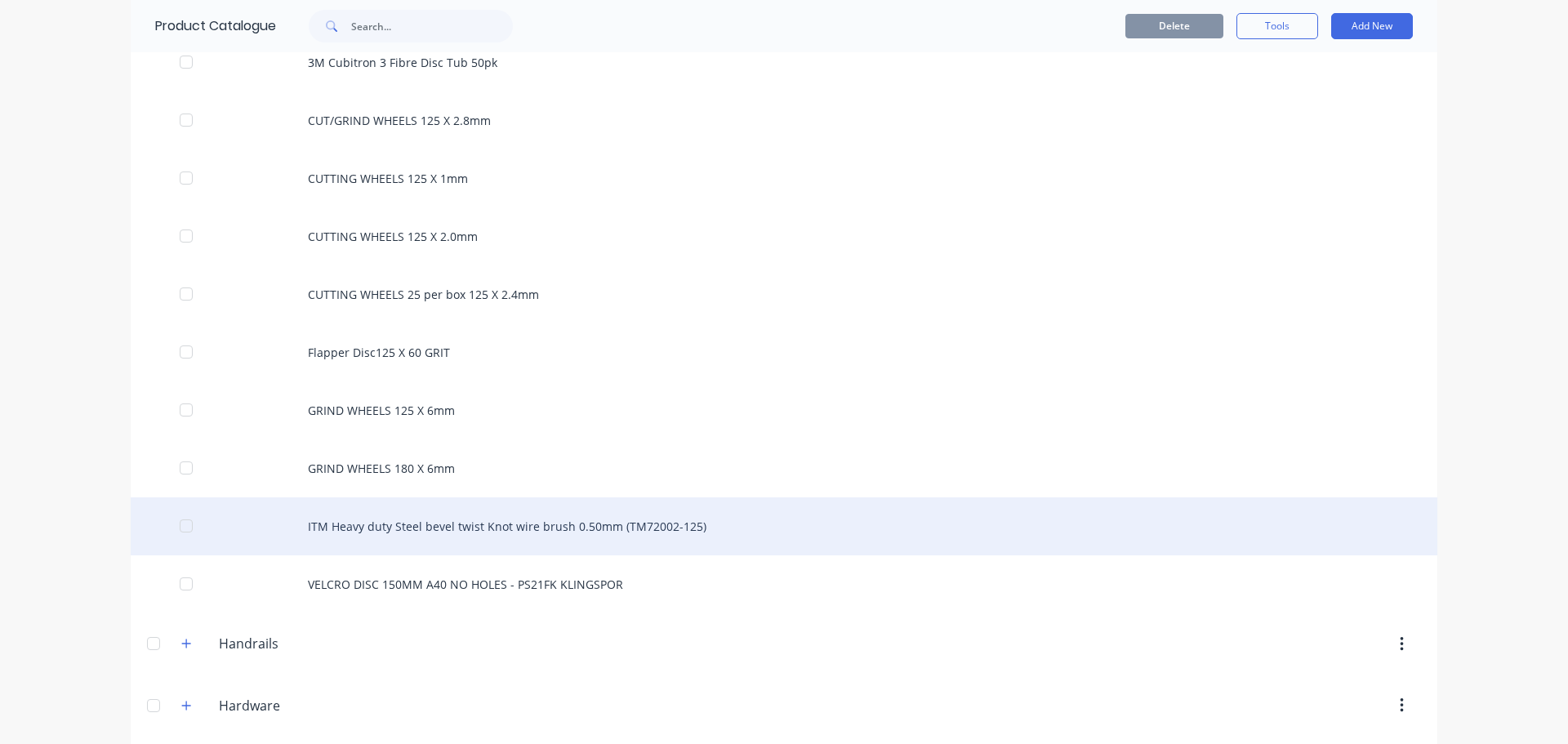
click at [430, 522] on div "ITM Heavy duty Steel bevel twist Knot wire brush 0.50mm (TM72002-125)" at bounding box center [784, 526] width 1307 height 58
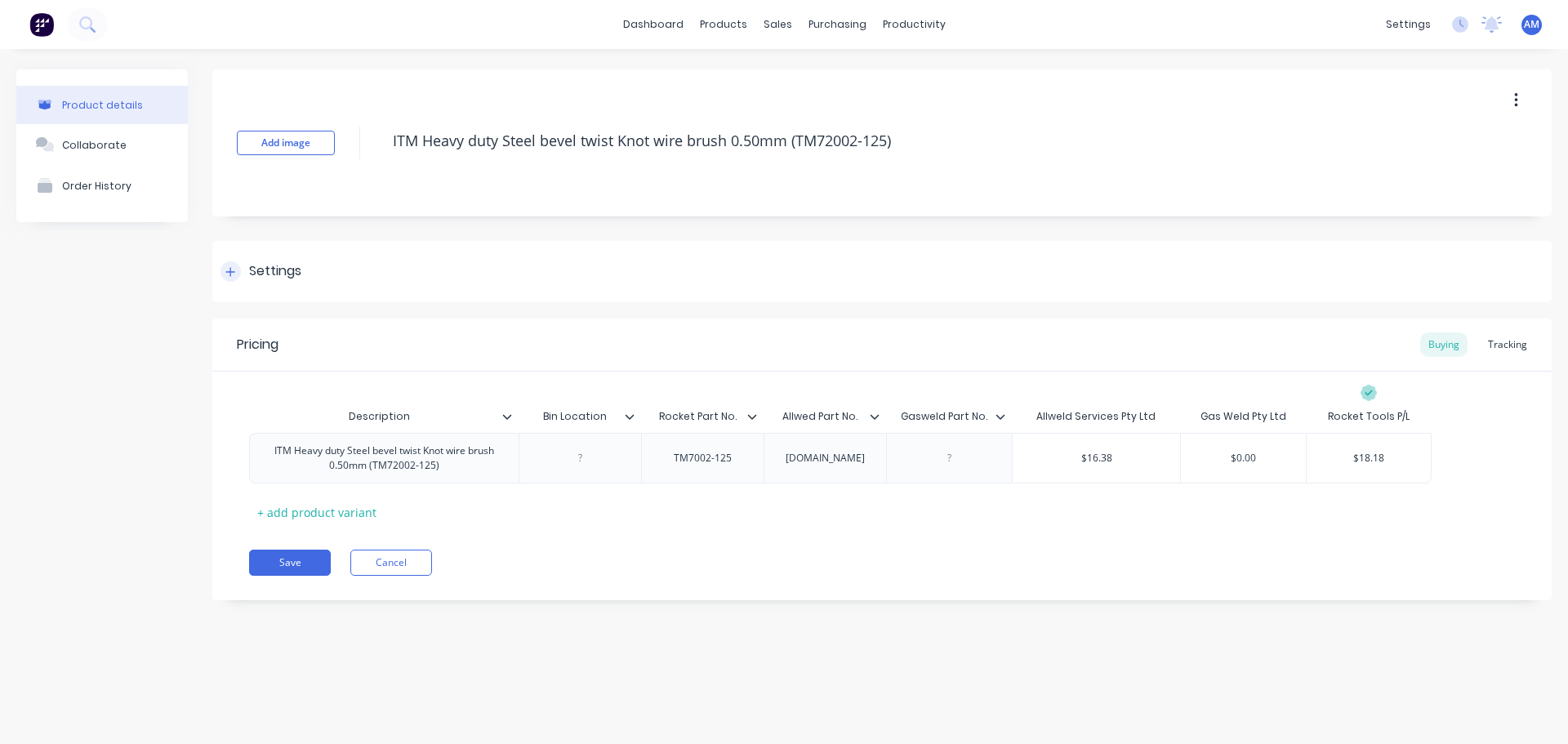
click at [233, 272] on icon at bounding box center [230, 271] width 9 height 9
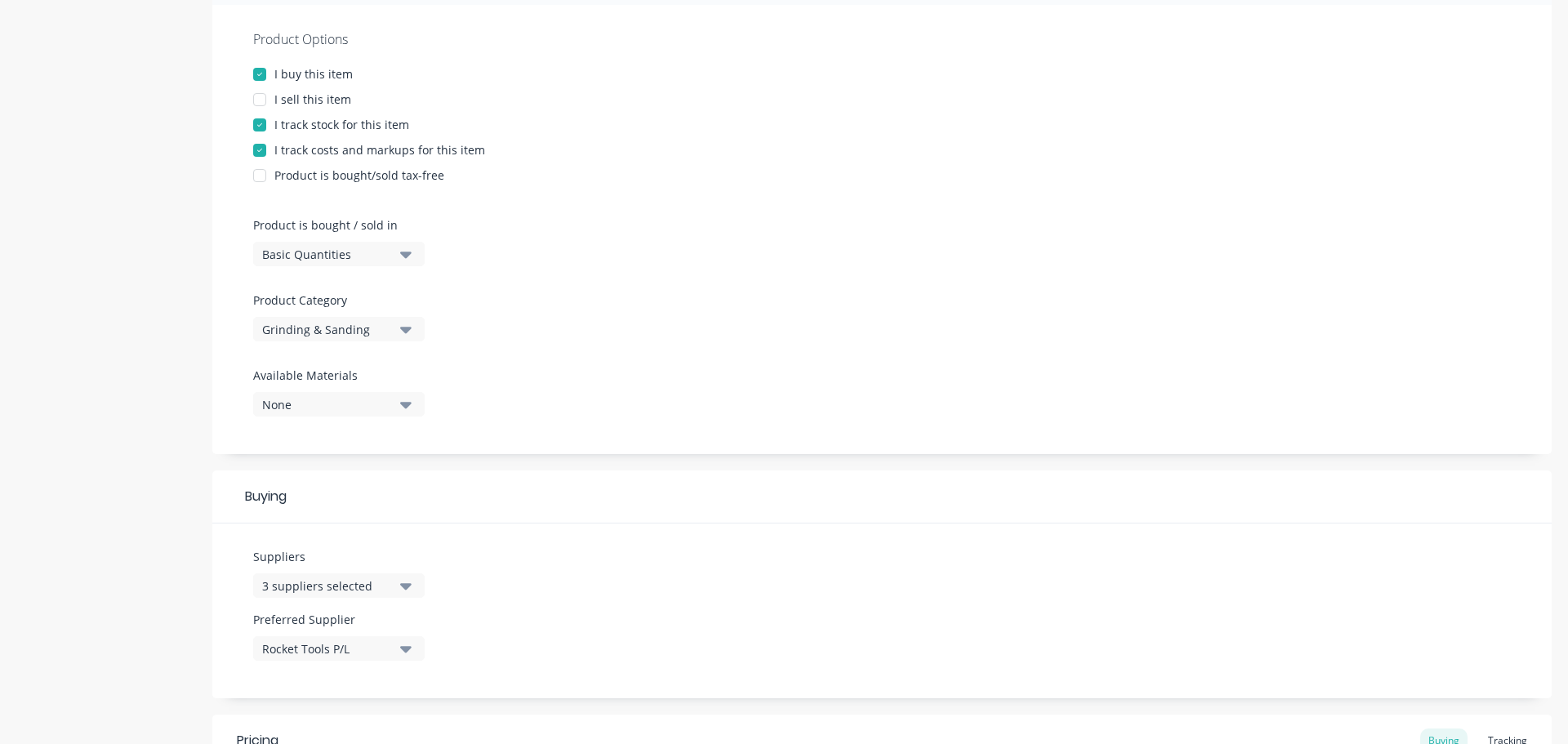
scroll to position [327, 0]
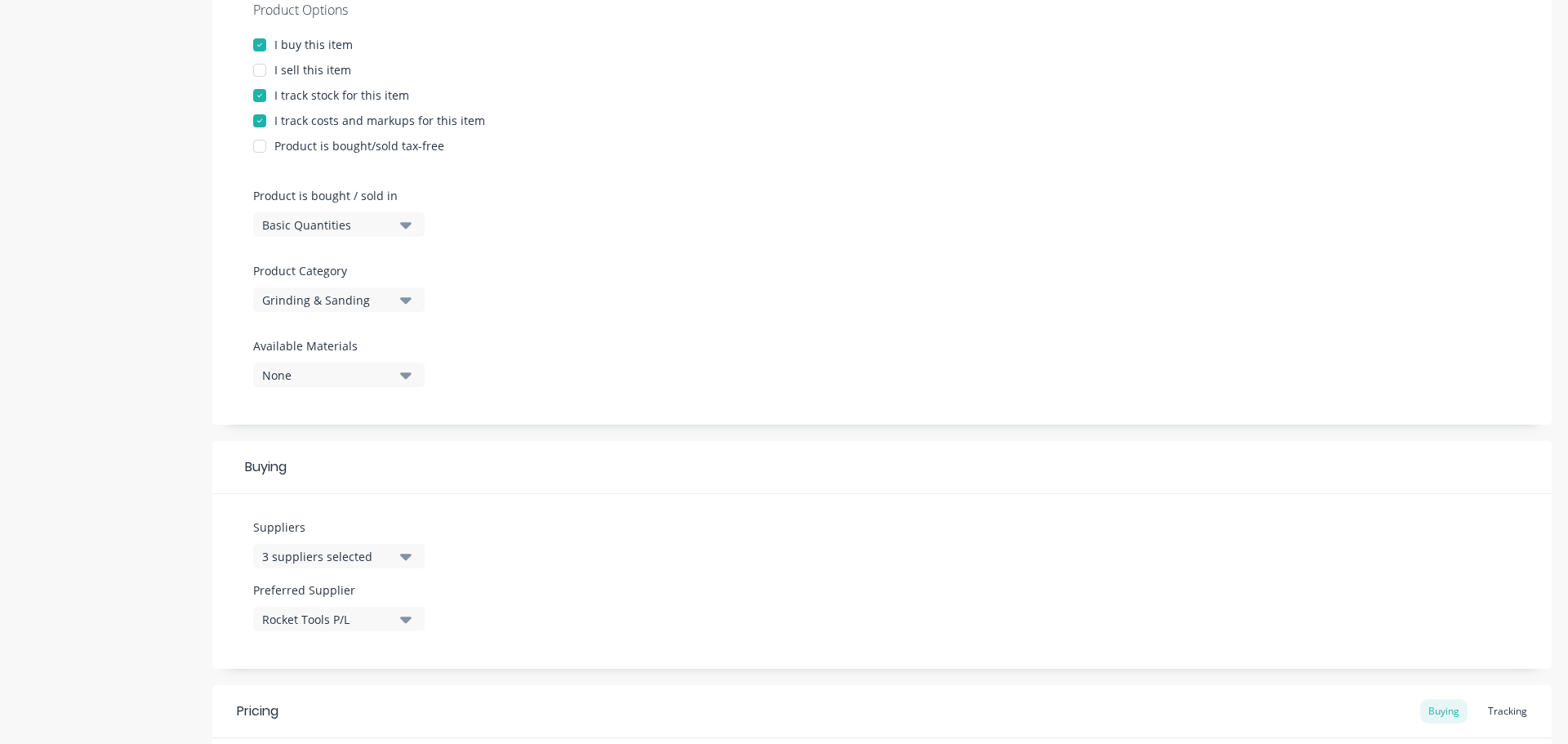
click at [405, 619] on icon "button" at bounding box center [405, 619] width 11 height 7
click at [389, 549] on div "Allweld Services Pty Ltd" at bounding box center [384, 549] width 163 height 17
click at [603, 528] on div "Suppliers 3 suppliers selected Preferred Supplier Allweld Services Pty Ltd Allw…" at bounding box center [882, 581] width 1339 height 175
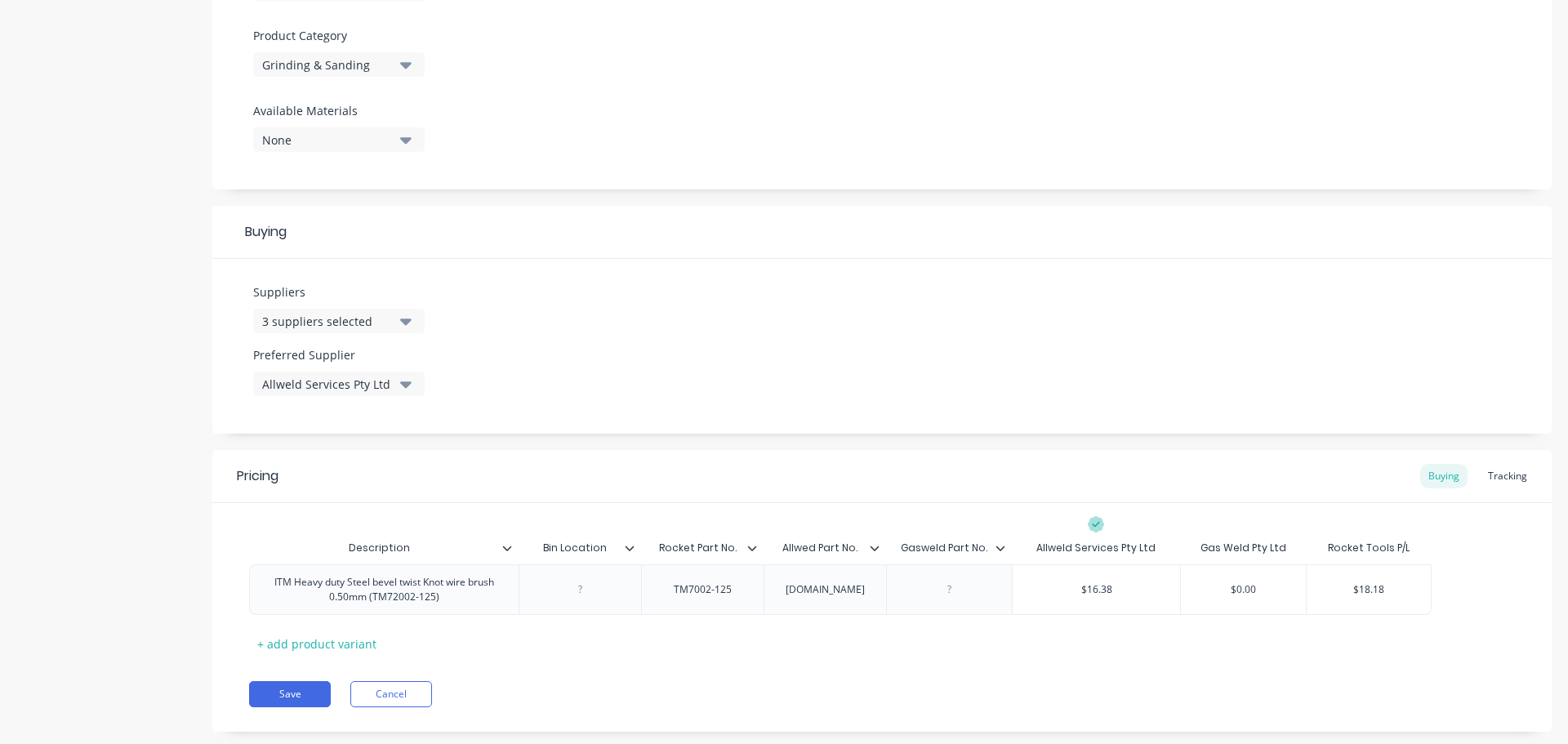
scroll to position [572, 0]
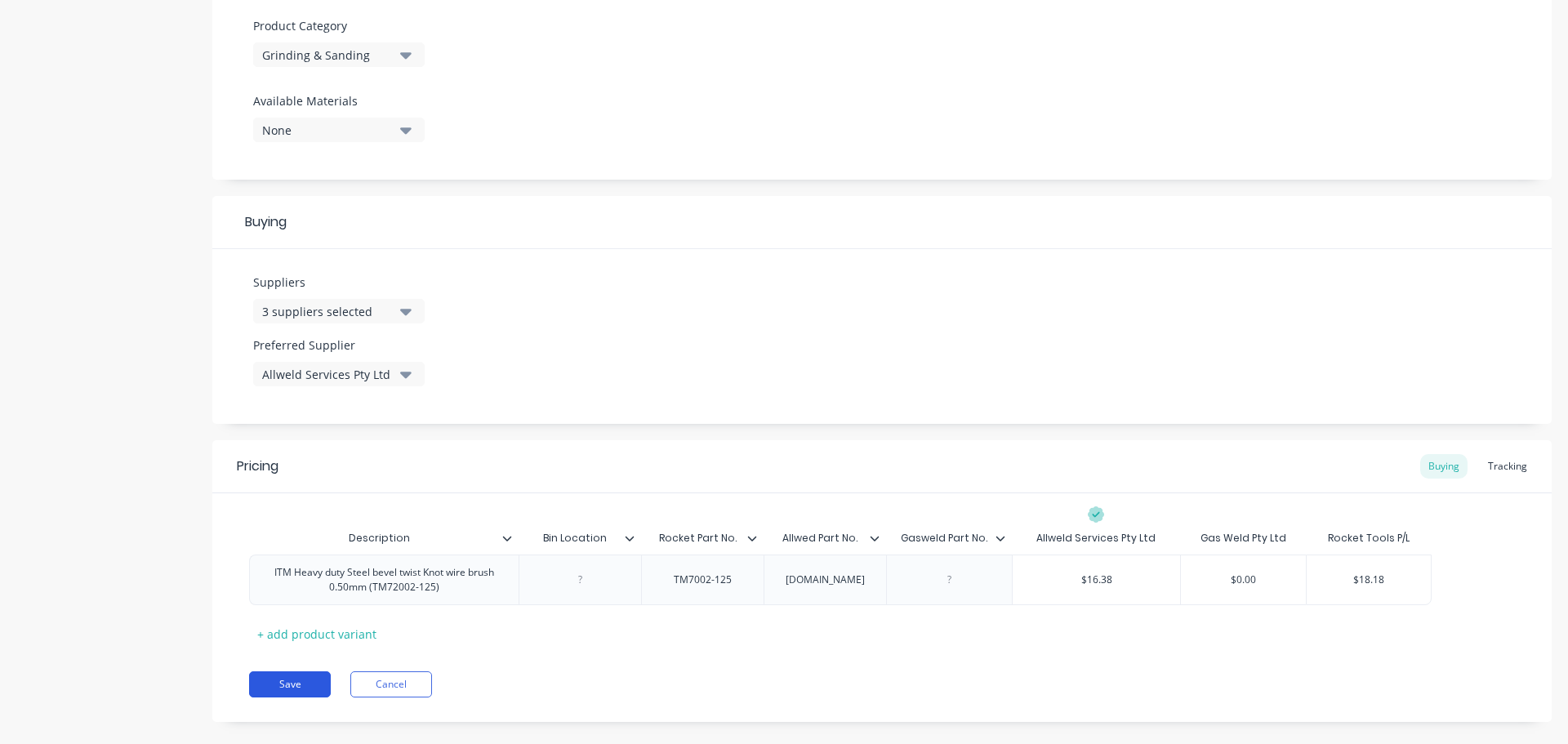
click at [294, 683] on button "Save" at bounding box center [290, 684] width 82 height 26
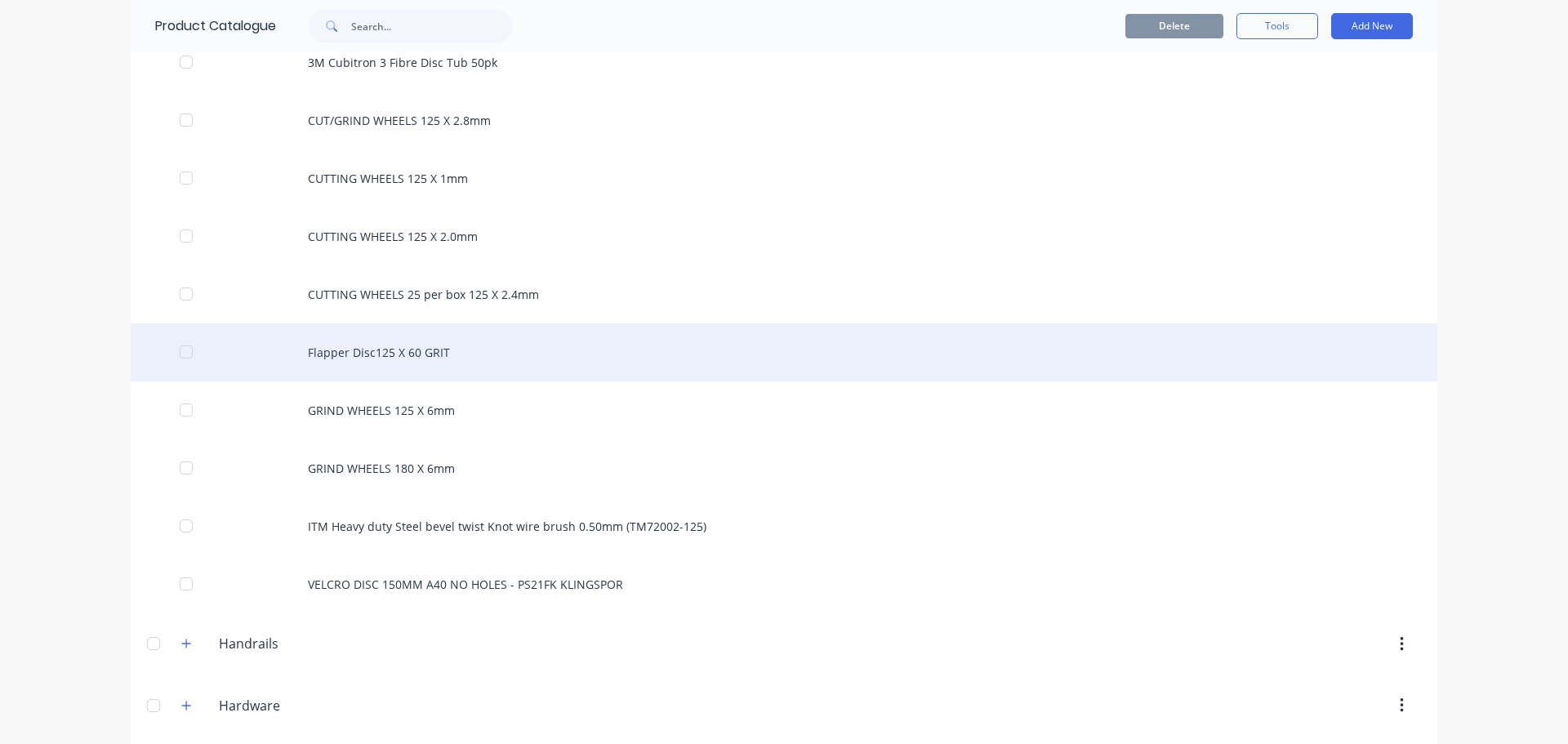
scroll to position [1388, 0]
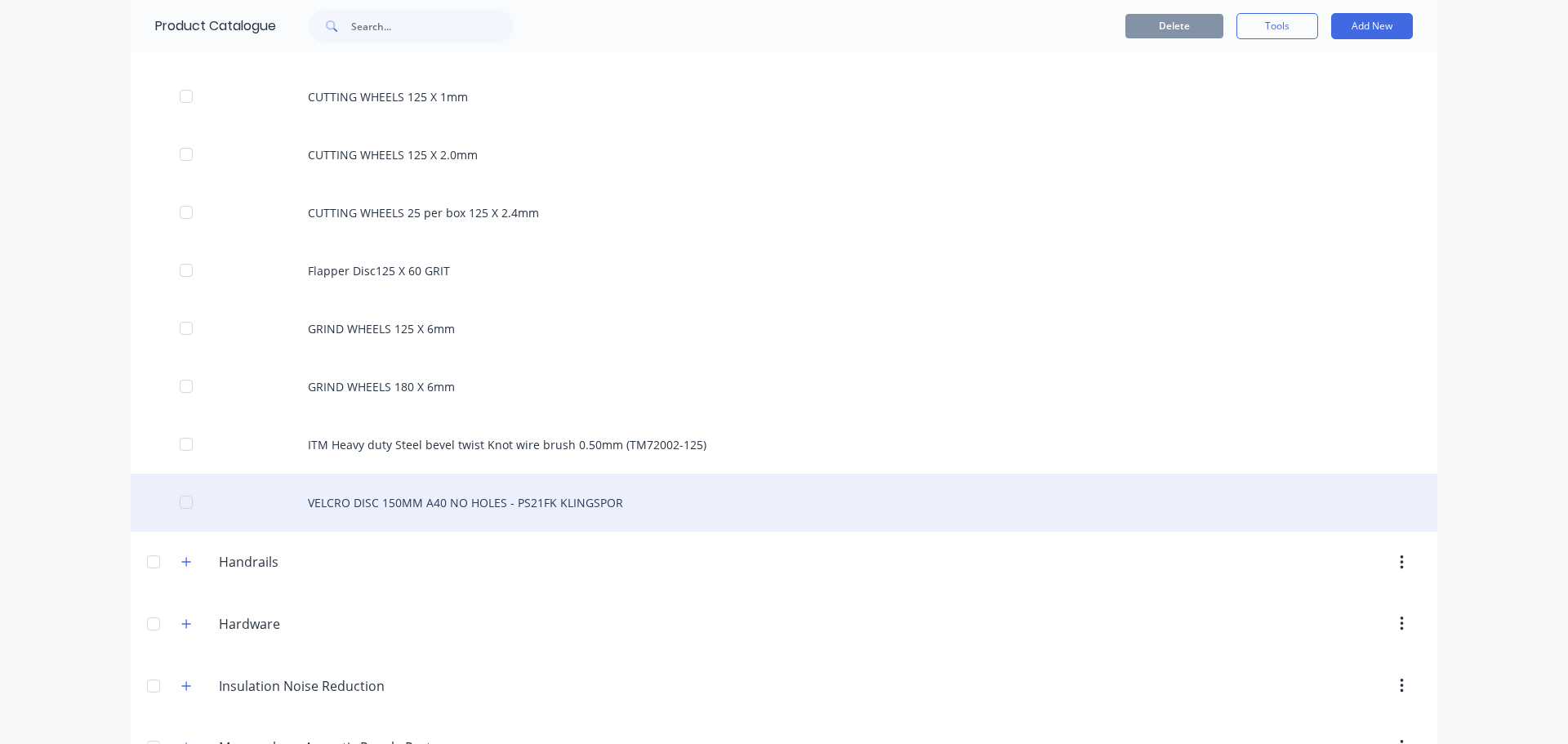
click at [566, 497] on div "VELCRO DISC 150MM A40 NO HOLES - PS21FK KLINGSPOR" at bounding box center [784, 503] width 1307 height 58
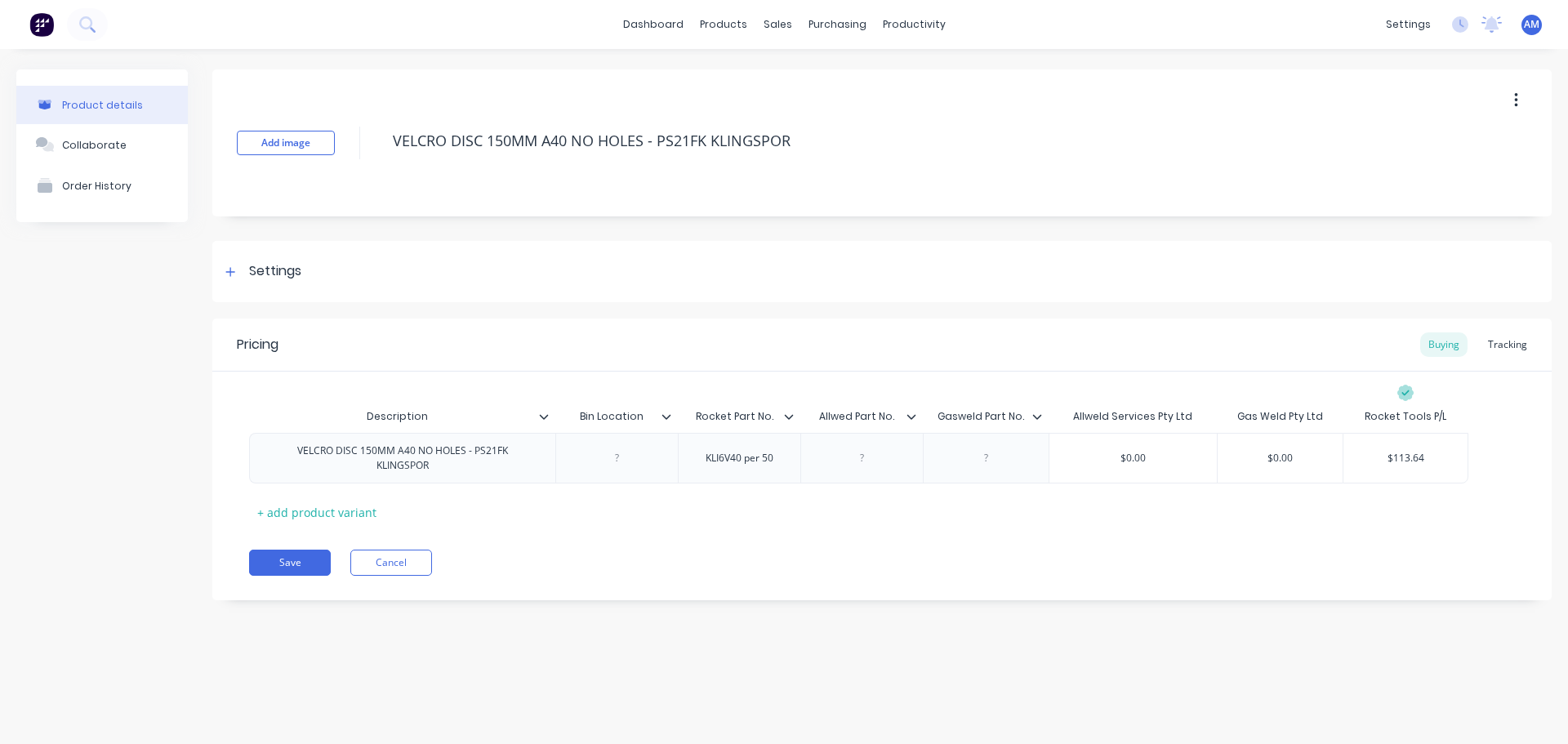
click at [1517, 100] on icon "button" at bounding box center [1516, 100] width 3 height 15
click at [1431, 135] on span "Duplicate" at bounding box center [1456, 143] width 123 height 17
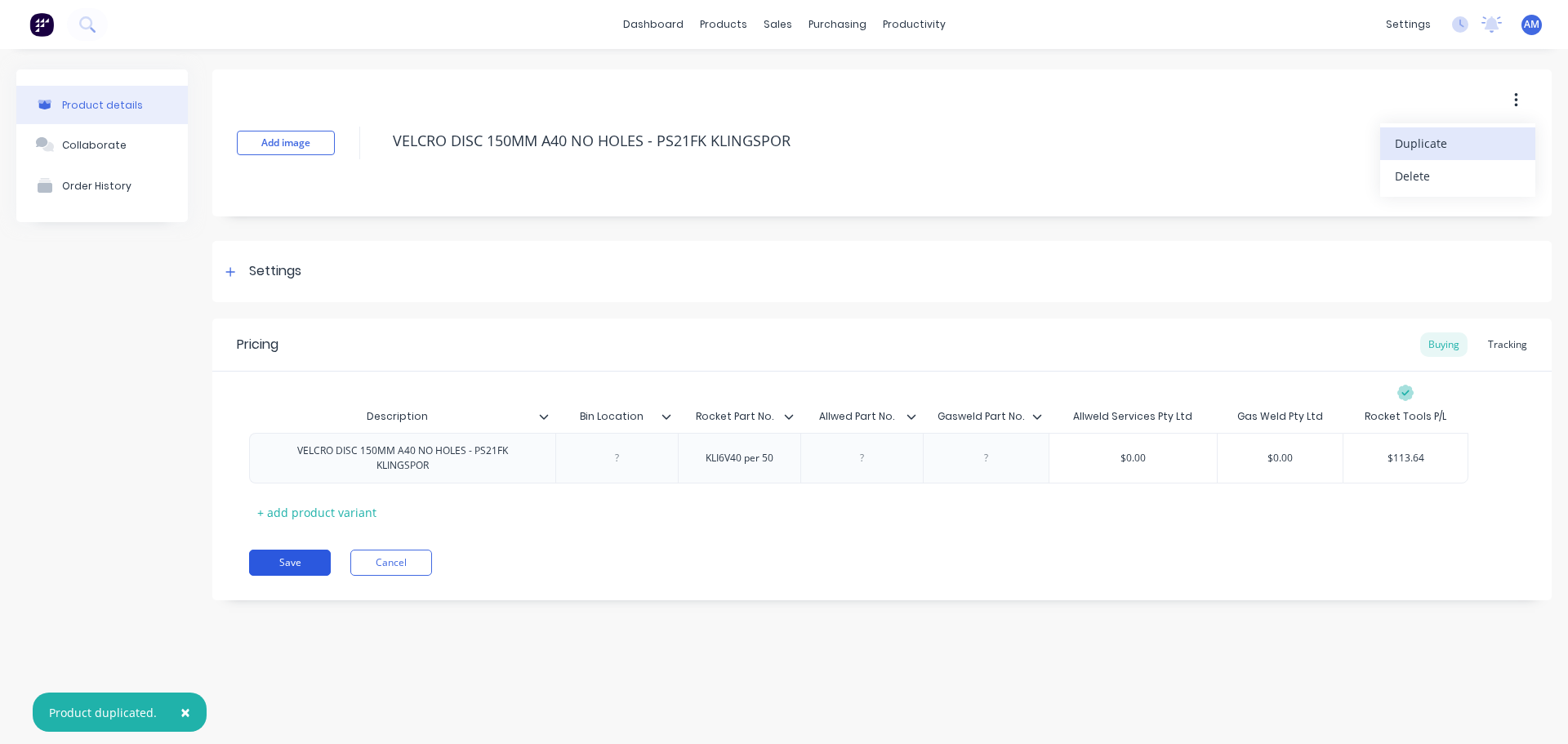
click at [290, 566] on button "Save" at bounding box center [290, 562] width 82 height 26
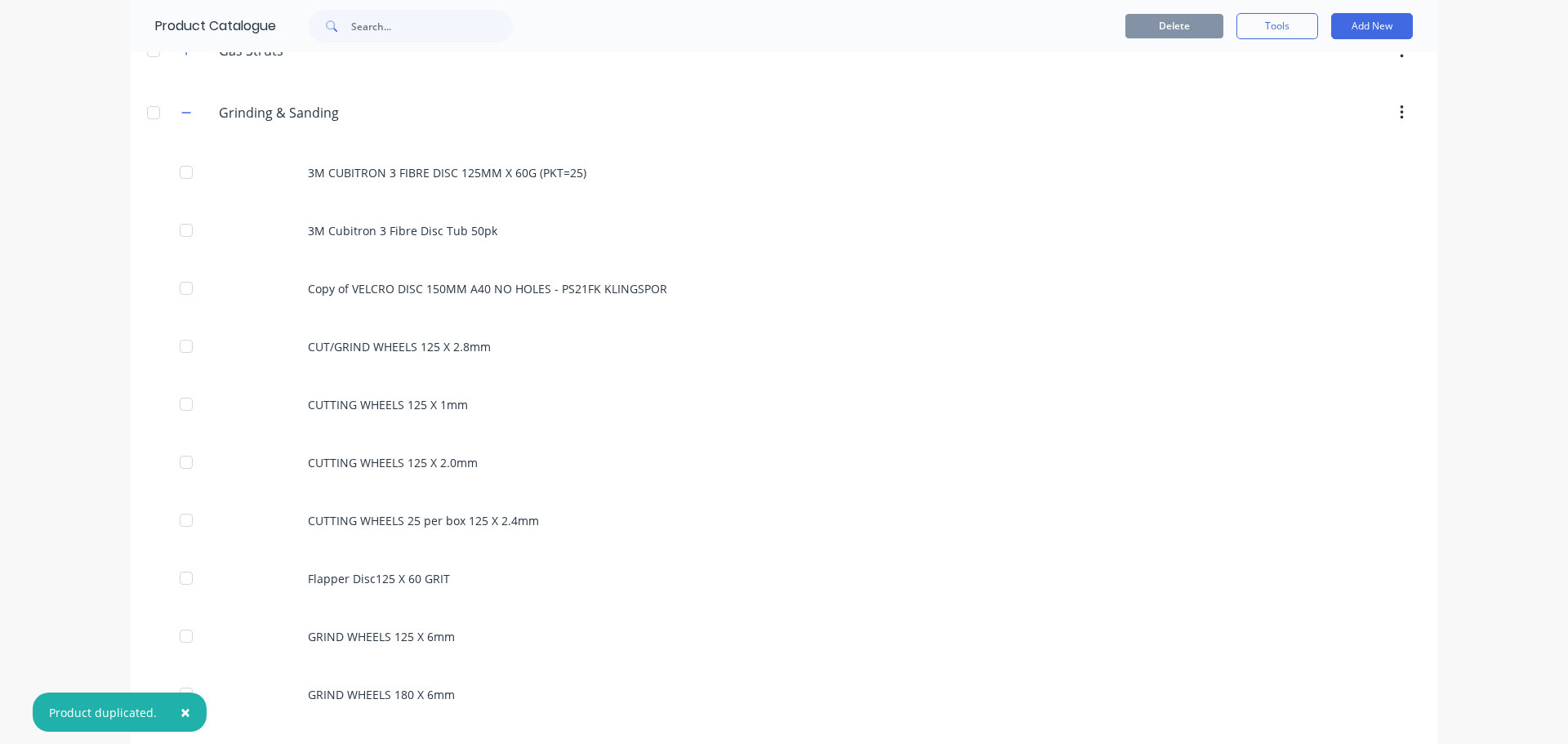
scroll to position [1143, 0]
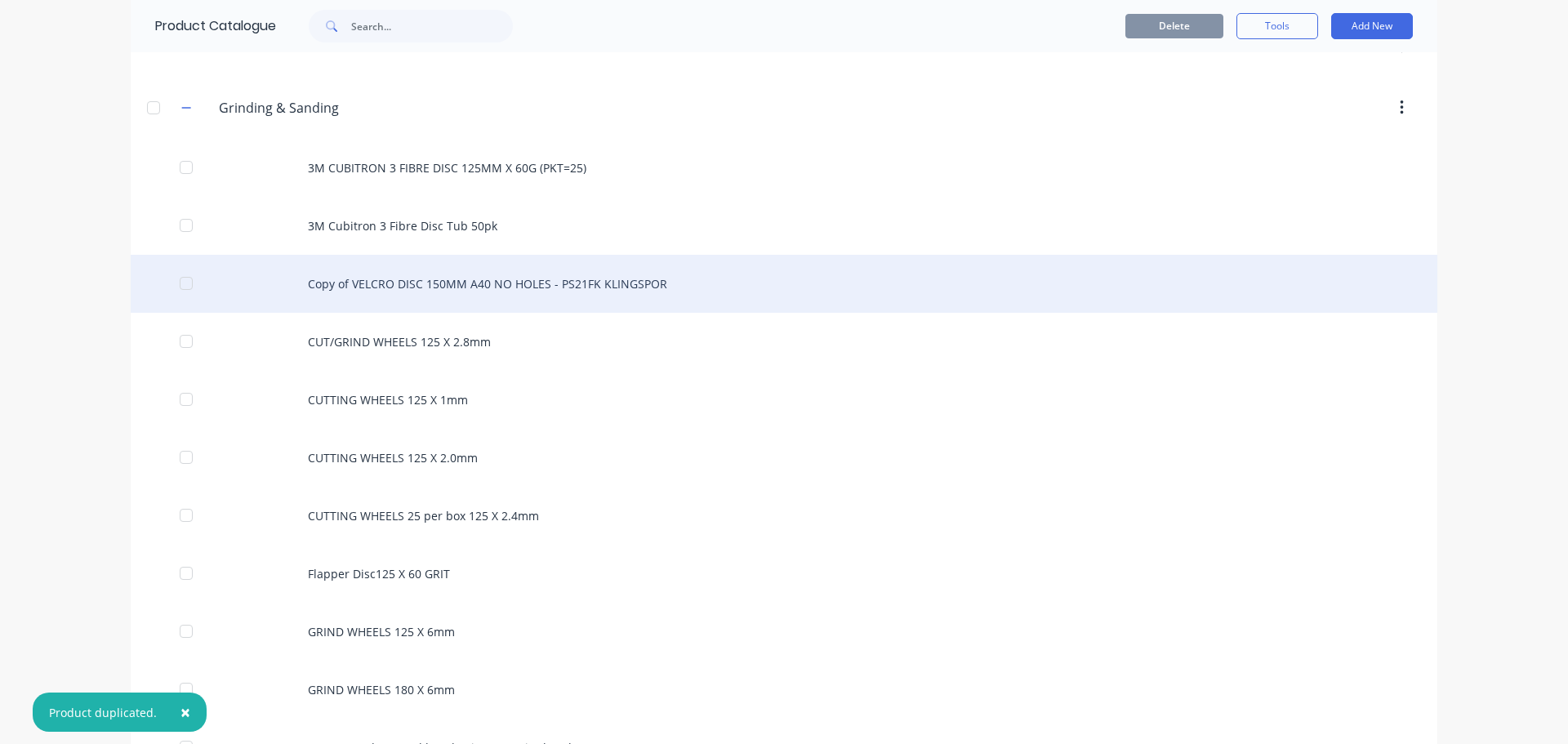
click at [493, 275] on div "Copy of VELCRO DISC 150MM A40 NO HOLES - PS21FK KLINGSPOR" at bounding box center [784, 284] width 1307 height 58
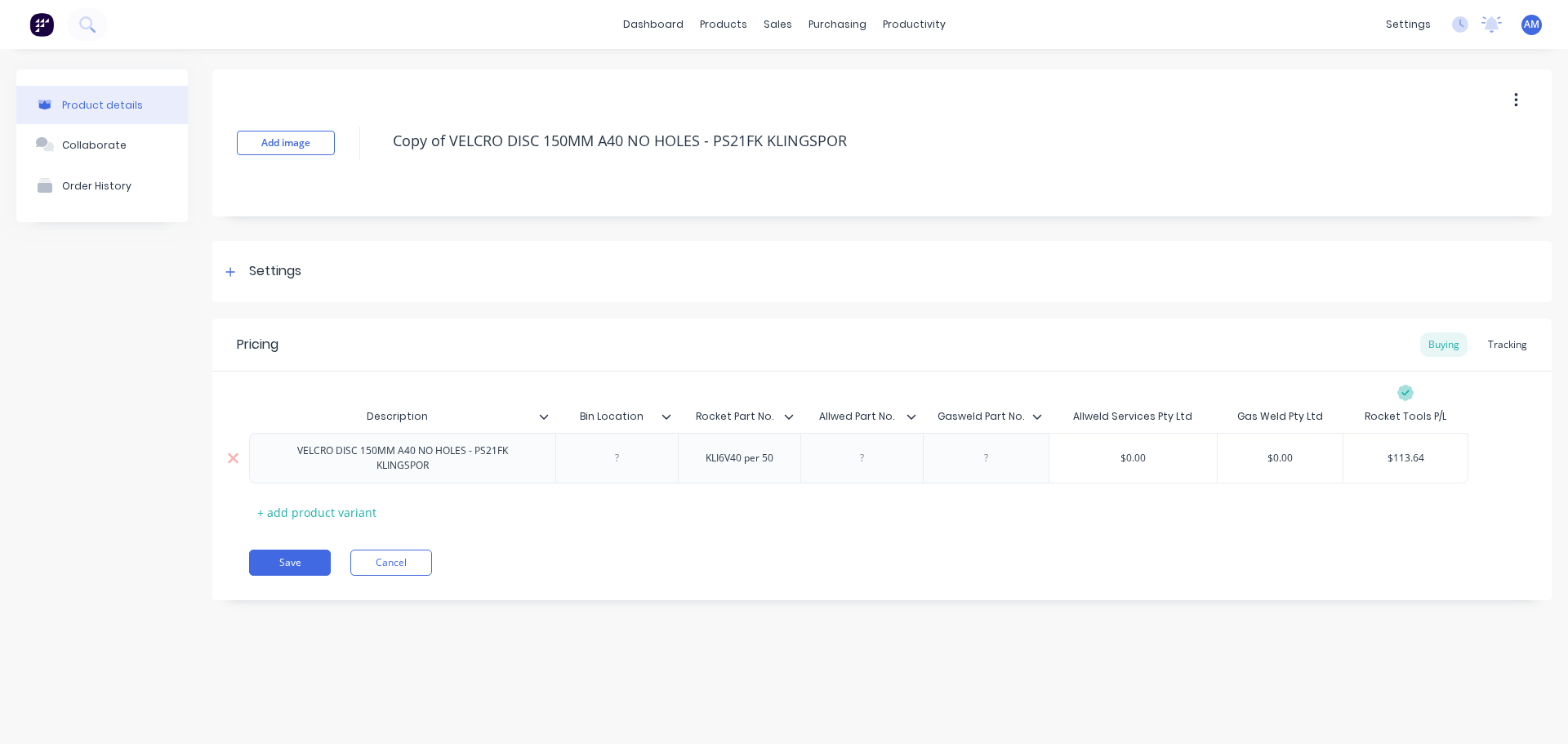
drag, startPoint x: 446, startPoint y: 464, endPoint x: 292, endPoint y: 451, distance: 154.5
click at [292, 451] on div "VELCRO DISC 150MM A40 NO HOLES - PS21FK KLINGSPOR" at bounding box center [403, 458] width 270 height 36
paste
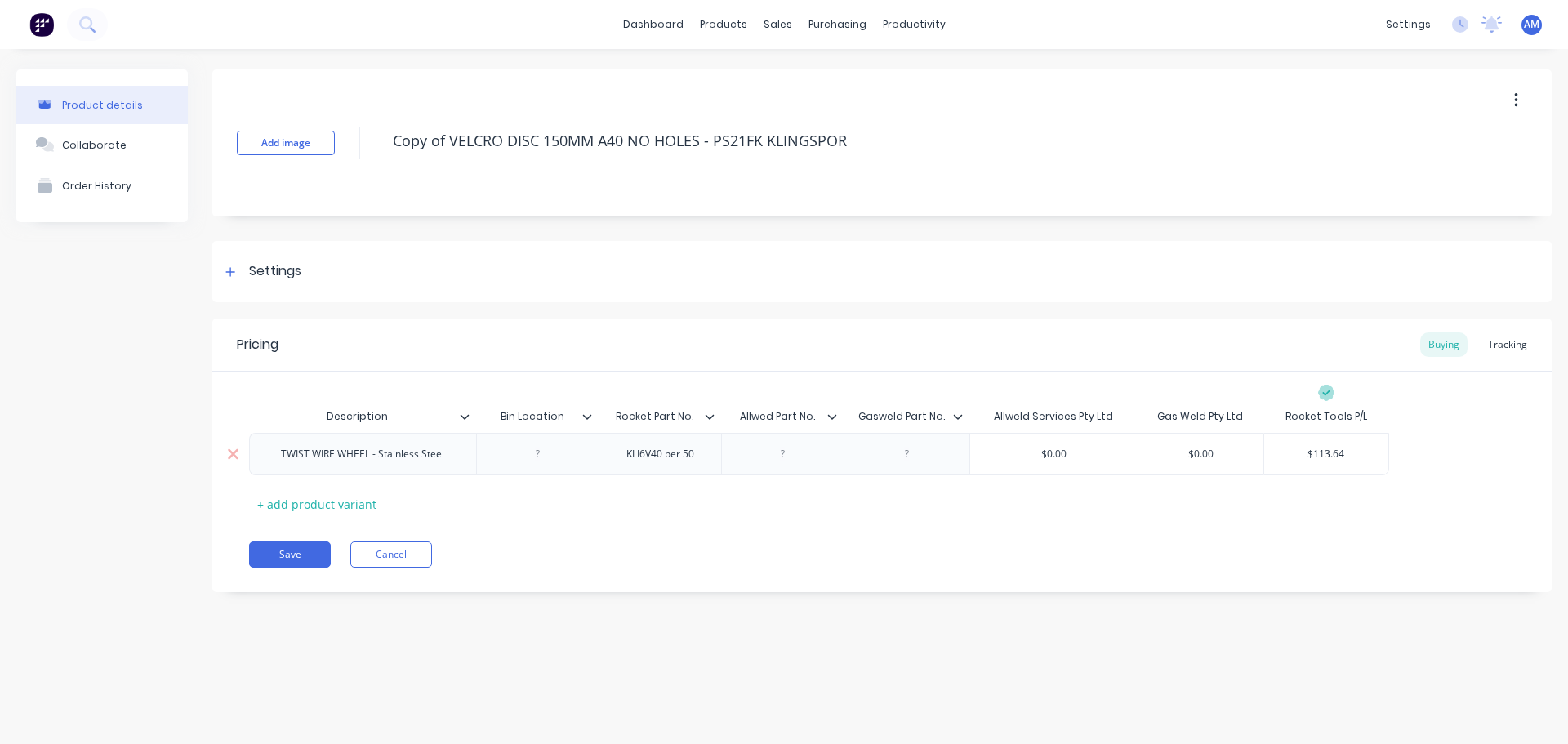
click at [451, 461] on div "TWIST WIRE WHEEL - Stainless Steel" at bounding box center [363, 454] width 189 height 21
drag, startPoint x: 437, startPoint y: 462, endPoint x: 268, endPoint y: 446, distance: 169.8
click at [268, 446] on div "TWIST WIRE WHEEL - Stainless Steel 125mm" at bounding box center [363, 458] width 213 height 36
drag, startPoint x: 847, startPoint y: 138, endPoint x: 389, endPoint y: 165, distance: 458.8
click at [389, 165] on div "Add image Copy of VELCRO DISC 150MM A40 NO HOLES - PS21FK KLINGSPOR" at bounding box center [882, 142] width 1339 height 147
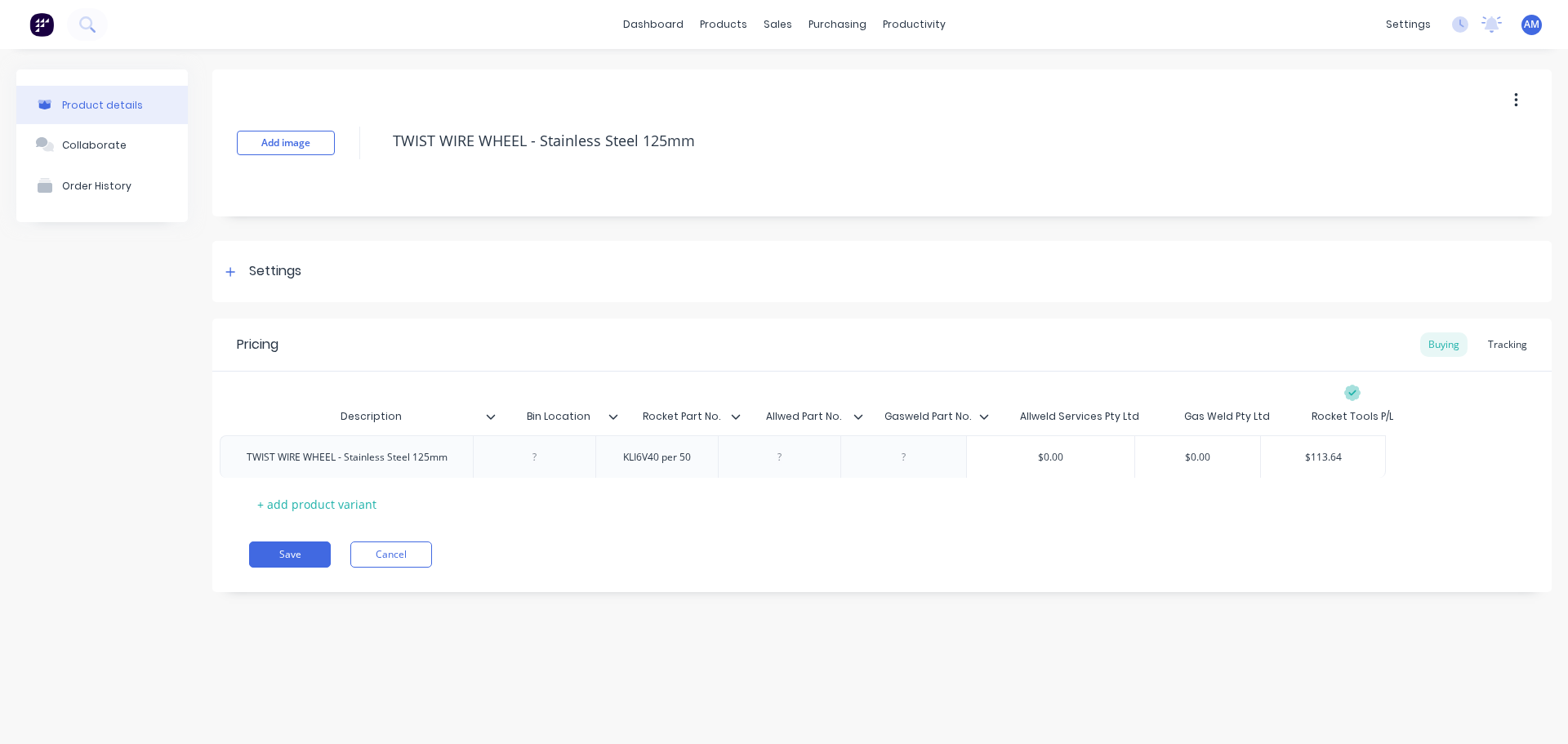
drag, startPoint x: 741, startPoint y: 452, endPoint x: 677, endPoint y: 456, distance: 64.1
click at [677, 456] on div "TWIST WIRE WHEEL - Stainless Steel 125mm KLI6V40 per 50 $0.00 $0.00 $113.64" at bounding box center [882, 454] width 1266 height 43
drag, startPoint x: 733, startPoint y: 455, endPoint x: 636, endPoint y: 448, distance: 97.3
click at [636, 448] on div "KLI6V40 per 50" at bounding box center [686, 454] width 123 height 43
click at [812, 459] on div at bounding box center [809, 454] width 82 height 21
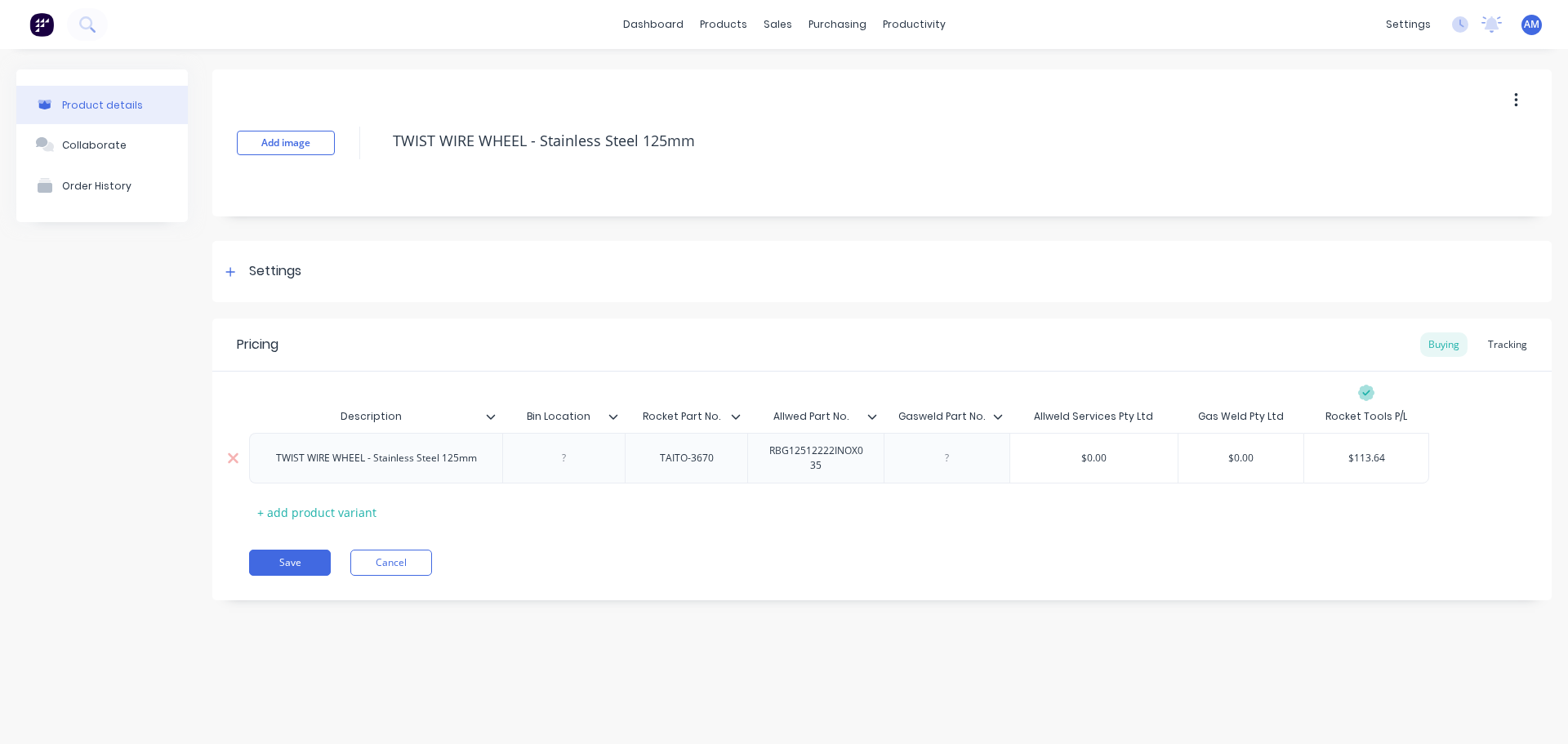
drag, startPoint x: 1112, startPoint y: 462, endPoint x: 1059, endPoint y: 457, distance: 53.2
click at [1060, 457] on input "$0.00" at bounding box center [1094, 457] width 167 height 15
click at [233, 270] on icon at bounding box center [230, 271] width 9 height 11
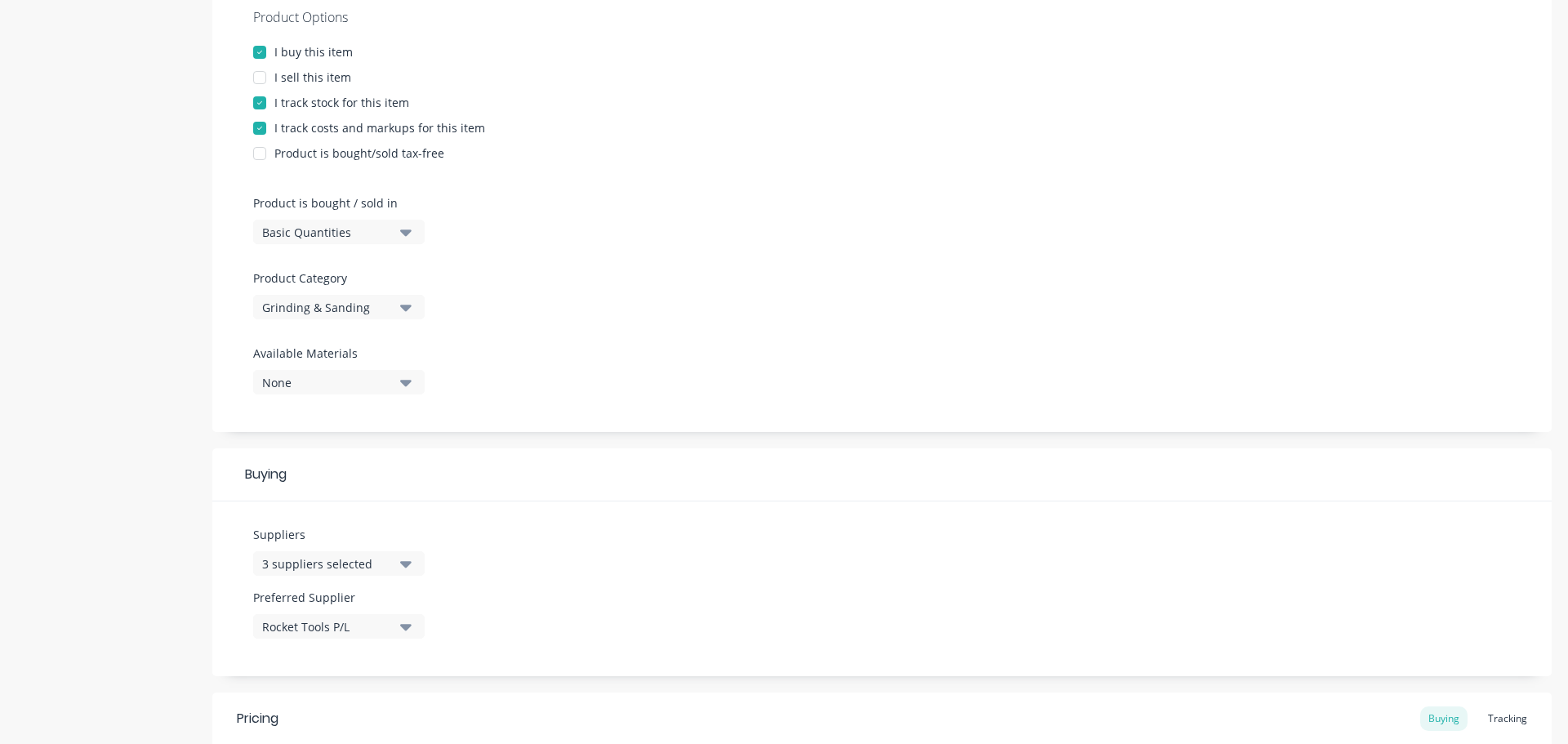
scroll to position [327, 0]
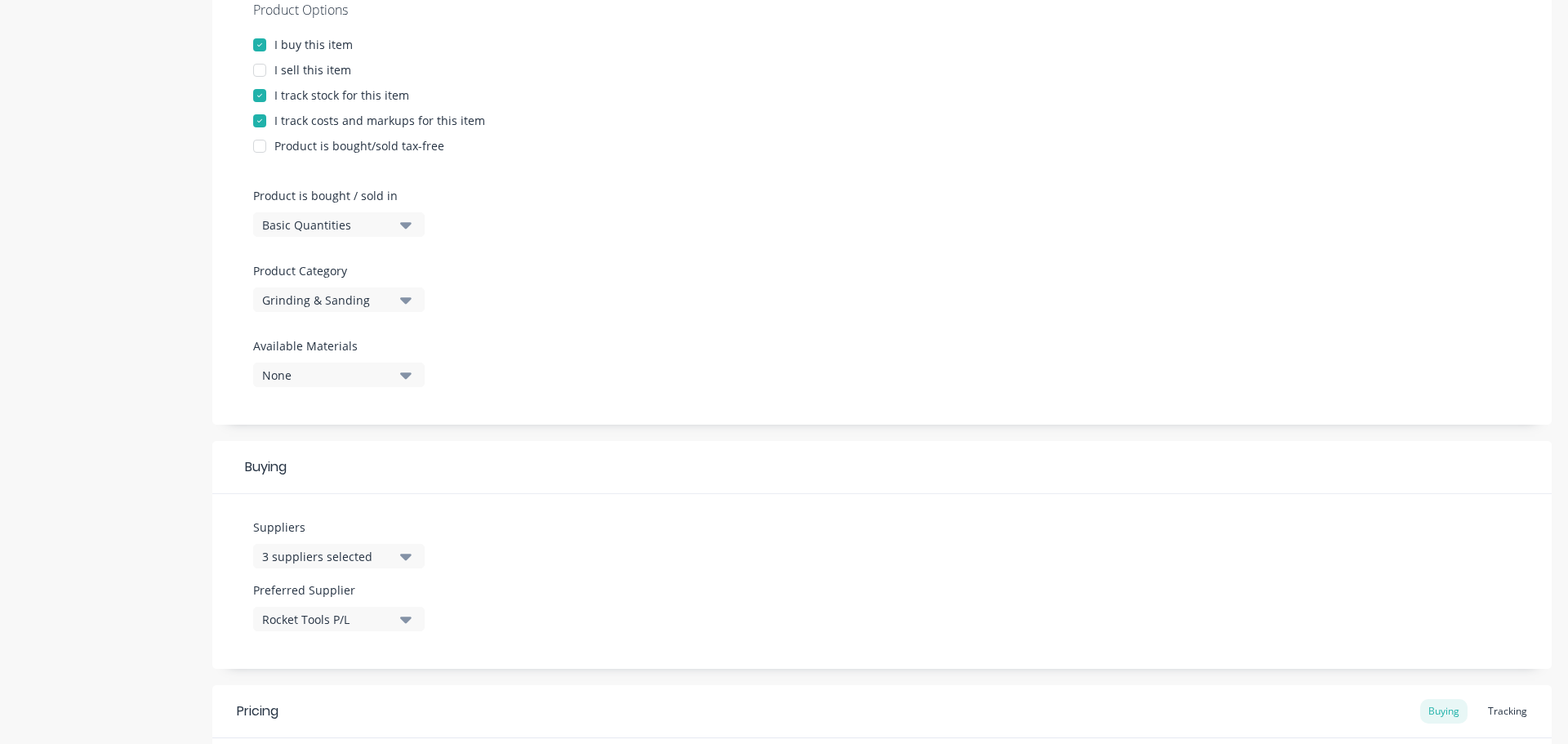
click at [407, 620] on icon "button" at bounding box center [405, 619] width 11 height 7
click at [385, 550] on div "Allweld Services Pty Ltd" at bounding box center [384, 549] width 163 height 17
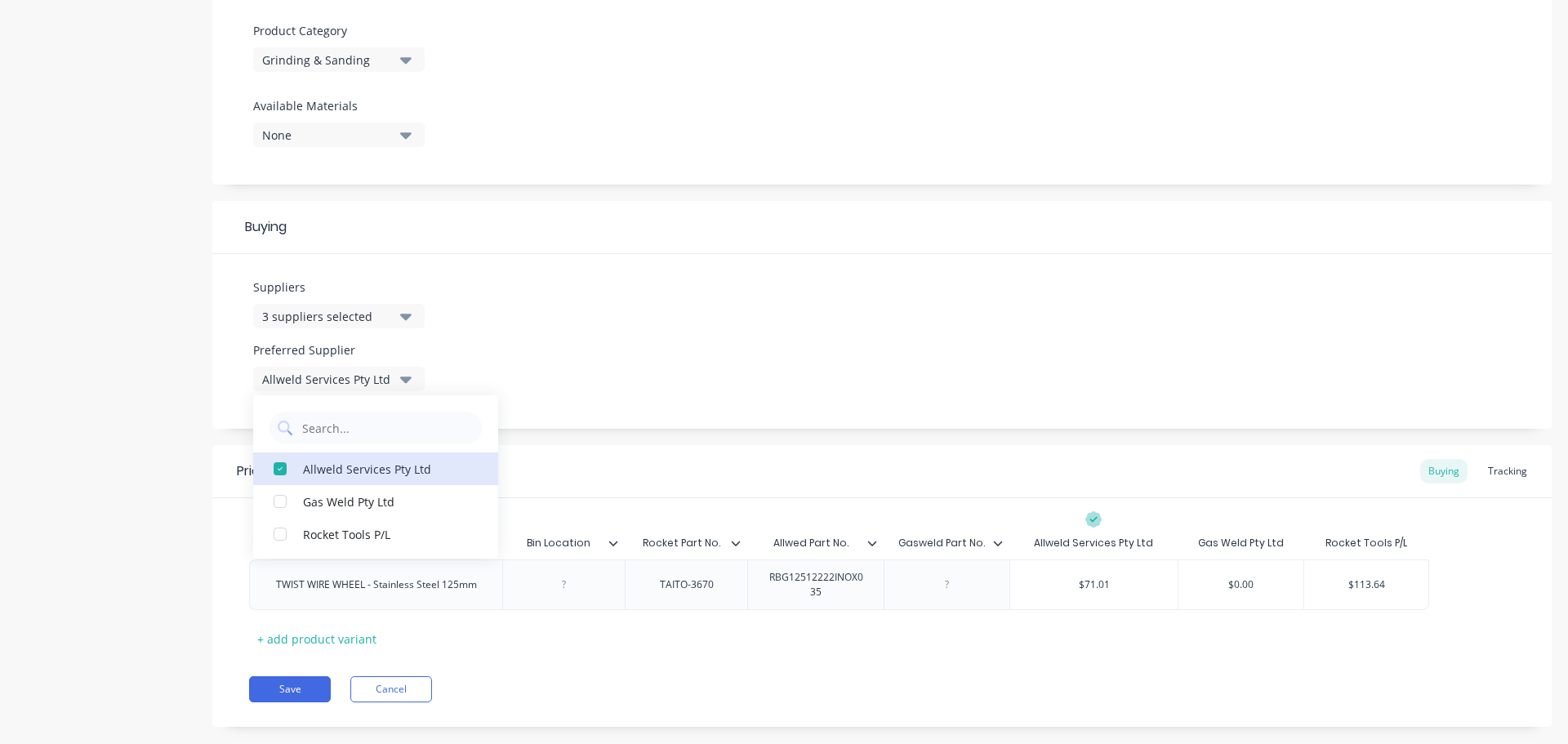
scroll to position [595, 0]
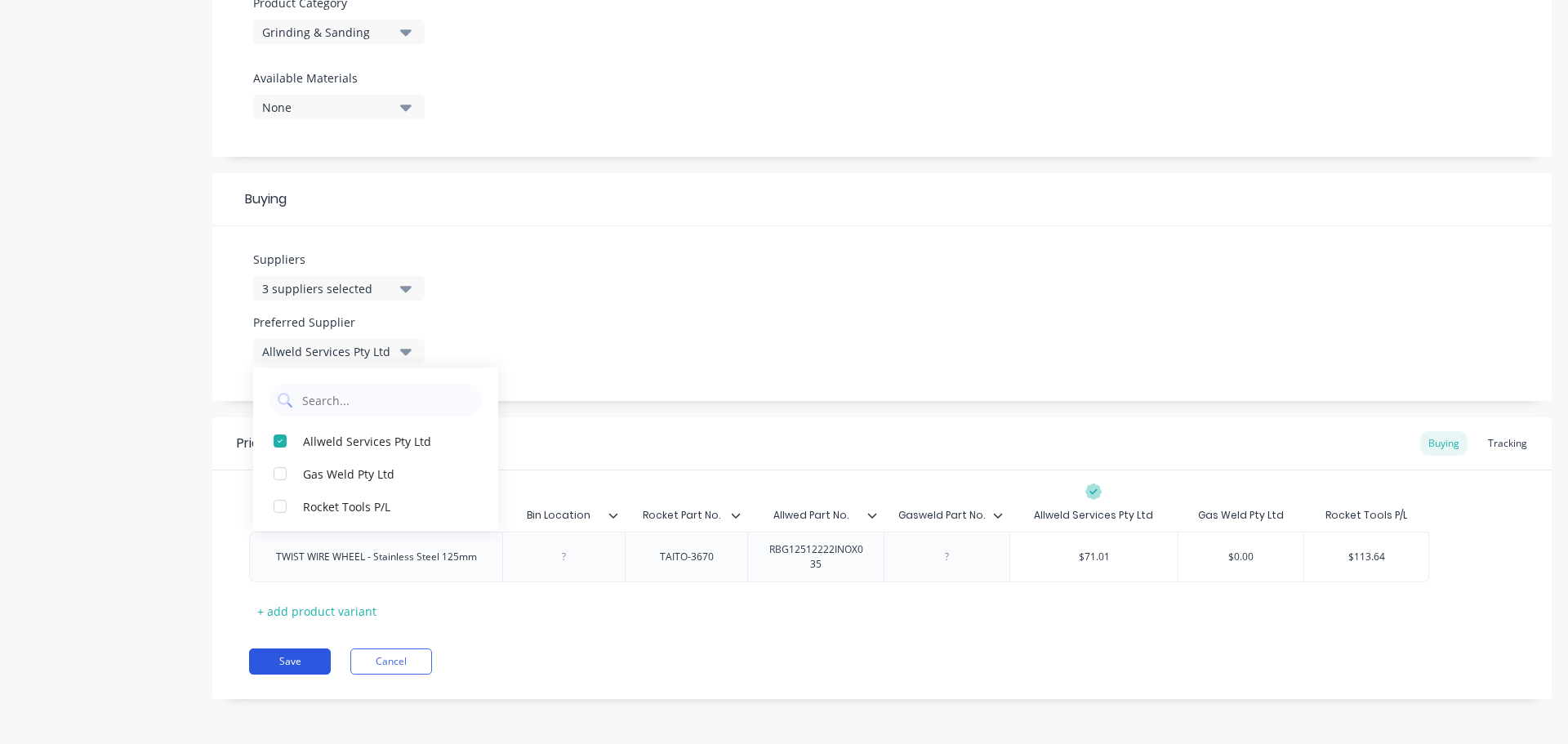
click at [298, 654] on button "Save" at bounding box center [290, 661] width 82 height 26
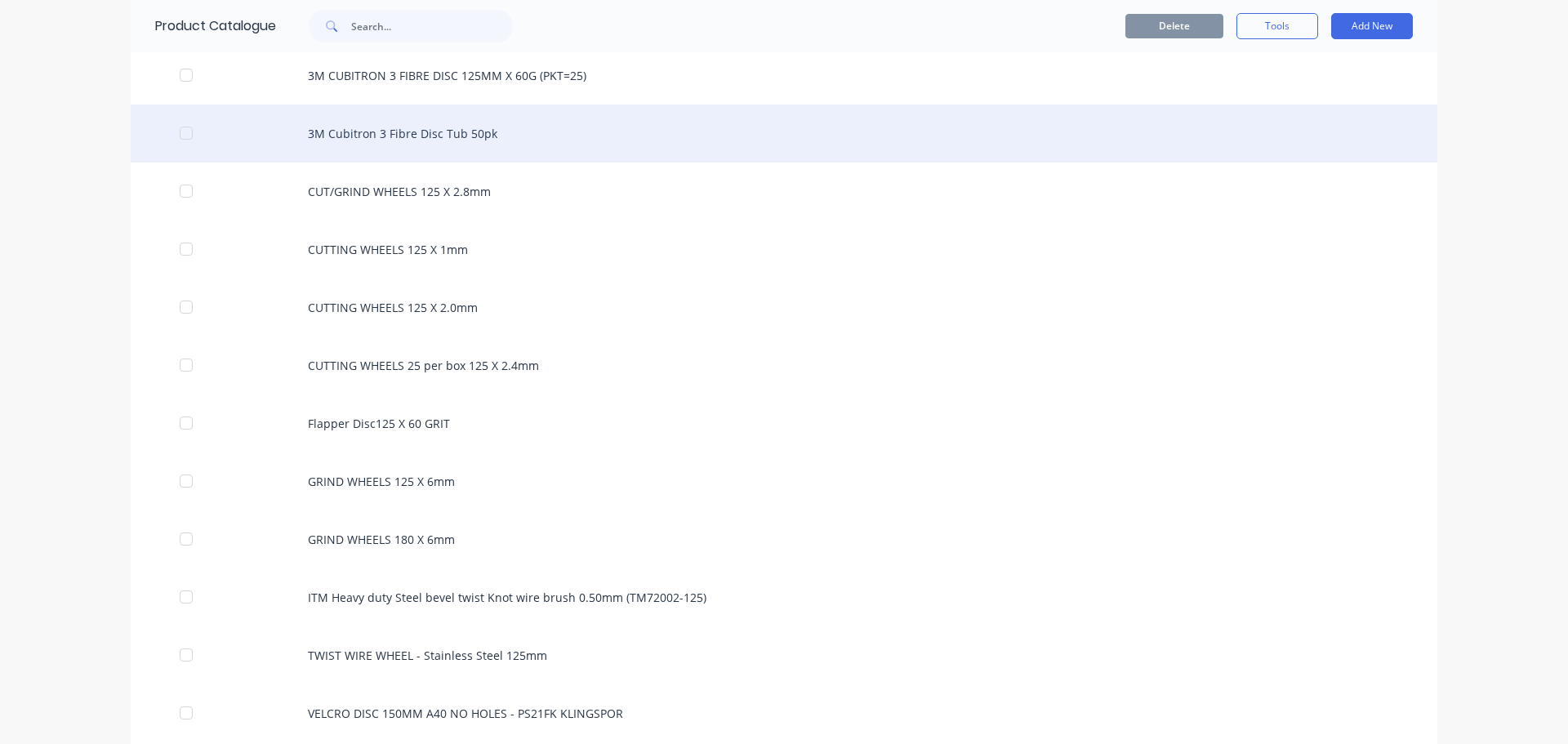
scroll to position [1388, 0]
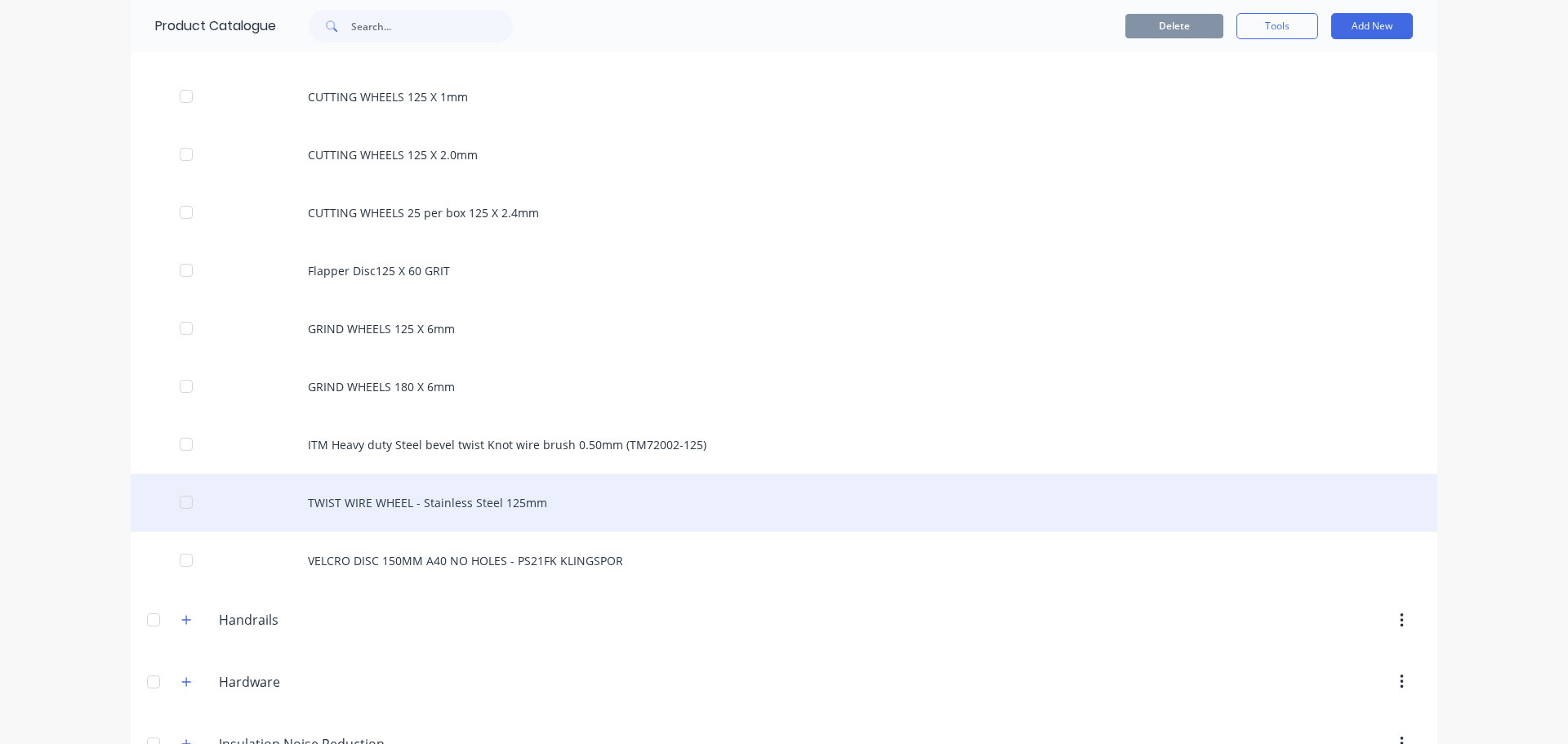
click at [493, 501] on div "TWIST WIRE WHEEL - Stainless Steel 125mm" at bounding box center [784, 503] width 1307 height 58
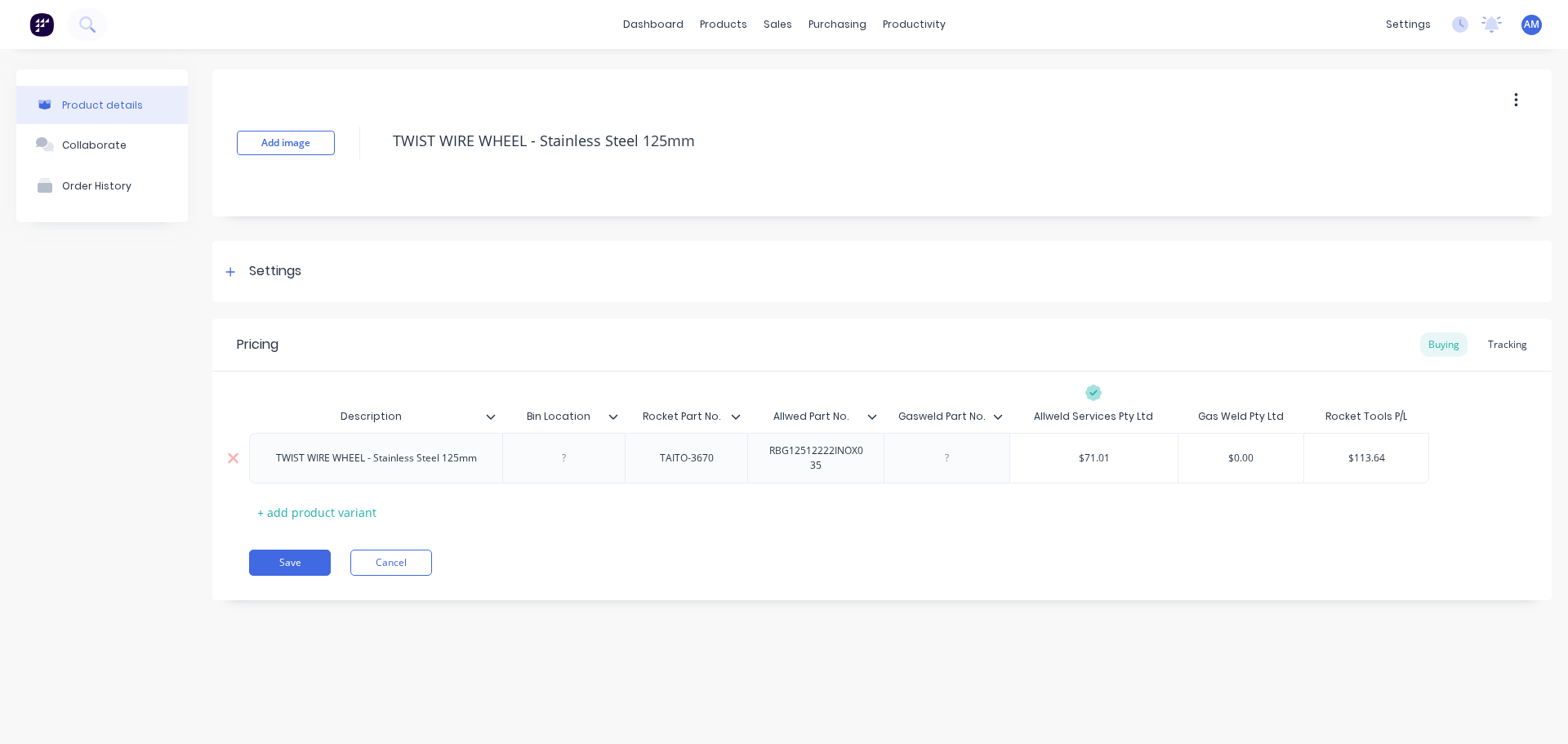
drag, startPoint x: 1391, startPoint y: 460, endPoint x: 1331, endPoint y: 459, distance: 60.0
click at [1331, 459] on input "$113.64" at bounding box center [1366, 457] width 124 height 15
click at [273, 561] on button "Save" at bounding box center [290, 562] width 82 height 26
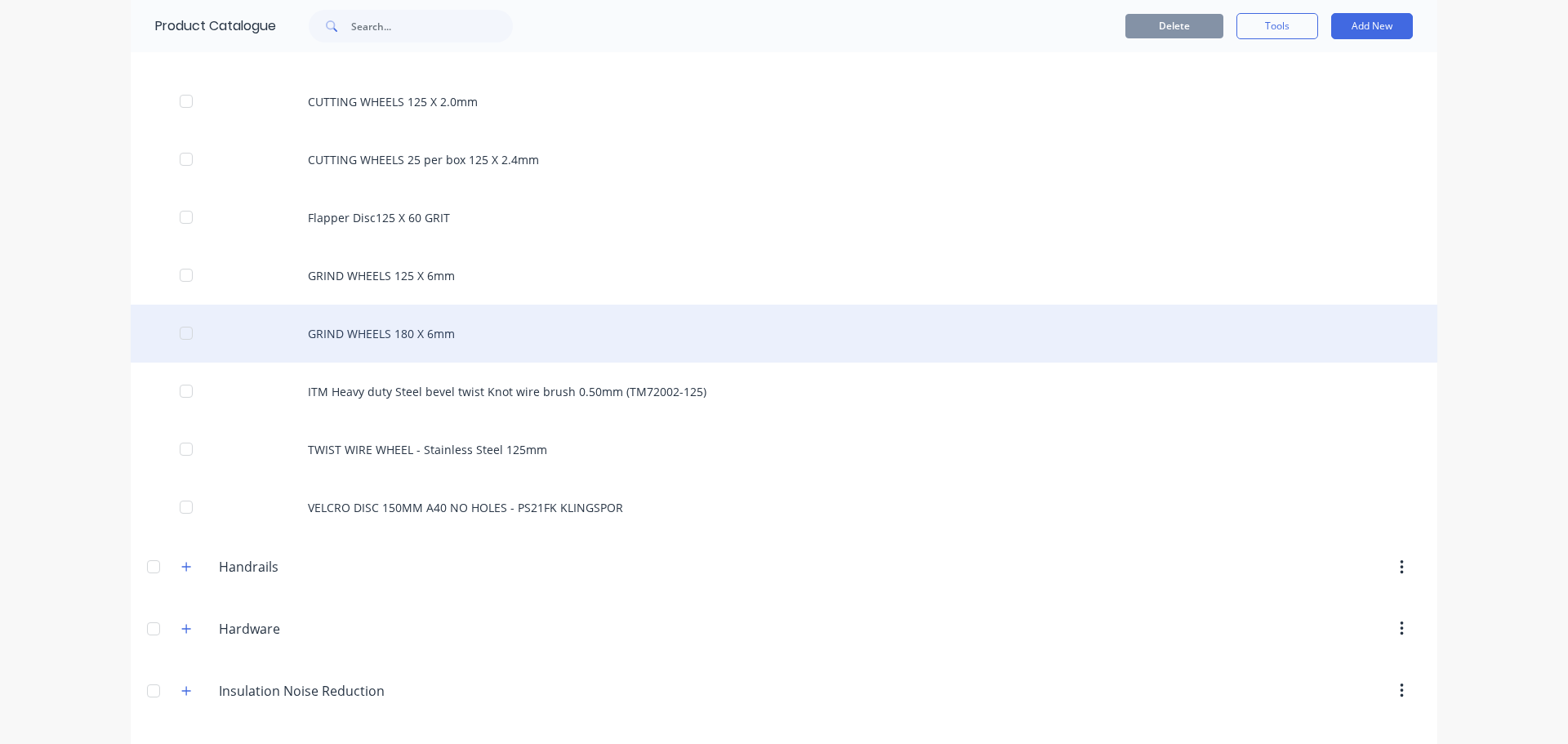
scroll to position [1469, 0]
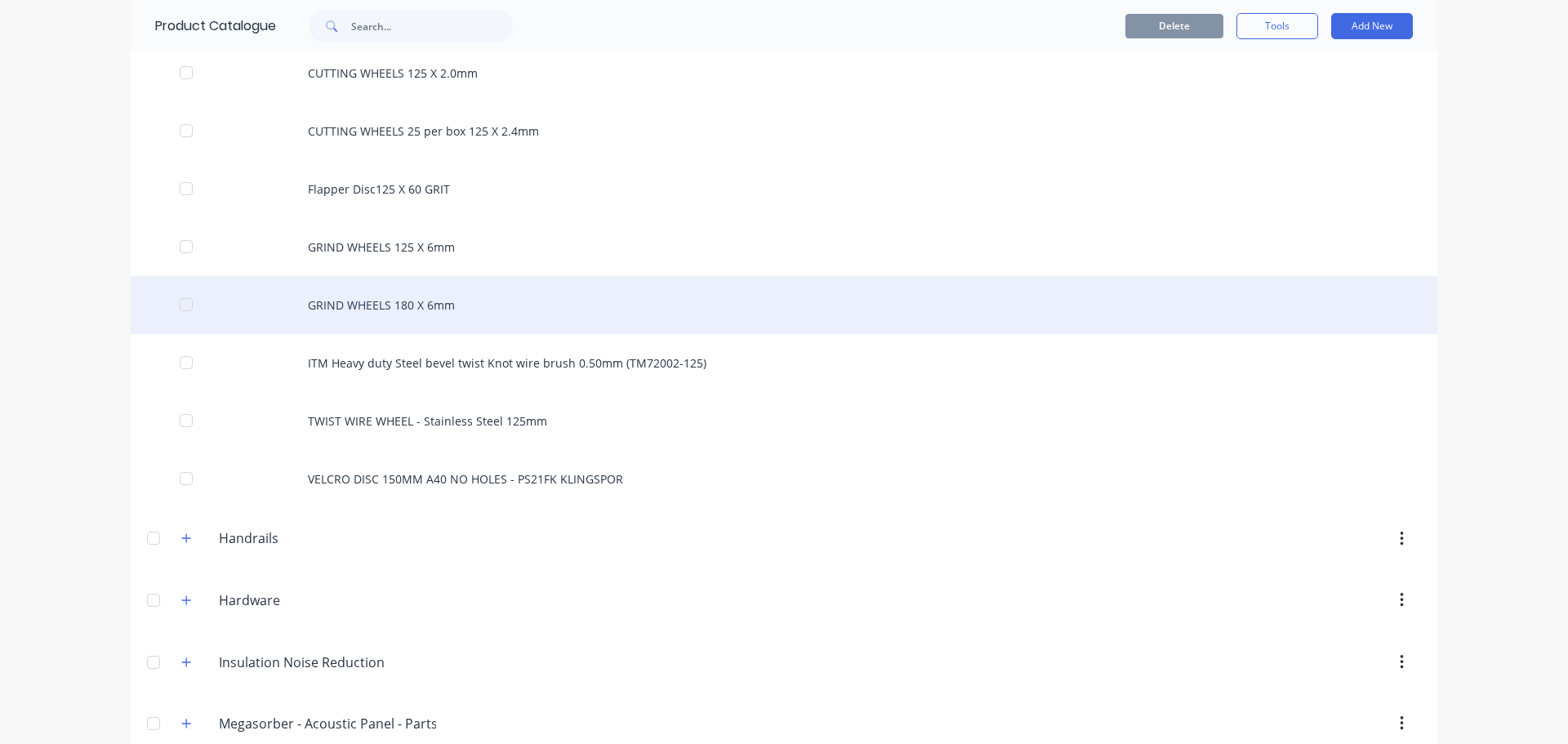
click at [490, 473] on div "VELCRO DISC 150MM A40 NO HOLES - PS21FK KLINGSPOR" at bounding box center [784, 479] width 1307 height 58
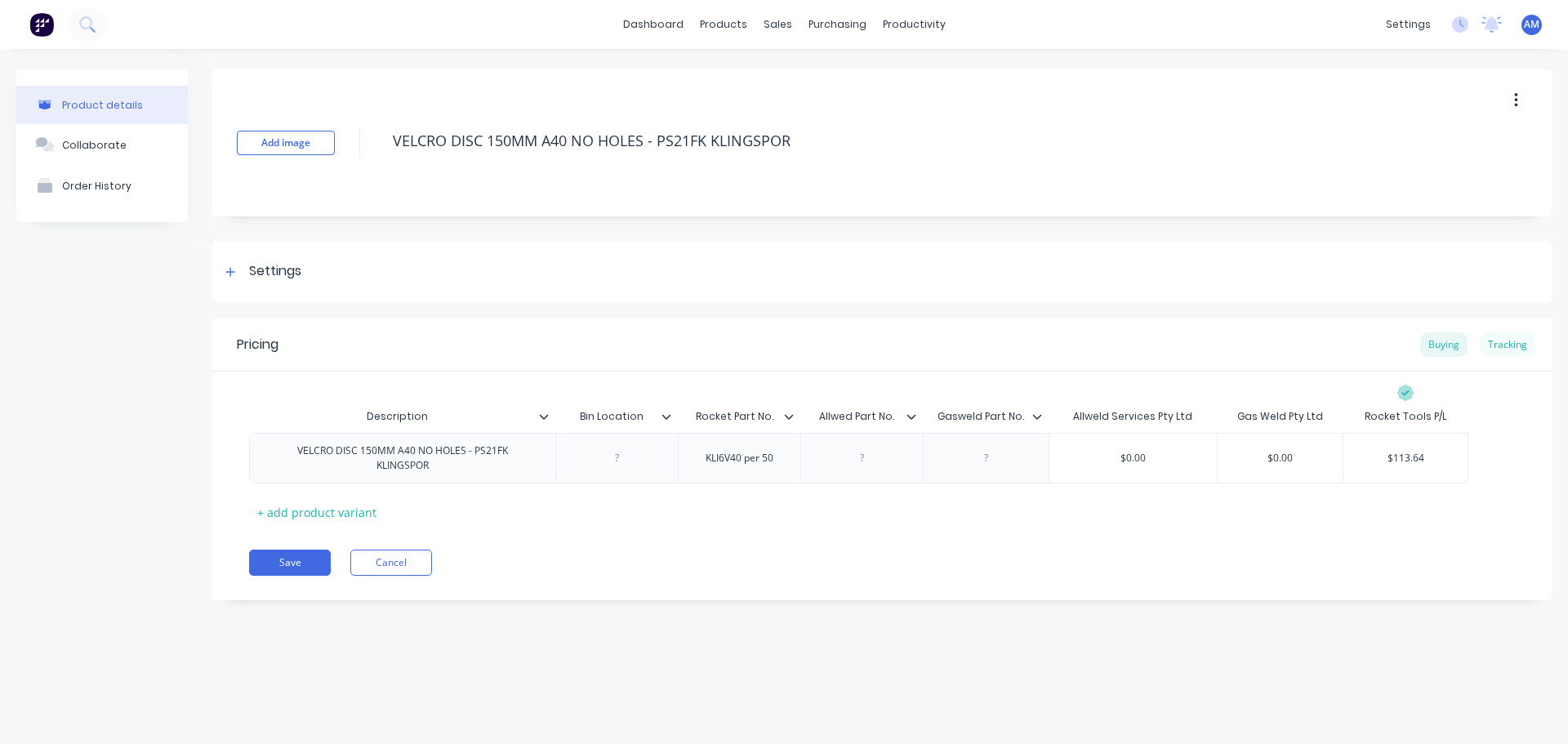
click at [1508, 346] on div "Tracking" at bounding box center [1507, 344] width 55 height 25
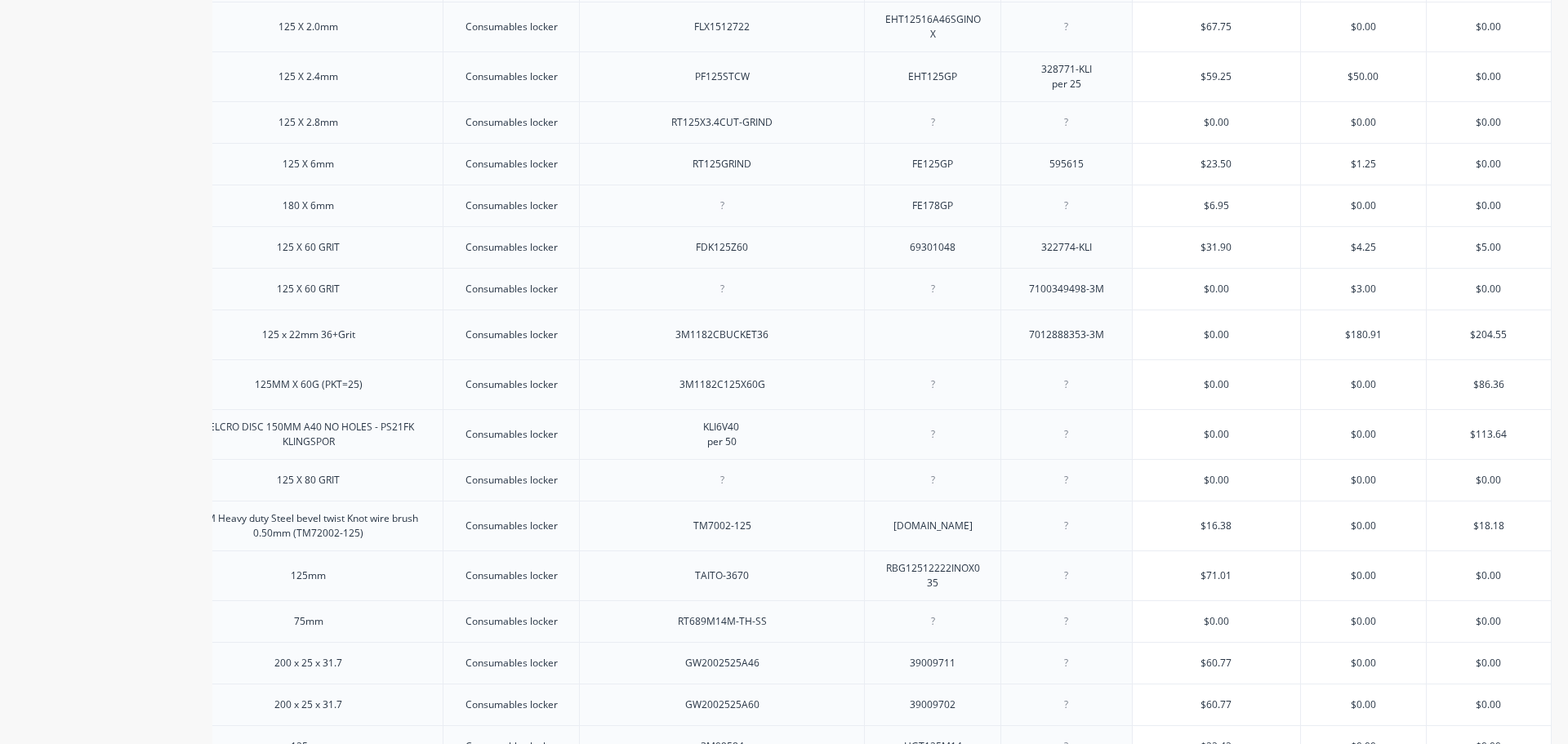
scroll to position [276, 0]
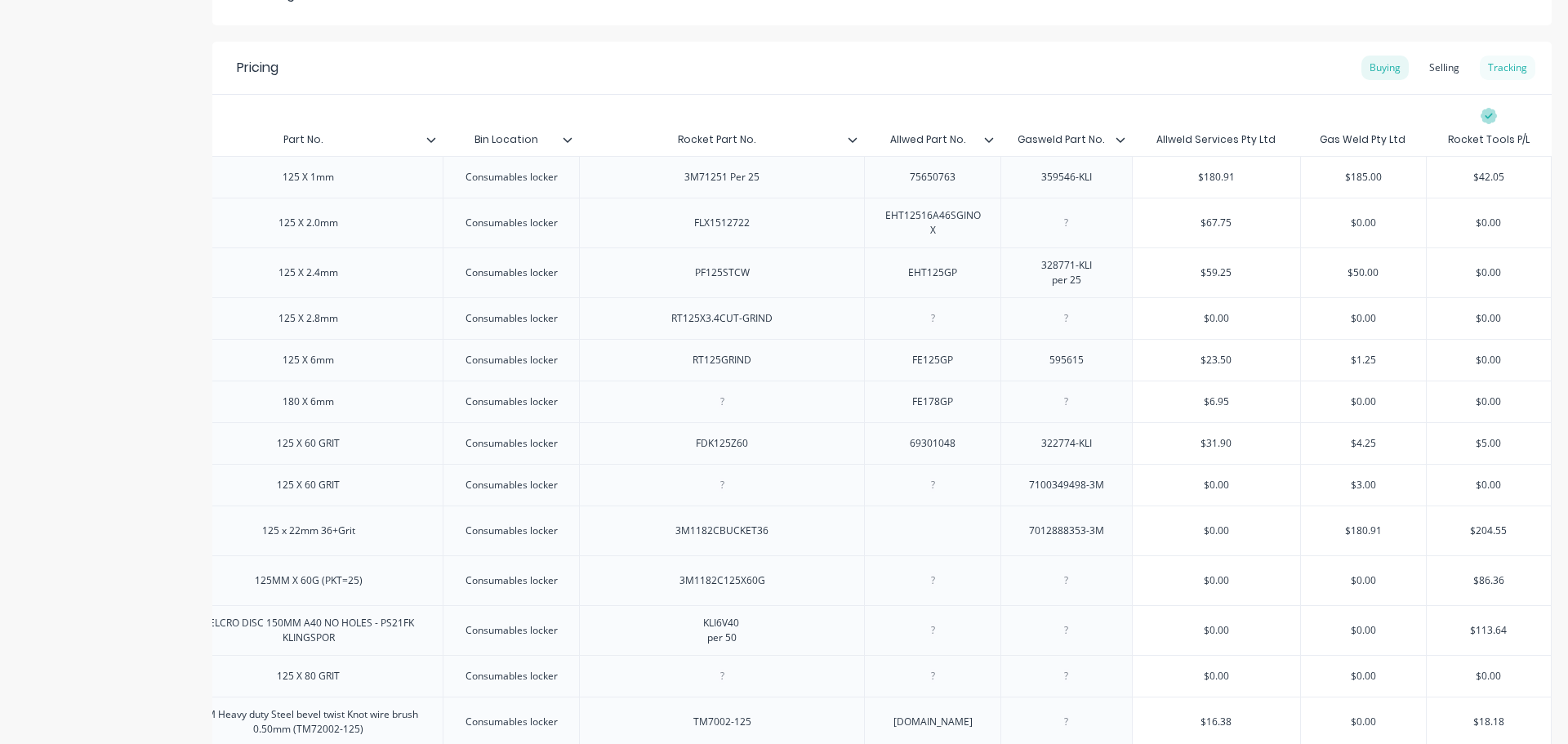
drag, startPoint x: 669, startPoint y: 317, endPoint x: 1495, endPoint y: 68, distance: 862.7
click at [1495, 68] on div "Tracking" at bounding box center [1507, 67] width 55 height 25
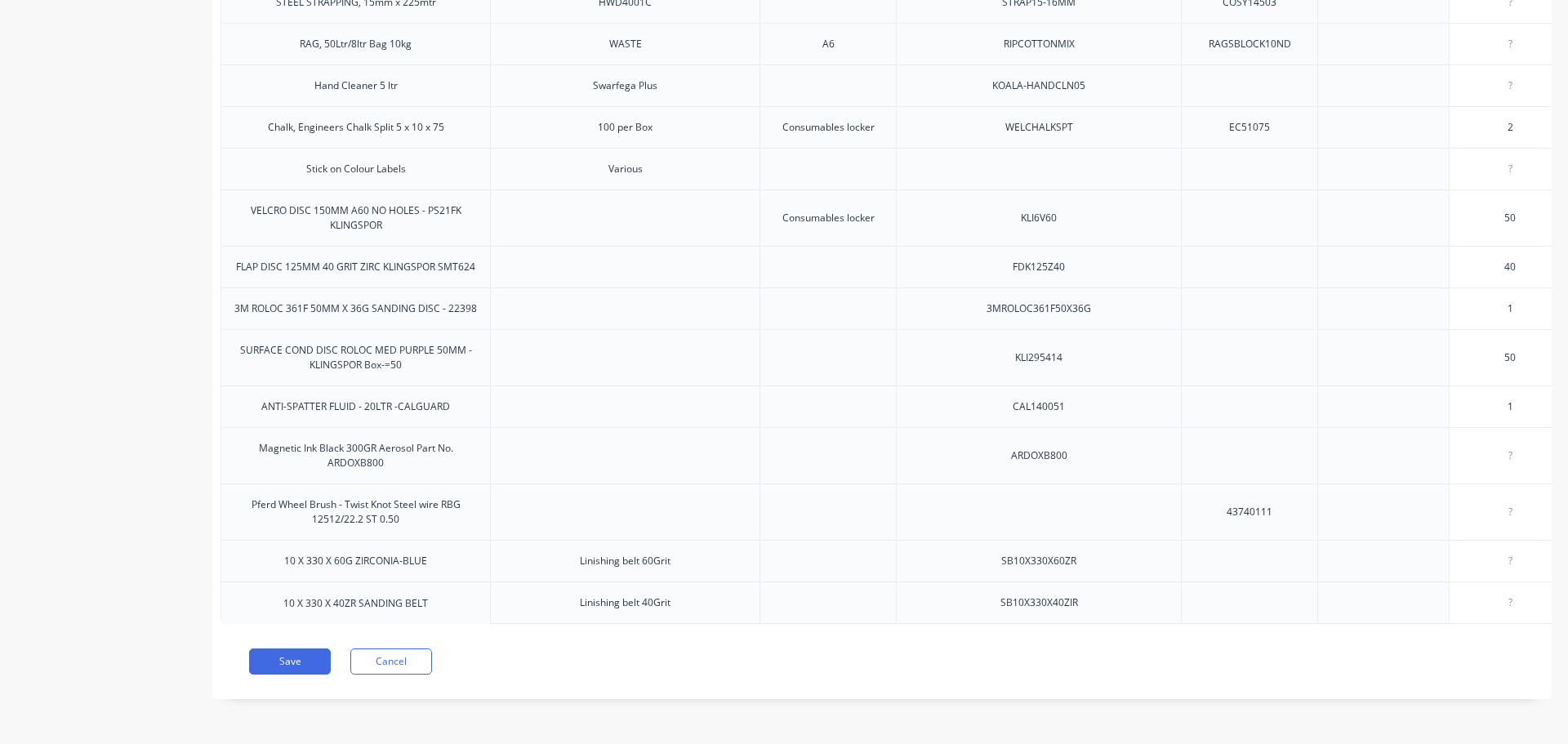
scroll to position [0, 0]
